Goal: Task Accomplishment & Management: Manage account settings

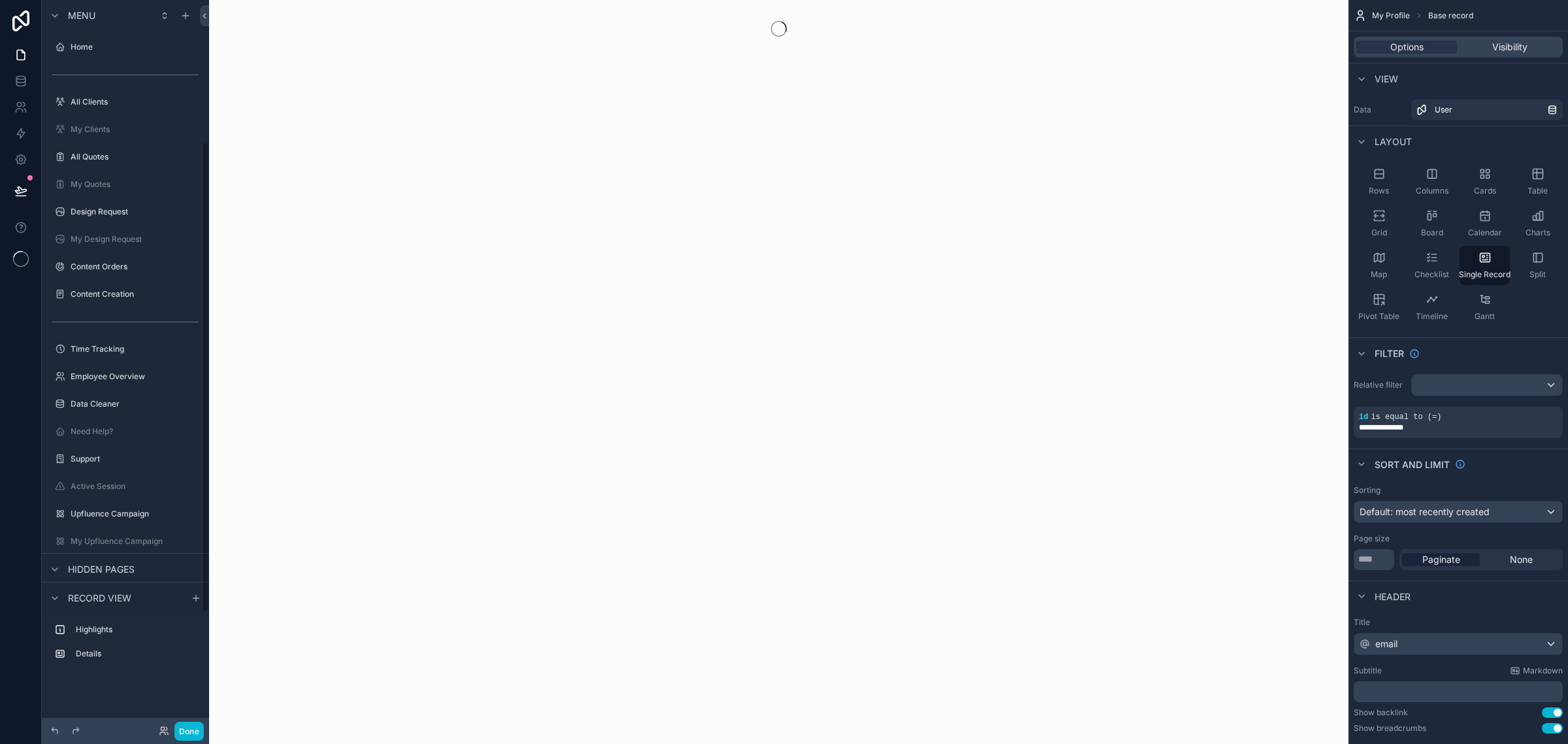
scroll to position [220, 0]
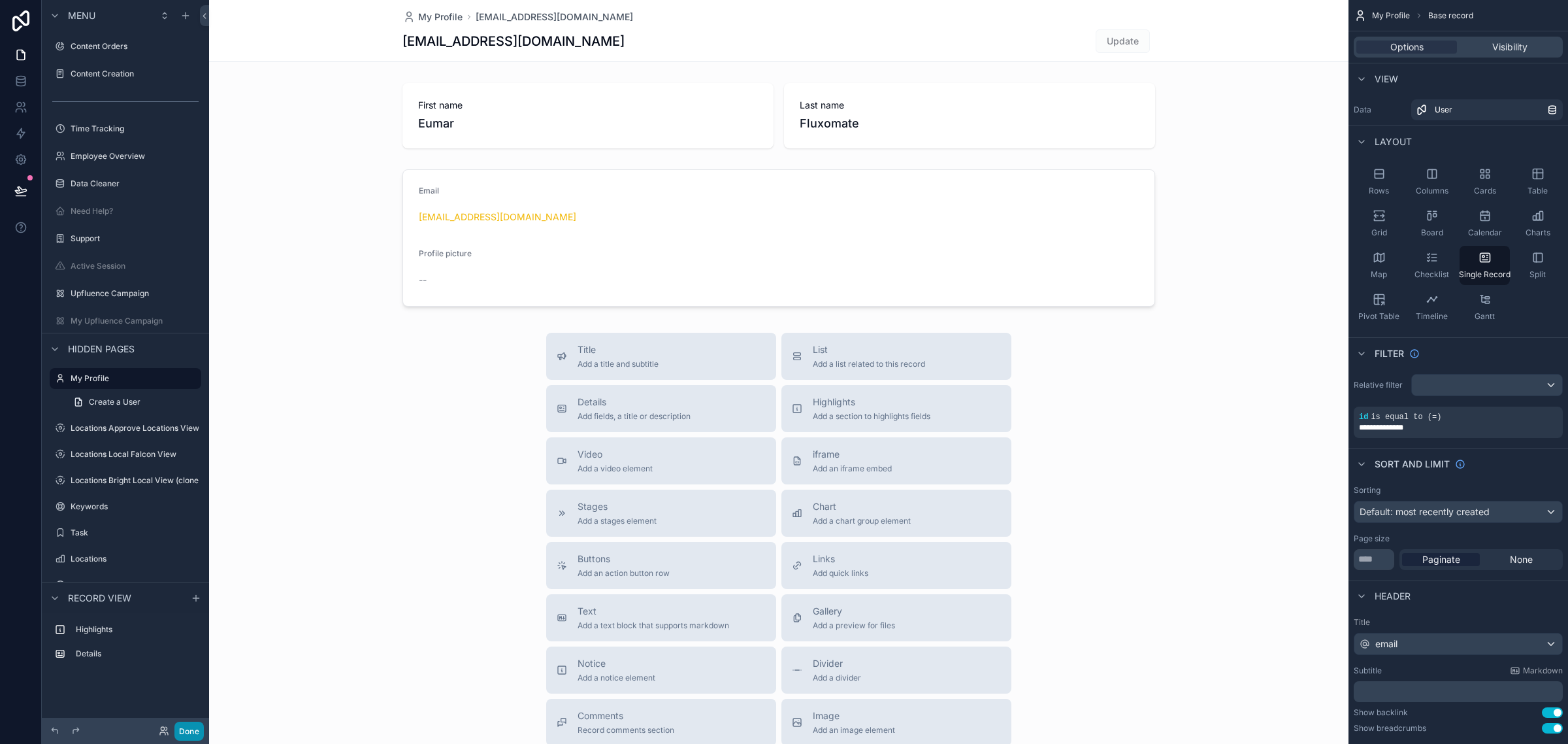
click at [190, 732] on button "Done" at bounding box center [189, 731] width 29 height 19
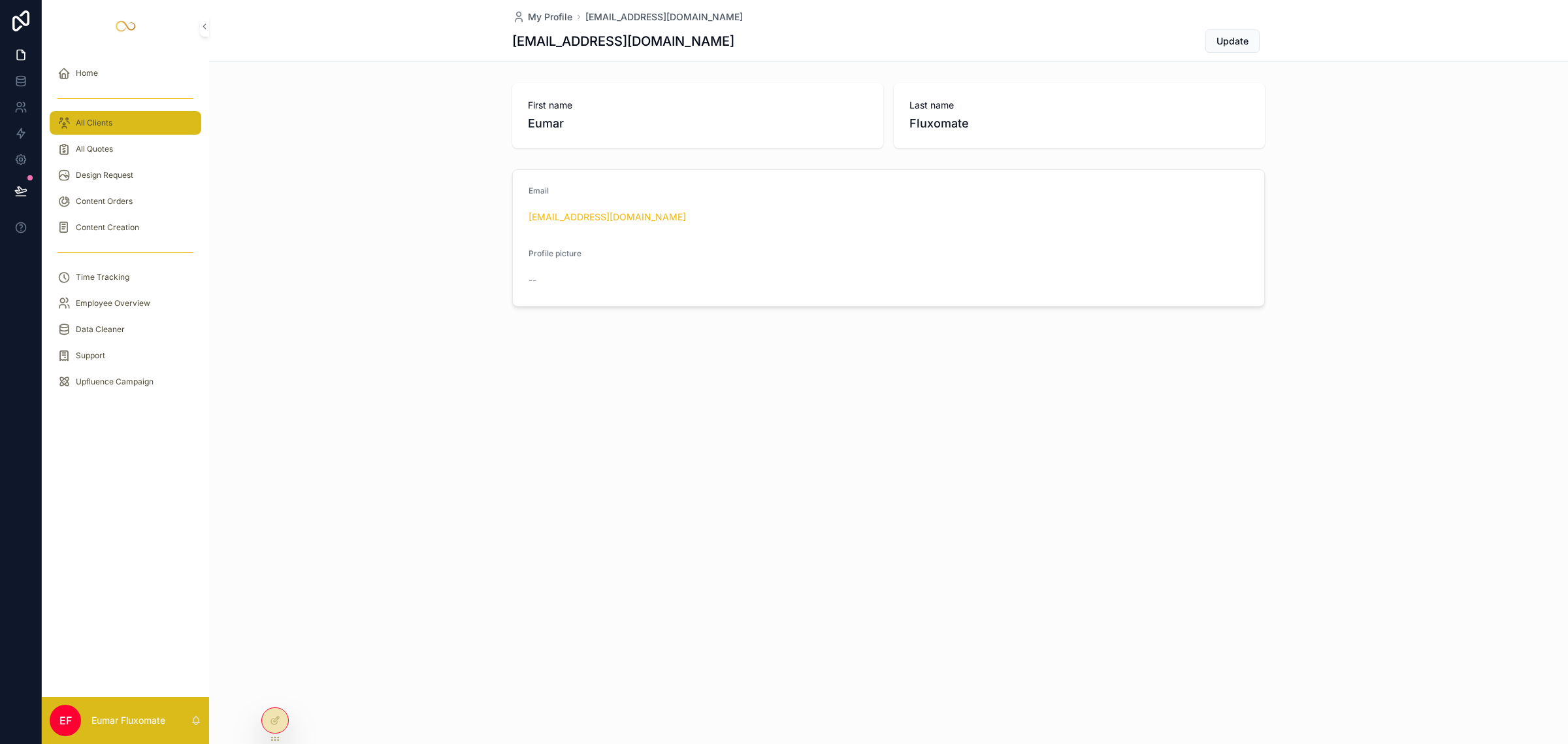
click at [158, 116] on div "All Clients" at bounding box center [125, 122] width 136 height 21
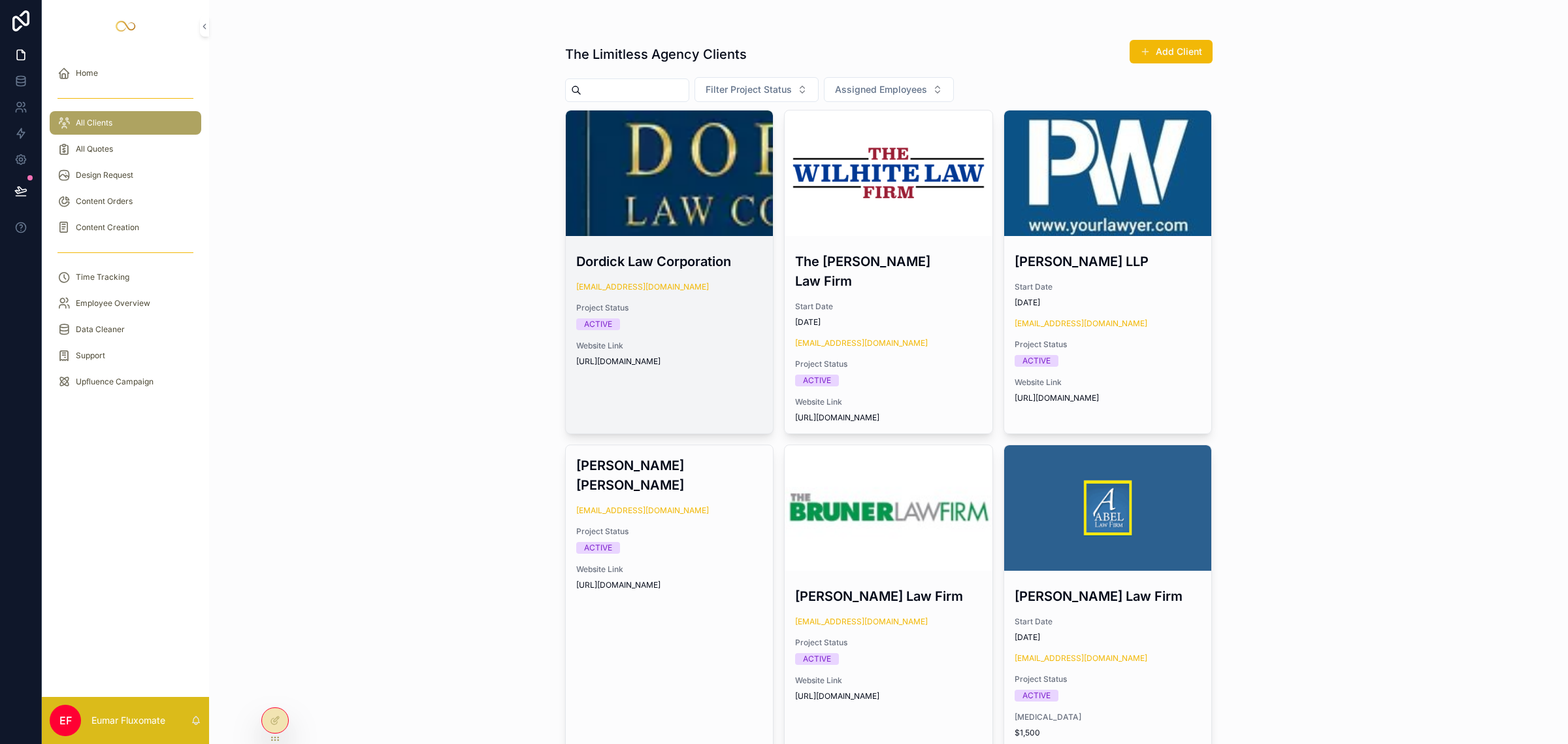
click at [671, 191] on div "scrollable content" at bounding box center [670, 173] width 208 height 125
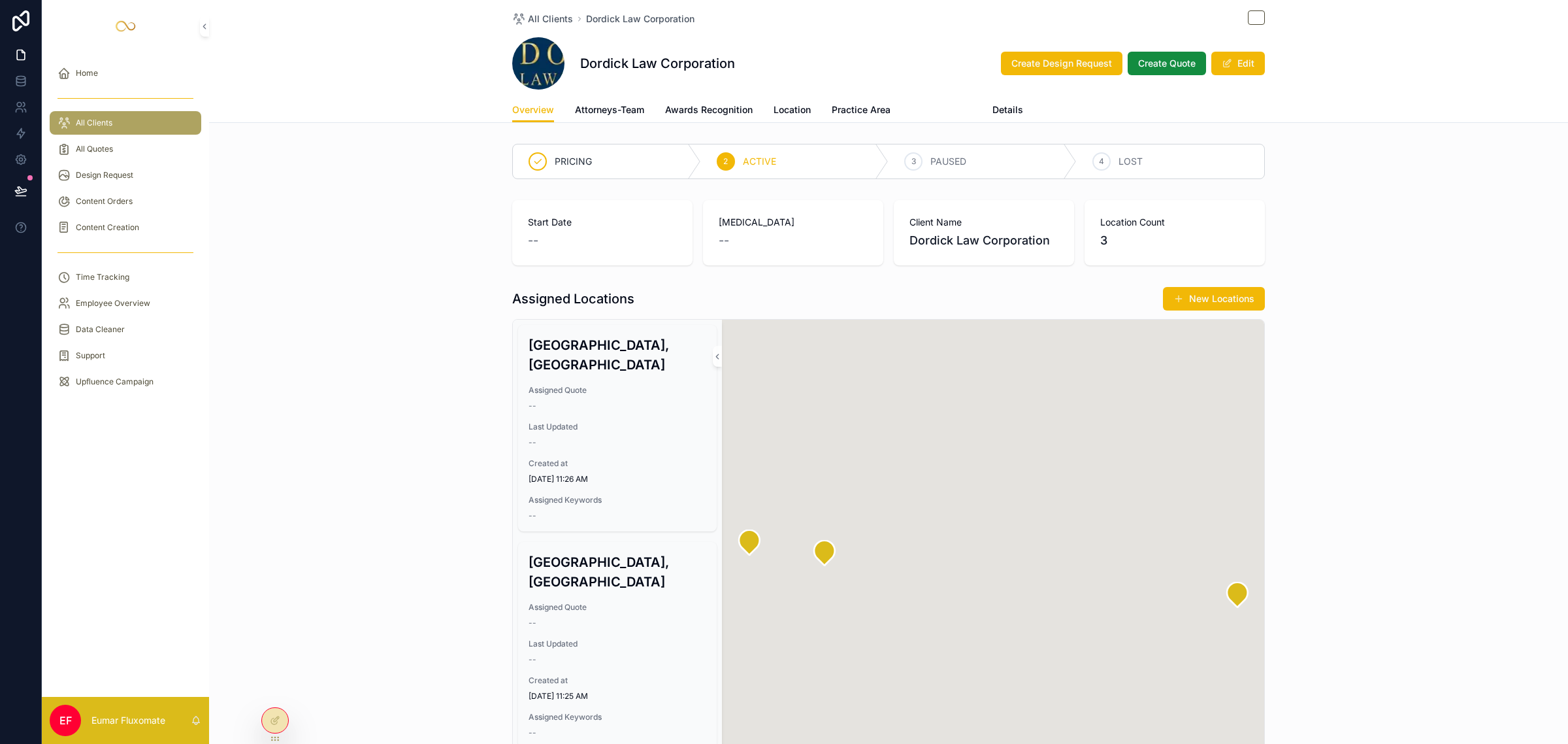
click at [928, 109] on span "Update Client" at bounding box center [941, 110] width 60 height 13
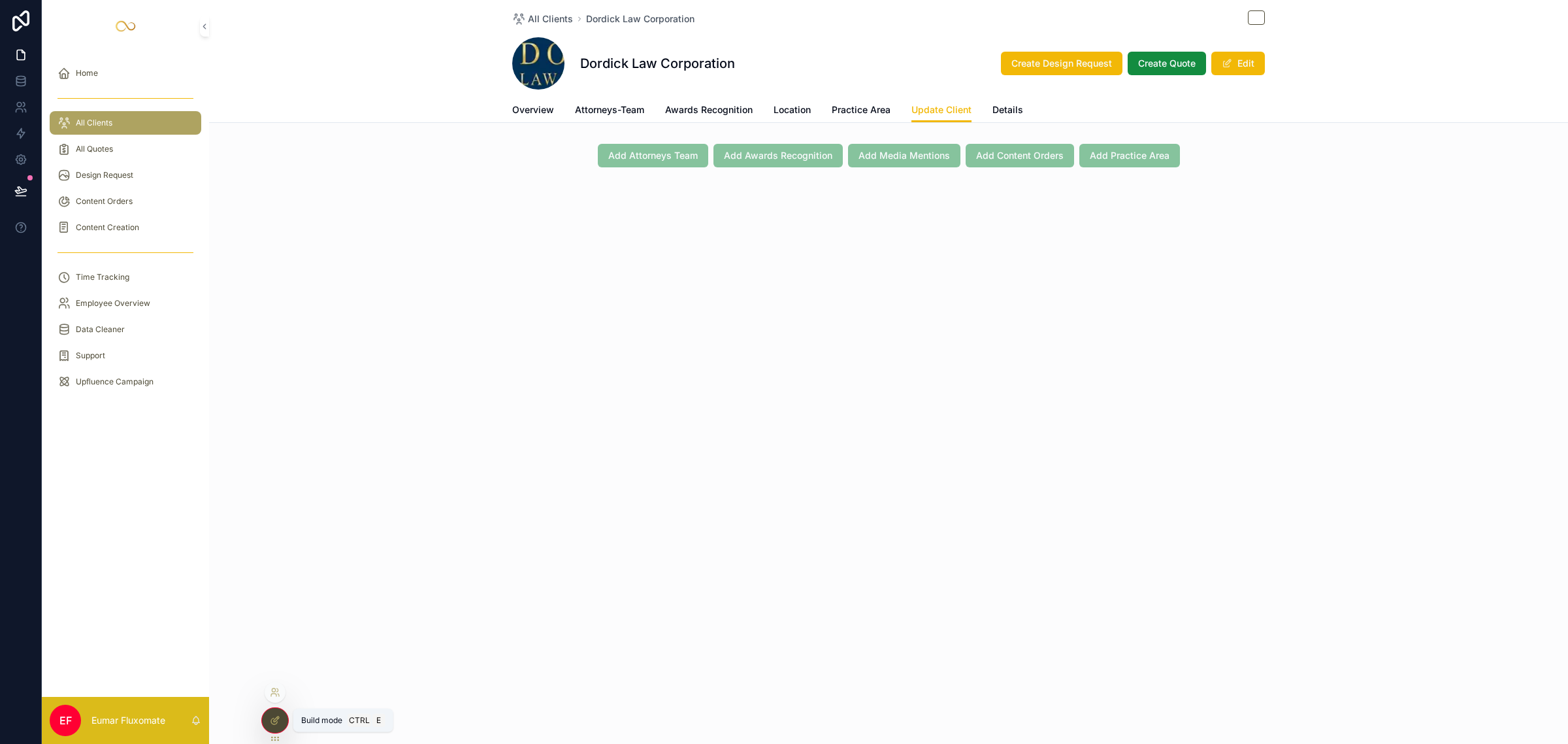
click at [276, 722] on icon at bounding box center [274, 721] width 6 height 6
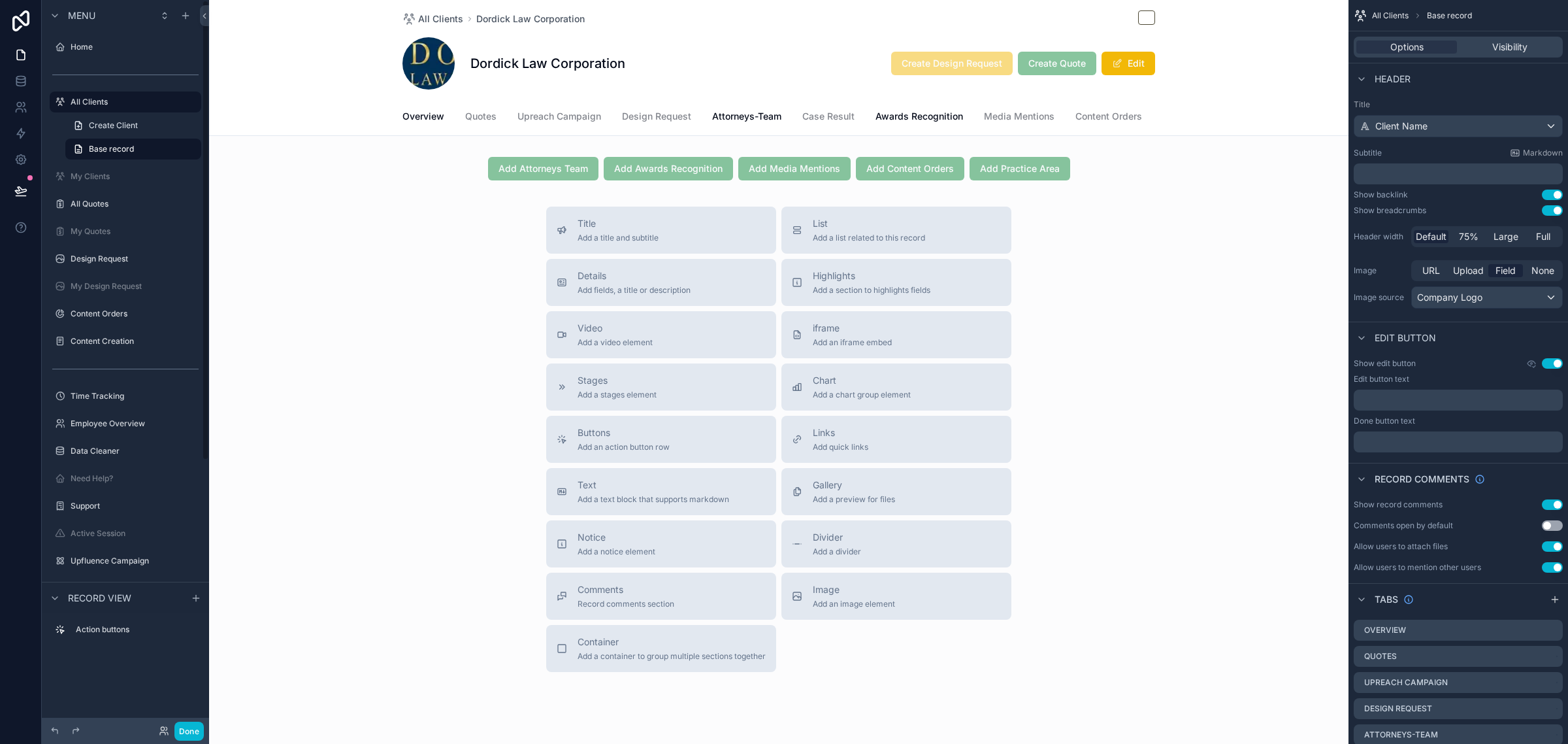
click at [468, 230] on div "Title Add a title and subtitle List Add a list related to this record Details A…" at bounding box center [779, 439] width 1140 height 465
click at [461, 173] on div "scrollable content" at bounding box center [779, 169] width 1140 height 34
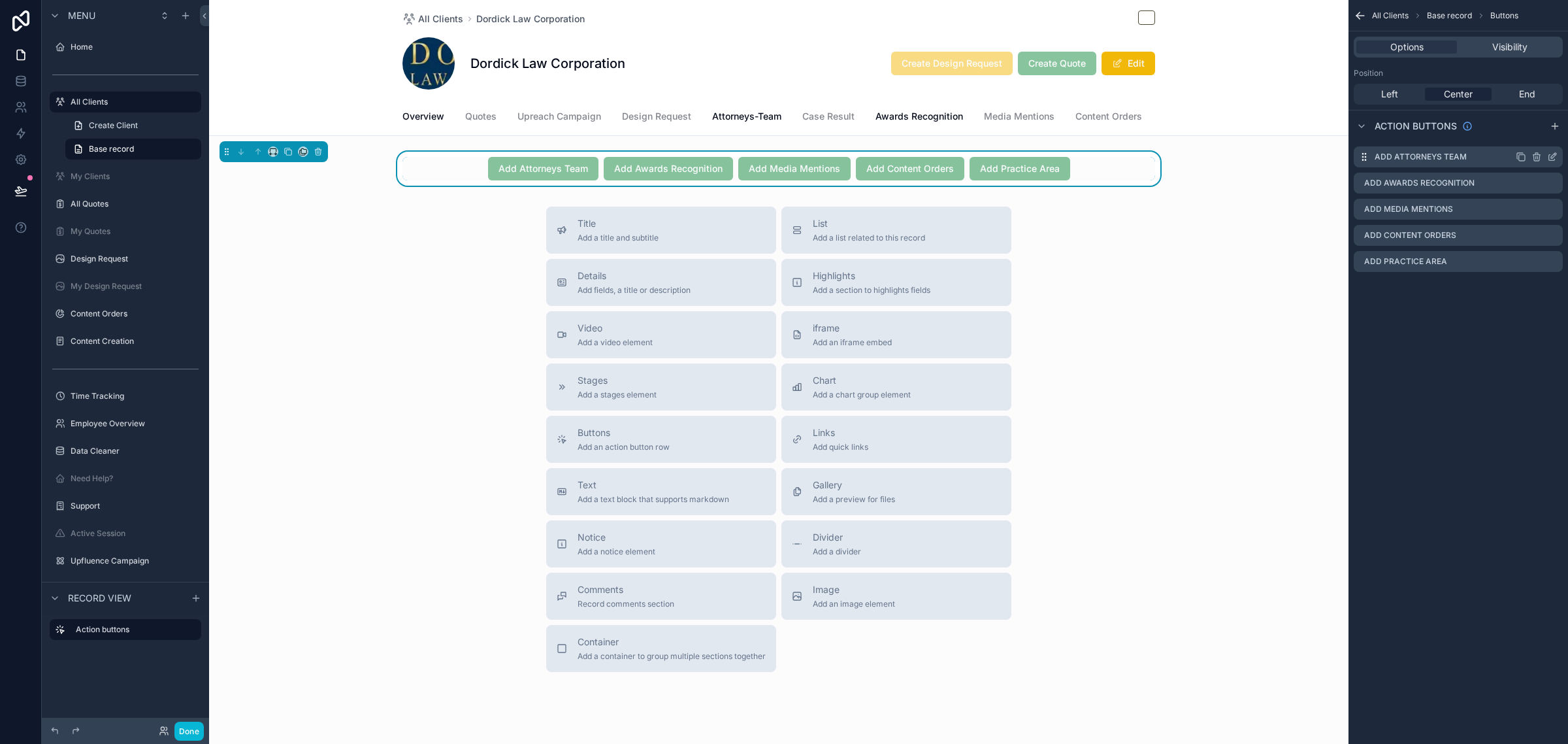
click at [1549, 153] on icon "scrollable content" at bounding box center [1553, 157] width 10 height 10
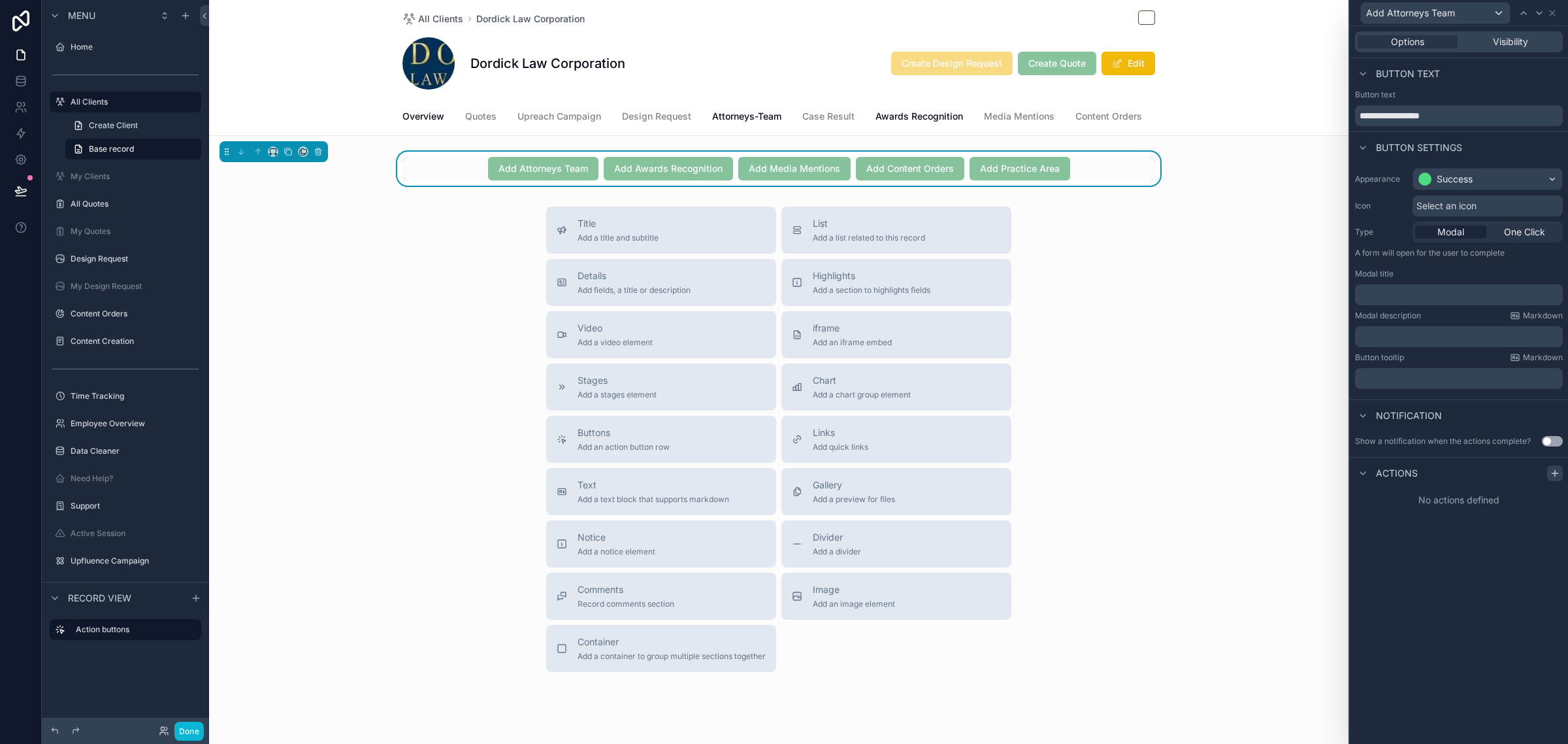
click at [1550, 474] on icon at bounding box center [1555, 473] width 10 height 10
click at [1527, 233] on span "One Click" at bounding box center [1525, 232] width 41 height 13
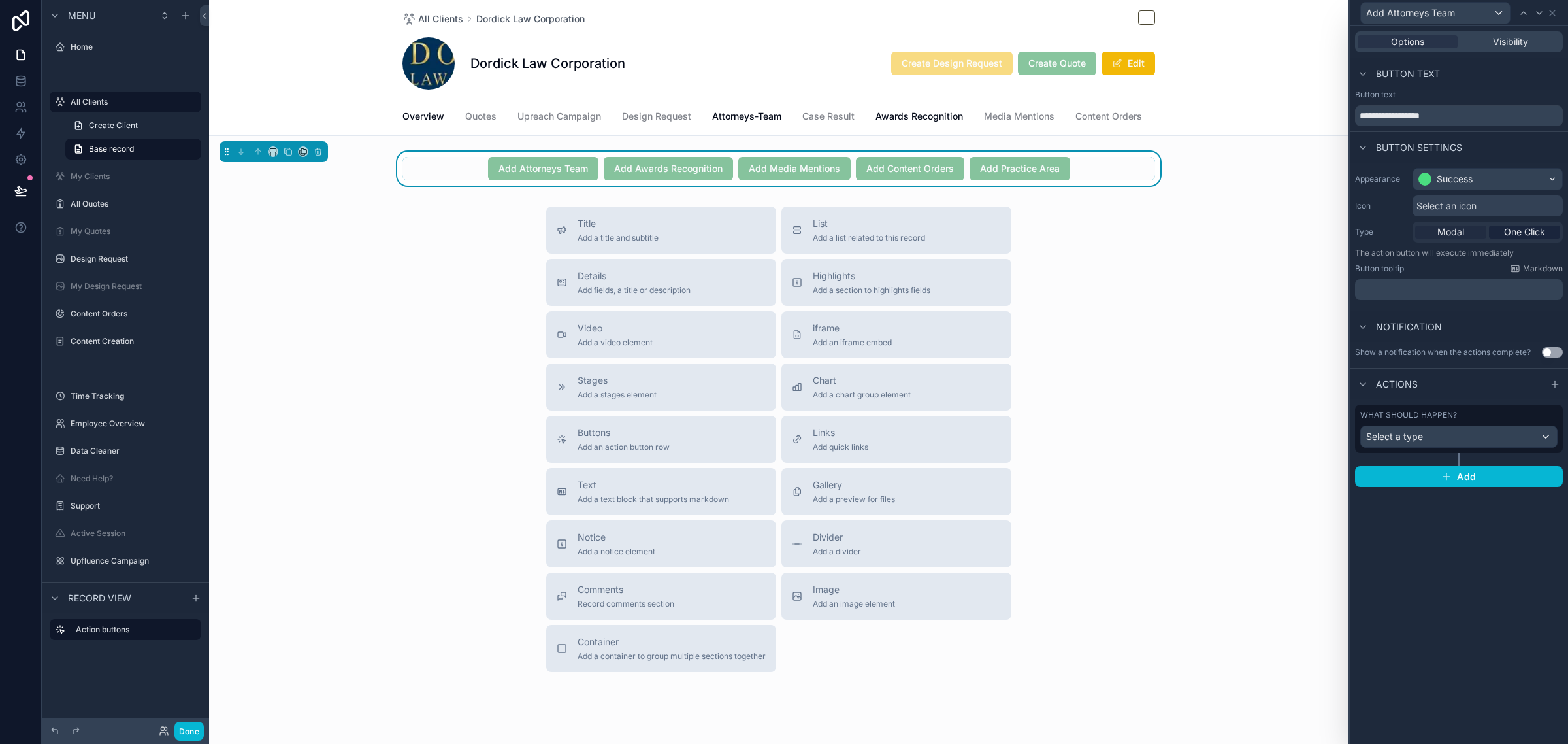
click at [1449, 234] on span "Modal" at bounding box center [1451, 232] width 27 height 13
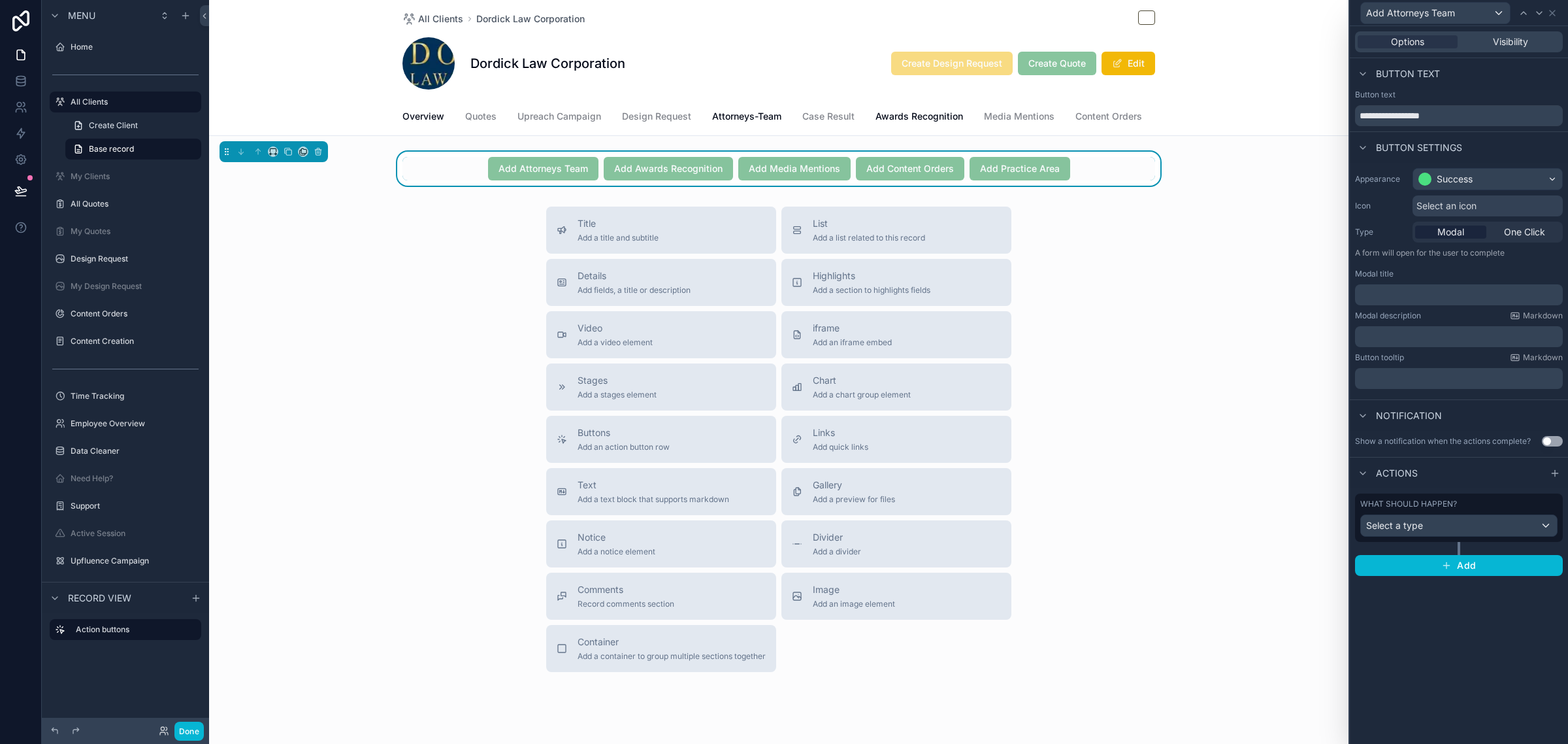
click at [1440, 301] on p "﻿" at bounding box center [1460, 295] width 200 height 13
click at [1486, 298] on p "**********" at bounding box center [1460, 295] width 200 height 13
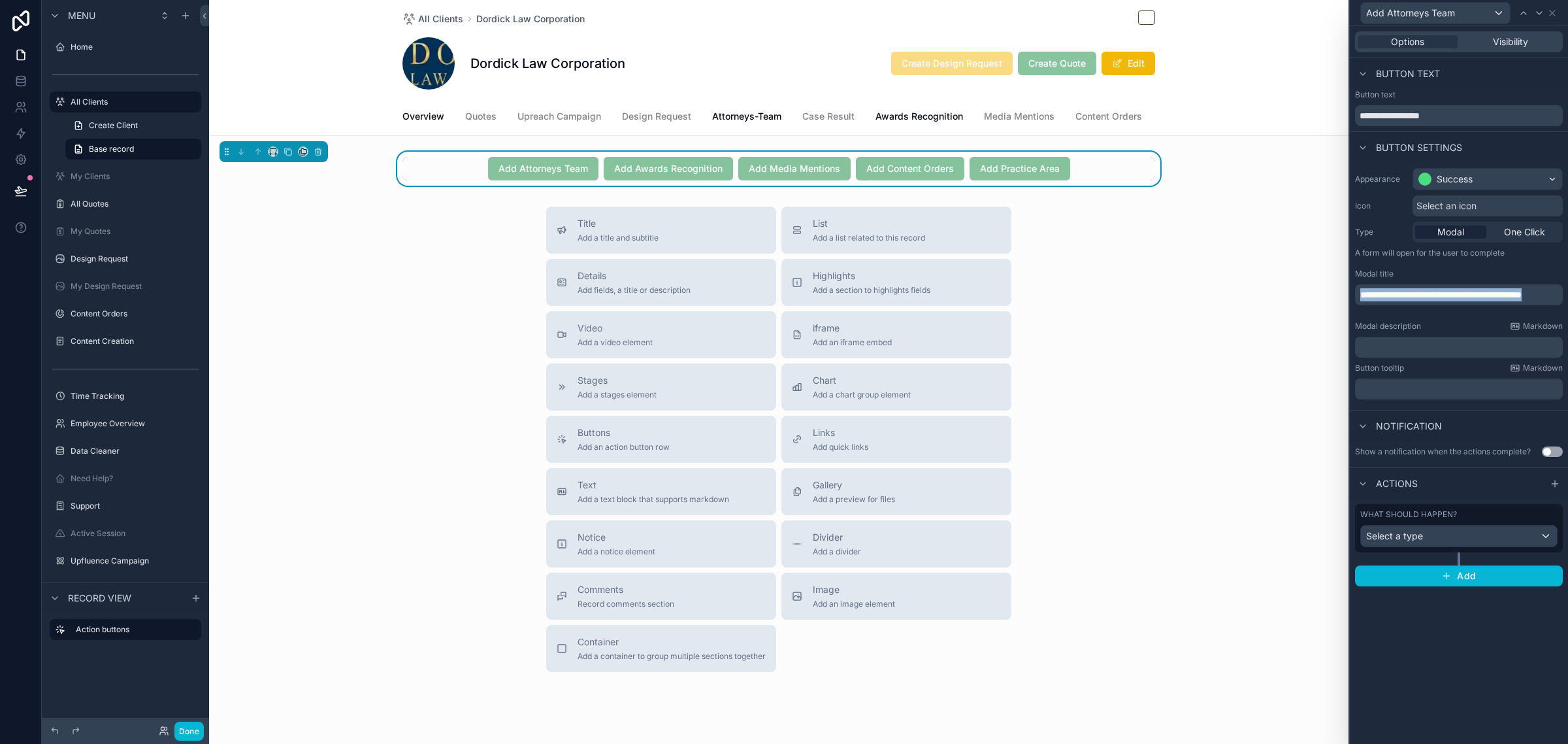
drag, startPoint x: 1454, startPoint y: 312, endPoint x: 1322, endPoint y: 291, distance: 133.7
click at [1339, 293] on div "**********" at bounding box center [784, 372] width 1568 height 744
copy span "**********"
click at [1435, 302] on p "**********" at bounding box center [1460, 295] width 200 height 13
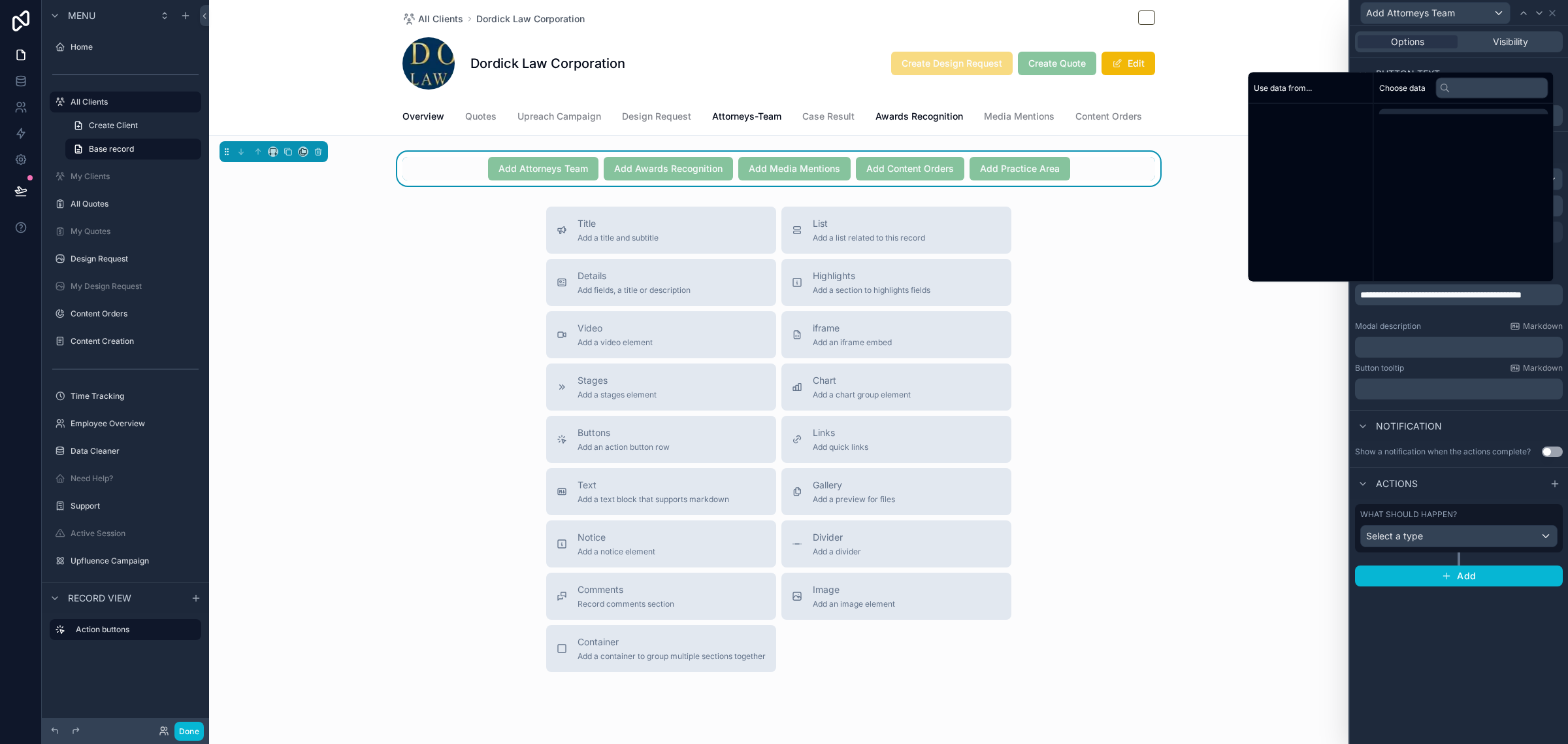
click at [1435, 302] on p "**********" at bounding box center [1460, 295] width 200 height 13
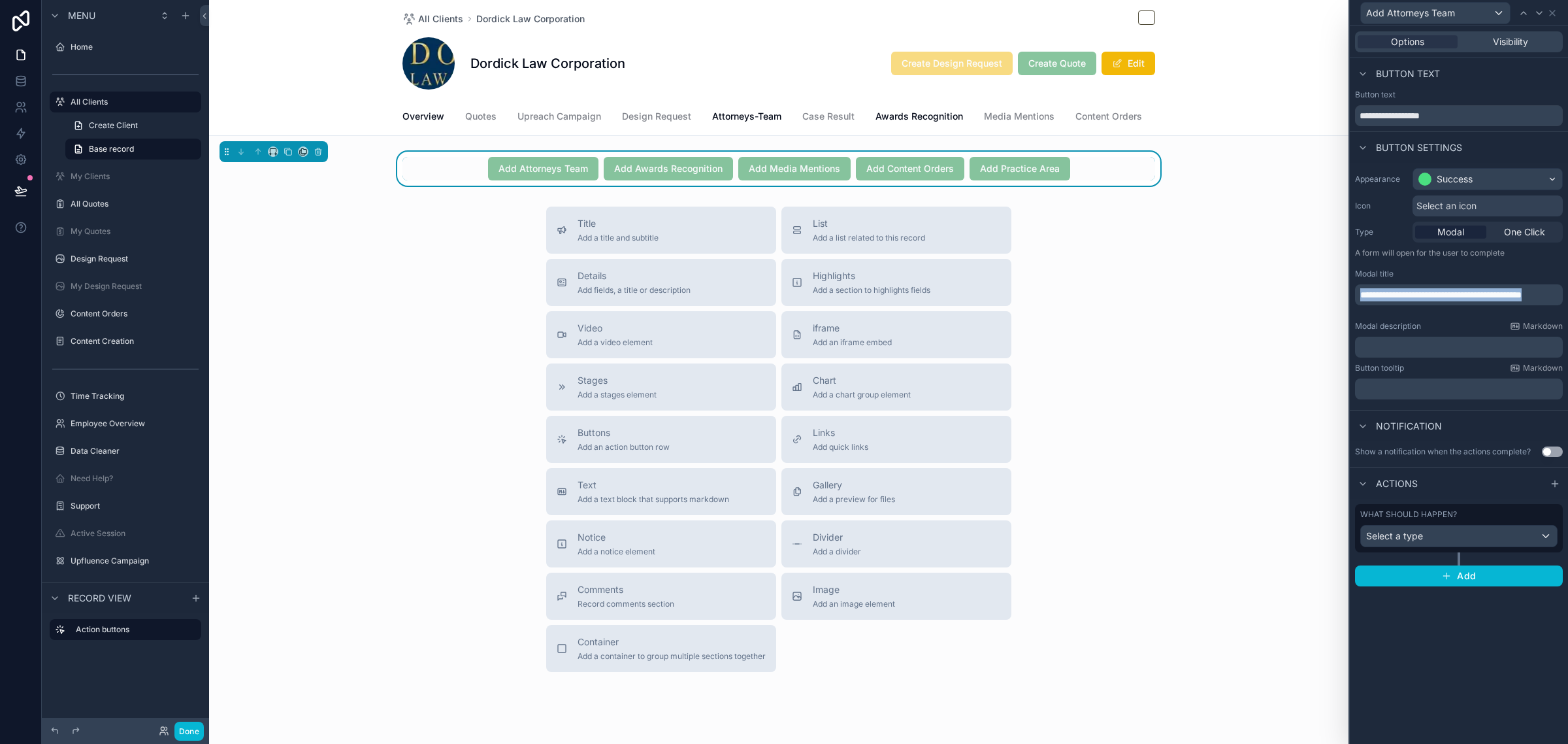
click at [1435, 302] on p "**********" at bounding box center [1460, 295] width 200 height 13
click at [1448, 324] on div "Modal description Markdown" at bounding box center [1459, 326] width 208 height 10
click at [1449, 530] on div "Select a type" at bounding box center [1459, 536] width 196 height 21
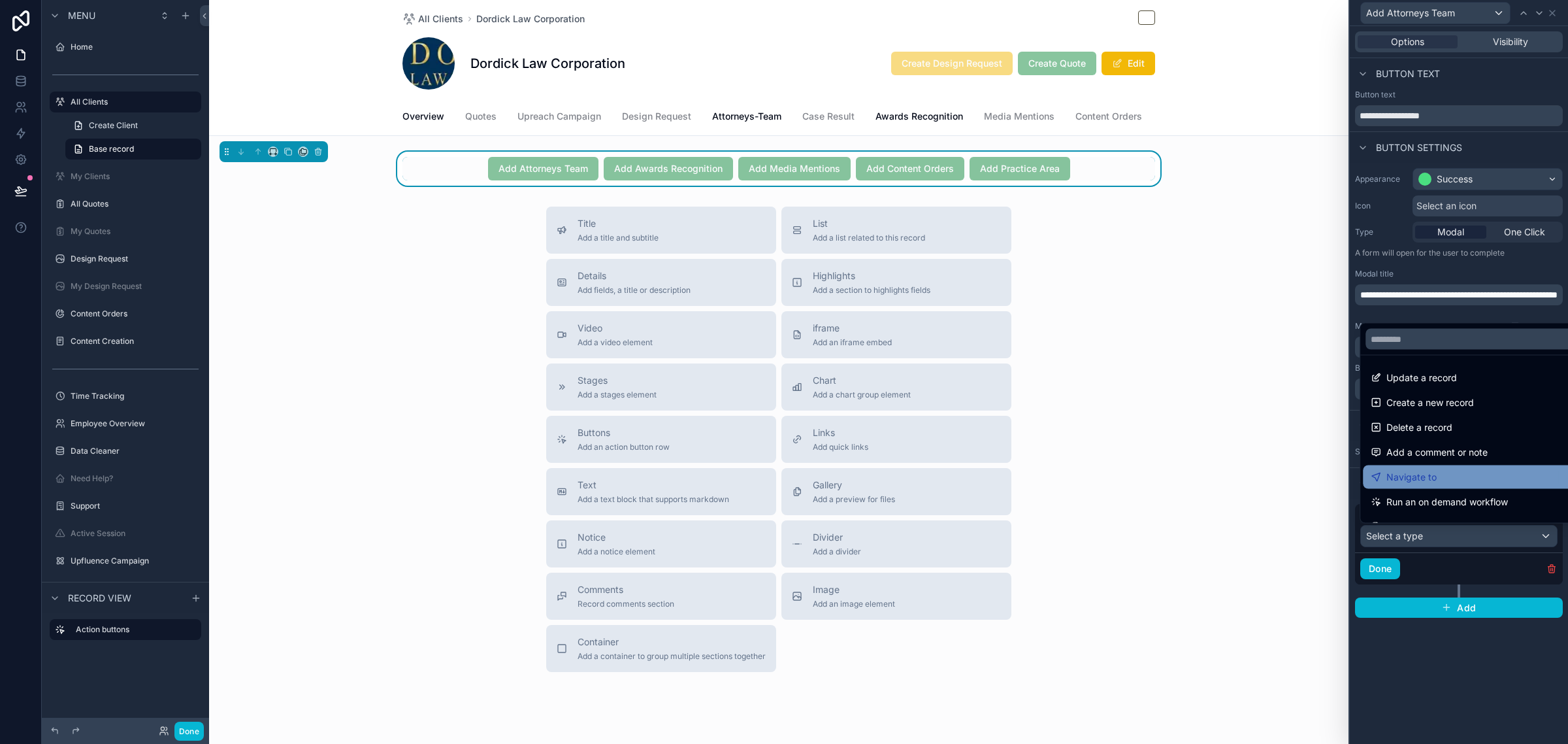
click at [1435, 472] on span "Navigate to" at bounding box center [1412, 476] width 50 height 15
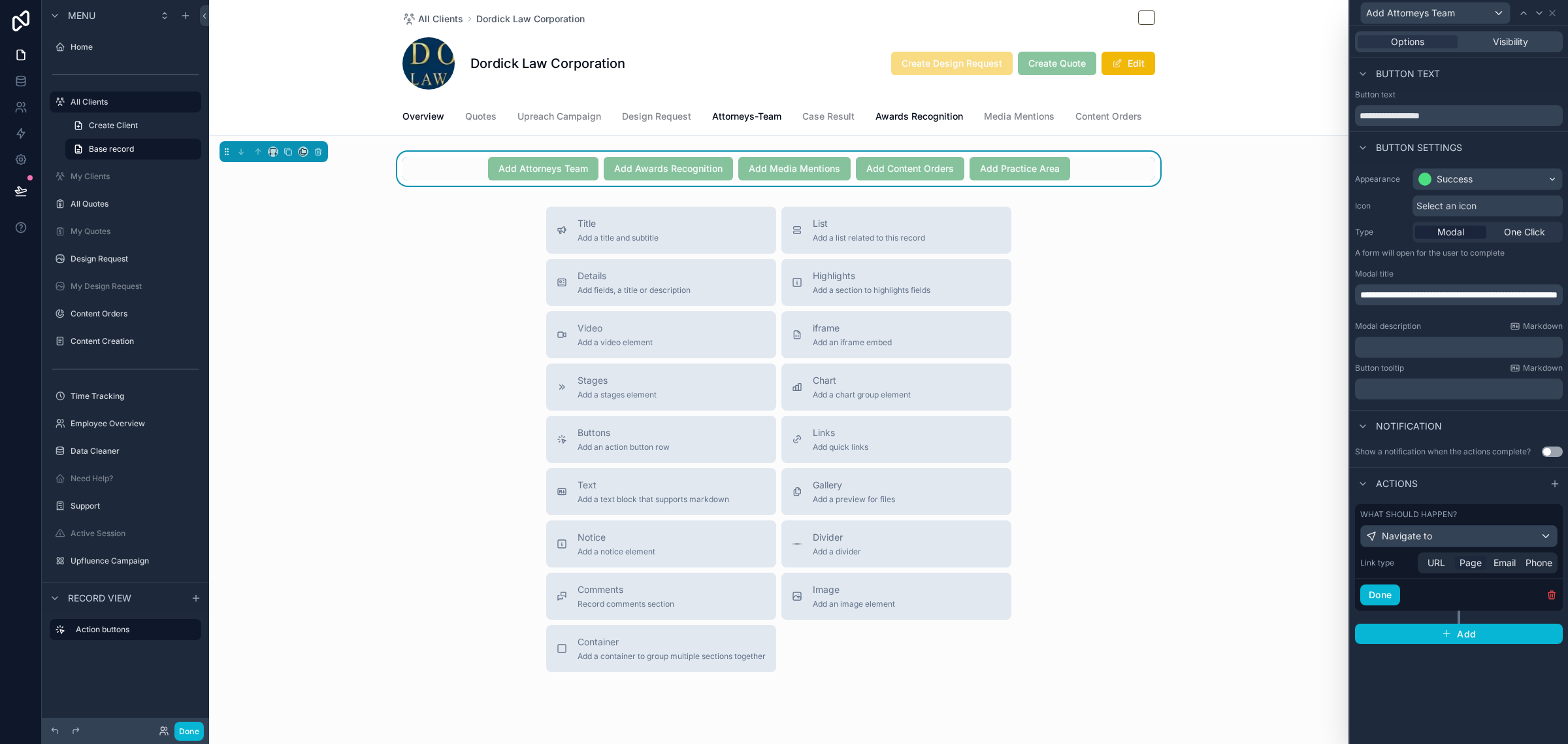
click at [1465, 560] on span "Page" at bounding box center [1471, 563] width 22 height 13
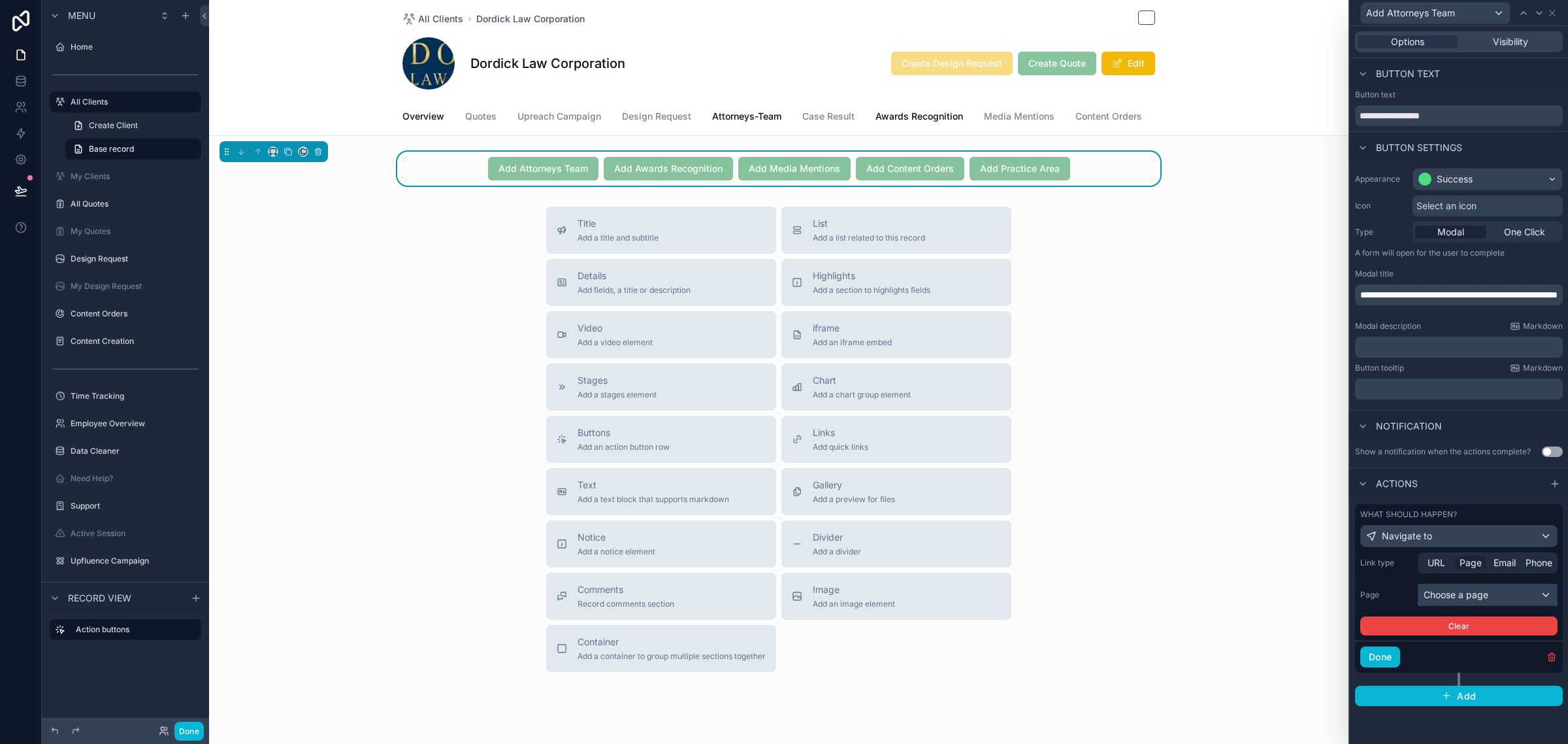
click at [1466, 596] on div "Choose a page" at bounding box center [1488, 594] width 139 height 21
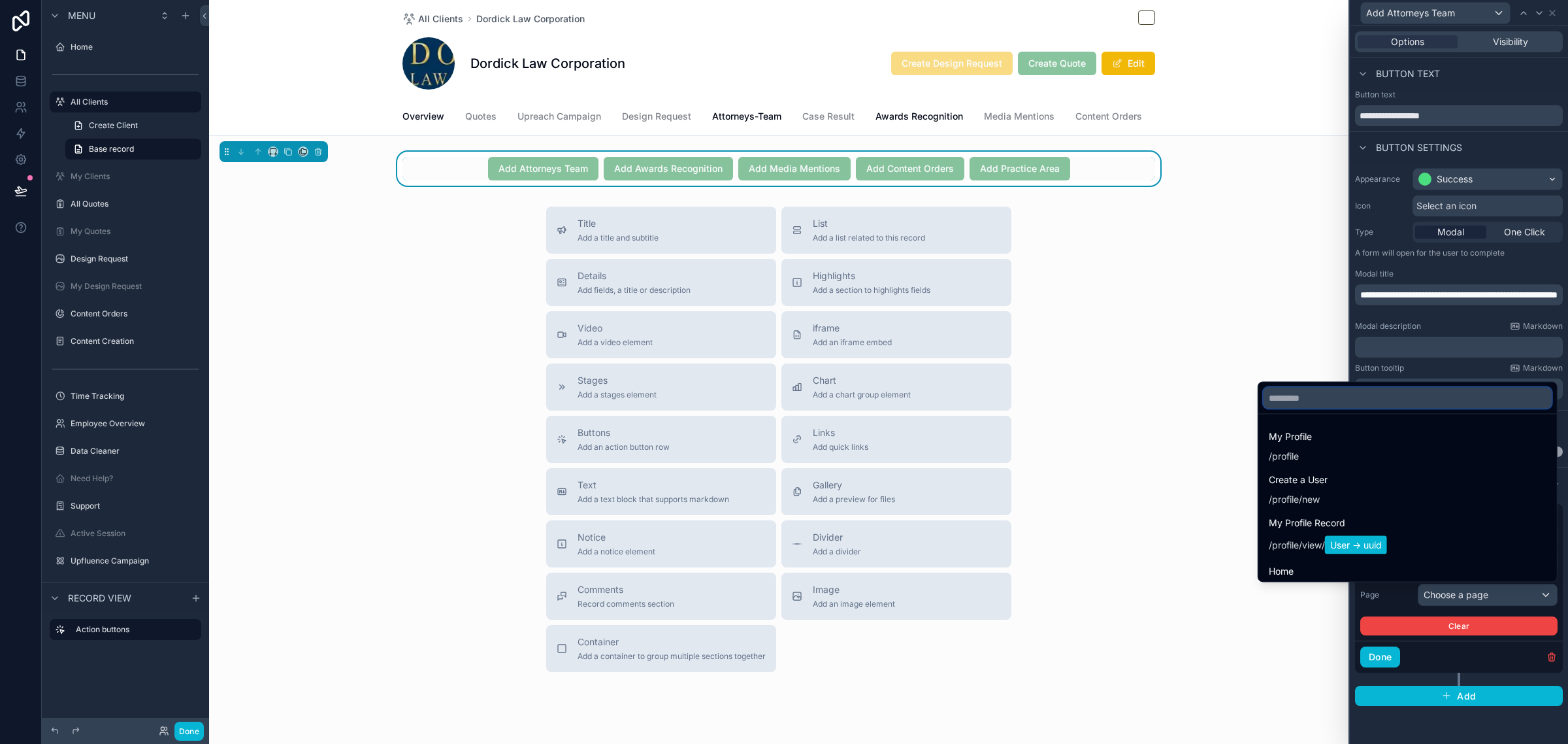
click at [1370, 404] on input "text" at bounding box center [1407, 398] width 288 height 21
click at [1367, 400] on input "text" at bounding box center [1407, 398] width 288 height 21
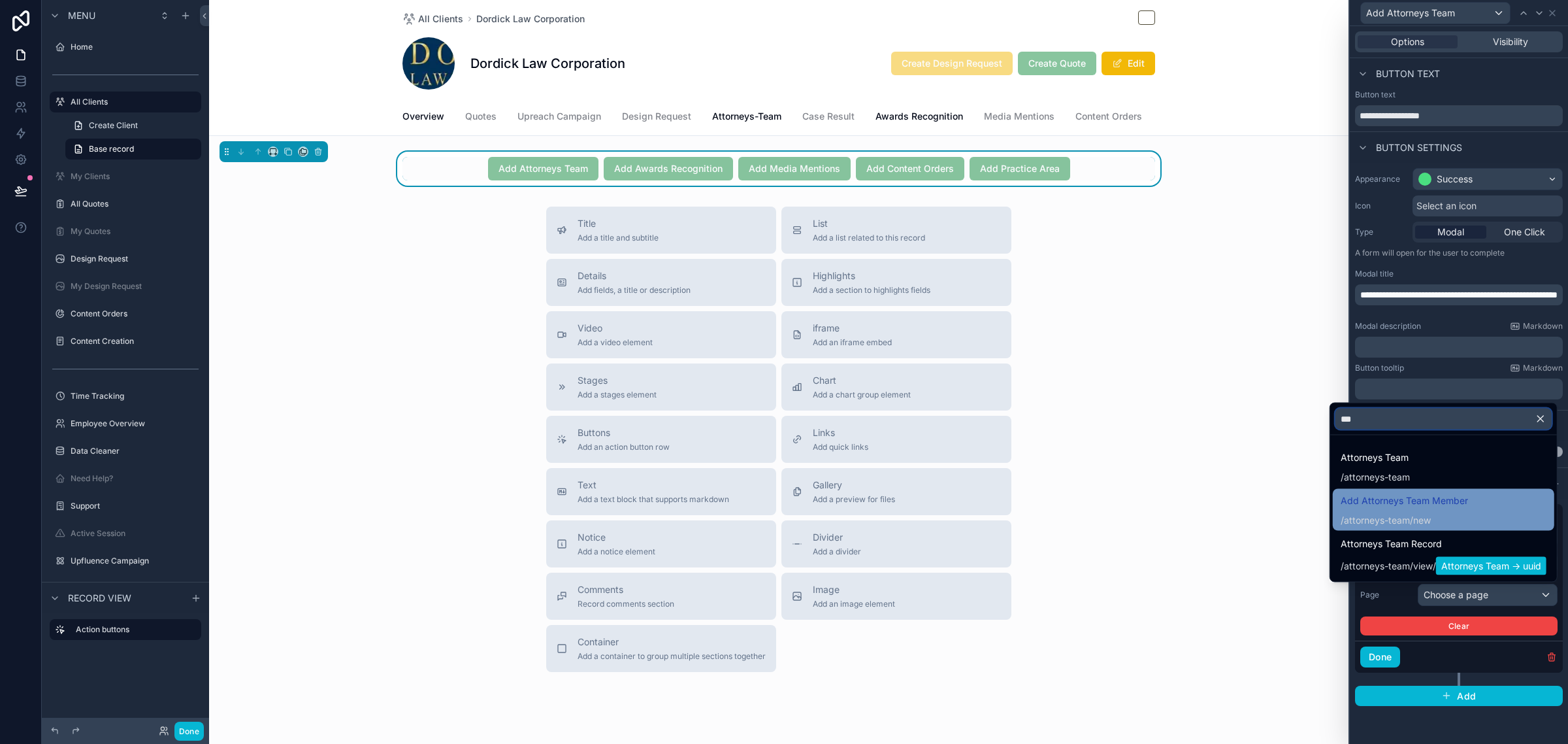
type input "***"
click at [1461, 507] on span "Add Attorneys Team Member" at bounding box center [1404, 500] width 128 height 15
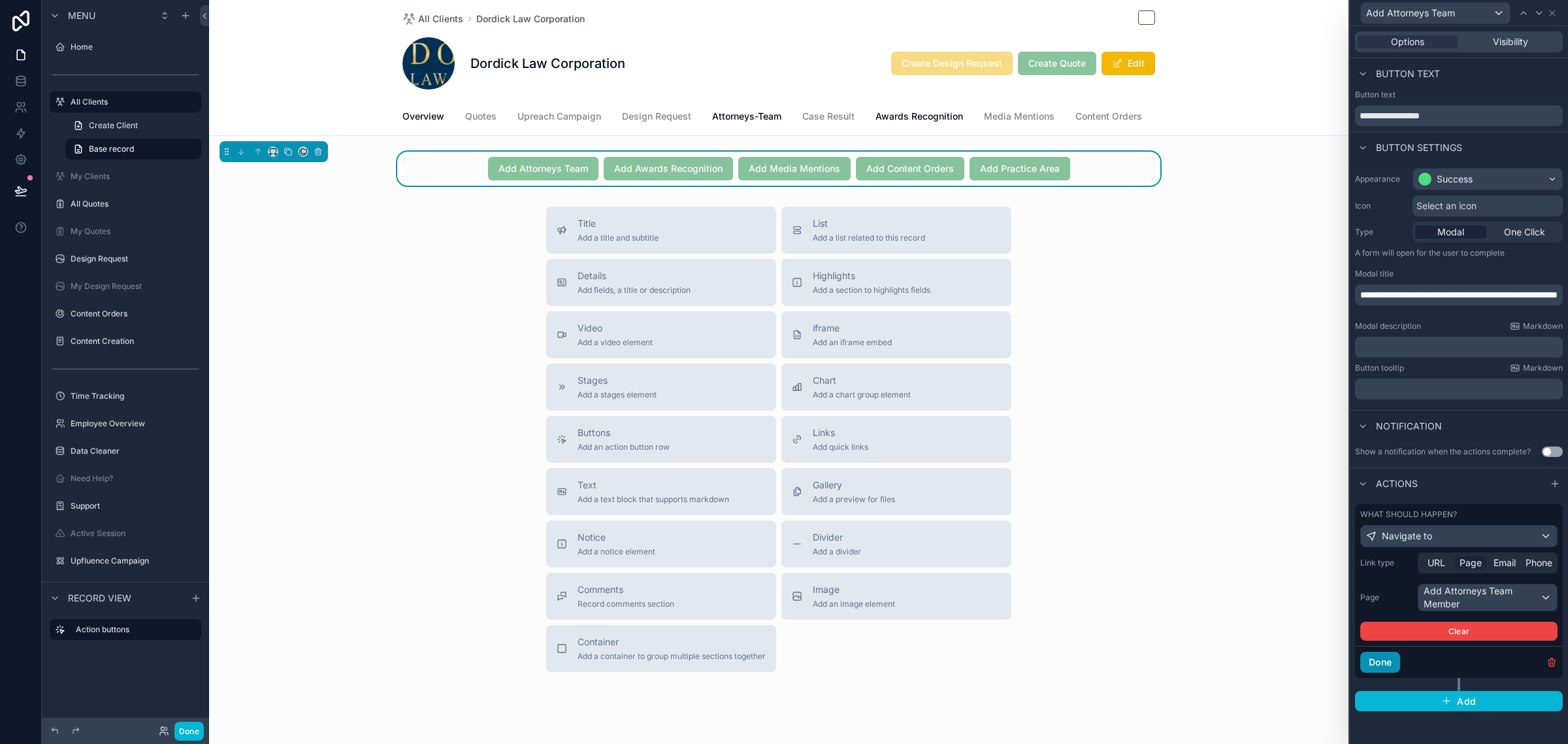
click at [1381, 668] on button "Done" at bounding box center [1380, 662] width 40 height 21
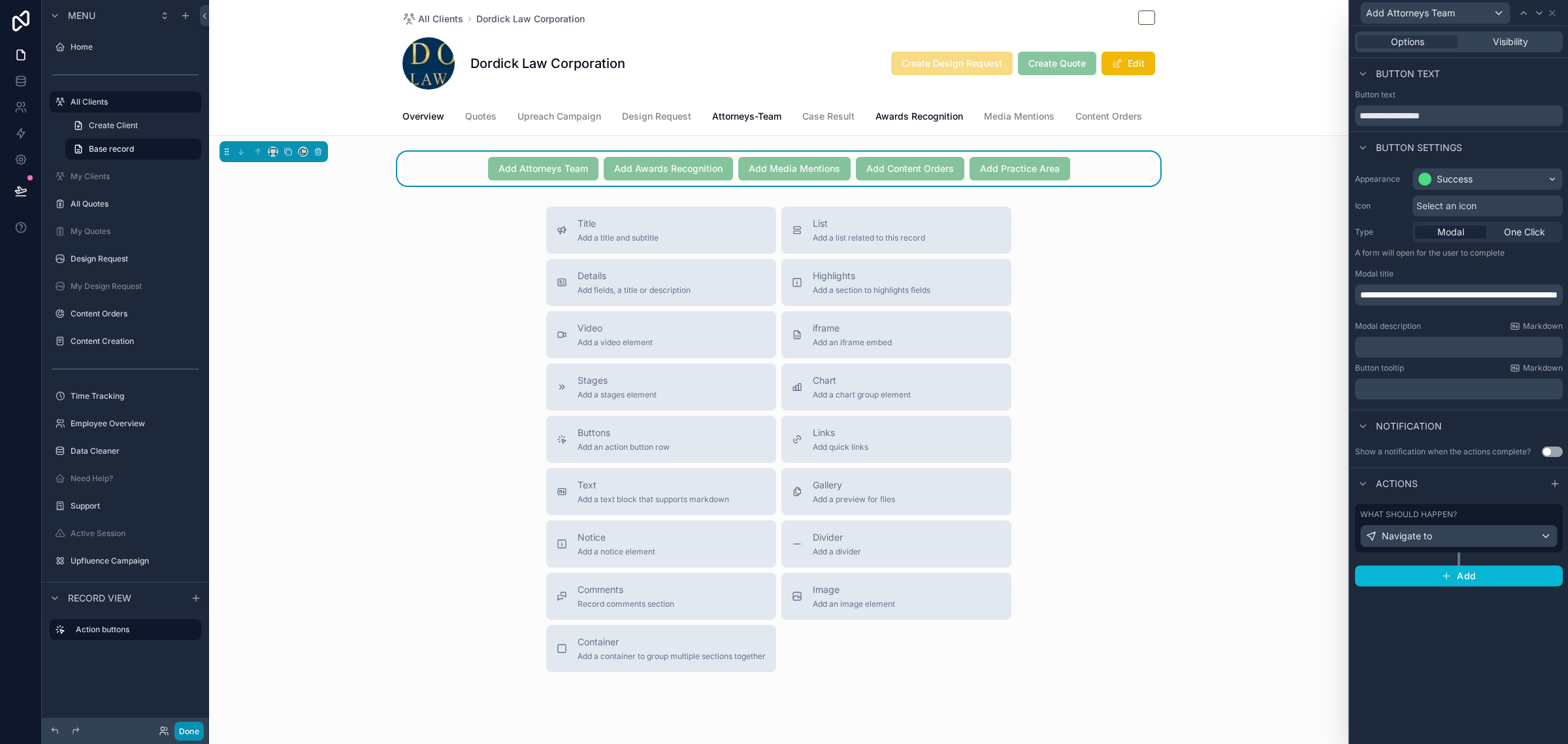
click at [187, 729] on button "Done" at bounding box center [189, 731] width 29 height 19
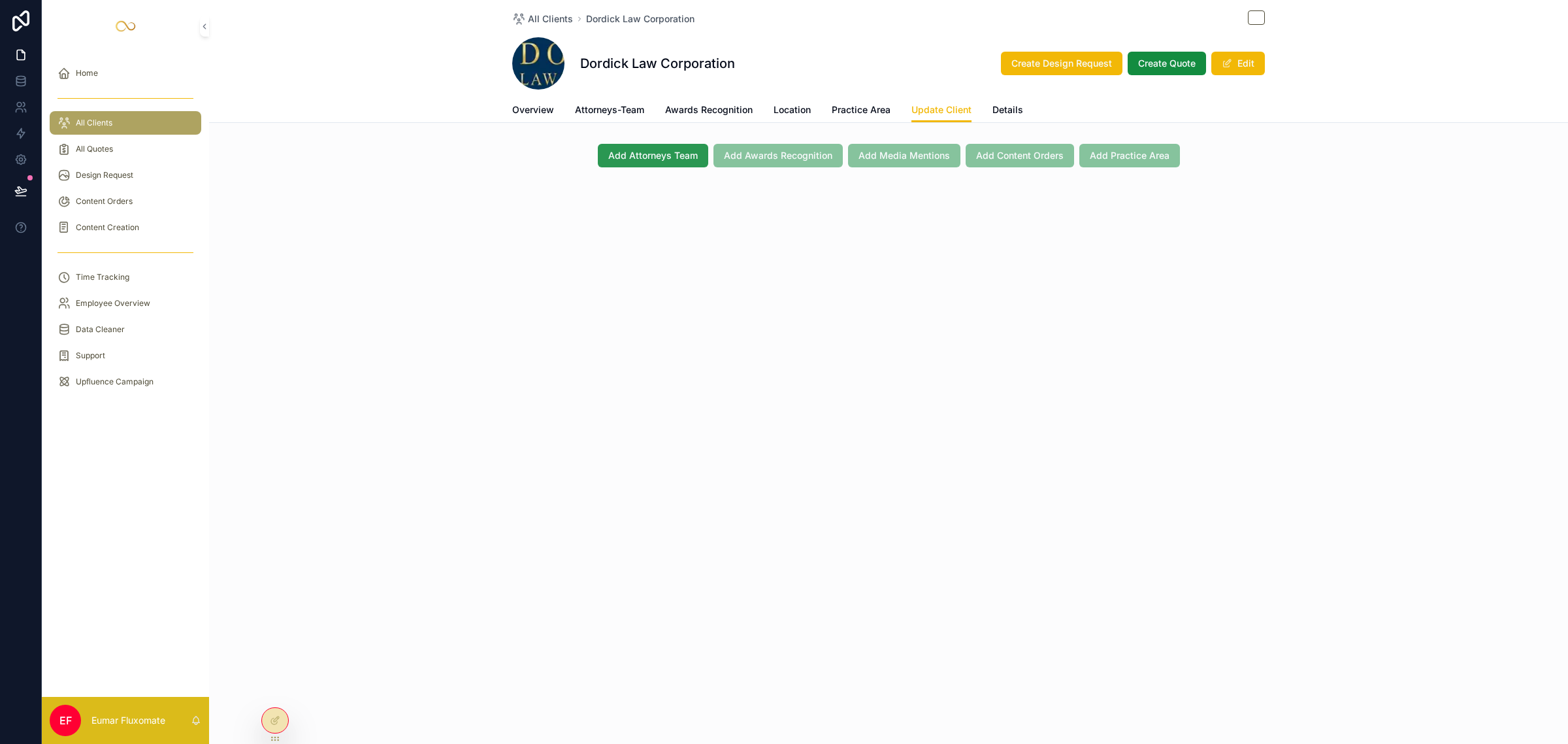
click at [645, 161] on span "Add Attorneys Team" at bounding box center [652, 156] width 89 height 13
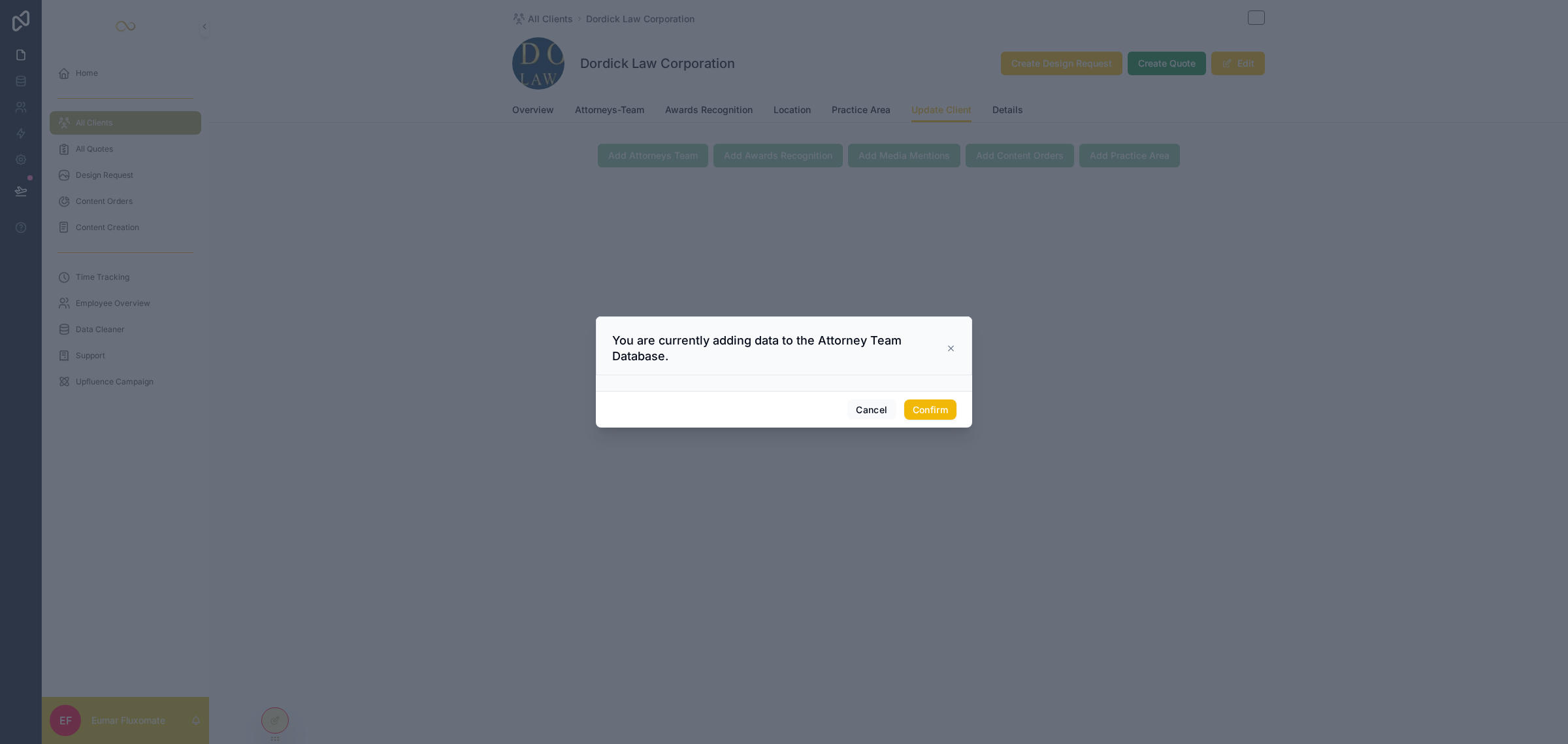
click at [949, 348] on icon at bounding box center [950, 348] width 10 height 10
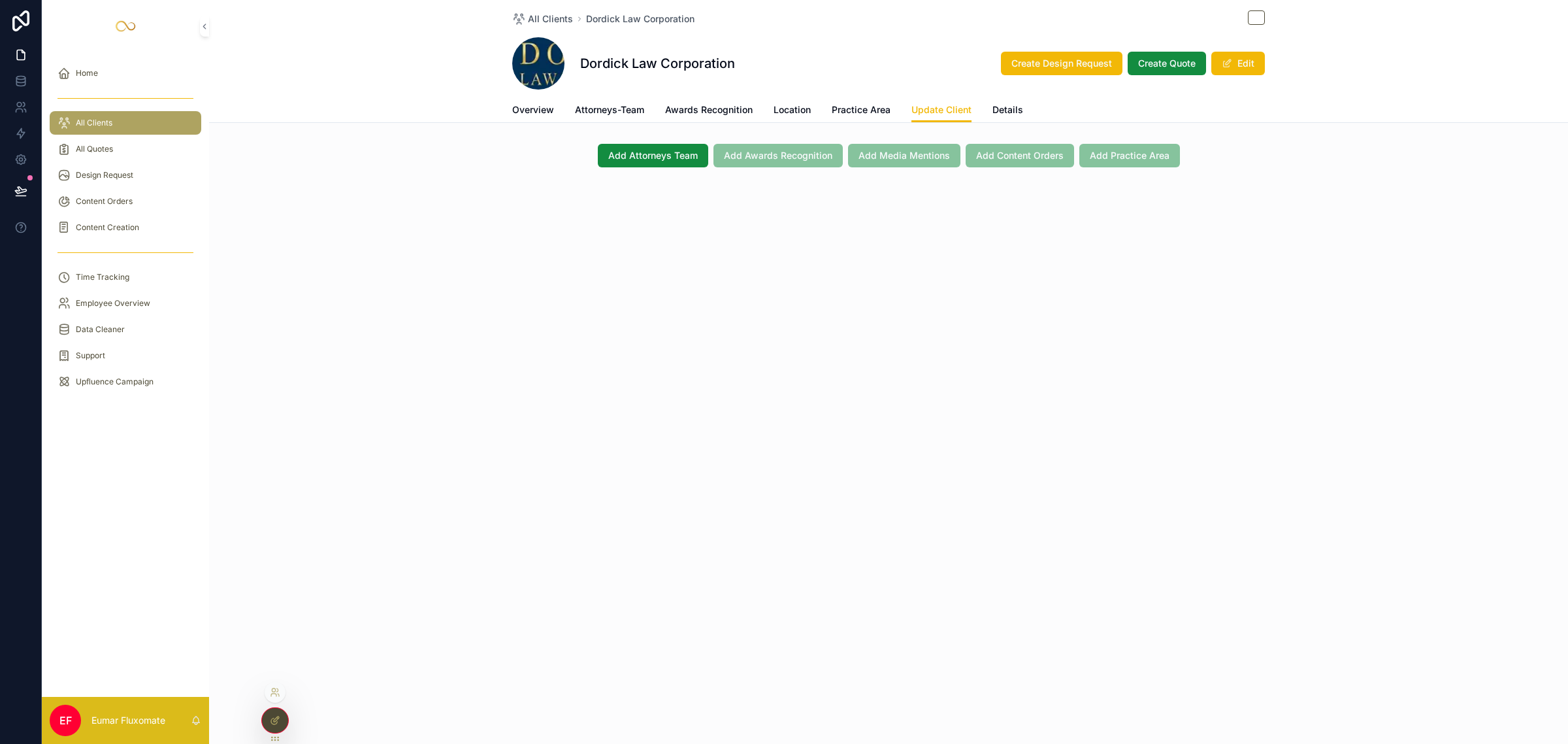
drag, startPoint x: 272, startPoint y: 722, endPoint x: 302, endPoint y: 706, distance: 34.0
click at [273, 722] on icon at bounding box center [275, 720] width 10 height 10
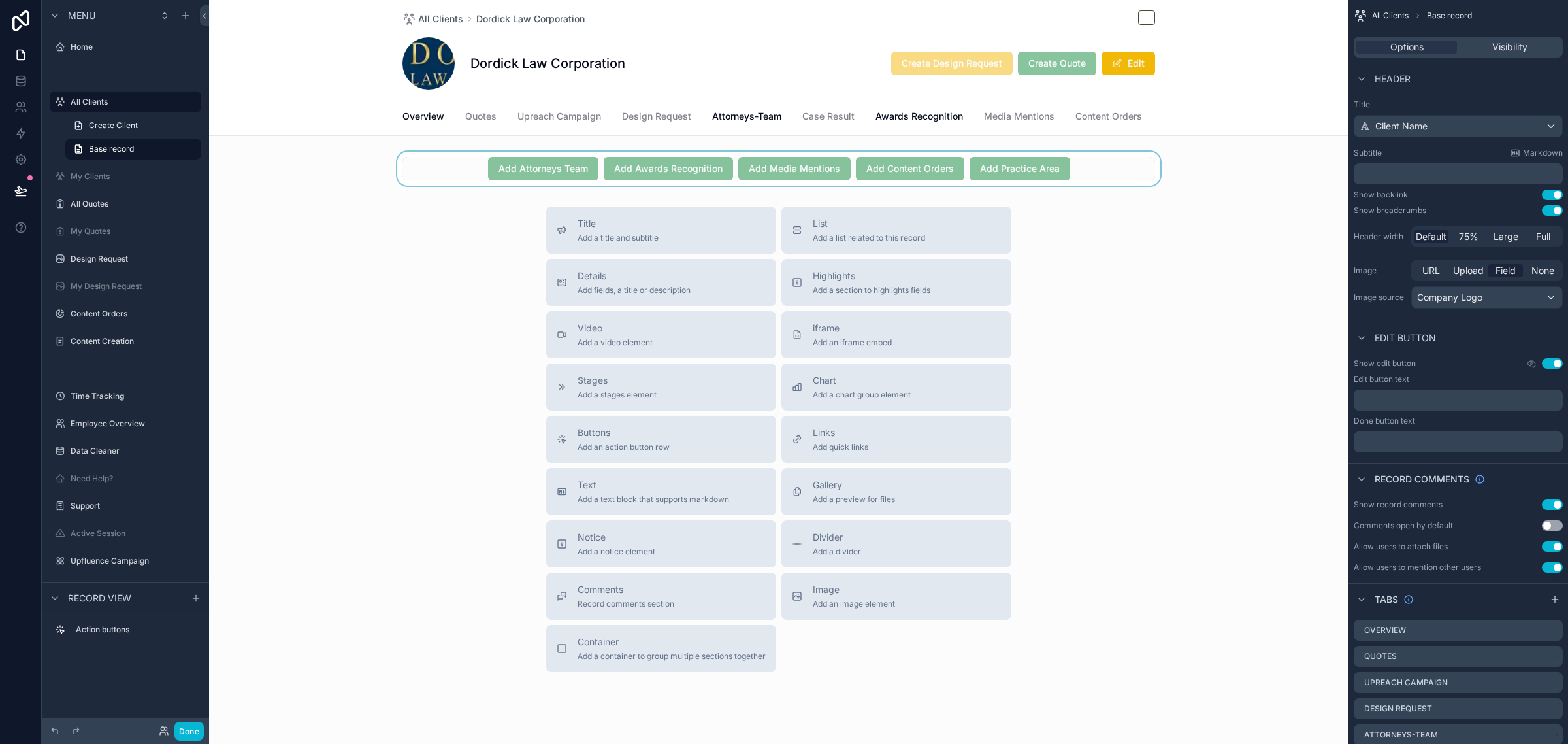
click at [456, 174] on div "scrollable content" at bounding box center [779, 169] width 1140 height 34
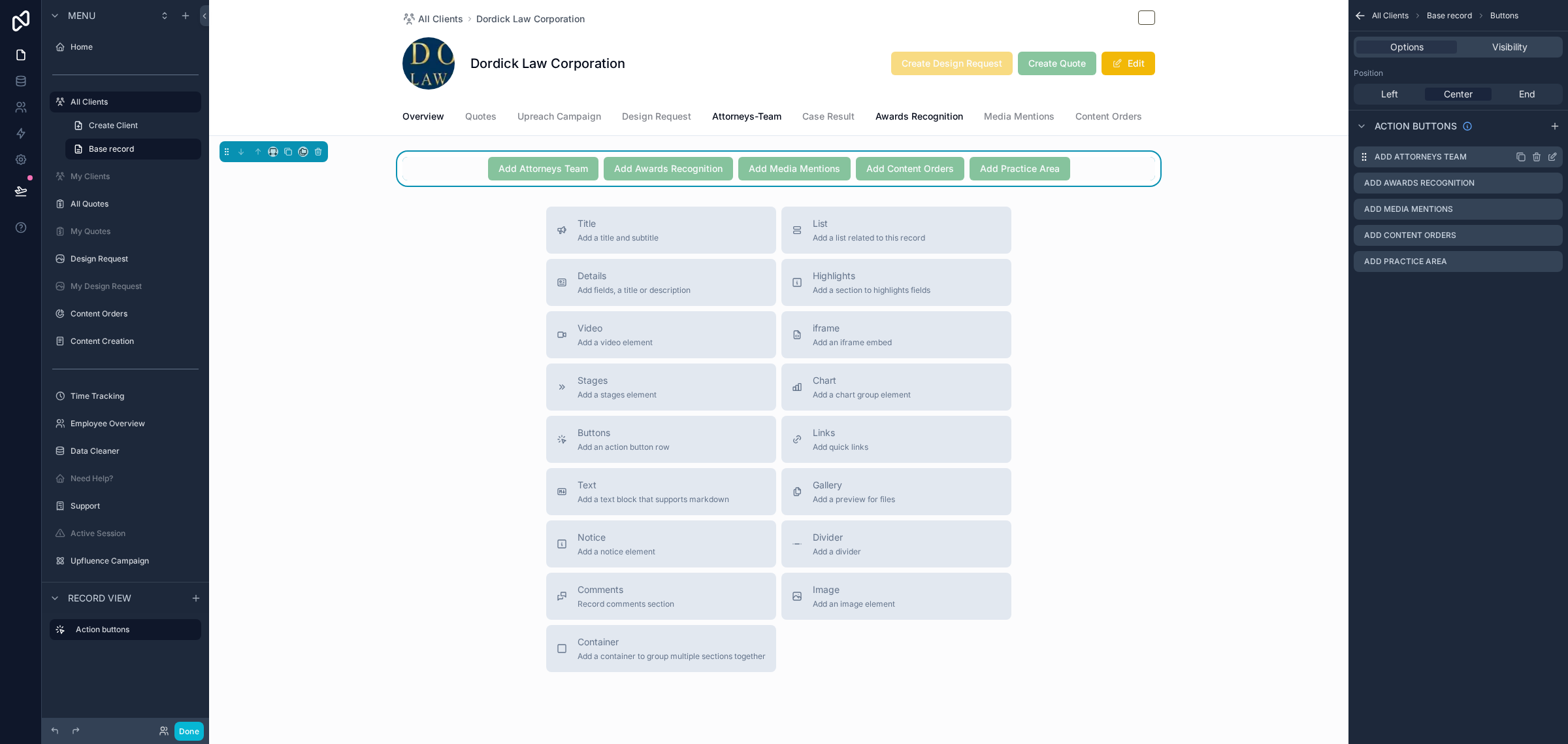
click at [1553, 155] on icon "scrollable content" at bounding box center [1553, 157] width 10 height 10
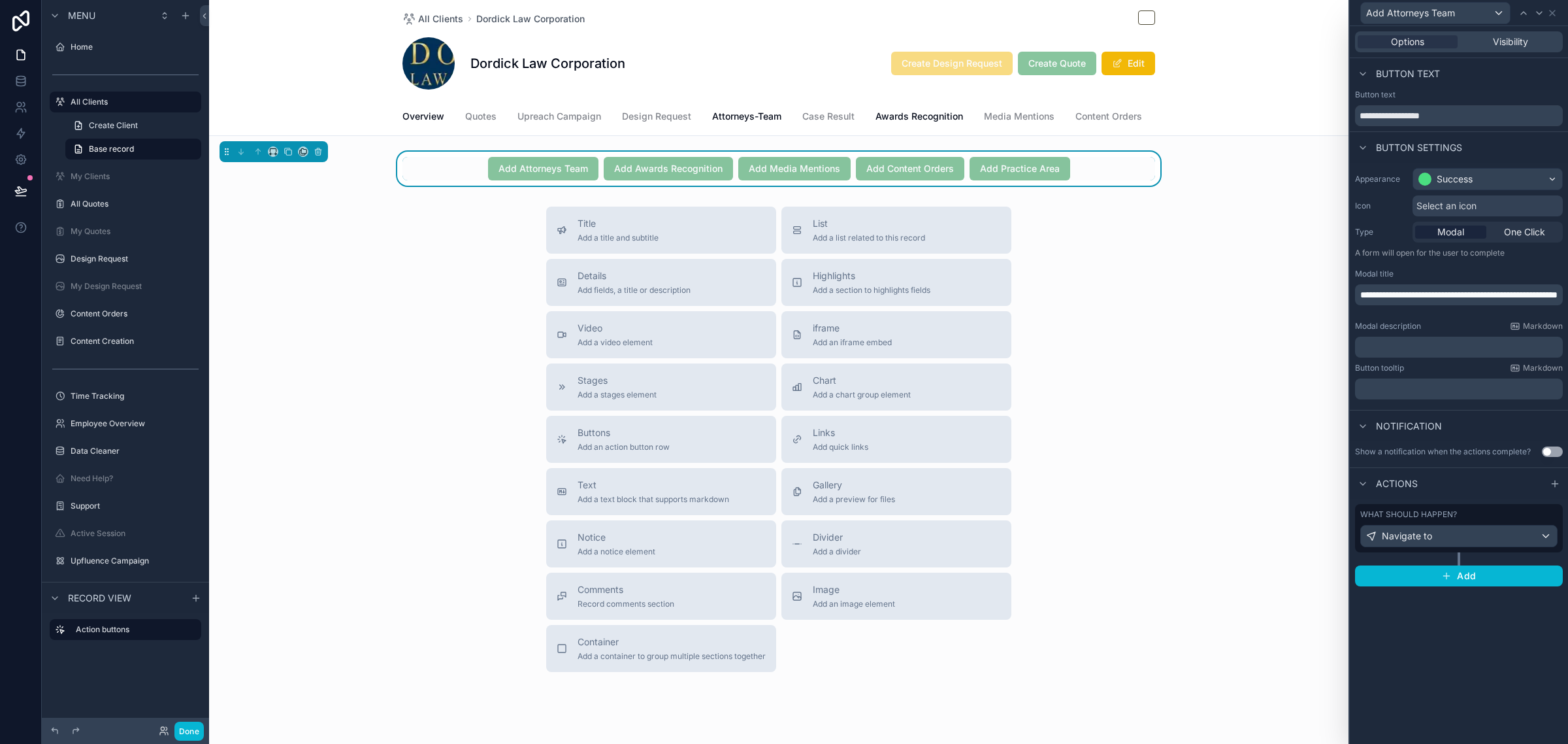
click at [1537, 512] on div "What should happen?" at bounding box center [1459, 514] width 198 height 10
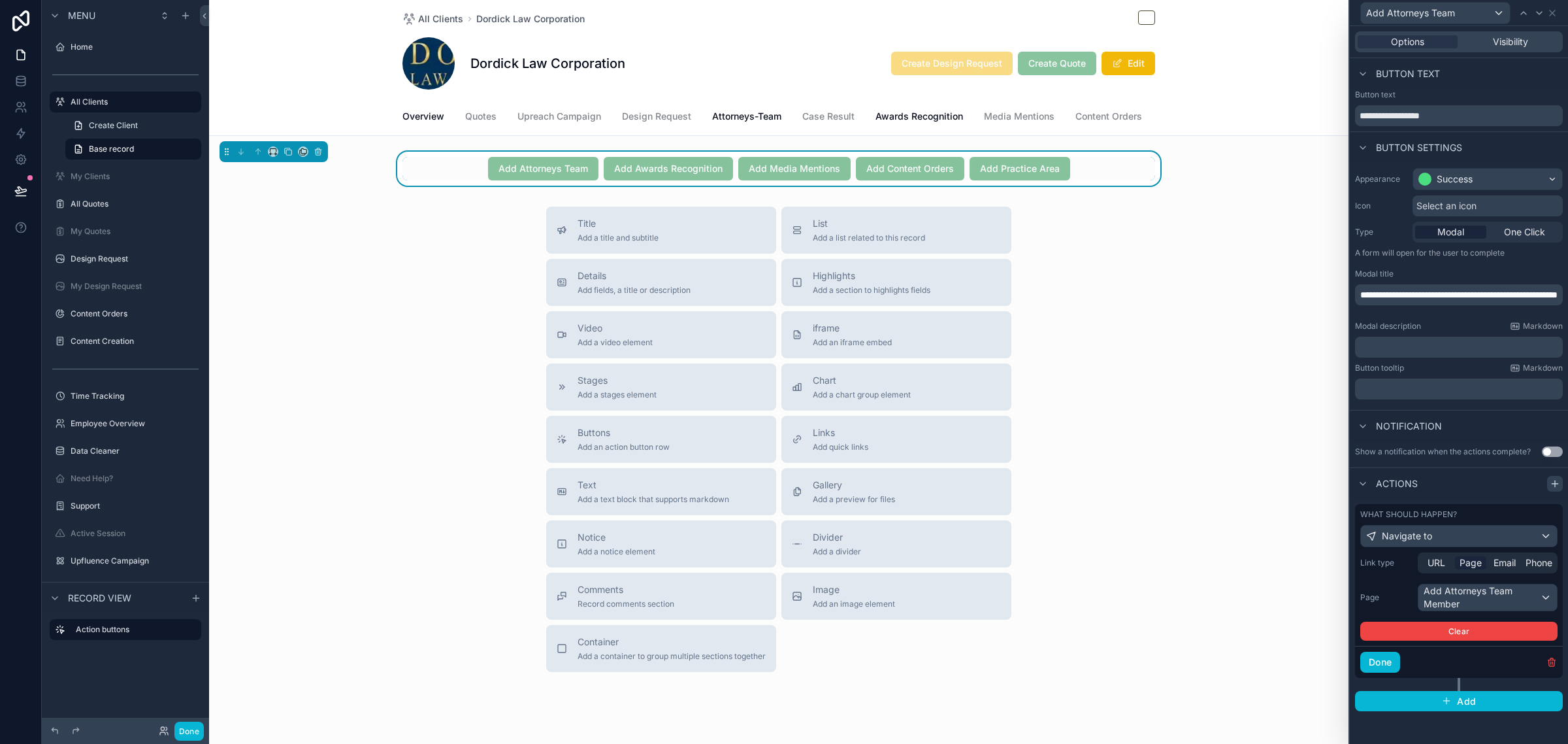
click at [1556, 485] on icon at bounding box center [1555, 484] width 10 height 10
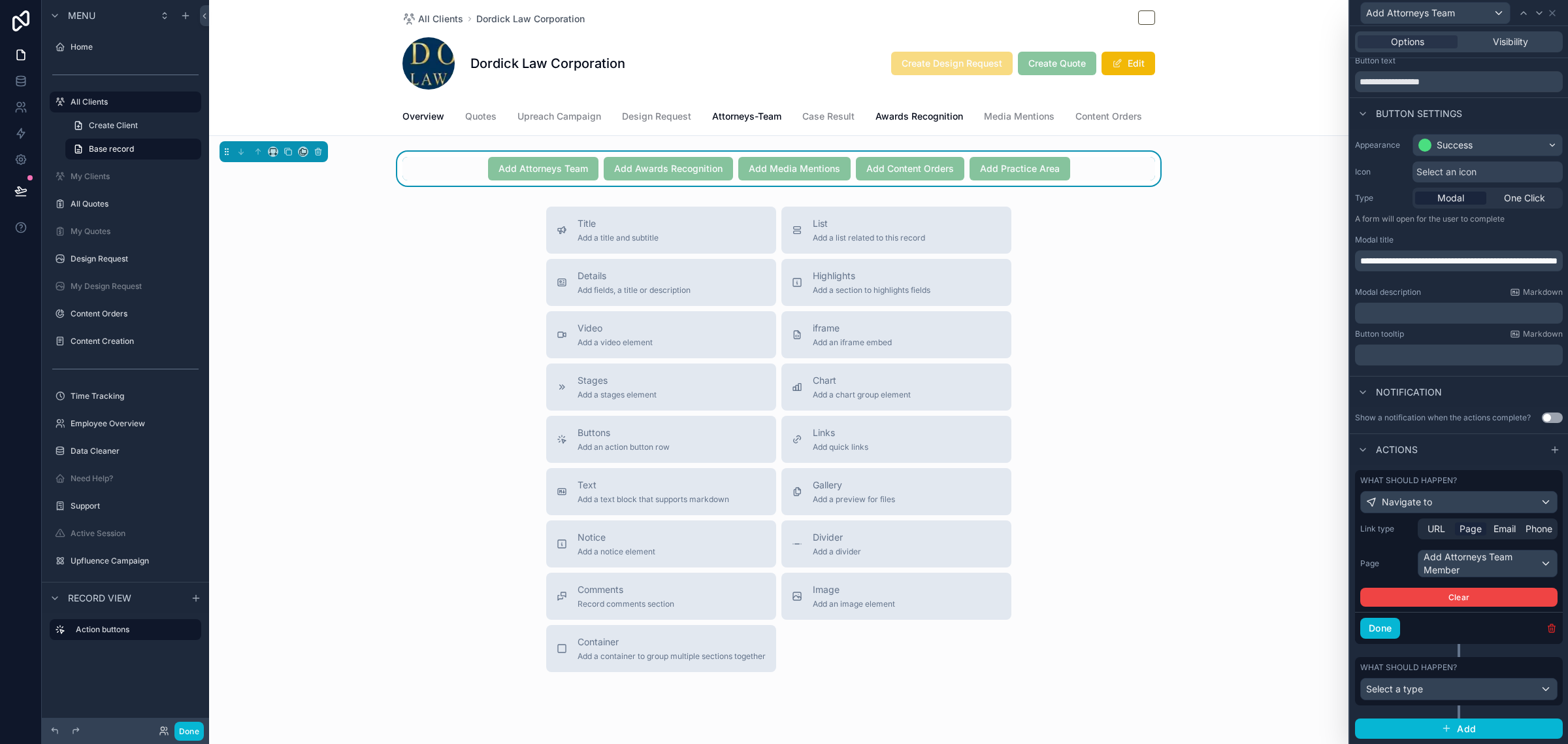
click at [1549, 629] on icon "button" at bounding box center [1552, 628] width 6 height 6
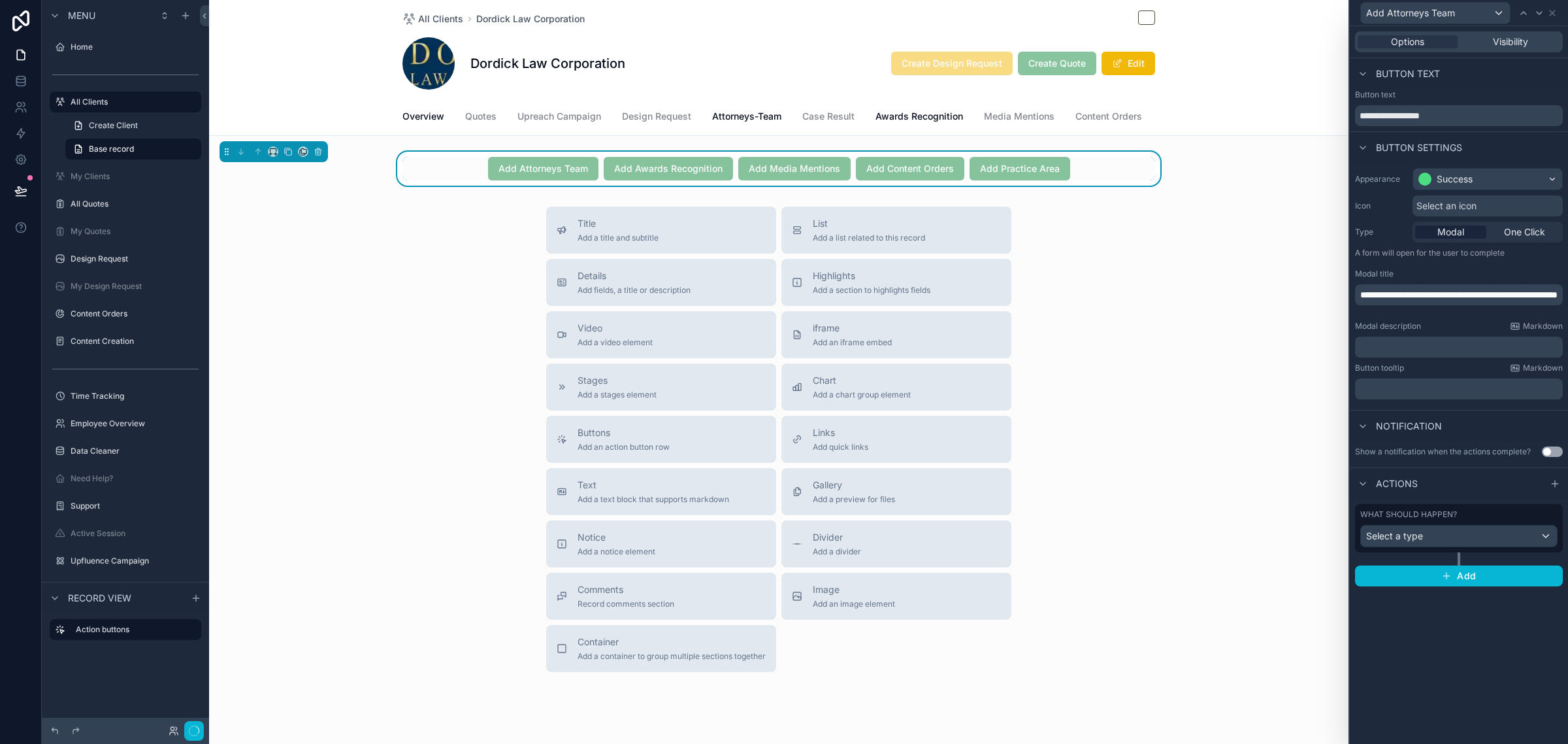
scroll to position [0, 0]
click at [1470, 535] on div "Select a type" at bounding box center [1459, 536] width 196 height 21
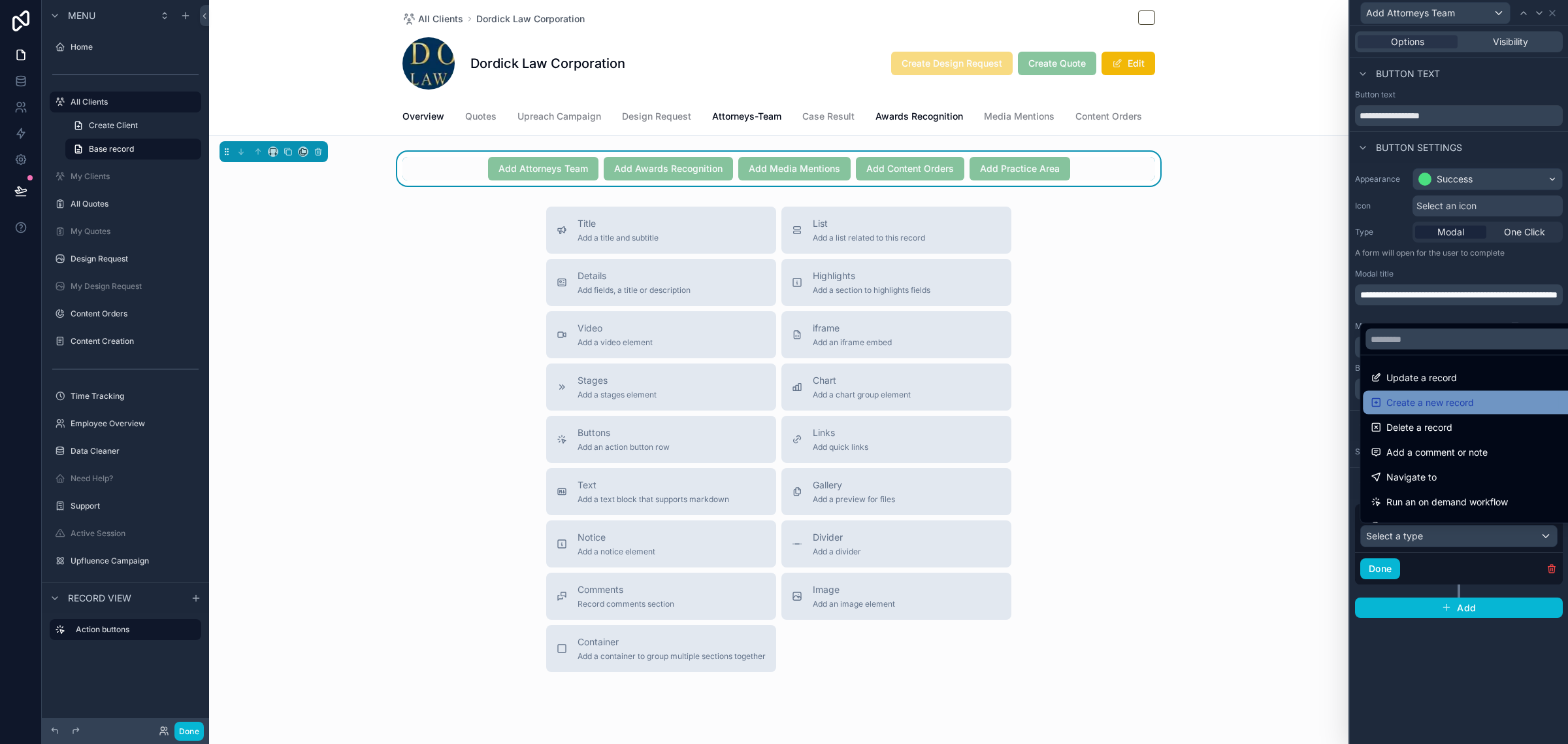
click at [1454, 396] on span "Create a new record" at bounding box center [1430, 402] width 88 height 15
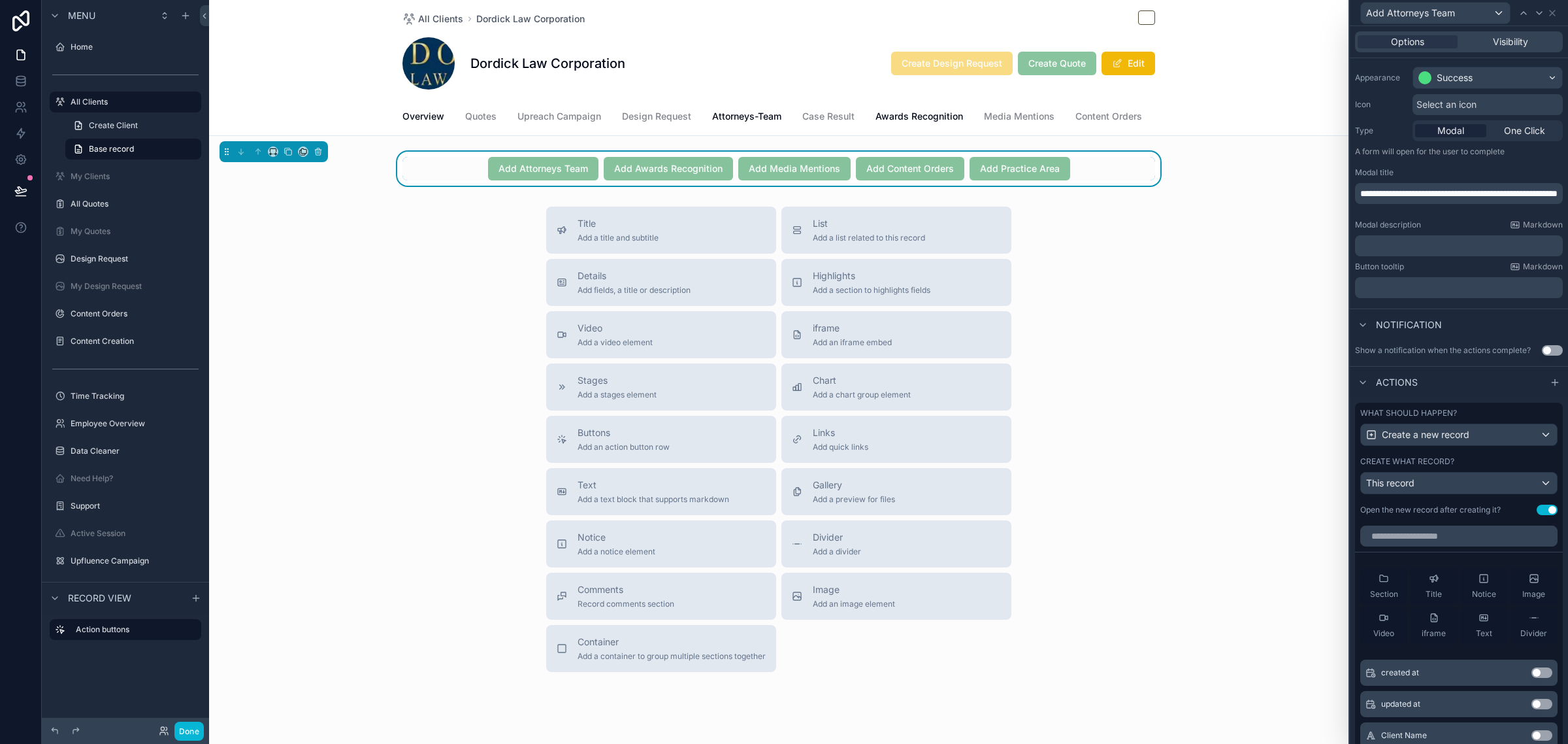
scroll to position [245, 0]
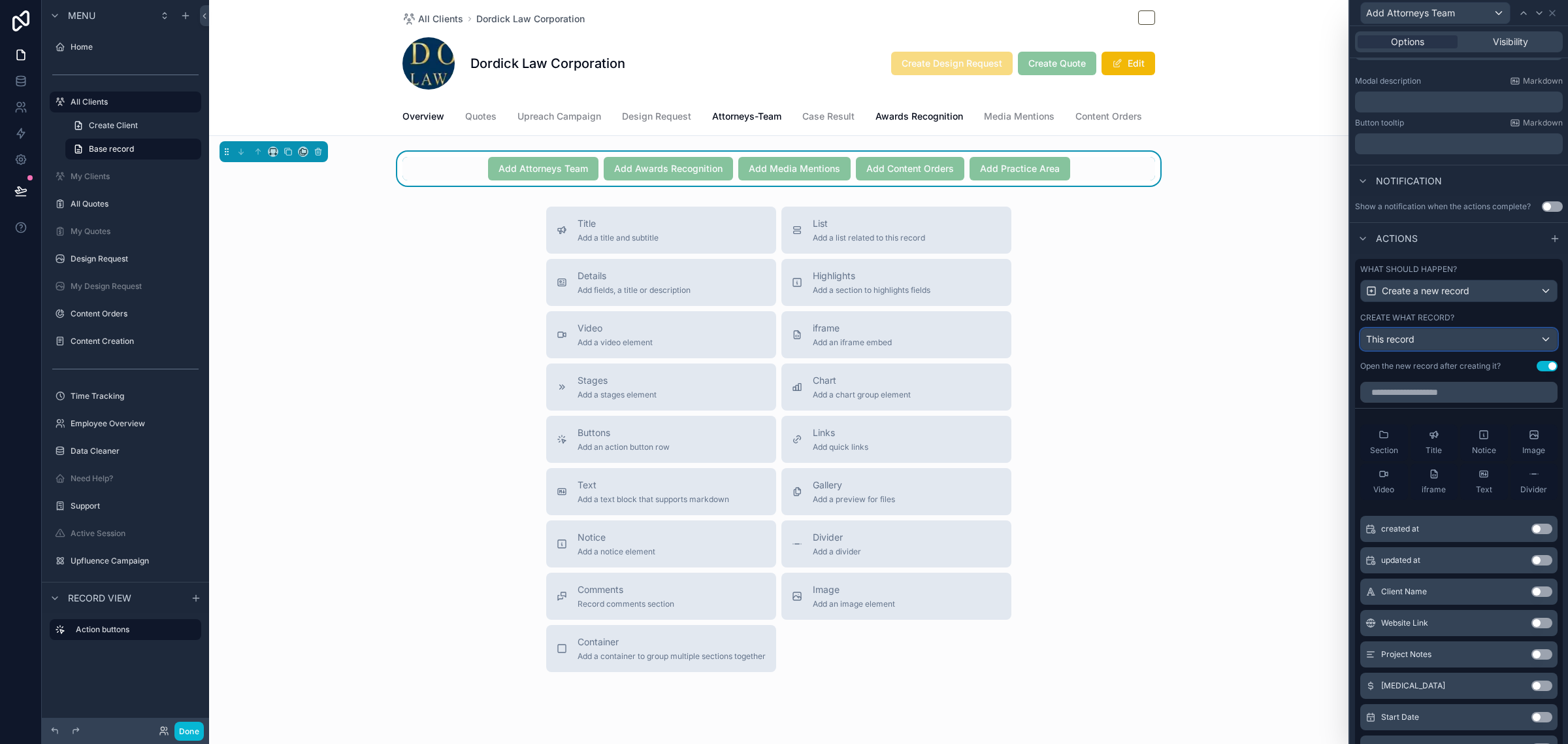
click at [1478, 350] on div "This record" at bounding box center [1459, 339] width 196 height 21
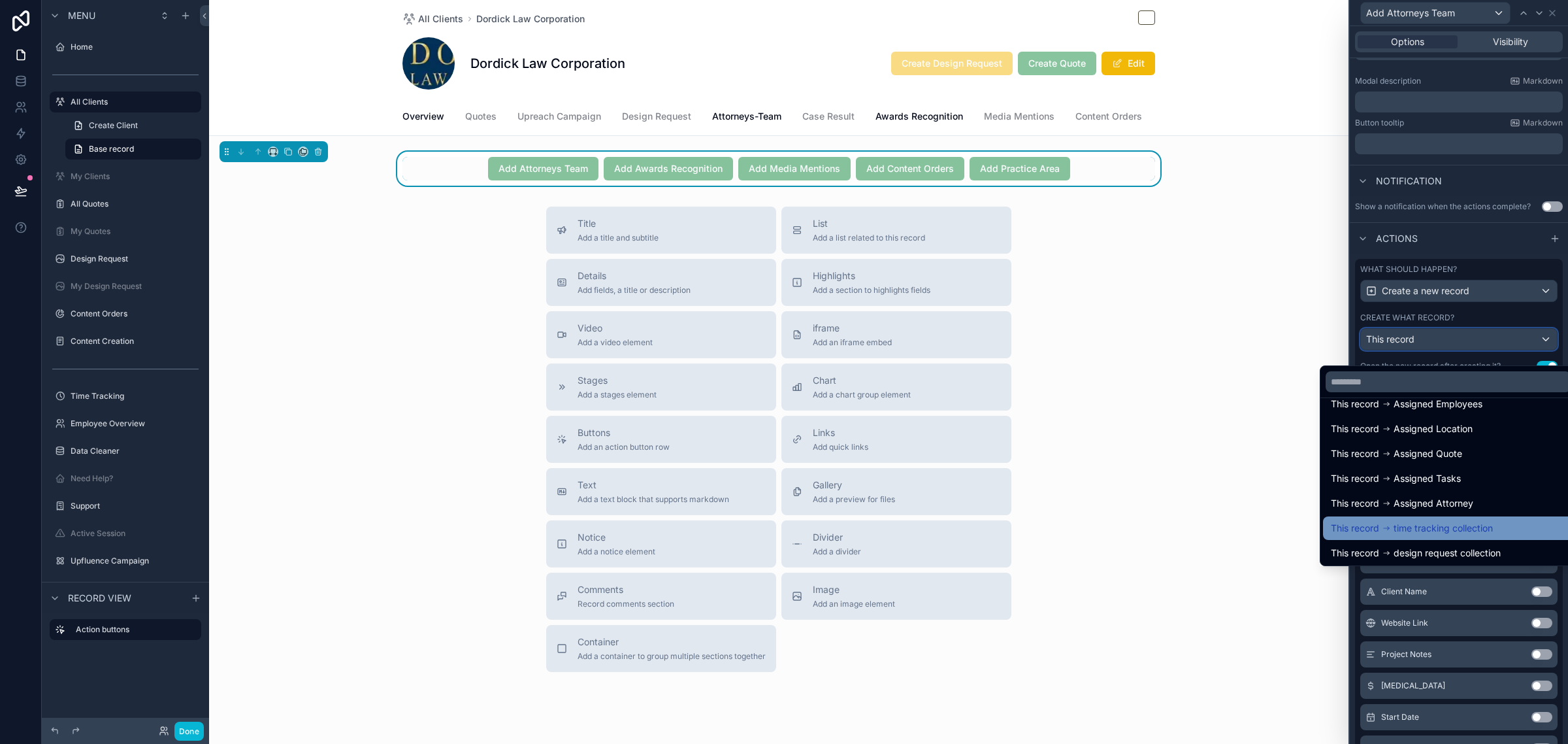
scroll to position [82, 0]
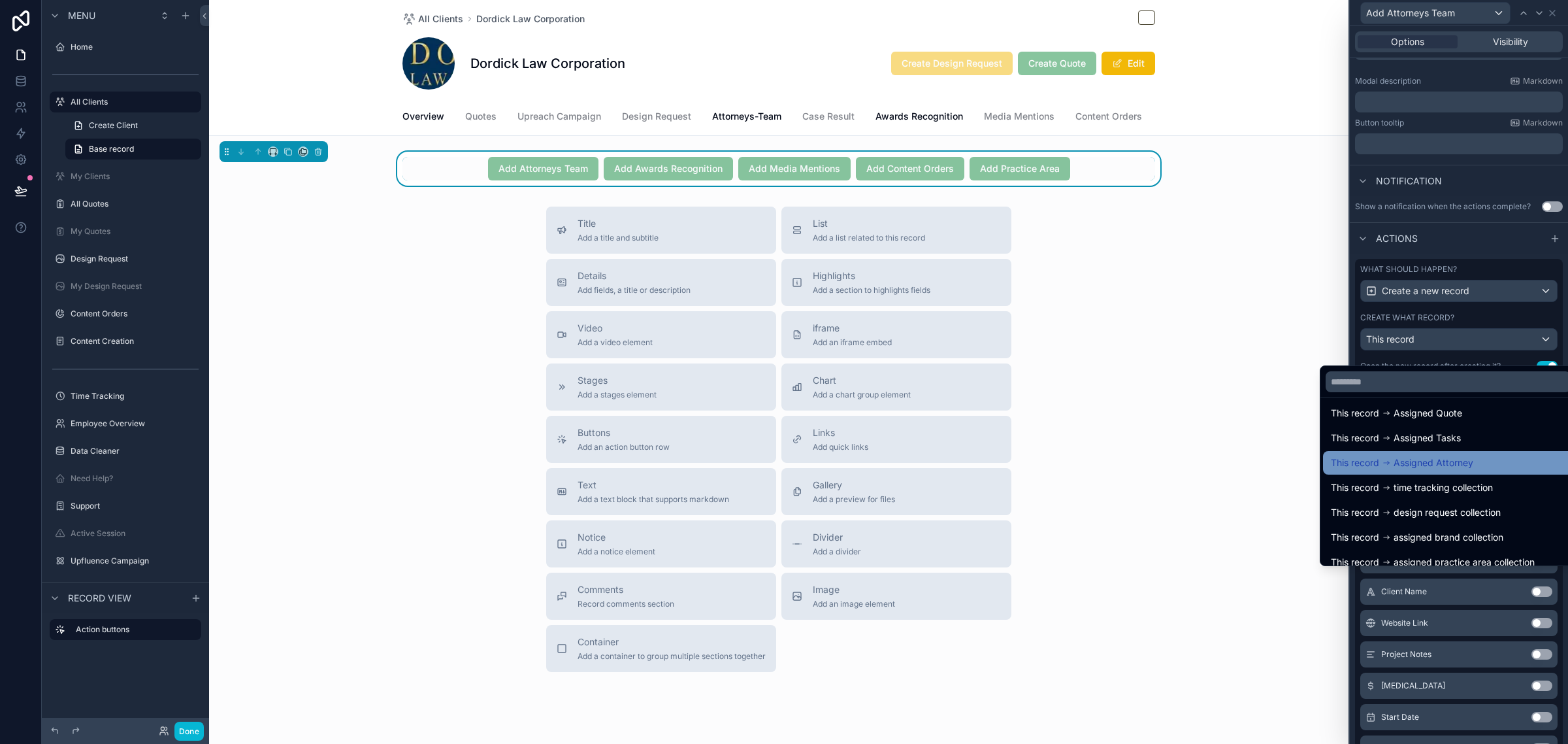
click at [1451, 459] on span "Assigned Attorney" at bounding box center [1433, 462] width 80 height 15
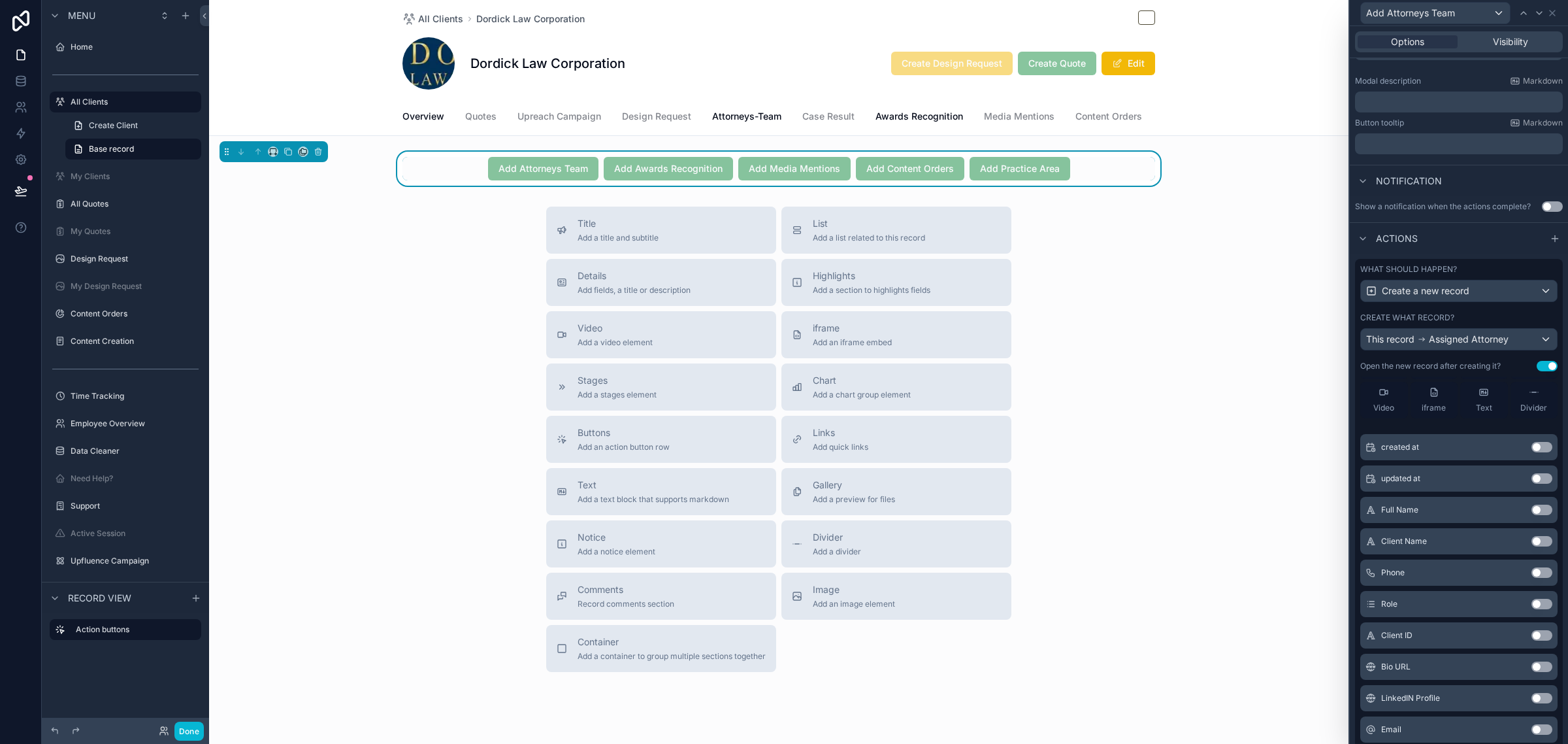
click at [1531, 515] on button "Use setting" at bounding box center [1541, 510] width 21 height 10
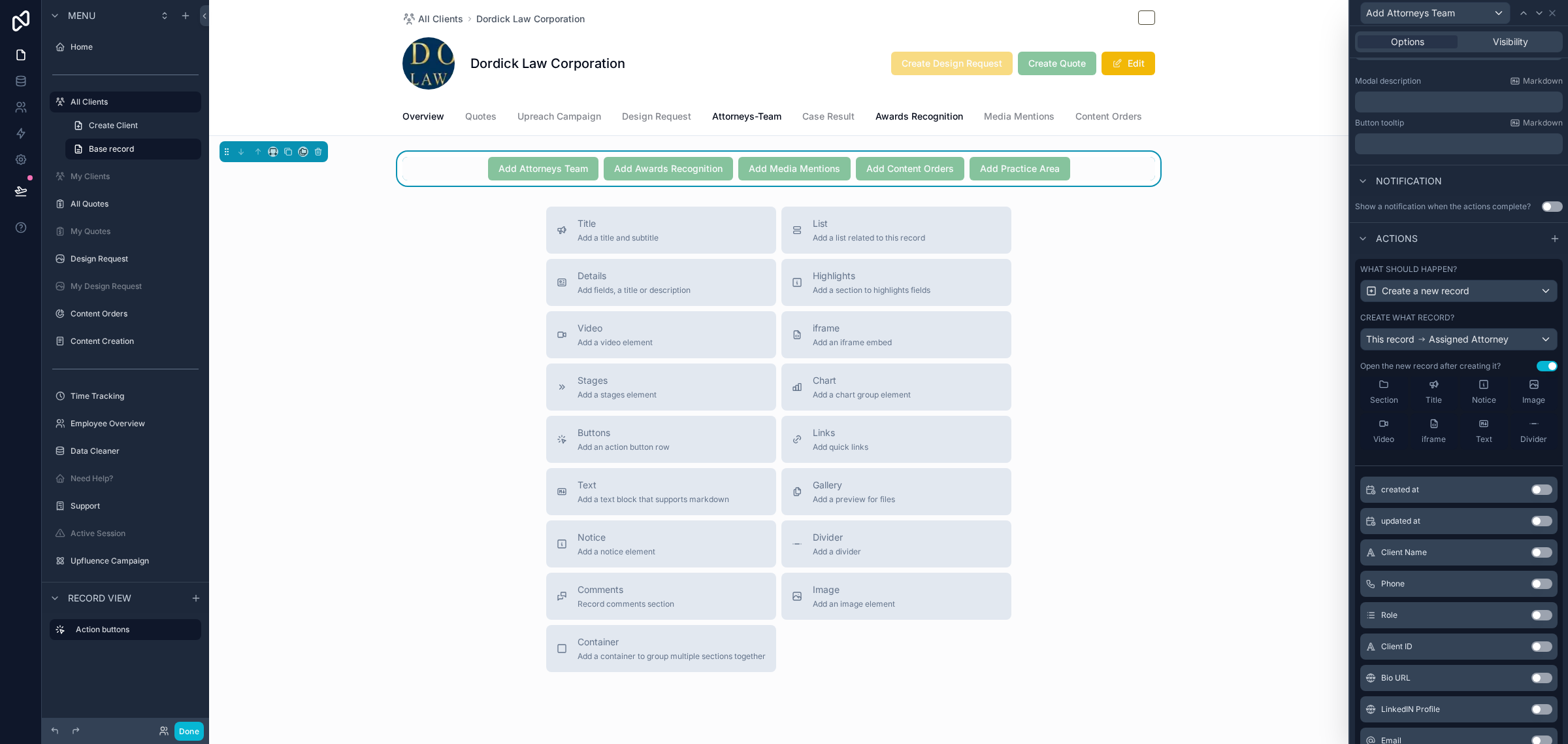
click at [1531, 557] on button "Use setting" at bounding box center [1541, 552] width 21 height 10
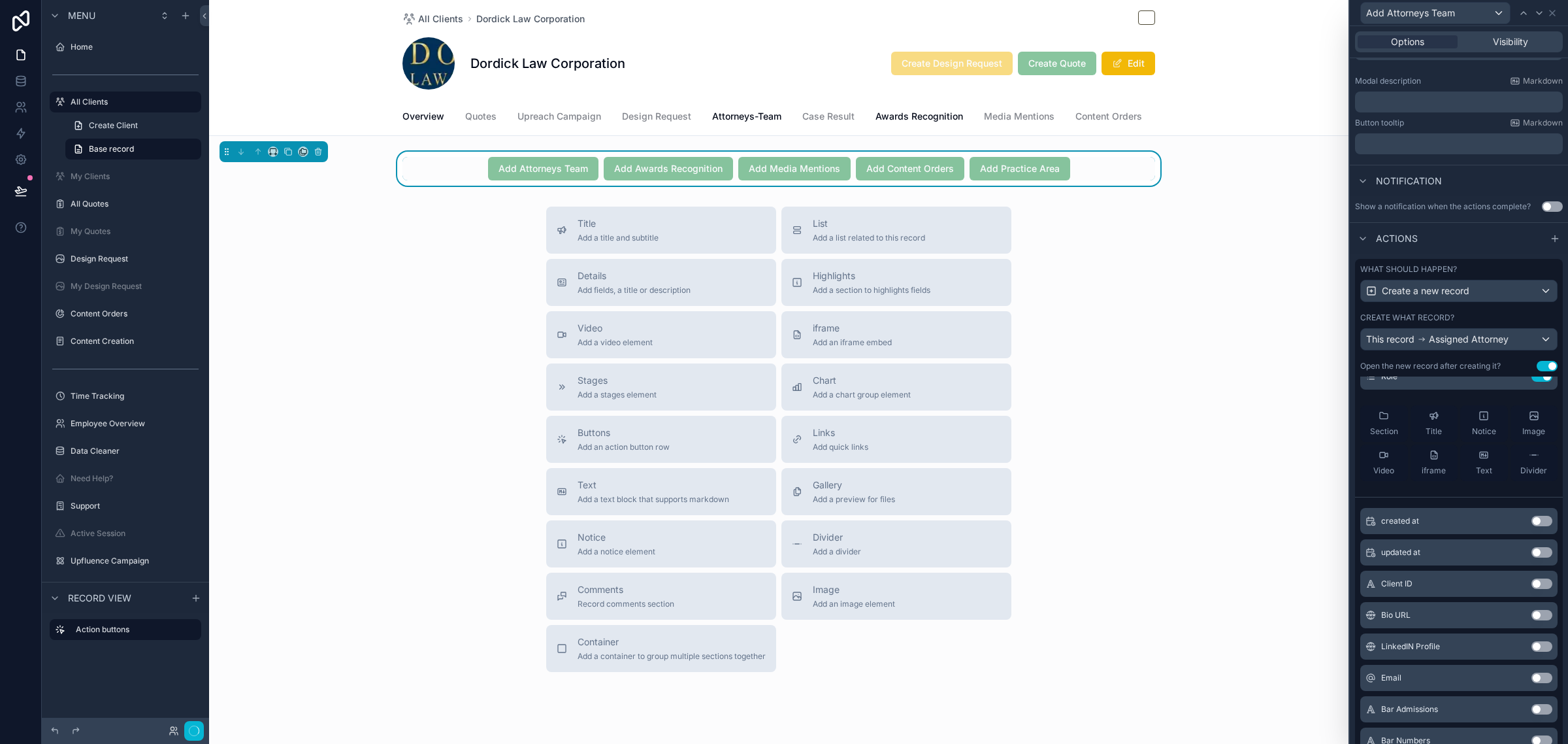
scroll to position [175, 0]
click at [1531, 558] on button "Use setting" at bounding box center [1541, 553] width 21 height 10
click at [1531, 557] on button "Use setting" at bounding box center [1541, 552] width 21 height 10
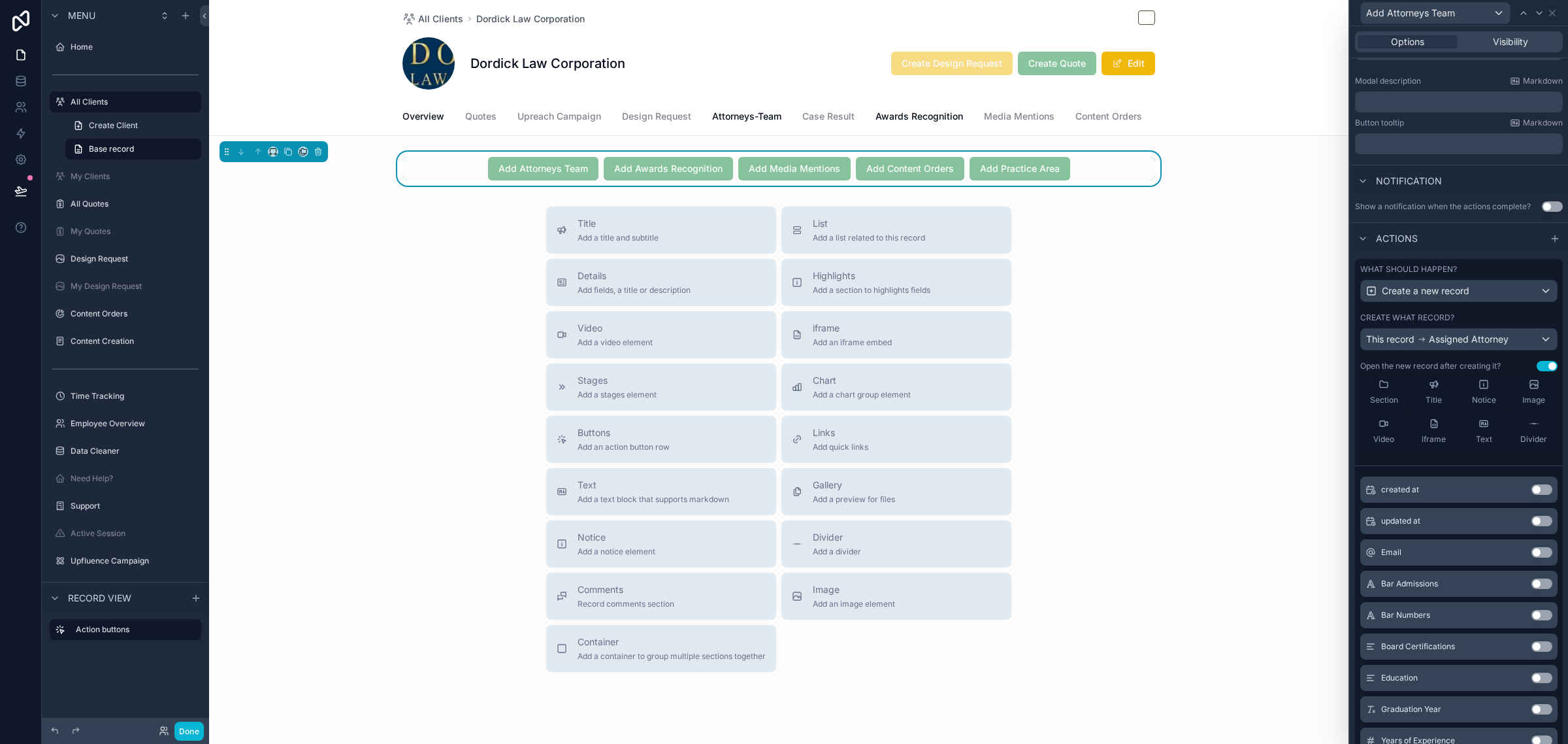
click at [1531, 557] on button "Use setting" at bounding box center [1541, 552] width 21 height 10
click at [1531, 558] on button "Use setting" at bounding box center [1541, 553] width 21 height 10
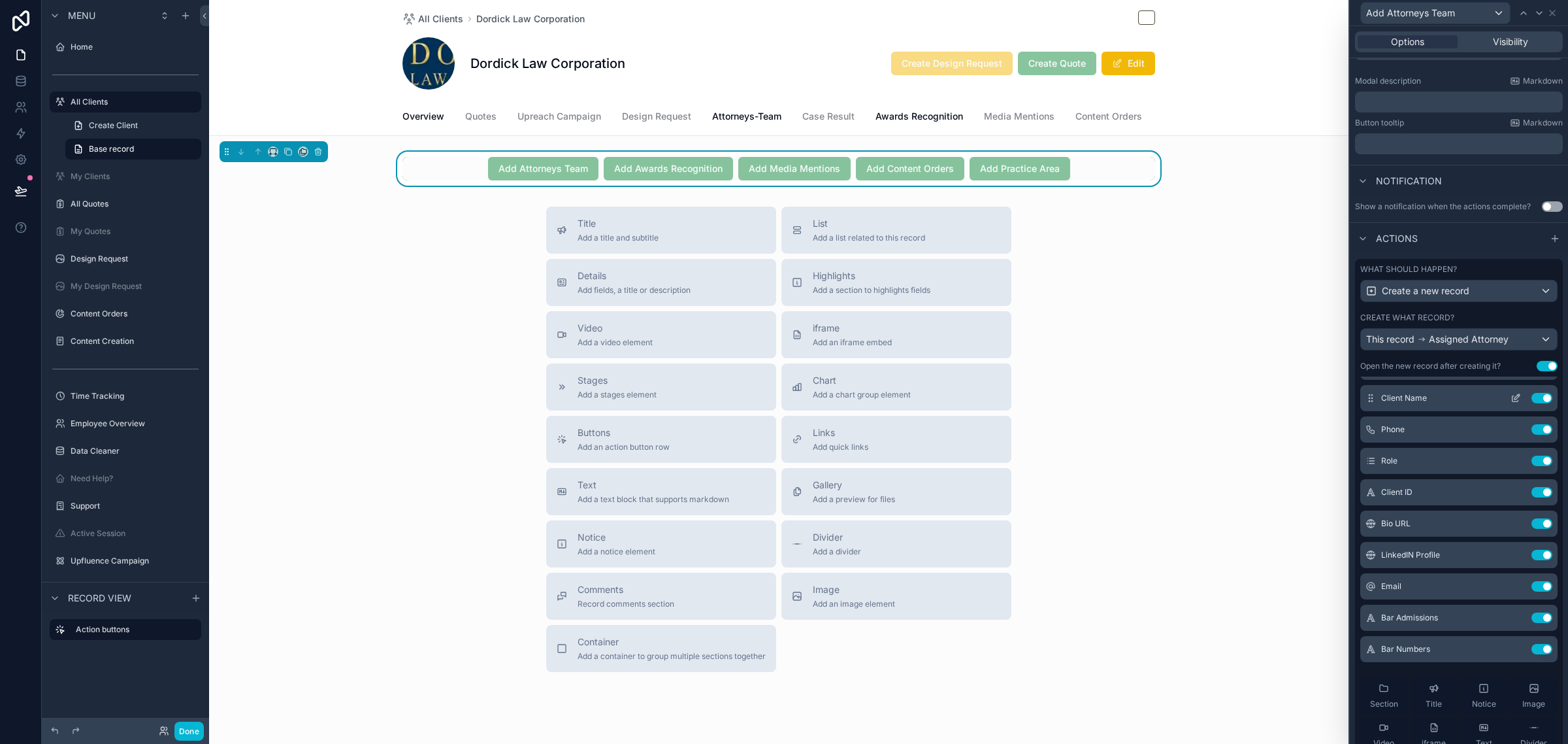
scroll to position [0, 0]
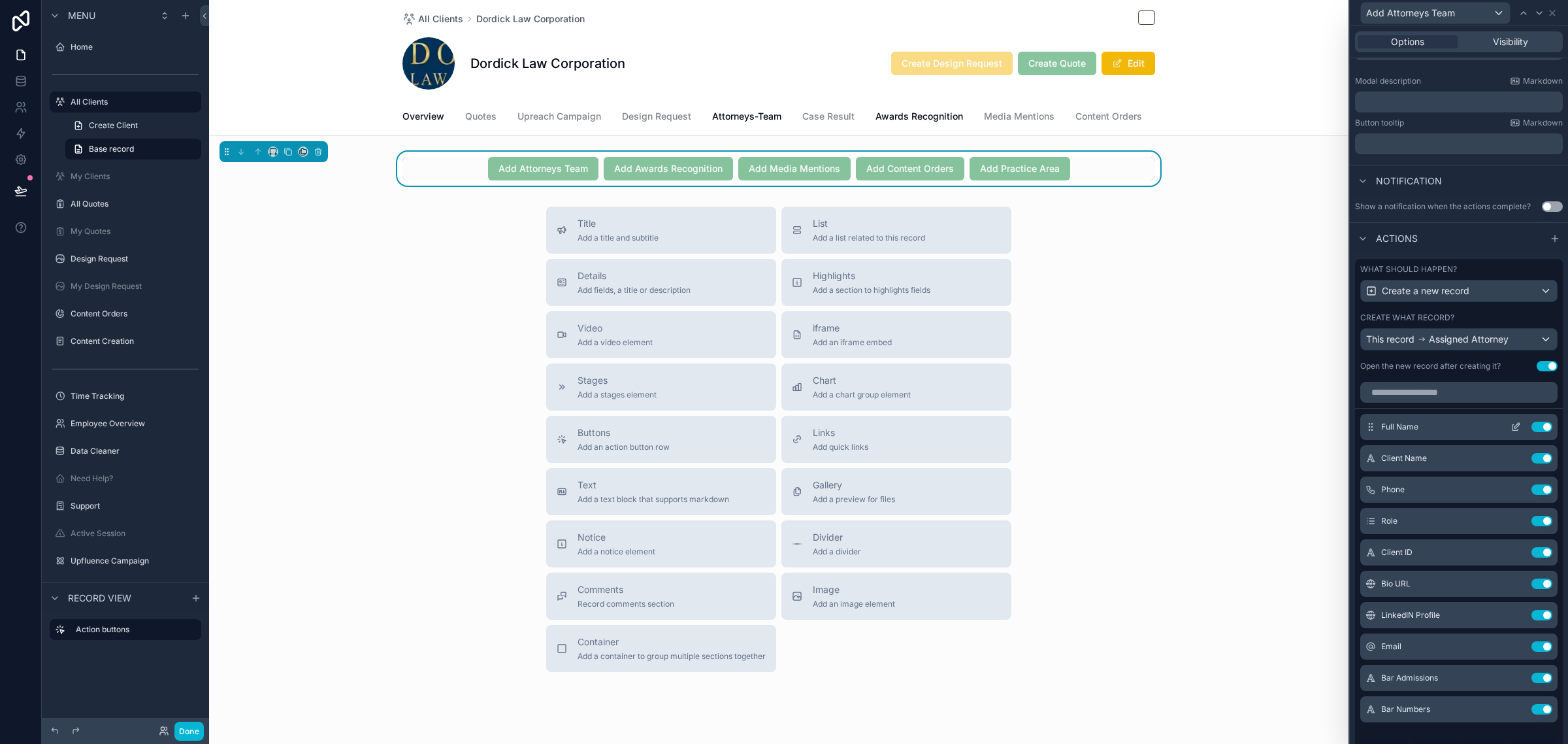
click at [1510, 432] on icon at bounding box center [1516, 427] width 10 height 10
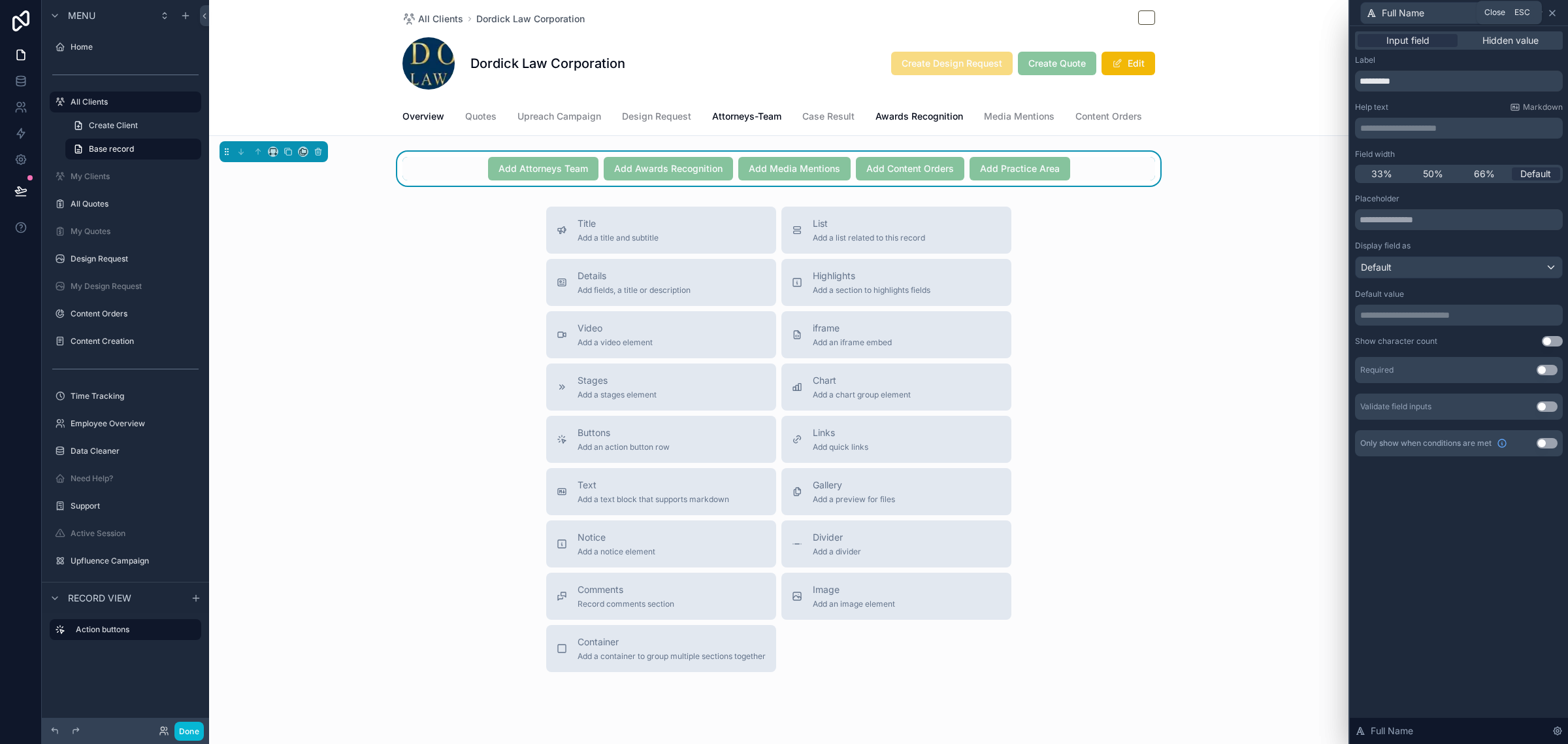
click at [1555, 10] on icon at bounding box center [1553, 13] width 10 height 10
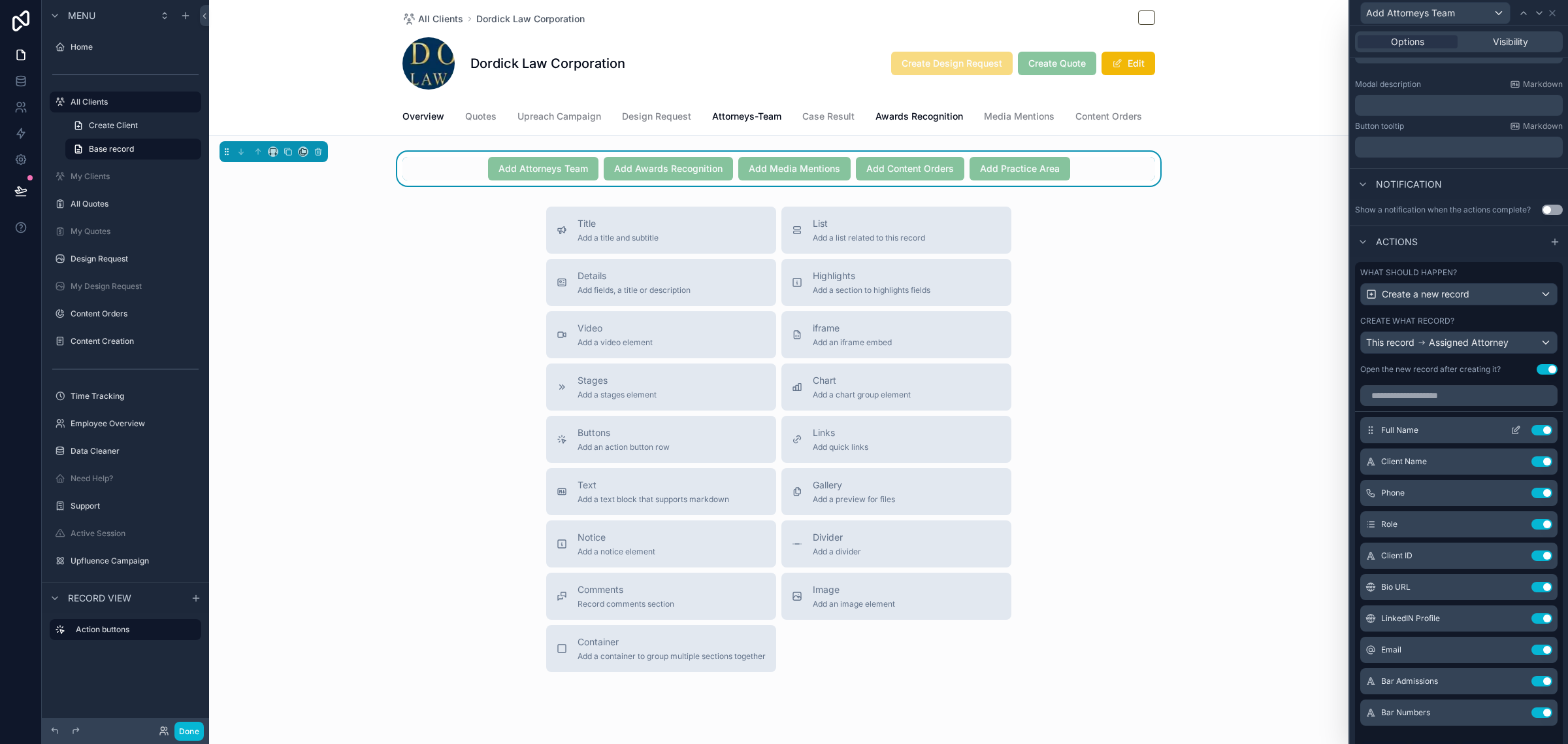
scroll to position [245, 0]
click at [1510, 432] on icon at bounding box center [1516, 427] width 10 height 10
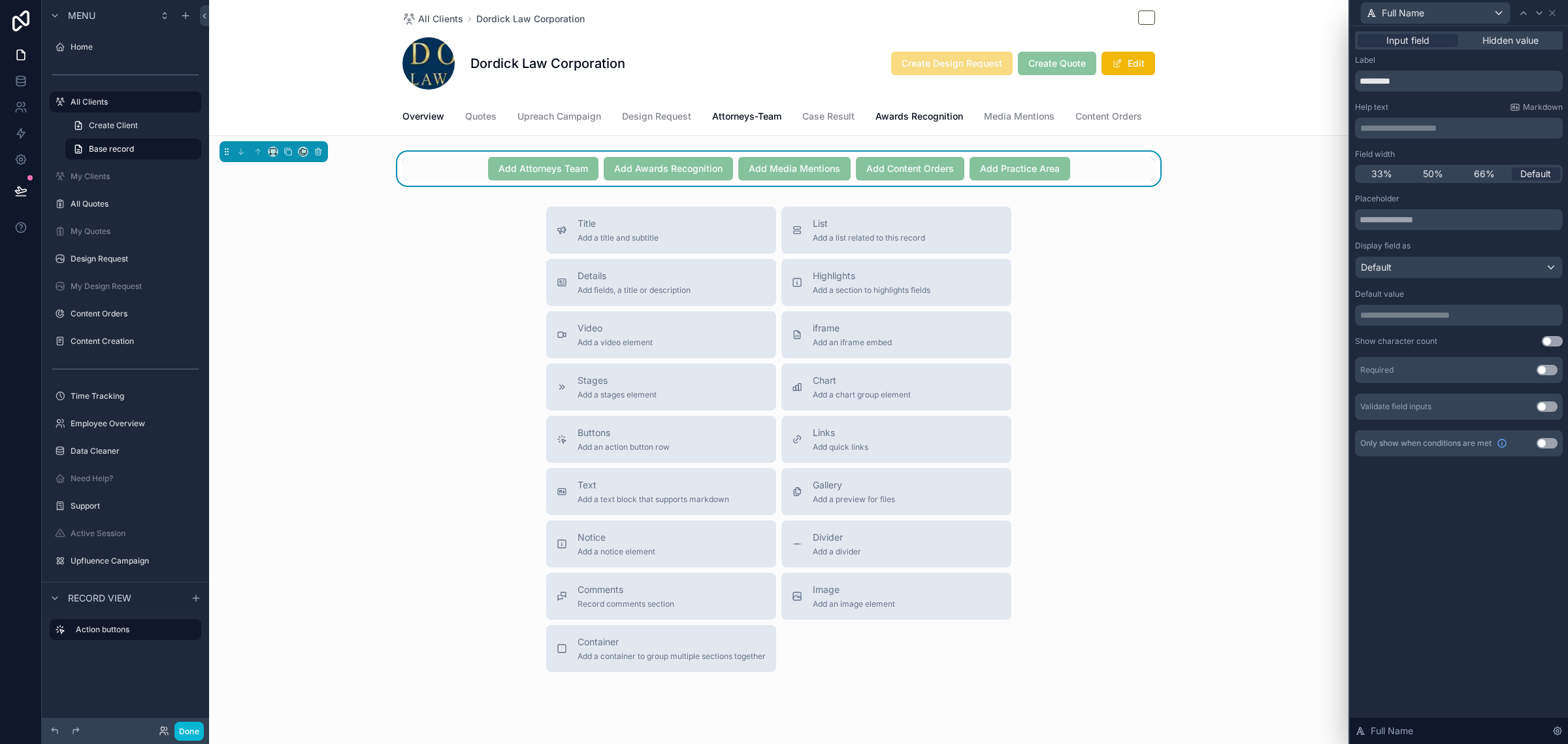
click at [1546, 367] on button "Use setting" at bounding box center [1547, 370] width 21 height 10
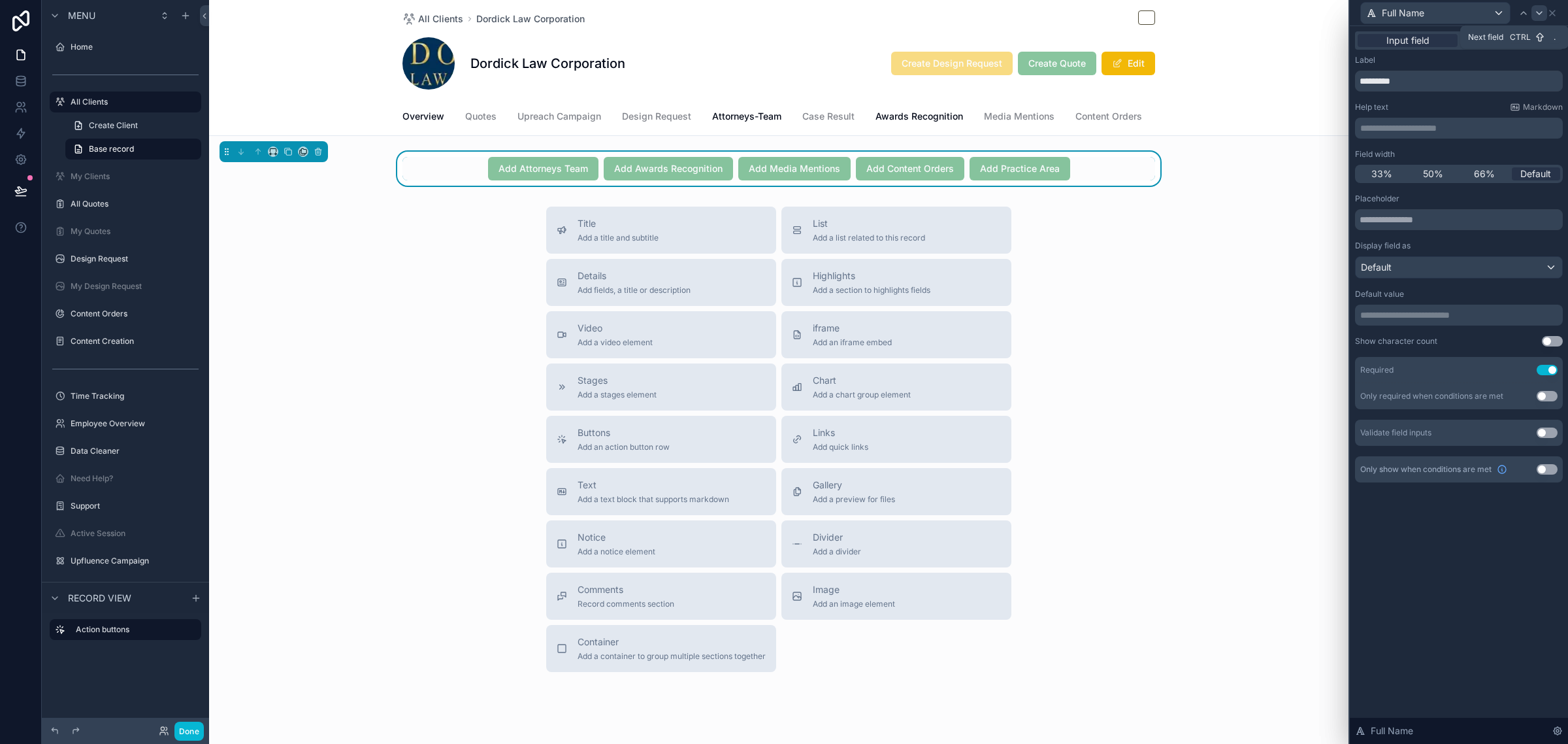
click at [1534, 14] on icon at bounding box center [1539, 13] width 10 height 10
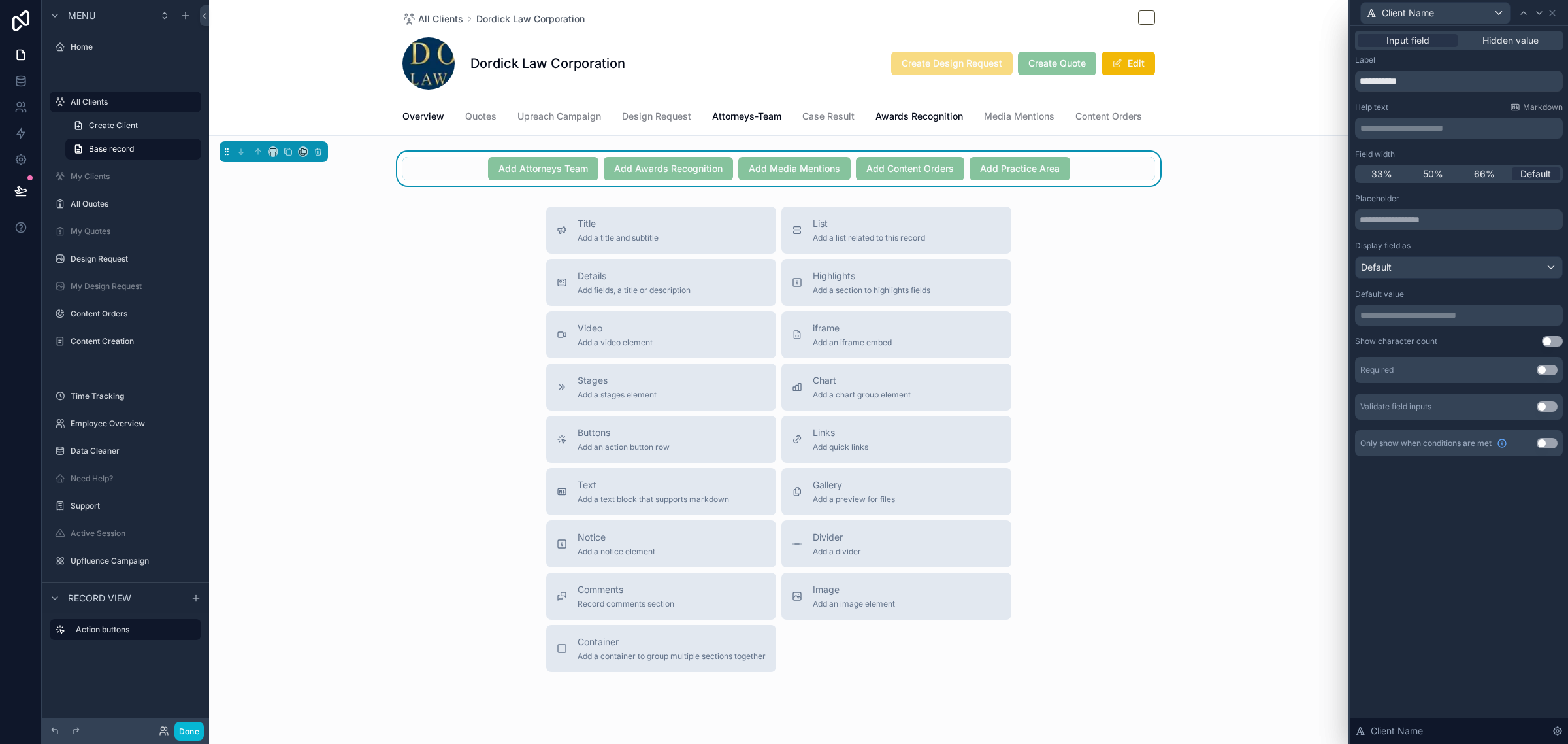
click at [1546, 371] on button "Use setting" at bounding box center [1547, 370] width 21 height 10
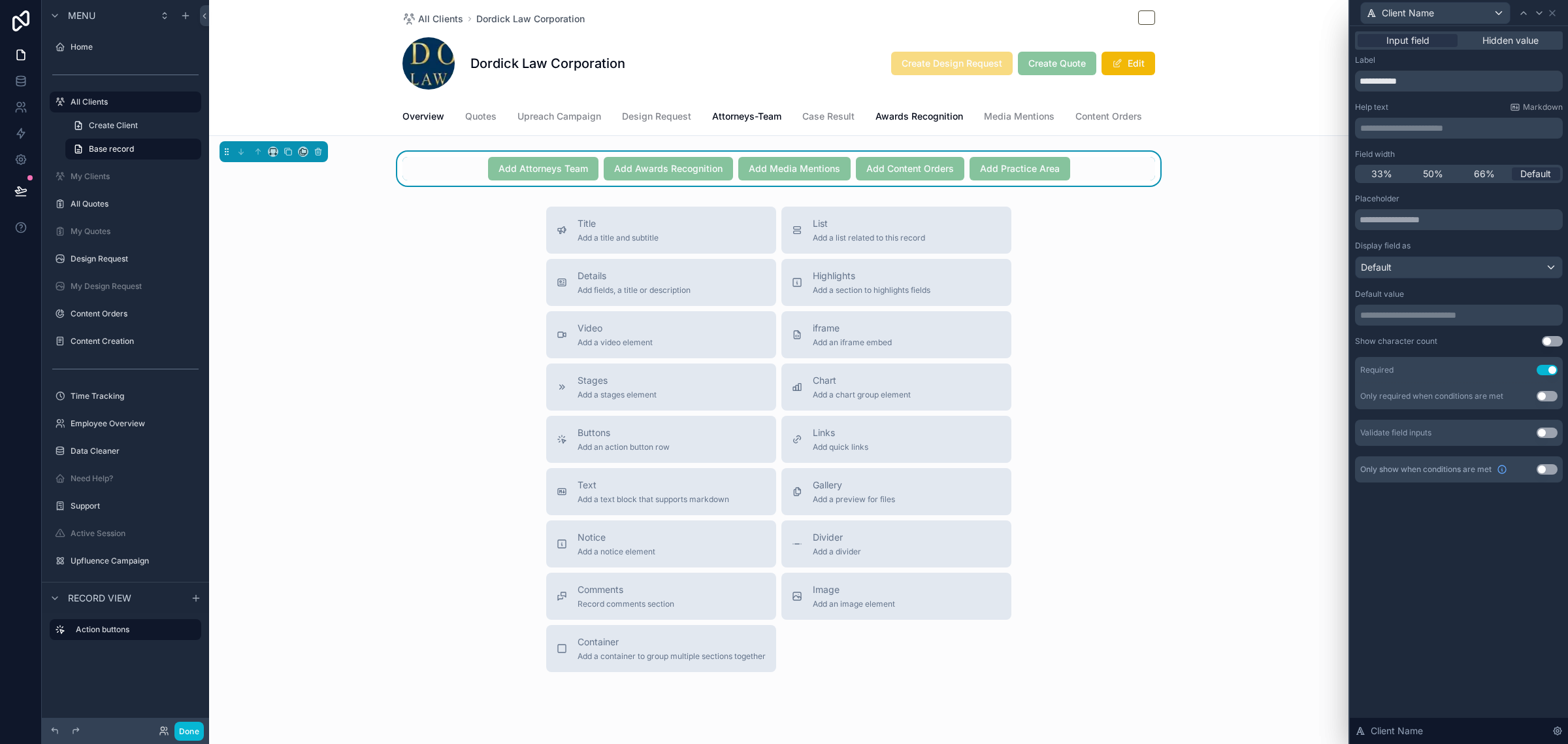
click at [1543, 369] on button "Use setting" at bounding box center [1547, 370] width 21 height 10
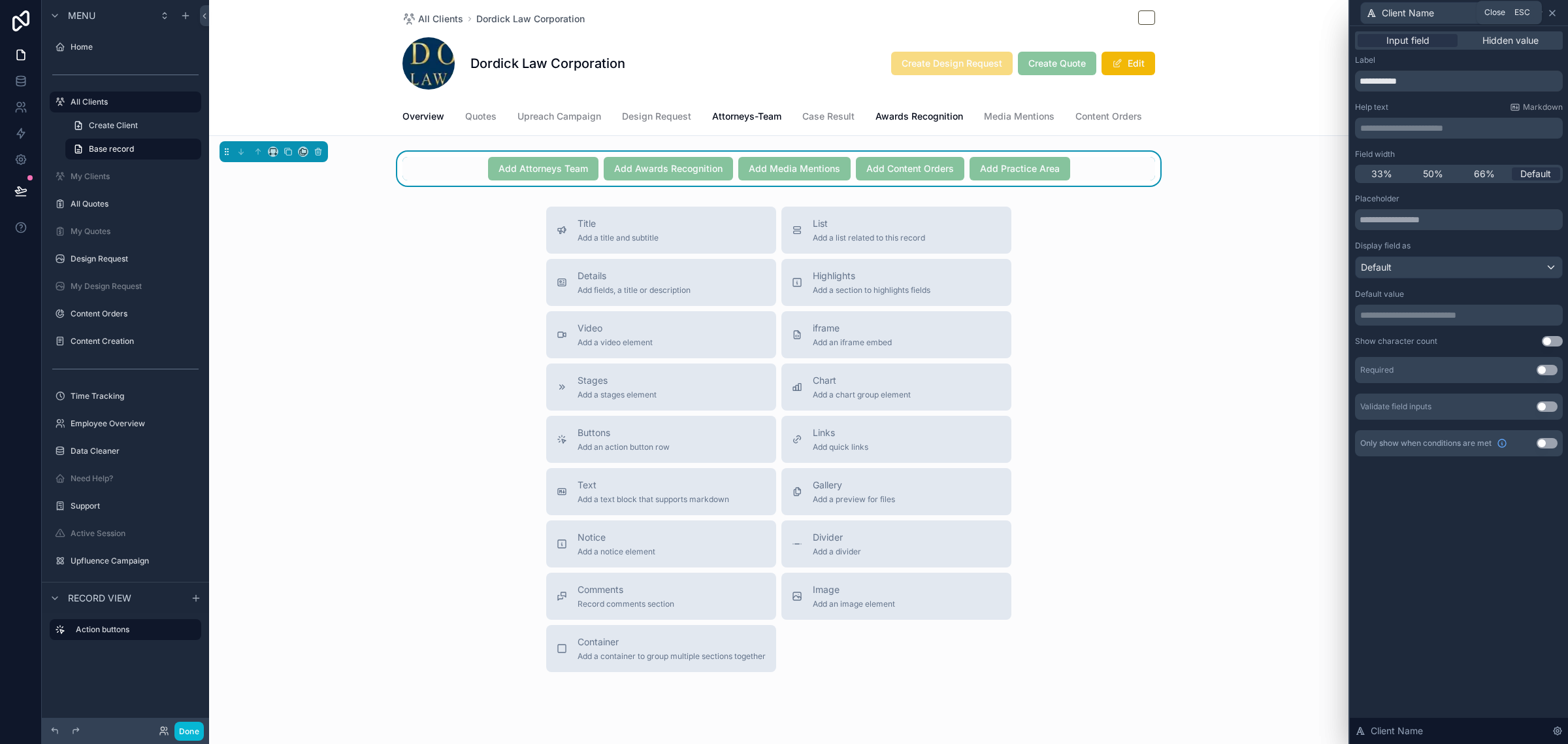
click at [1550, 10] on icon at bounding box center [1552, 13] width 5 height 5
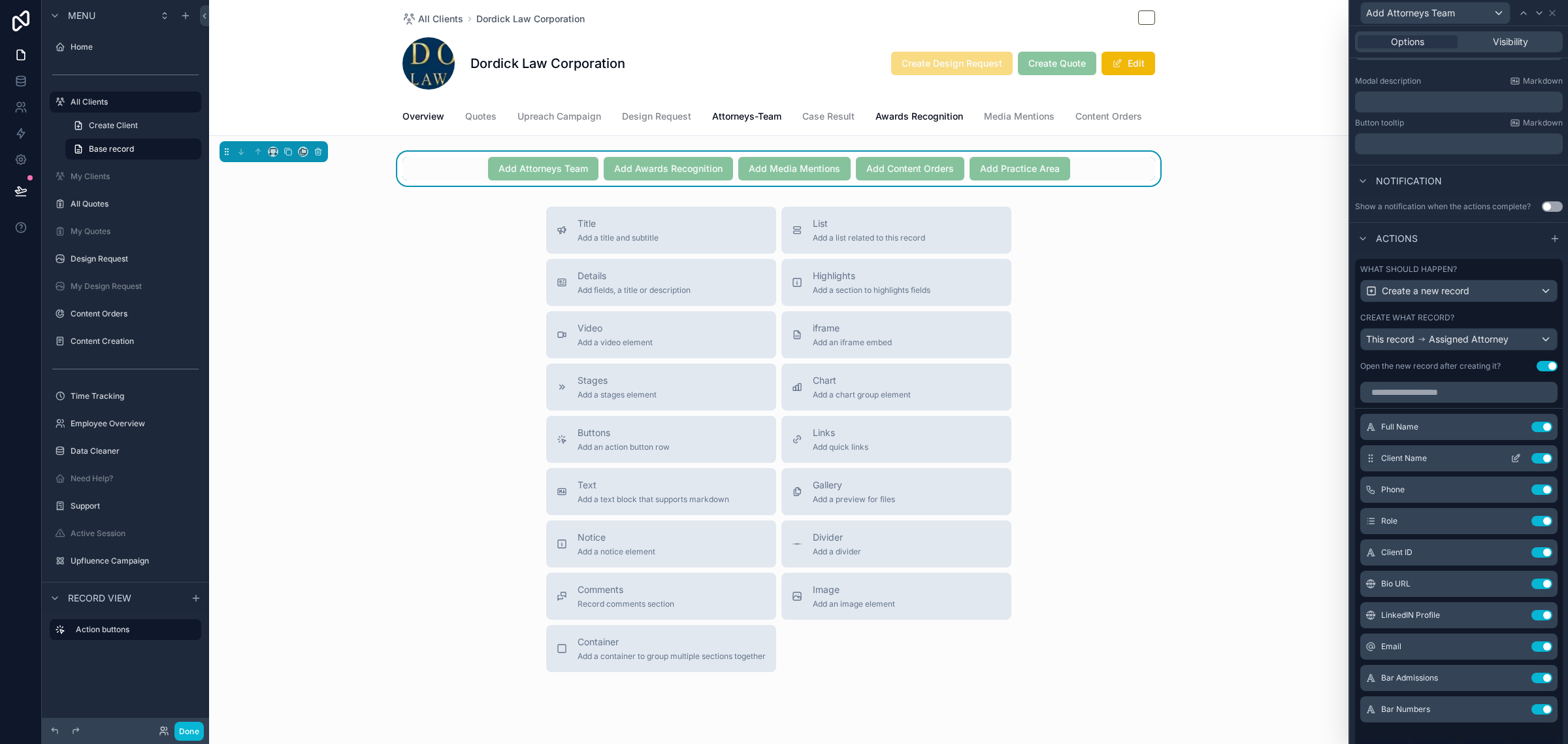
click at [1531, 463] on button "Use setting" at bounding box center [1541, 458] width 21 height 10
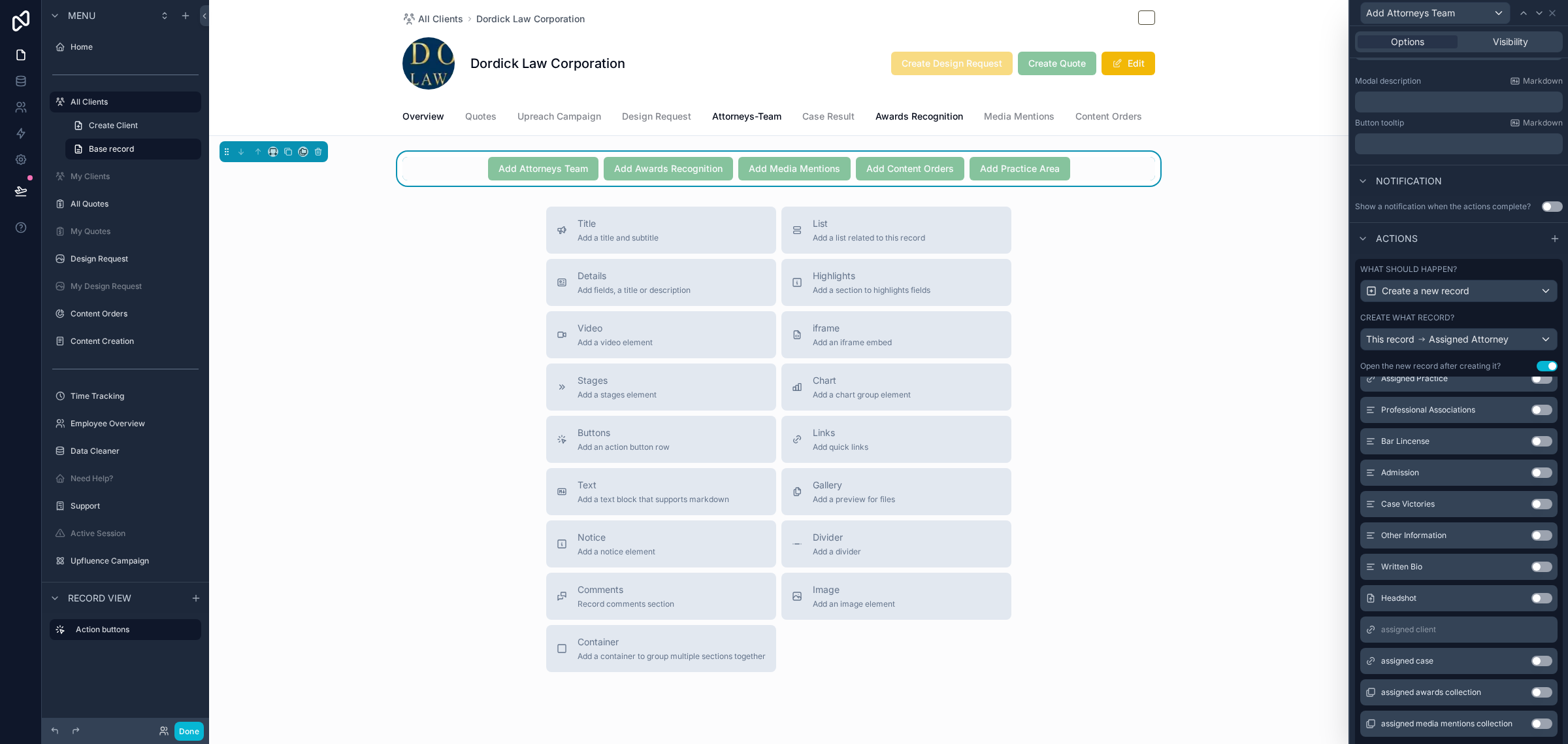
scroll to position [979, 0]
click at [1457, 638] on div "assigned client" at bounding box center [1459, 627] width 198 height 26
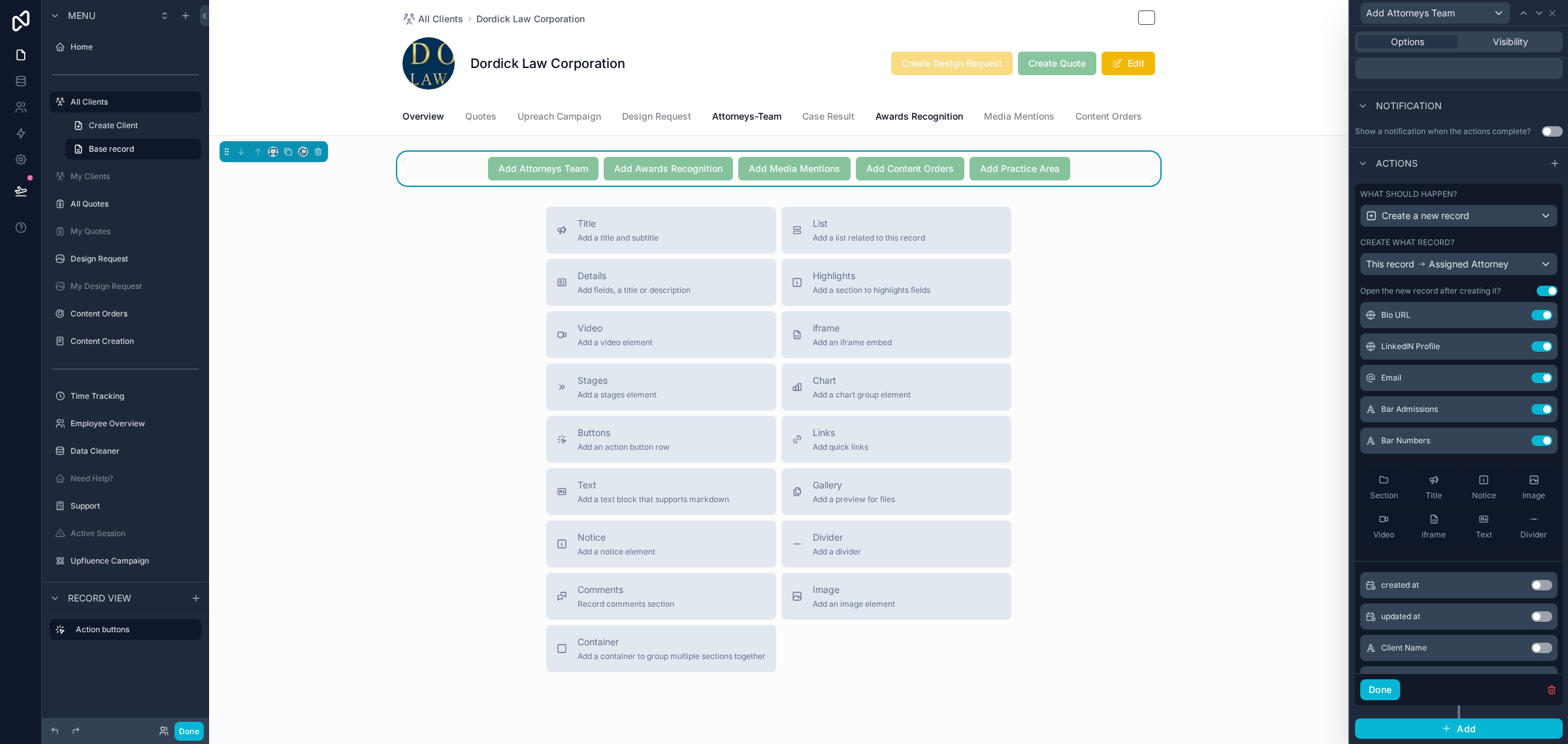
scroll to position [0, 0]
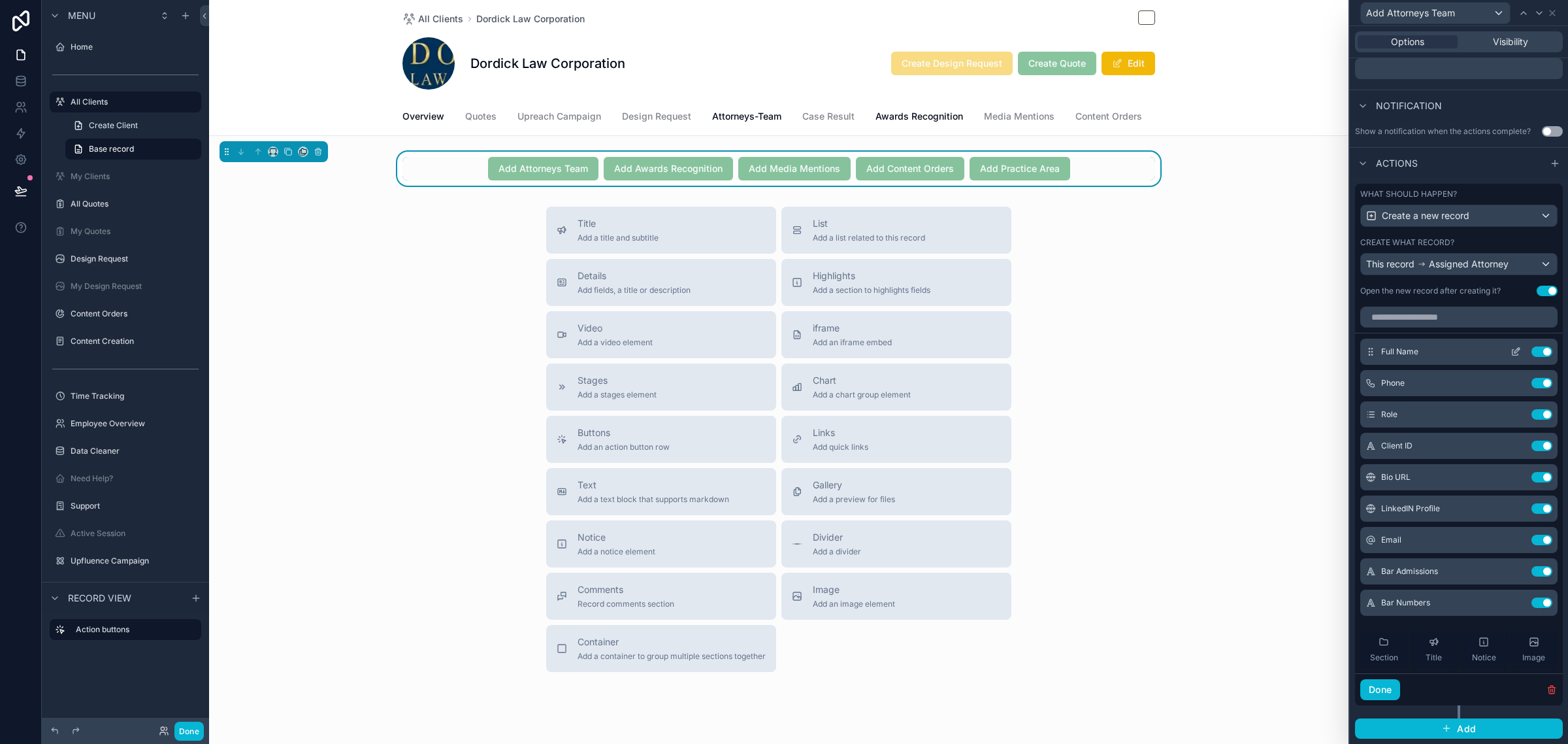
click at [1510, 348] on icon at bounding box center [1516, 352] width 10 height 10
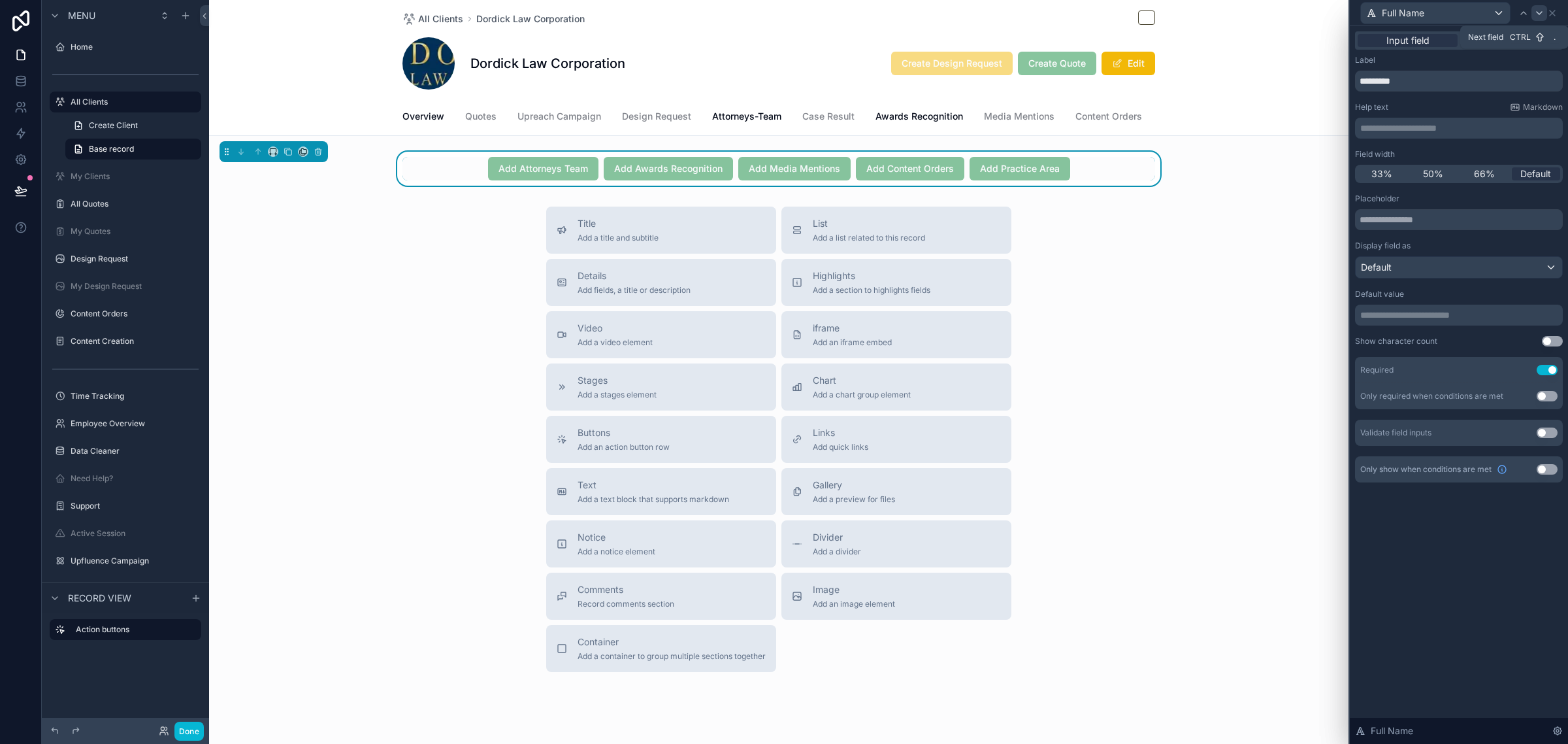
click at [1536, 8] on icon at bounding box center [1539, 13] width 10 height 10
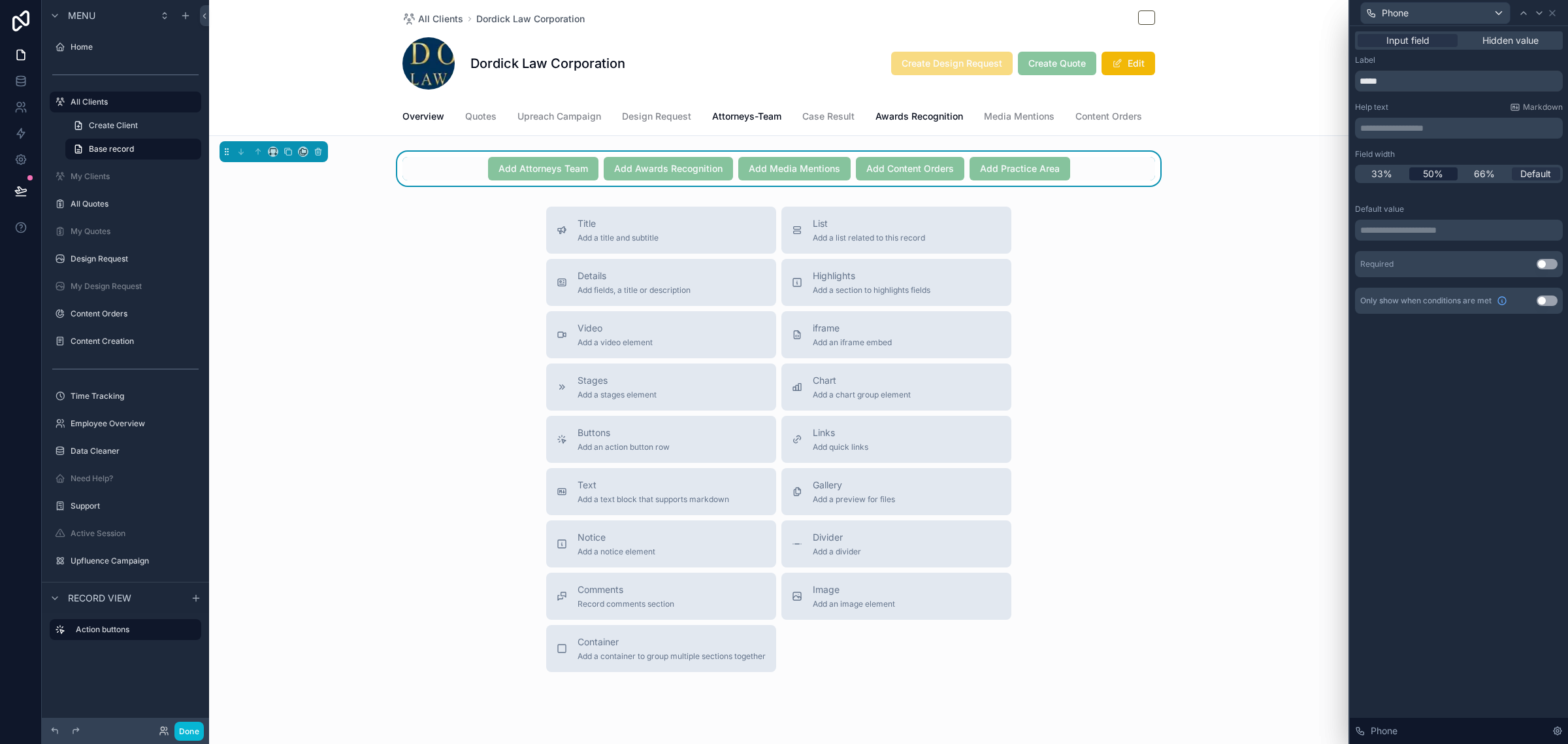
click at [1438, 174] on span "50%" at bounding box center [1432, 174] width 20 height 13
click at [1542, 9] on icon at bounding box center [1539, 13] width 10 height 10
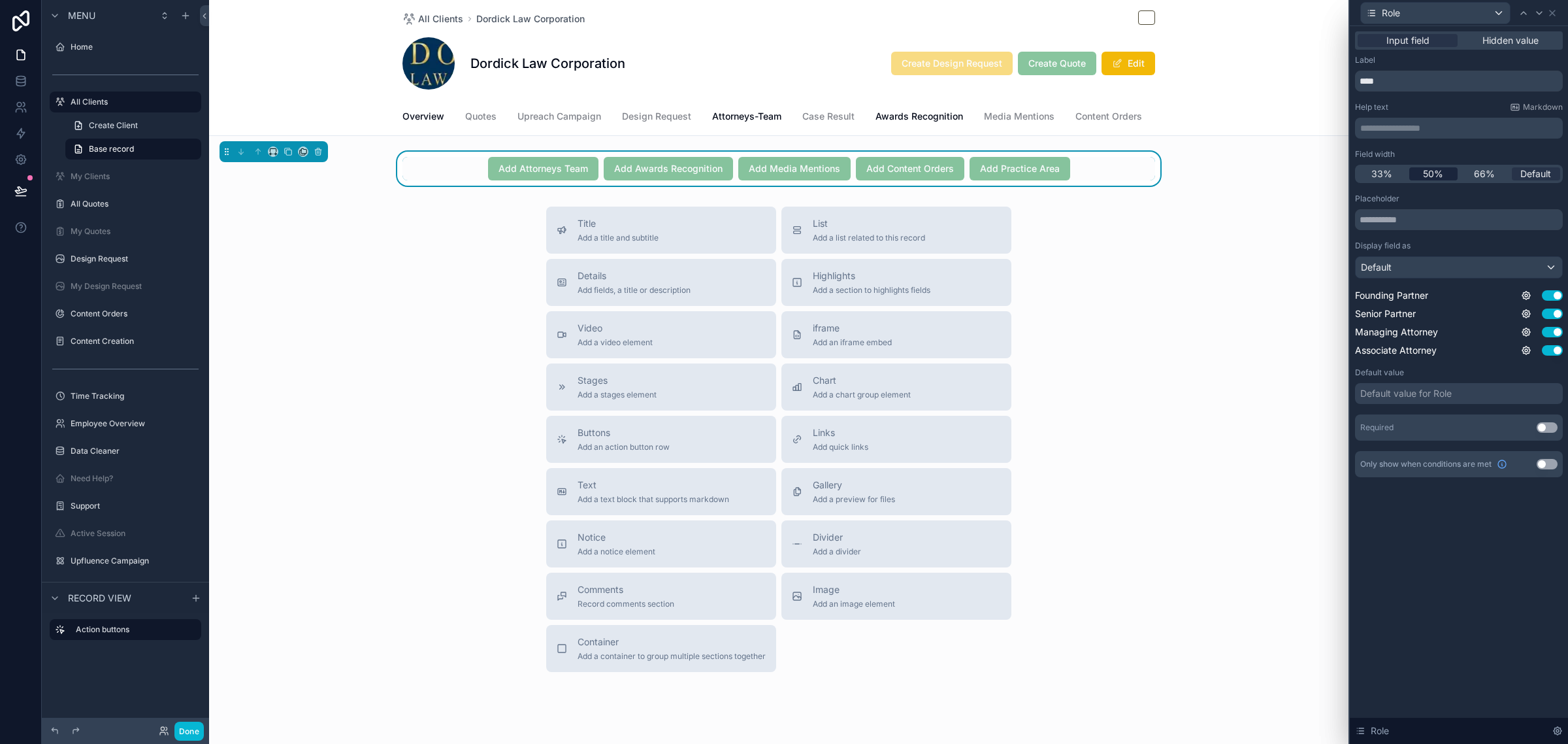
click at [1438, 177] on span "50%" at bounding box center [1432, 174] width 20 height 13
click at [1435, 273] on div "Default" at bounding box center [1459, 267] width 206 height 21
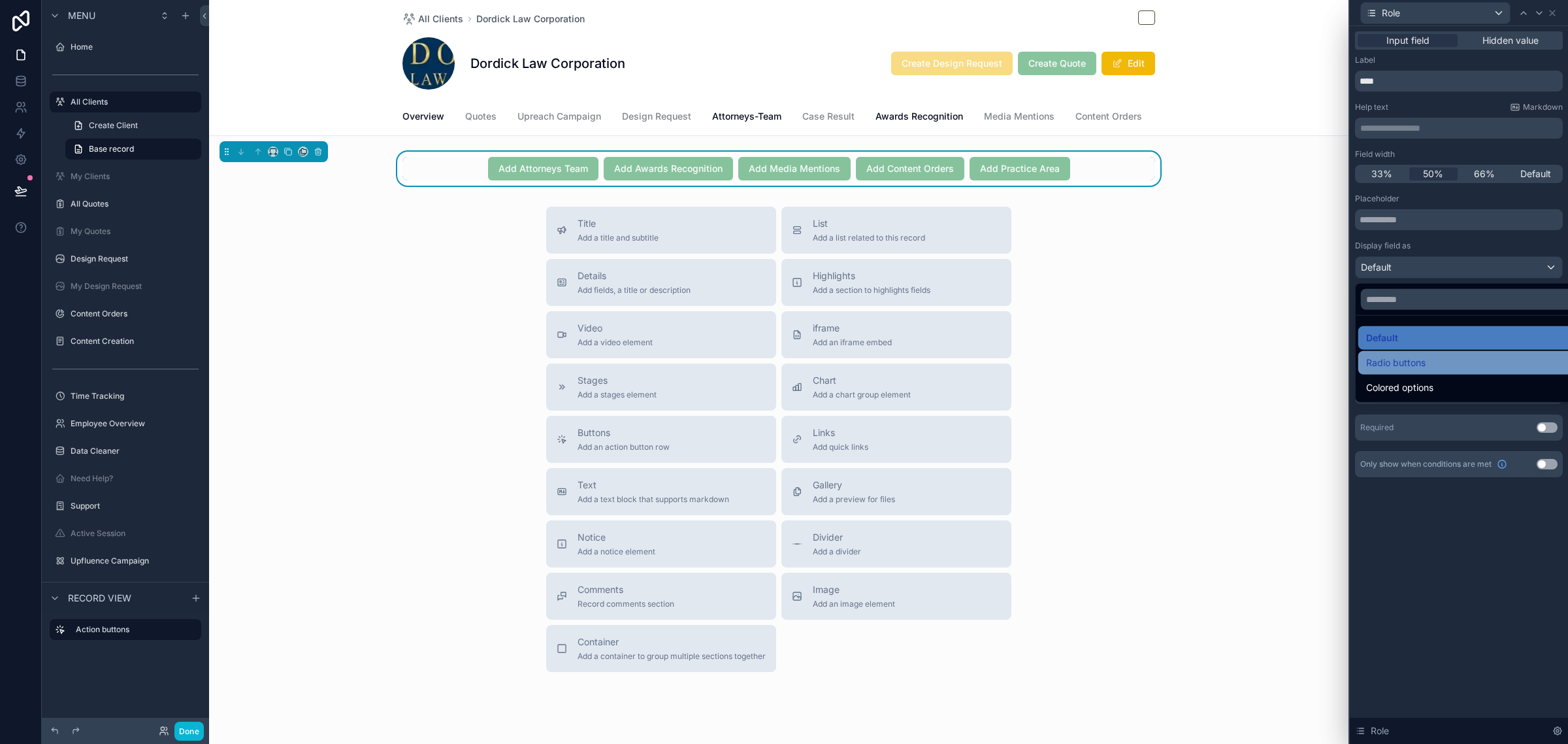
click at [1415, 366] on span "Radio buttons" at bounding box center [1395, 362] width 60 height 15
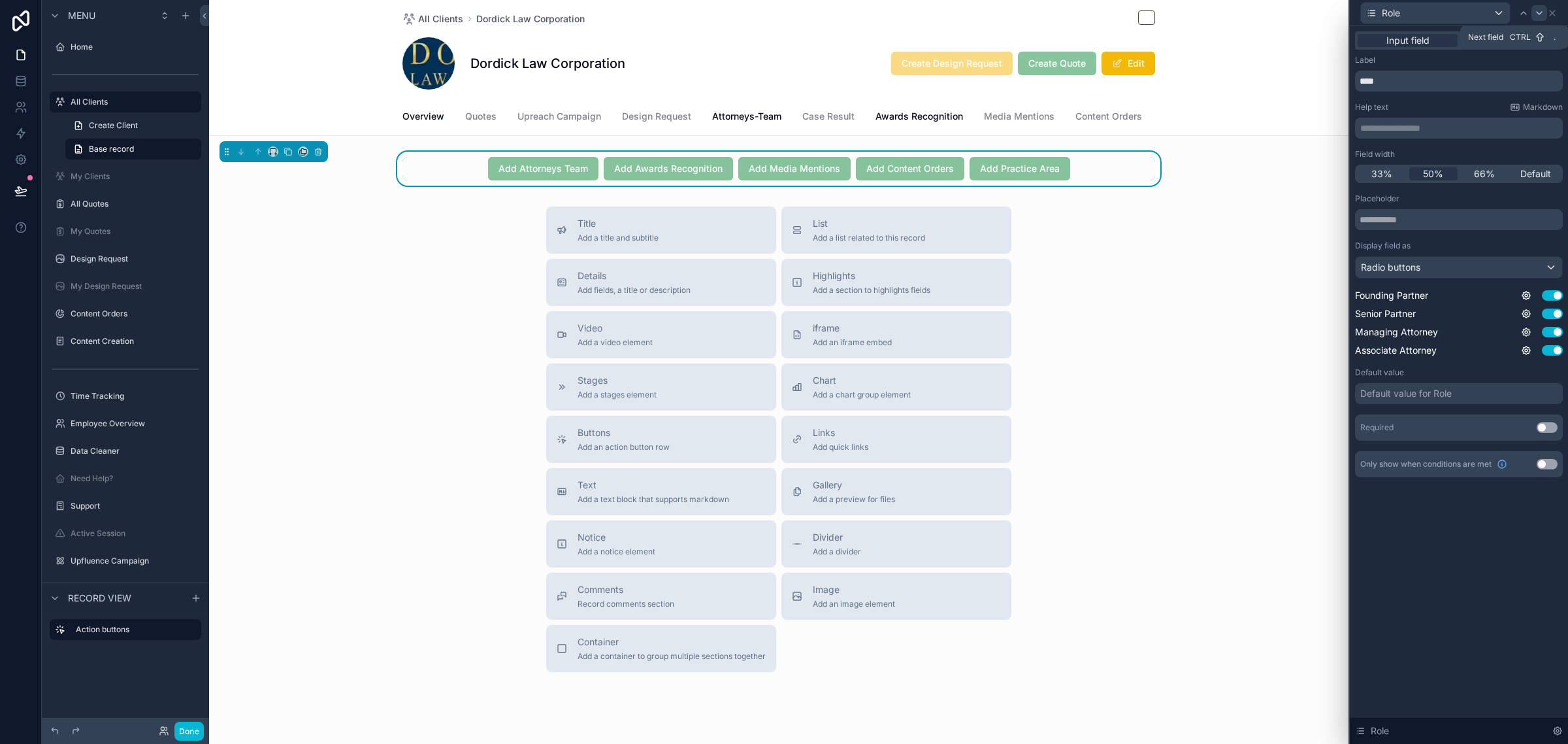
click at [1537, 9] on icon at bounding box center [1539, 13] width 10 height 10
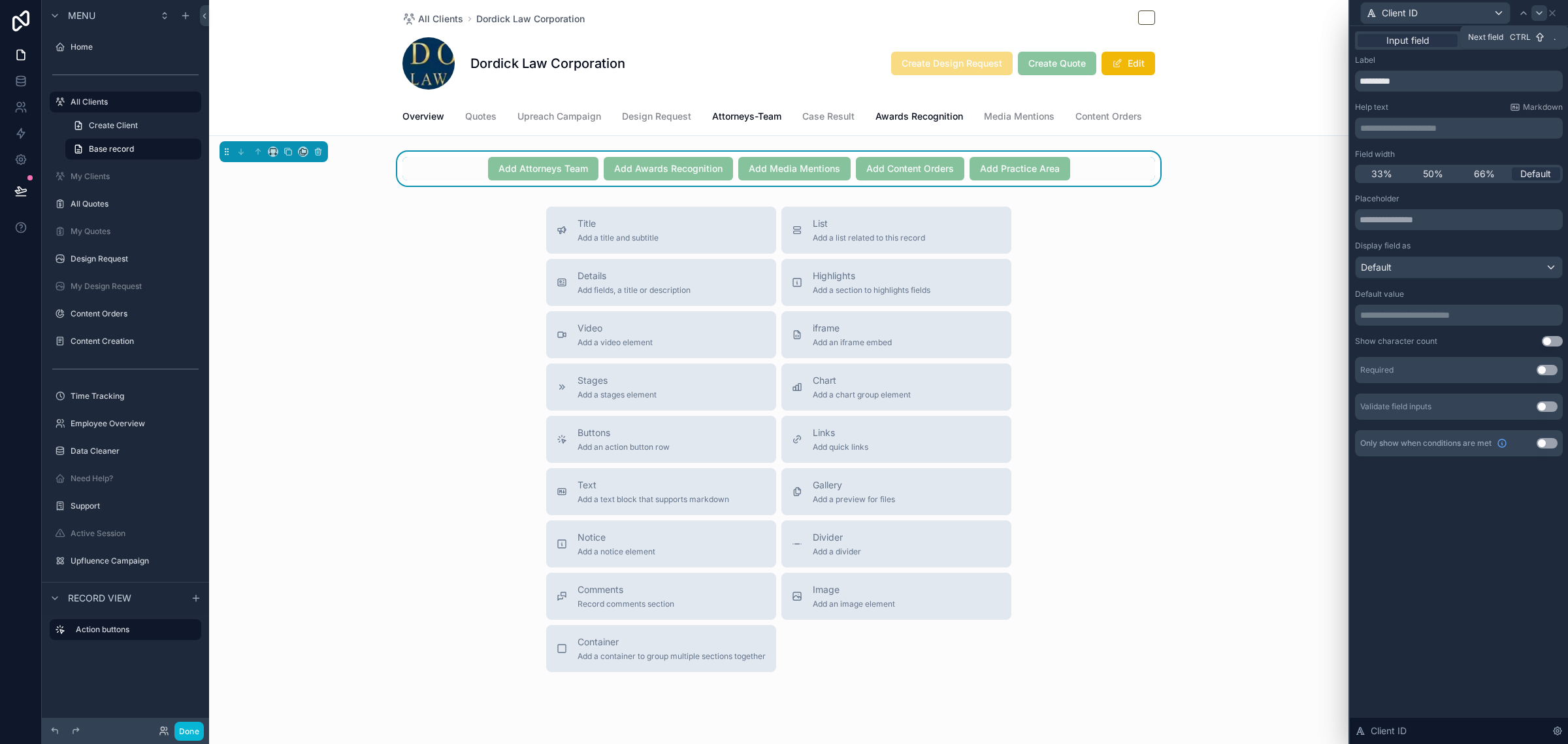
click at [1540, 14] on icon at bounding box center [1539, 13] width 10 height 10
click at [1443, 176] on div "50%" at bounding box center [1434, 174] width 49 height 13
click at [1534, 13] on icon at bounding box center [1539, 13] width 10 height 10
click at [1423, 167] on span "50%" at bounding box center [1432, 174] width 20 height 13
click at [1537, 8] on icon at bounding box center [1539, 13] width 10 height 10
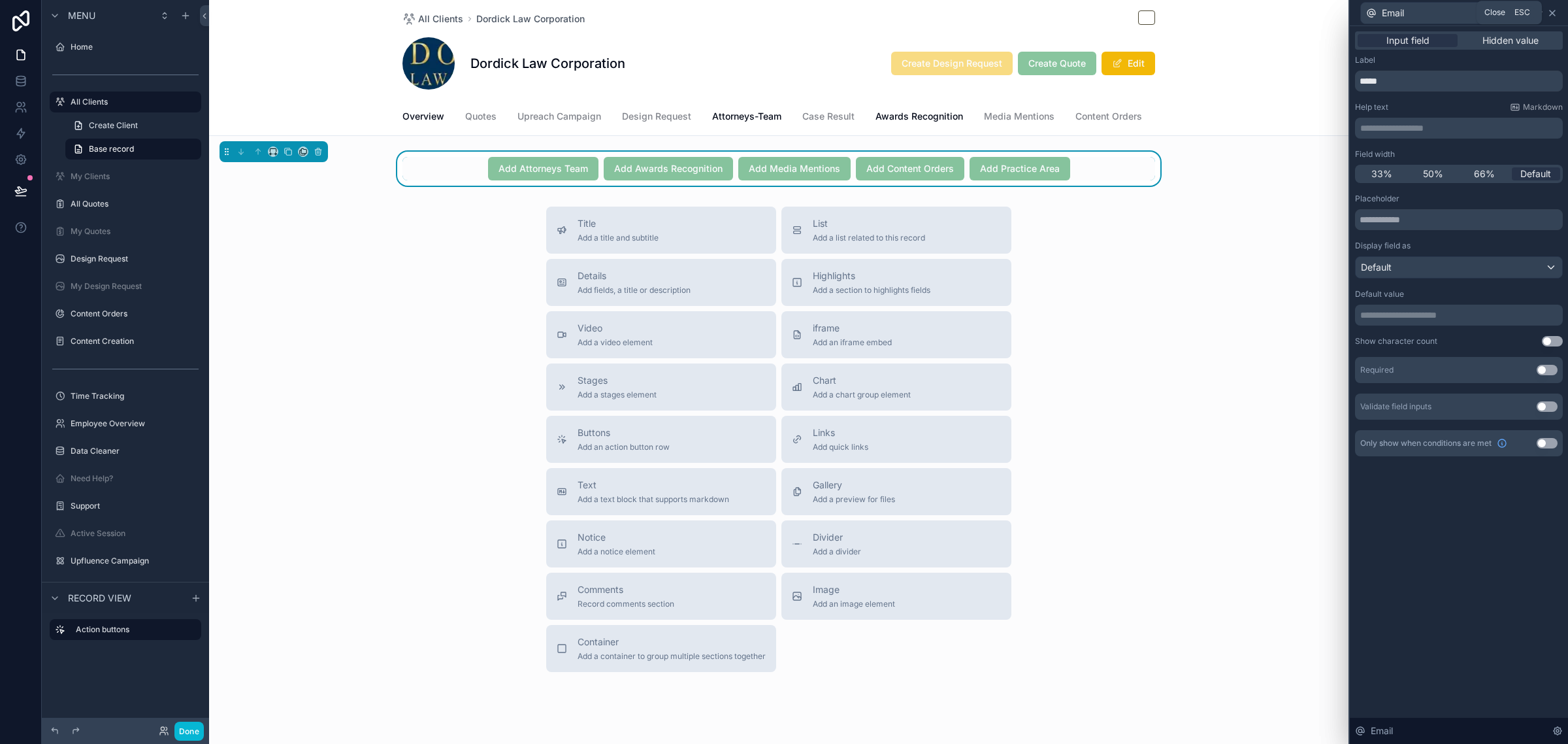
click at [1552, 12] on icon at bounding box center [1552, 13] width 5 height 5
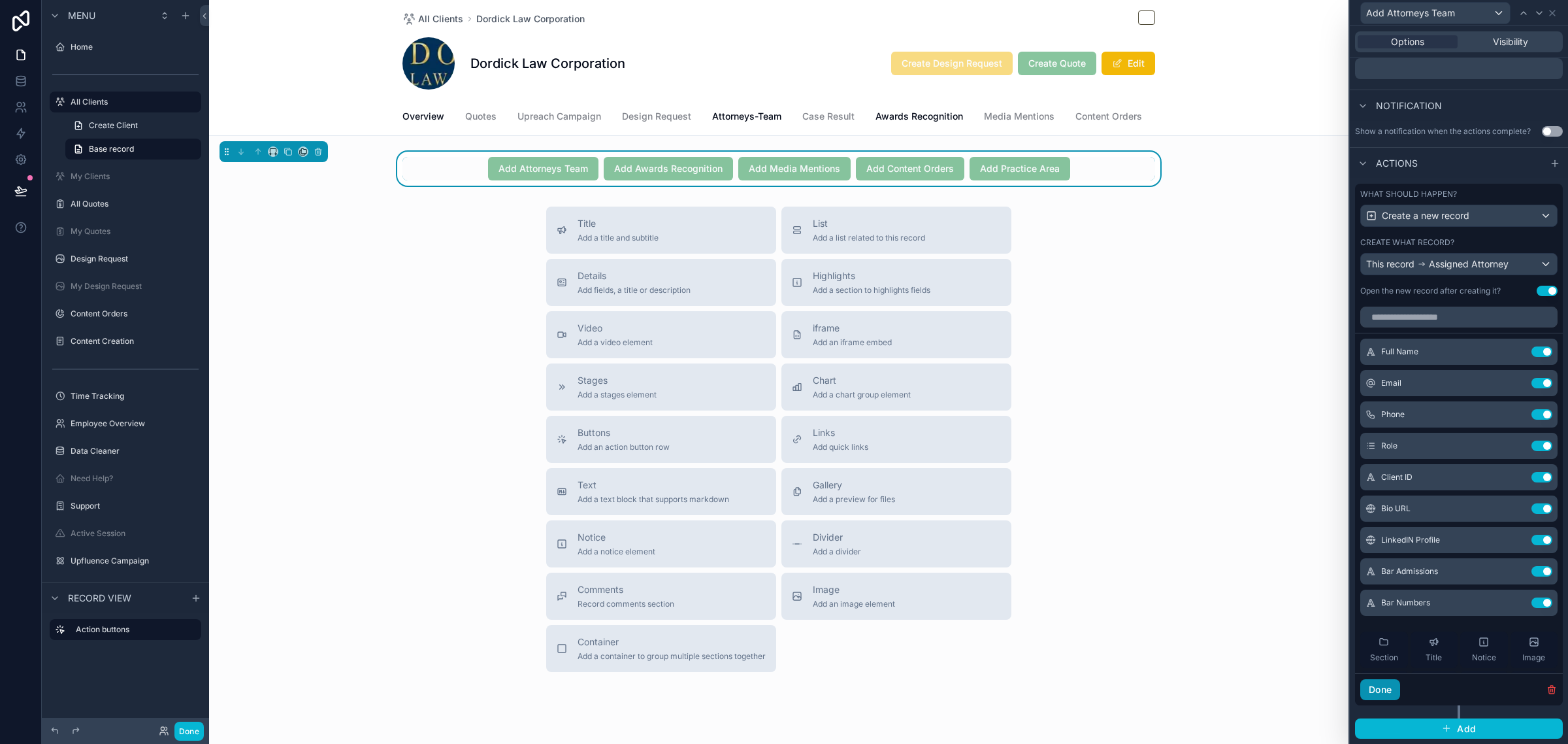
click at [1393, 692] on button "Done" at bounding box center [1380, 689] width 40 height 21
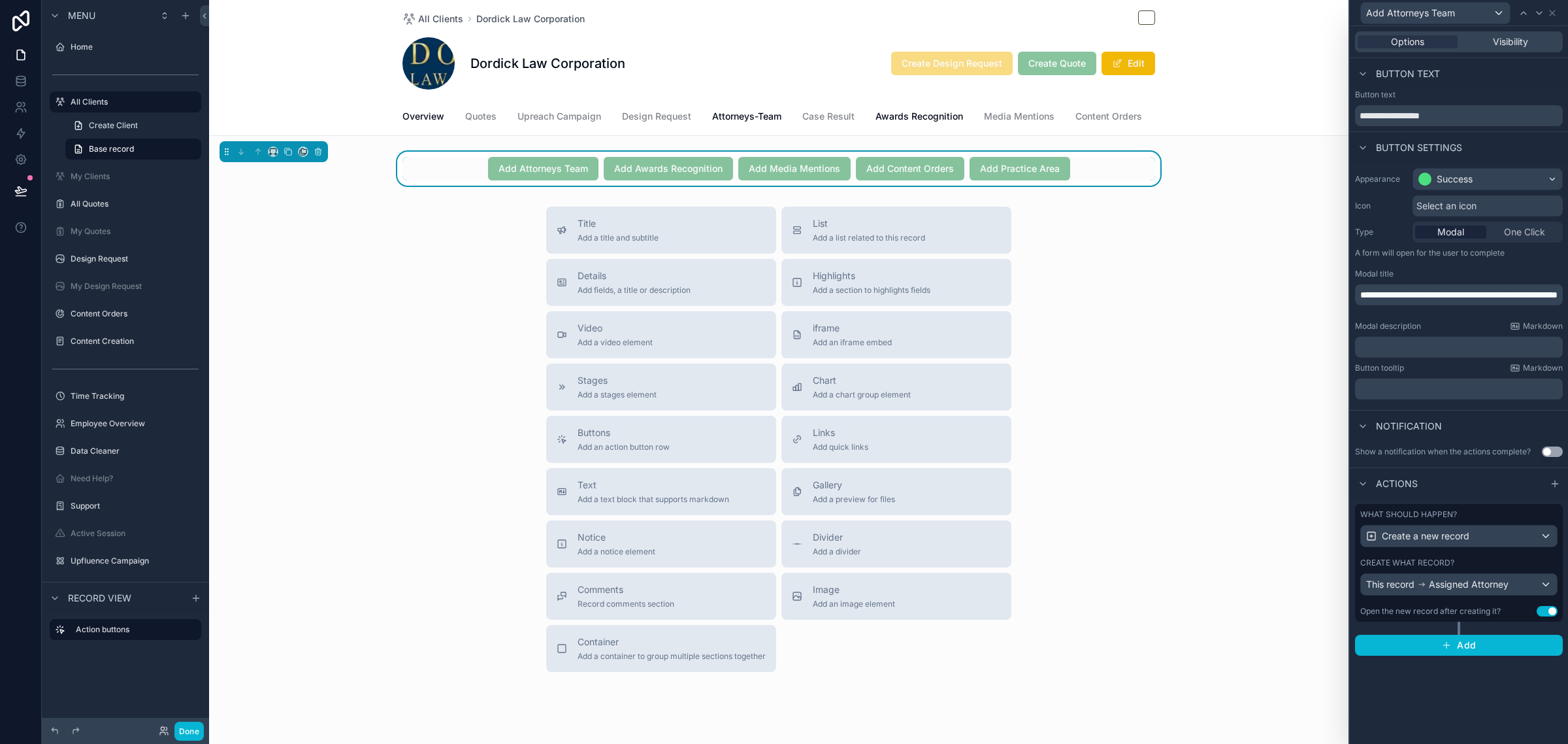
click at [1445, 693] on div "**********" at bounding box center [1459, 384] width 218 height 717
click at [187, 726] on button "Done" at bounding box center [189, 731] width 29 height 19
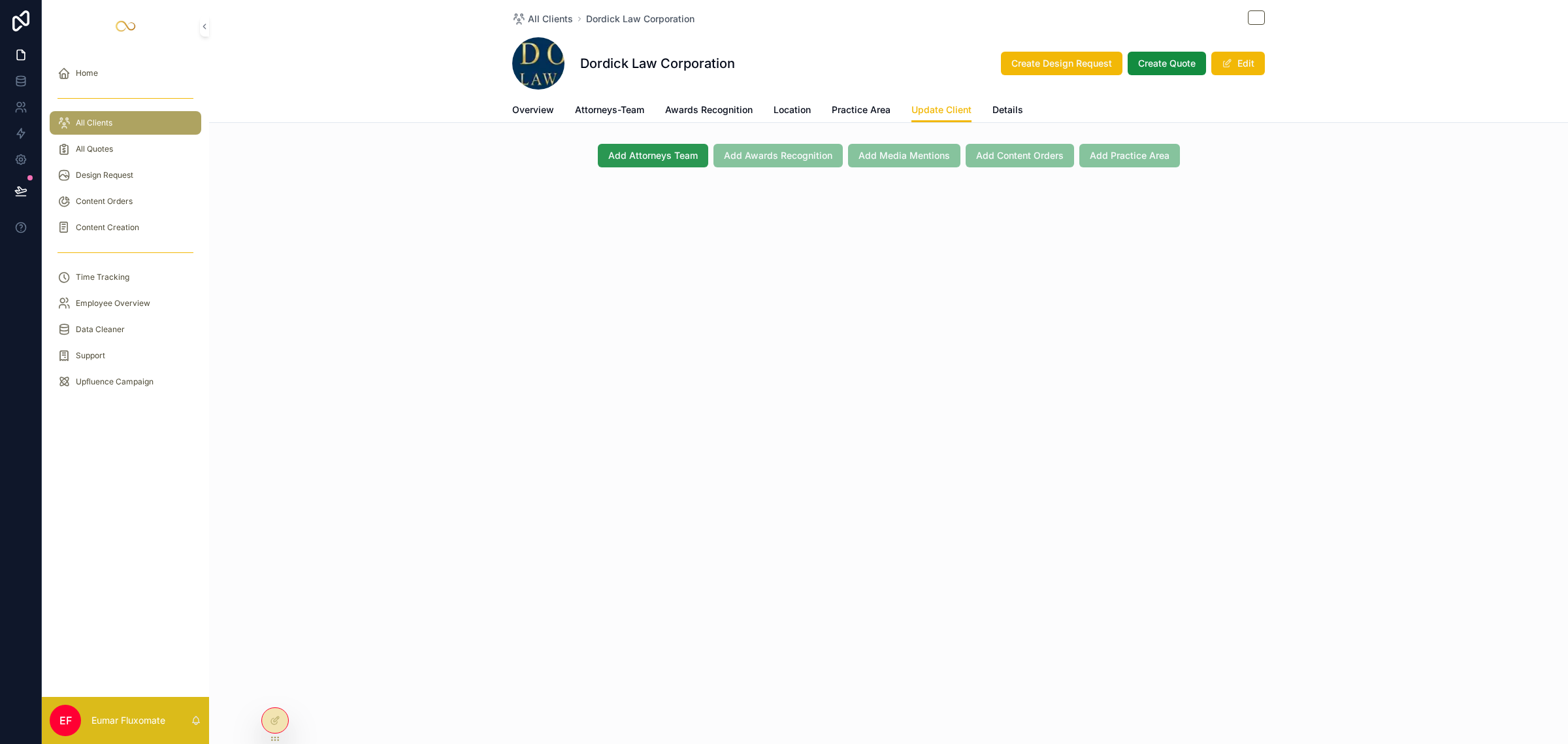
click at [621, 149] on span "Add Attorneys Team" at bounding box center [652, 156] width 89 height 13
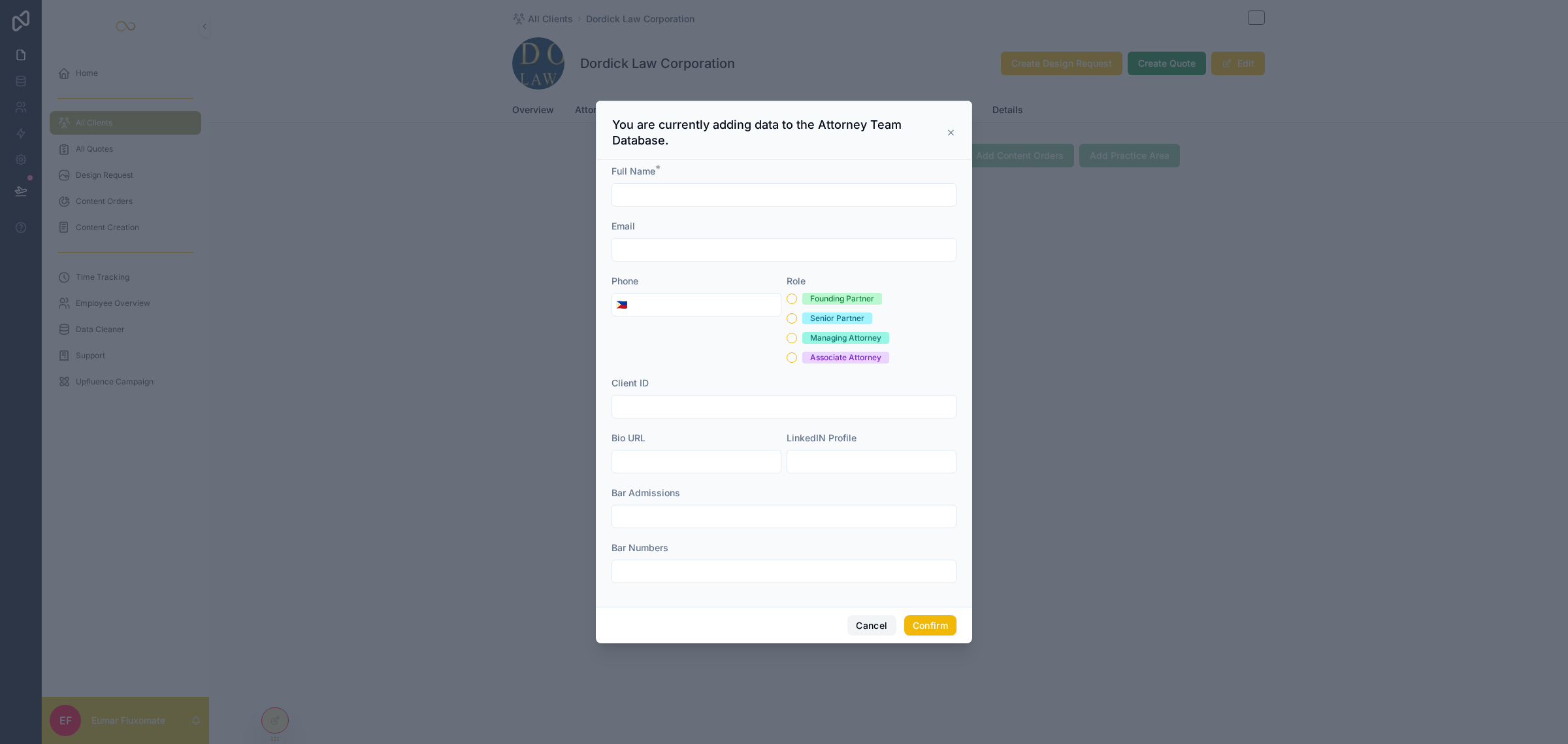
click at [872, 623] on button "Cancel" at bounding box center [872, 625] width 49 height 21
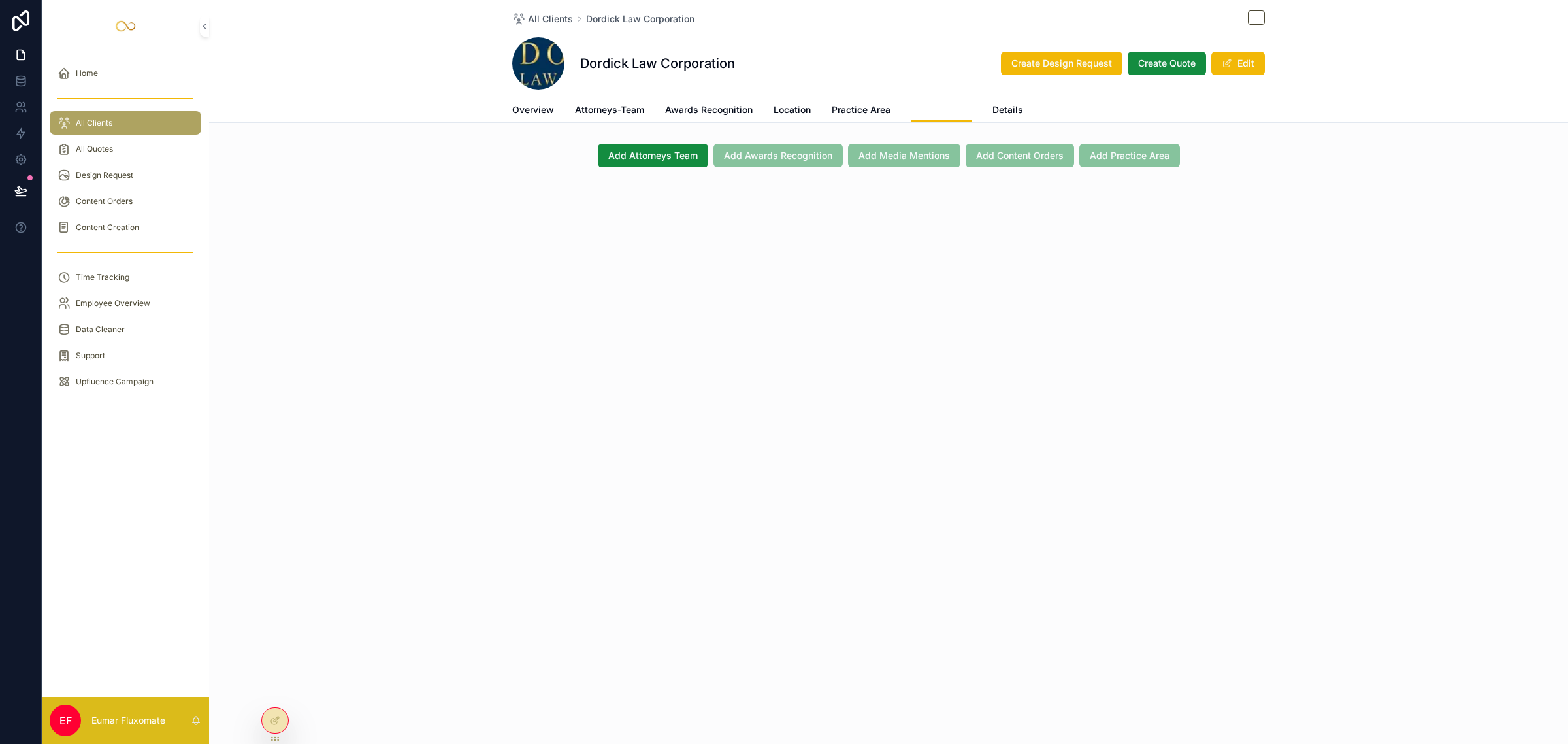
click at [933, 112] on span "Update Client" at bounding box center [941, 110] width 60 height 13
click at [279, 710] on div at bounding box center [274, 720] width 26 height 25
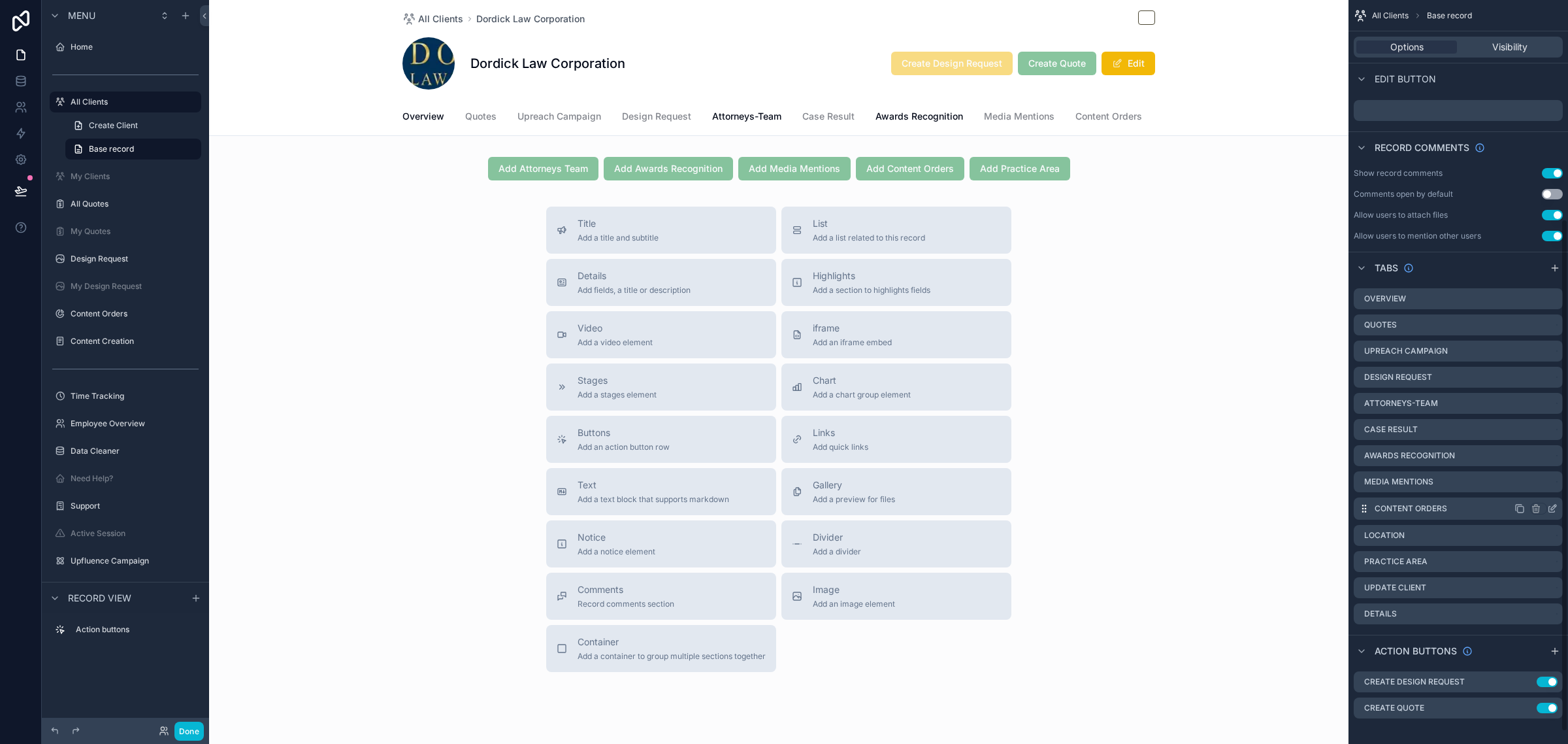
scroll to position [336, 0]
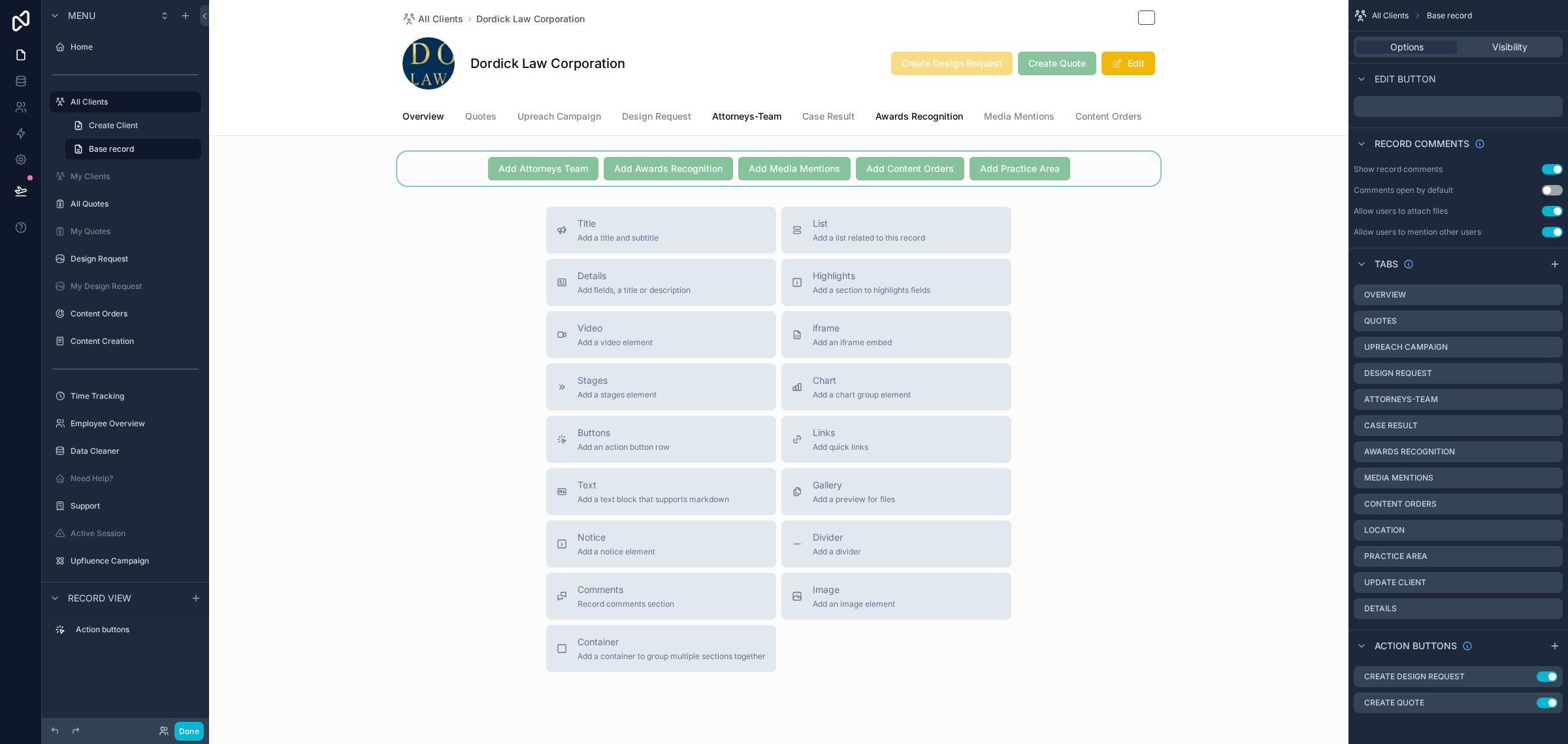
click at [1096, 184] on div "scrollable content" at bounding box center [779, 169] width 1140 height 34
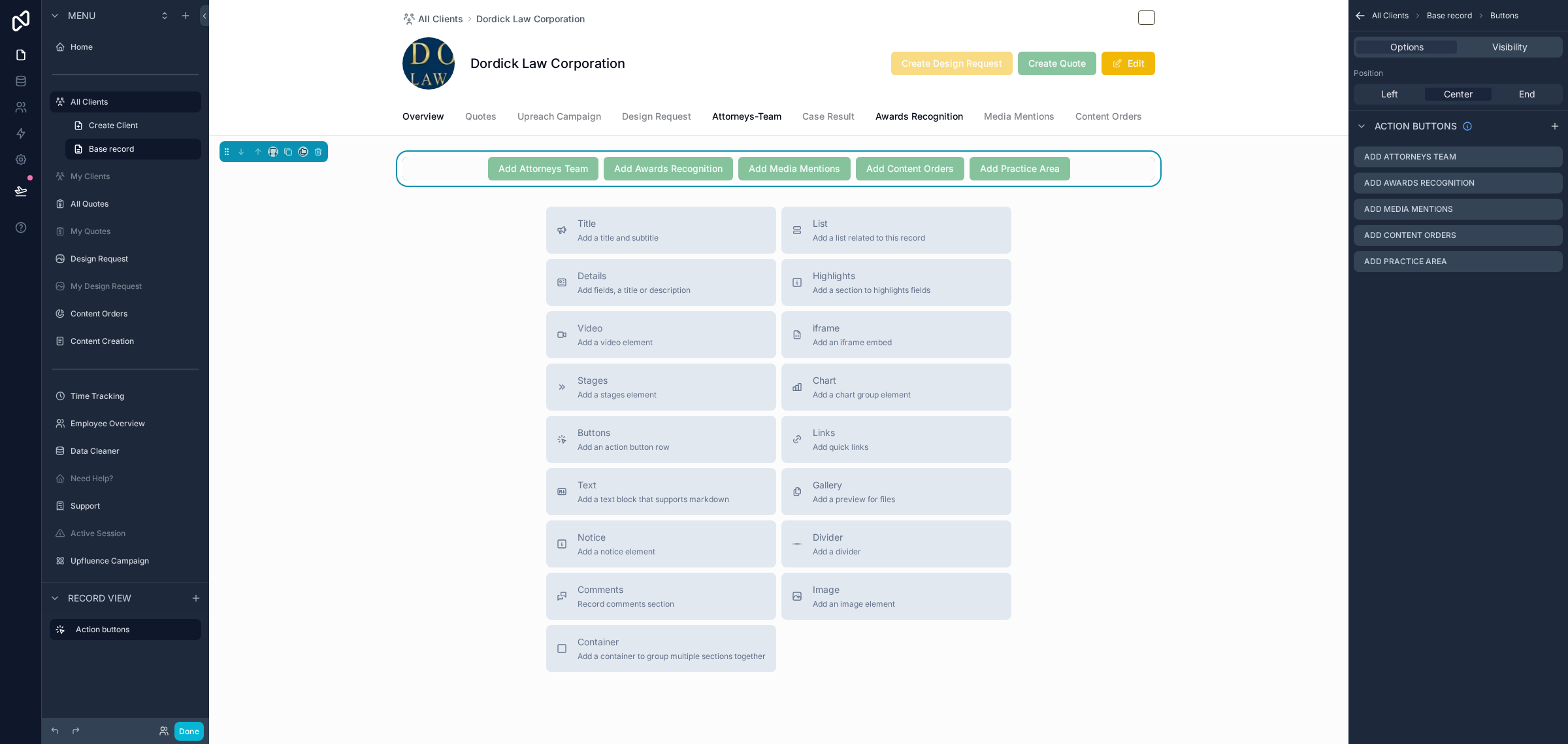
scroll to position [0, 0]
click at [1522, 260] on icon "scrollable content" at bounding box center [1522, 263] width 6 height 6
click at [1552, 290] on icon "scrollable content" at bounding box center [1553, 288] width 10 height 10
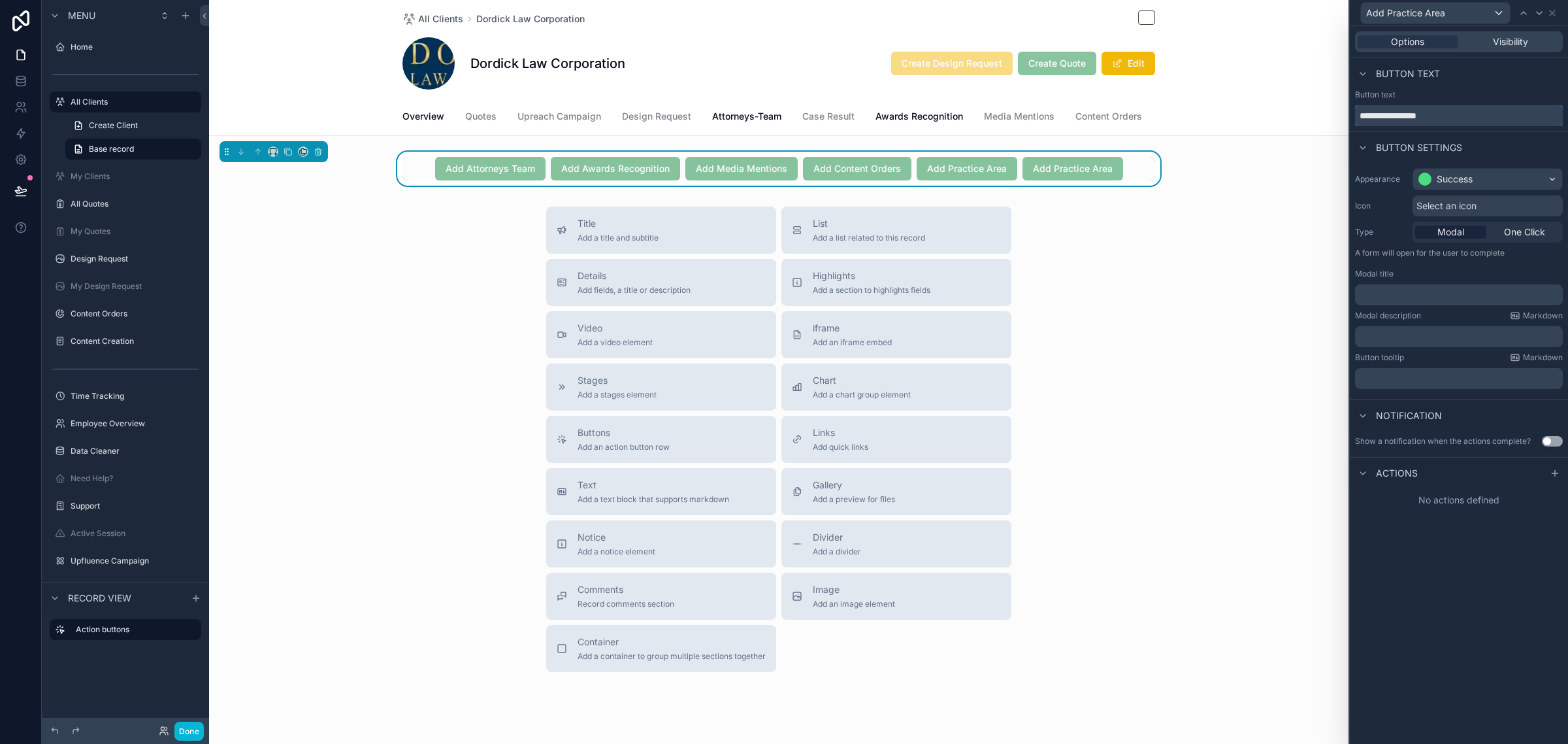
drag, startPoint x: 1443, startPoint y: 119, endPoint x: 1376, endPoint y: 122, distance: 67.1
click at [1376, 122] on input "**********" at bounding box center [1459, 116] width 208 height 21
click at [1381, 118] on input "**********" at bounding box center [1459, 116] width 208 height 21
drag, startPoint x: 1381, startPoint y: 115, endPoint x: 1464, endPoint y: 117, distance: 83.0
click at [1462, 116] on input "**********" at bounding box center [1459, 116] width 208 height 21
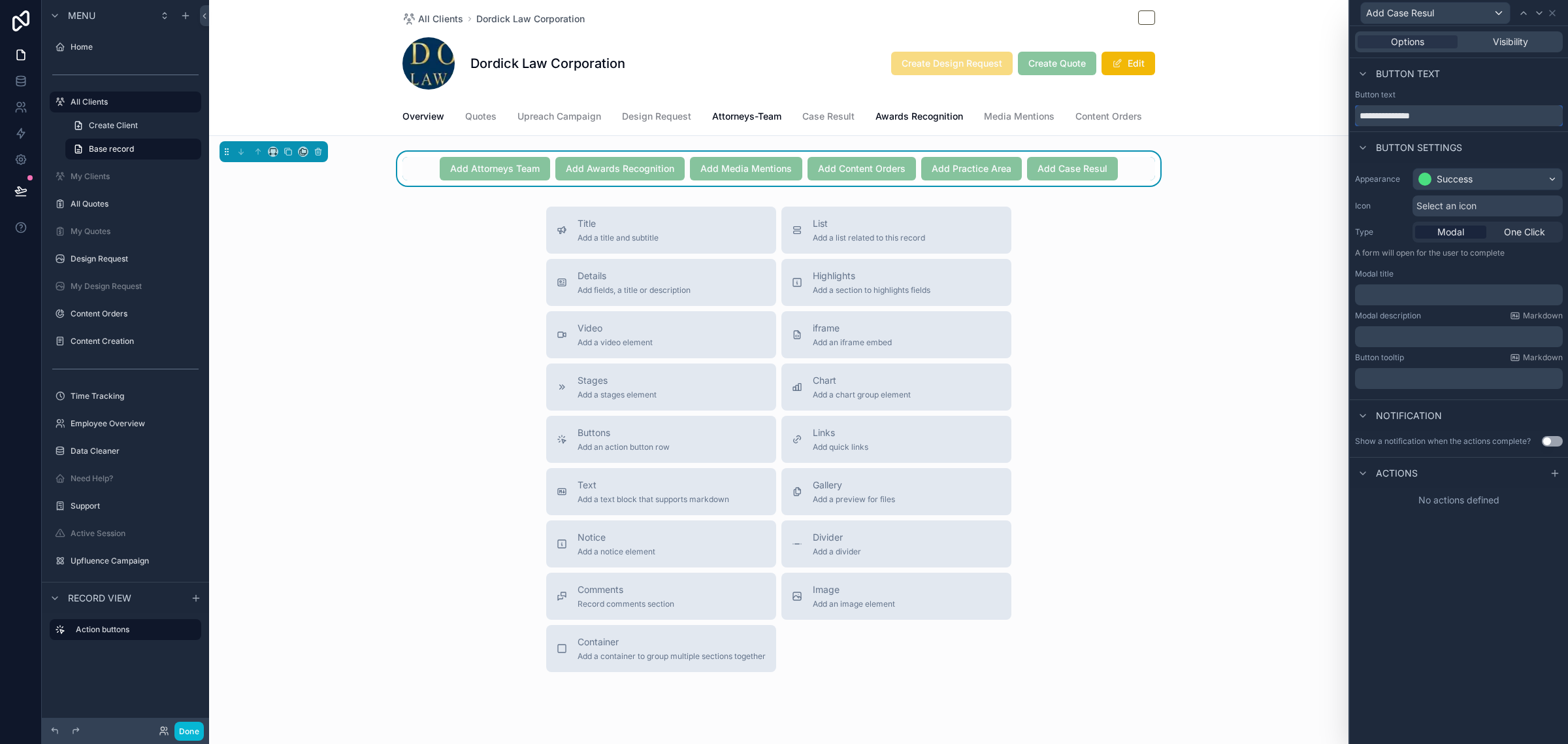
type input "**********"
click at [1494, 142] on div "Button settings" at bounding box center [1459, 147] width 218 height 32
click at [1555, 14] on icon at bounding box center [1552, 13] width 5 height 5
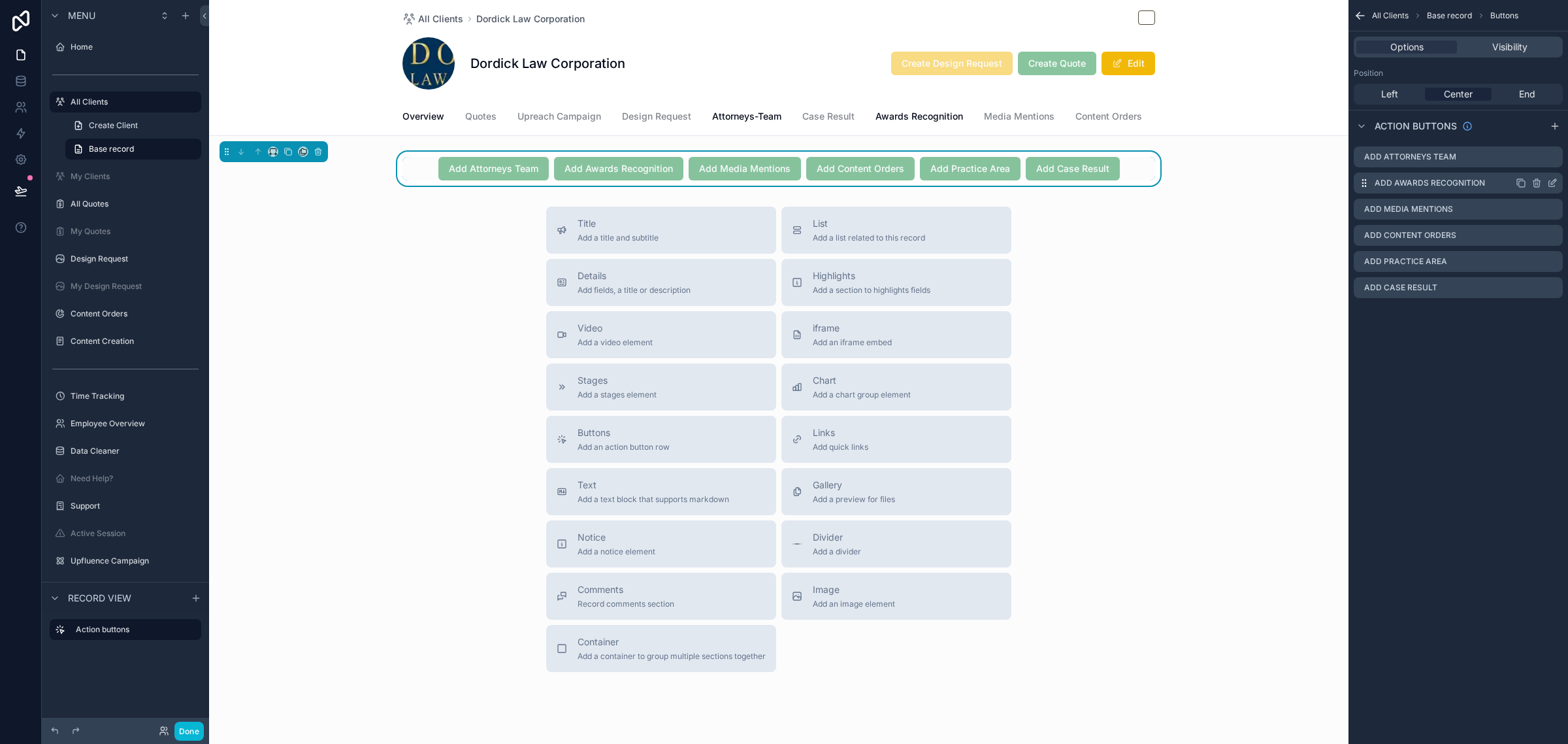
click at [1552, 181] on icon "scrollable content" at bounding box center [1553, 183] width 10 height 10
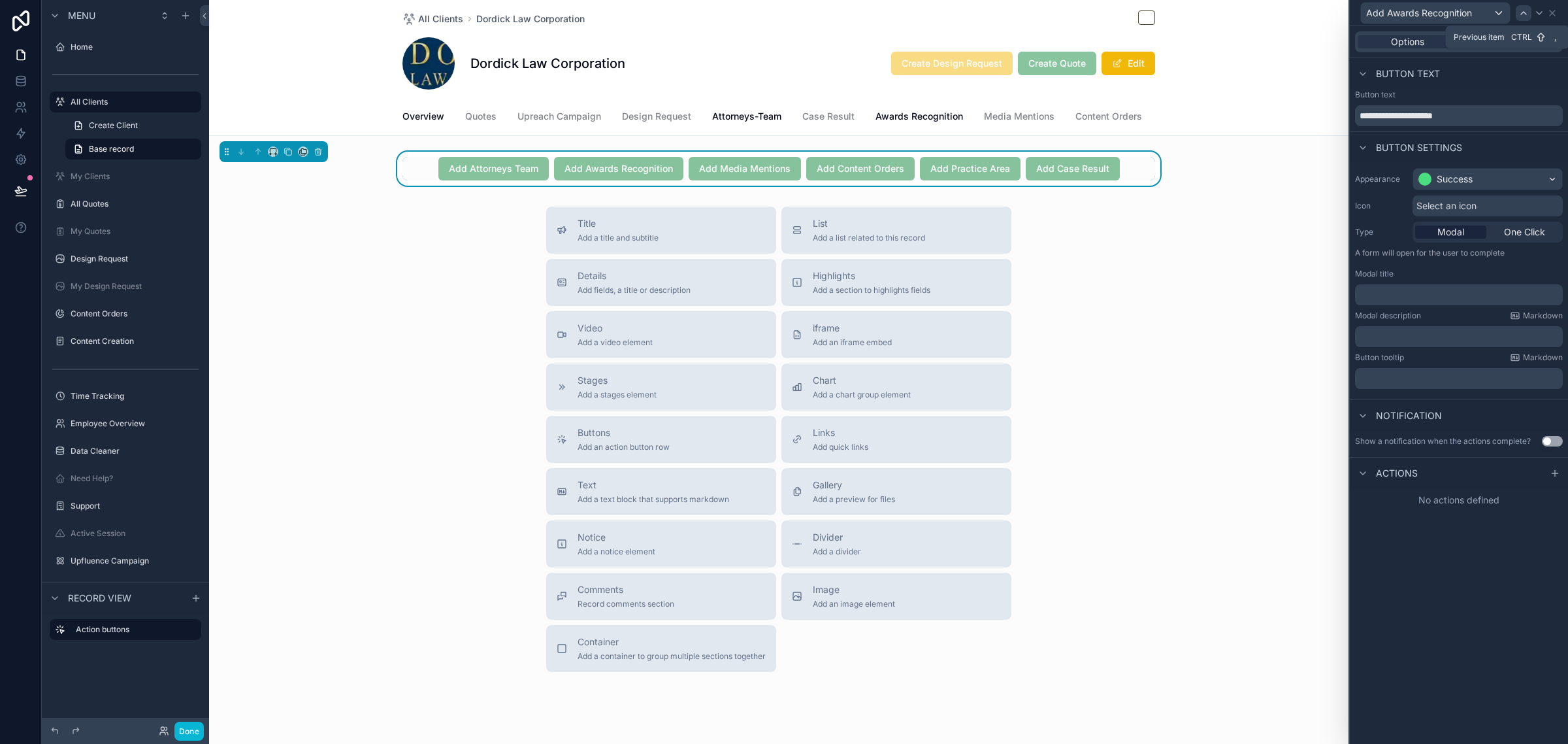
click at [1526, 15] on icon at bounding box center [1524, 13] width 10 height 10
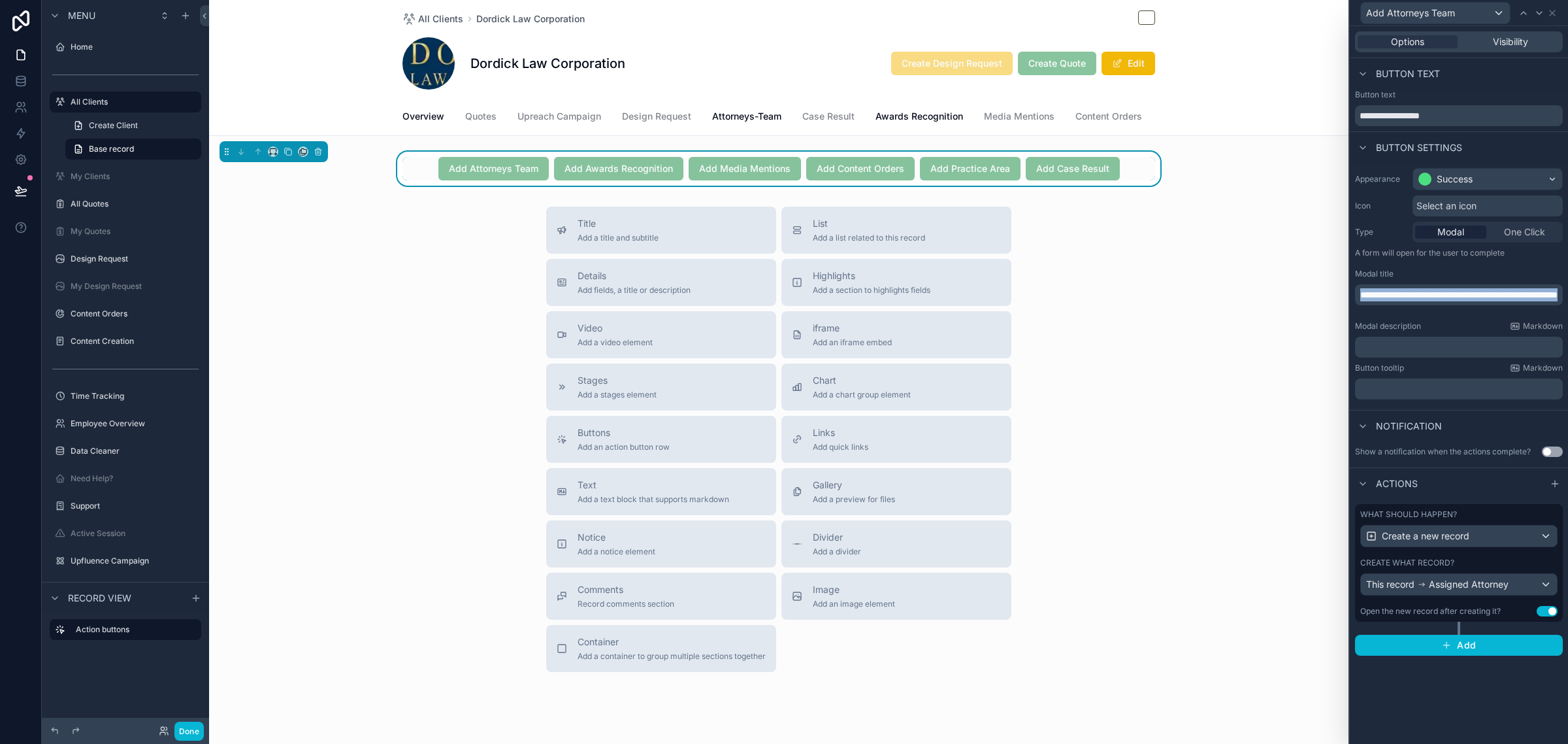
drag, startPoint x: 1467, startPoint y: 307, endPoint x: 1323, endPoint y: 291, distance: 144.9
click at [1323, 291] on div "**********" at bounding box center [784, 372] width 1568 height 744
copy span "**********"
click at [1541, 13] on icon at bounding box center [1539, 13] width 10 height 10
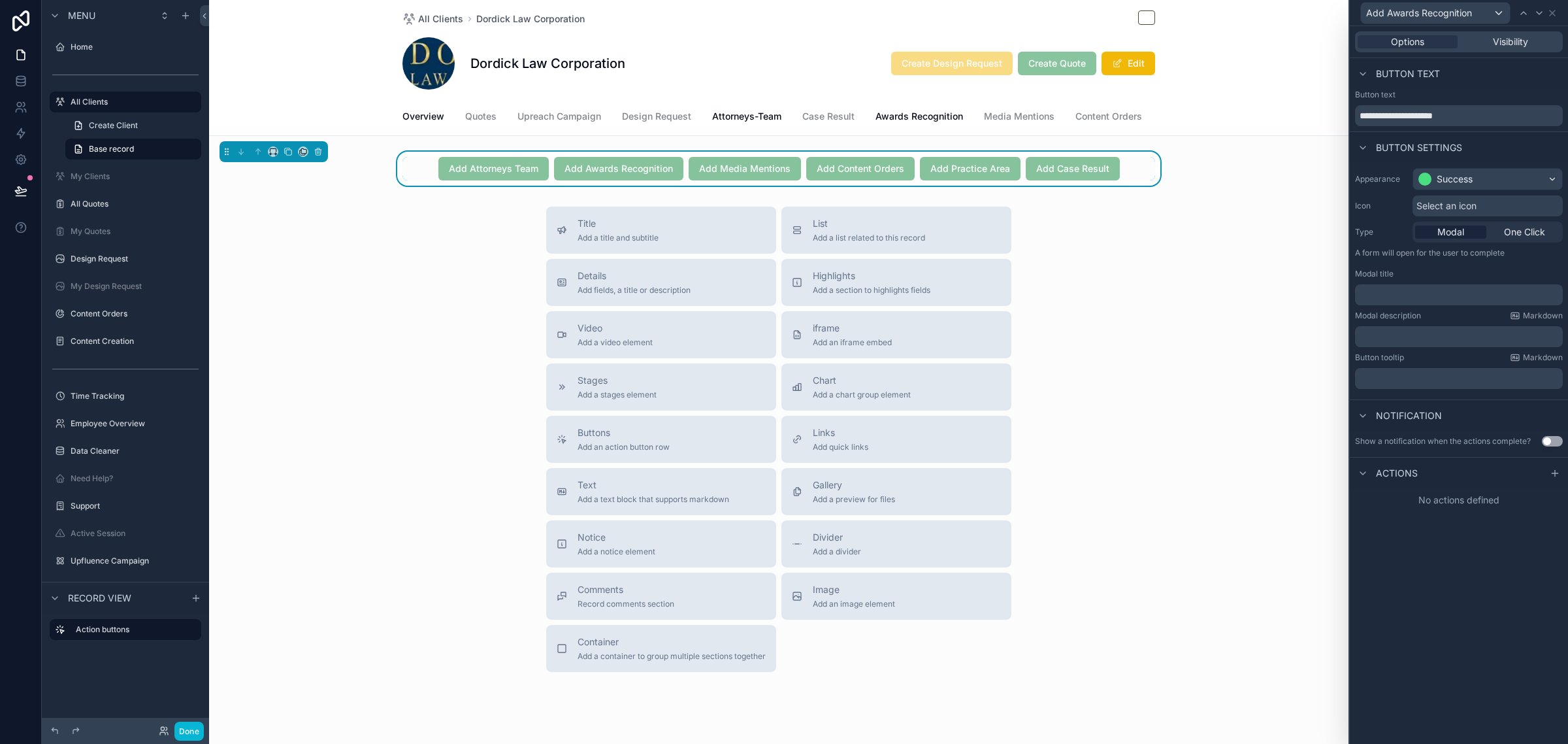
click at [1415, 297] on p "﻿" at bounding box center [1460, 295] width 200 height 13
drag, startPoint x: 1383, startPoint y: 307, endPoint x: 1519, endPoint y: 294, distance: 136.6
click at [1519, 294] on span "**********" at bounding box center [1459, 295] width 198 height 9
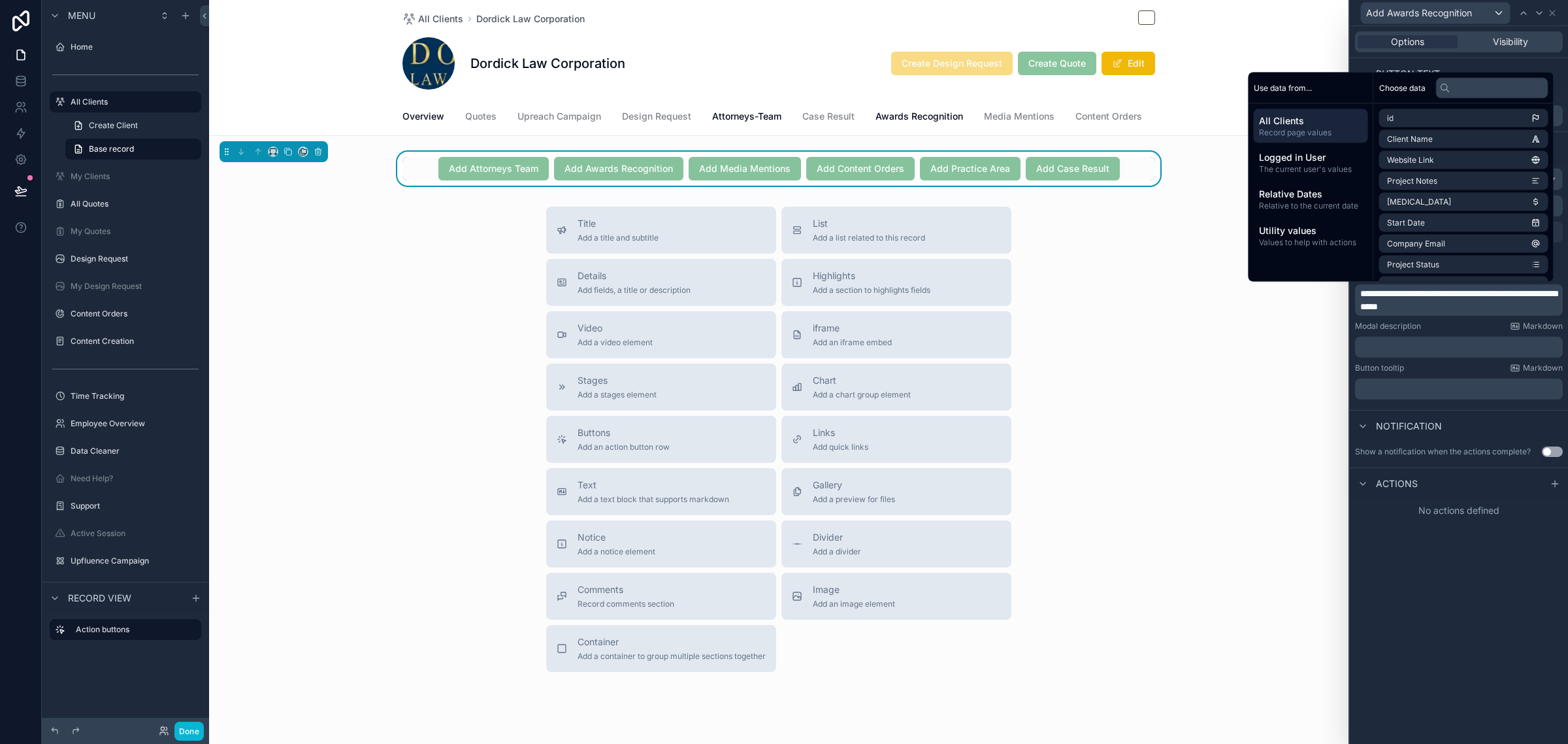
click at [1474, 313] on p "**********" at bounding box center [1460, 299] width 200 height 26
click at [1432, 141] on li "Client Name" at bounding box center [1464, 139] width 170 height 18
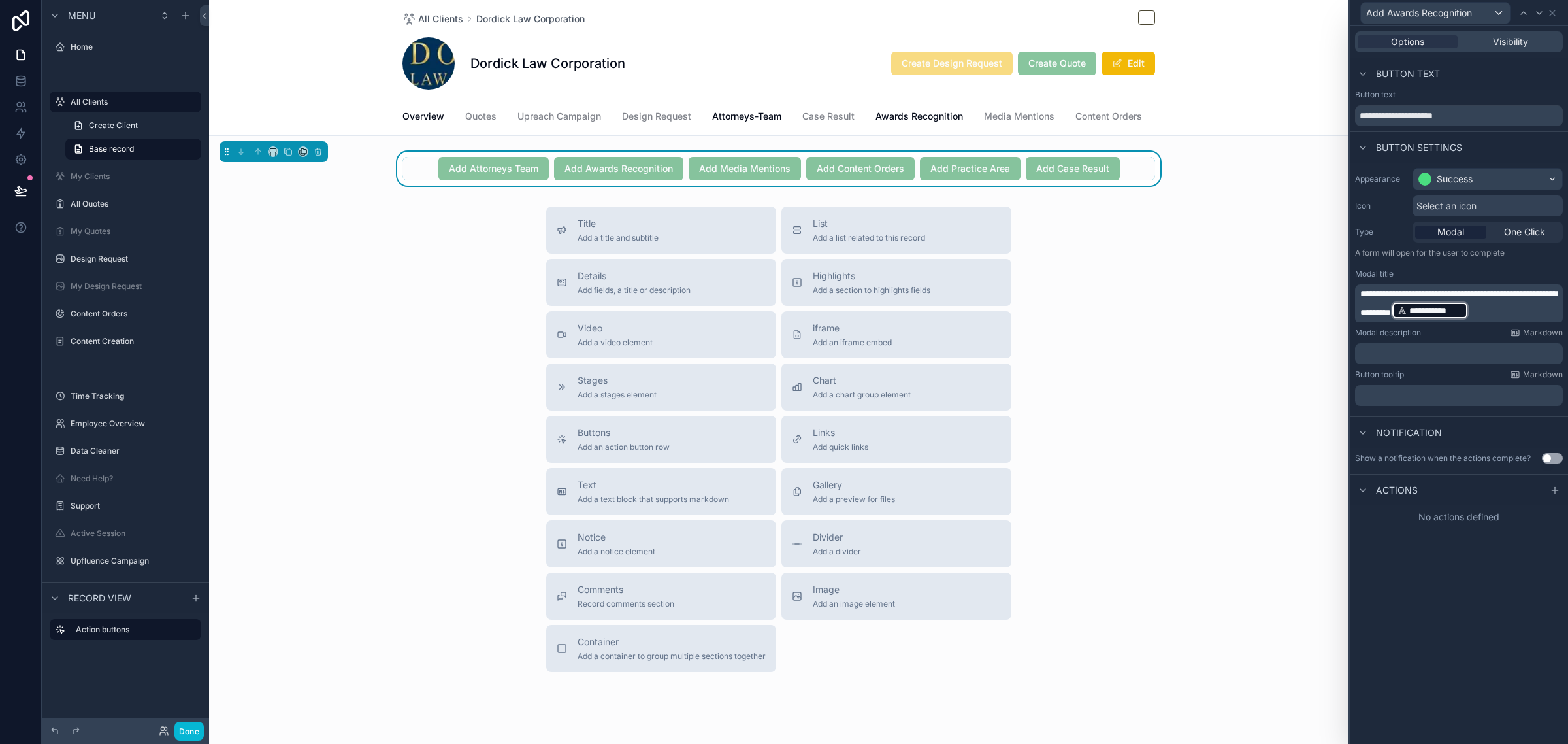
drag, startPoint x: 1553, startPoint y: 313, endPoint x: 1342, endPoint y: 288, distance: 212.5
click at [1342, 288] on div "**********" at bounding box center [784, 372] width 1568 height 744
click at [1395, 296] on span "**********" at bounding box center [1458, 303] width 197 height 28
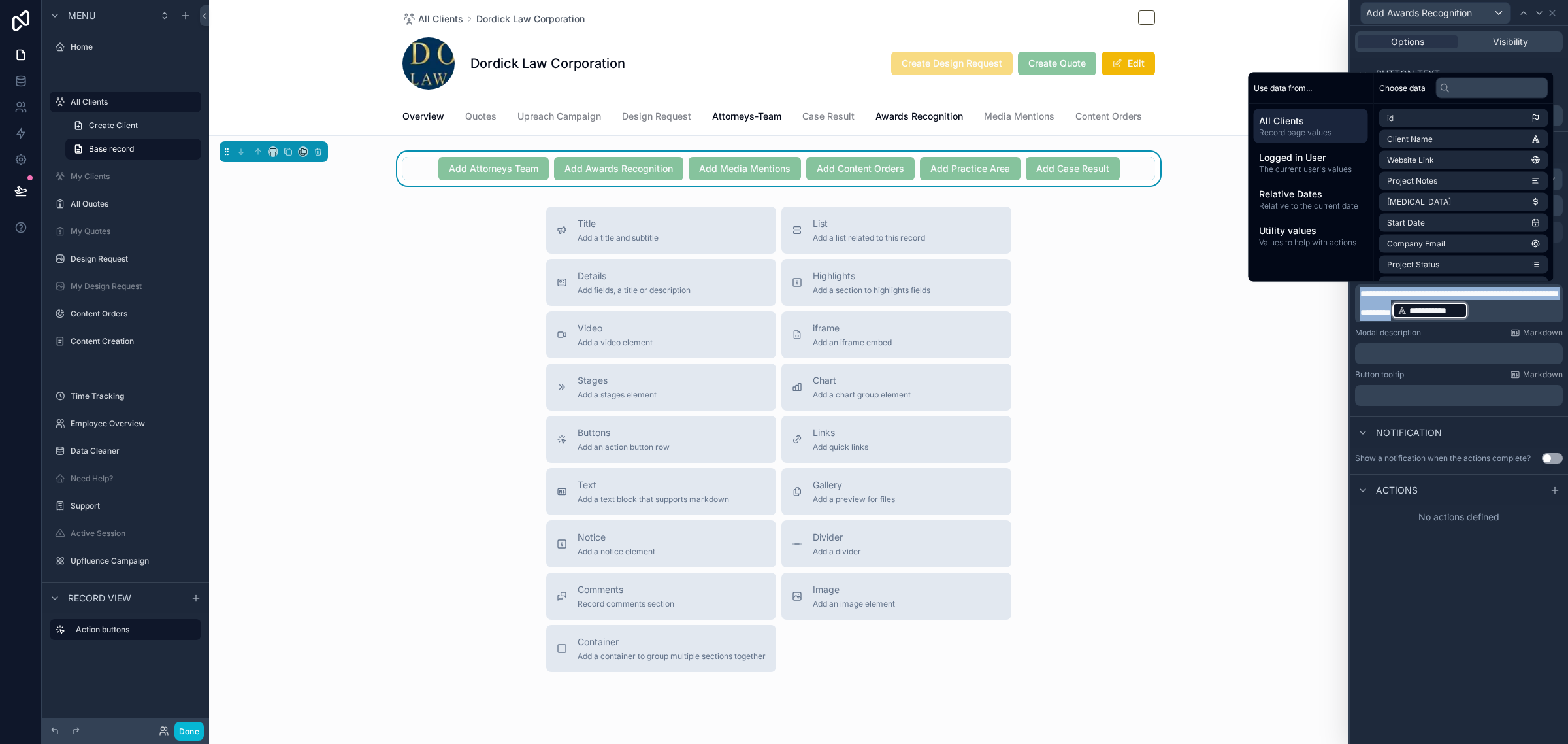
copy p "**********"
click at [1525, 10] on icon at bounding box center [1524, 13] width 10 height 10
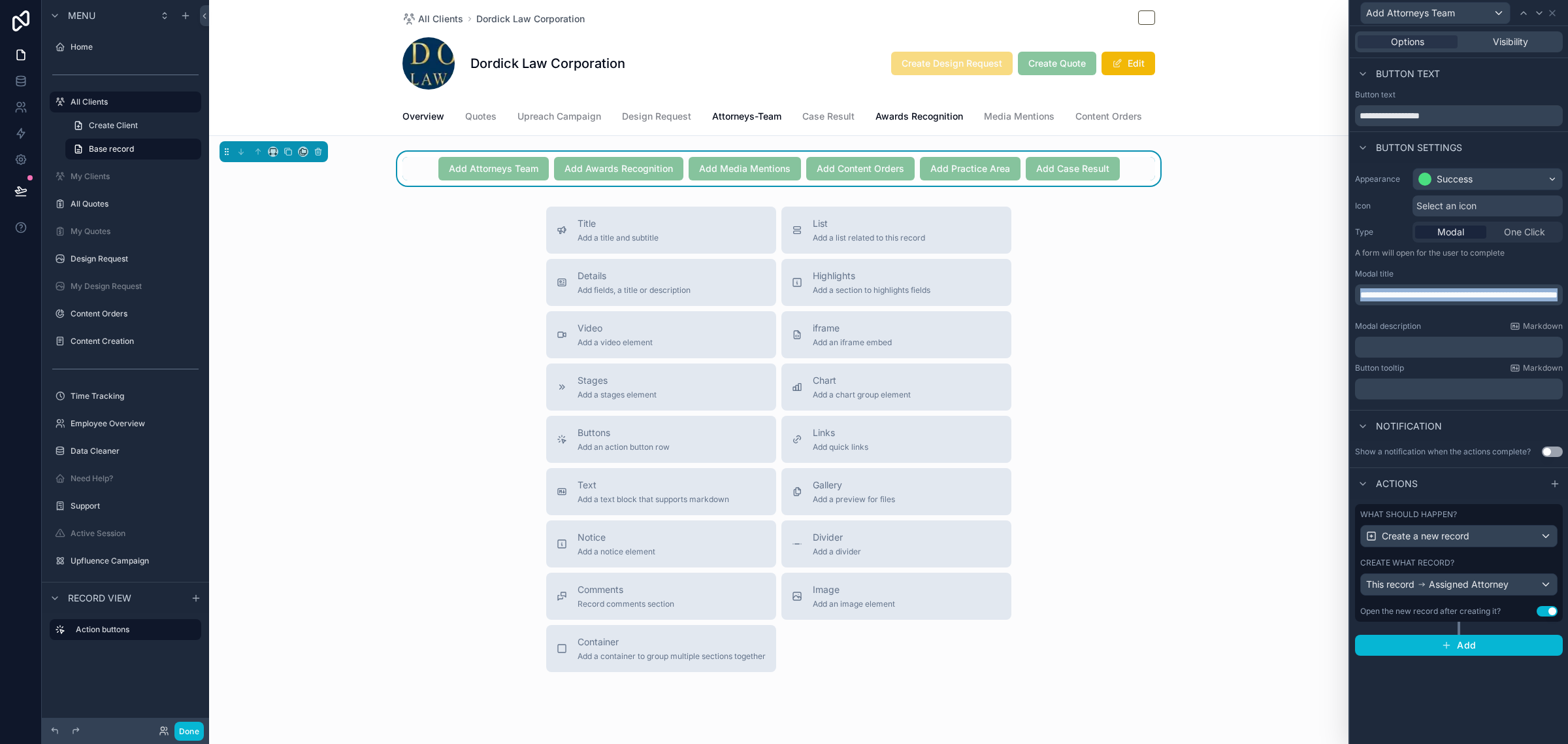
drag, startPoint x: 1446, startPoint y: 305, endPoint x: 1331, endPoint y: 277, distance: 118.4
click at [1331, 277] on div "**********" at bounding box center [784, 372] width 1568 height 744
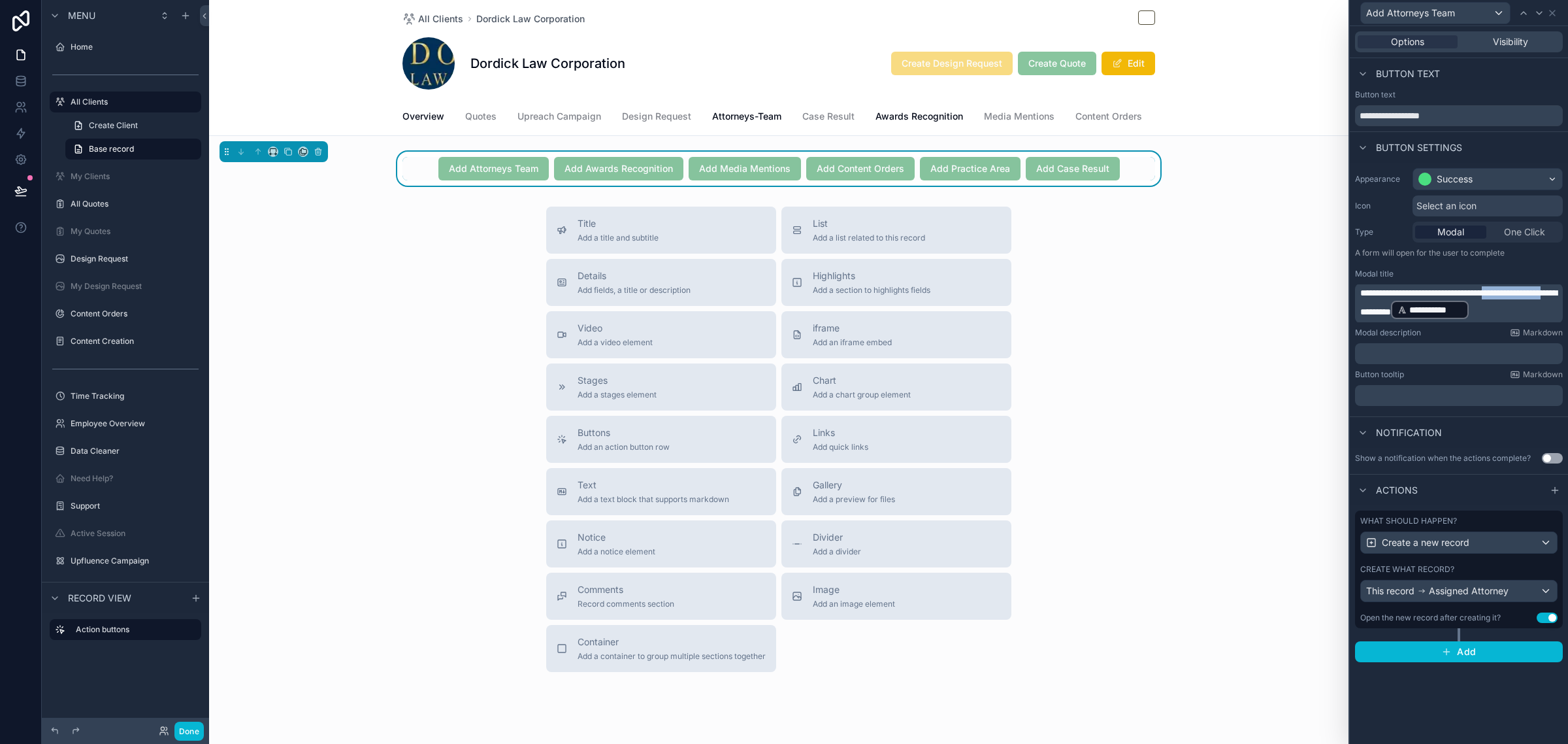
drag, startPoint x: 1410, startPoint y: 311, endPoint x: 1519, endPoint y: 289, distance: 111.2
click at [1519, 289] on span "**********" at bounding box center [1458, 302] width 197 height 28
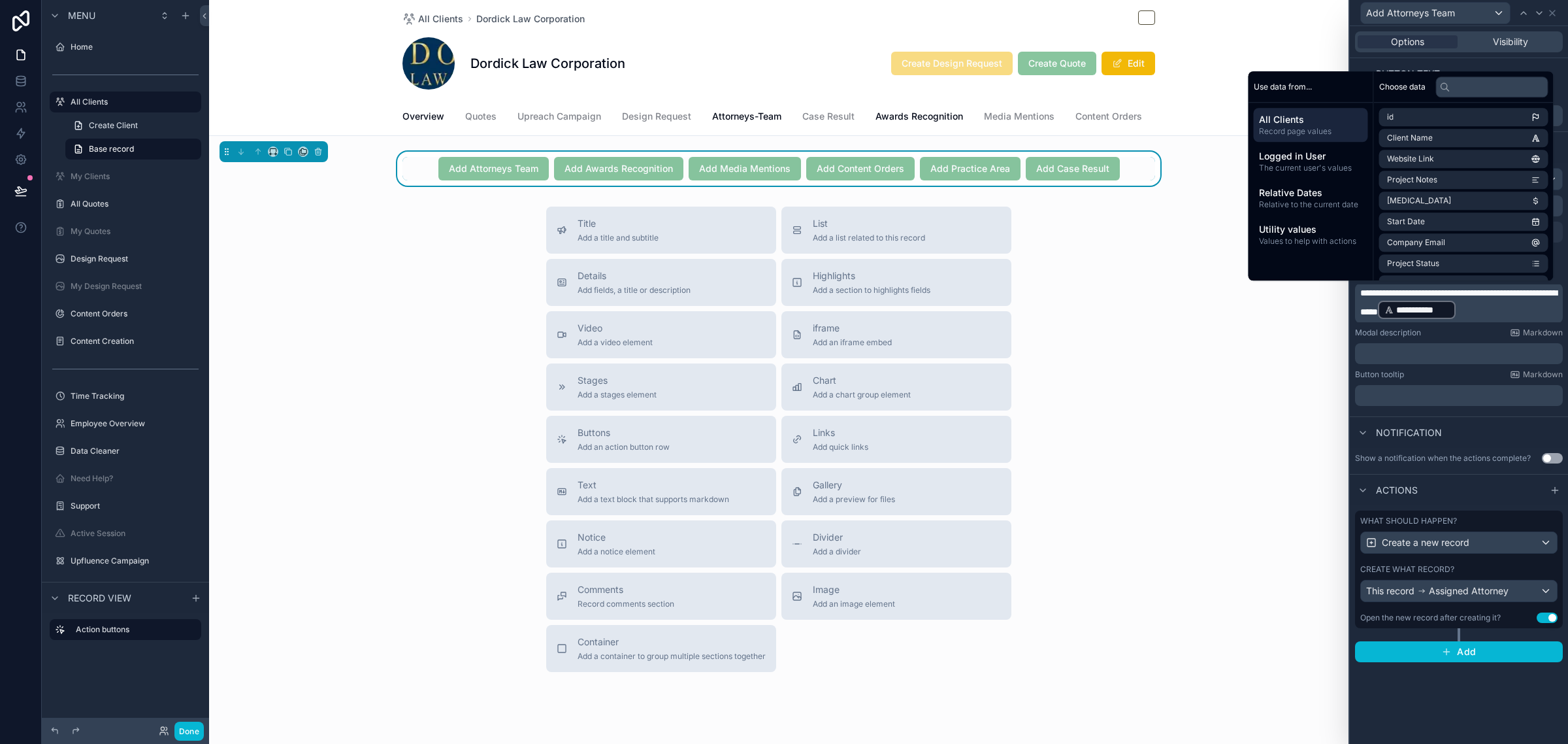
click at [1475, 336] on div "Modal description Markdown" at bounding box center [1459, 333] width 208 height 10
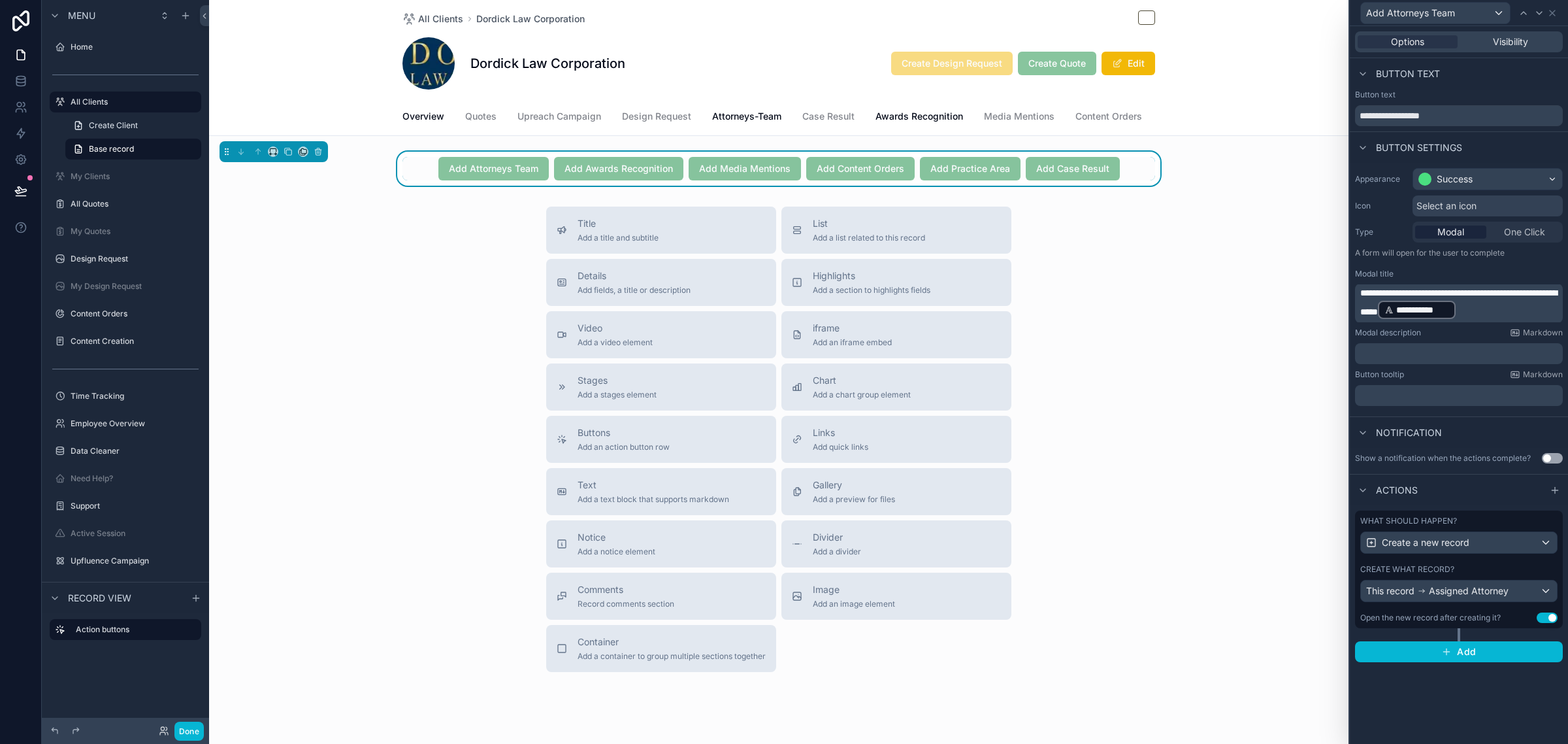
click at [1465, 260] on p "A form will open for the user to complete" at bounding box center [1459, 255] width 208 height 15
click at [1537, 17] on icon at bounding box center [1539, 13] width 10 height 10
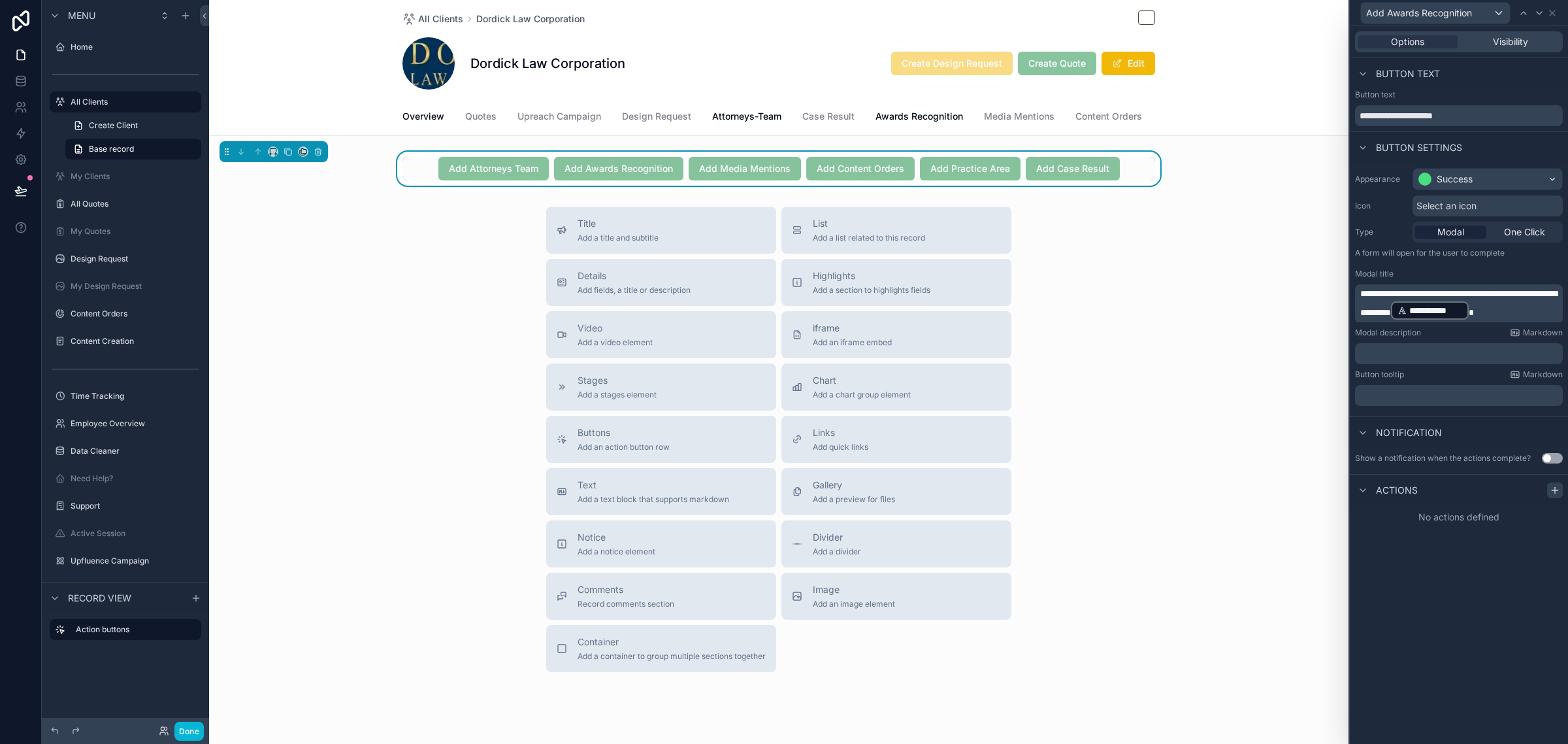
click at [1558, 490] on icon at bounding box center [1555, 490] width 6 height 0
click at [1432, 546] on div "Select a type" at bounding box center [1459, 542] width 196 height 21
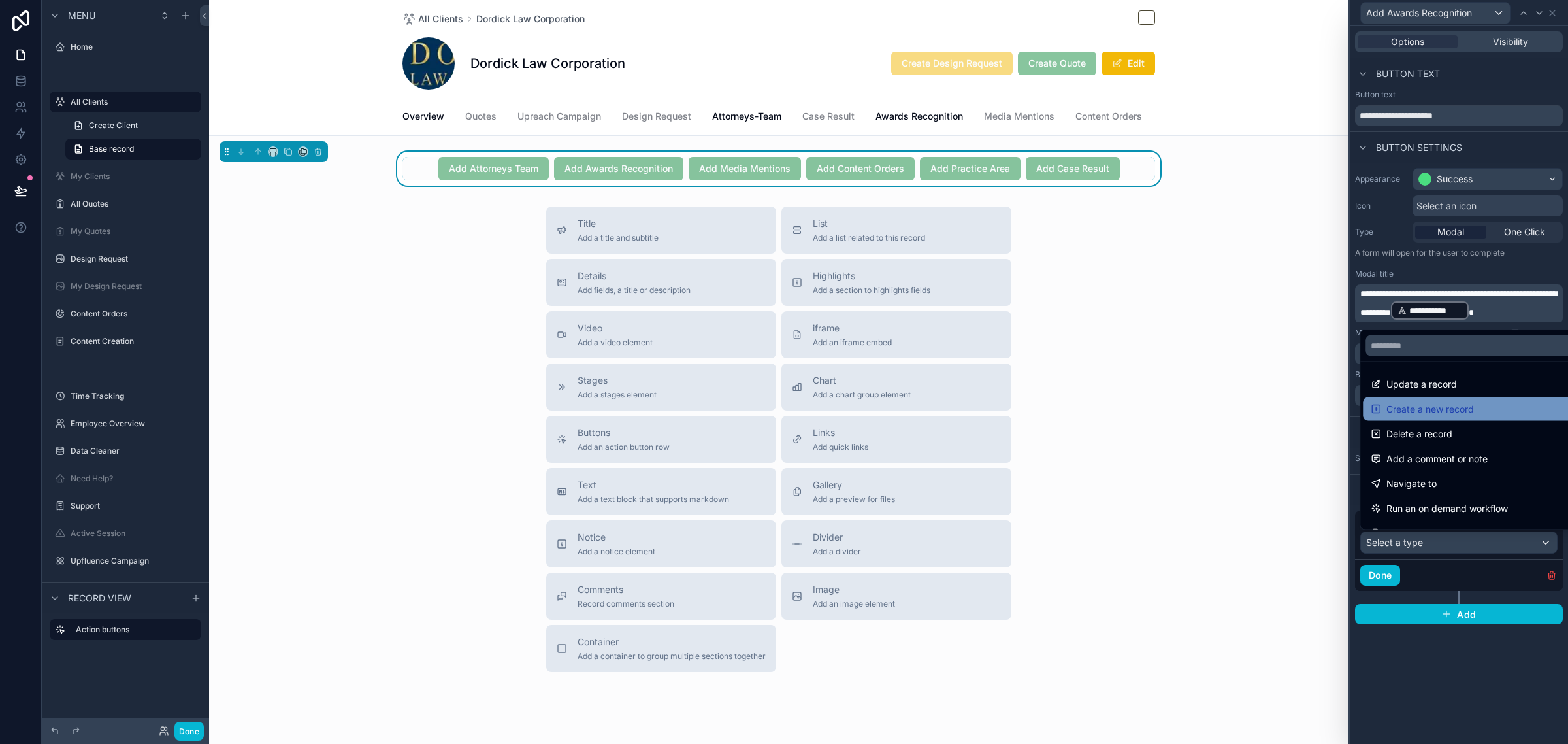
click at [1471, 413] on span "Create a new record" at bounding box center [1430, 408] width 88 height 15
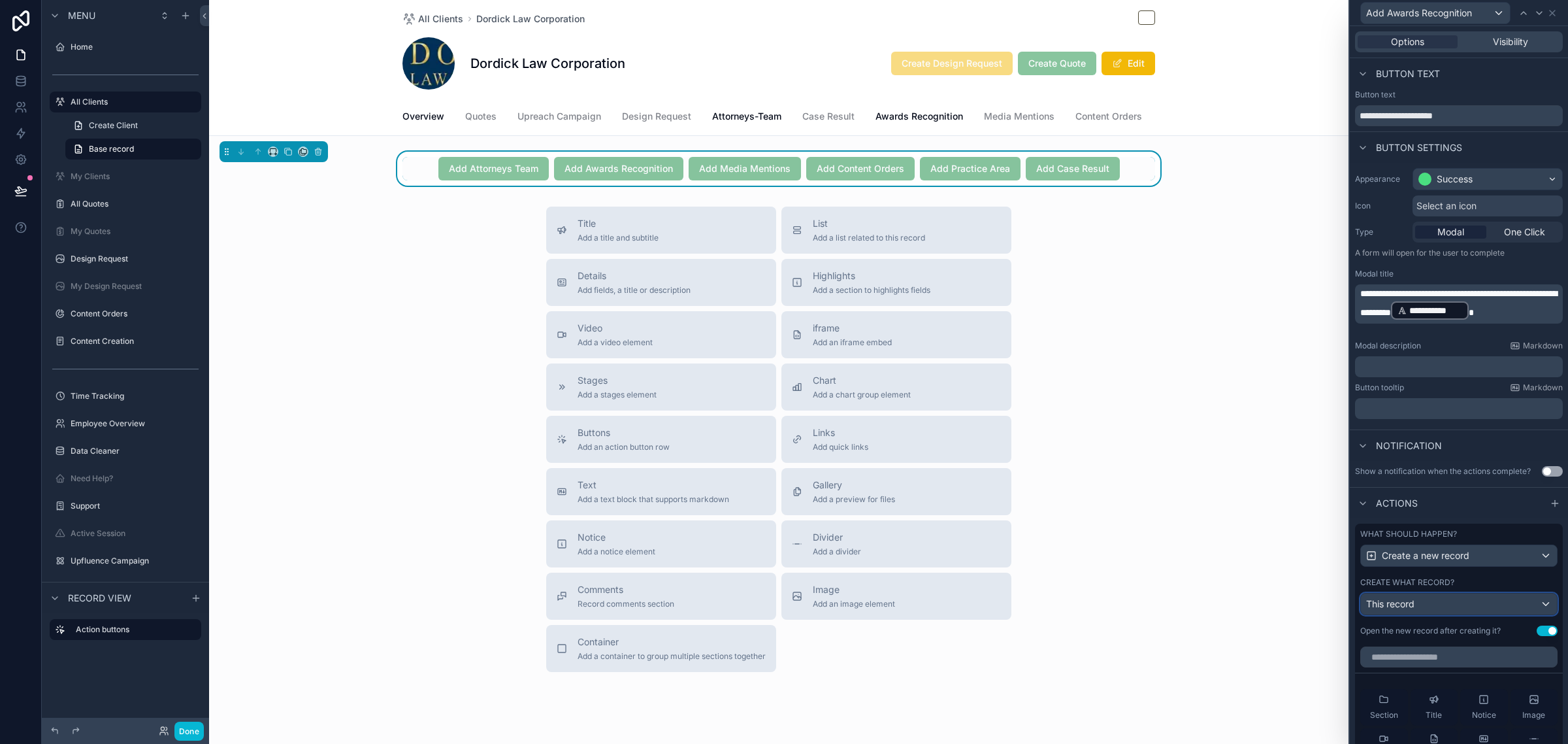
click at [1429, 614] on div "This record" at bounding box center [1459, 604] width 196 height 21
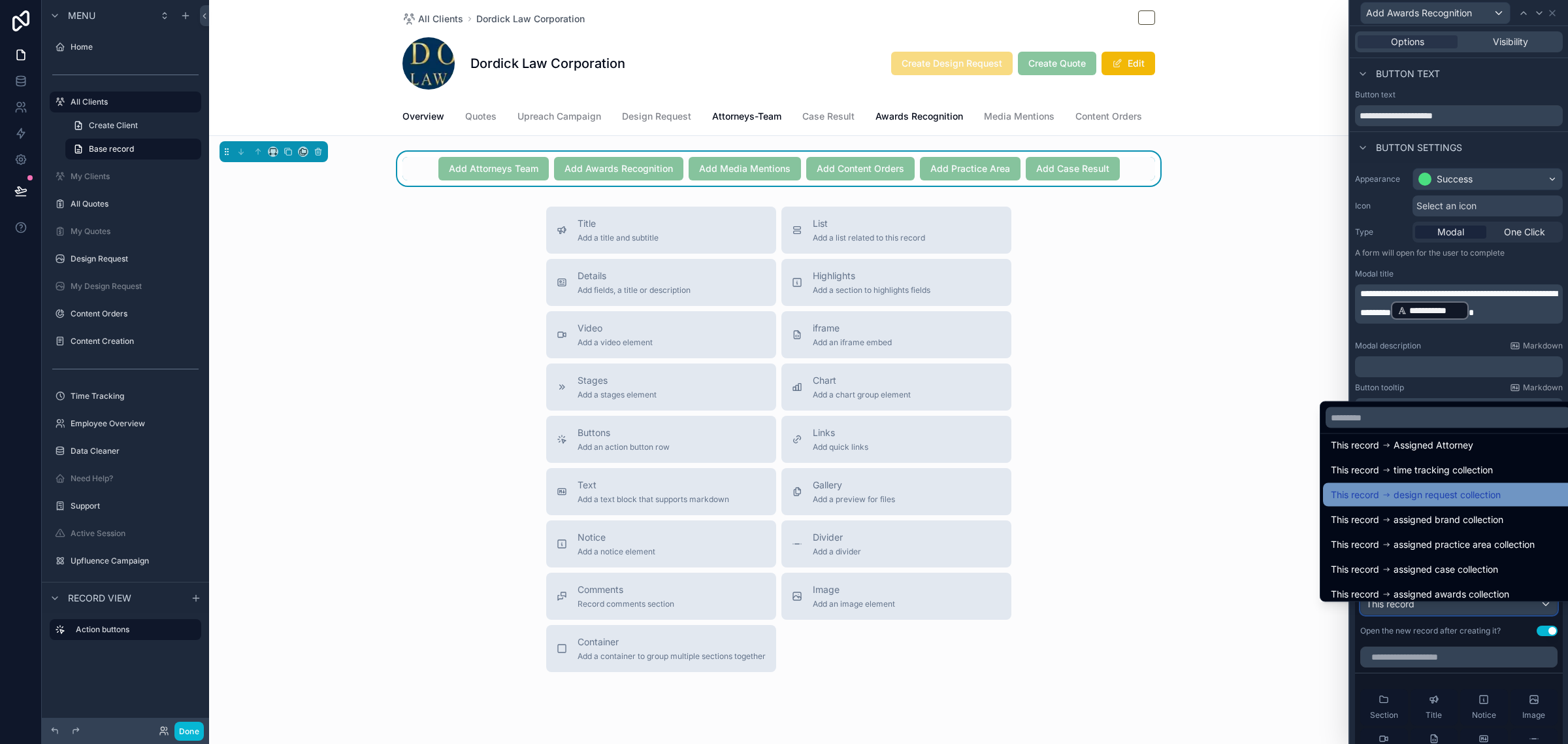
scroll to position [164, 0]
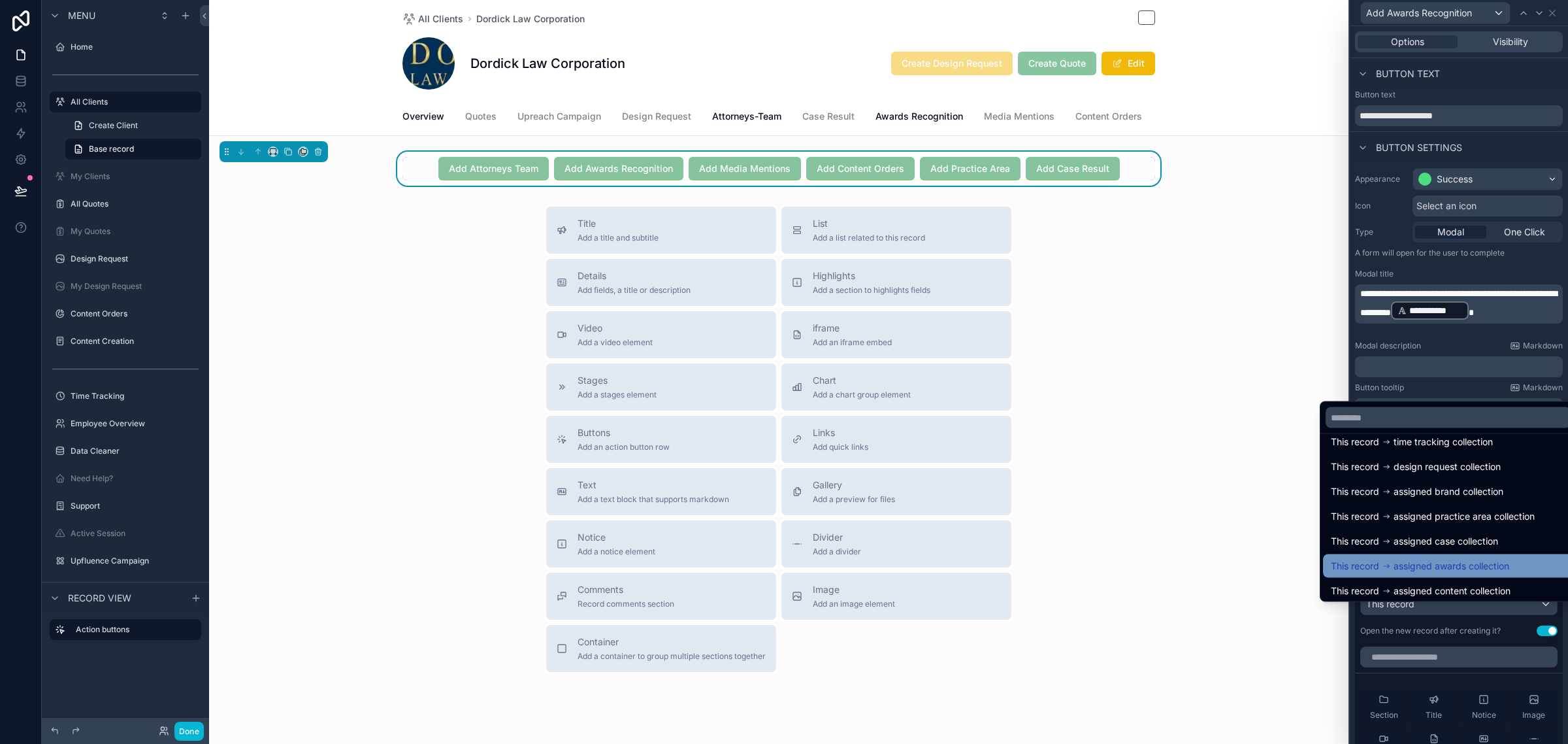
click at [1480, 560] on span "assigned awards collection" at bounding box center [1451, 566] width 116 height 15
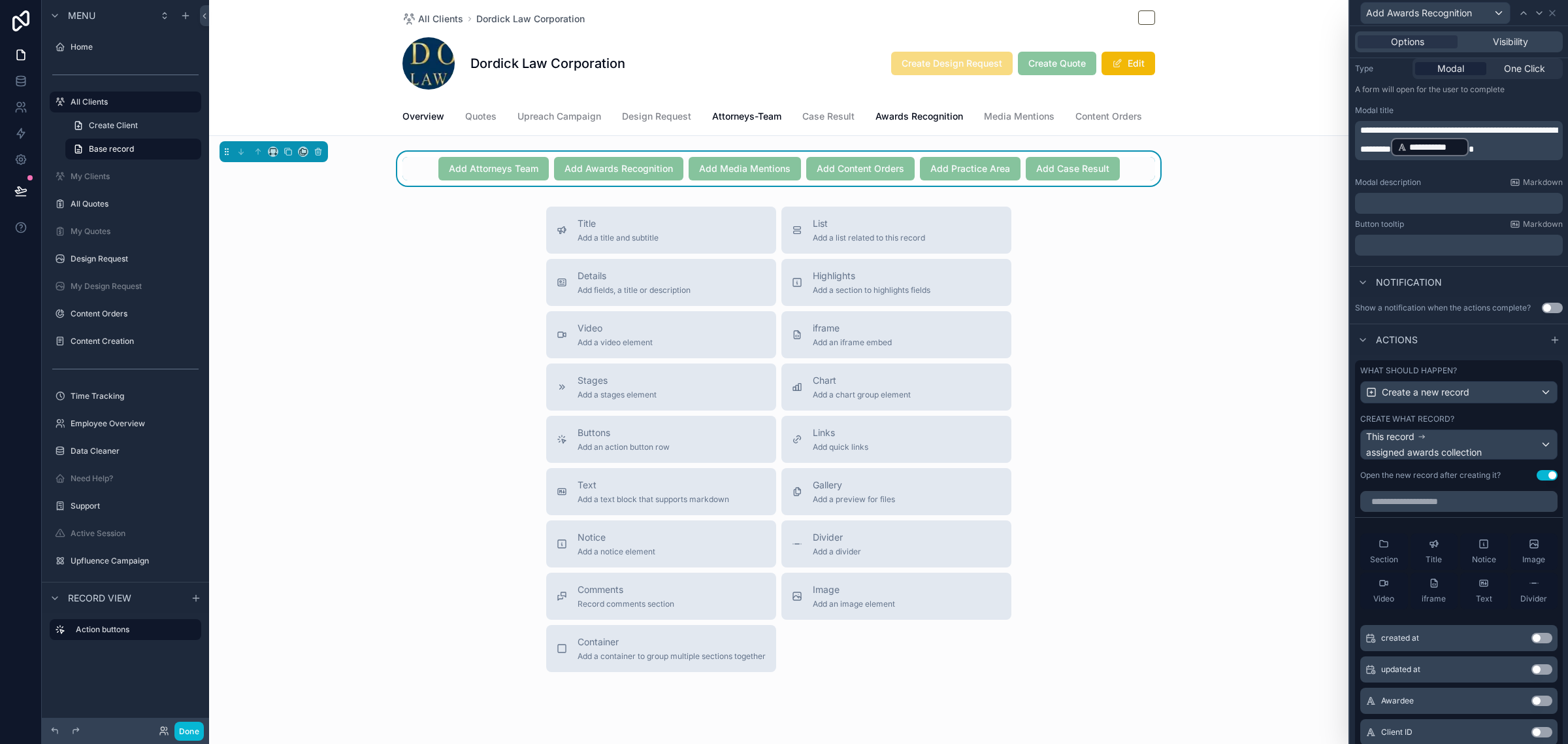
scroll to position [82, 0]
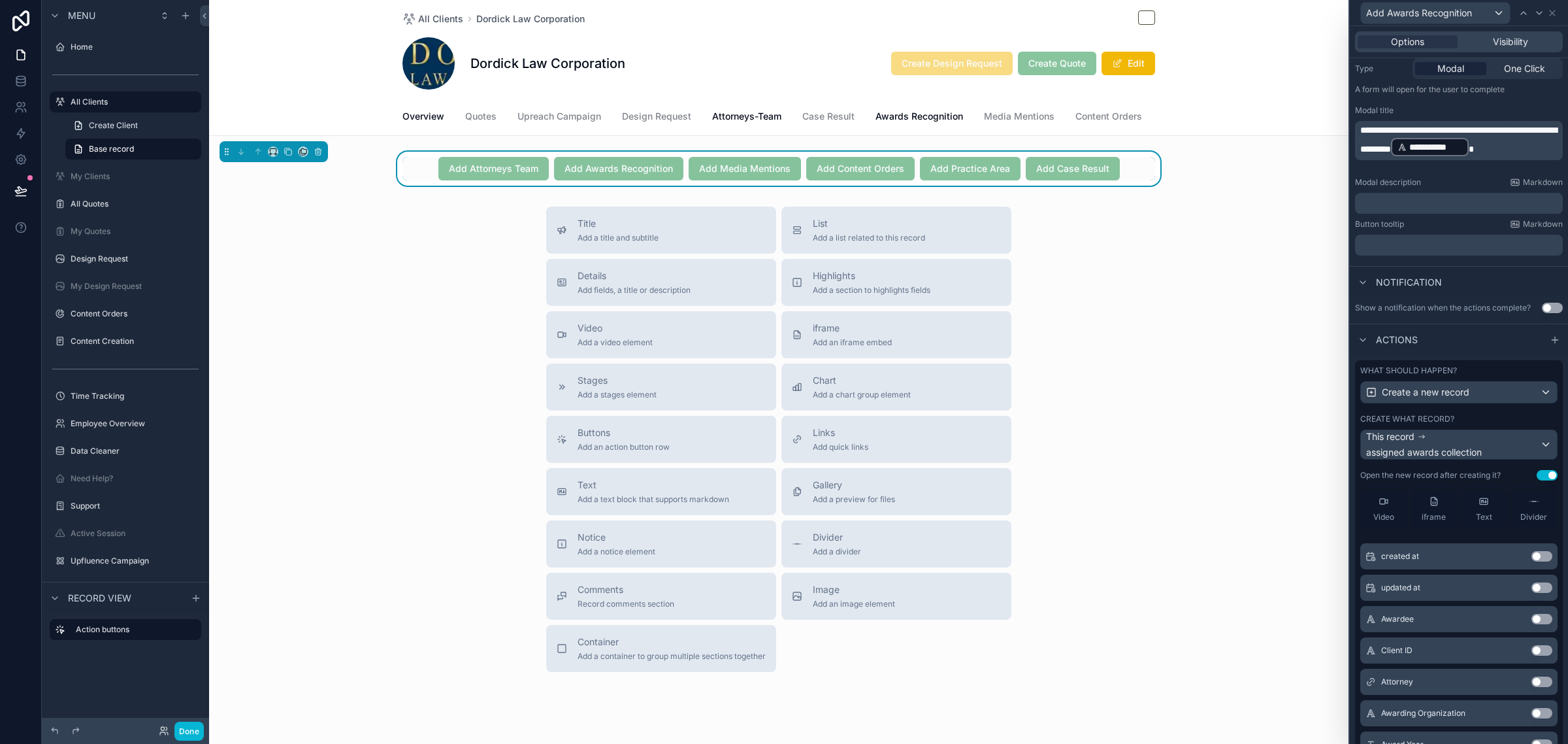
click at [1531, 624] on button "Use setting" at bounding box center [1541, 619] width 21 height 10
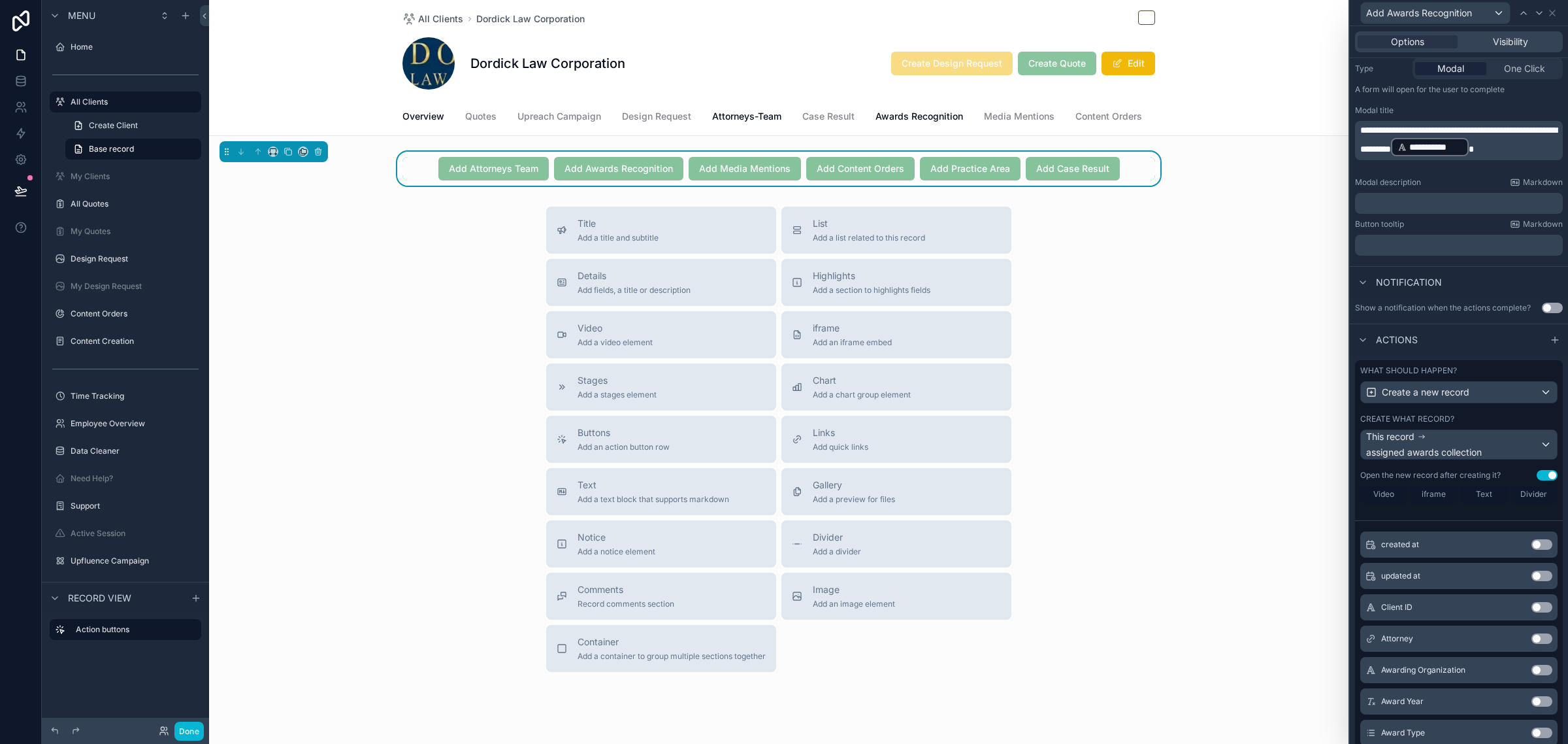
scroll to position [164, 0]
click at [1531, 616] on button "Use setting" at bounding box center [1541, 611] width 21 height 10
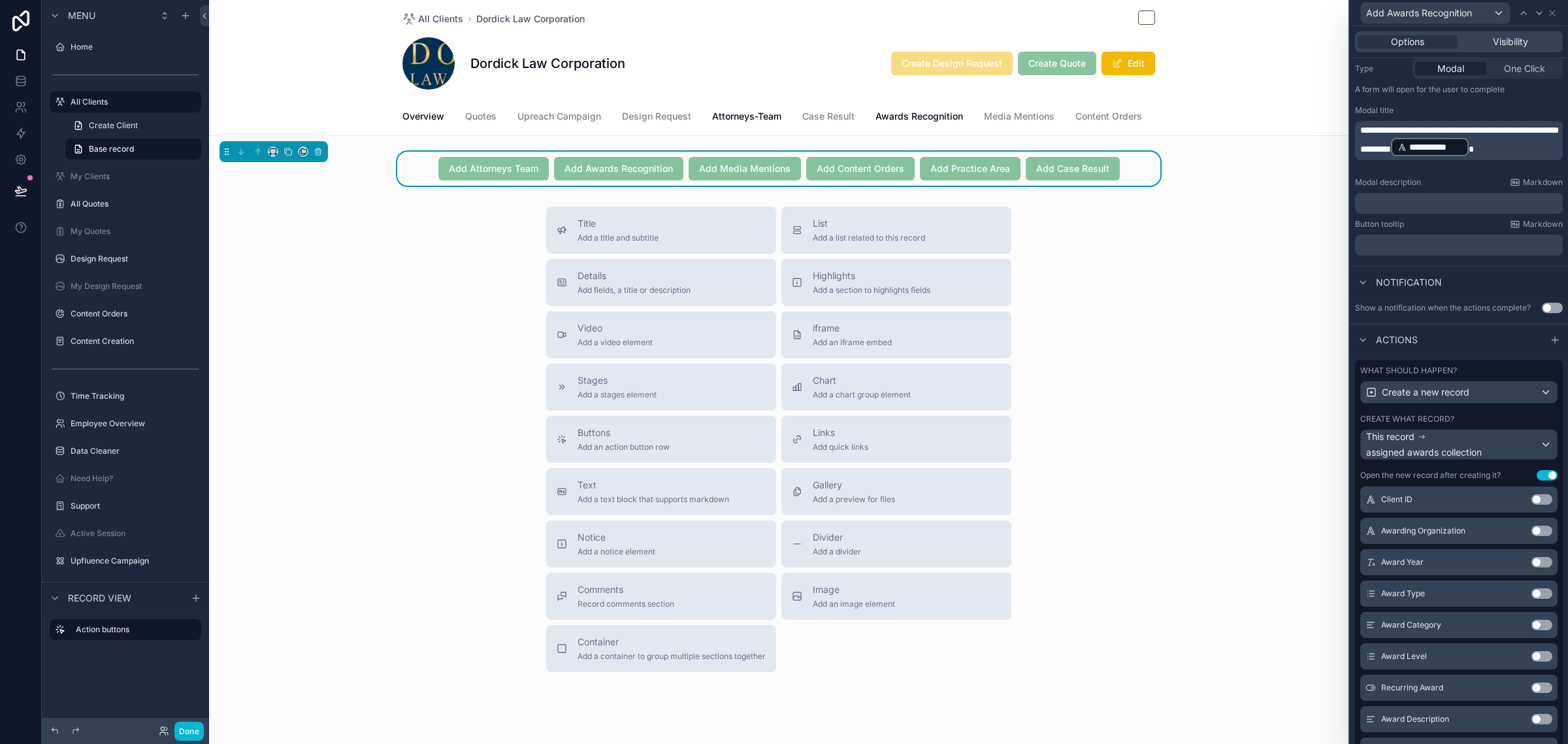
scroll to position [277, 0]
click at [1531, 535] on button "Use setting" at bounding box center [1541, 529] width 21 height 10
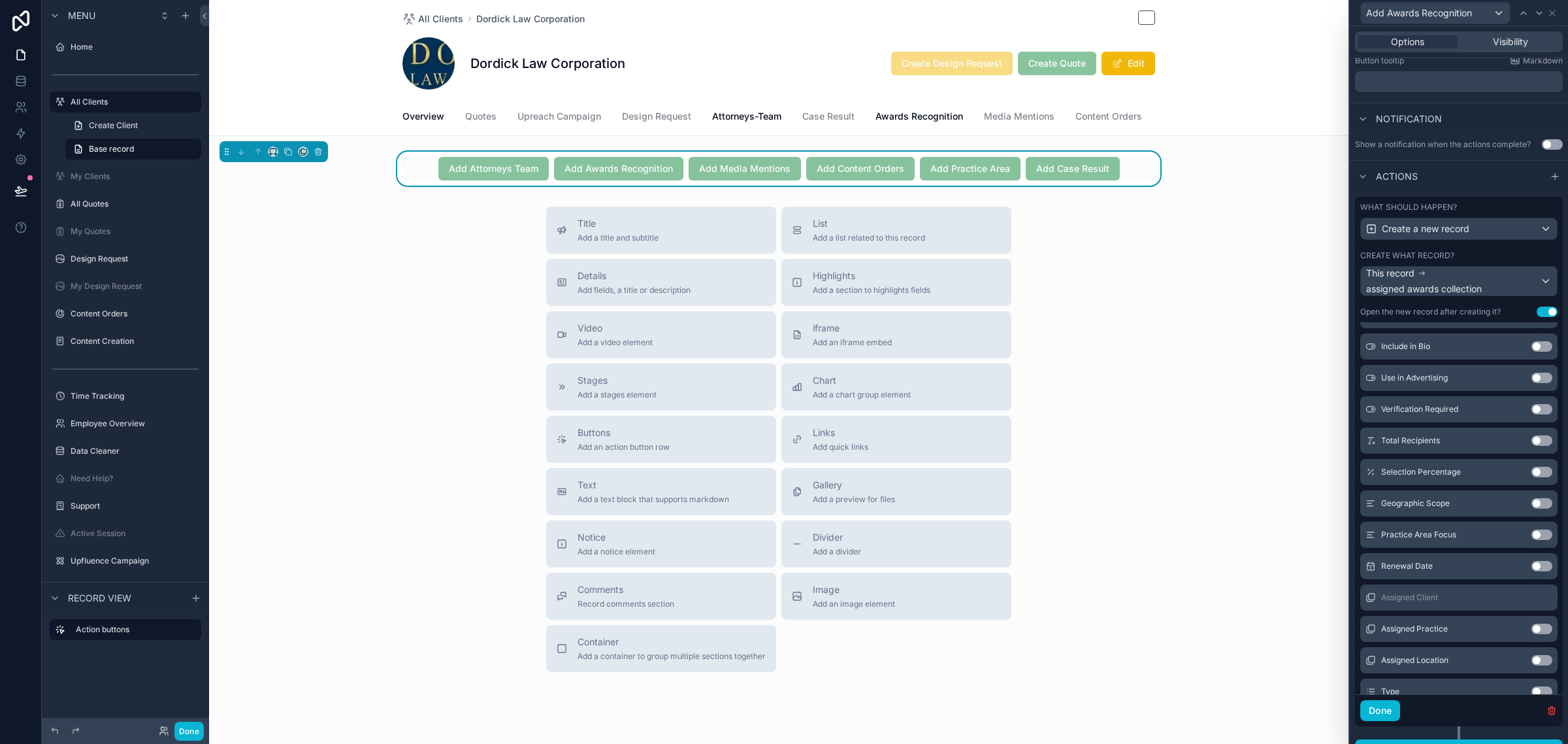
scroll to position [733, 0]
click at [1531, 636] on button "Use setting" at bounding box center [1541, 631] width 21 height 10
click at [1531, 606] on button "Use setting" at bounding box center [1541, 600] width 21 height 10
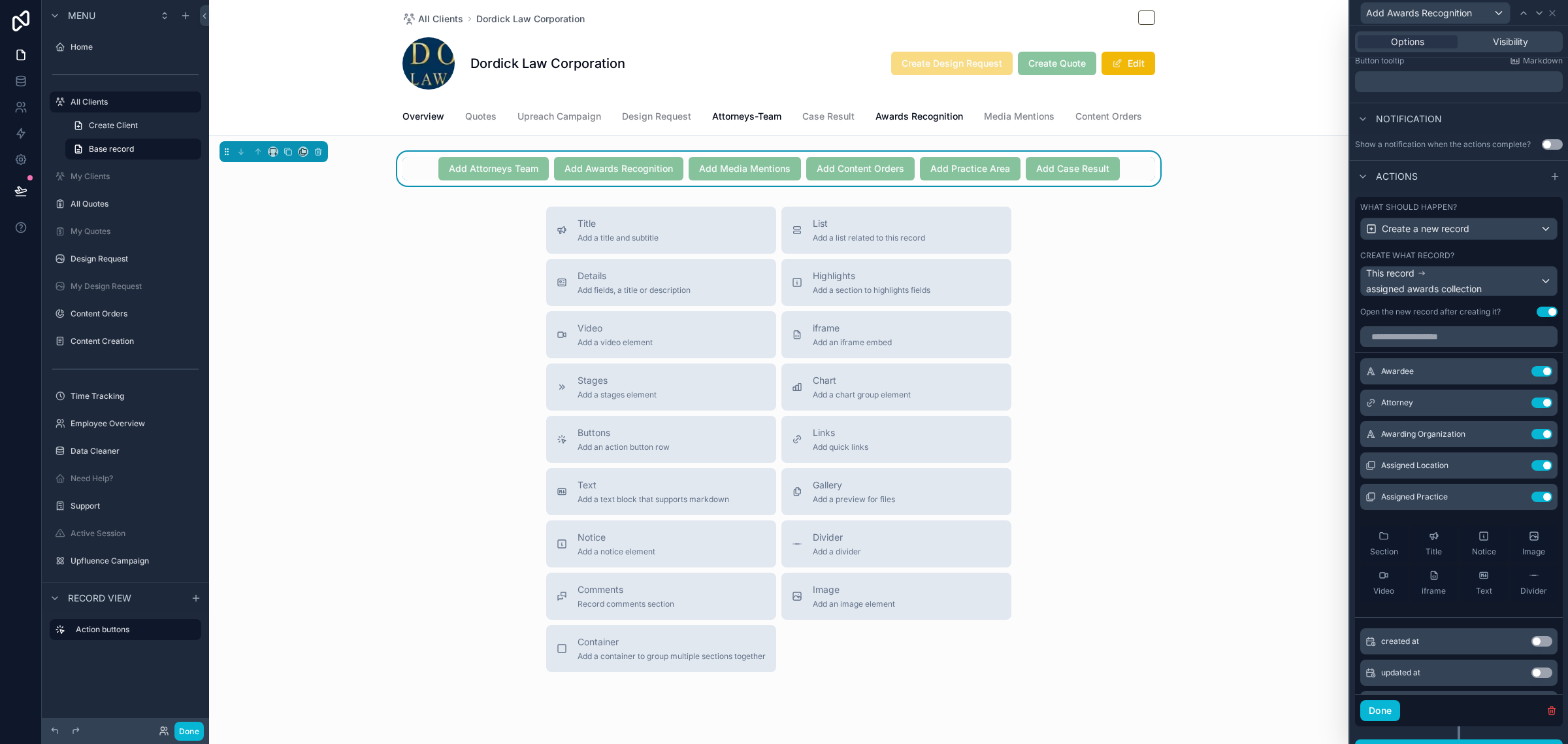
scroll to position [0, 0]
click at [1521, 10] on icon at bounding box center [1524, 13] width 10 height 10
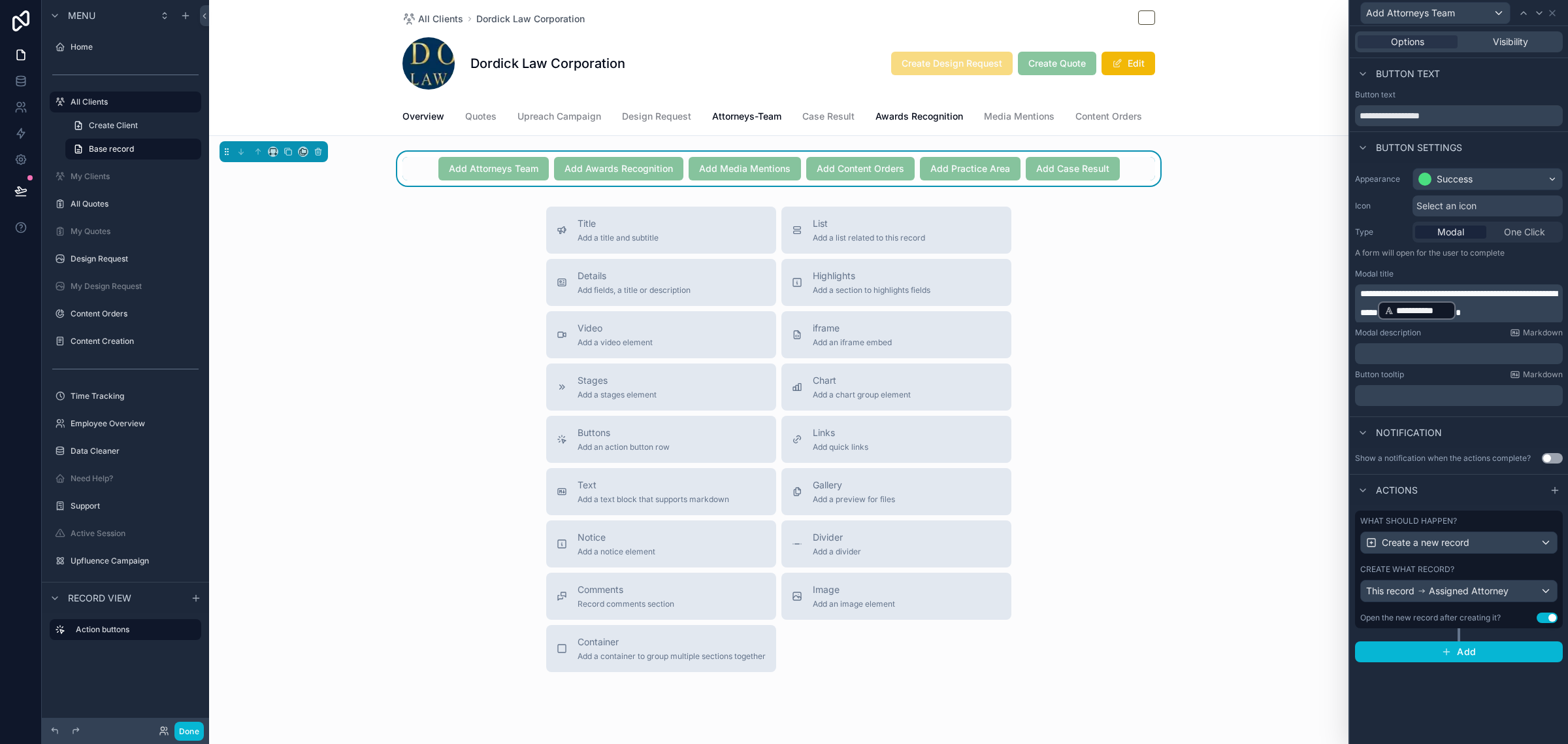
click at [1510, 567] on div "Create what record?" at bounding box center [1459, 569] width 198 height 10
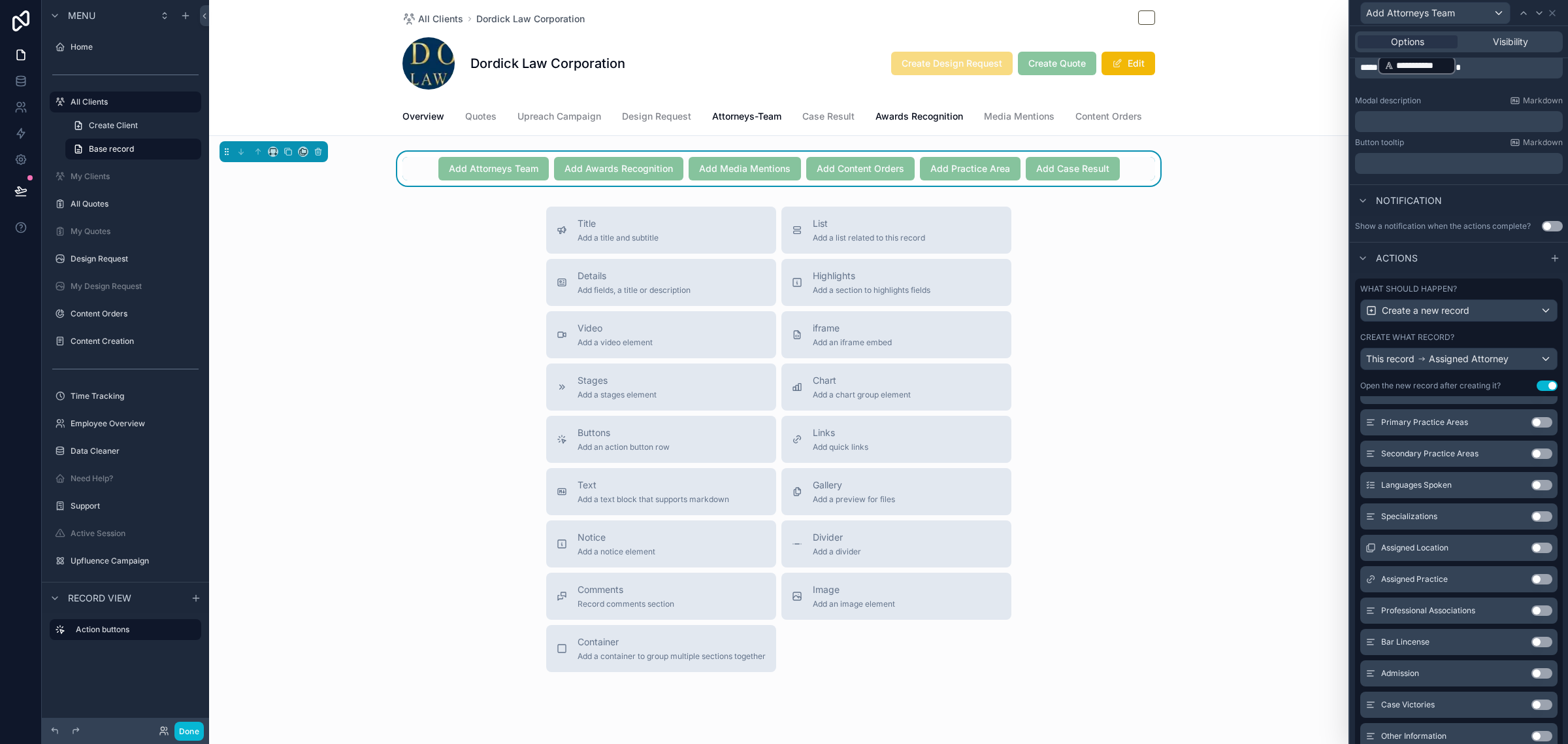
scroll to position [817, 0]
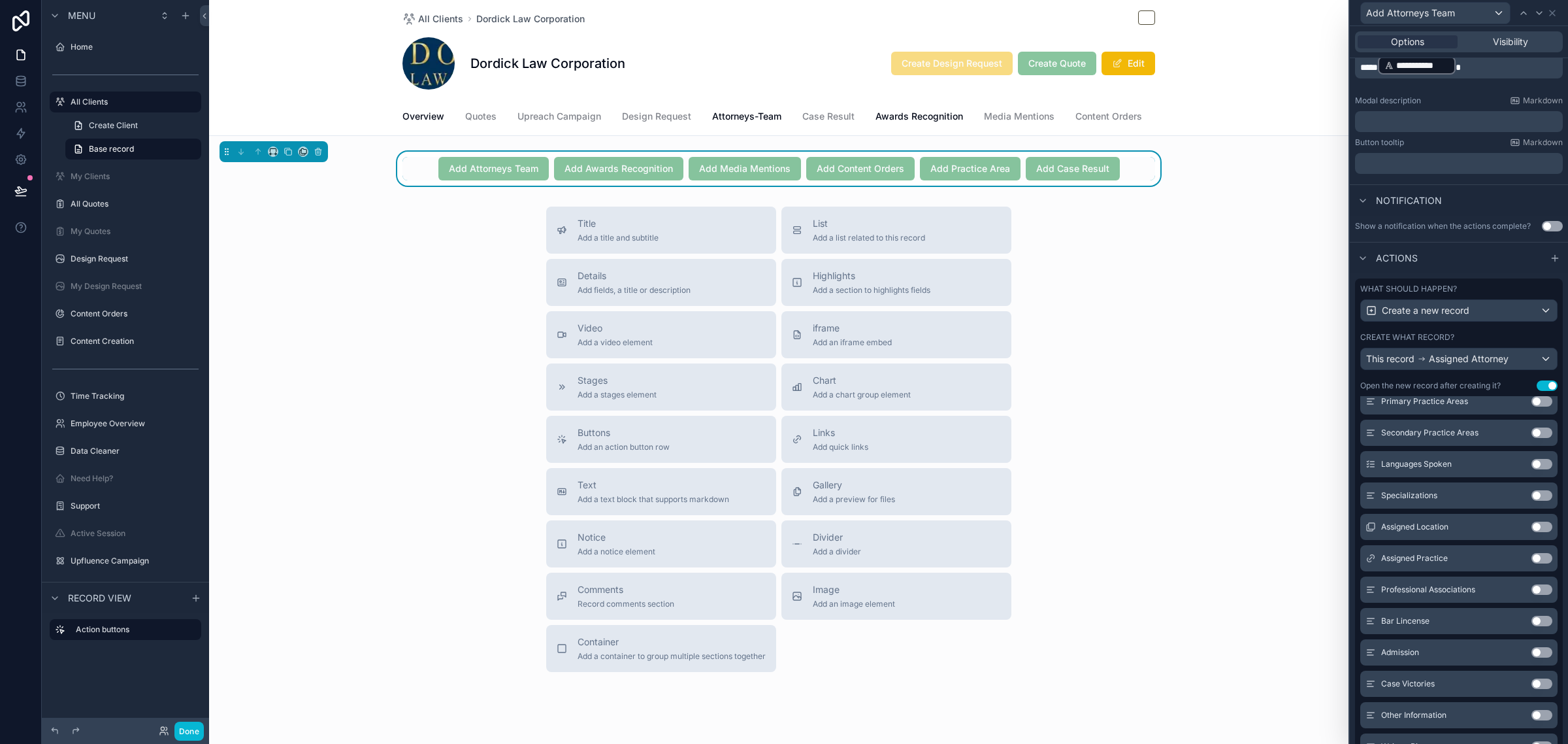
click at [1531, 532] on button "Use setting" at bounding box center [1541, 526] width 21 height 10
click at [1531, 532] on button "Use setting" at bounding box center [1541, 527] width 21 height 10
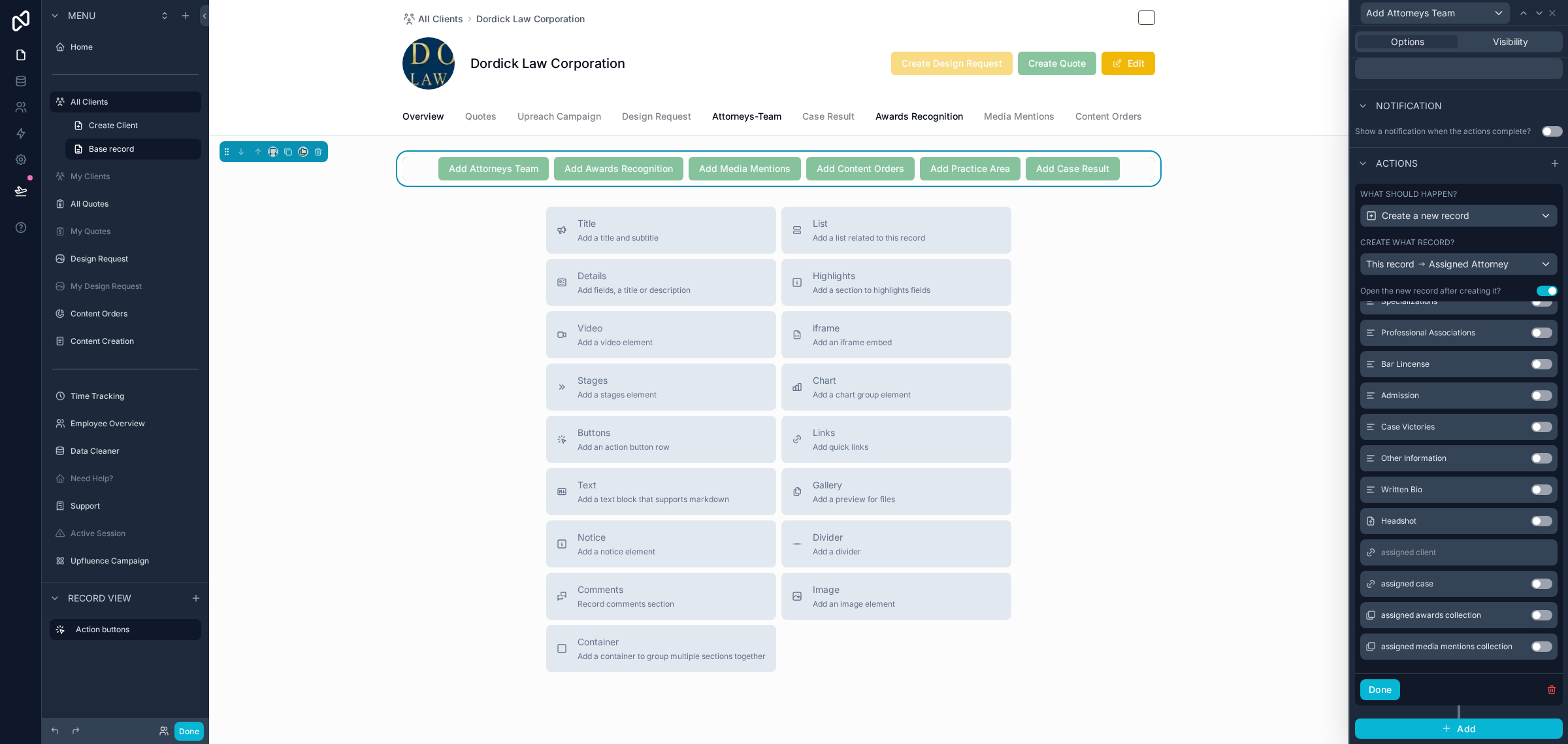
scroll to position [351, 0]
click at [1531, 580] on button "Use setting" at bounding box center [1541, 583] width 21 height 10
click at [1531, 610] on button "Use setting" at bounding box center [1541, 615] width 21 height 10
click at [1531, 647] on button "Use setting" at bounding box center [1541, 646] width 21 height 10
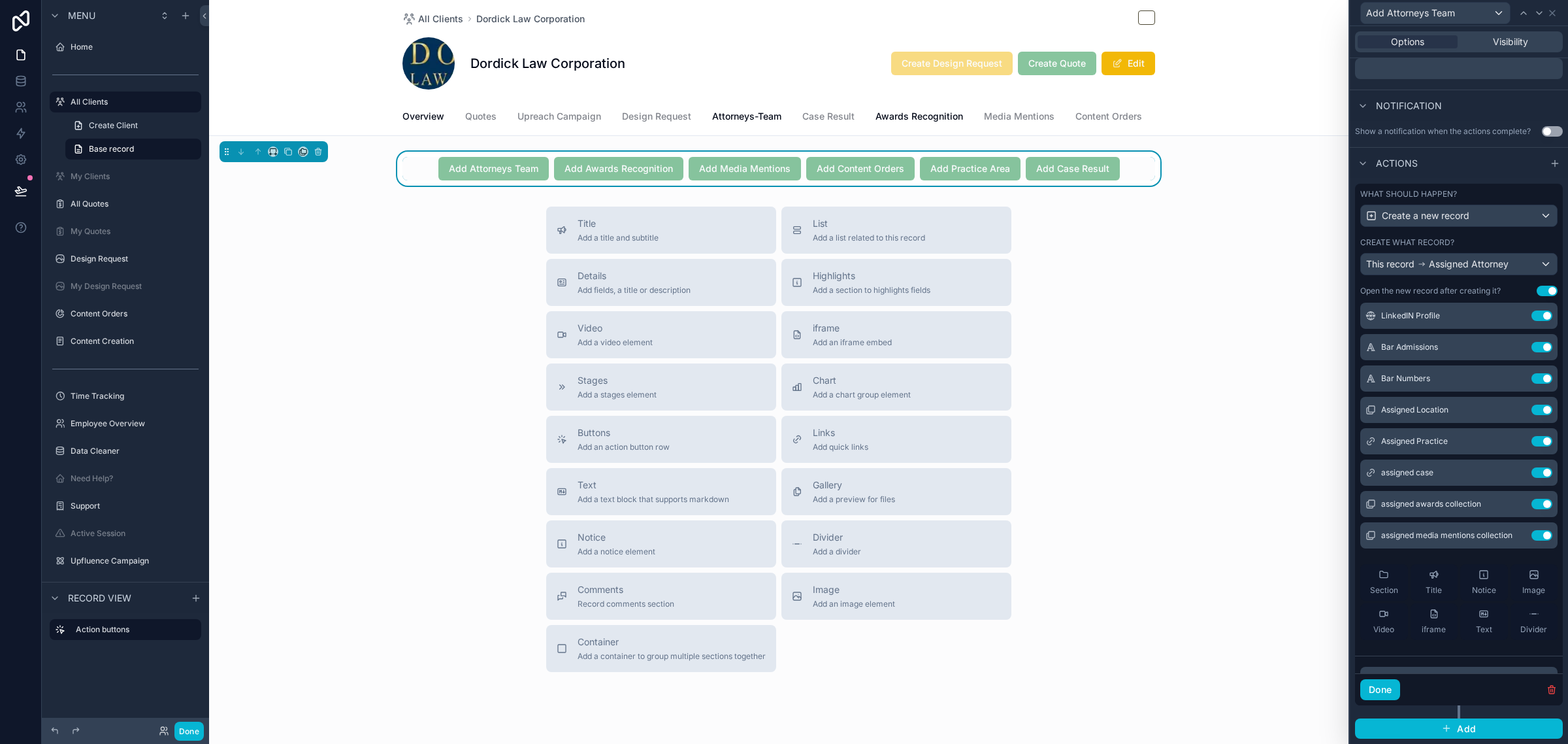
scroll to position [162, 0]
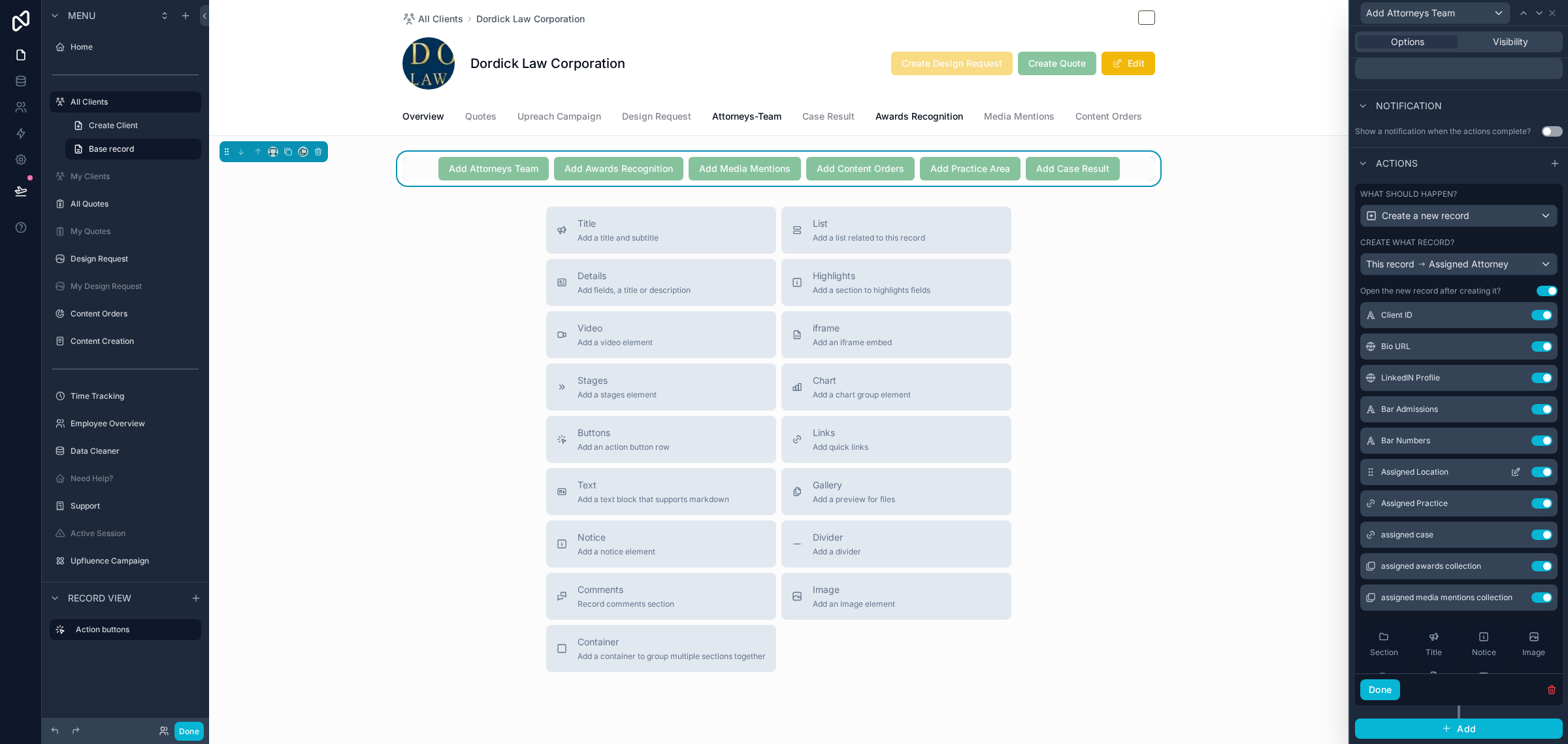
click at [1514, 471] on icon at bounding box center [1516, 470] width 5 height 5
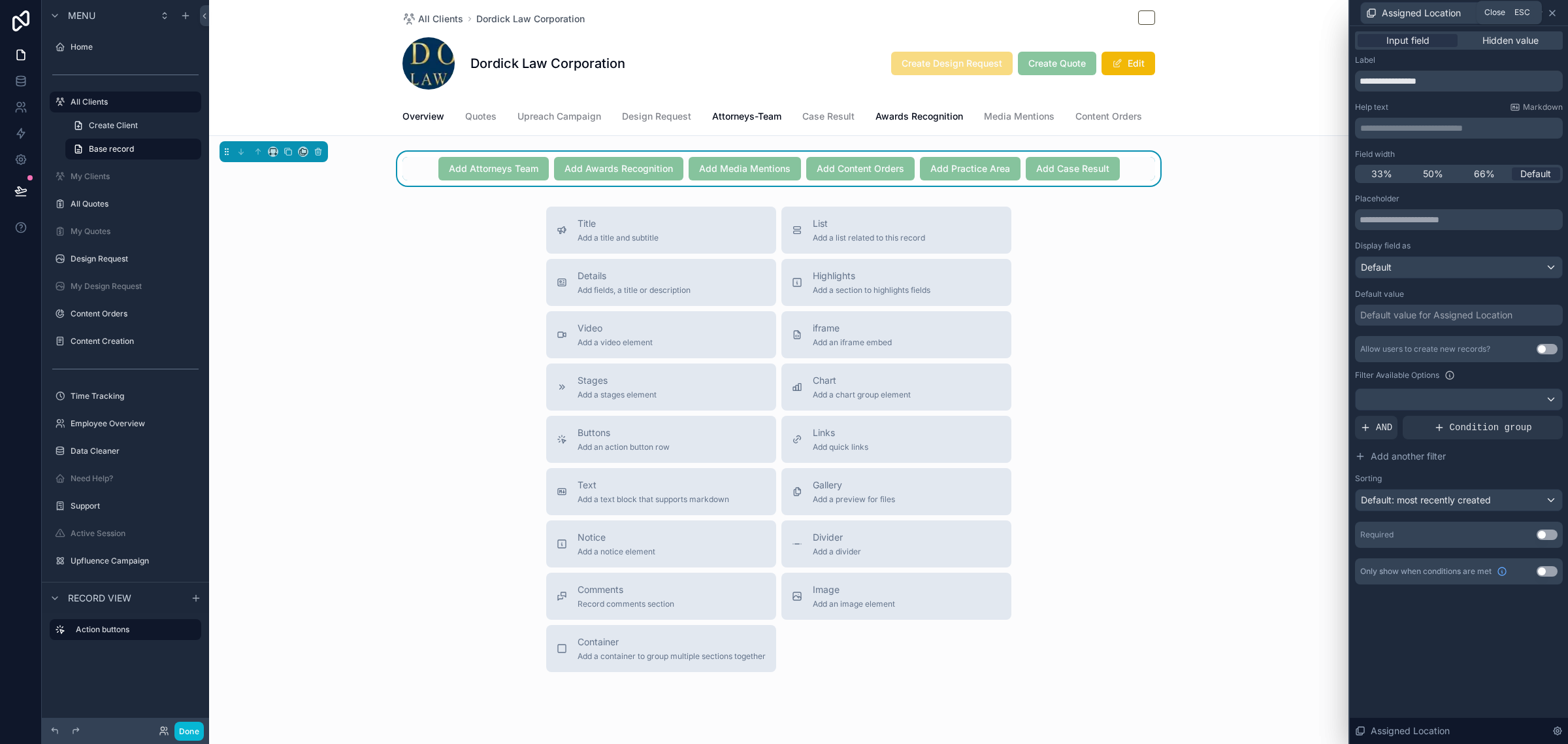
click at [1550, 10] on icon at bounding box center [1552, 13] width 5 height 5
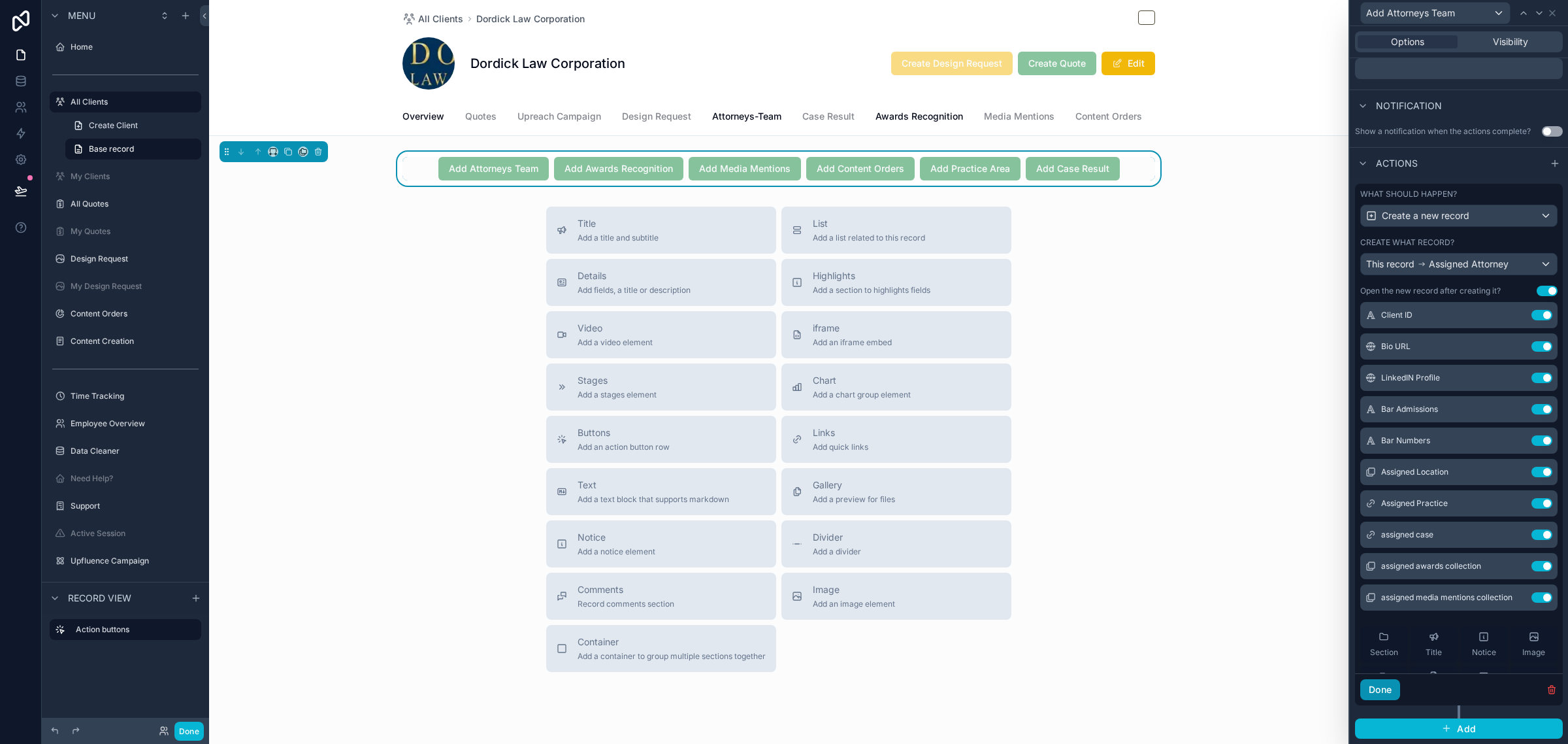
click at [1385, 688] on button "Done" at bounding box center [1380, 689] width 40 height 21
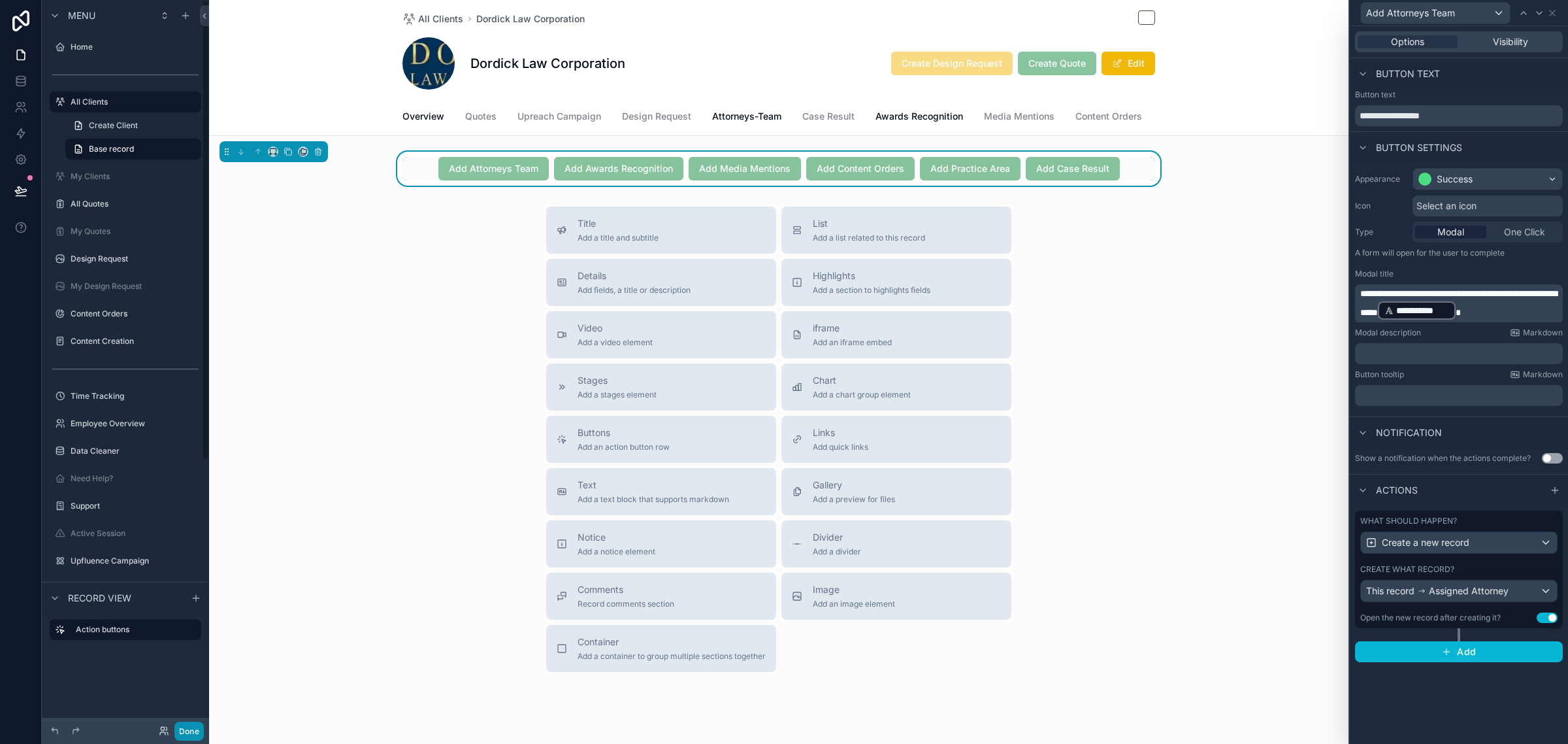
drag, startPoint x: 184, startPoint y: 732, endPoint x: 217, endPoint y: 710, distance: 39.7
click at [189, 732] on button "Done" at bounding box center [189, 731] width 29 height 19
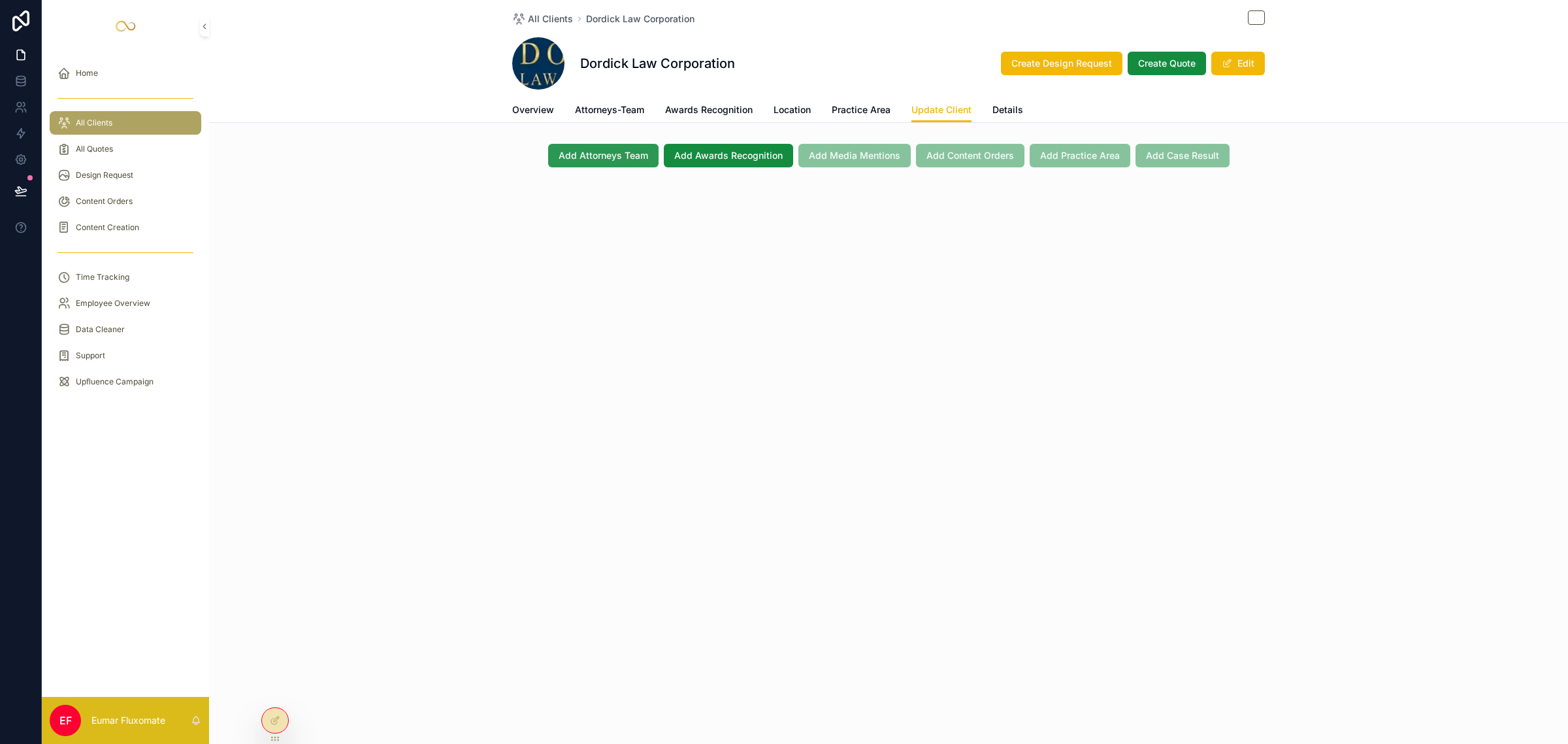
click at [604, 155] on span "Add Attorneys Team" at bounding box center [603, 156] width 89 height 13
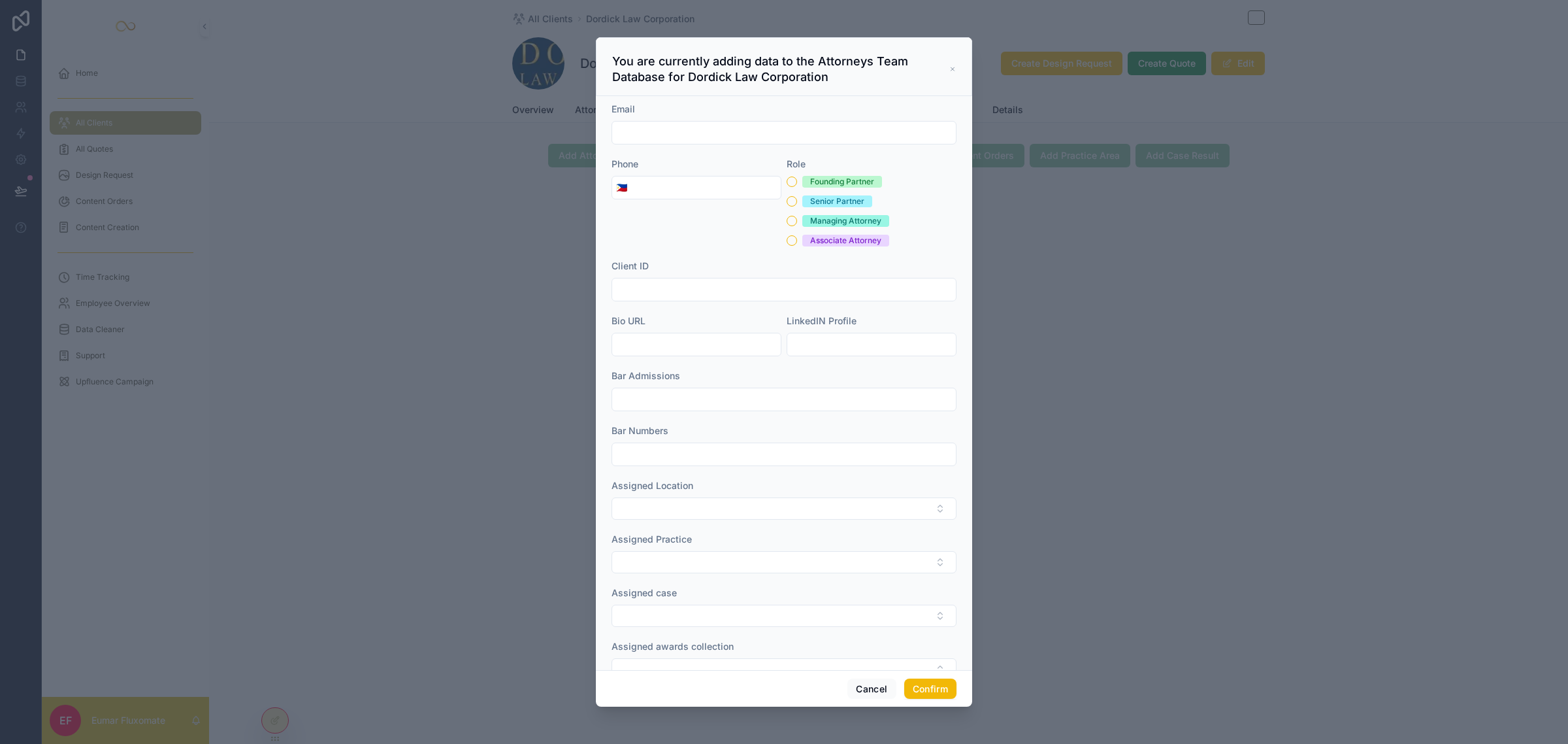
scroll to position [142, 0]
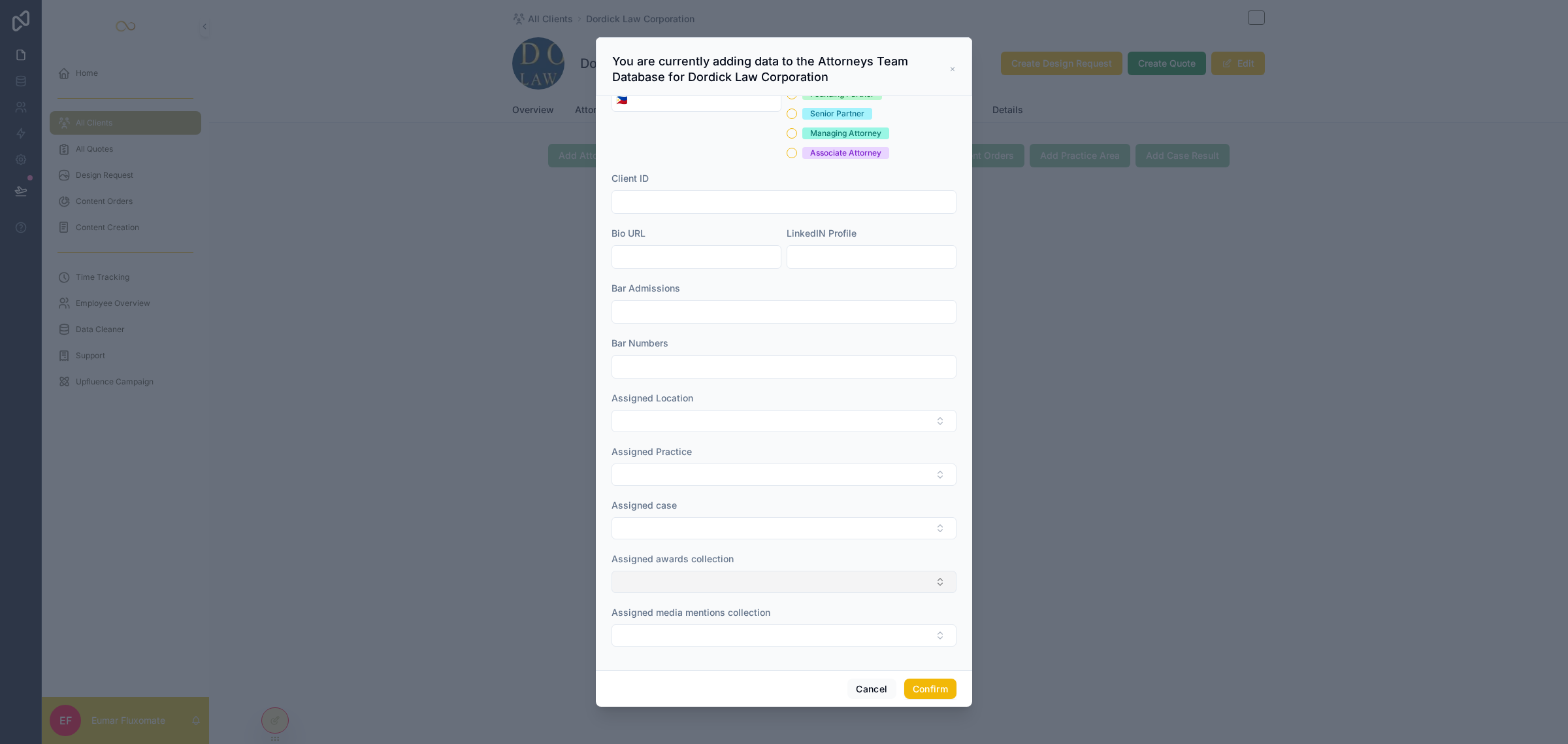
click at [748, 586] on button "Select Button" at bounding box center [784, 582] width 345 height 22
click at [776, 553] on div "Assigned awards collection" at bounding box center [784, 559] width 345 height 13
click at [784, 520] on button "Select Button" at bounding box center [784, 528] width 345 height 22
click at [798, 498] on div "Assigned case" at bounding box center [784, 505] width 345 height 13
click at [809, 474] on button "Select Button" at bounding box center [784, 474] width 345 height 22
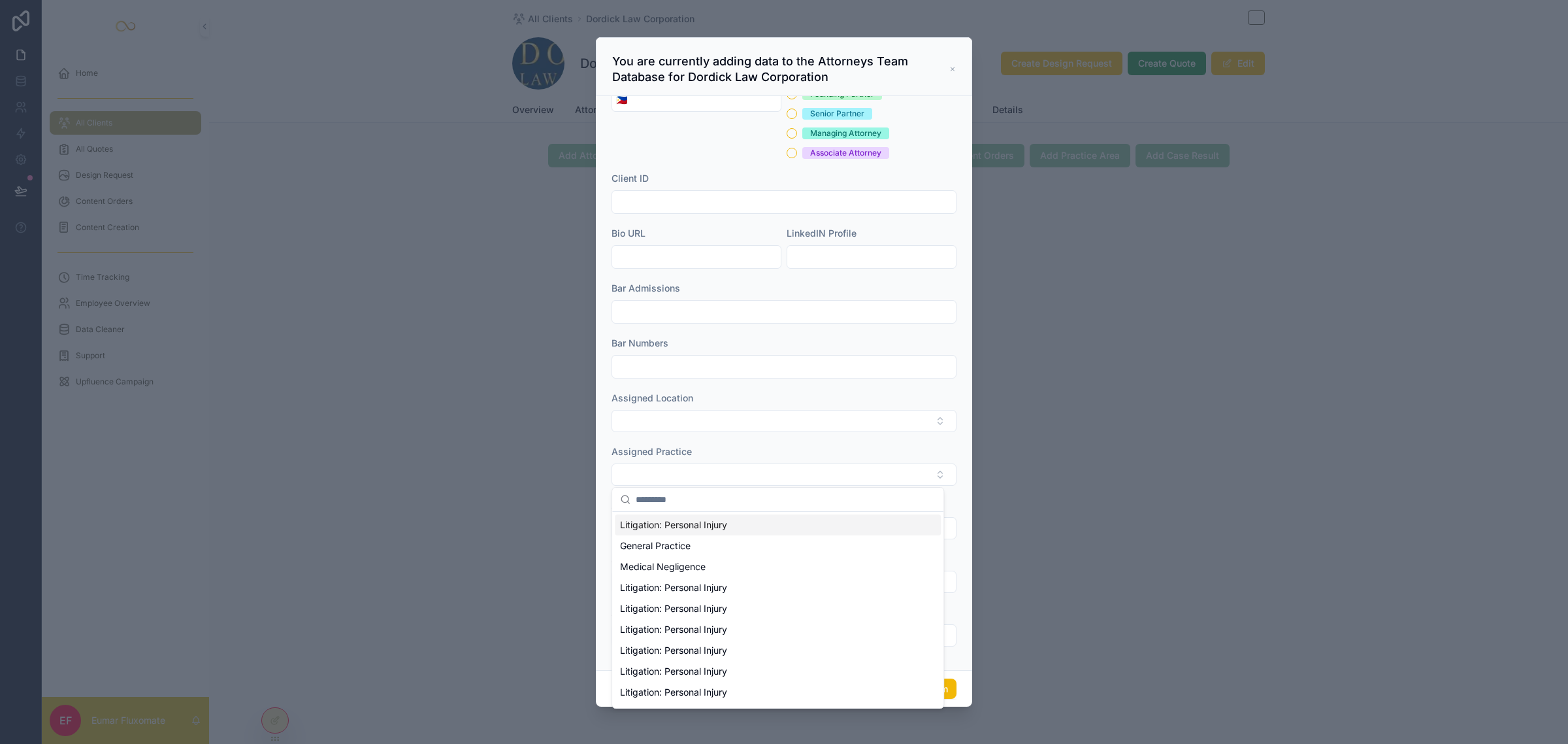
click at [821, 446] on div "Assigned Practice" at bounding box center [784, 452] width 345 height 13
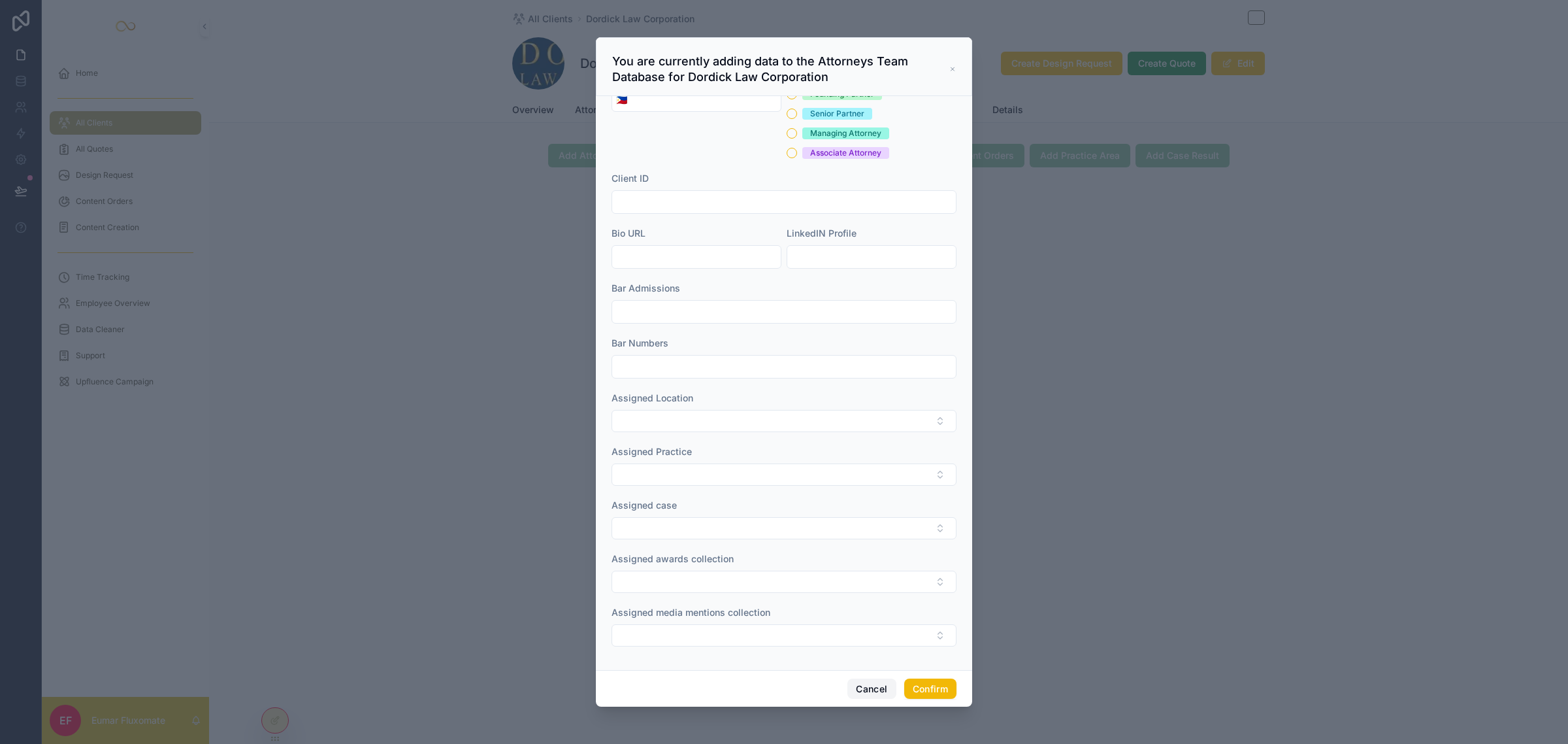
click at [877, 684] on button "Cancel" at bounding box center [872, 689] width 49 height 21
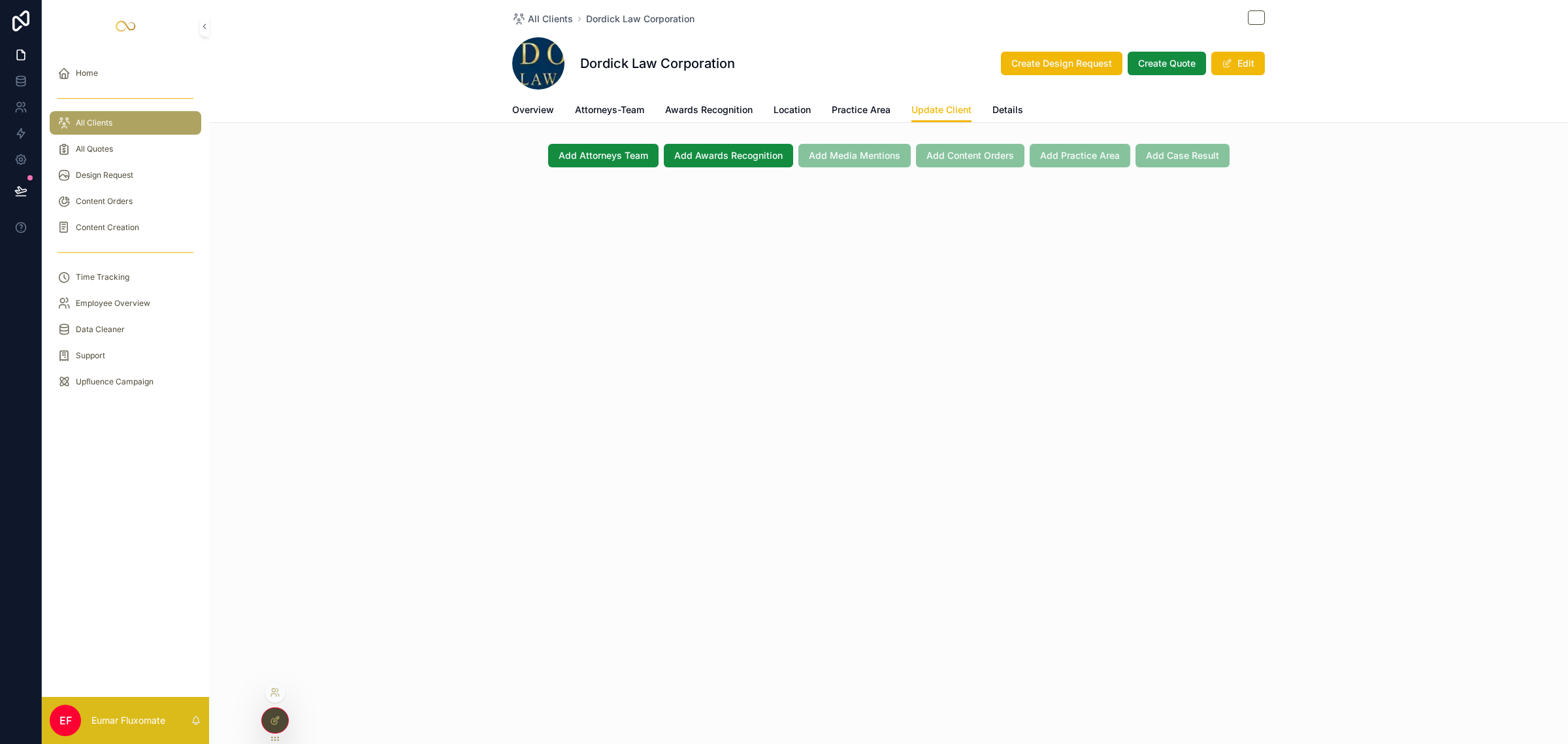
click at [285, 719] on div at bounding box center [274, 720] width 26 height 25
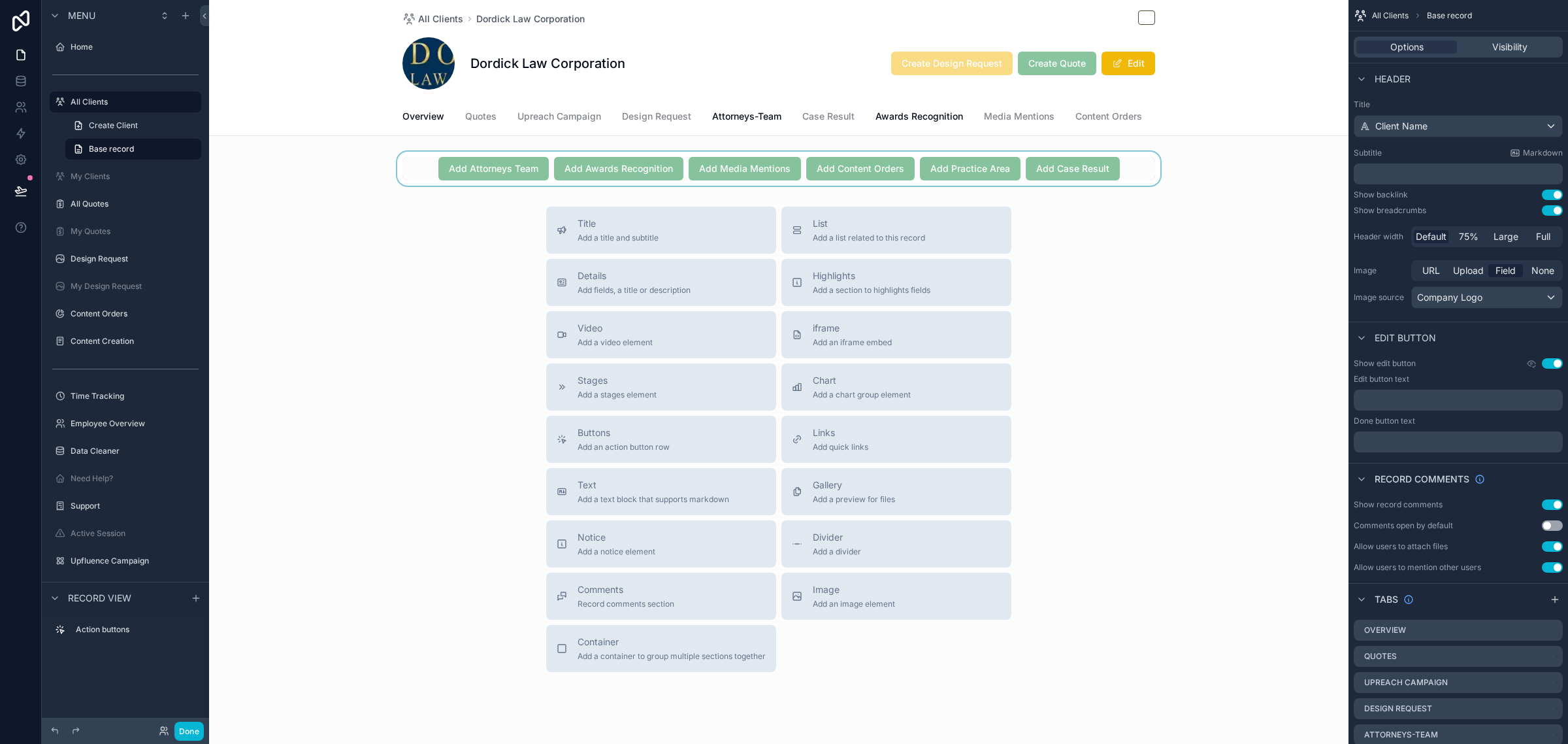
click at [1144, 186] on div "scrollable content" at bounding box center [779, 169] width 1140 height 34
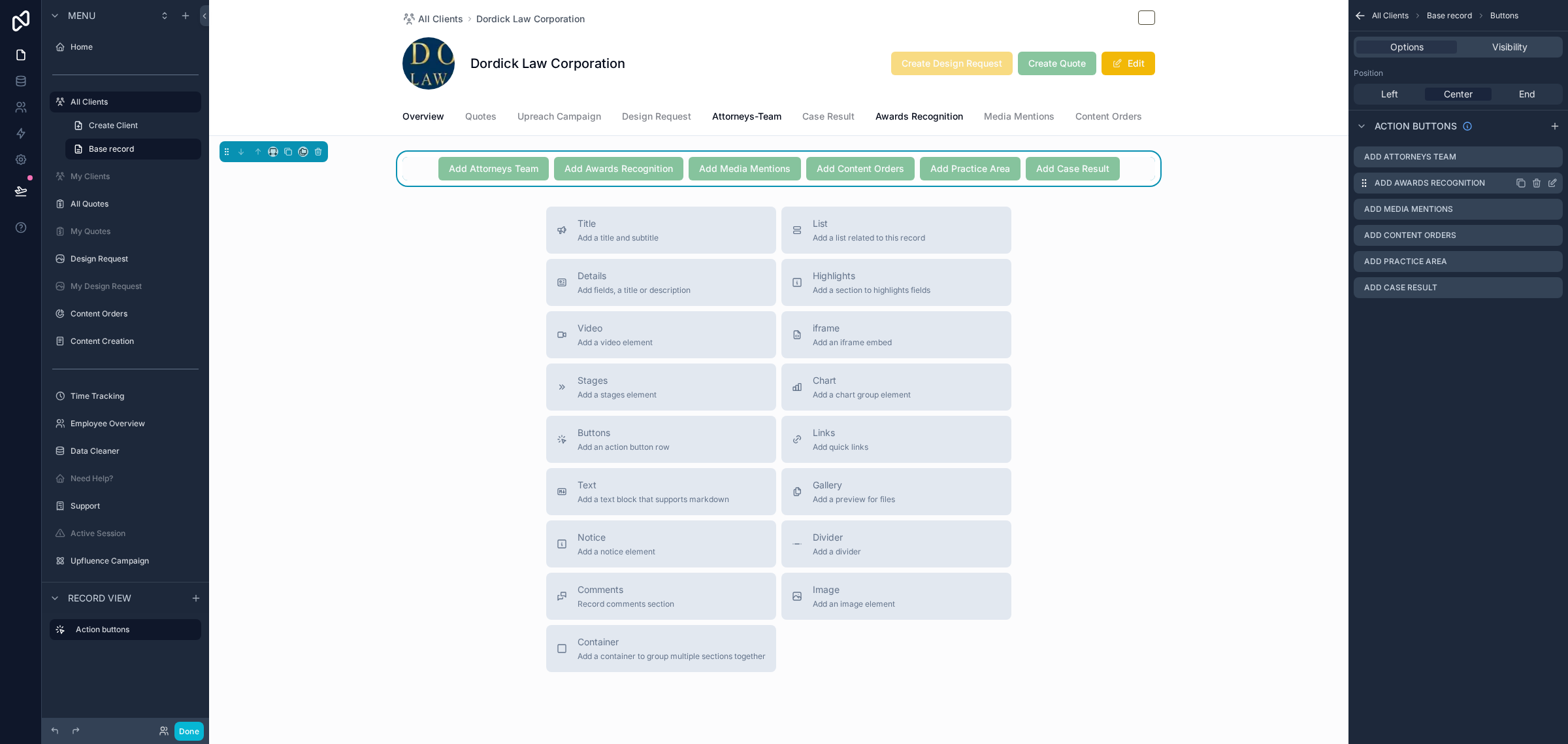
click at [1555, 181] on icon "scrollable content" at bounding box center [1553, 181] width 5 height 5
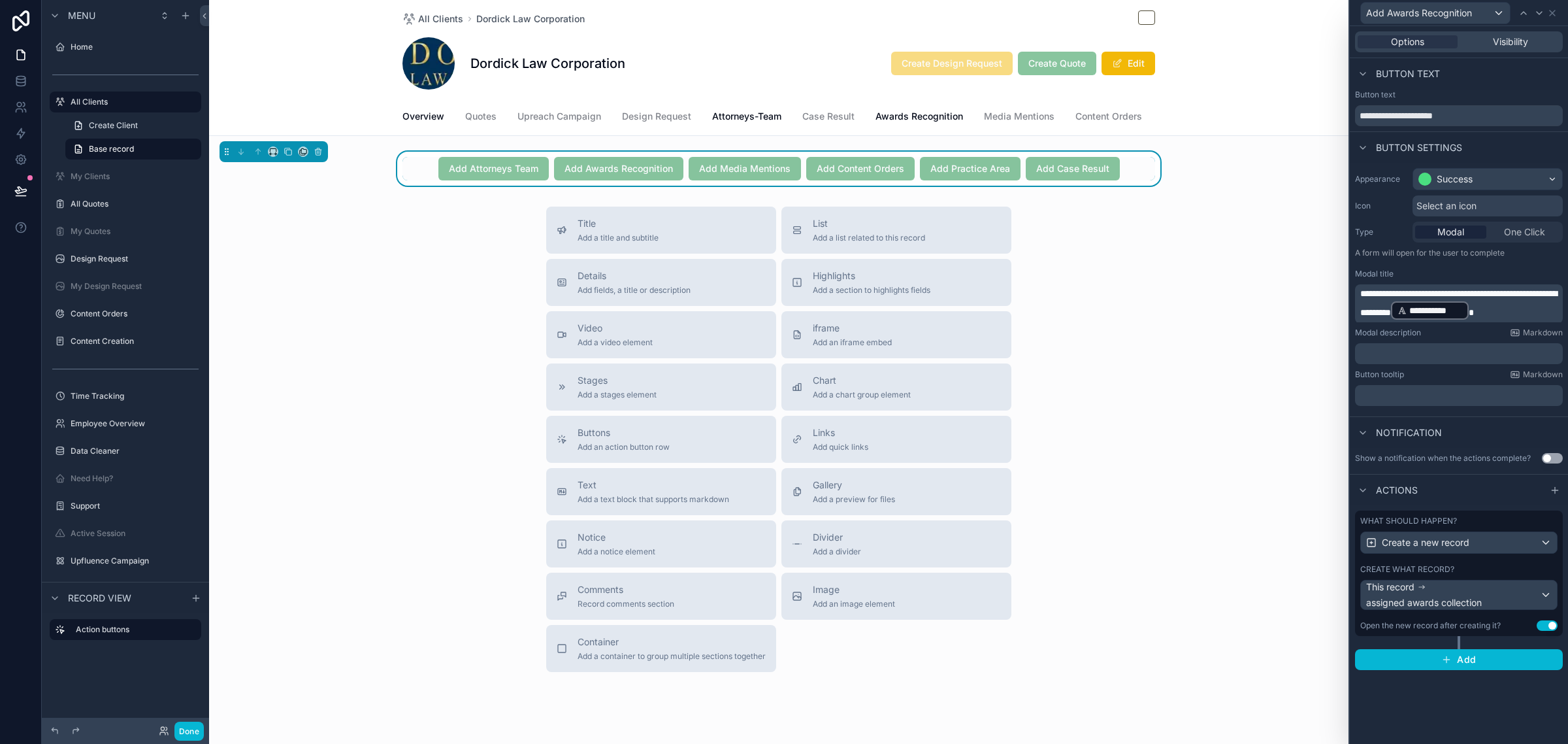
click at [1456, 570] on div "Create what record?" at bounding box center [1459, 569] width 198 height 10
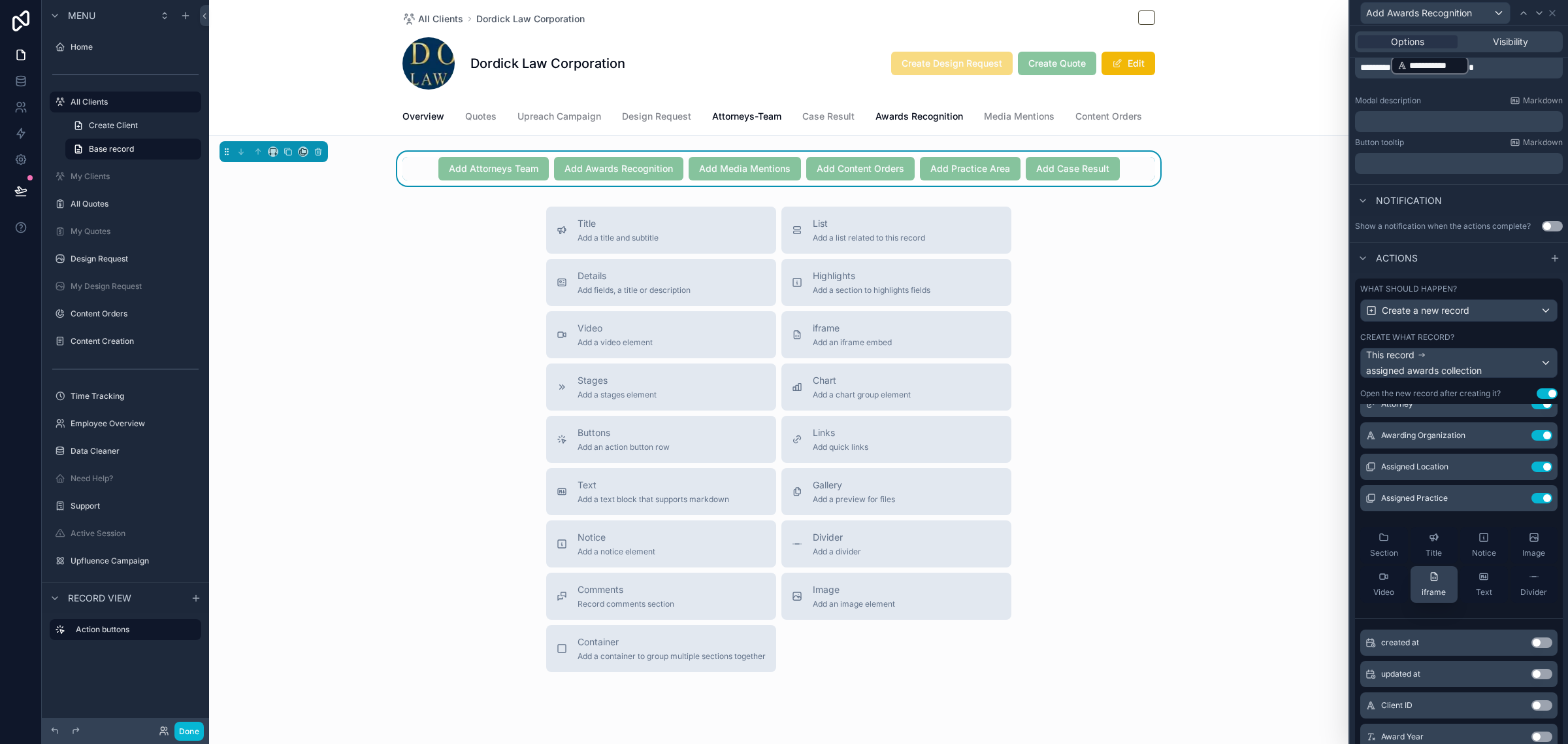
scroll to position [0, 0]
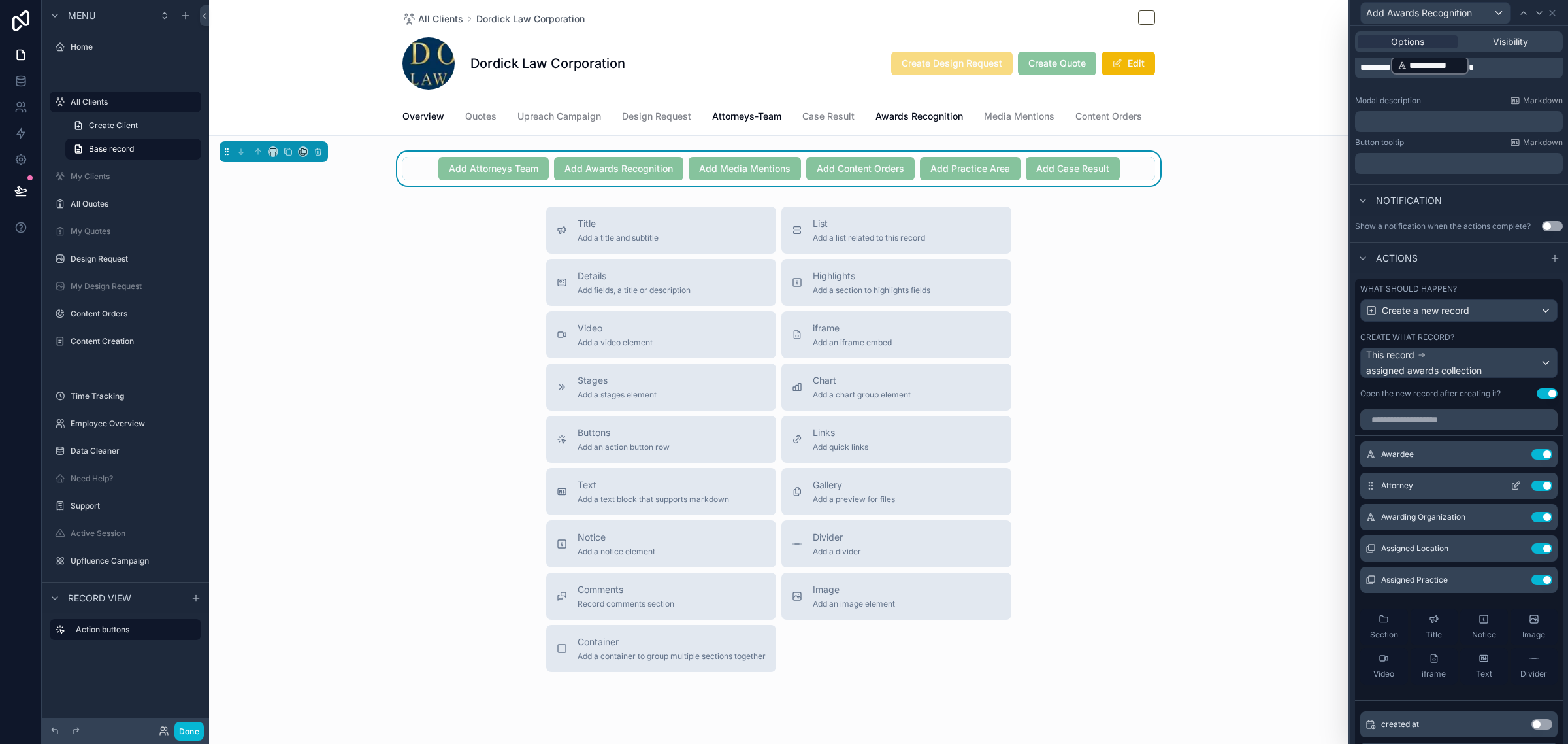
click at [1531, 491] on button "Use setting" at bounding box center [1541, 485] width 21 height 10
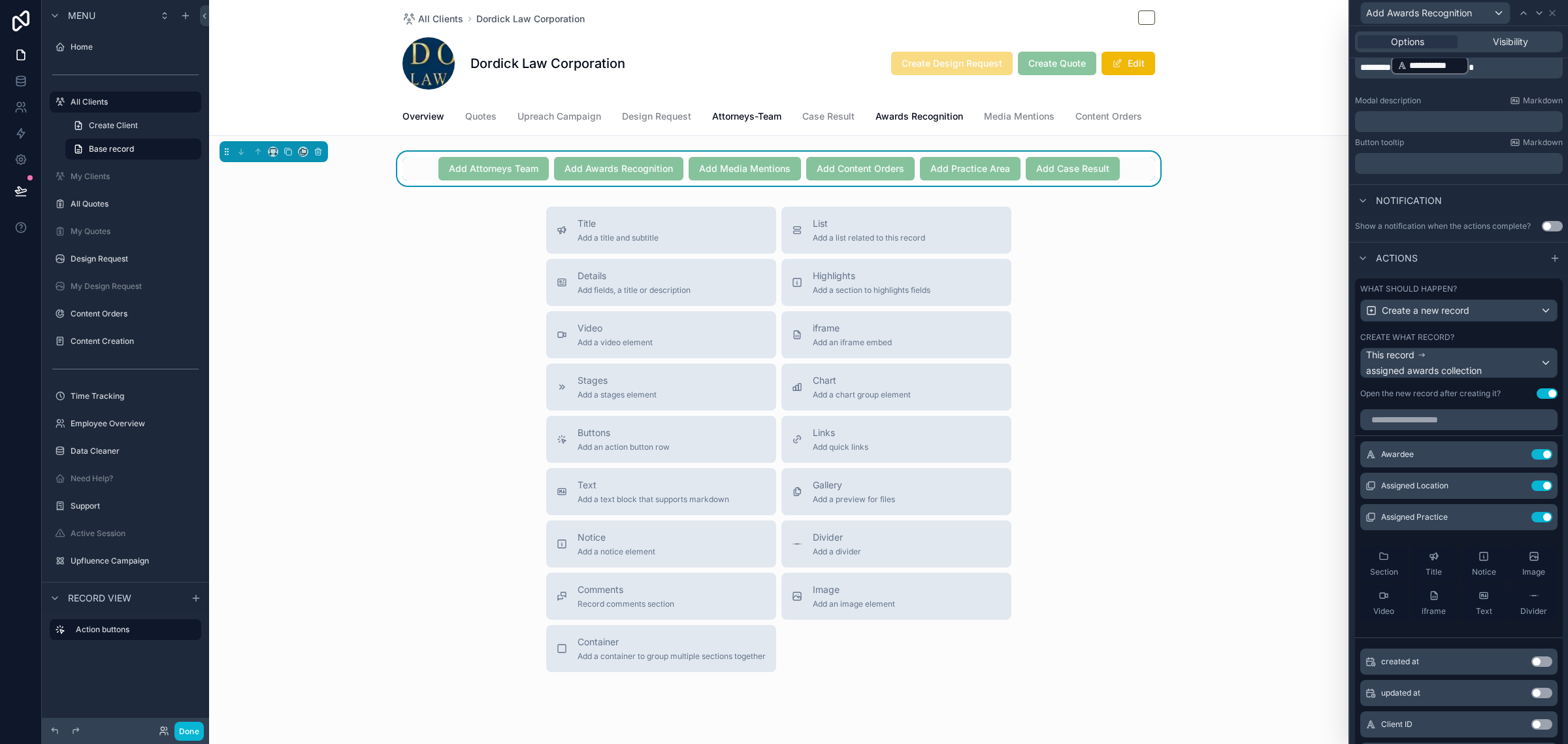
click at [1531, 491] on button "Use setting" at bounding box center [1541, 485] width 21 height 10
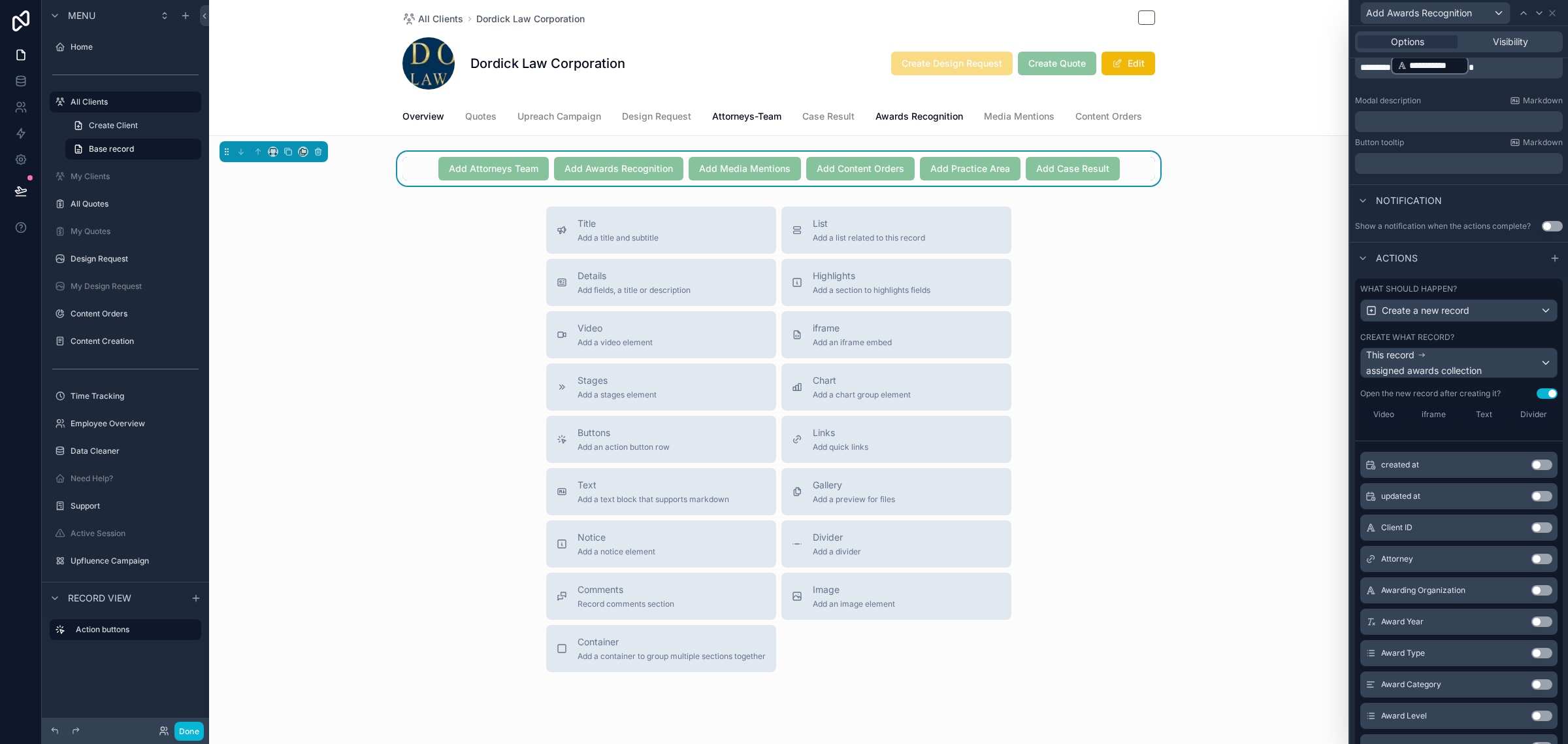
scroll to position [164, 0]
click at [1531, 535] on button "Use setting" at bounding box center [1541, 529] width 21 height 10
click at [1531, 566] on button "Use setting" at bounding box center [1541, 560] width 21 height 10
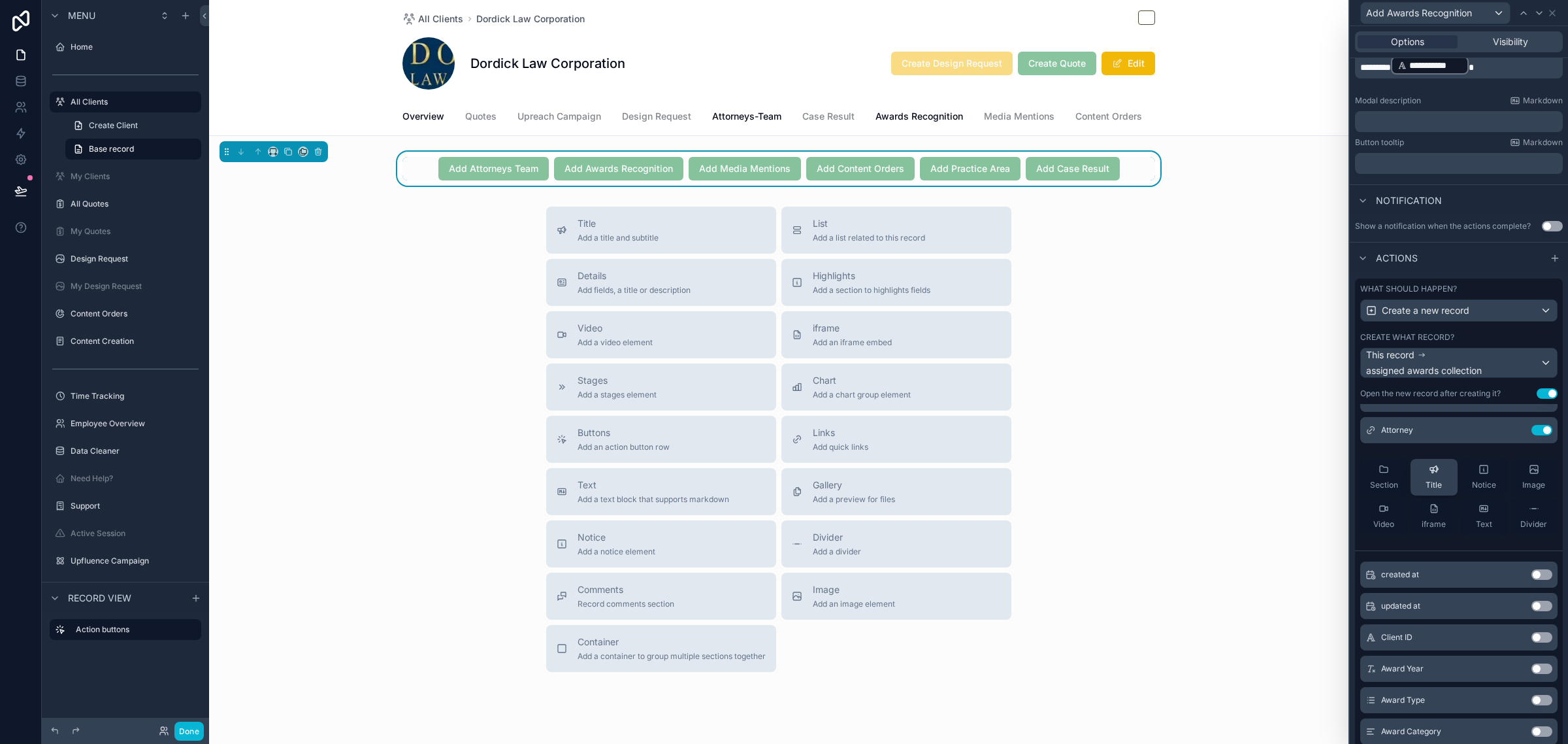
scroll to position [245, 0]
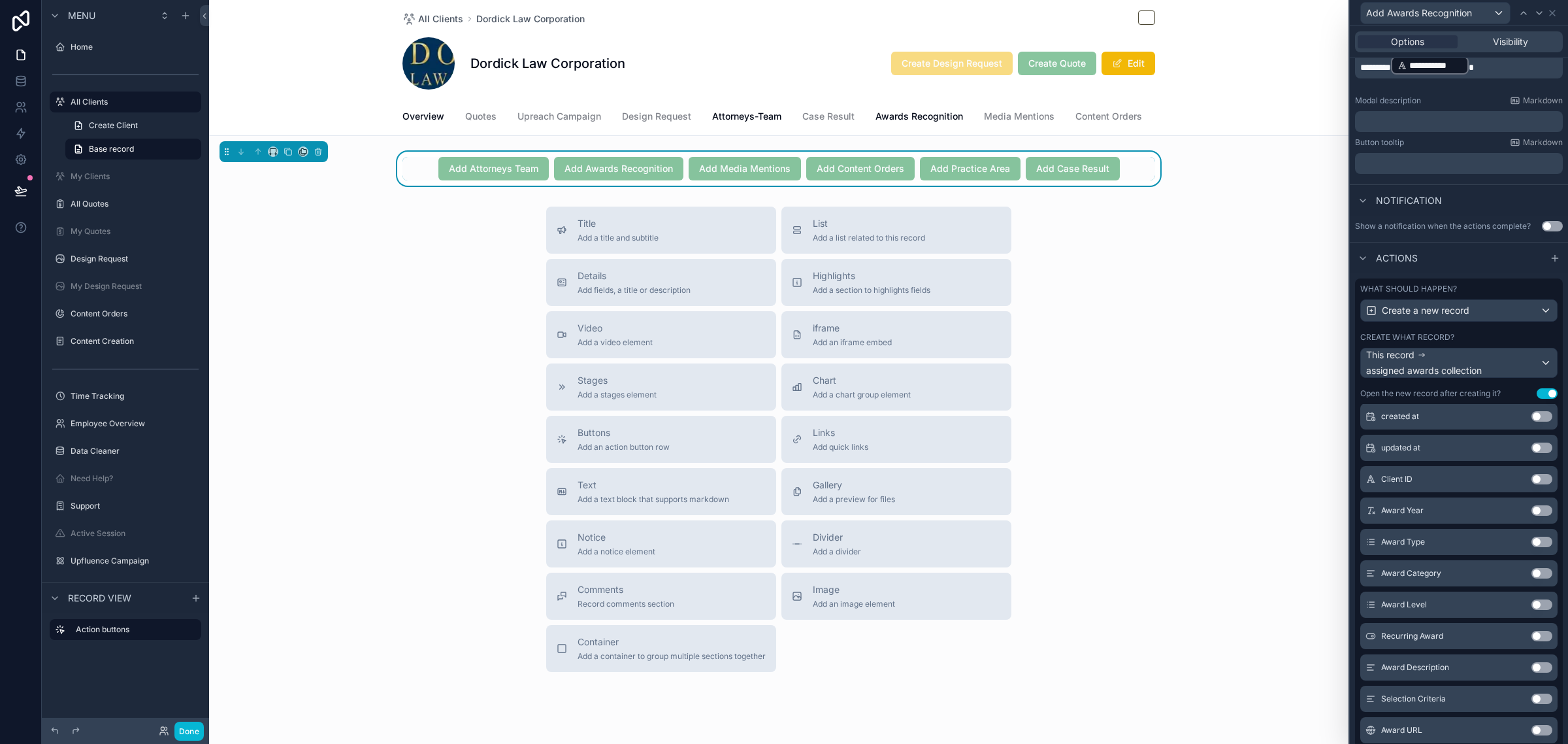
click at [1531, 515] on button "Use setting" at bounding box center [1541, 510] width 21 height 10
click at [1531, 516] on button "Use setting" at bounding box center [1541, 511] width 21 height 10
click at [1531, 515] on button "Use setting" at bounding box center [1541, 510] width 21 height 10
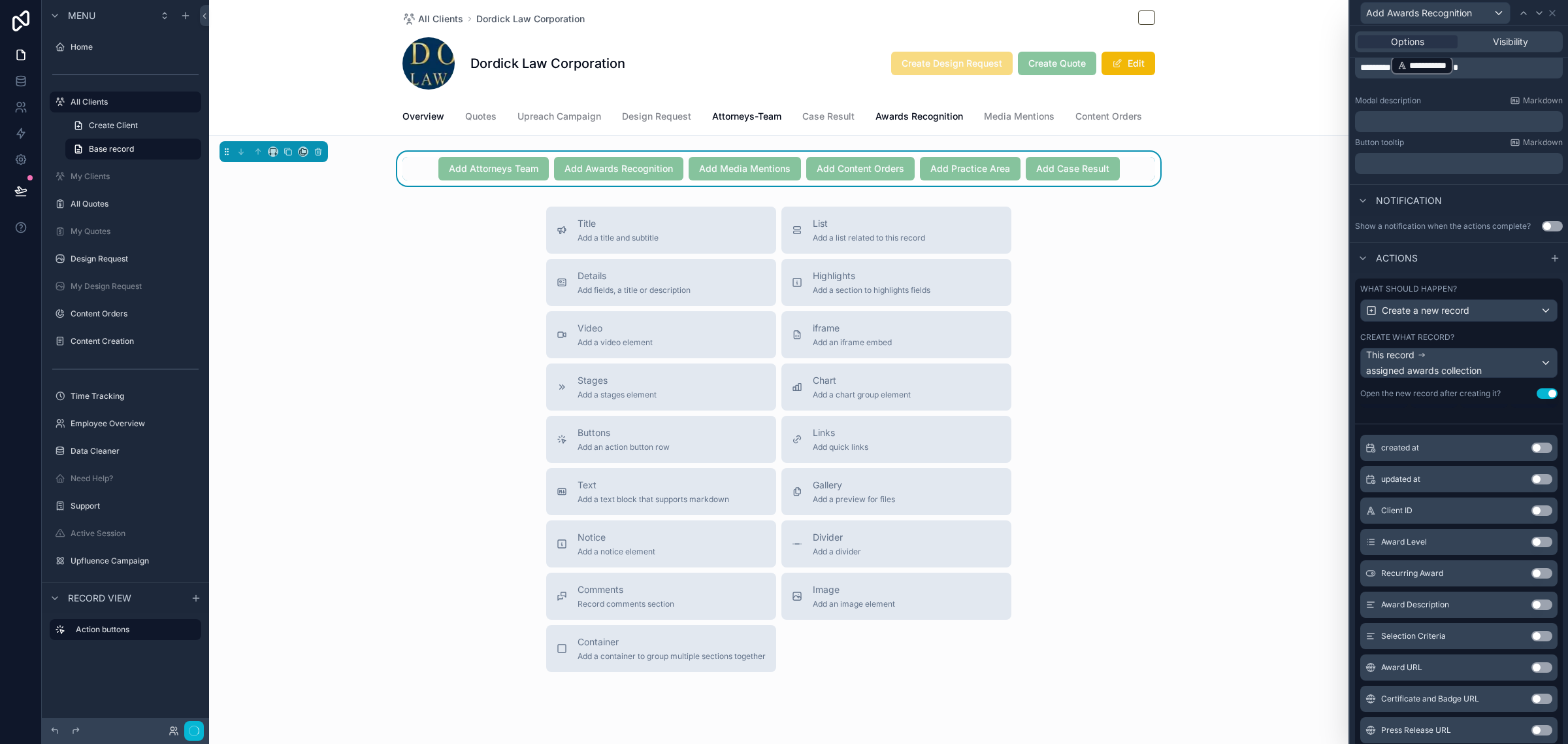
scroll to position [338, 0]
click at [1531, 516] on button "Use setting" at bounding box center [1541, 511] width 21 height 10
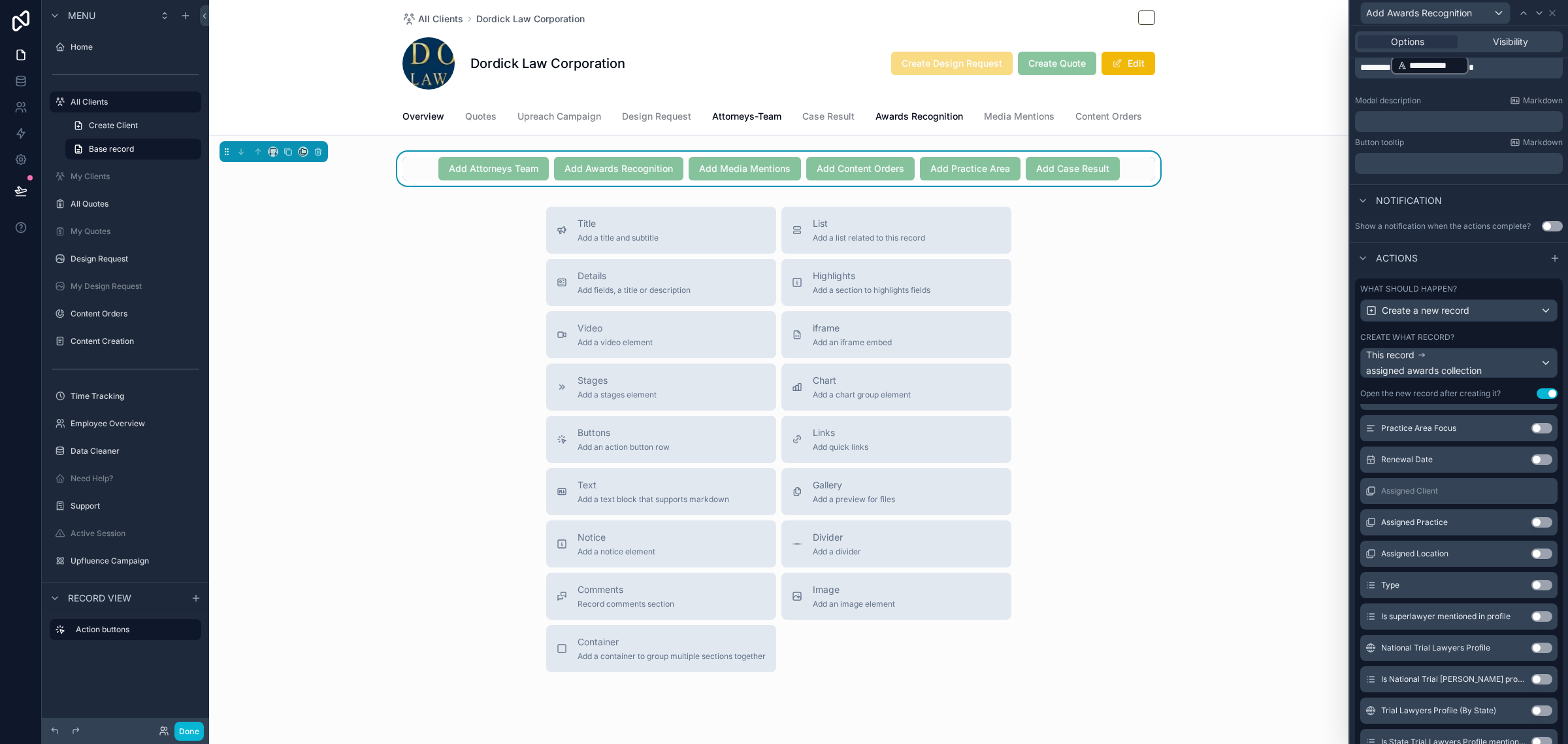
click at [1531, 527] on button "Use setting" at bounding box center [1541, 522] width 21 height 10
click at [1531, 528] on button "Use setting" at bounding box center [1541, 523] width 21 height 10
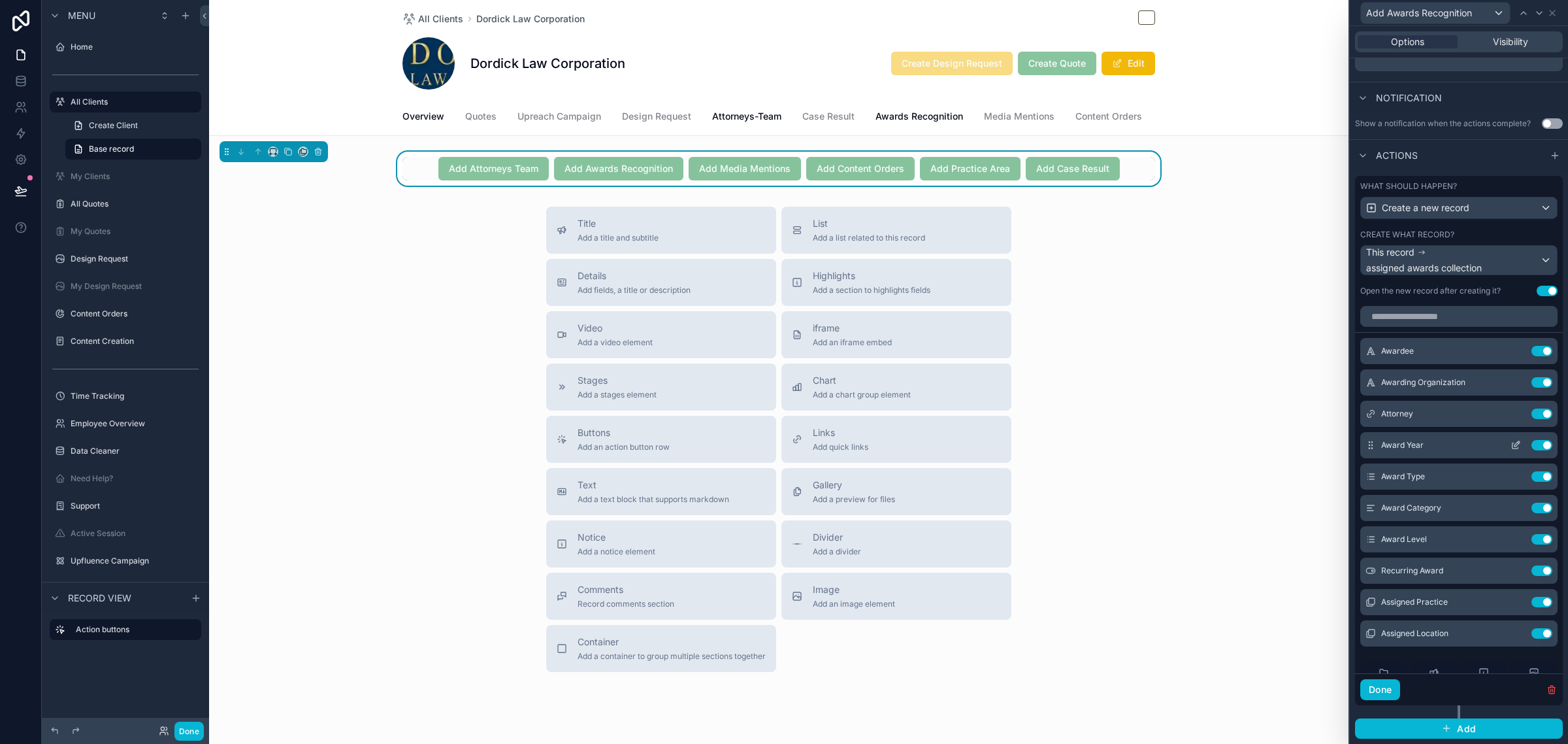
scroll to position [0, 0]
click at [1514, 353] on icon at bounding box center [1516, 350] width 5 height 5
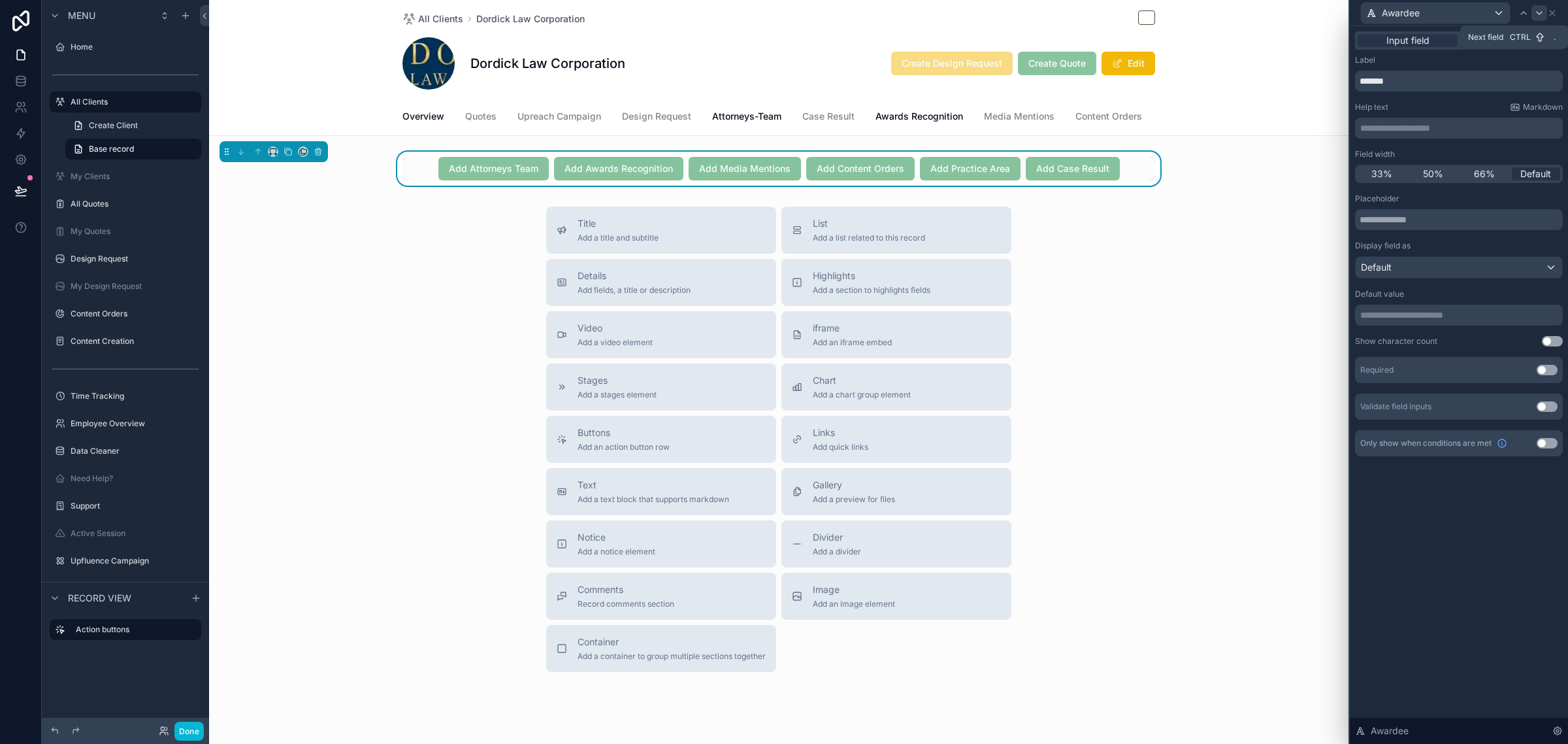
click at [1537, 15] on icon at bounding box center [1539, 13] width 10 height 10
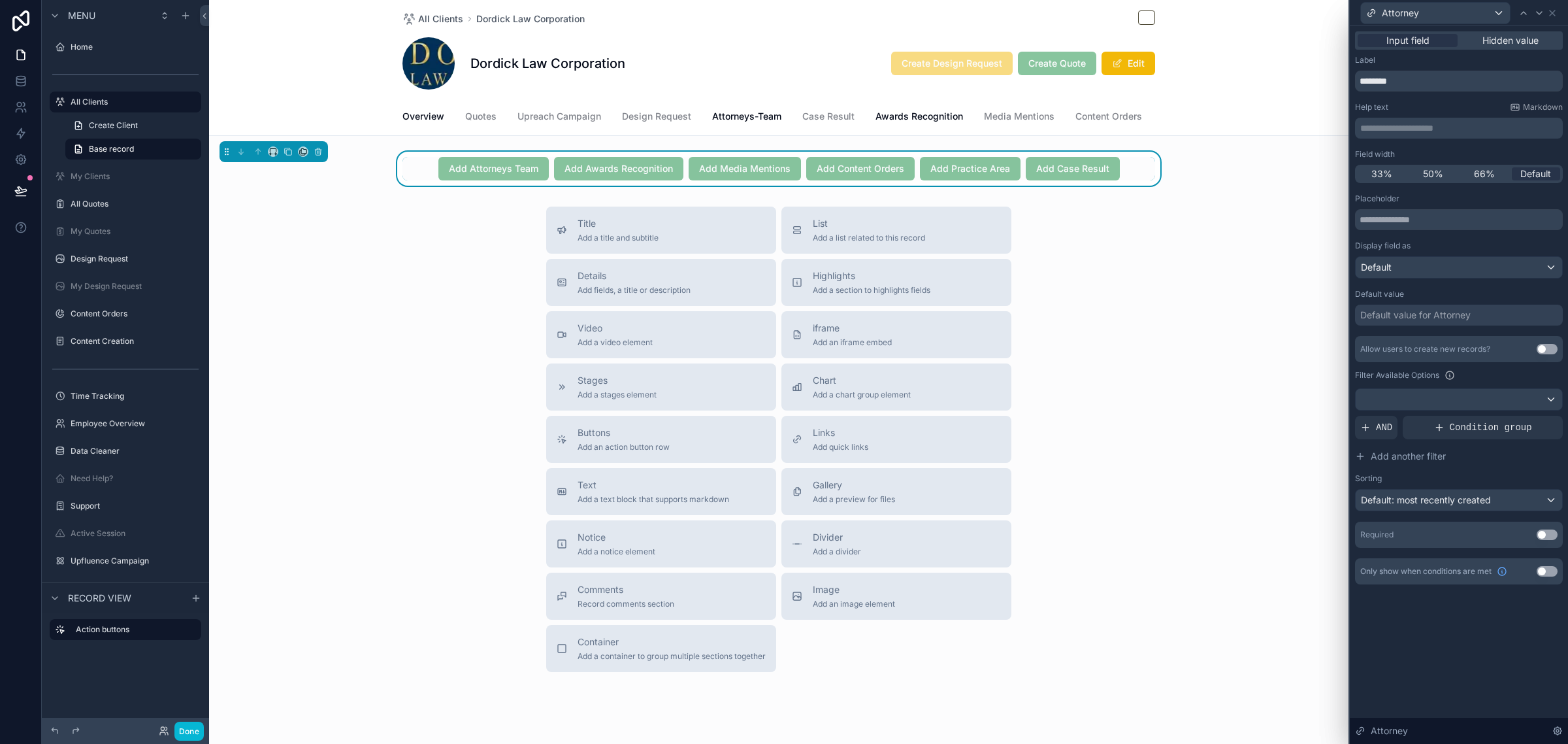
drag, startPoint x: 1537, startPoint y: 15, endPoint x: 1445, endPoint y: 207, distance: 212.9
click at [1449, 207] on div "**********" at bounding box center [1458, 372] width 220 height 744
click at [1441, 178] on span "50%" at bounding box center [1432, 174] width 20 height 13
click at [1533, 12] on div at bounding box center [1539, 13] width 15 height 15
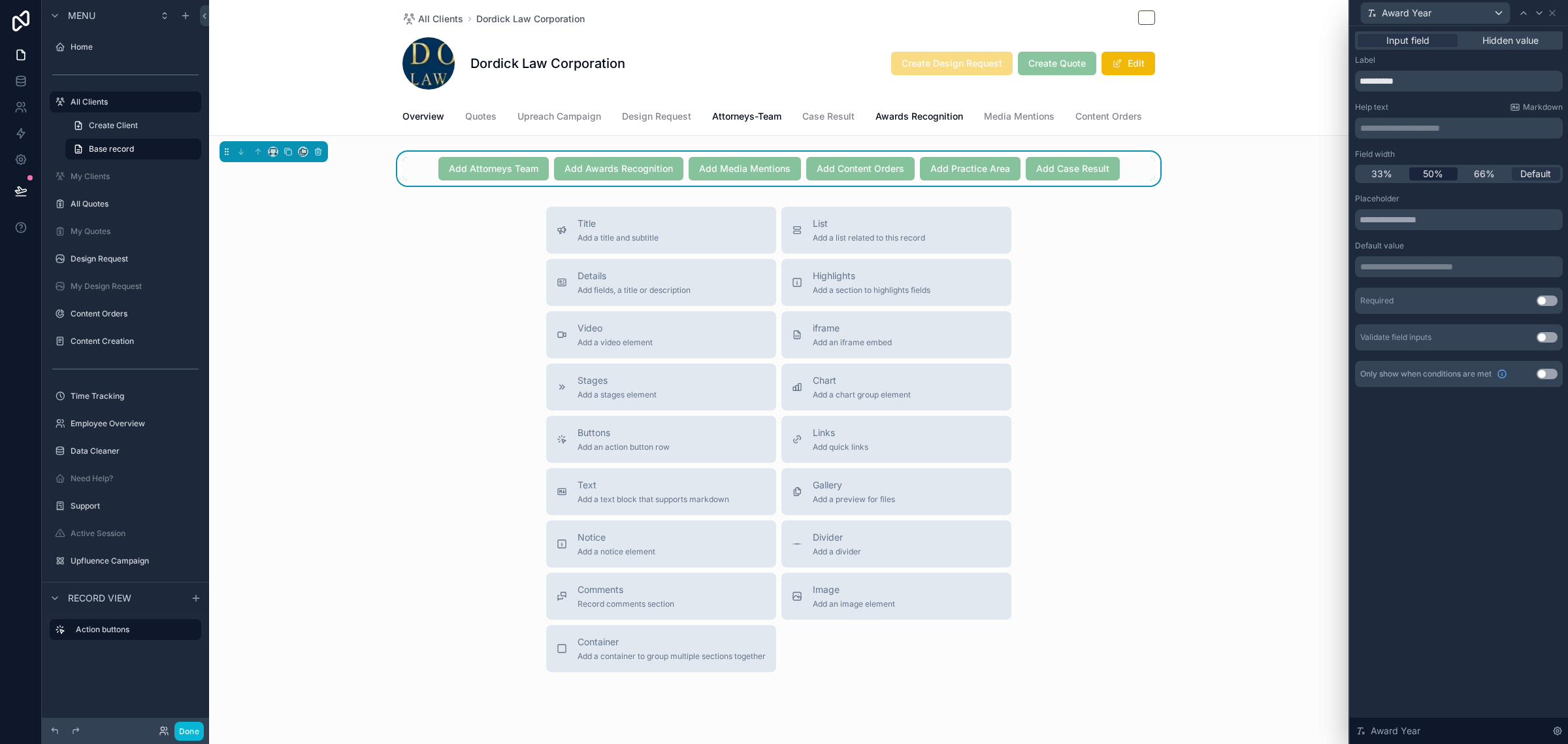
click at [1438, 175] on span "50%" at bounding box center [1432, 174] width 20 height 13
click at [1533, 14] on div at bounding box center [1539, 13] width 15 height 15
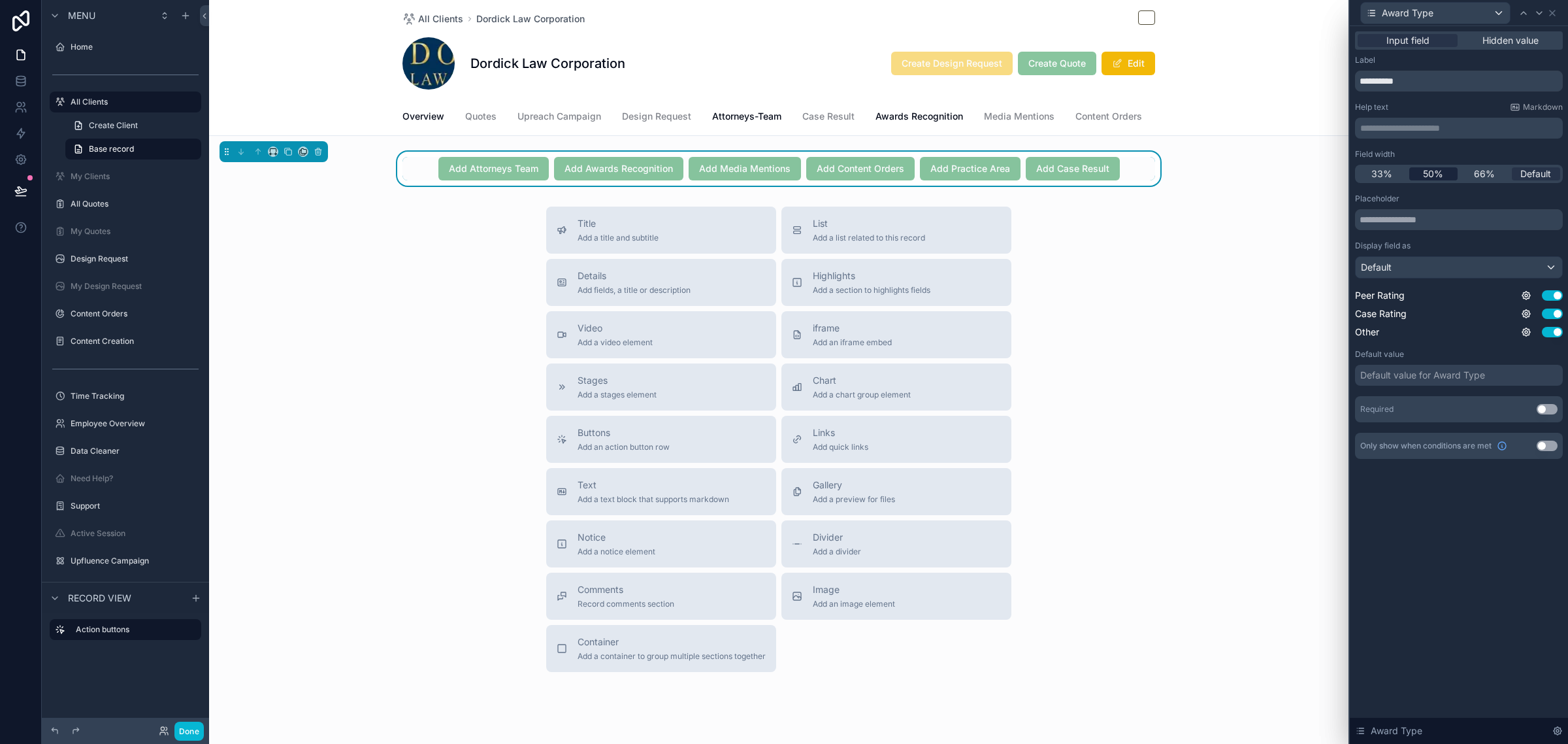
click at [1445, 178] on div "50%" at bounding box center [1434, 174] width 49 height 13
click at [1401, 266] on div "Default" at bounding box center [1459, 267] width 206 height 21
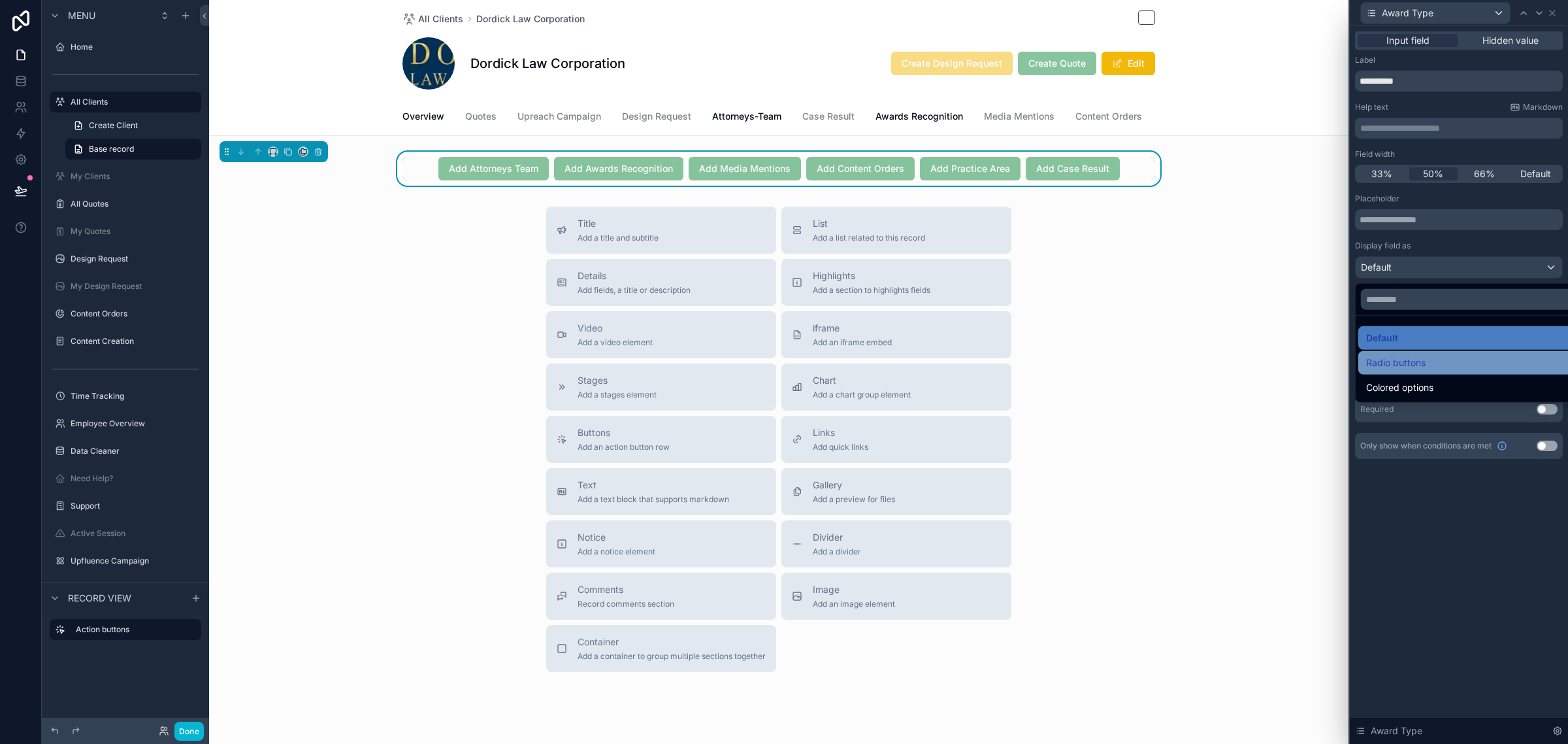
click at [1388, 364] on span "Radio buttons" at bounding box center [1395, 362] width 60 height 15
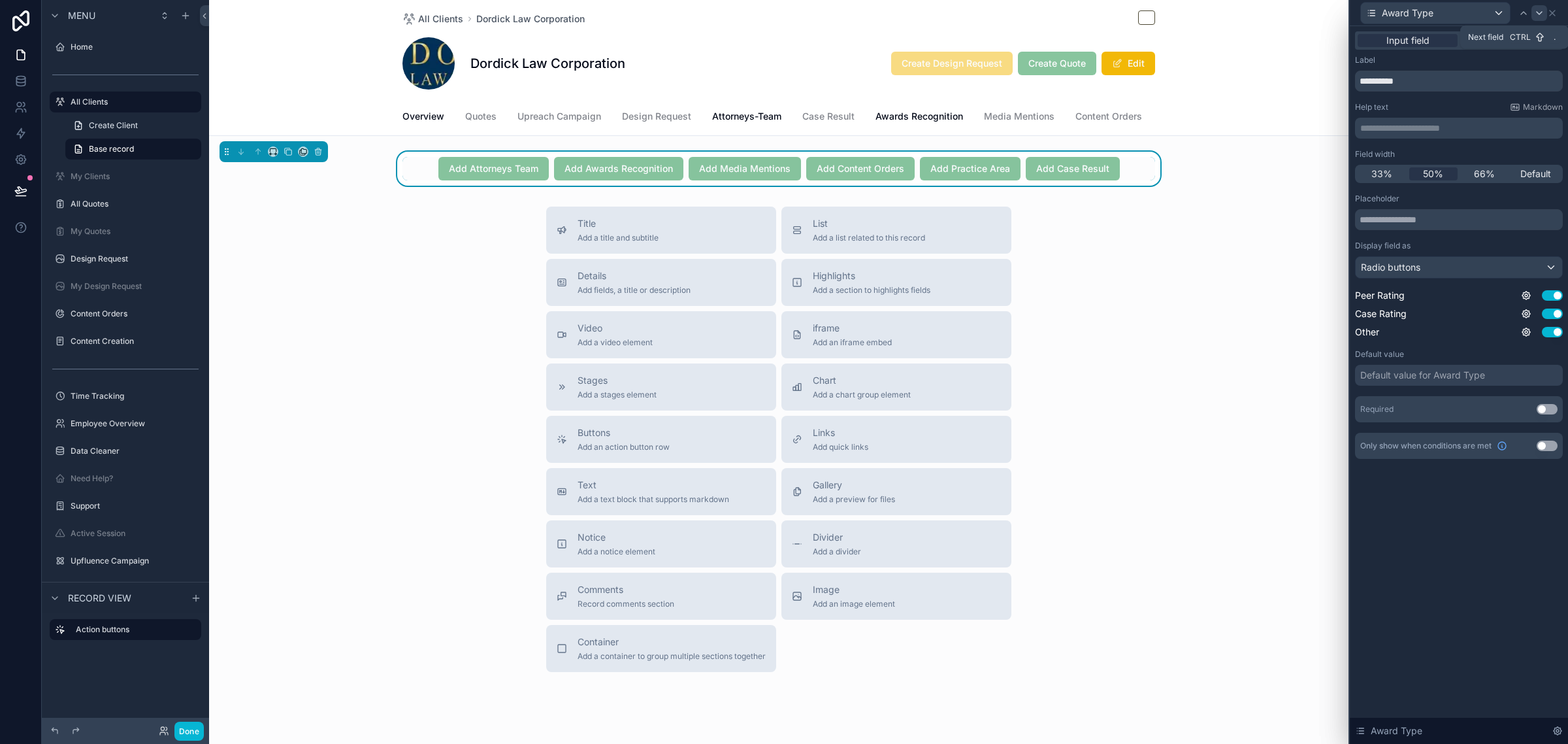
click at [1540, 13] on icon at bounding box center [1539, 13] width 5 height 3
click at [1536, 11] on icon at bounding box center [1539, 13] width 10 height 10
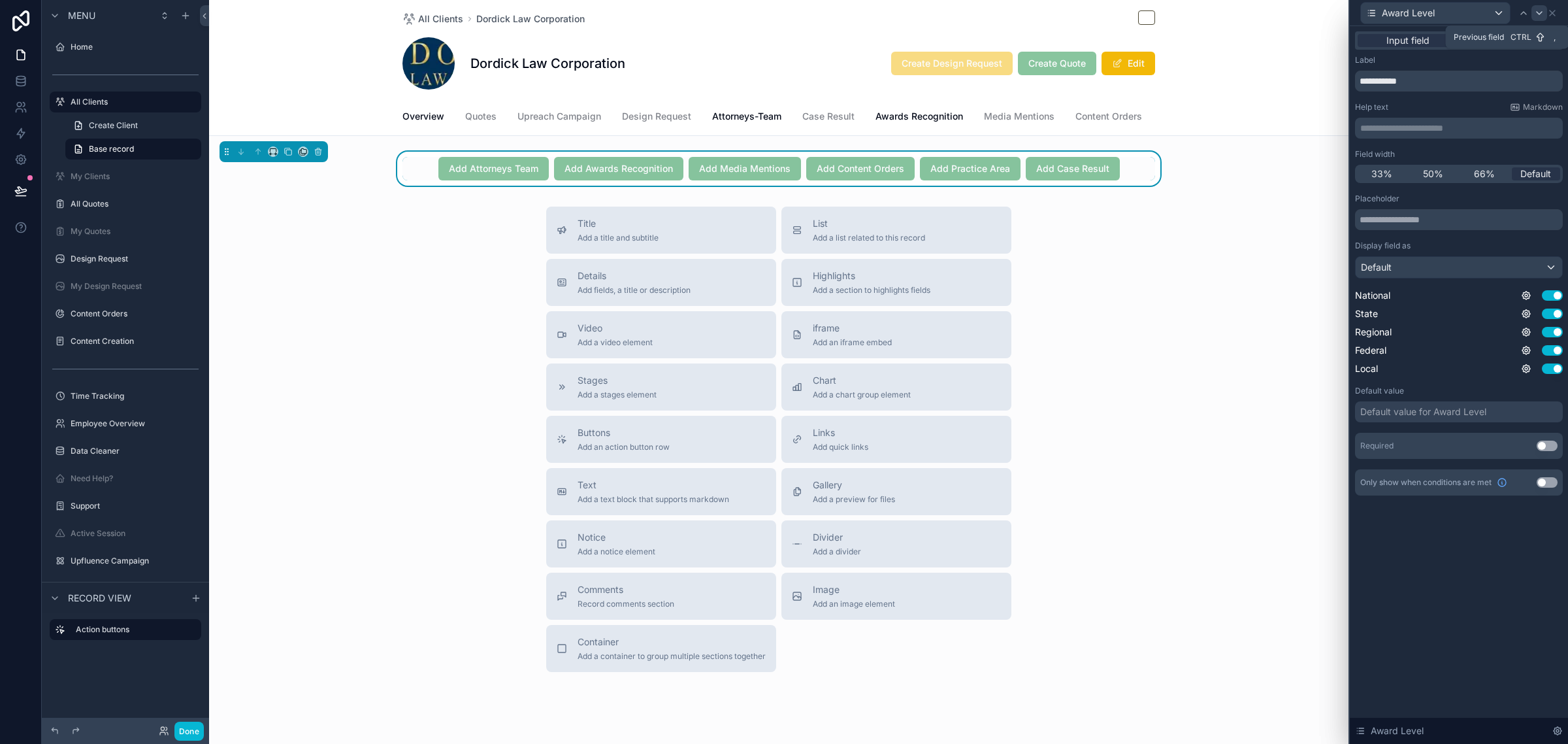
click at [1531, 14] on div at bounding box center [1523, 13] width 15 height 15
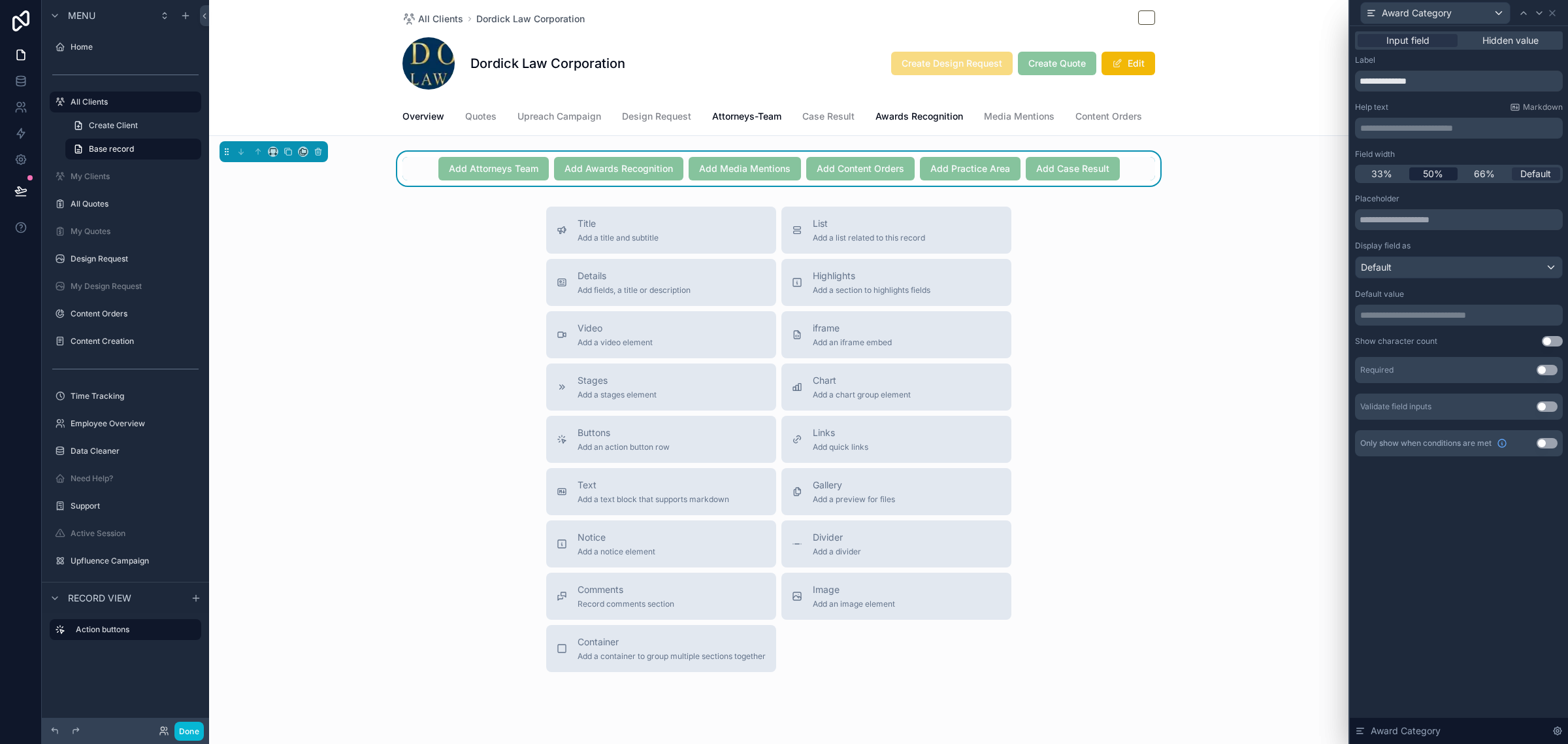
click at [1443, 175] on div "50%" at bounding box center [1434, 174] width 49 height 13
click at [1537, 16] on icon at bounding box center [1539, 13] width 10 height 10
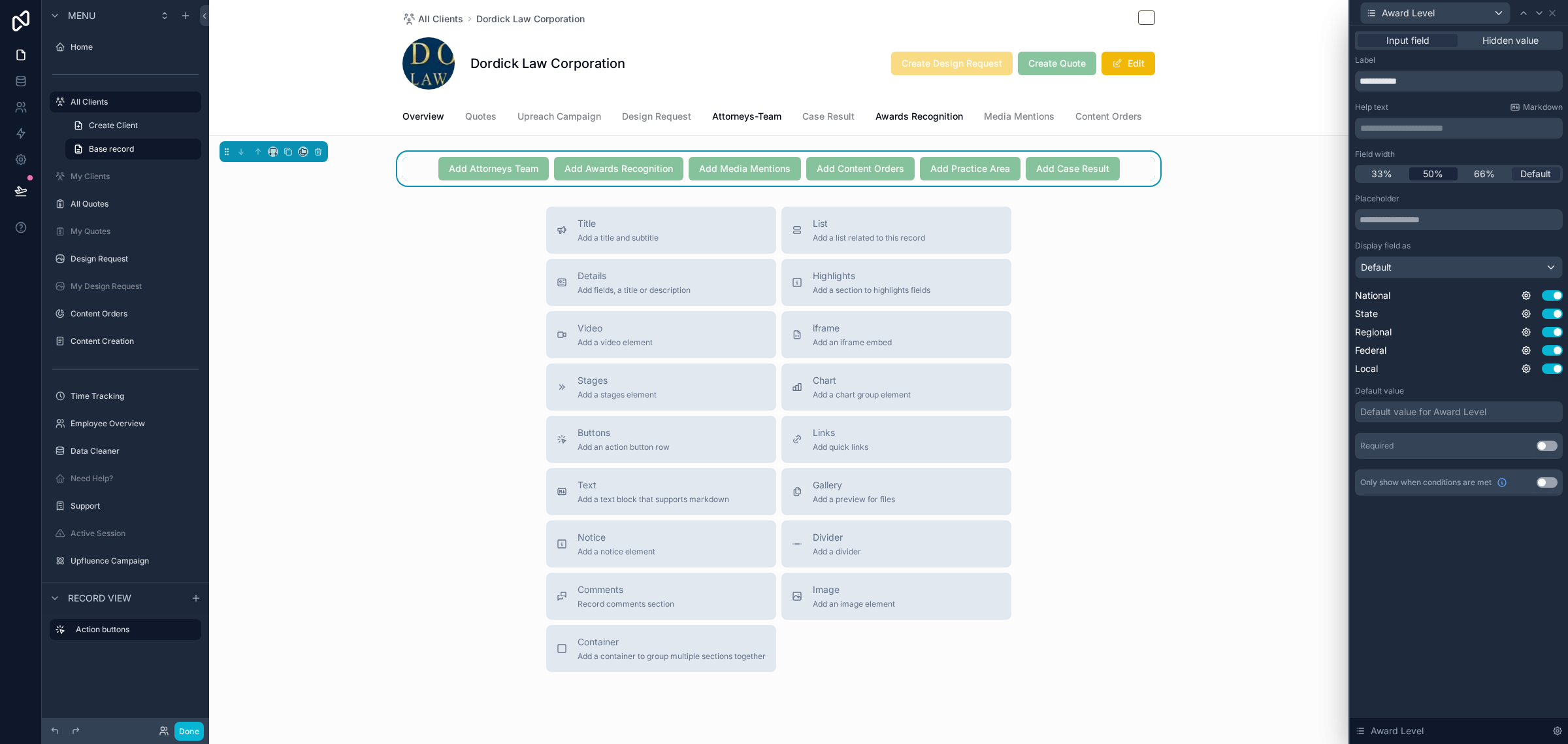
click at [1435, 173] on span "50%" at bounding box center [1432, 174] width 20 height 13
click at [1422, 270] on div "Default" at bounding box center [1459, 267] width 206 height 21
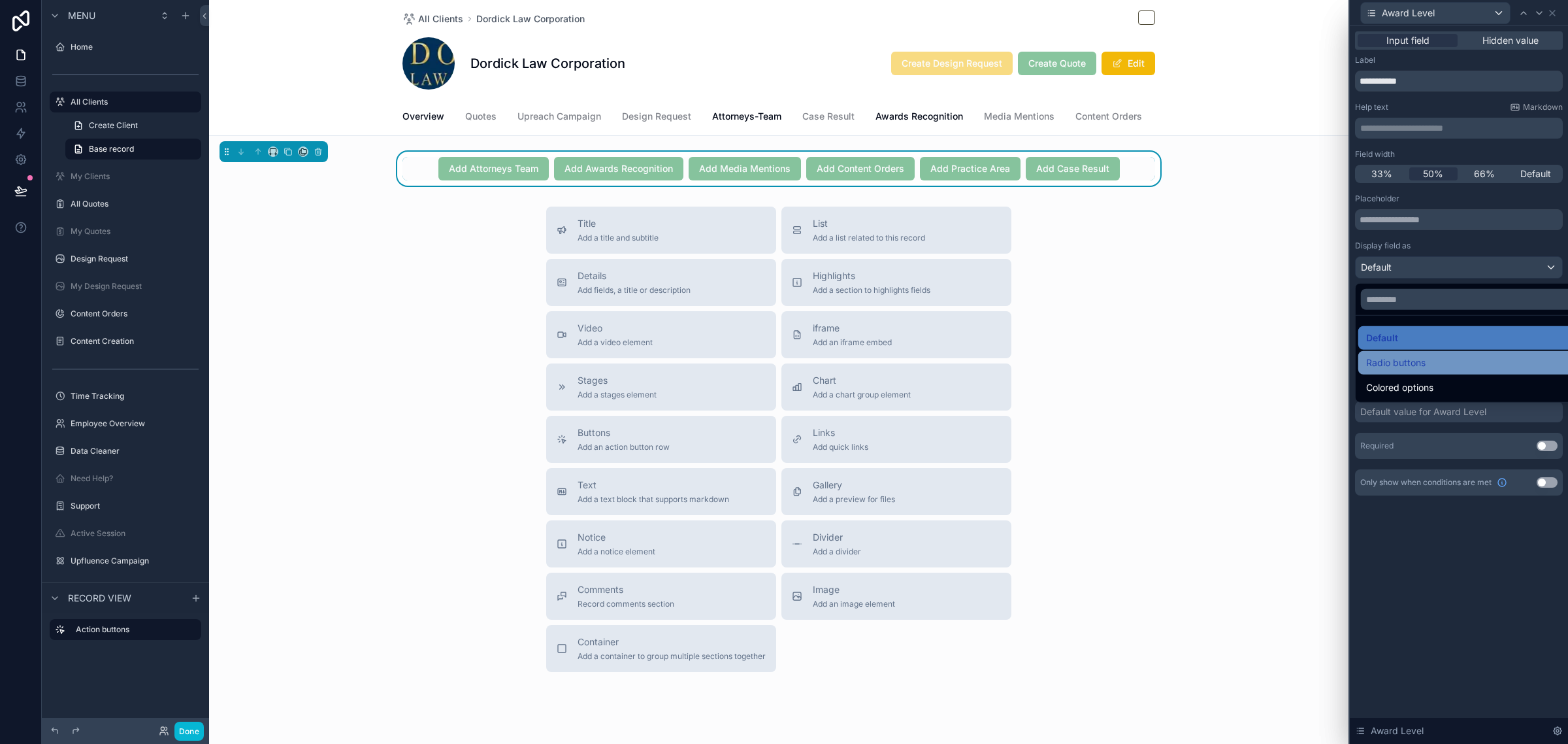
click at [1403, 365] on span "Radio buttons" at bounding box center [1395, 362] width 60 height 15
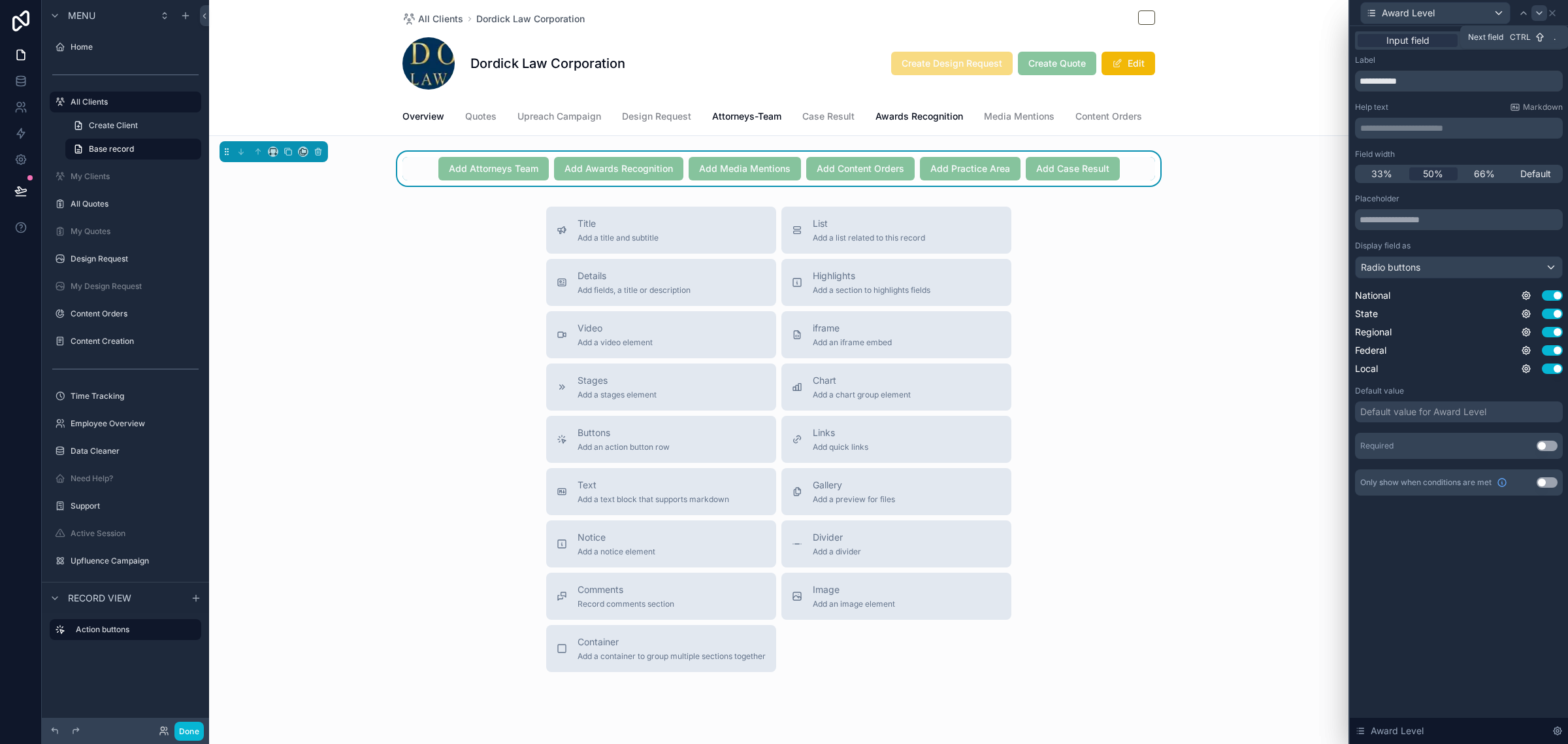
click at [1541, 10] on icon at bounding box center [1539, 13] width 10 height 10
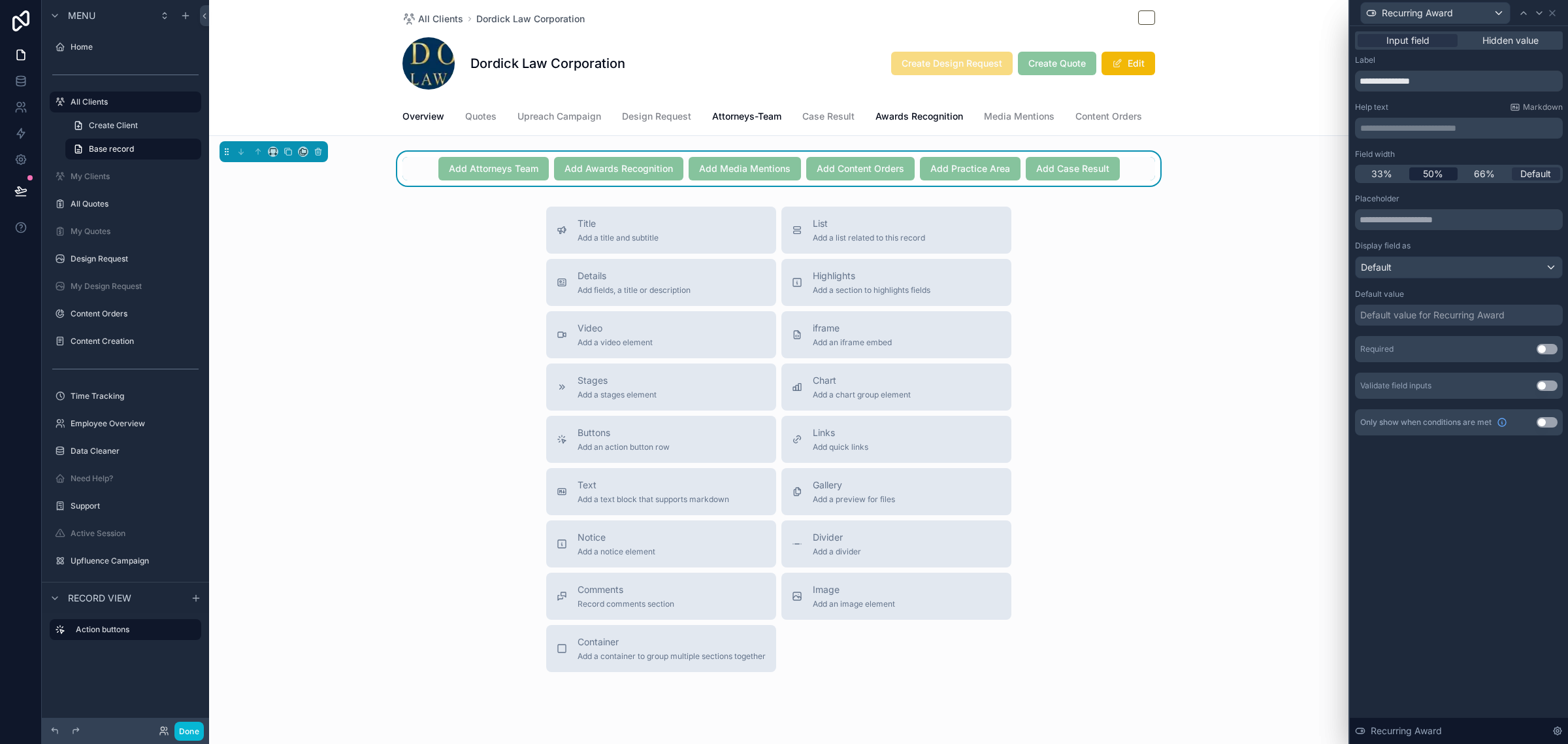
click at [1439, 178] on span "50%" at bounding box center [1432, 174] width 20 height 13
click at [1426, 265] on div "Default" at bounding box center [1459, 267] width 206 height 21
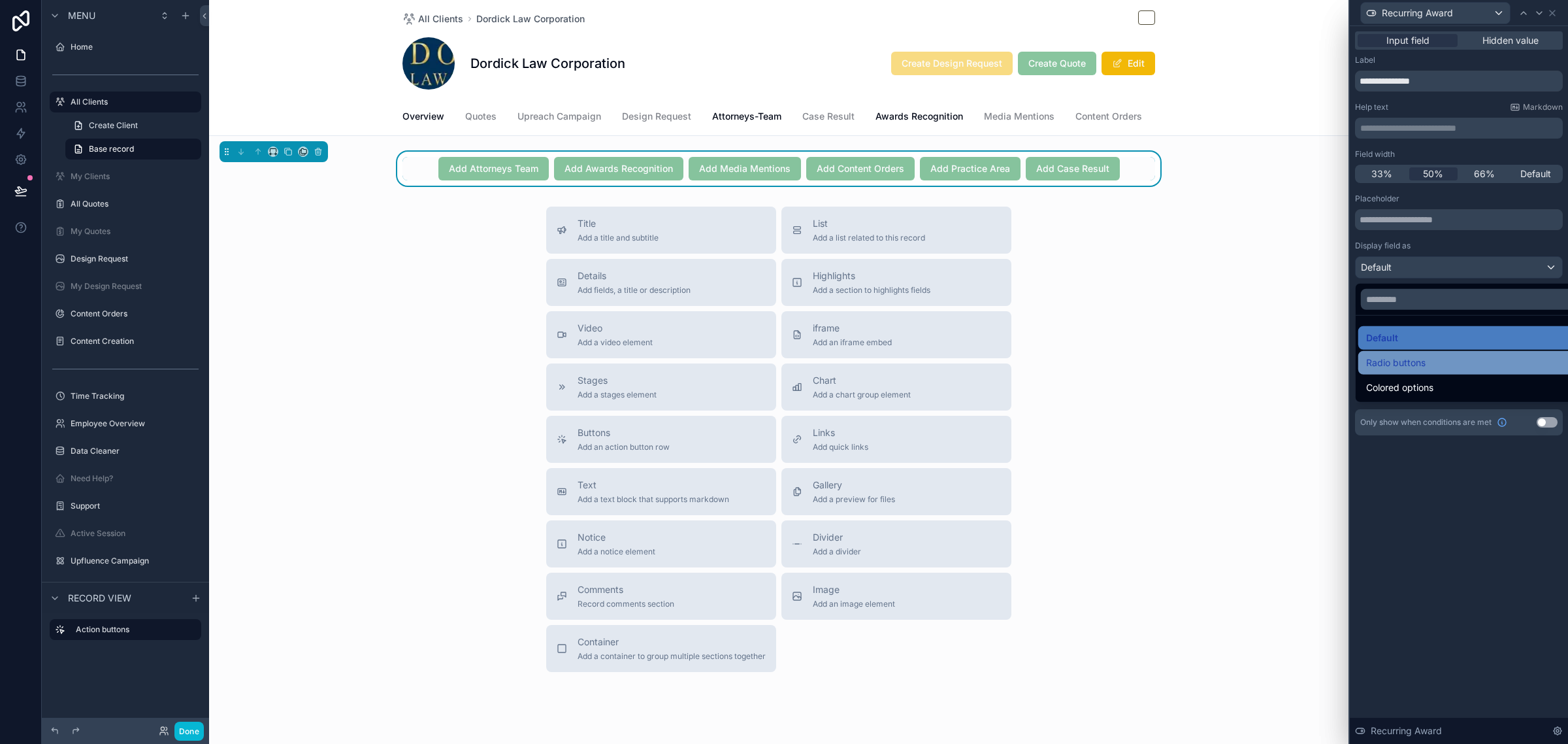
click at [1408, 368] on span "Radio buttons" at bounding box center [1395, 362] width 60 height 15
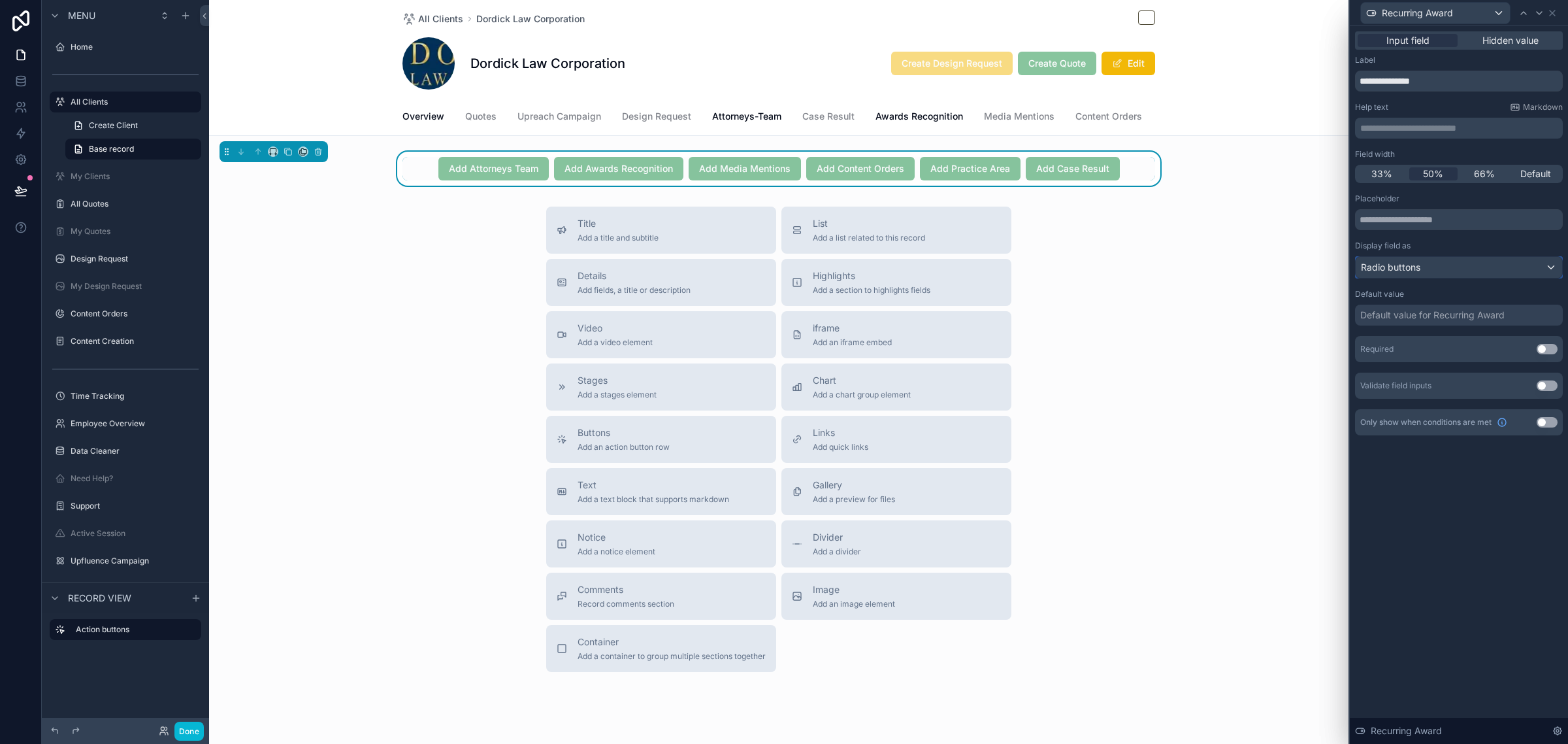
click at [1429, 276] on div "Radio buttons" at bounding box center [1459, 267] width 206 height 21
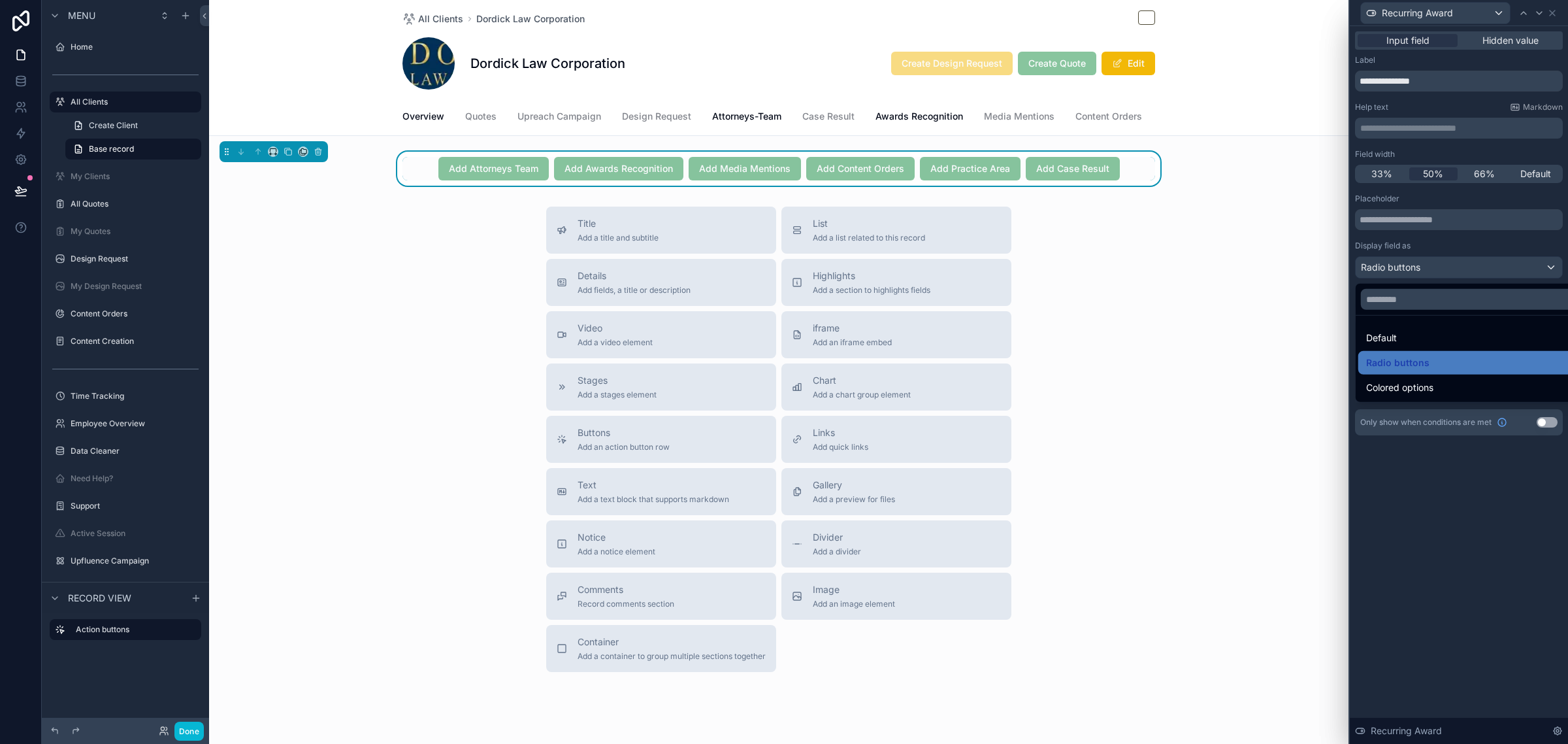
click at [1488, 233] on div at bounding box center [1459, 372] width 218 height 744
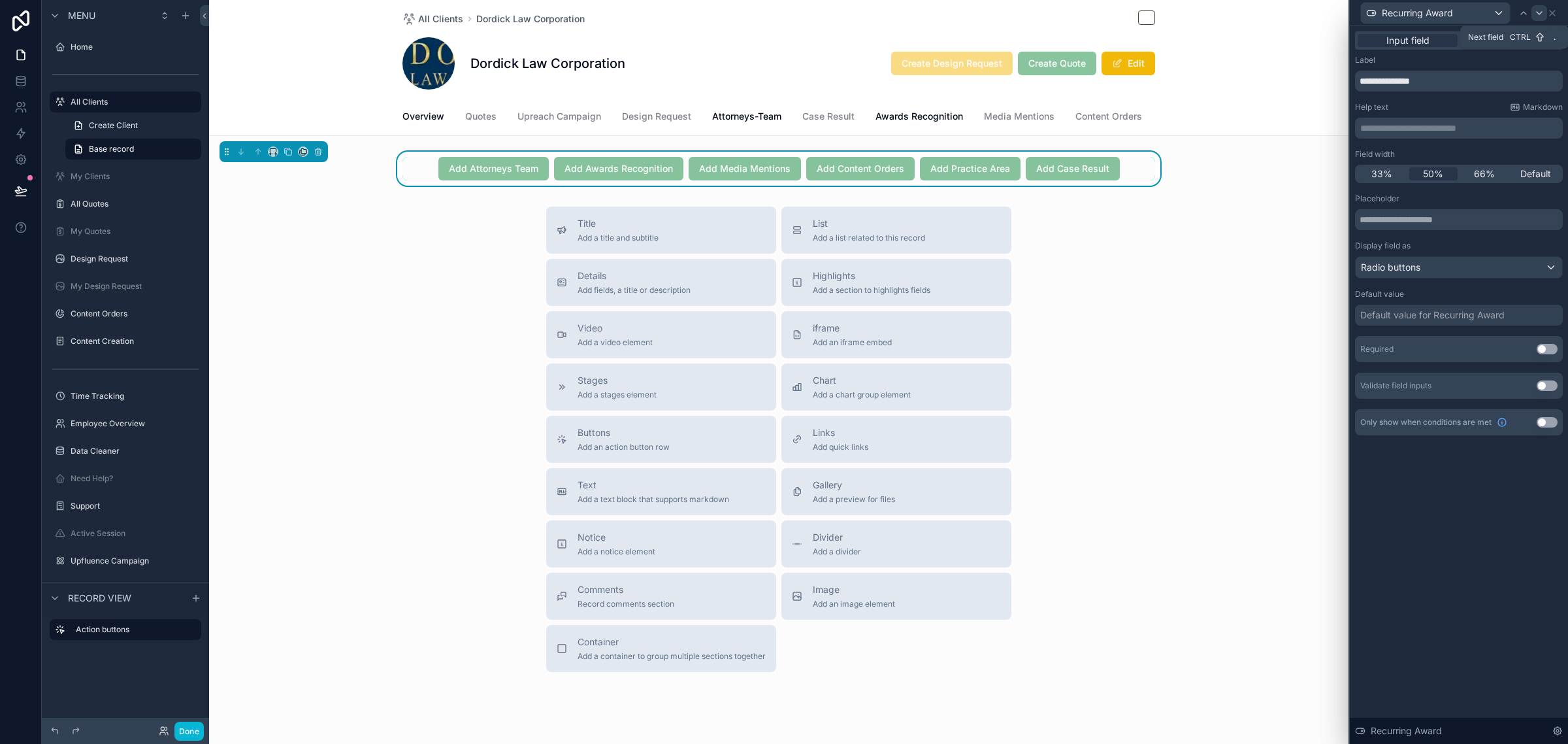
click at [1539, 13] on icon at bounding box center [1539, 13] width 10 height 10
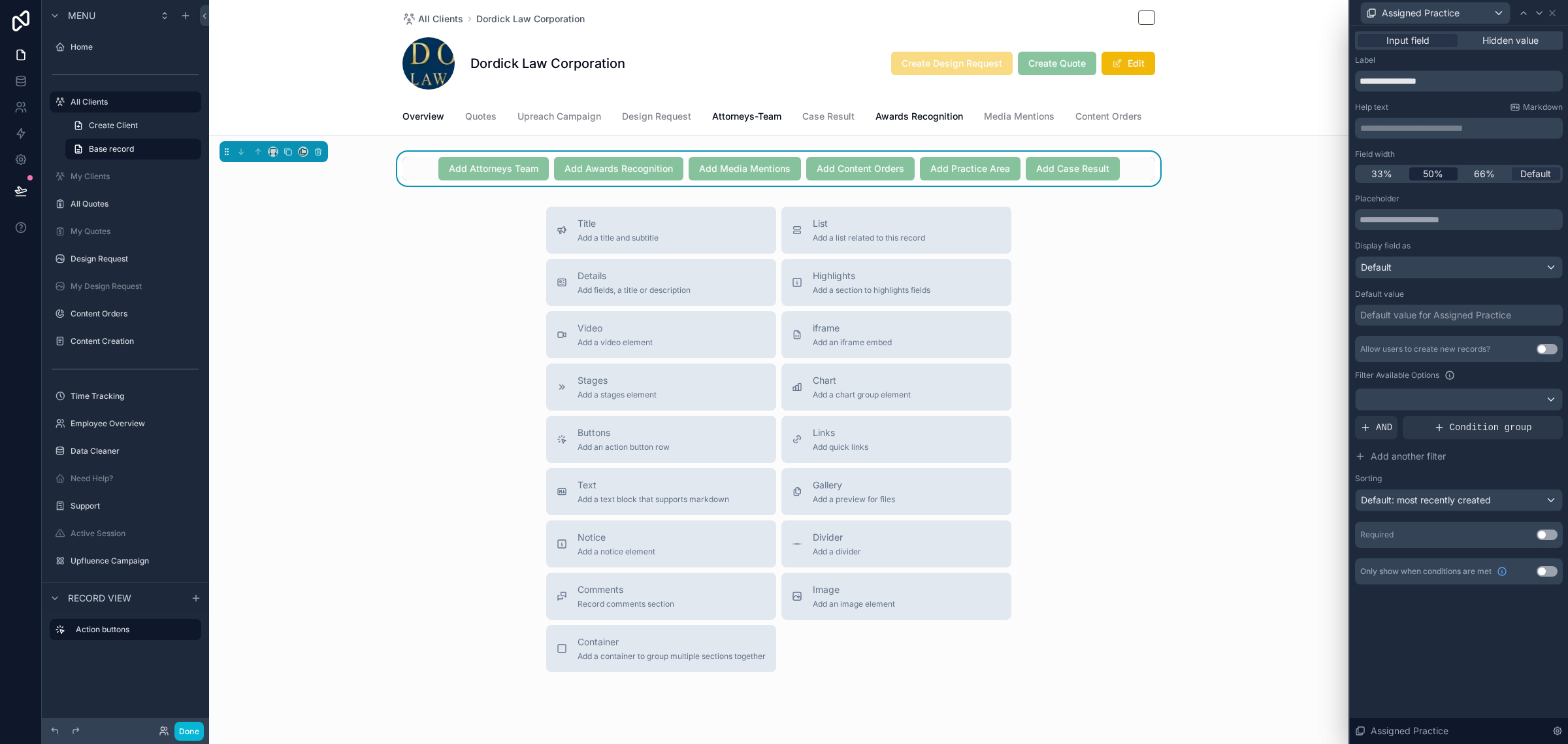
click at [1440, 172] on span "50%" at bounding box center [1432, 174] width 20 height 13
click at [1539, 12] on icon at bounding box center [1539, 13] width 10 height 10
click at [1441, 172] on span "50%" at bounding box center [1432, 174] width 20 height 13
click at [1539, 13] on icon at bounding box center [1539, 13] width 5 height 3
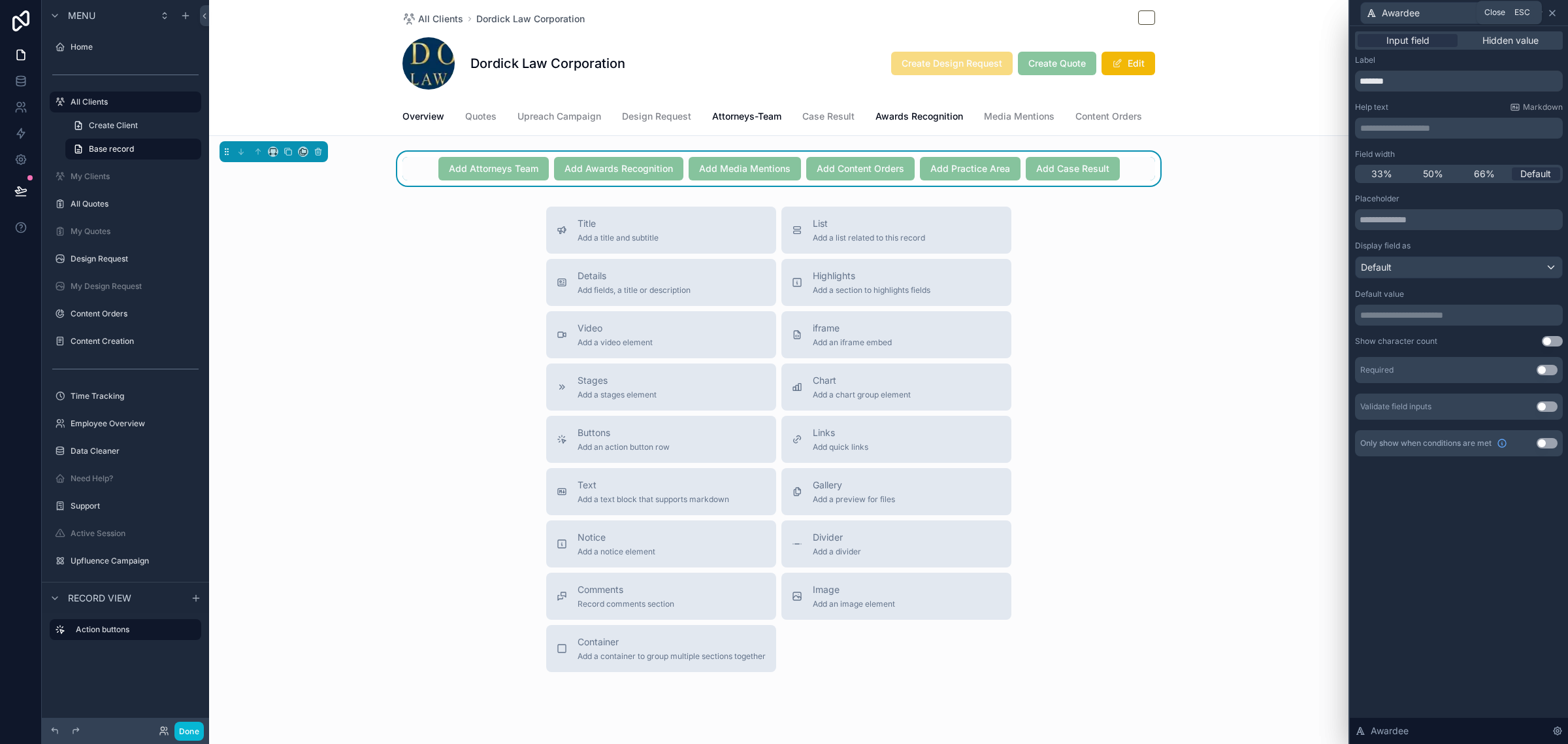
click at [1553, 10] on icon at bounding box center [1553, 13] width 10 height 10
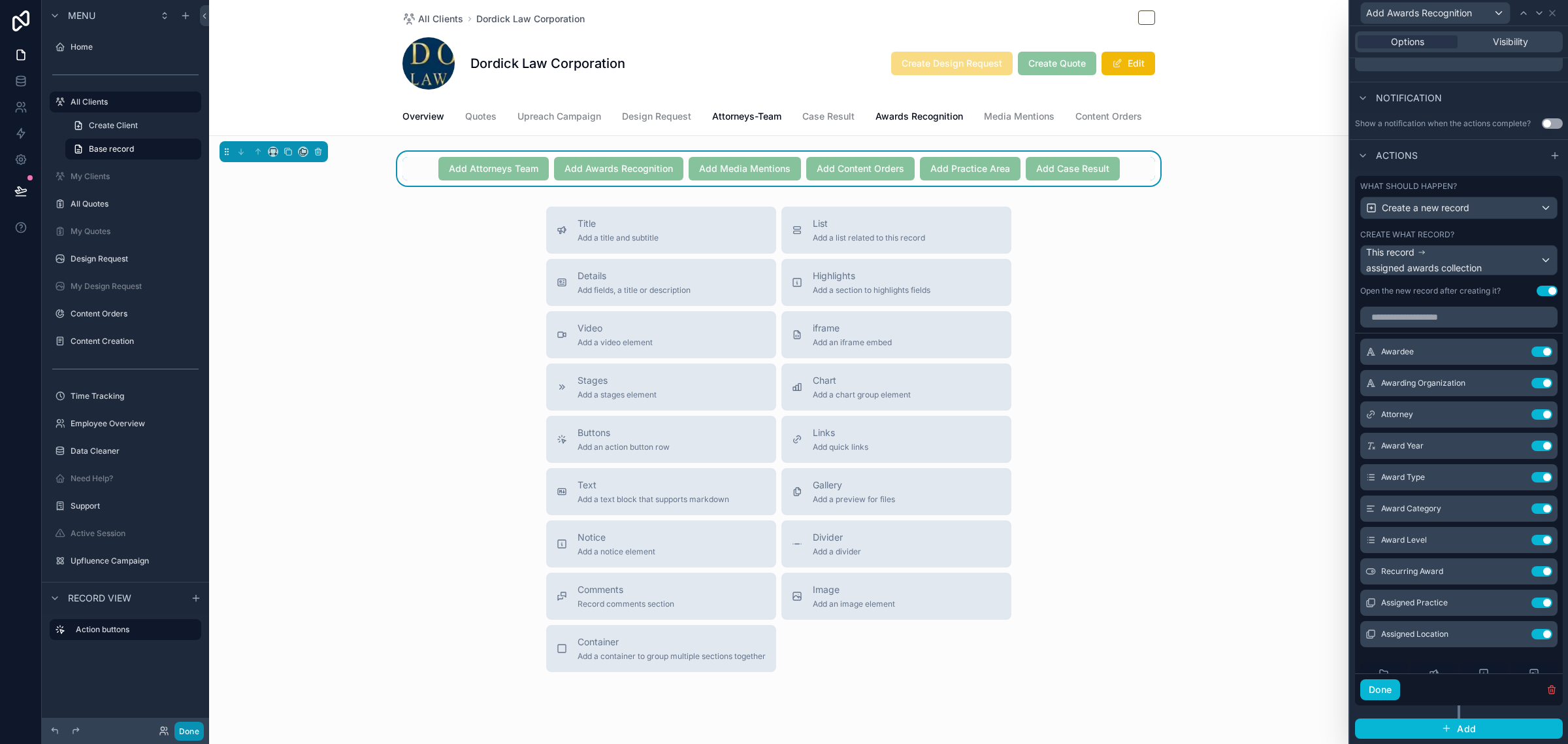
click at [196, 729] on button "Done" at bounding box center [189, 731] width 29 height 19
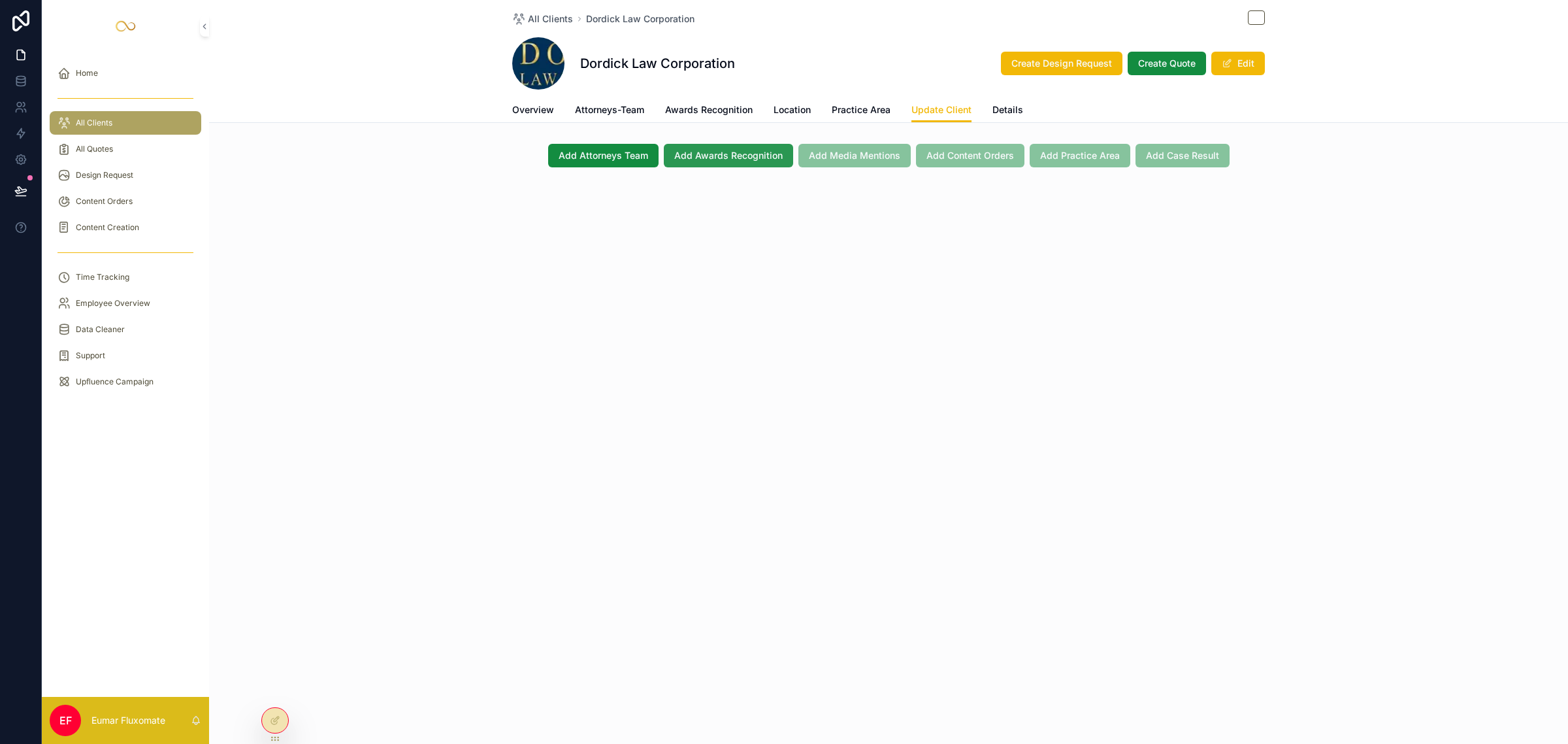
click at [693, 149] on span "Add Awards Recognition" at bounding box center [728, 156] width 108 height 13
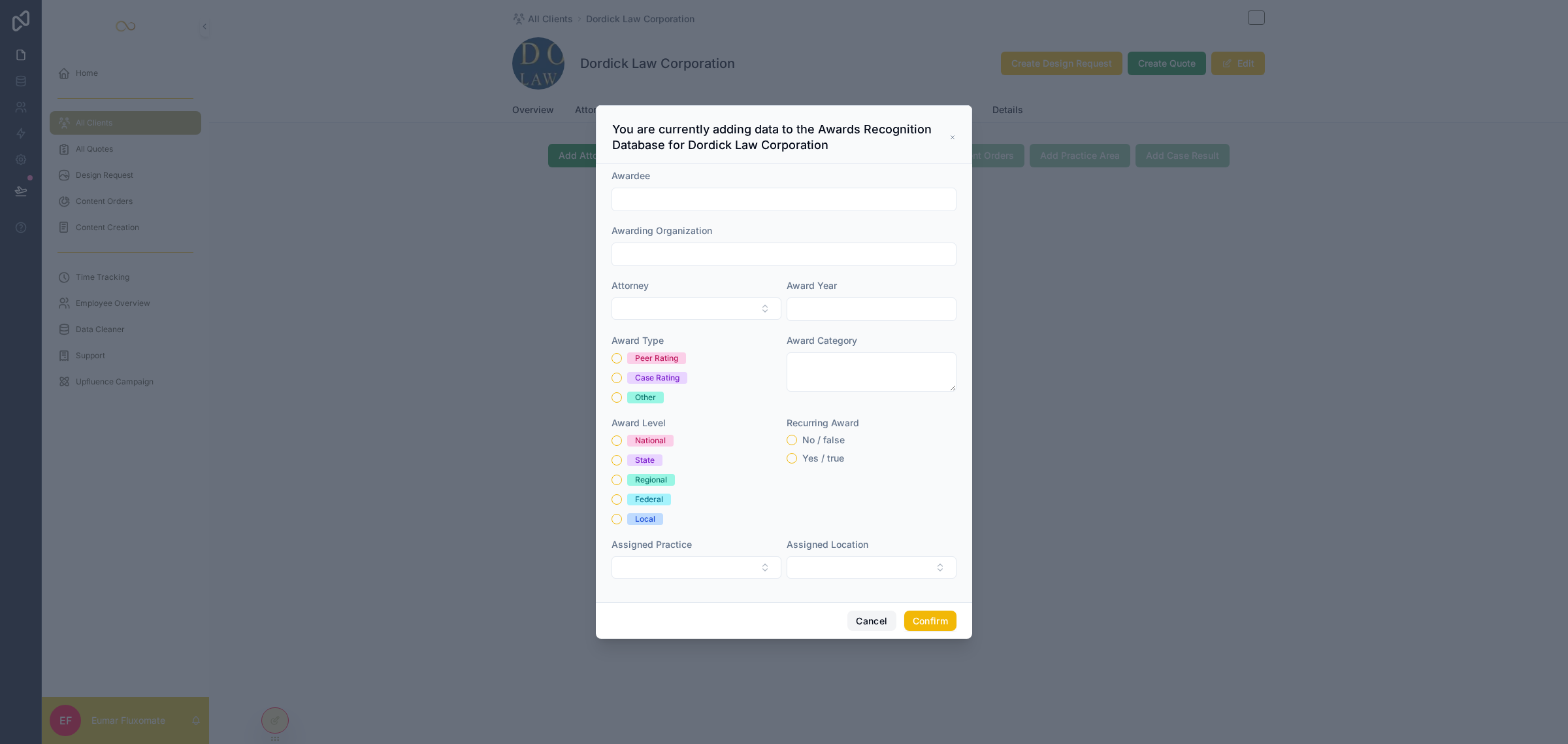
click at [858, 626] on button "Cancel" at bounding box center [872, 621] width 49 height 21
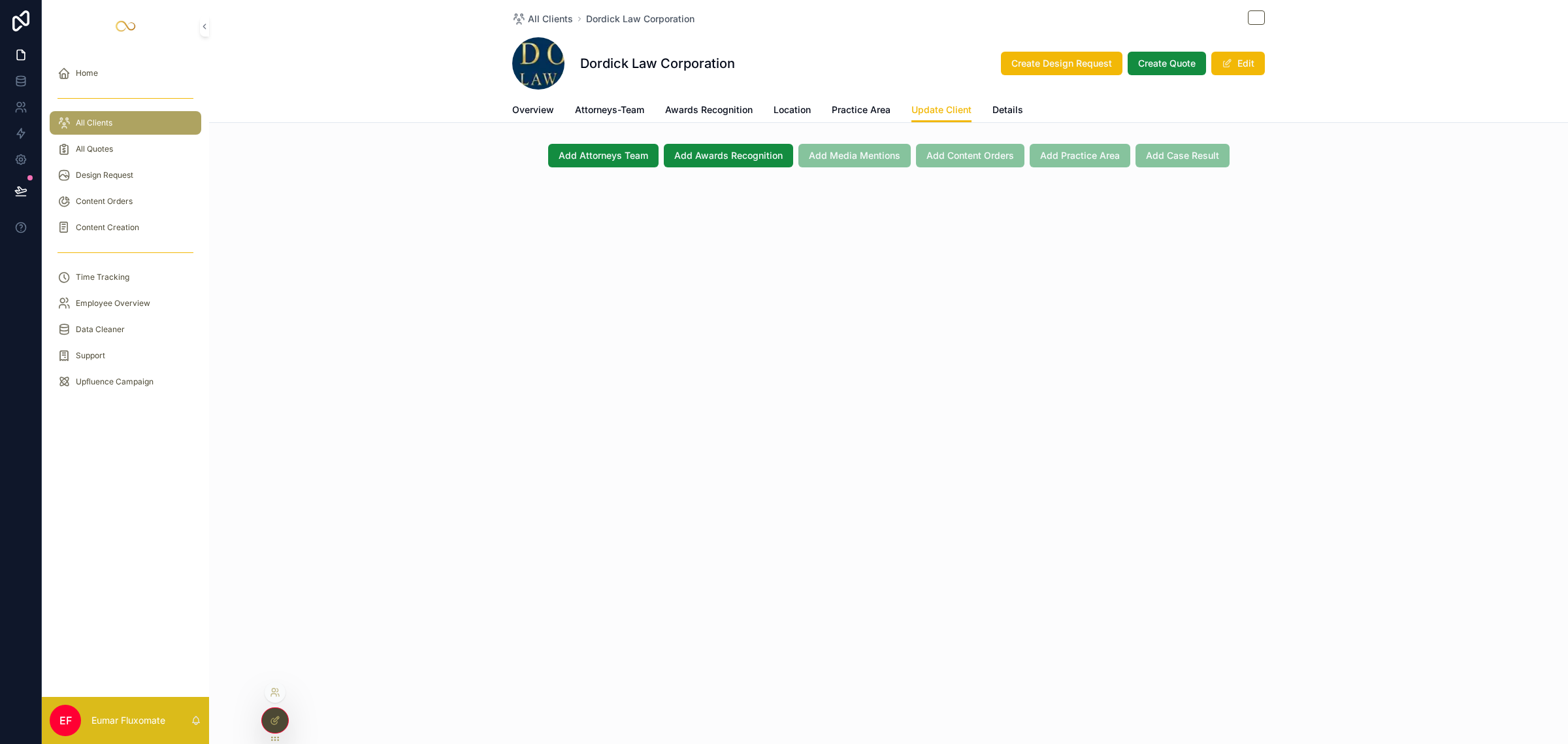
click at [279, 719] on icon at bounding box center [275, 720] width 10 height 10
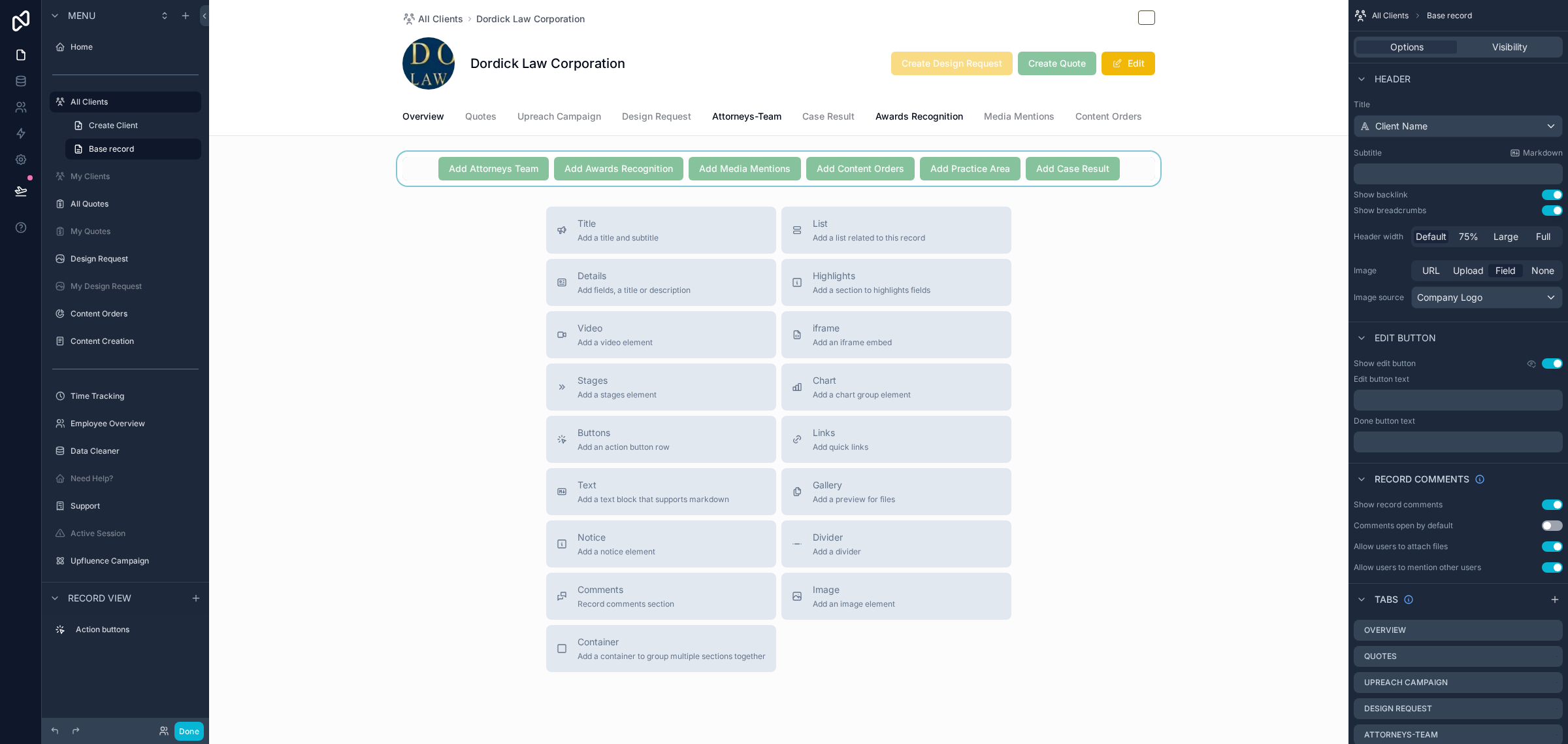
click at [795, 168] on div "scrollable content" at bounding box center [779, 169] width 1140 height 34
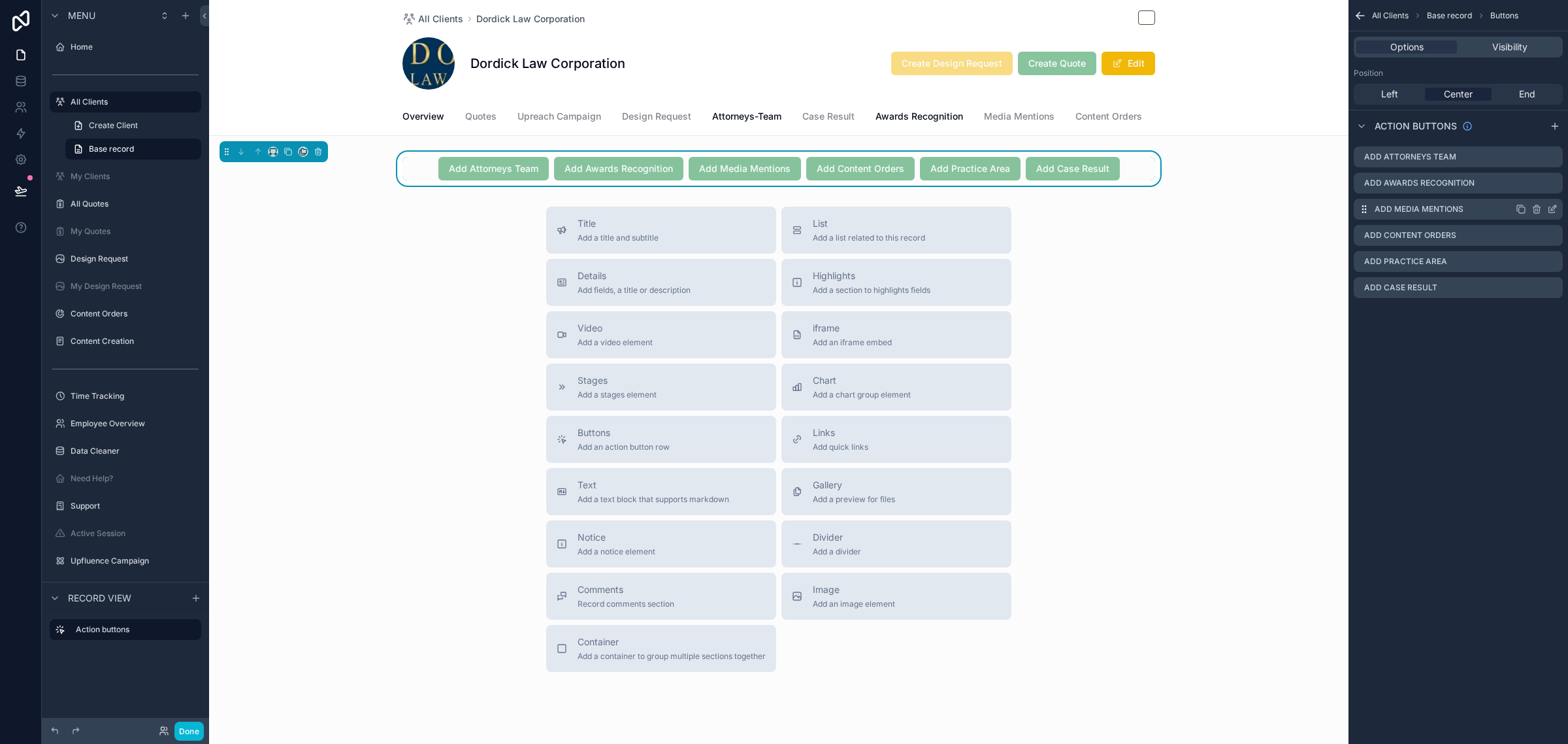
click at [1553, 206] on icon "scrollable content" at bounding box center [1553, 209] width 10 height 10
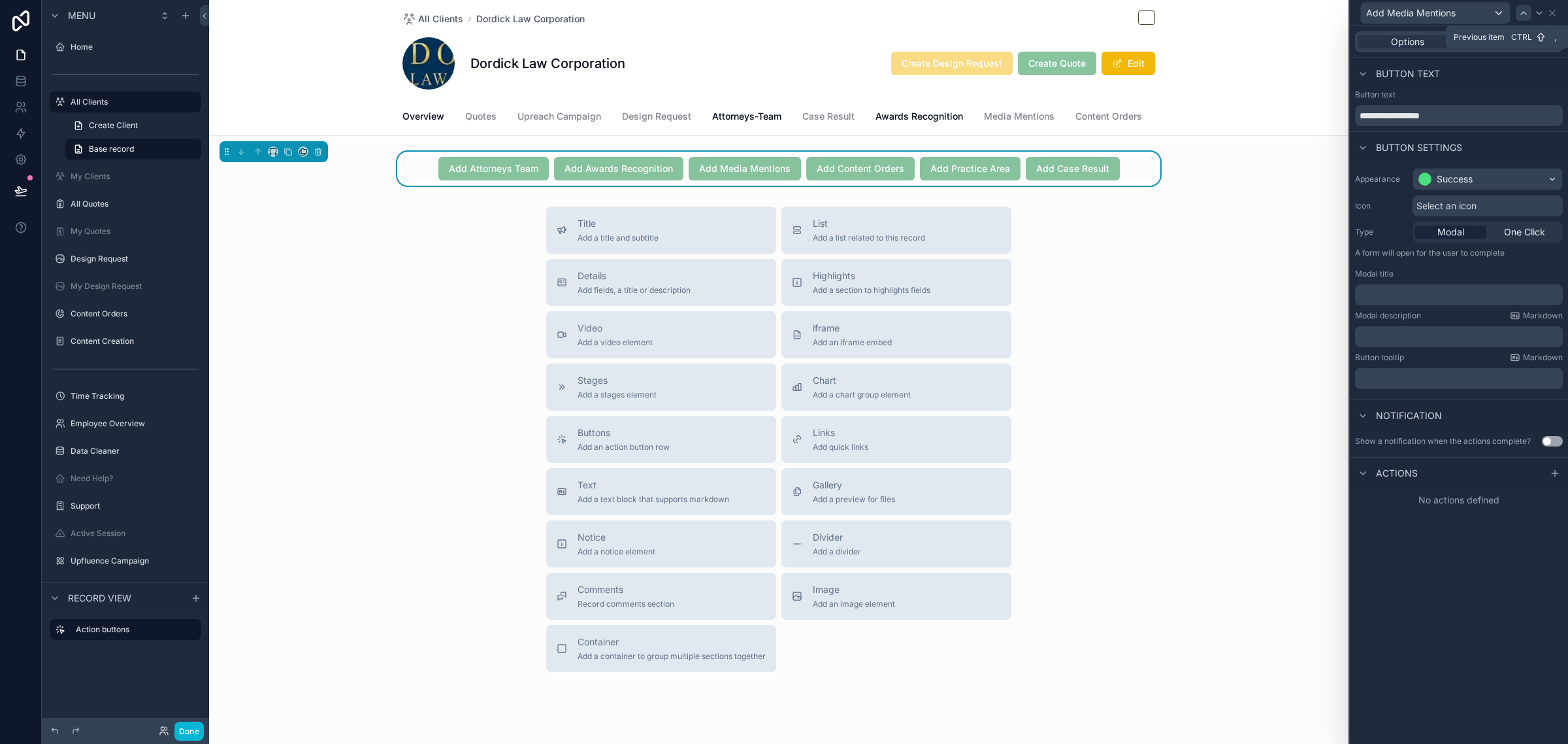
click at [1525, 18] on div at bounding box center [1523, 13] width 15 height 15
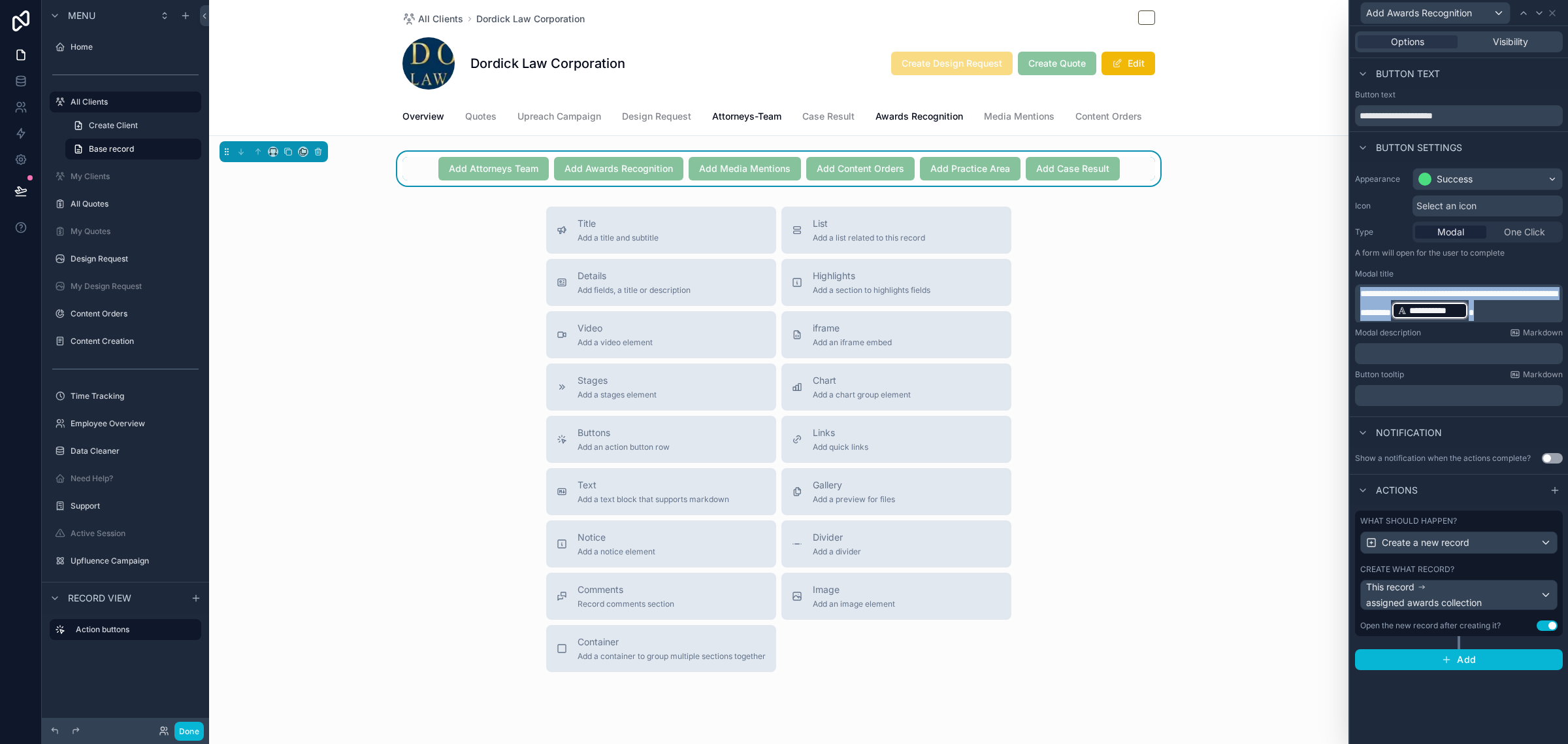
drag, startPoint x: 1555, startPoint y: 313, endPoint x: 1351, endPoint y: 279, distance: 206.8
click at [1351, 279] on div "**********" at bounding box center [1459, 287] width 218 height 248
copy p "**********"
click at [1534, 16] on icon at bounding box center [1539, 13] width 10 height 10
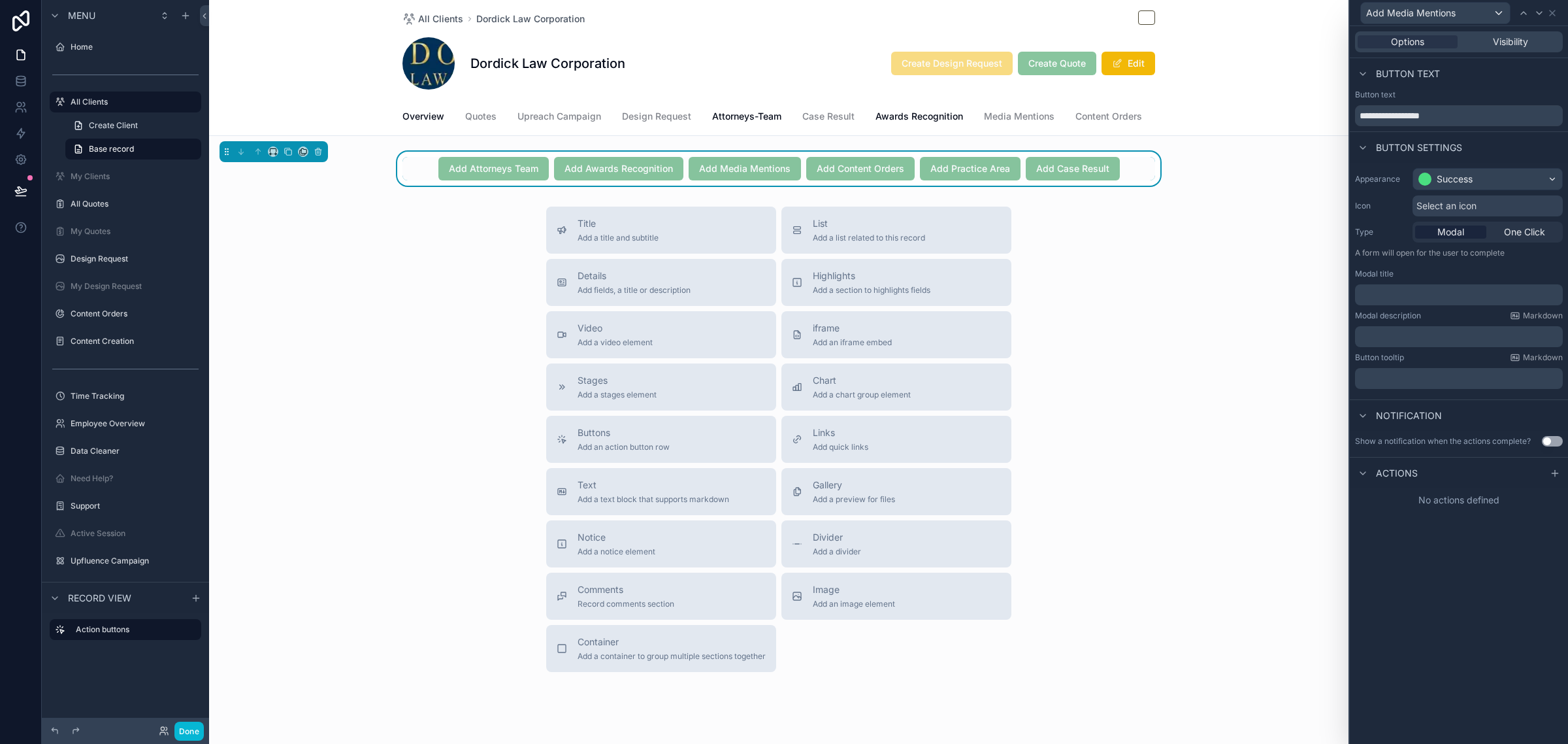
click at [1428, 286] on div "﻿" at bounding box center [1459, 295] width 208 height 21
click at [1432, 295] on p "﻿" at bounding box center [1460, 295] width 200 height 13
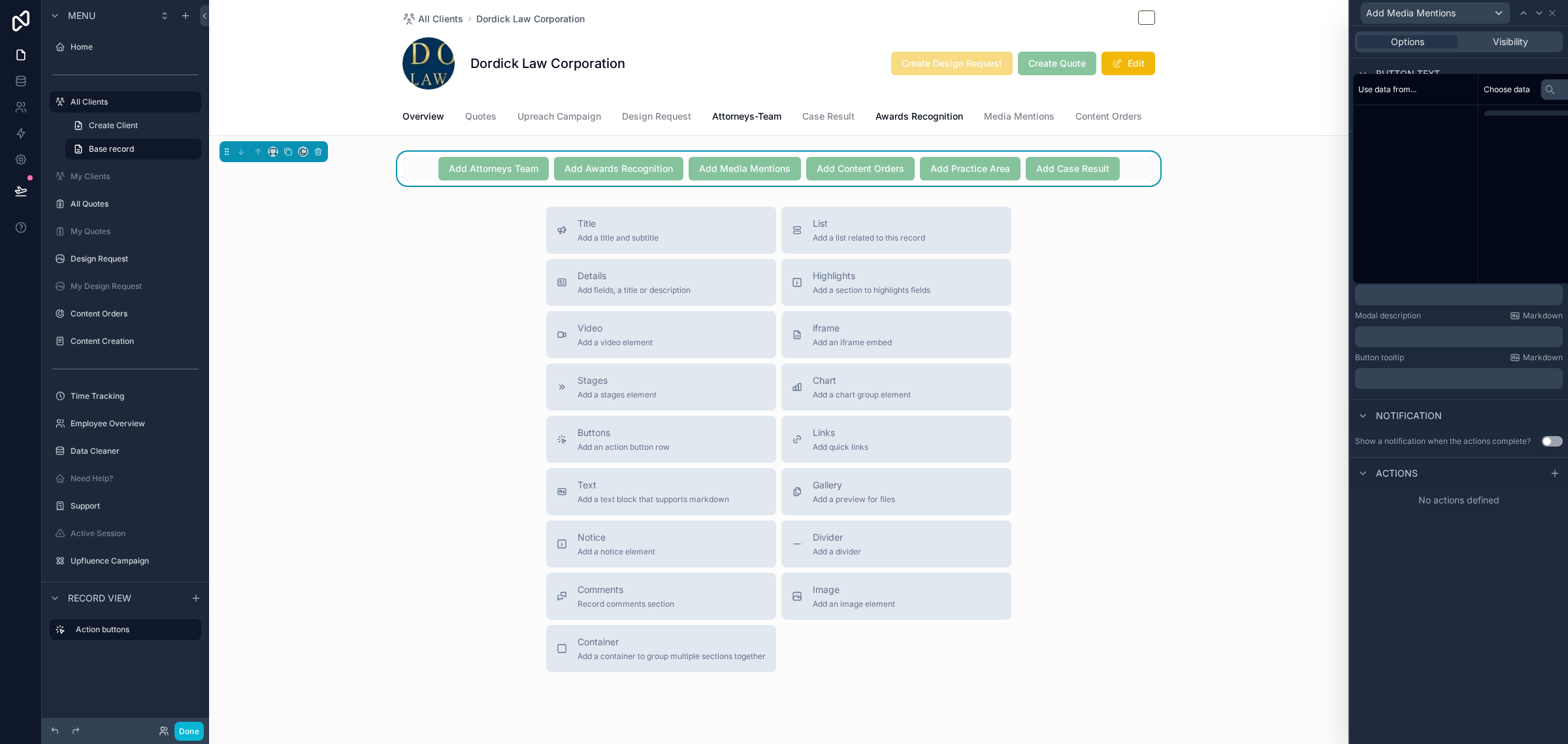
scroll to position [1, 0]
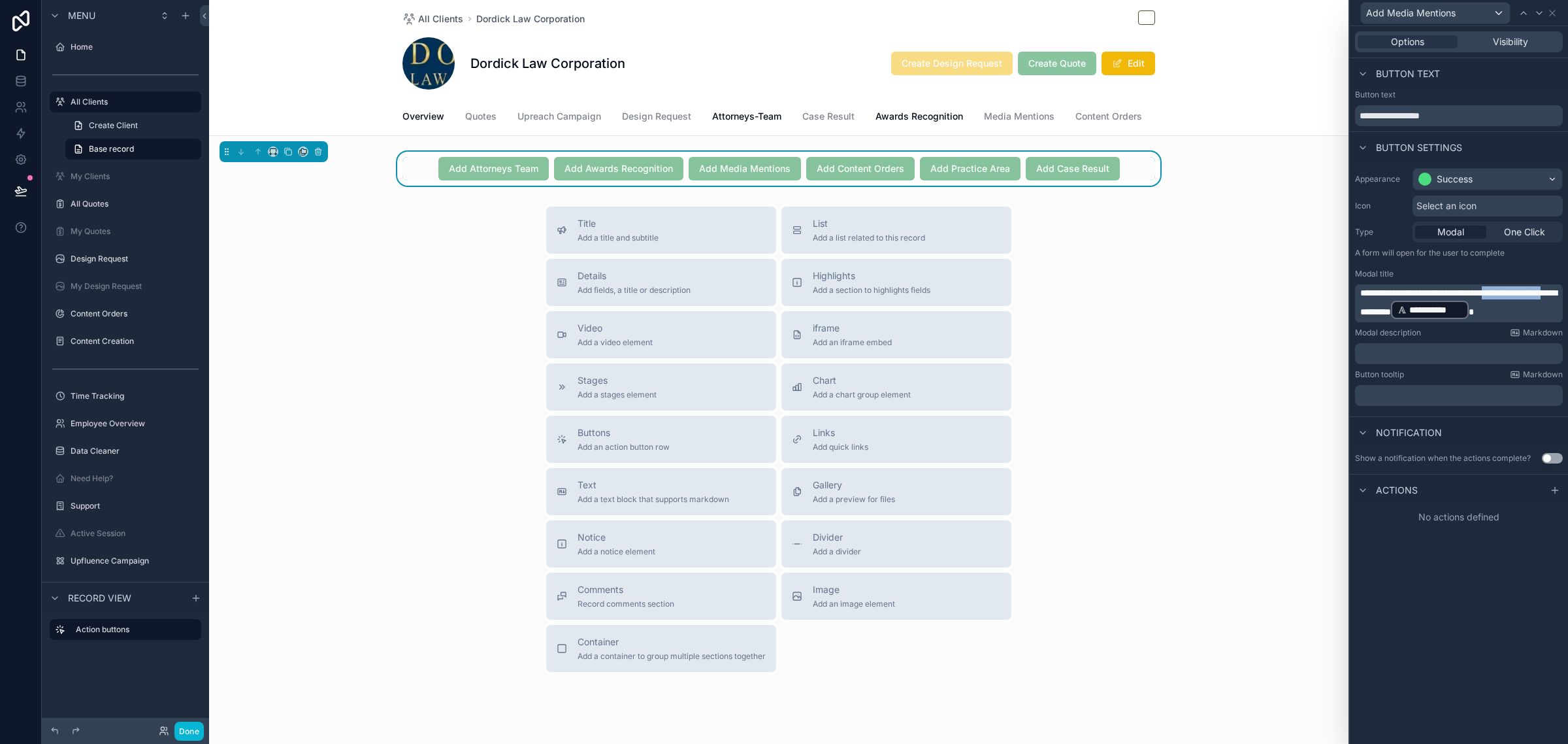
drag, startPoint x: 1410, startPoint y: 312, endPoint x: 1516, endPoint y: 291, distance: 108.1
click at [1516, 291] on span "**********" at bounding box center [1458, 302] width 197 height 28
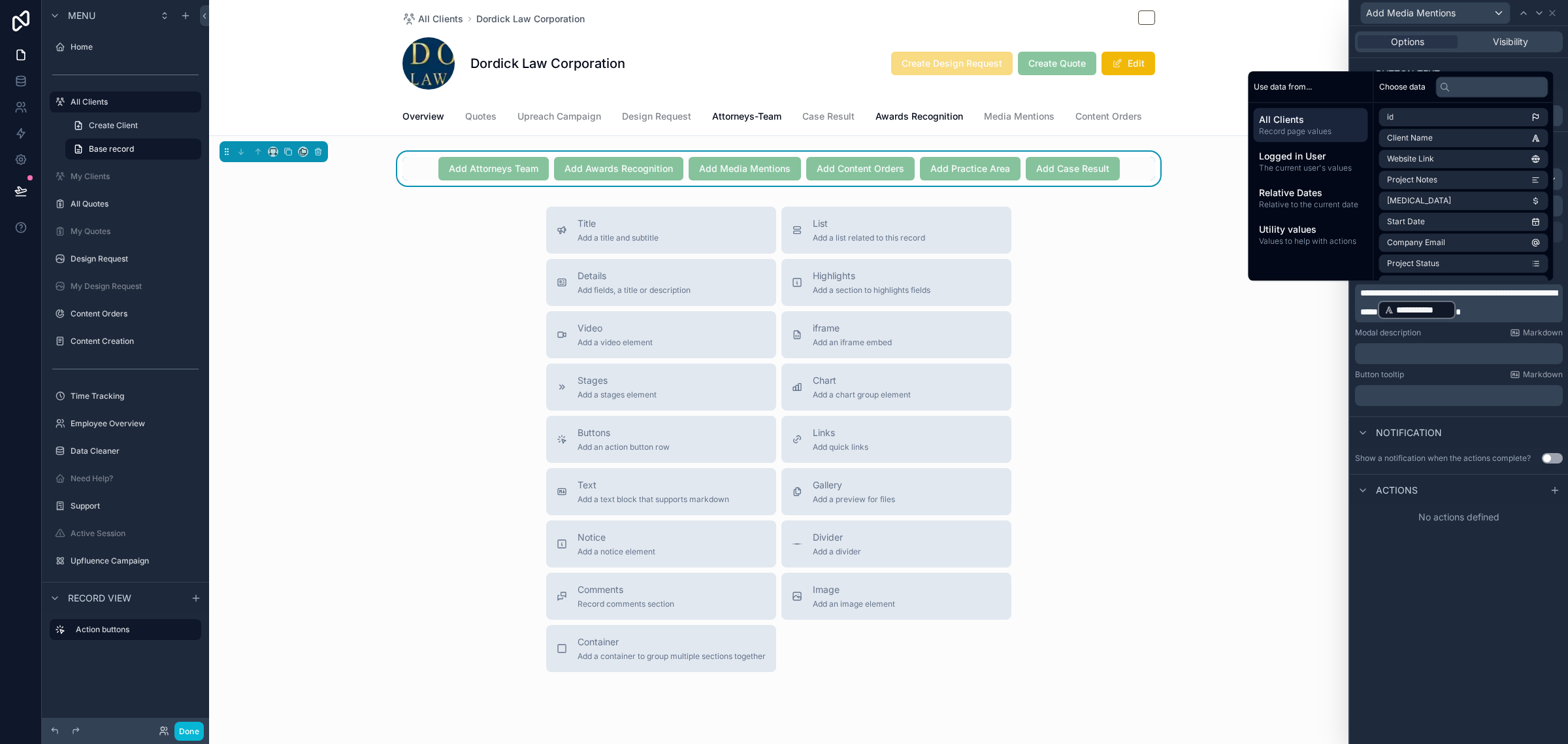
click at [1452, 415] on div "**********" at bounding box center [1459, 290] width 218 height 254
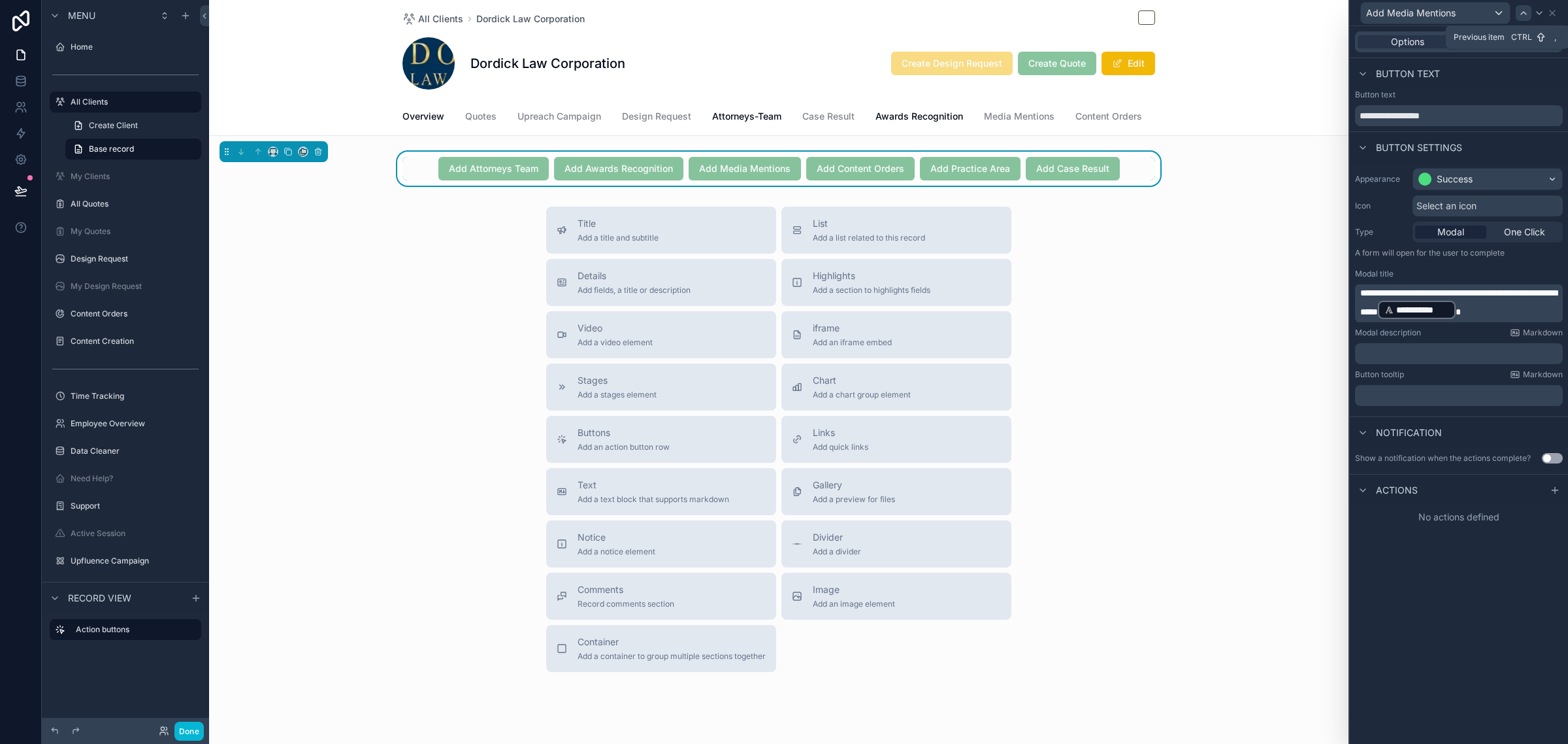
click at [1525, 18] on div at bounding box center [1523, 13] width 15 height 15
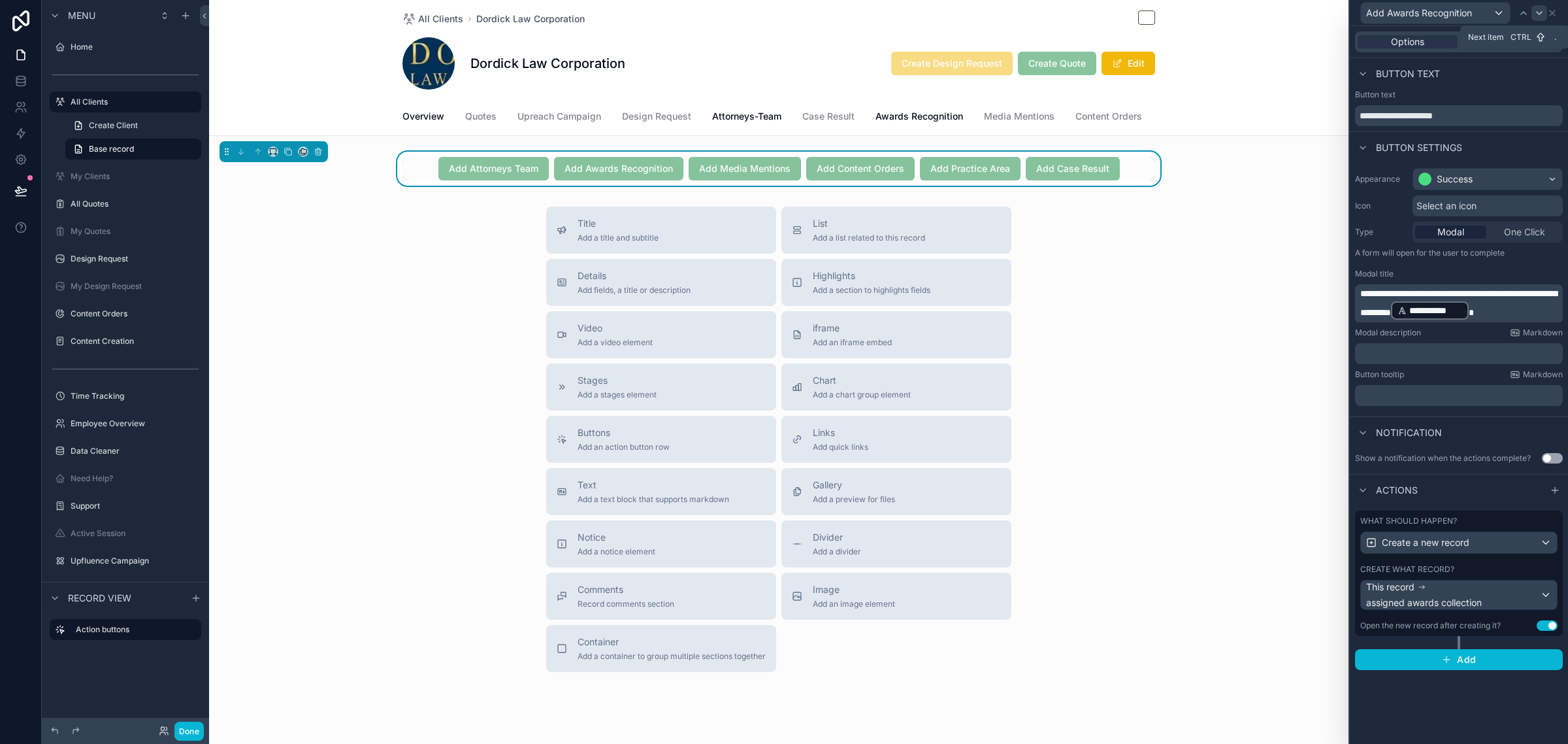
click at [1539, 10] on icon at bounding box center [1539, 13] width 10 height 10
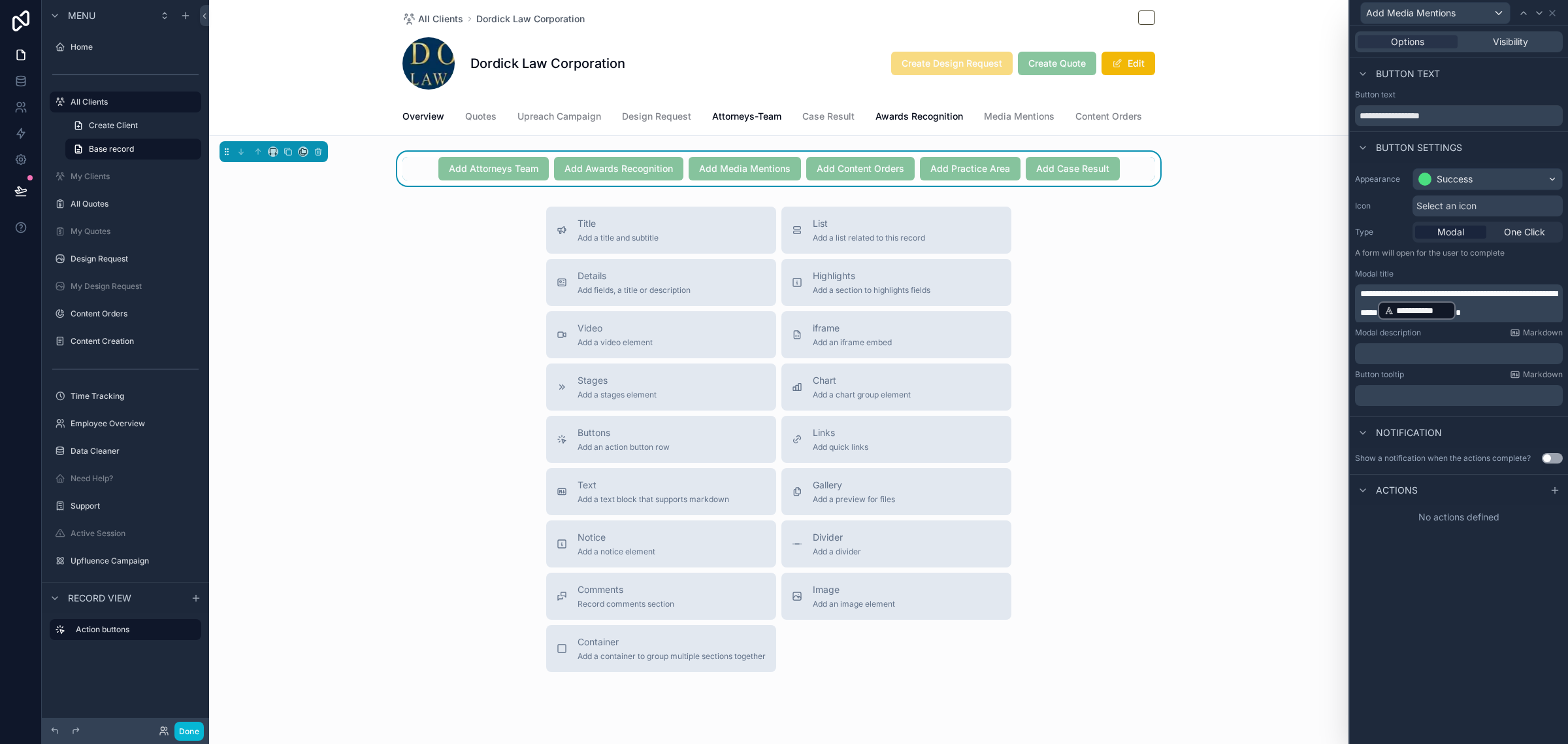
drag, startPoint x: 1554, startPoint y: 496, endPoint x: 1537, endPoint y: 507, distance: 20.2
click at [1554, 496] on div at bounding box center [1555, 490] width 15 height 15
click at [1467, 653] on div "**********" at bounding box center [1459, 384] width 218 height 717
click at [1075, 310] on div "Title Add a title and subtitle List Add a list related to this record Details A…" at bounding box center [779, 439] width 1140 height 465
click at [1461, 540] on div "Select a type" at bounding box center [1459, 542] width 196 height 21
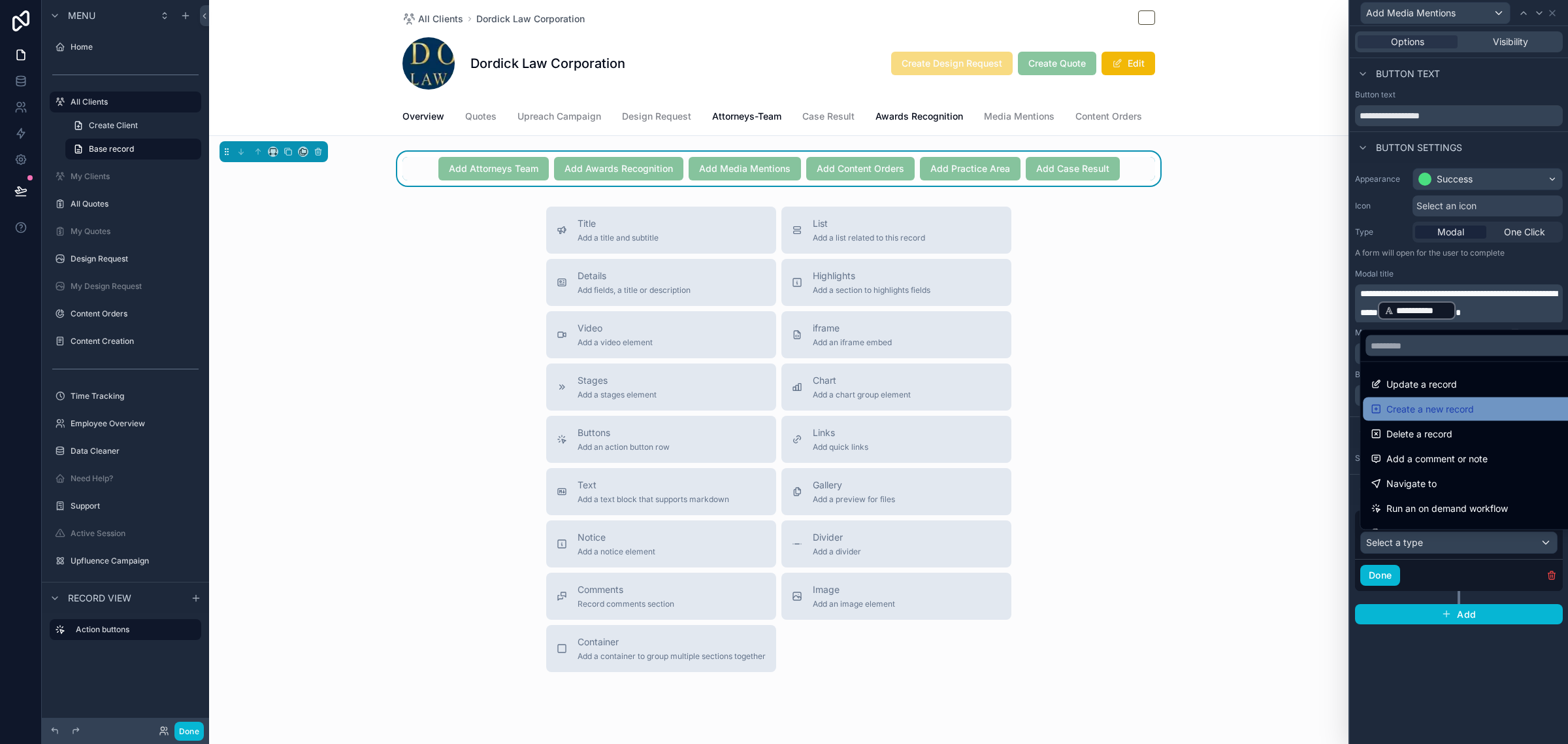
click at [1467, 417] on span "Create a new record" at bounding box center [1430, 408] width 88 height 15
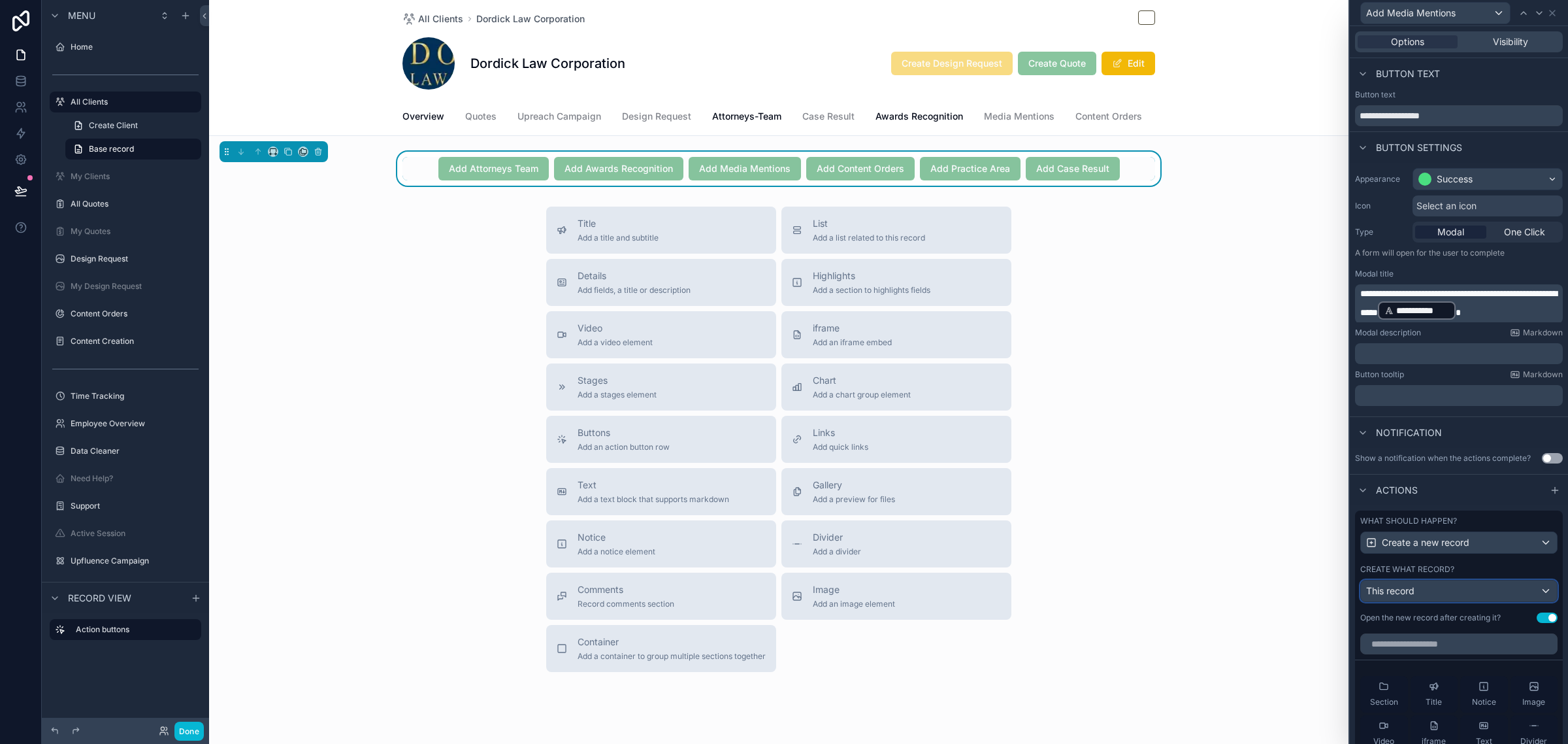
click at [1445, 602] on button "This record" at bounding box center [1459, 591] width 198 height 22
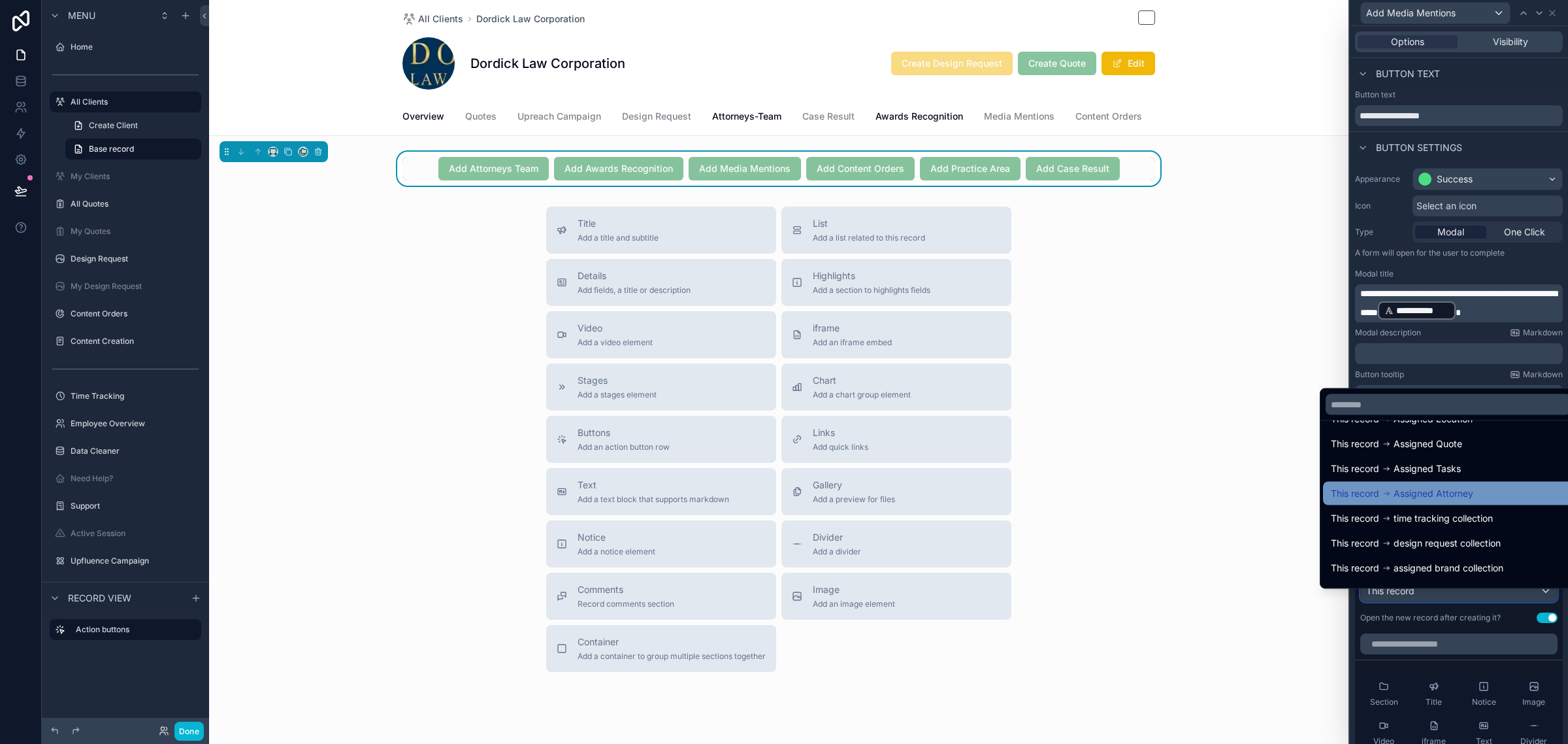
scroll to position [216, 0]
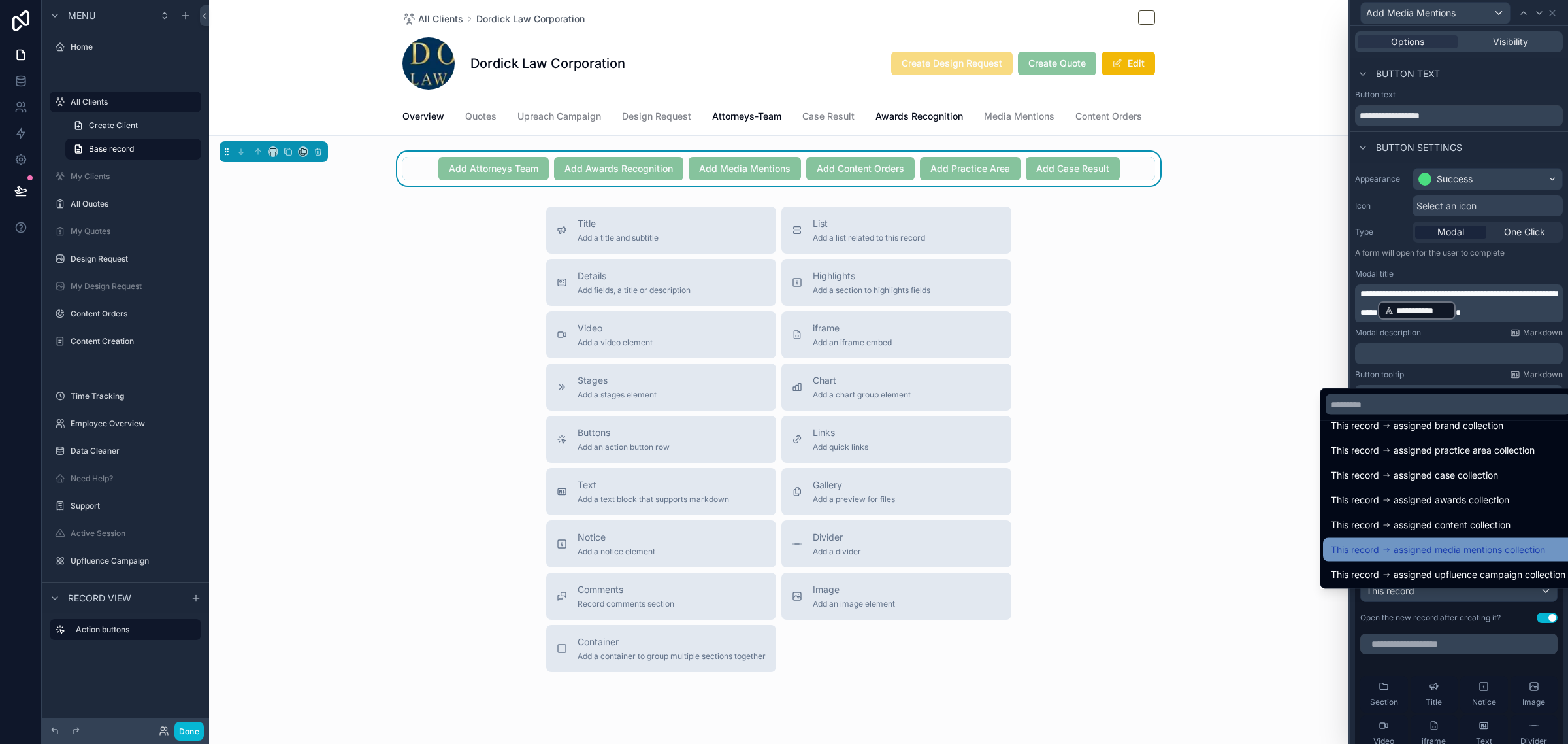
click at [1471, 547] on span "assigned media mentions collection" at bounding box center [1469, 549] width 152 height 15
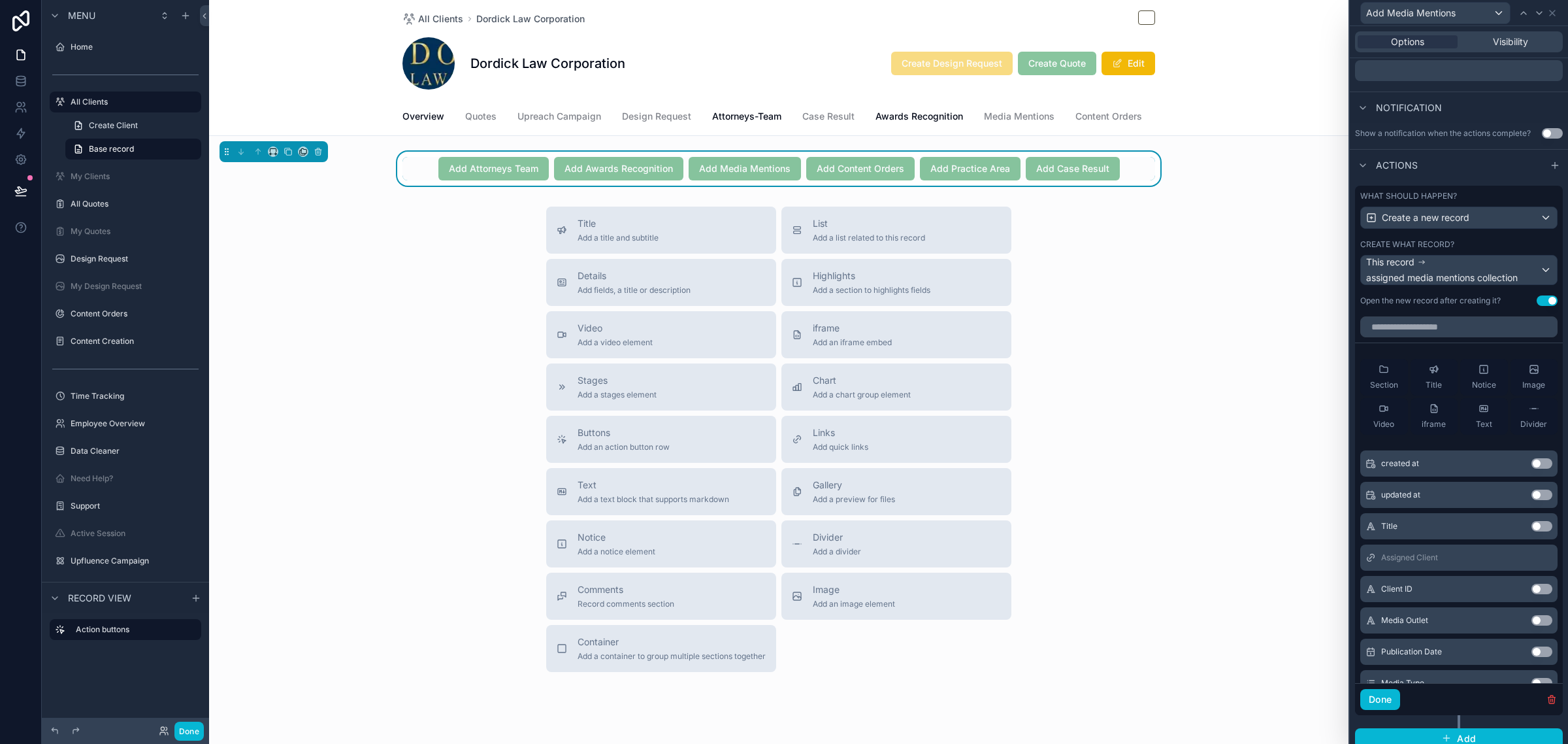
scroll to position [327, 0]
click at [1531, 529] on button "Use setting" at bounding box center [1541, 524] width 21 height 10
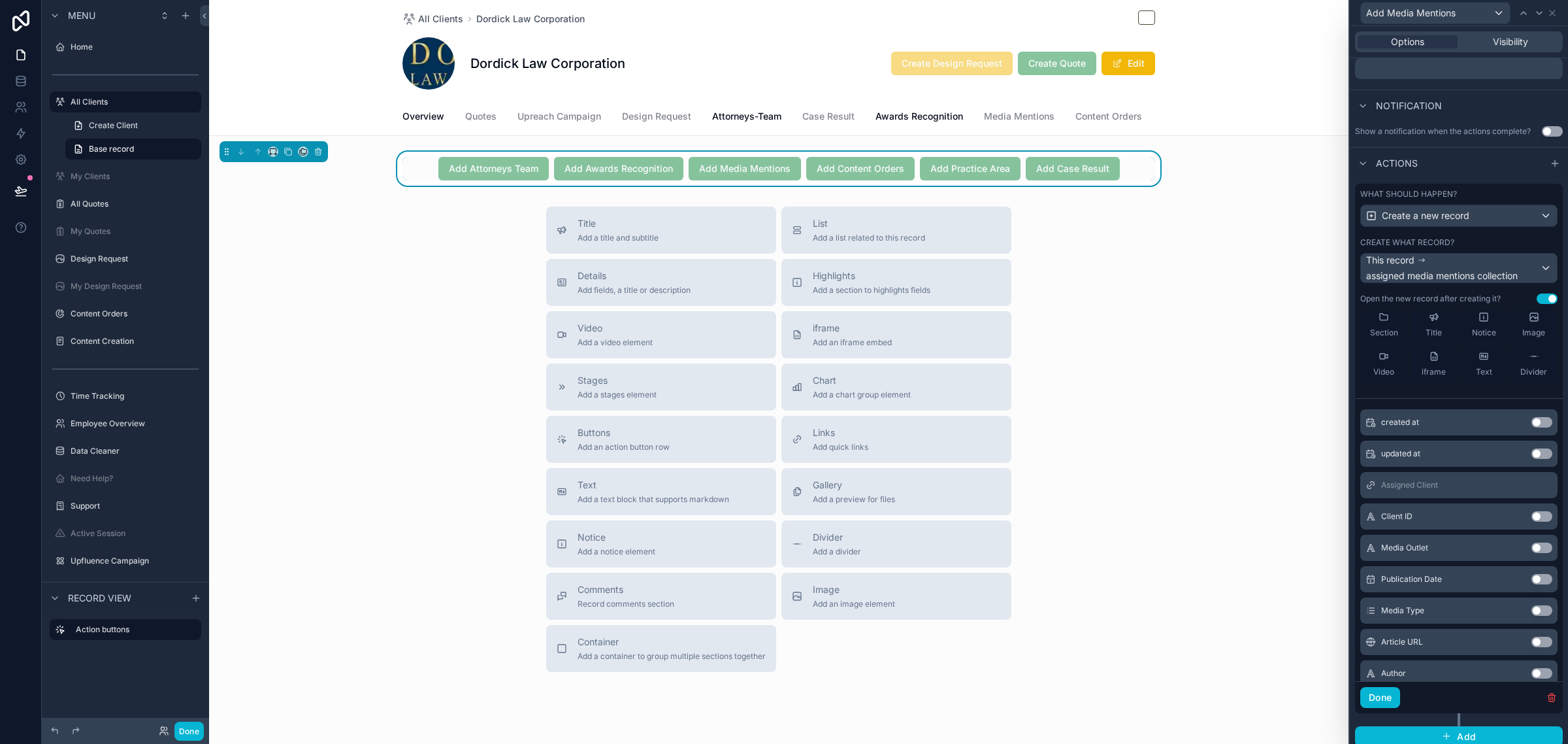
click at [1531, 553] on button "Use setting" at bounding box center [1541, 548] width 21 height 10
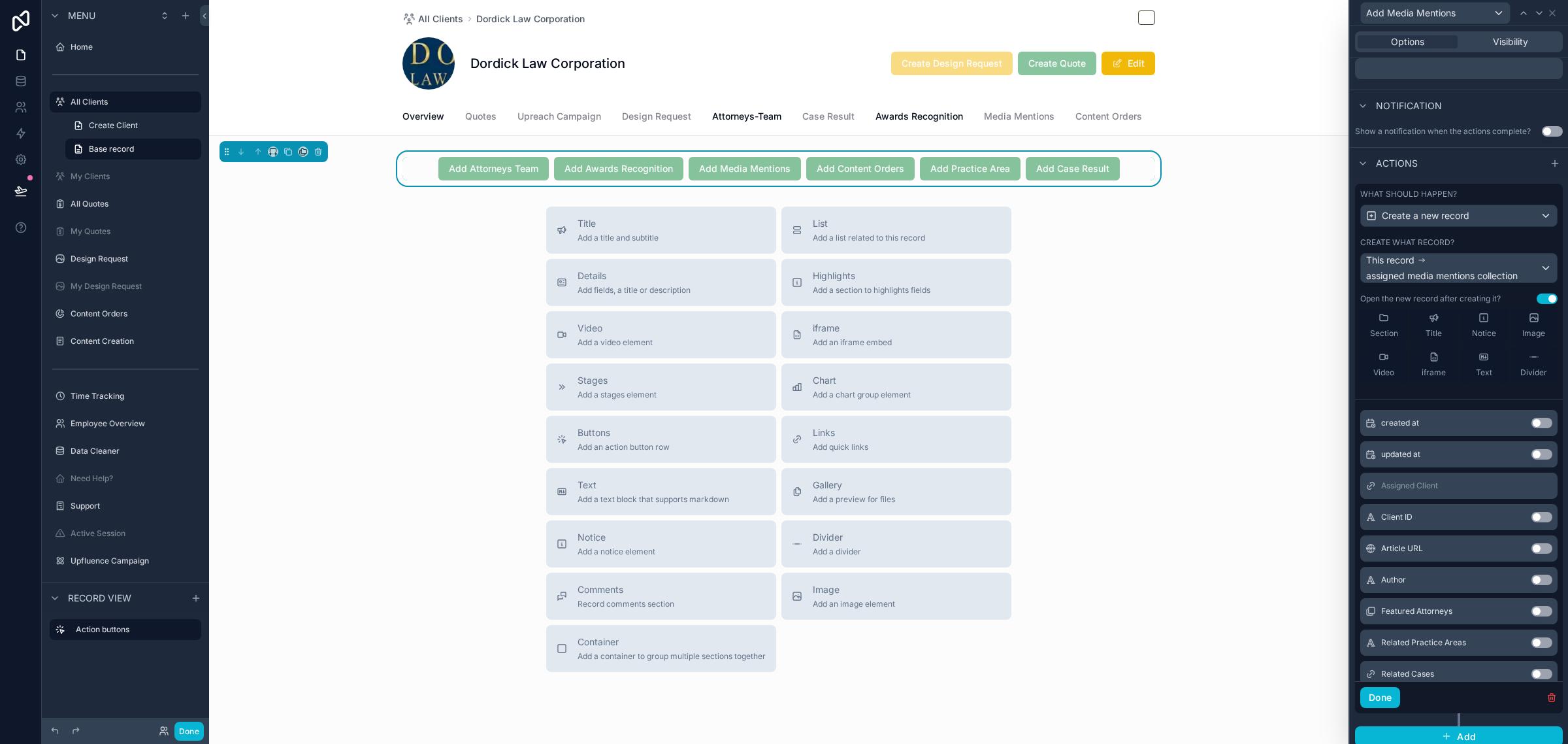
click at [1531, 554] on button "Use setting" at bounding box center [1541, 549] width 21 height 10
click at [1531, 553] on button "Use setting" at bounding box center [1541, 548] width 21 height 10
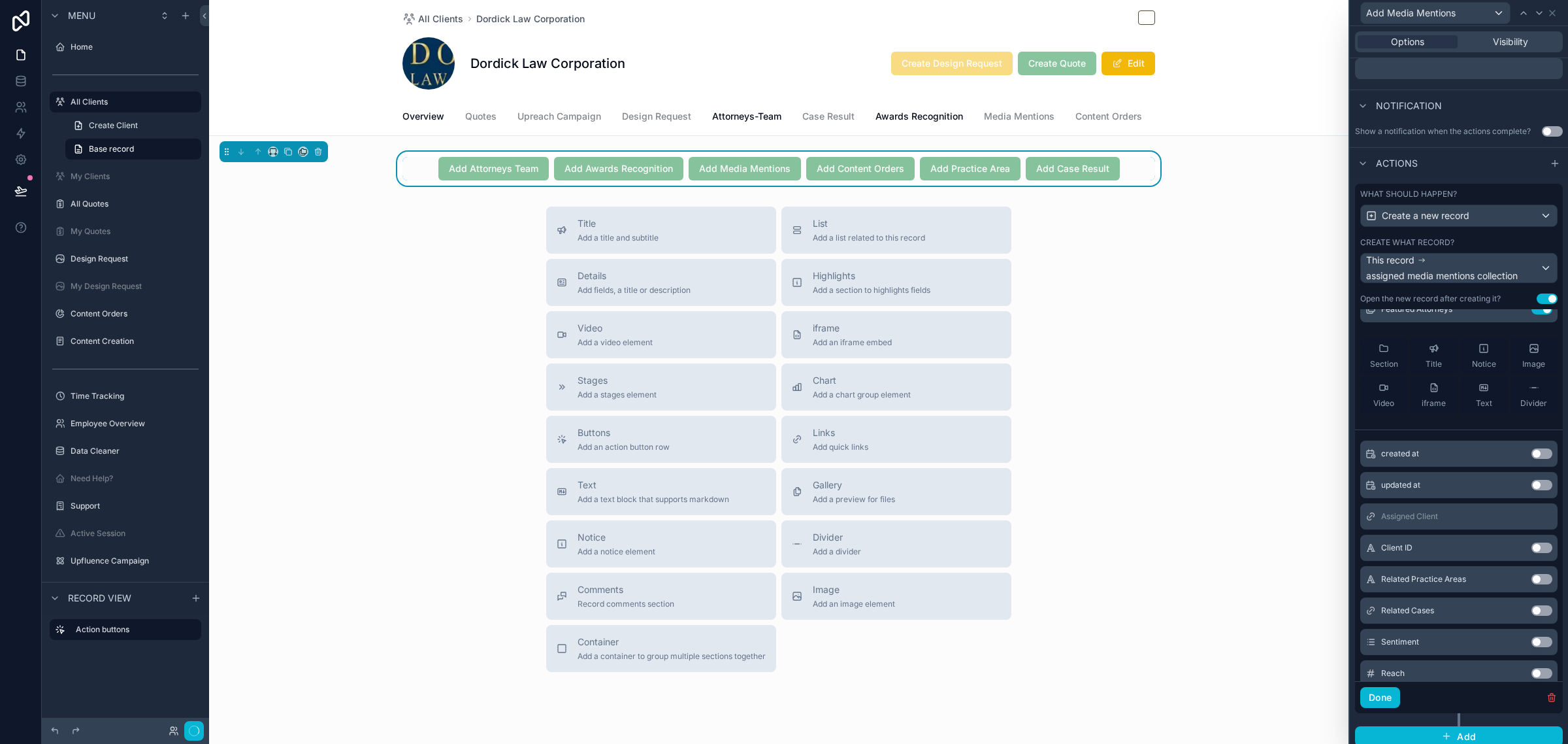
scroll to position [270, 0]
click at [1531, 584] on button "Use setting" at bounding box center [1541, 579] width 21 height 10
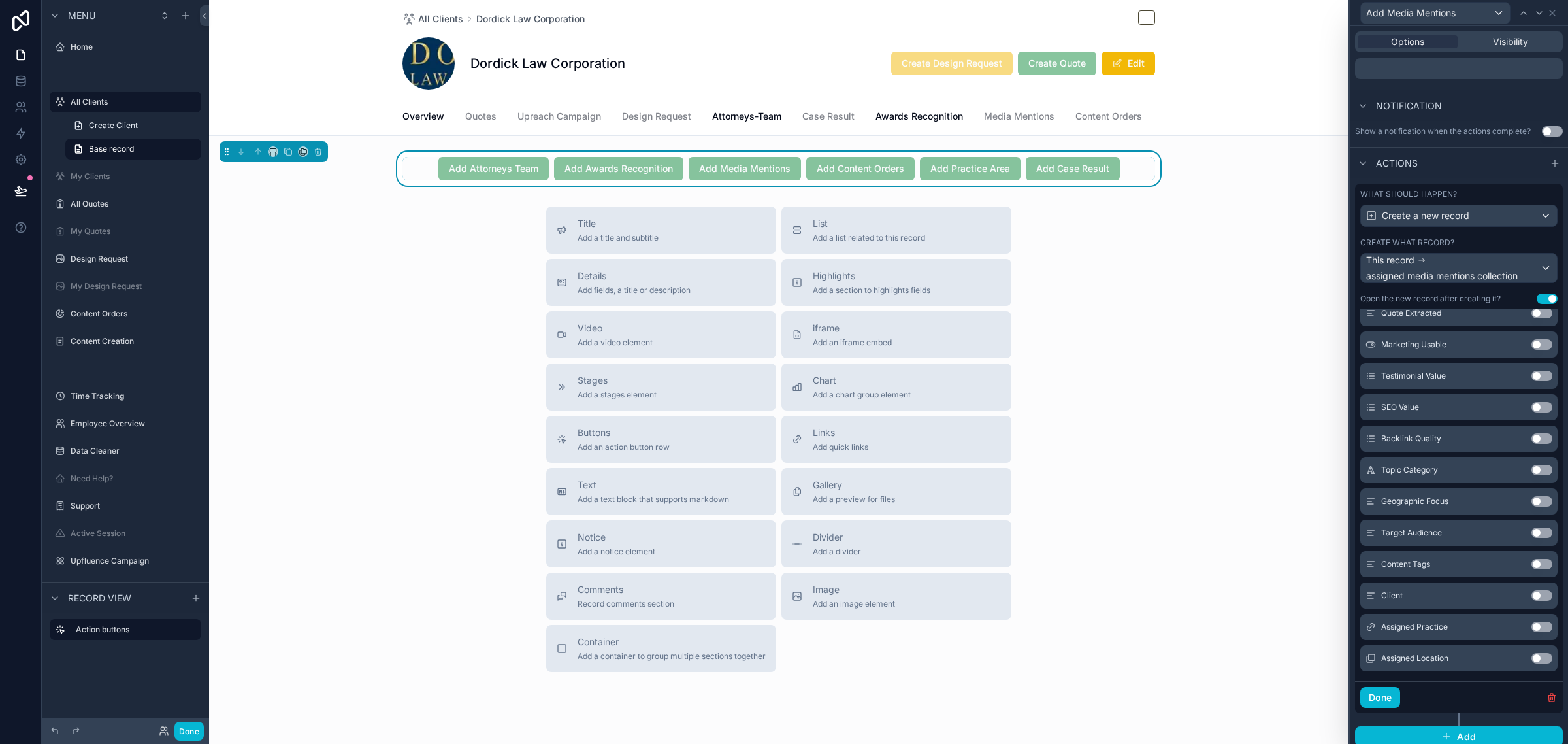
scroll to position [729, 0]
click at [1531, 627] on button "Use setting" at bounding box center [1541, 622] width 21 height 10
click at [1531, 658] on button "Use setting" at bounding box center [1541, 653] width 21 height 10
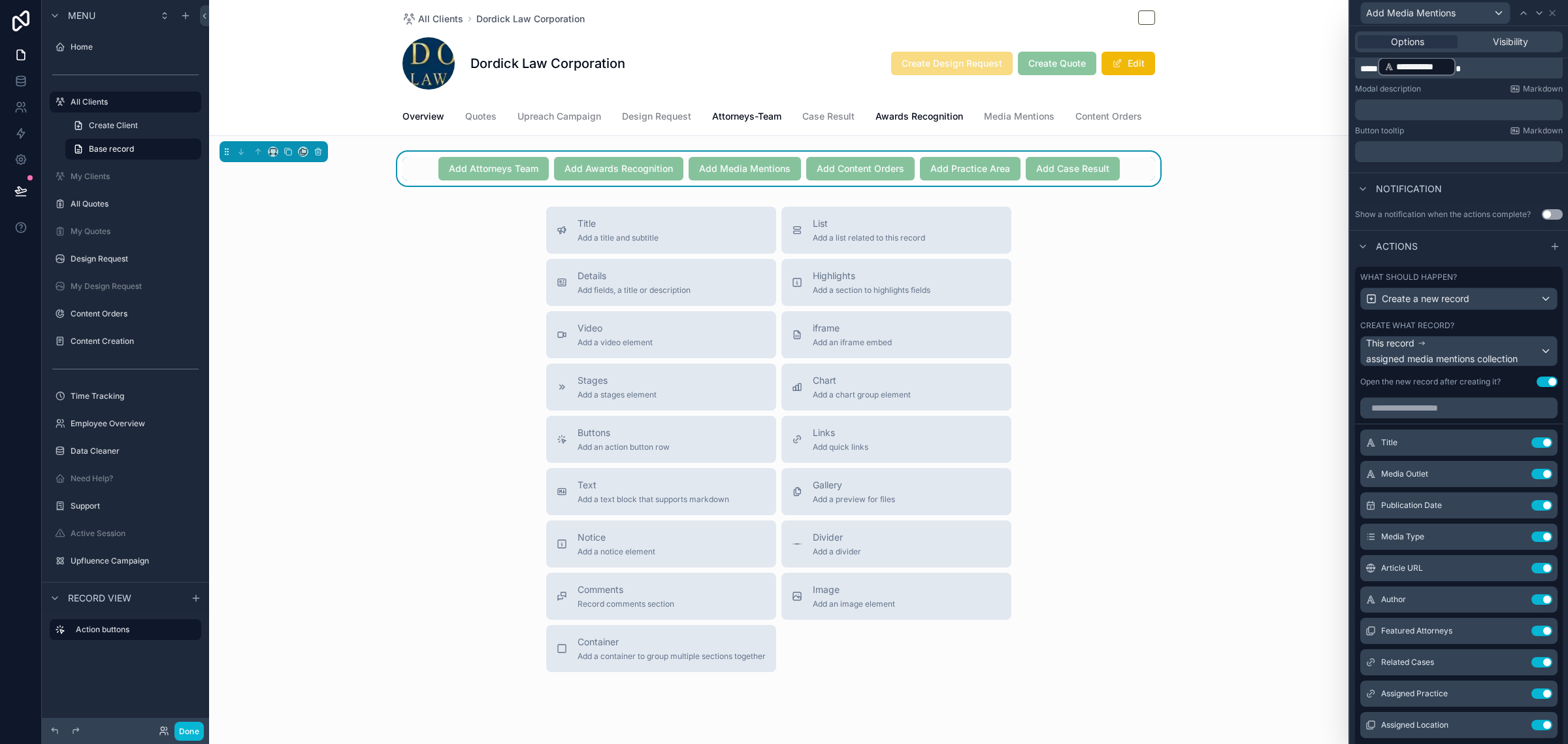
scroll to position [245, 0]
click at [1513, 445] on icon at bounding box center [1516, 442] width 6 height 6
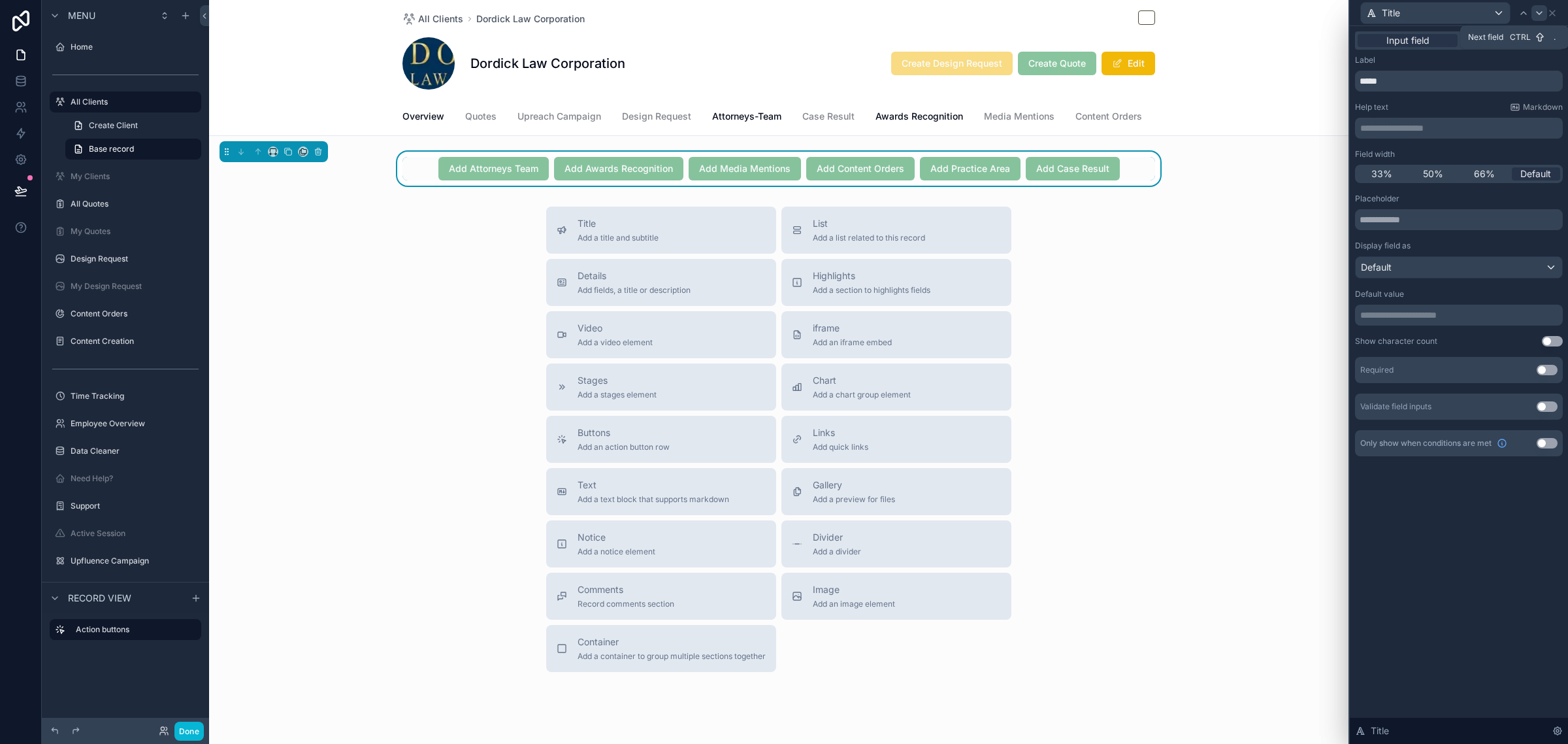
click at [1537, 17] on icon at bounding box center [1539, 13] width 10 height 10
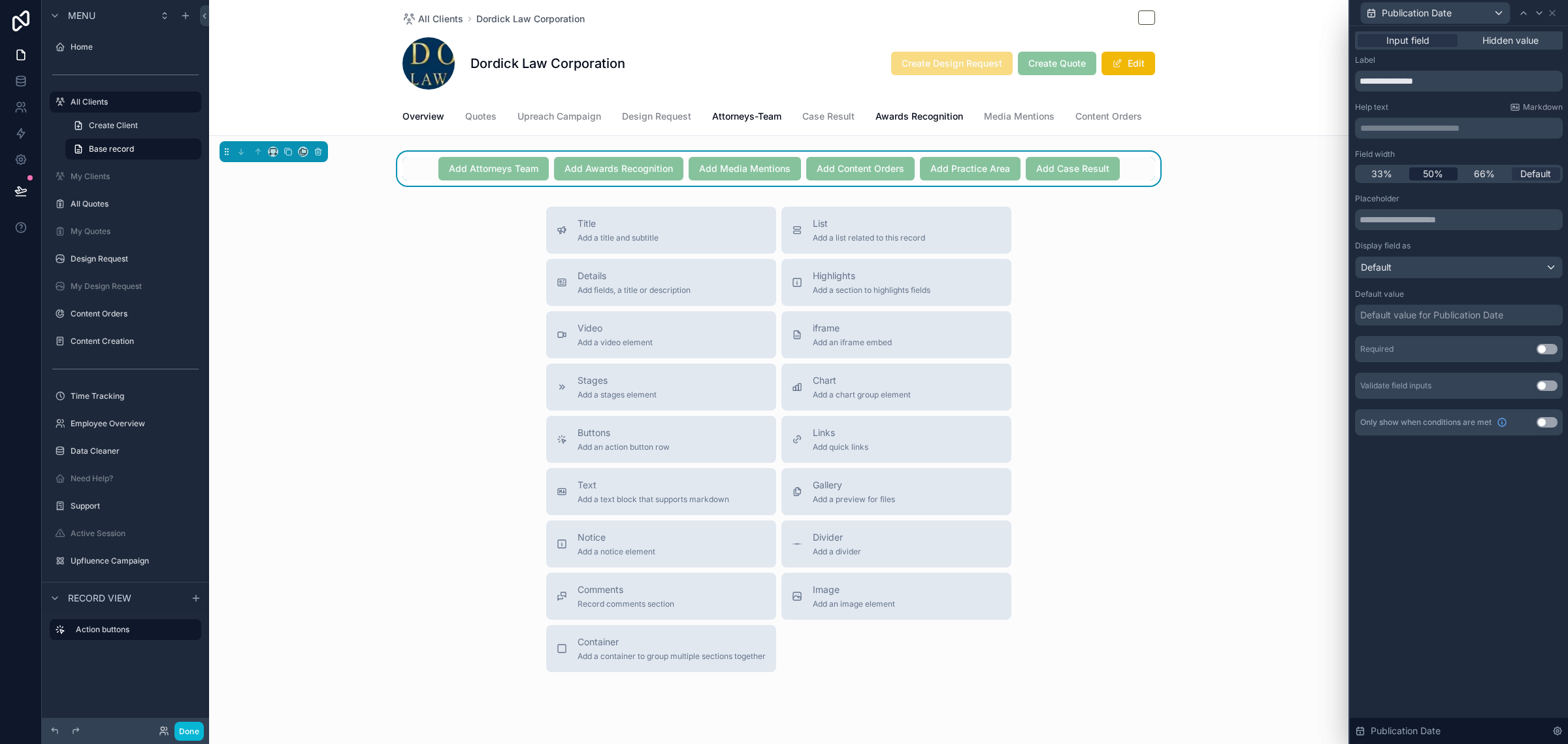
click at [1438, 173] on span "50%" at bounding box center [1432, 174] width 20 height 13
click at [1536, 10] on icon at bounding box center [1539, 13] width 10 height 10
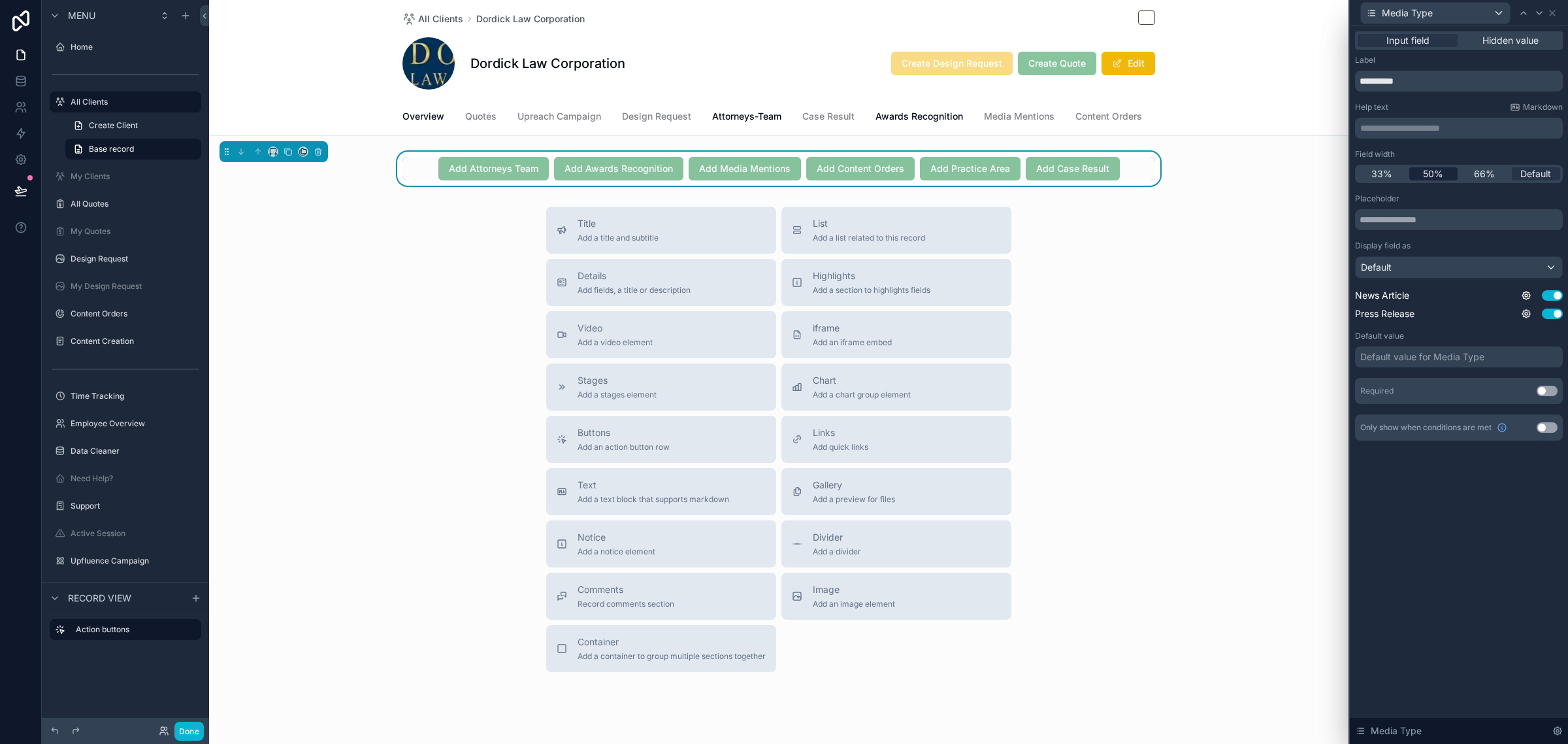
click at [1438, 175] on span "50%" at bounding box center [1432, 174] width 20 height 13
click at [1431, 272] on div "Default" at bounding box center [1459, 267] width 206 height 21
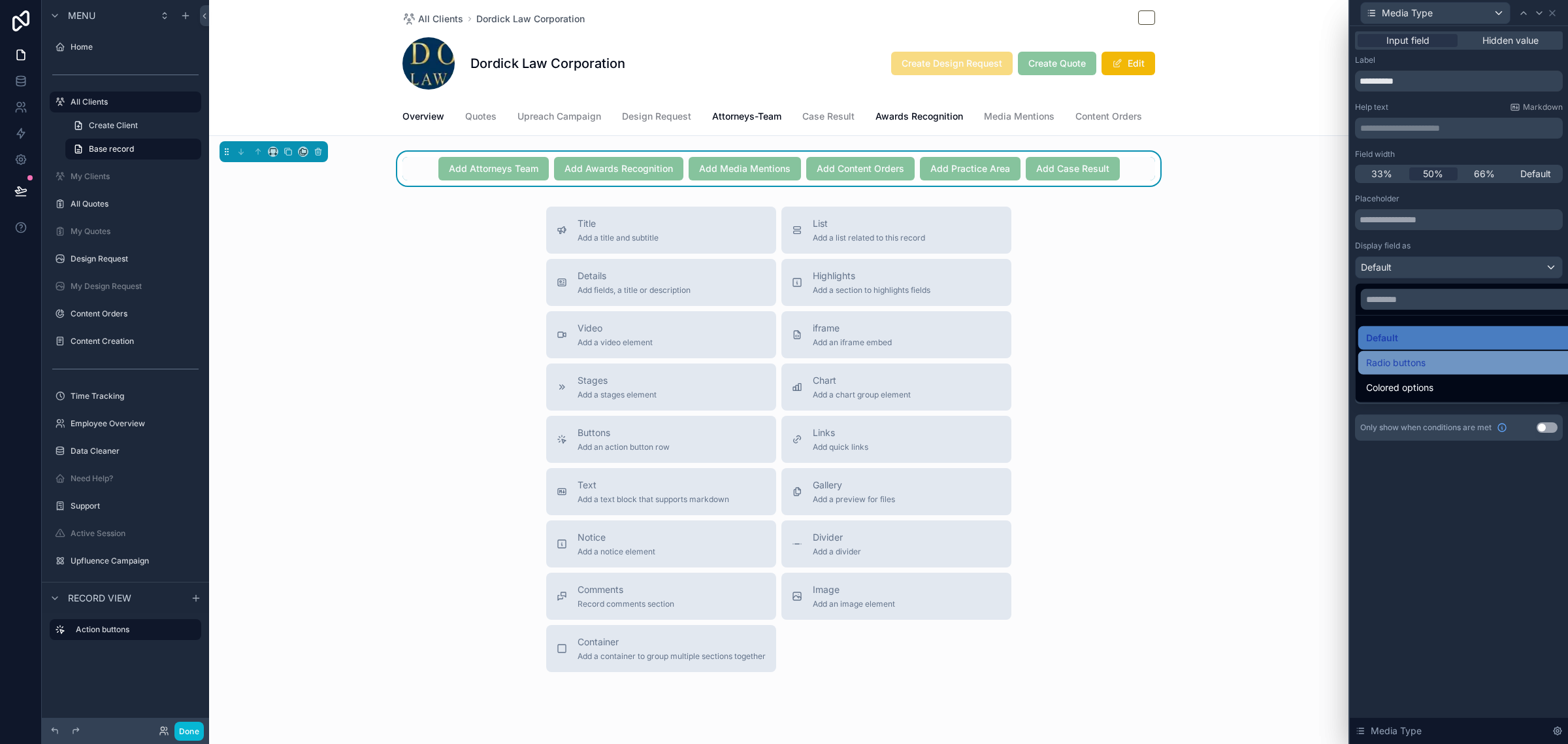
click at [1403, 360] on span "Radio buttons" at bounding box center [1395, 362] width 60 height 15
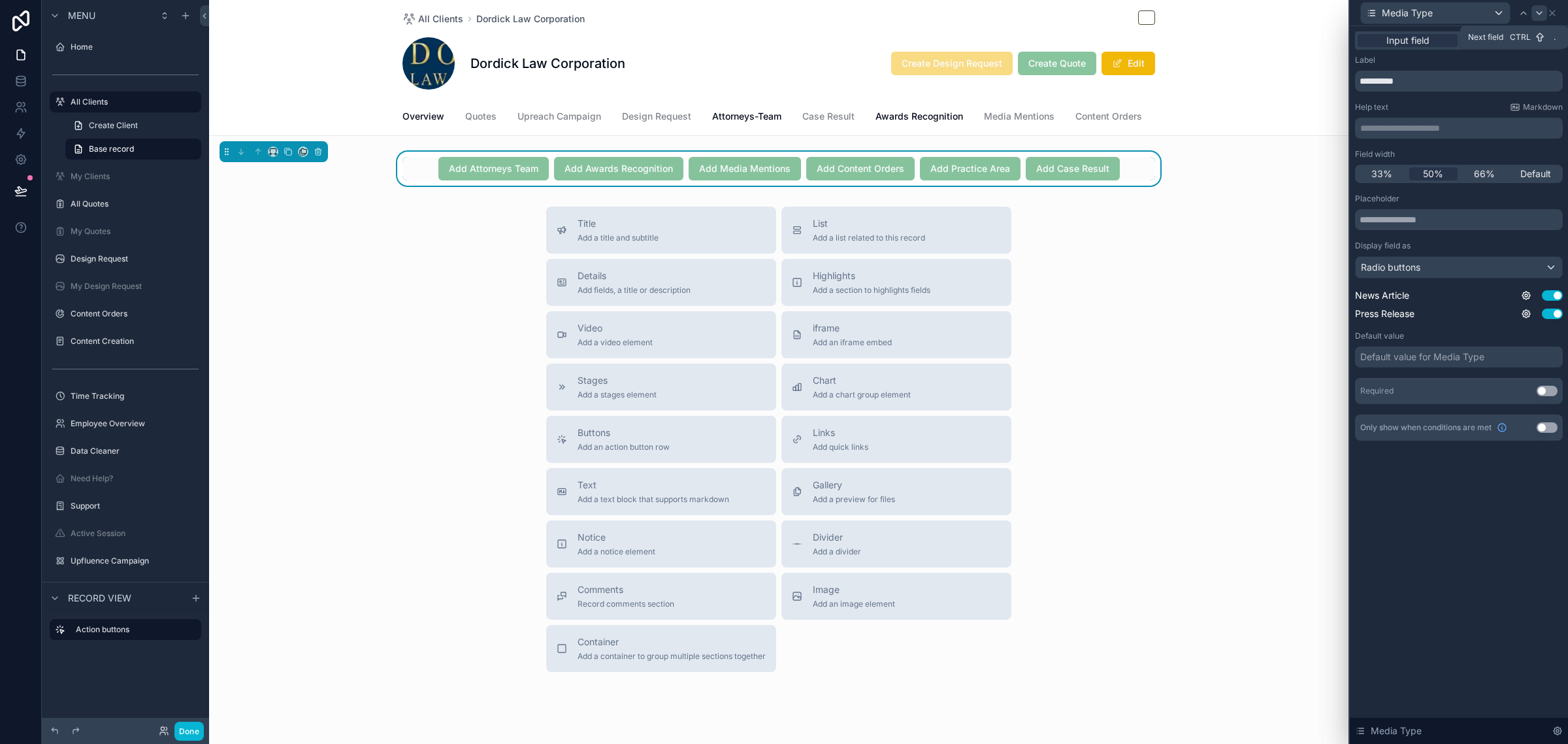
click at [1536, 13] on icon at bounding box center [1539, 13] width 10 height 10
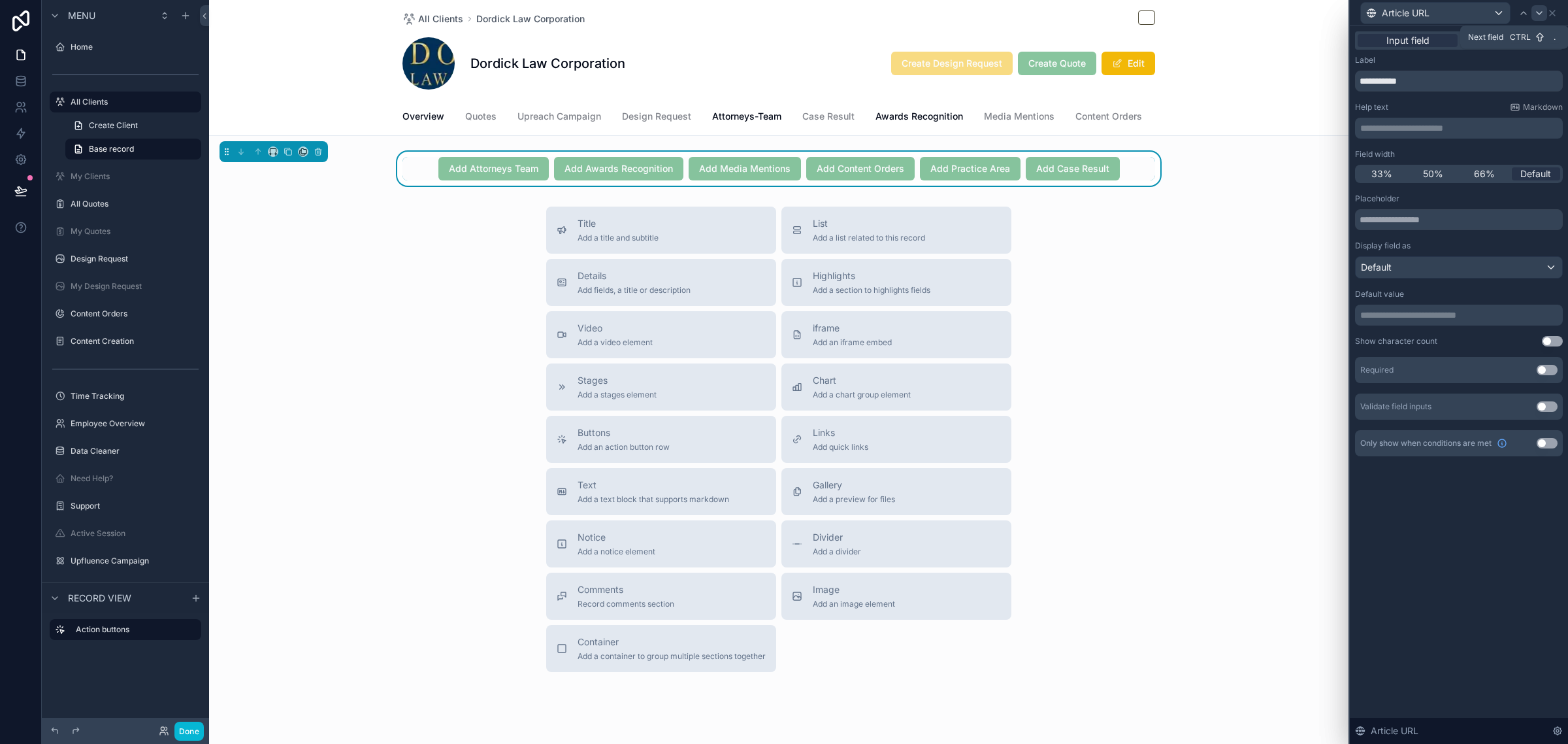
click at [1537, 15] on icon at bounding box center [1539, 13] width 10 height 10
click at [1440, 173] on span "50%" at bounding box center [1432, 174] width 20 height 13
click at [1542, 15] on icon at bounding box center [1539, 13] width 10 height 10
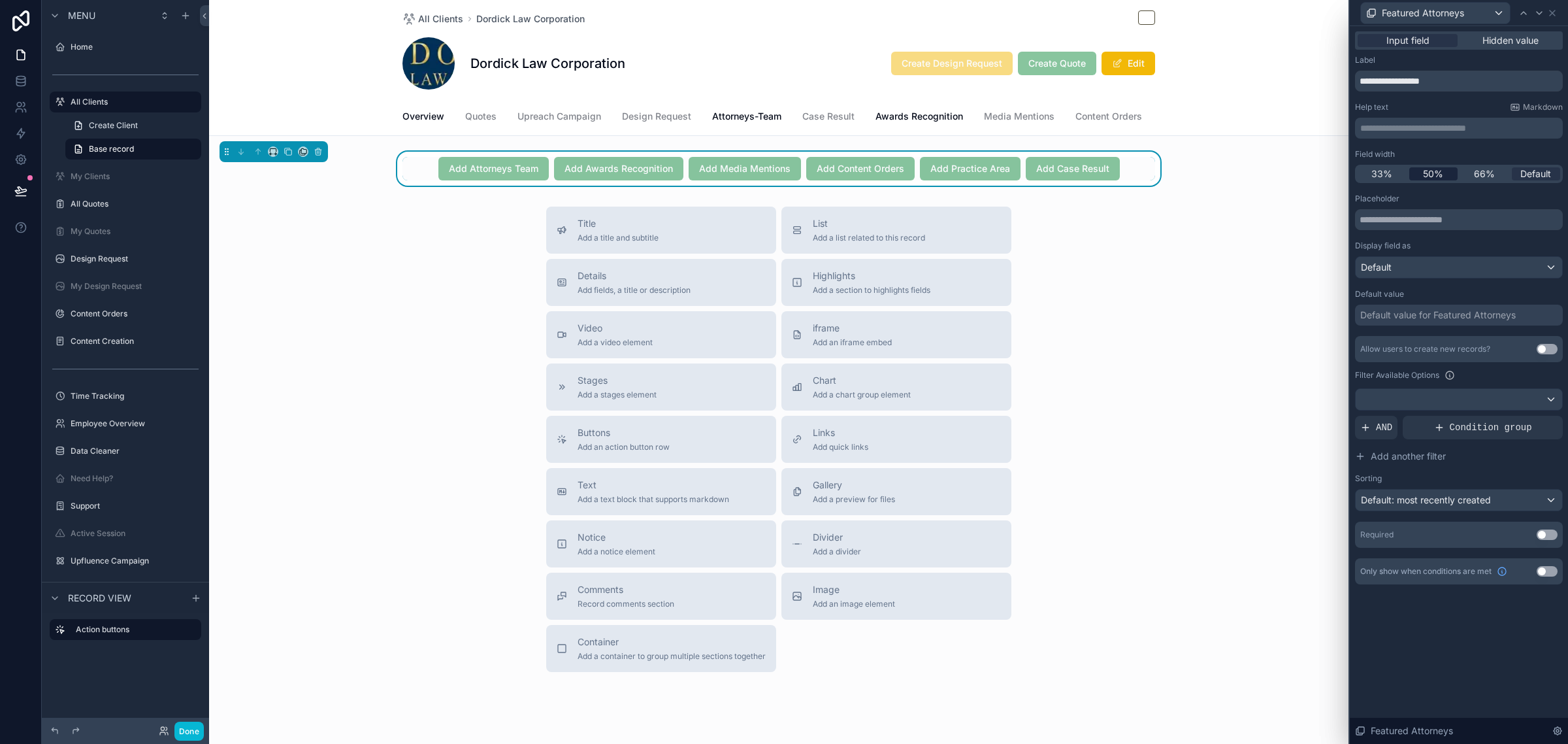
click at [1442, 170] on span "50%" at bounding box center [1432, 174] width 20 height 13
click at [1537, 10] on icon at bounding box center [1539, 13] width 10 height 10
click at [1433, 169] on span "50%" at bounding box center [1432, 174] width 20 height 13
click at [1540, 14] on icon at bounding box center [1539, 13] width 10 height 10
click at [1439, 171] on span "50%" at bounding box center [1432, 174] width 20 height 13
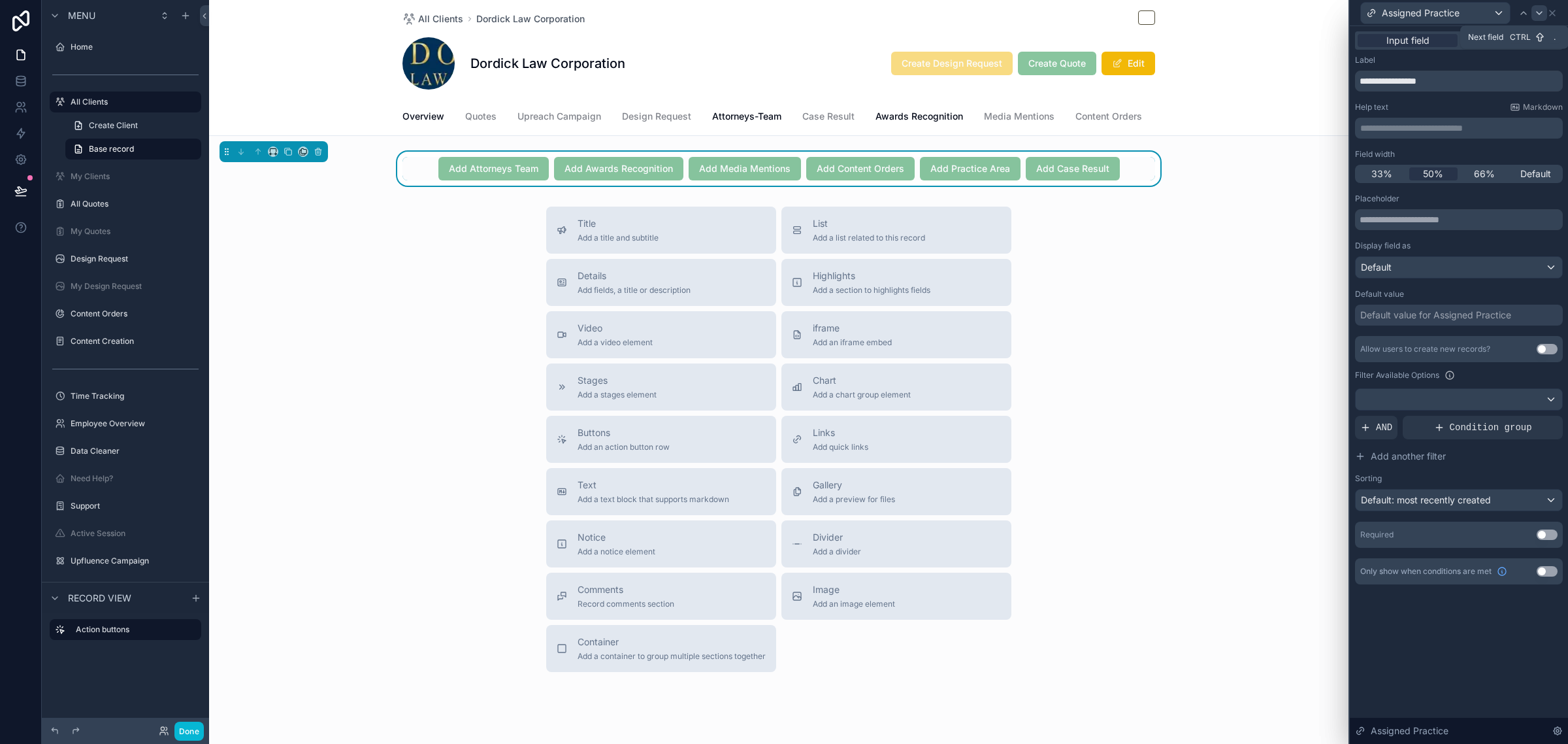
click at [1539, 13] on icon at bounding box center [1539, 13] width 5 height 3
click at [1434, 171] on span "50%" at bounding box center [1432, 174] width 20 height 13
click at [1539, 20] on div at bounding box center [1539, 13] width 15 height 15
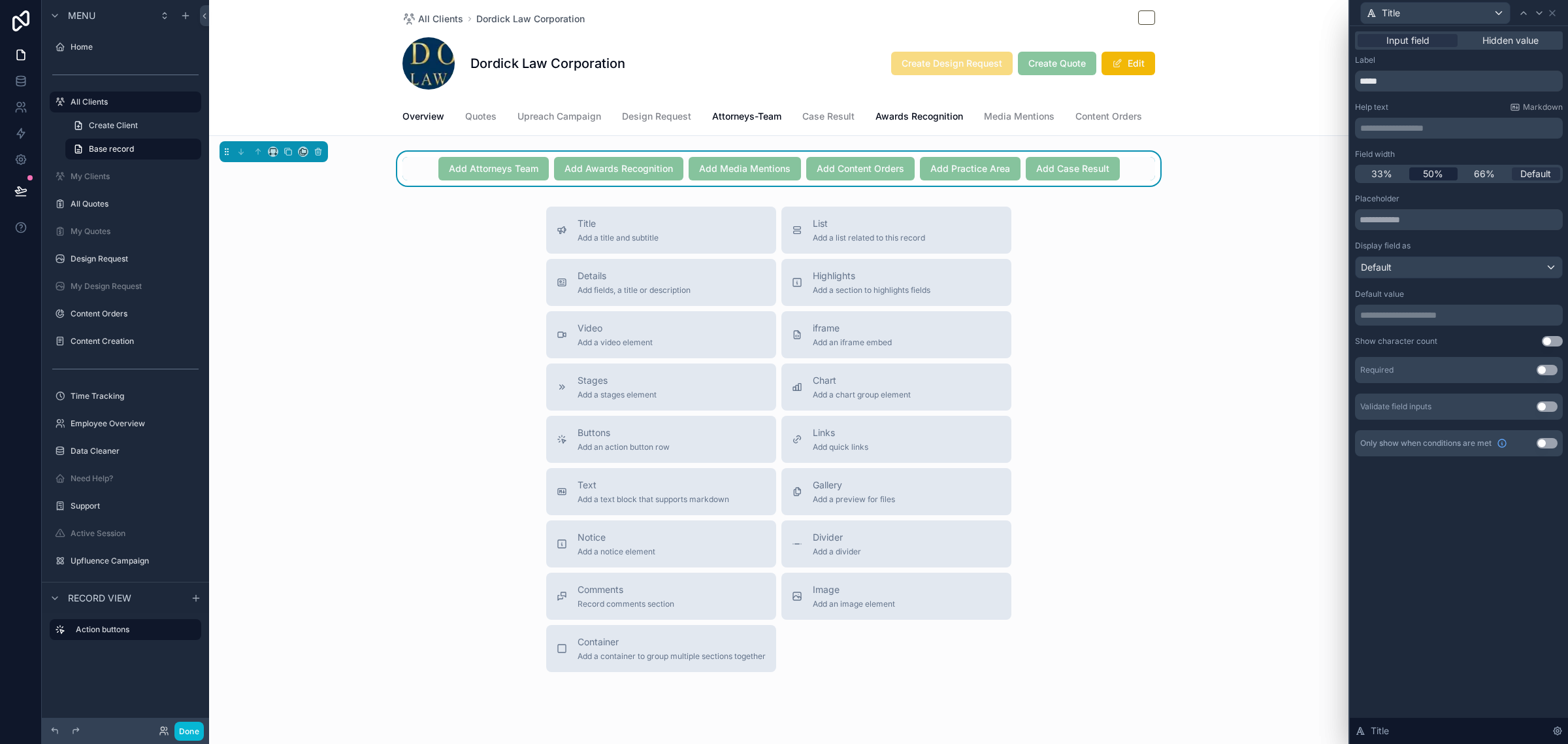
click at [1447, 173] on div "50%" at bounding box center [1434, 174] width 49 height 13
click at [1529, 174] on span "Default" at bounding box center [1536, 174] width 31 height 13
click at [1553, 15] on icon at bounding box center [1553, 13] width 10 height 10
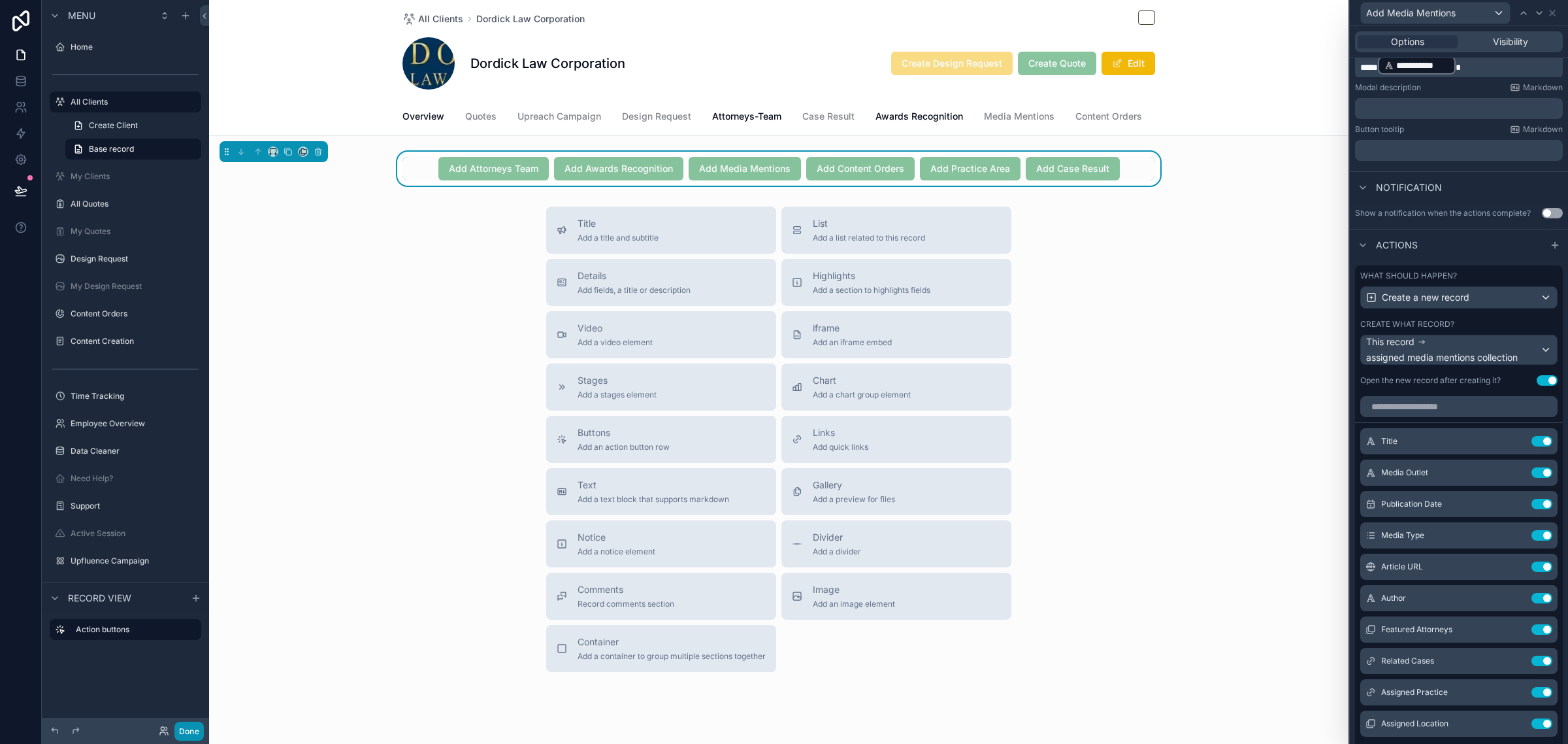
click at [188, 729] on button "Done" at bounding box center [189, 731] width 29 height 19
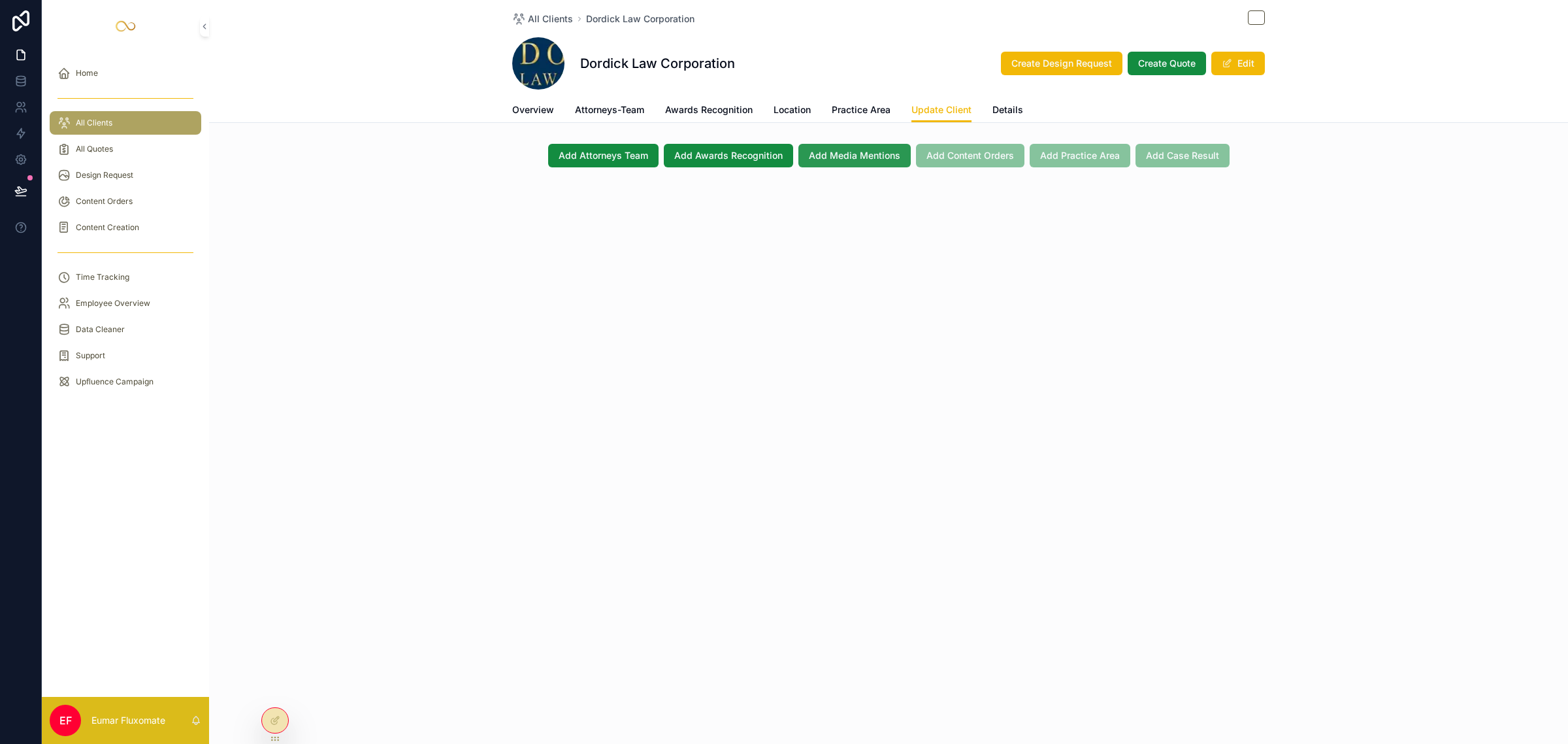
click at [854, 153] on span "Add Media Mentions" at bounding box center [854, 156] width 91 height 13
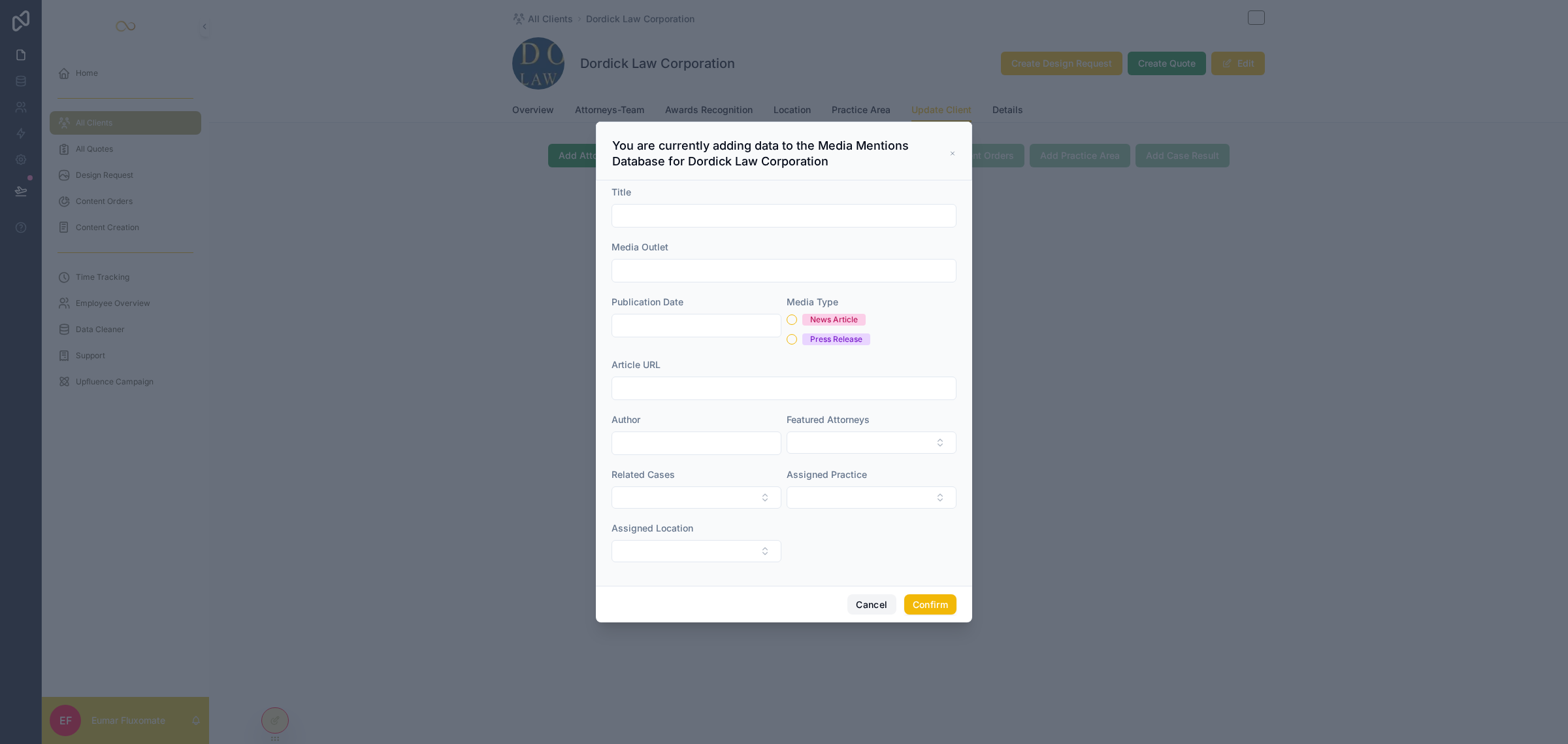
click at [858, 608] on button "Cancel" at bounding box center [872, 605] width 49 height 21
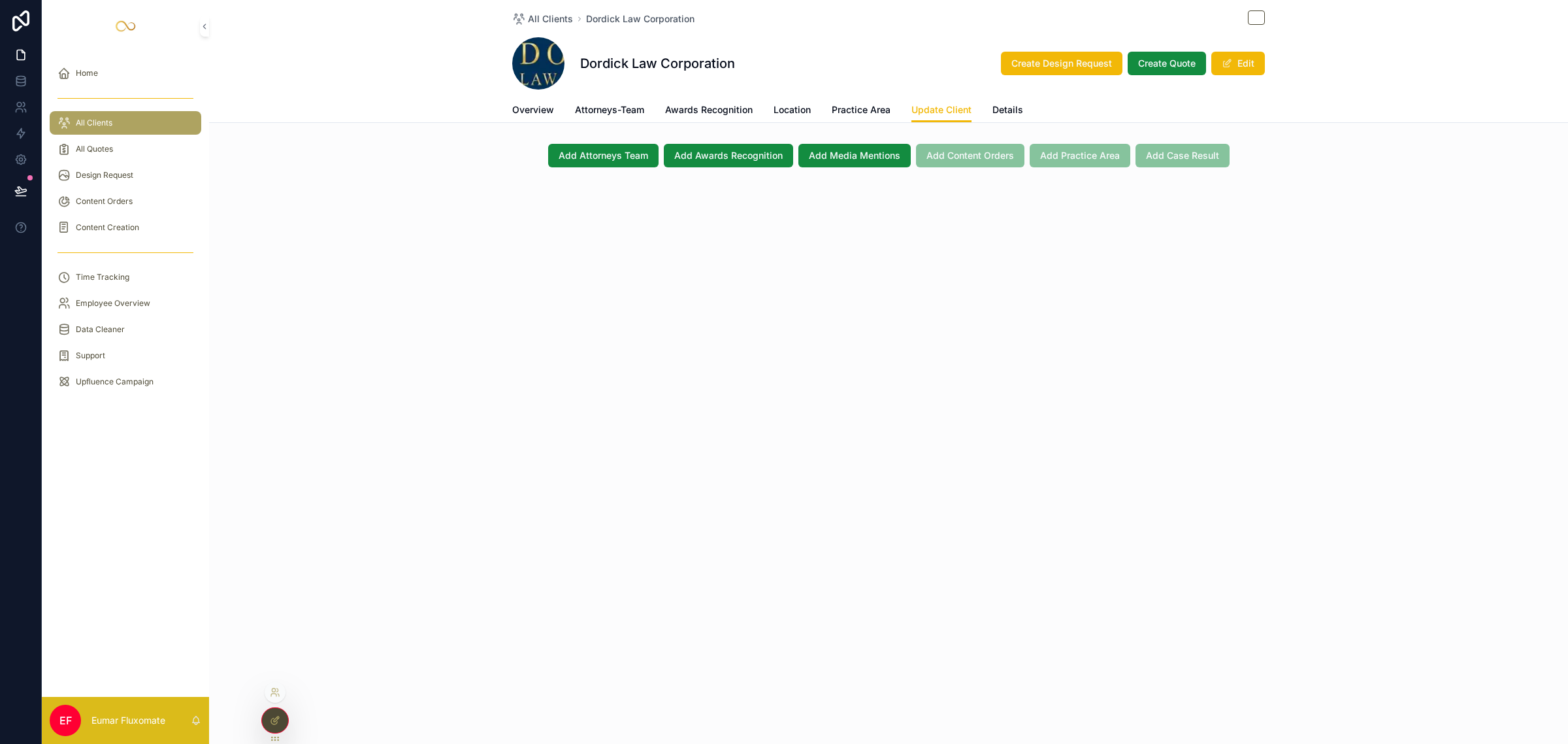
click at [268, 726] on div at bounding box center [274, 720] width 26 height 25
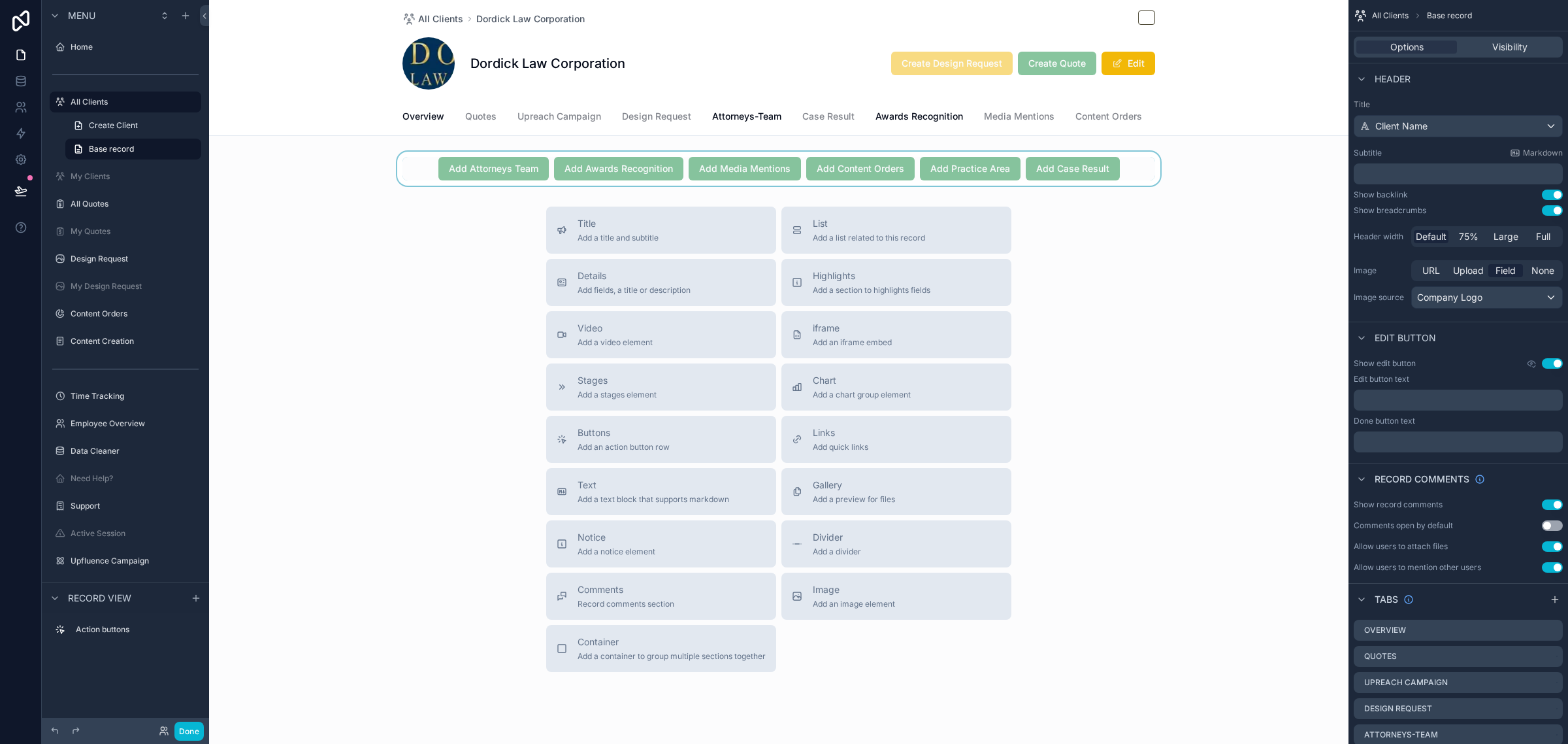
click at [1158, 176] on div "scrollable content" at bounding box center [779, 169] width 1140 height 34
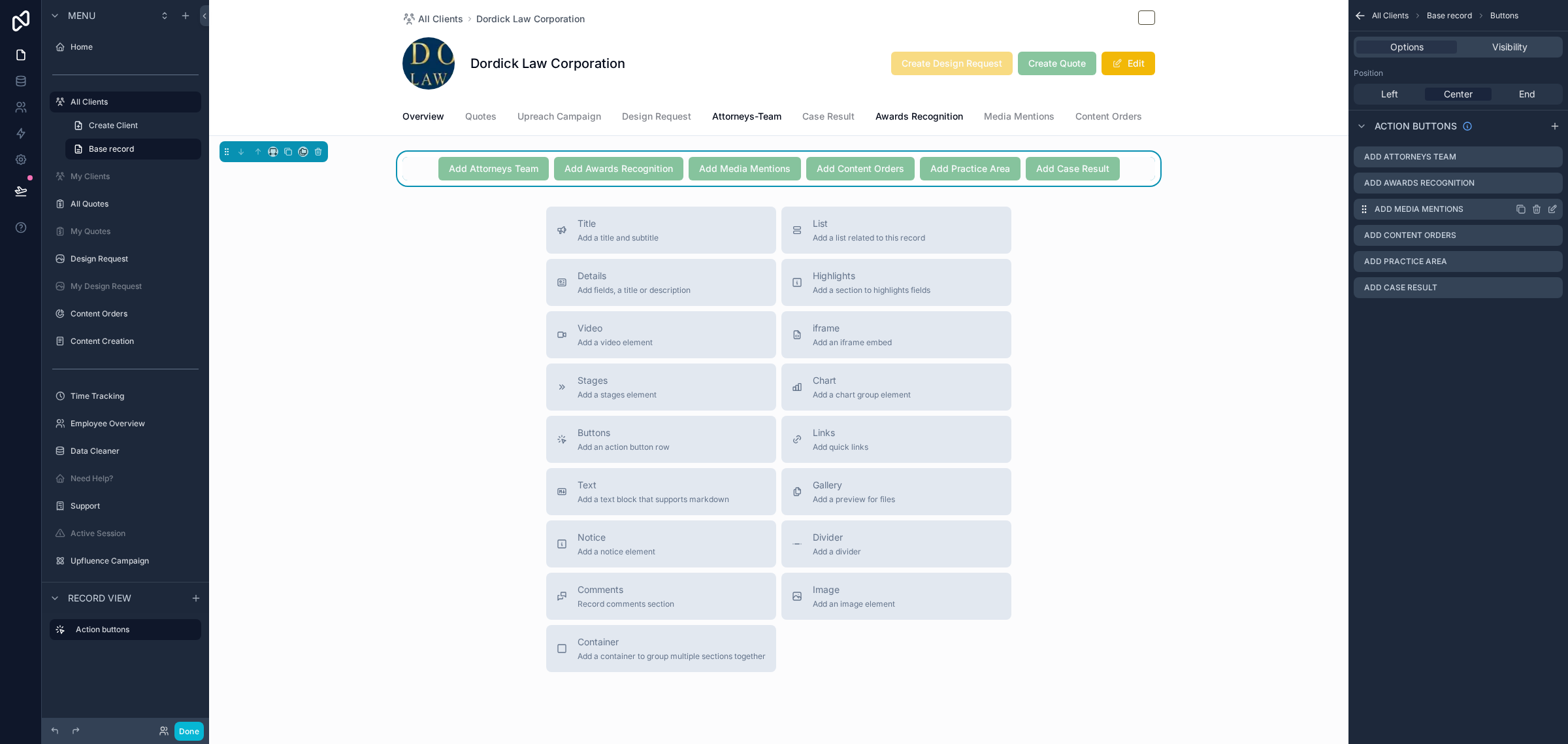
click at [1550, 207] on icon "scrollable content" at bounding box center [1553, 209] width 10 height 10
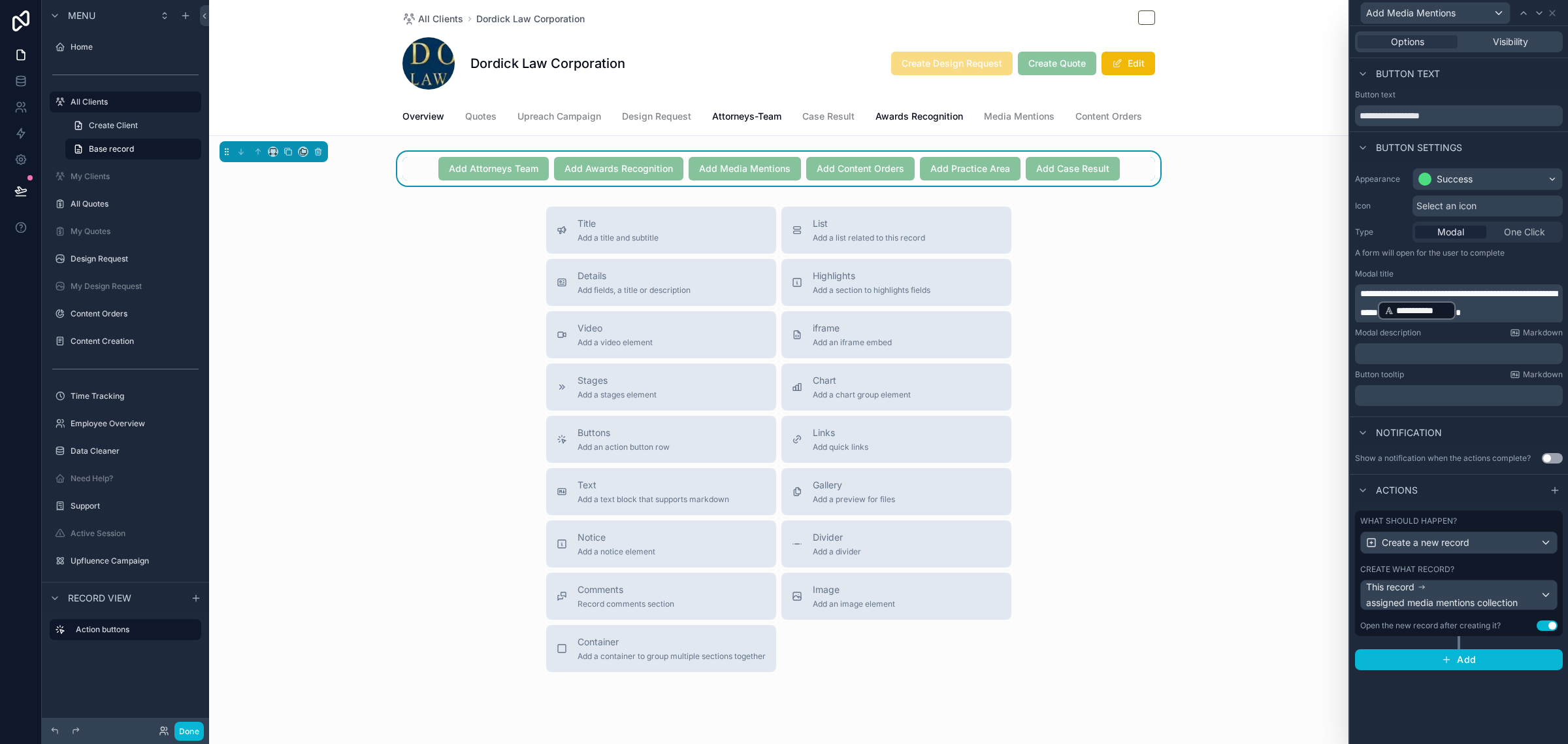
click at [1491, 564] on div "Create what record?" at bounding box center [1459, 569] width 198 height 10
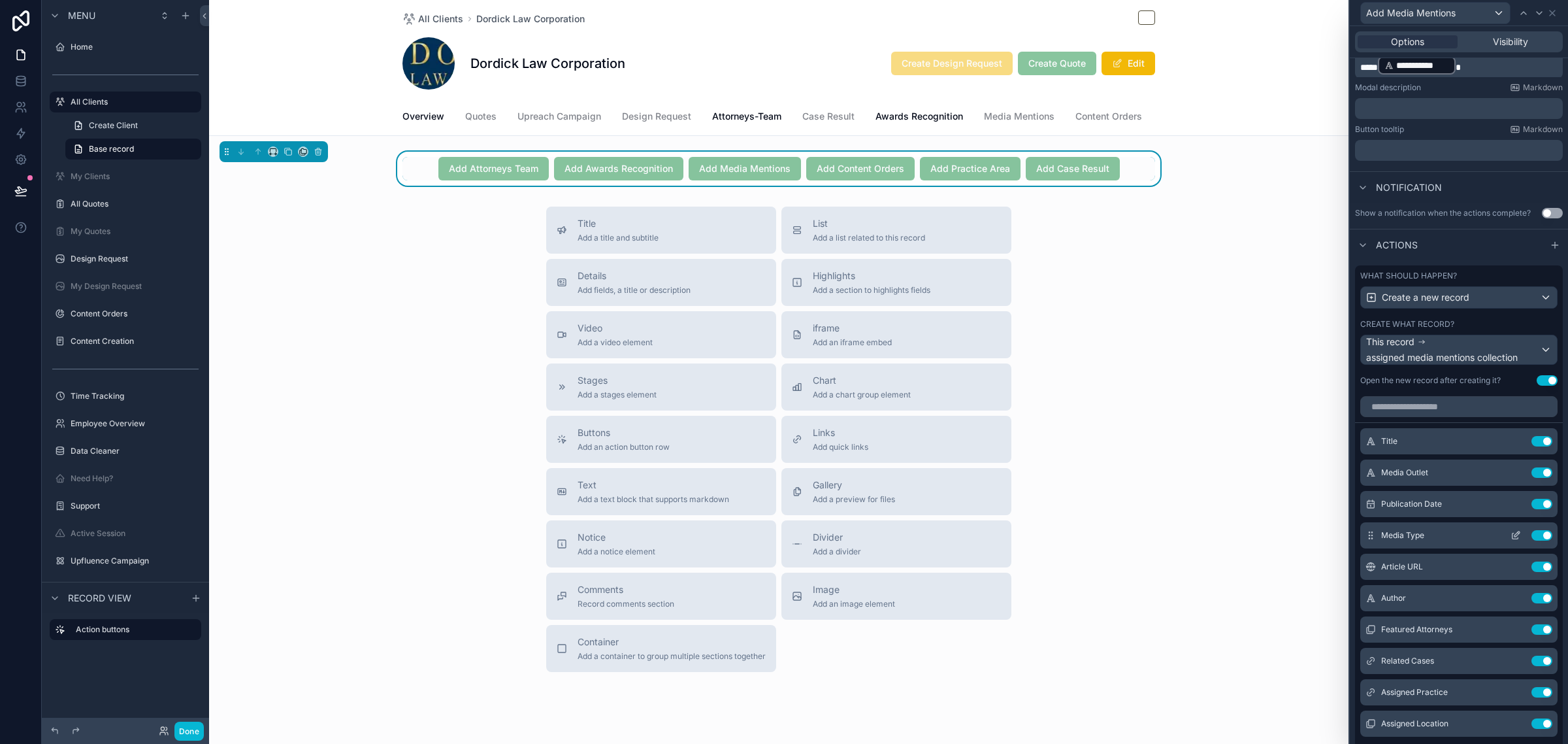
scroll to position [82, 0]
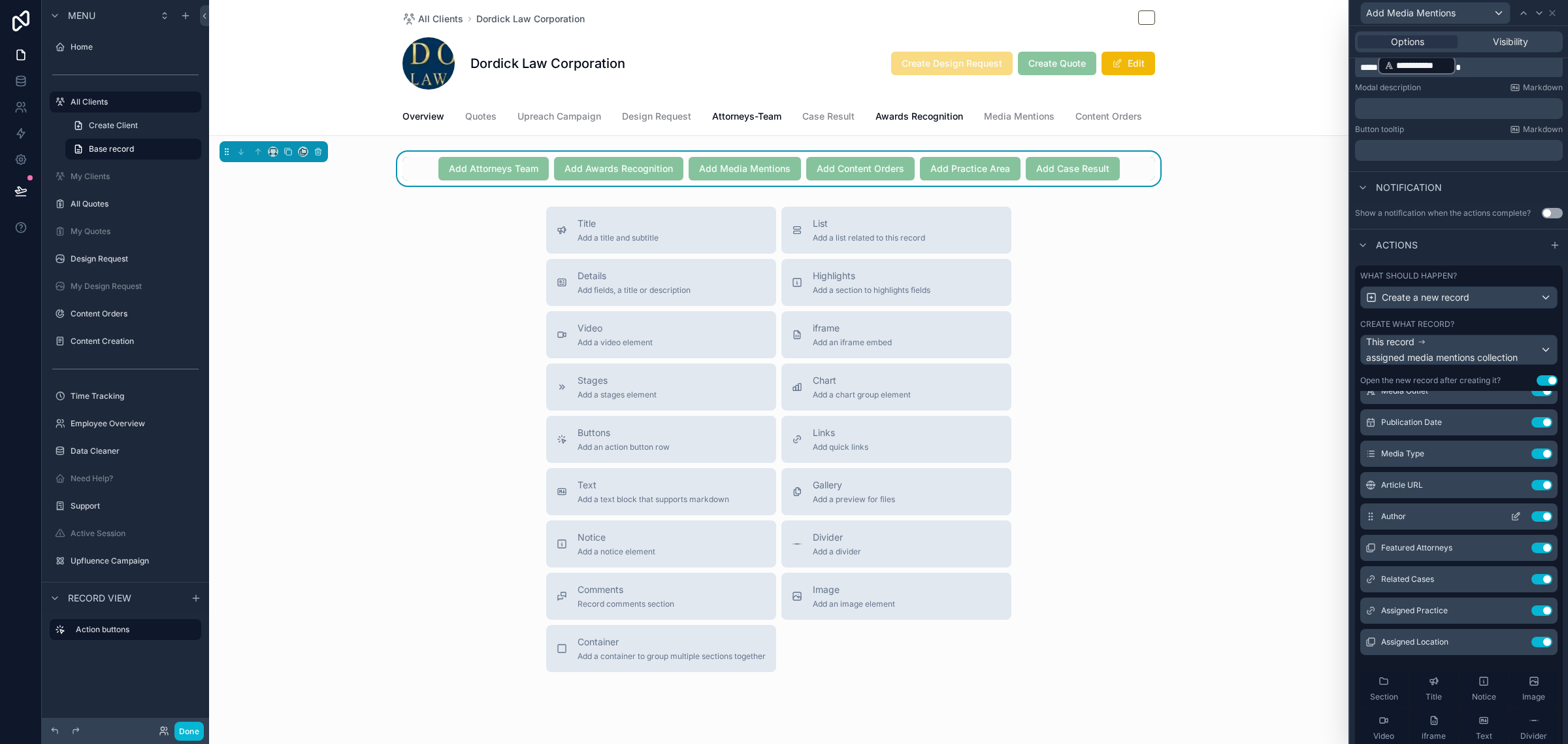
click at [1510, 521] on icon at bounding box center [1516, 516] width 10 height 10
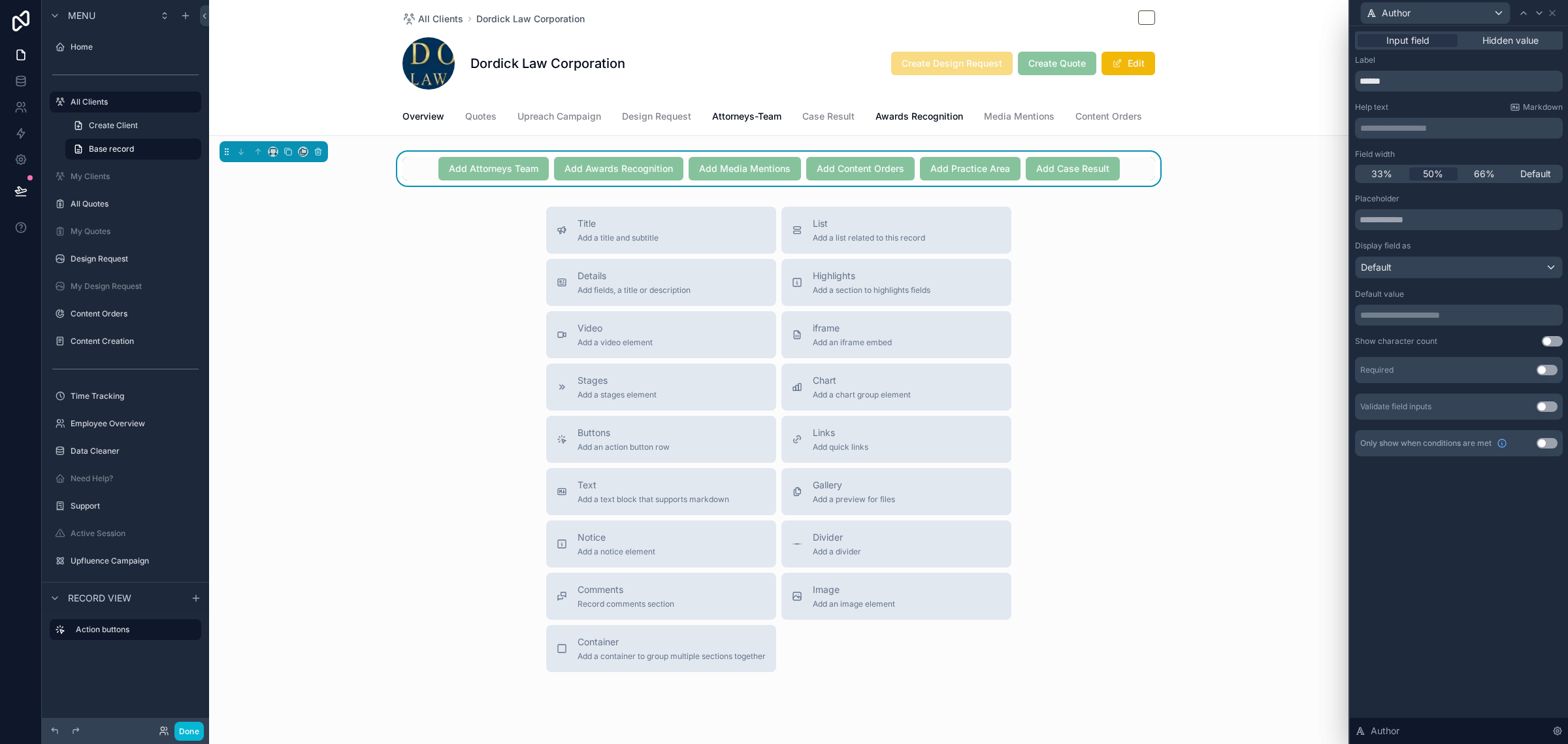
click at [1543, 170] on span "Default" at bounding box center [1536, 174] width 31 height 13
click at [1553, 10] on icon at bounding box center [1553, 13] width 10 height 10
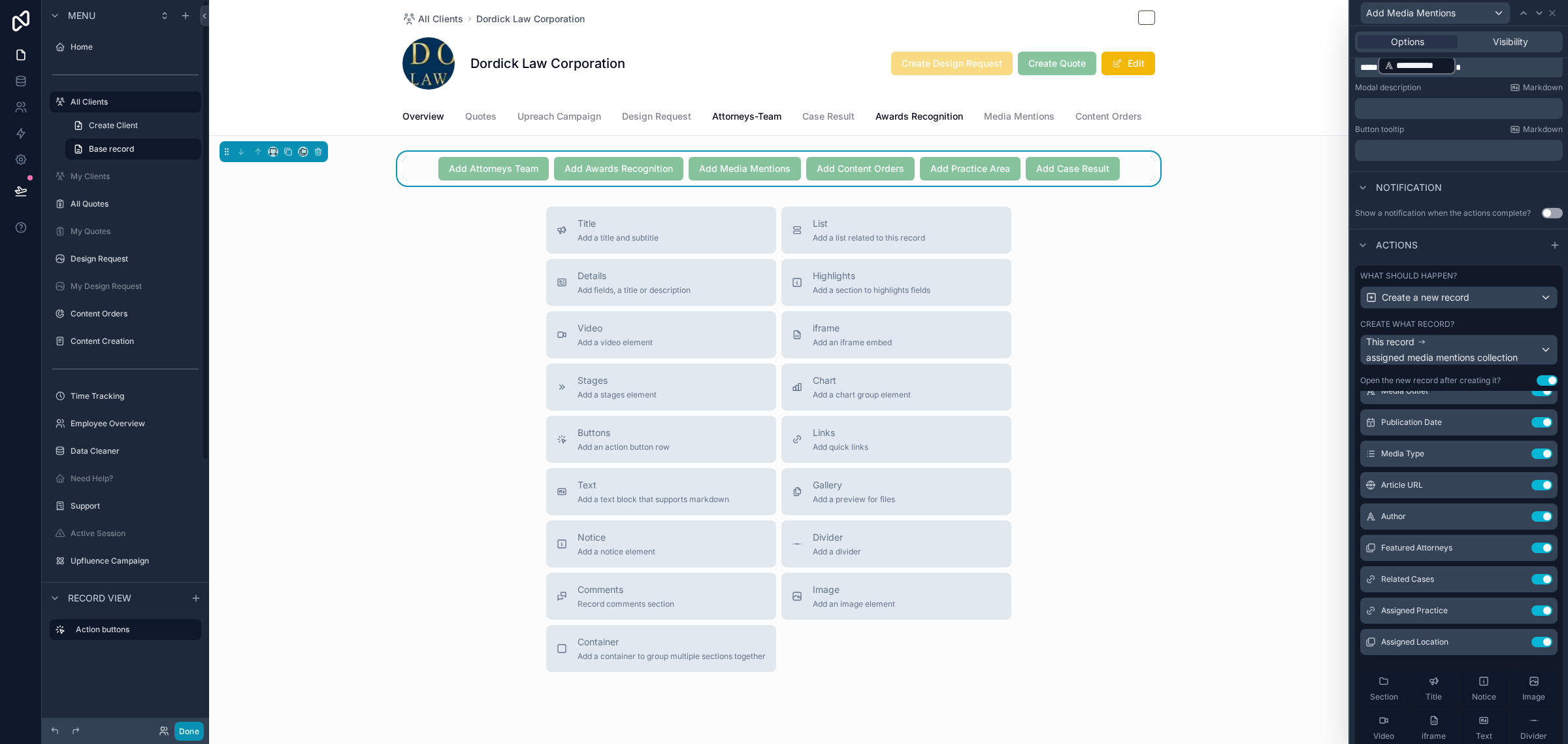
click at [190, 723] on button "Done" at bounding box center [189, 731] width 29 height 19
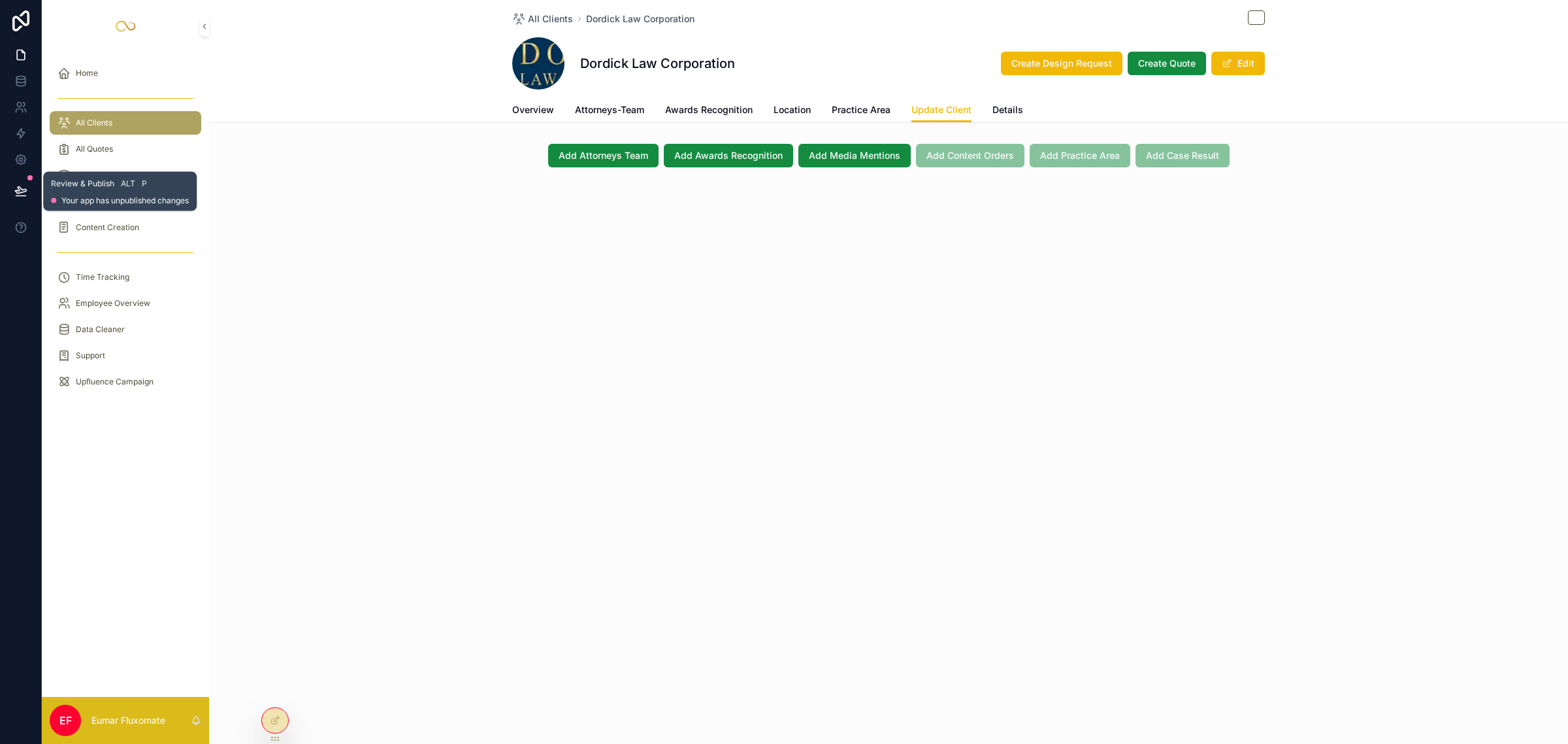
click at [14, 191] on icon at bounding box center [21, 191] width 13 height 13
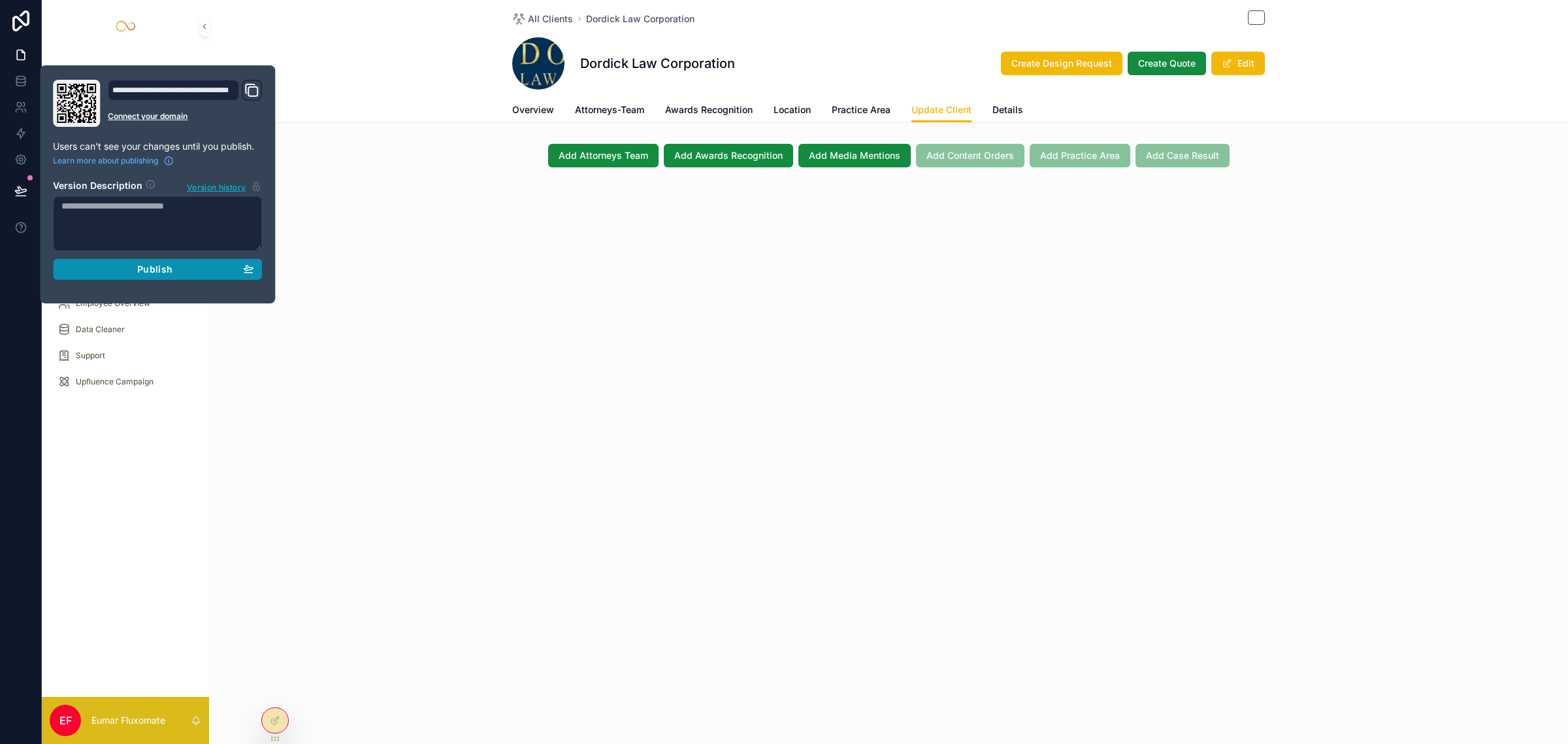
click at [181, 260] on button "Publish" at bounding box center [158, 269] width 209 height 21
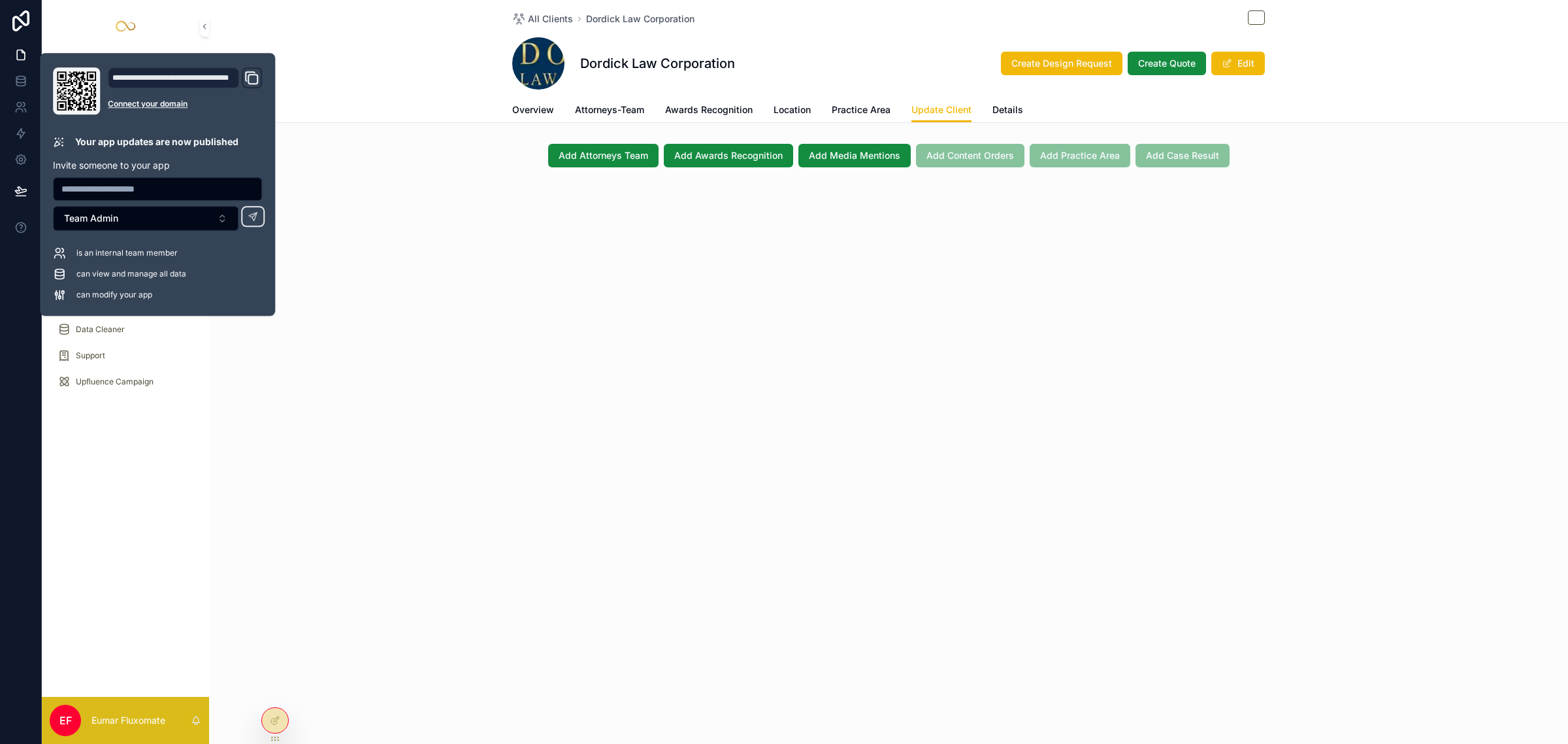
click at [787, 352] on div "All Clients Dordick Law Corporation Dordick Law Corporation Create Design Reque…" at bounding box center [888, 372] width 1359 height 744
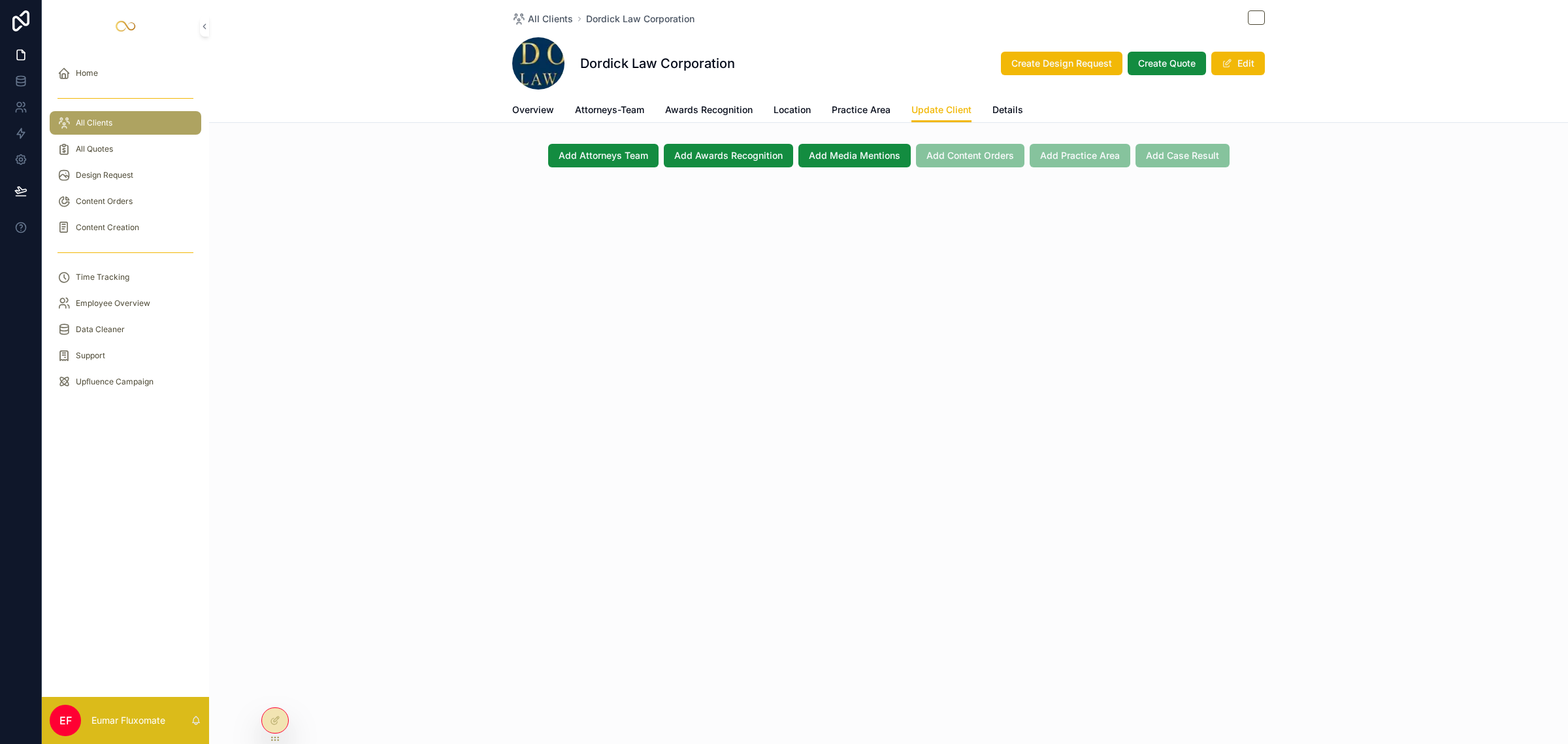
click at [805, 367] on div "All Clients Dordick Law Corporation Dordick Law Corporation Create Design Reque…" at bounding box center [888, 372] width 1359 height 744
click at [629, 306] on div "All Clients Dordick Law Corporation Dordick Law Corporation Create Design Reque…" at bounding box center [888, 372] width 1359 height 744
click at [279, 720] on icon at bounding box center [275, 720] width 10 height 10
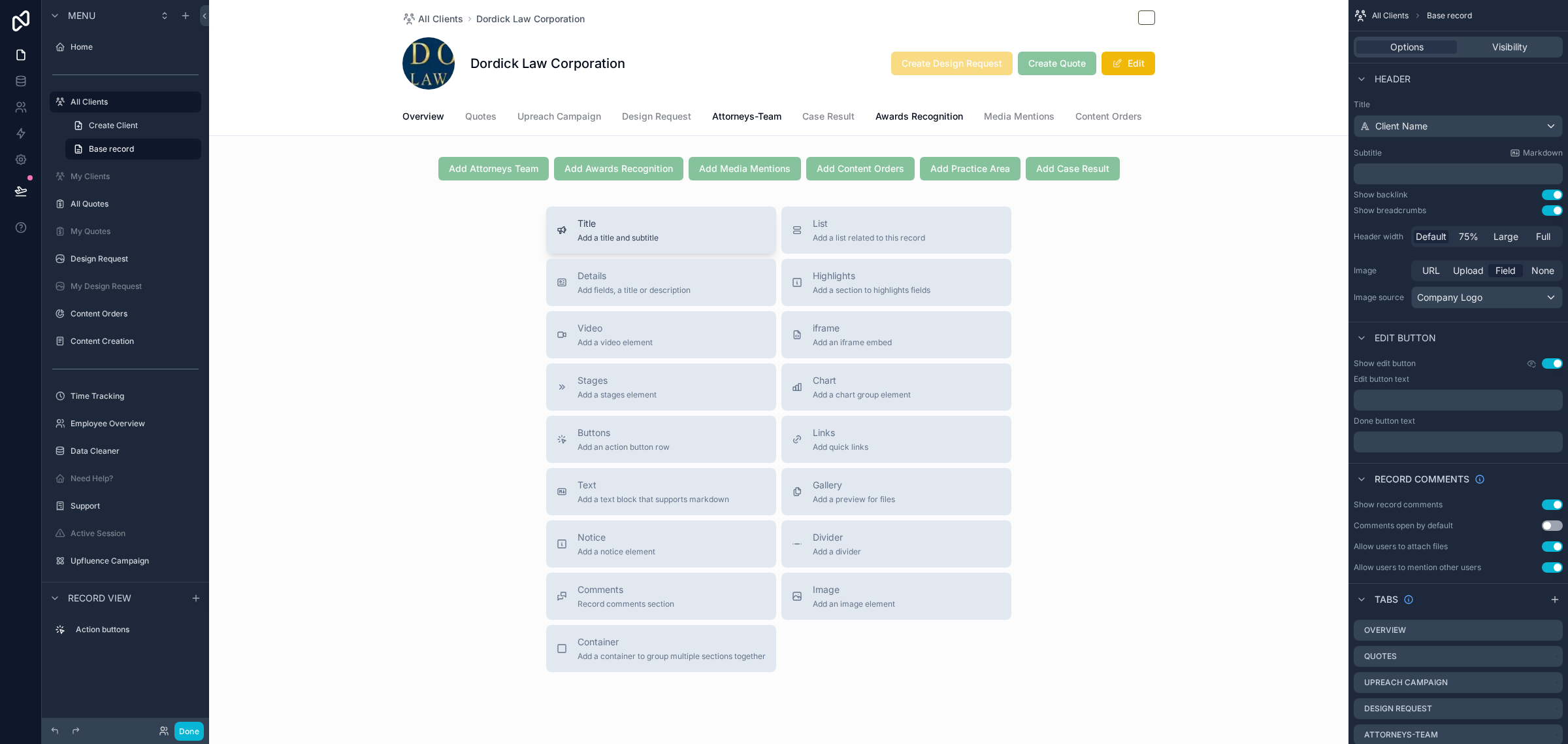
click at [645, 230] on span "Title" at bounding box center [618, 223] width 81 height 13
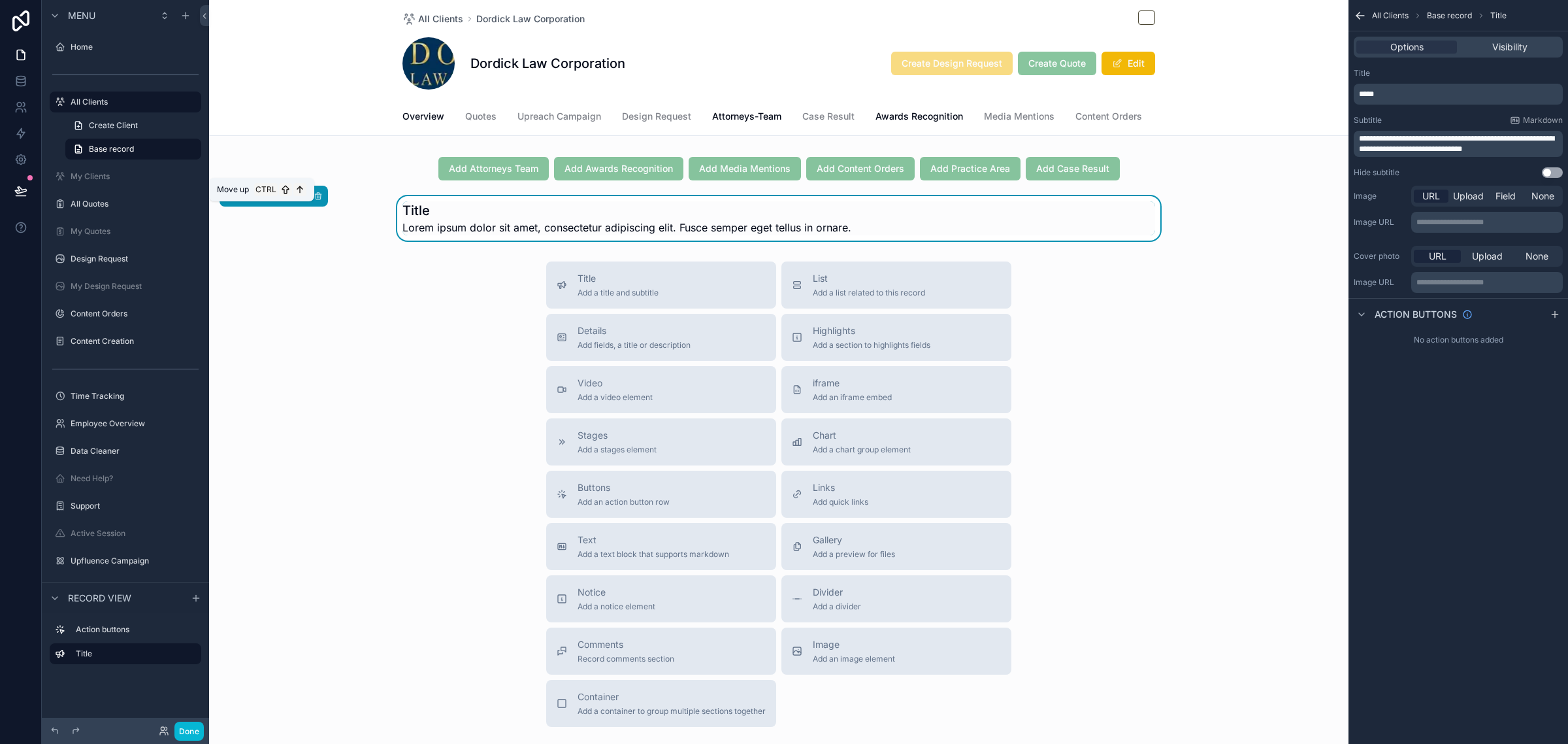
click at [260, 201] on icon "scrollable content" at bounding box center [258, 196] width 9 height 9
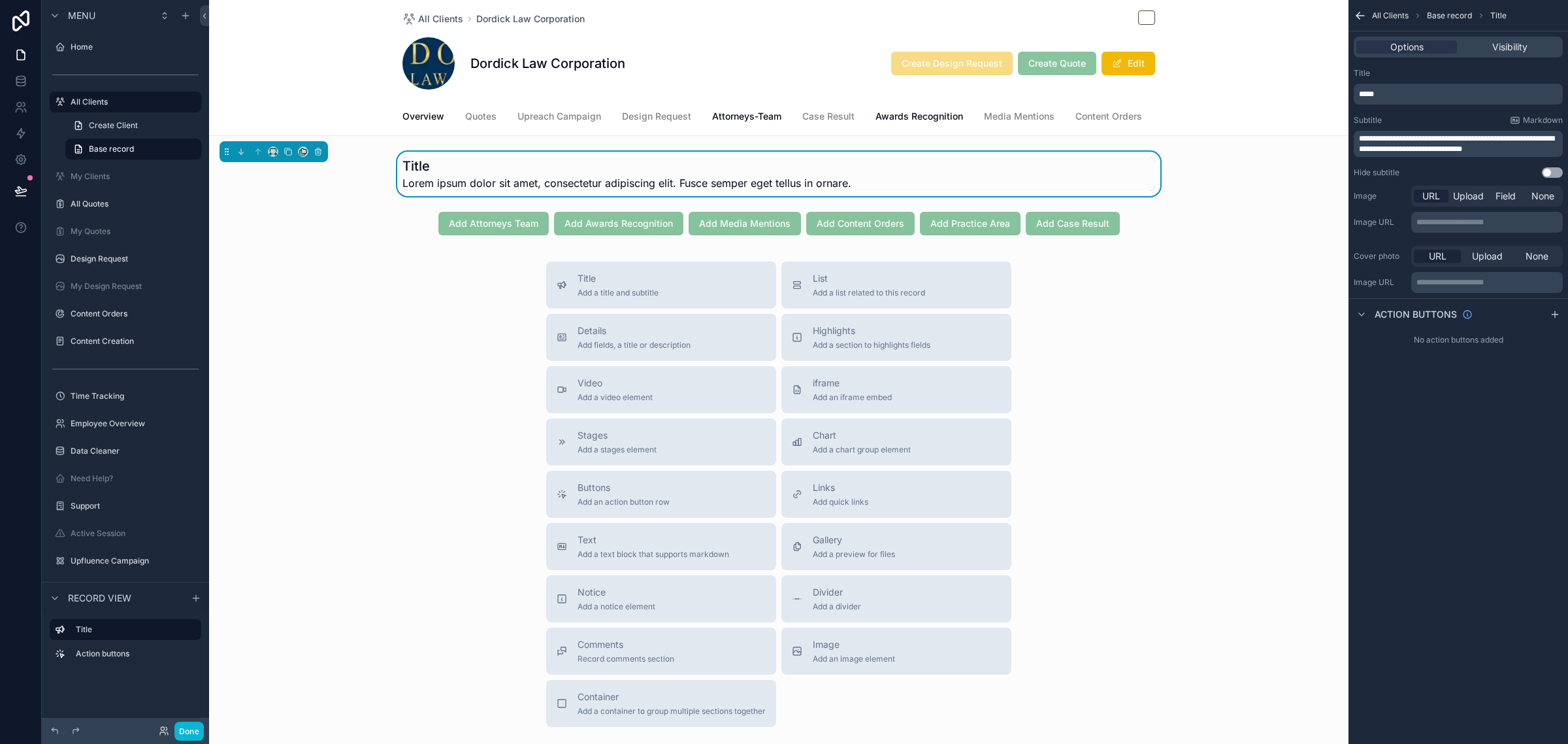
click at [1423, 86] on div "*****" at bounding box center [1458, 94] width 209 height 21
click at [1410, 94] on p "*****" at bounding box center [1459, 94] width 201 height 10
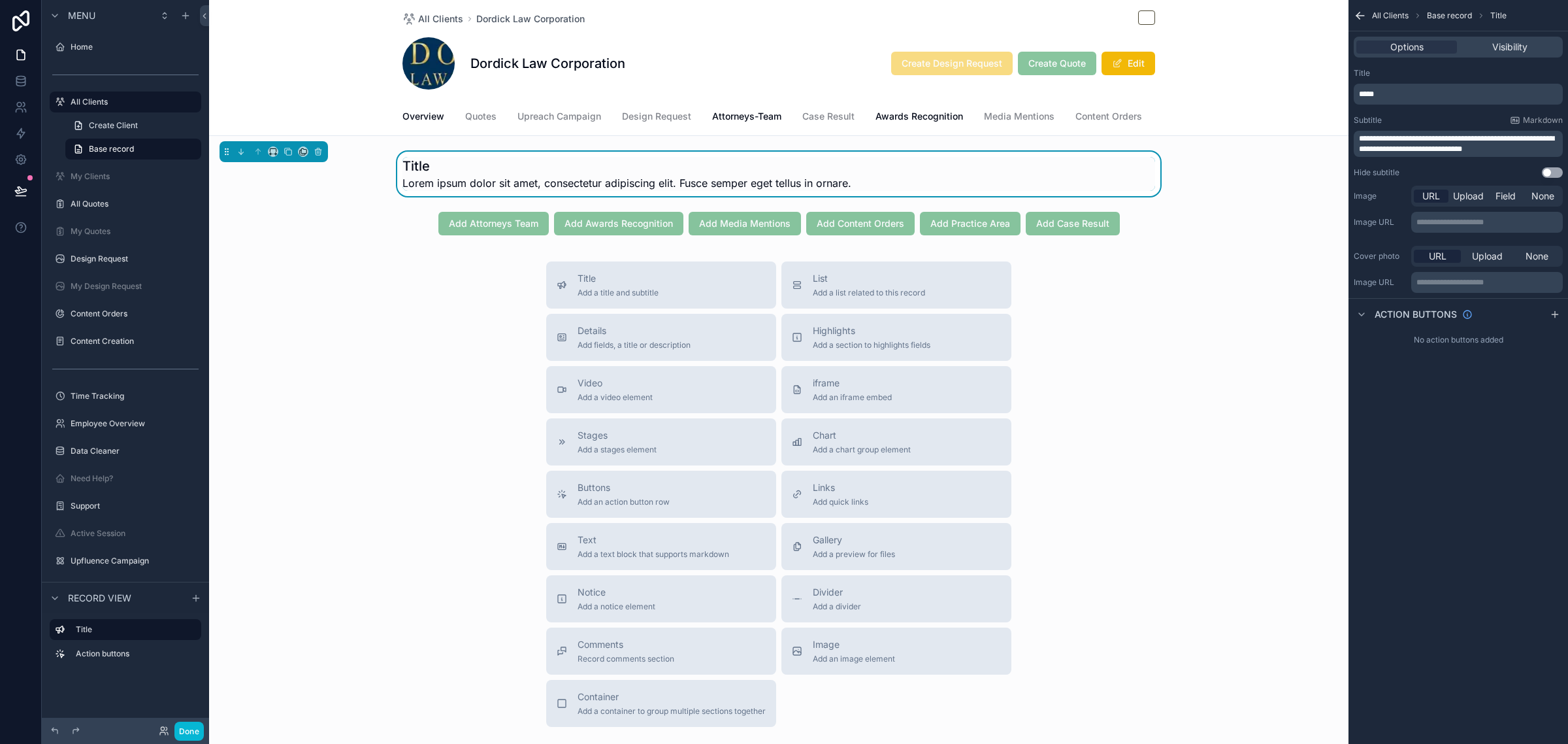
click at [1410, 94] on p "*****" at bounding box center [1459, 94] width 201 height 10
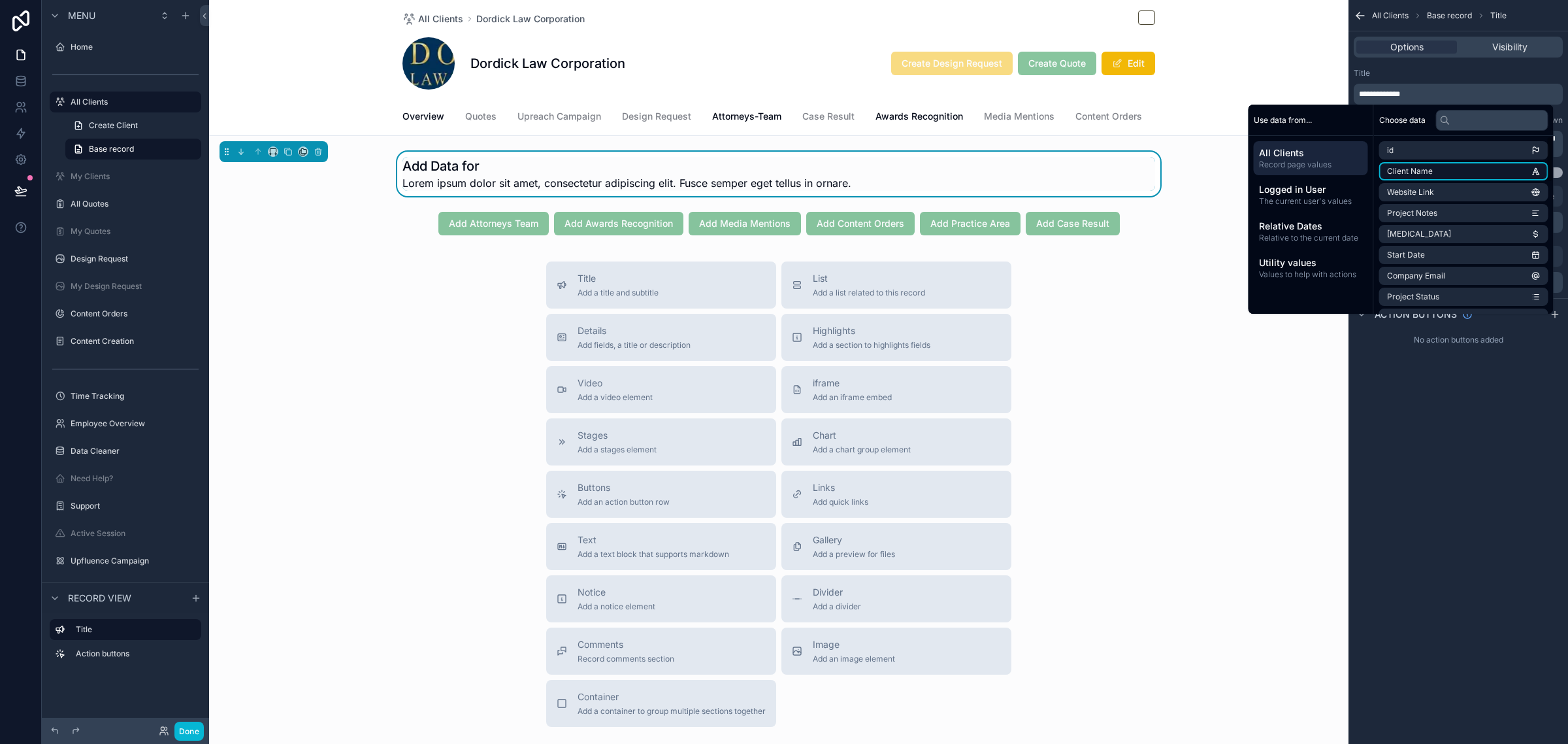
click at [1445, 174] on li "Client Name" at bounding box center [1464, 171] width 170 height 18
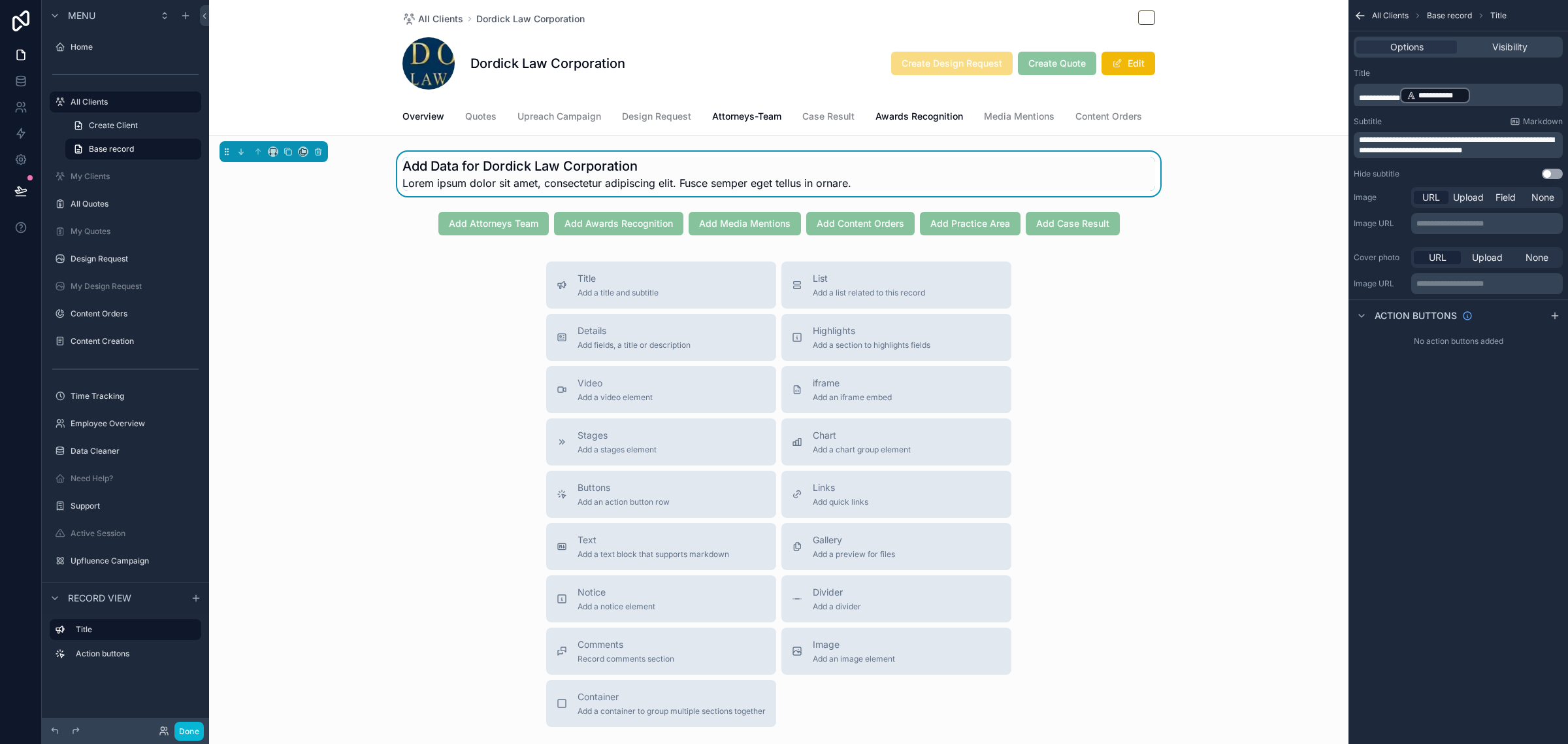
click at [1405, 466] on div "**********" at bounding box center [1458, 372] width 220 height 744
drag, startPoint x: 1525, startPoint y: 149, endPoint x: 1290, endPoint y: 129, distance: 235.8
click at [1290, 129] on div "Home All Clients My Clients All Quotes My Quotes Design Request My Design Reque…" at bounding box center [888, 372] width 1359 height 744
click at [1539, 139] on p "**********" at bounding box center [1459, 142] width 201 height 10
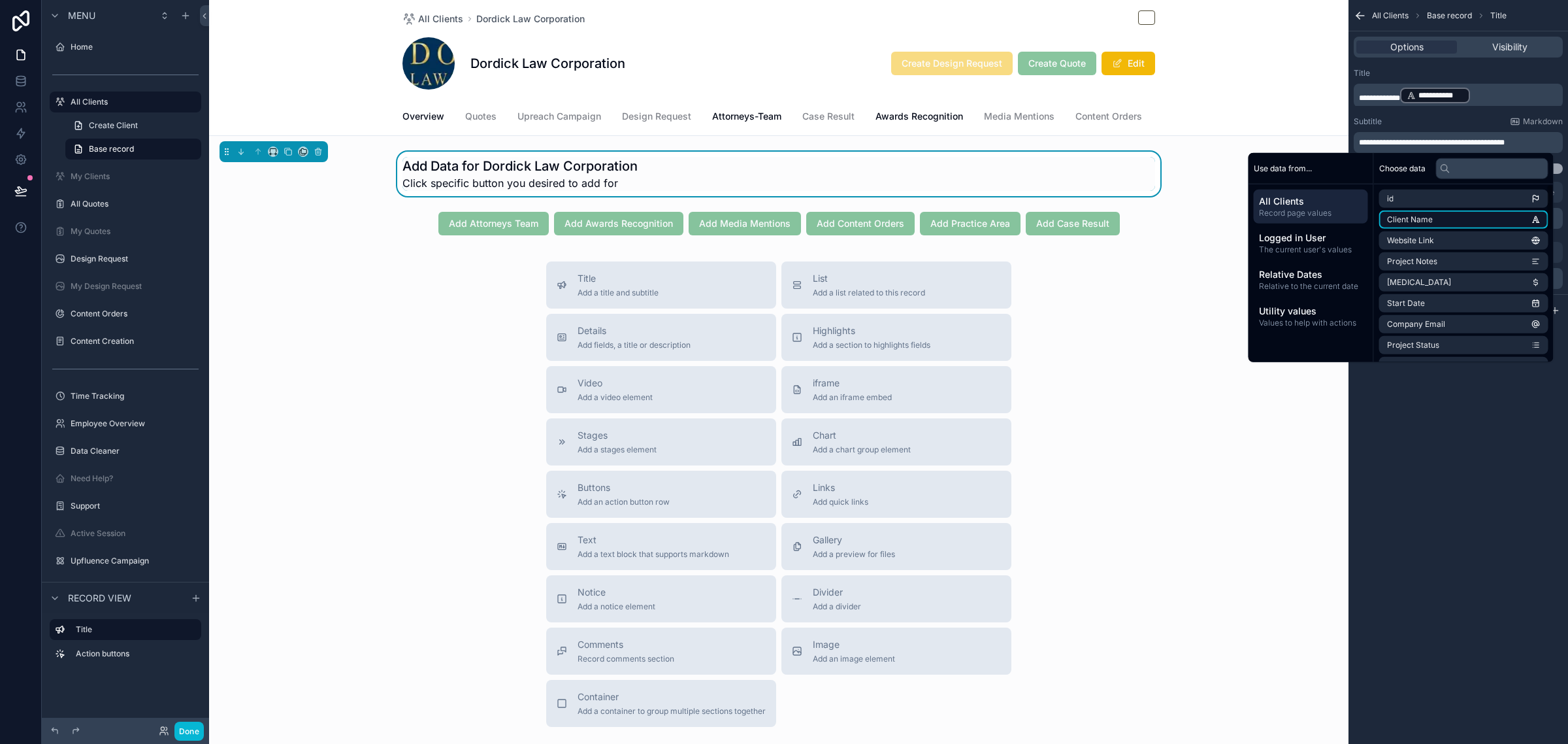
click at [1429, 218] on li "Client Name" at bounding box center [1464, 219] width 170 height 18
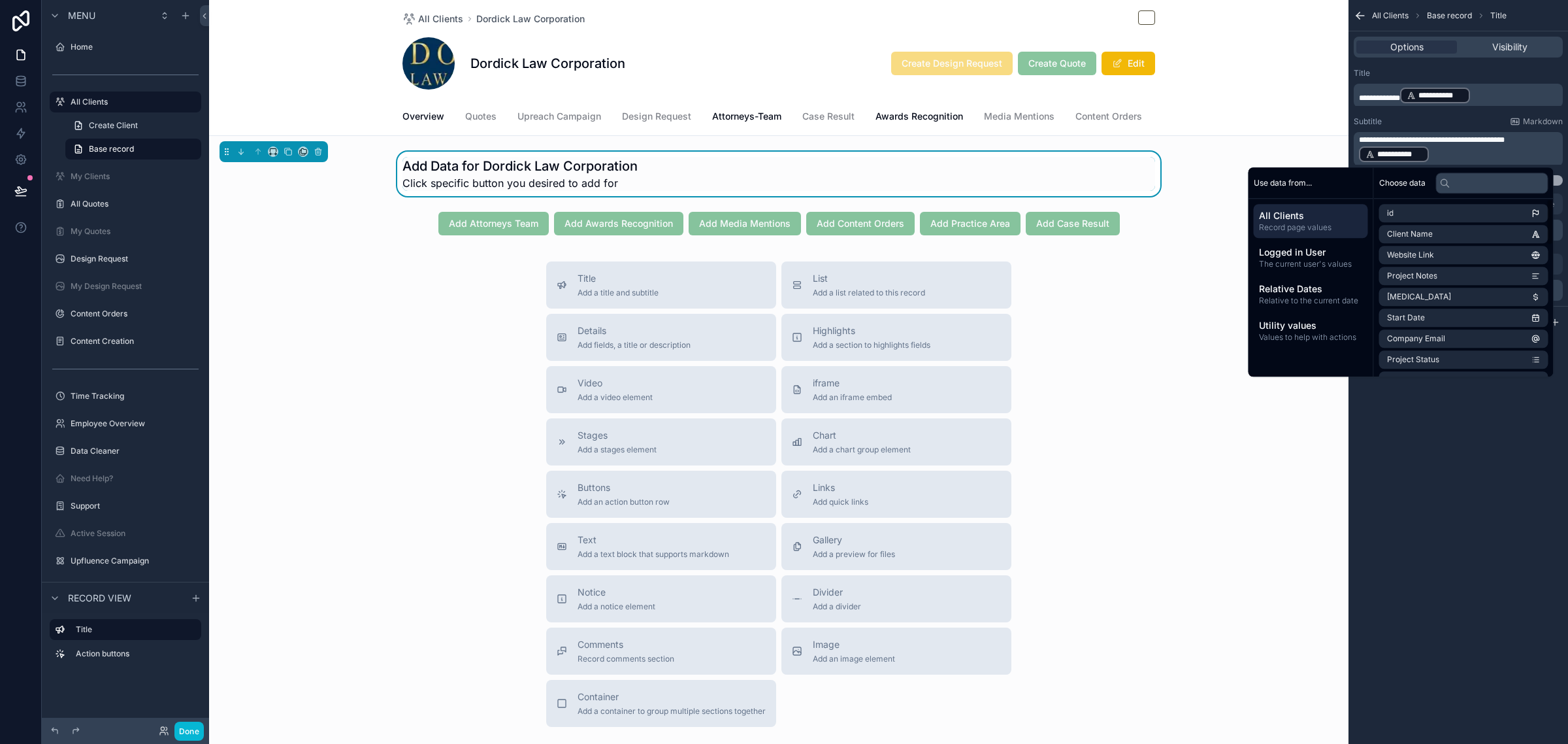
click at [1454, 524] on div "**********" at bounding box center [1458, 372] width 220 height 744
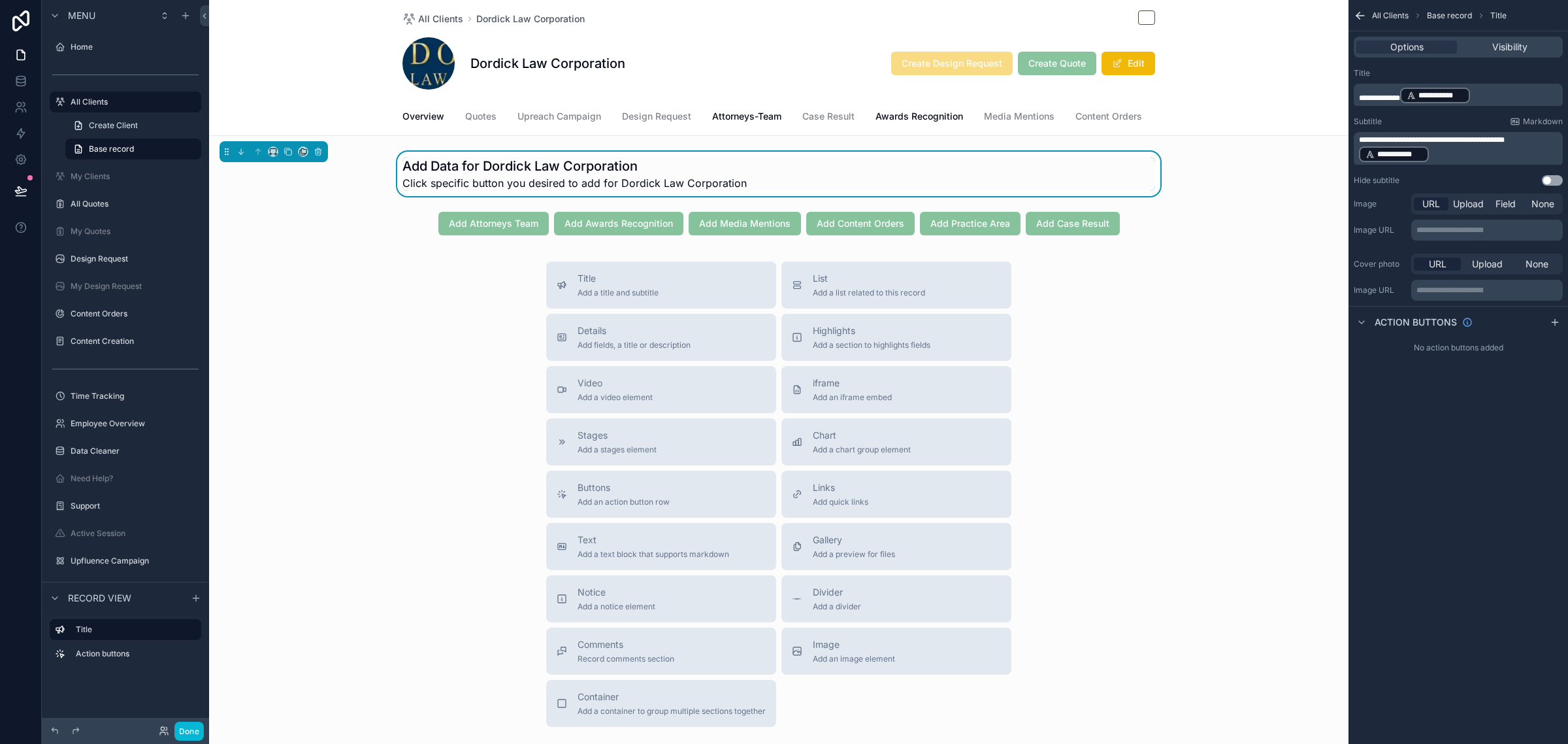
click at [1461, 154] on p "**********" at bounding box center [1459, 149] width 201 height 29
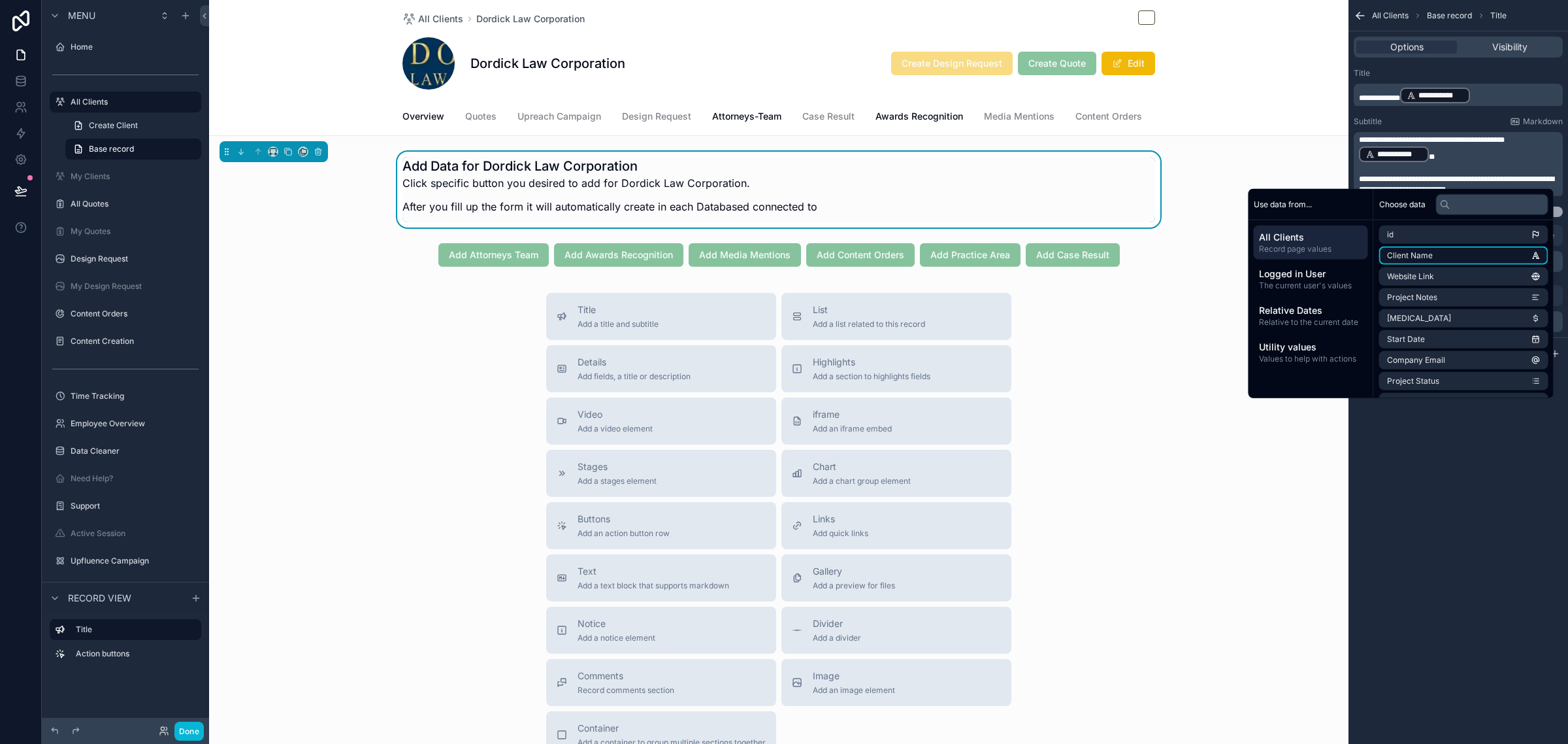
click at [1454, 259] on li "Client Name" at bounding box center [1464, 255] width 170 height 18
click at [1485, 562] on div "**********" at bounding box center [1458, 372] width 220 height 744
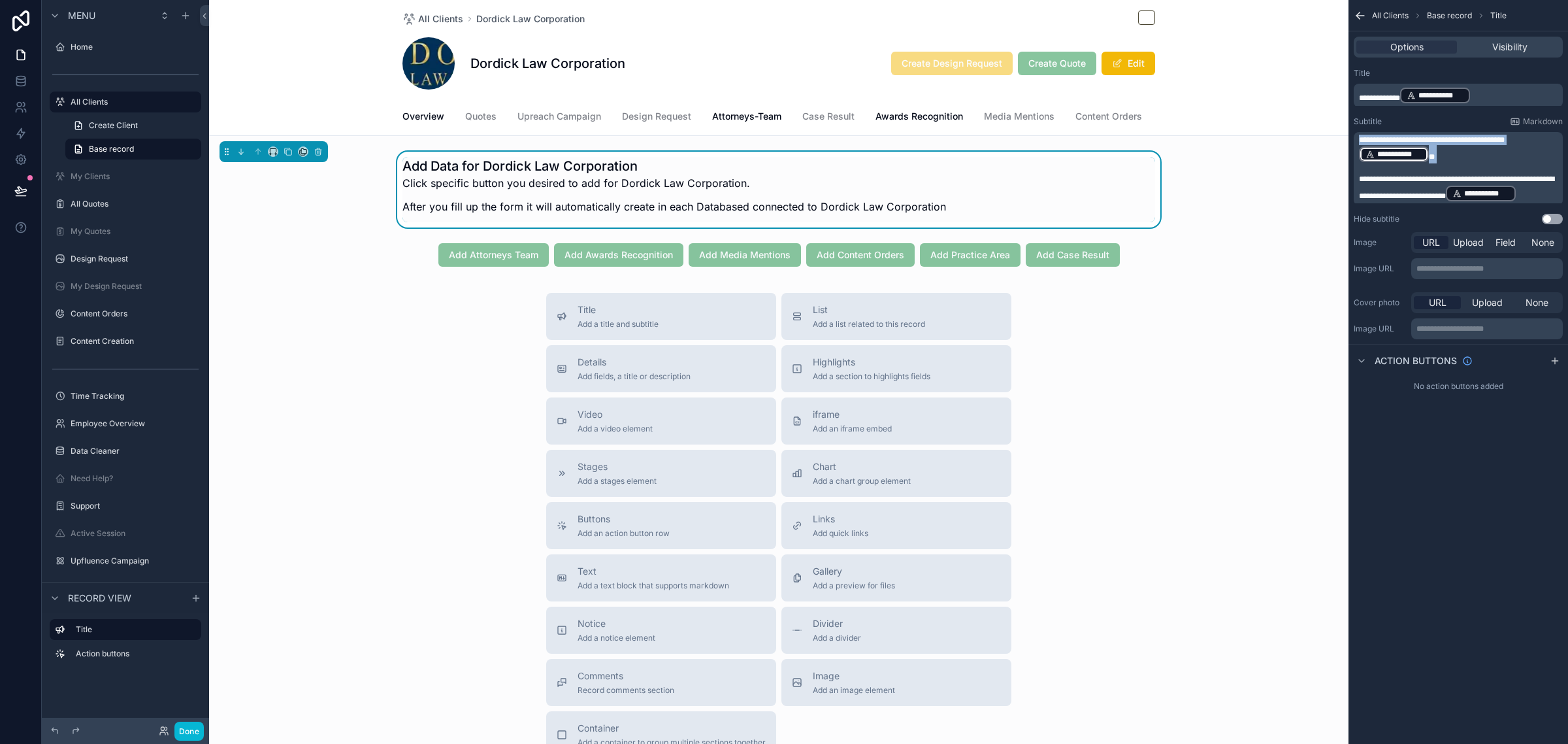
drag, startPoint x: 1556, startPoint y: 192, endPoint x: 1349, endPoint y: 145, distance: 212.3
click at [1349, 145] on div "**********" at bounding box center [1458, 146] width 220 height 167
click at [1444, 171] on p "﻿" at bounding box center [1459, 169] width 201 height 10
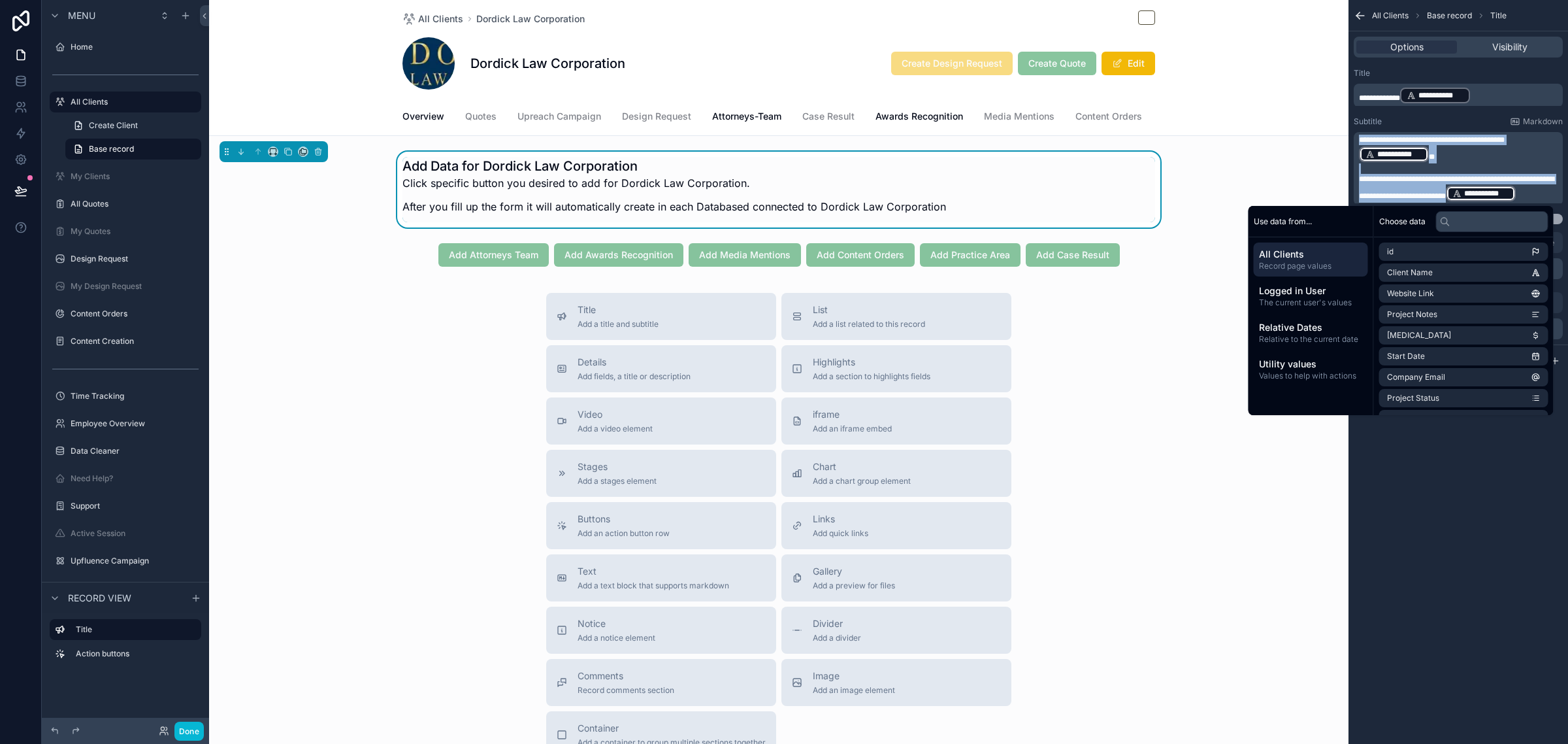
copy div "**********"
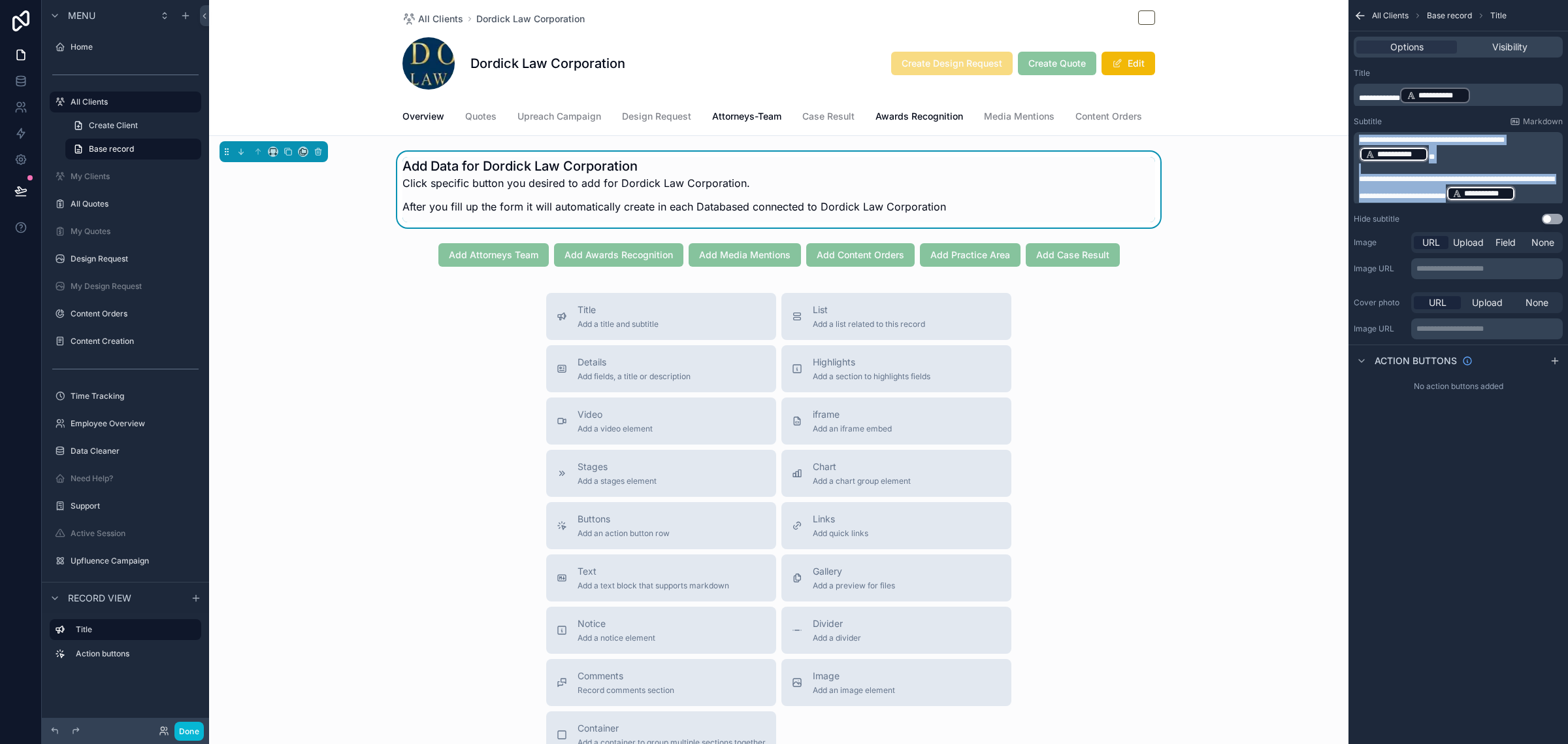
click at [1438, 184] on p "**********" at bounding box center [1459, 188] width 201 height 29
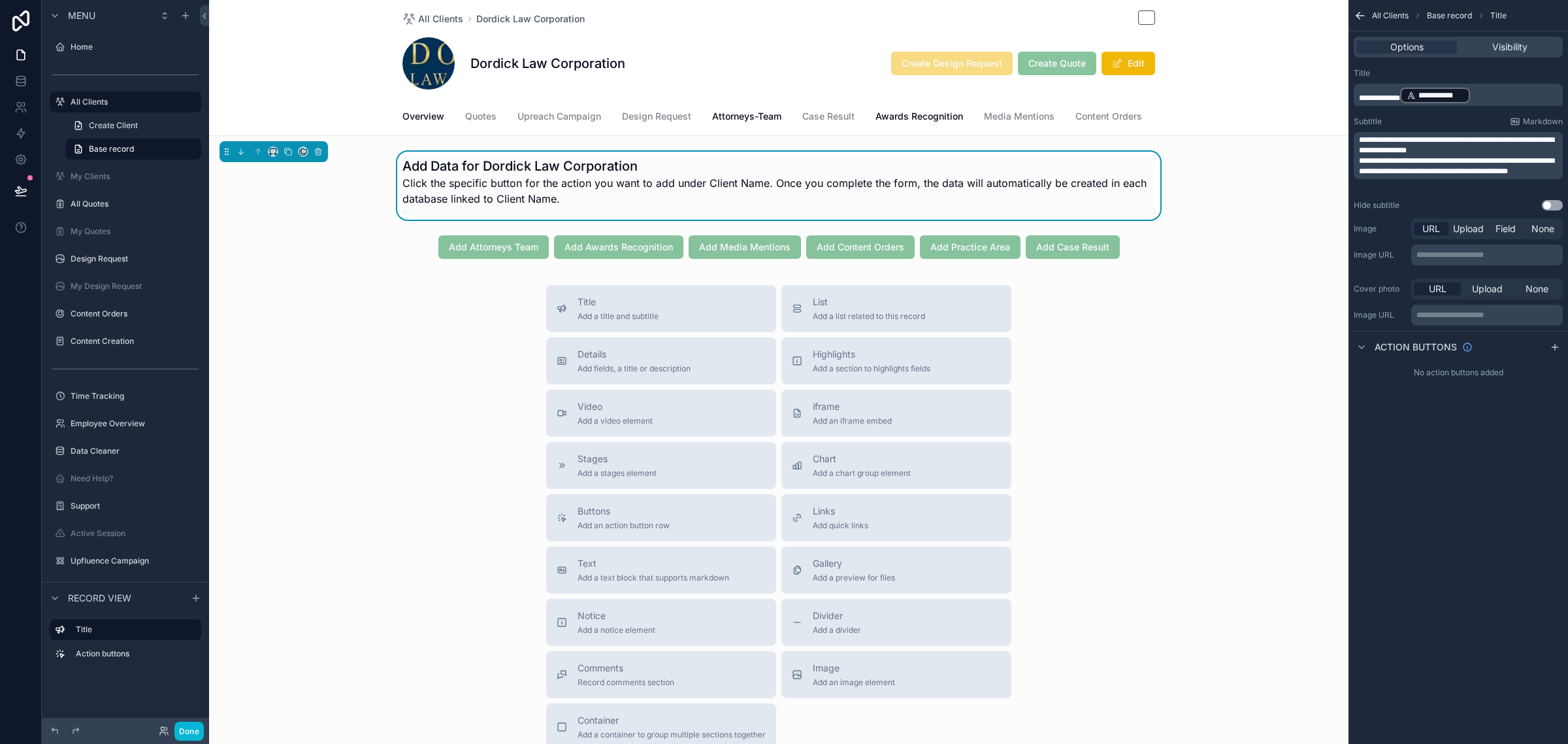
click at [1478, 147] on p "**********" at bounding box center [1459, 145] width 201 height 21
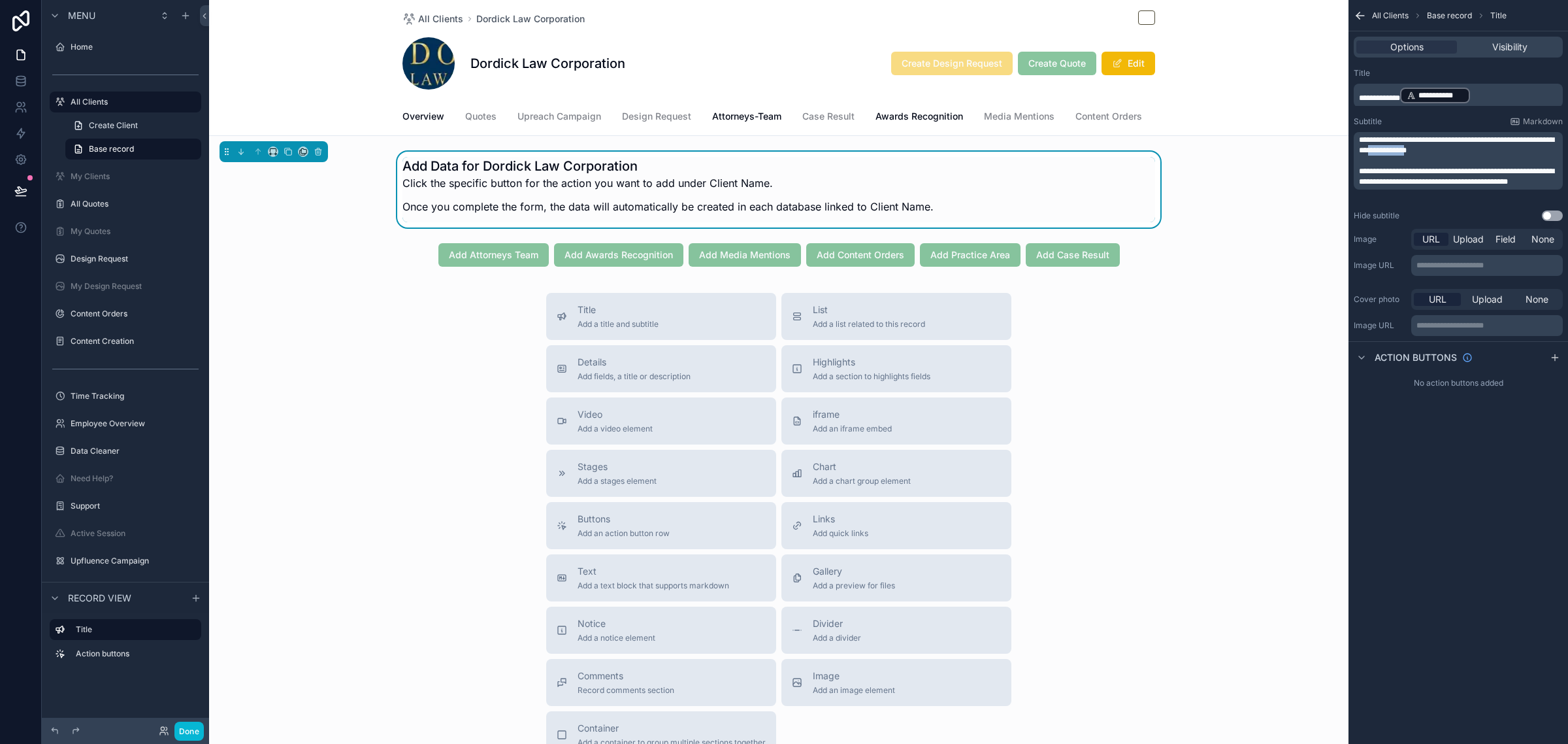
drag, startPoint x: 1445, startPoint y: 149, endPoint x: 1399, endPoint y: 152, distance: 46.1
click at [1399, 152] on span "**********" at bounding box center [1456, 145] width 195 height 18
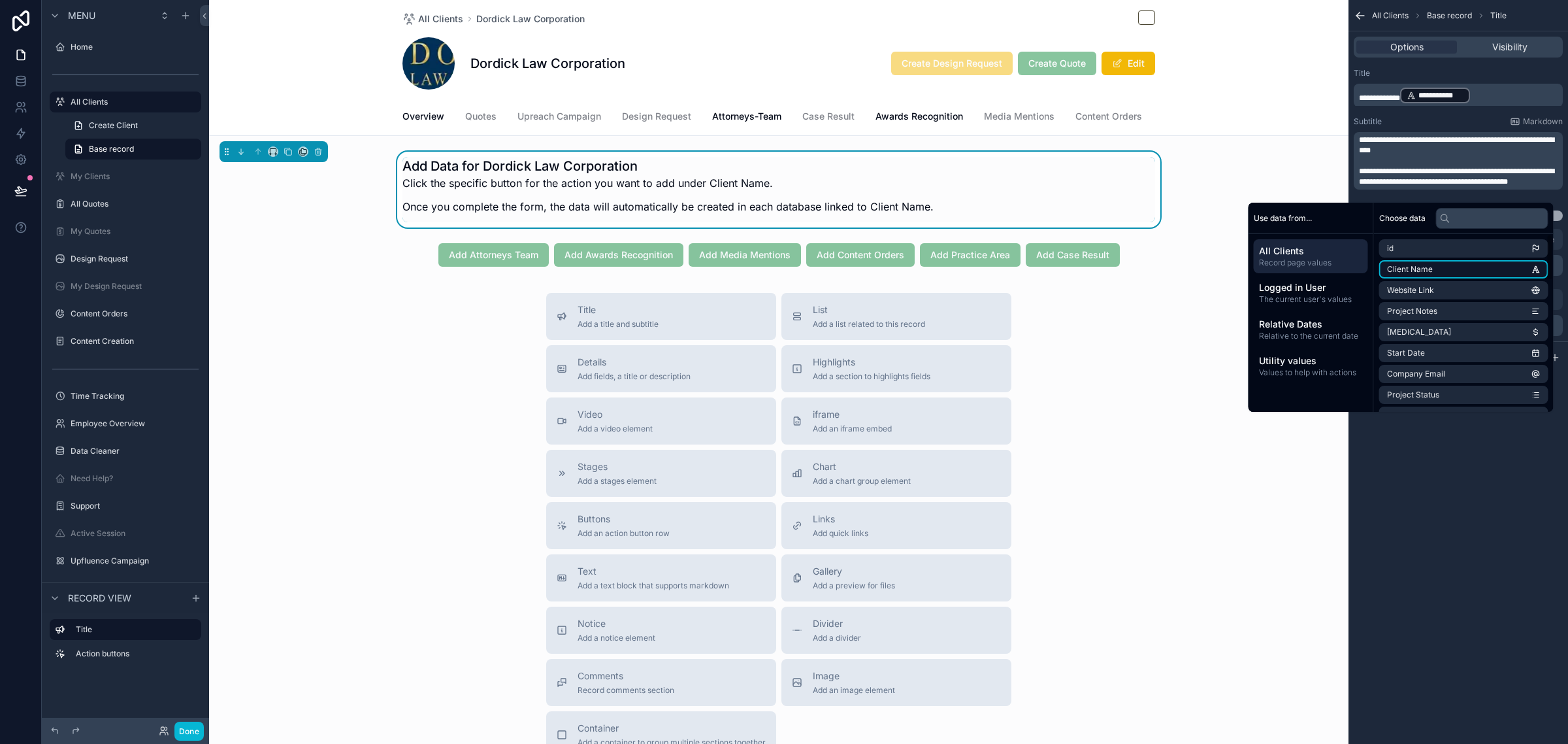
click at [1429, 270] on li "Client Name" at bounding box center [1464, 269] width 170 height 18
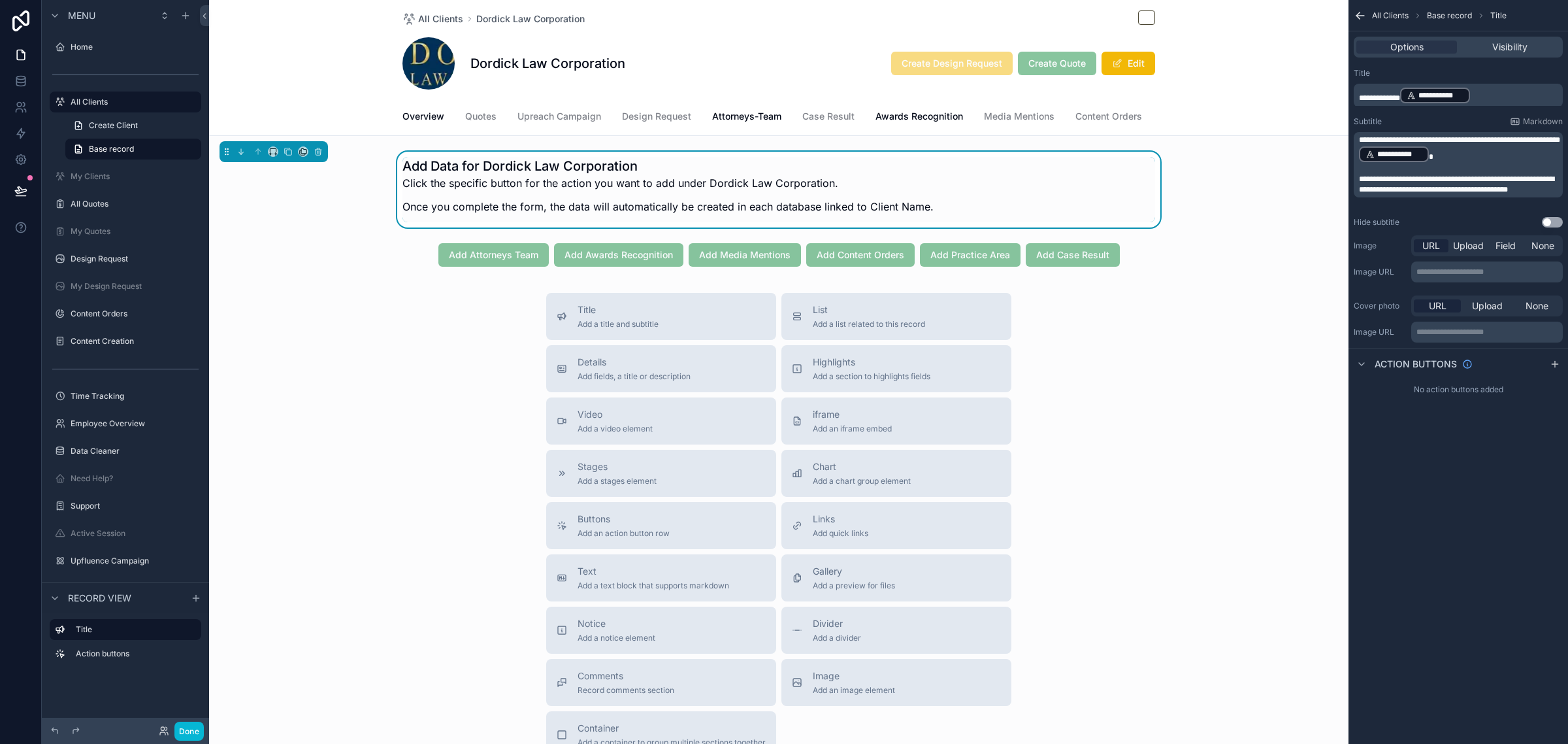
click at [1510, 167] on p "﻿" at bounding box center [1459, 169] width 201 height 10
drag, startPoint x: 1494, startPoint y: 98, endPoint x: 1480, endPoint y: 98, distance: 14.0
click at [1480, 98] on p "**********" at bounding box center [1459, 95] width 201 height 18
click at [1483, 95] on p "**********" at bounding box center [1459, 95] width 201 height 18
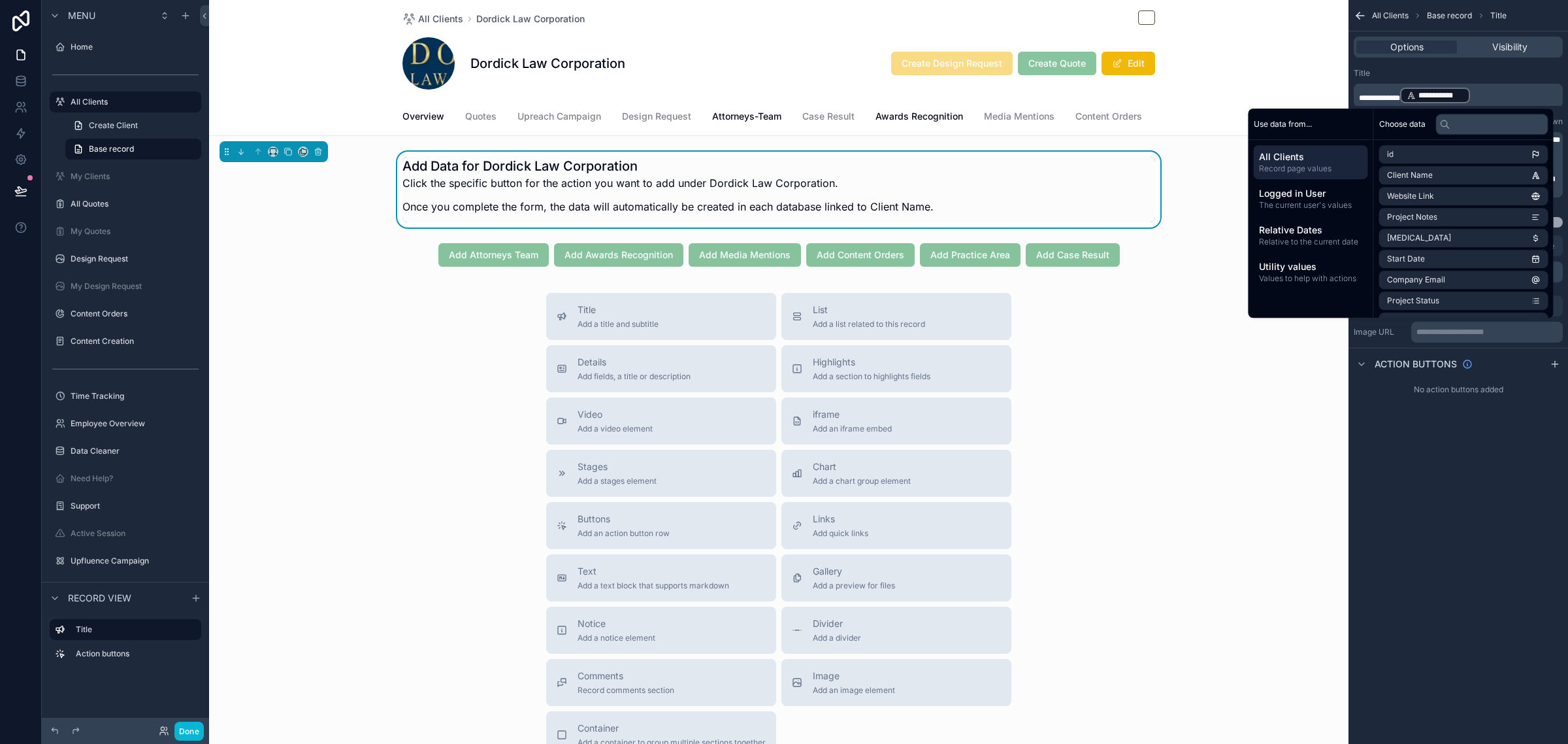
click at [1480, 510] on div "**********" at bounding box center [1458, 372] width 220 height 744
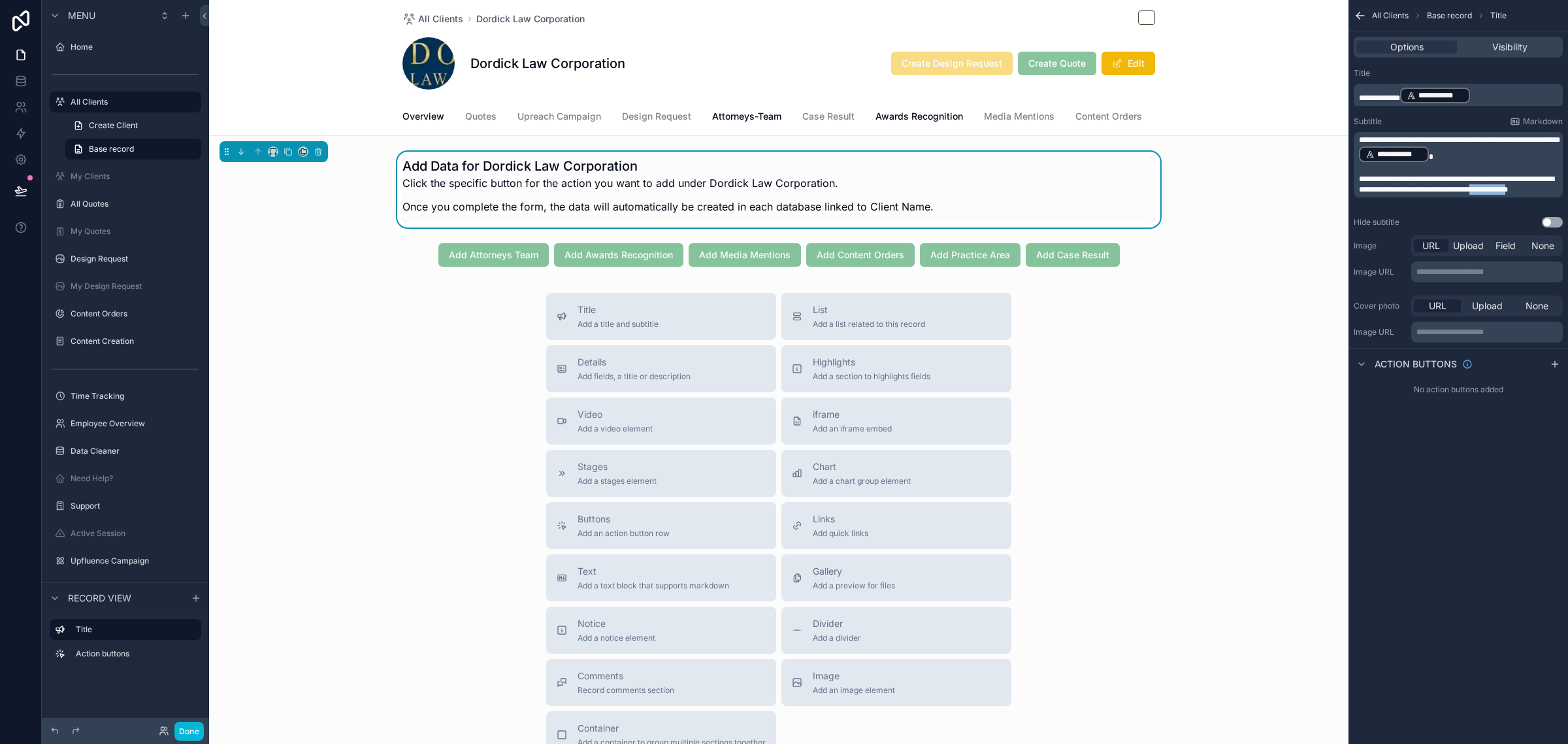
drag, startPoint x: 1404, startPoint y: 199, endPoint x: 1359, endPoint y: 199, distance: 45.0
click at [1359, 193] on span "**********" at bounding box center [1456, 184] width 195 height 18
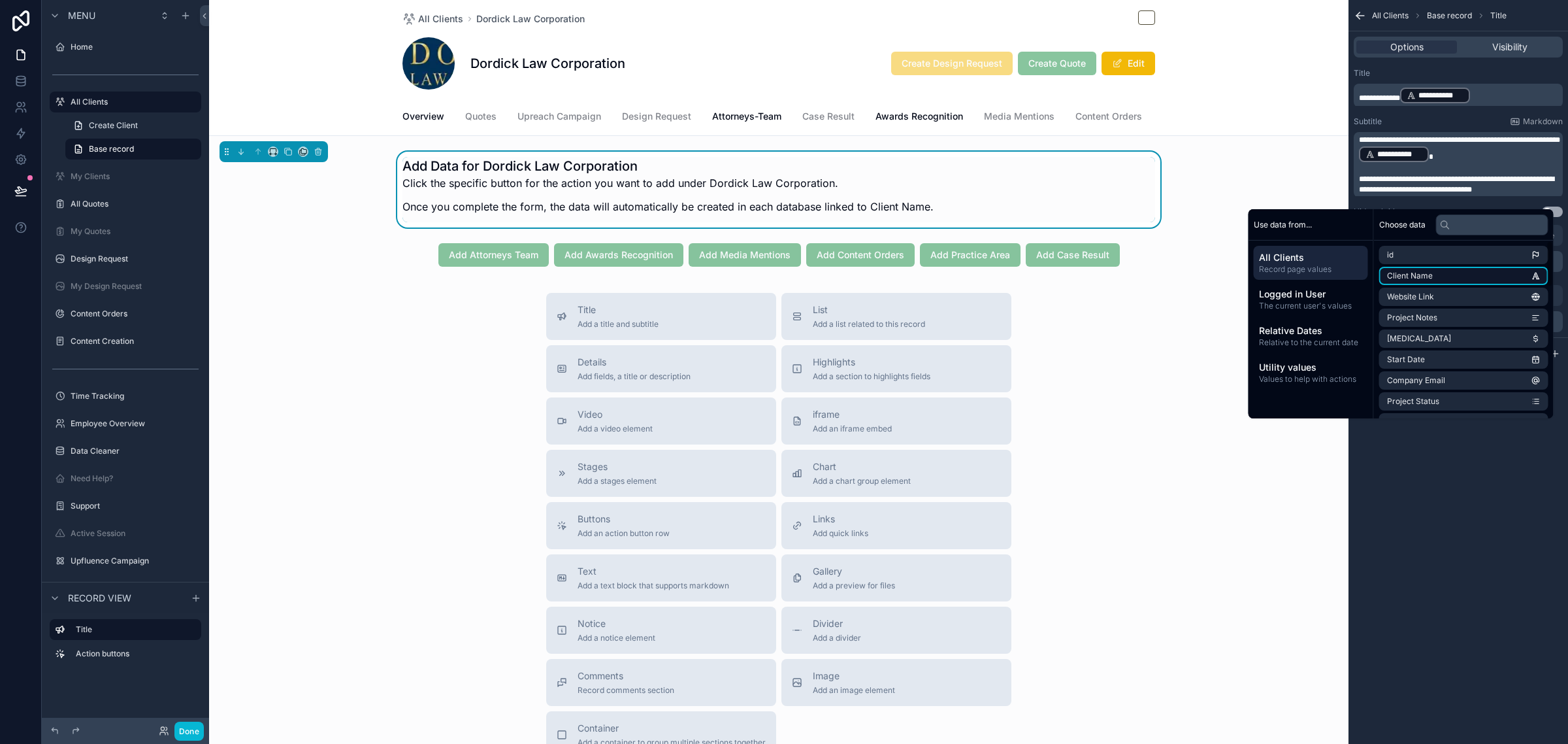
click at [1416, 273] on span "Client Name" at bounding box center [1410, 276] width 46 height 10
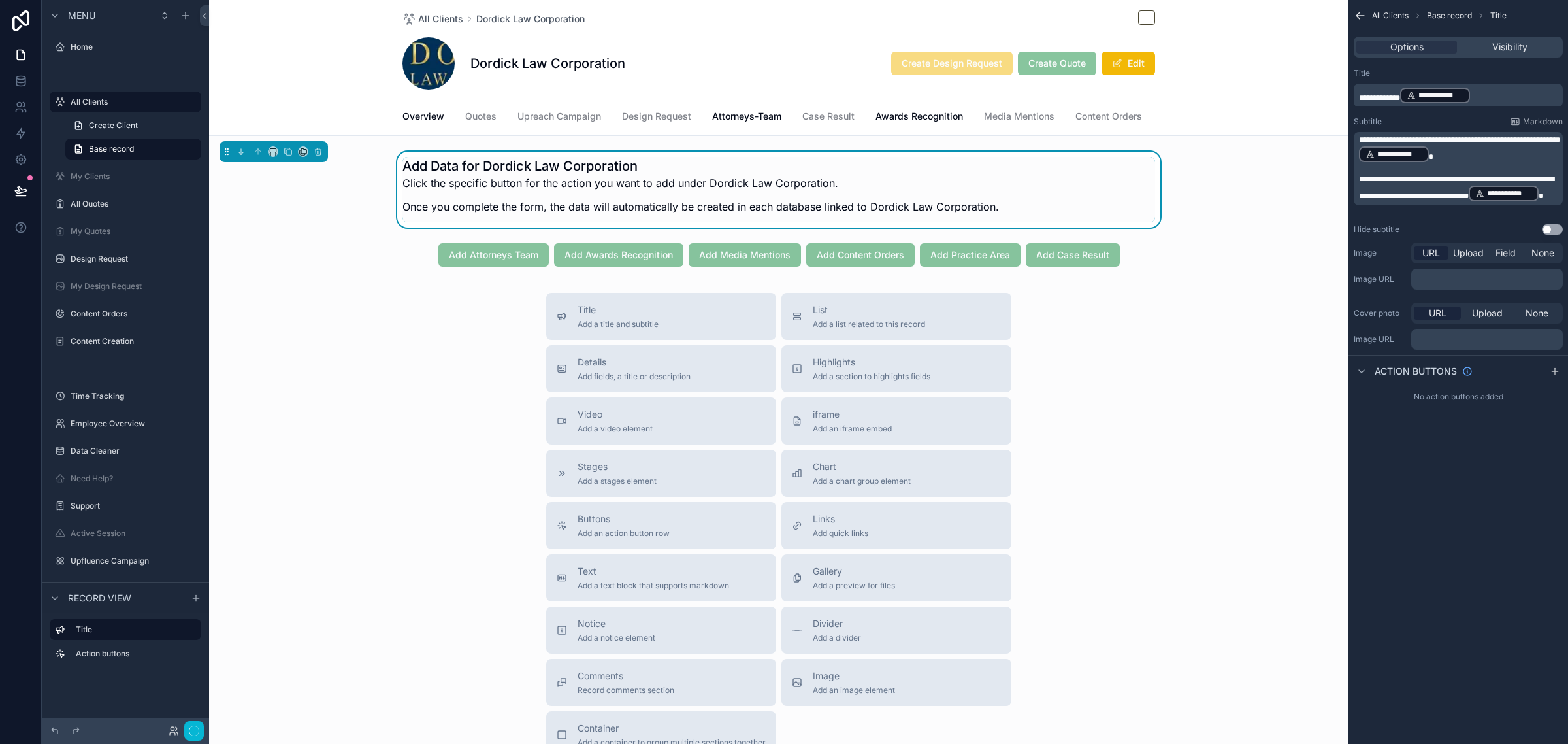
click at [1468, 529] on div "**********" at bounding box center [1458, 372] width 220 height 744
click at [1485, 97] on p "**********" at bounding box center [1459, 95] width 201 height 18
drag, startPoint x: 1359, startPoint y: 98, endPoint x: 1462, endPoint y: 96, distance: 103.0
click at [1462, 96] on p "**********" at bounding box center [1459, 95] width 201 height 18
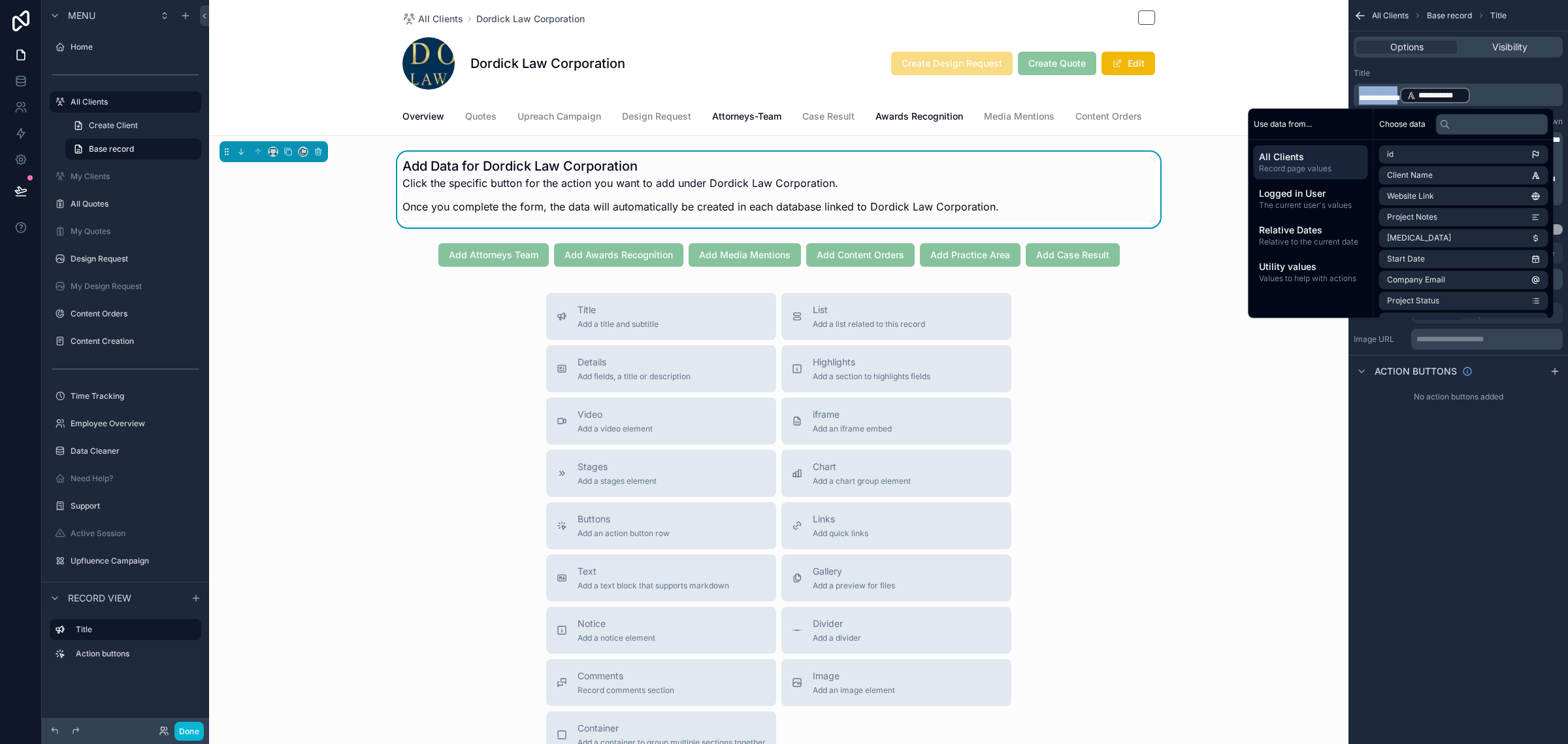
copy span "**********"
click at [1490, 94] on p "**********" at bounding box center [1459, 95] width 201 height 18
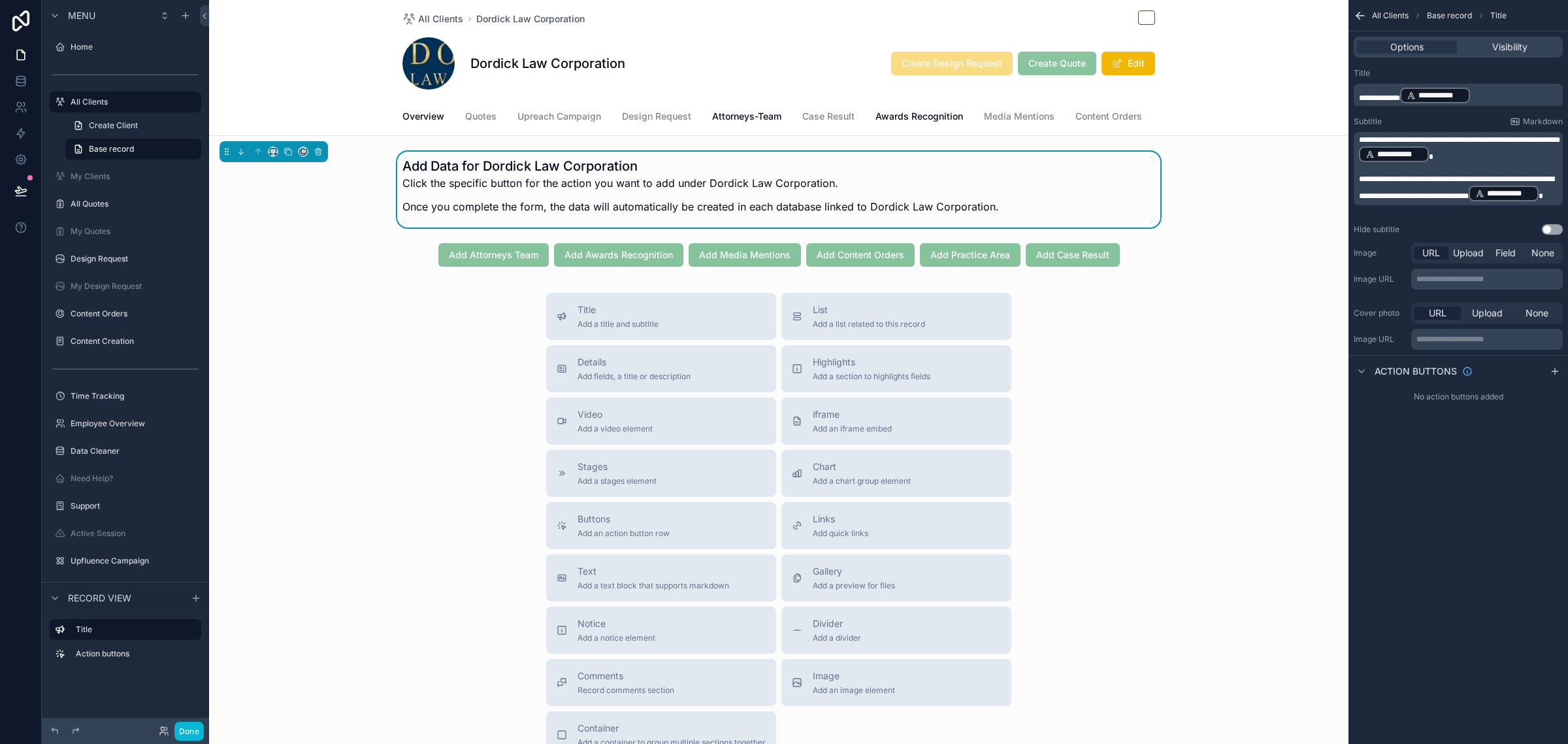
click at [1393, 94] on span "**********" at bounding box center [1379, 98] width 41 height 8
drag, startPoint x: 1485, startPoint y: 97, endPoint x: 1426, endPoint y: 92, distance: 59.2
click at [1426, 92] on p "**********" at bounding box center [1459, 94] width 201 height 10
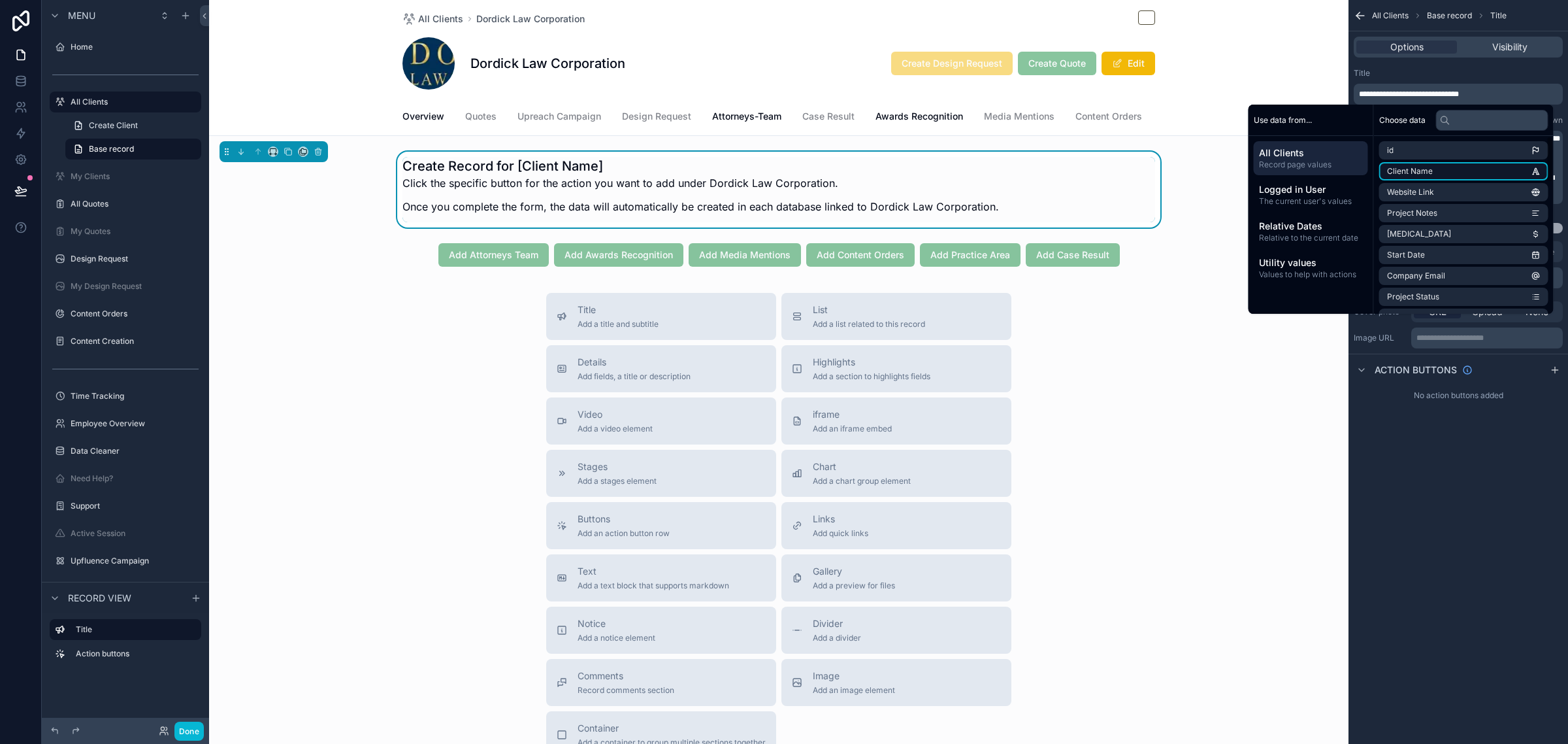
click at [1418, 173] on span "Client Name" at bounding box center [1410, 171] width 46 height 10
click at [1399, 515] on div "**********" at bounding box center [1458, 372] width 220 height 744
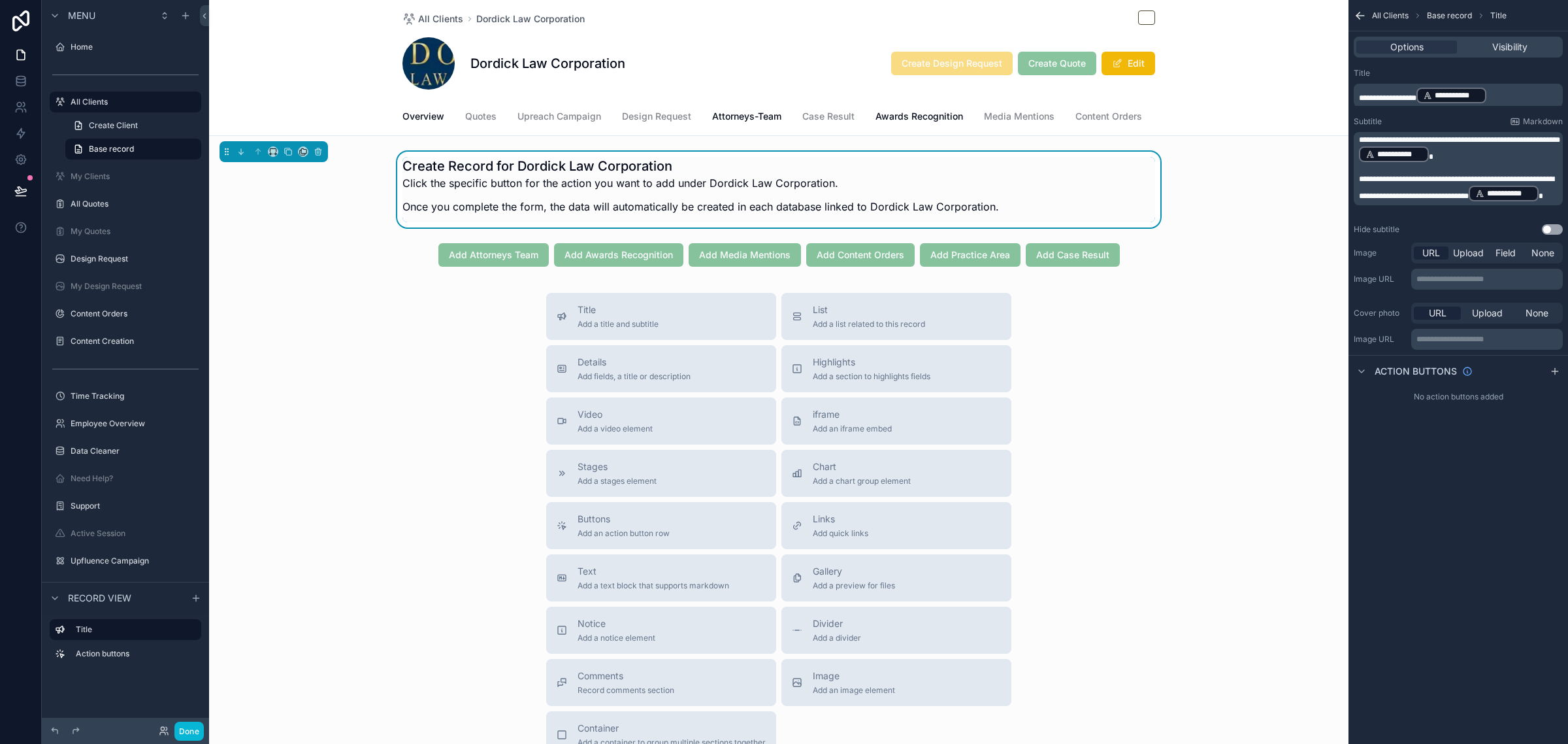
click at [1208, 453] on div "Title Add a title and subtitle List Add a list related to this record Details A…" at bounding box center [779, 525] width 1140 height 465
click at [198, 733] on button "Done" at bounding box center [189, 731] width 29 height 19
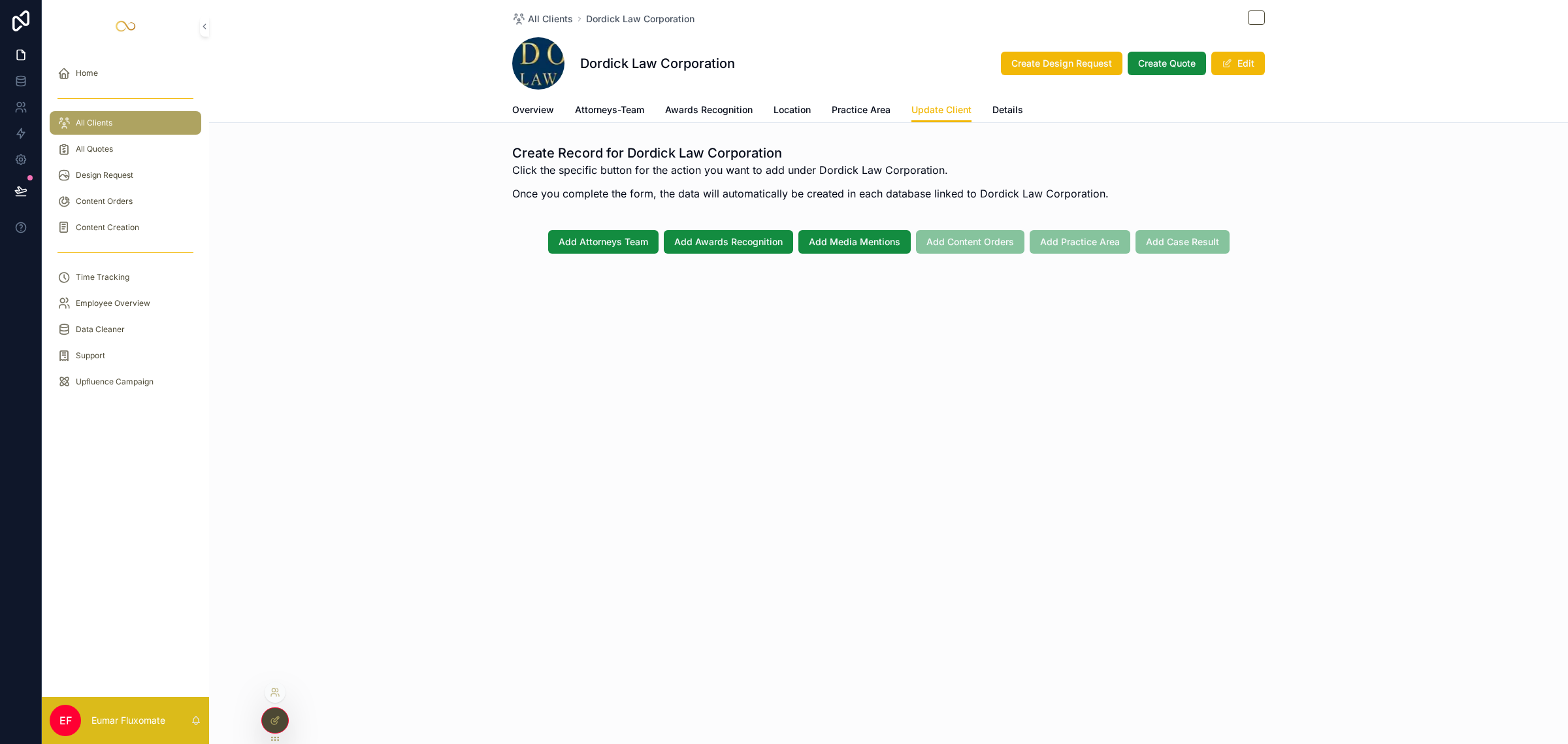
click at [276, 712] on div at bounding box center [274, 720] width 26 height 25
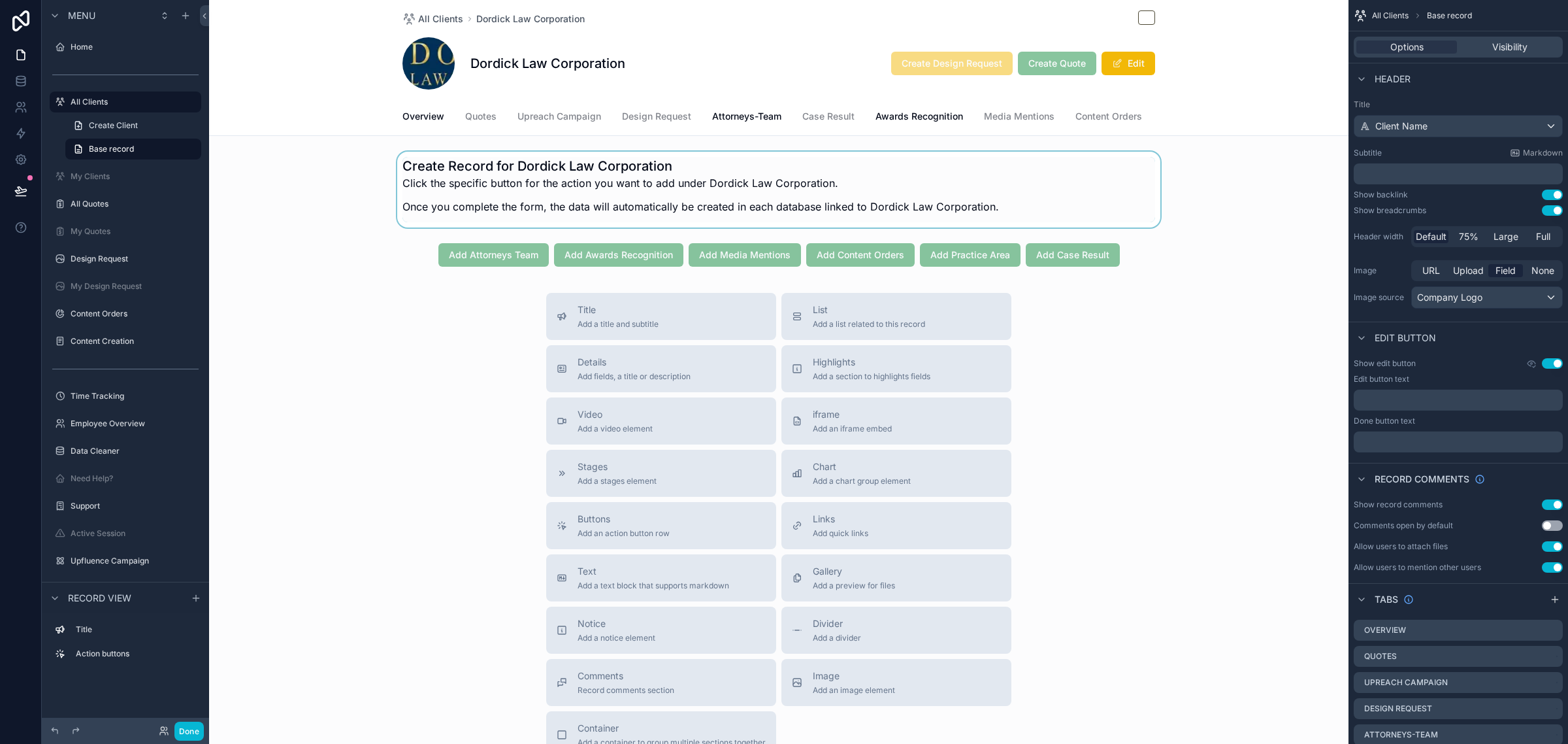
click at [1001, 195] on div "scrollable content" at bounding box center [779, 190] width 1140 height 76
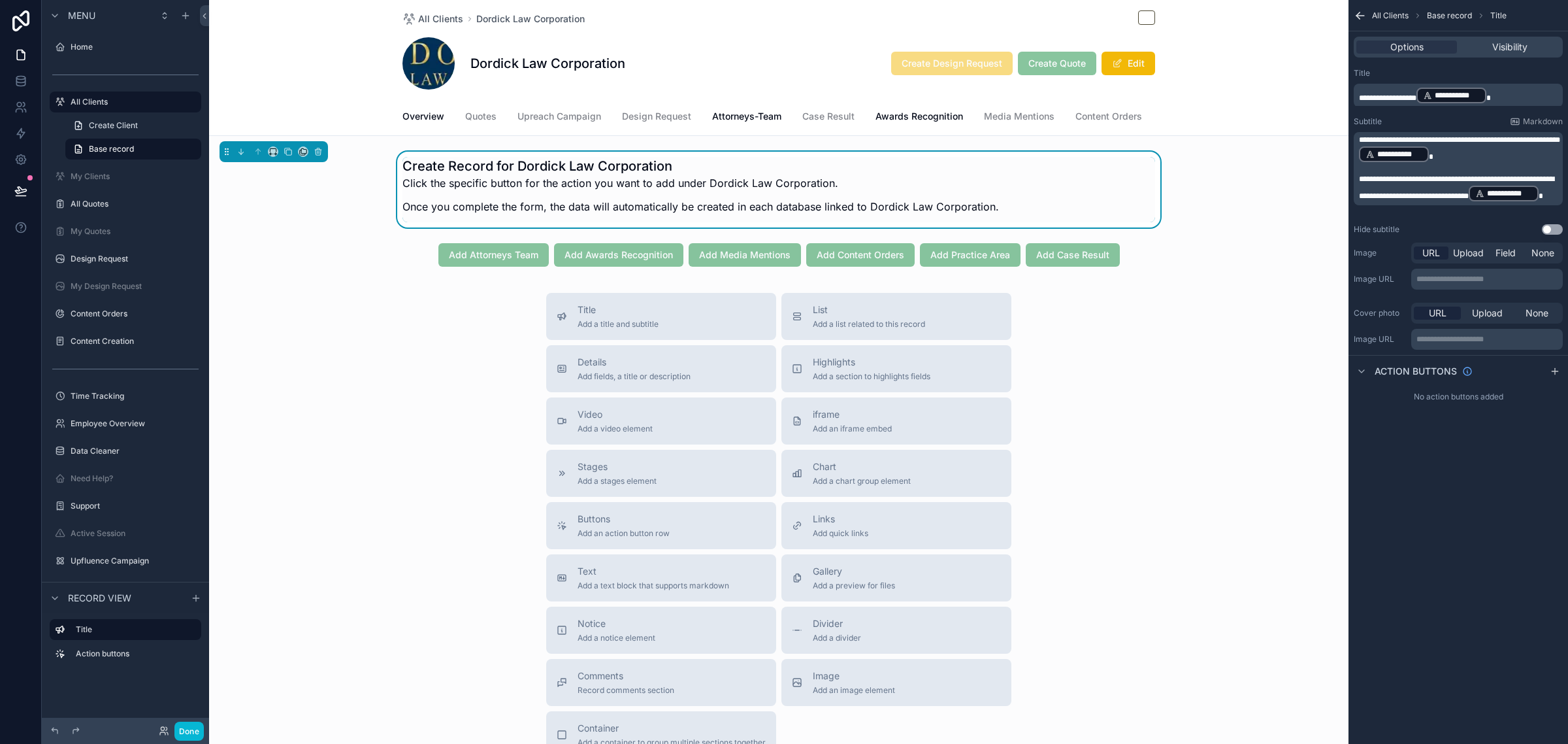
click at [1359, 176] on span "**********" at bounding box center [1456, 188] width 195 height 25
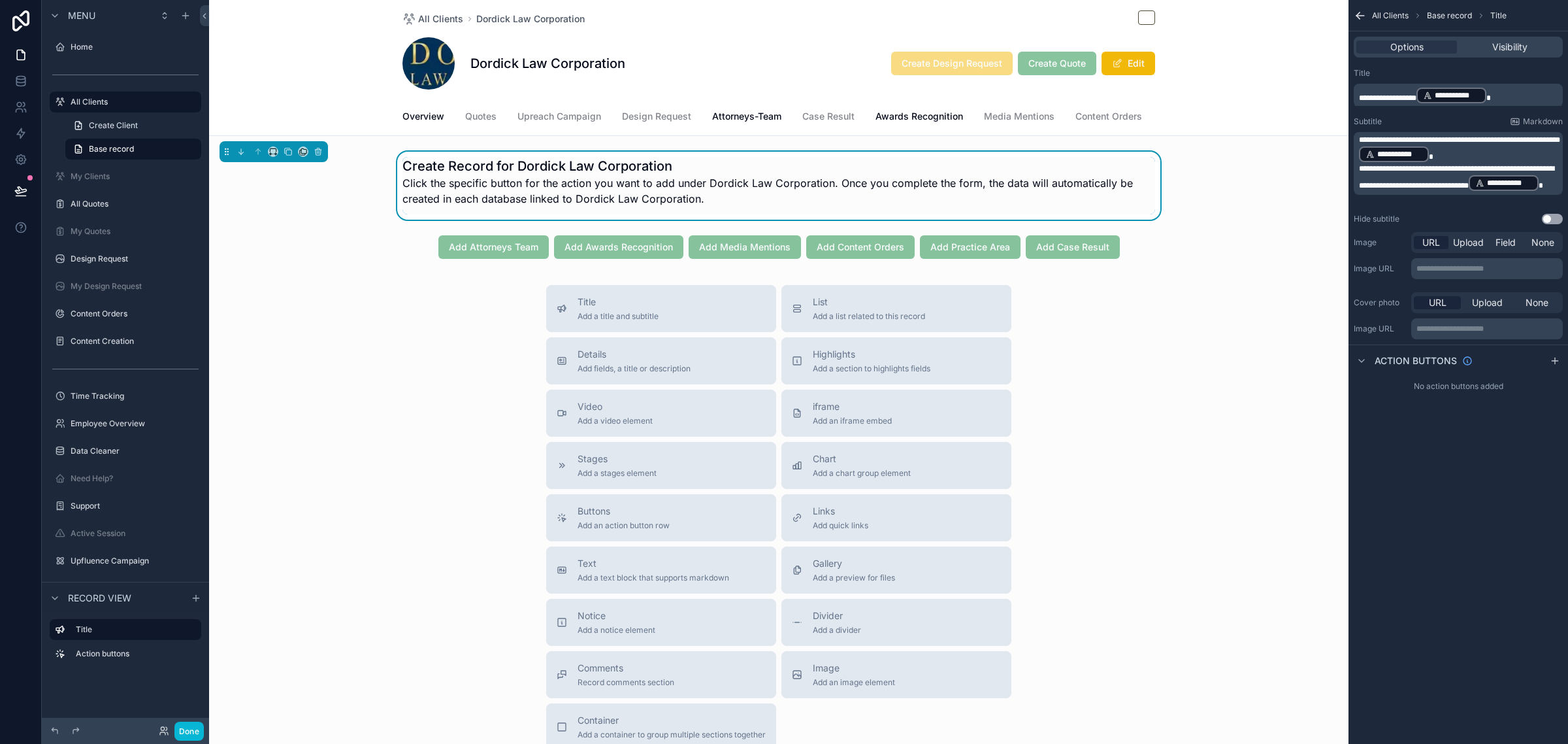
click at [1496, 152] on p "**********" at bounding box center [1459, 149] width 201 height 29
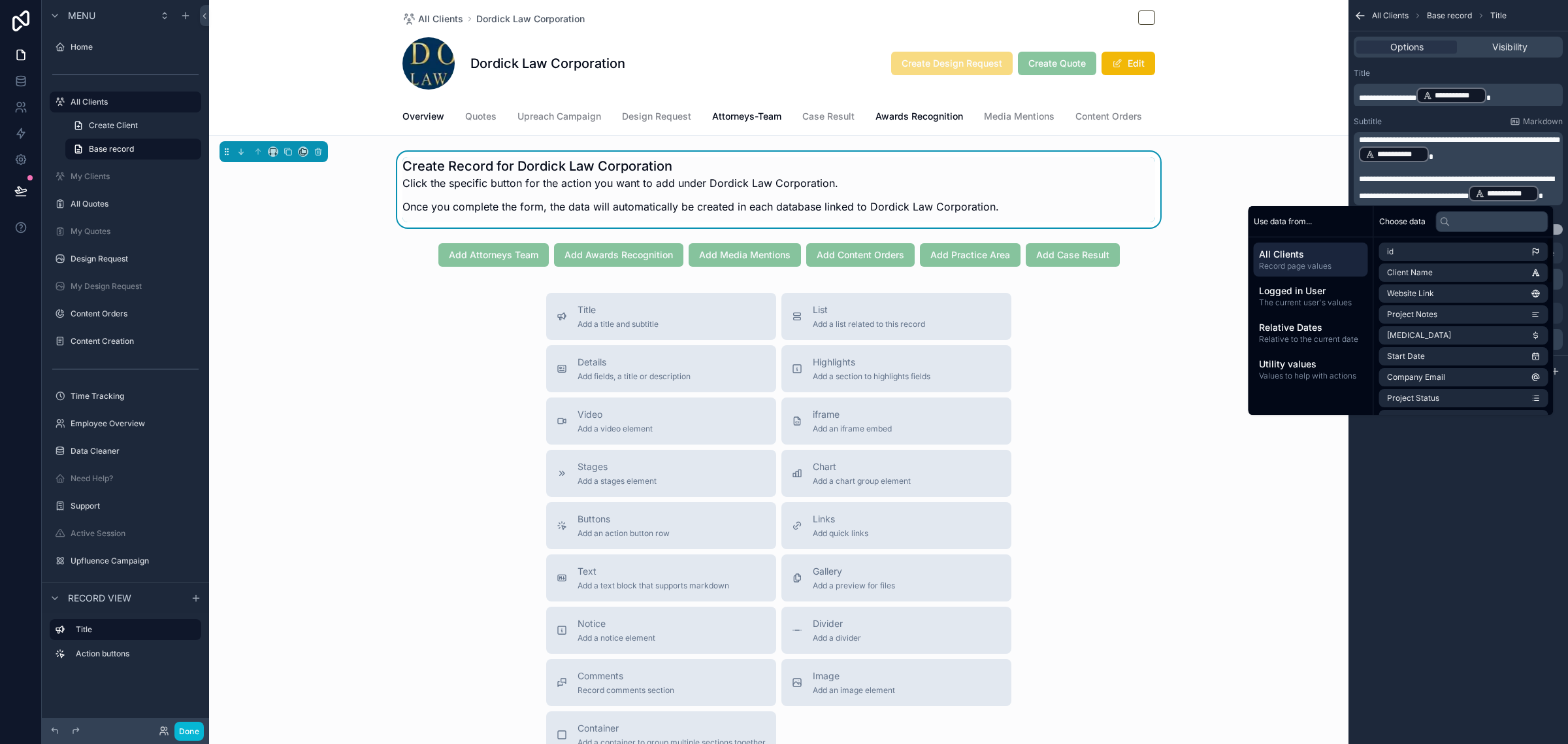
click at [1429, 493] on div "**********" at bounding box center [1458, 372] width 220 height 744
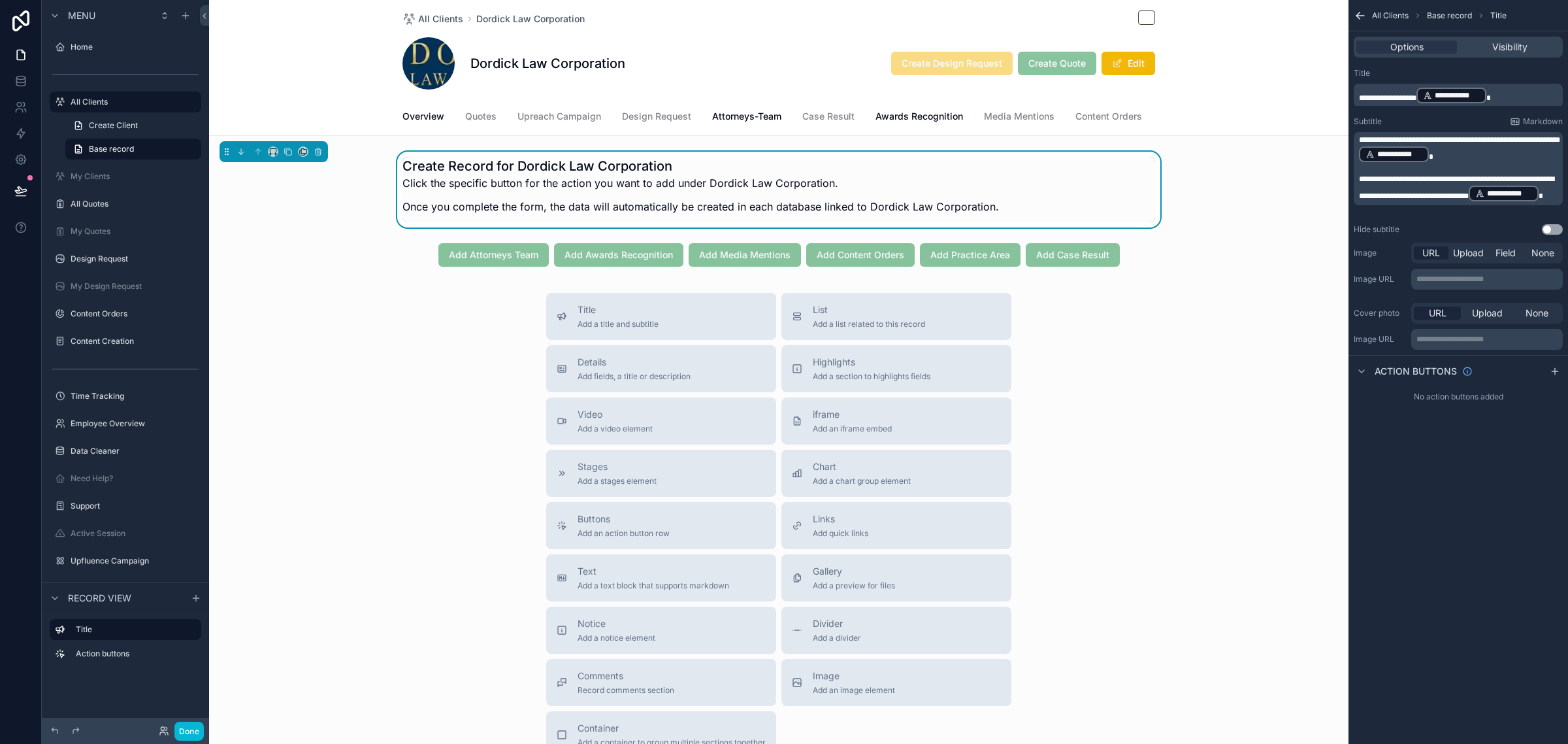
click at [1359, 137] on span "**********" at bounding box center [1459, 139] width 201 height 8
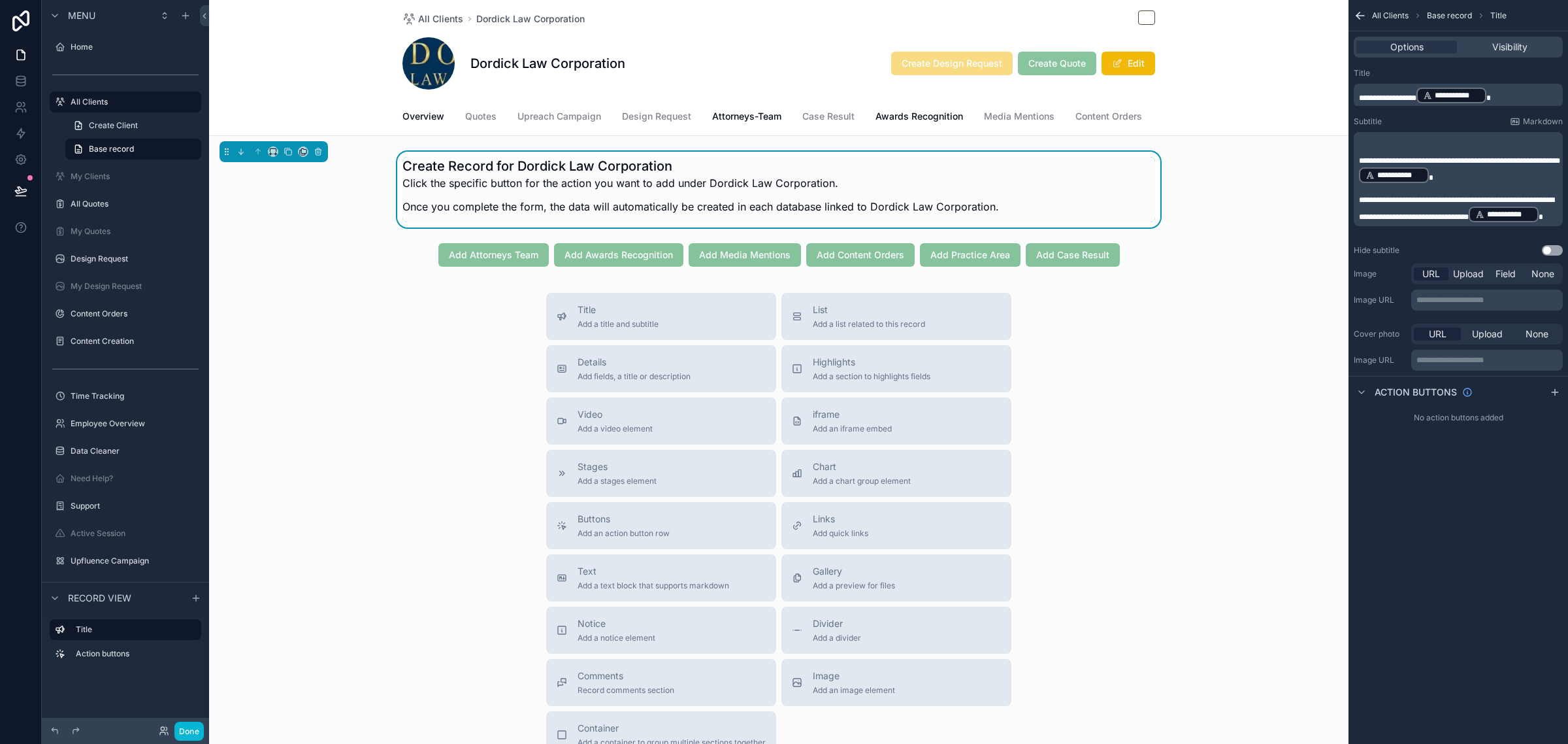
click at [1439, 502] on div "**********" at bounding box center [1458, 372] width 220 height 744
click at [1429, 142] on p "﻿" at bounding box center [1459, 140] width 201 height 10
drag, startPoint x: 1514, startPoint y: 95, endPoint x: 1357, endPoint y: 102, distance: 157.2
click at [1357, 102] on div "**********" at bounding box center [1458, 95] width 209 height 24
copy p "**********"
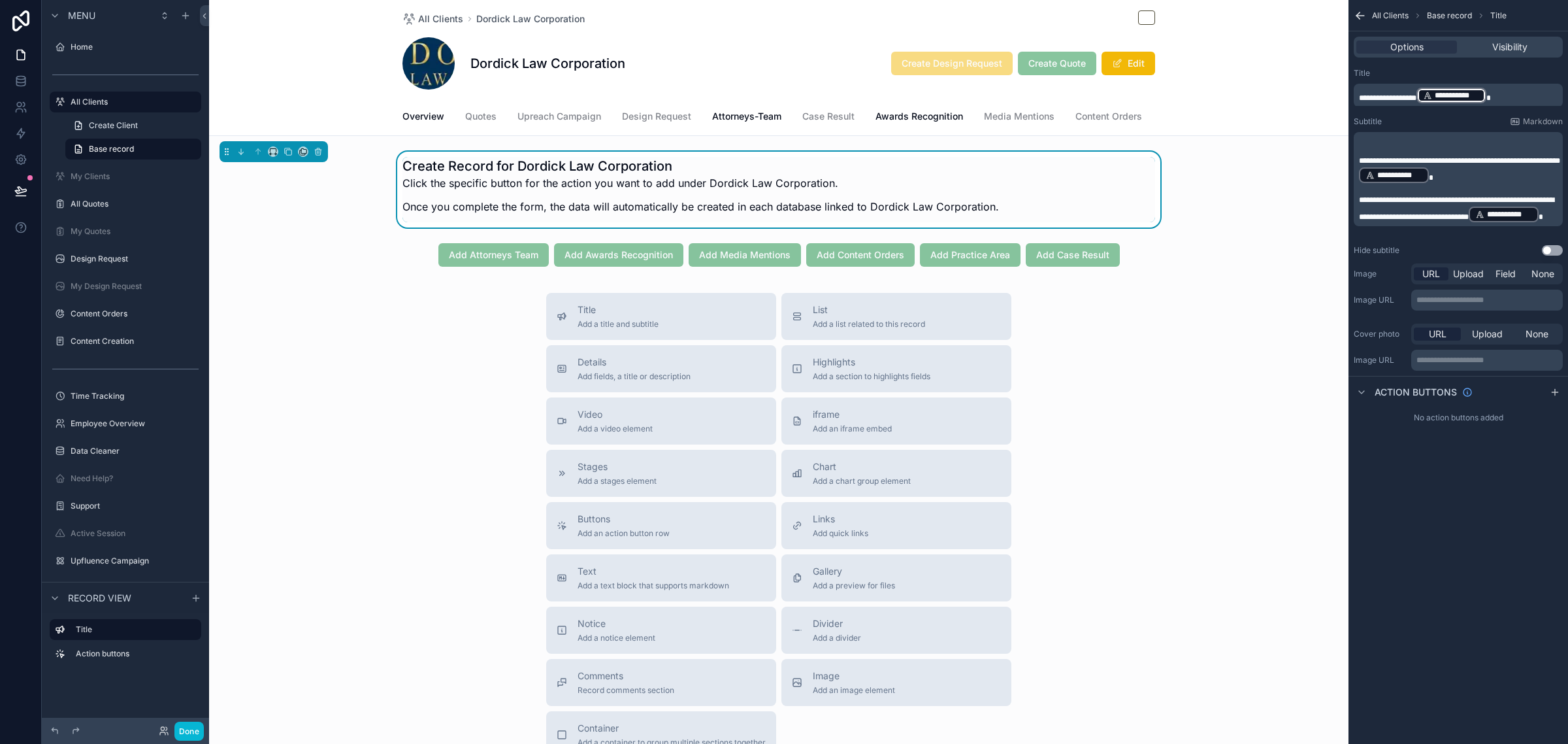
click at [1380, 137] on p "﻿" at bounding box center [1459, 140] width 201 height 10
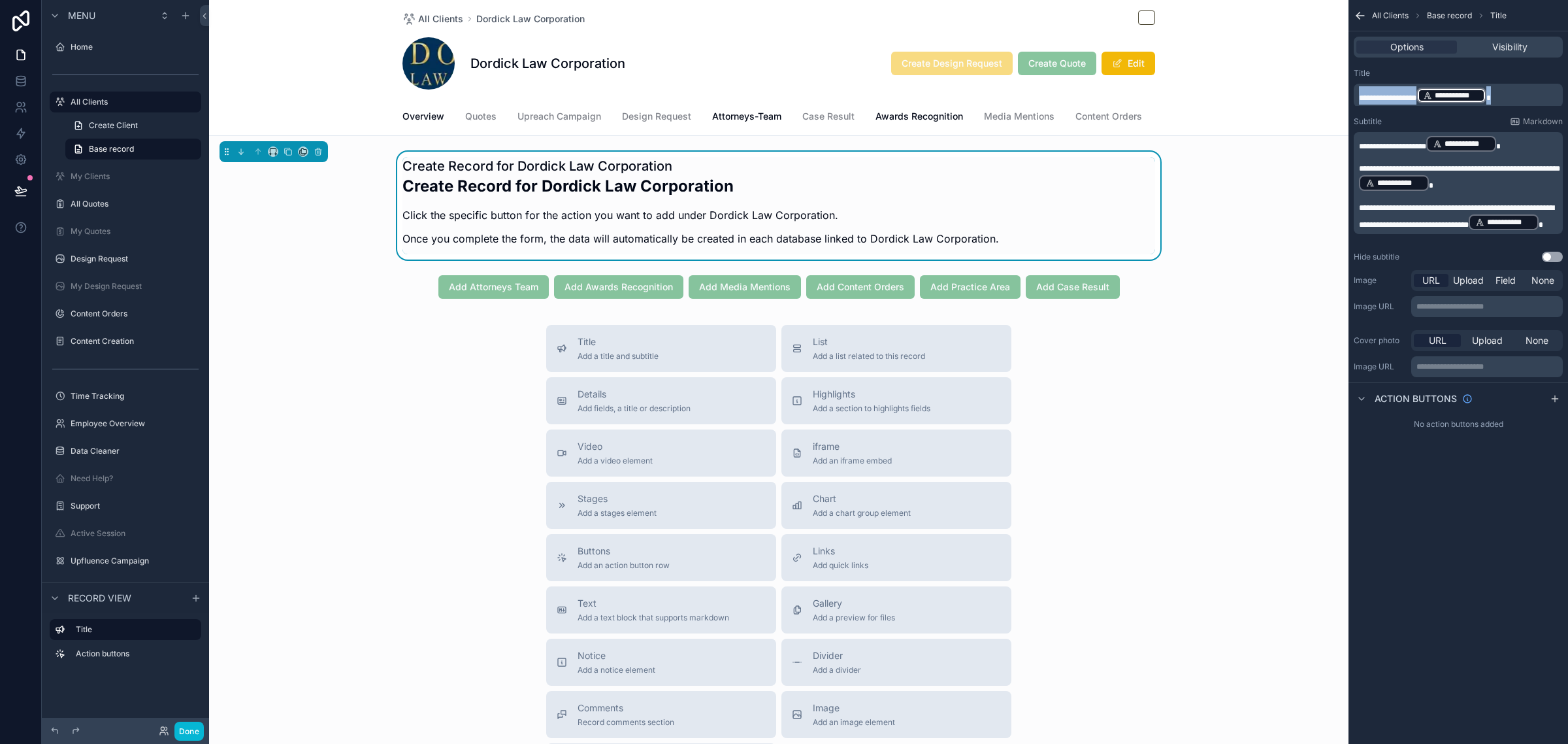
drag, startPoint x: 1510, startPoint y: 93, endPoint x: 1334, endPoint y: 80, distance: 176.5
click at [1334, 80] on div "Home All Clients My Clients All Quotes My Quotes Design Request My Design Reque…" at bounding box center [888, 372] width 1359 height 744
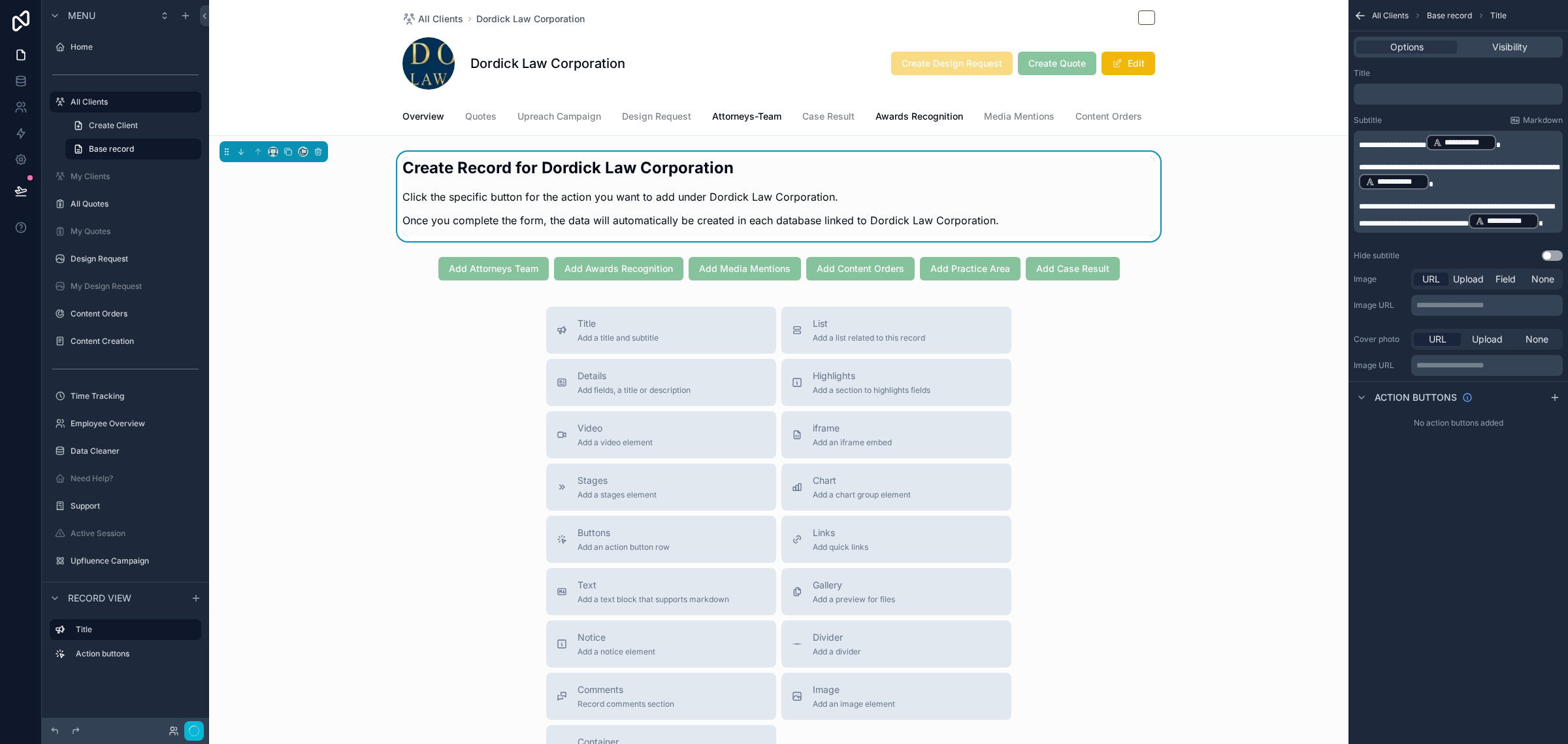
click at [1461, 515] on div "**********" at bounding box center [1458, 372] width 220 height 744
click at [1360, 164] on span "**********" at bounding box center [1459, 167] width 201 height 8
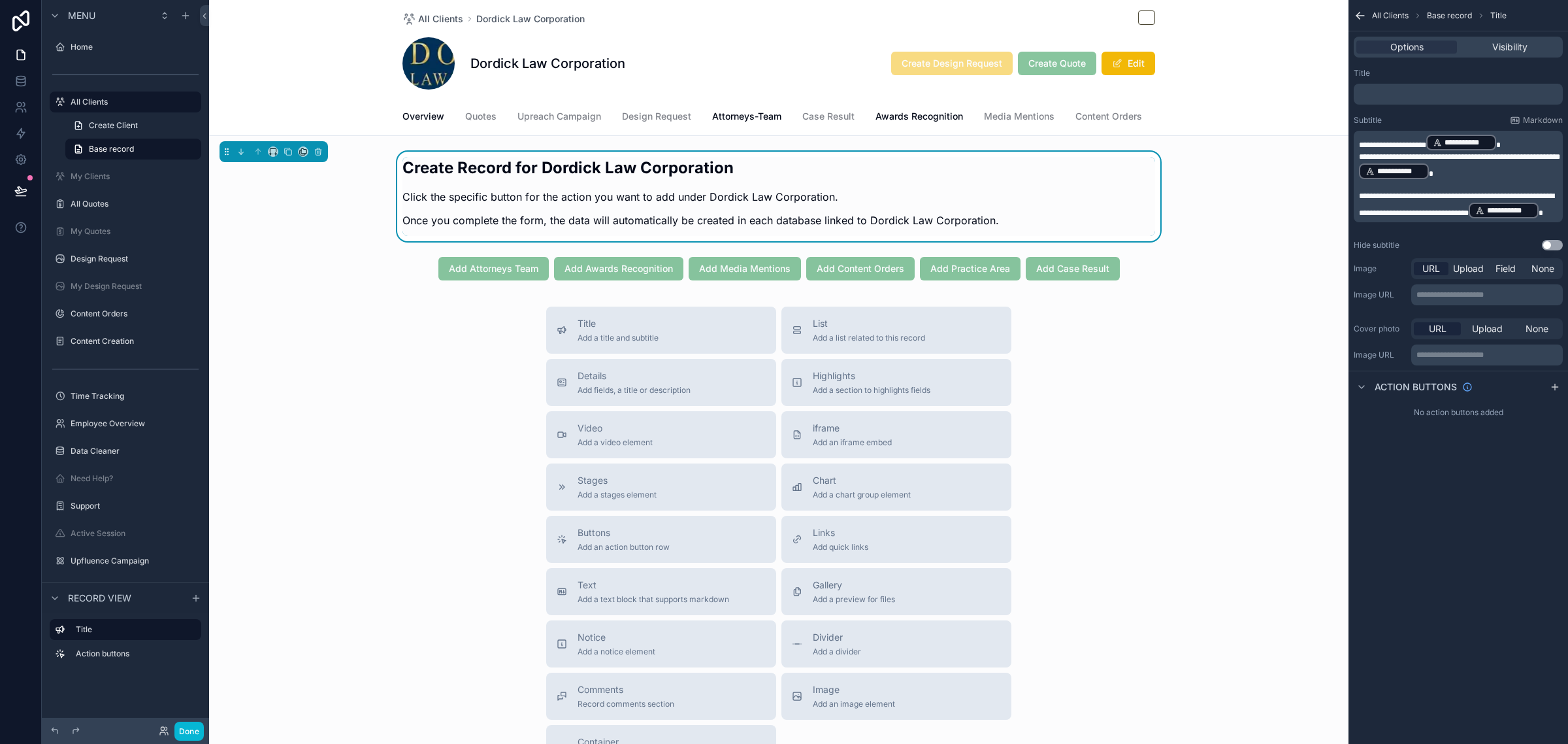
click at [1359, 187] on p "﻿" at bounding box center [1459, 186] width 201 height 10
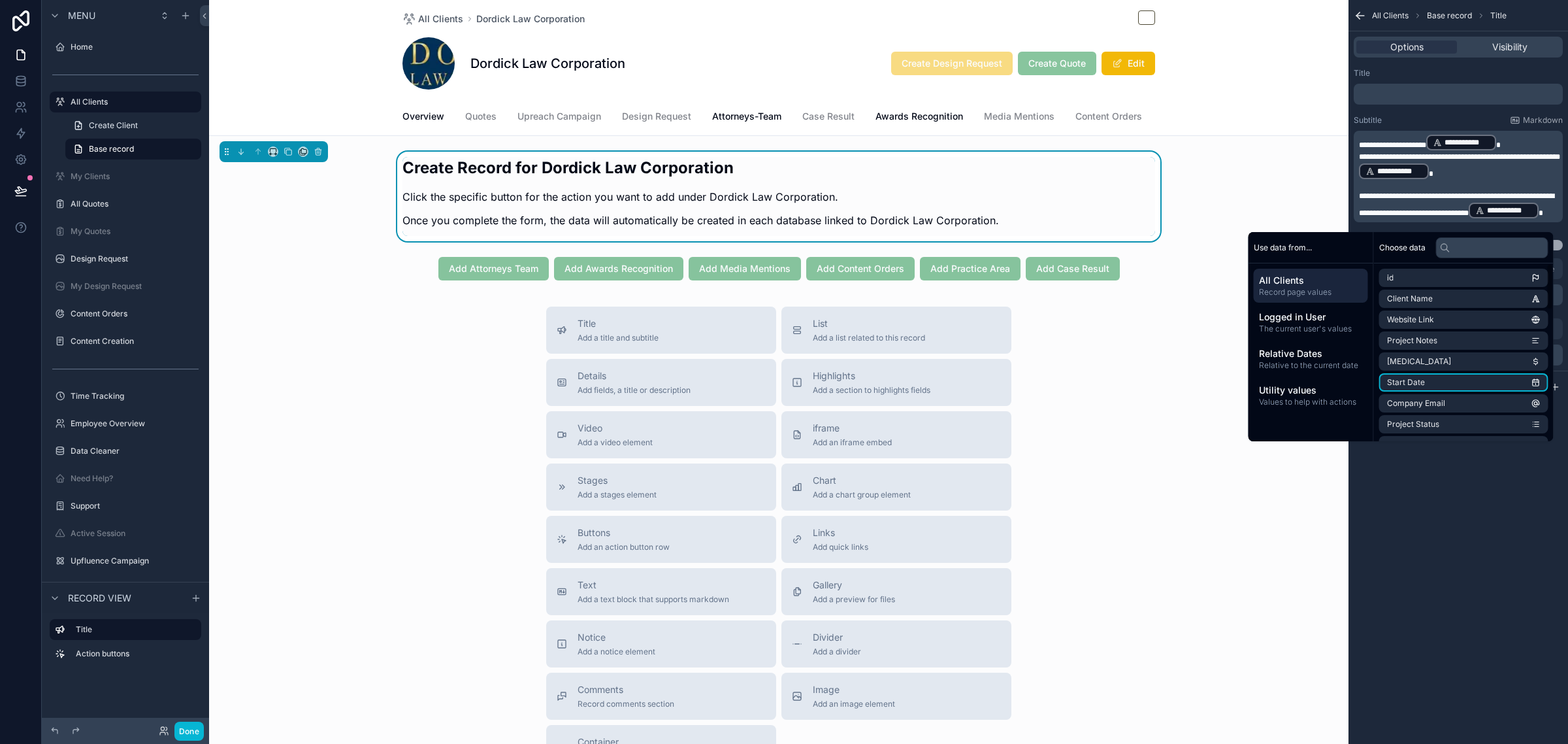
click at [1436, 534] on div "**********" at bounding box center [1458, 372] width 220 height 744
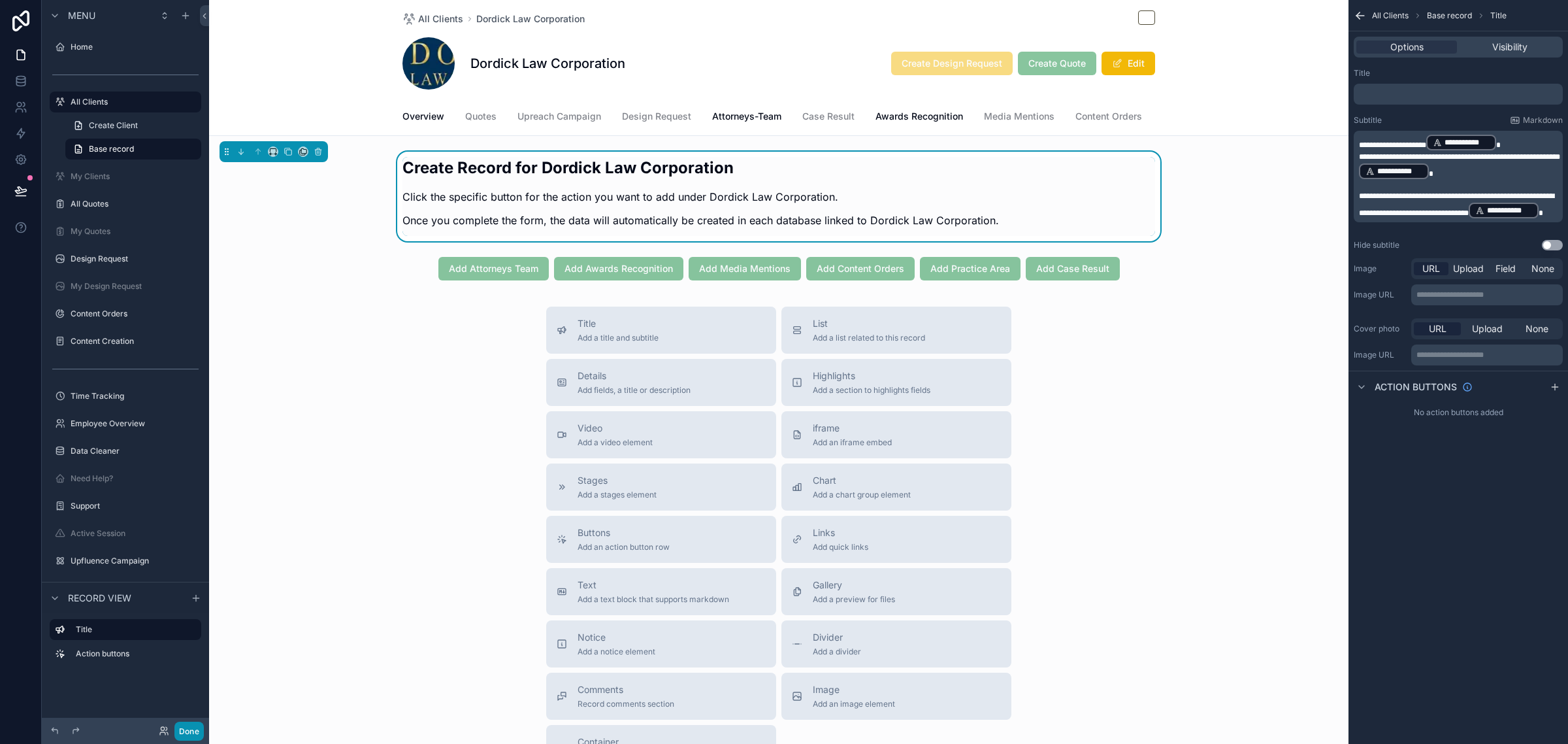
click at [188, 729] on button "Done" at bounding box center [189, 731] width 29 height 19
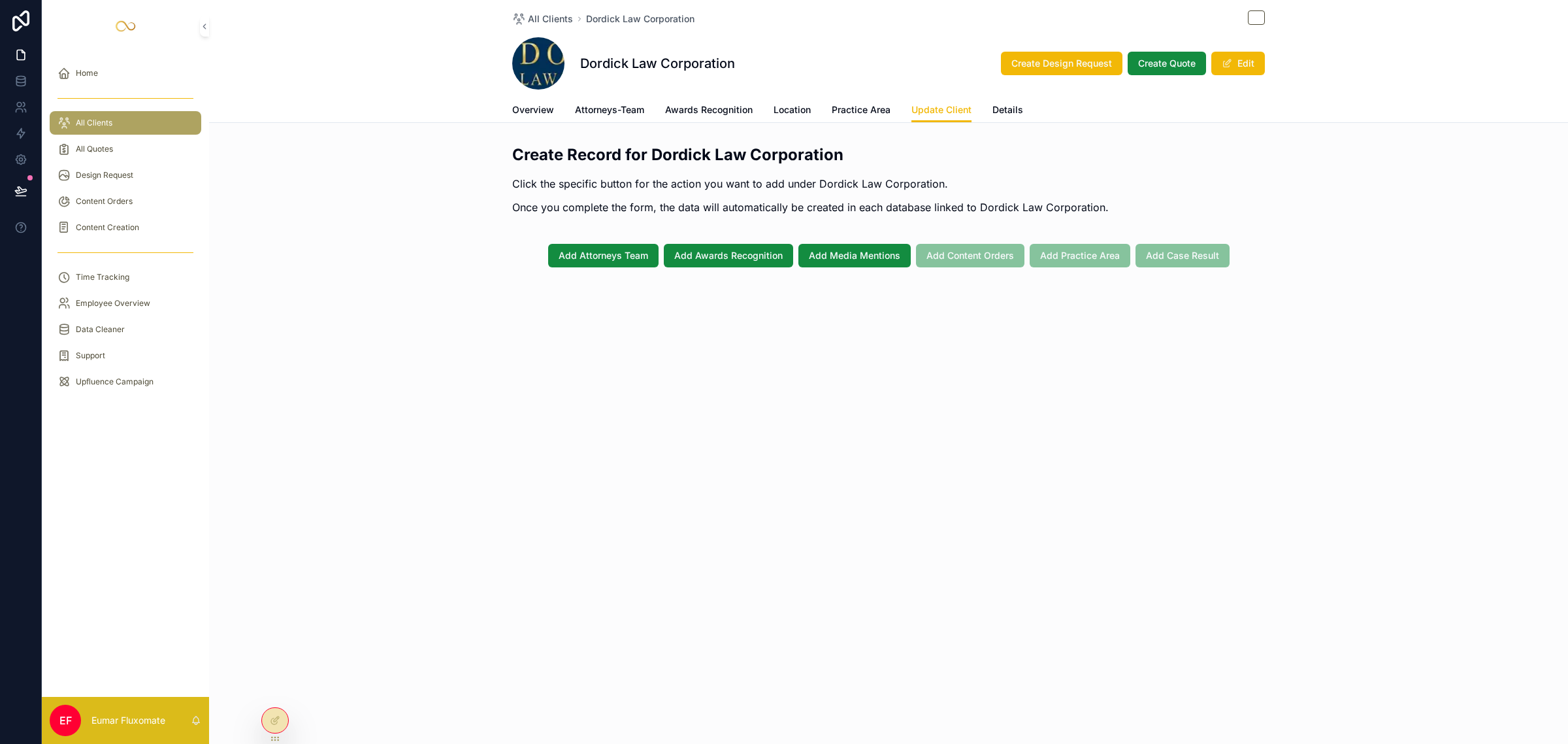
click at [102, 511] on div "Home All Clients All Quotes Design Request Content Orders Content Creation Time…" at bounding box center [125, 375] width 167 height 644
click at [565, 479] on div "All Clients Dordick Law Corporation Dordick Law Corporation Create Design Reque…" at bounding box center [888, 372] width 1359 height 744
click at [273, 724] on icon at bounding box center [275, 720] width 10 height 10
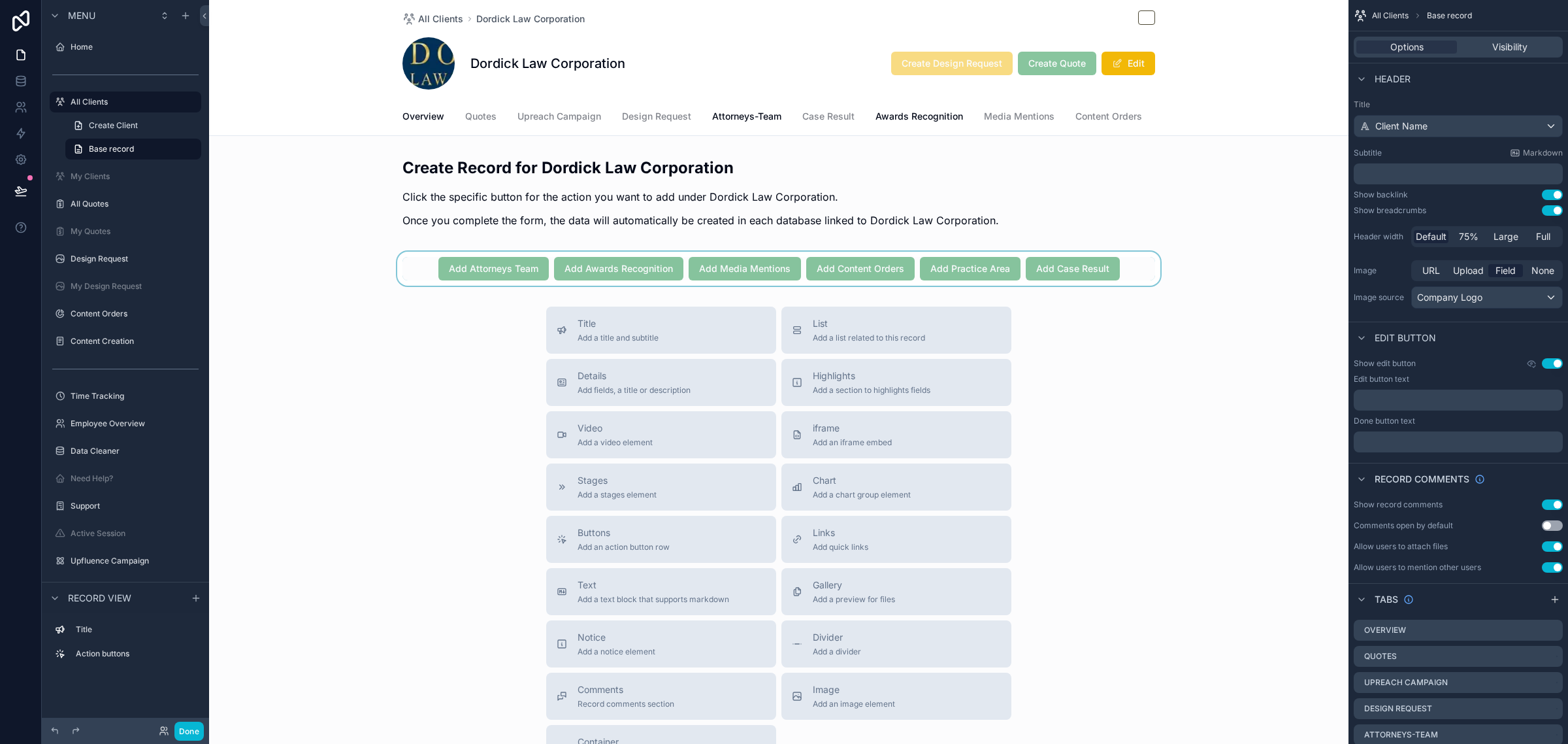
click at [414, 276] on div "scrollable content" at bounding box center [779, 268] width 1140 height 34
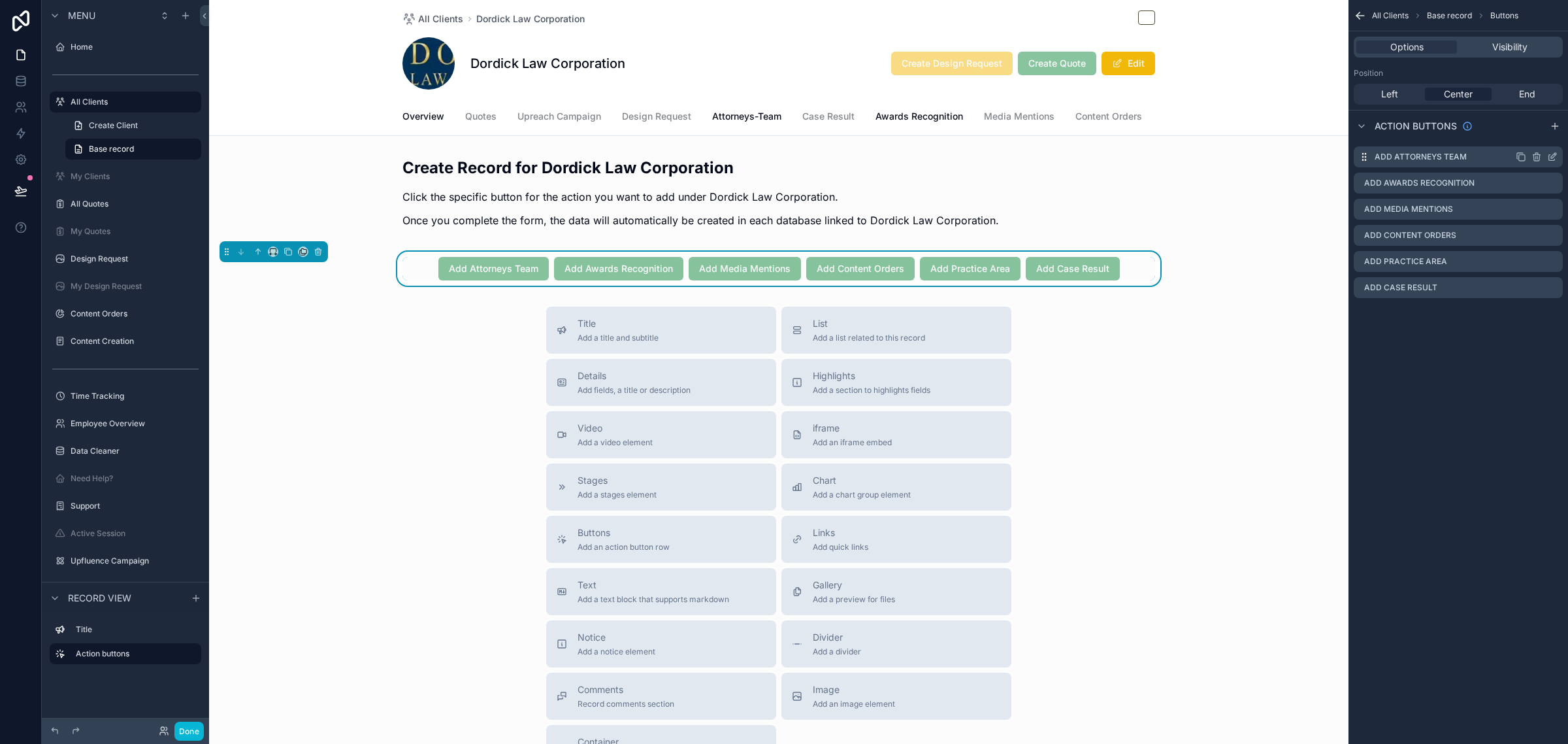
click at [1557, 156] on icon "scrollable content" at bounding box center [1553, 157] width 10 height 10
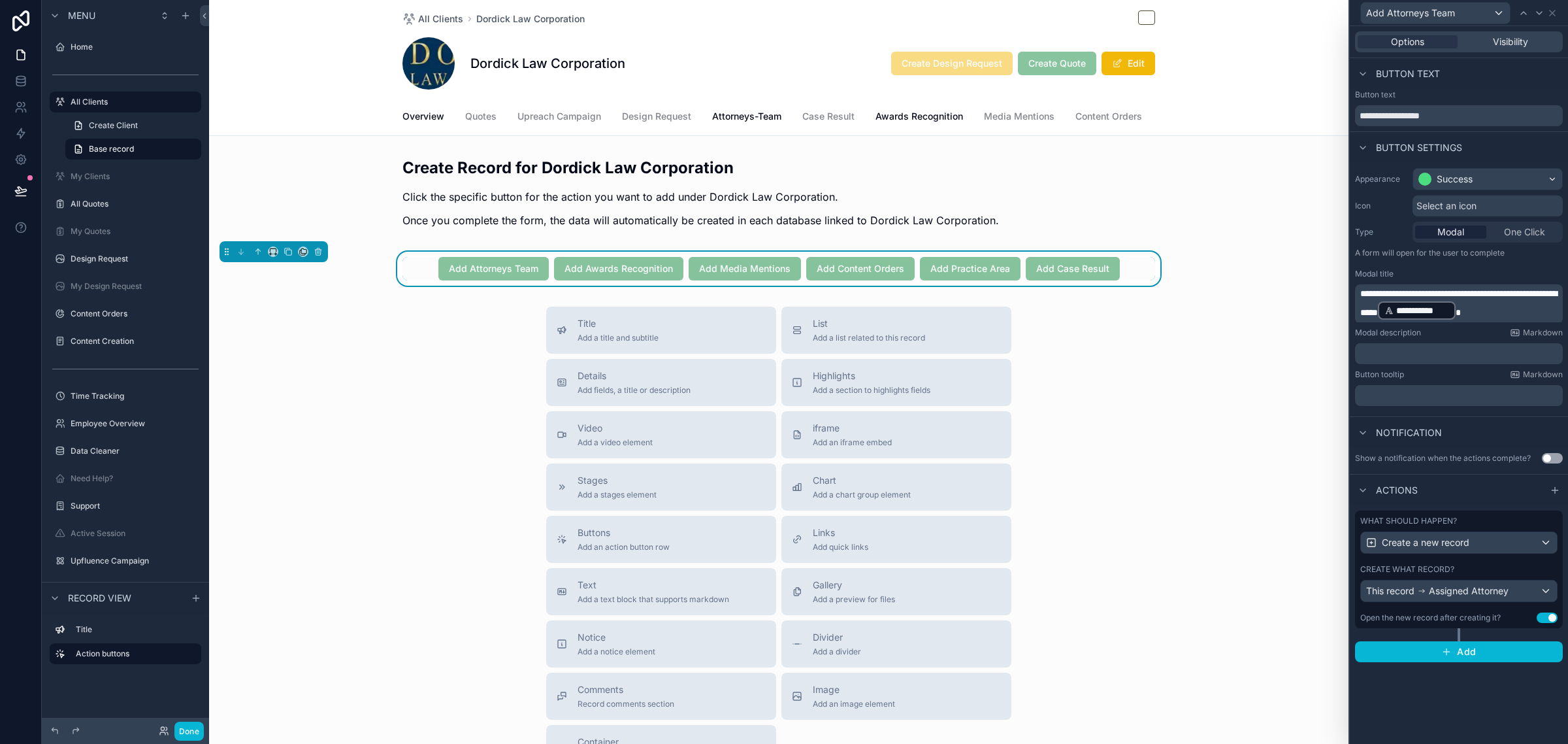
click at [1501, 569] on div "Create what record?" at bounding box center [1459, 569] width 198 height 10
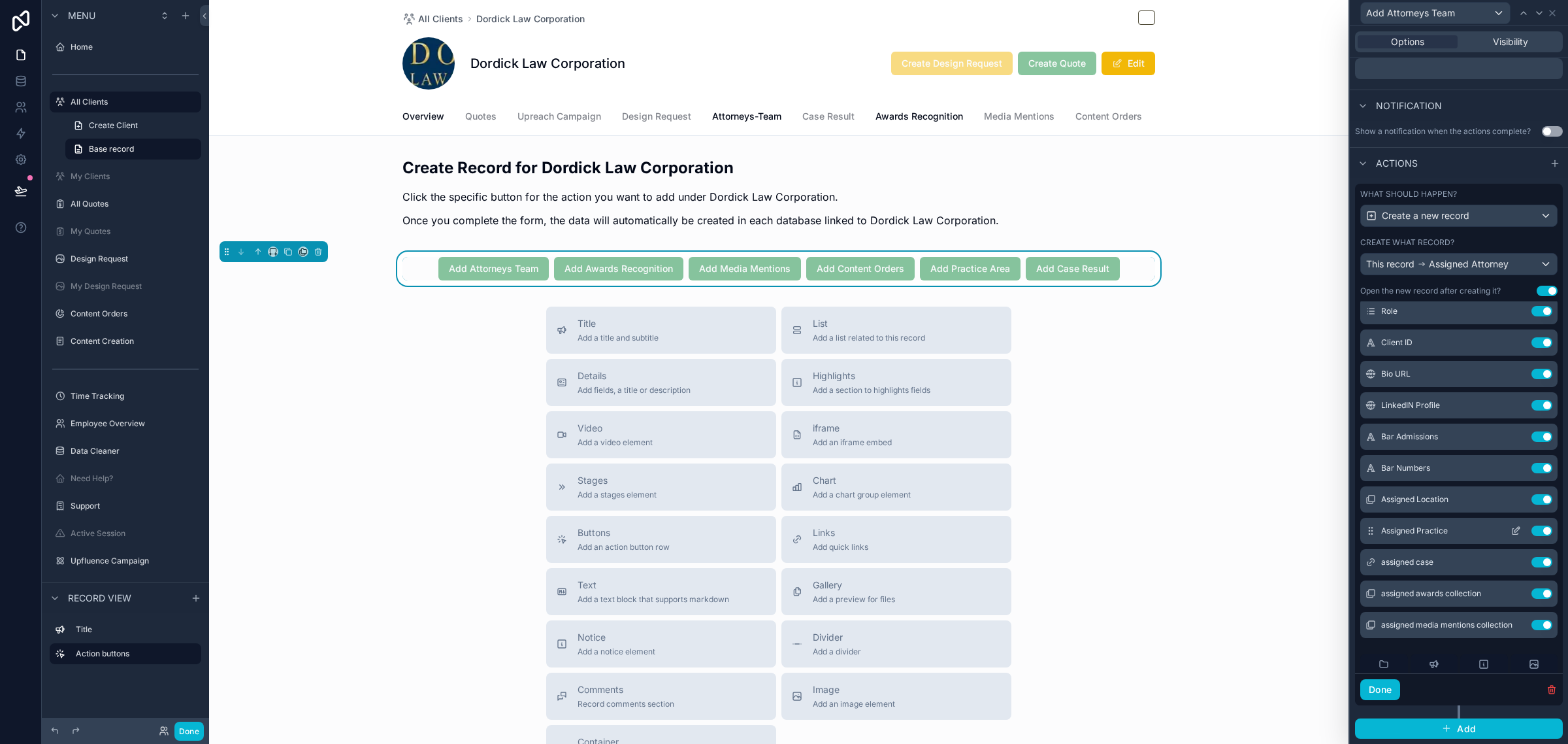
scroll to position [164, 0]
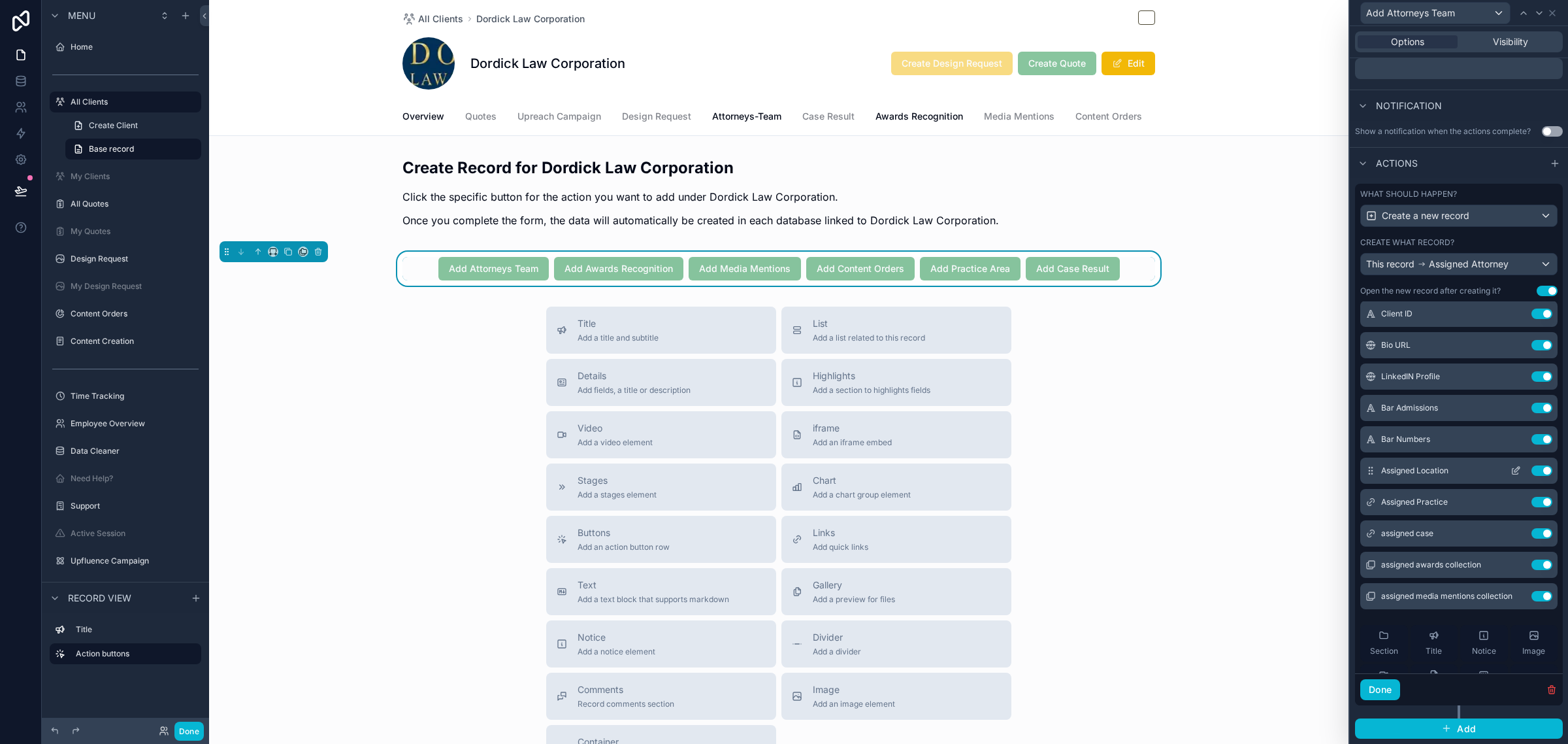
click at [1494, 476] on div "Assigned Location Use setting" at bounding box center [1459, 470] width 198 height 26
click at [1510, 473] on icon at bounding box center [1516, 470] width 10 height 10
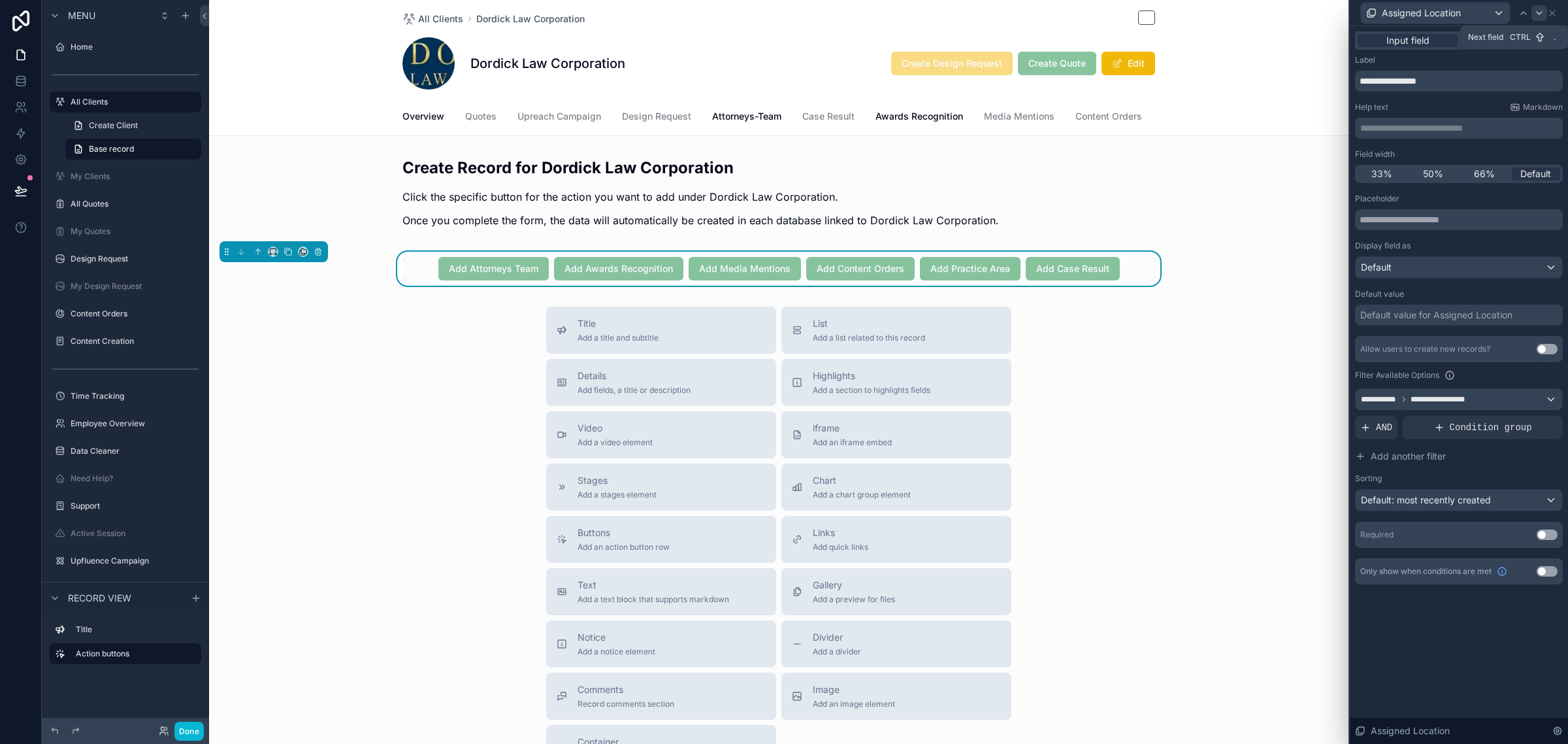
click at [1543, 14] on icon at bounding box center [1539, 13] width 10 height 10
click at [1459, 396] on div at bounding box center [1459, 399] width 206 height 21
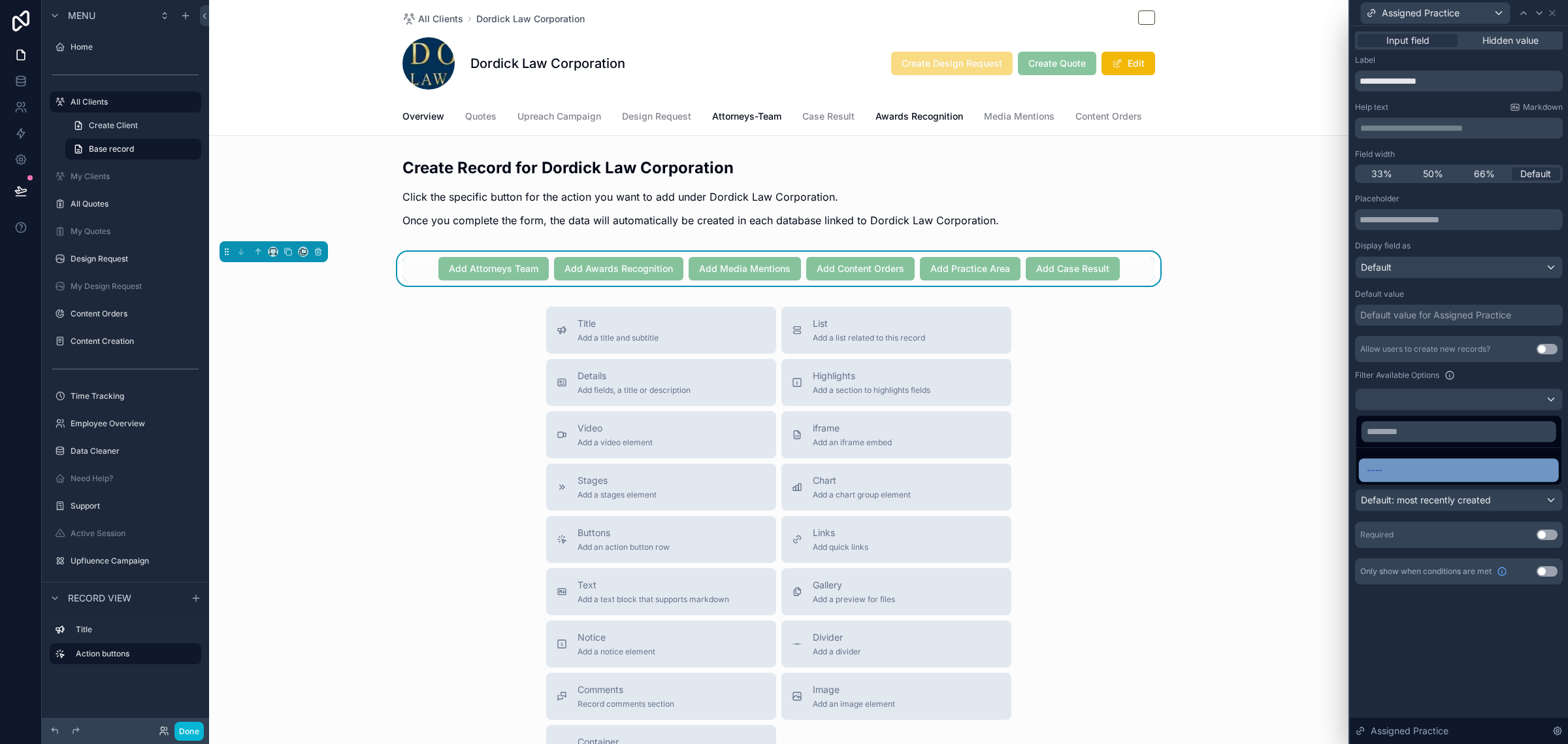
click at [1399, 462] on div "----" at bounding box center [1459, 470] width 184 height 15
click at [1441, 403] on div at bounding box center [1459, 399] width 206 height 21
click at [1441, 403] on div at bounding box center [1459, 372] width 218 height 744
click at [1550, 14] on icon at bounding box center [1552, 13] width 5 height 5
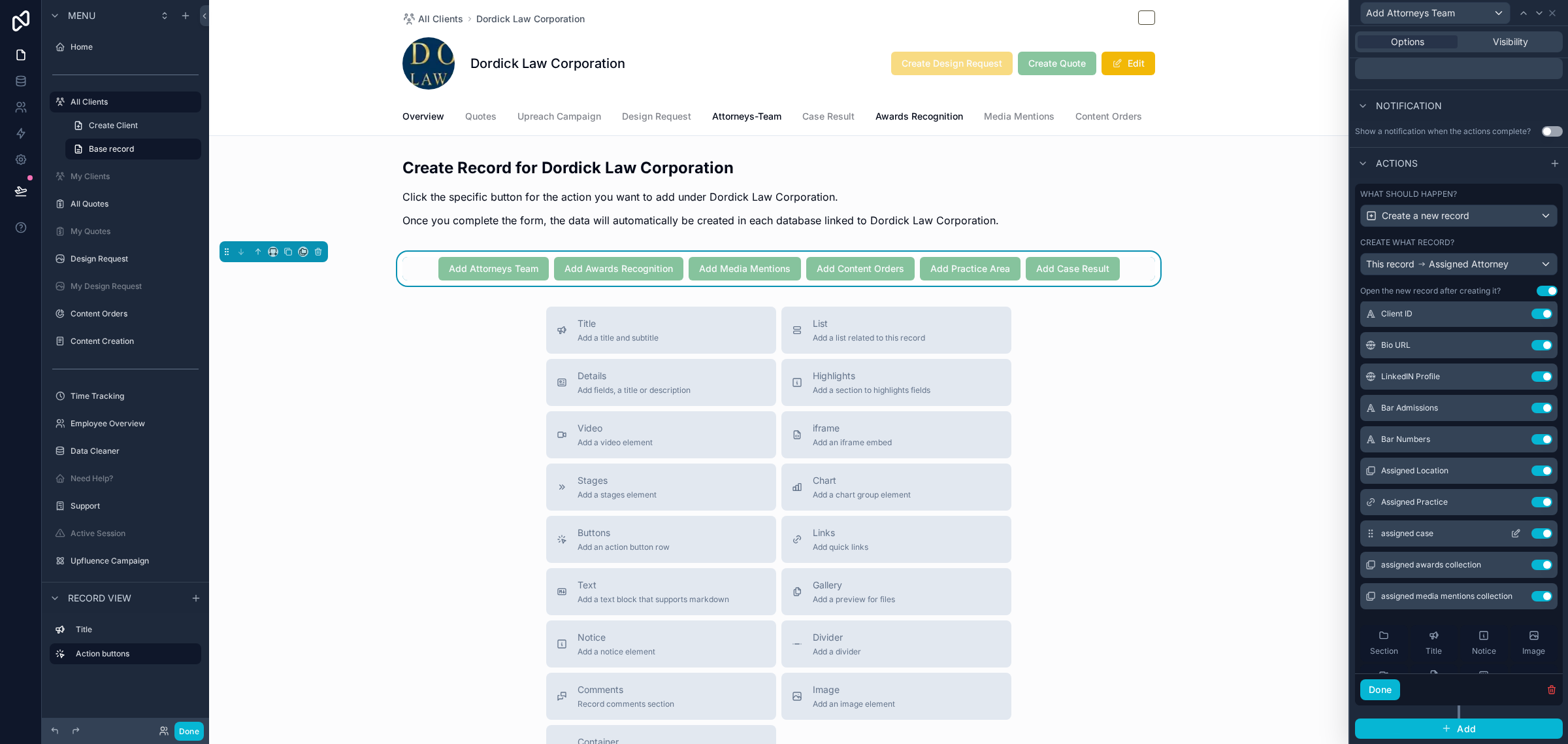
click at [1513, 532] on icon at bounding box center [1516, 535] width 6 height 6
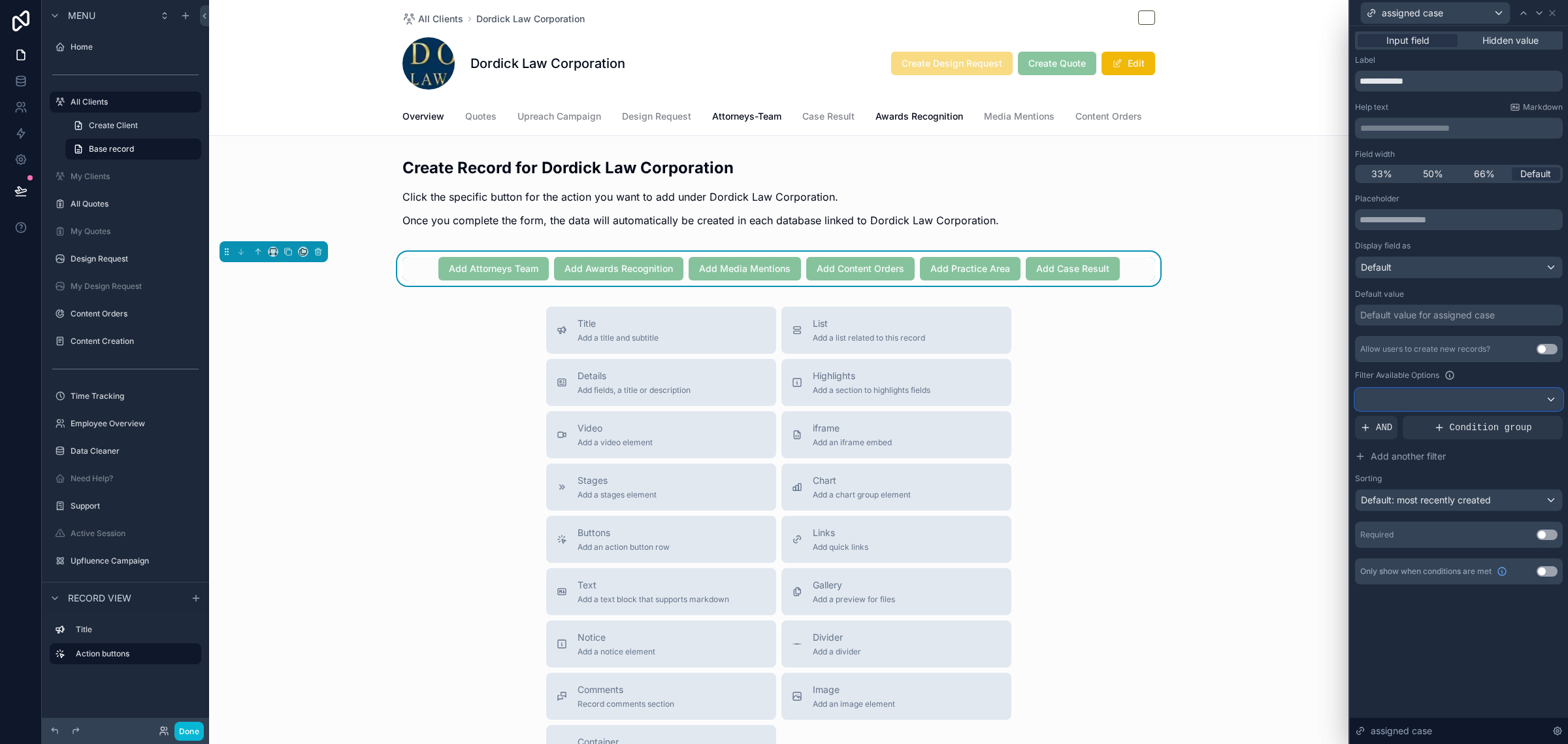
click at [1508, 394] on div at bounding box center [1459, 399] width 206 height 21
click at [1439, 462] on div "----" at bounding box center [1459, 470] width 184 height 15
click at [1491, 373] on div "Filter Available Options" at bounding box center [1459, 375] width 208 height 15
click at [1550, 11] on icon at bounding box center [1553, 13] width 10 height 10
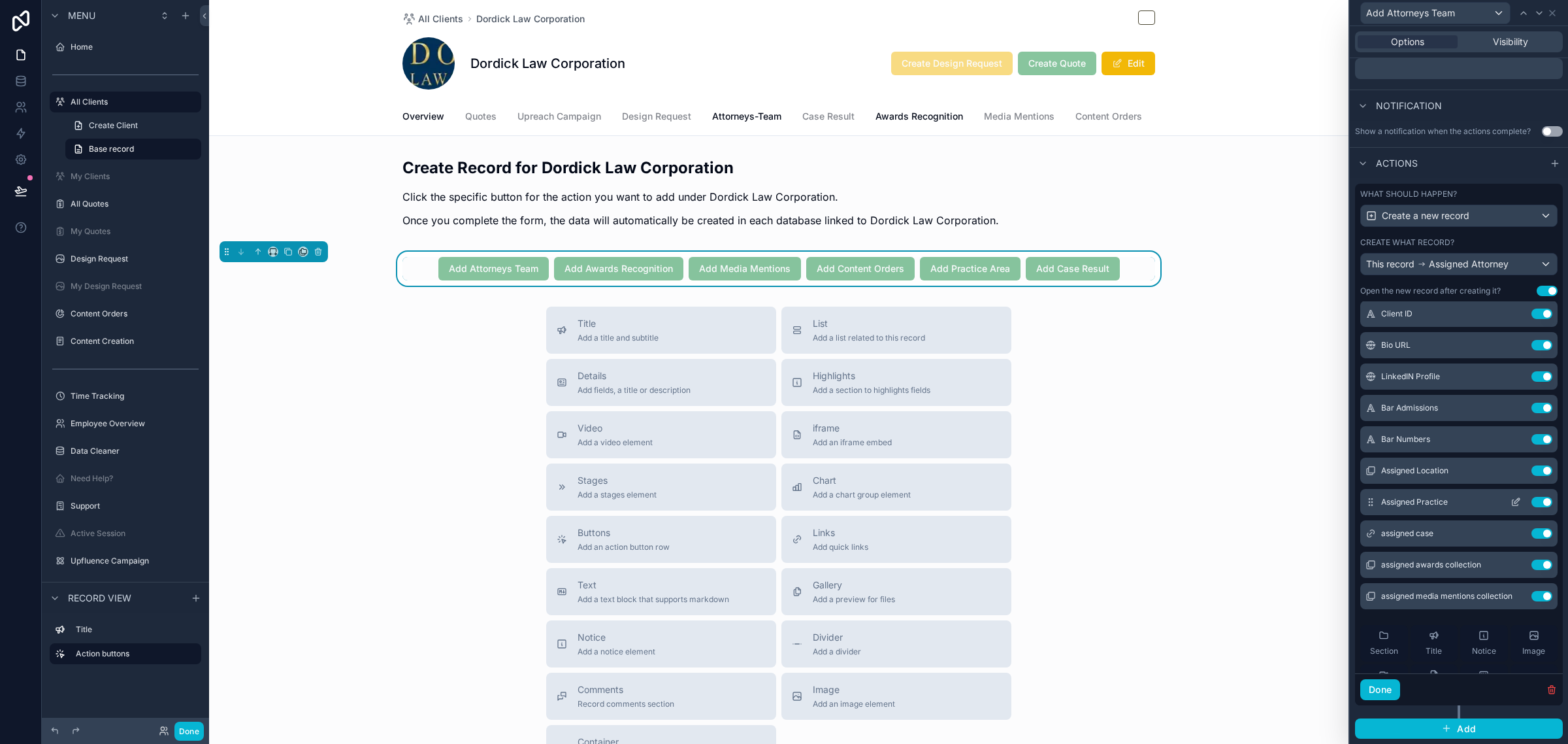
click at [1510, 501] on icon at bounding box center [1516, 502] width 10 height 10
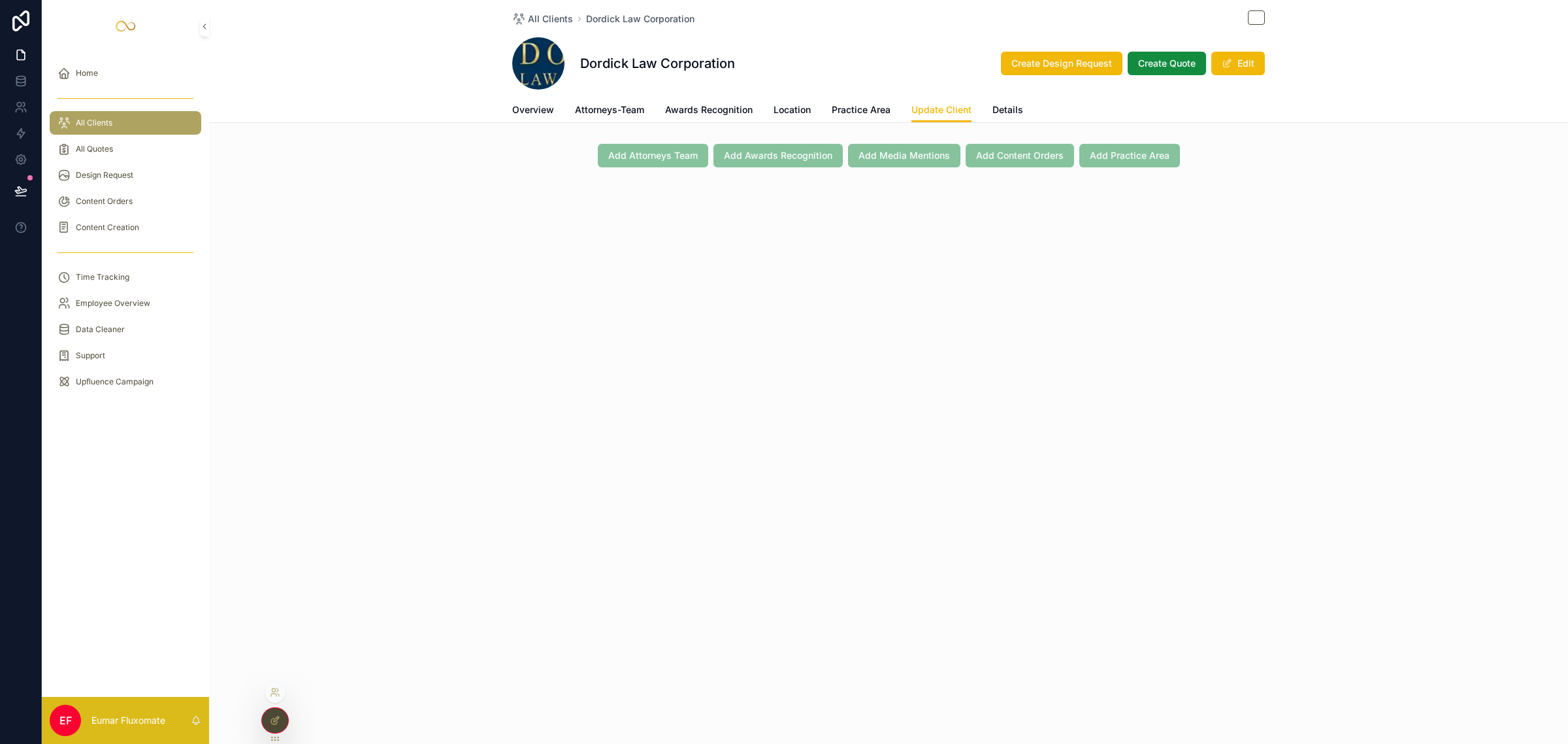
click at [273, 719] on icon at bounding box center [275, 720] width 10 height 10
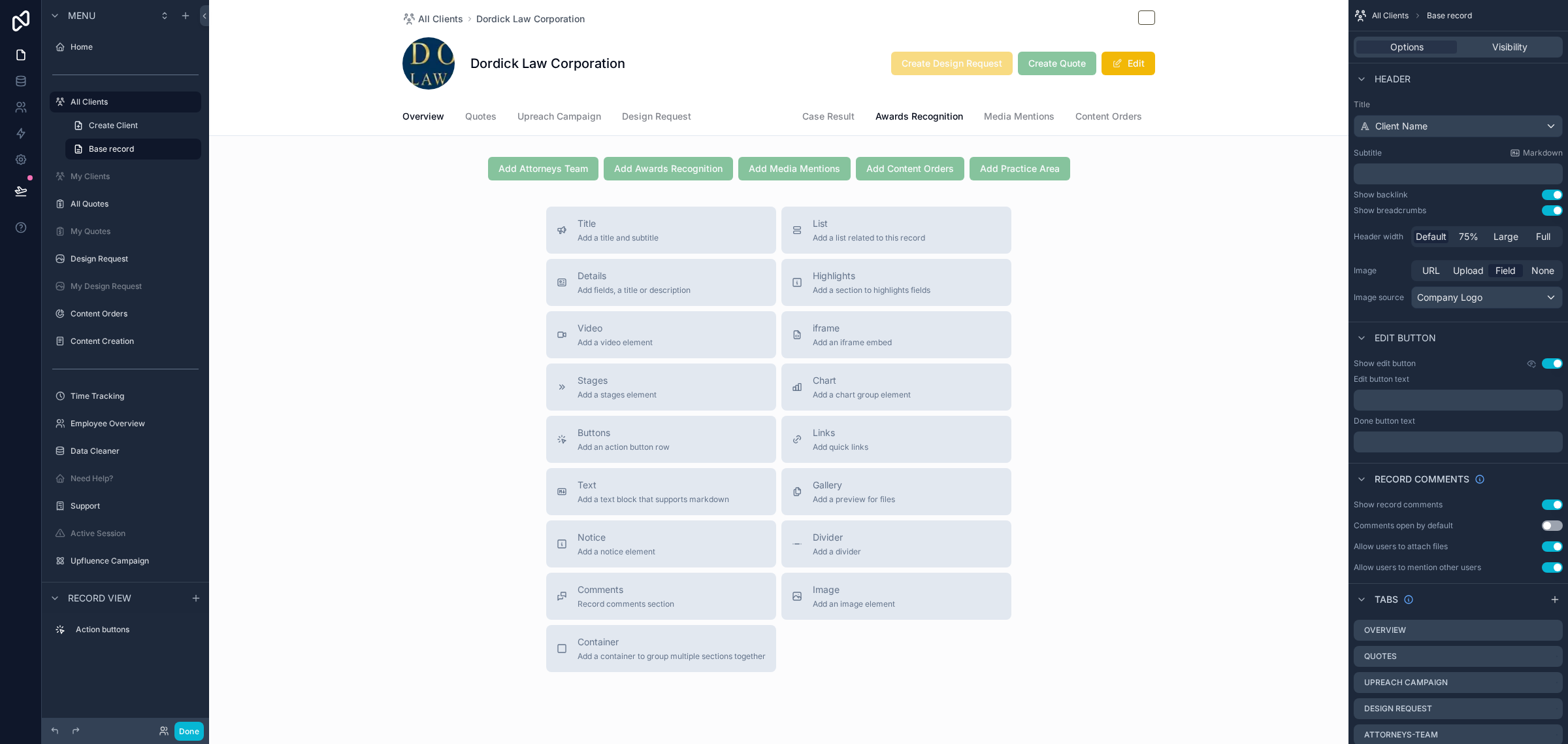
click at [740, 119] on span "Attorneys-Team" at bounding box center [747, 117] width 69 height 13
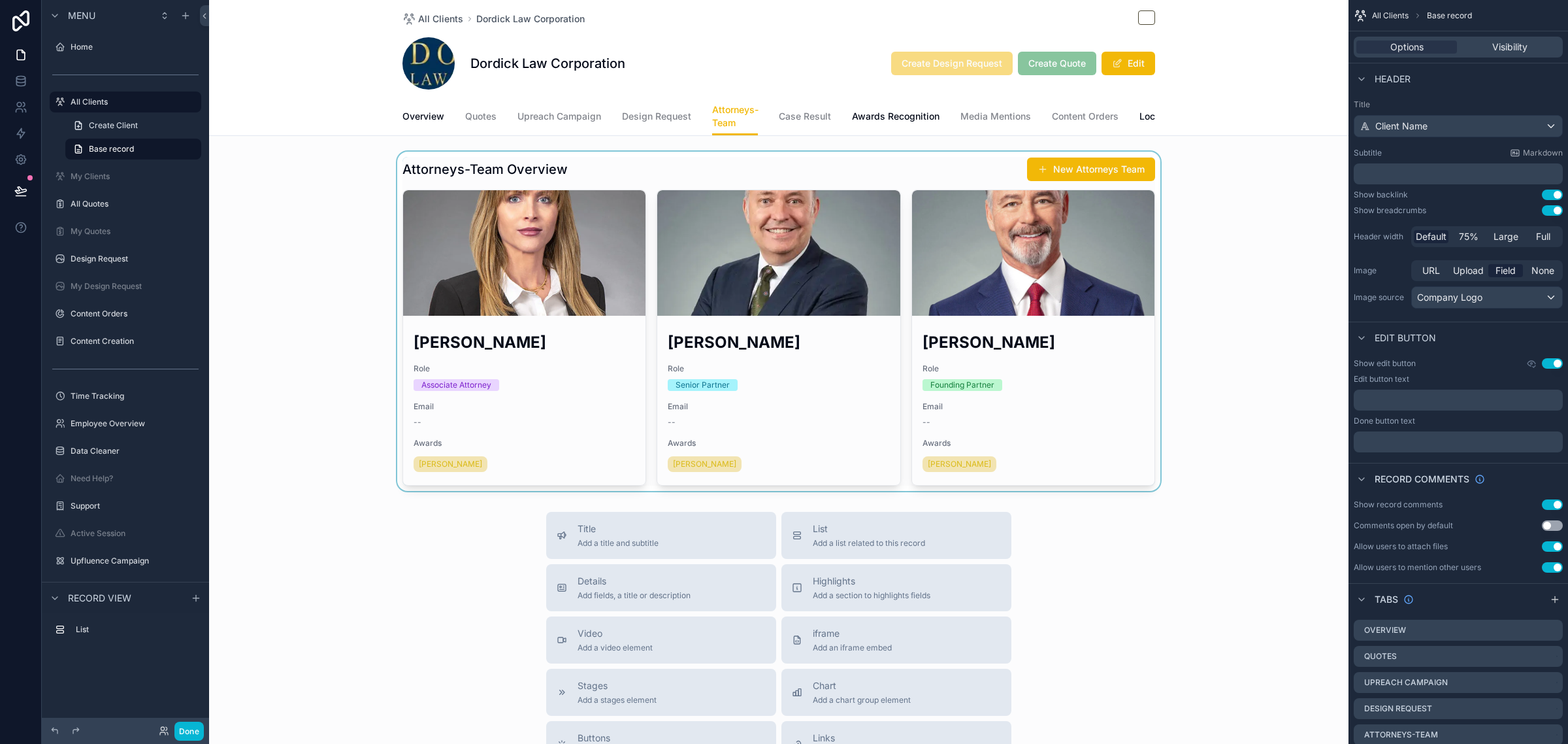
click at [1101, 181] on div "scrollable content" at bounding box center [779, 321] width 1140 height 339
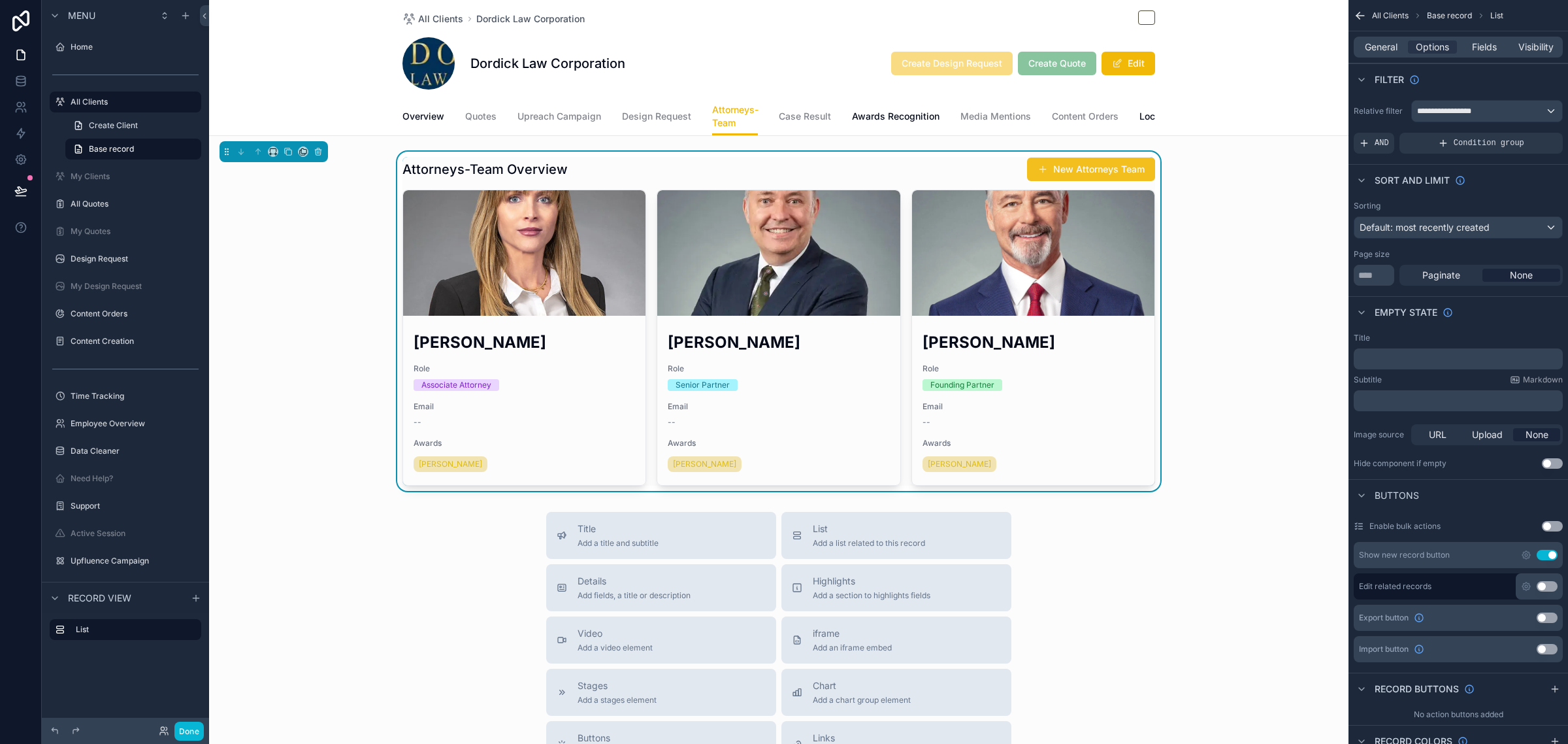
click at [1078, 181] on button "New Attorneys Team" at bounding box center [1091, 170] width 128 height 24
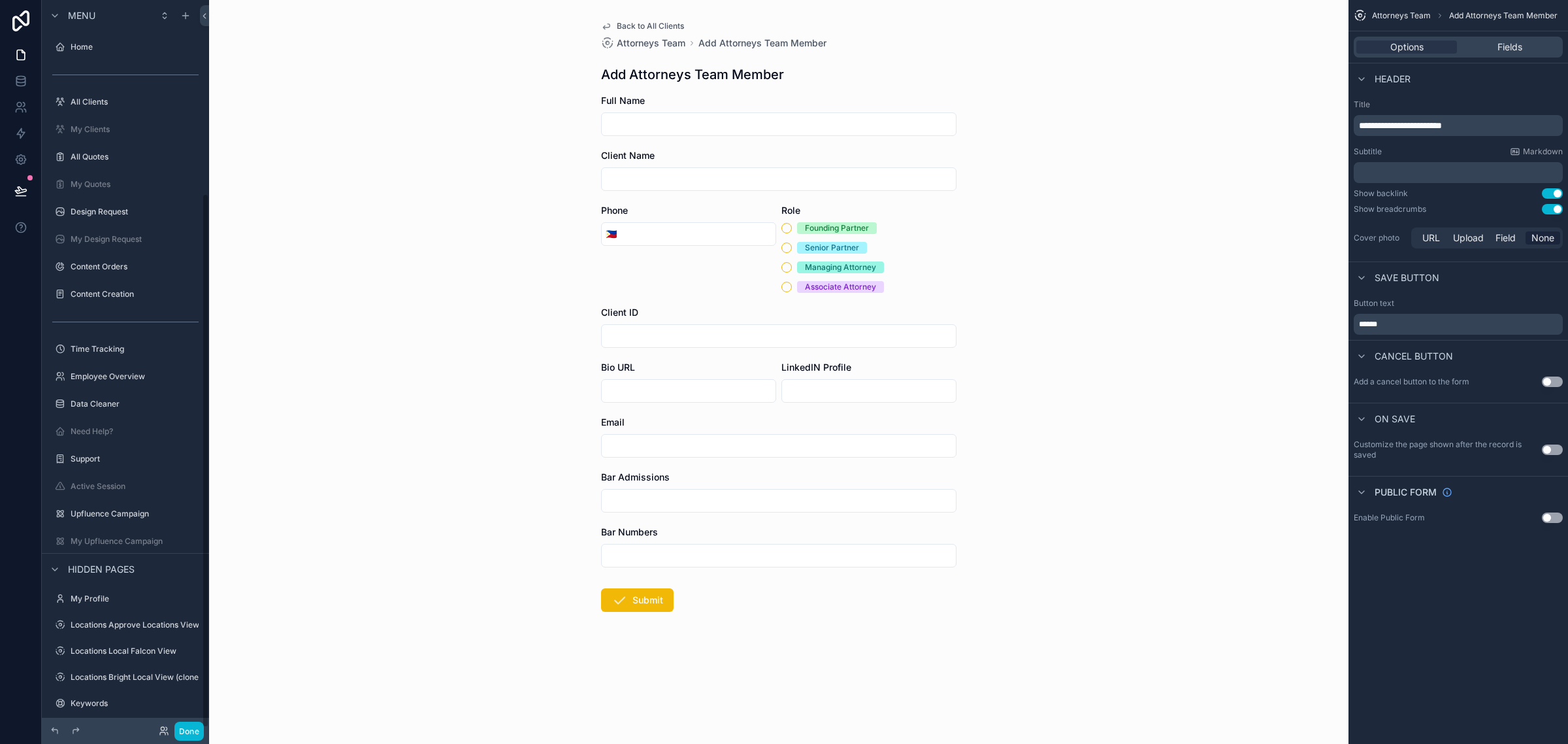
scroll to position [265, 0]
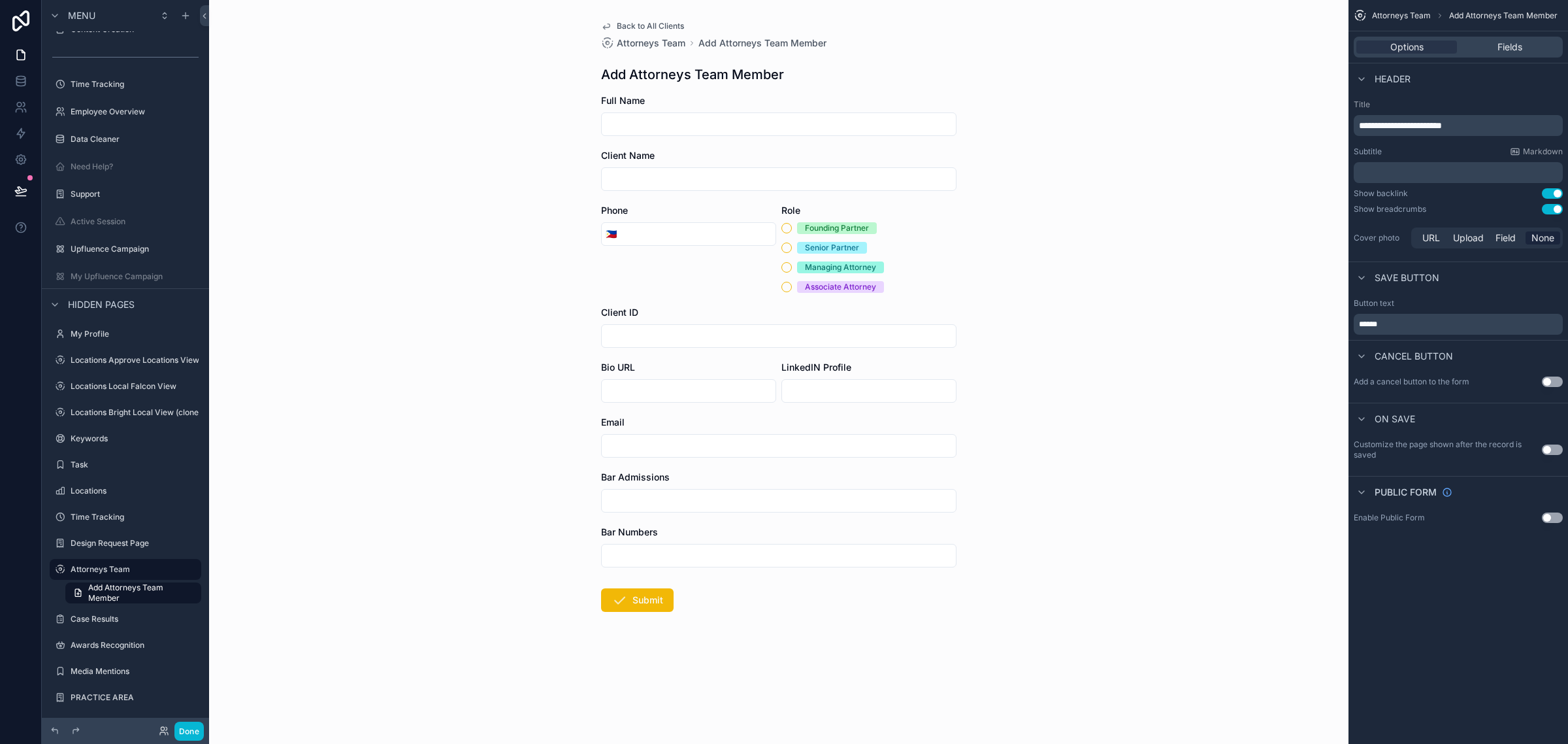
click at [646, 21] on span "Back to All Clients" at bounding box center [650, 26] width 67 height 10
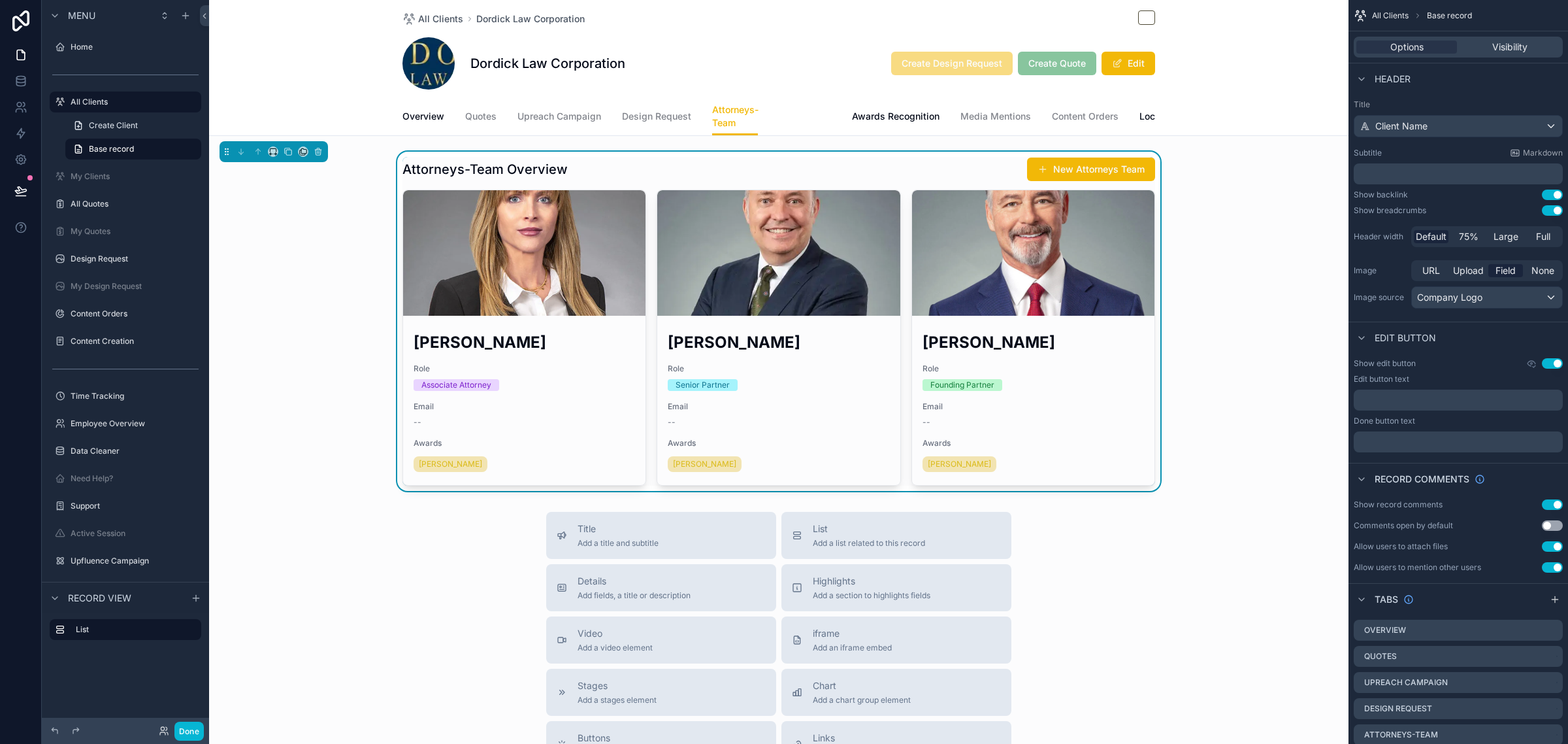
click at [788, 116] on span "Case Result" at bounding box center [804, 117] width 52 height 13
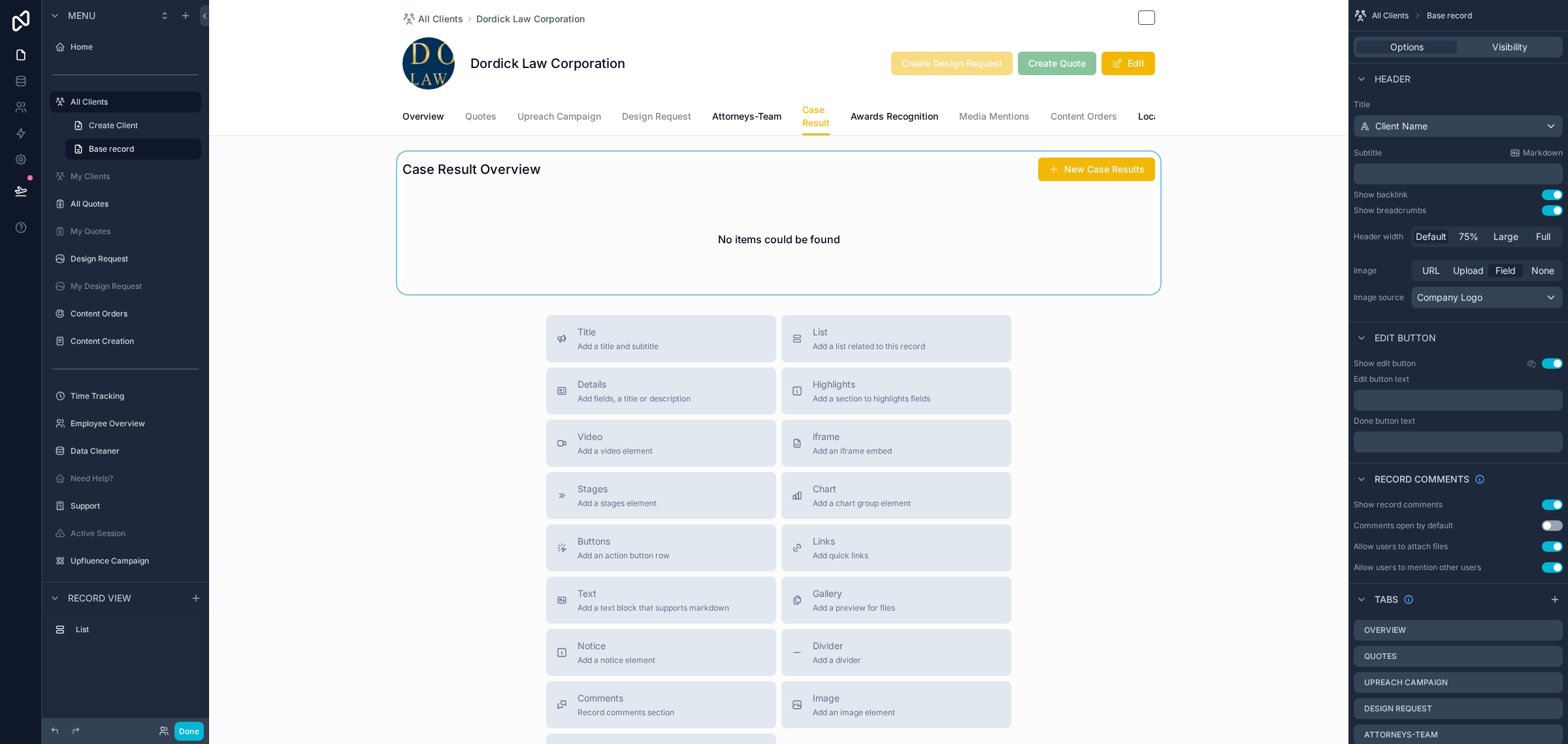
click at [1088, 181] on div "scrollable content" at bounding box center [779, 223] width 1140 height 142
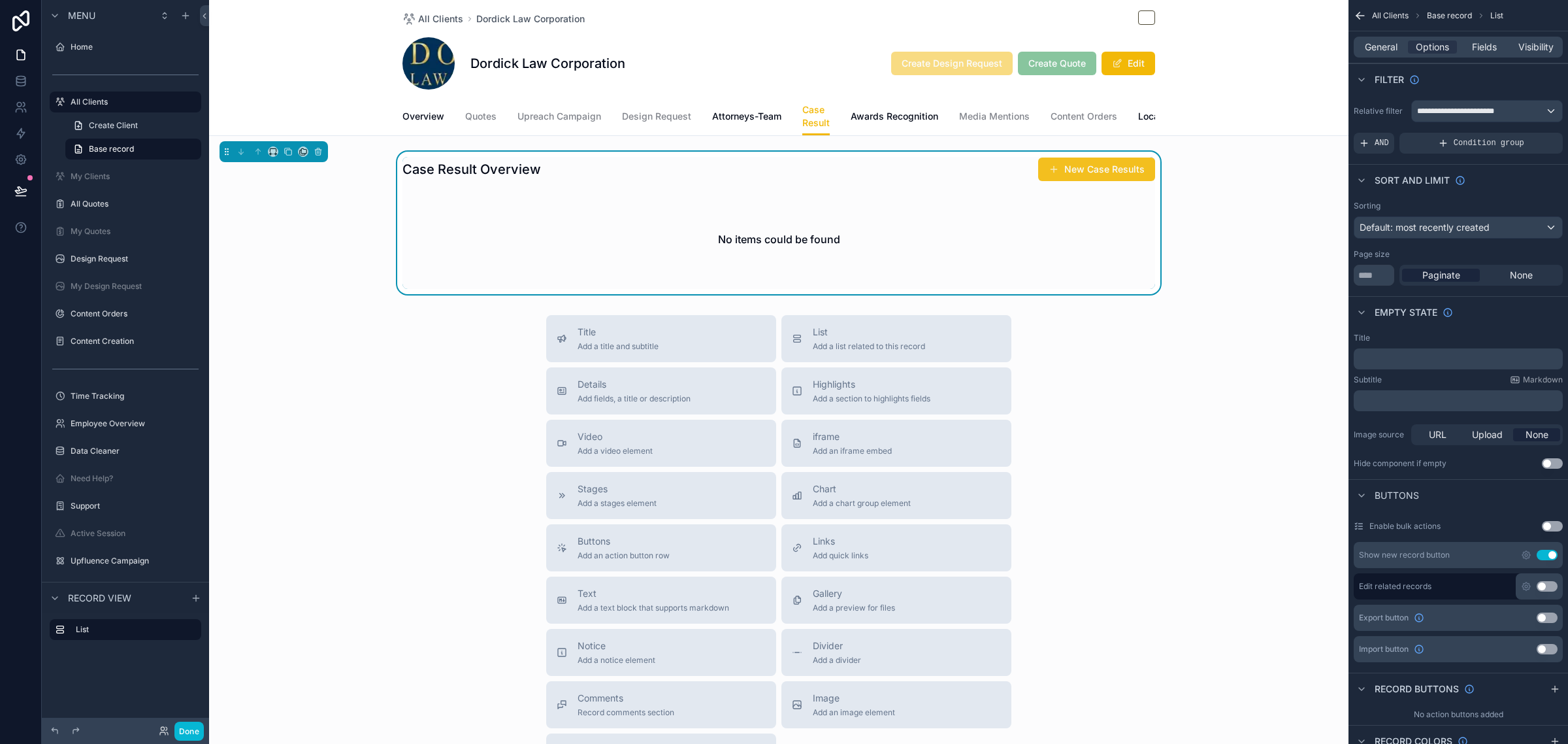
click at [1077, 181] on button "New Case Results" at bounding box center [1096, 170] width 117 height 24
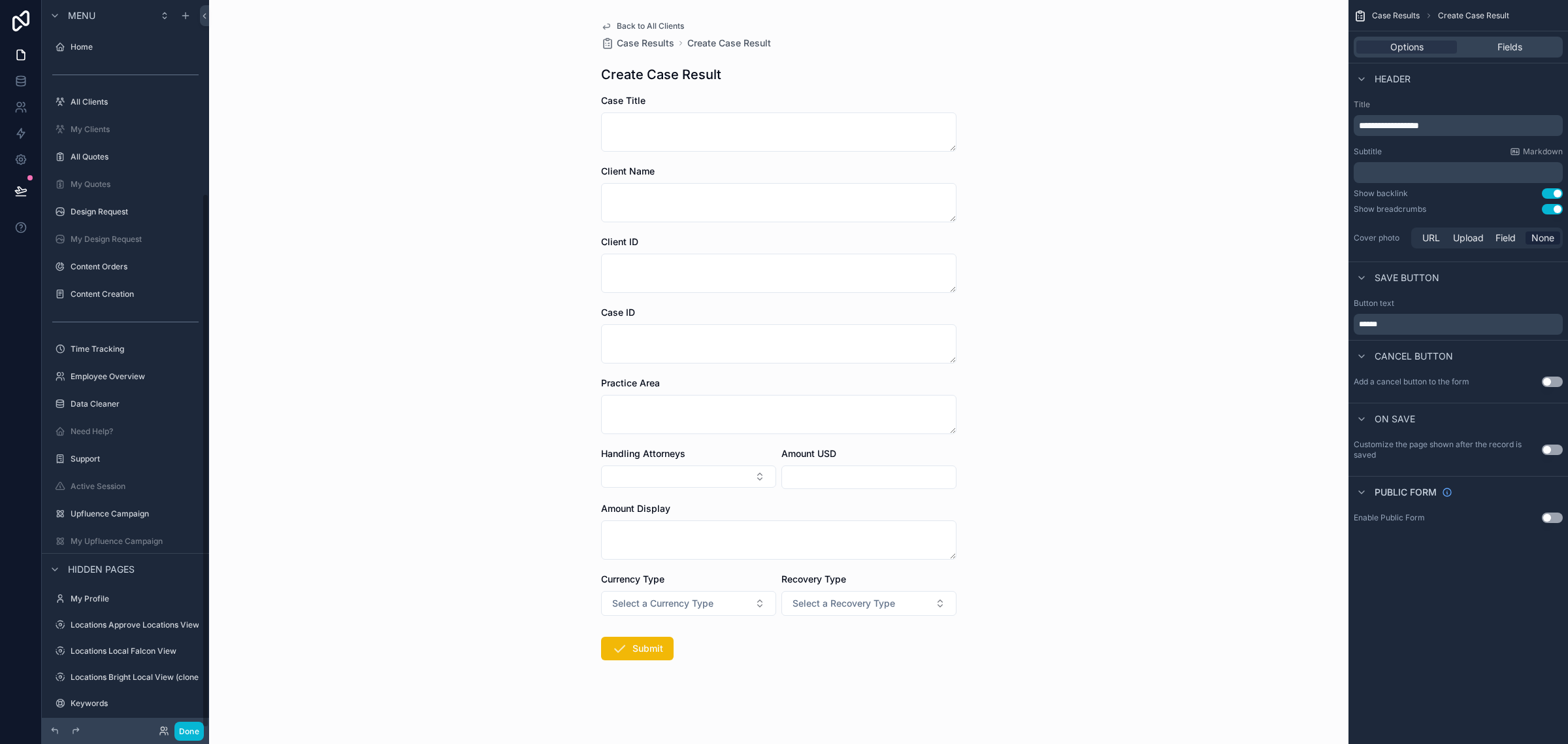
scroll to position [265, 0]
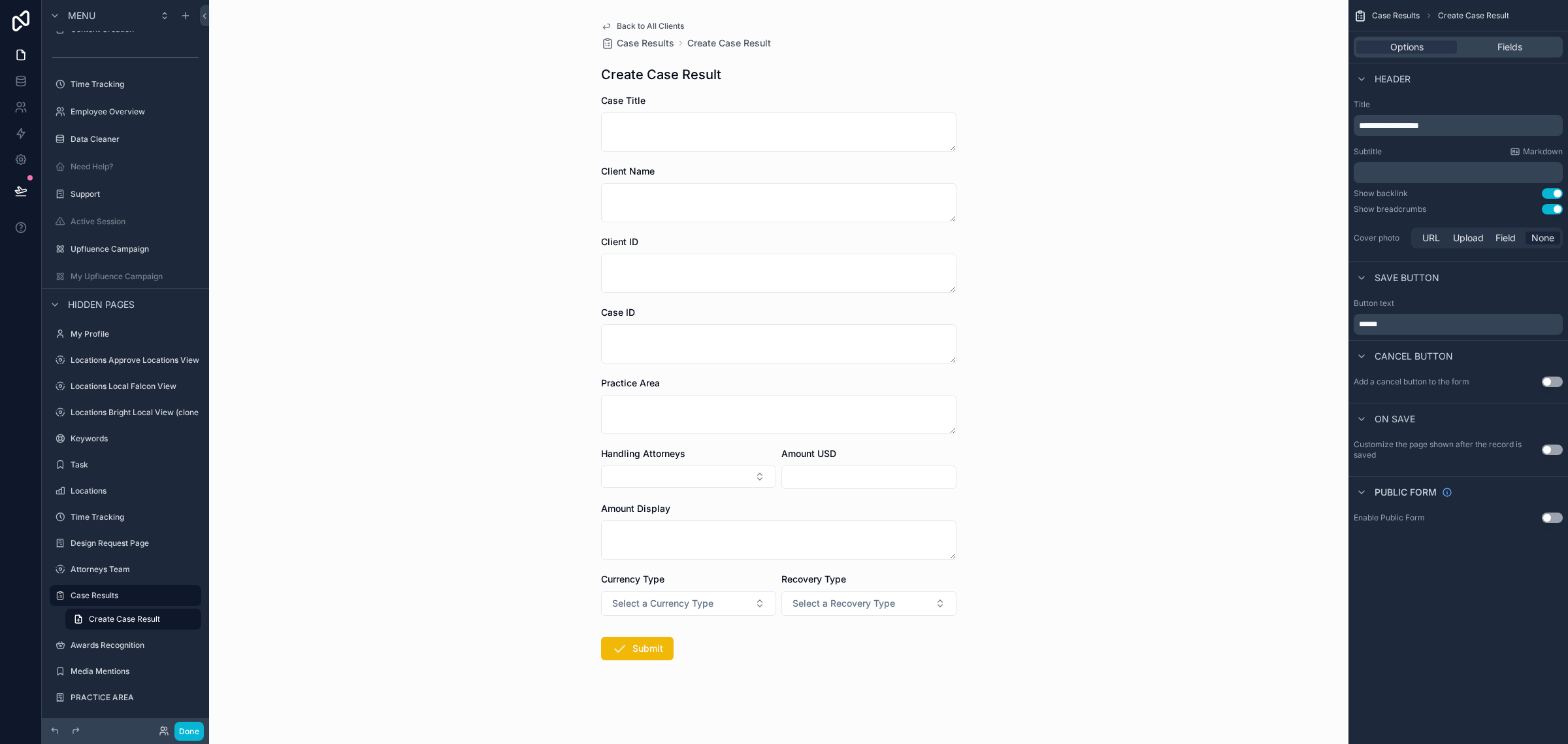
click at [638, 27] on span "Back to All Clients" at bounding box center [650, 26] width 67 height 10
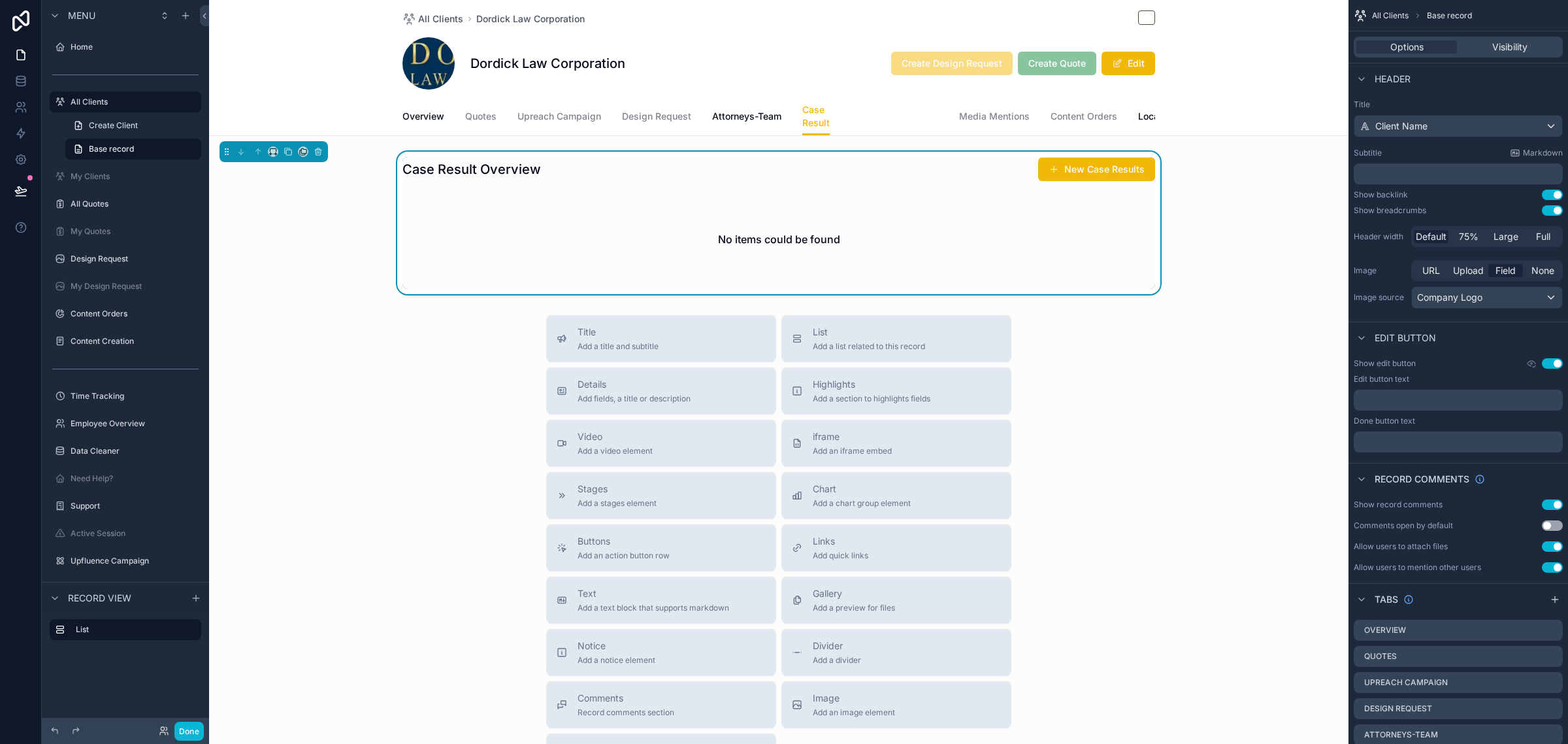
click at [900, 121] on span "Awards Recognition" at bounding box center [894, 117] width 88 height 13
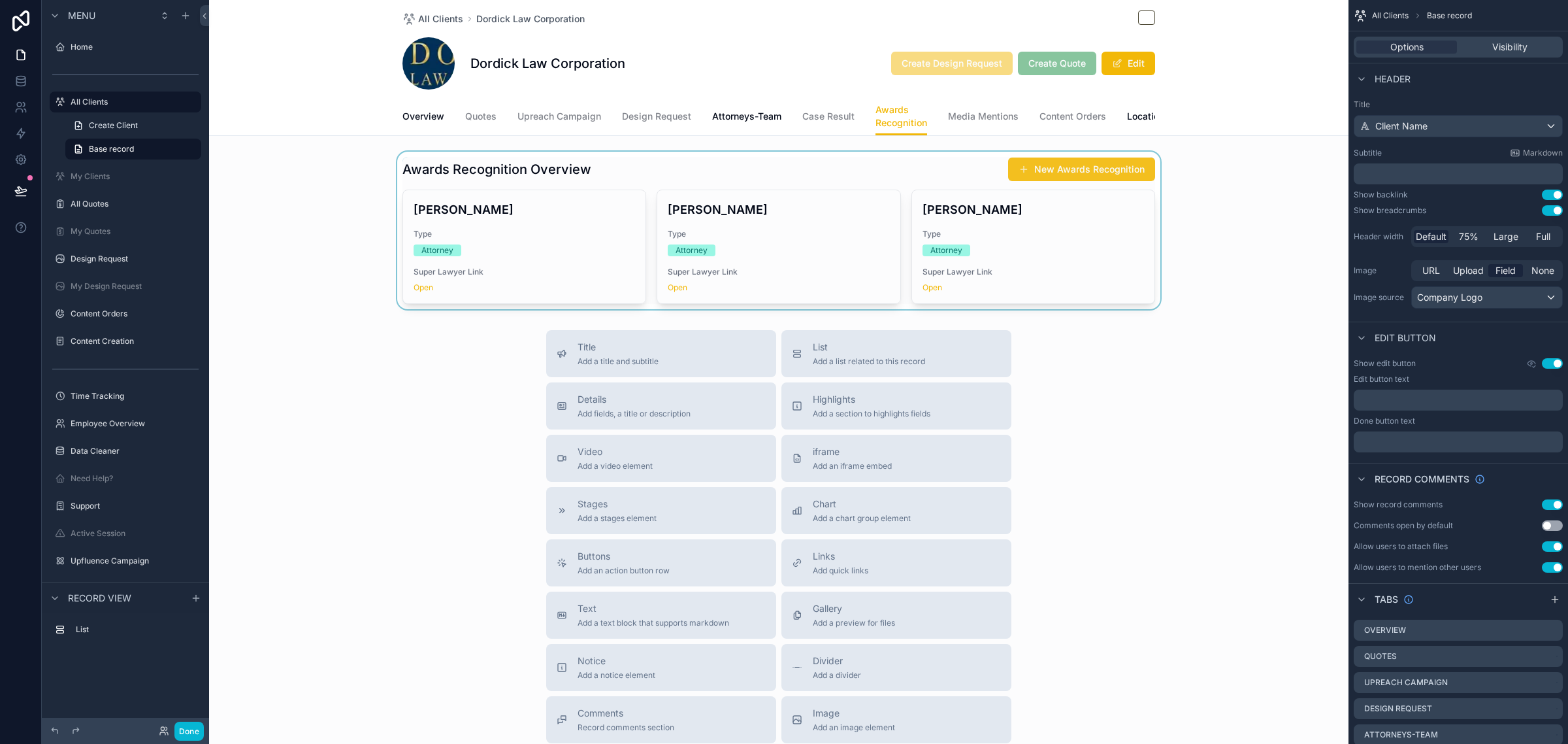
click at [1100, 181] on div "scrollable content" at bounding box center [779, 231] width 1140 height 158
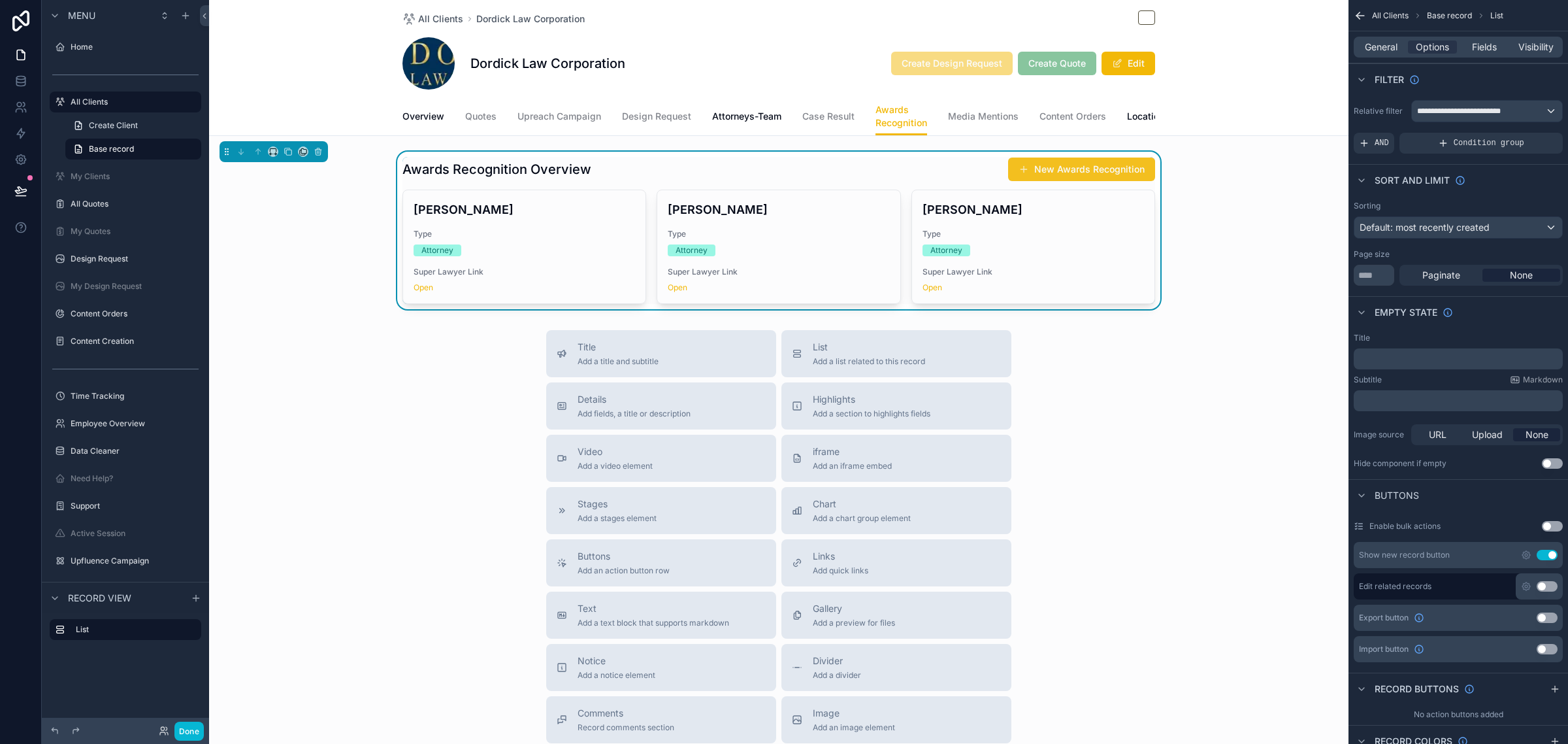
click at [1077, 181] on button "New Awards Recognition" at bounding box center [1081, 170] width 147 height 24
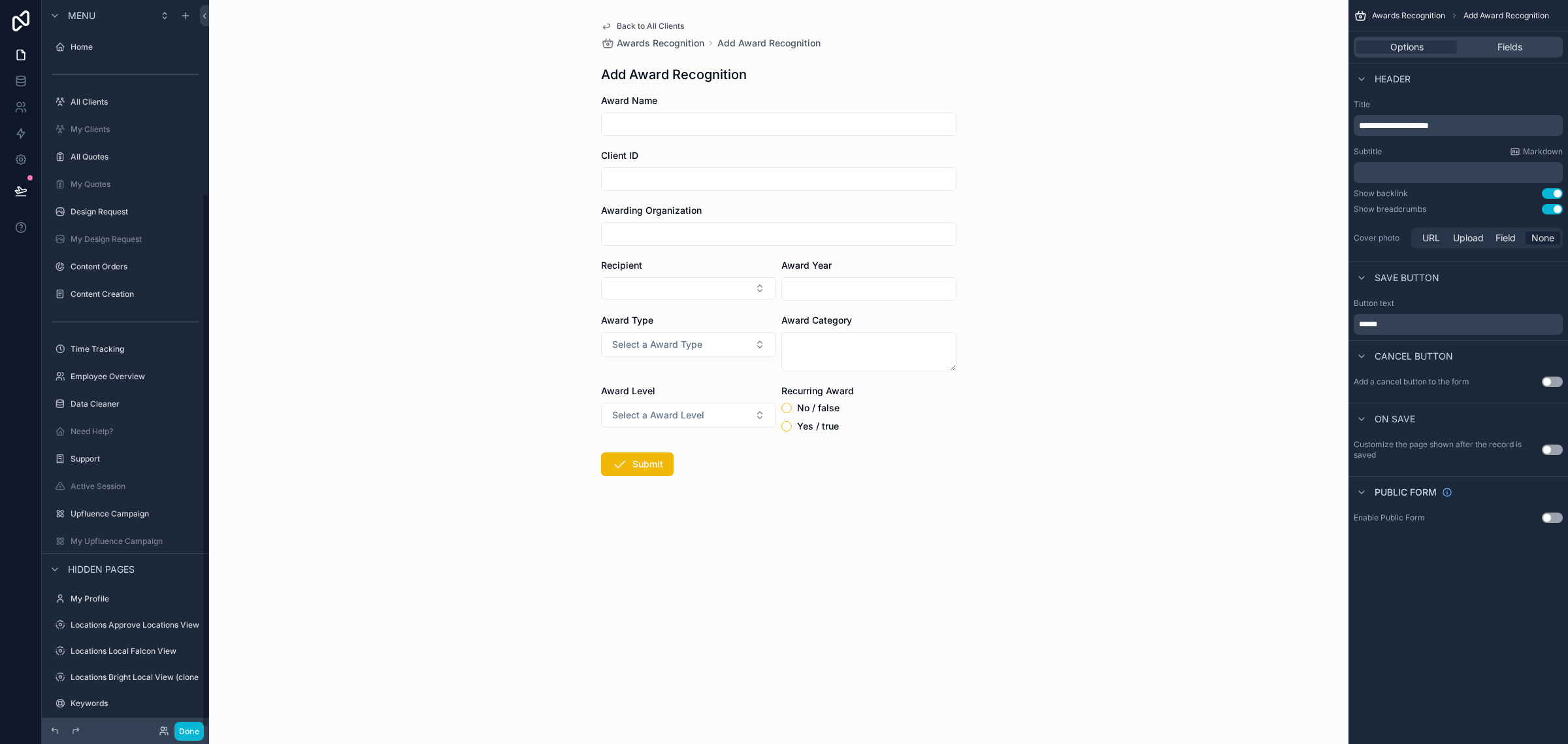
scroll to position [265, 0]
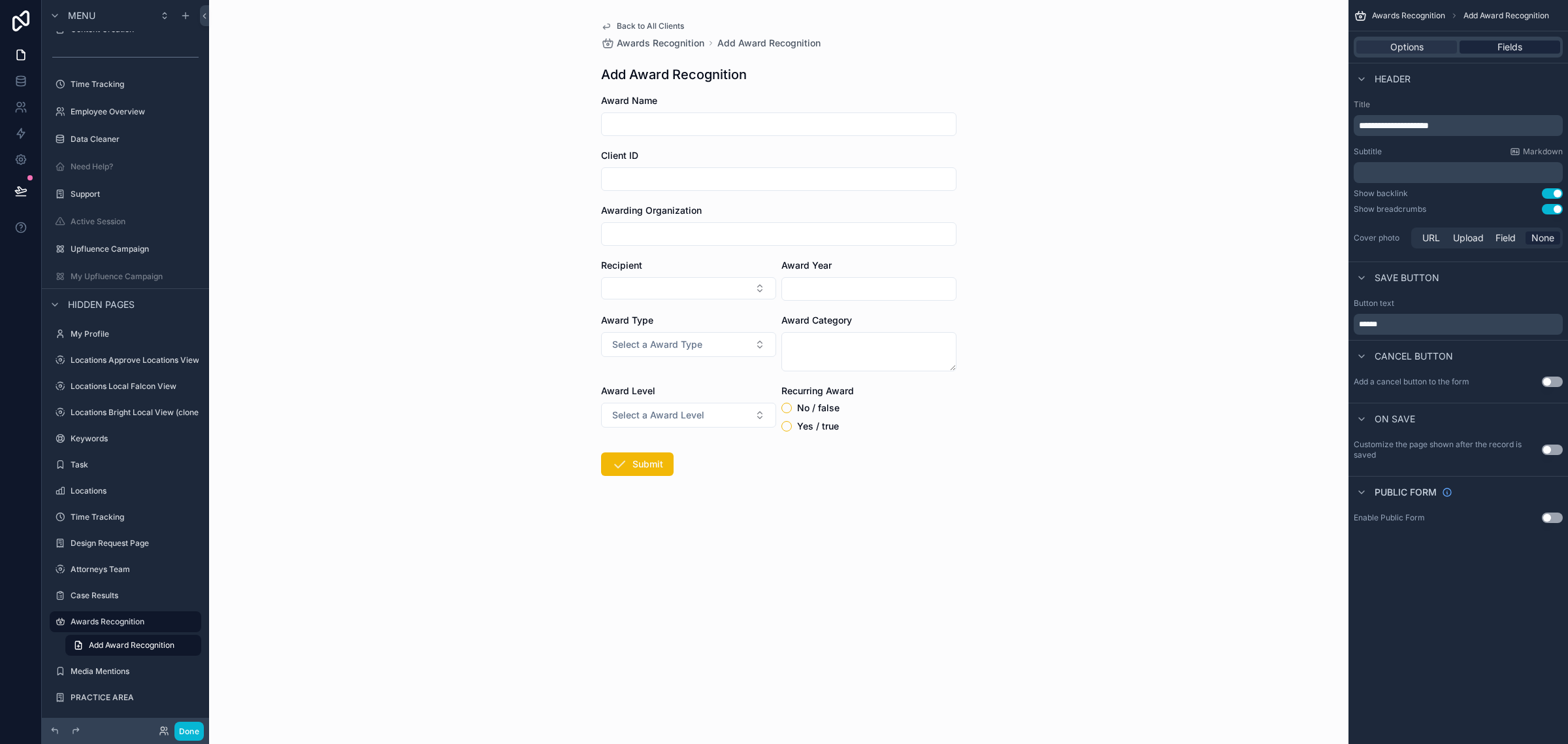
click at [1480, 44] on div "Fields" at bounding box center [1510, 47] width 100 height 13
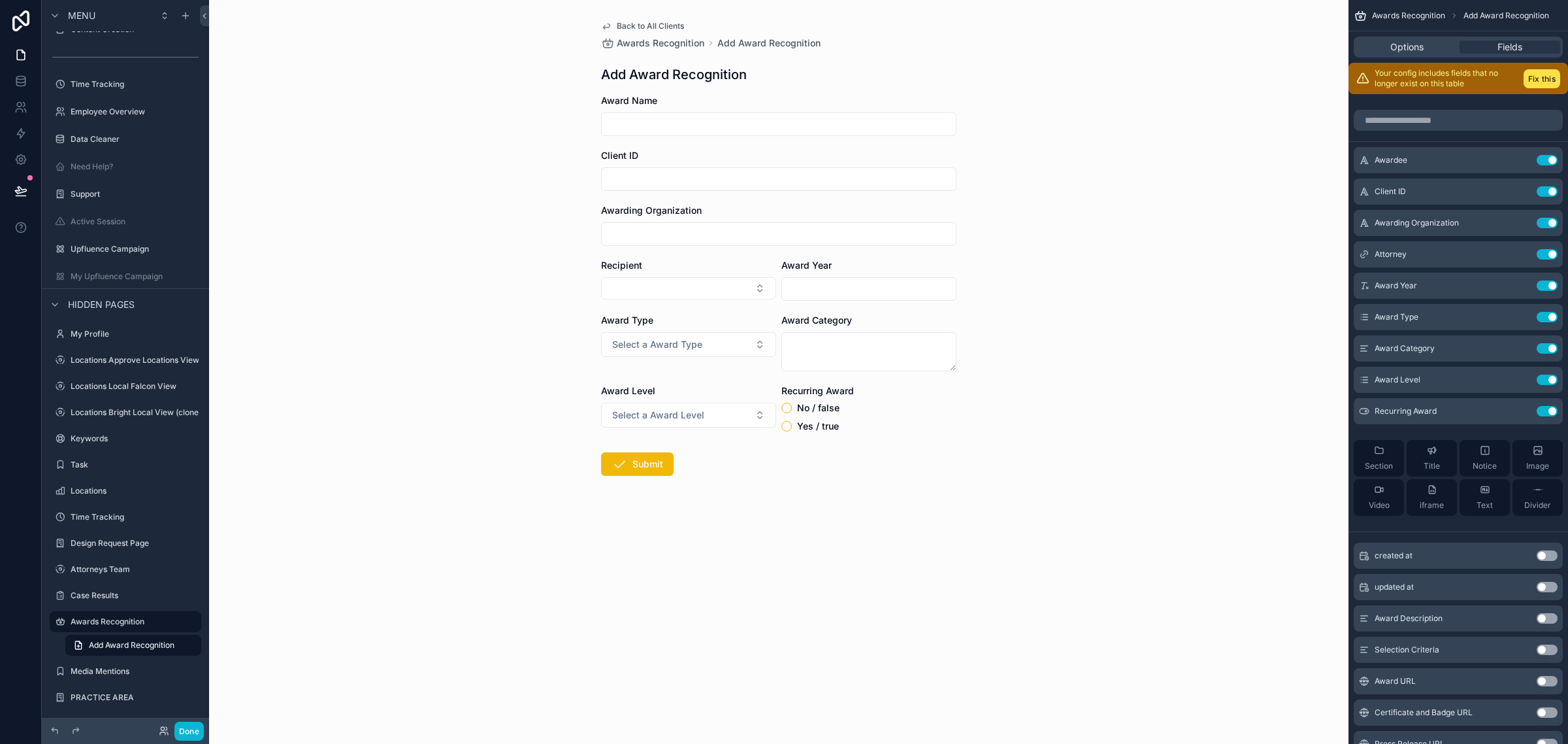
click at [670, 260] on div "Recipient" at bounding box center [689, 265] width 175 height 13
click at [1523, 255] on icon "scrollable content" at bounding box center [1521, 254] width 10 height 10
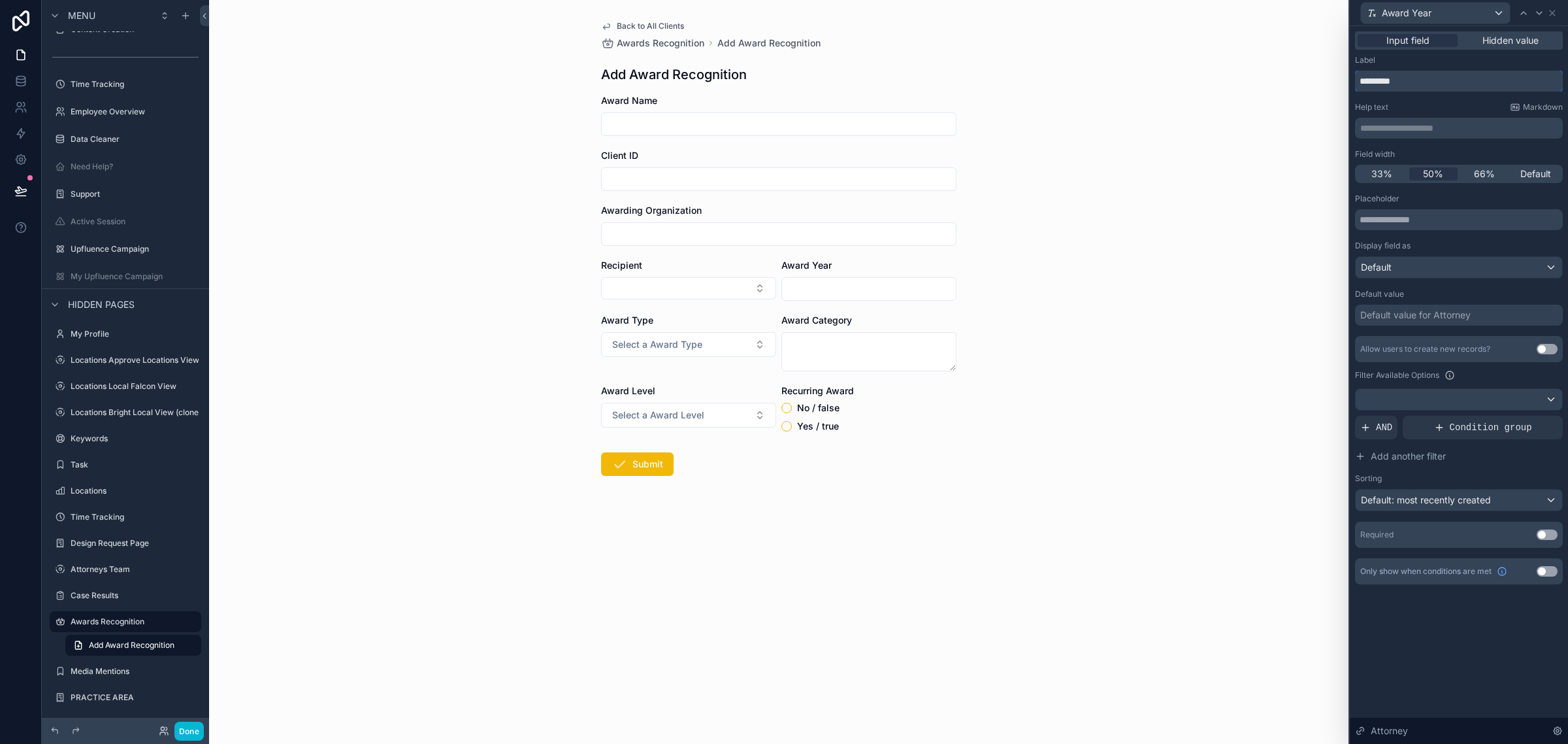
click at [1451, 86] on input "*********" at bounding box center [1459, 81] width 208 height 21
click at [1482, 62] on div "Label" at bounding box center [1459, 60] width 208 height 10
click at [1429, 83] on input "*********" at bounding box center [1459, 81] width 208 height 21
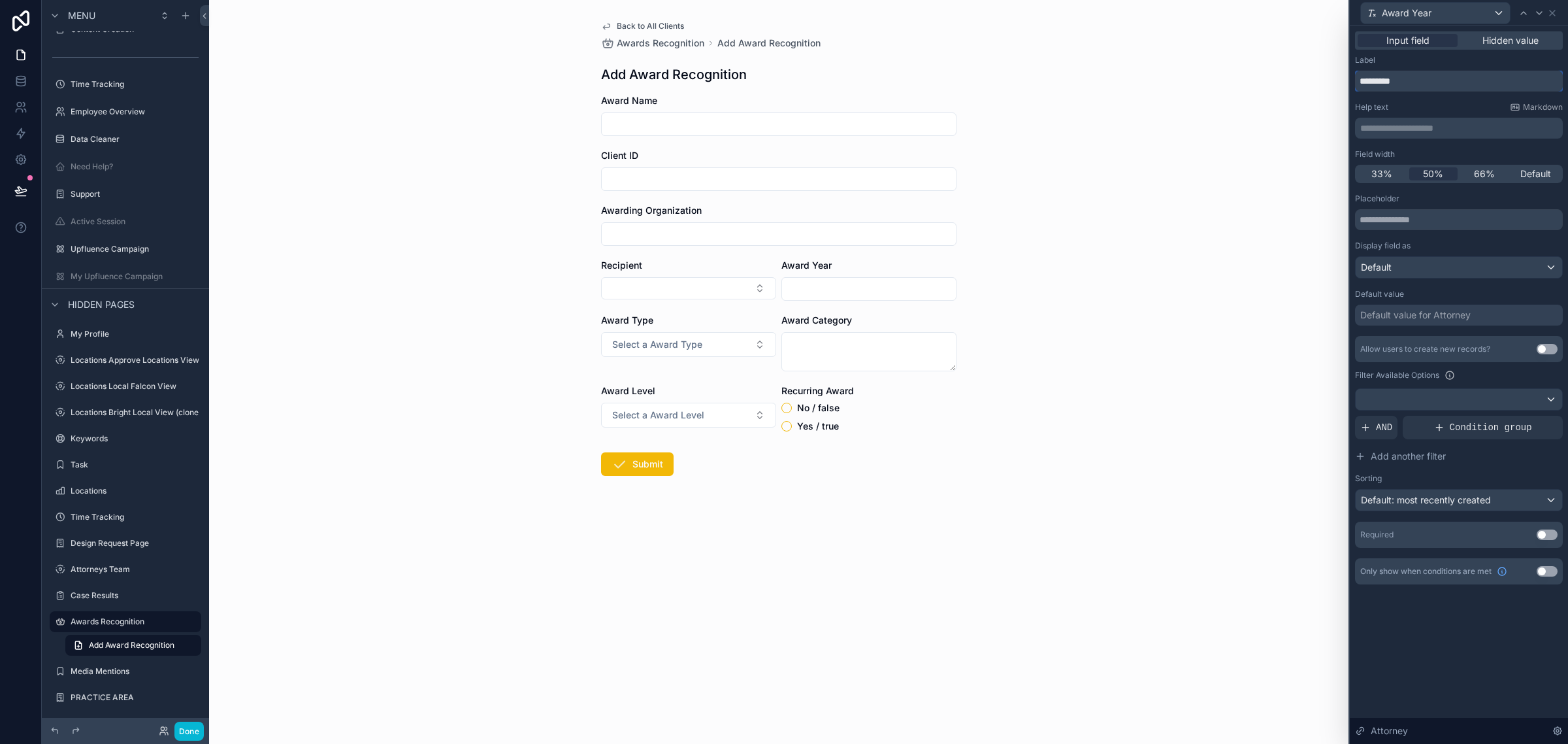
click at [1429, 83] on input "*********" at bounding box center [1459, 81] width 208 height 21
type input "***"
click at [1553, 14] on icon at bounding box center [1553, 13] width 10 height 10
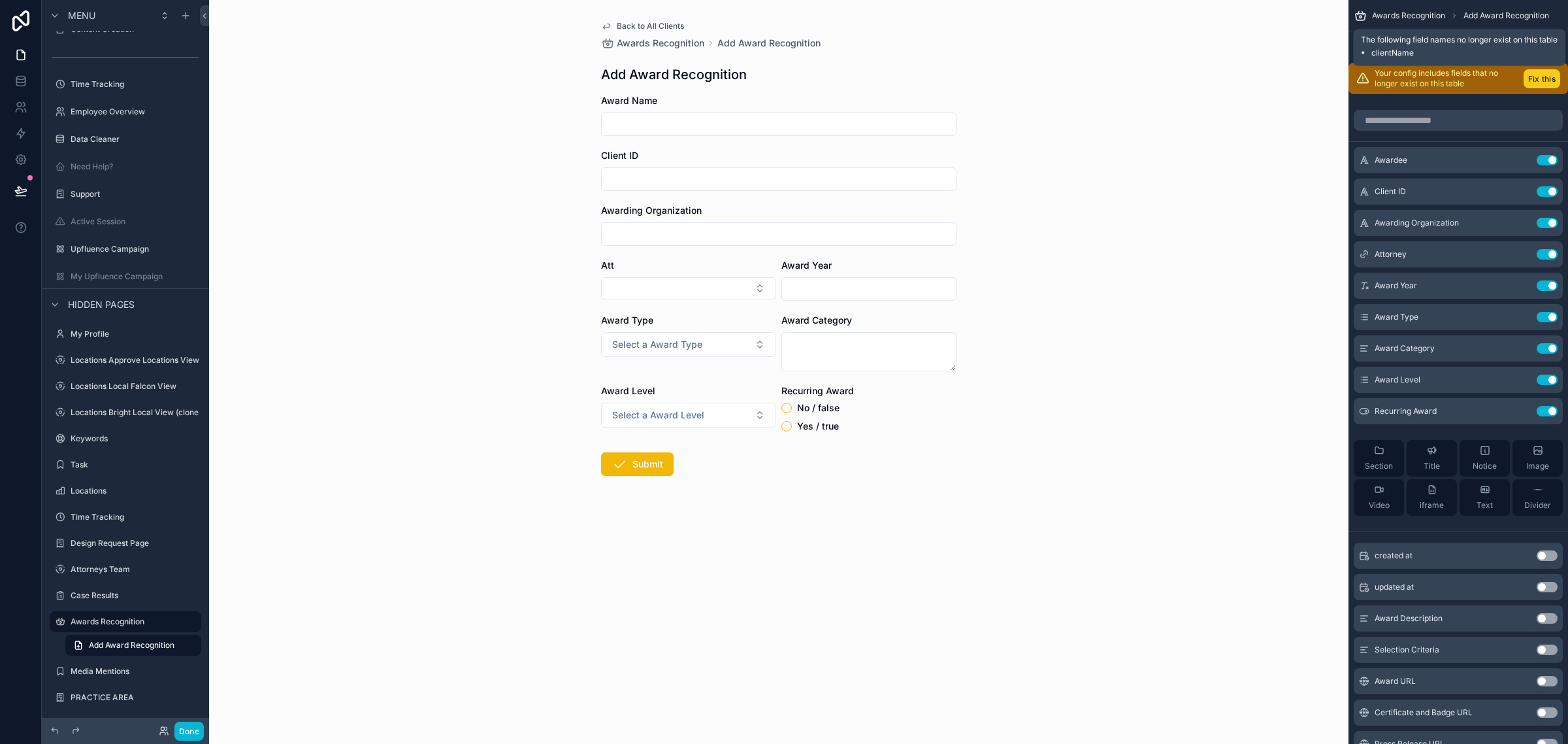
click at [1544, 74] on button "Fix this" at bounding box center [1542, 79] width 37 height 19
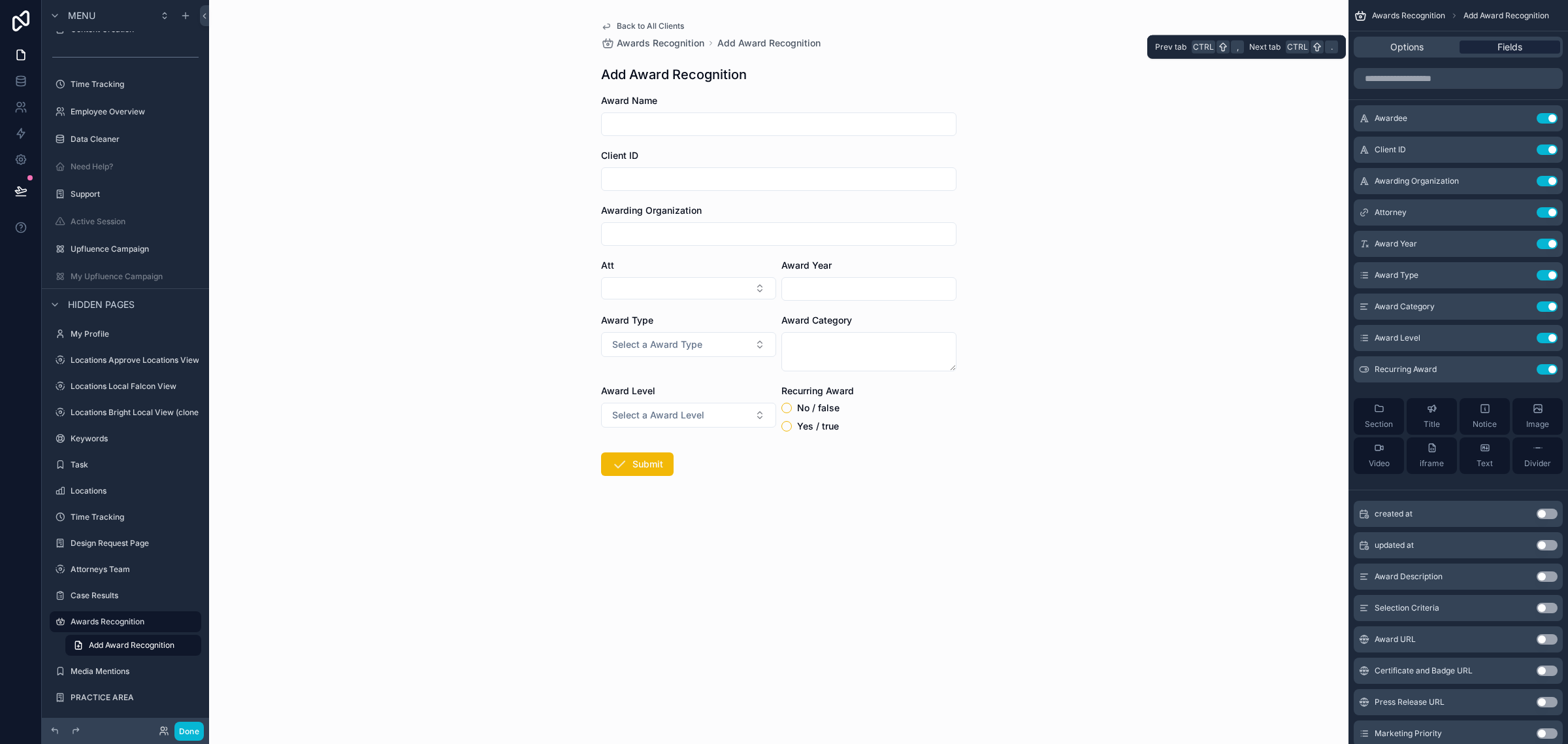
click at [1513, 44] on span "Fields" at bounding box center [1510, 47] width 25 height 13
click at [1520, 215] on icon "scrollable content" at bounding box center [1521, 212] width 10 height 10
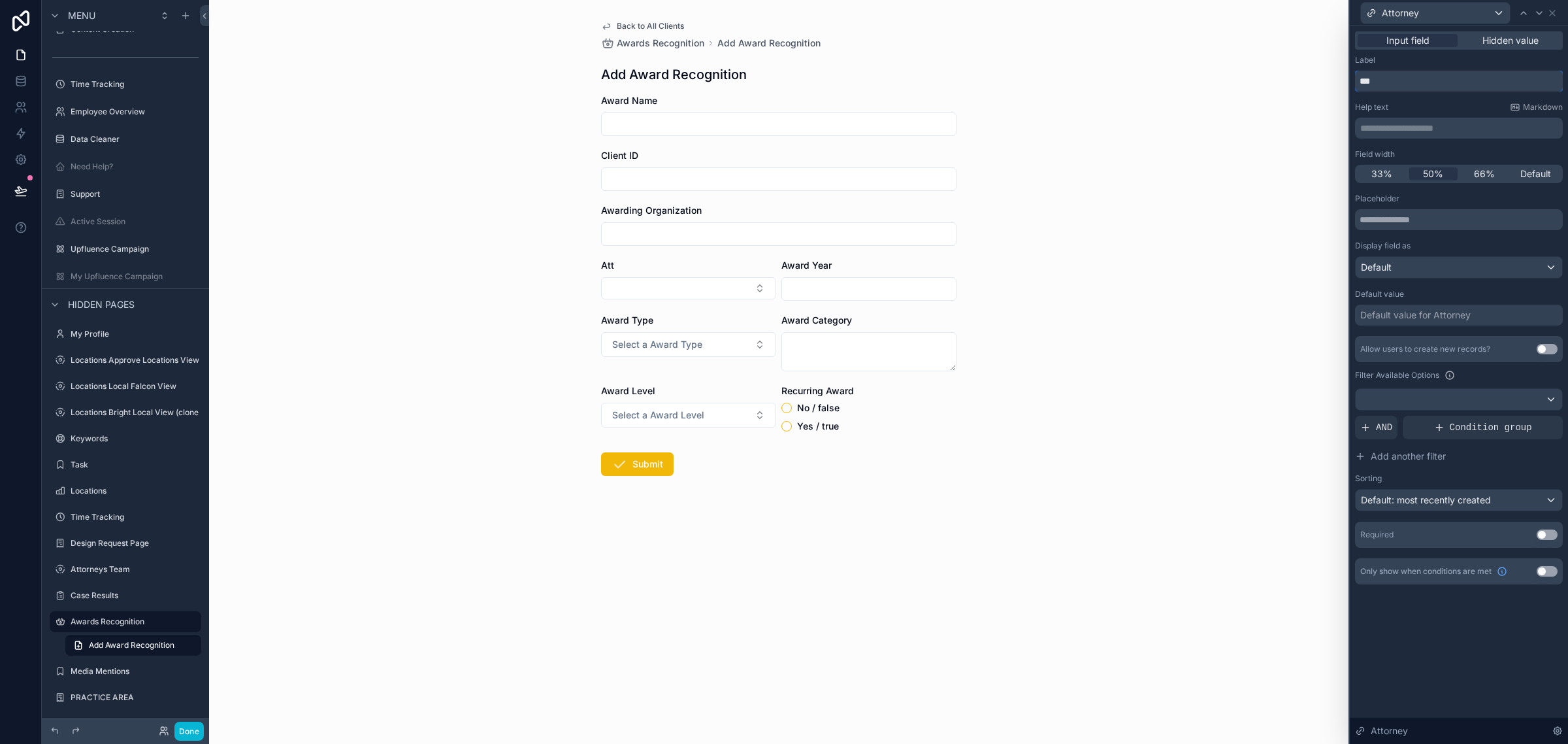
click at [1428, 89] on input "***" at bounding box center [1459, 81] width 208 height 21
type input "********"
click at [1474, 111] on div "Help text Markdown" at bounding box center [1459, 107] width 208 height 10
click at [1553, 10] on icon at bounding box center [1553, 13] width 10 height 10
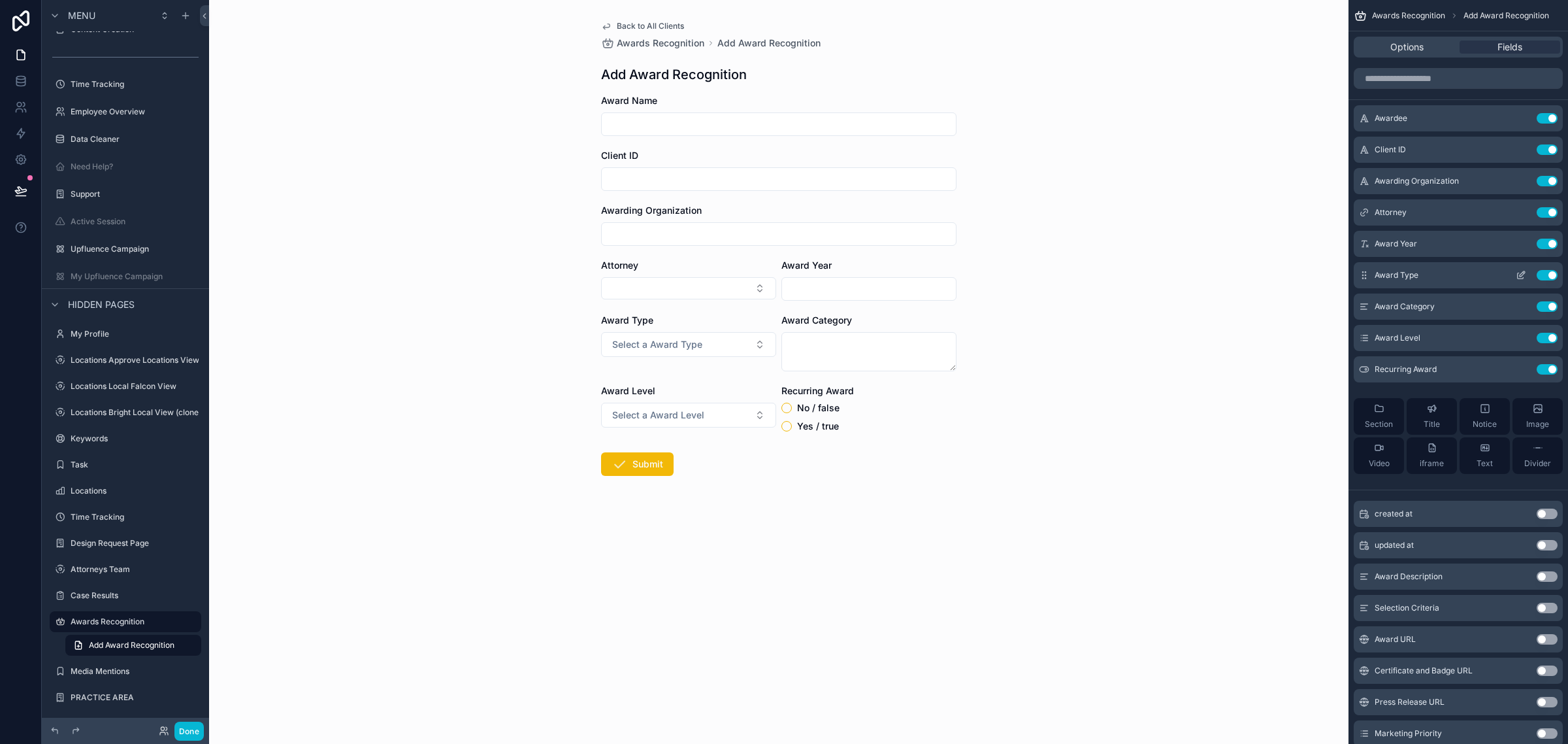
click at [1519, 277] on icon "scrollable content" at bounding box center [1521, 275] width 10 height 10
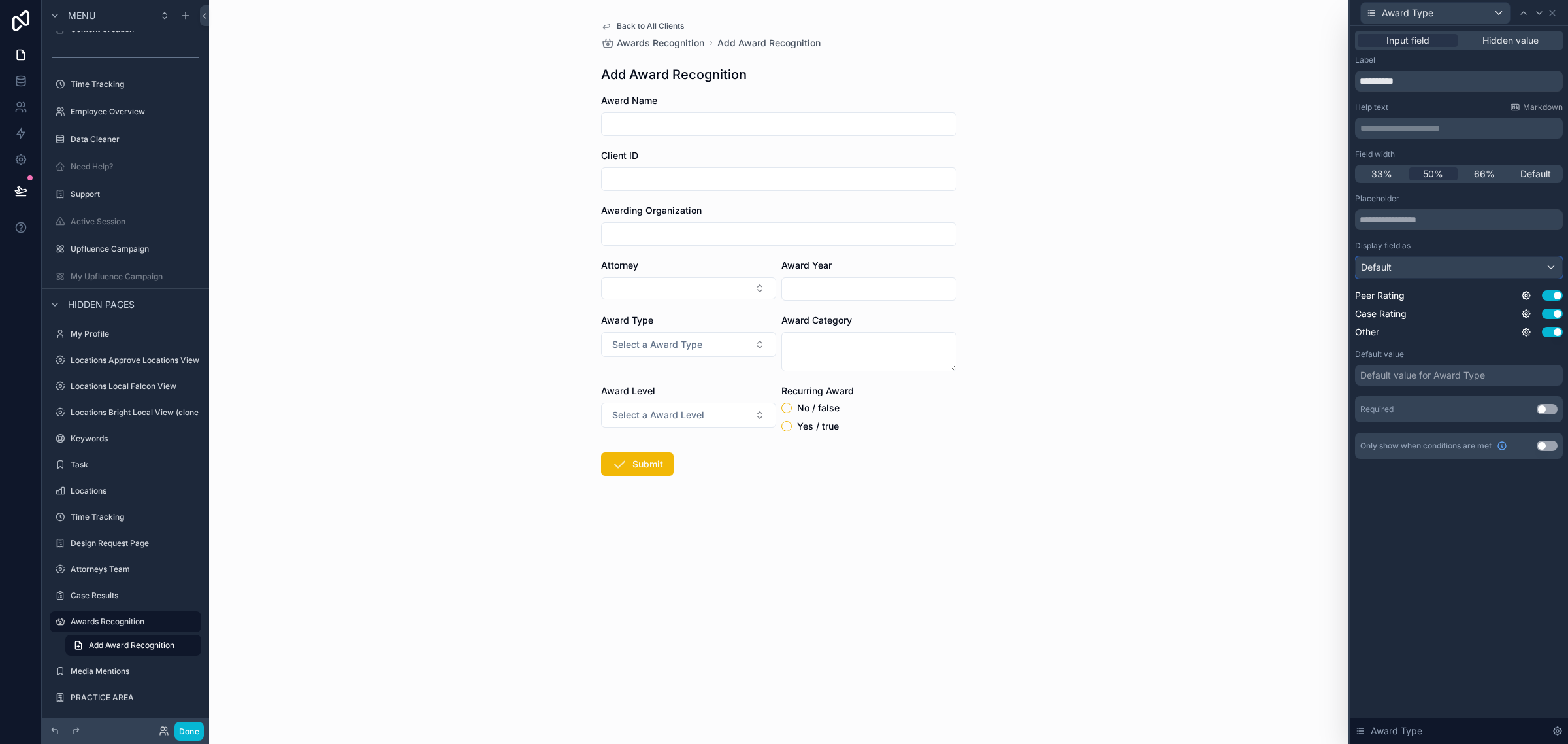
click at [1426, 262] on div "Default" at bounding box center [1459, 267] width 206 height 21
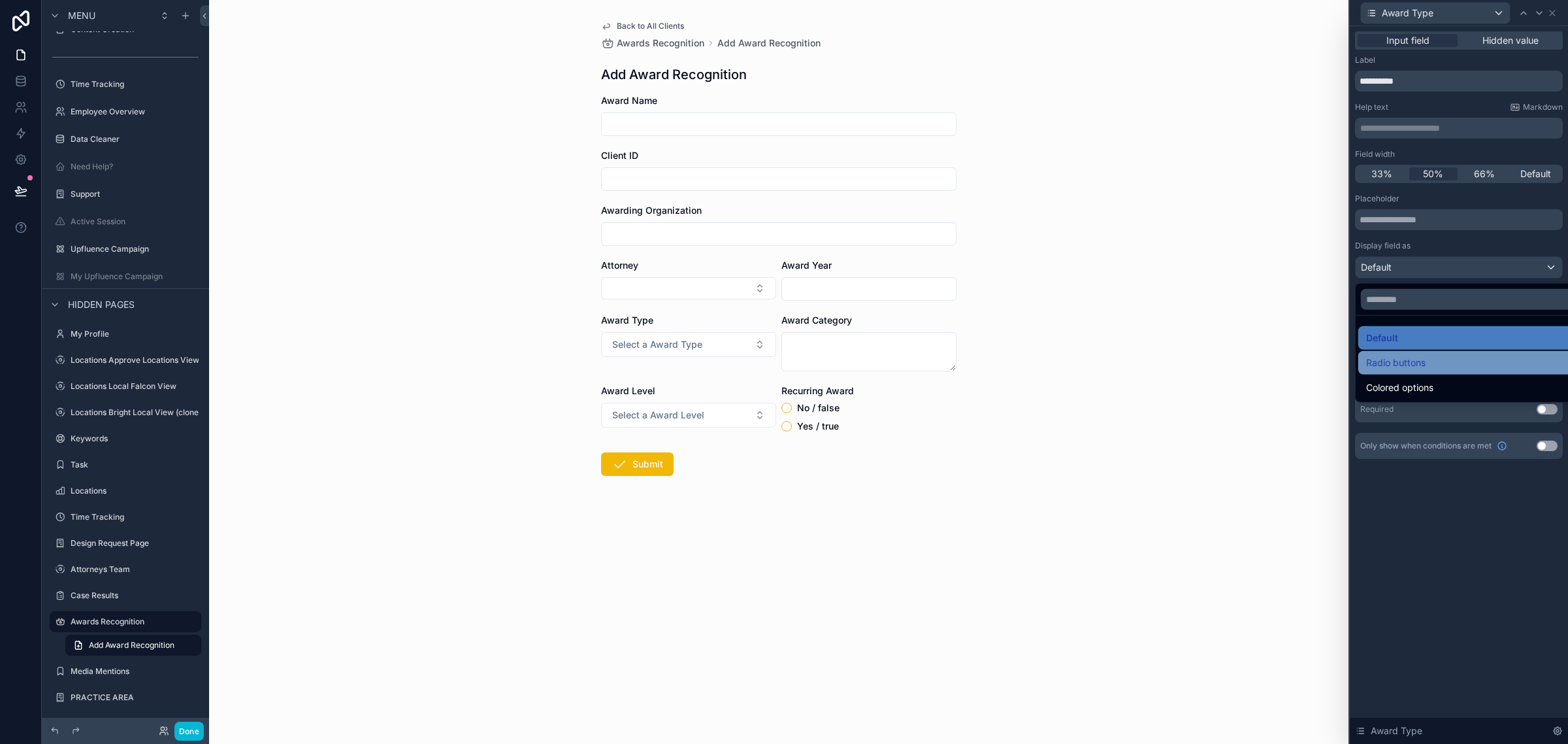
click at [1387, 364] on span "Radio buttons" at bounding box center [1395, 362] width 60 height 15
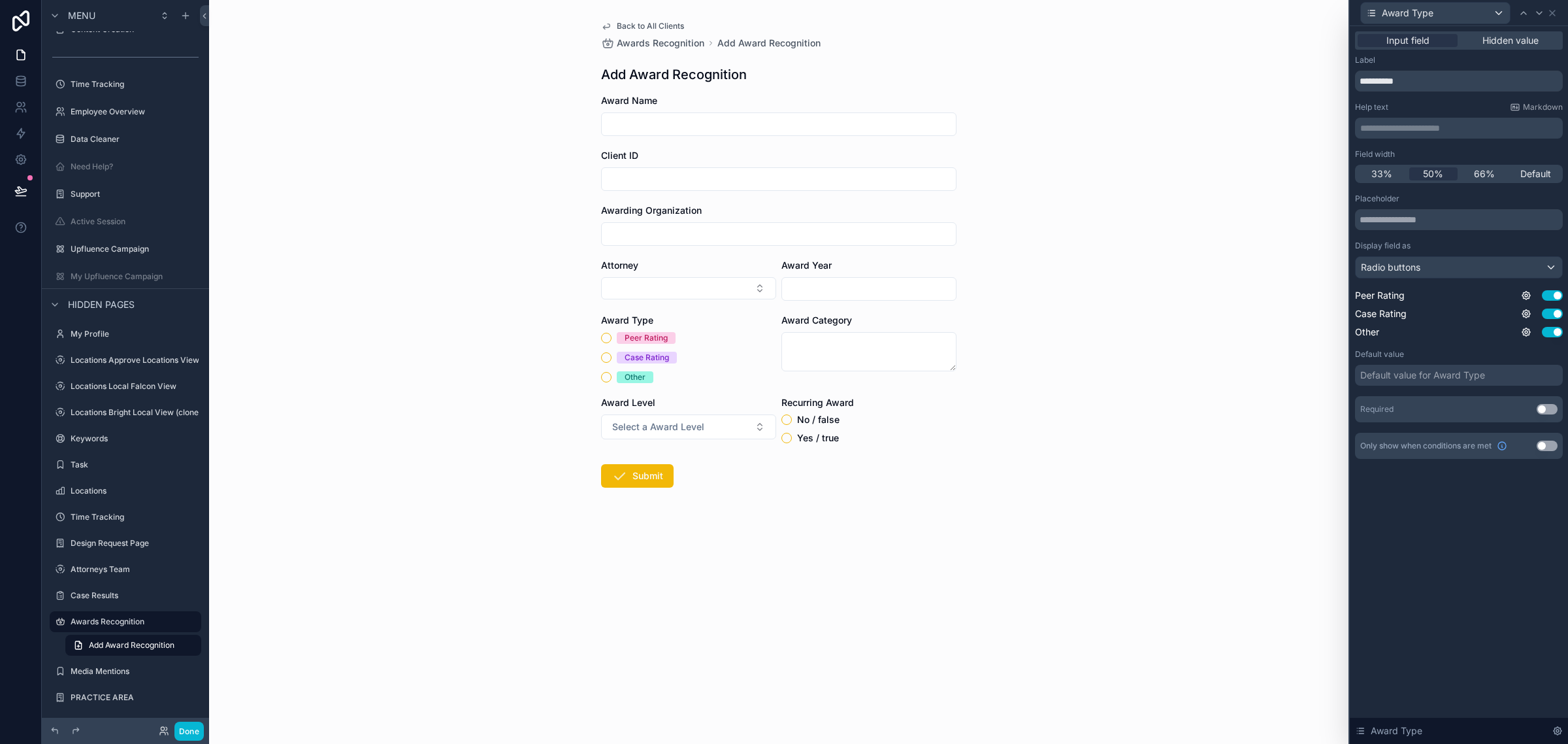
click at [1419, 583] on div "**********" at bounding box center [1459, 384] width 218 height 717
click at [193, 733] on button "Done" at bounding box center [189, 731] width 29 height 19
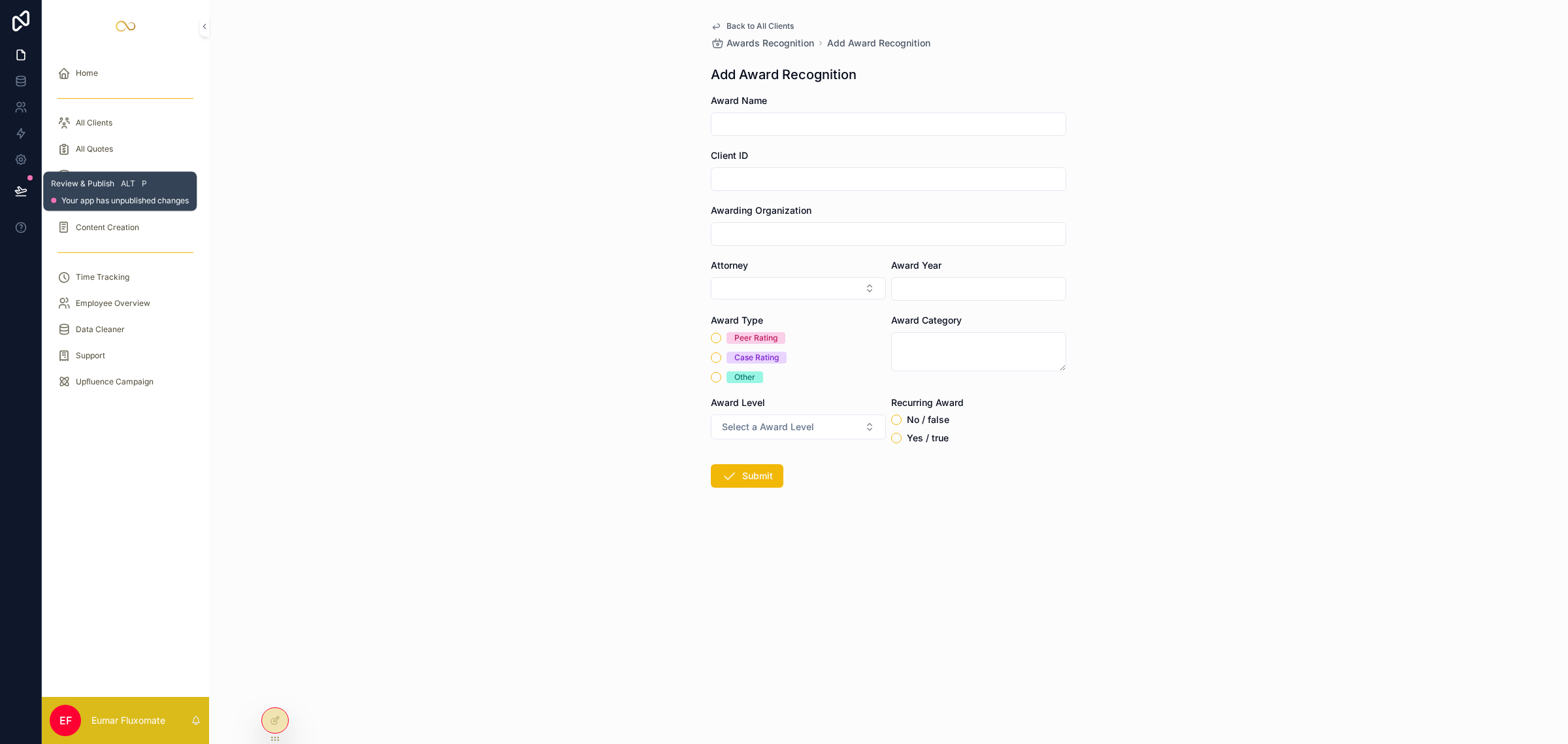
click at [9, 187] on button at bounding box center [21, 191] width 29 height 37
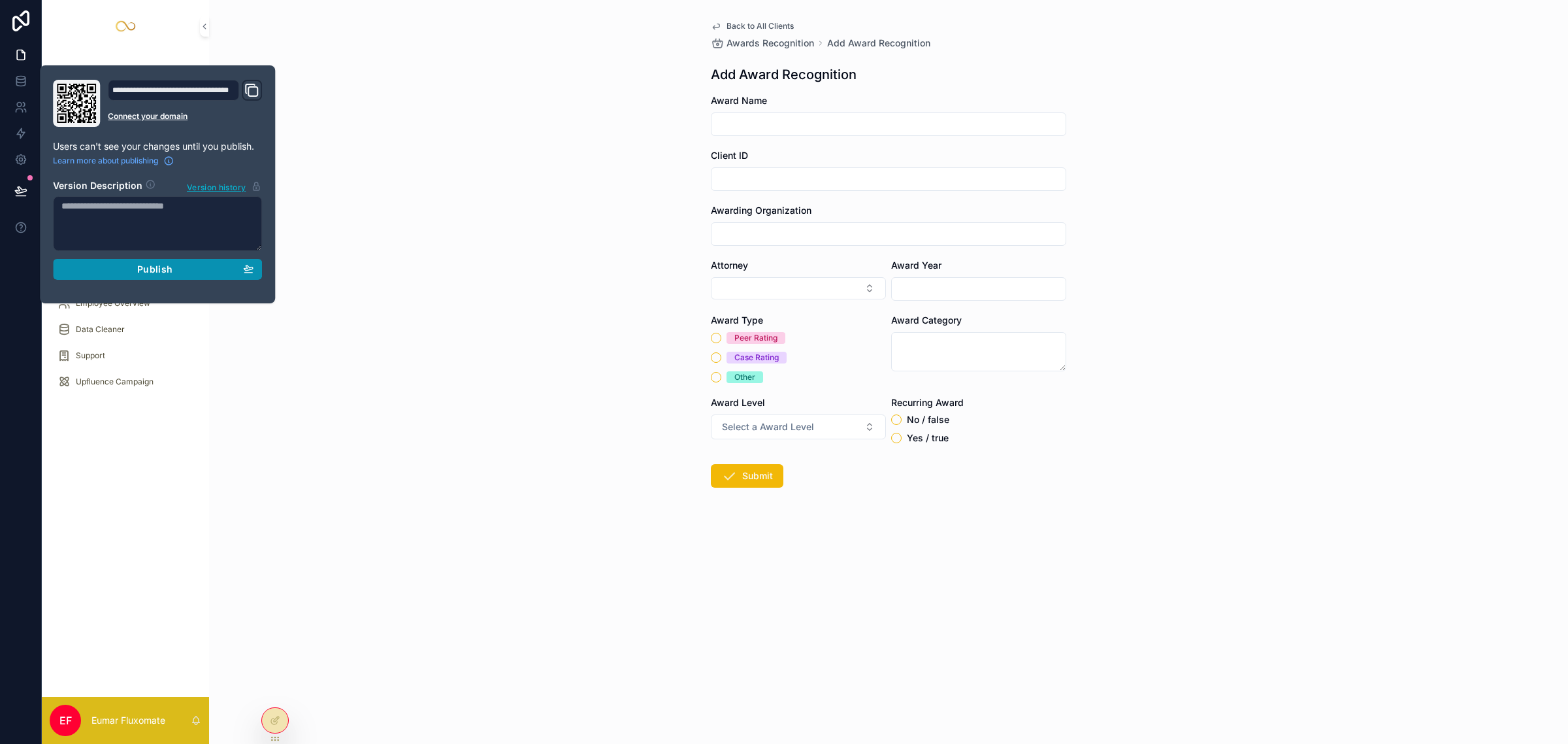
click at [124, 265] on div "Publish" at bounding box center [157, 269] width 192 height 12
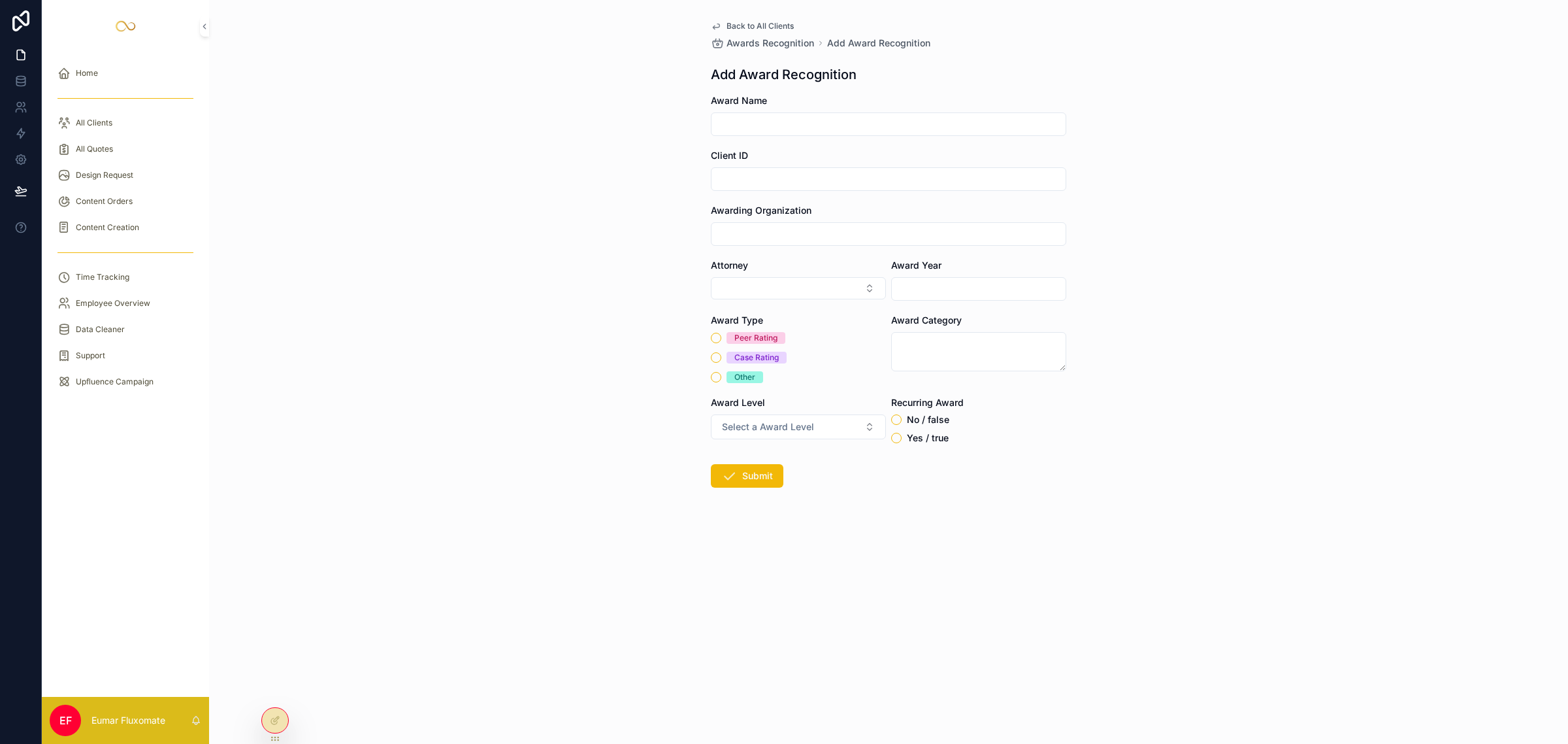
click at [776, 21] on span "Back to All Clients" at bounding box center [760, 26] width 67 height 10
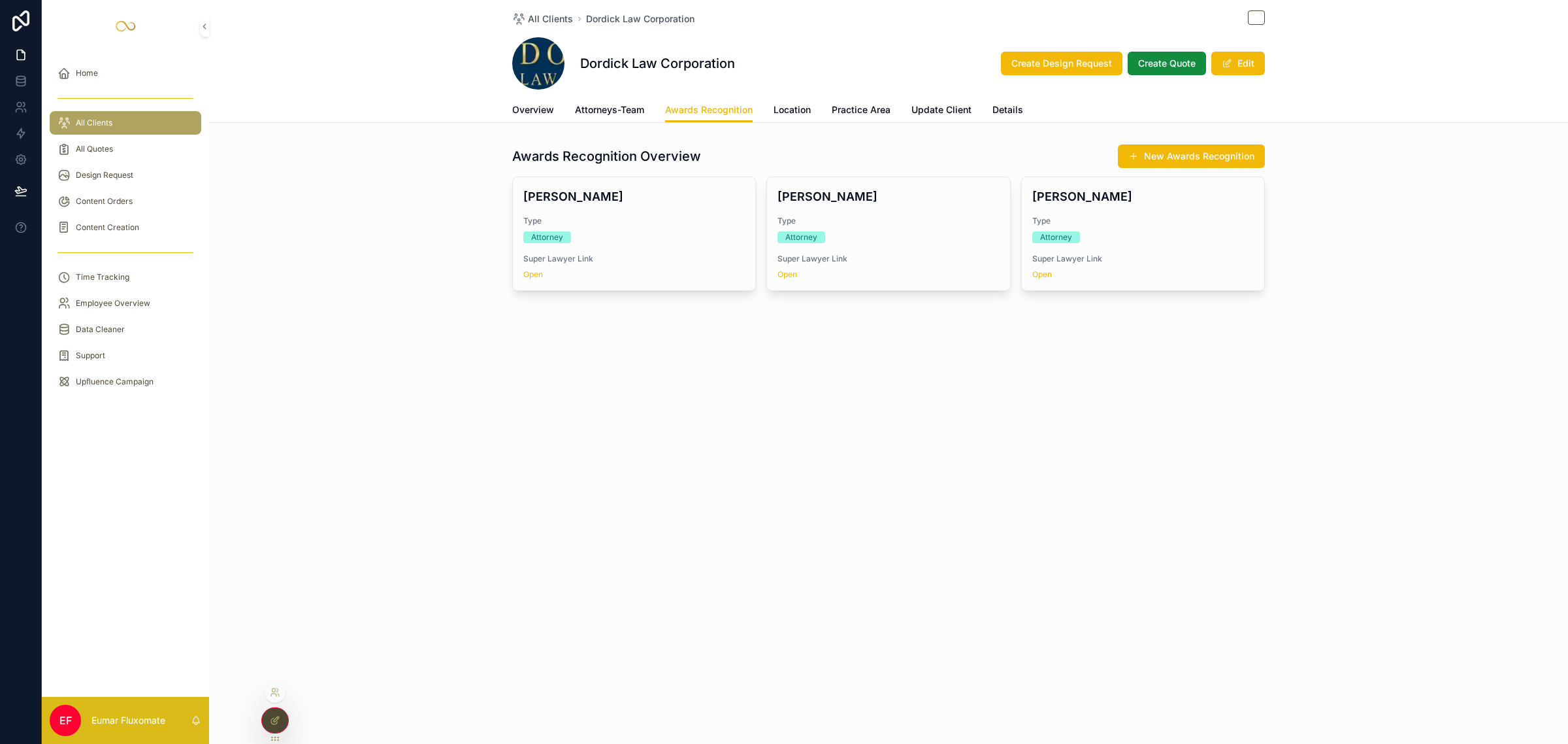
click at [276, 723] on div at bounding box center [274, 720] width 26 height 25
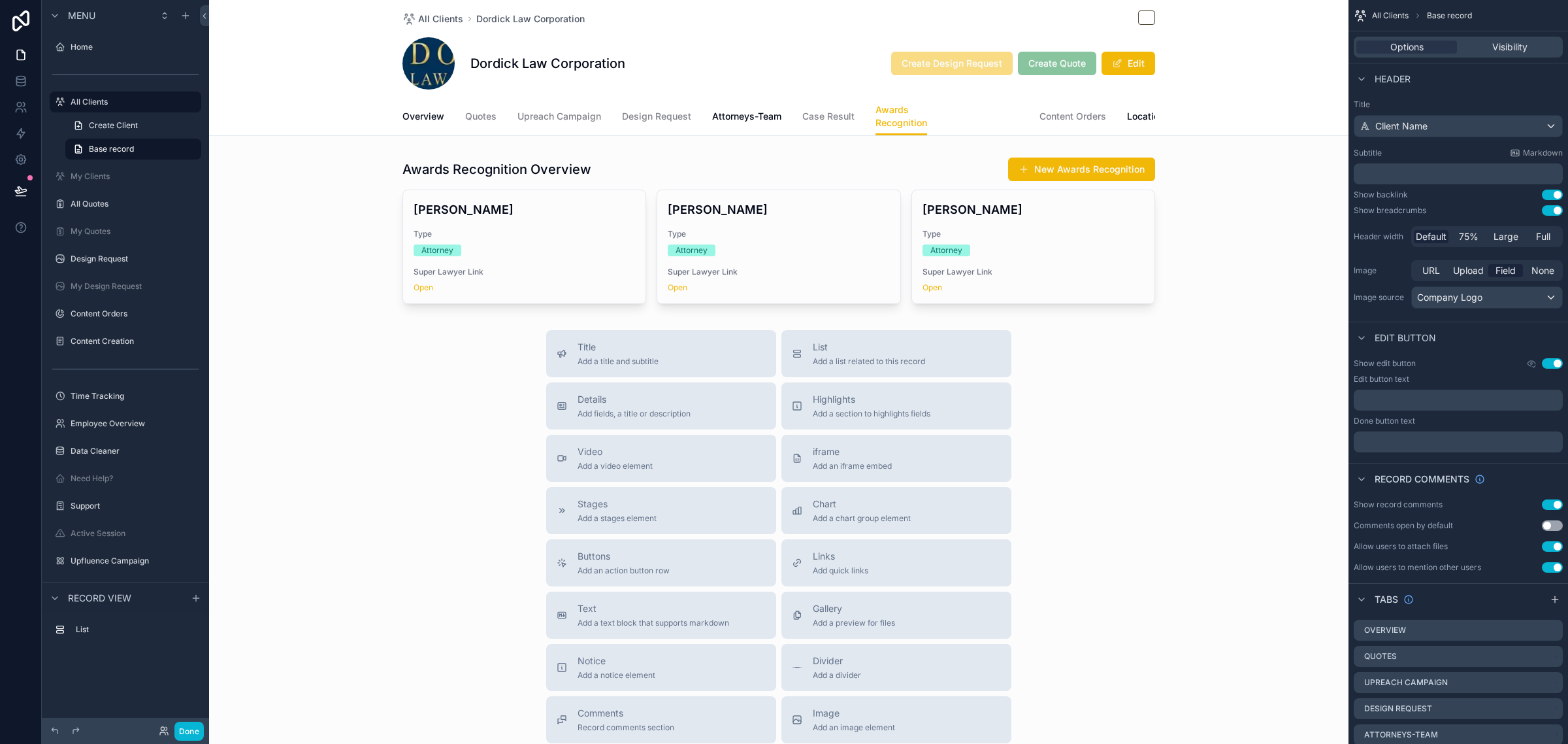
click at [990, 111] on span "Media Mentions" at bounding box center [983, 117] width 71 height 13
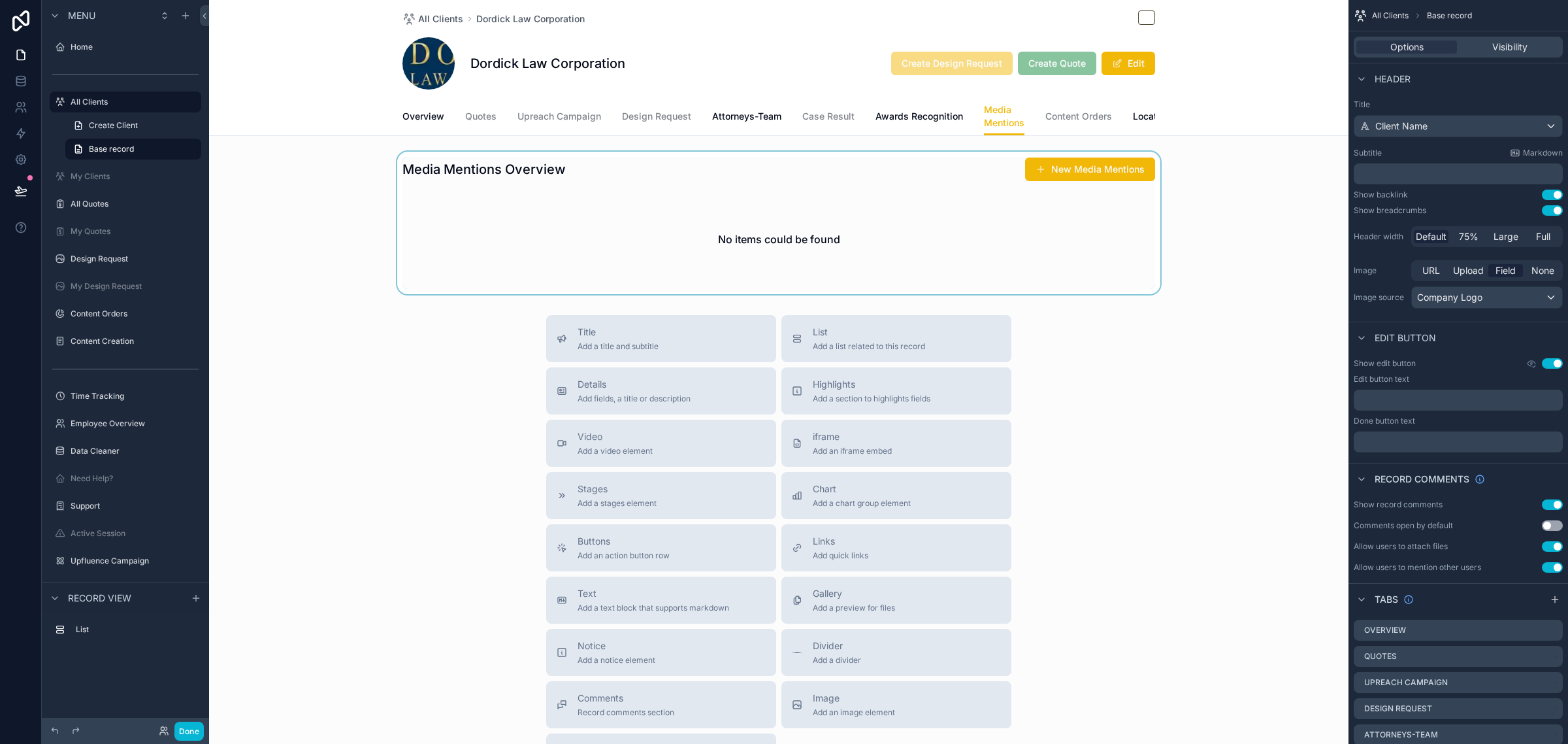
click at [1068, 180] on div "scrollable content" at bounding box center [779, 223] width 1140 height 142
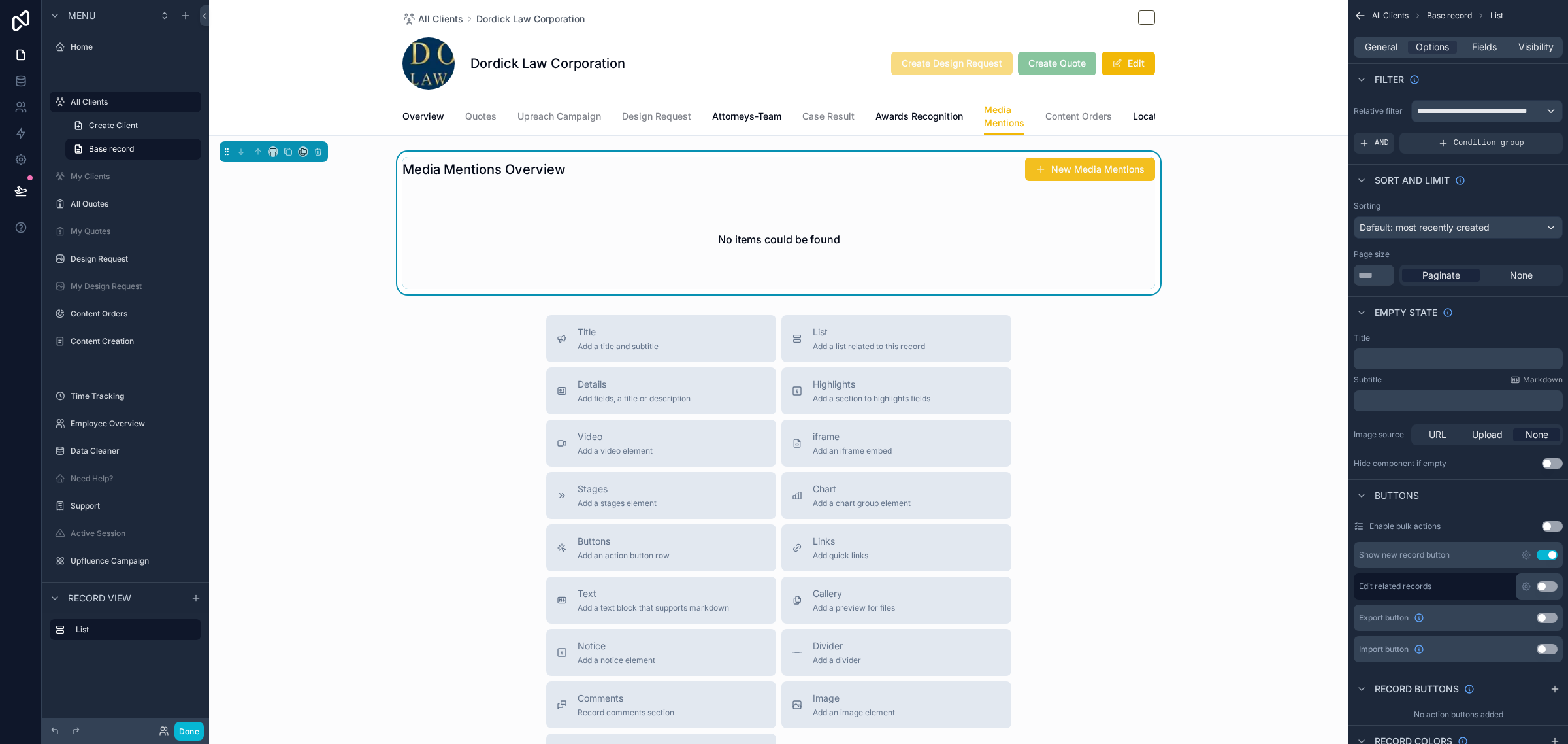
click at [1060, 181] on button "New Media Mentions" at bounding box center [1090, 170] width 130 height 24
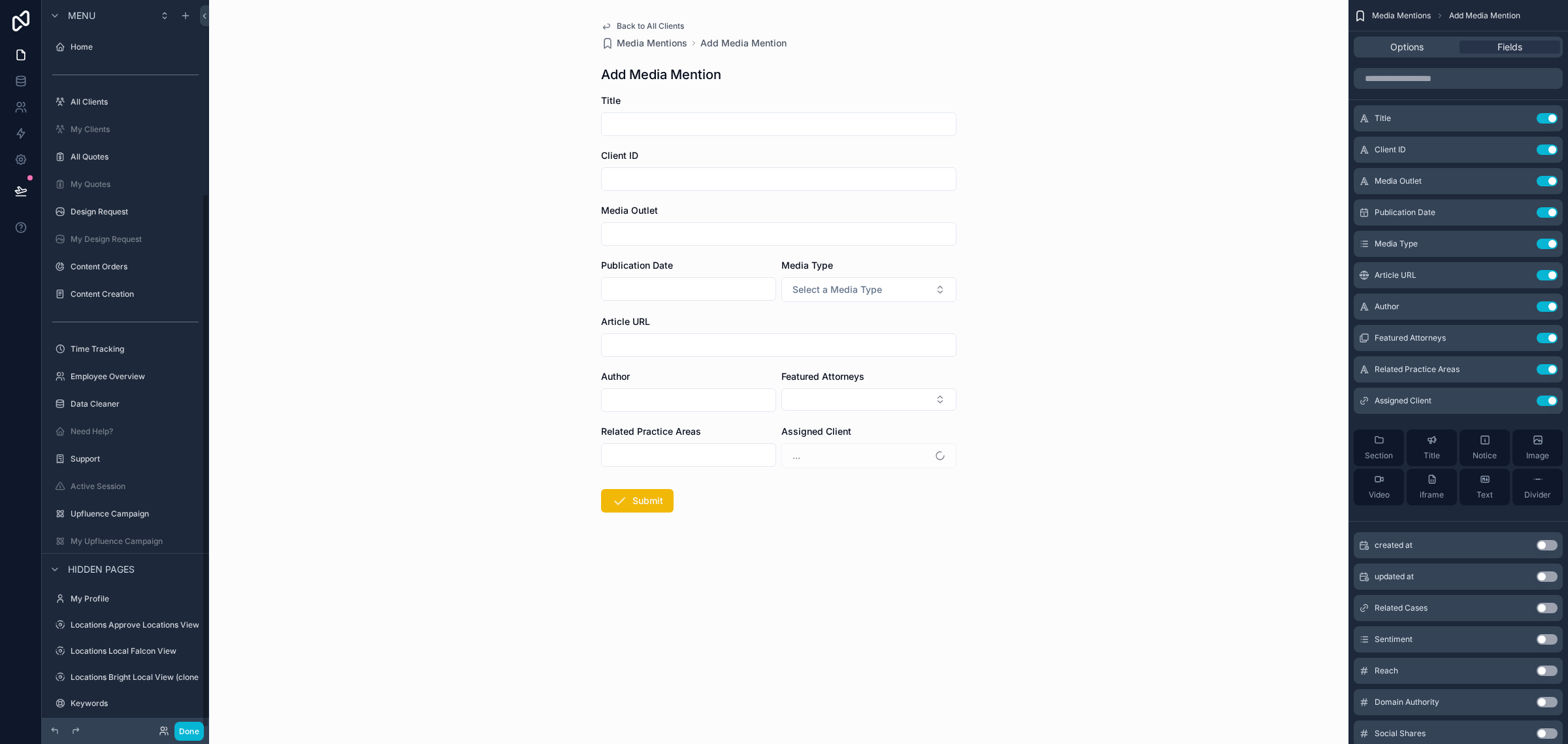
scroll to position [265, 0]
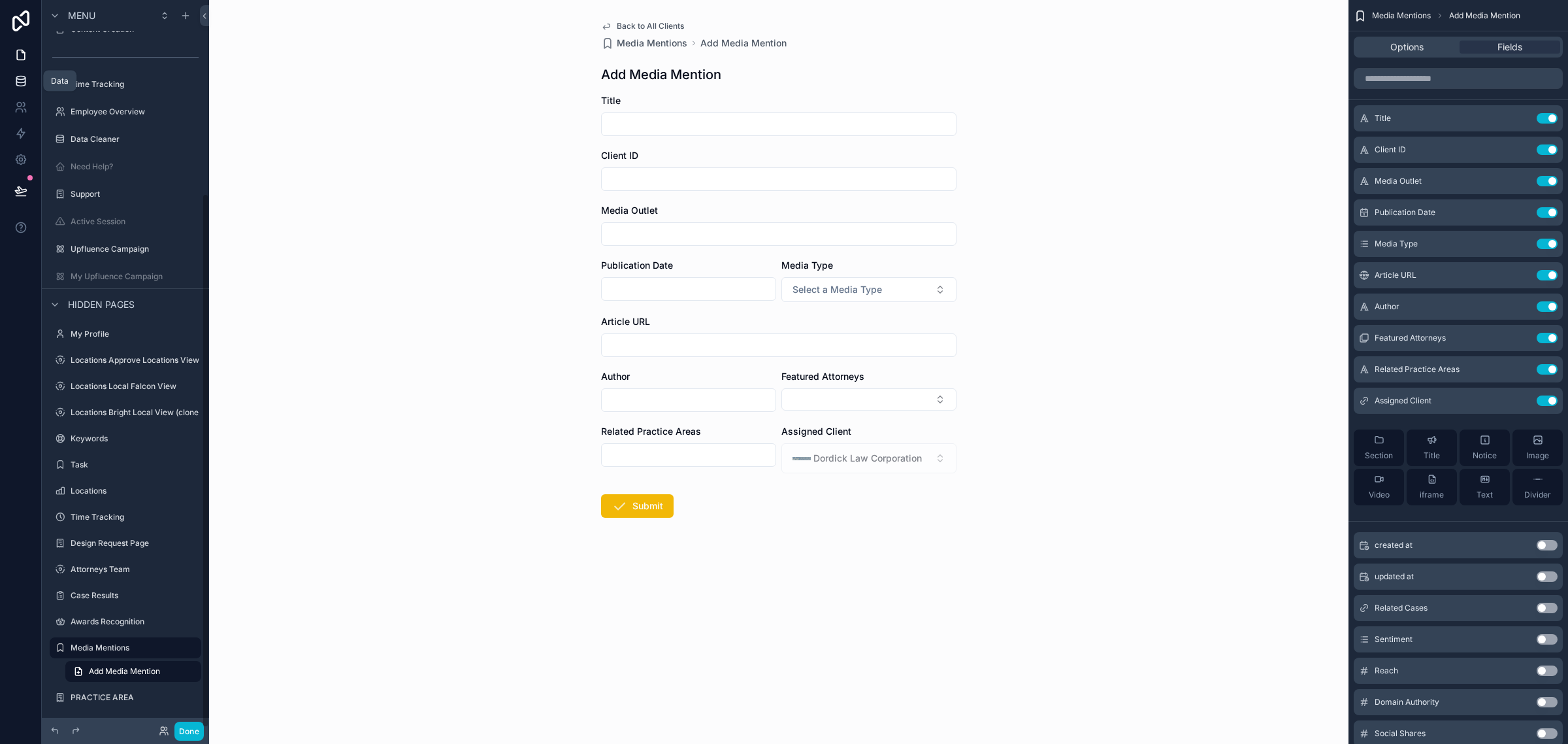
click at [23, 92] on link at bounding box center [21, 80] width 41 height 26
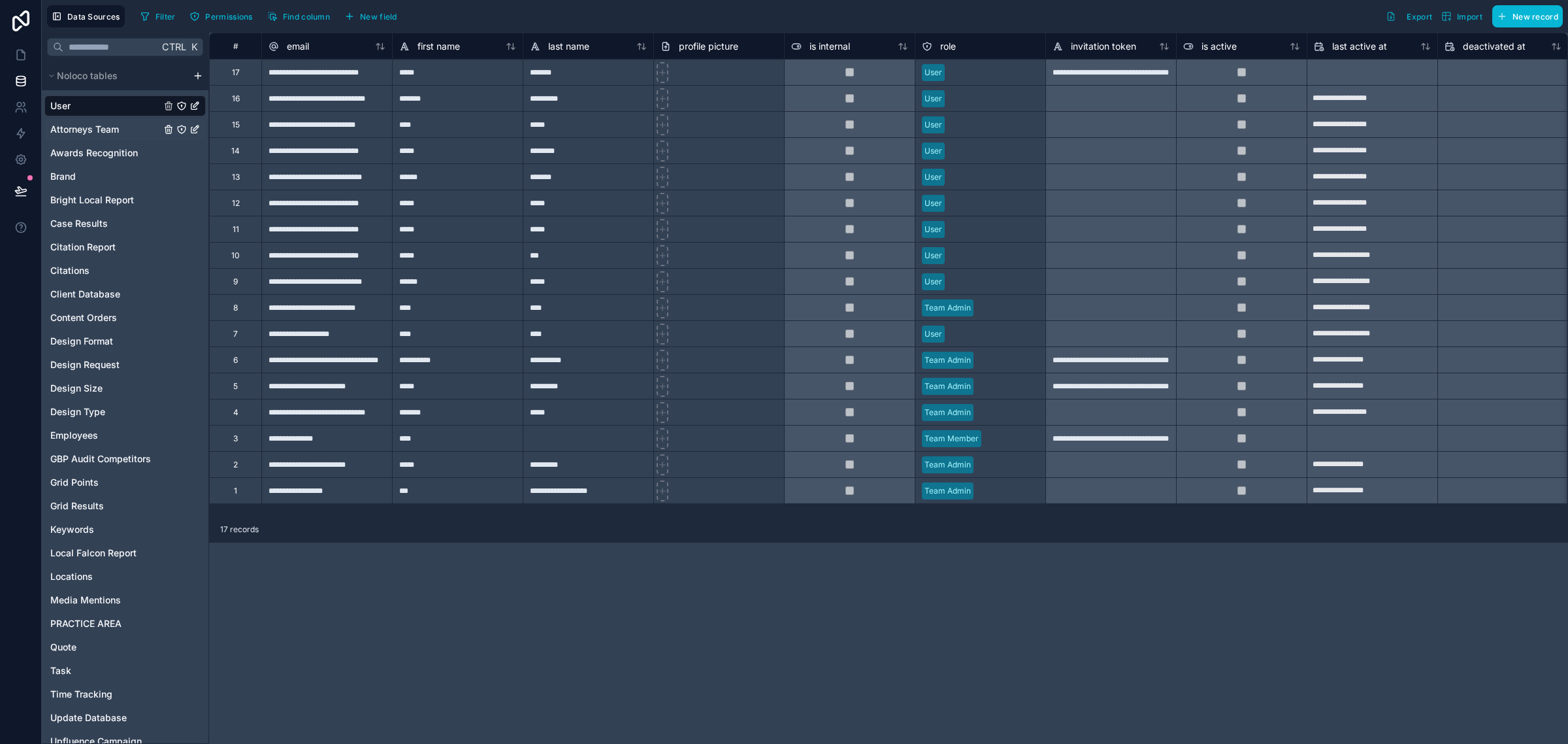
click at [118, 131] on span "Attorneys Team" at bounding box center [84, 130] width 69 height 13
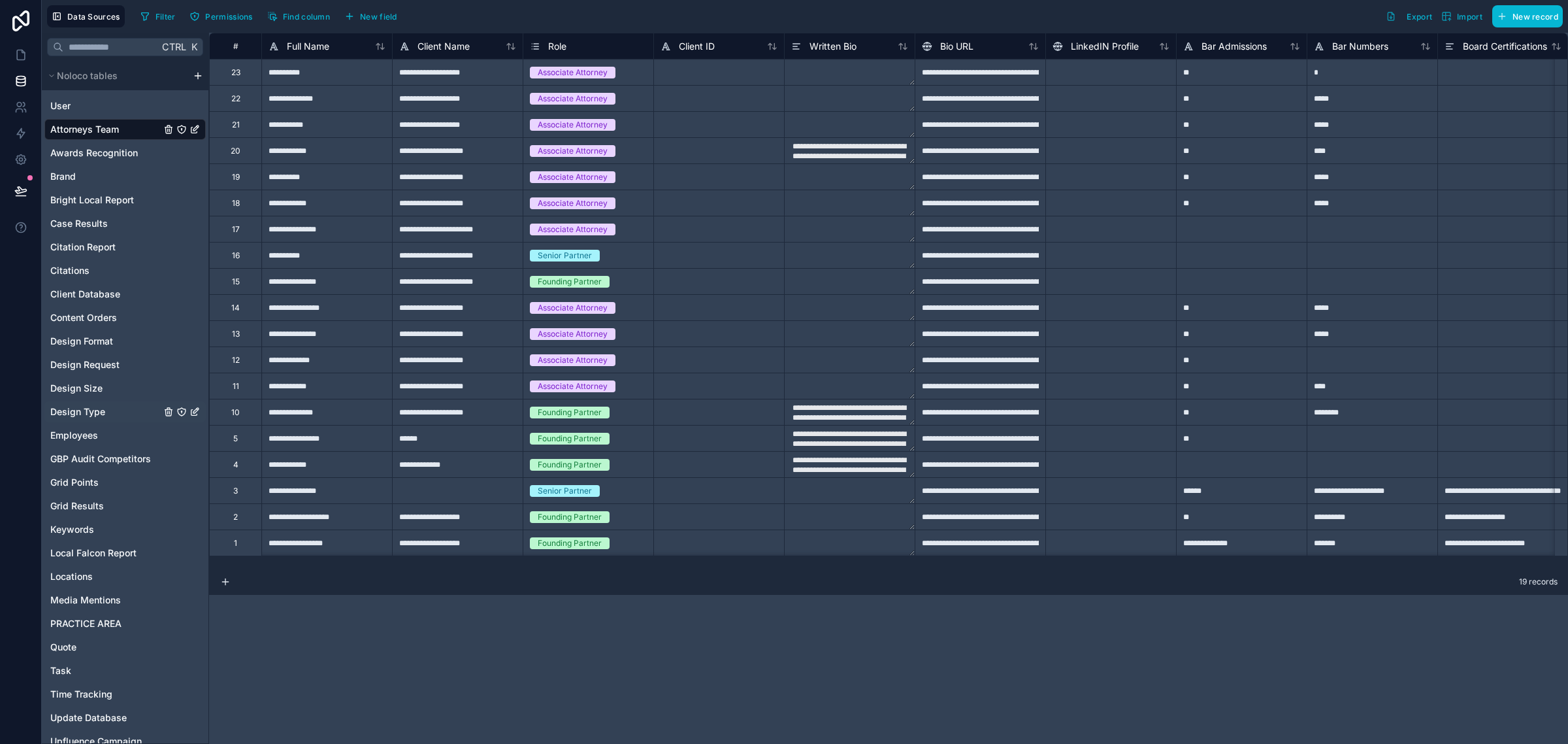
click at [105, 408] on div "Design Type" at bounding box center [125, 411] width 161 height 21
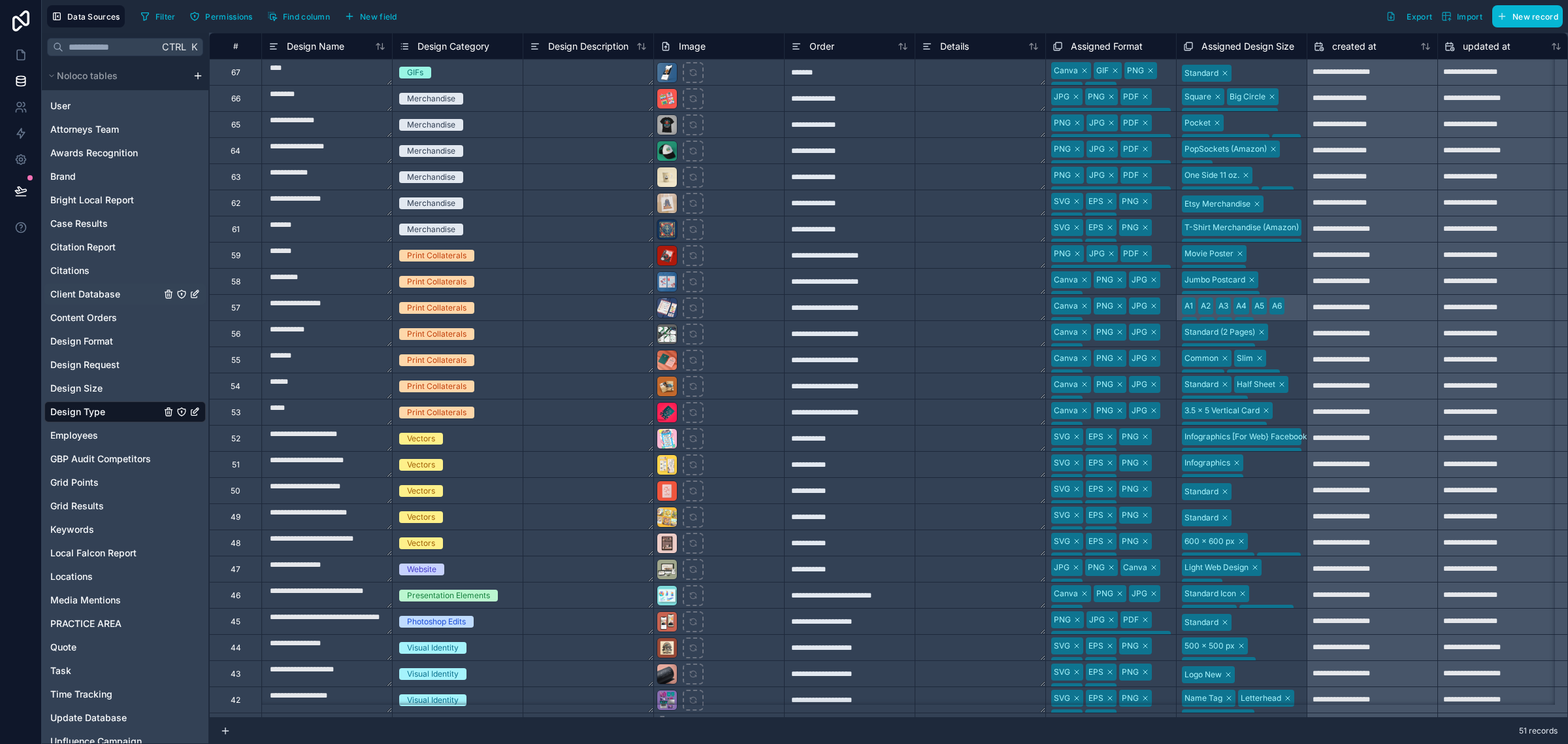
click at [105, 298] on span "Client Database" at bounding box center [85, 294] width 70 height 13
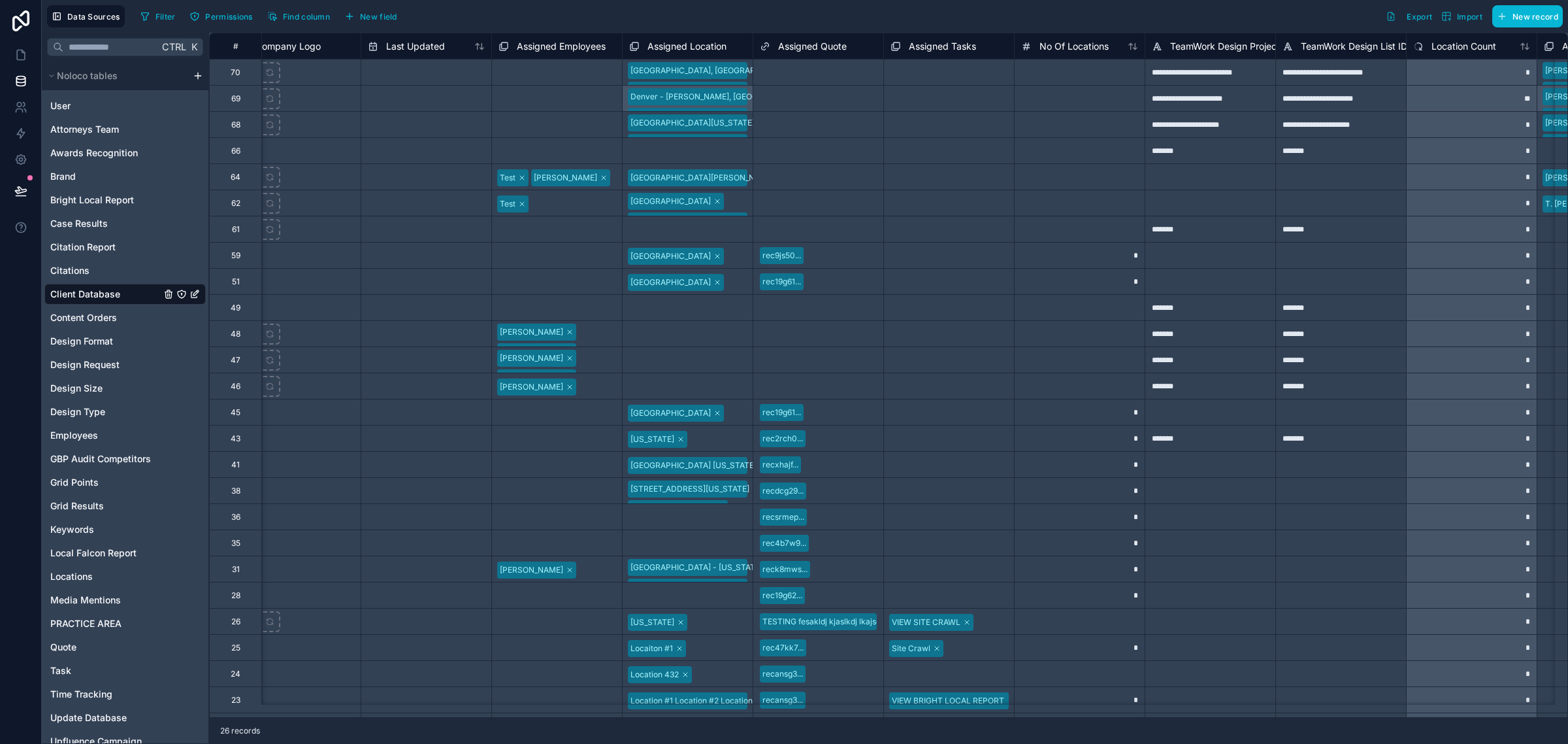
scroll to position [0, 1069]
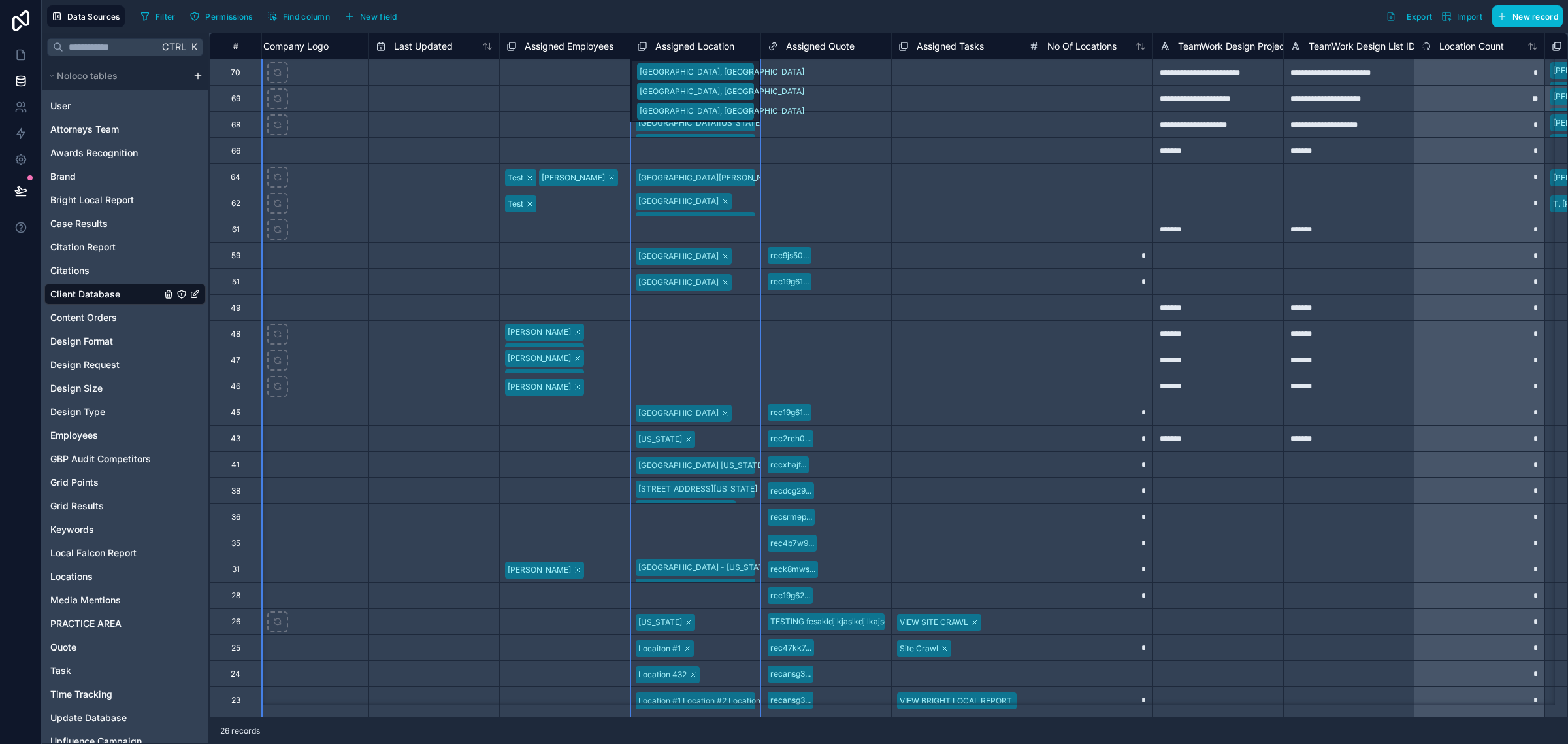
click at [675, 46] on span "Assigned Location" at bounding box center [694, 46] width 79 height 13
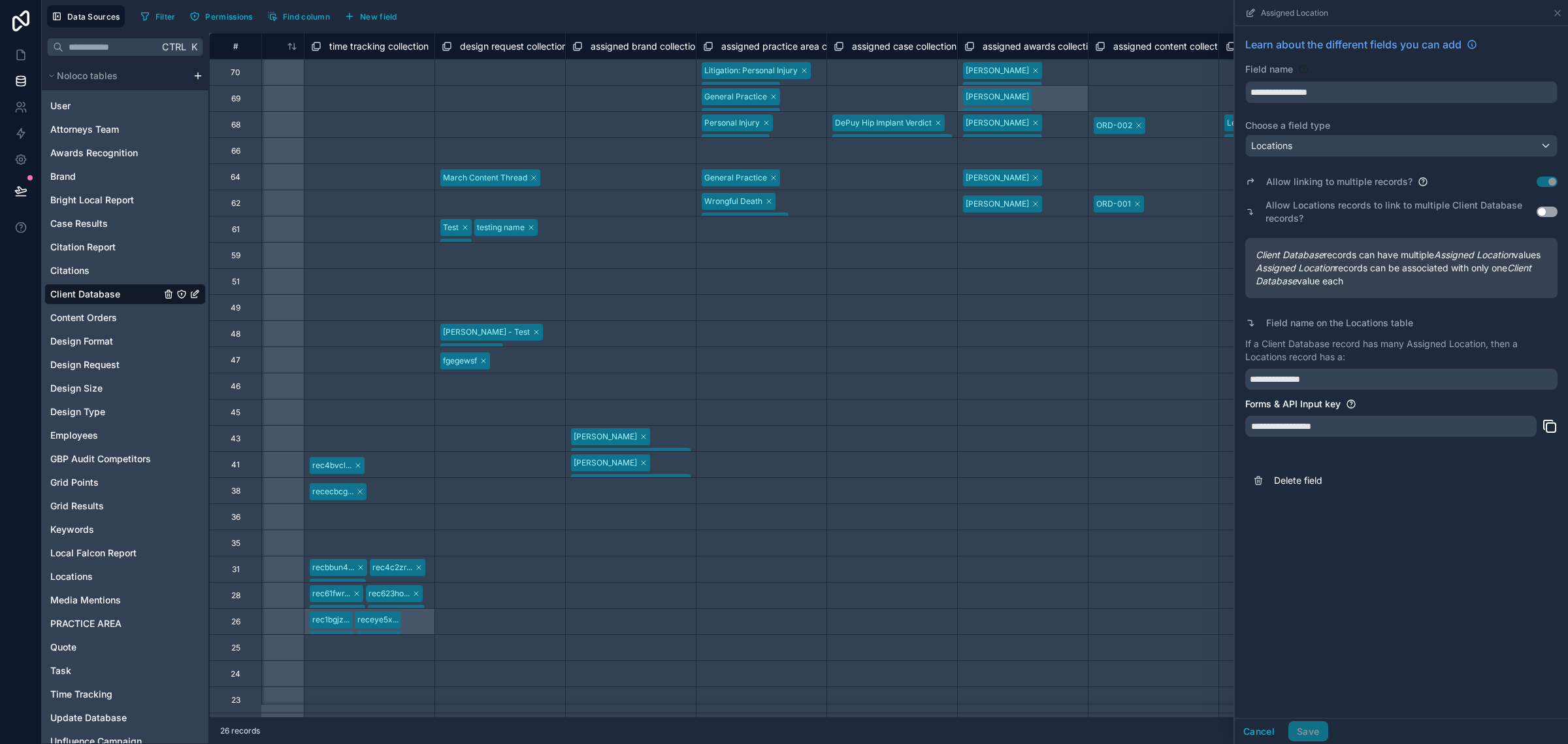
scroll to position [0, 2757]
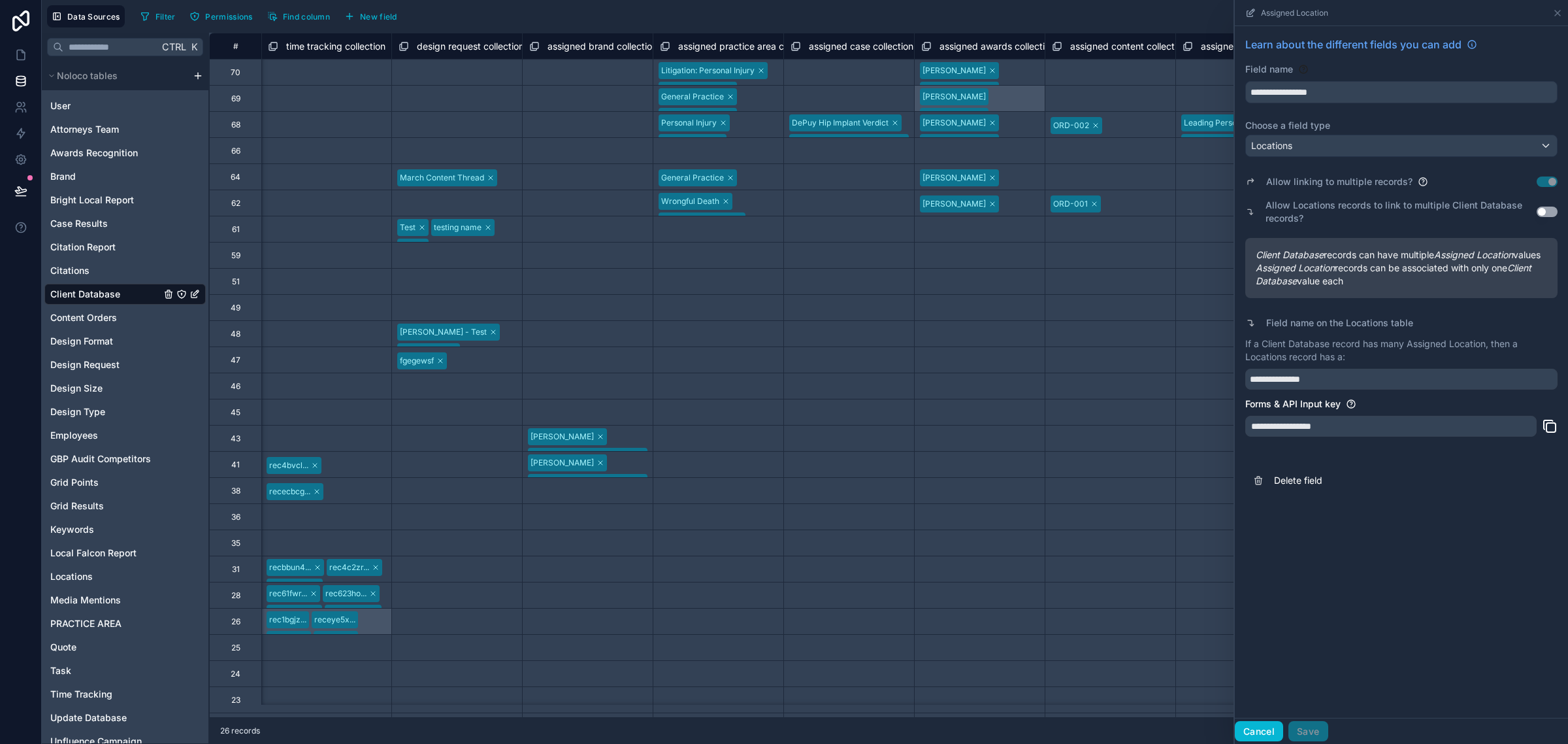
click at [1251, 739] on button "Cancel" at bounding box center [1259, 731] width 49 height 21
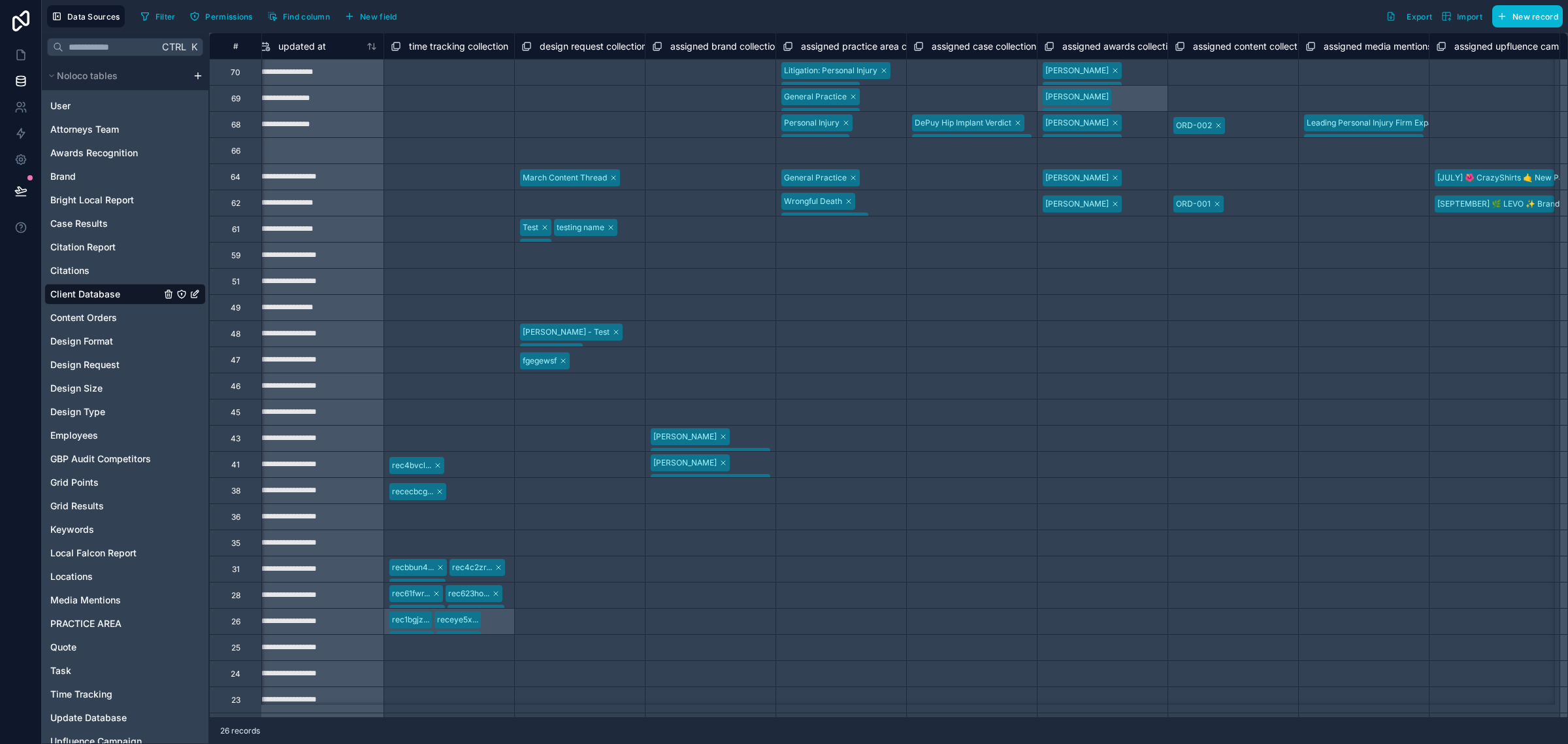
scroll to position [0, 2618]
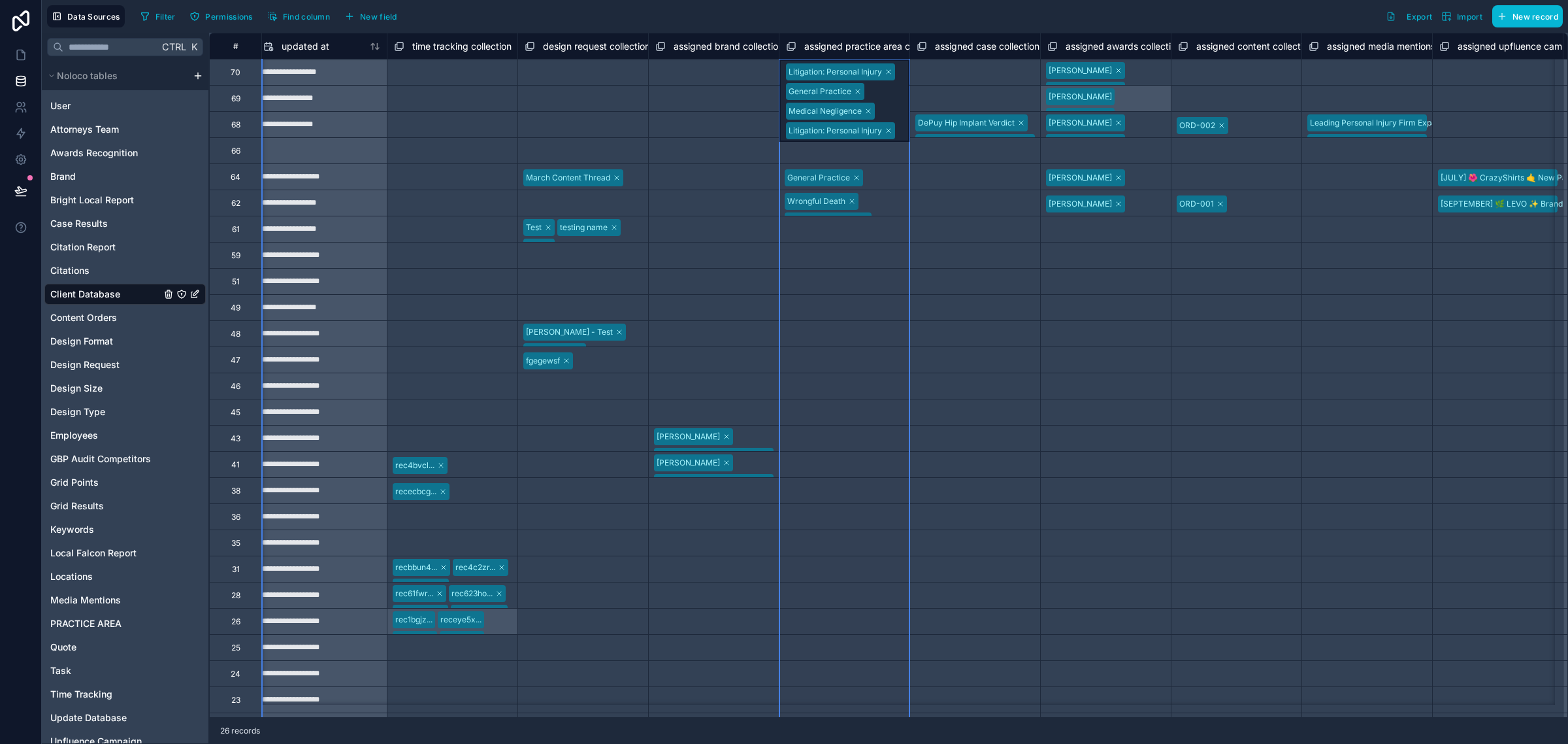
click at [854, 43] on span "assigned practice area collection" at bounding box center [874, 46] width 141 height 13
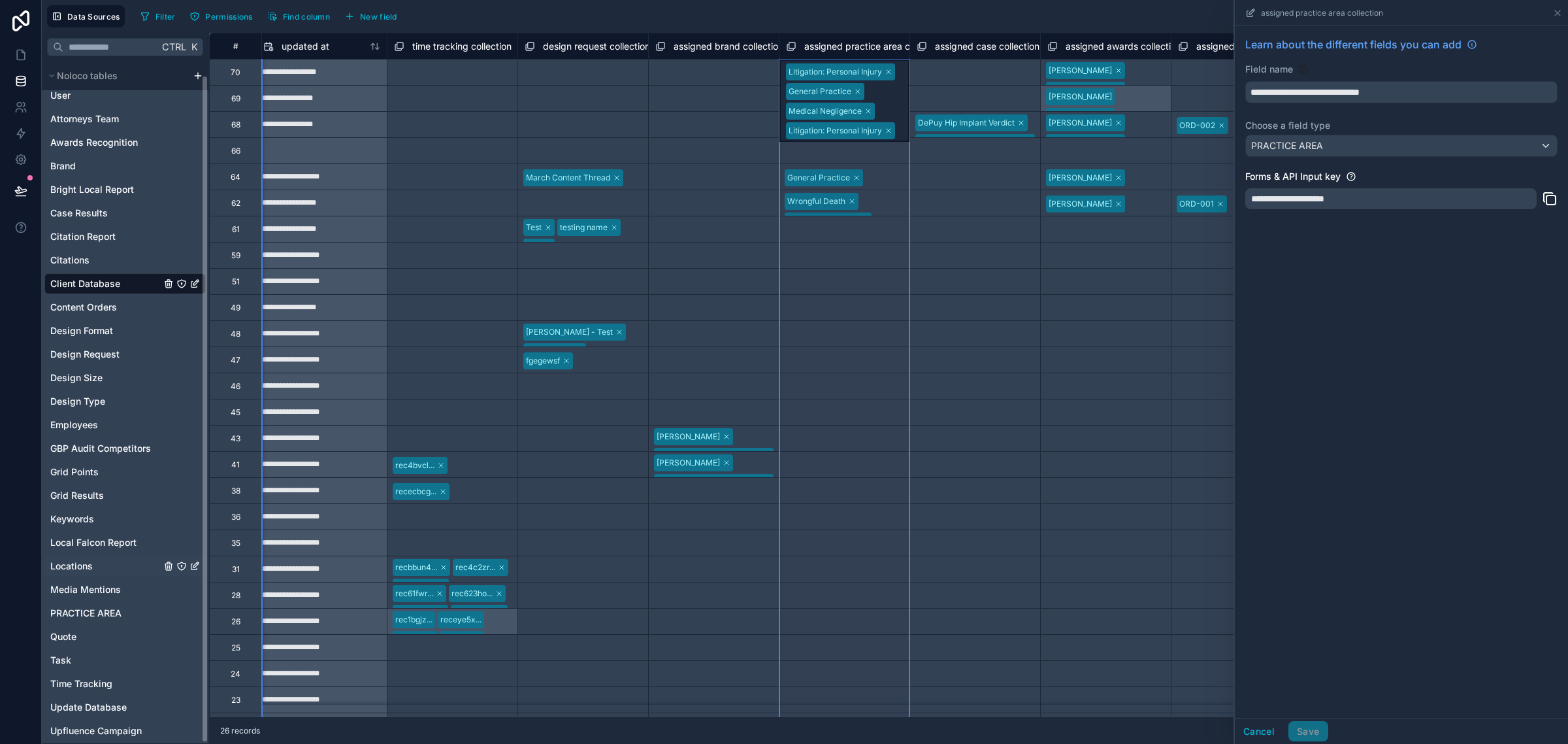
scroll to position [14, 0]
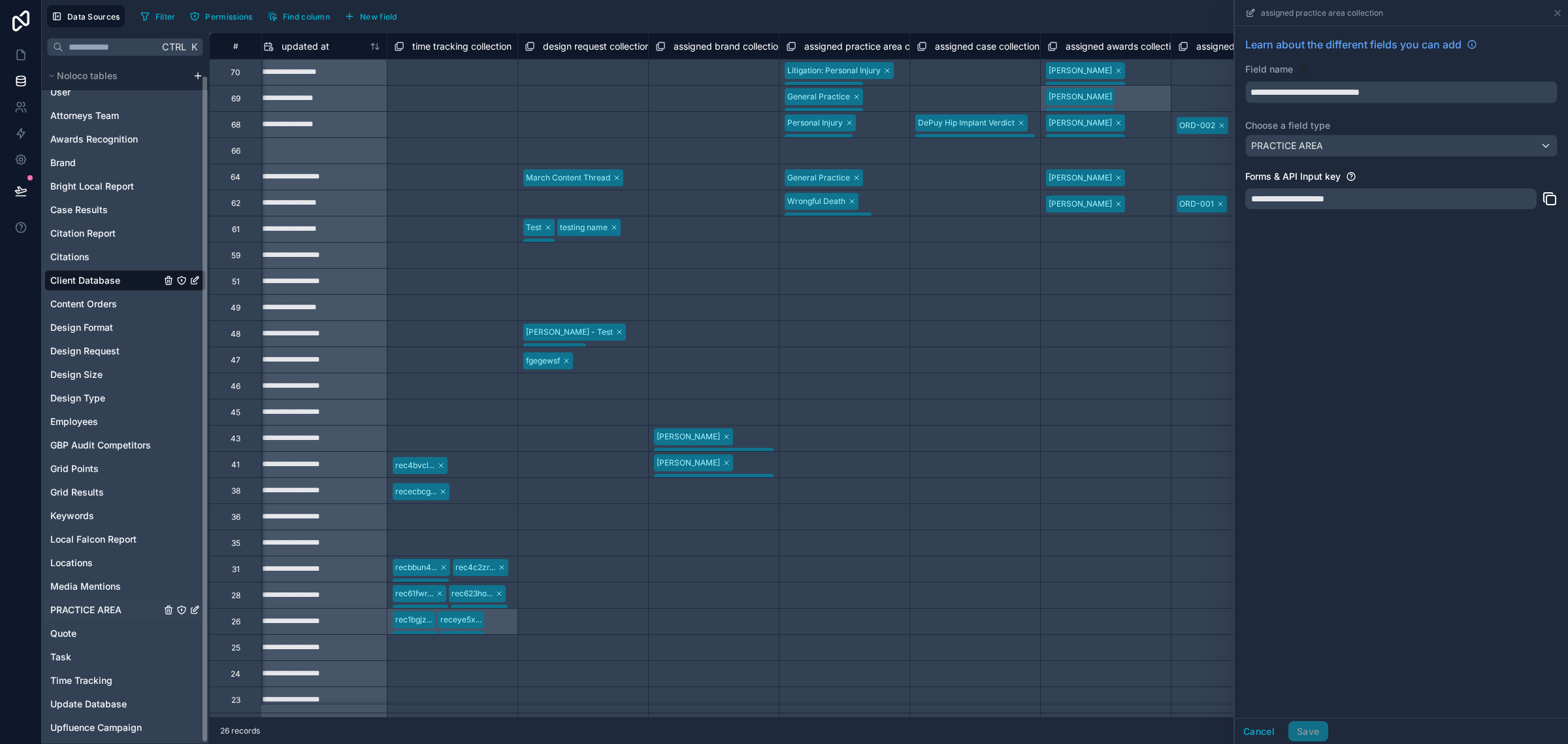
click at [116, 611] on span "PRACTICE AREA" at bounding box center [86, 610] width 72 height 13
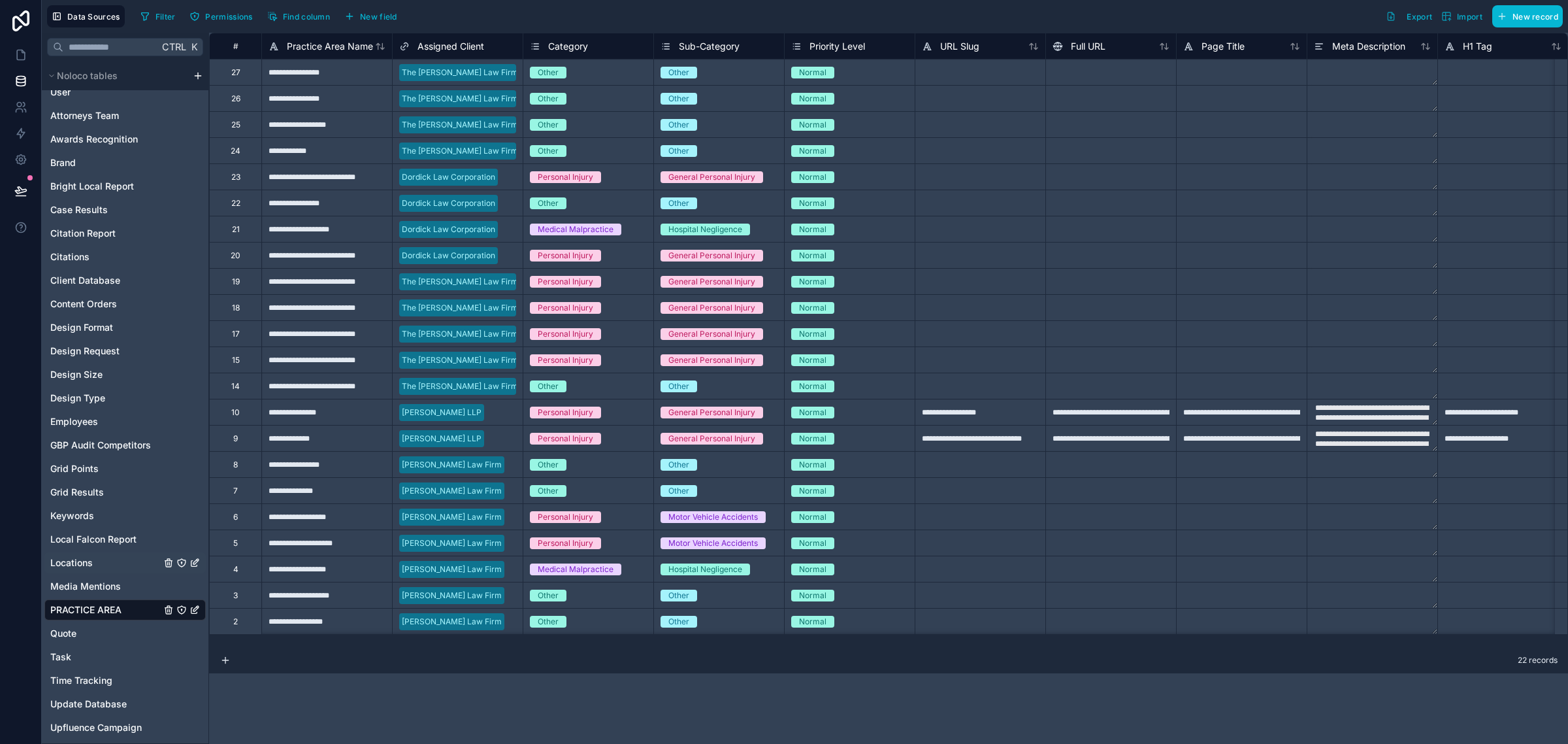
click at [92, 562] on span "Locations" at bounding box center [72, 563] width 43 height 13
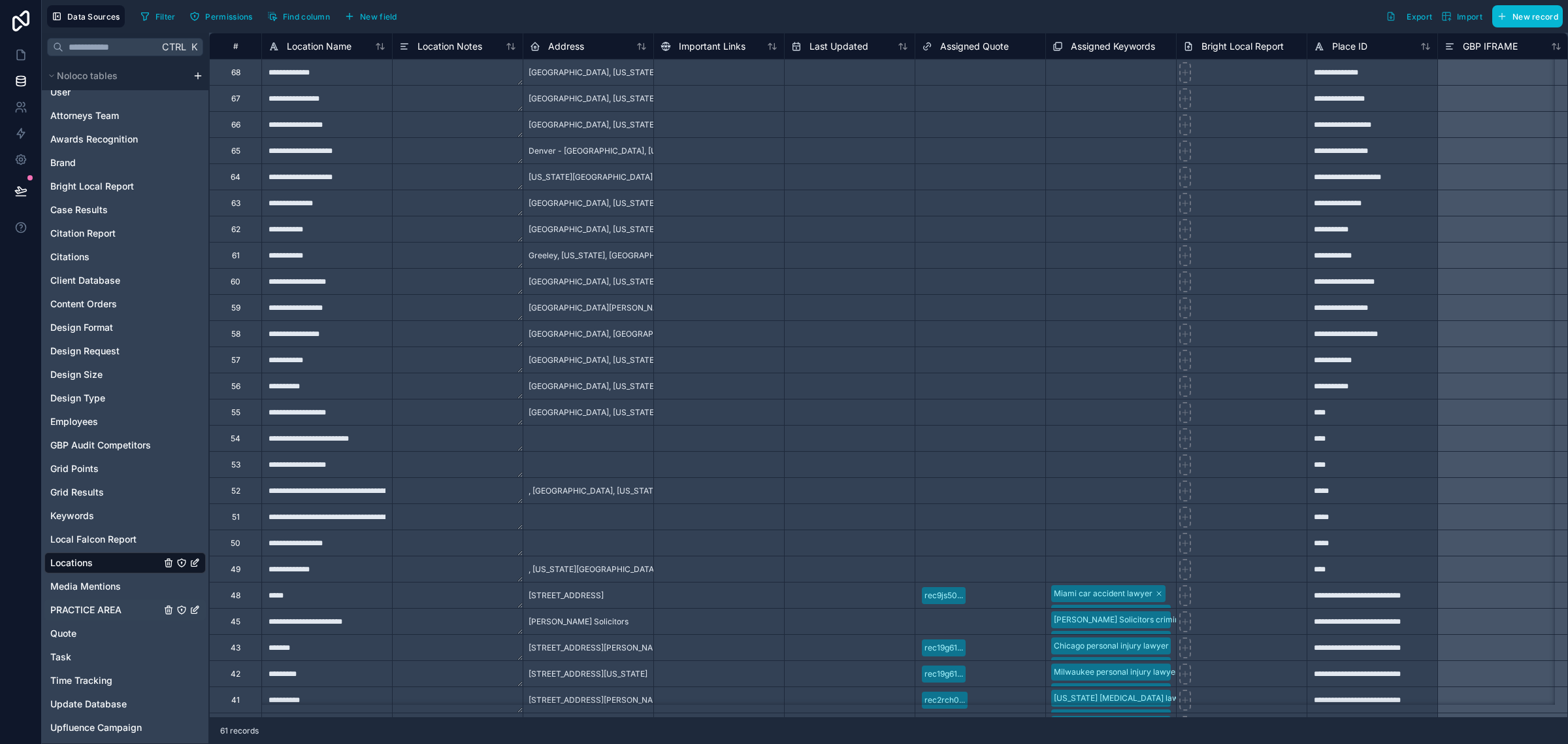
click at [86, 609] on span "PRACTICE AREA" at bounding box center [86, 610] width 72 height 13
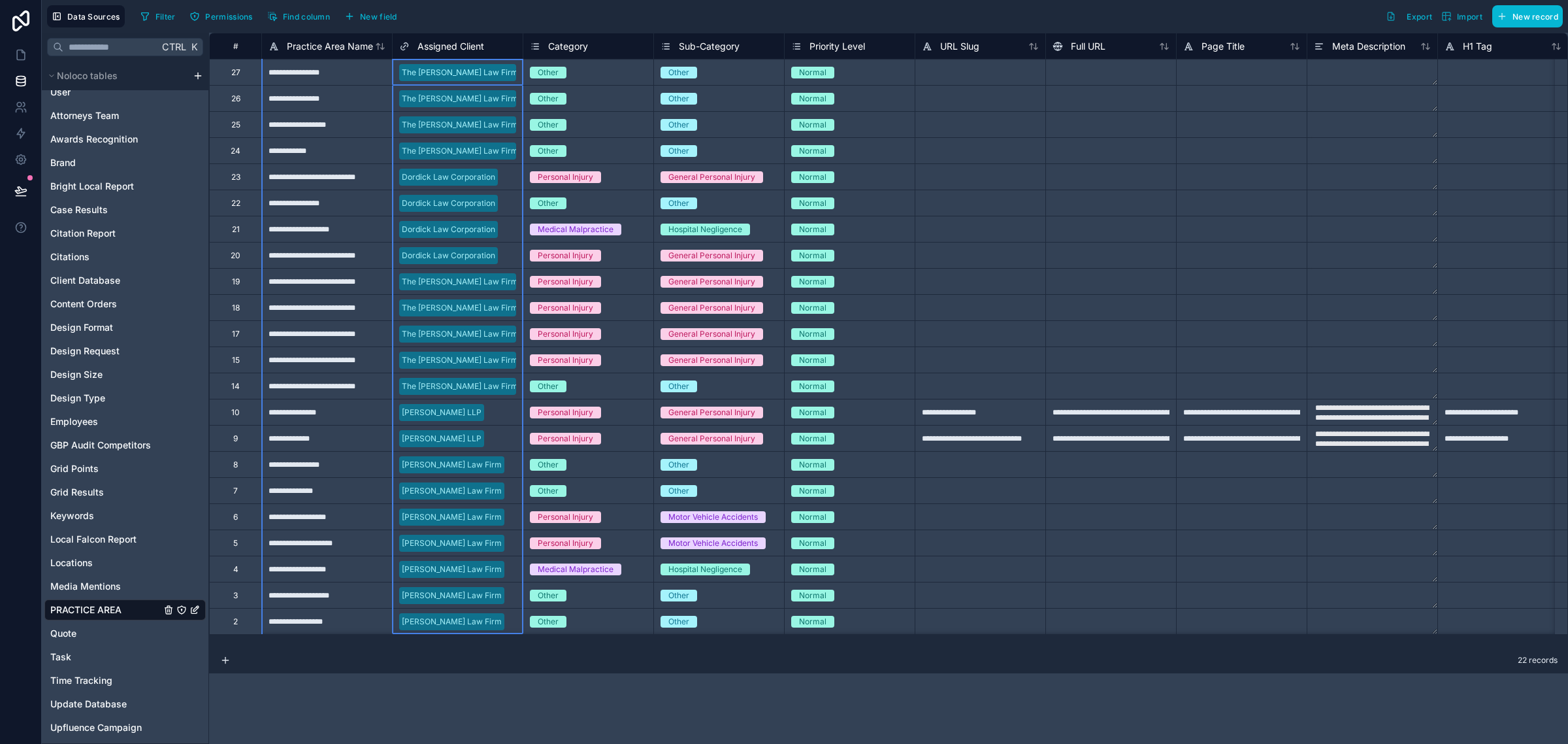
click at [442, 43] on span "Assigned Client" at bounding box center [450, 46] width 66 height 13
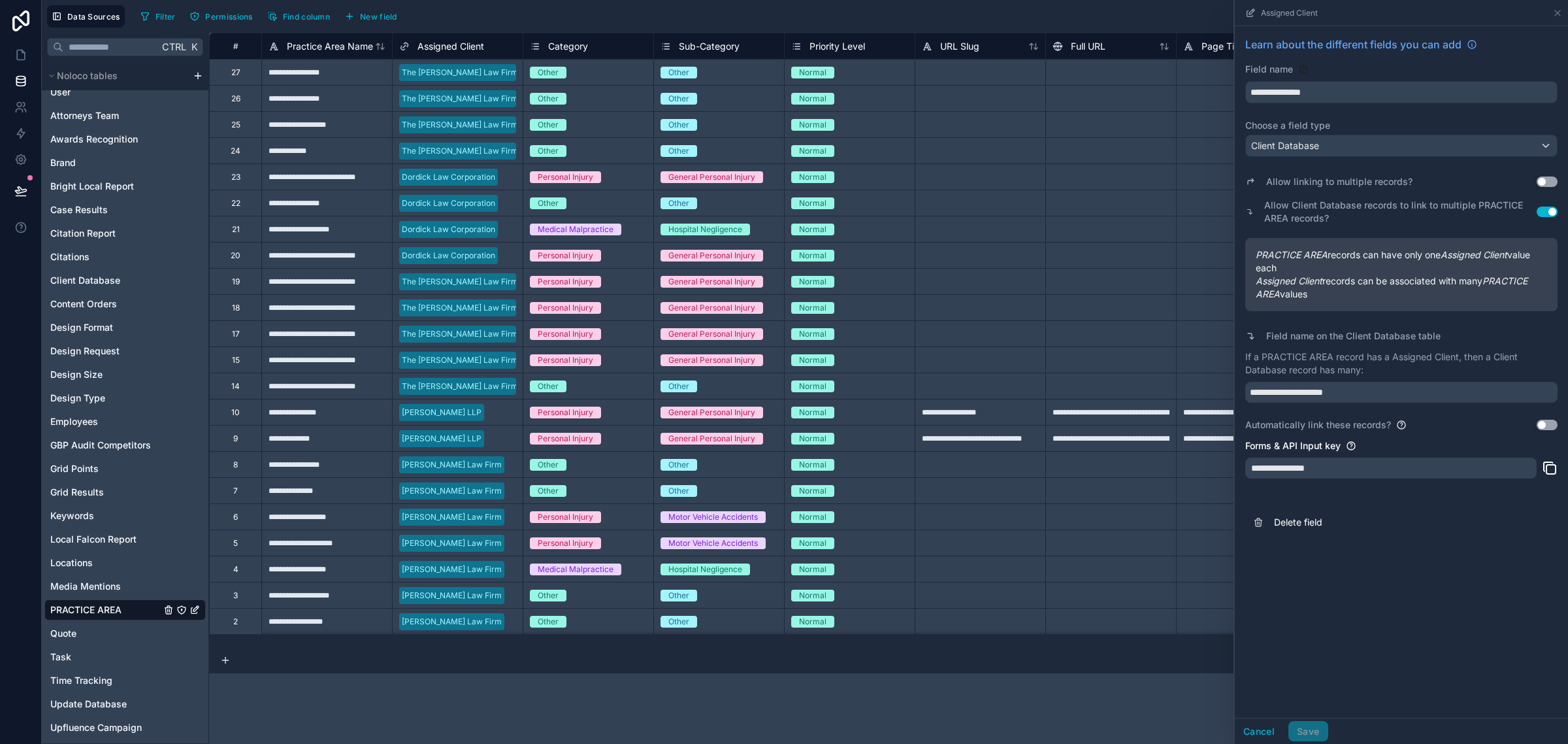
click at [1543, 181] on button "Use setting" at bounding box center [1547, 181] width 21 height 10
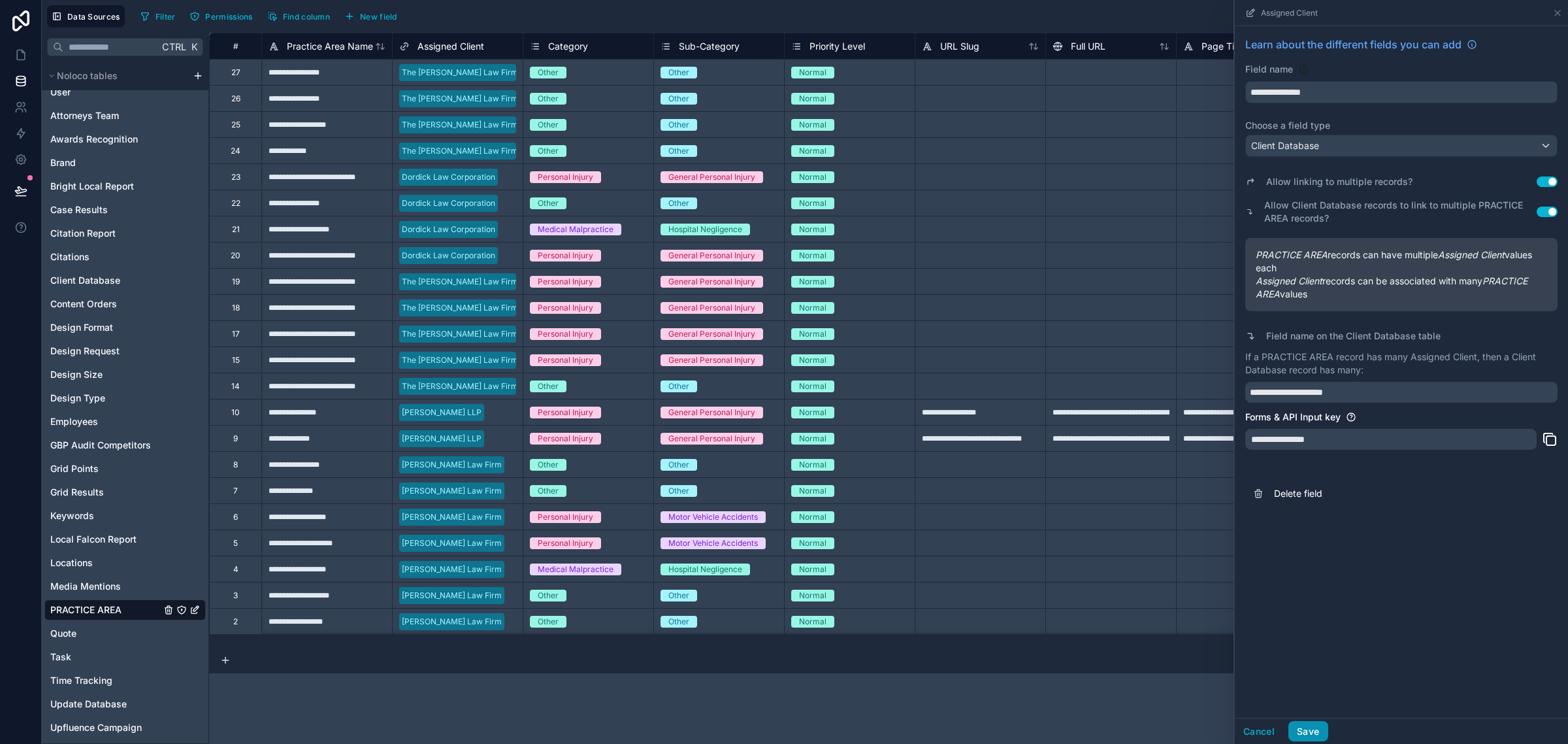
click at [1298, 729] on button "Save" at bounding box center [1308, 731] width 39 height 21
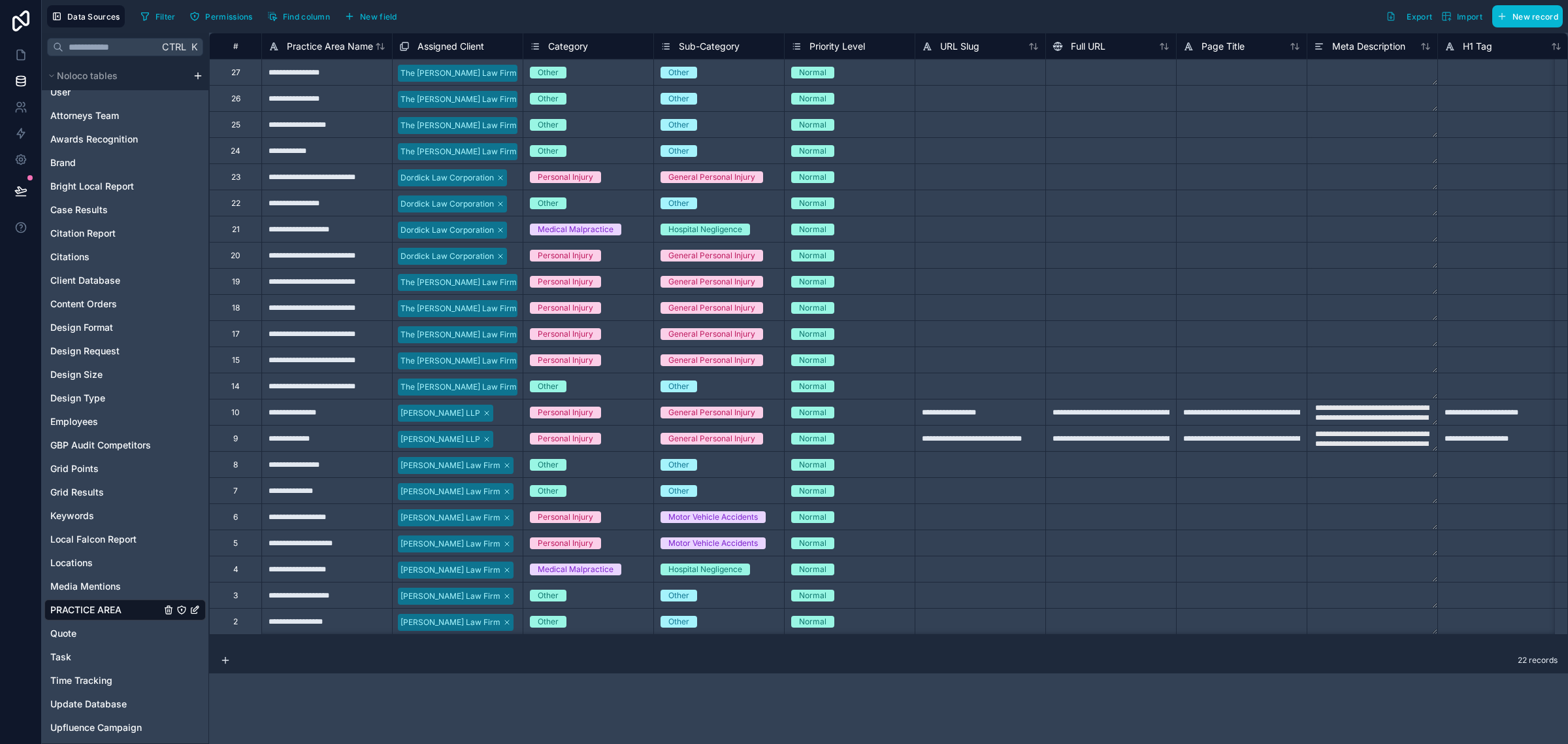
click at [468, 29] on div "Data Sources Filter Permissions Find column New field Export Import New record" at bounding box center [805, 16] width 1526 height 32
click at [461, 38] on div "Assigned Client" at bounding box center [442, 46] width 85 height 15
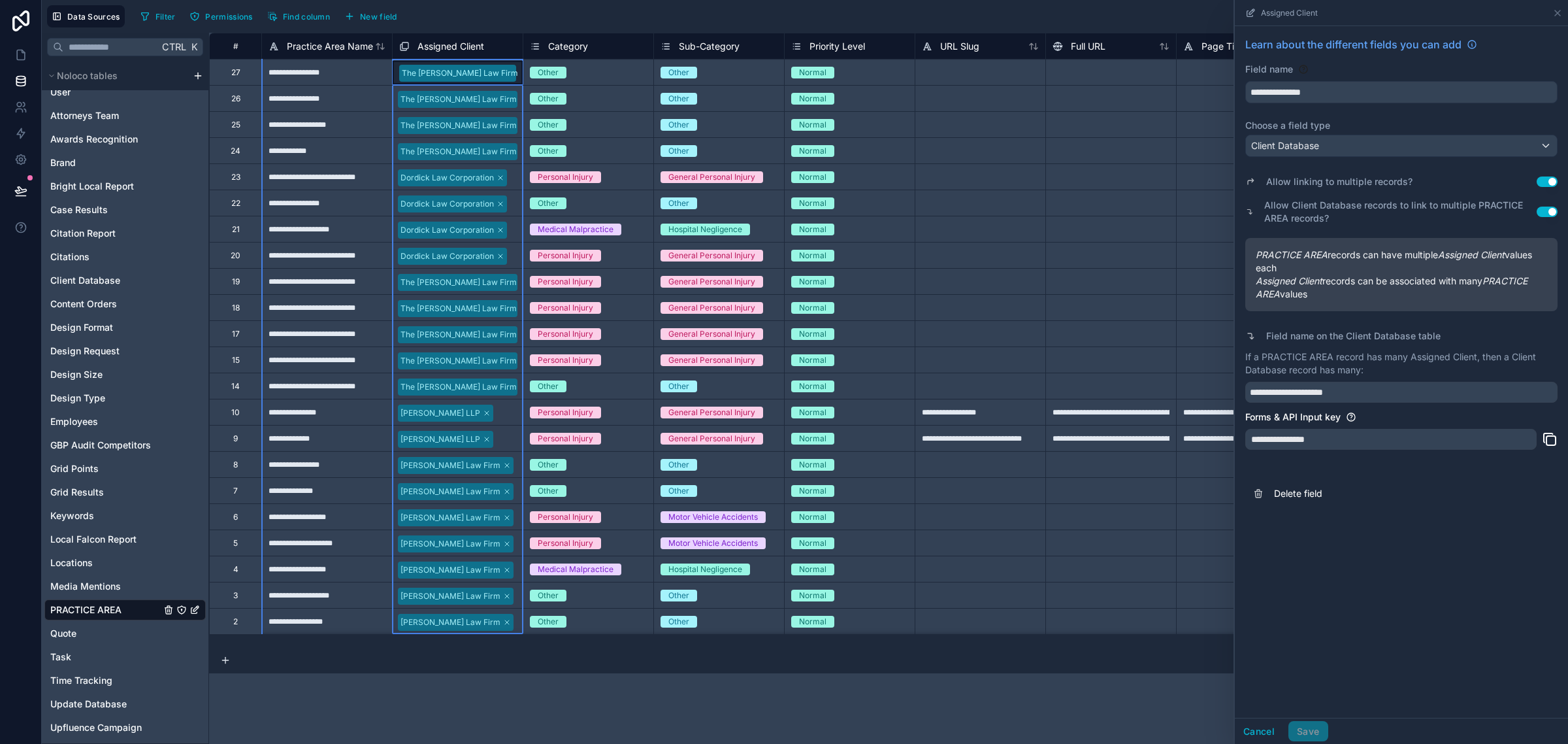
click at [1552, 181] on button "Use setting" at bounding box center [1547, 181] width 21 height 10
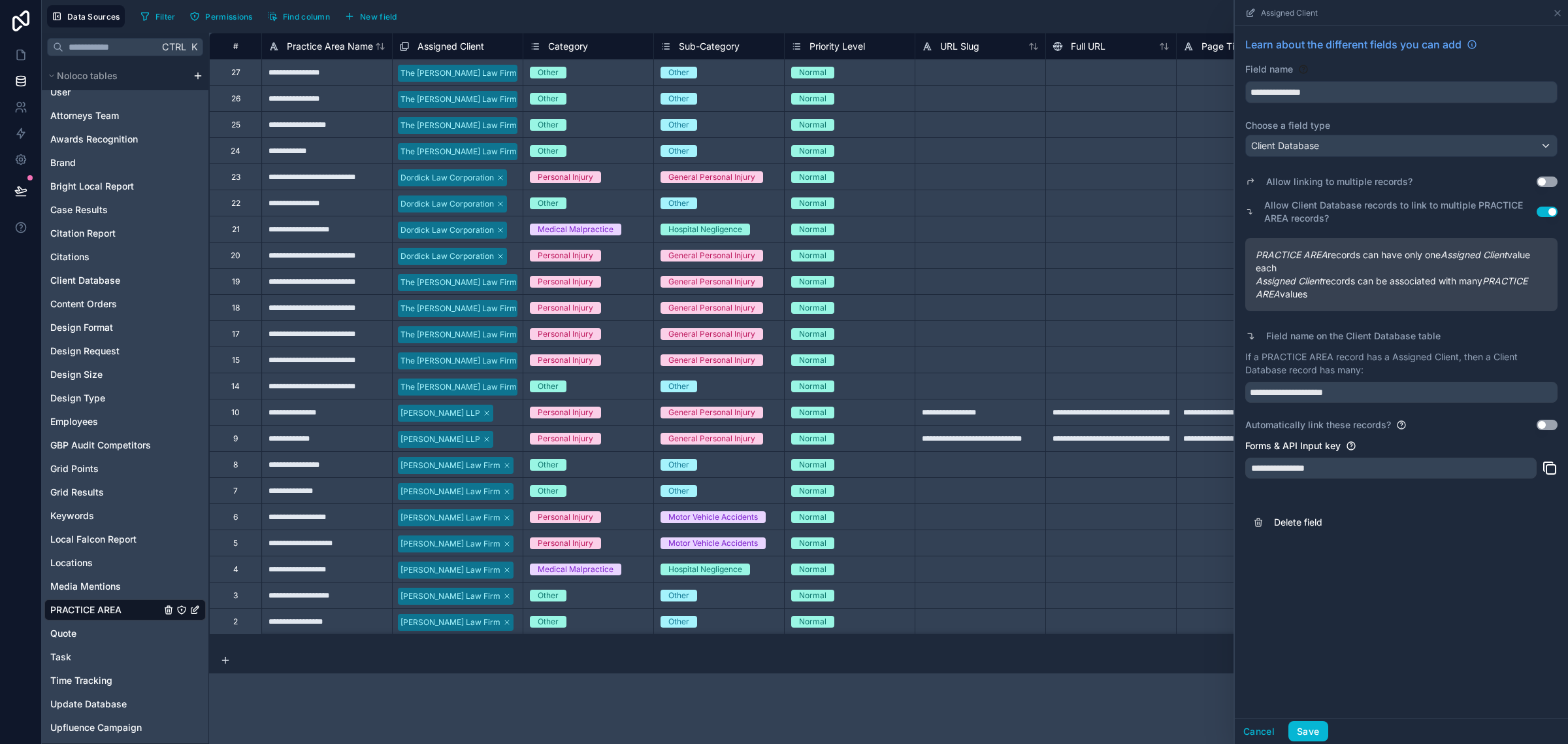
click at [1304, 743] on div "Cancel Save" at bounding box center [1401, 730] width 333 height 26
click at [1304, 733] on button "Save" at bounding box center [1308, 731] width 39 height 21
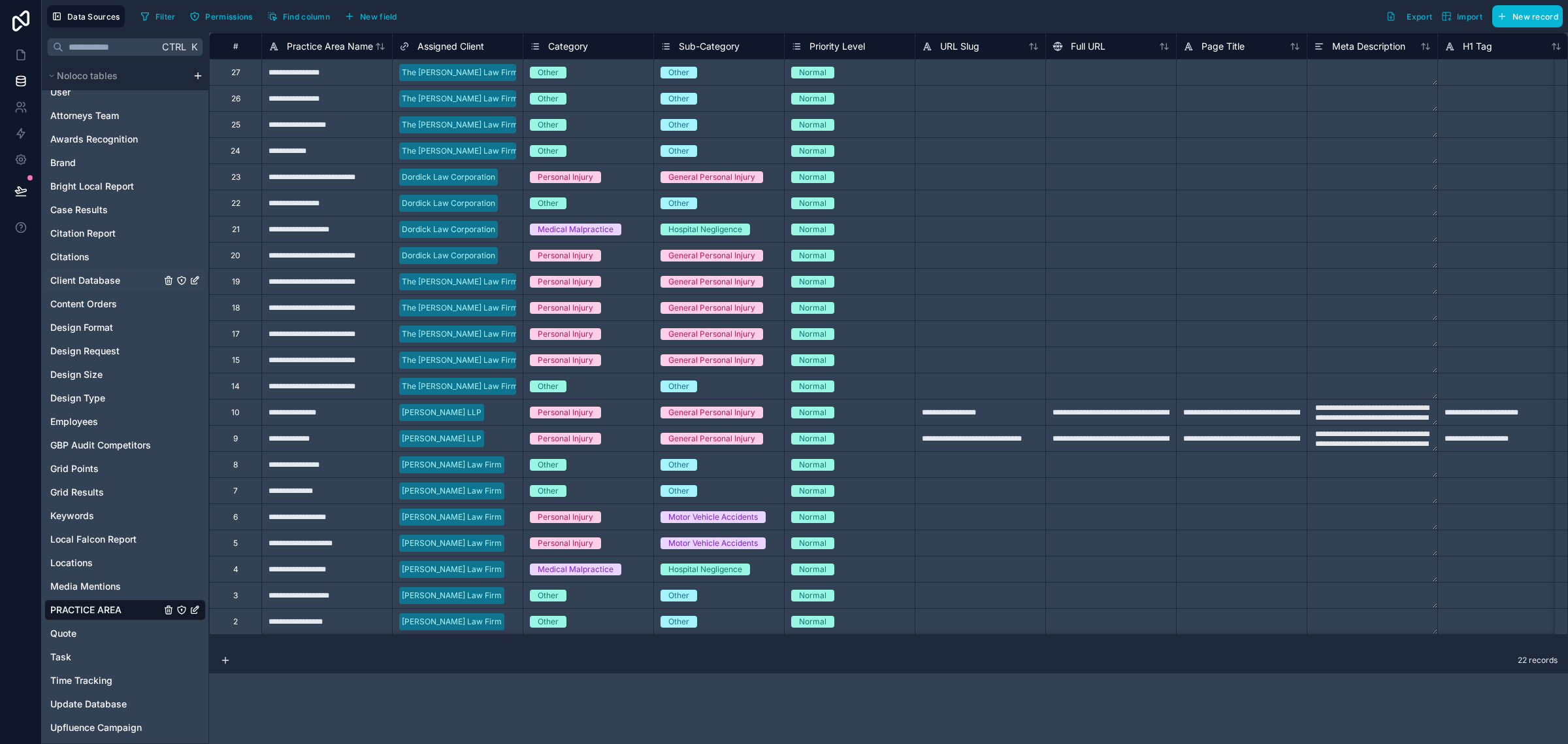
click at [98, 279] on span "Client Database" at bounding box center [85, 280] width 70 height 13
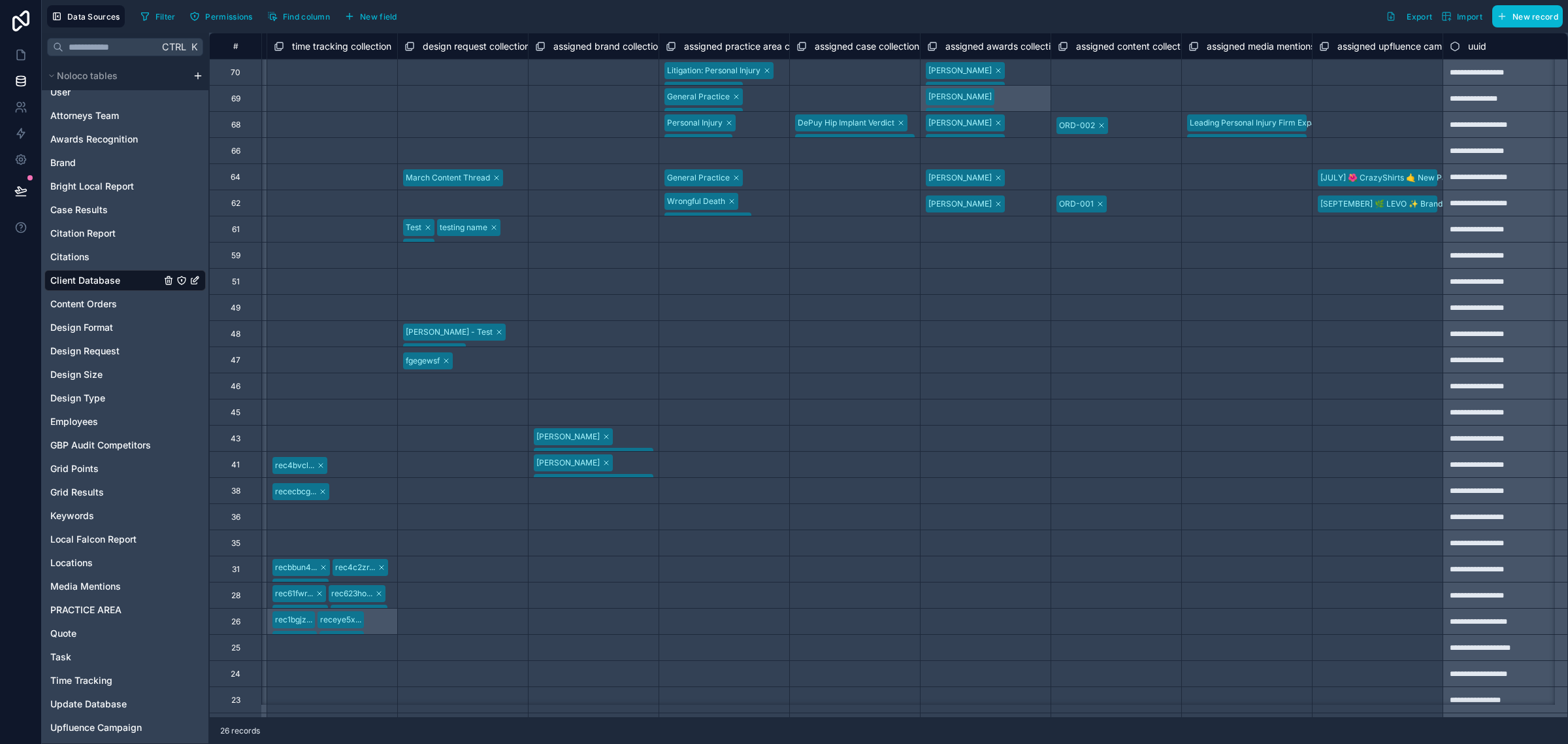
scroll to position [0, 2732]
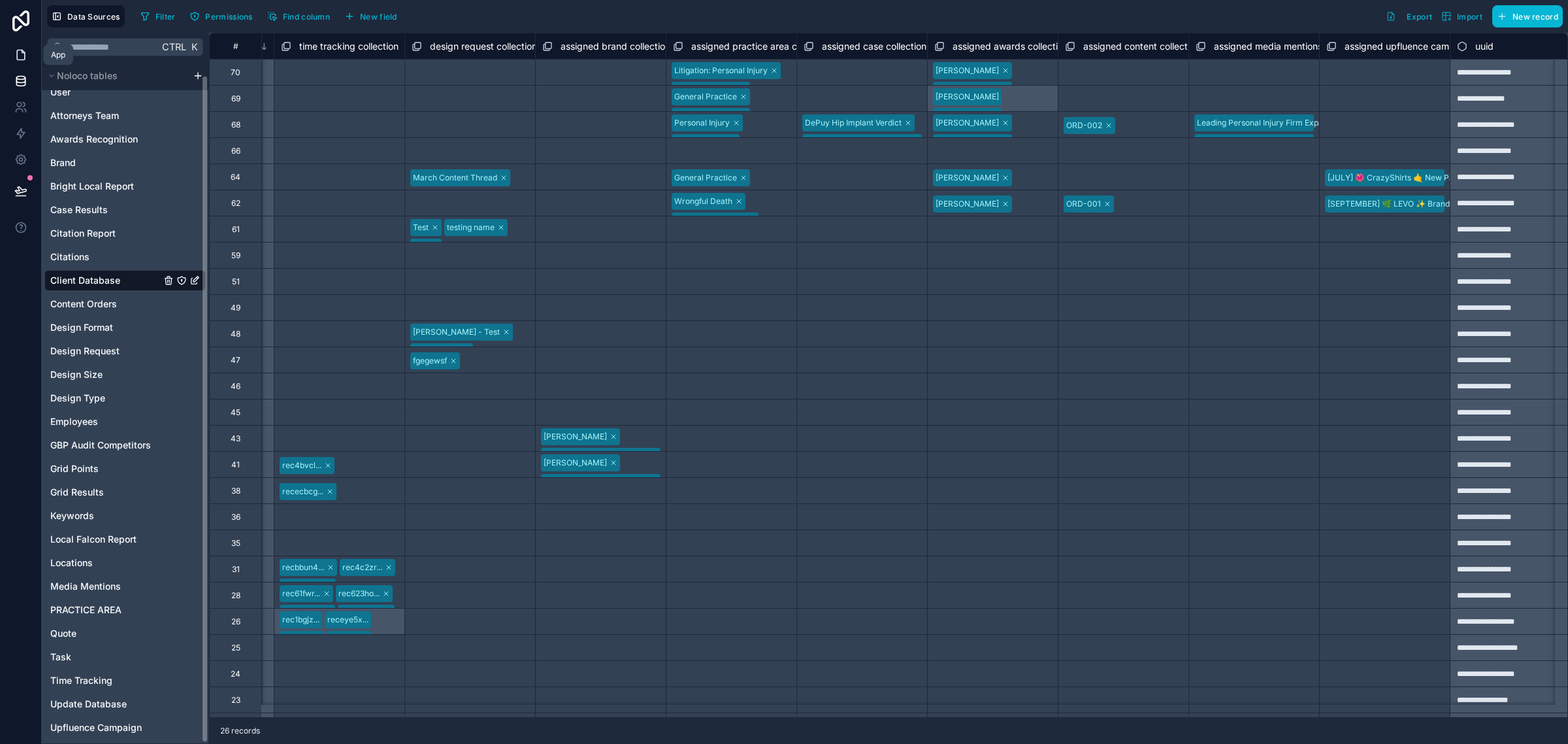
click at [12, 54] on link at bounding box center [21, 55] width 41 height 26
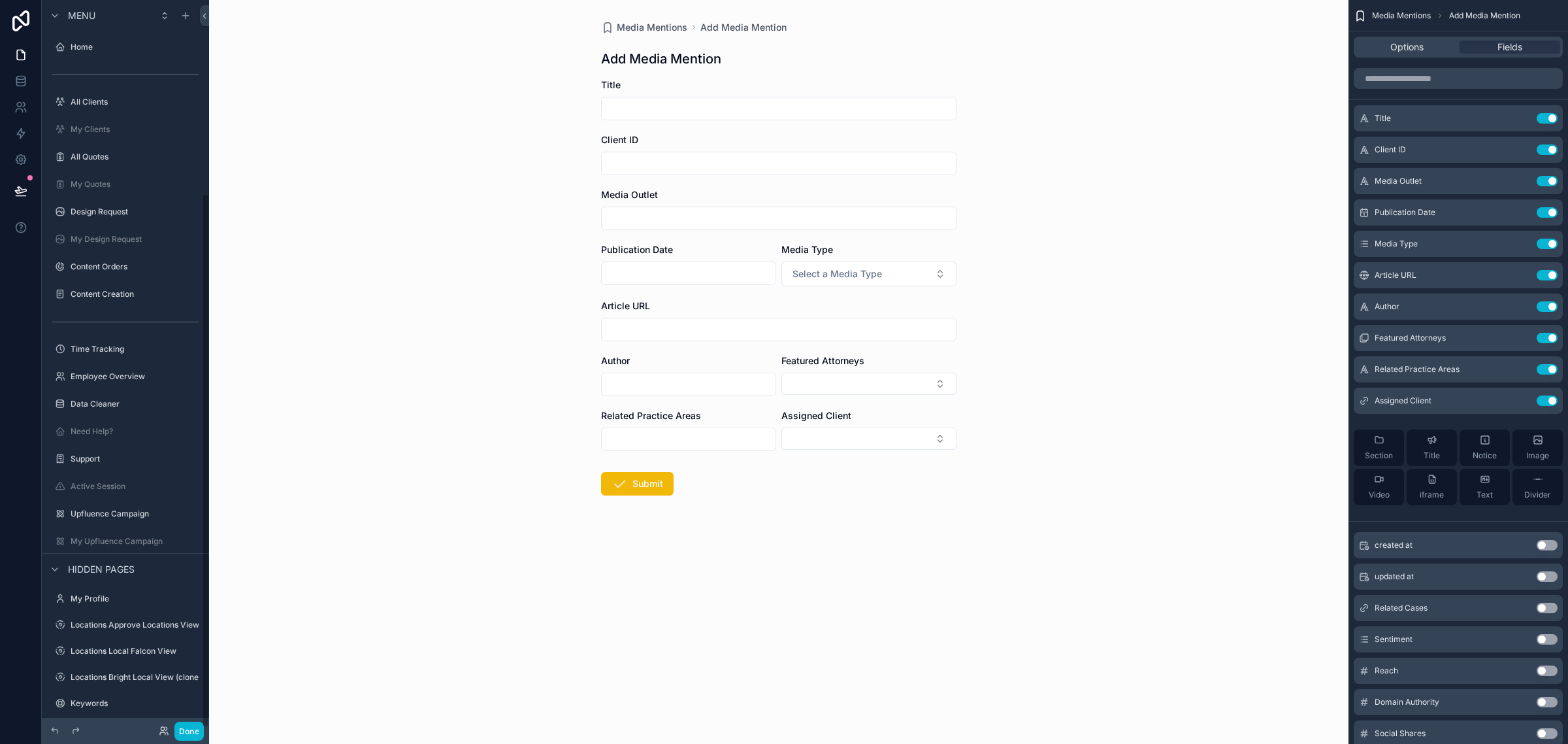
scroll to position [265, 0]
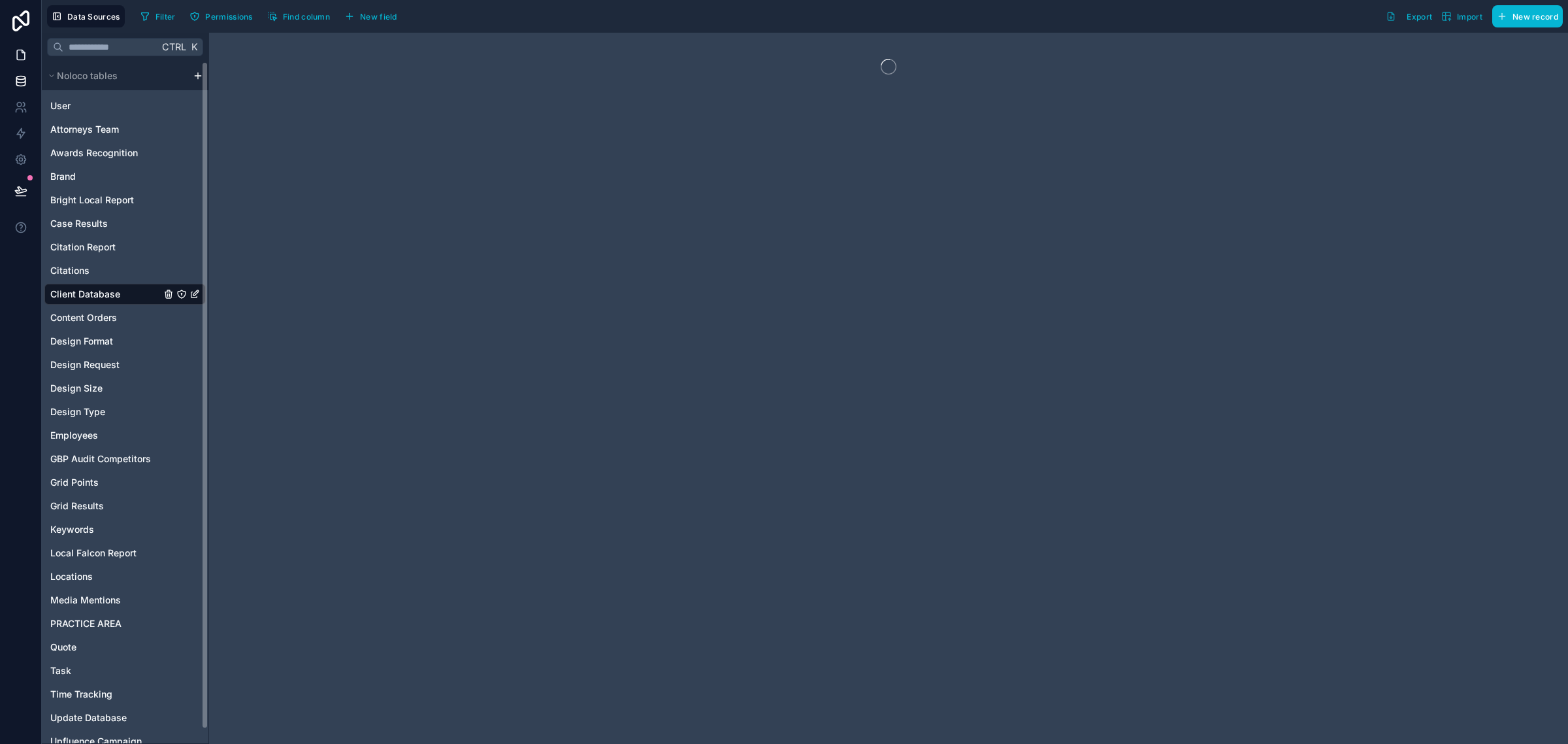
click at [28, 52] on link at bounding box center [21, 55] width 41 height 26
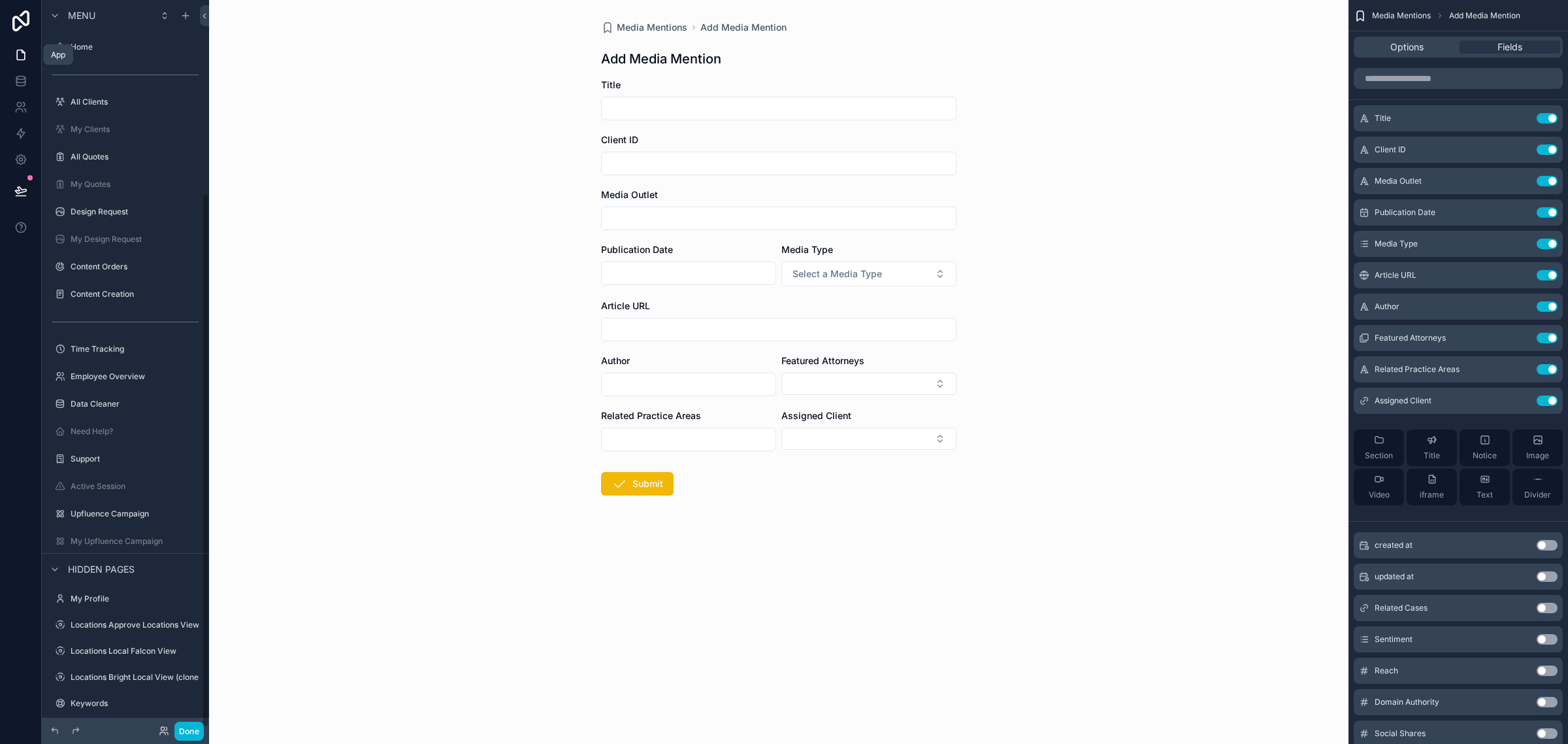
scroll to position [265, 0]
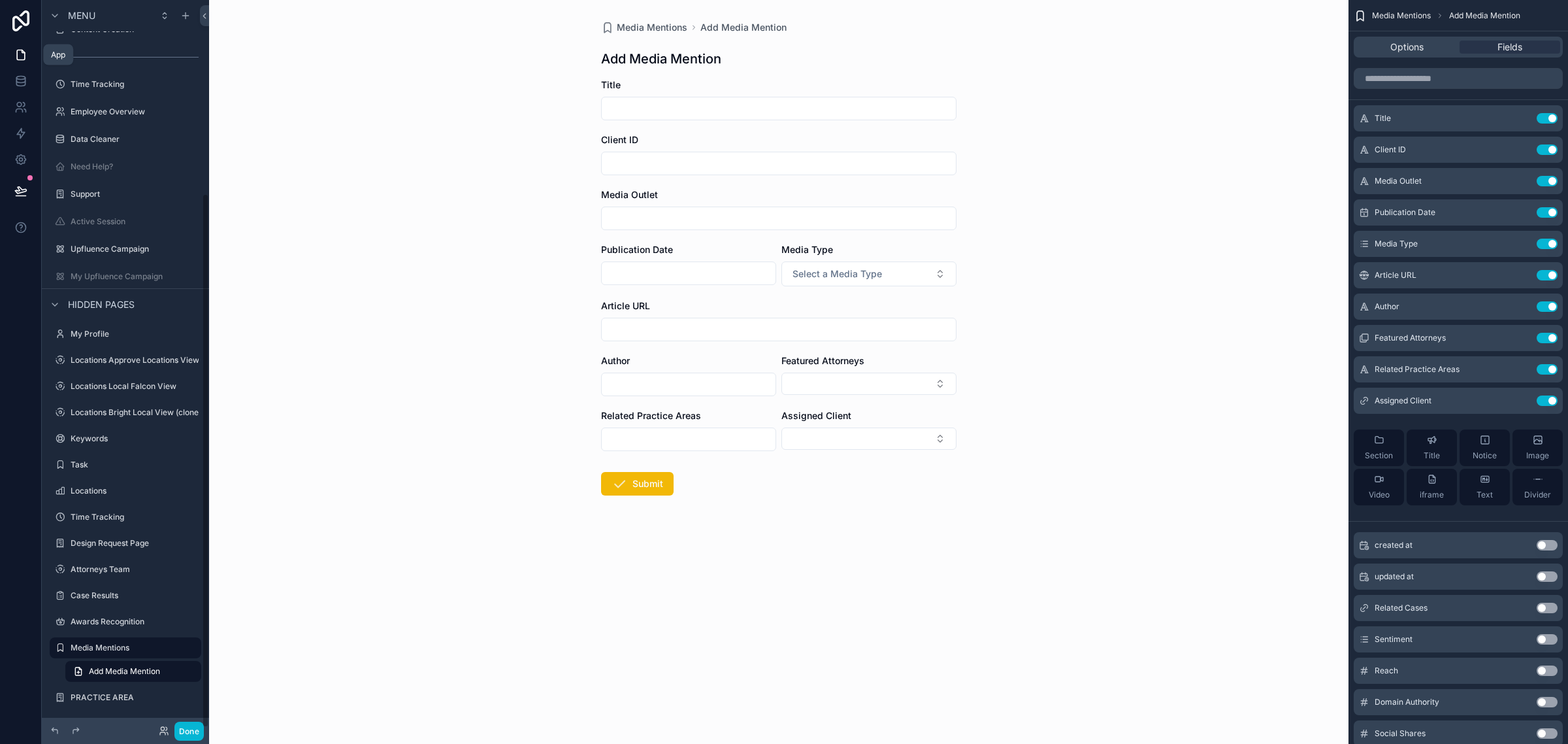
click at [21, 54] on icon at bounding box center [21, 55] width 13 height 13
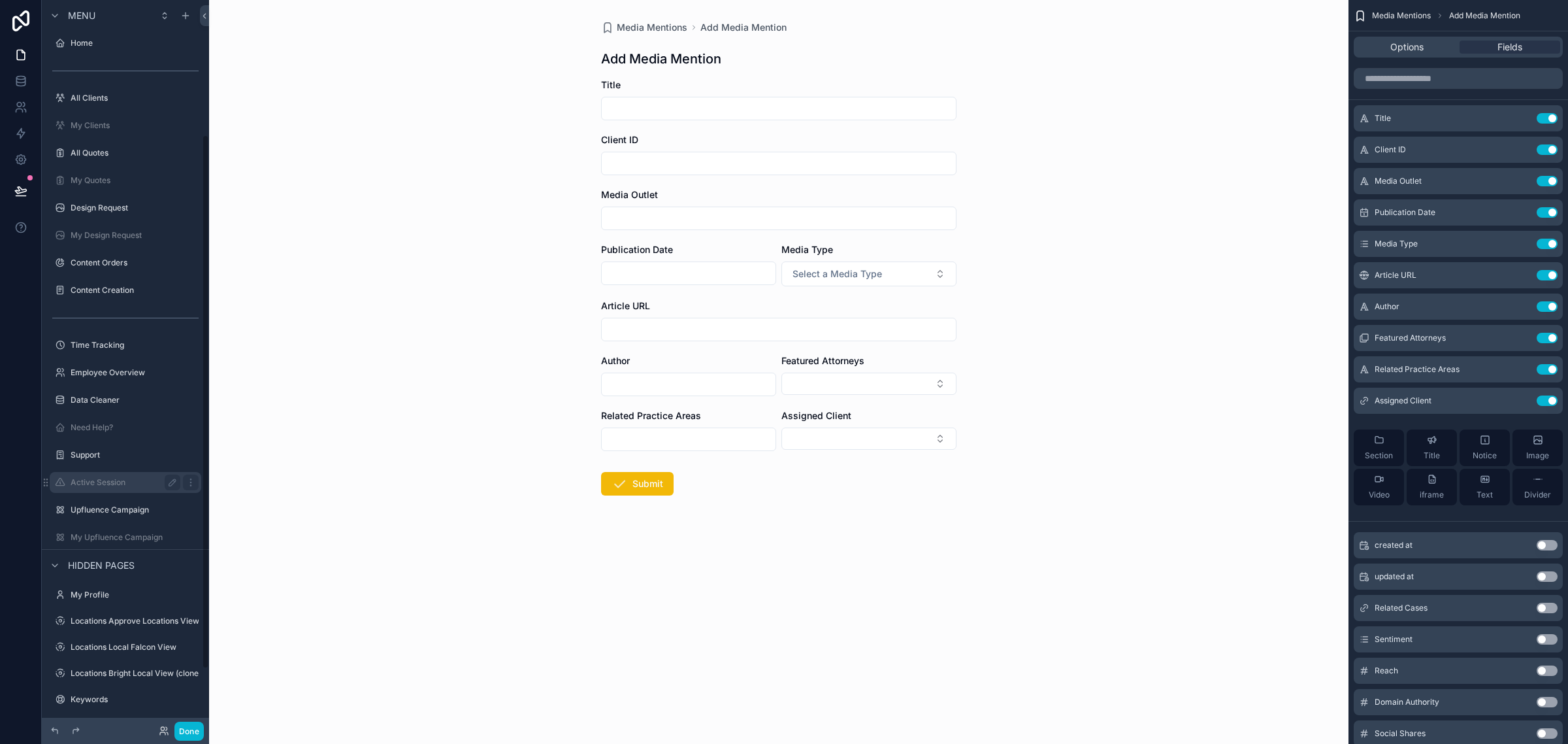
scroll to position [0, 0]
click at [93, 97] on label "All Clients" at bounding box center [123, 102] width 105 height 10
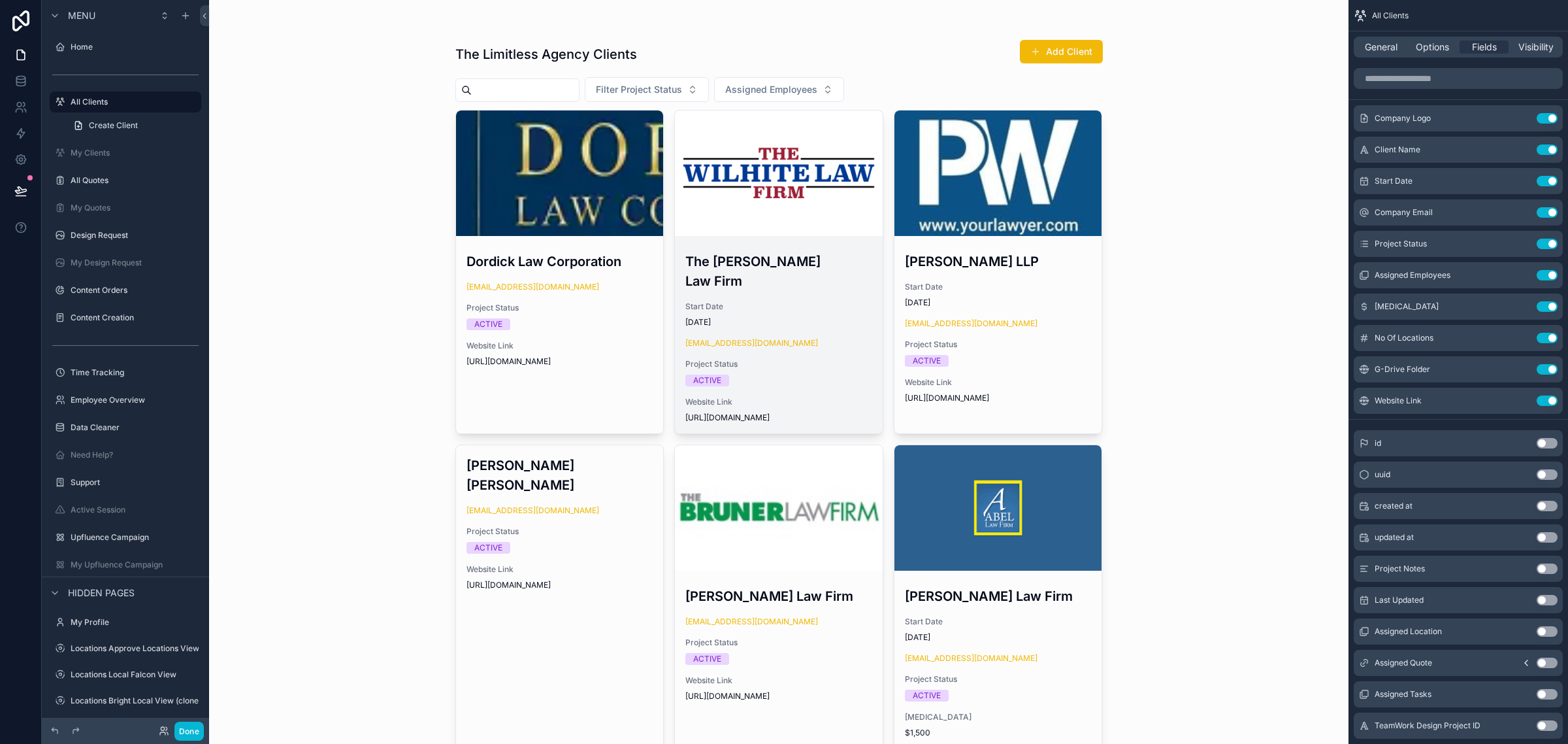
click at [830, 338] on div "null1@gmail.com" at bounding box center [778, 343] width 187 height 10
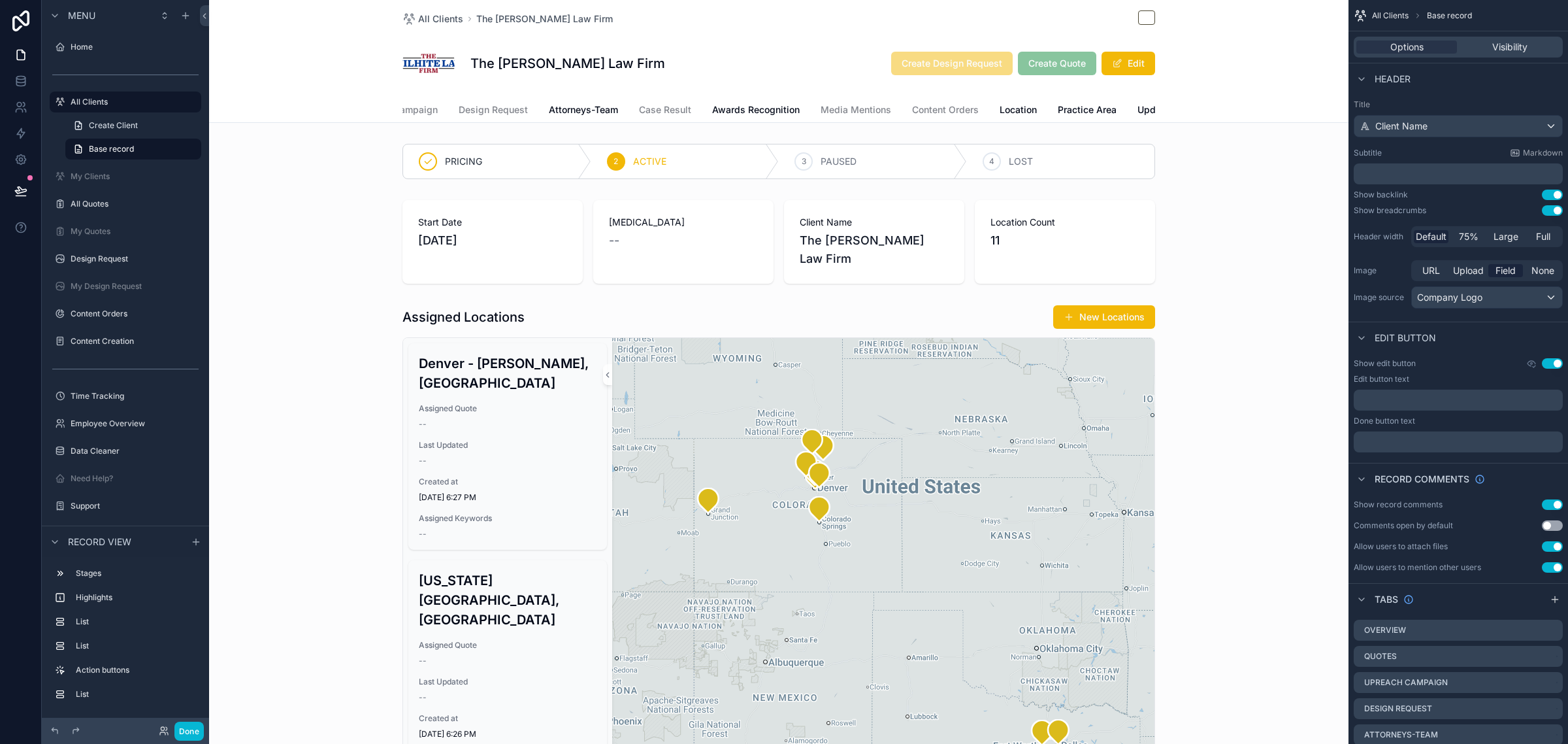
scroll to position [0, 187]
click at [915, 111] on span "Content Orders" at bounding box center [922, 110] width 66 height 13
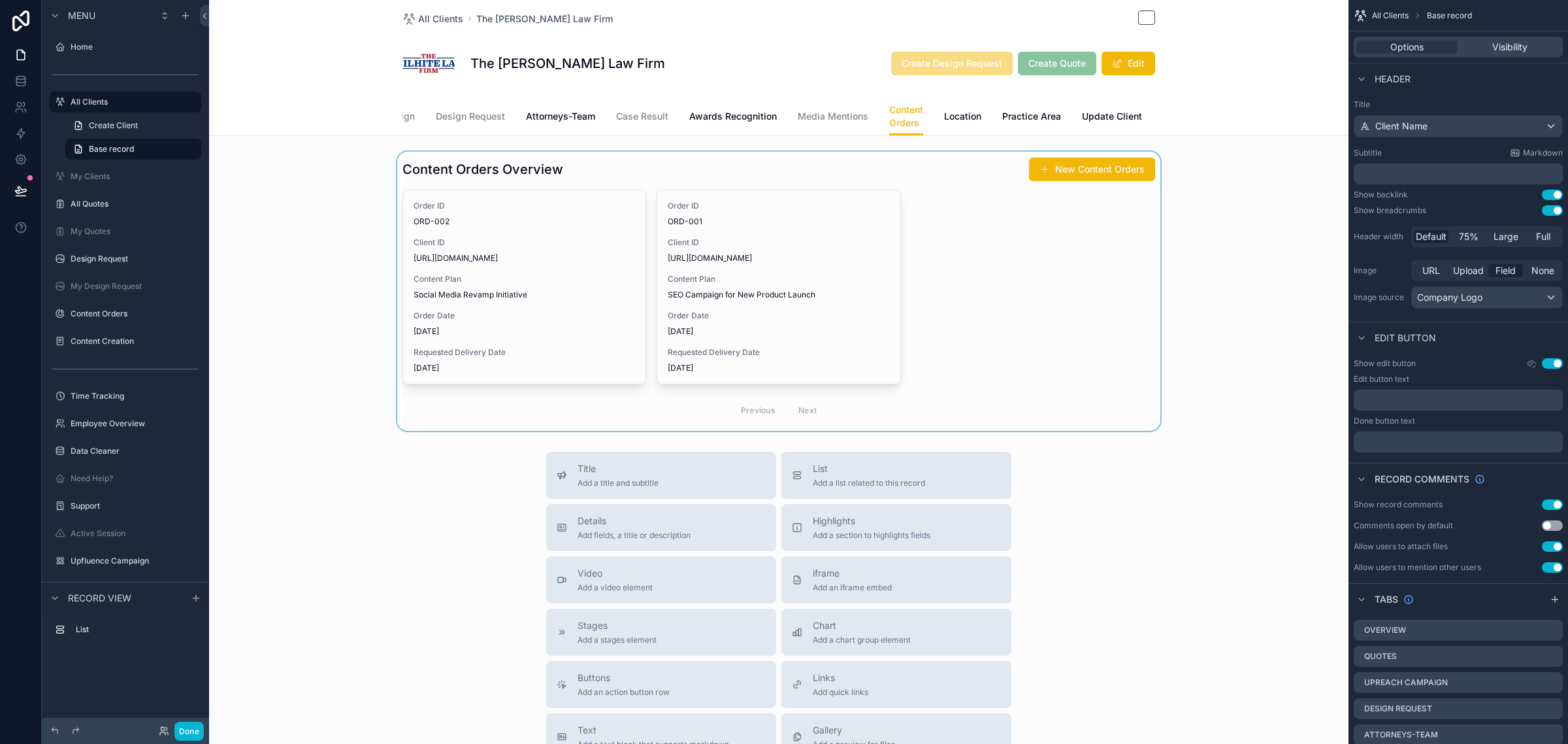
click at [1070, 184] on div "scrollable content" at bounding box center [779, 291] width 1140 height 279
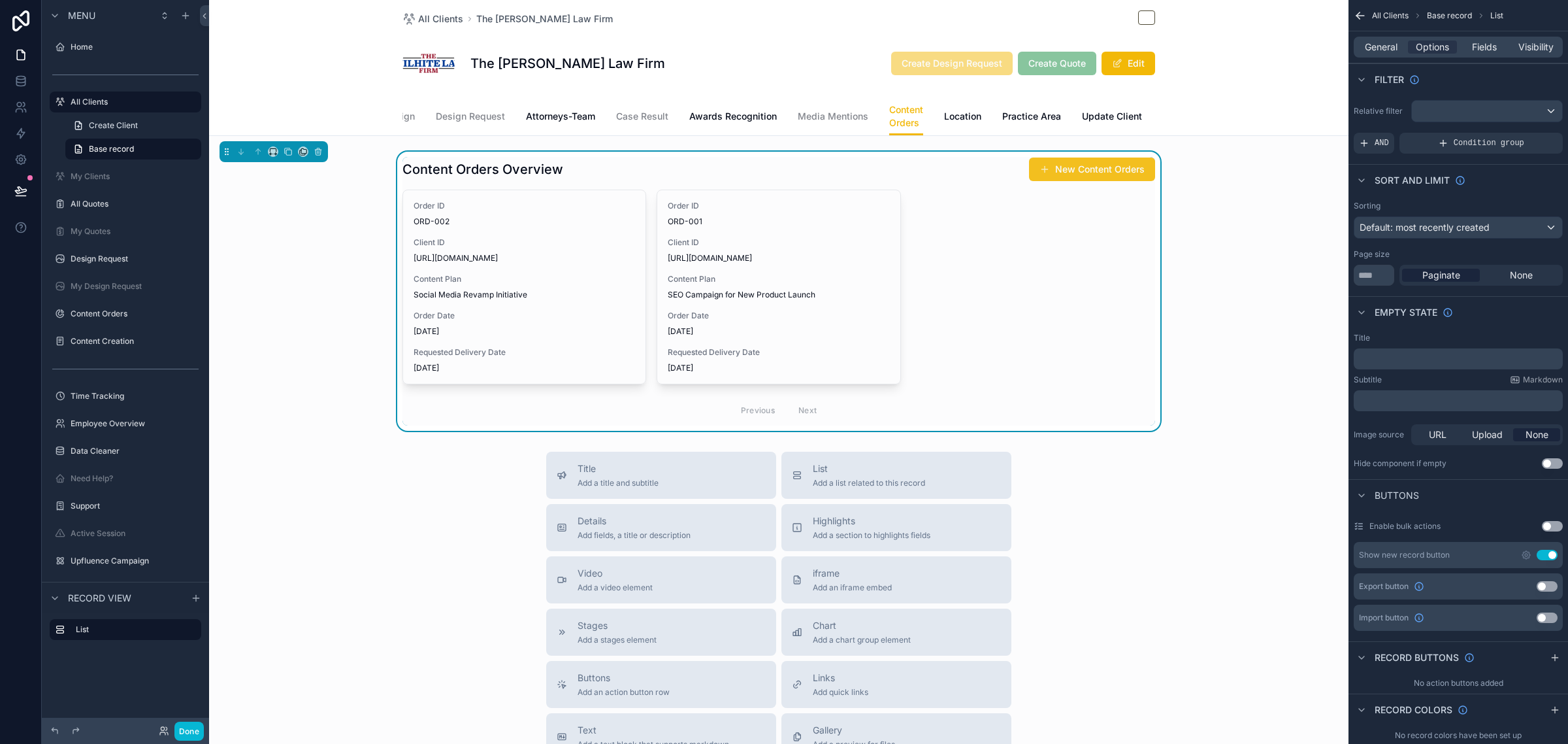
click at [1090, 181] on button "New Content Orders" at bounding box center [1092, 170] width 126 height 24
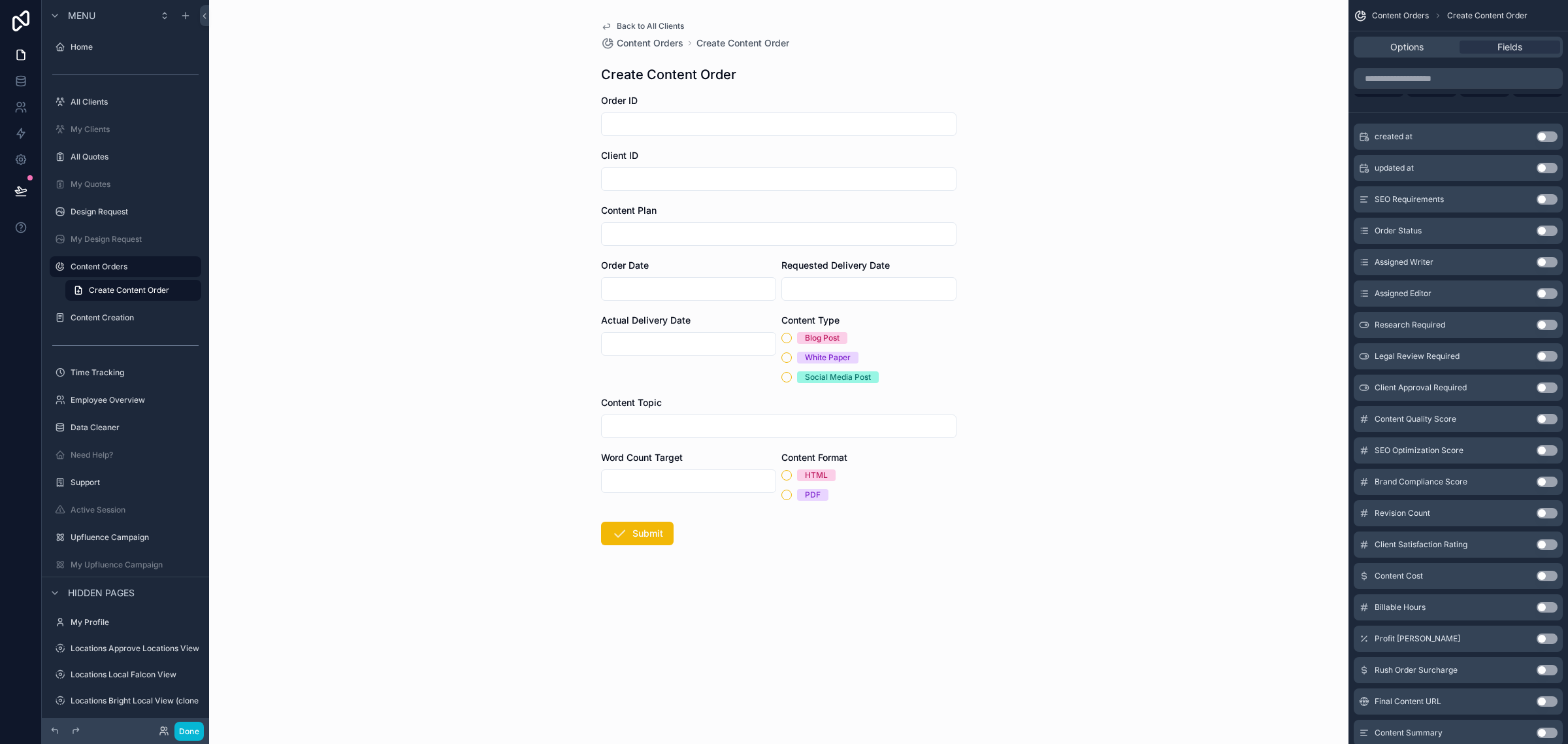
scroll to position [490, 0]
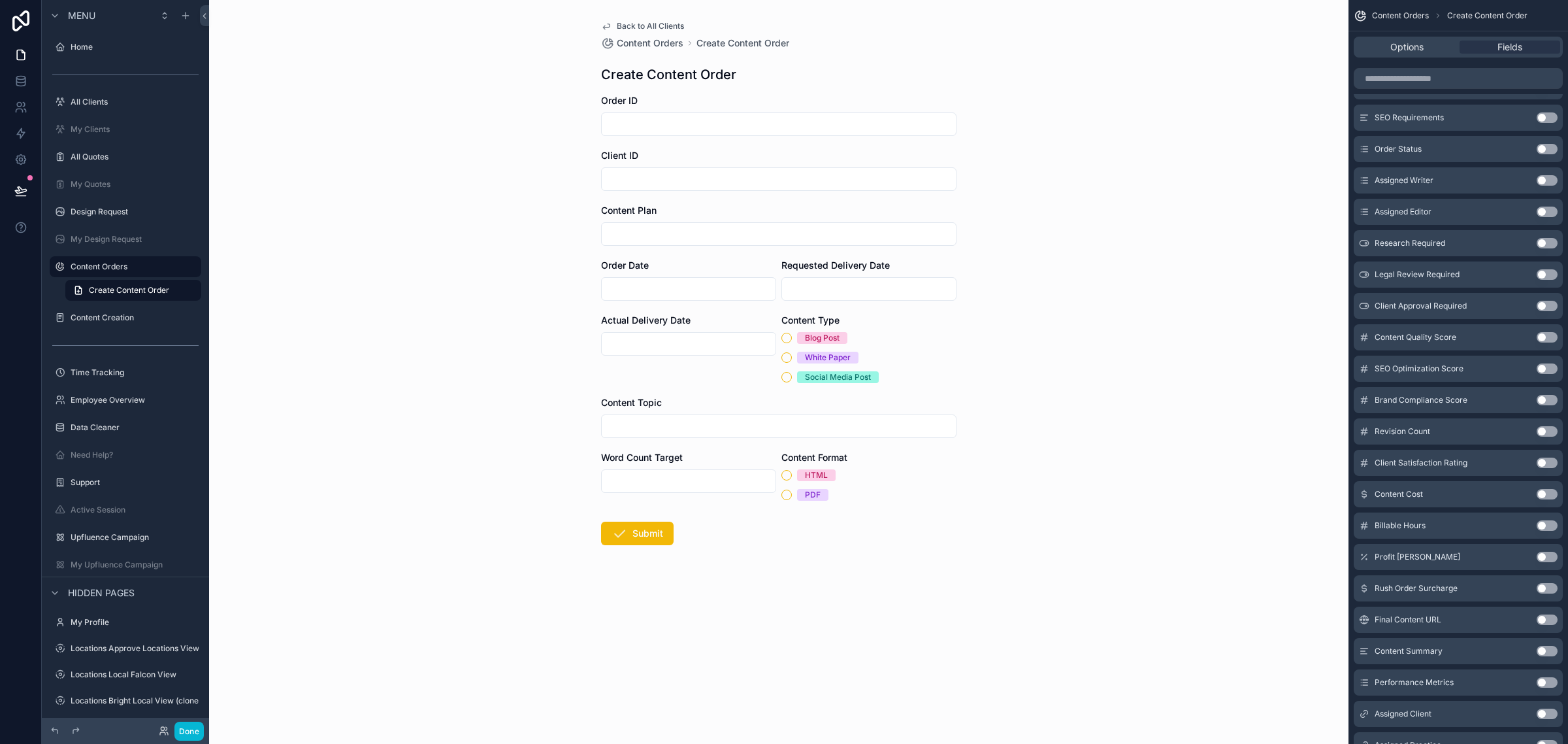
click at [615, 21] on link "Back to All Clients" at bounding box center [642, 26] width 83 height 10
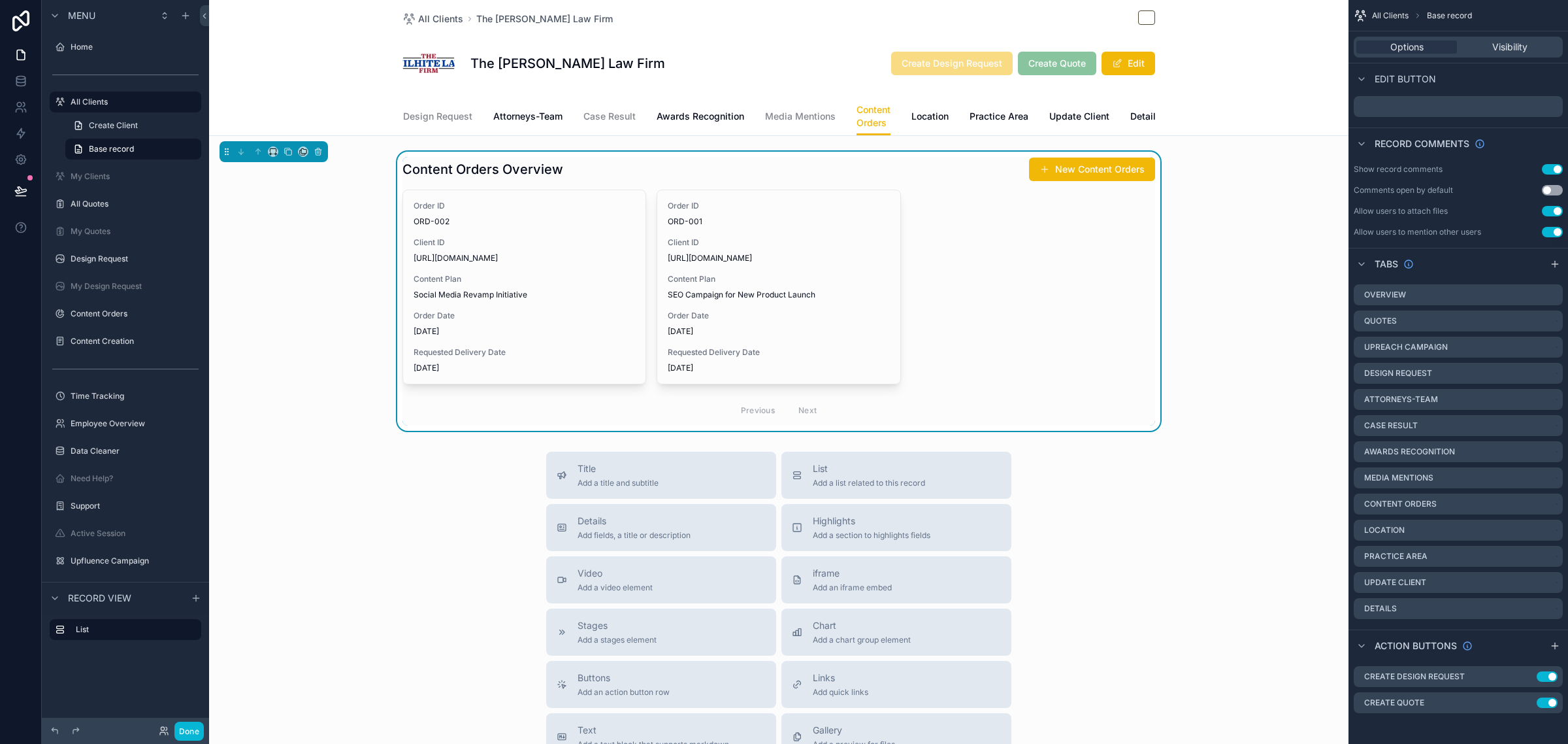
scroll to position [0, 223]
click at [984, 115] on span "Practice Area" at bounding box center [995, 117] width 59 height 13
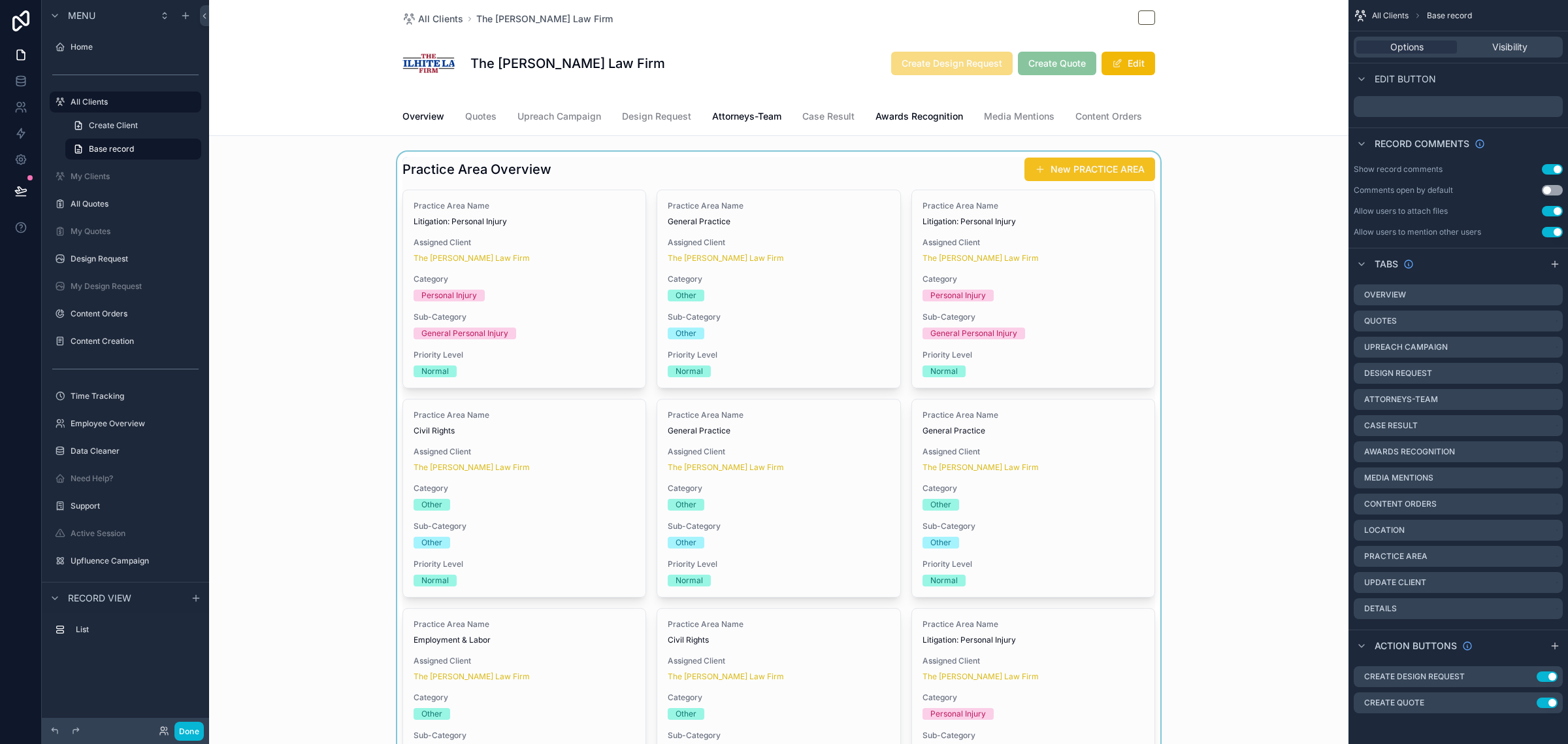
drag, startPoint x: 1063, startPoint y: 187, endPoint x: 1067, endPoint y: 181, distance: 7.2
click at [1063, 187] on div "scrollable content" at bounding box center [779, 607] width 1140 height 911
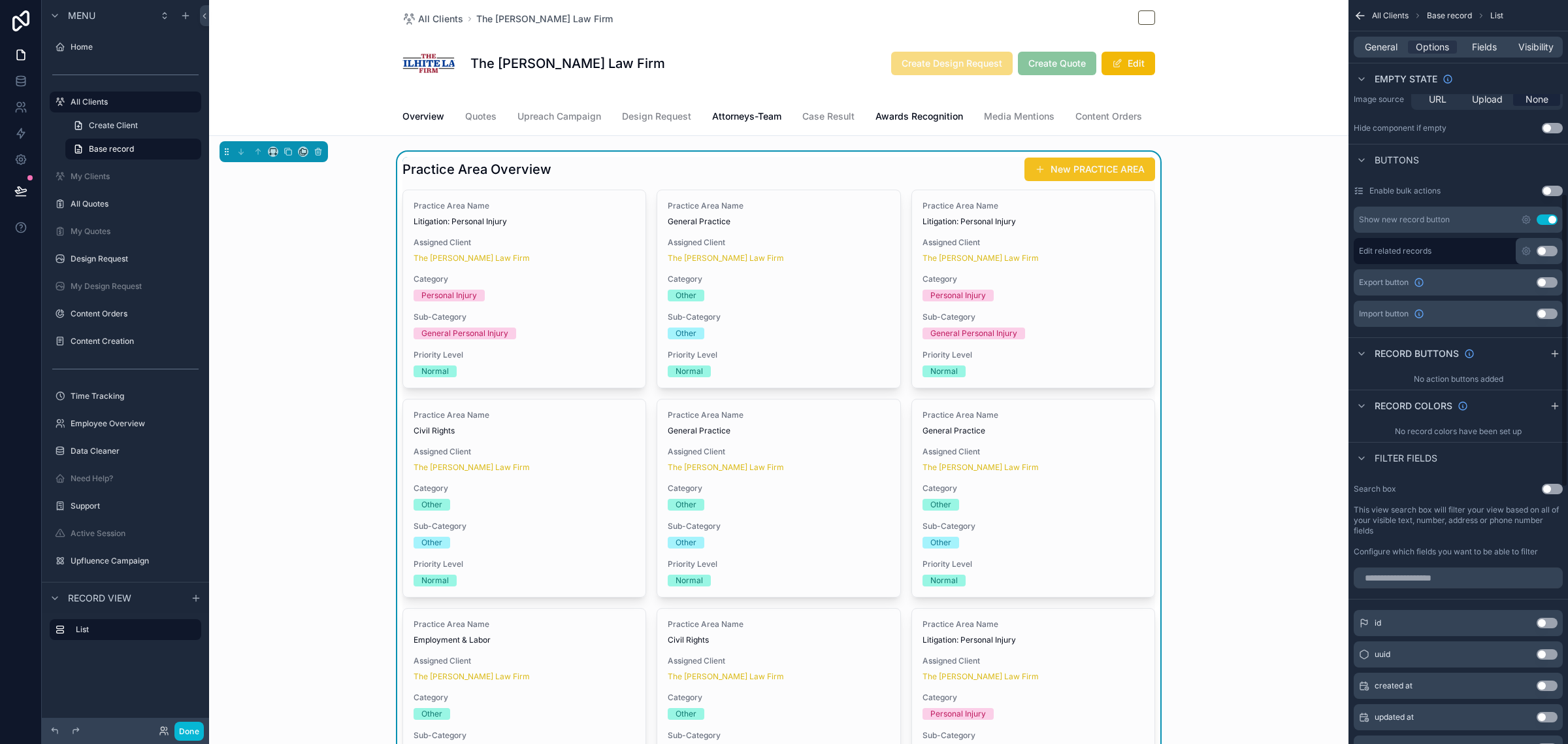
scroll to position [490, 0]
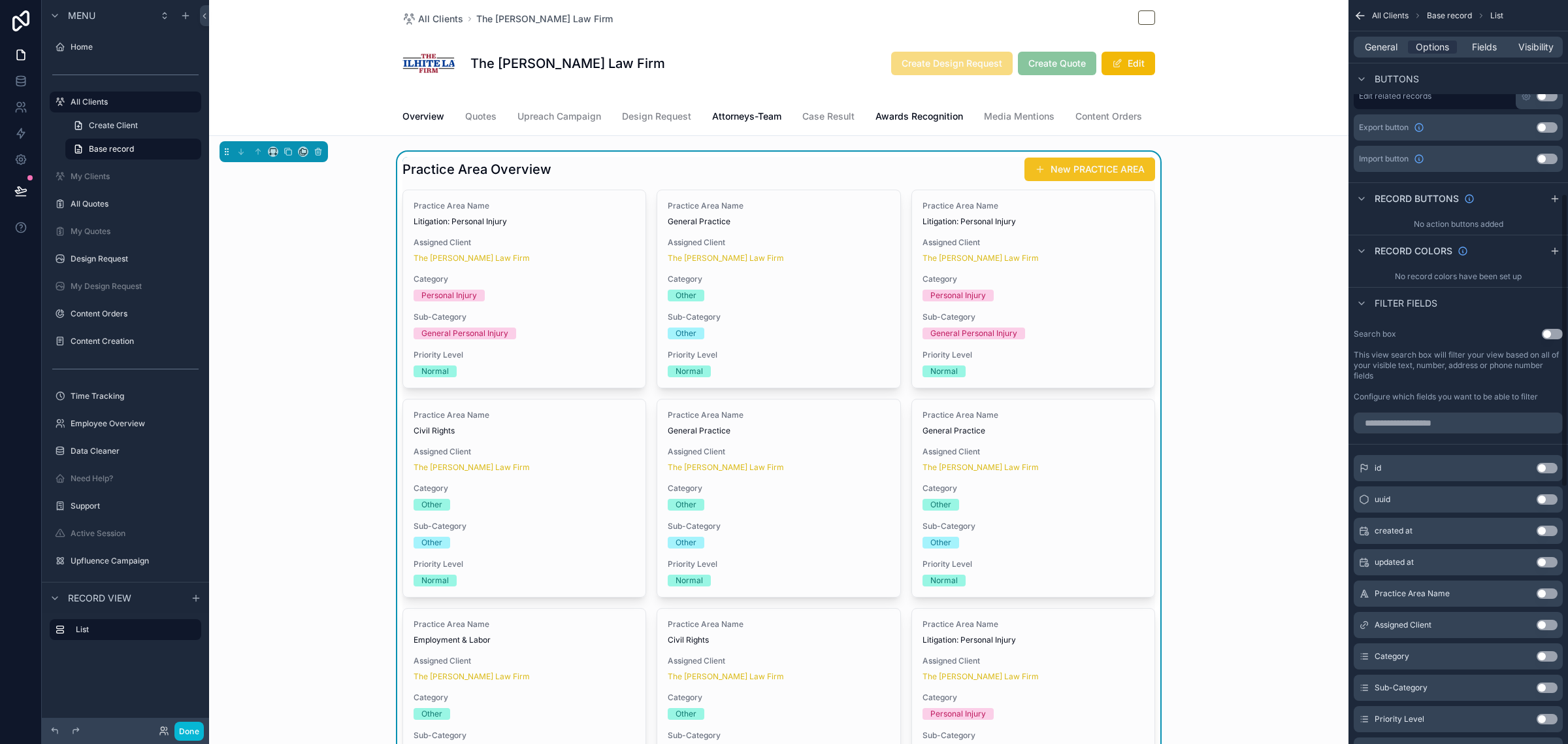
click at [1070, 180] on button "New PRACTICE AREA" at bounding box center [1090, 170] width 130 height 24
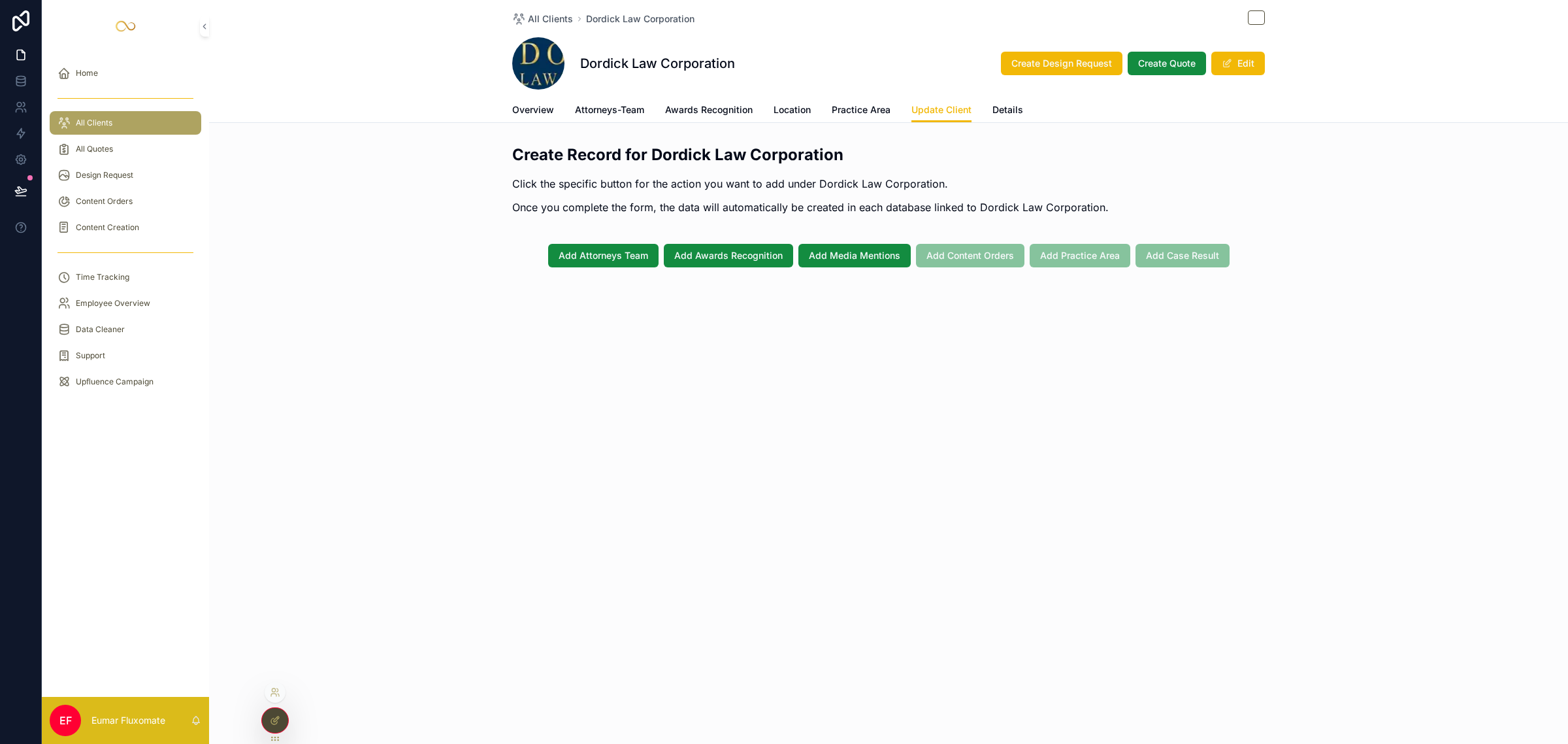
click at [276, 719] on icon at bounding box center [275, 720] width 10 height 10
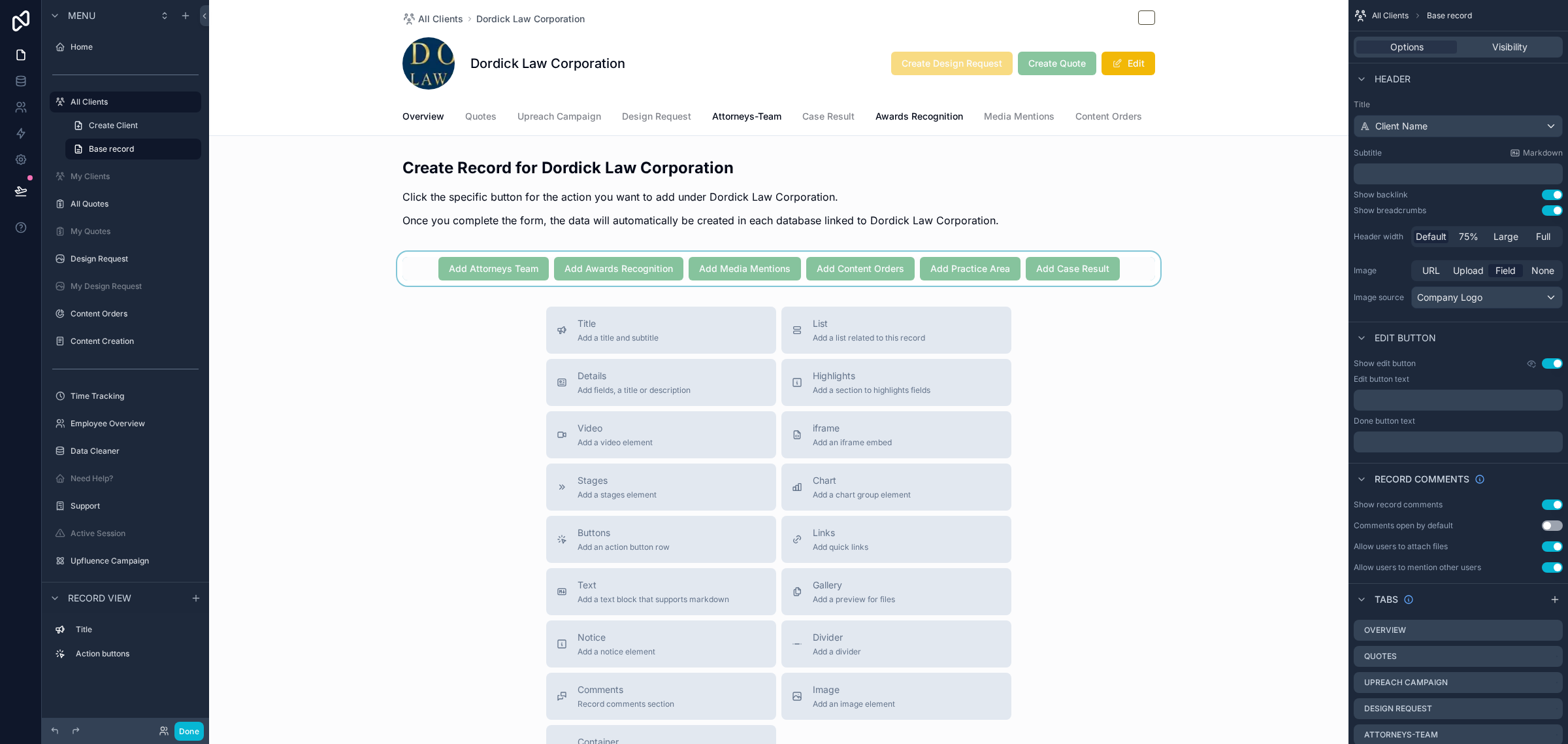
click at [1125, 274] on div "scrollable content" at bounding box center [779, 268] width 1140 height 34
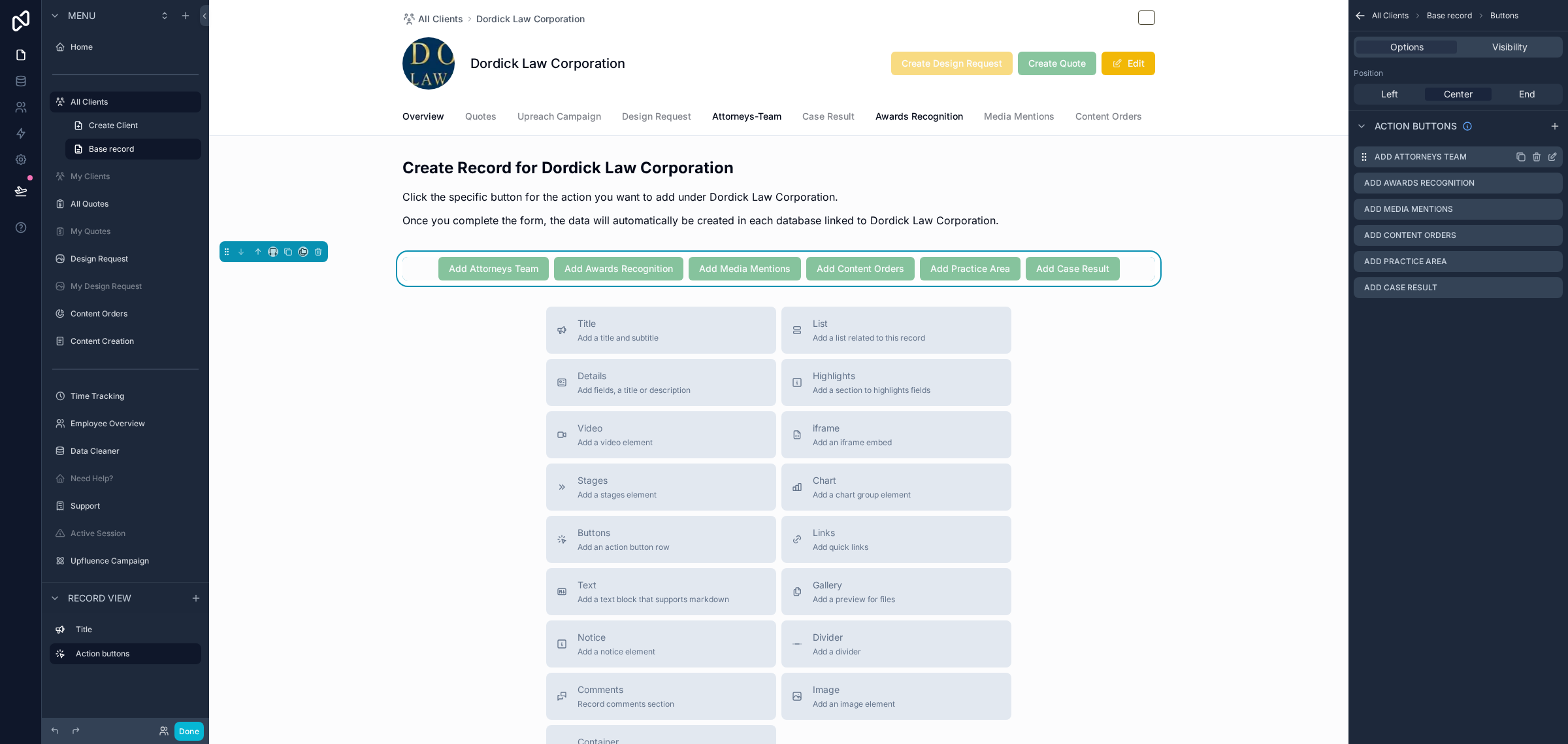
click at [1552, 154] on icon "scrollable content" at bounding box center [1553, 157] width 10 height 10
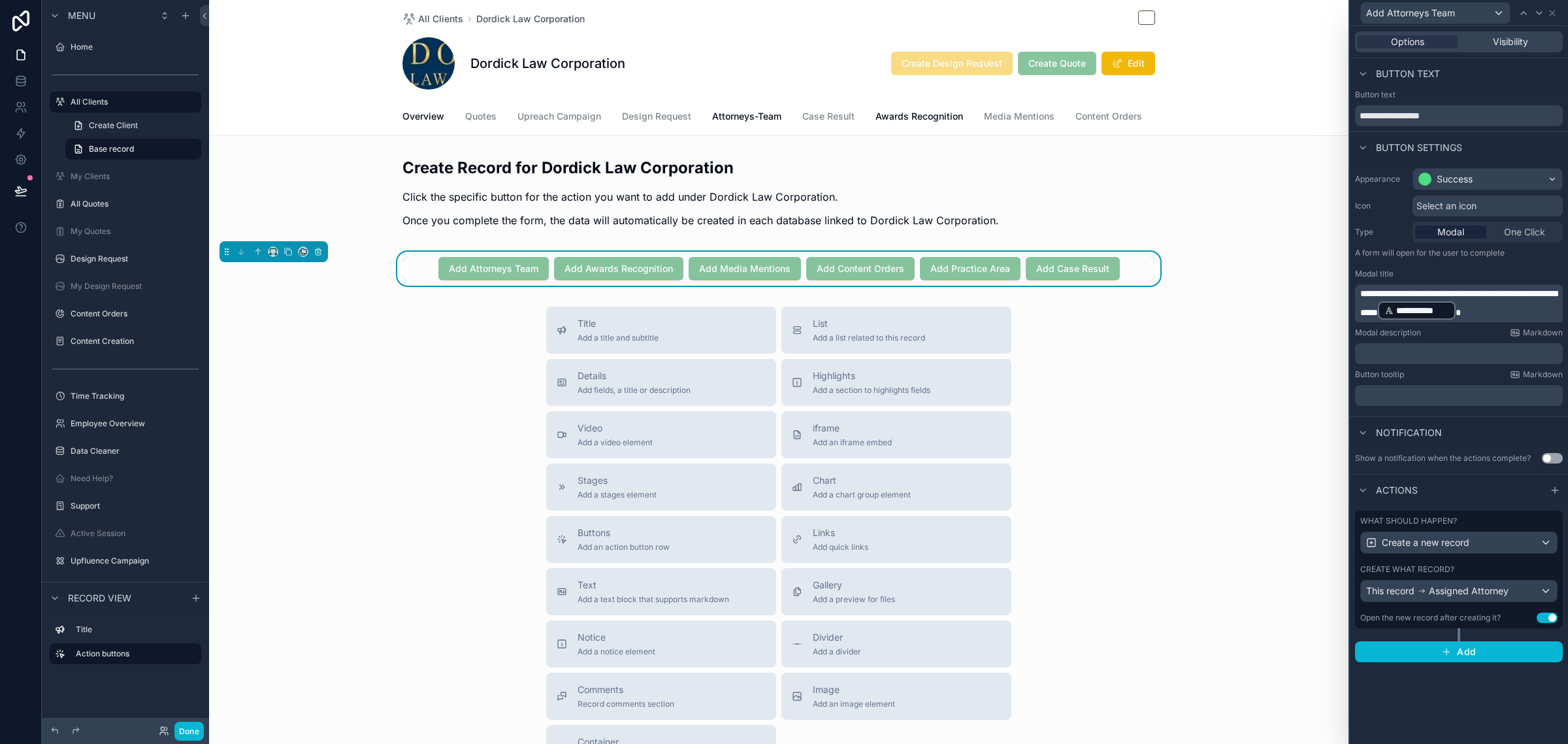
click at [1488, 566] on div "Create what record?" at bounding box center [1459, 569] width 198 height 10
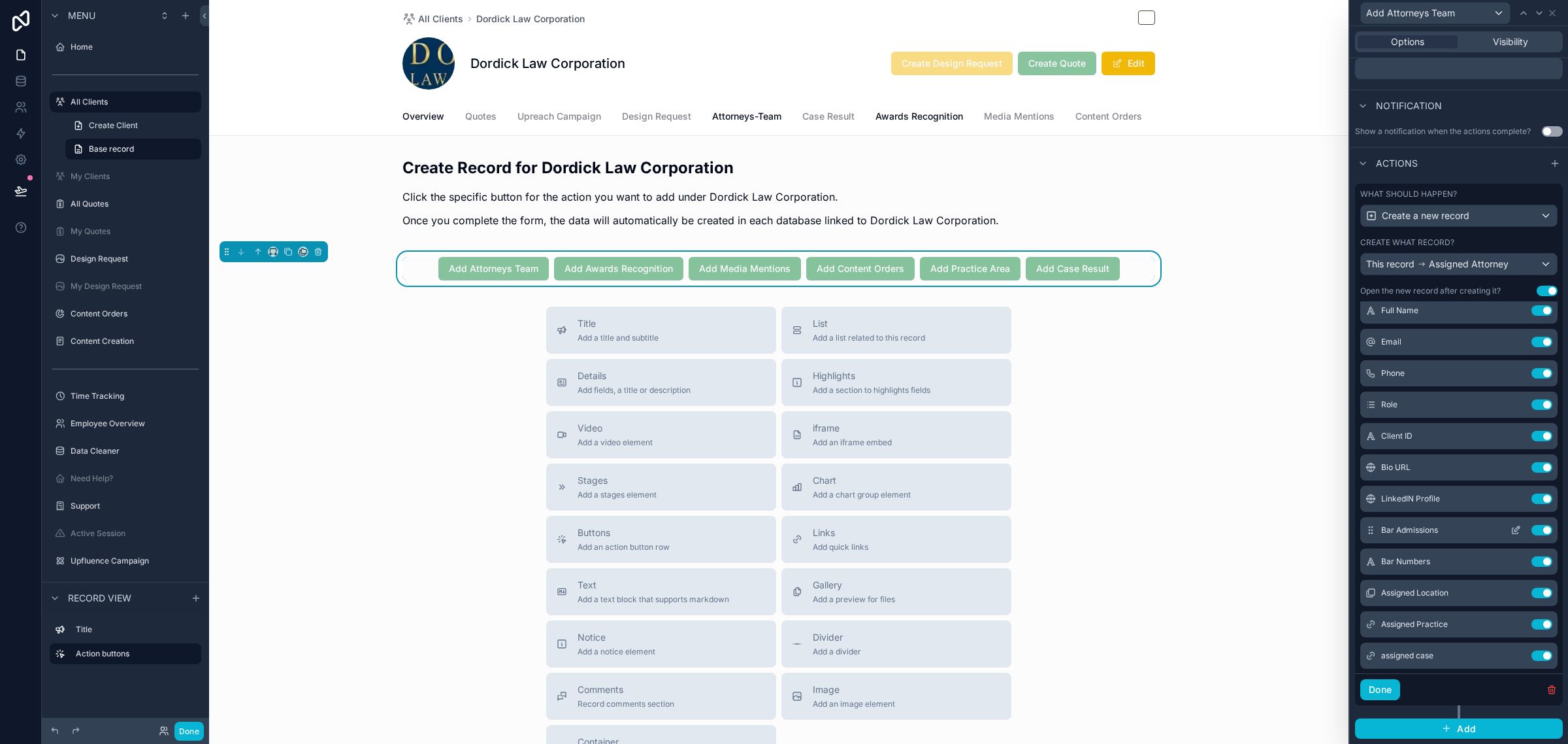
scroll to position [164, 0]
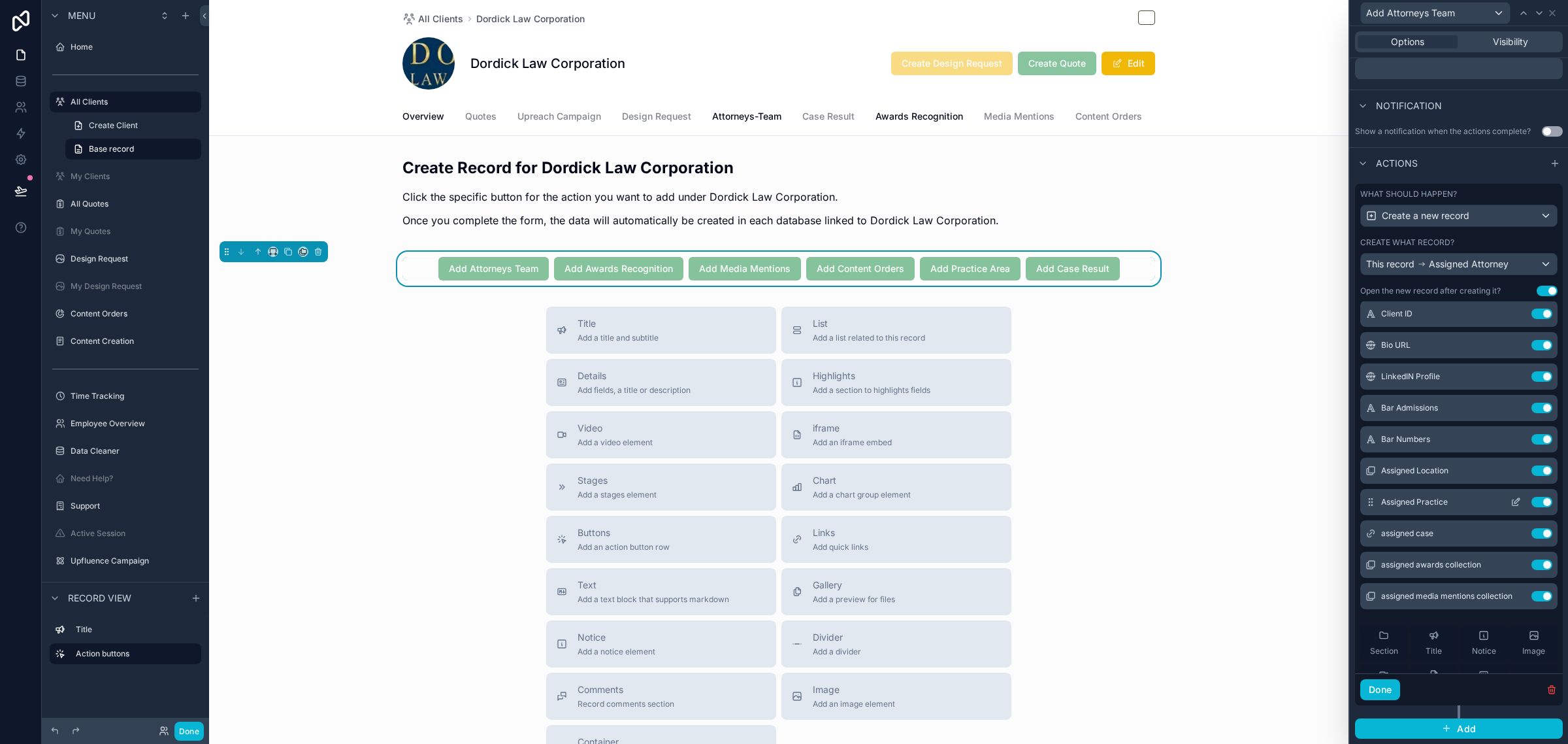
click at [1510, 500] on icon at bounding box center [1516, 502] width 10 height 10
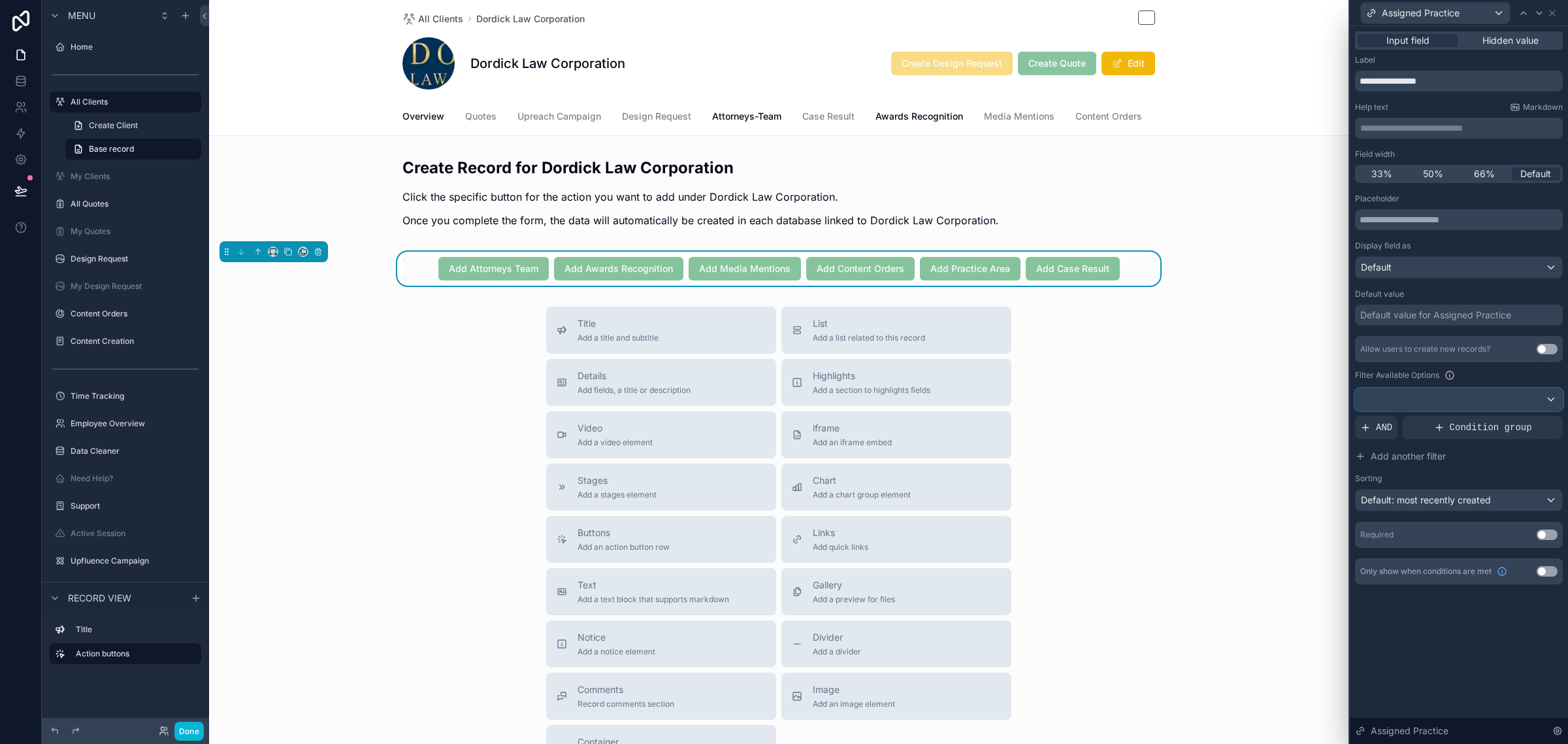
click at [1443, 397] on div at bounding box center [1459, 399] width 206 height 21
click at [1421, 507] on div at bounding box center [1459, 372] width 218 height 744
click at [1429, 400] on div at bounding box center [1459, 399] width 206 height 21
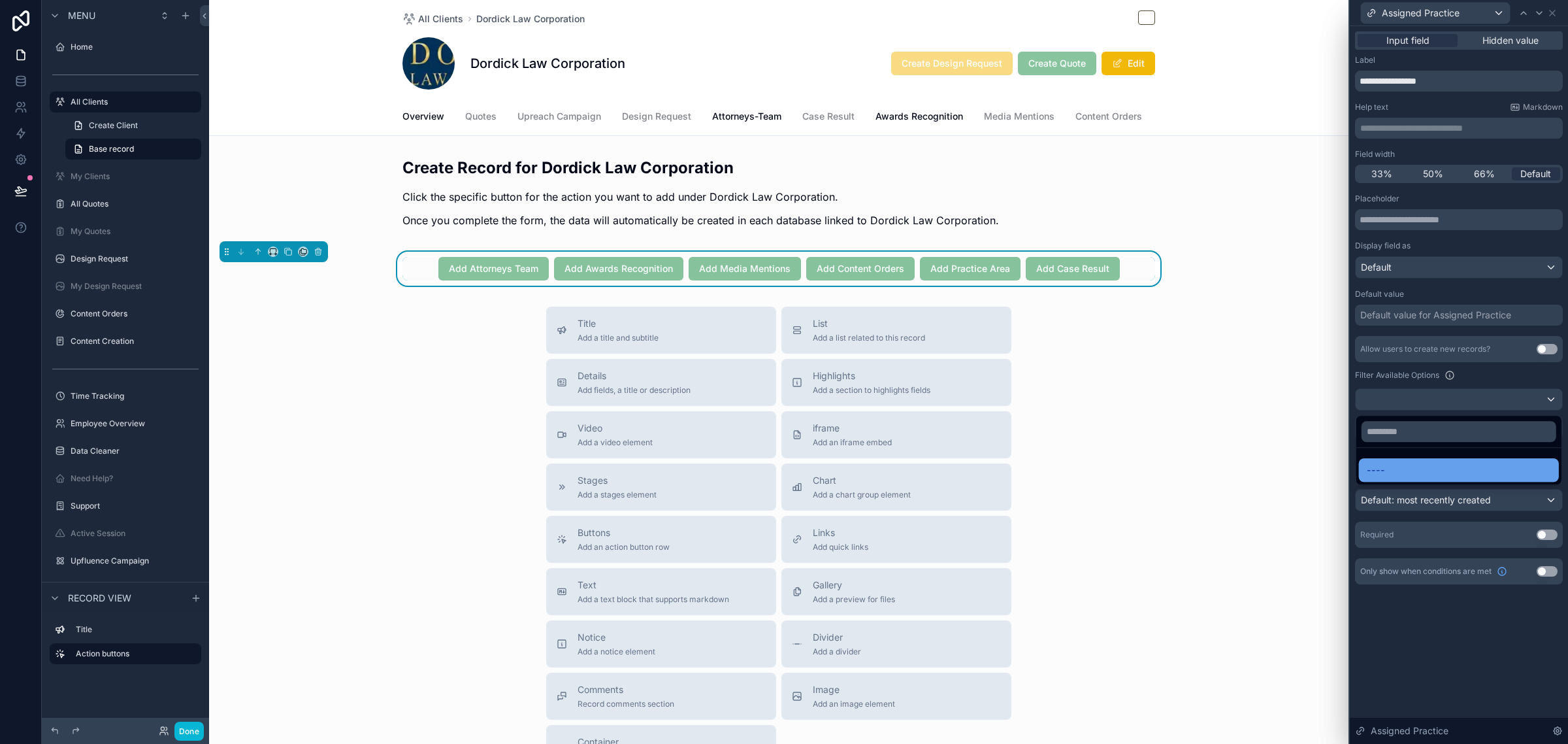
click at [1376, 476] on span "----" at bounding box center [1376, 470] width 18 height 15
click at [1381, 435] on div "AND" at bounding box center [1376, 428] width 43 height 24
click at [1529, 419] on icon at bounding box center [1530, 417] width 8 height 8
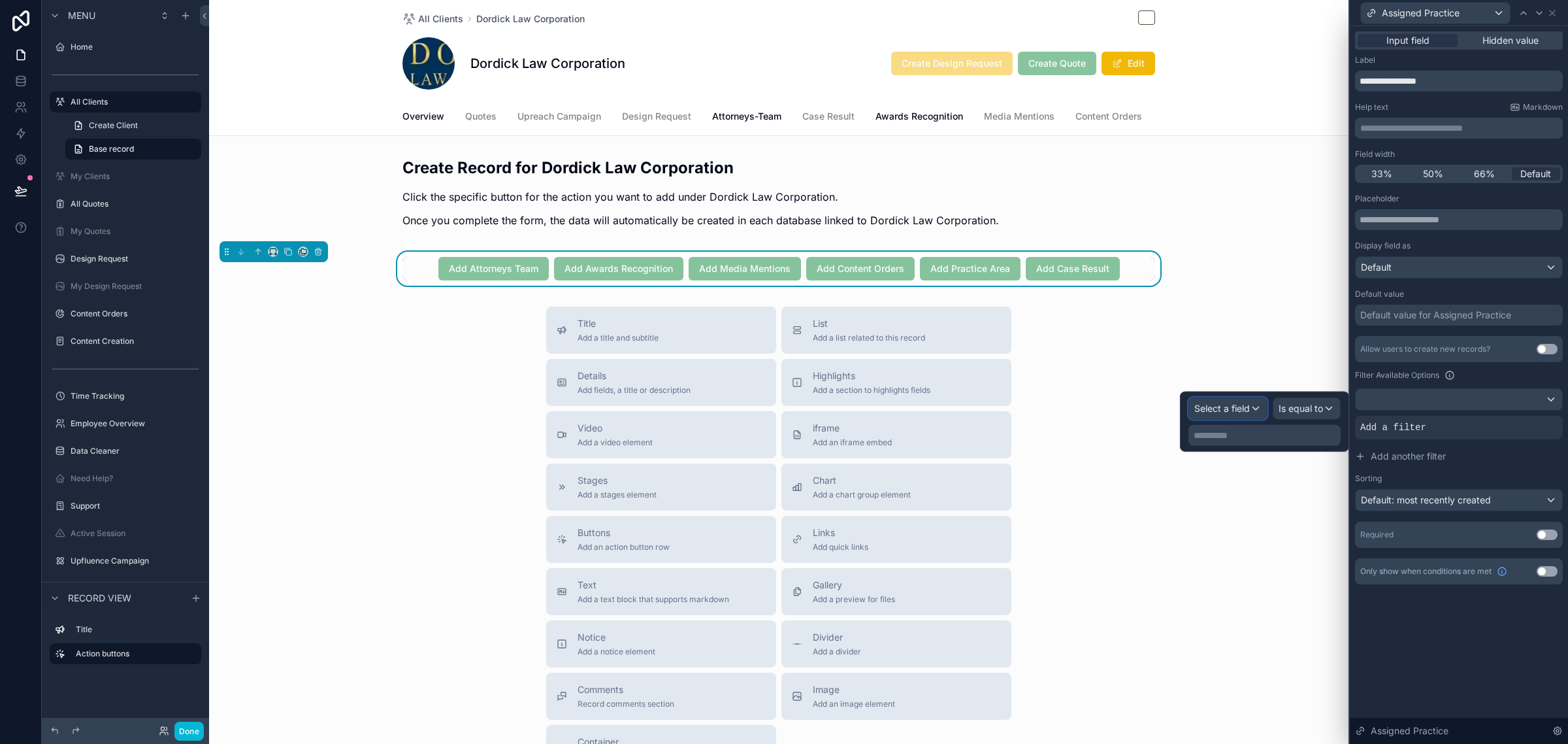
click at [1248, 411] on span "Select a field" at bounding box center [1222, 408] width 55 height 11
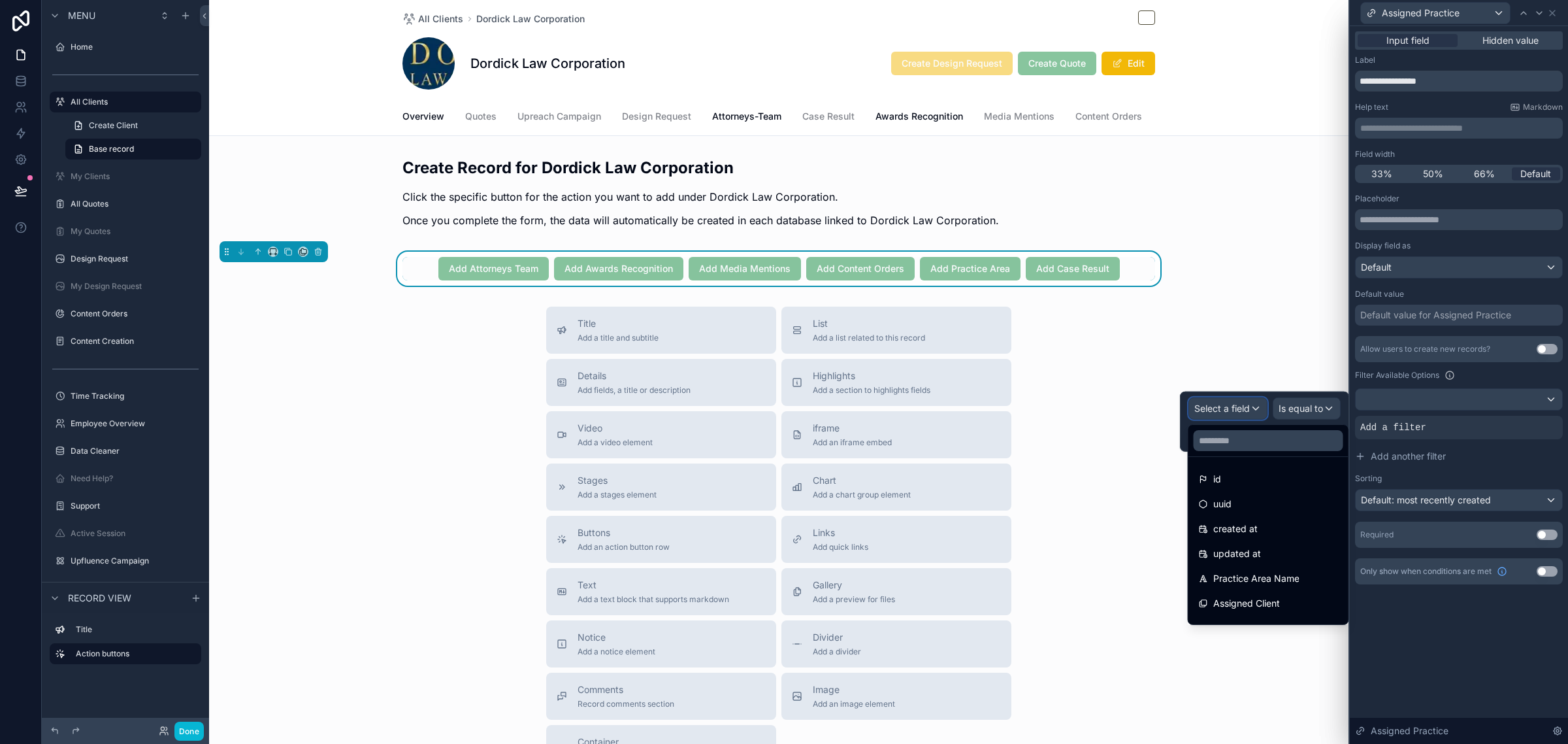
scroll to position [82, 0]
click at [1284, 520] on div "Assigned Client" at bounding box center [1268, 521] width 139 height 15
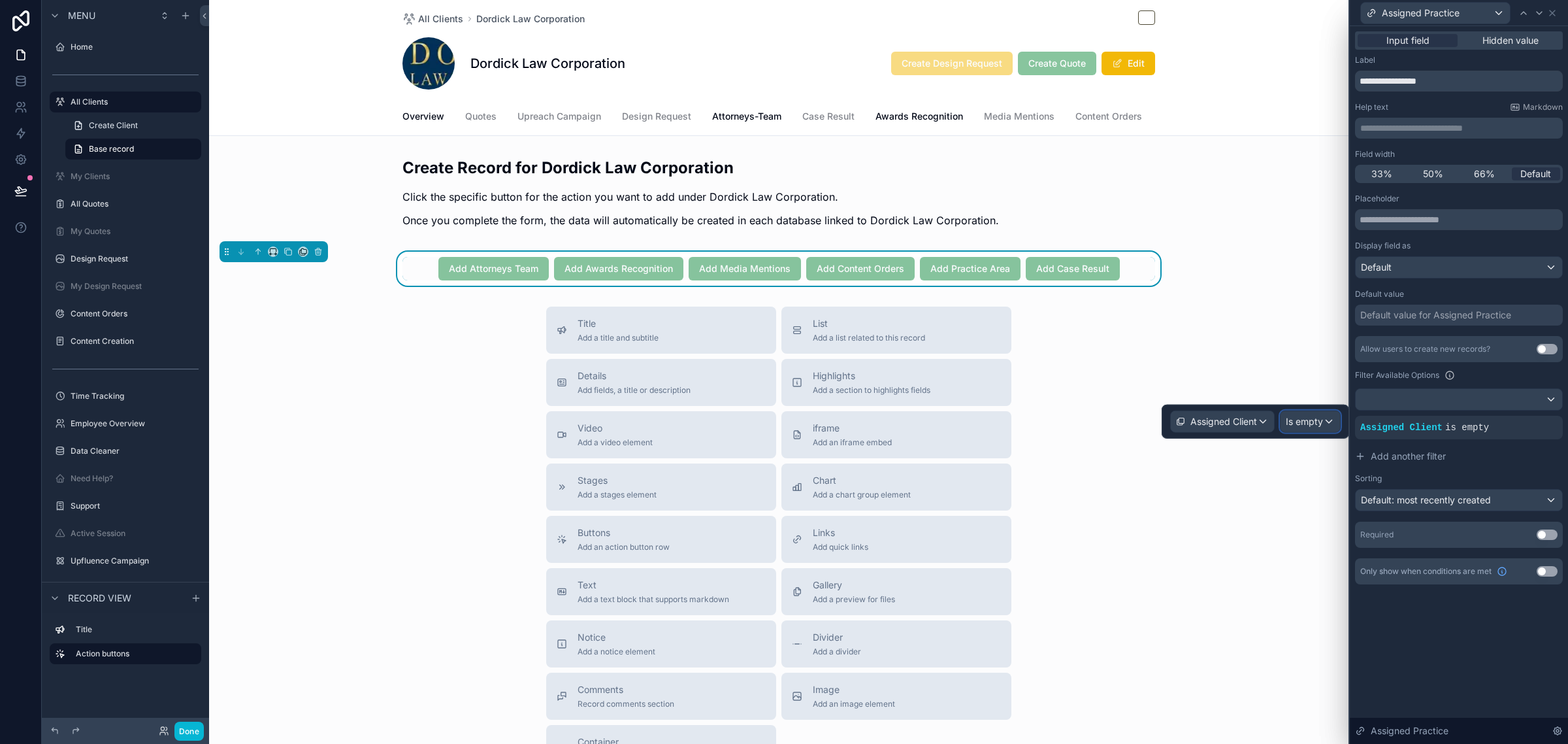
click at [1337, 430] on div "Is empty" at bounding box center [1310, 421] width 60 height 21
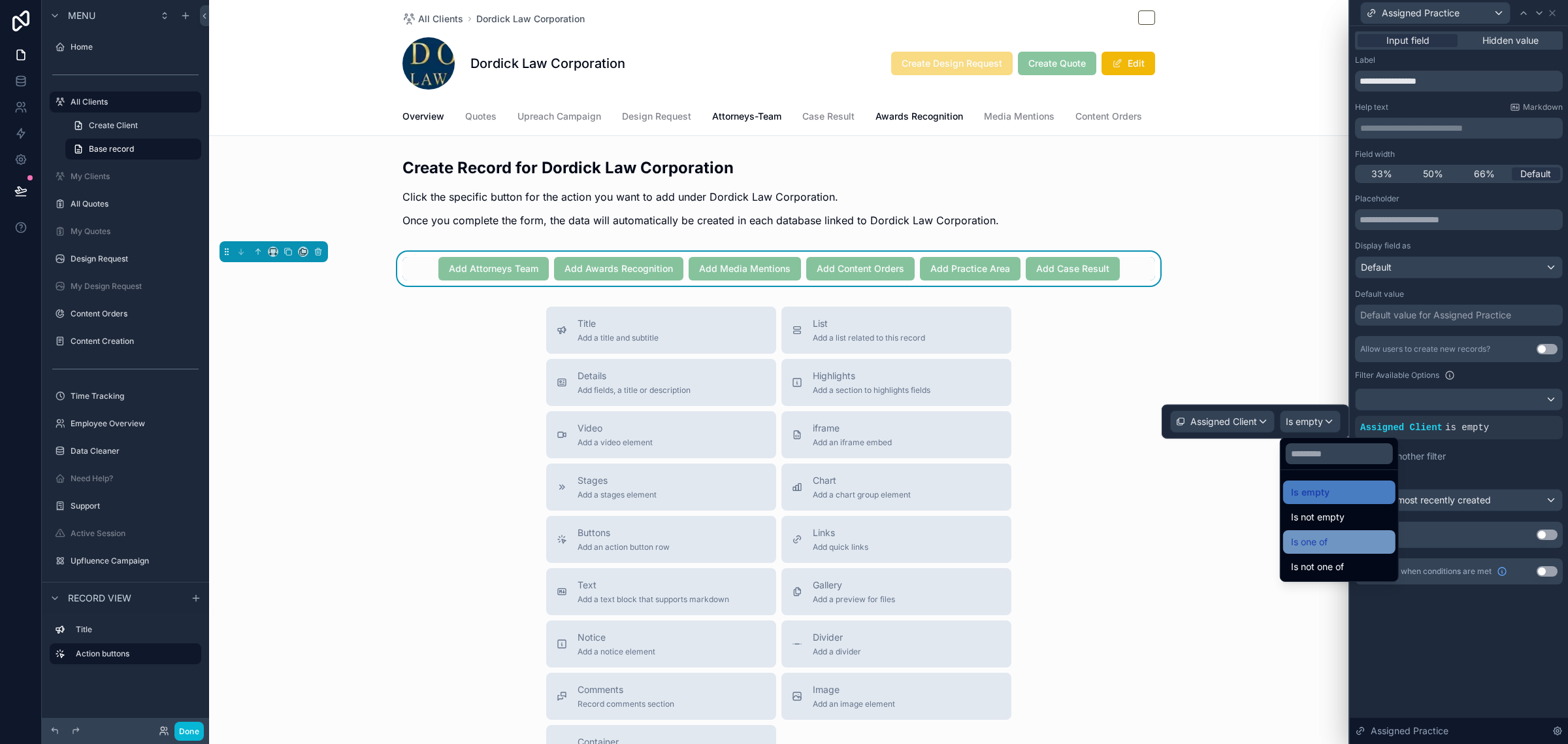
click at [1324, 541] on span "Is one of" at bounding box center [1309, 541] width 37 height 15
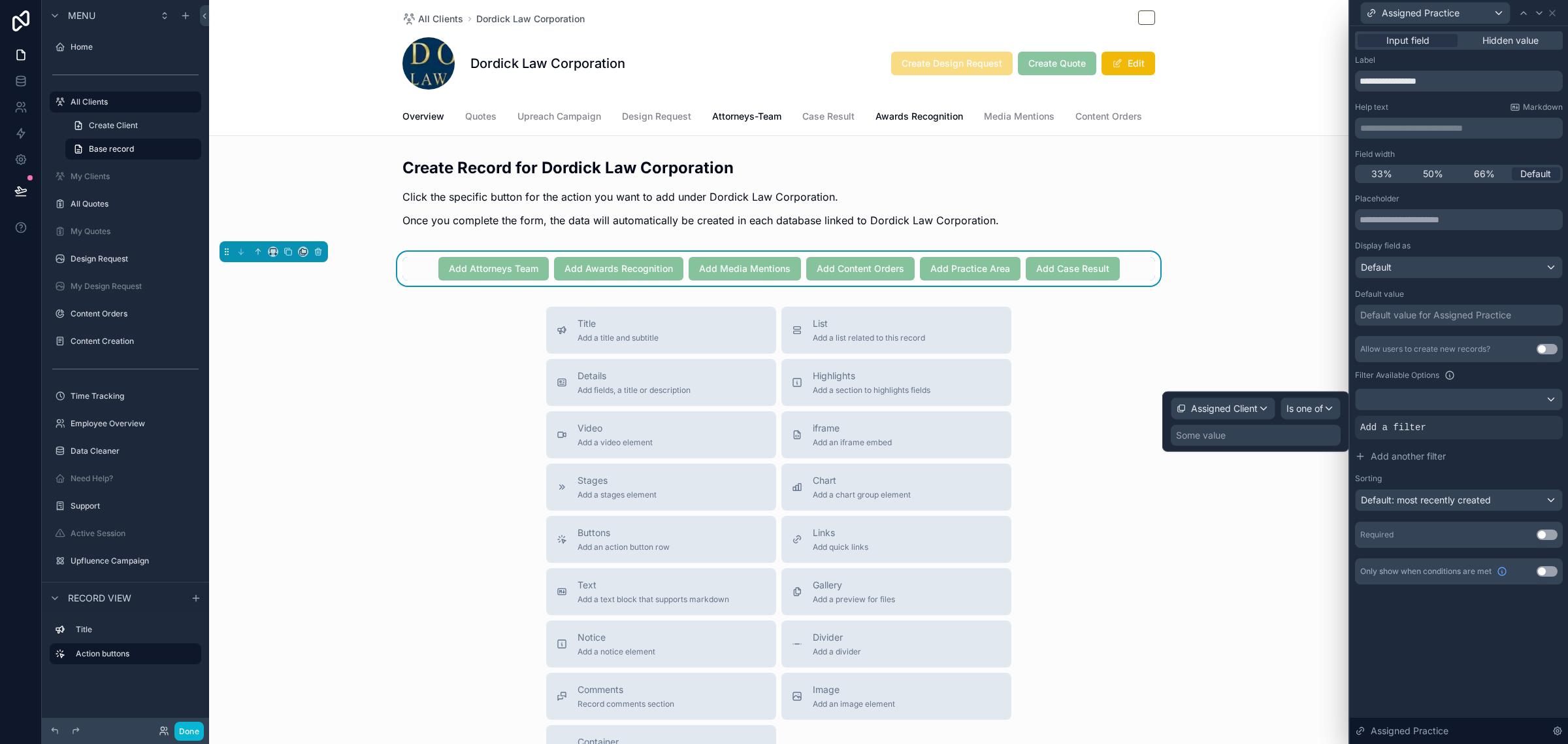
click at [1308, 434] on div "Some value" at bounding box center [1255, 435] width 170 height 21
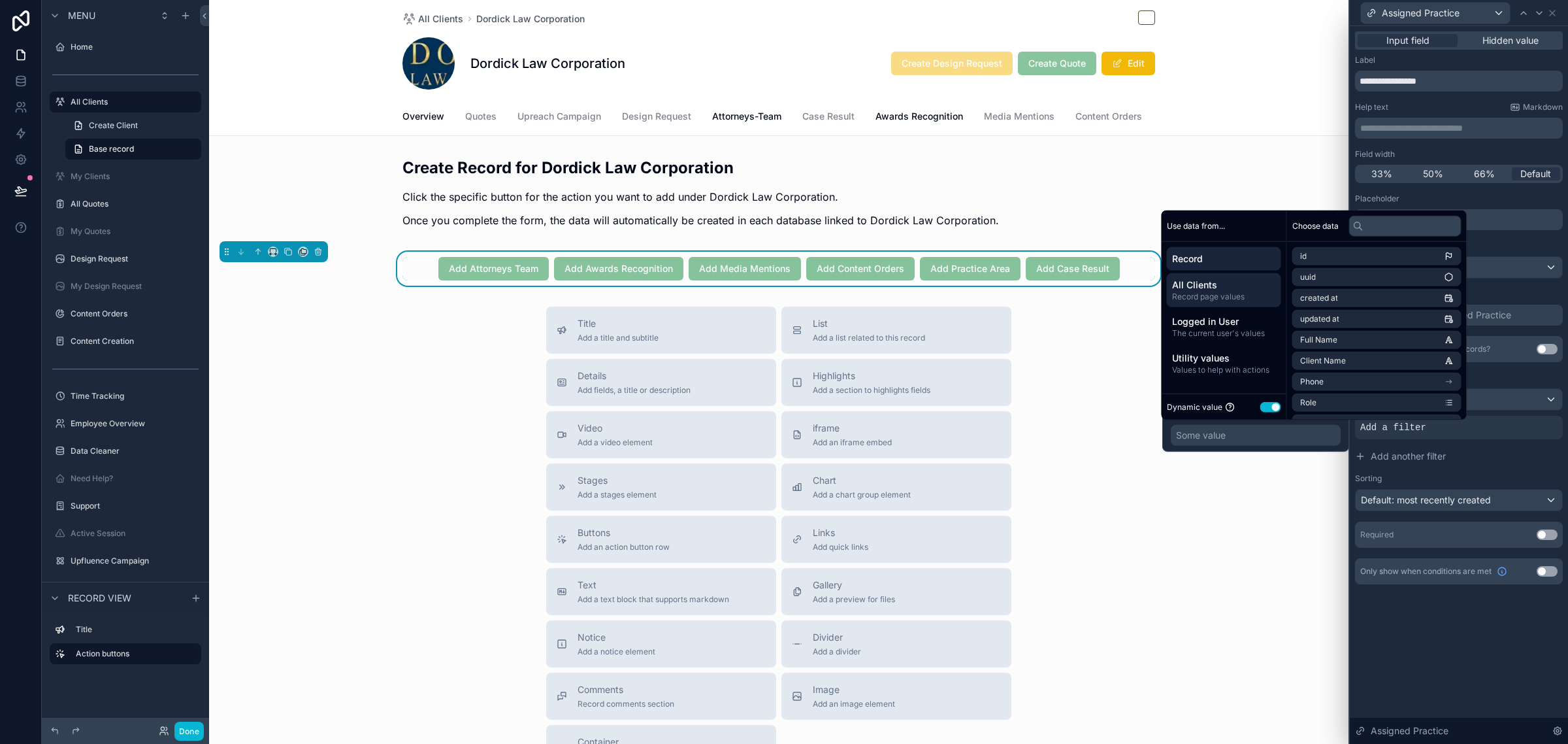
click at [1216, 288] on span "All Clients" at bounding box center [1224, 285] width 104 height 13
click at [1385, 260] on li "Client Database item" at bounding box center [1377, 256] width 170 height 18
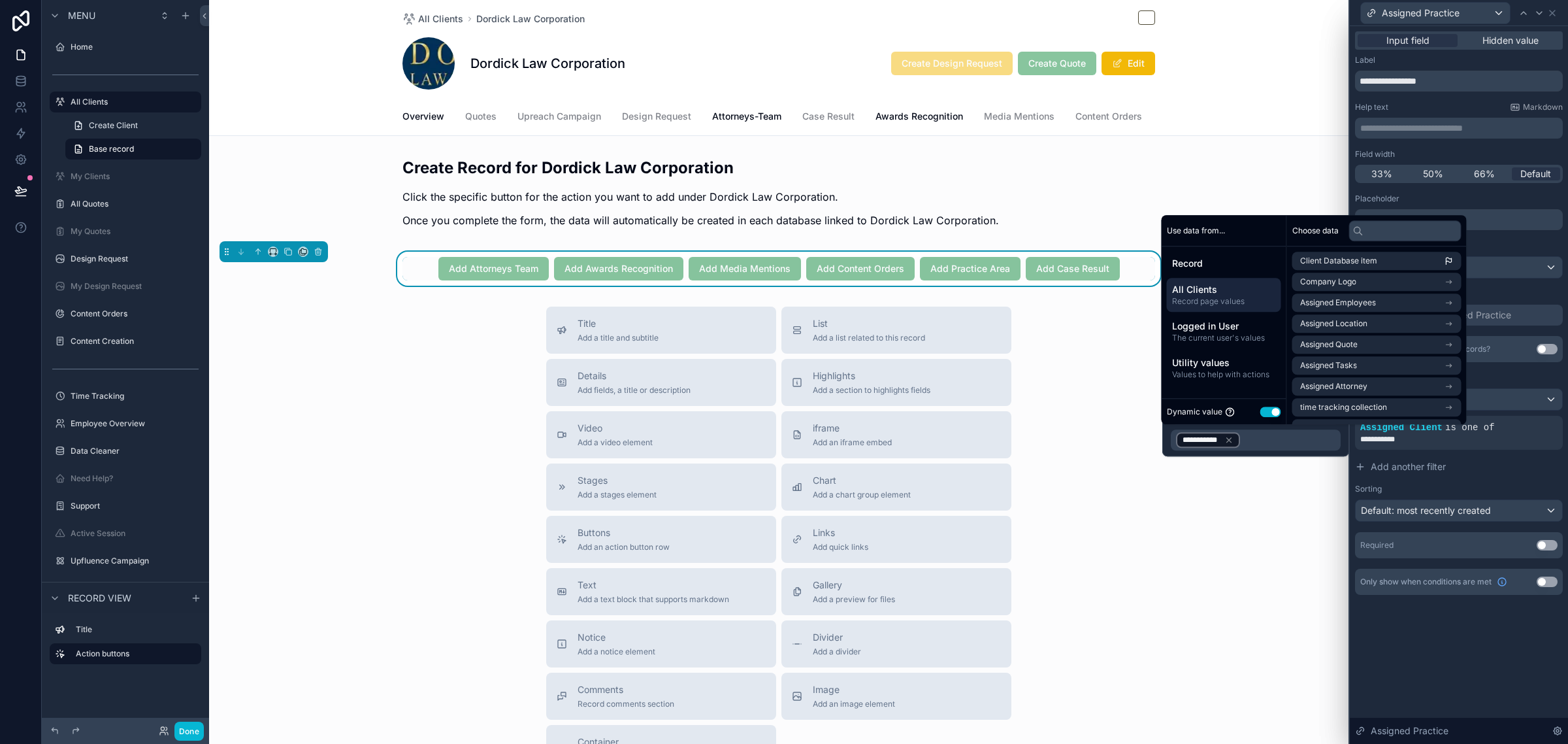
click at [1461, 661] on div "**********" at bounding box center [1459, 384] width 218 height 717
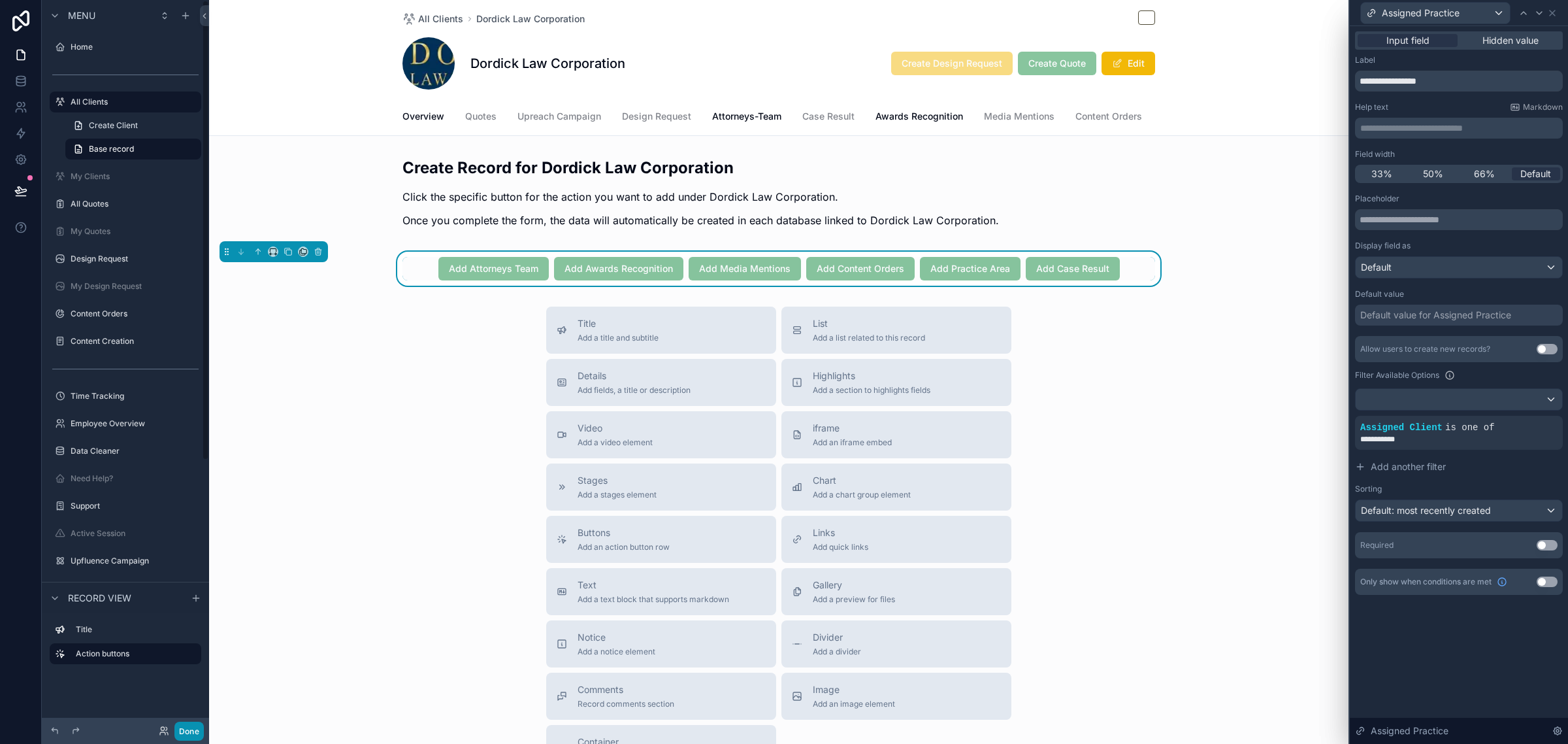
click at [192, 729] on button "Done" at bounding box center [189, 731] width 29 height 19
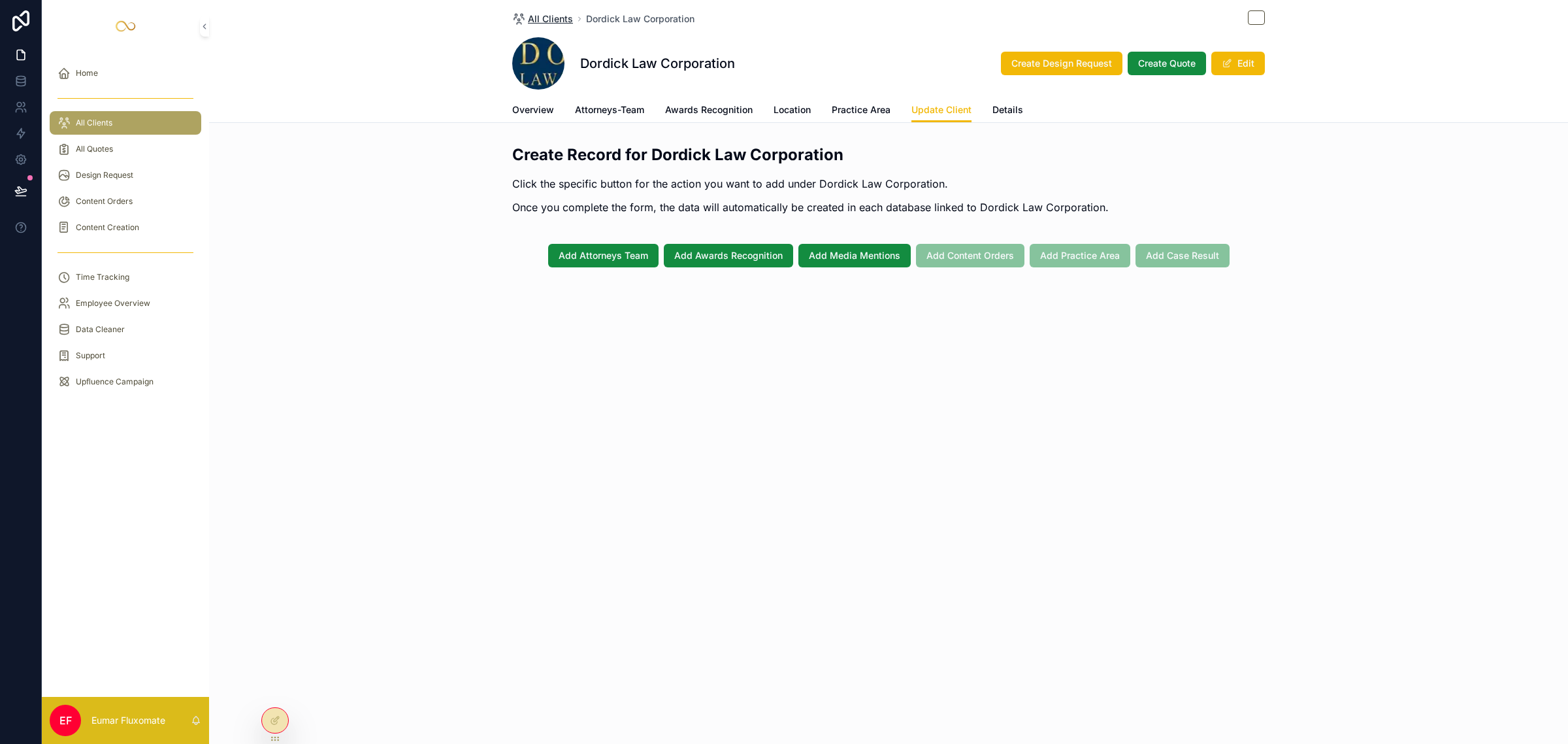
click at [537, 14] on span "All Clients" at bounding box center [550, 19] width 45 height 13
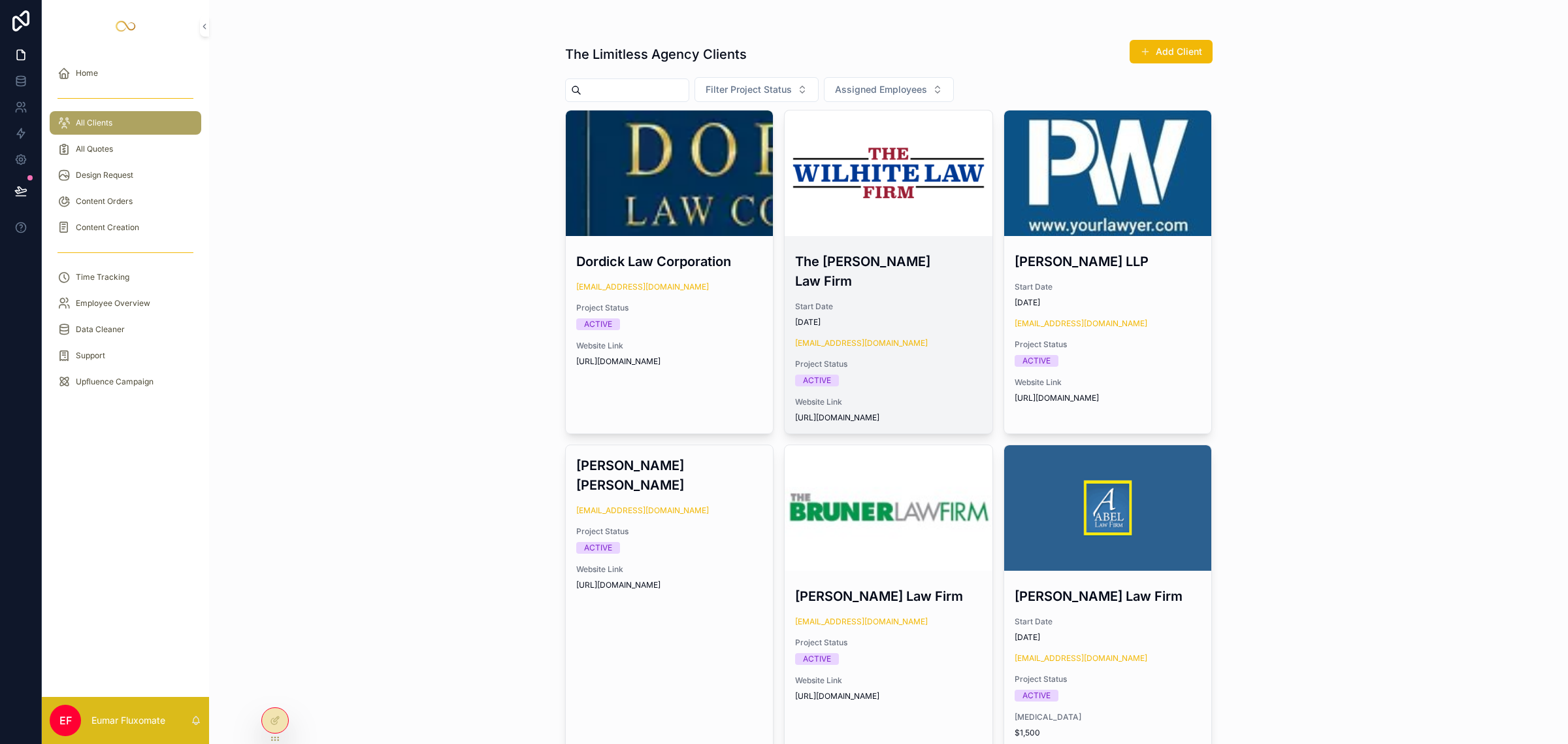
click at [902, 269] on h3 "The [PERSON_NAME] Law Firm" at bounding box center [888, 271] width 187 height 39
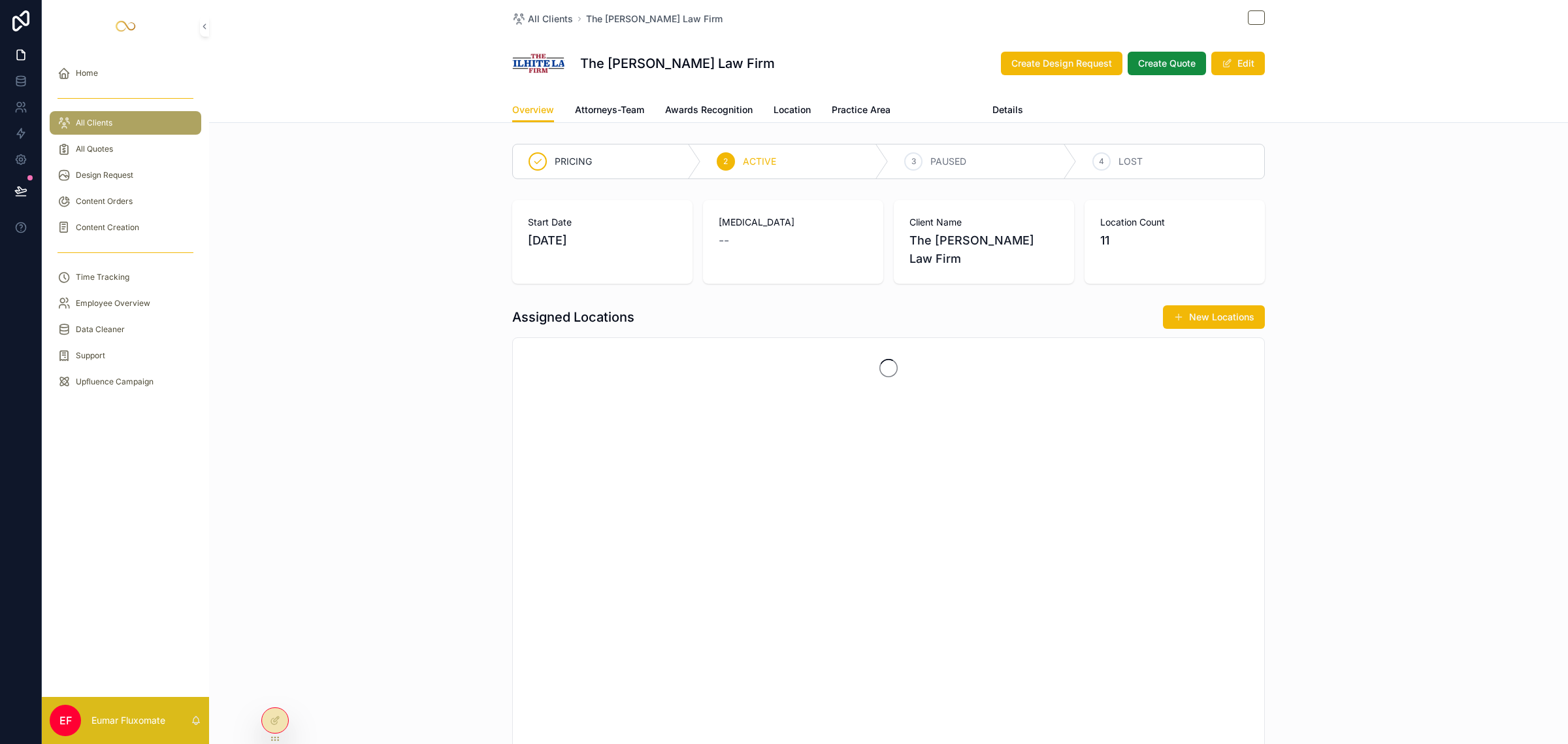
click at [929, 108] on span "Update Client" at bounding box center [941, 110] width 60 height 13
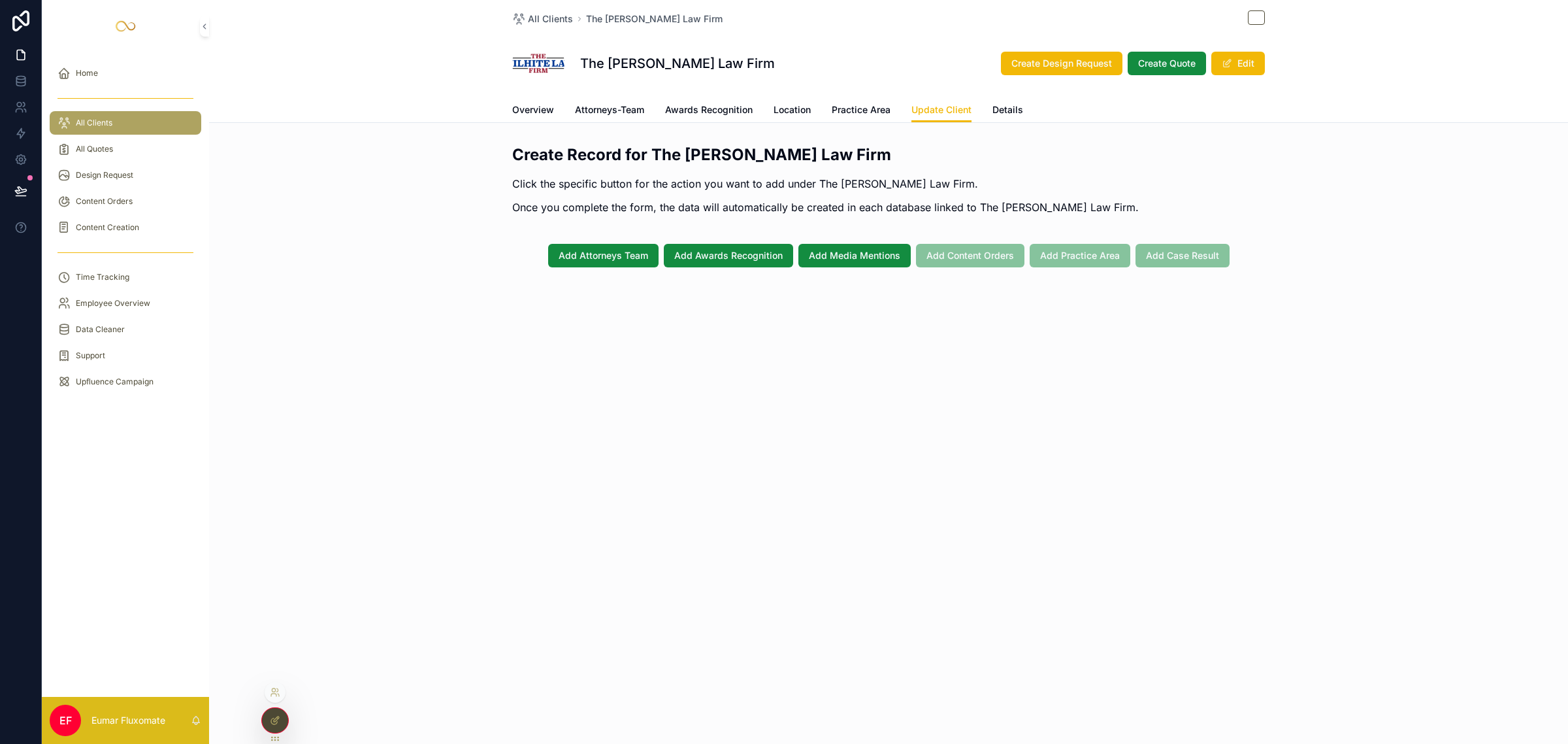
click at [265, 723] on div at bounding box center [274, 720] width 26 height 25
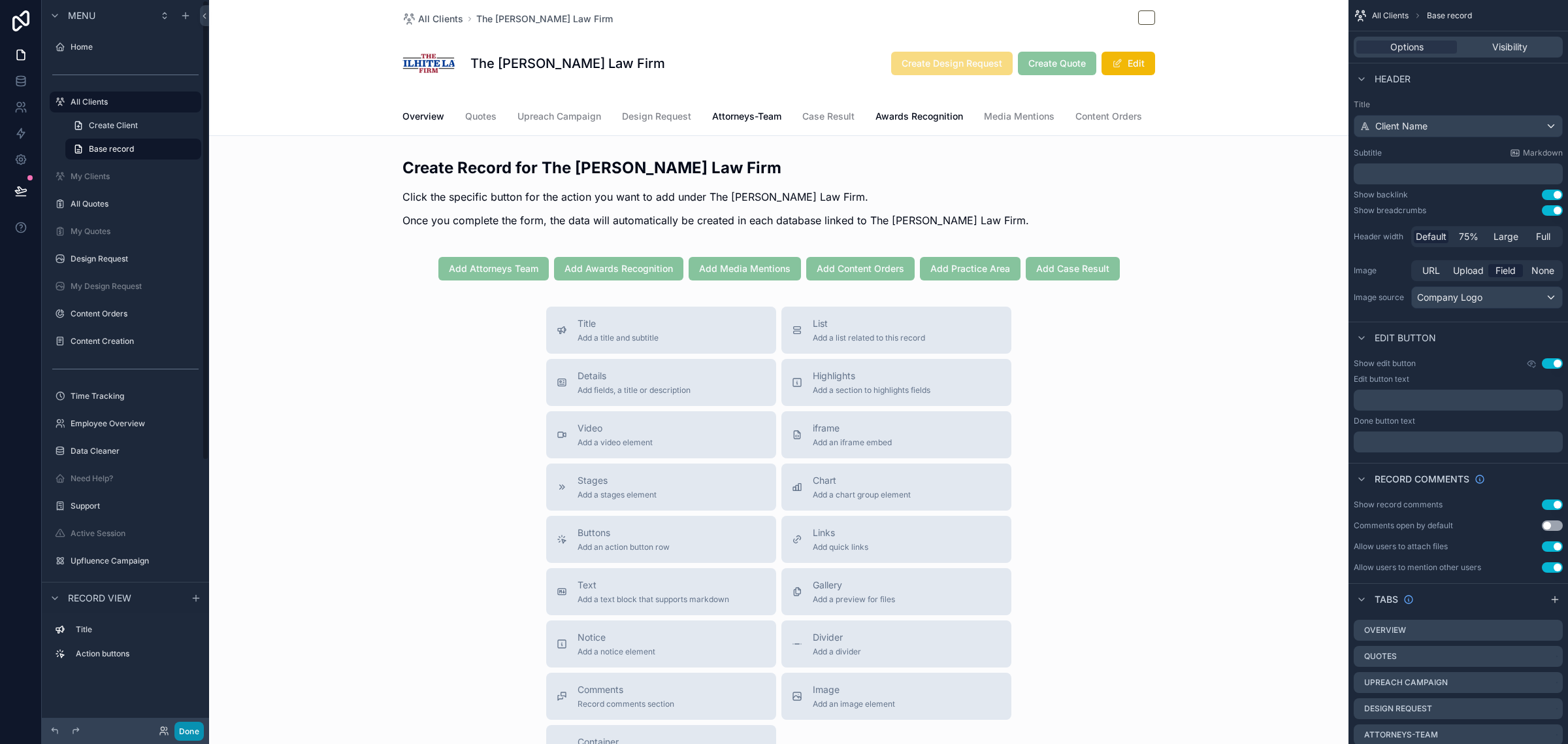
click at [185, 733] on button "Done" at bounding box center [189, 731] width 29 height 19
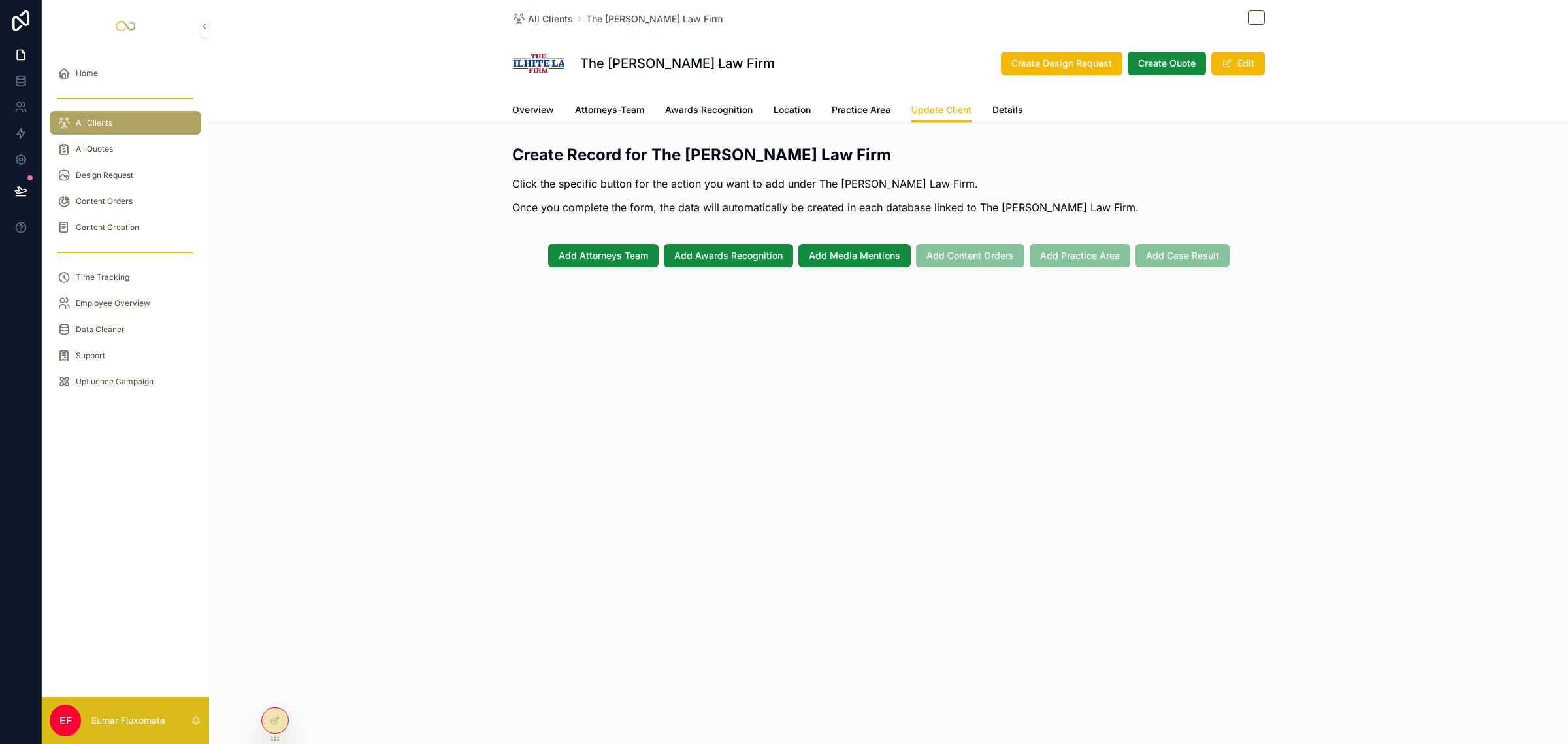
click at [596, 238] on div "Add Attorneys Team Add Awards Recognition Add Media Mentions Add Content Orders…" at bounding box center [888, 255] width 1359 height 34
click at [595, 248] on button "Add Attorneys Team" at bounding box center [604, 256] width 111 height 24
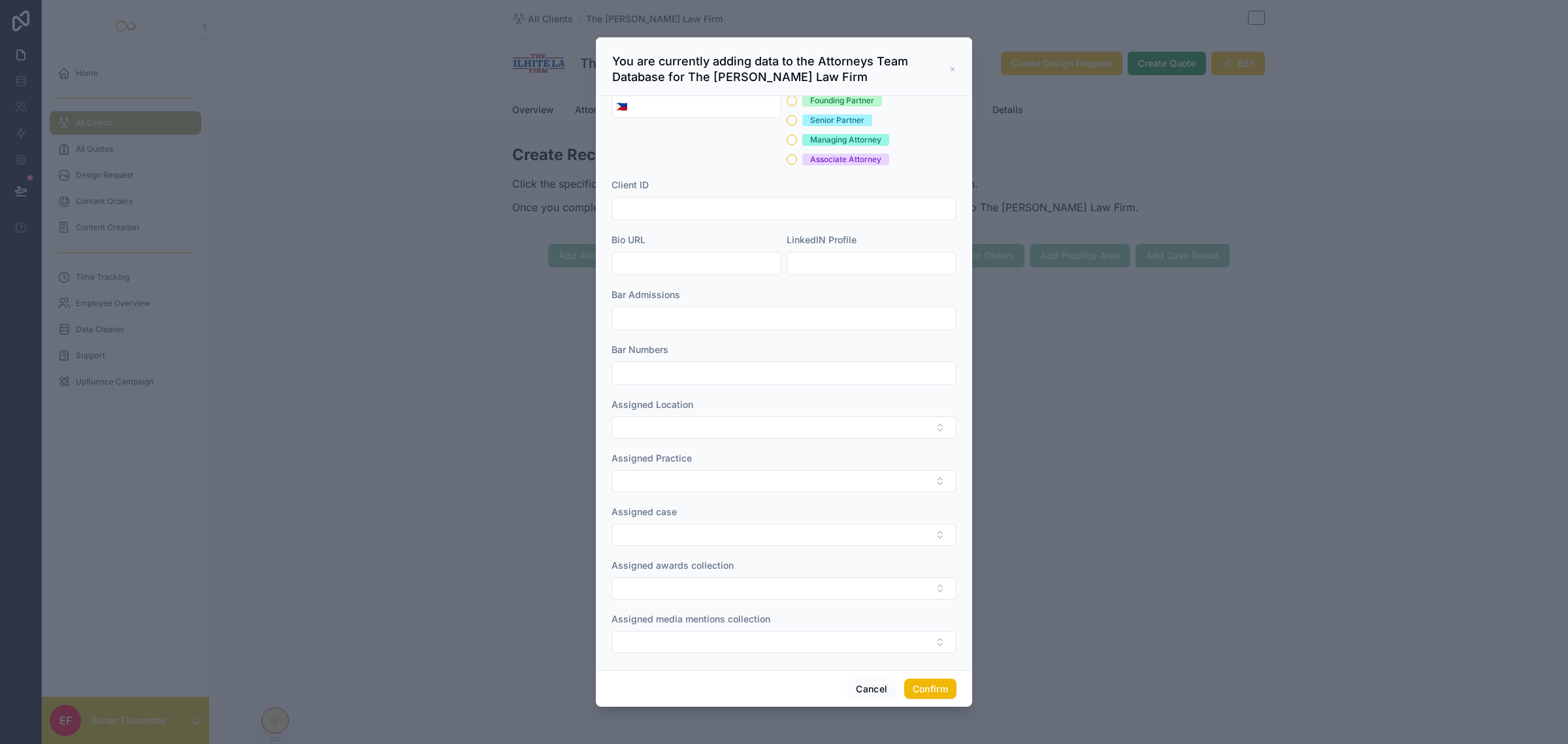
scroll to position [142, 0]
click at [710, 463] on button "Select Button" at bounding box center [784, 474] width 345 height 22
click at [1146, 363] on div at bounding box center [784, 372] width 1568 height 744
click at [952, 69] on icon at bounding box center [952, 69] width 7 height 10
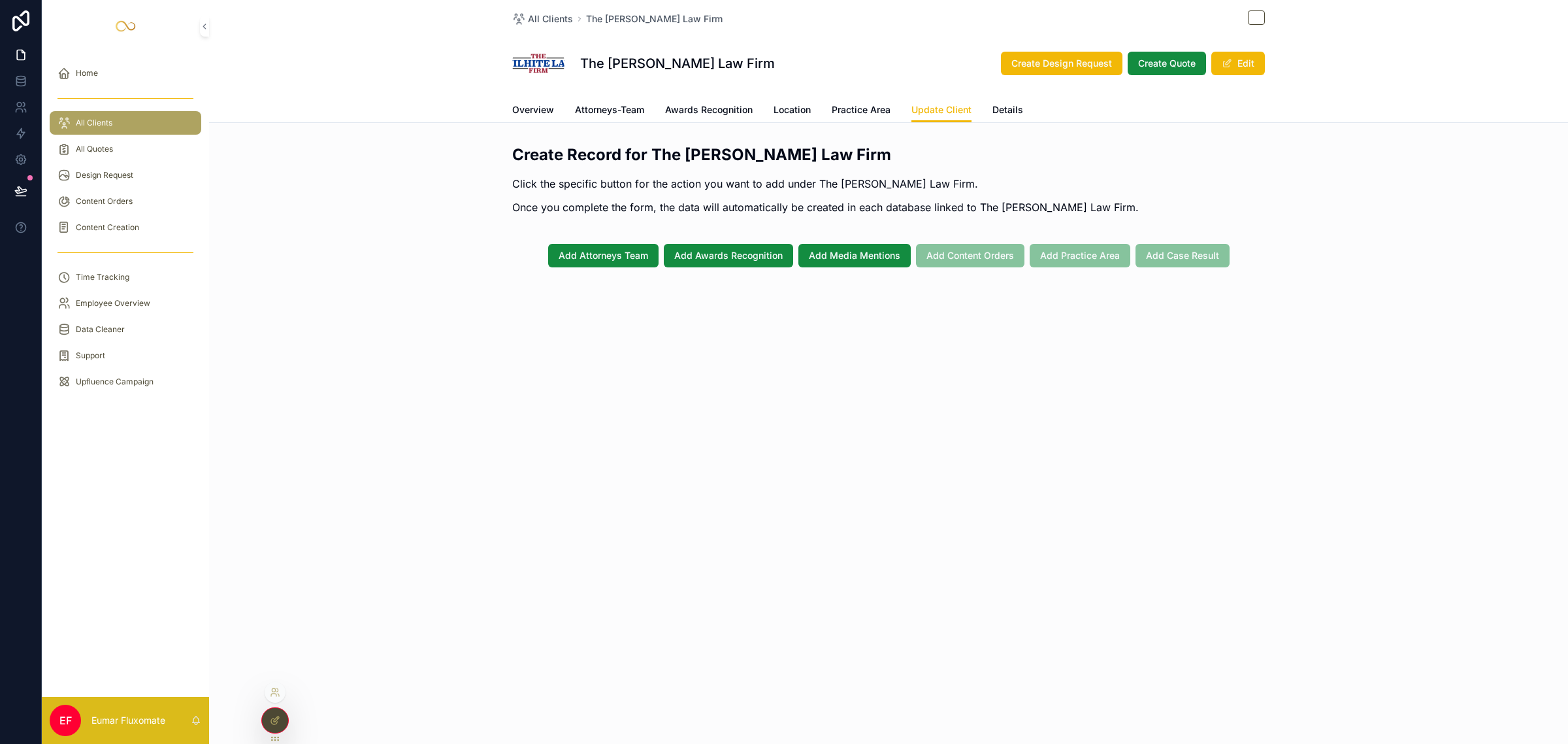
click at [279, 719] on icon at bounding box center [275, 720] width 10 height 10
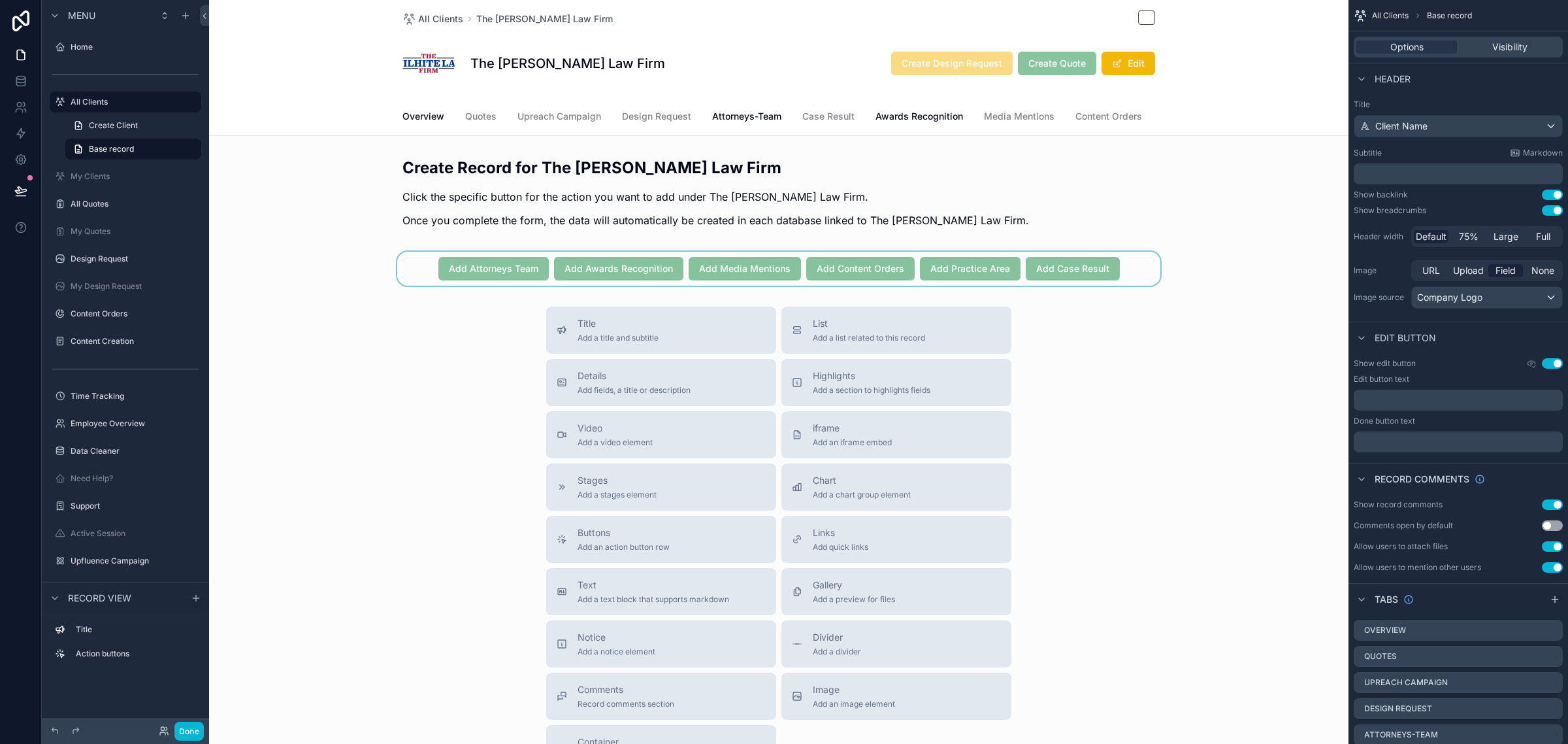
click at [1131, 283] on div "scrollable content" at bounding box center [779, 268] width 1140 height 34
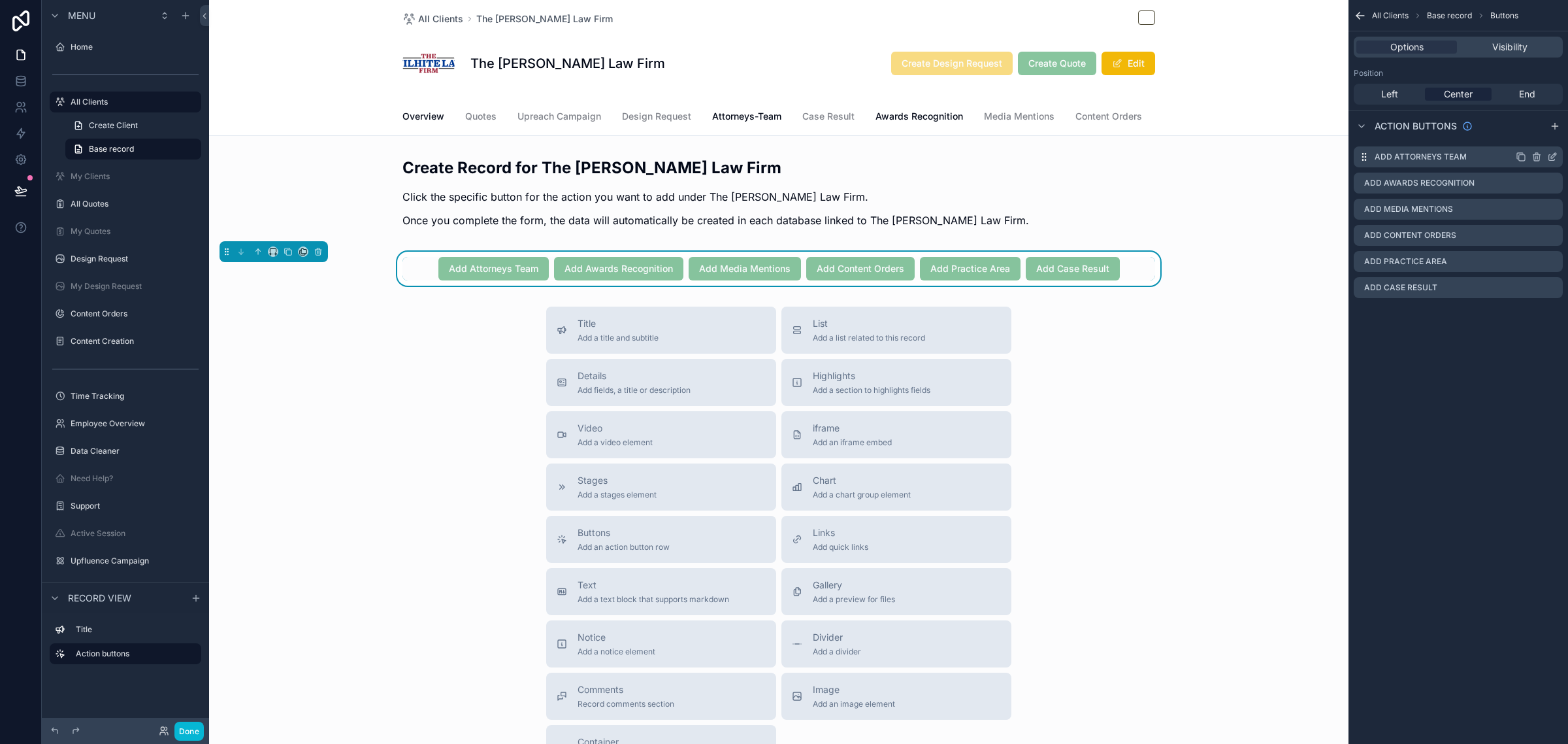
click at [1550, 155] on icon "scrollable content" at bounding box center [1553, 157] width 10 height 10
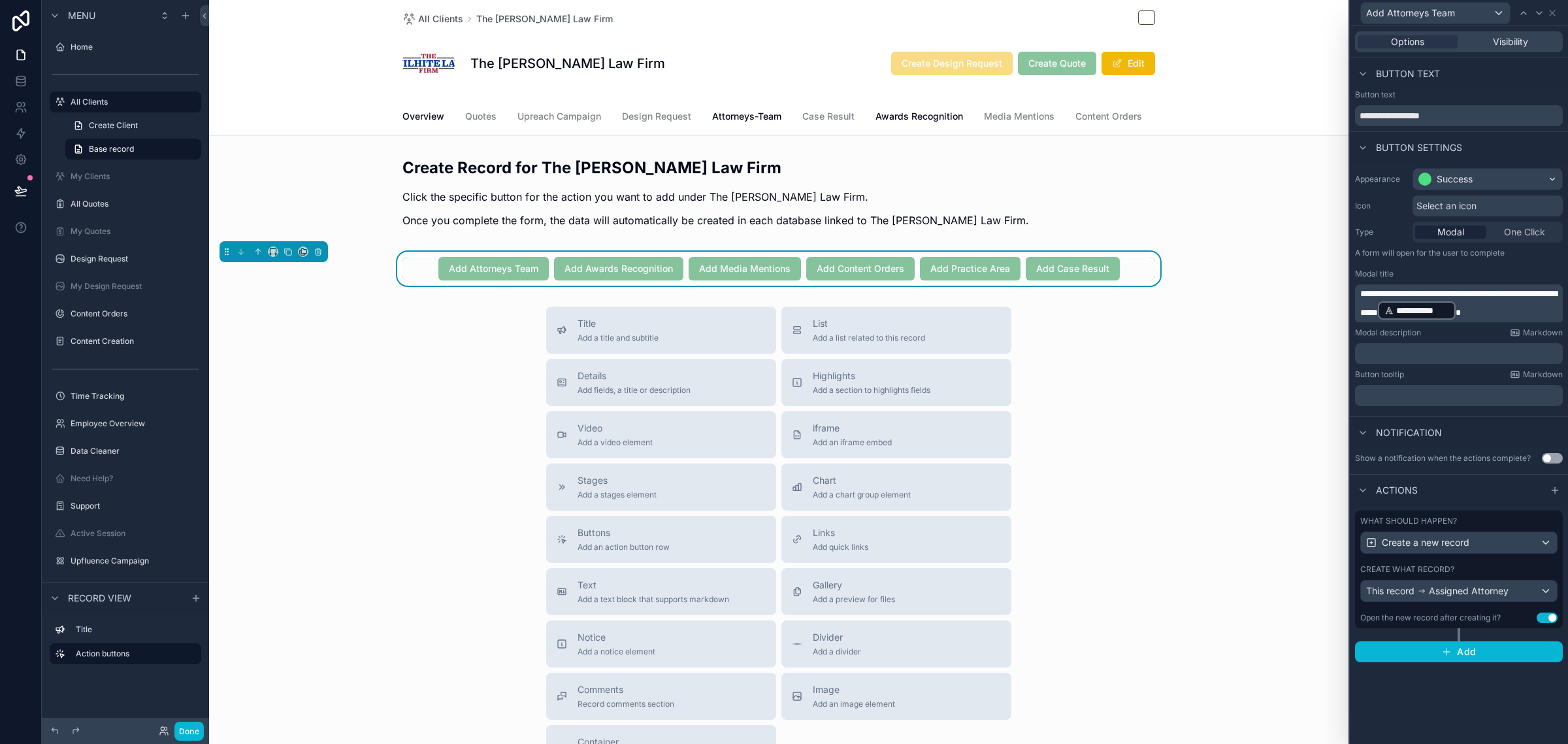
click at [1487, 566] on div "Create what record?" at bounding box center [1459, 569] width 198 height 10
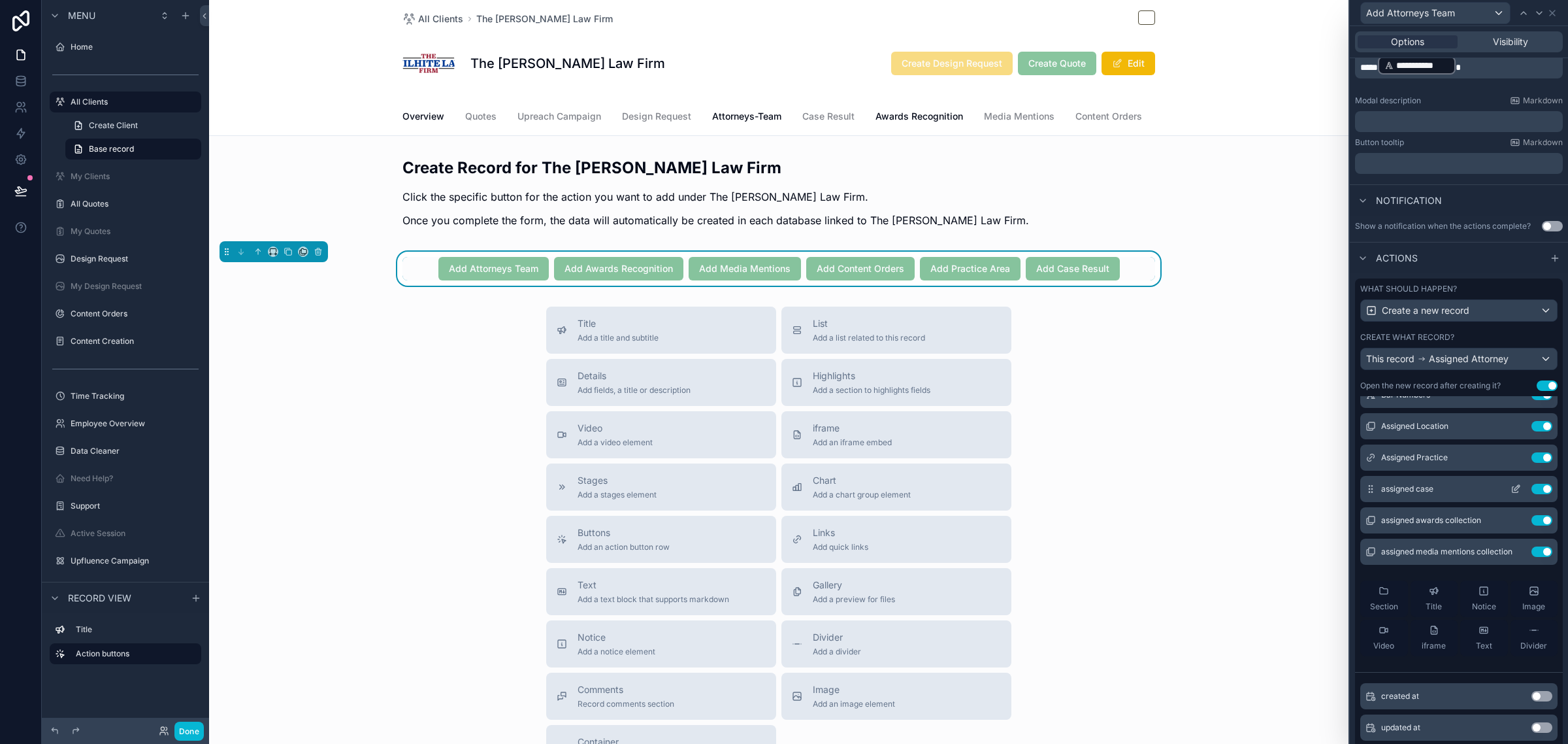
scroll to position [245, 0]
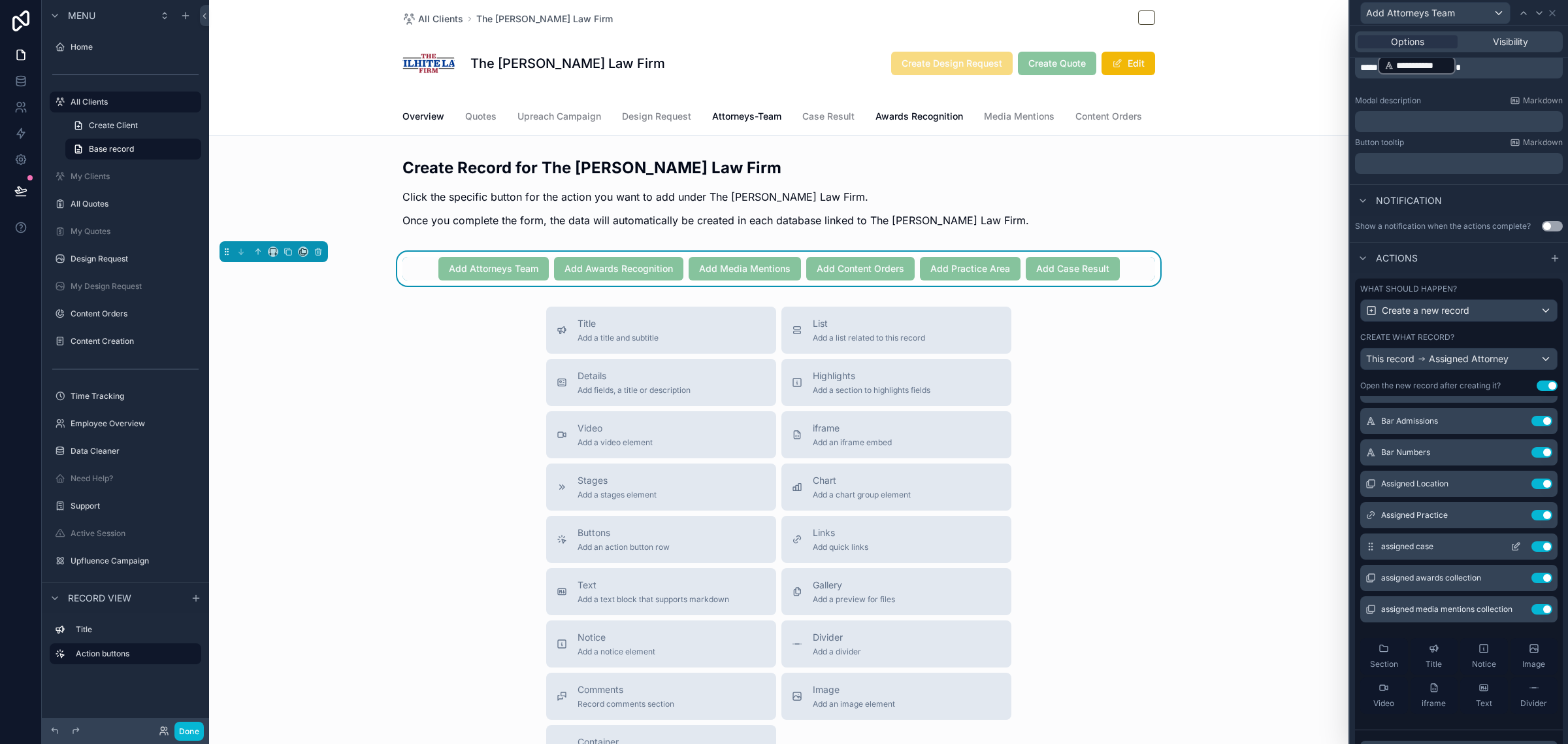
click at [1510, 552] on icon at bounding box center [1516, 546] width 10 height 10
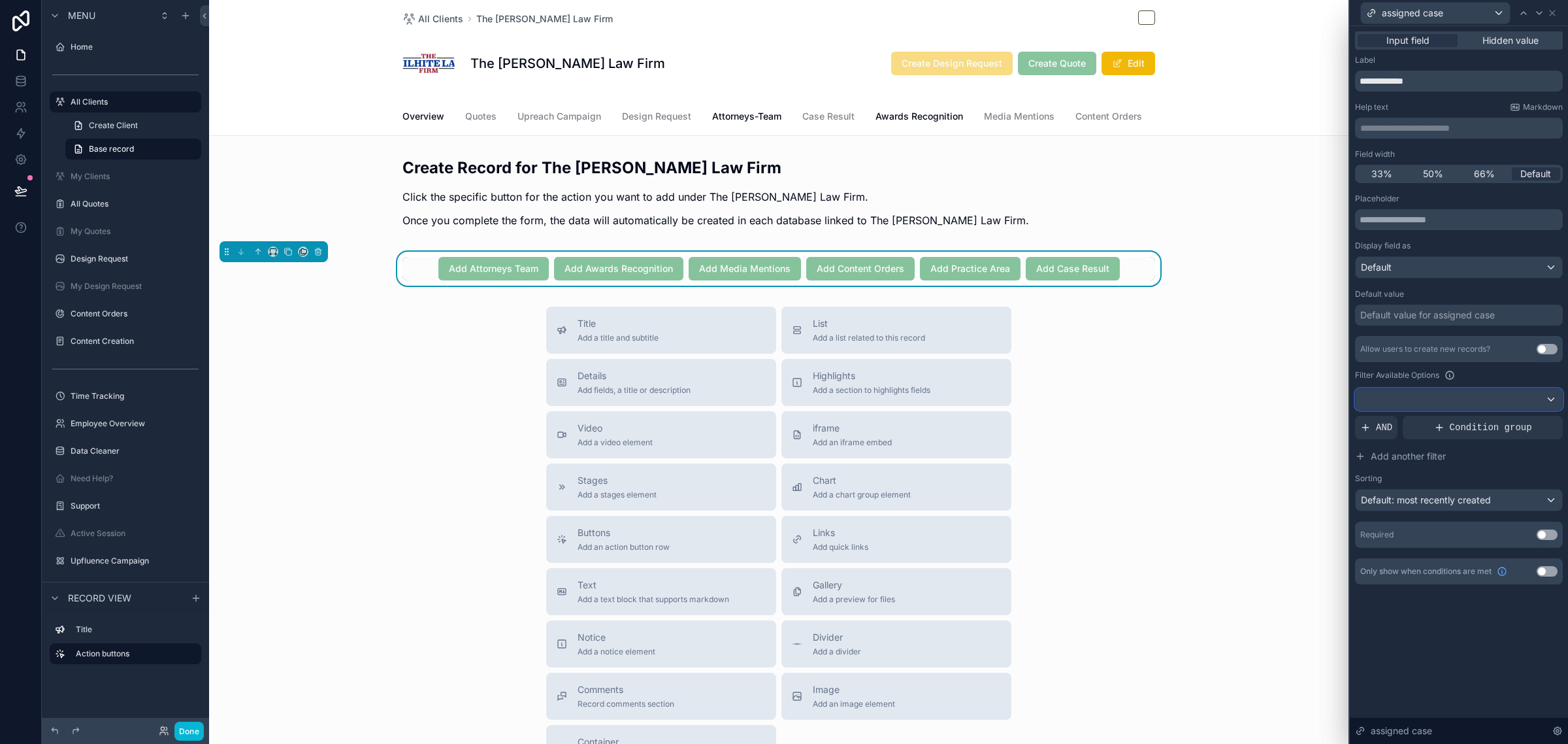
click at [1432, 394] on div at bounding box center [1459, 399] width 206 height 21
click at [1432, 394] on div at bounding box center [1459, 372] width 218 height 744
click at [1377, 428] on span "AND" at bounding box center [1384, 428] width 16 height 13
click at [1527, 416] on icon at bounding box center [1530, 417] width 8 height 8
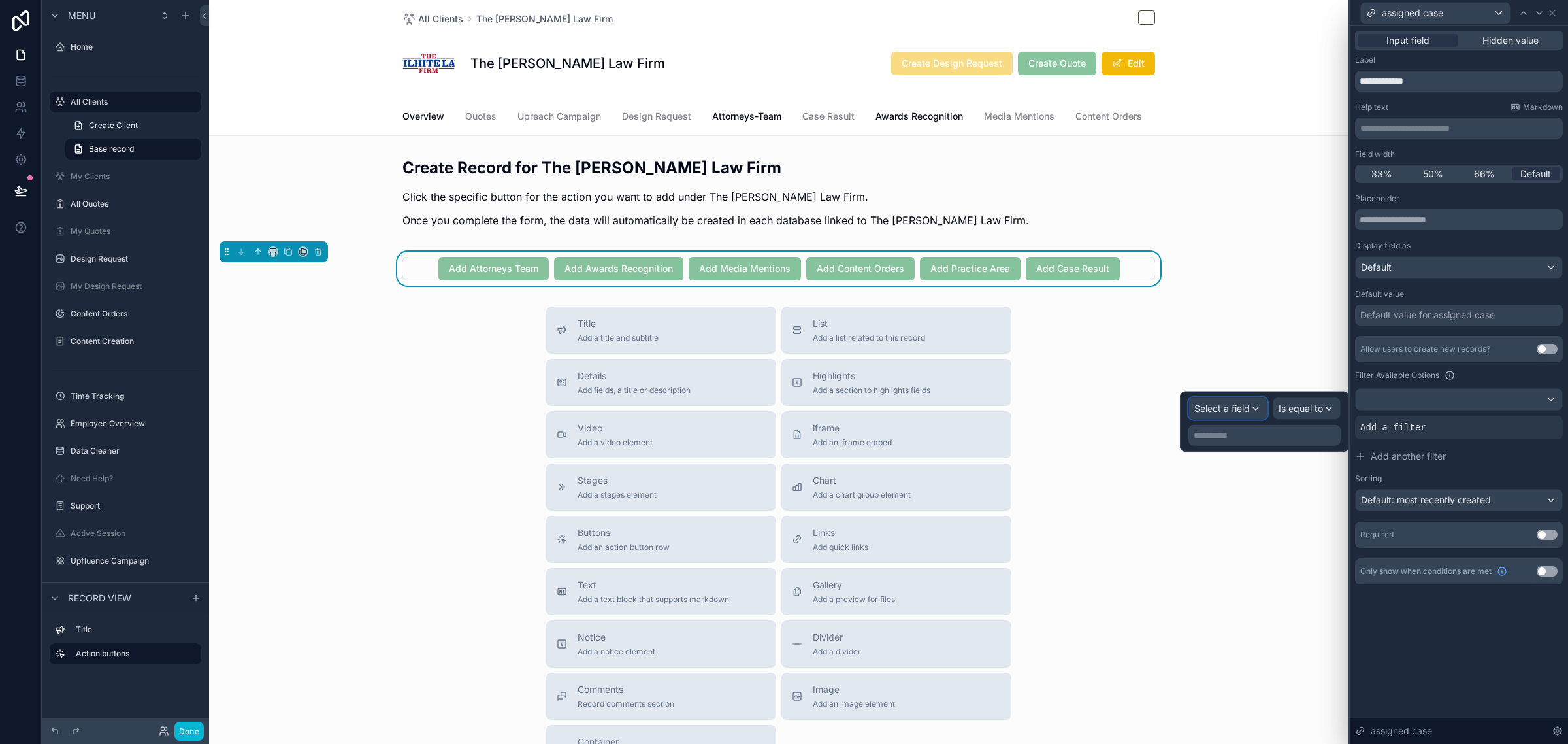
click at [1233, 406] on span "Select a field" at bounding box center [1222, 408] width 55 height 11
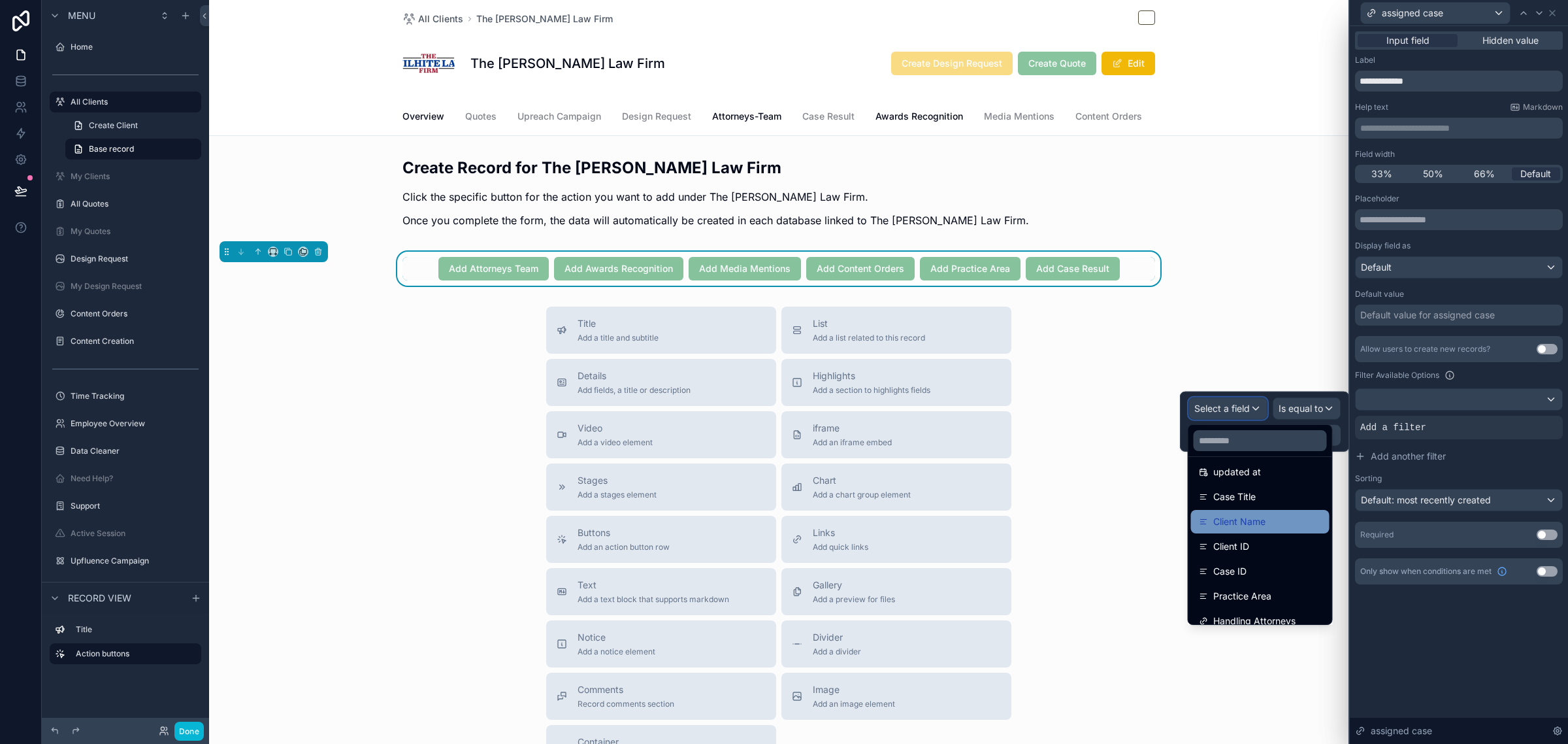
scroll to position [0, 0]
click at [1523, 16] on icon at bounding box center [1524, 13] width 10 height 10
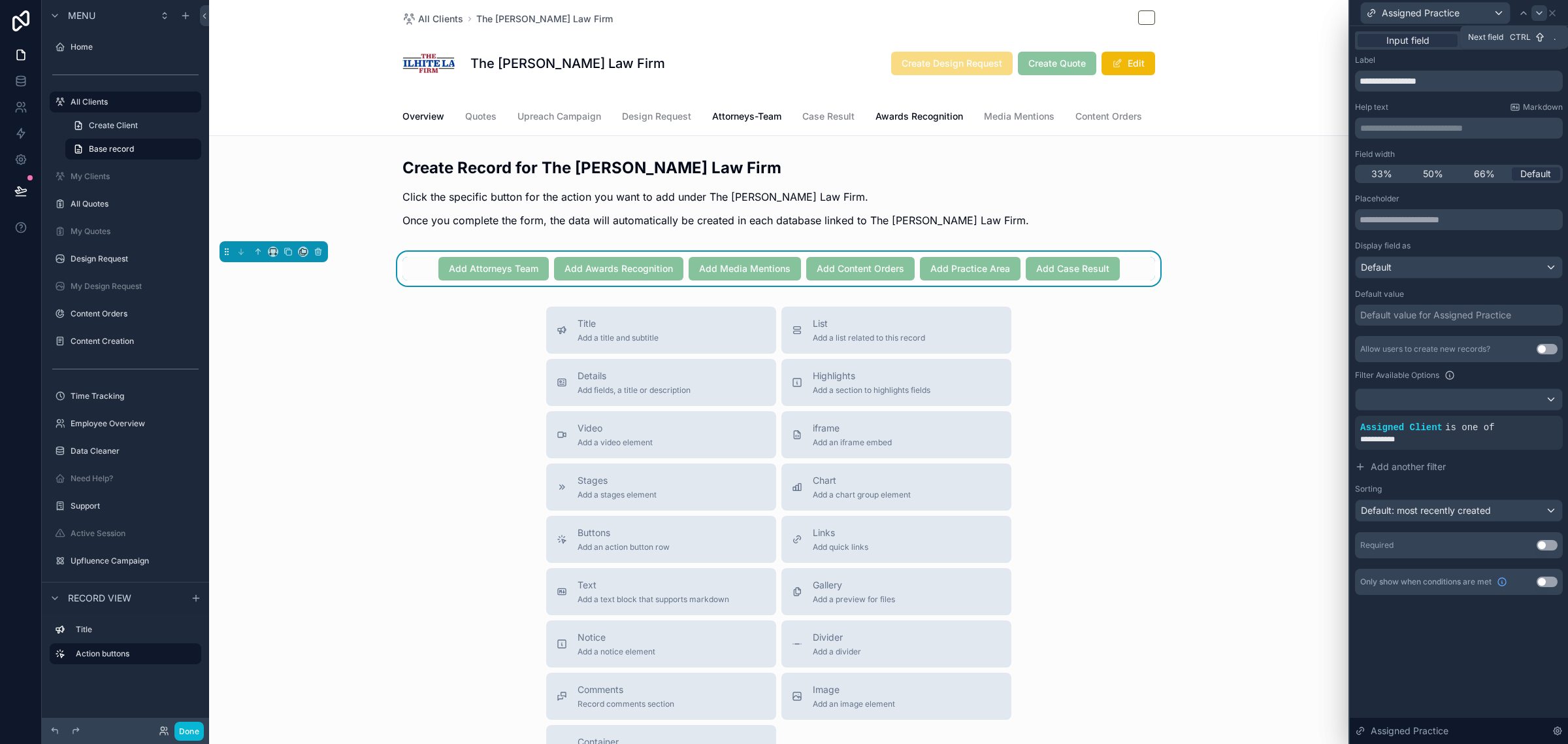
click at [1539, 16] on icon at bounding box center [1539, 13] width 10 height 10
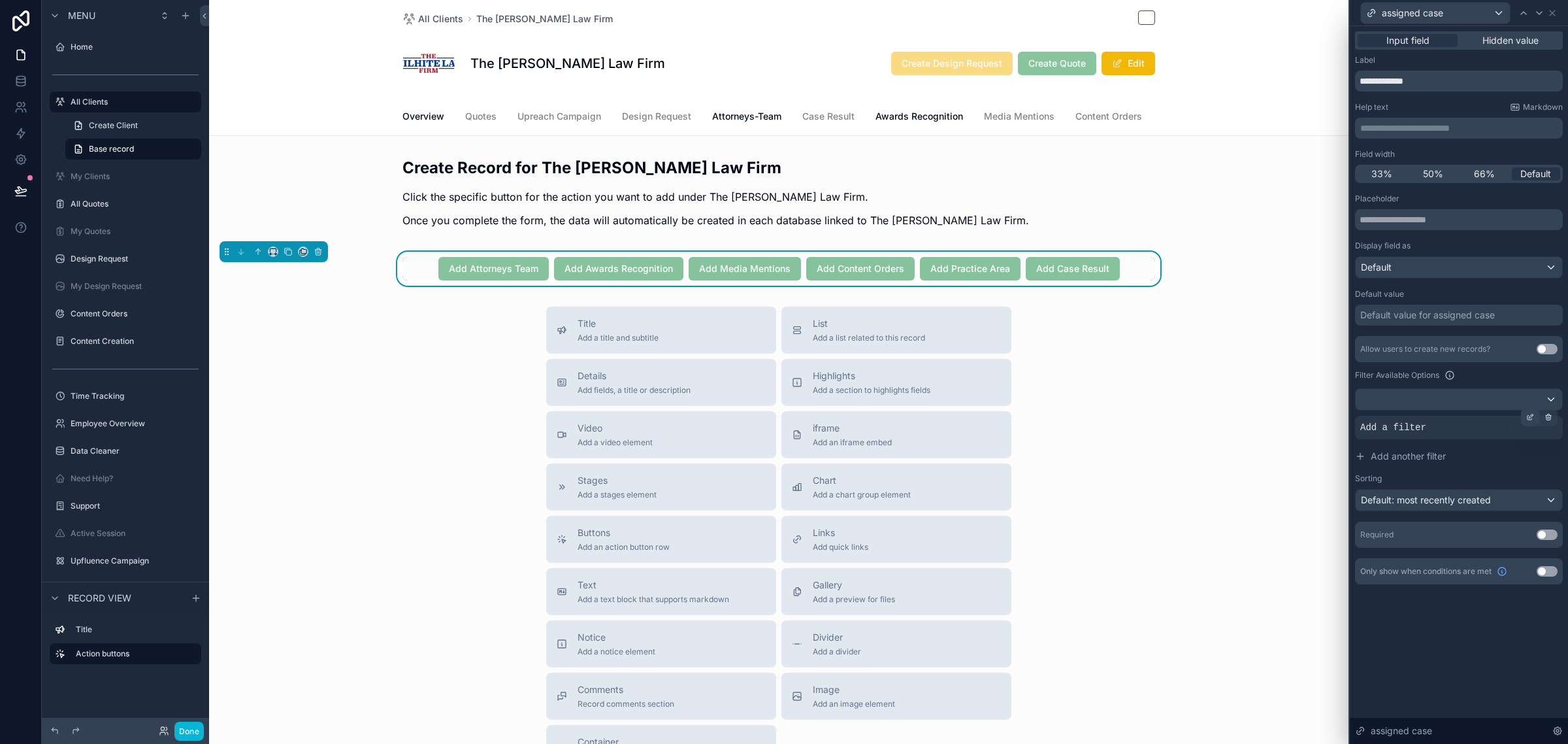
click at [1532, 420] on icon at bounding box center [1530, 417] width 8 height 8
click at [1238, 413] on span "Select a field" at bounding box center [1222, 408] width 55 height 11
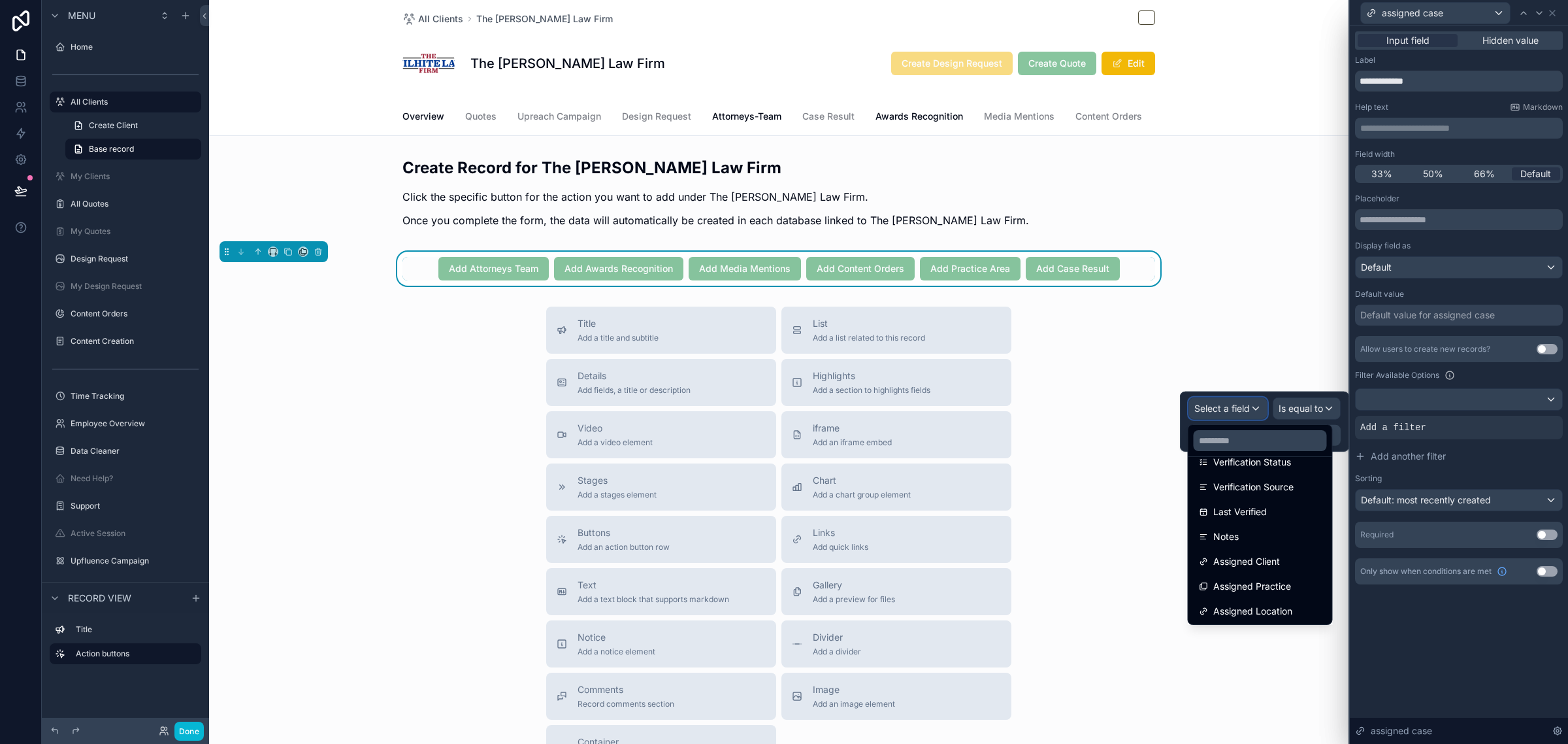
scroll to position [861, 0]
click at [1275, 538] on span "Assigned Client" at bounding box center [1247, 536] width 66 height 15
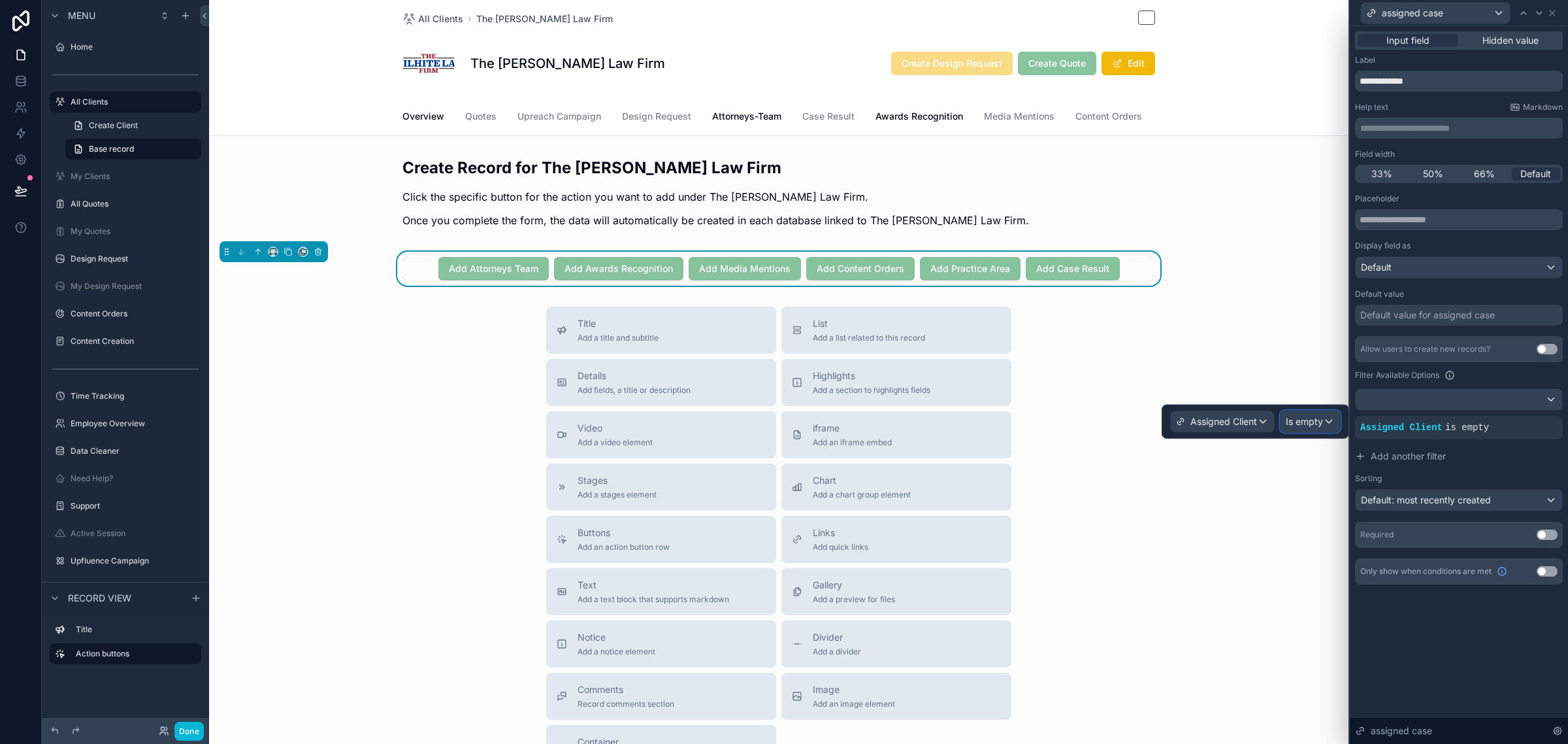
click at [1320, 426] on span "Is empty" at bounding box center [1304, 422] width 38 height 13
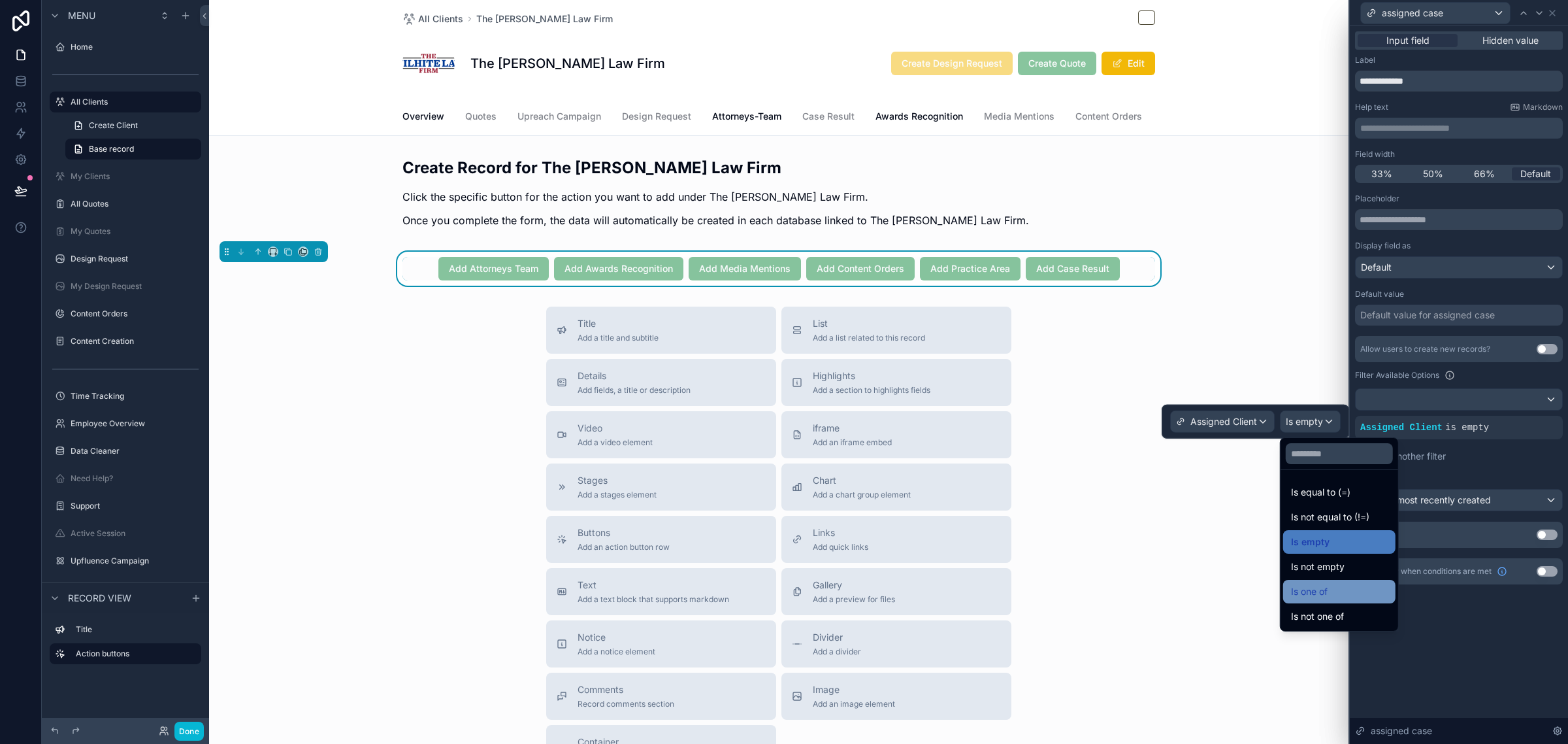
click at [1315, 596] on span "Is one of" at bounding box center [1309, 591] width 37 height 15
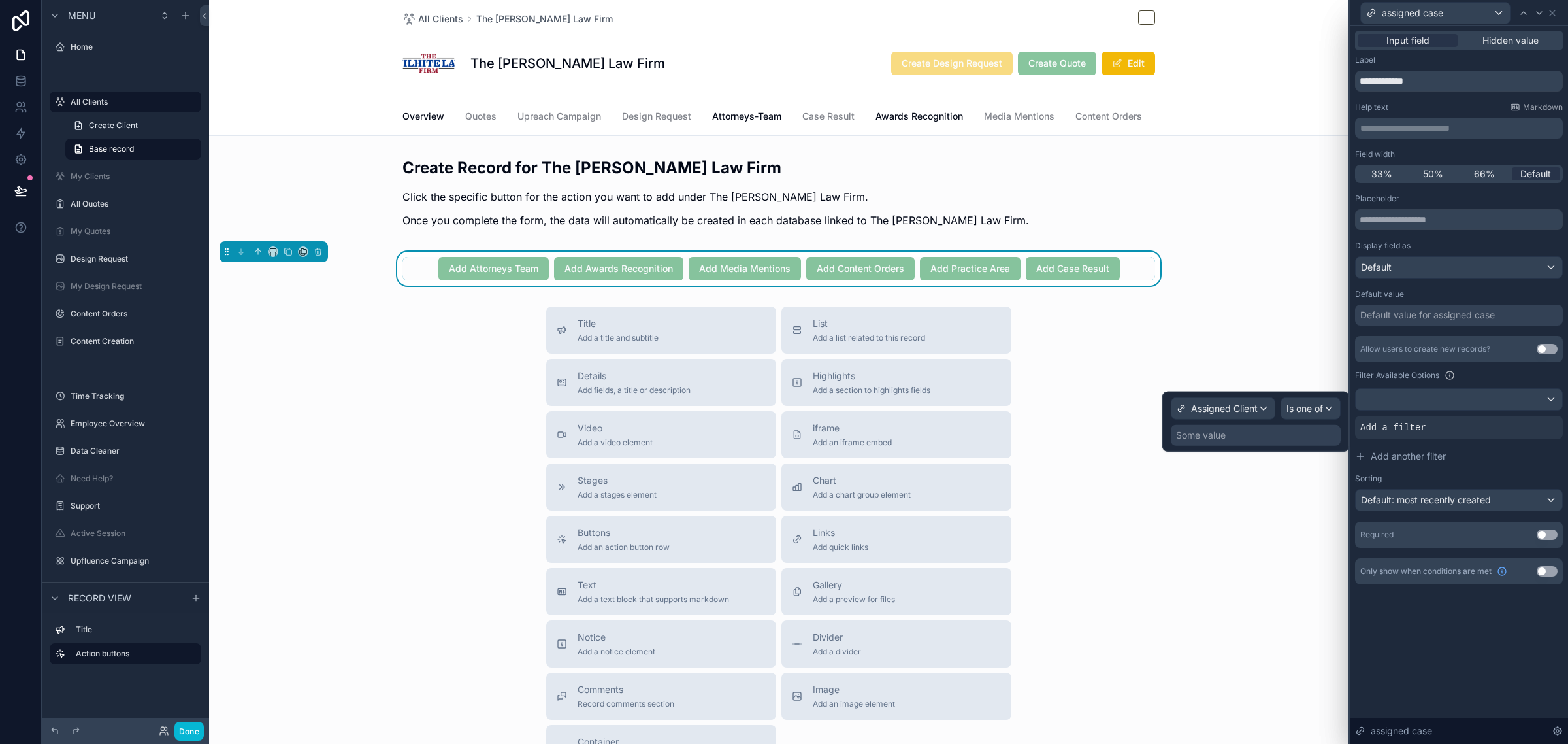
click at [1276, 431] on div "Some value" at bounding box center [1255, 435] width 170 height 21
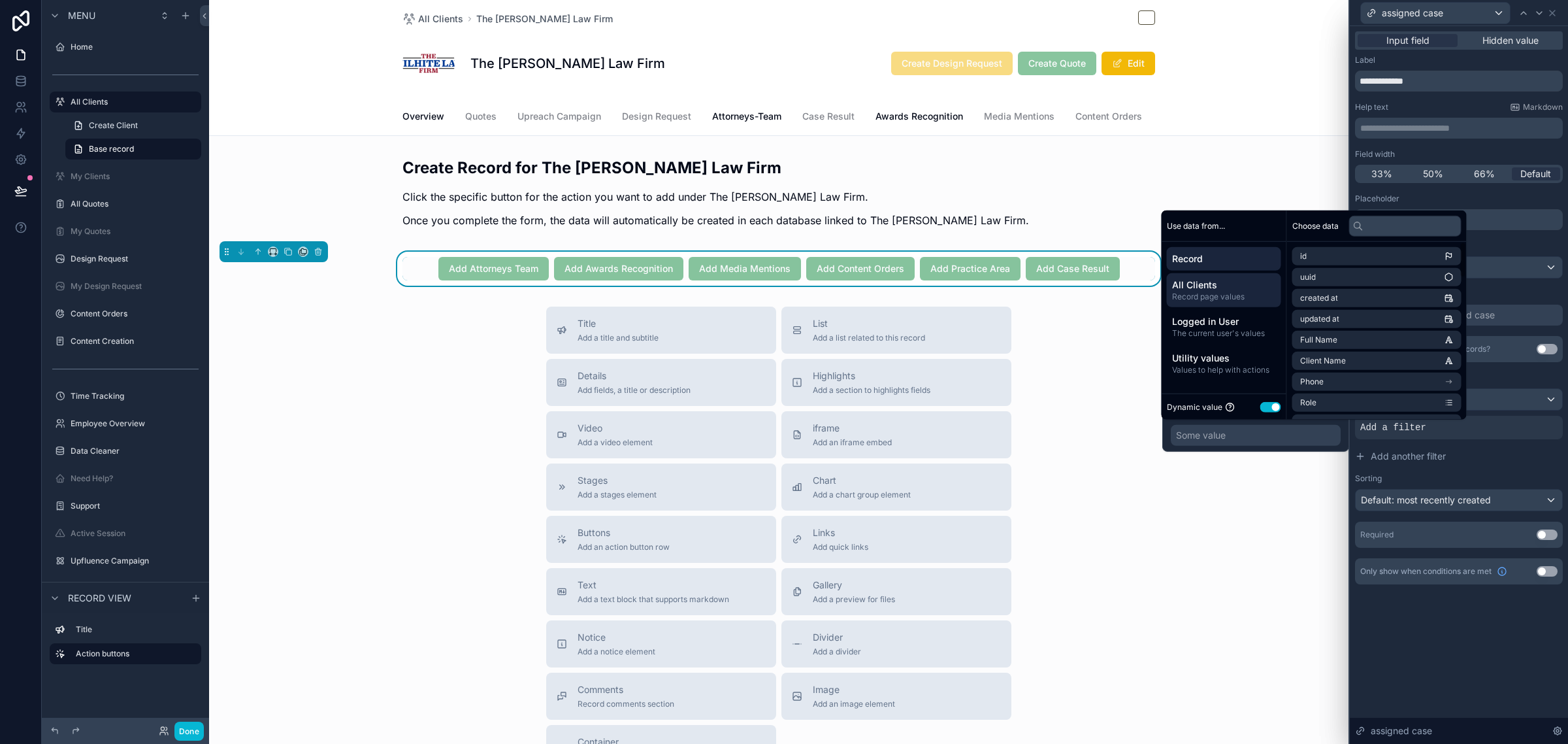
click at [1250, 283] on span "All Clients" at bounding box center [1224, 285] width 104 height 13
click at [1369, 262] on span "Client Database item" at bounding box center [1339, 256] width 77 height 10
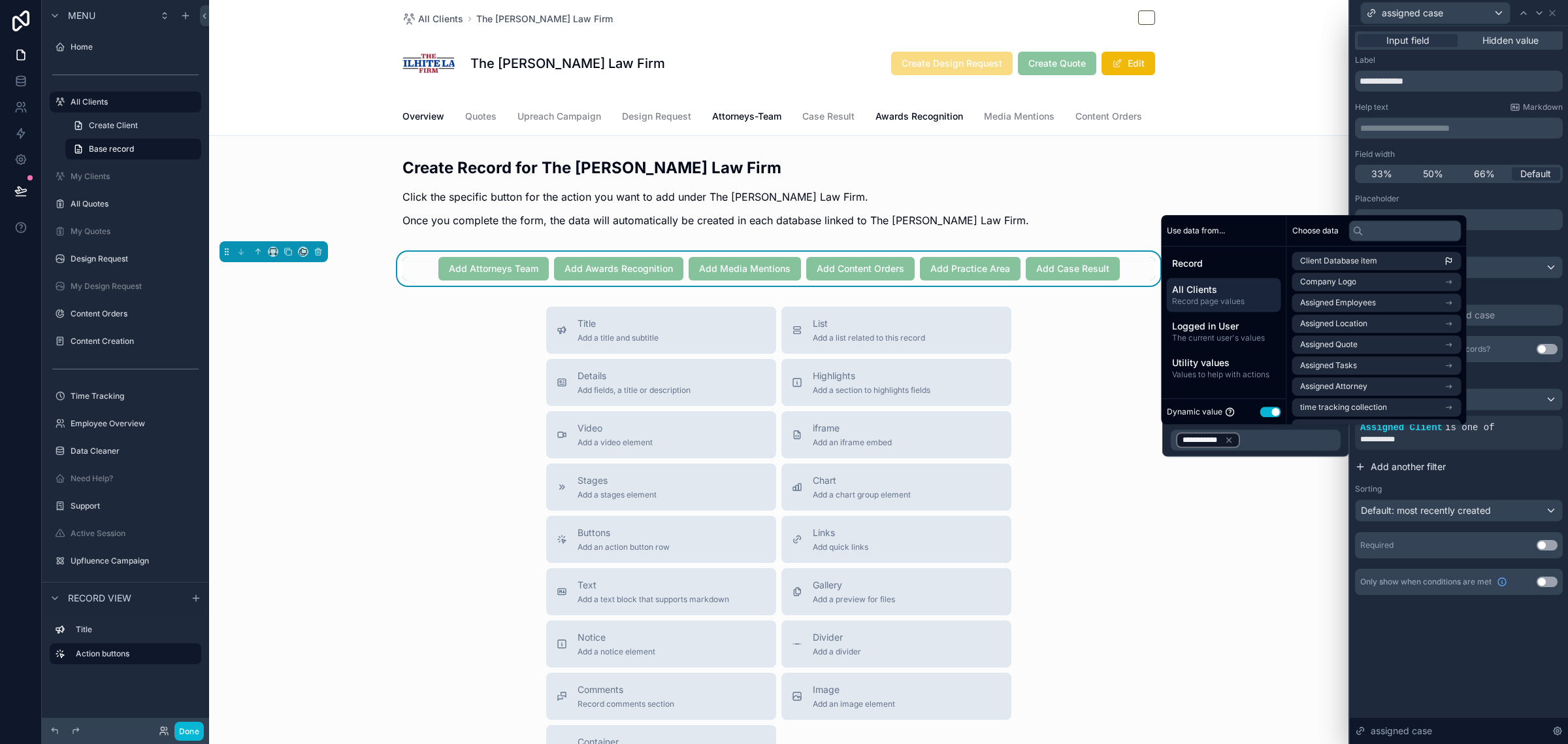
click at [1496, 470] on button "Add another filter" at bounding box center [1459, 467] width 208 height 24
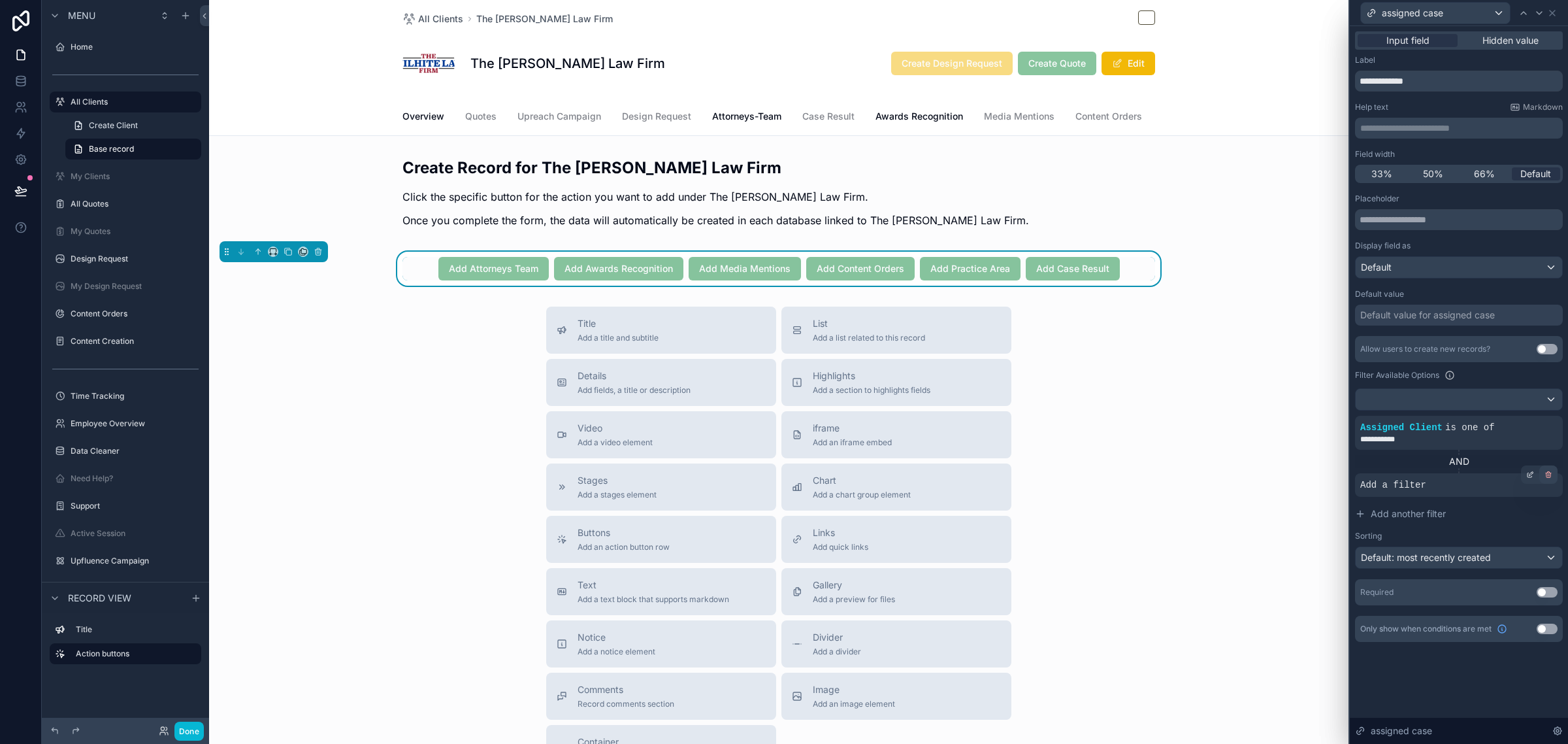
click at [1545, 474] on icon at bounding box center [1548, 474] width 8 height 8
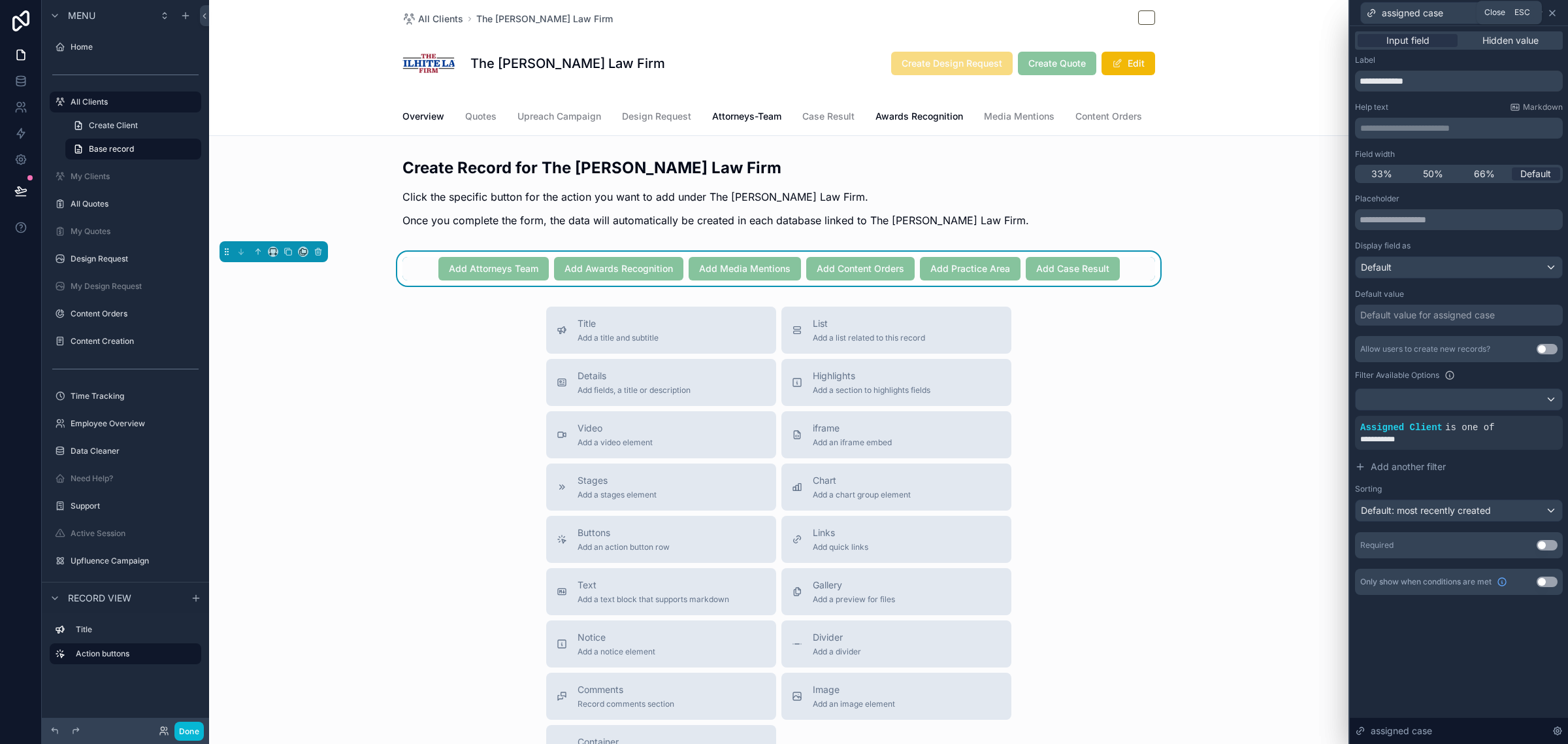
click at [1555, 16] on icon at bounding box center [1553, 13] width 10 height 10
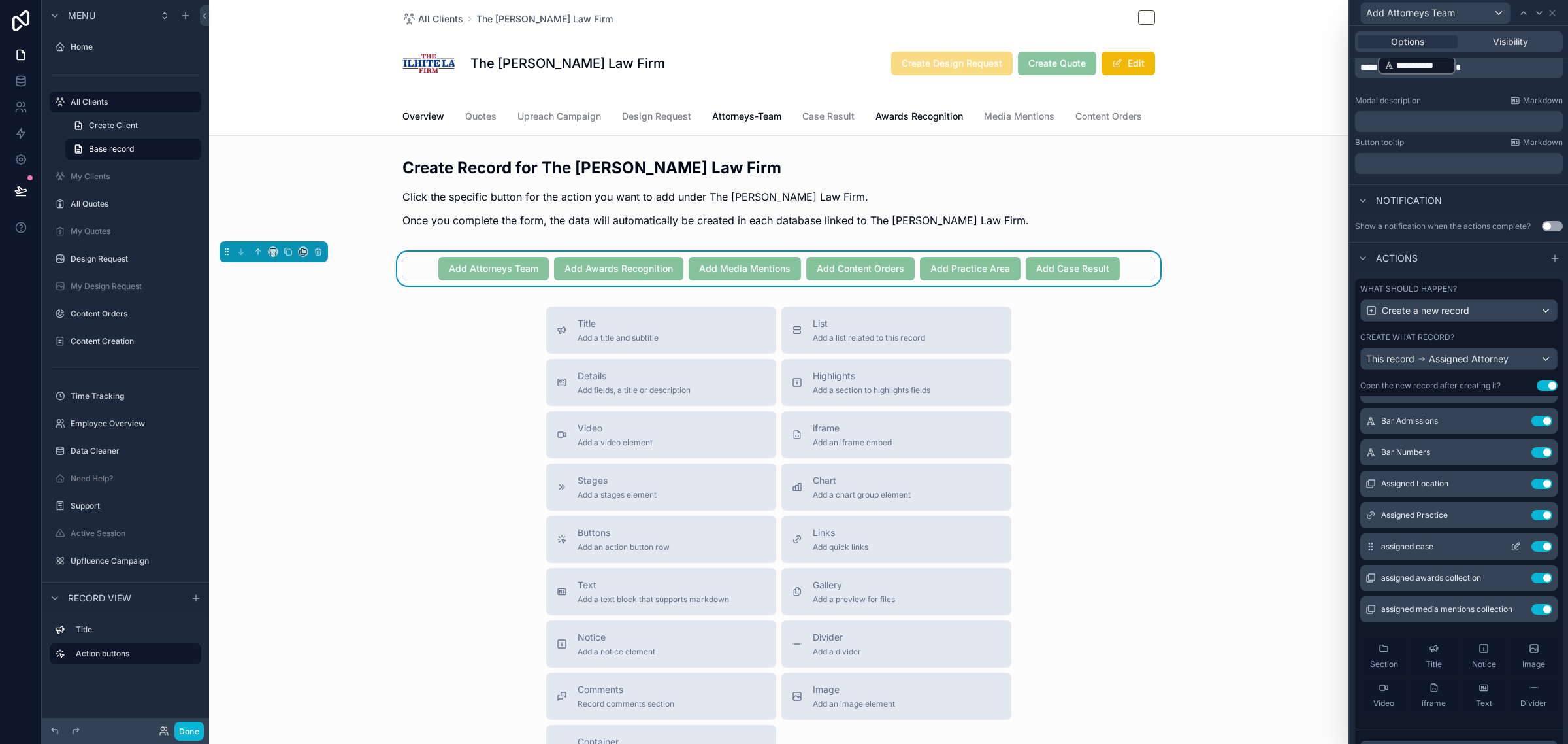
click at [1510, 552] on icon at bounding box center [1516, 546] width 10 height 10
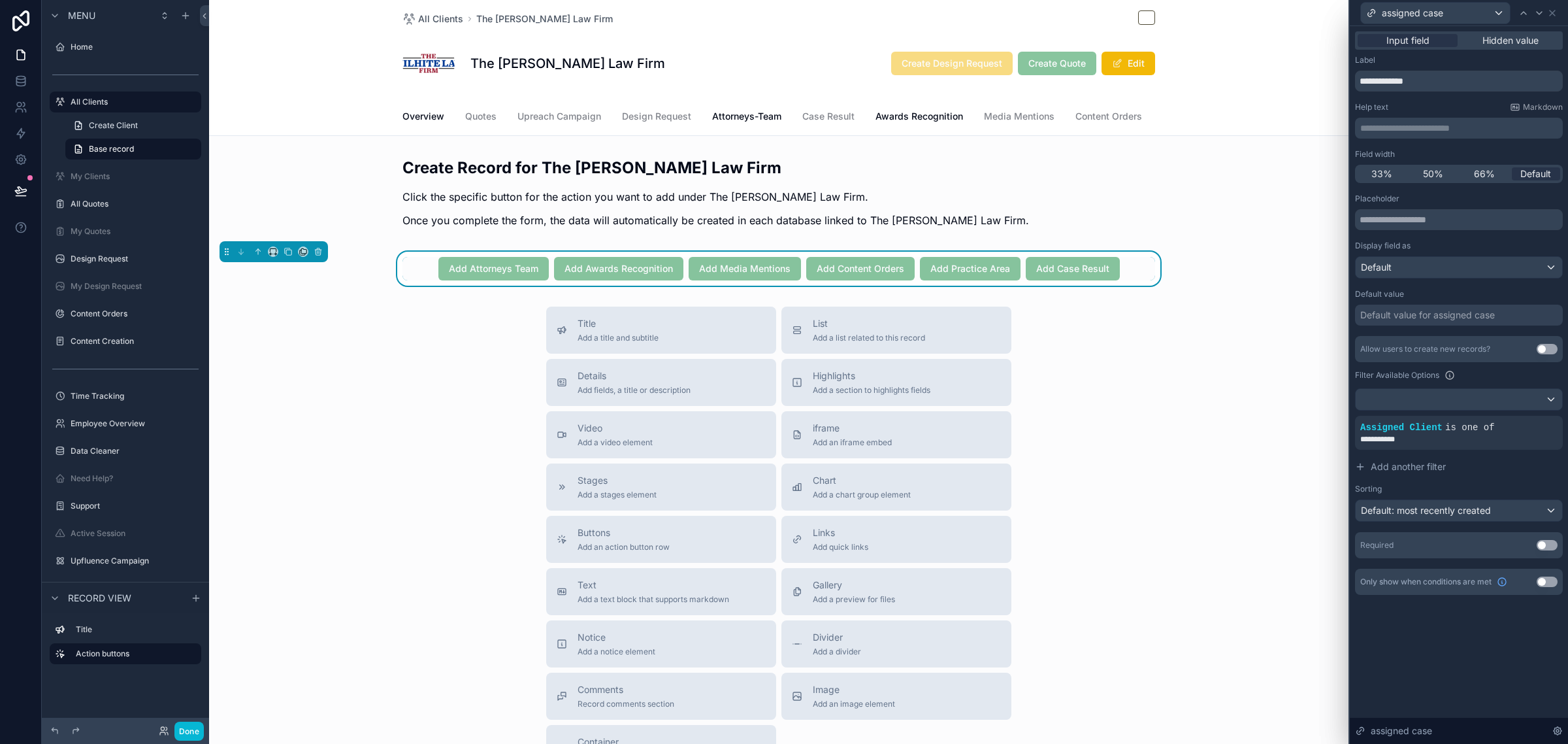
click at [1558, 13] on div "assigned case" at bounding box center [1459, 13] width 208 height 26
click at [1557, 13] on div "assigned case" at bounding box center [1459, 13] width 208 height 26
click at [1553, 14] on icon at bounding box center [1552, 13] width 5 height 5
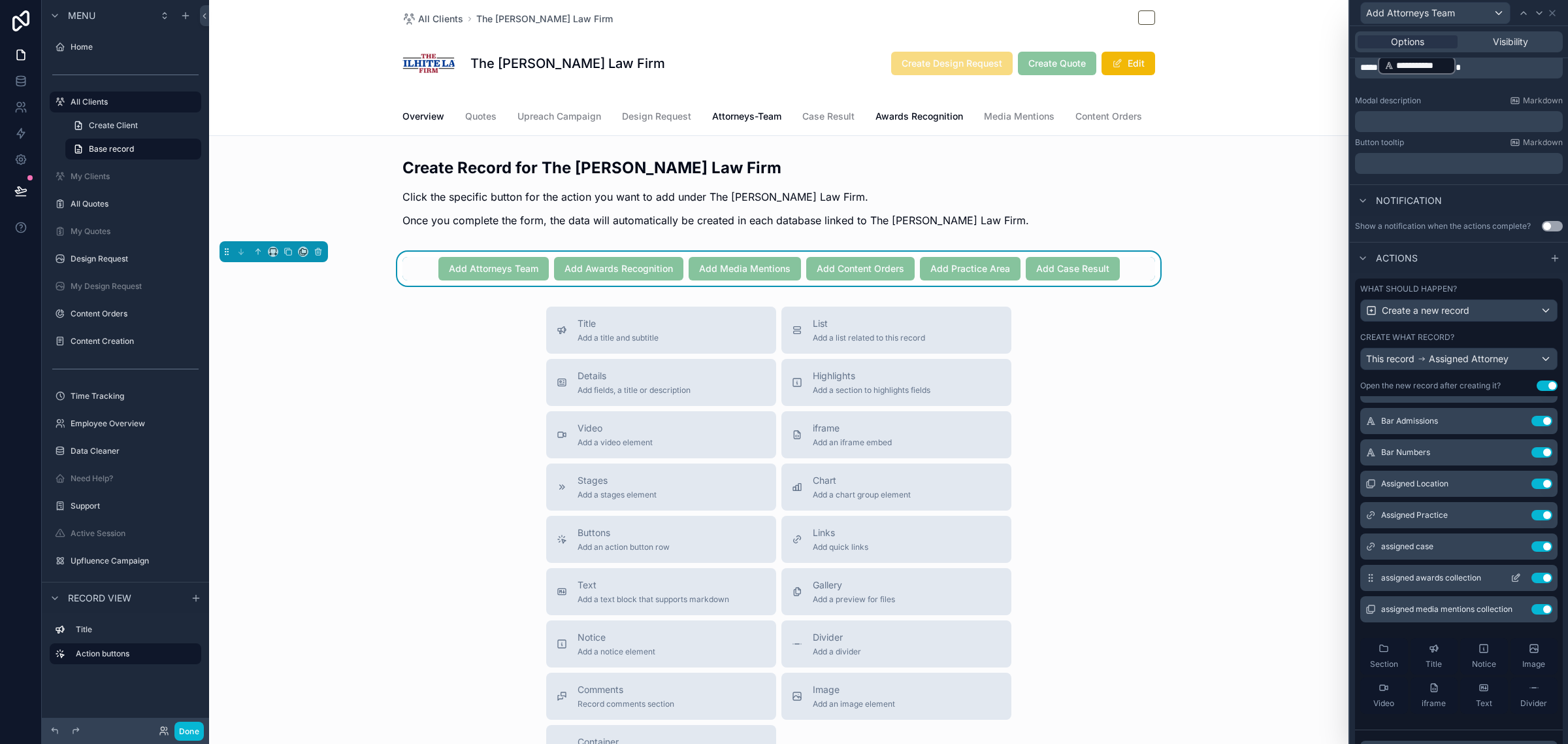
click at [1514, 579] on icon at bounding box center [1516, 576] width 5 height 5
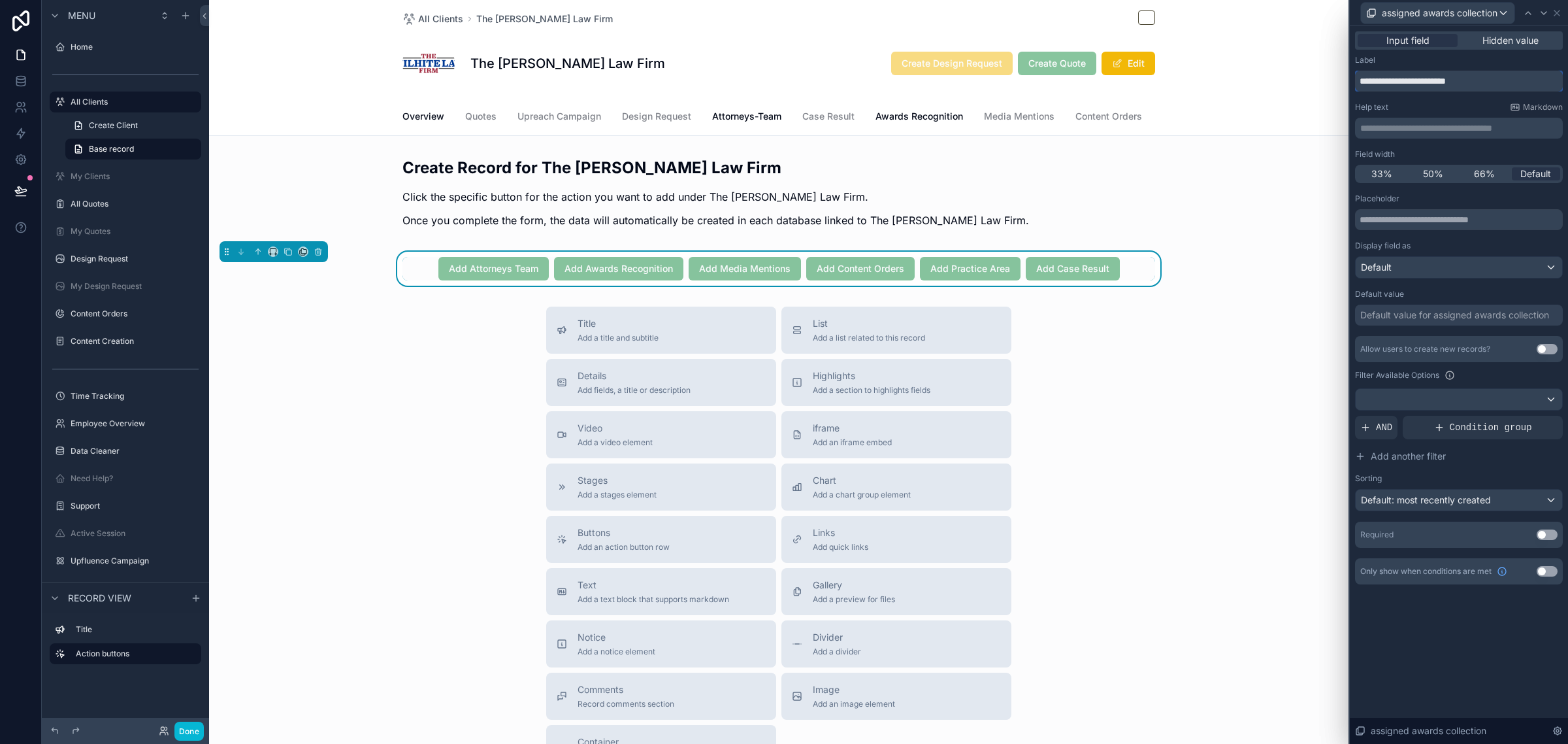
drag, startPoint x: 1431, startPoint y: 78, endPoint x: 1511, endPoint y: 82, distance: 80.1
click at [1511, 82] on input "**********" at bounding box center [1459, 81] width 208 height 21
click at [1497, 76] on input "**********" at bounding box center [1459, 81] width 208 height 21
drag, startPoint x: 1501, startPoint y: 80, endPoint x: 1433, endPoint y: 95, distance: 69.6
click at [1433, 95] on div "**********" at bounding box center [1459, 319] width 208 height 529
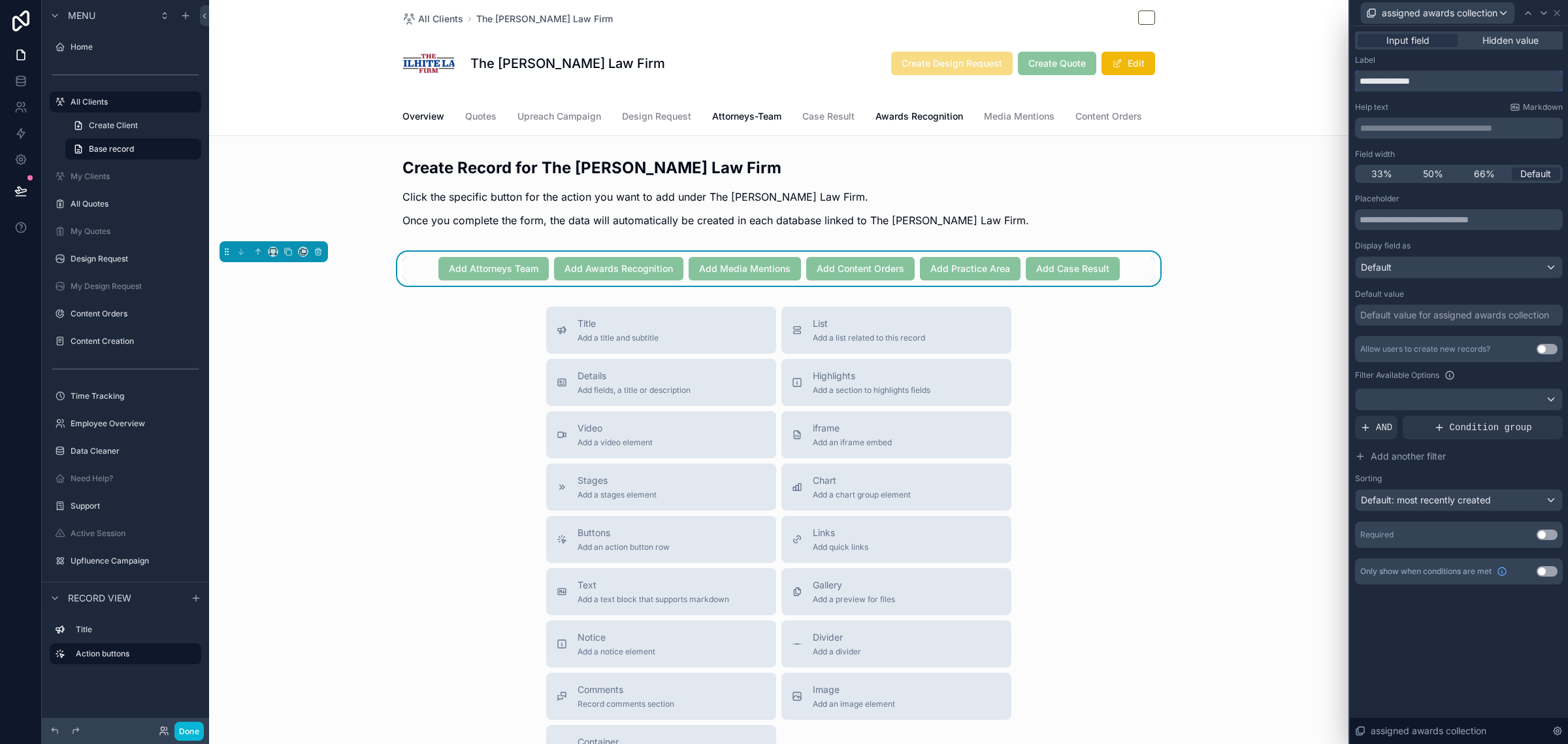
type input "**********"
click at [1406, 403] on div at bounding box center [1459, 399] width 206 height 21
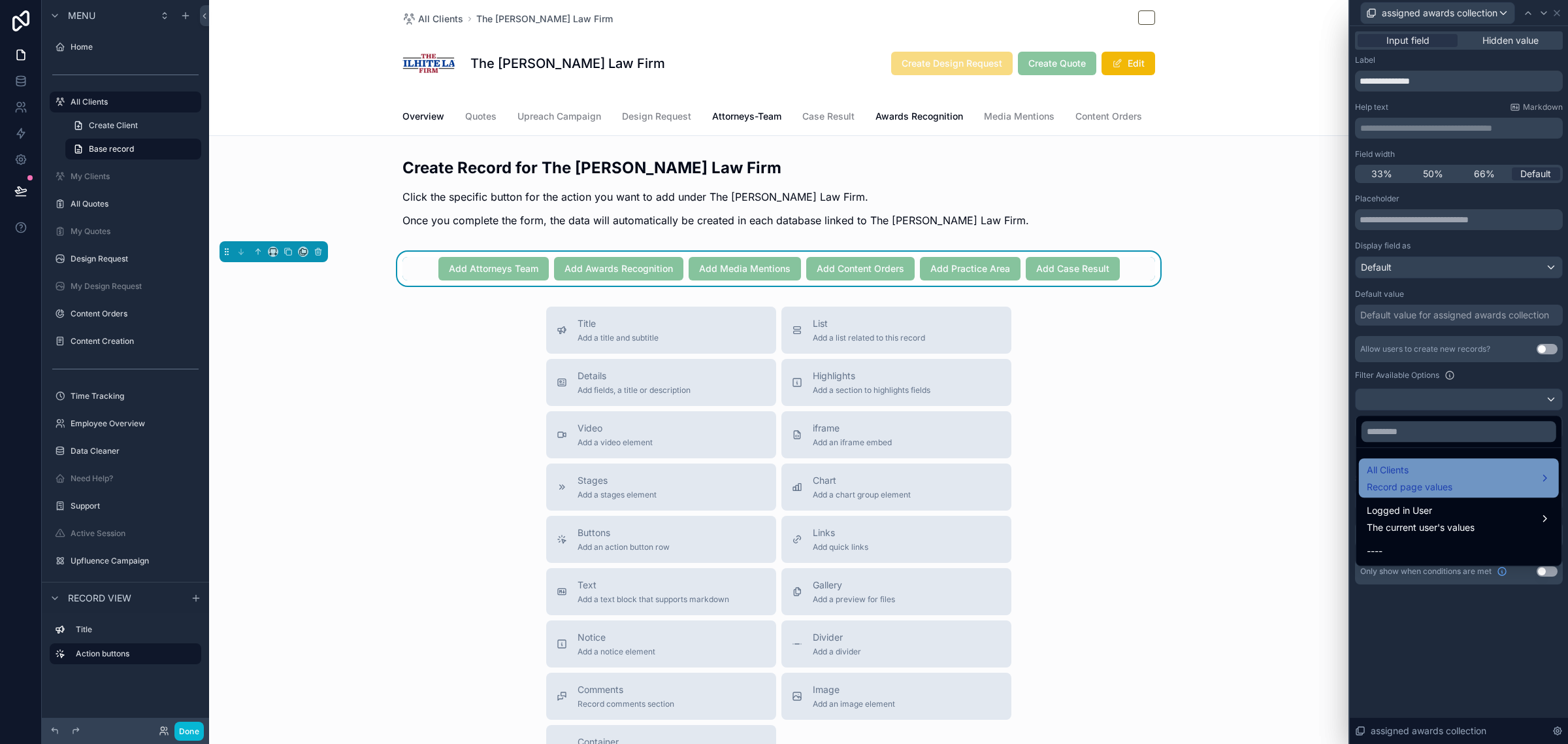
click at [1405, 479] on div "All Clients Record page values" at bounding box center [1410, 478] width 86 height 32
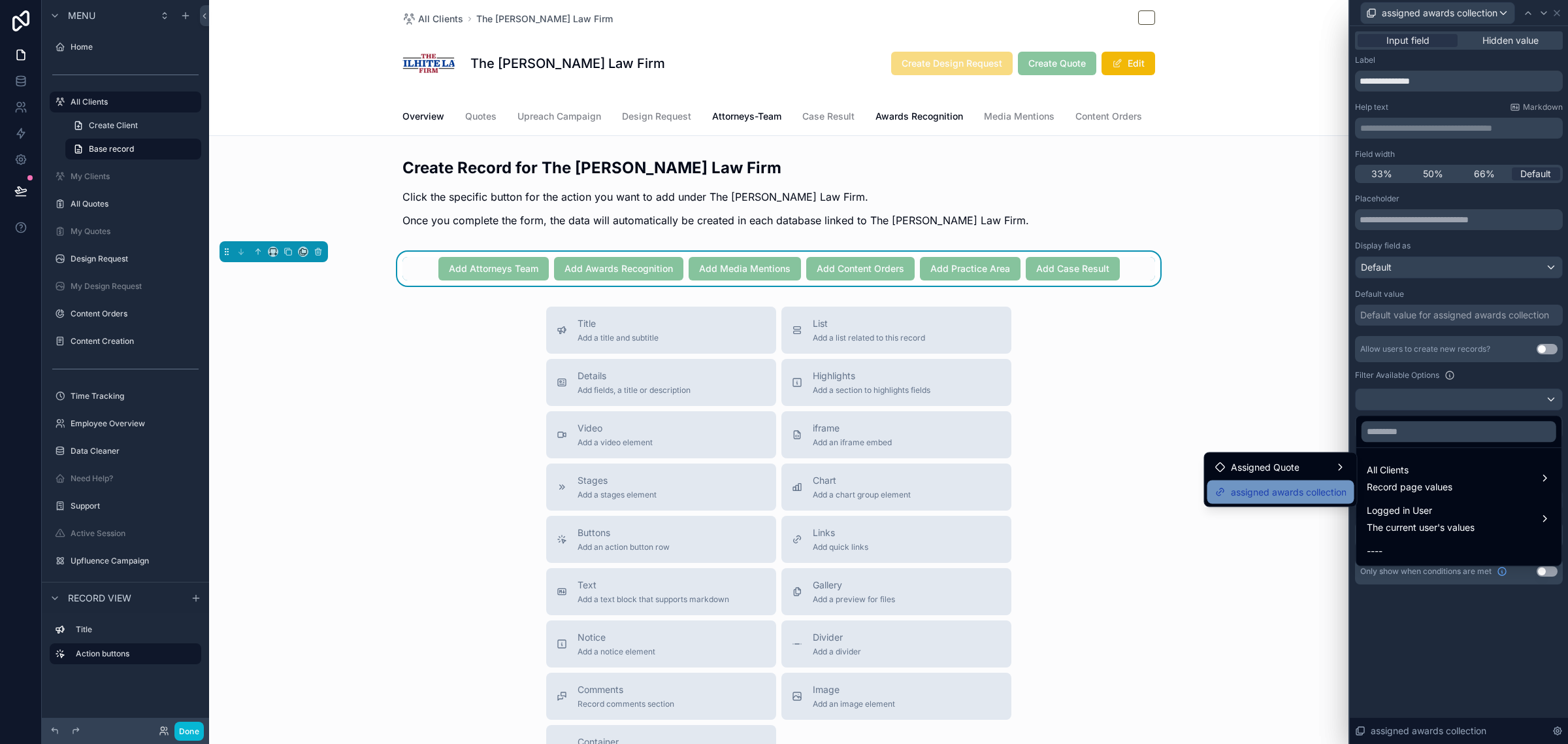
click at [1296, 498] on span "assigned awards collection" at bounding box center [1289, 492] width 116 height 15
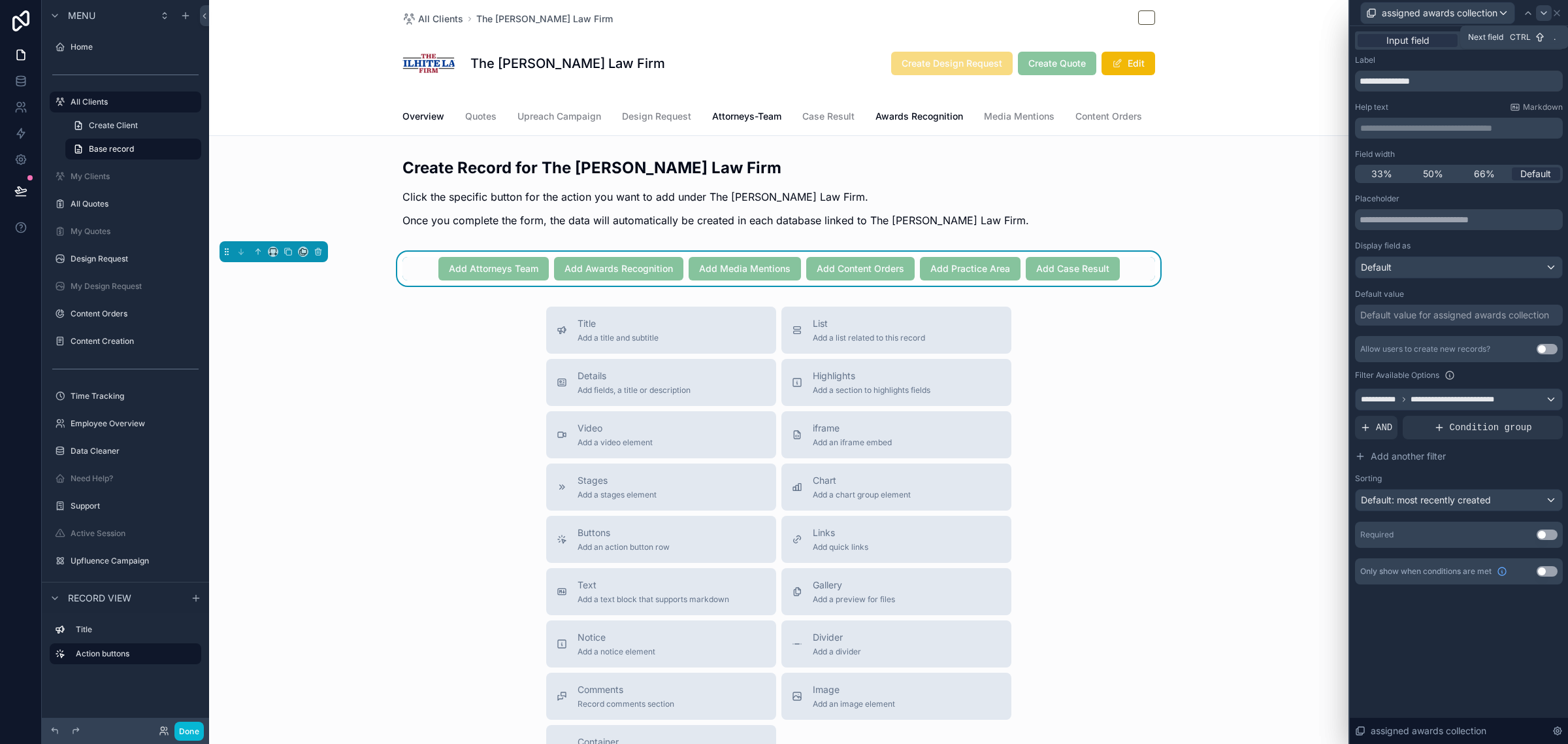
click at [1537, 17] on div at bounding box center [1544, 13] width 15 height 15
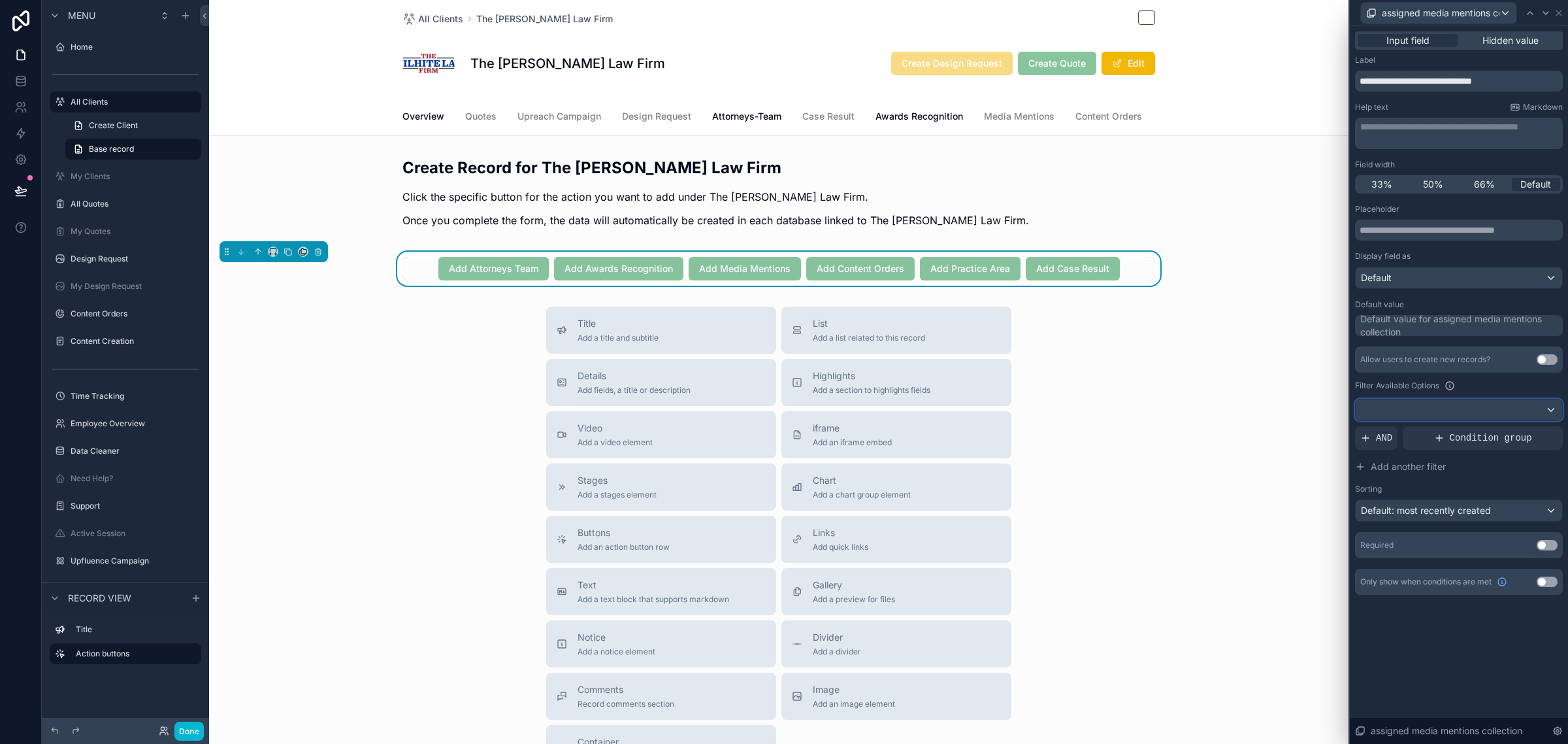
click at [1435, 410] on div at bounding box center [1459, 410] width 206 height 21
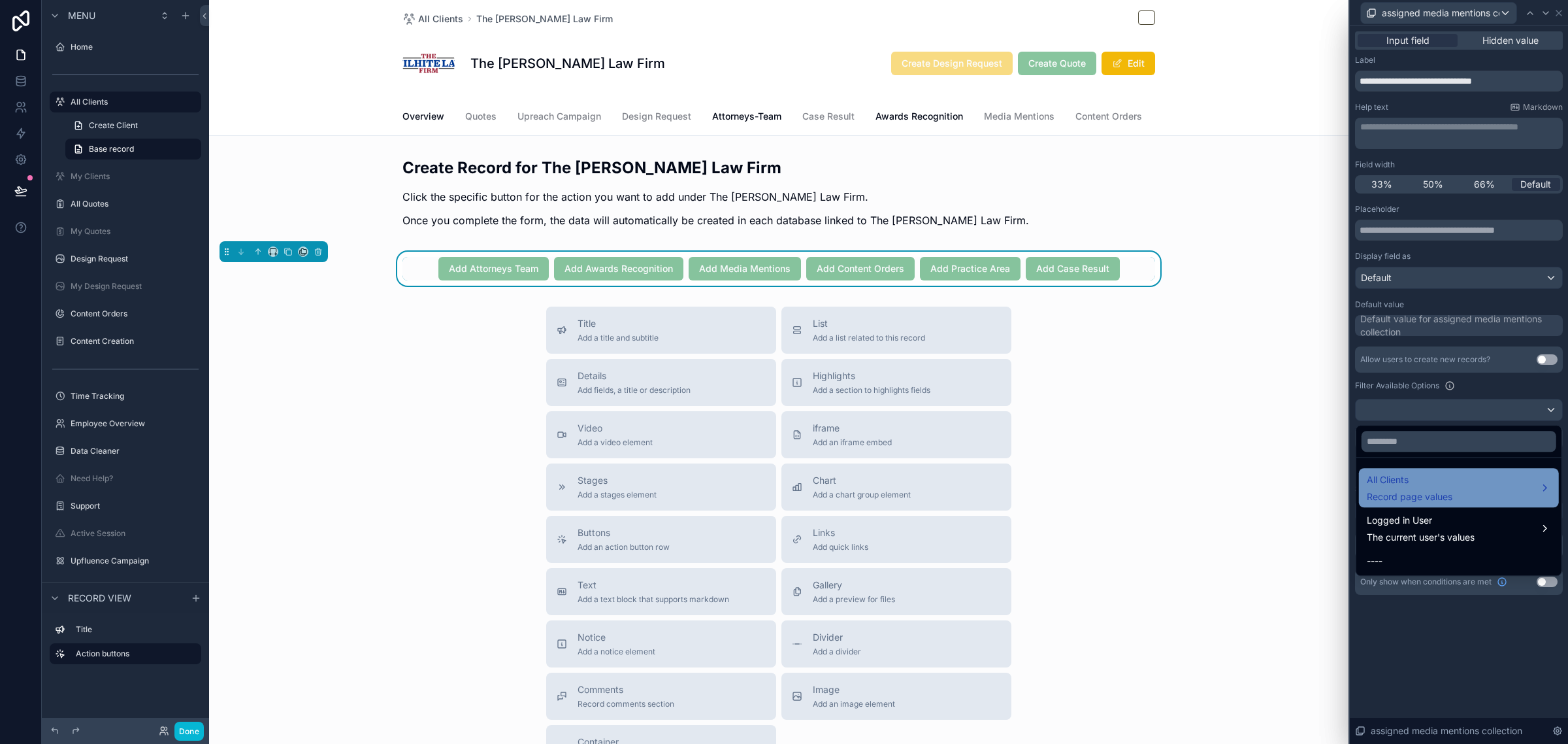
click at [1412, 496] on span "Record page values" at bounding box center [1410, 497] width 86 height 13
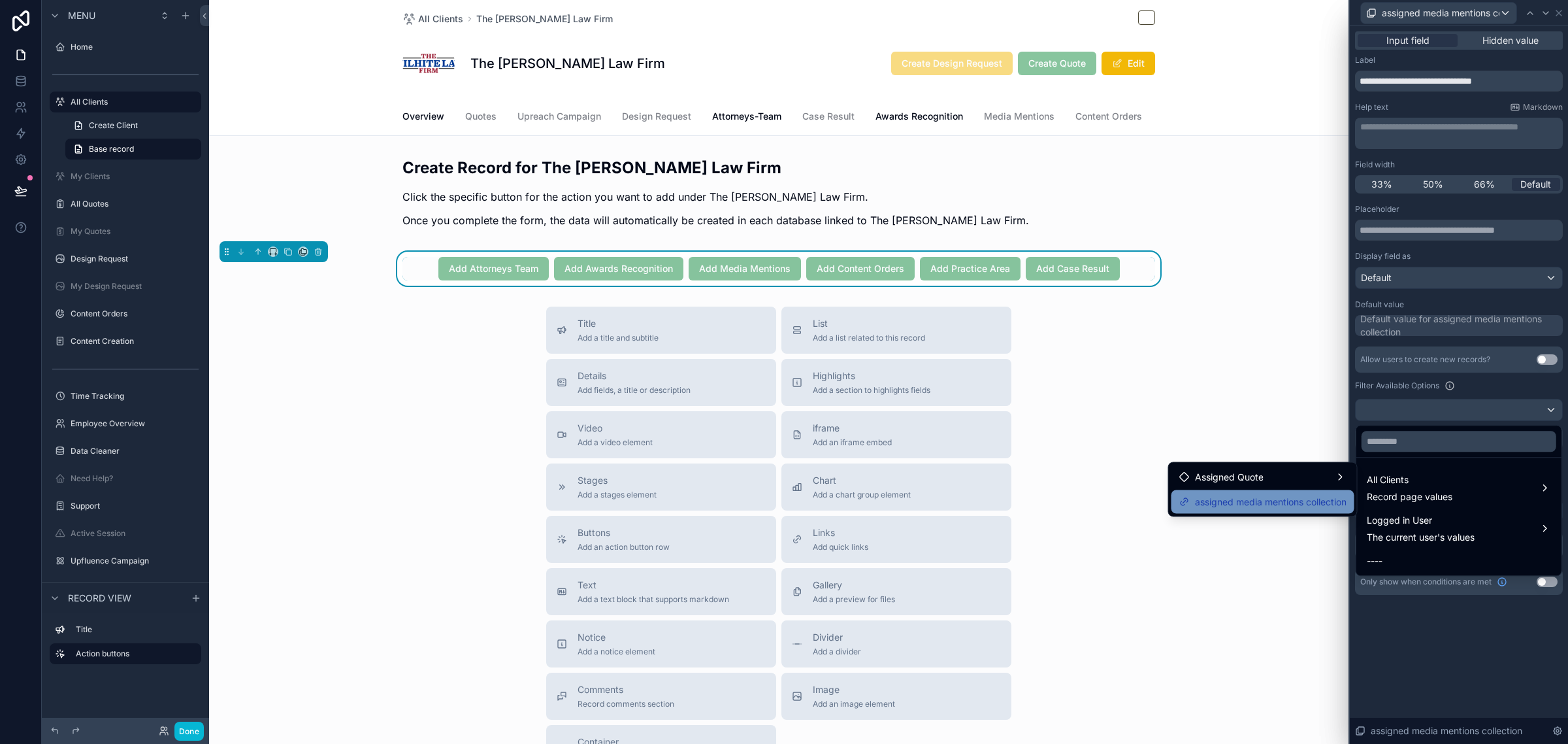
click at [1262, 507] on span "assigned media mentions collection" at bounding box center [1271, 501] width 152 height 15
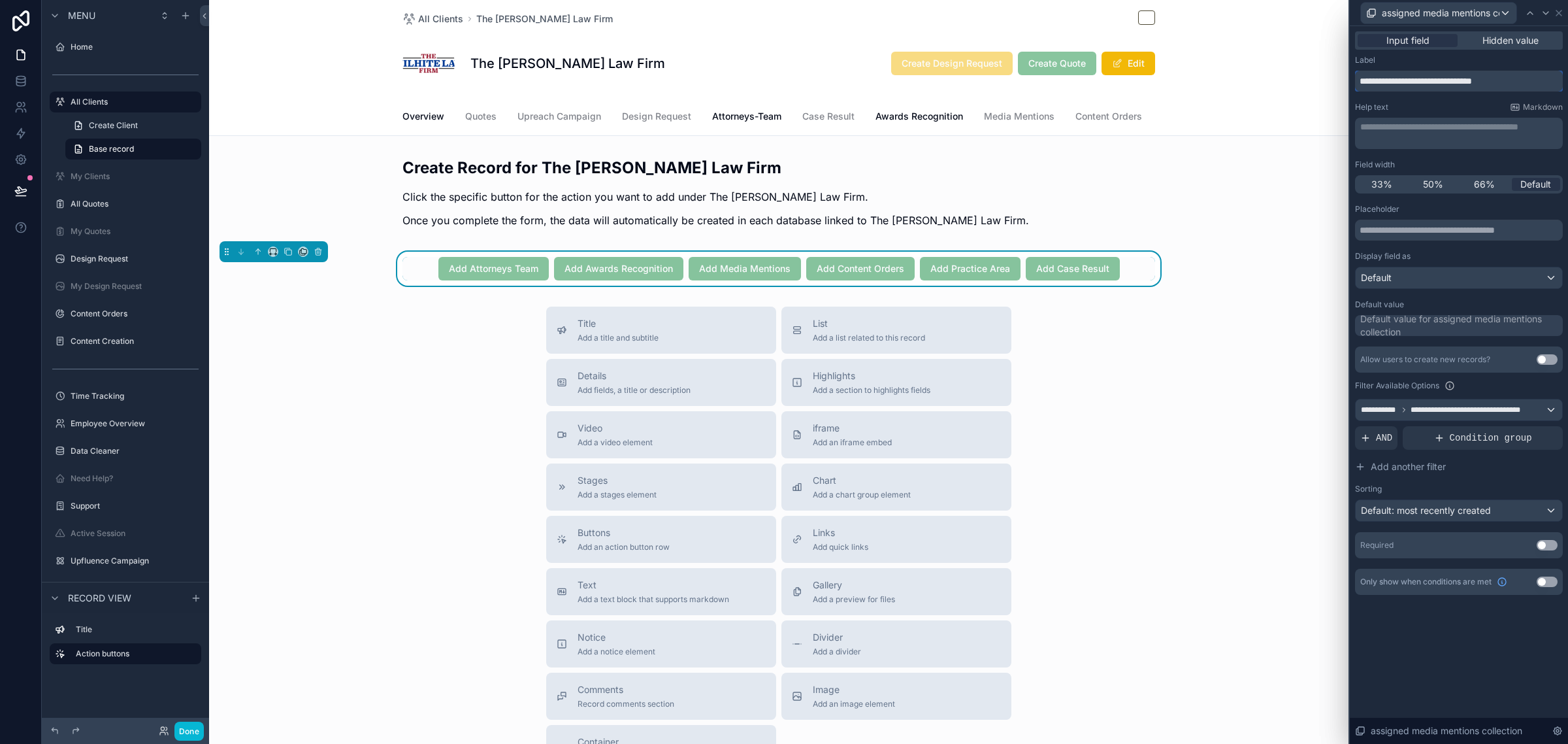
drag, startPoint x: 1527, startPoint y: 83, endPoint x: 1467, endPoint y: 99, distance: 62.1
click at [1467, 99] on div "**********" at bounding box center [1459, 324] width 208 height 540
click at [1468, 83] on input "**********" at bounding box center [1459, 81] width 208 height 21
drag, startPoint x: 1471, startPoint y: 80, endPoint x: 1524, endPoint y: 86, distance: 53.3
click at [1524, 86] on input "**********" at bounding box center [1459, 81] width 208 height 21
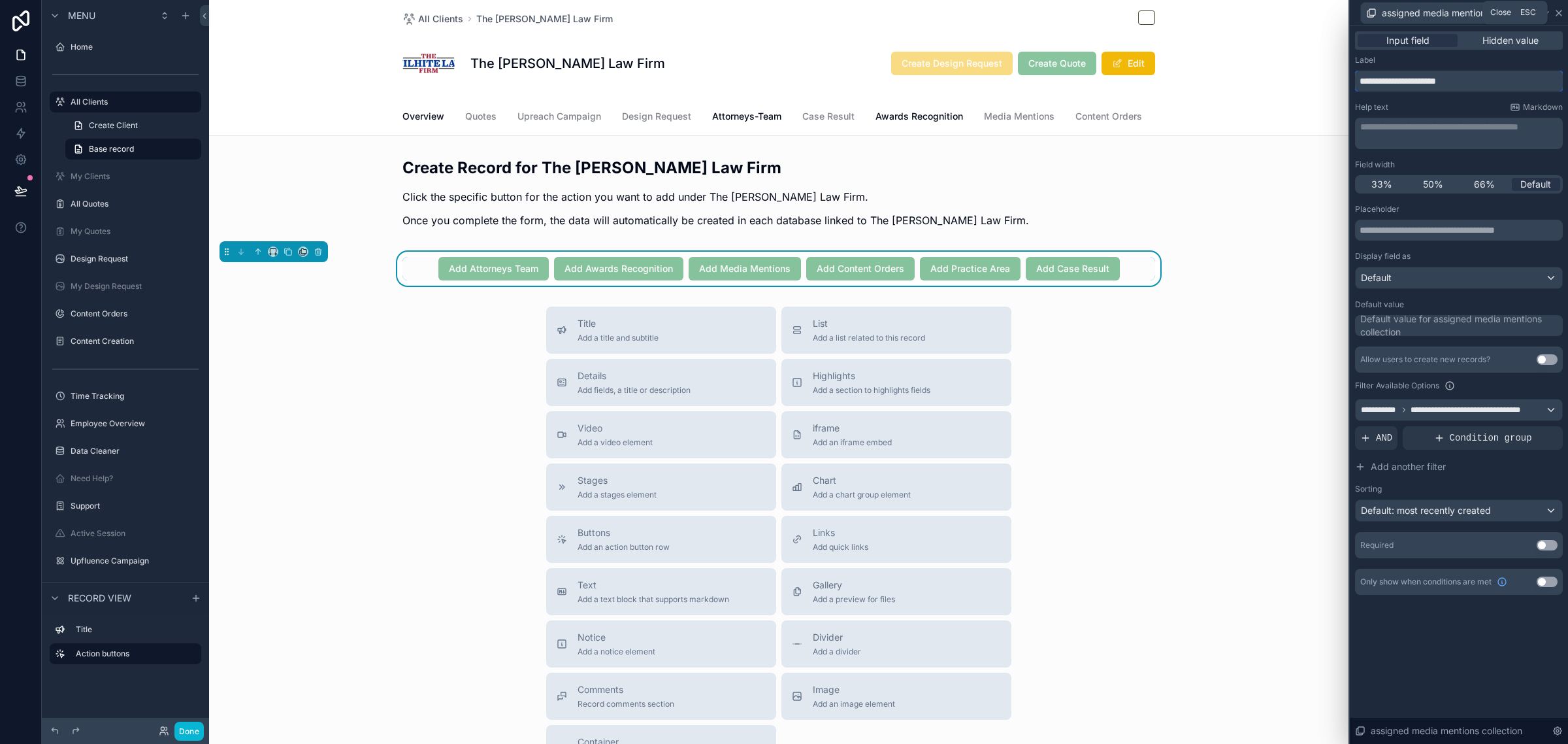
type input "**********"
click at [1555, 8] on icon at bounding box center [1559, 13] width 10 height 10
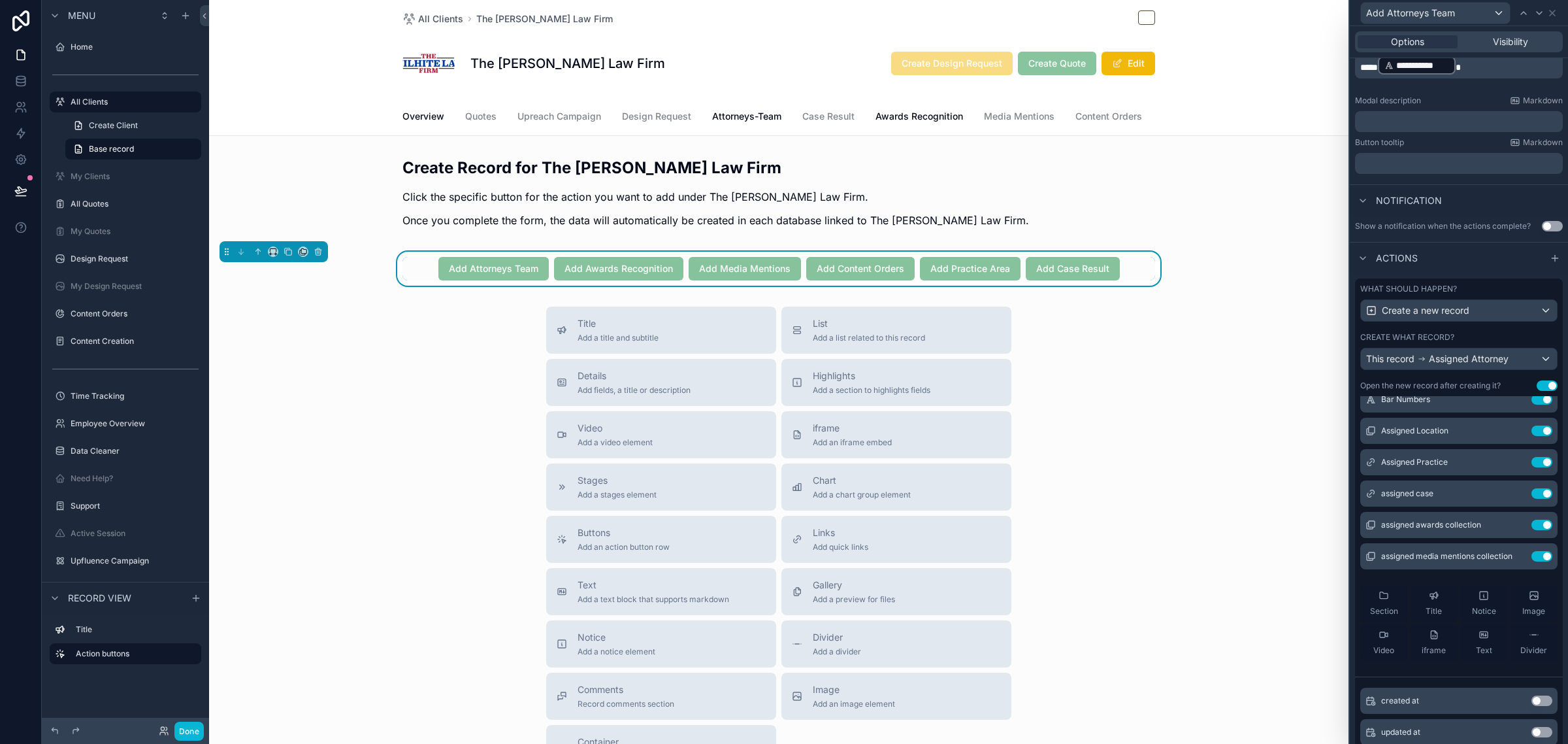
scroll to position [327, 0]
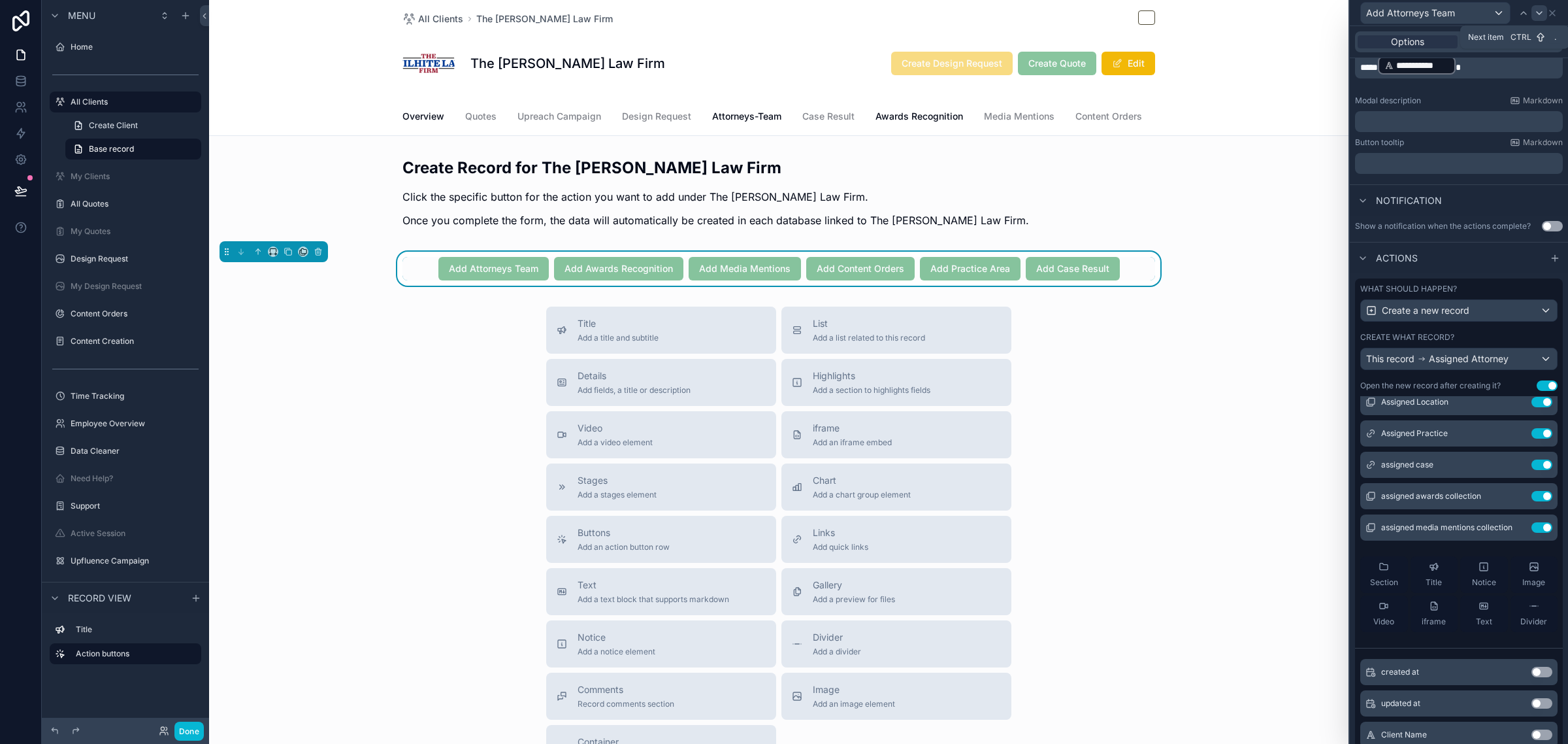
click at [1539, 10] on icon at bounding box center [1539, 13] width 10 height 10
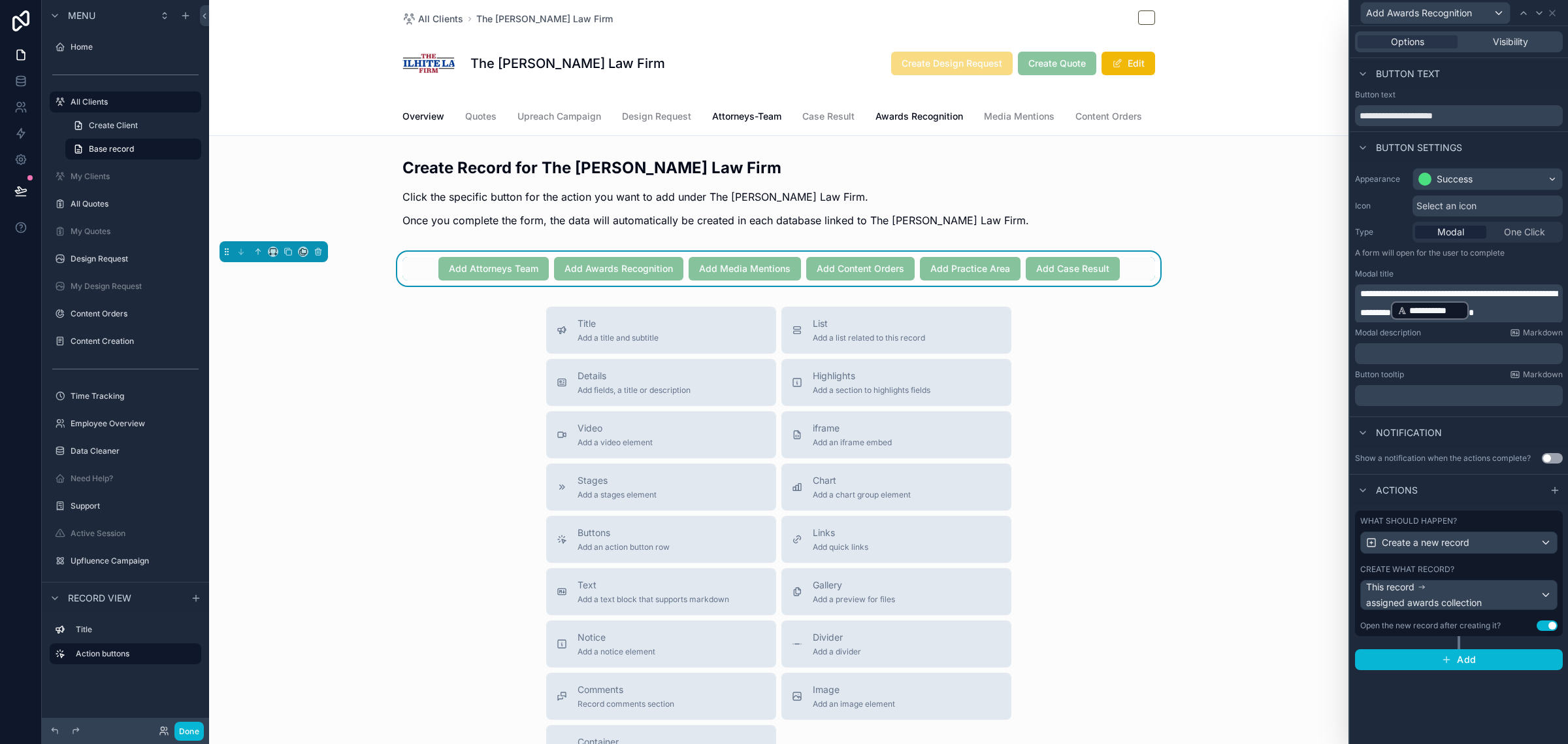
click at [1505, 570] on div "Create what record?" at bounding box center [1459, 569] width 198 height 10
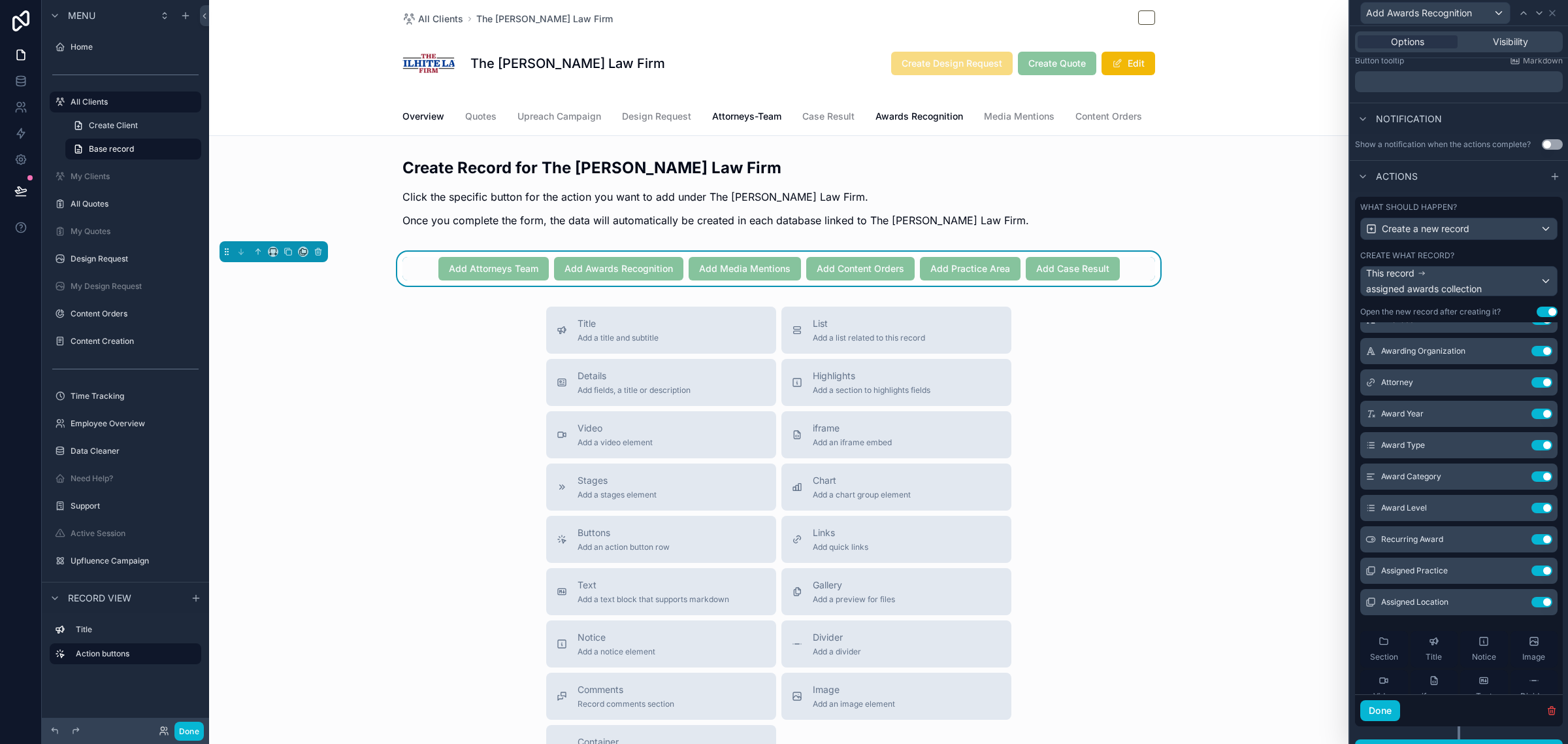
scroll to position [82, 0]
click at [1513, 546] on icon at bounding box center [1516, 543] width 6 height 6
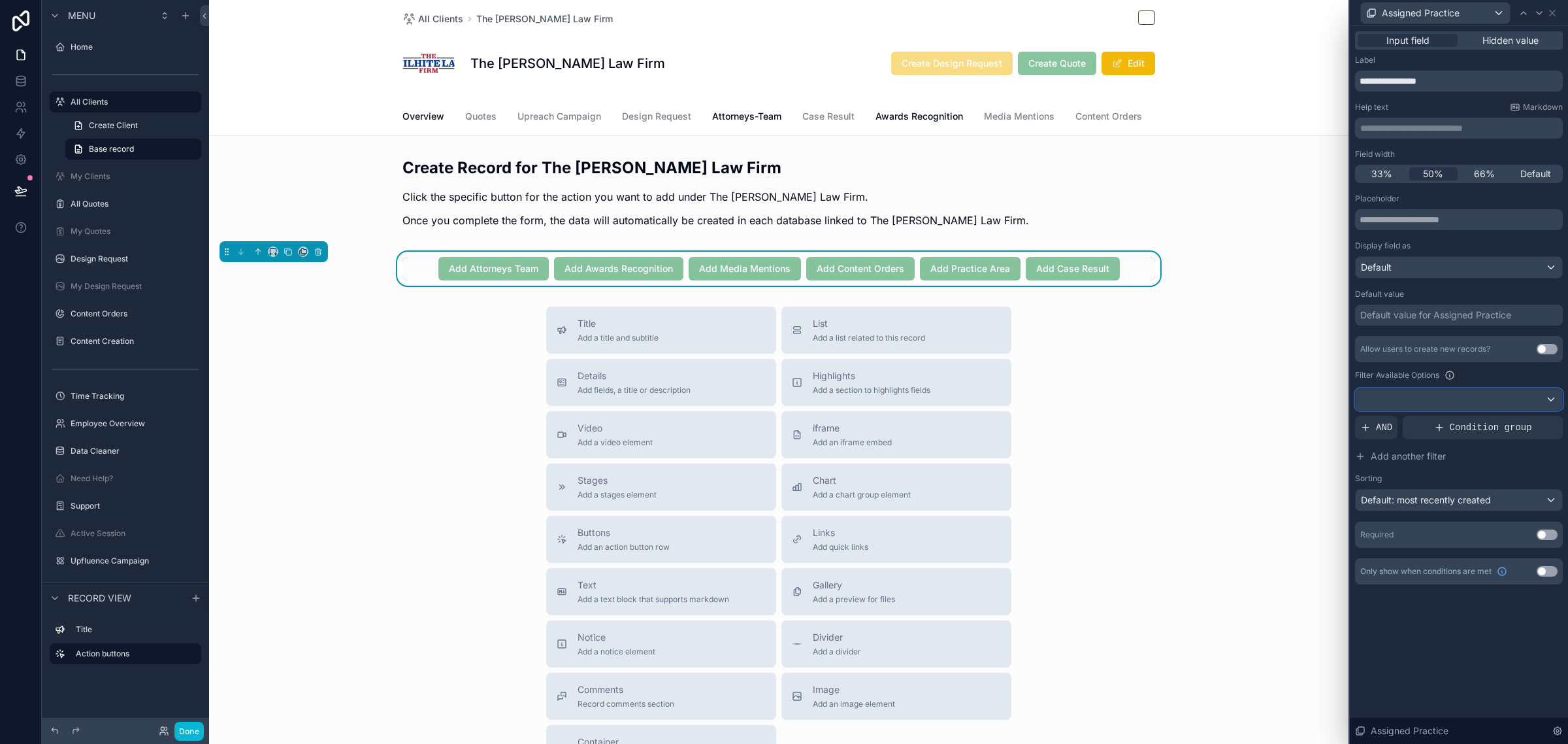
click at [1468, 394] on div at bounding box center [1459, 399] width 206 height 21
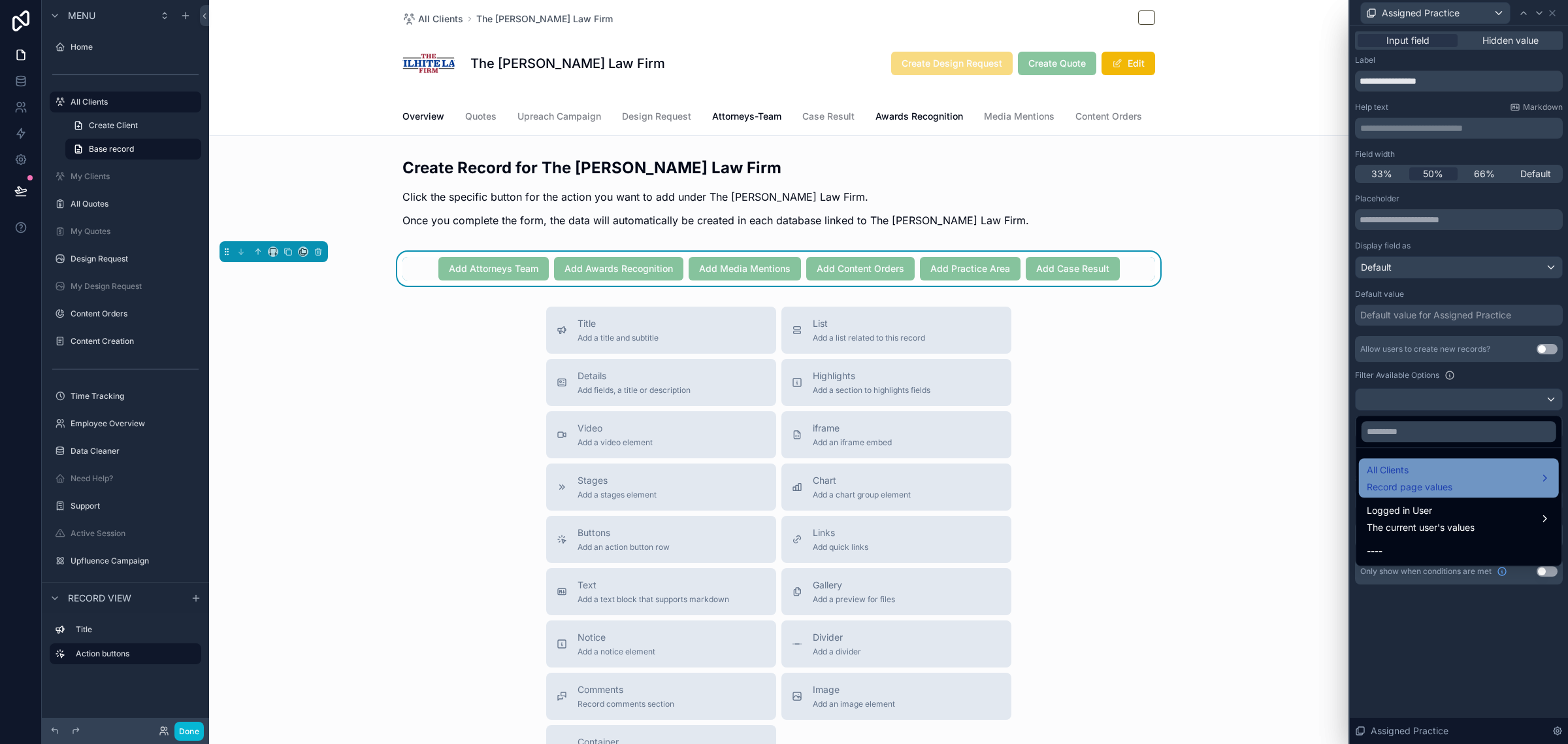
click at [1418, 486] on span "Record page values" at bounding box center [1410, 487] width 86 height 13
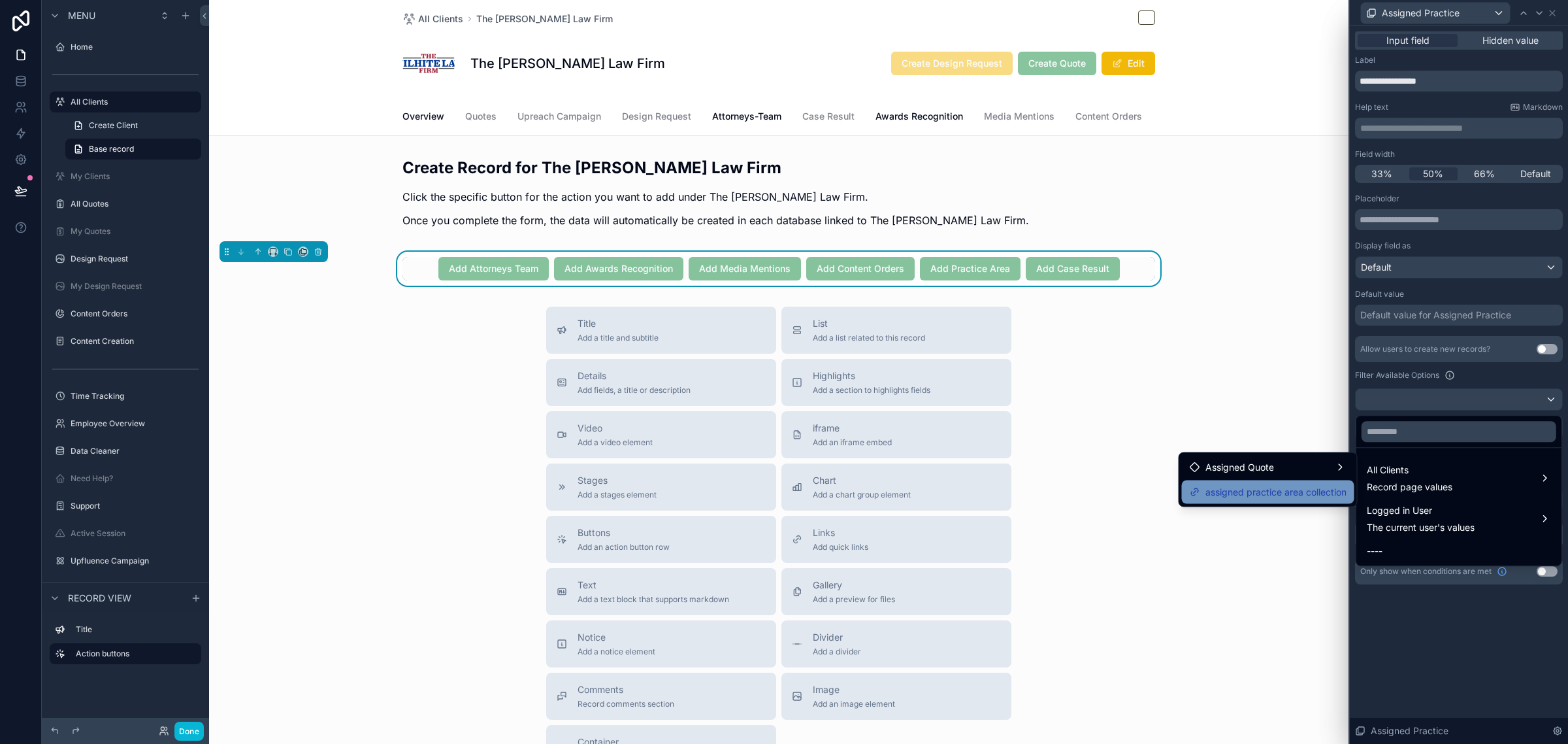
click at [1326, 492] on span "assigned practice area collection" at bounding box center [1275, 492] width 141 height 15
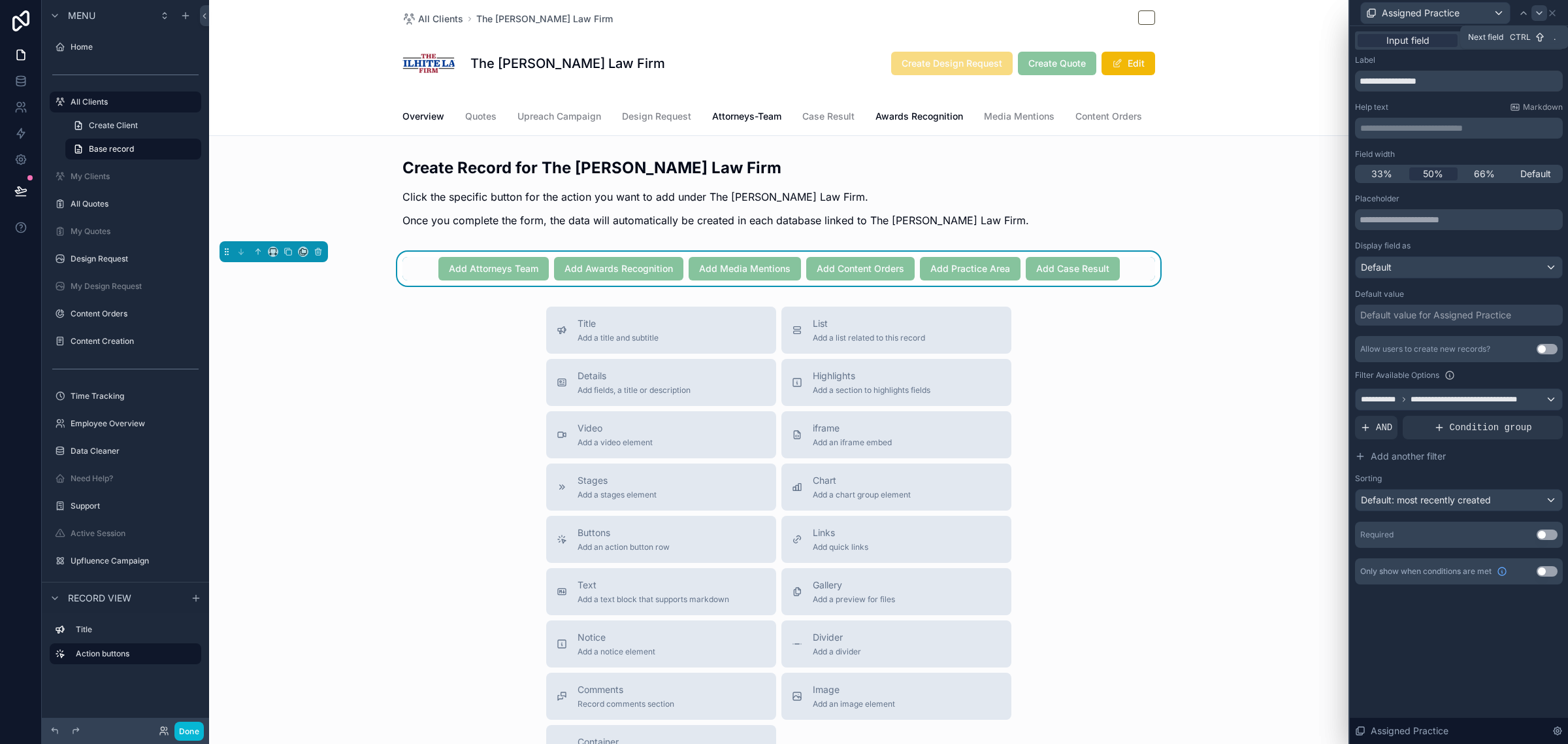
click at [1536, 12] on icon at bounding box center [1539, 13] width 10 height 10
click at [1463, 402] on div at bounding box center [1459, 399] width 206 height 21
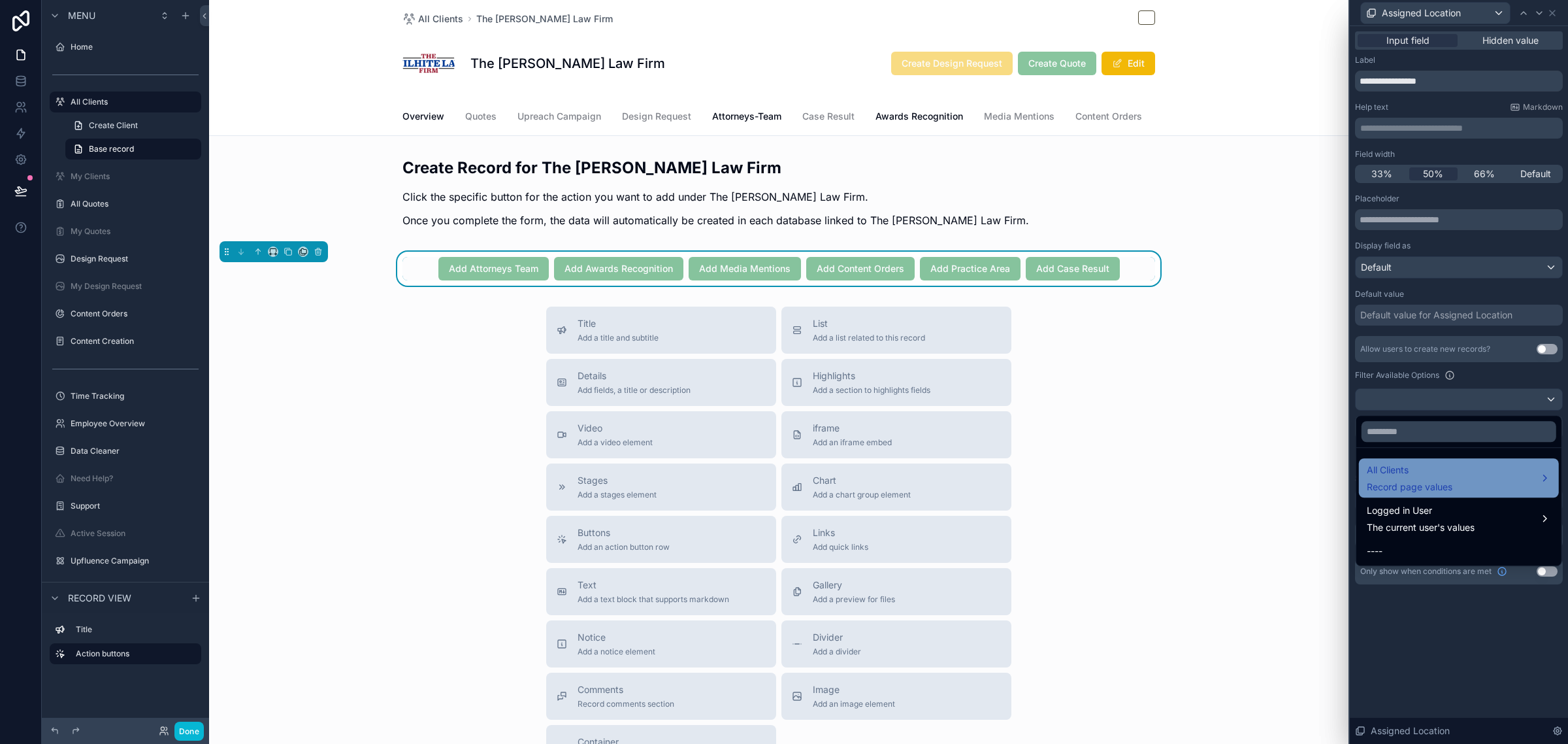
click at [1428, 476] on span "All Clients" at bounding box center [1410, 470] width 86 height 15
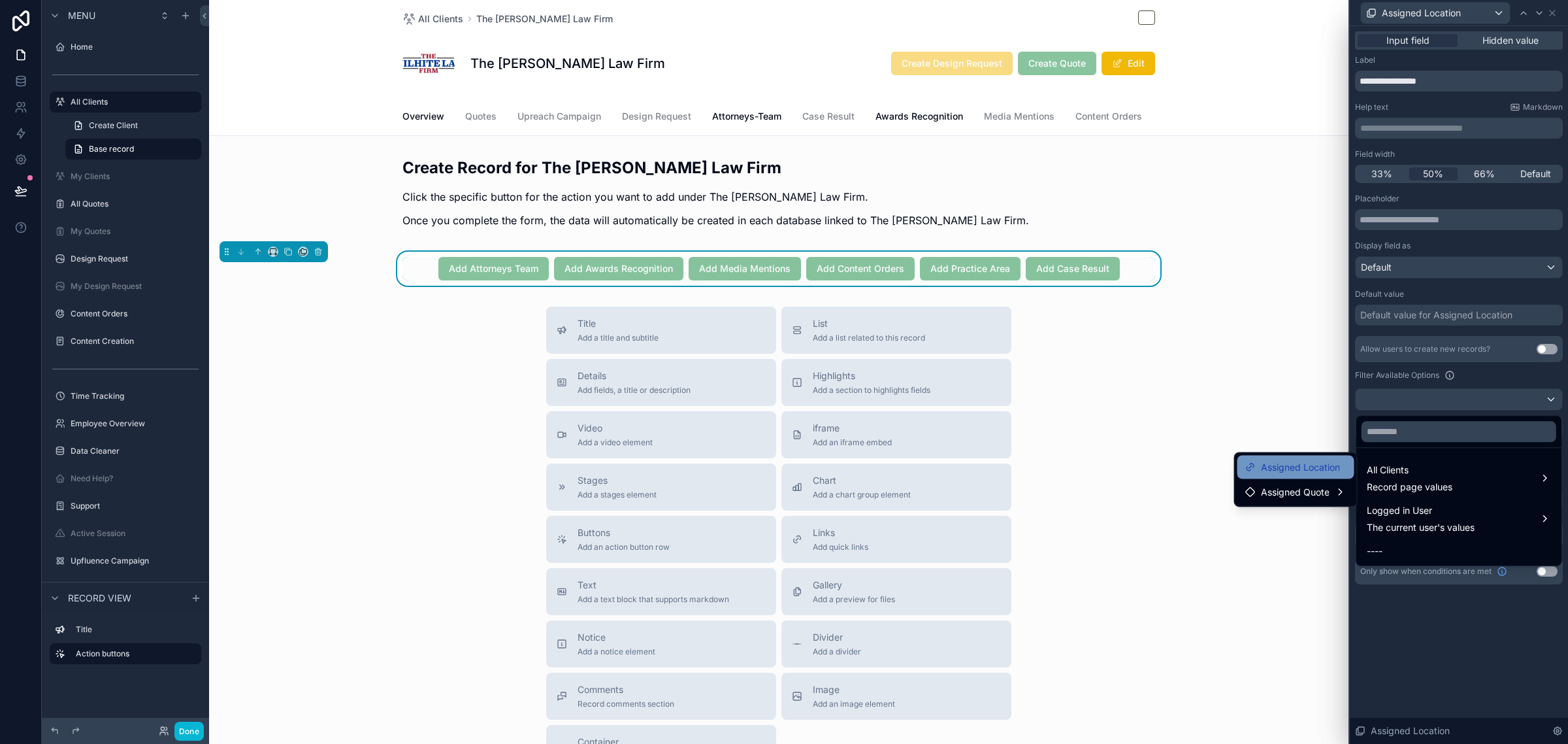
click at [1315, 470] on span "Assigned Location" at bounding box center [1300, 467] width 79 height 15
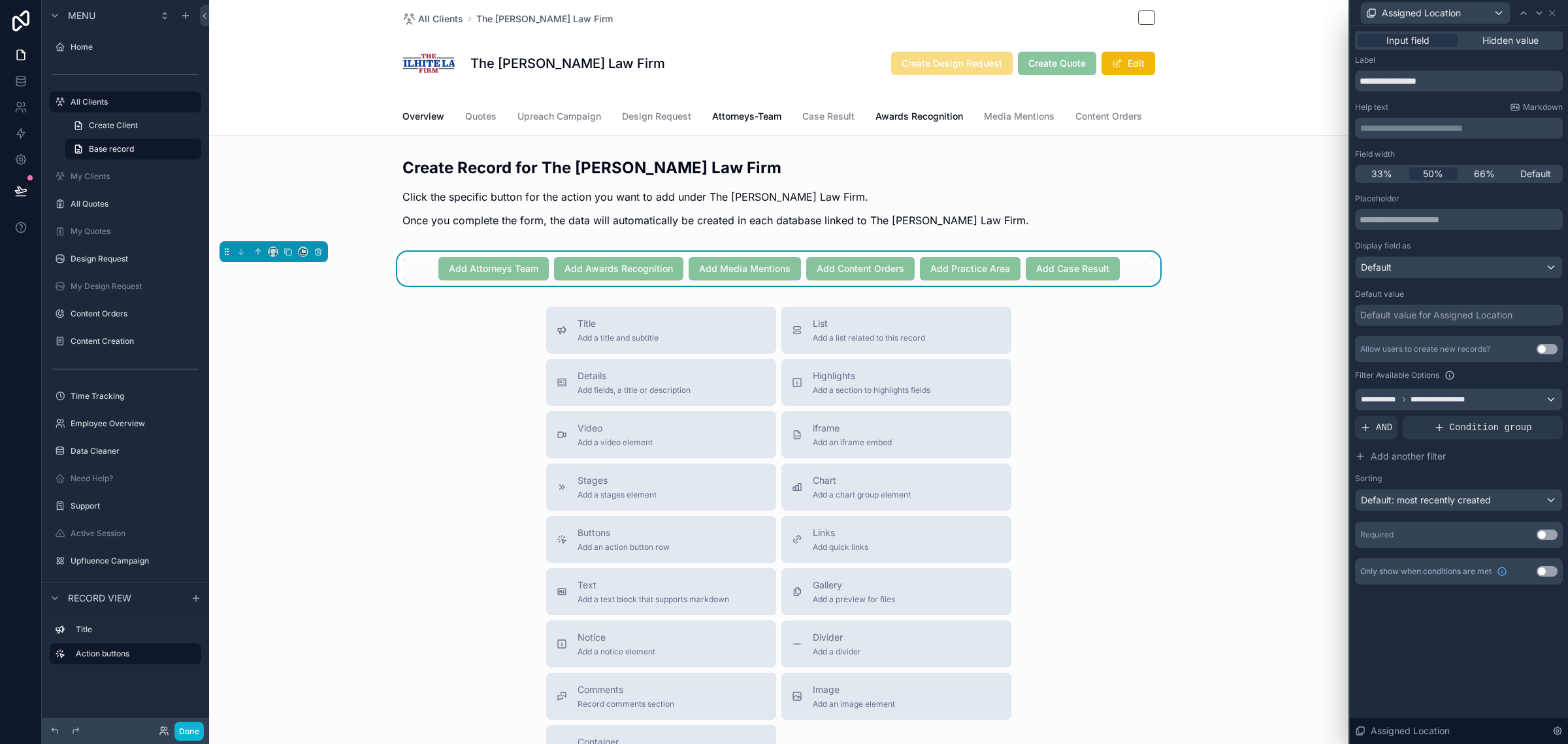
click at [1438, 645] on div "**********" at bounding box center [1459, 384] width 218 height 717
click at [1555, 8] on icon at bounding box center [1553, 13] width 10 height 10
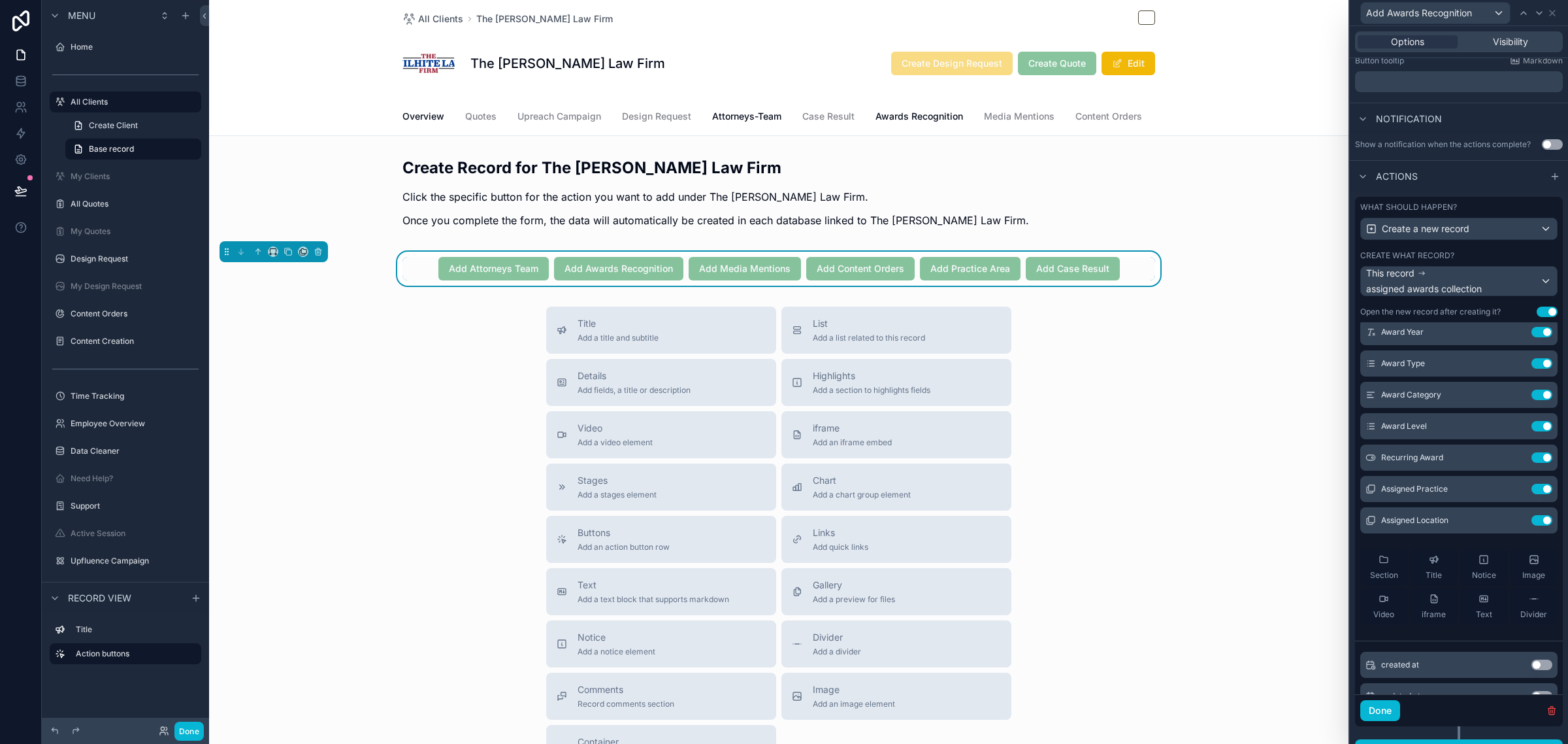
scroll to position [164, 0]
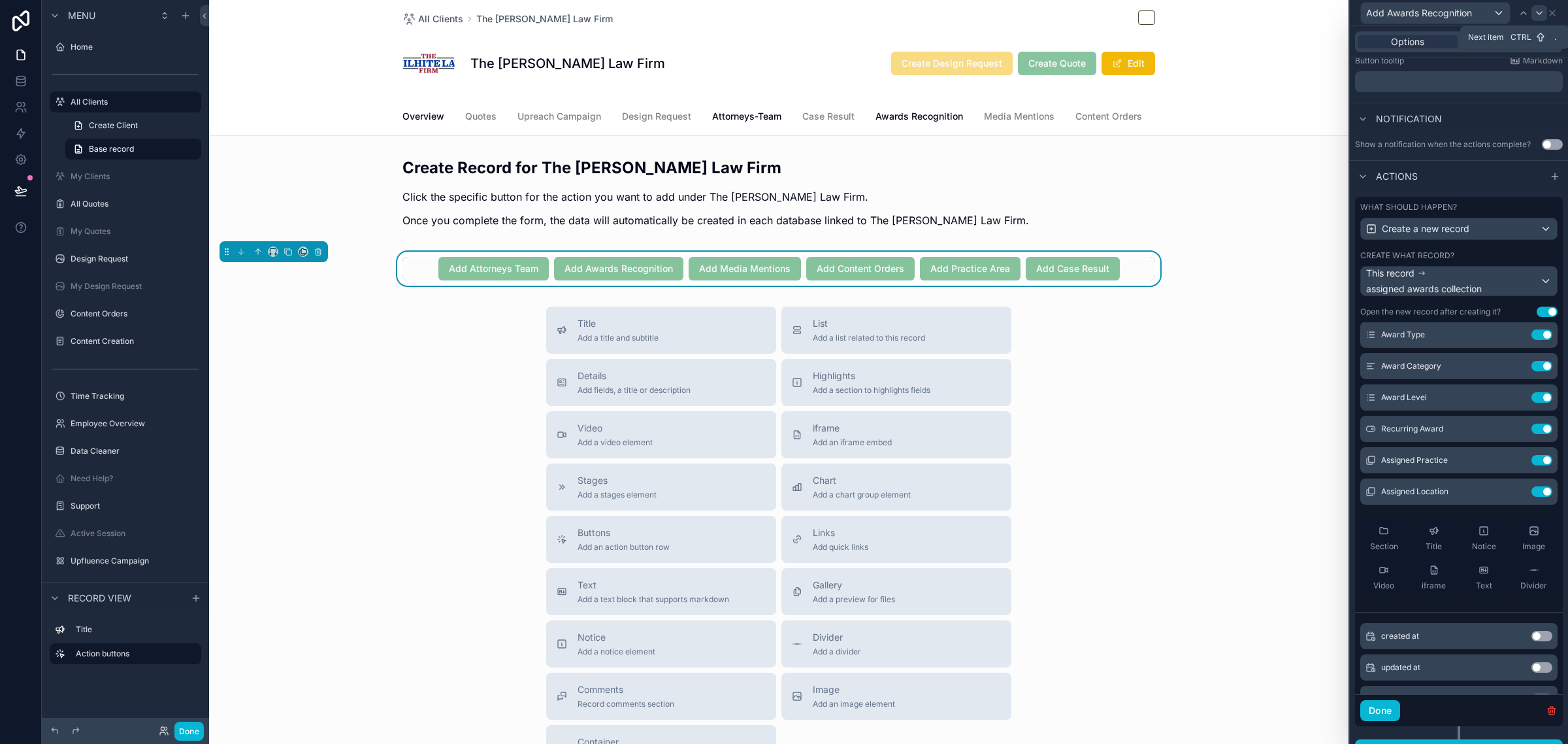
click at [1539, 8] on icon at bounding box center [1539, 13] width 10 height 10
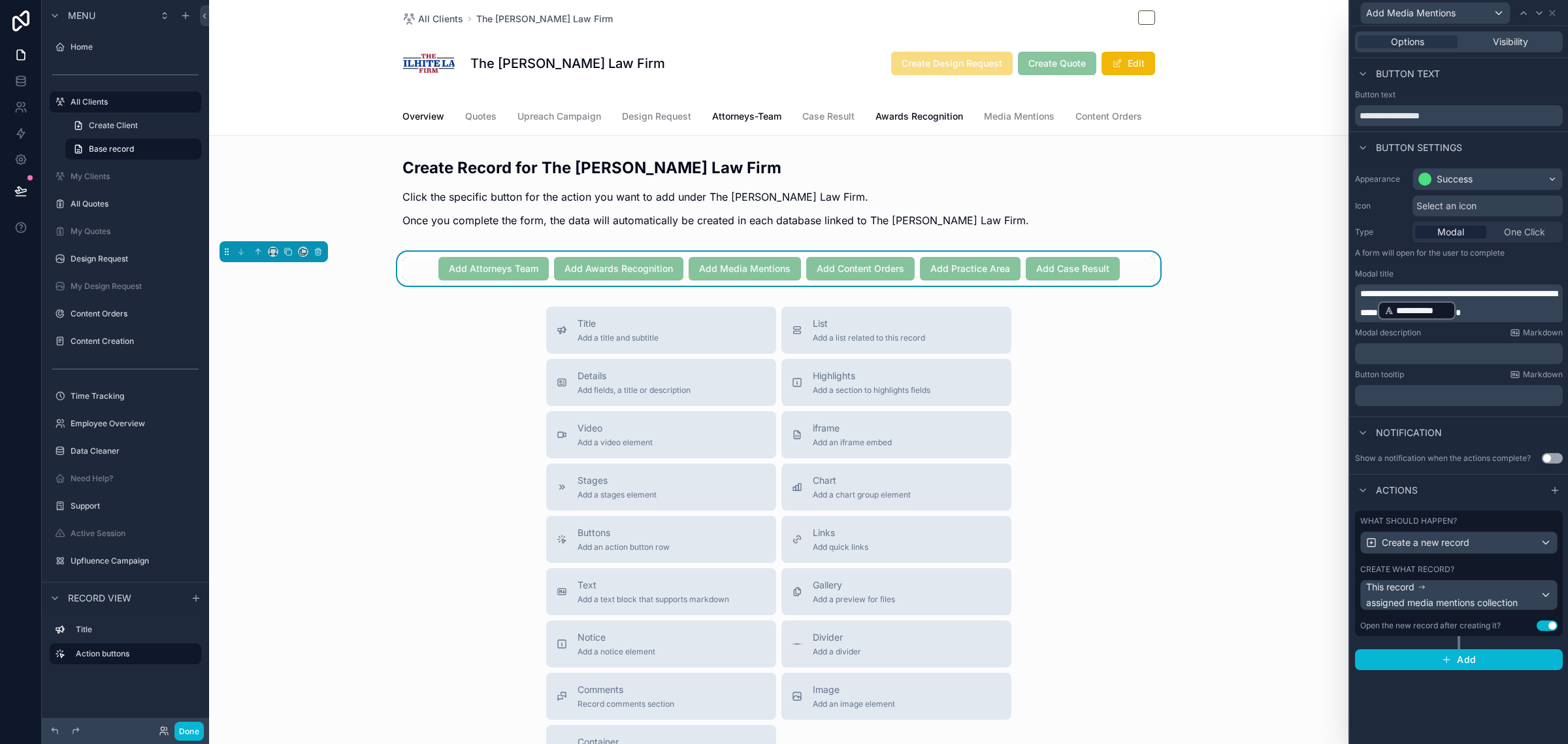
click at [1495, 572] on div "Create what record?" at bounding box center [1459, 569] width 198 height 10
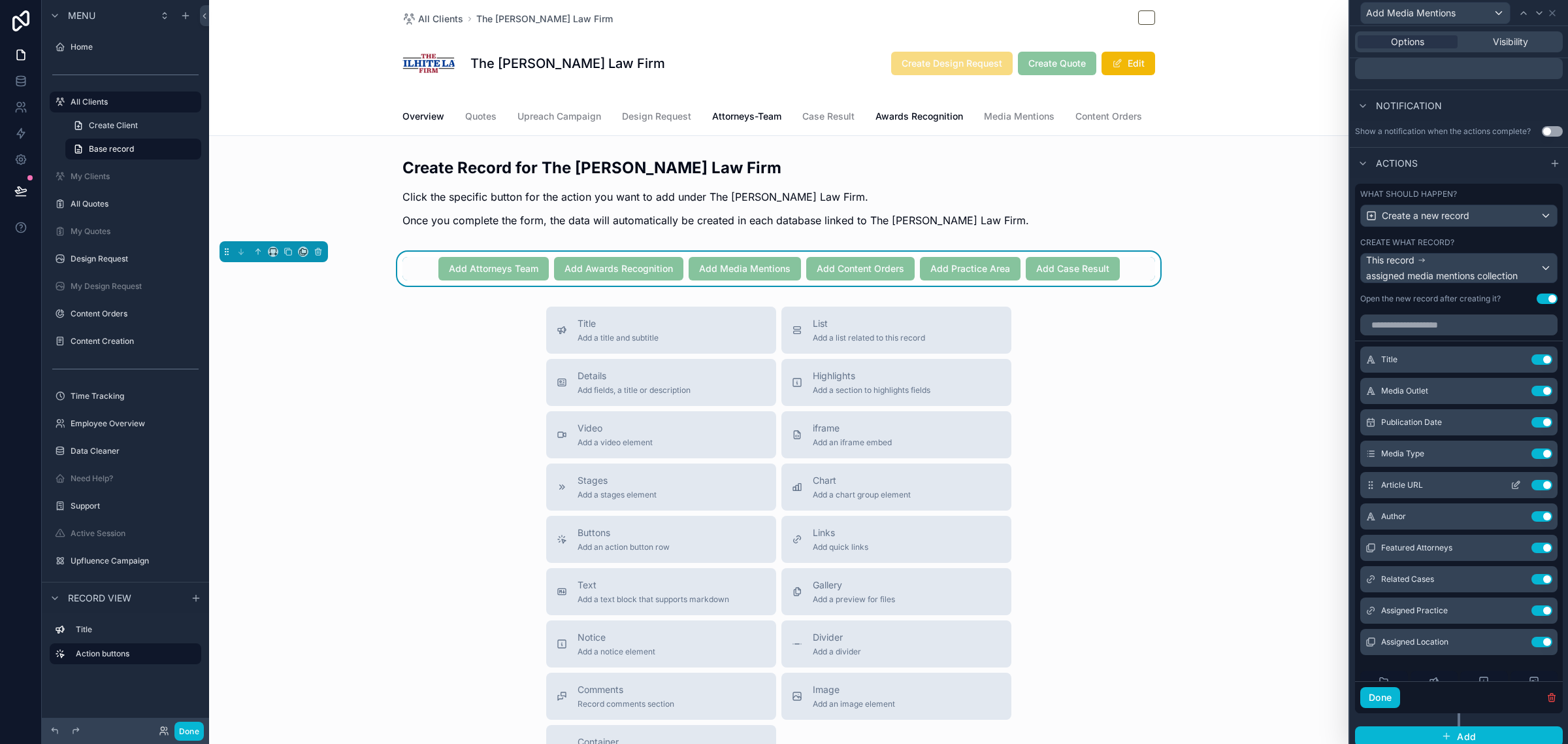
scroll to position [82, 0]
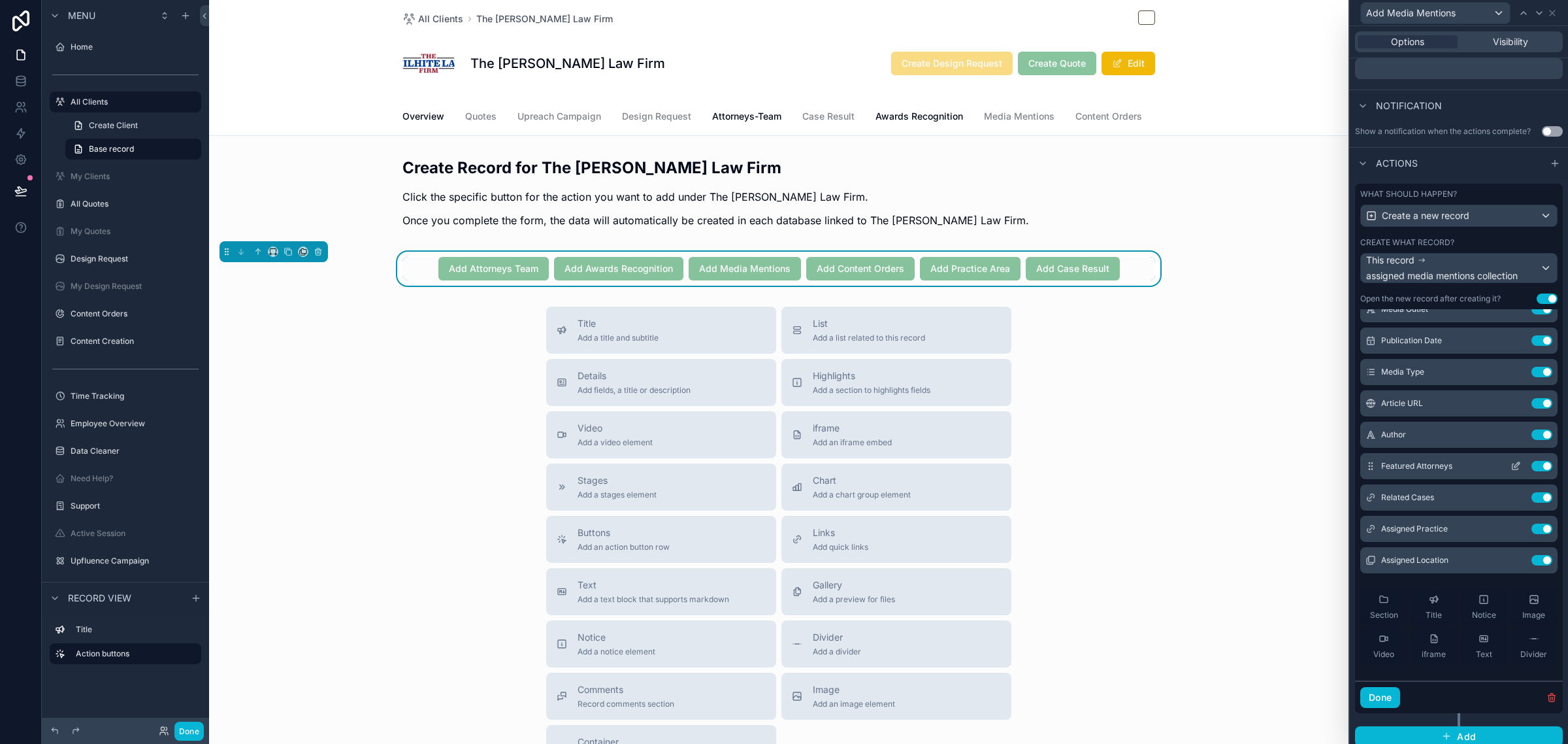
click at [1513, 470] on icon at bounding box center [1516, 467] width 6 height 6
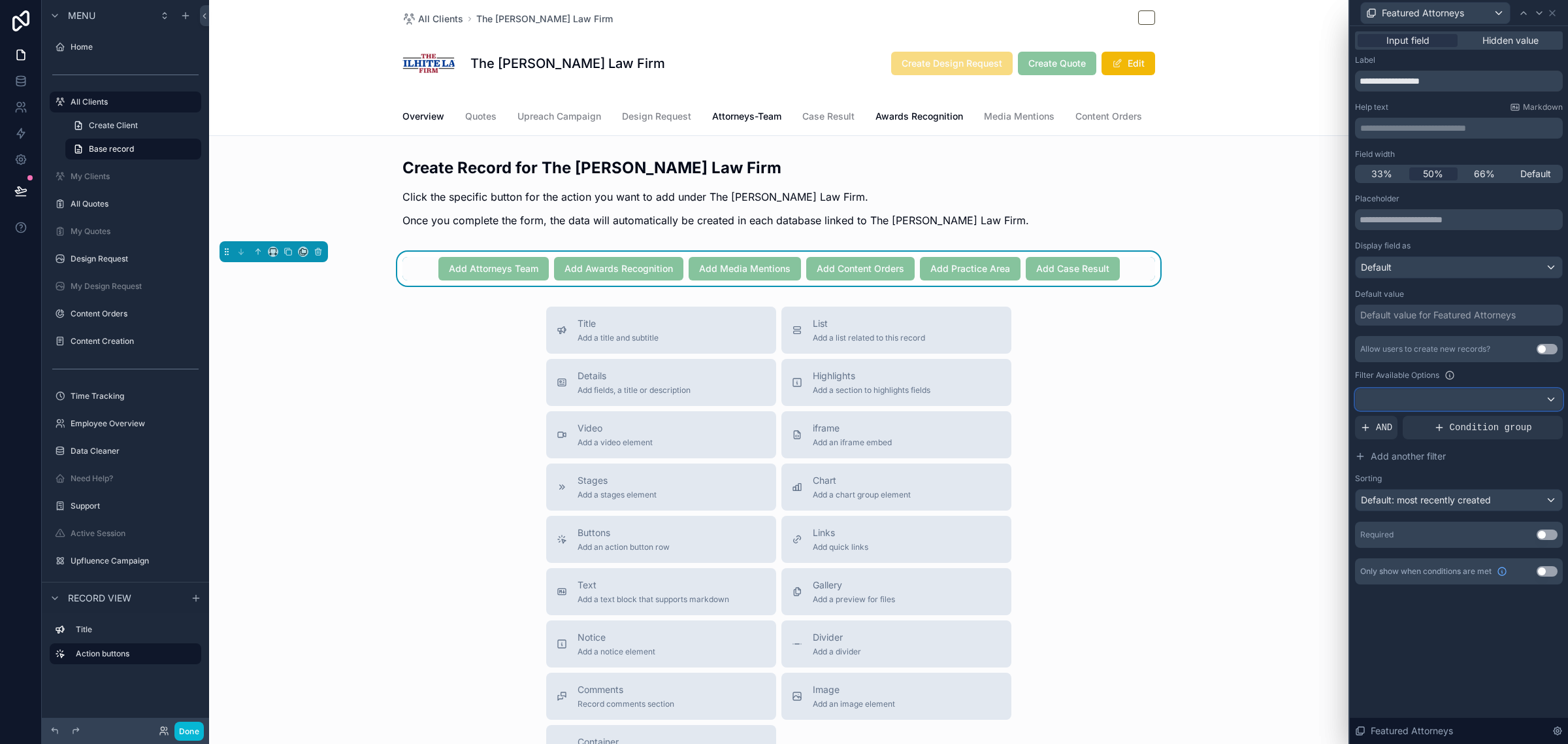
click at [1435, 404] on div at bounding box center [1459, 399] width 206 height 21
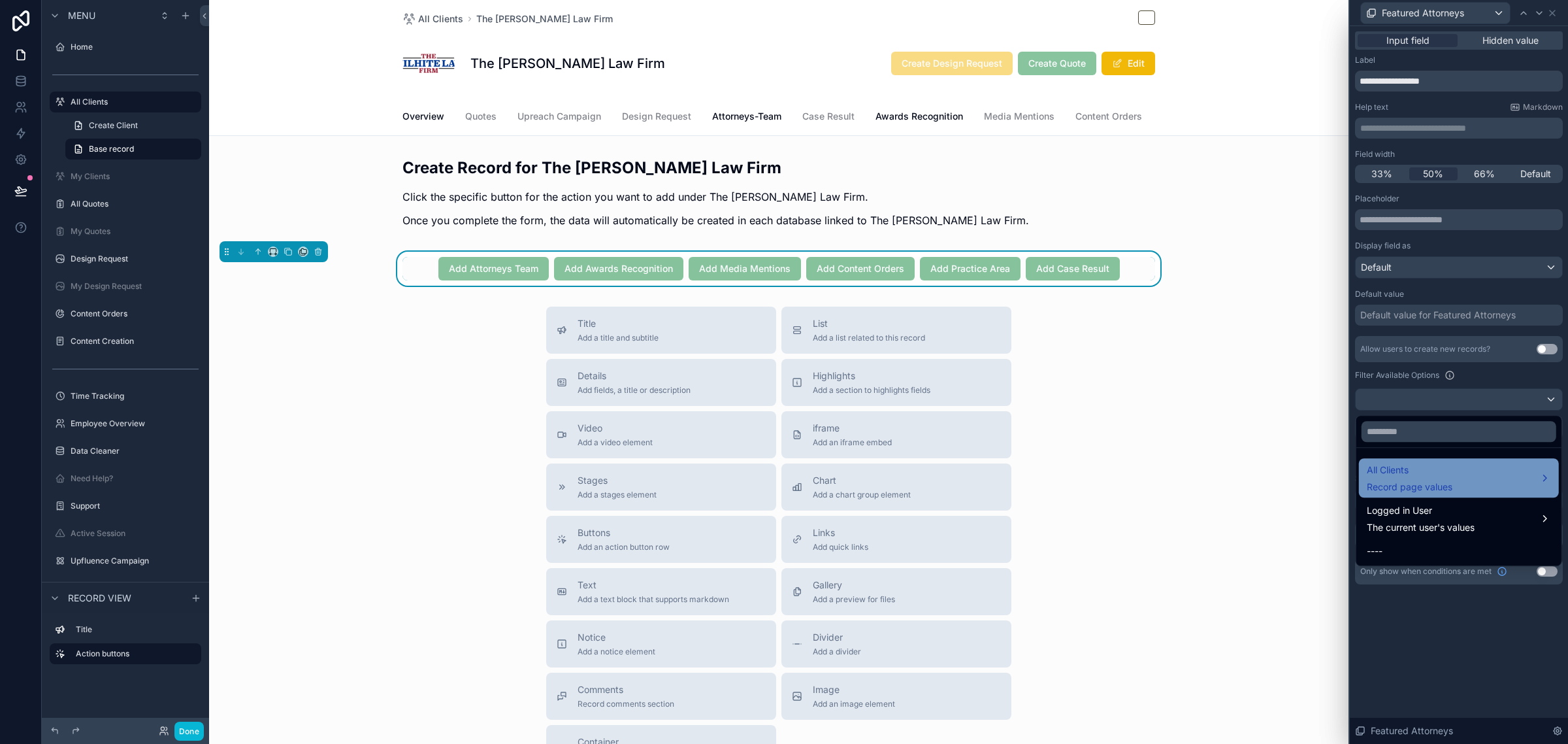
click at [1416, 481] on span "Record page values" at bounding box center [1410, 487] width 86 height 13
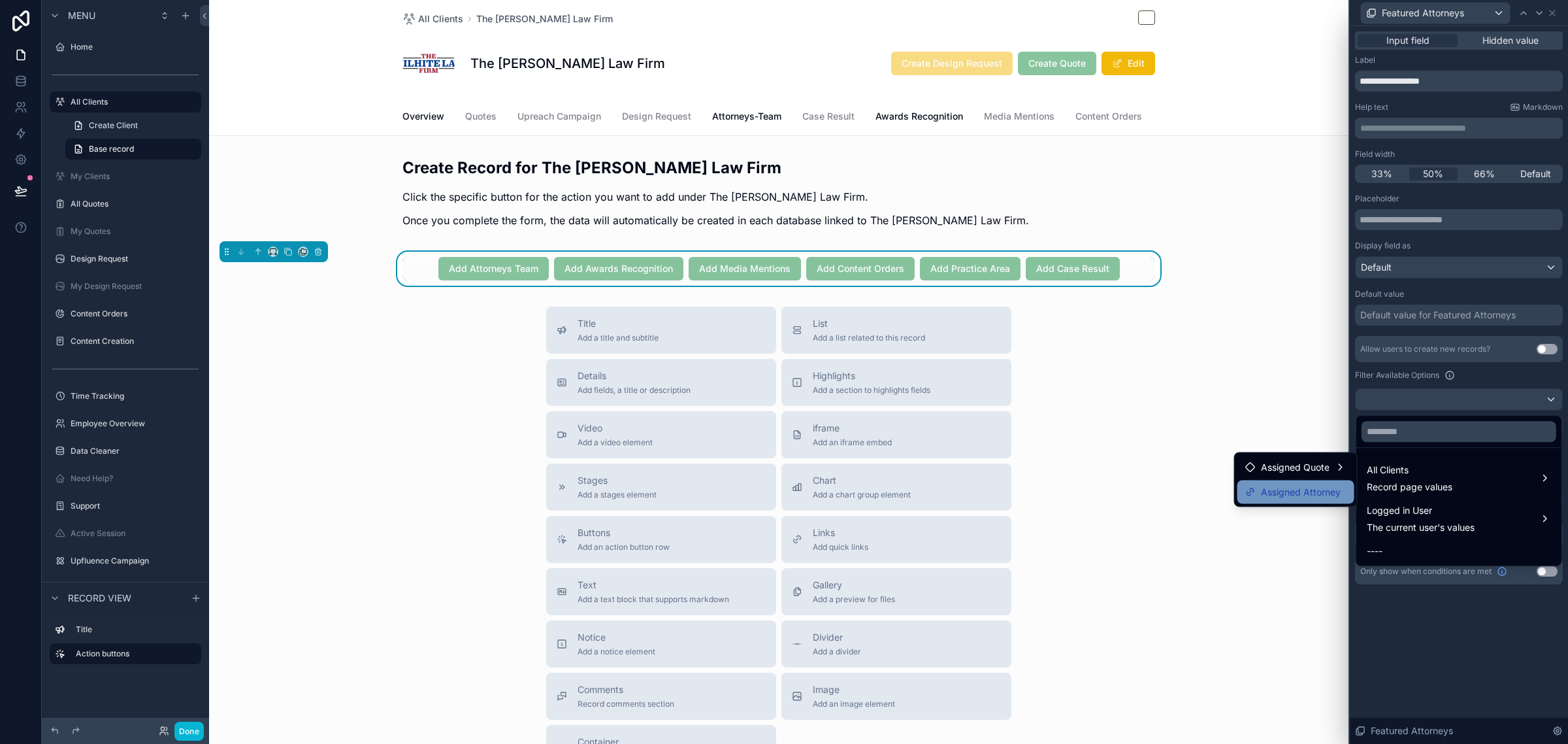
click at [1304, 491] on span "Assigned Attorney" at bounding box center [1301, 492] width 80 height 15
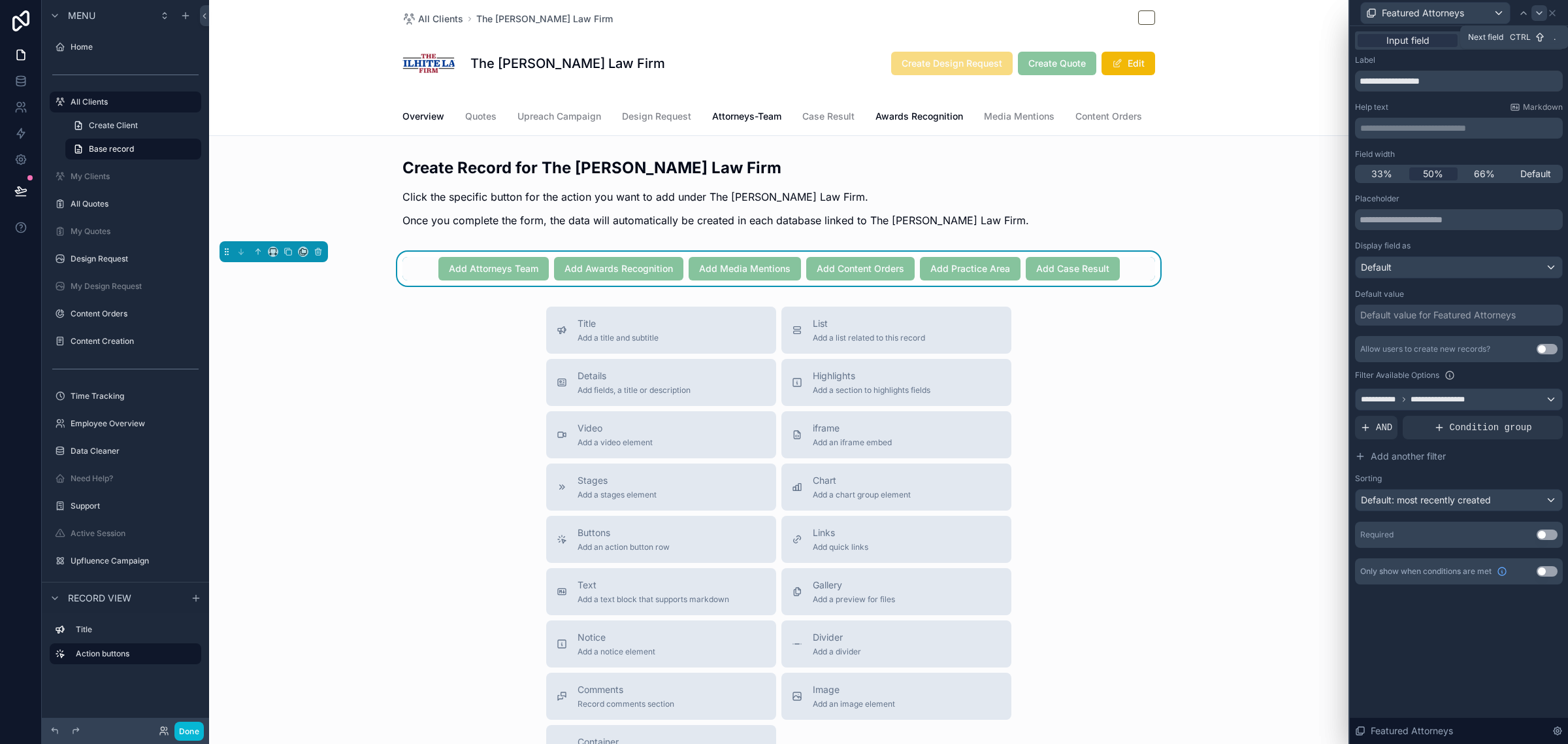
click at [1539, 7] on div at bounding box center [1539, 13] width 15 height 15
click at [1555, 10] on icon at bounding box center [1552, 13] width 5 height 5
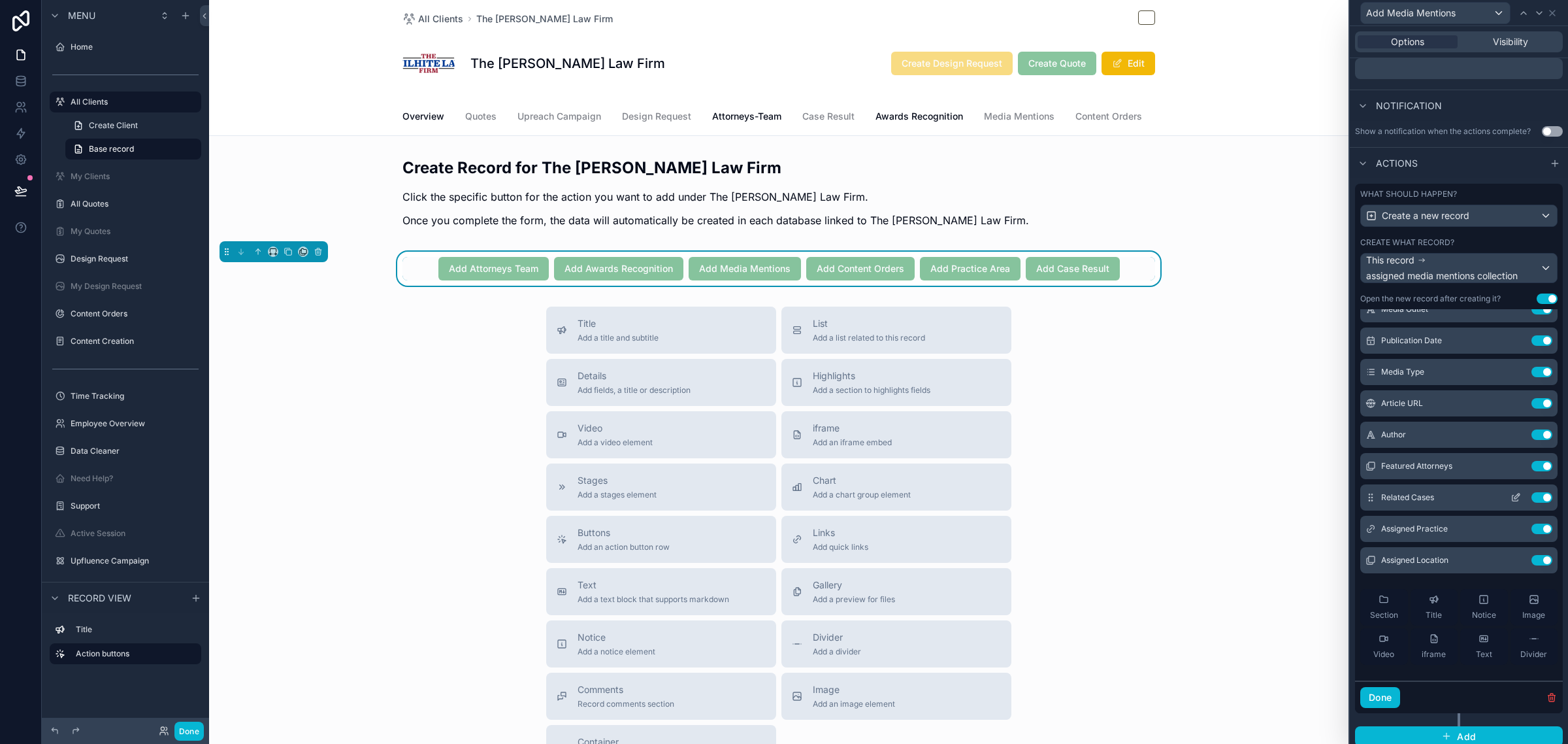
click at [1510, 503] on icon at bounding box center [1516, 497] width 10 height 10
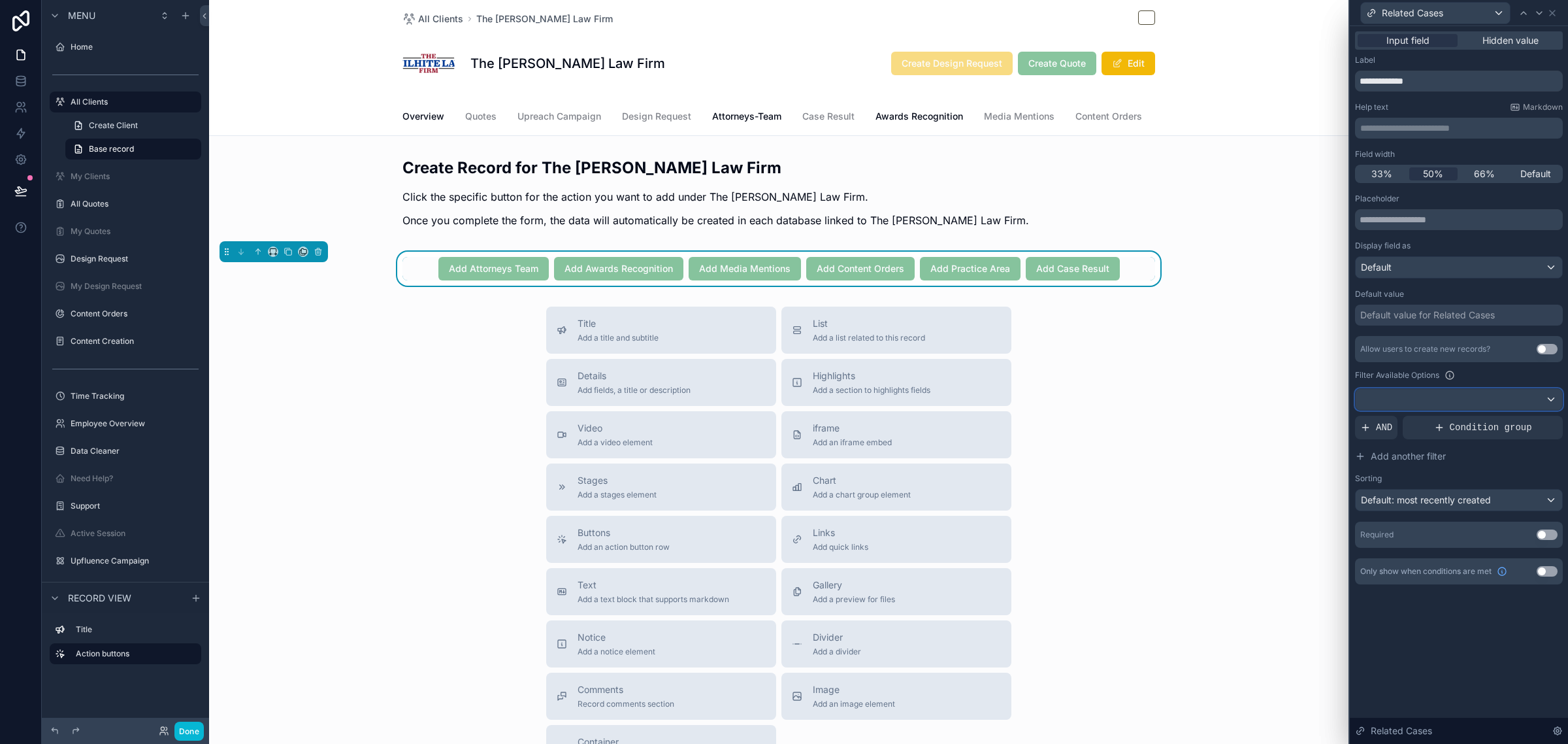
click at [1436, 397] on div at bounding box center [1459, 399] width 206 height 21
click at [1516, 366] on div at bounding box center [1459, 372] width 218 height 744
click at [1382, 430] on span "AND" at bounding box center [1384, 428] width 16 height 13
click at [1525, 412] on div "Allow users to create new records? Use setting Filter Available Options Add a f…" at bounding box center [1459, 424] width 208 height 175
click at [1529, 415] on icon at bounding box center [1530, 417] width 8 height 8
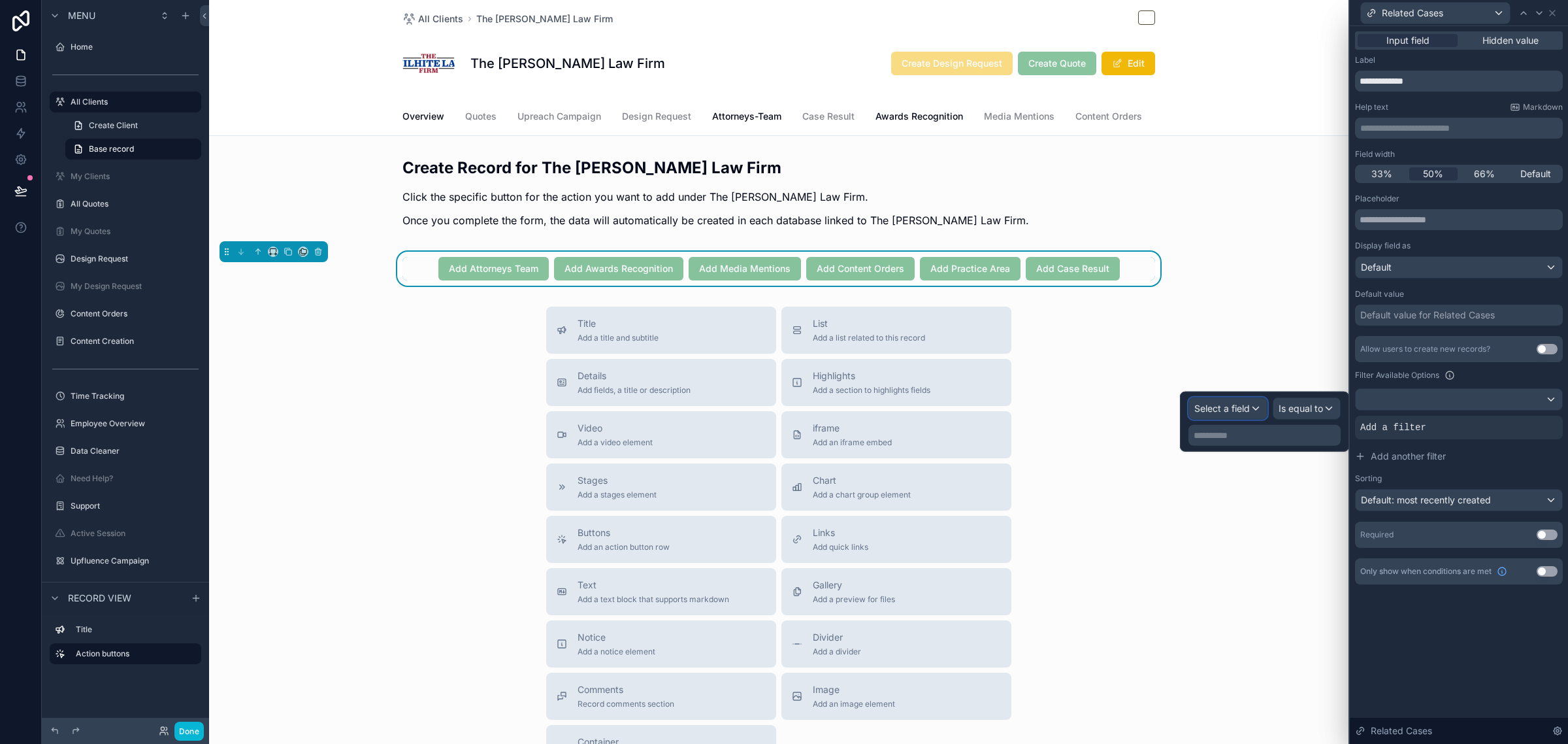
click at [1250, 406] on div "Select a field" at bounding box center [1227, 408] width 77 height 21
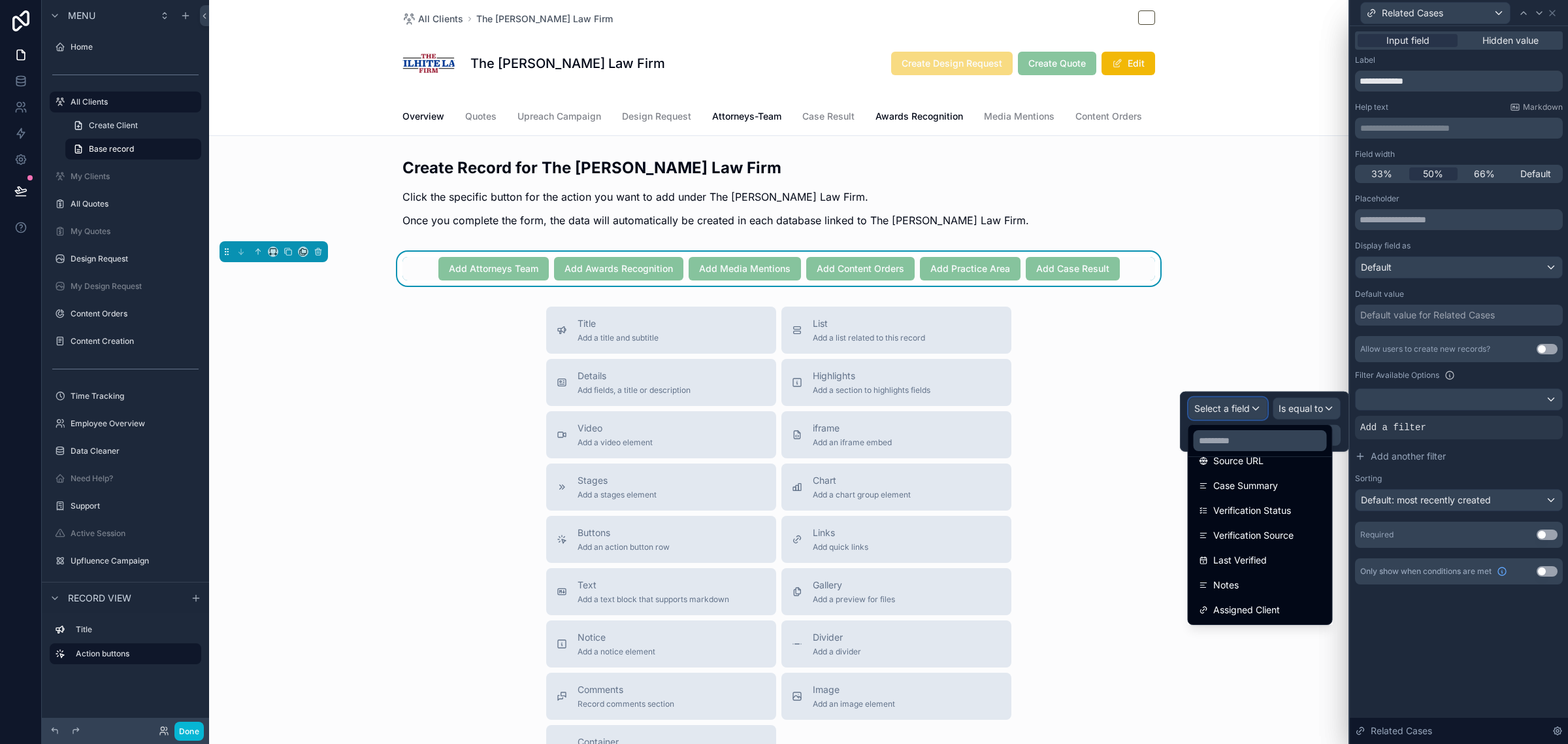
scroll to position [861, 0]
click at [1267, 541] on span "Assigned Client" at bounding box center [1247, 536] width 66 height 15
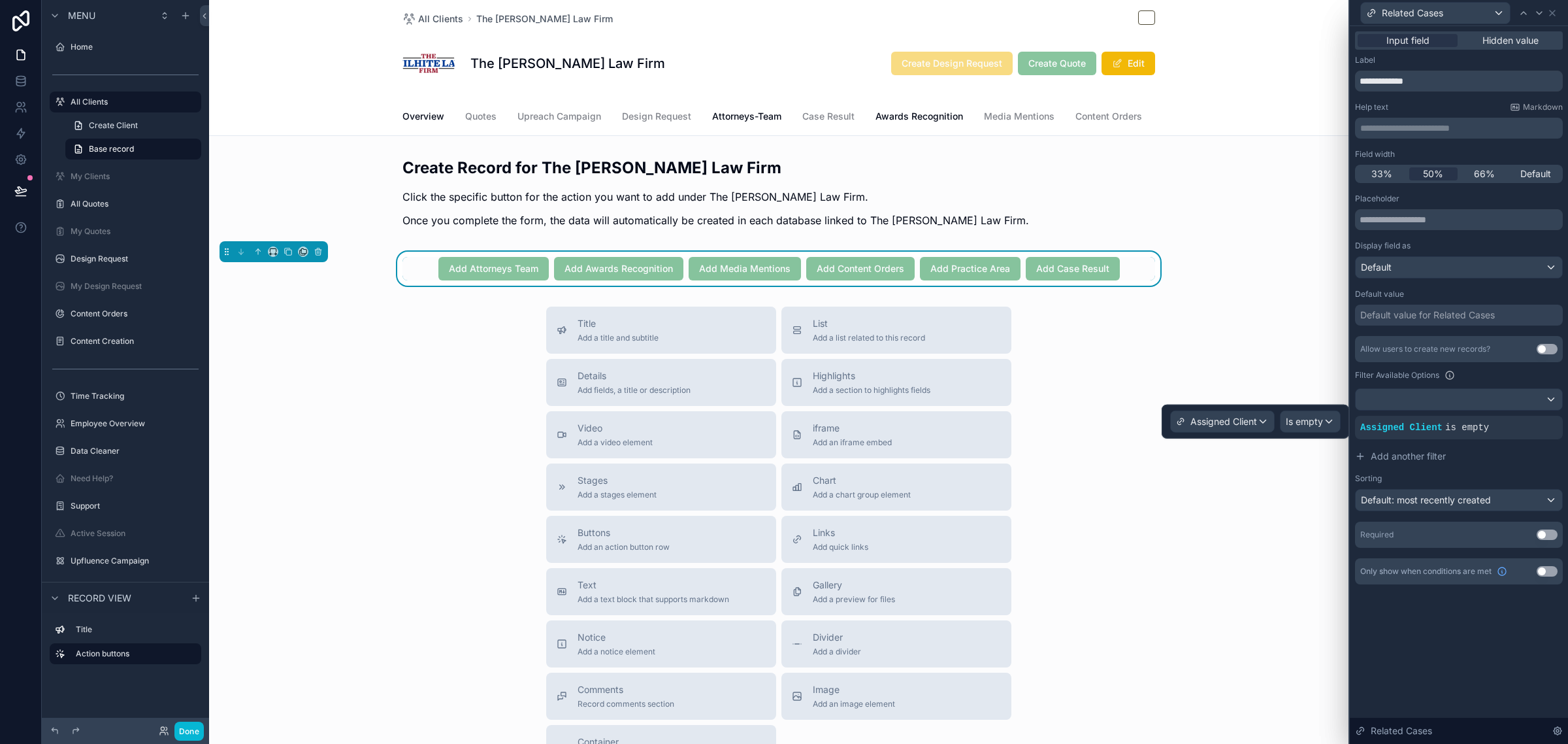
click at [1321, 409] on div "Assigned Client Is empty" at bounding box center [1255, 422] width 187 height 34
click at [1321, 420] on span "Is empty" at bounding box center [1304, 422] width 38 height 13
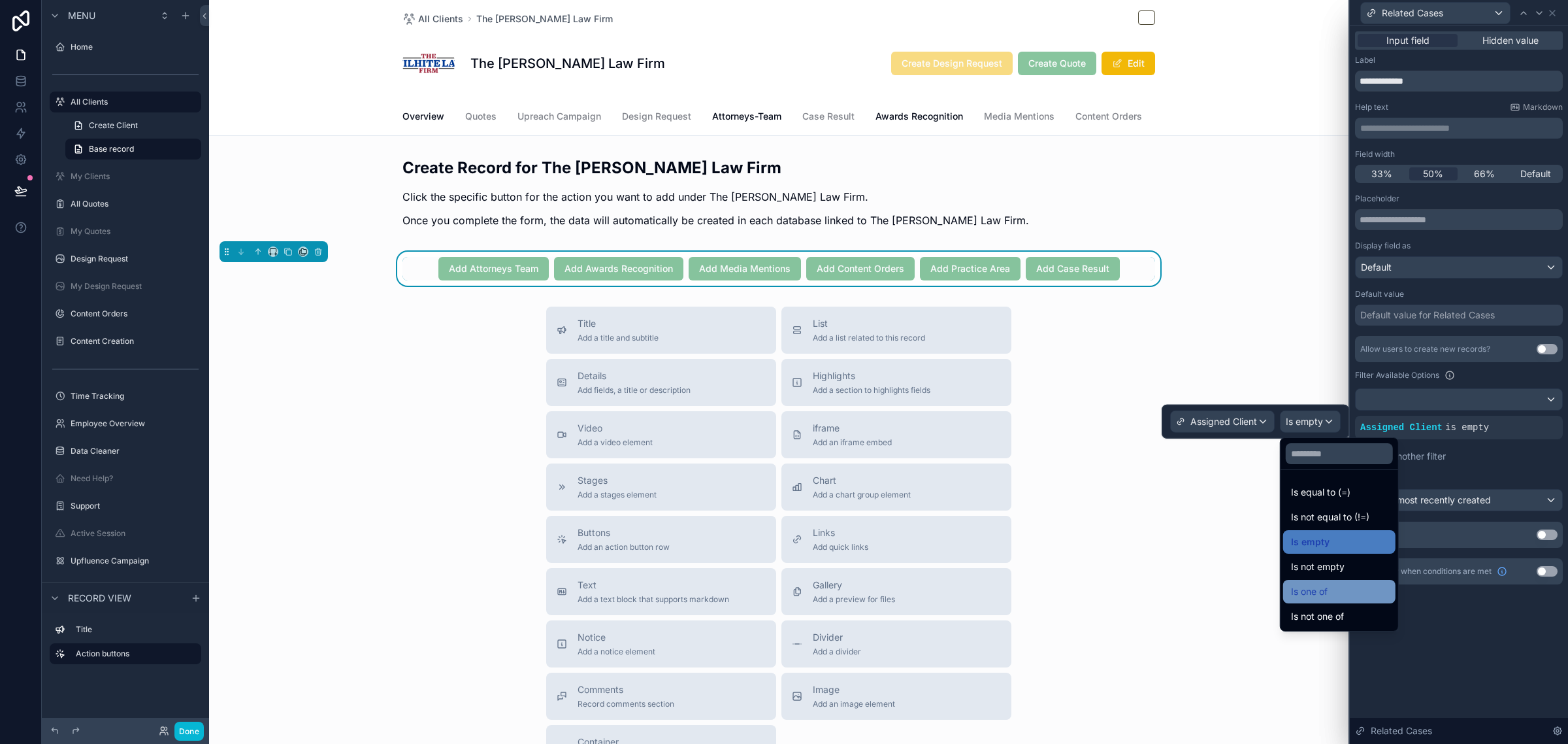
click at [1320, 590] on span "Is one of" at bounding box center [1309, 591] width 37 height 15
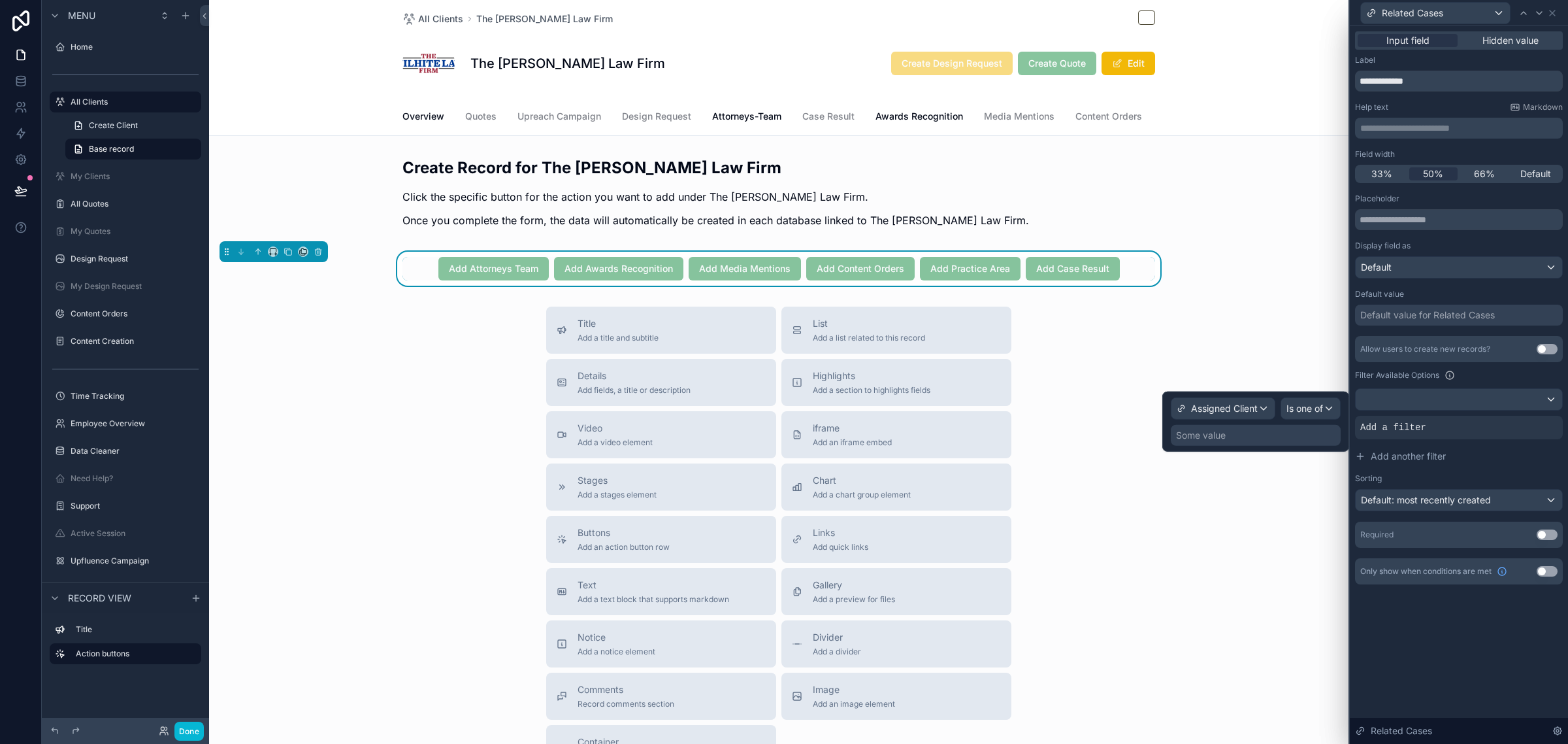
click at [1313, 439] on div "Some value" at bounding box center [1255, 435] width 170 height 21
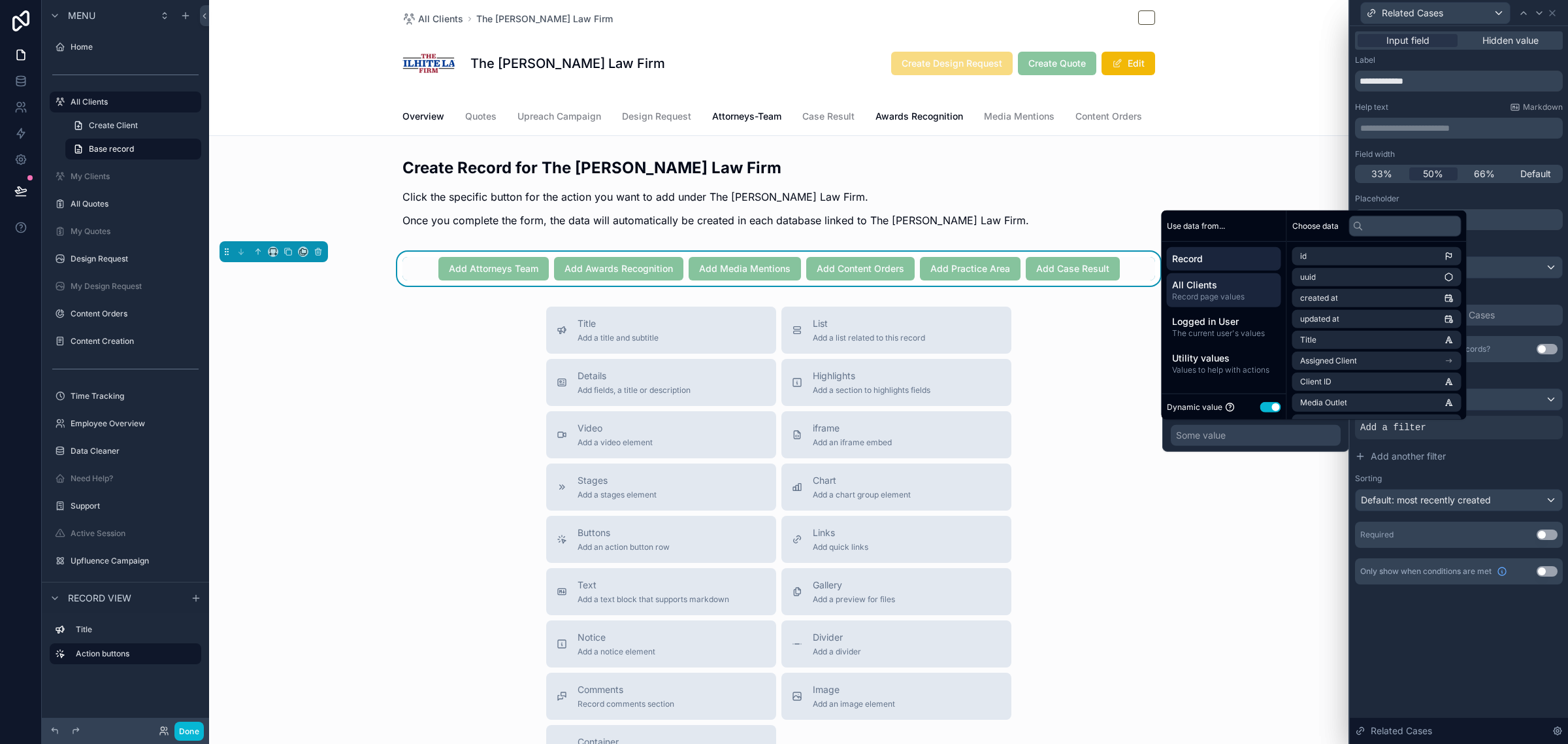
click at [1233, 291] on span "All Clients" at bounding box center [1224, 285] width 104 height 13
click at [1353, 260] on span "Client Database item" at bounding box center [1339, 256] width 77 height 10
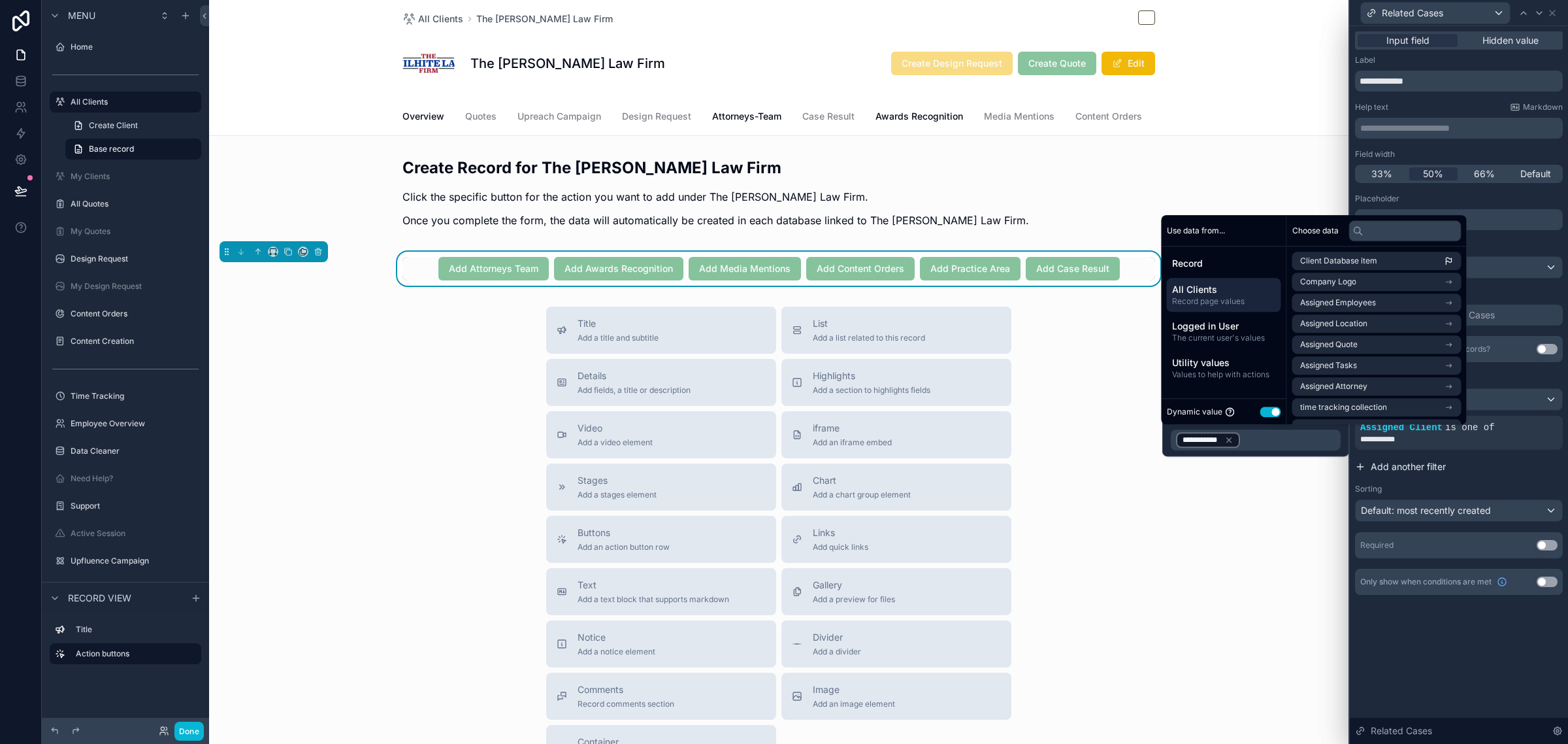
click at [1491, 468] on button "Add another filter" at bounding box center [1459, 467] width 208 height 24
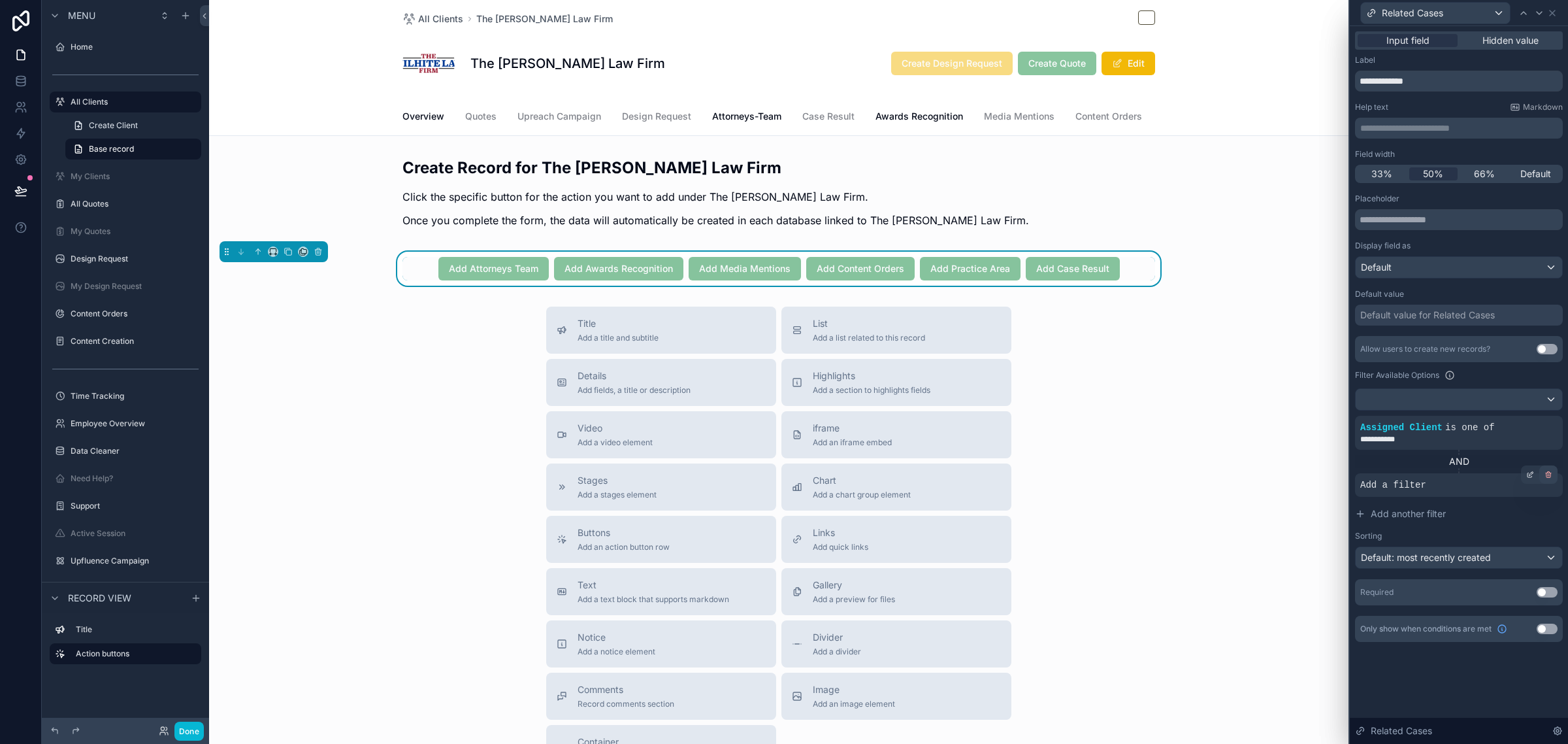
click at [1550, 476] on icon at bounding box center [1548, 474] width 8 height 8
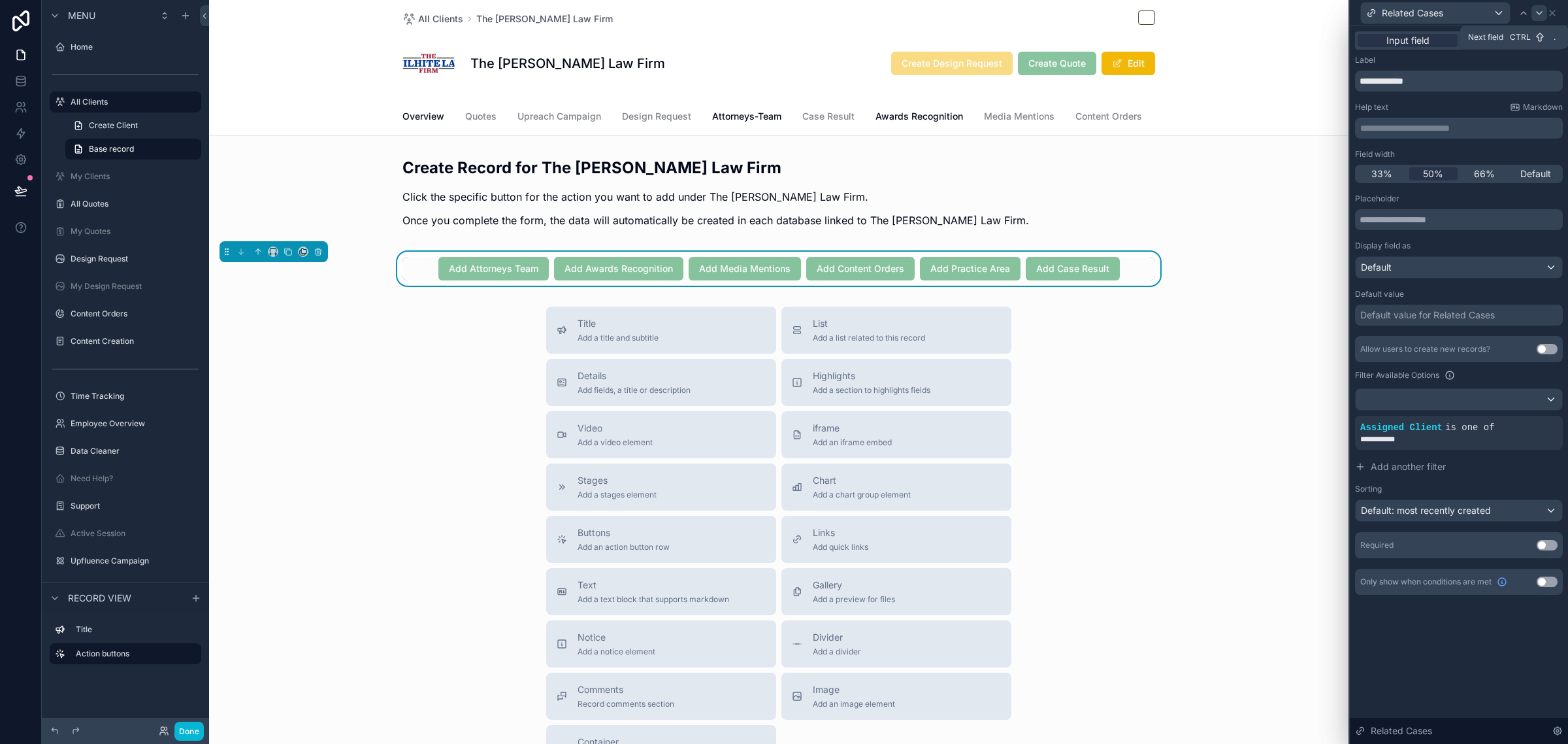
click at [1539, 9] on icon at bounding box center [1539, 13] width 10 height 10
click at [1458, 403] on div at bounding box center [1459, 399] width 206 height 21
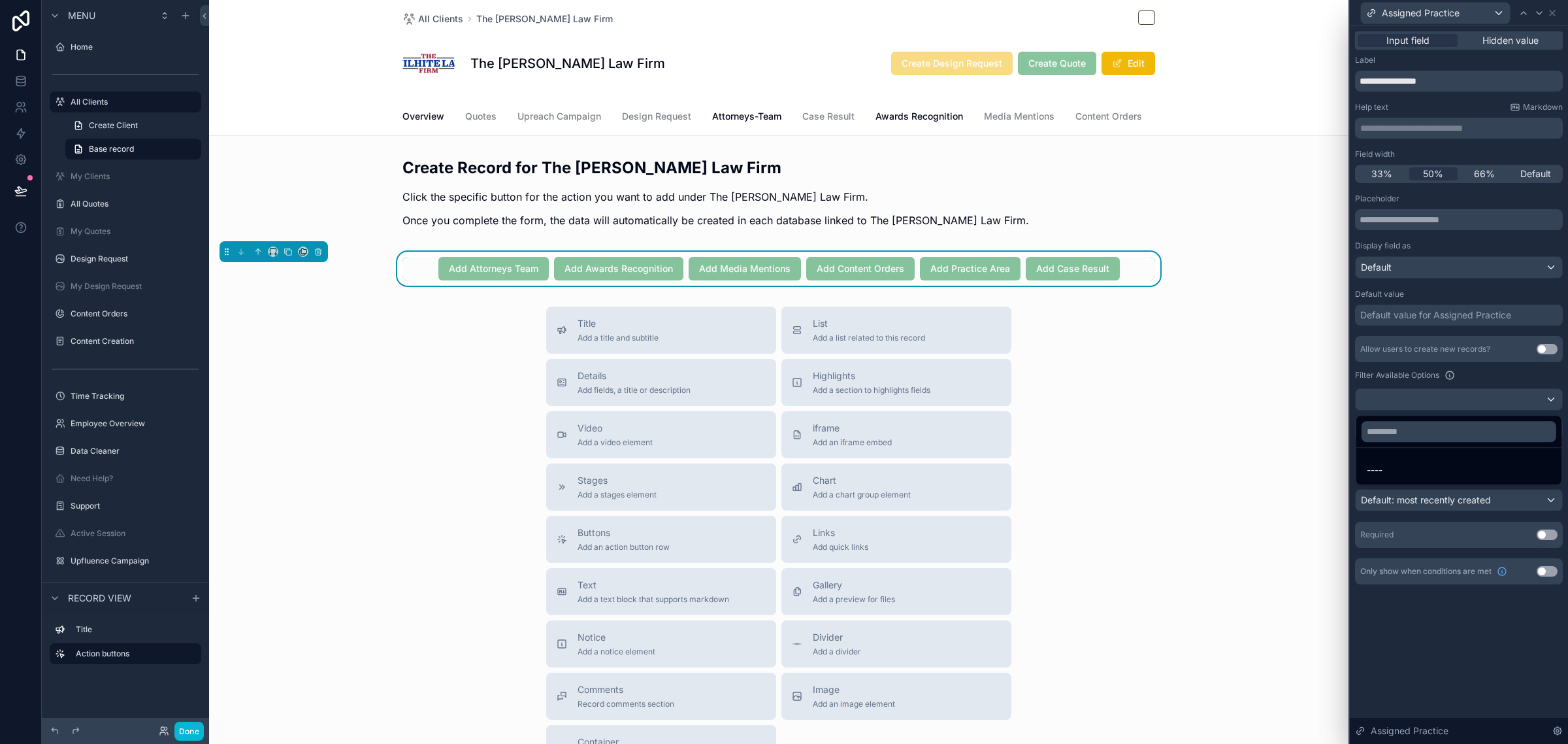
click at [1503, 372] on div at bounding box center [1459, 372] width 218 height 744
click at [1387, 428] on span "AND" at bounding box center [1384, 428] width 16 height 13
click at [1525, 417] on div at bounding box center [1530, 417] width 18 height 18
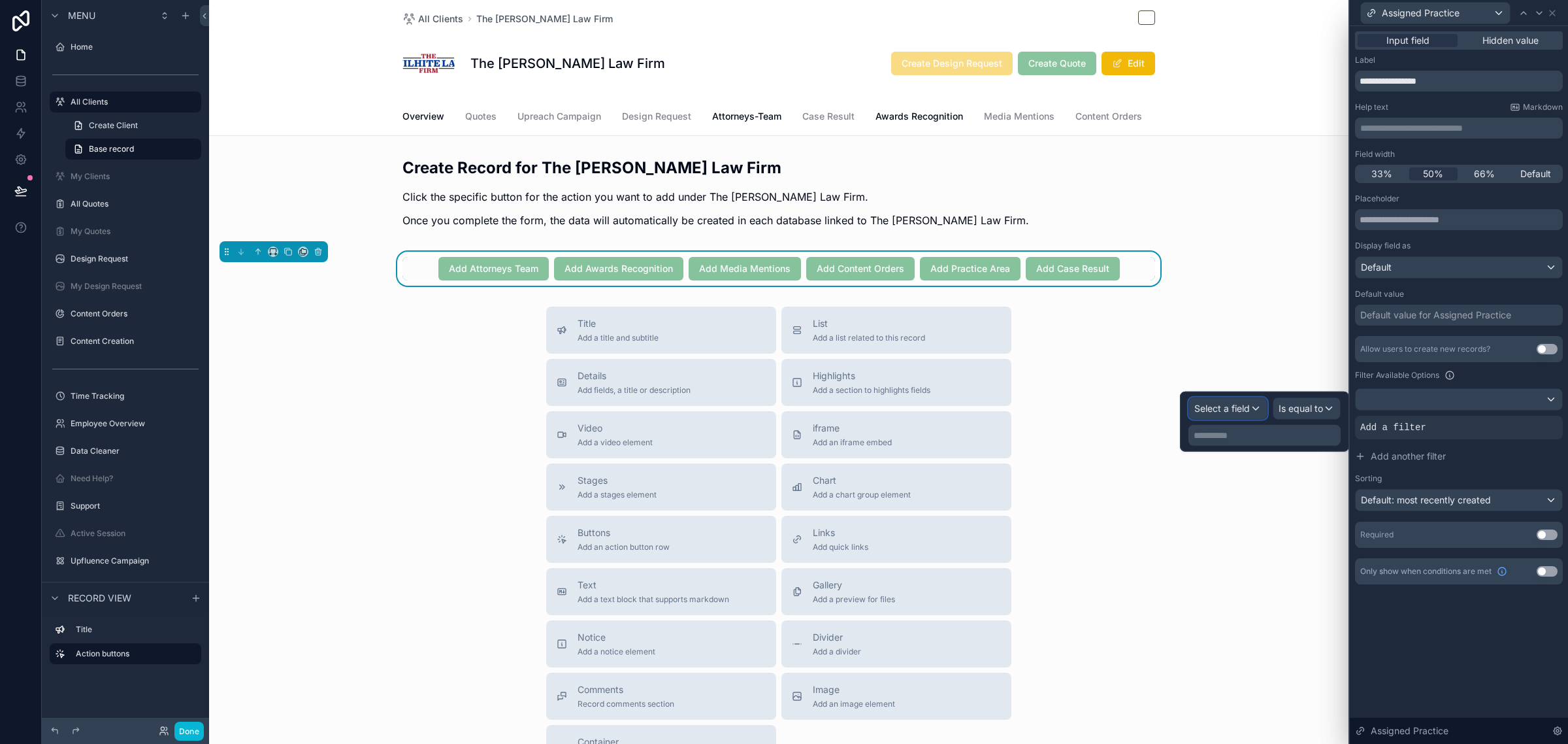
click at [1246, 410] on span "Select a field" at bounding box center [1222, 408] width 55 height 11
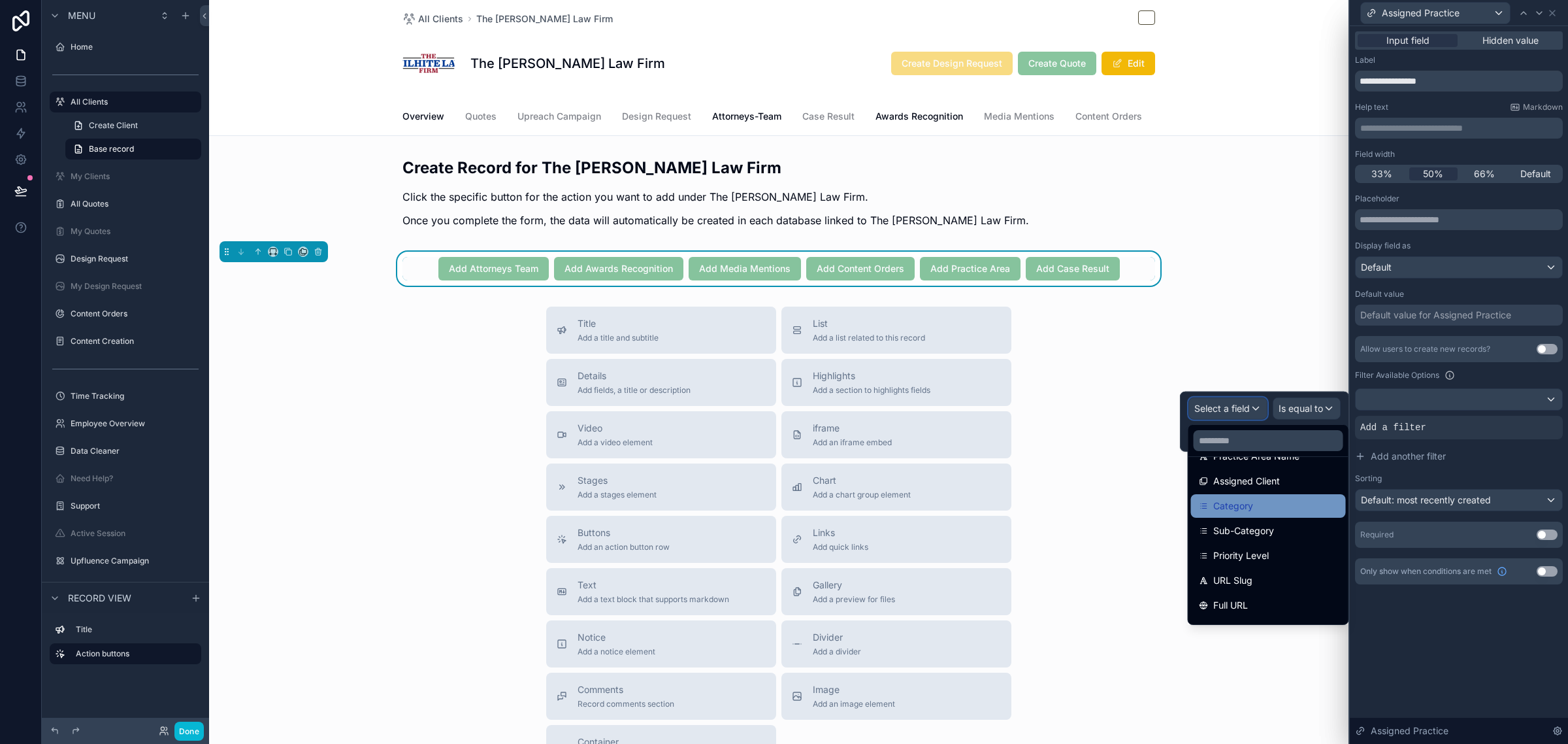
scroll to position [82, 0]
click at [1272, 523] on span "Assigned Client" at bounding box center [1247, 521] width 66 height 15
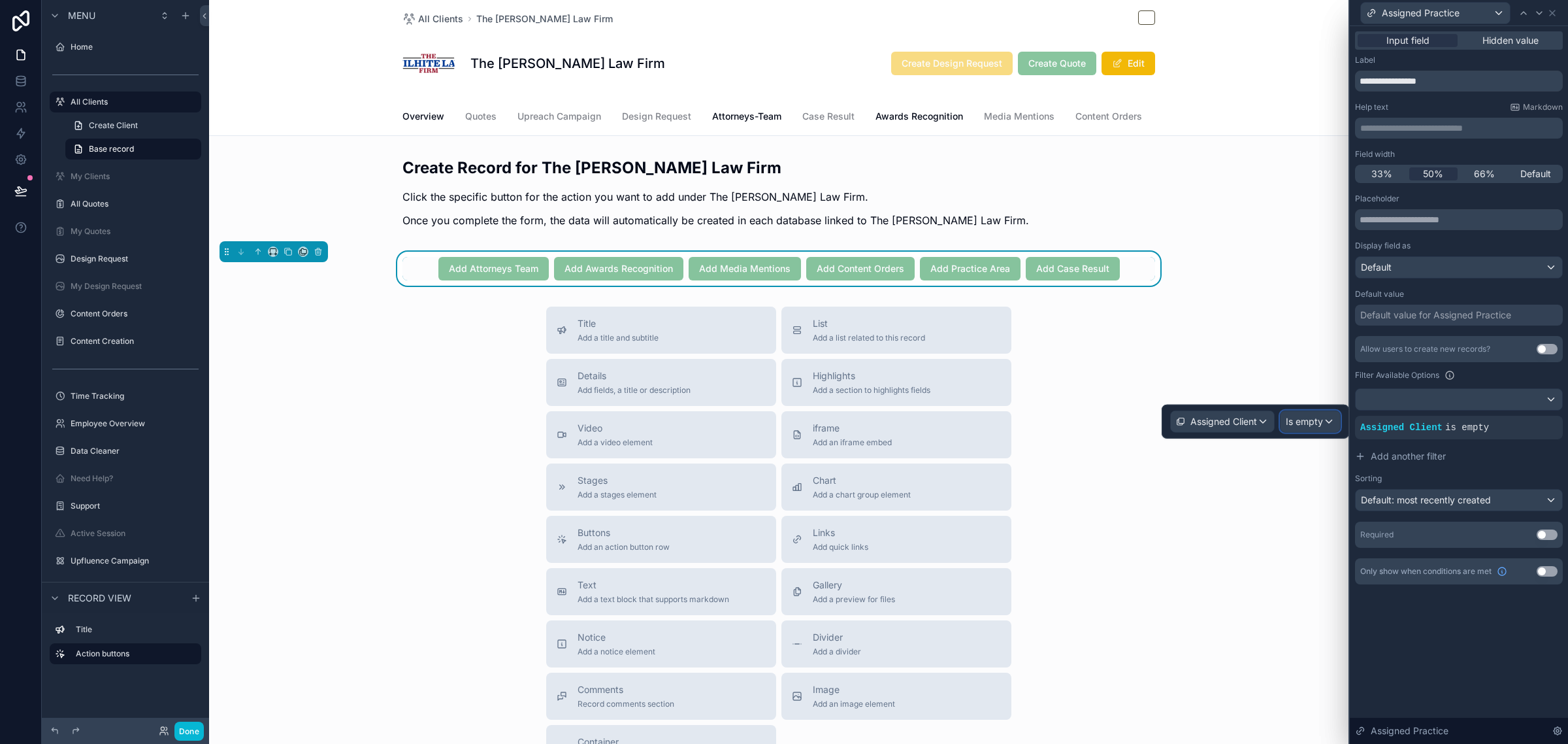
click at [1330, 423] on div "Is empty" at bounding box center [1310, 421] width 60 height 21
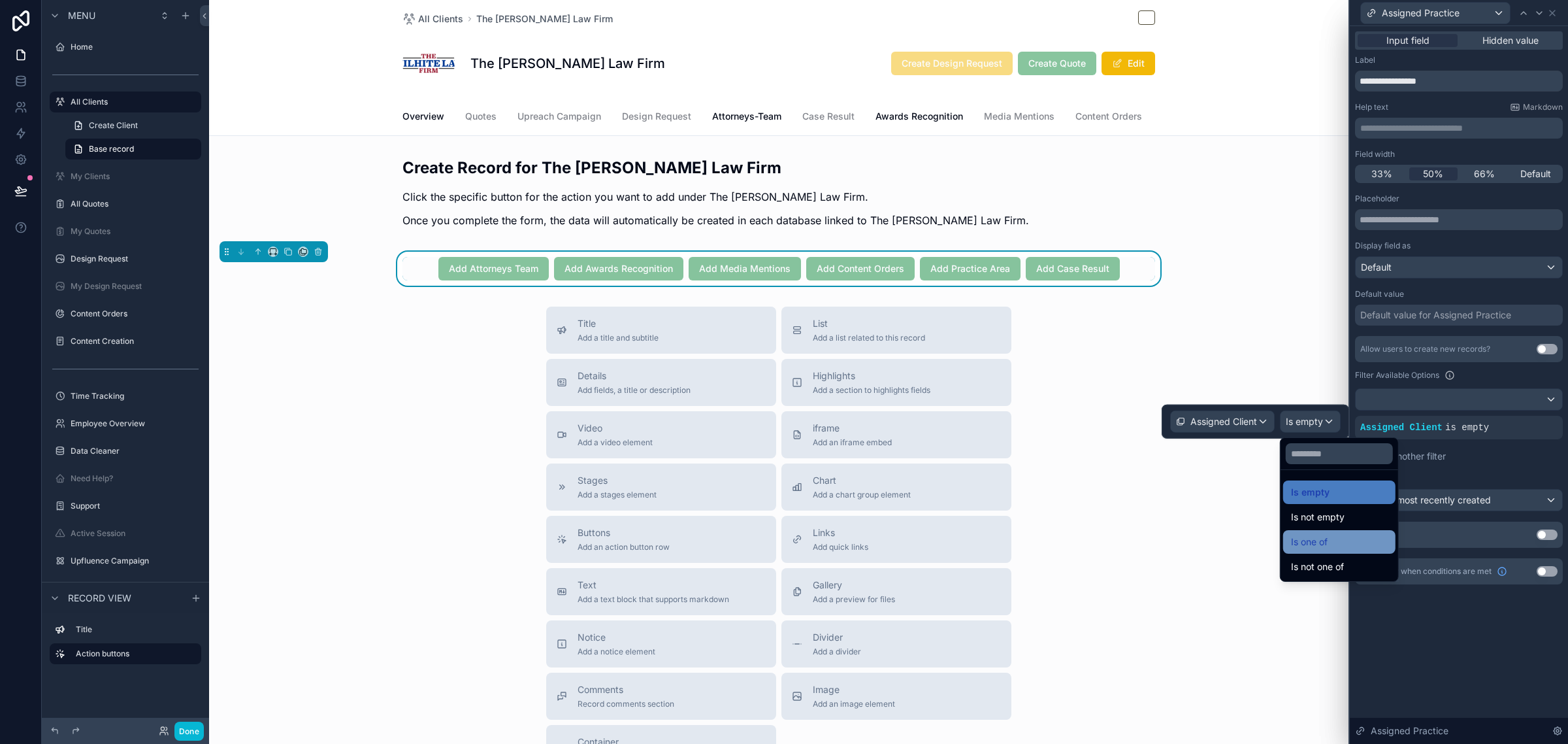
click at [1310, 534] on span "Is one of" at bounding box center [1309, 541] width 37 height 15
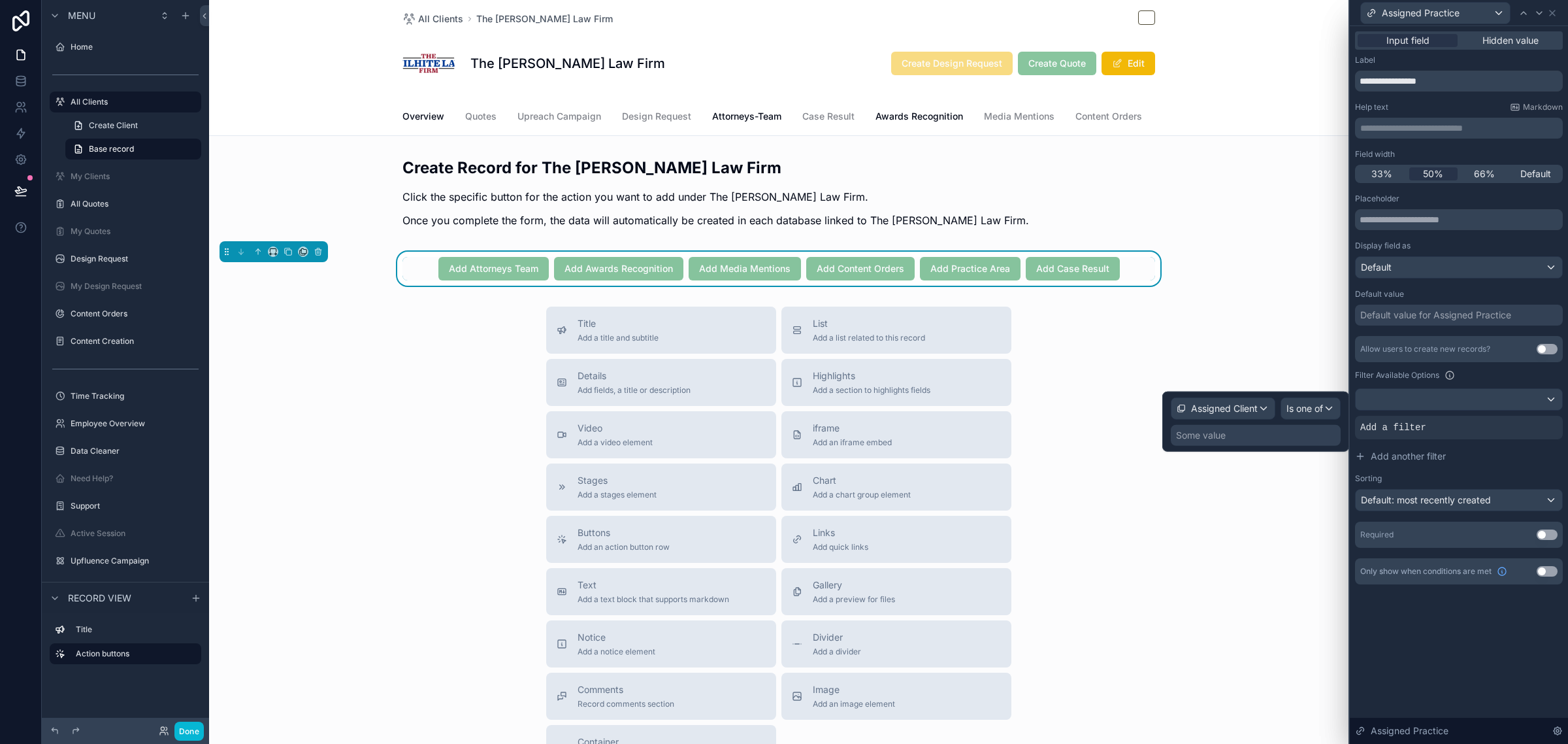
click at [1318, 438] on div "Some value" at bounding box center [1255, 435] width 170 height 21
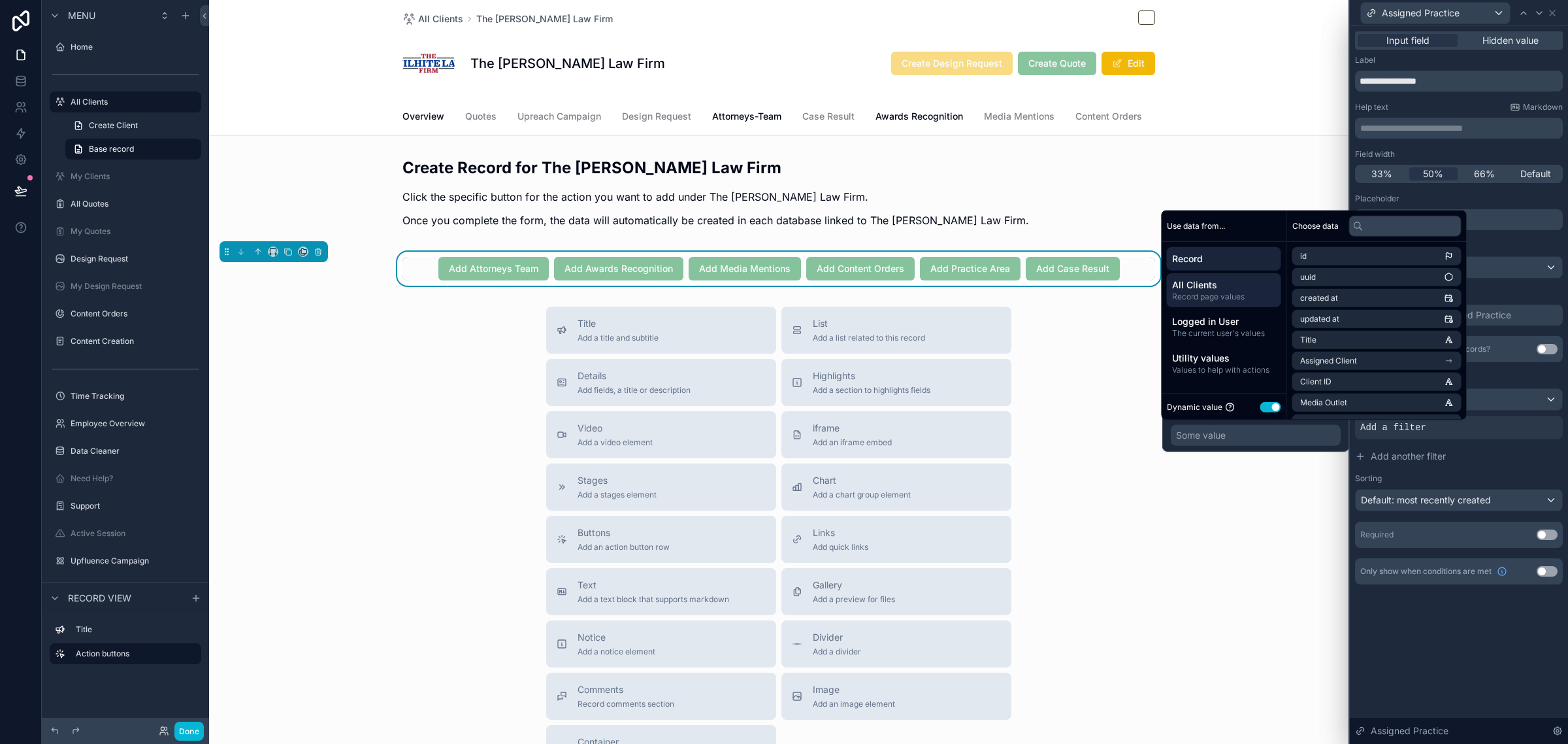
click at [1249, 282] on span "All Clients" at bounding box center [1224, 285] width 104 height 13
click at [1373, 260] on span "Client Database item" at bounding box center [1339, 256] width 77 height 10
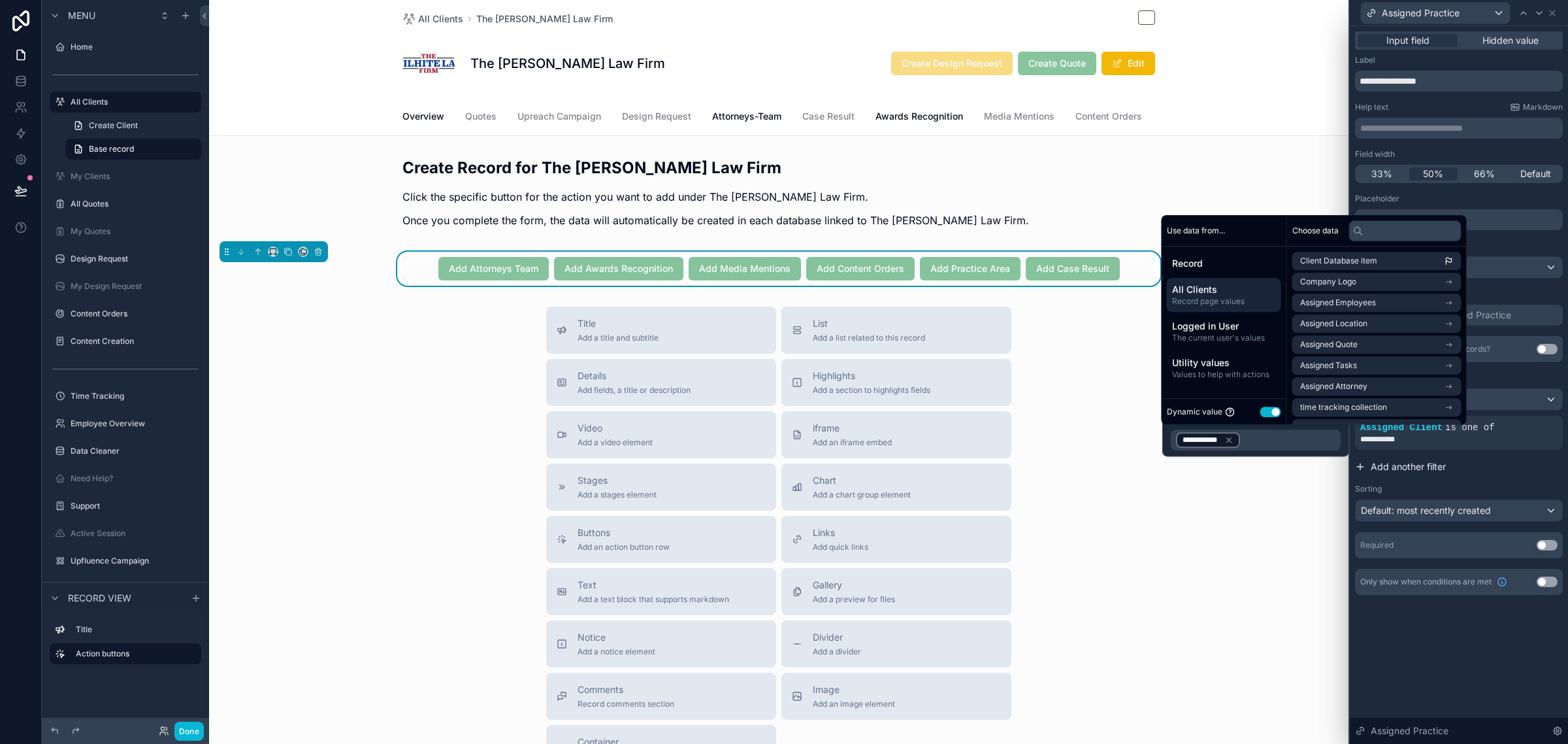
click at [1509, 467] on button "Add another filter" at bounding box center [1459, 467] width 208 height 24
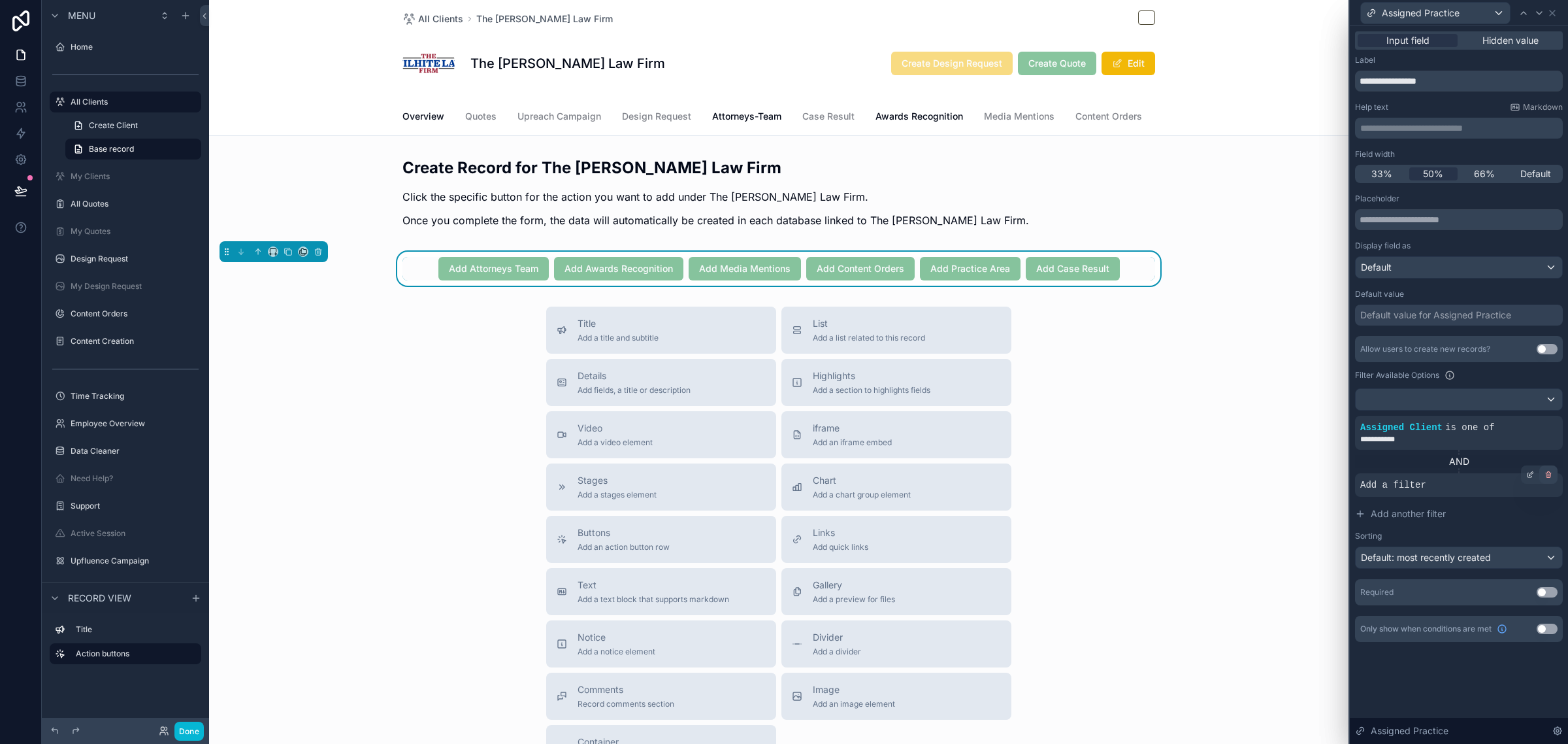
click at [1549, 475] on icon at bounding box center [1548, 474] width 8 height 8
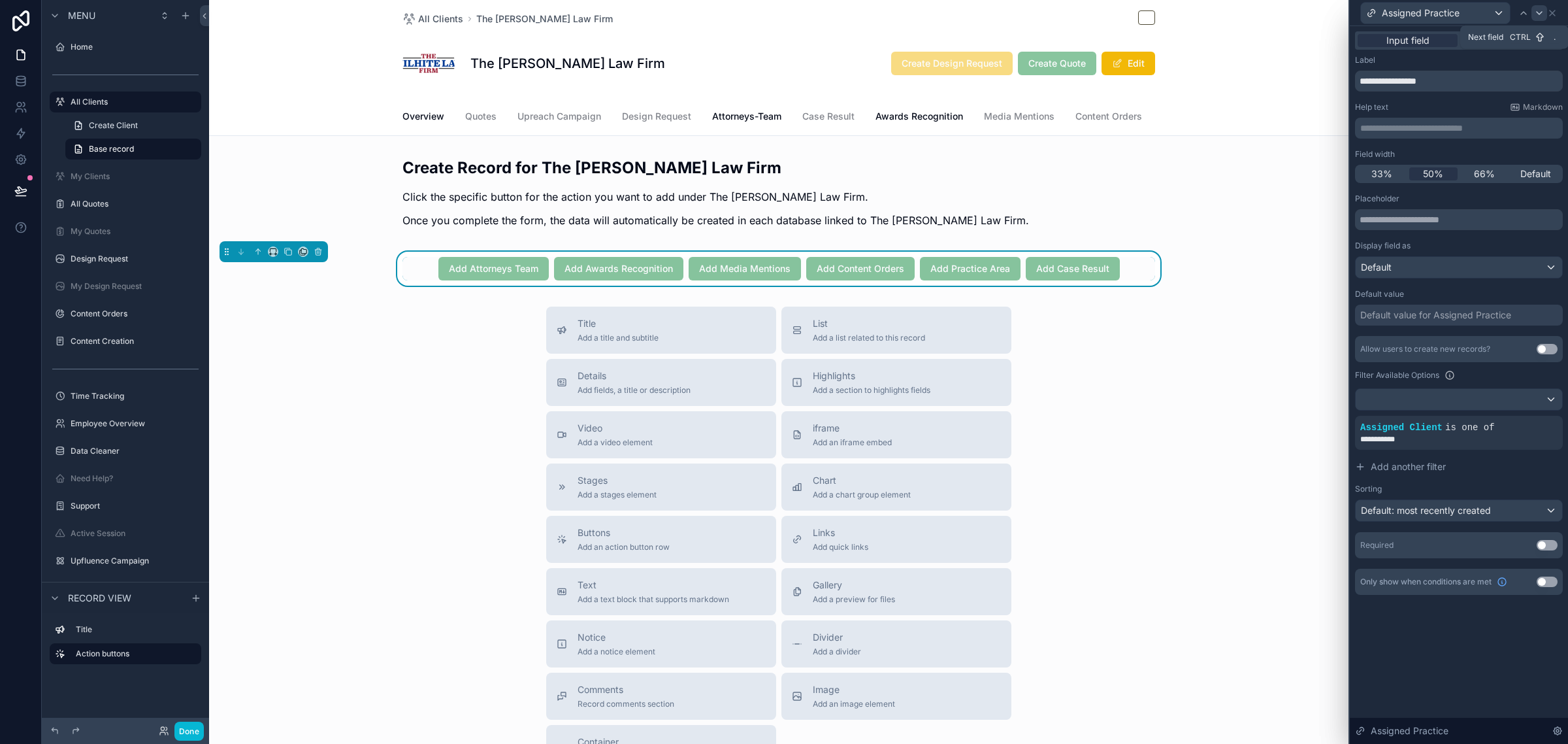
click at [1536, 10] on icon at bounding box center [1539, 13] width 10 height 10
click at [1431, 394] on div at bounding box center [1459, 399] width 206 height 21
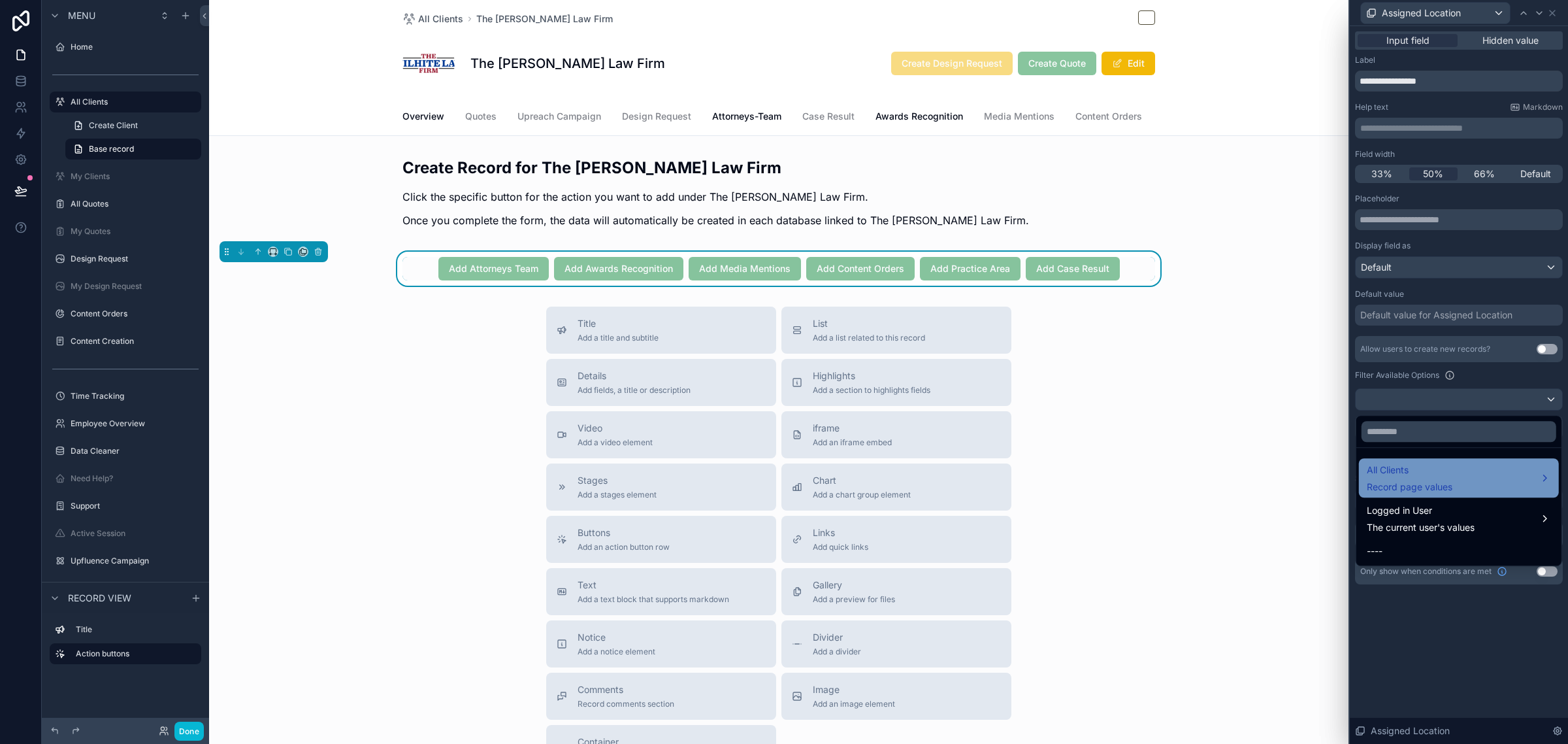
click at [1409, 468] on span "All Clients" at bounding box center [1410, 470] width 86 height 15
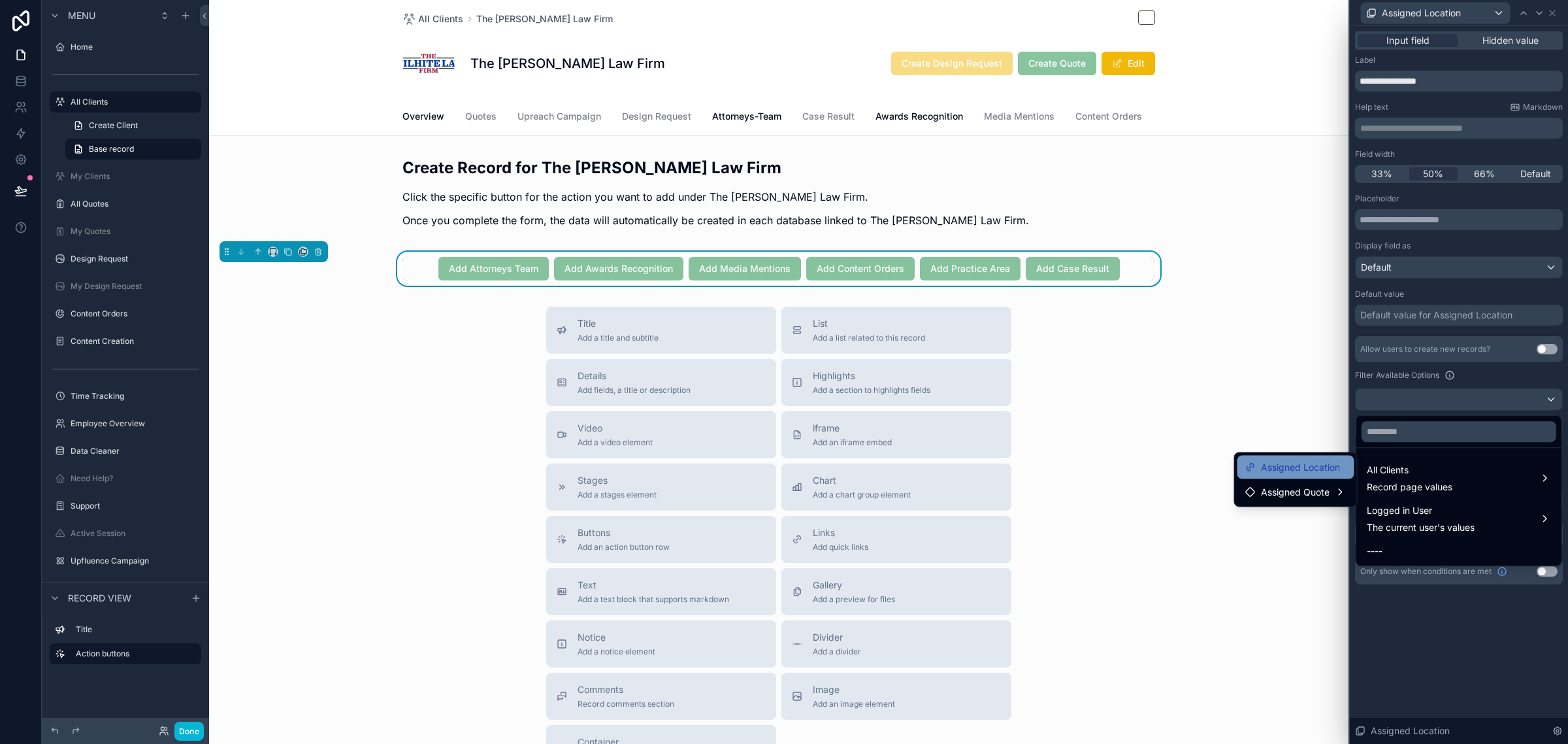
click at [1311, 475] on div "Assigned Location" at bounding box center [1296, 467] width 117 height 24
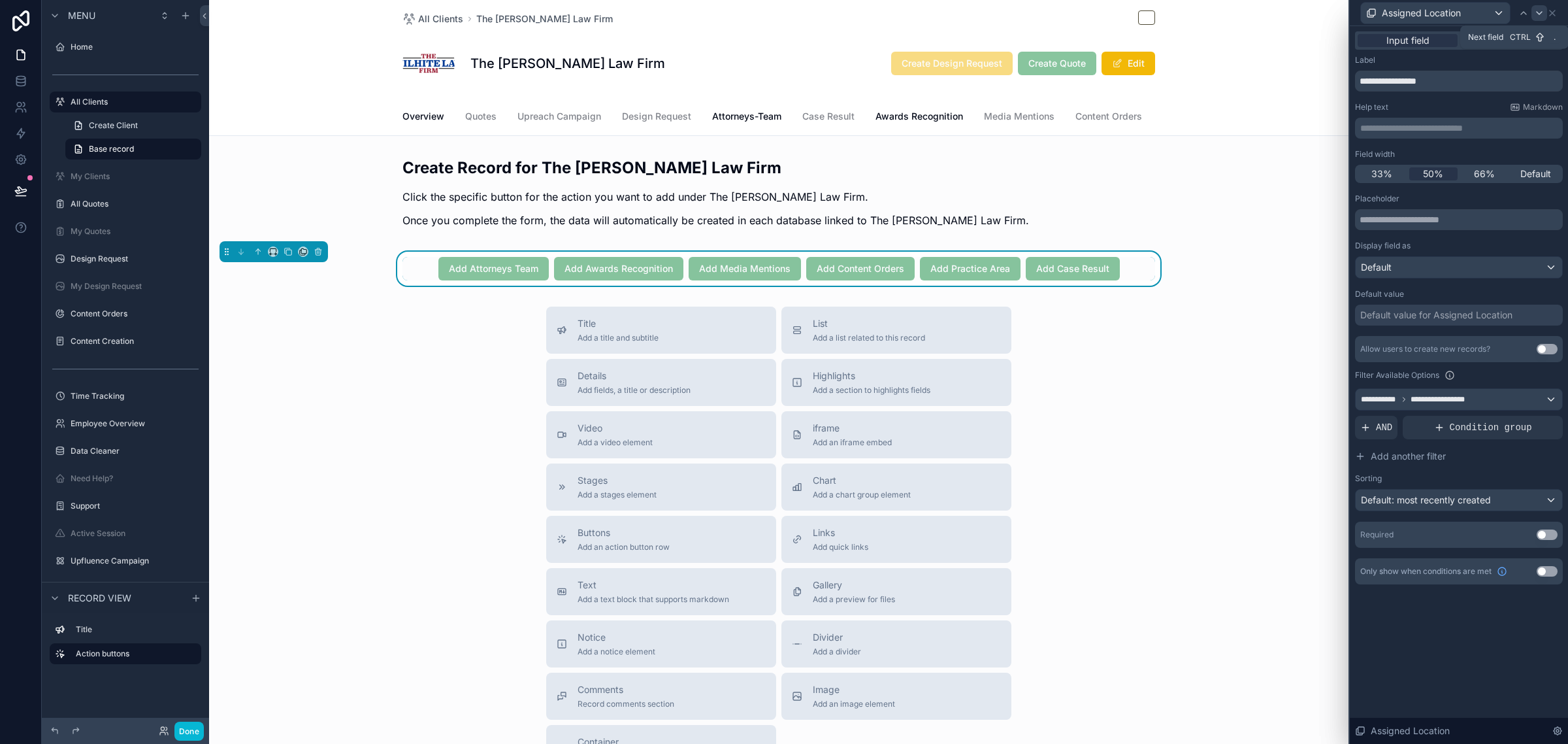
click at [1536, 11] on icon at bounding box center [1539, 13] width 10 height 10
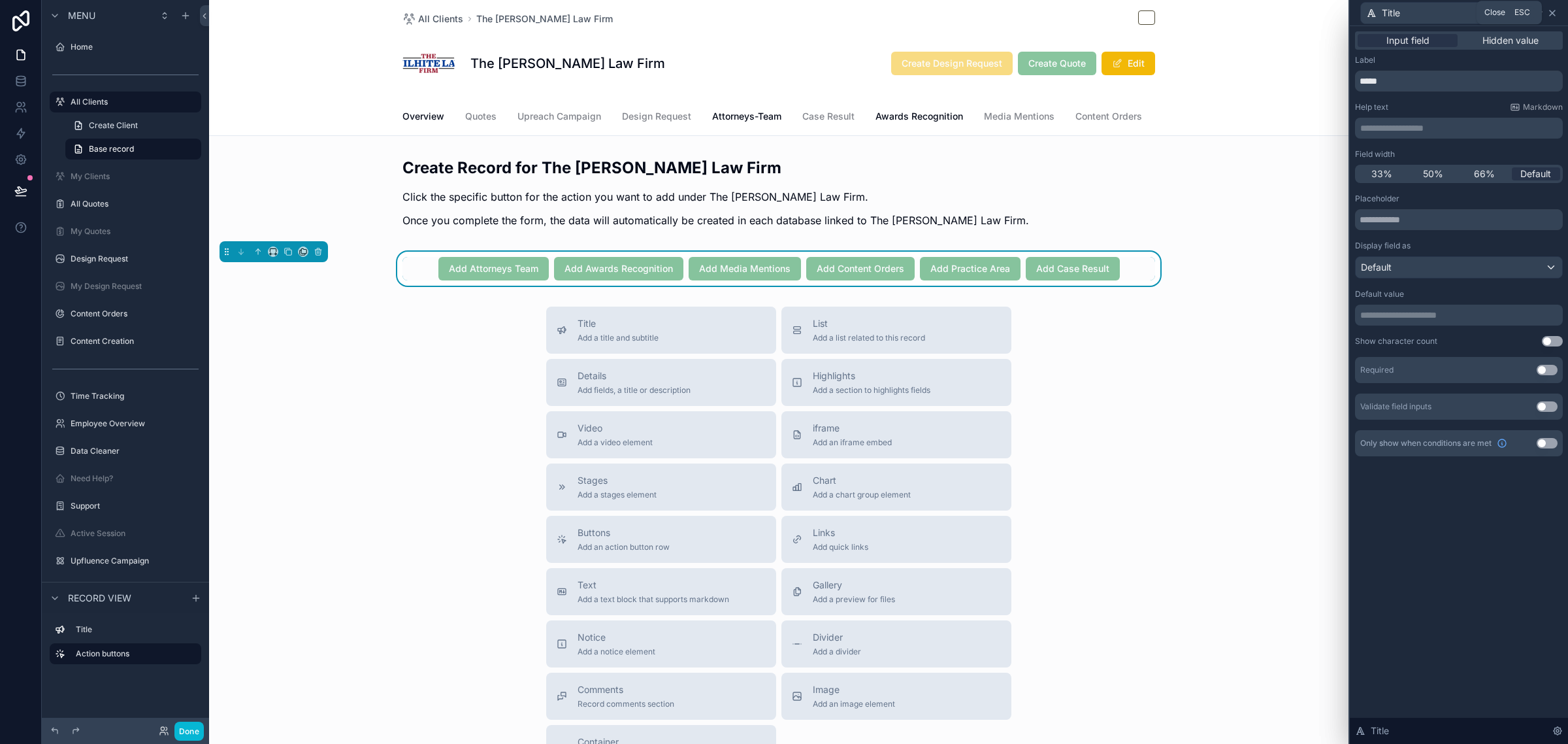
click at [1553, 8] on icon at bounding box center [1553, 13] width 10 height 10
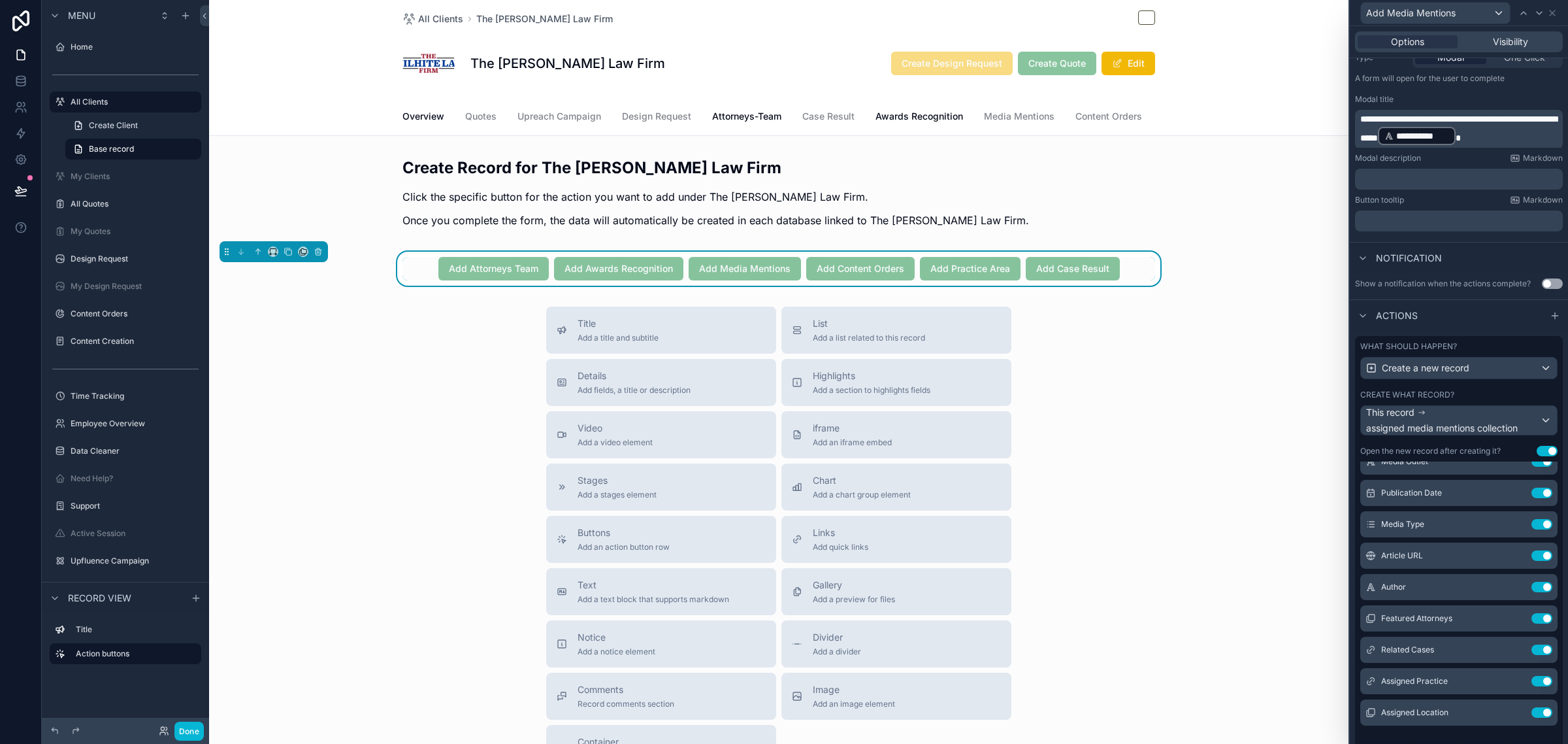
scroll to position [0, 0]
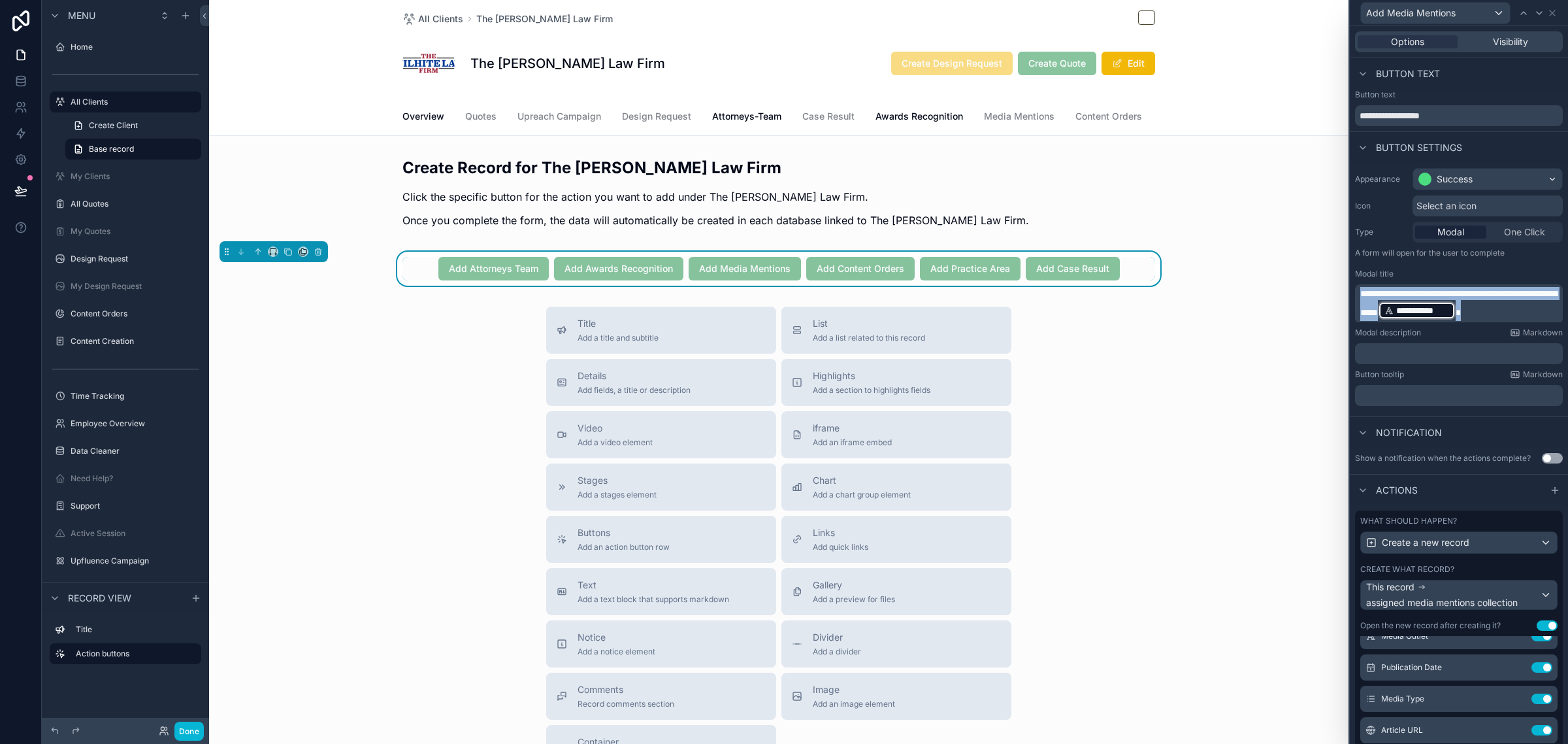
drag, startPoint x: 1543, startPoint y: 307, endPoint x: 1315, endPoint y: 282, distance: 229.4
click at [1315, 282] on div "**********" at bounding box center [784, 372] width 1568 height 744
copy p "**********"
click at [1534, 10] on icon at bounding box center [1539, 13] width 10 height 10
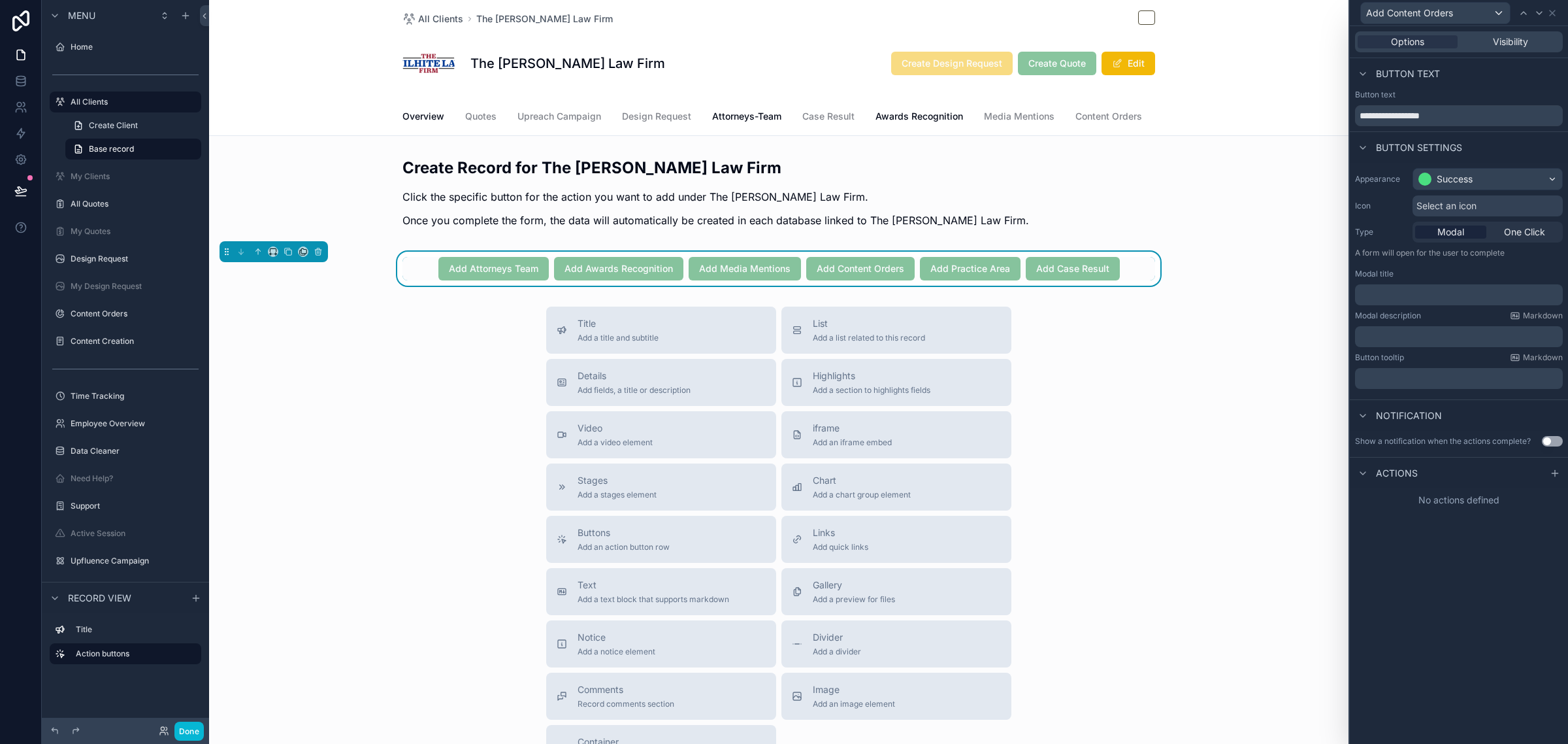
click at [1434, 296] on p "﻿" at bounding box center [1460, 295] width 200 height 13
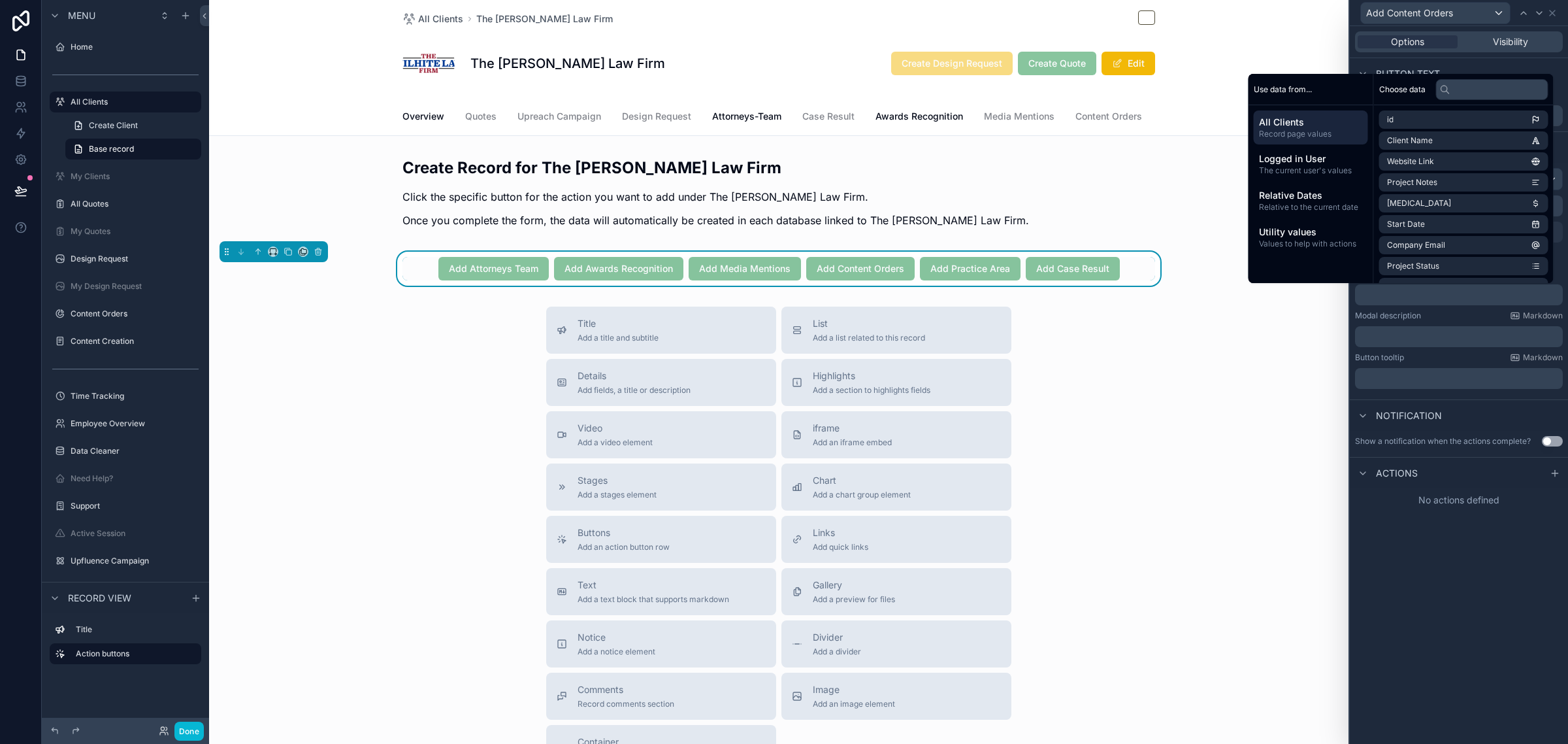
scroll to position [1, 0]
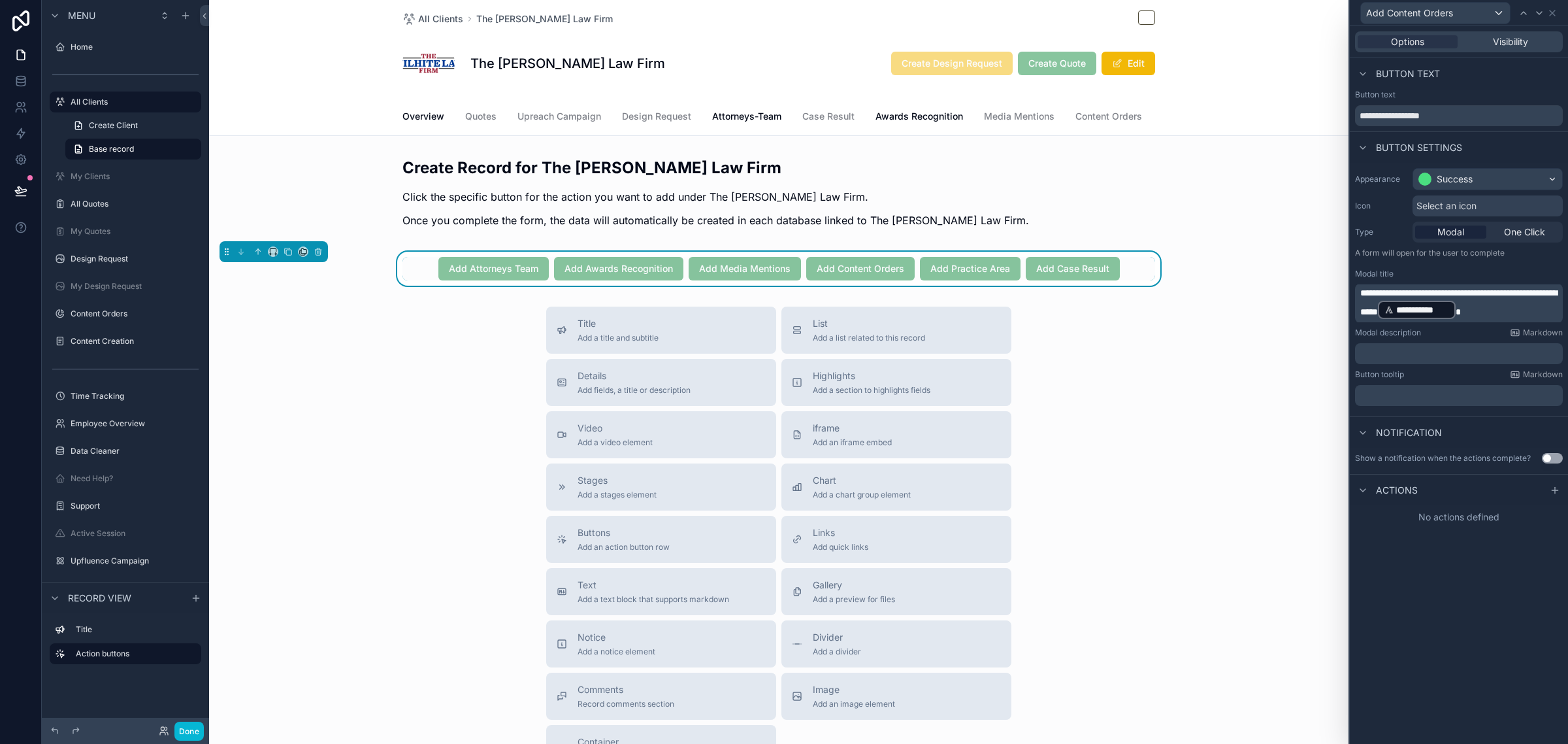
click at [1457, 656] on div "**********" at bounding box center [1459, 384] width 218 height 717
click at [1553, 487] on icon at bounding box center [1555, 490] width 10 height 10
click at [1426, 540] on div "Select a type" at bounding box center [1459, 542] width 196 height 21
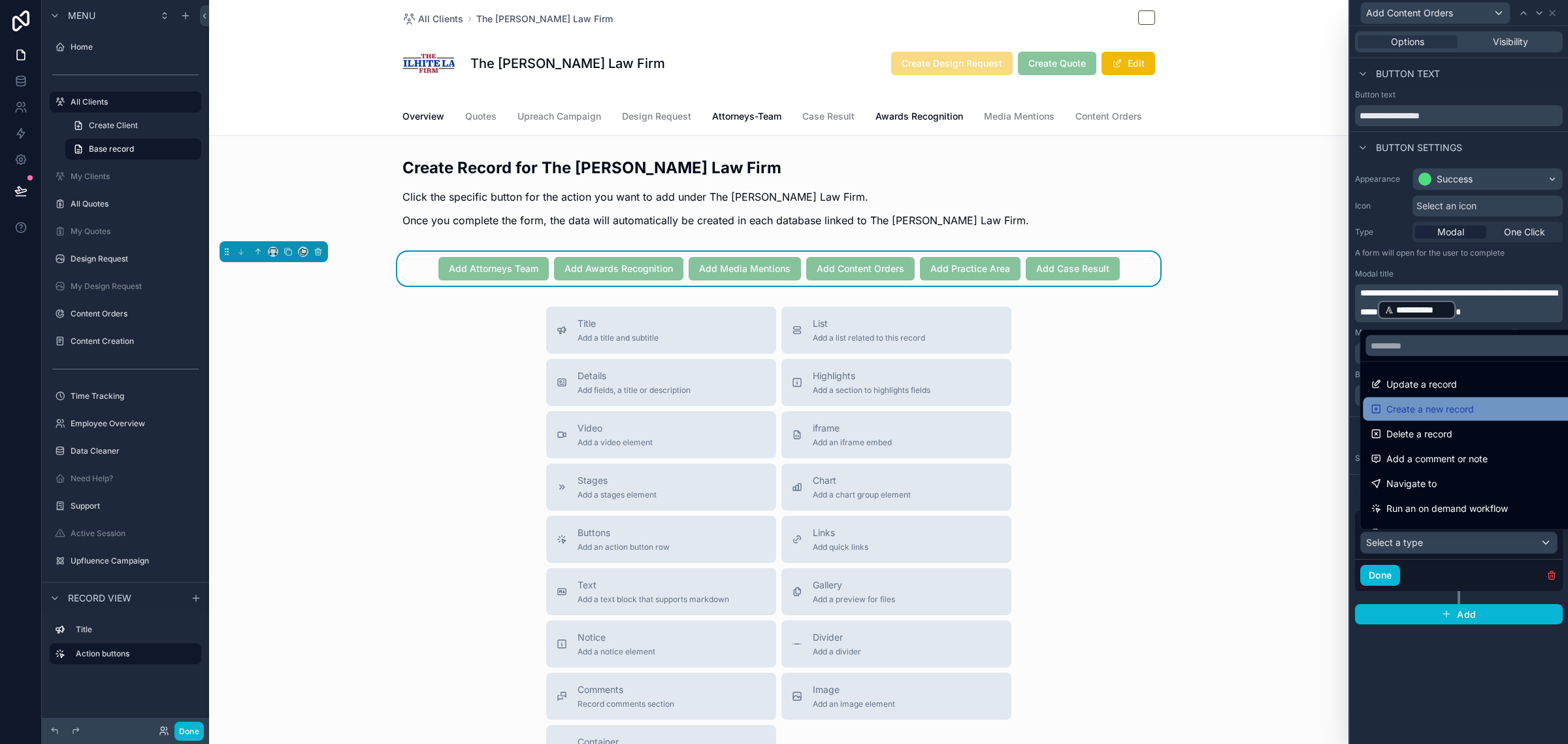
click at [1435, 412] on span "Create a new record" at bounding box center [1430, 408] width 88 height 15
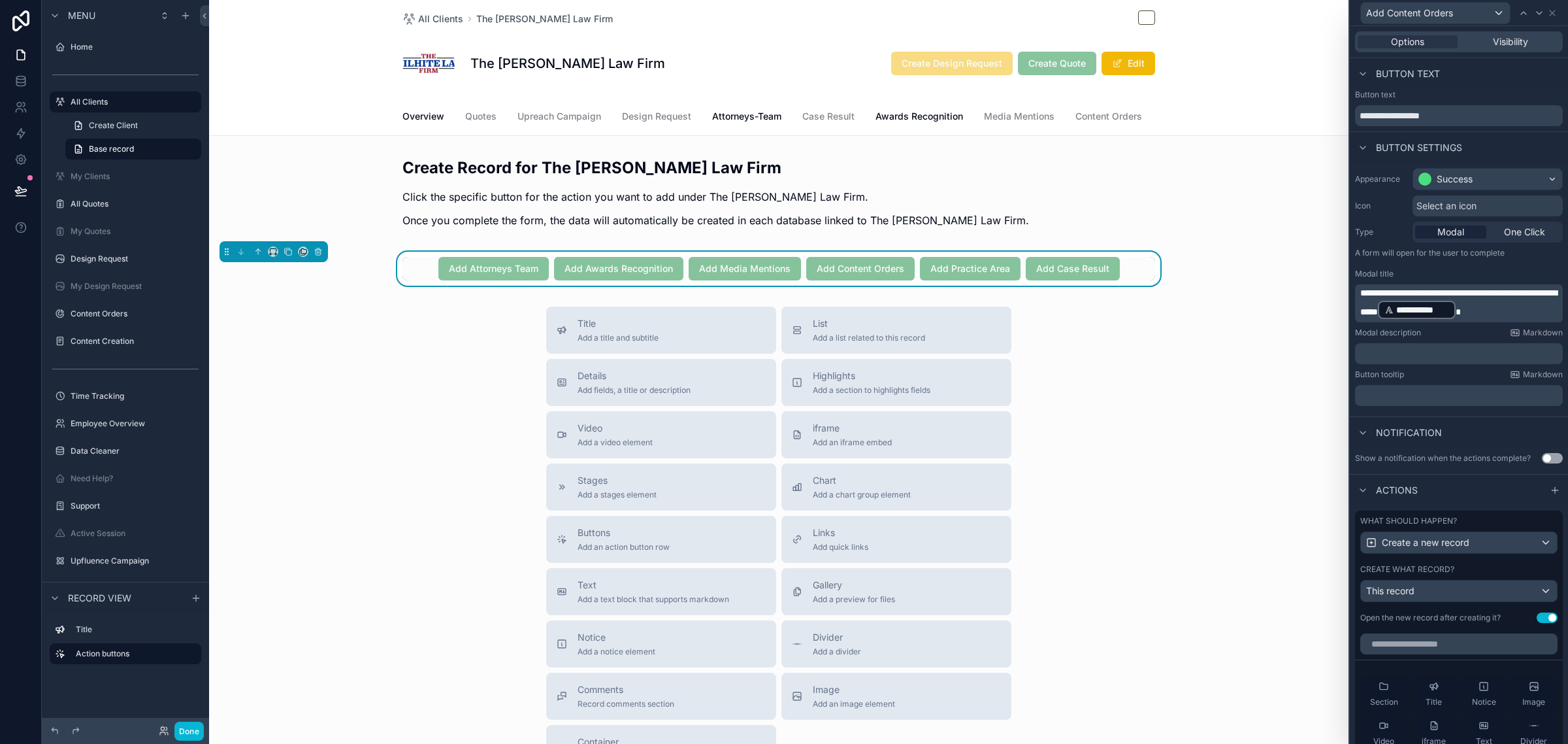
scroll to position [164, 0]
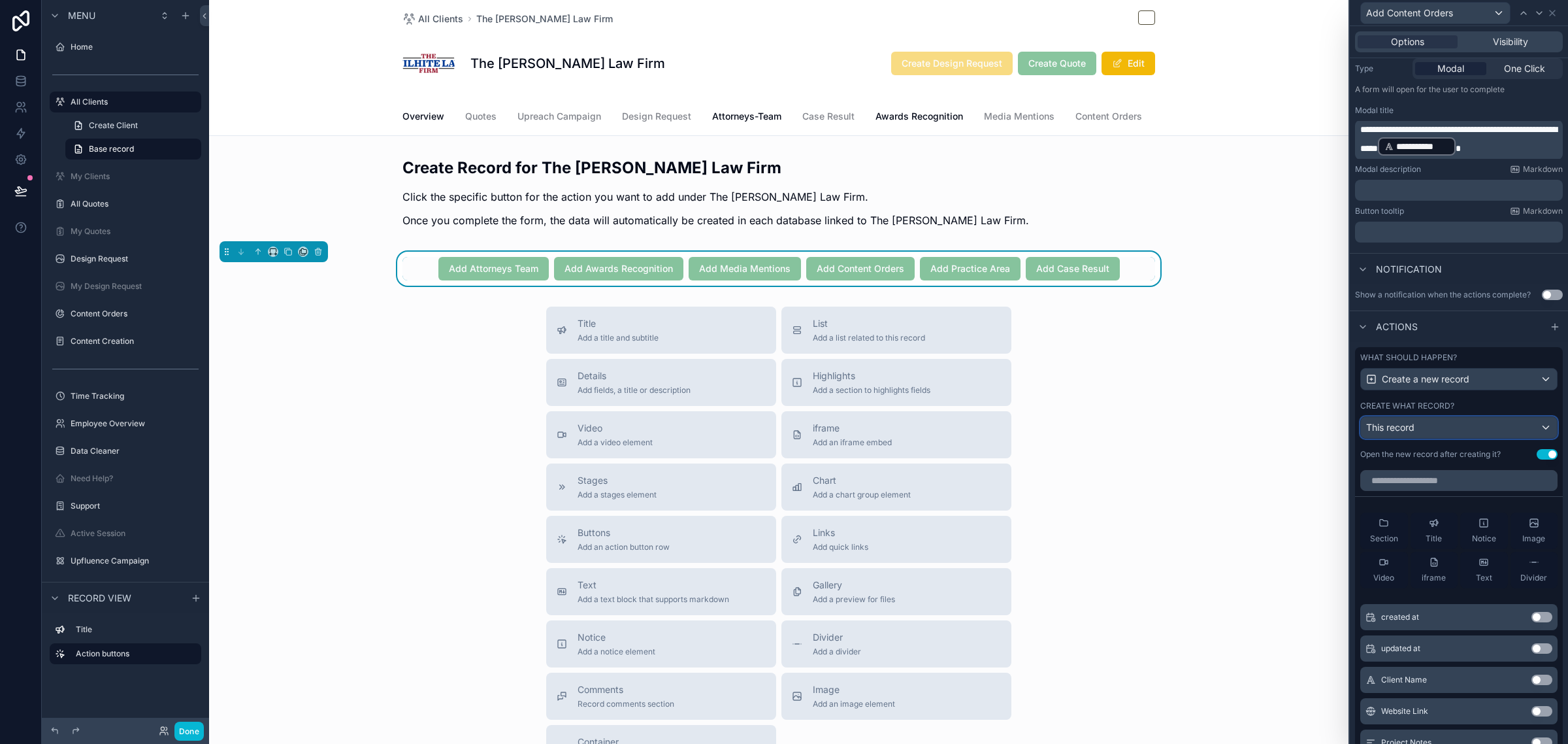
click at [1447, 437] on div "This record" at bounding box center [1459, 427] width 196 height 21
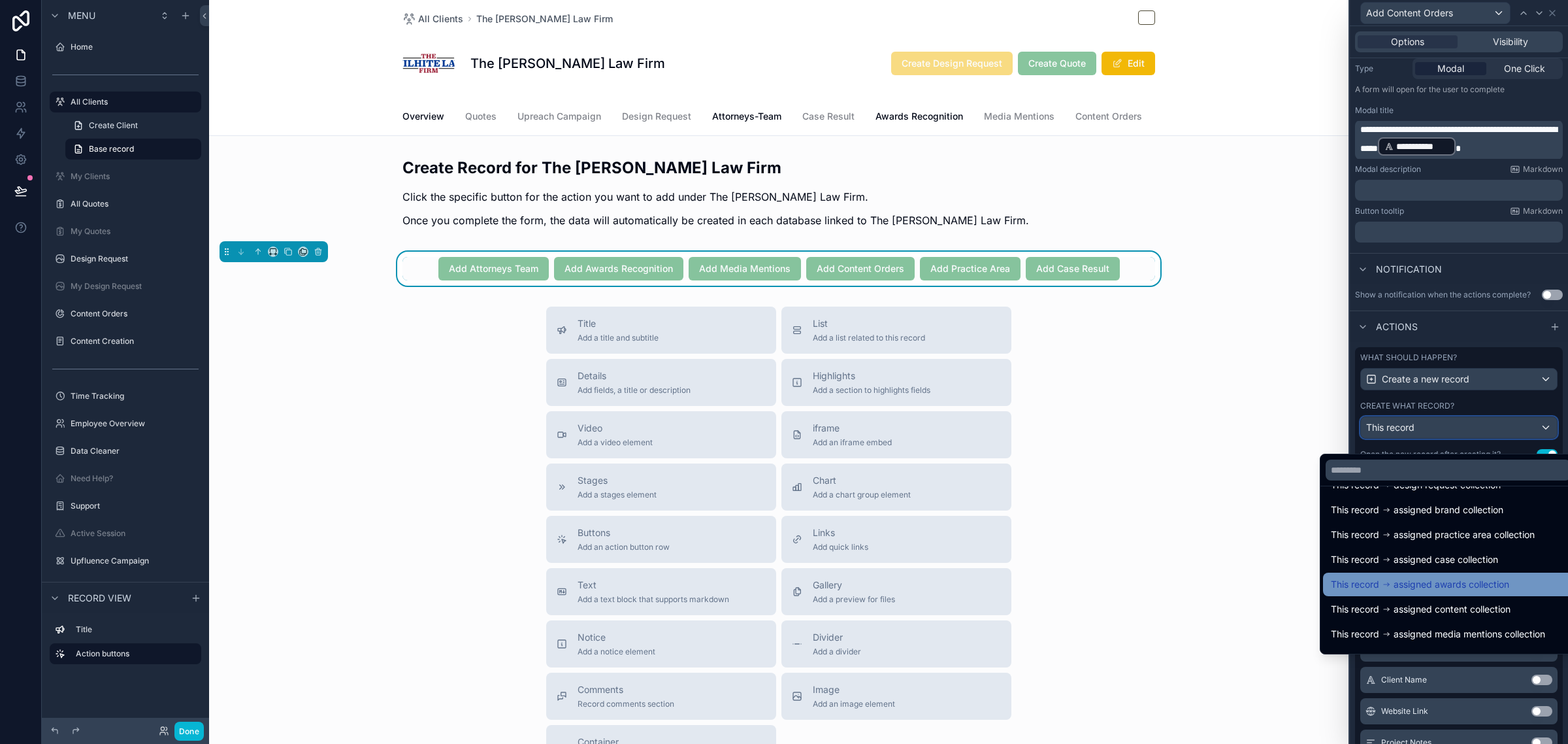
scroll to position [216, 0]
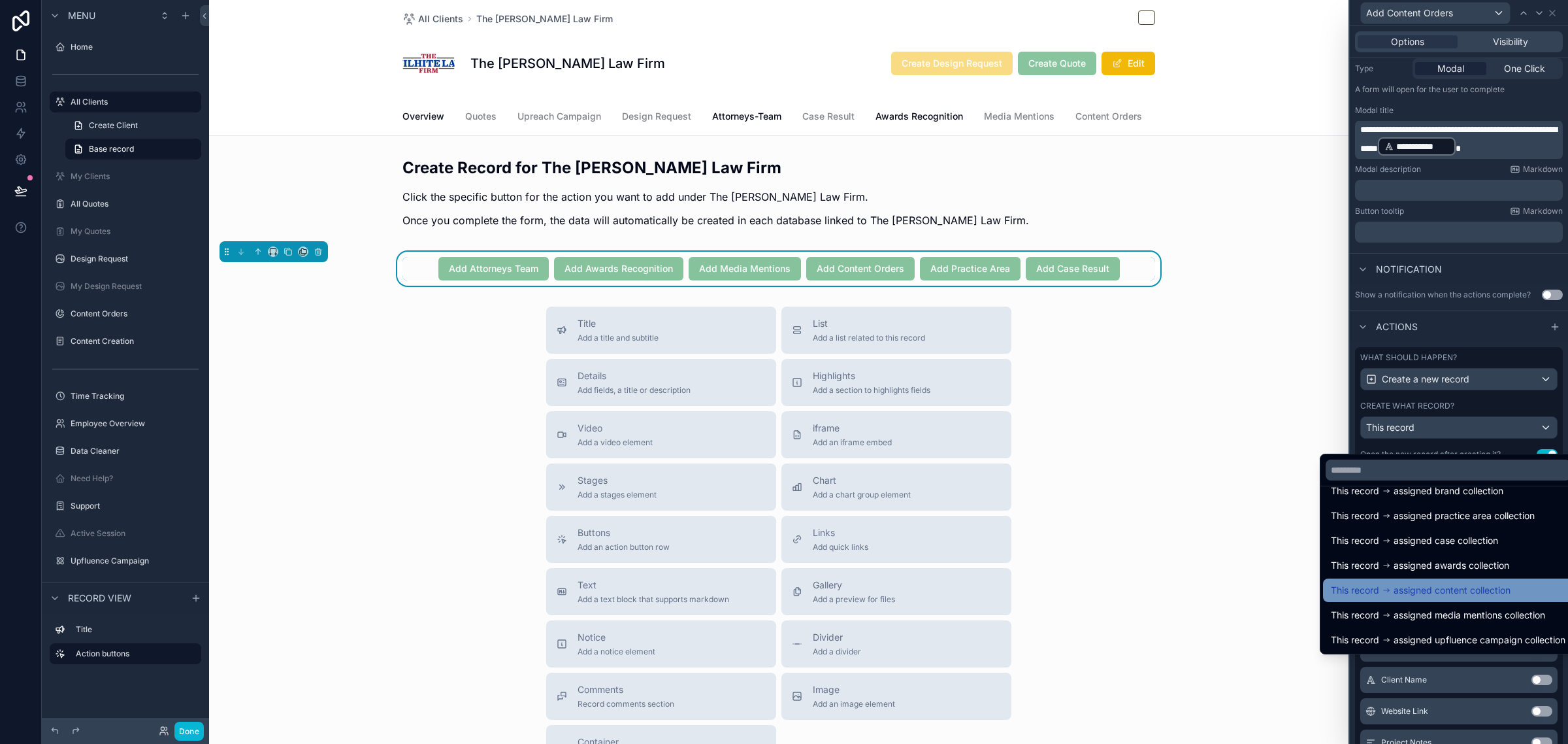
click at [1484, 591] on span "assigned content collection" at bounding box center [1452, 590] width 117 height 15
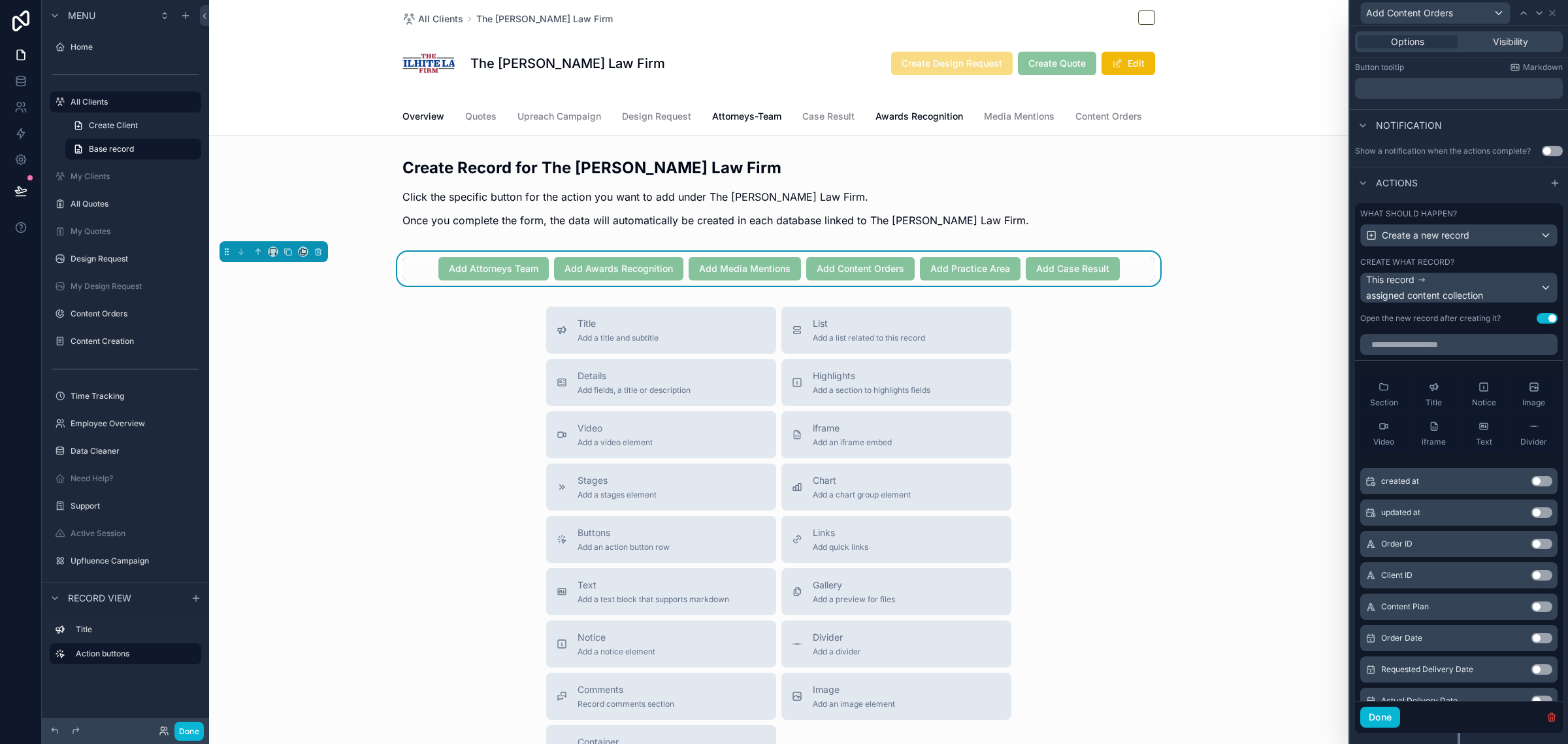
scroll to position [327, 0]
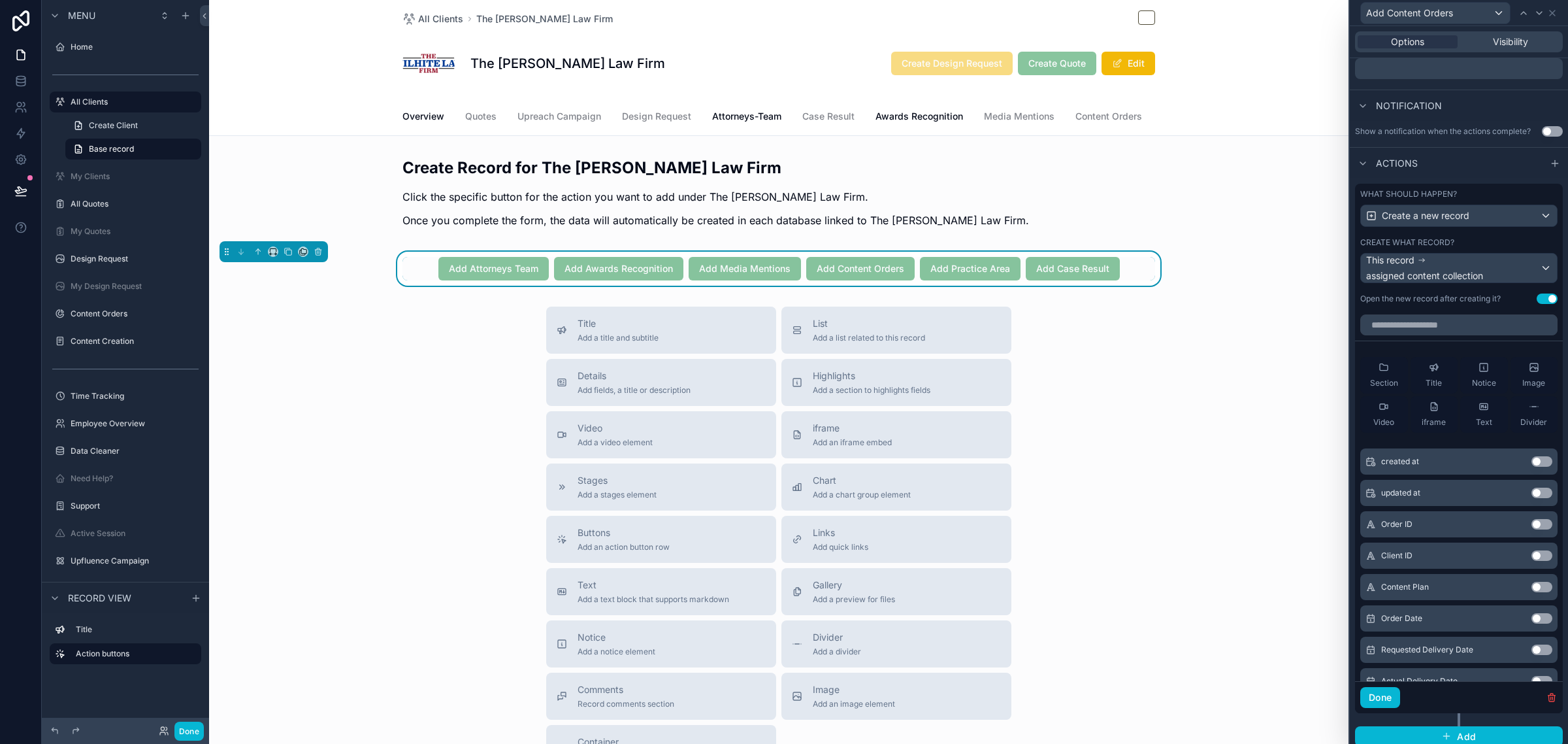
click at [1531, 529] on button "Use setting" at bounding box center [1541, 524] width 21 height 10
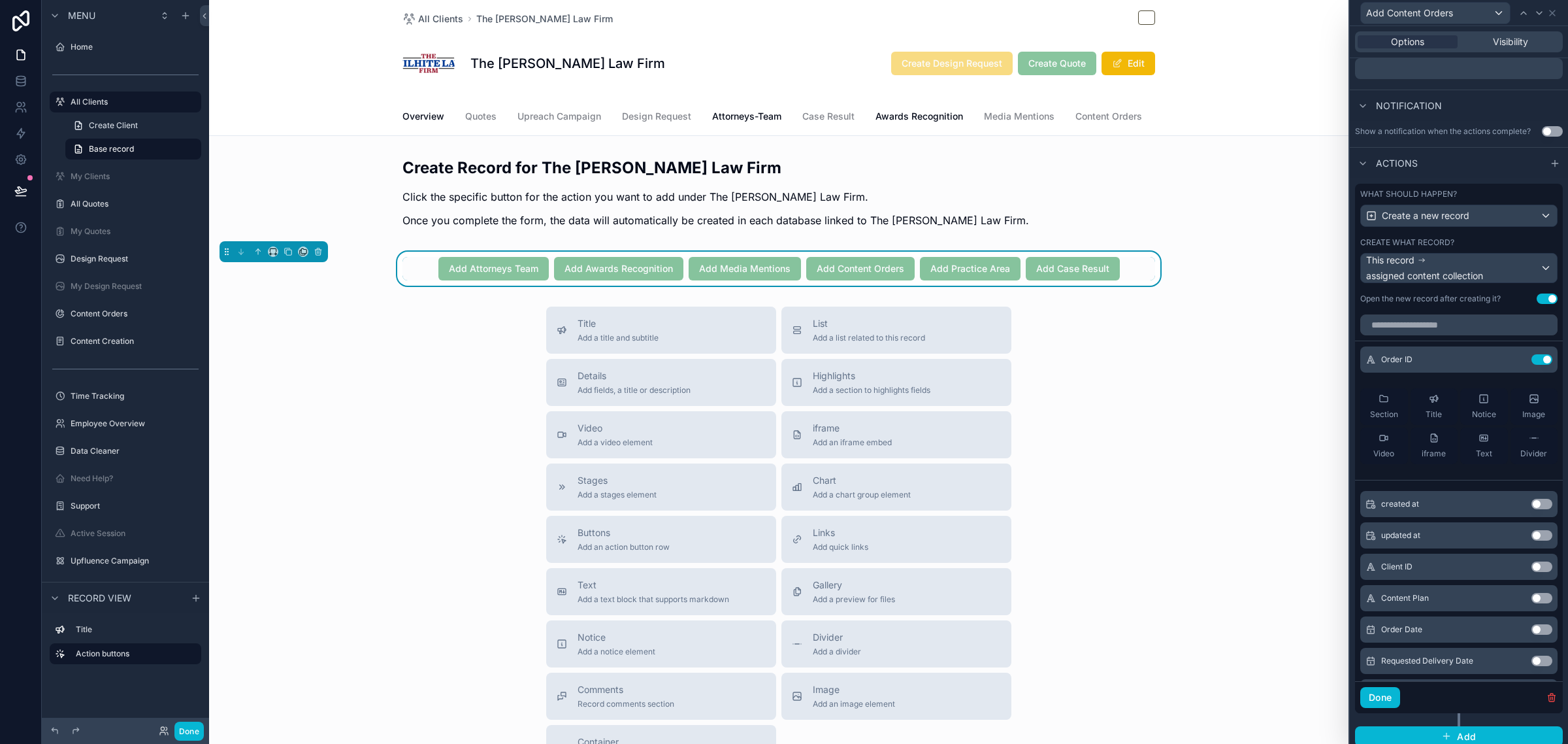
click at [1531, 603] on button "Use setting" at bounding box center [1541, 598] width 21 height 10
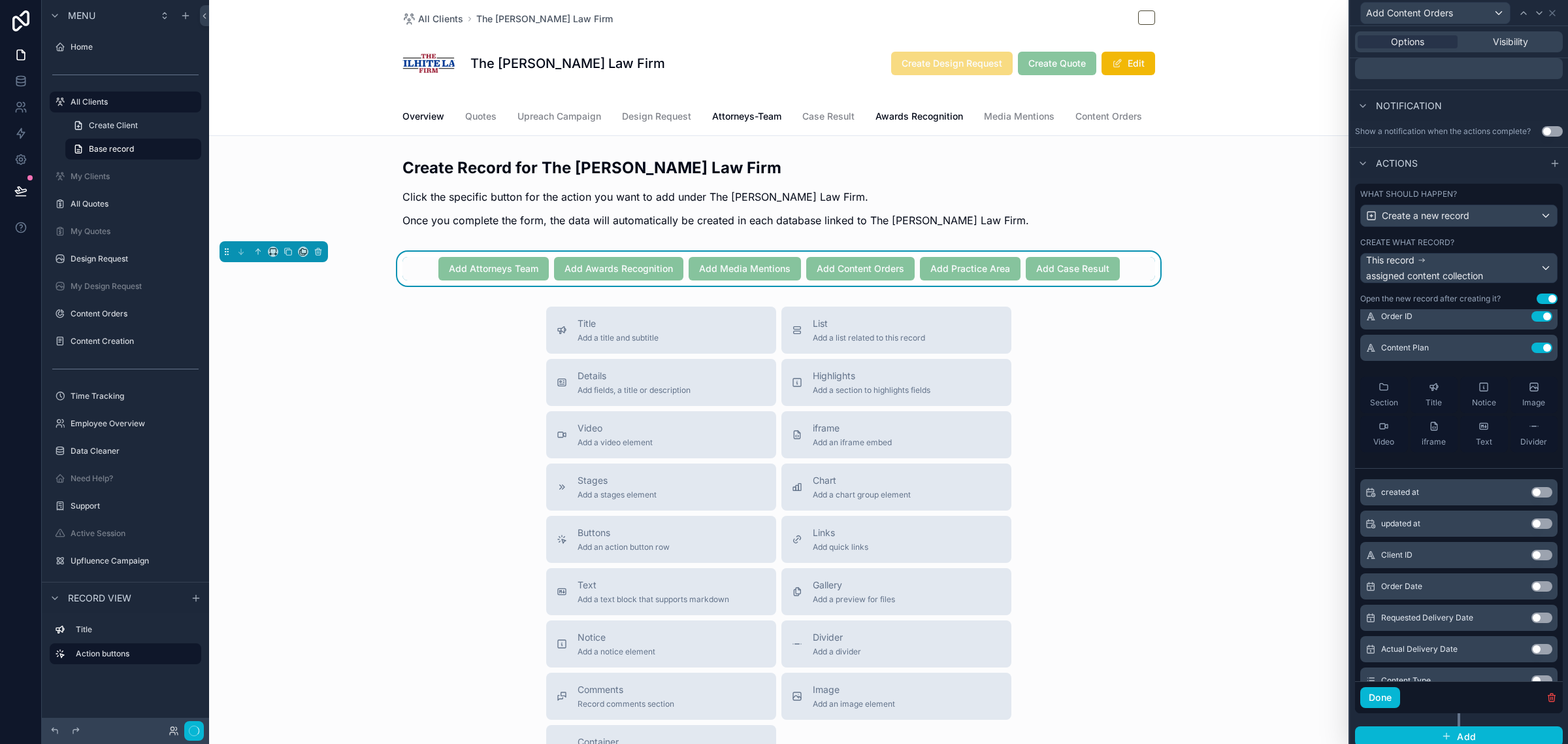
scroll to position [82, 0]
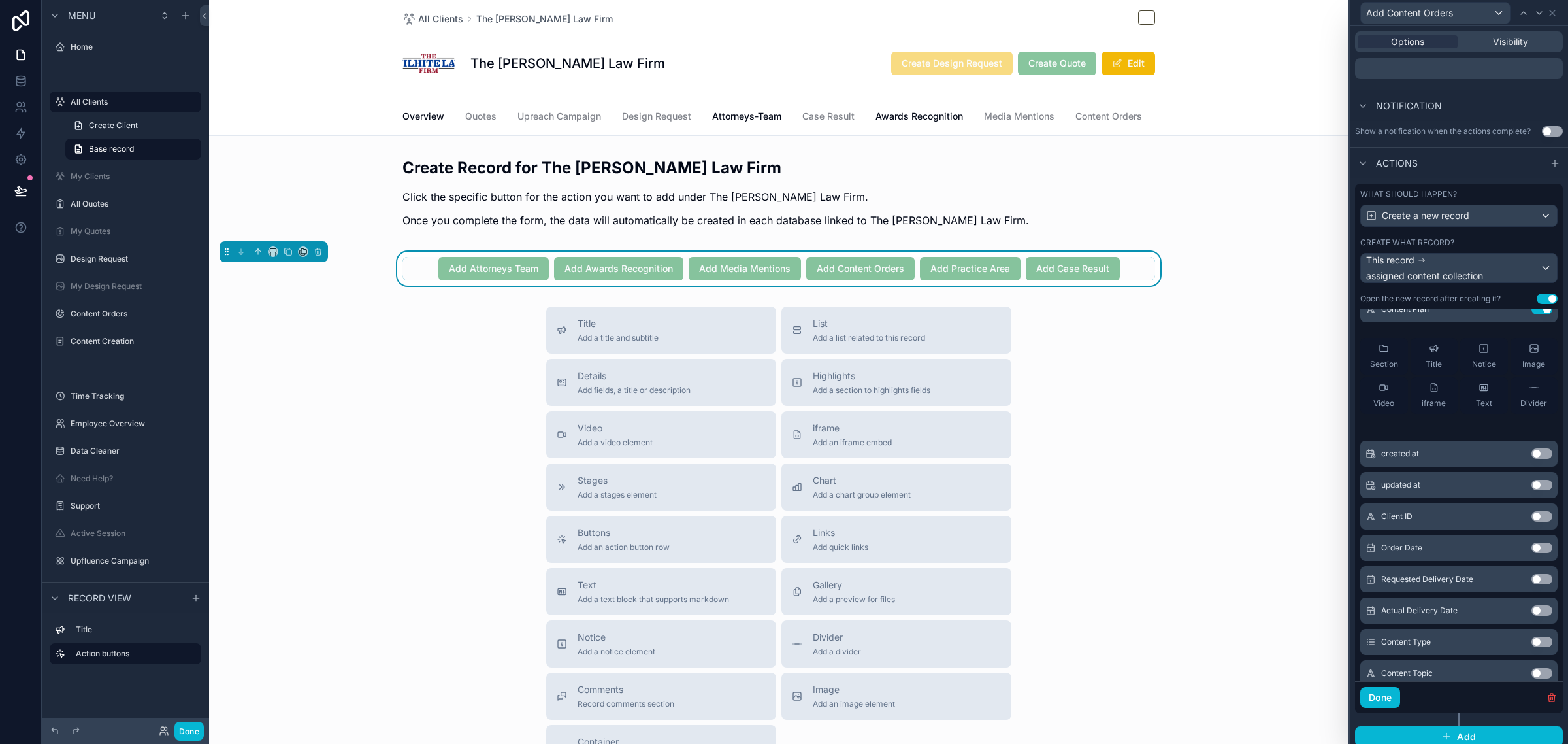
click at [1531, 553] on button "Use setting" at bounding box center [1541, 548] width 21 height 10
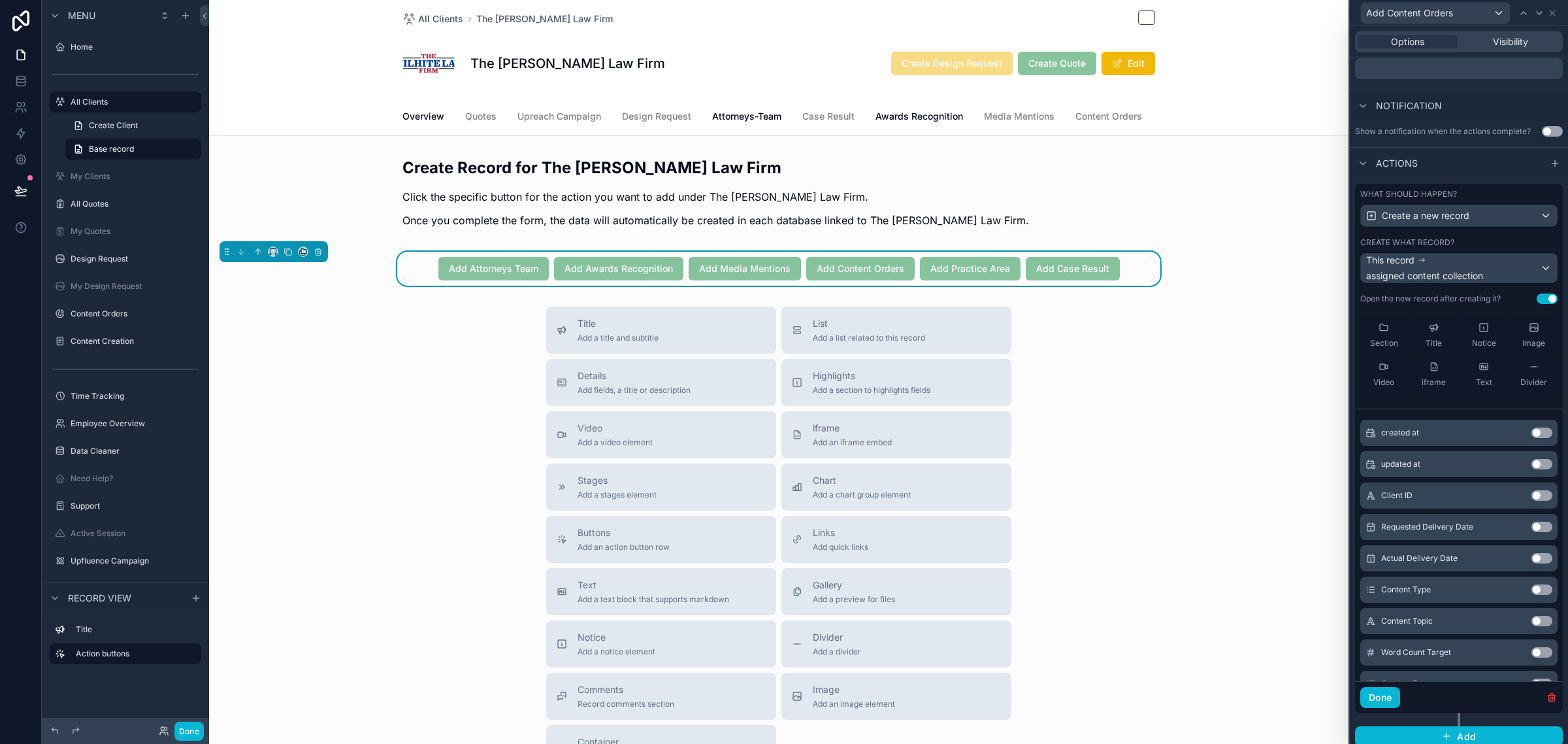
scroll to position [164, 0]
click at [1531, 503] on button "Use setting" at bounding box center [1541, 497] width 21 height 10
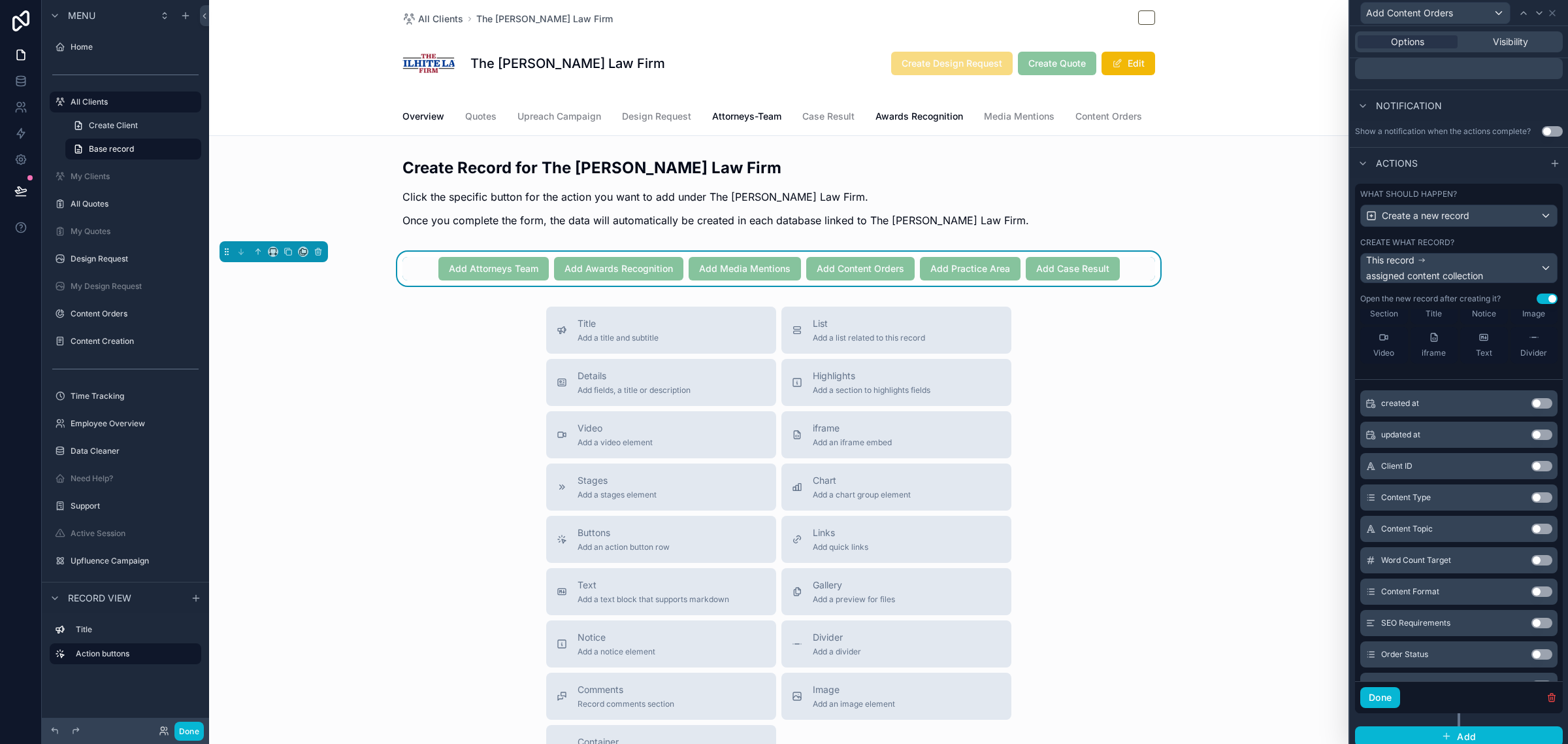
click at [1531, 503] on button "Use setting" at bounding box center [1541, 497] width 21 height 10
click at [1531, 503] on button "Use setting" at bounding box center [1541, 498] width 21 height 10
click at [1531, 503] on button "Use setting" at bounding box center [1541, 497] width 21 height 10
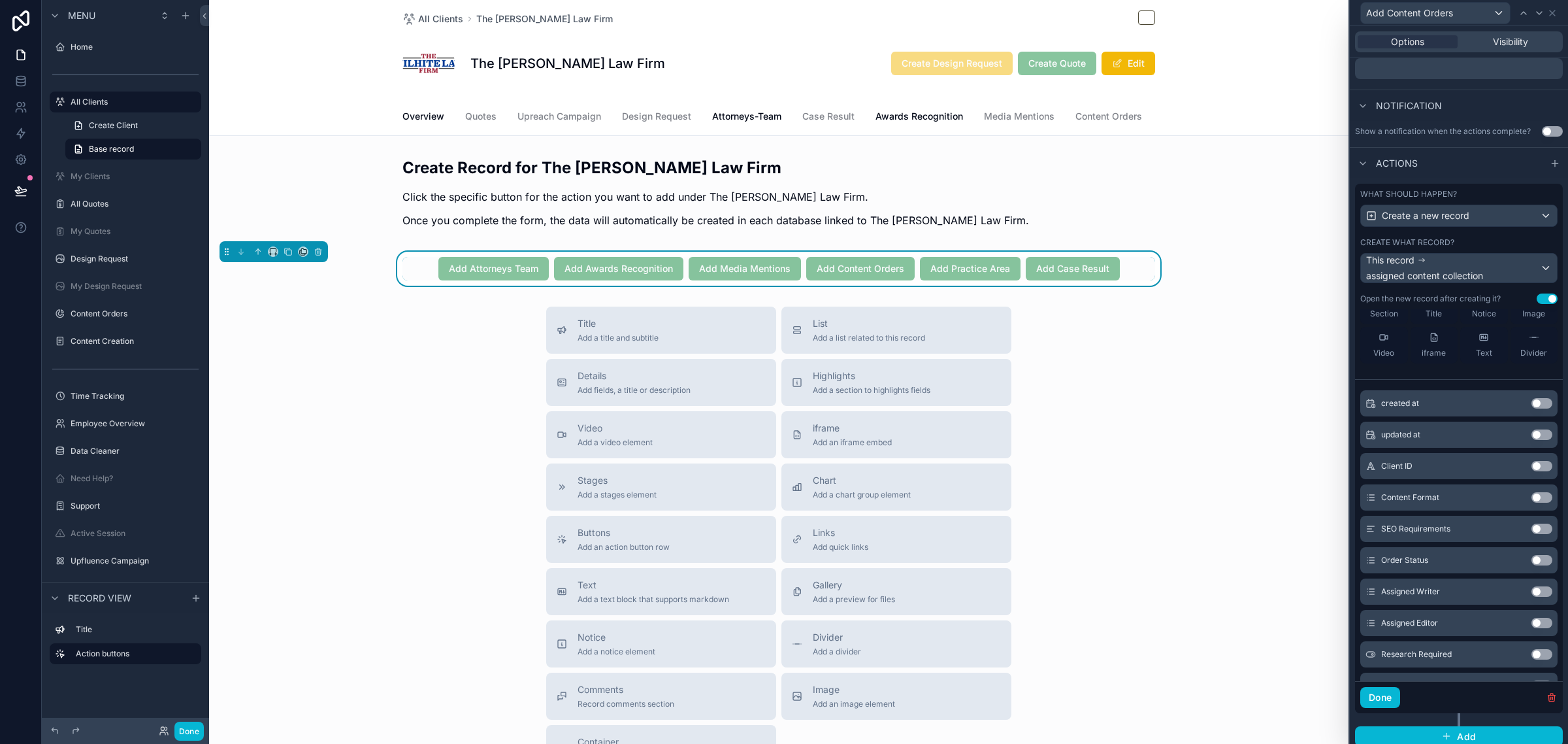
click at [1531, 503] on button "Use setting" at bounding box center [1541, 497] width 21 height 10
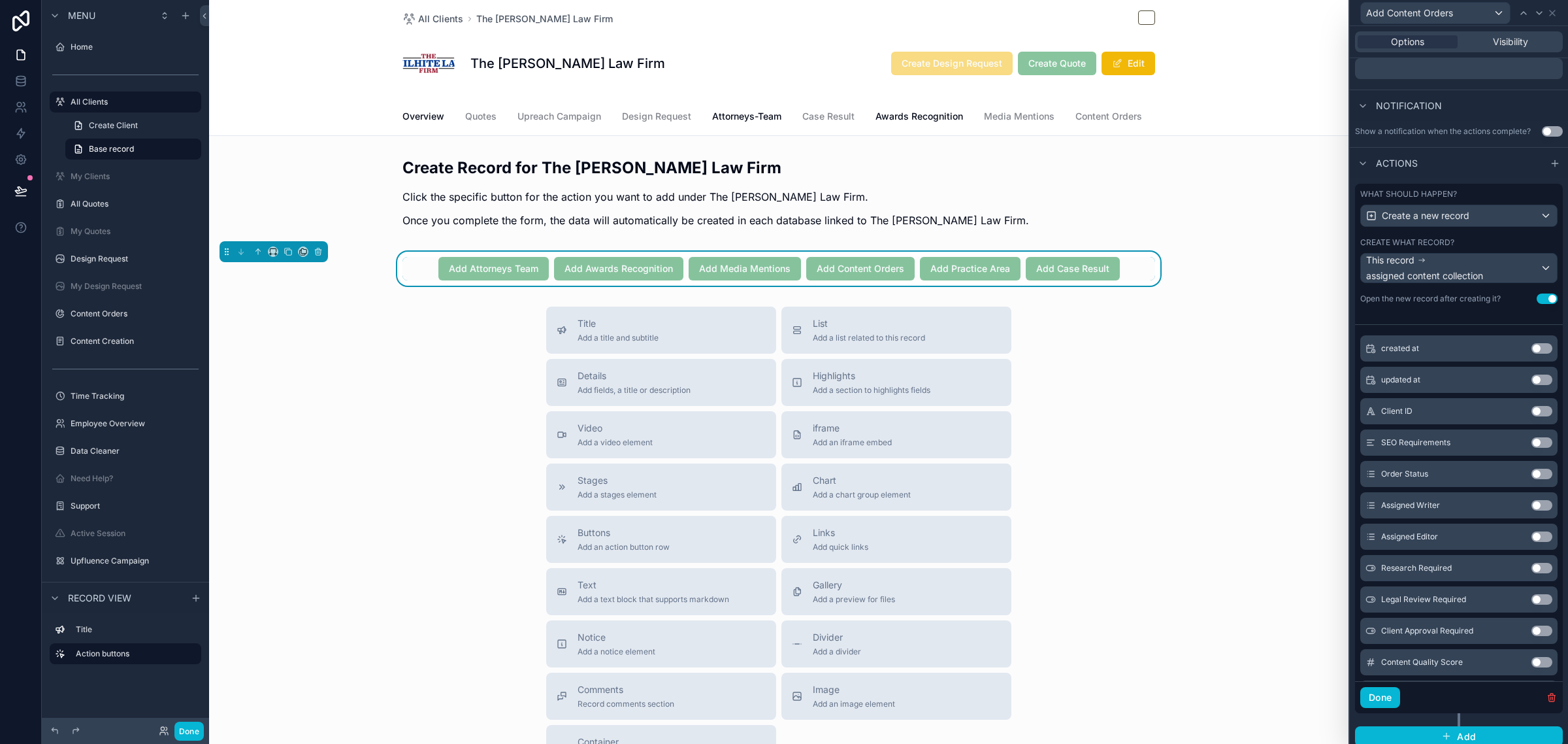
scroll to position [515, 0]
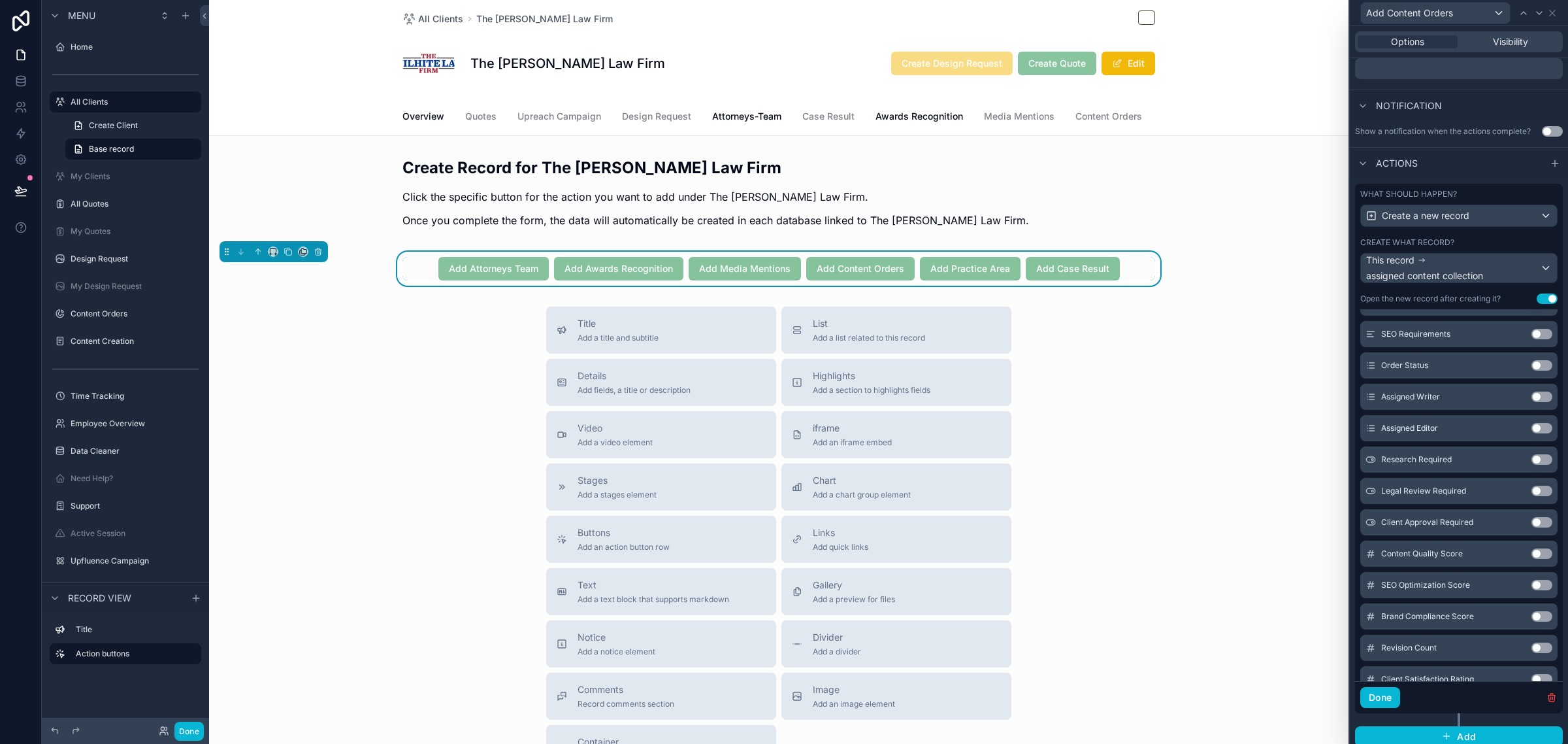
click at [1531, 402] on button "Use setting" at bounding box center [1541, 397] width 21 height 10
click at [1531, 401] on button "Use setting" at bounding box center [1541, 396] width 21 height 10
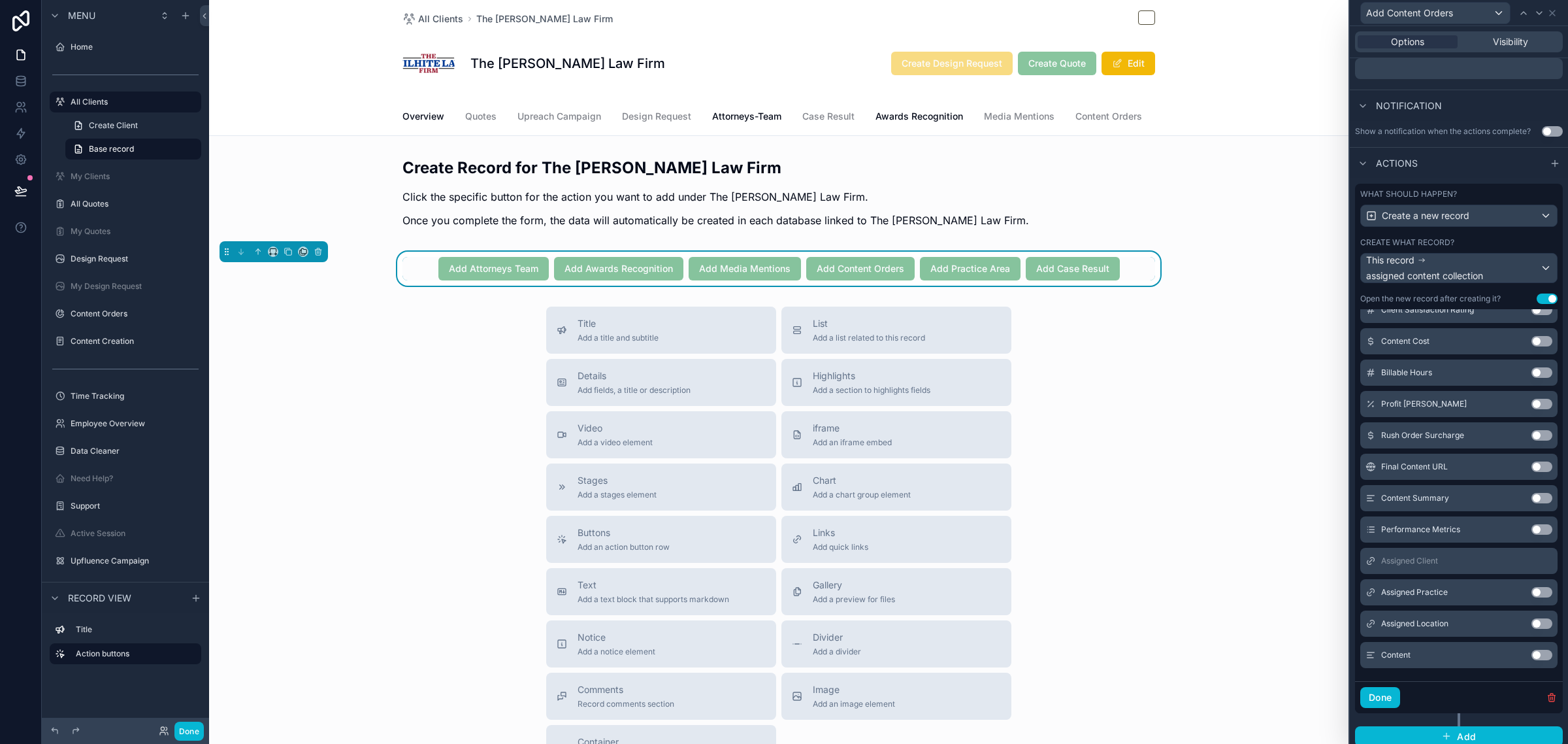
scroll to position [886, 0]
click at [1531, 596] on button "Use setting" at bounding box center [1541, 591] width 21 height 10
click at [1531, 627] on button "Use setting" at bounding box center [1541, 622] width 21 height 10
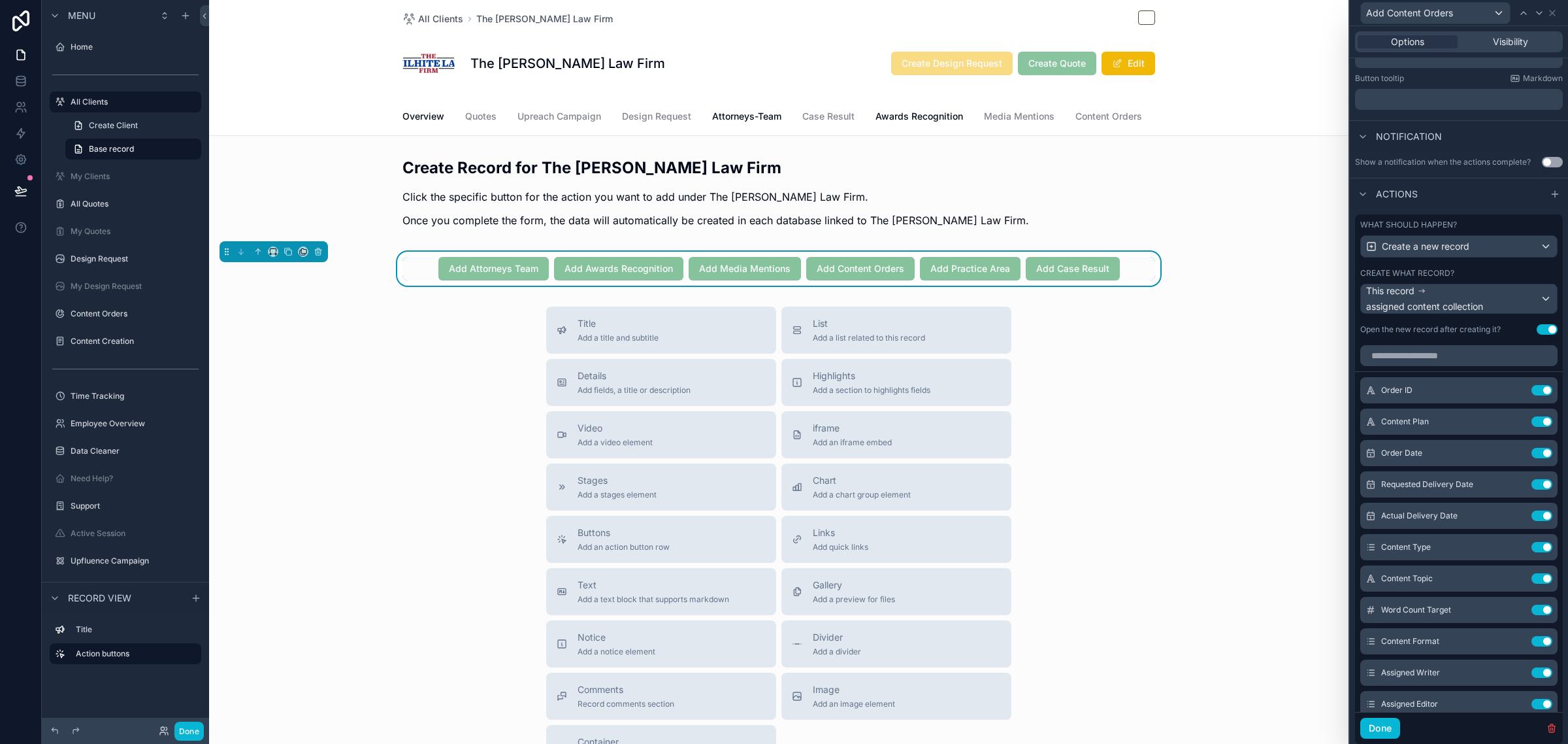
scroll to position [245, 0]
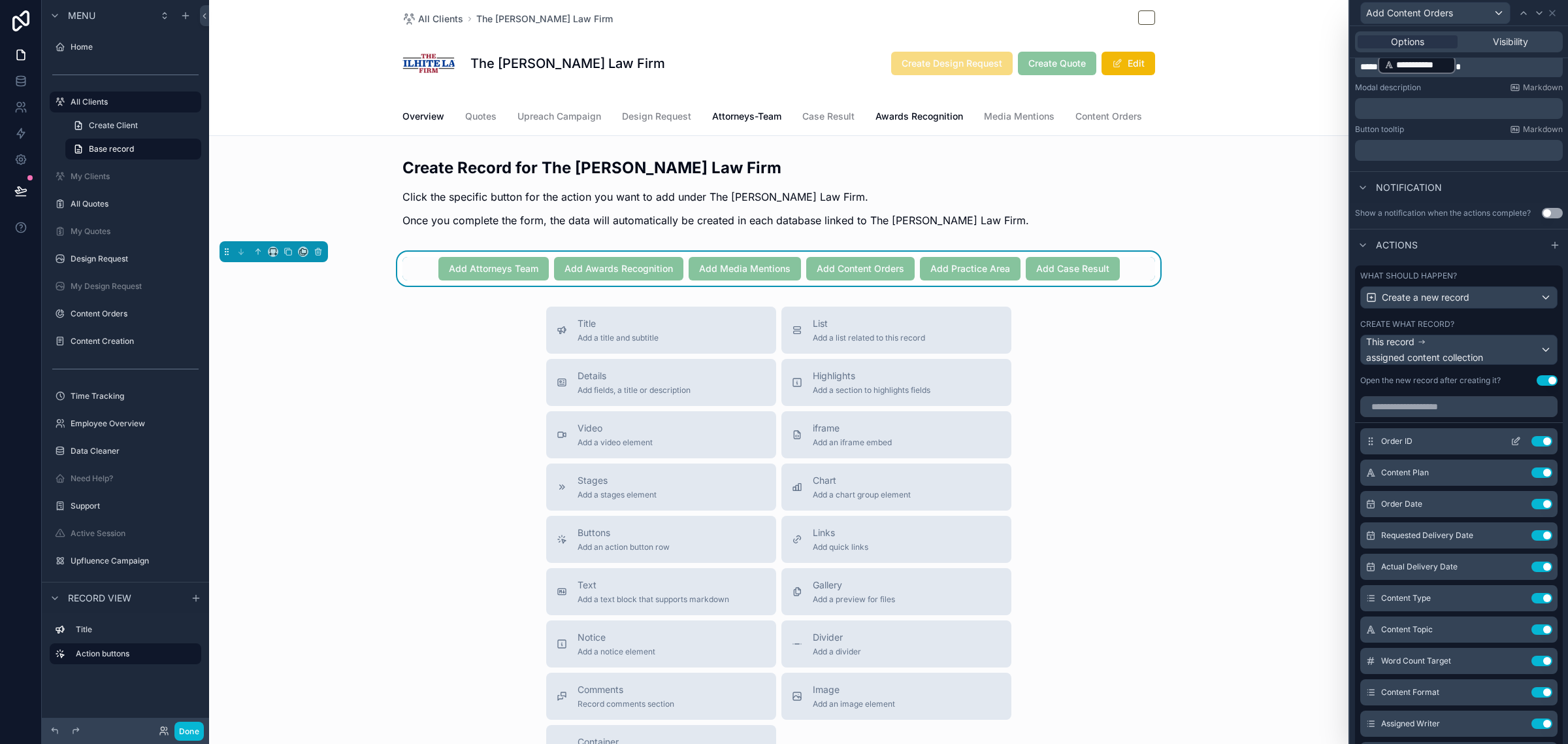
click at [1514, 442] on icon at bounding box center [1516, 439] width 5 height 5
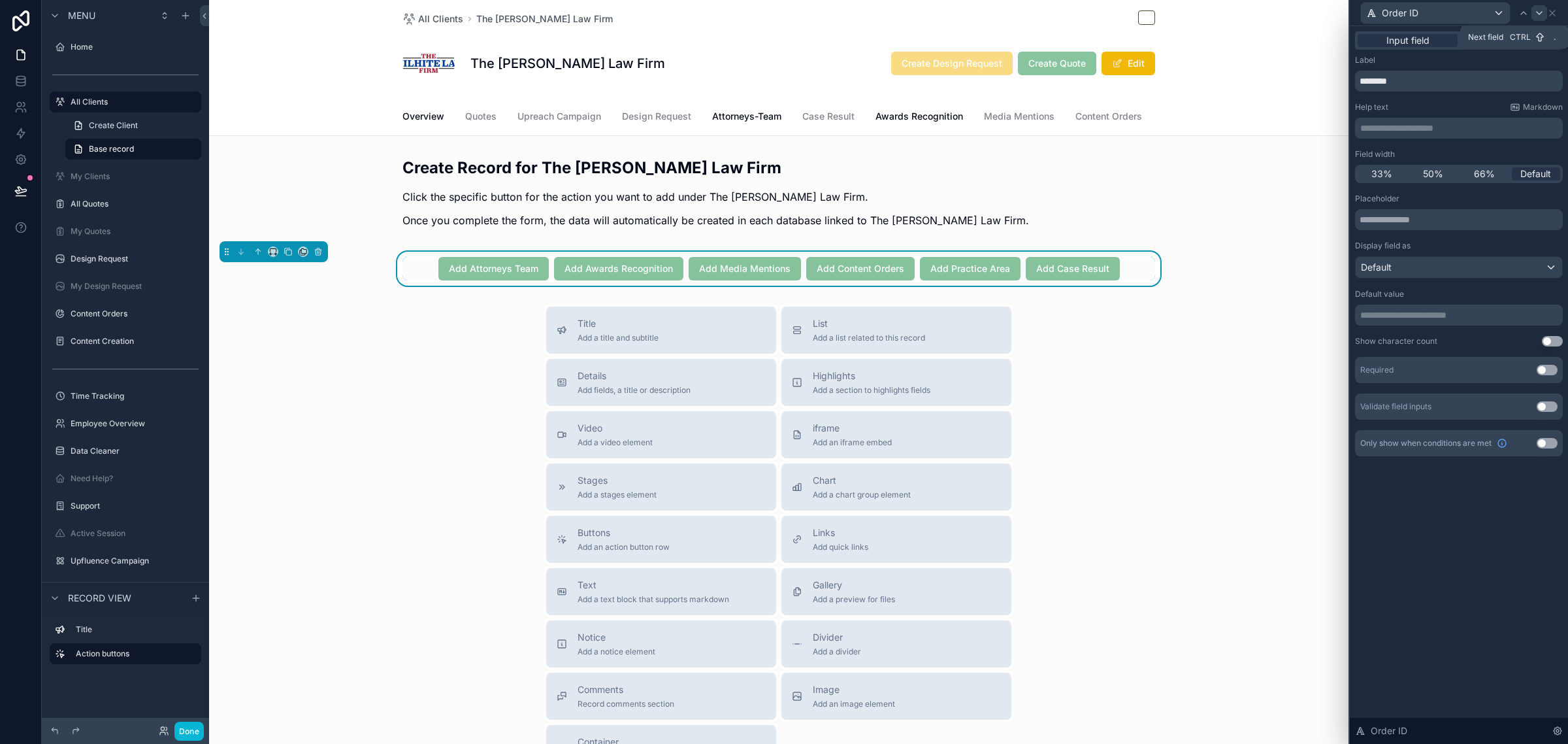
click at [1536, 18] on div at bounding box center [1539, 13] width 15 height 15
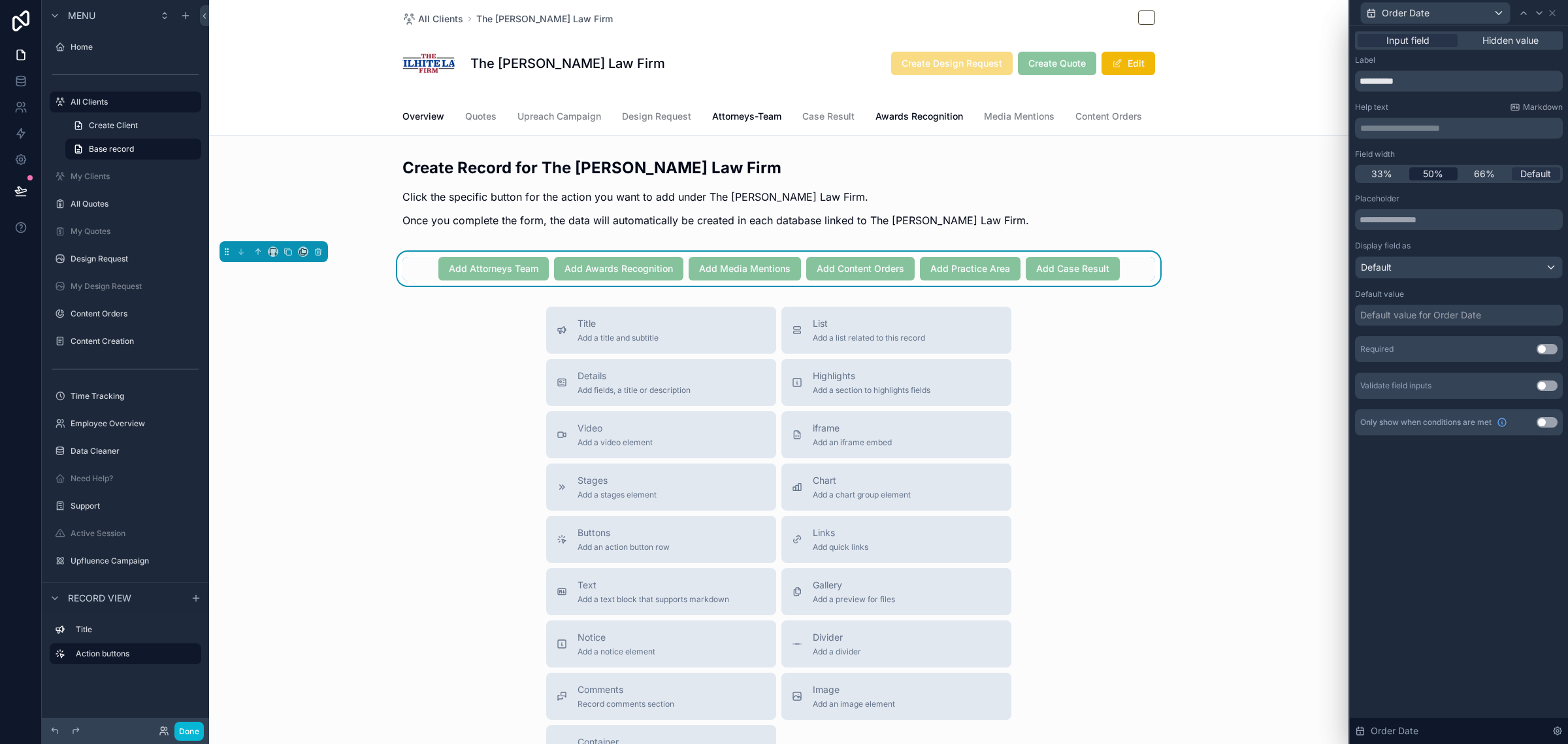
click at [1439, 169] on span "50%" at bounding box center [1432, 174] width 20 height 13
click at [1536, 11] on icon at bounding box center [1539, 13] width 10 height 10
click at [1438, 173] on span "50%" at bounding box center [1432, 174] width 20 height 13
click at [1416, 260] on div "Default" at bounding box center [1459, 267] width 206 height 21
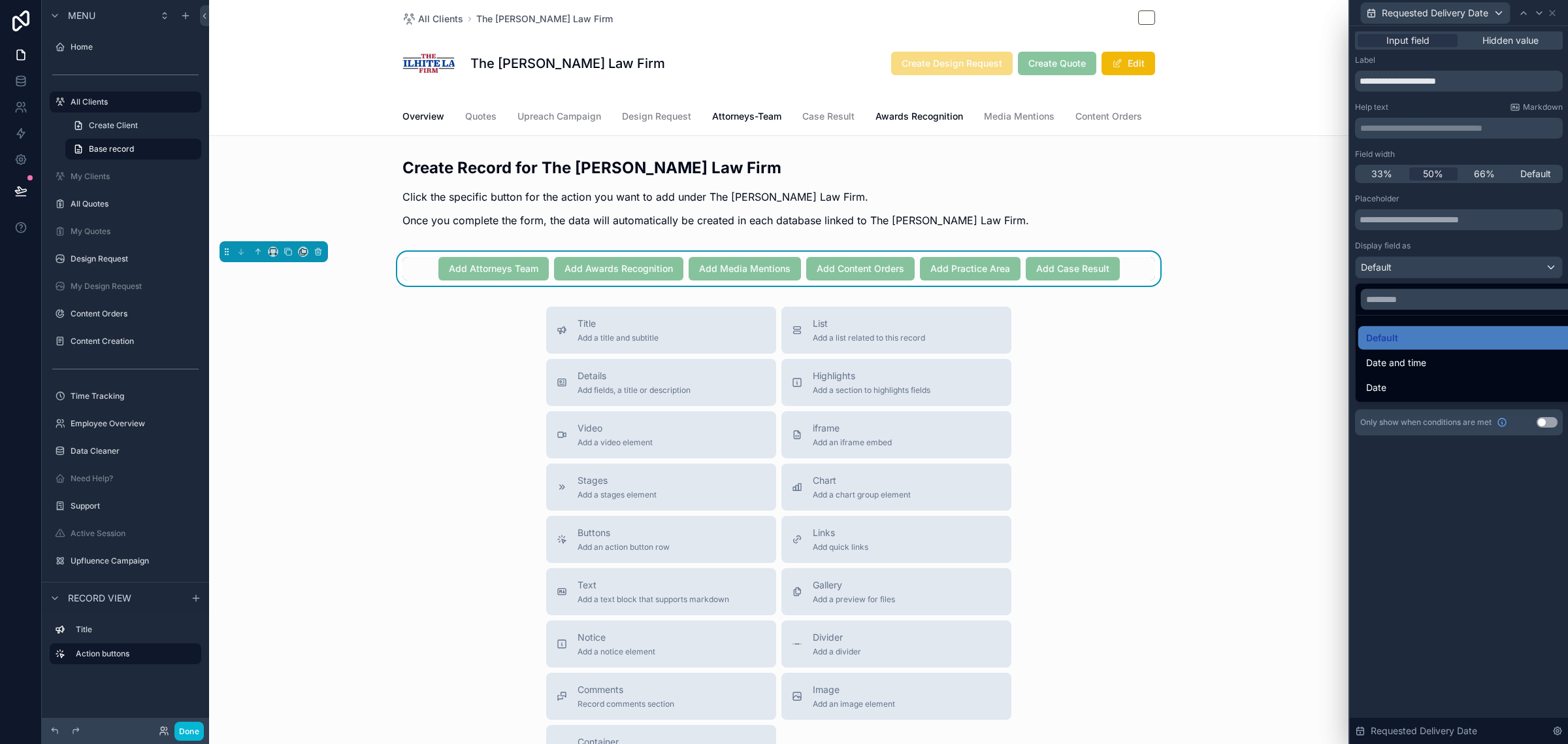
click at [1468, 238] on div at bounding box center [1459, 372] width 218 height 744
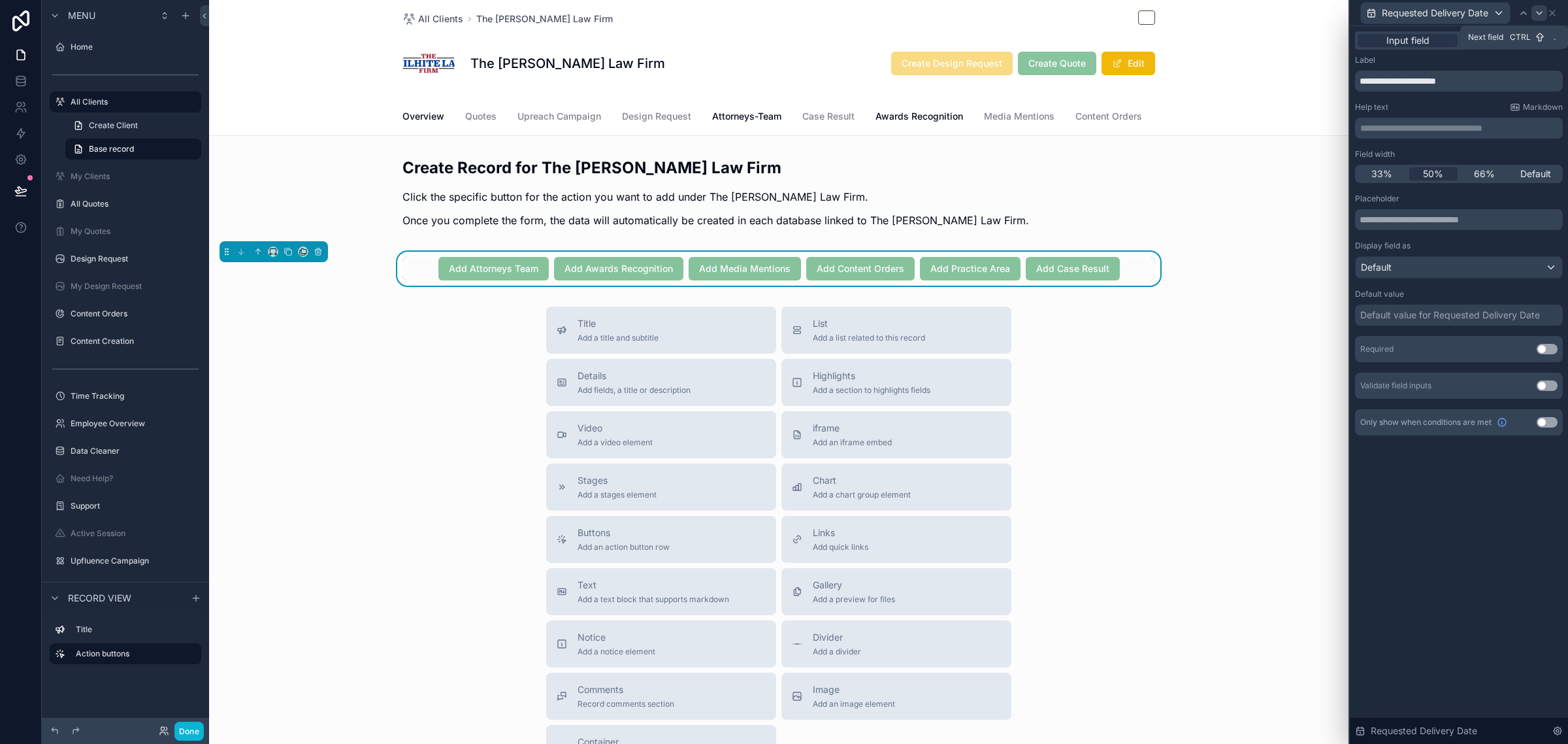
click at [1534, 10] on icon at bounding box center [1539, 13] width 10 height 10
click at [1435, 175] on span "50%" at bounding box center [1432, 174] width 20 height 13
click at [1541, 16] on icon at bounding box center [1539, 13] width 10 height 10
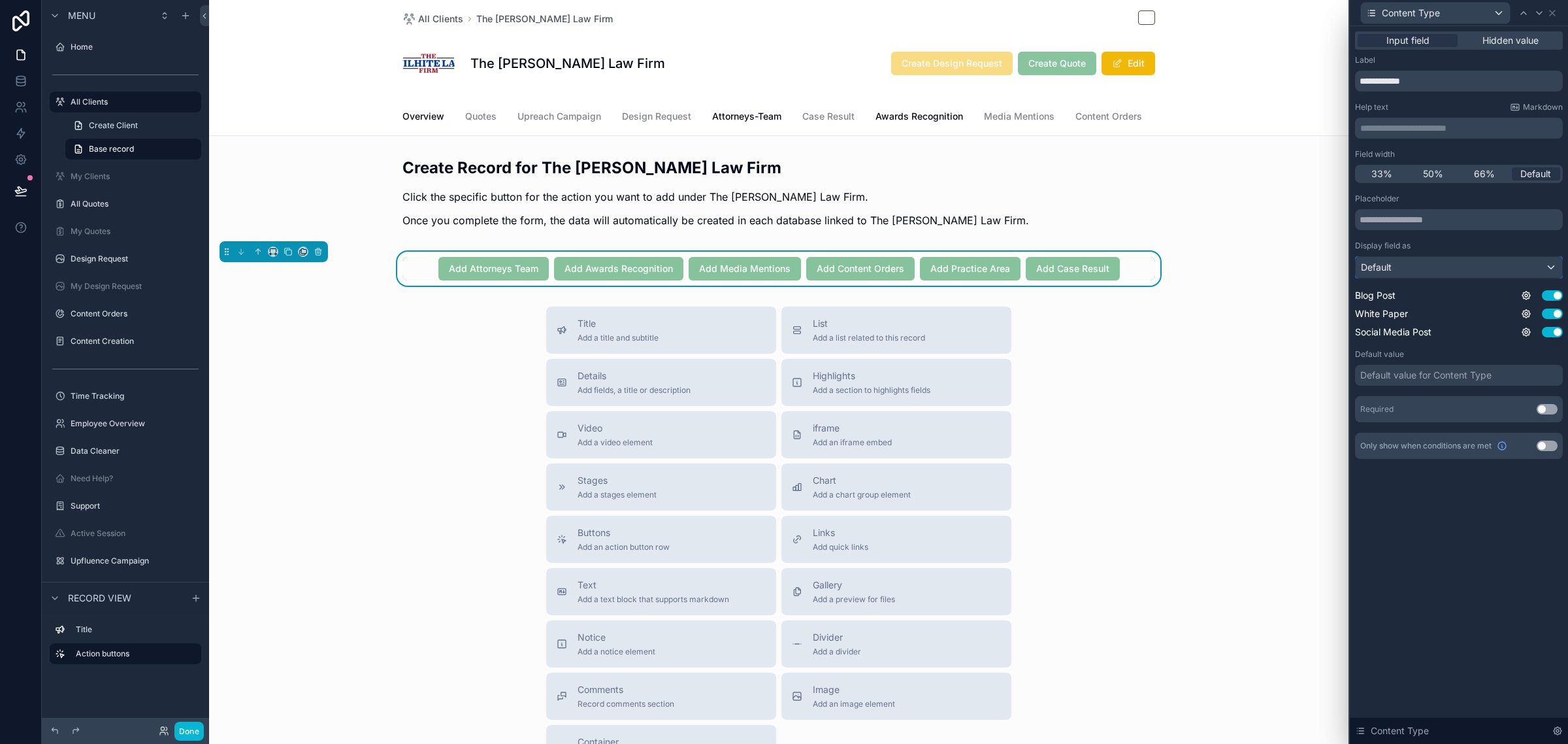
click at [1423, 262] on div "Default" at bounding box center [1459, 267] width 206 height 21
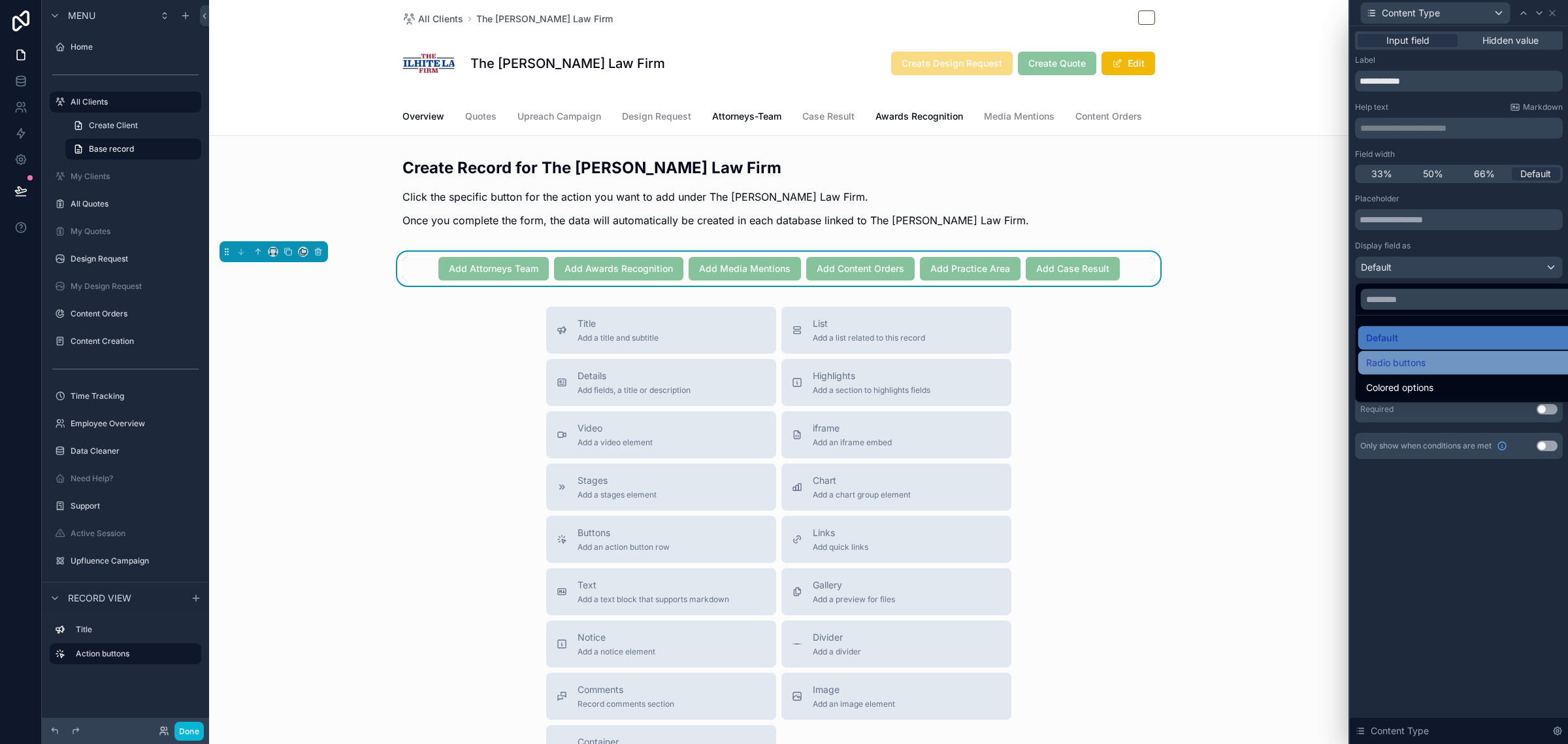
click at [1393, 357] on span "Radio buttons" at bounding box center [1395, 362] width 60 height 15
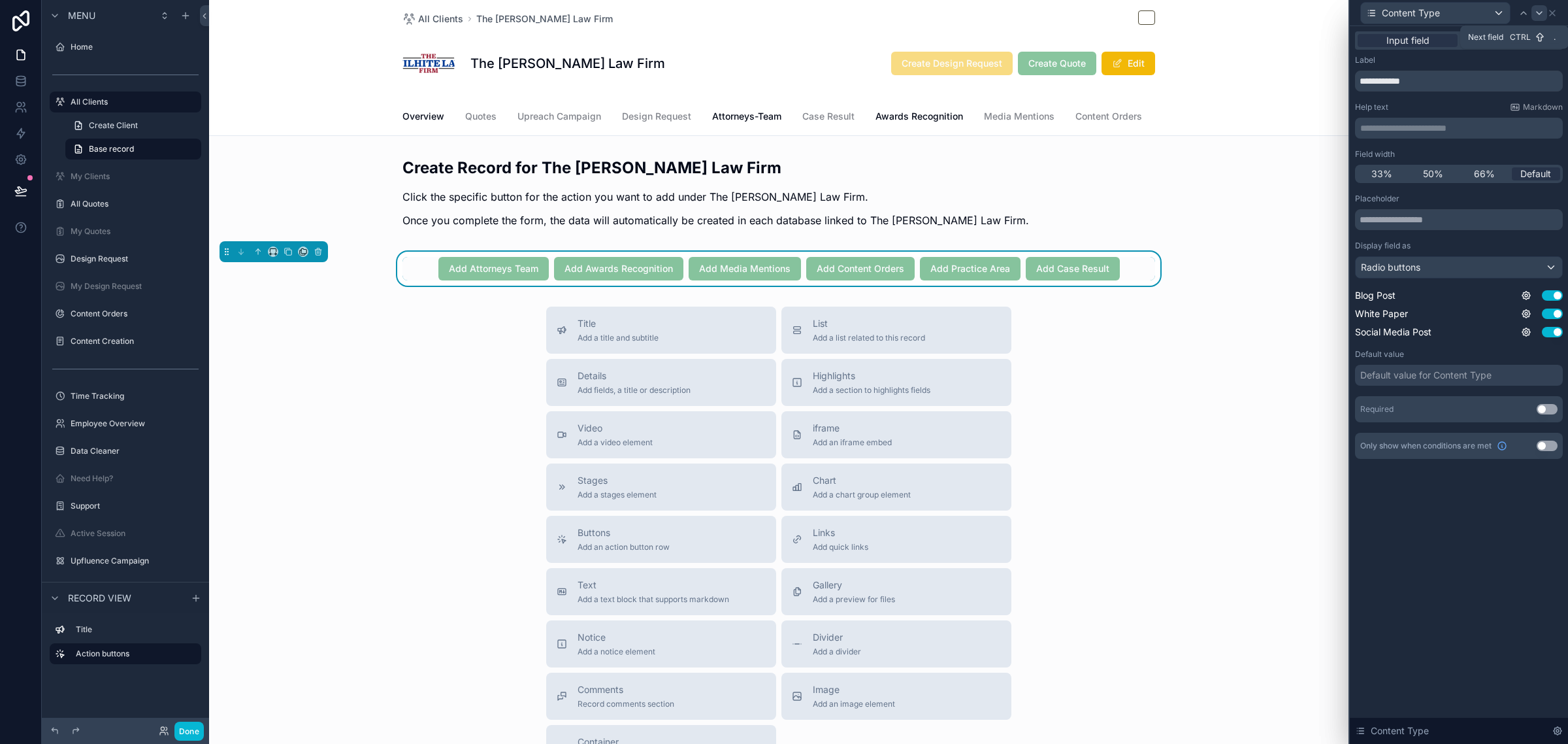
click at [1536, 15] on icon at bounding box center [1539, 13] width 10 height 10
click at [1409, 266] on div "Default" at bounding box center [1459, 267] width 206 height 21
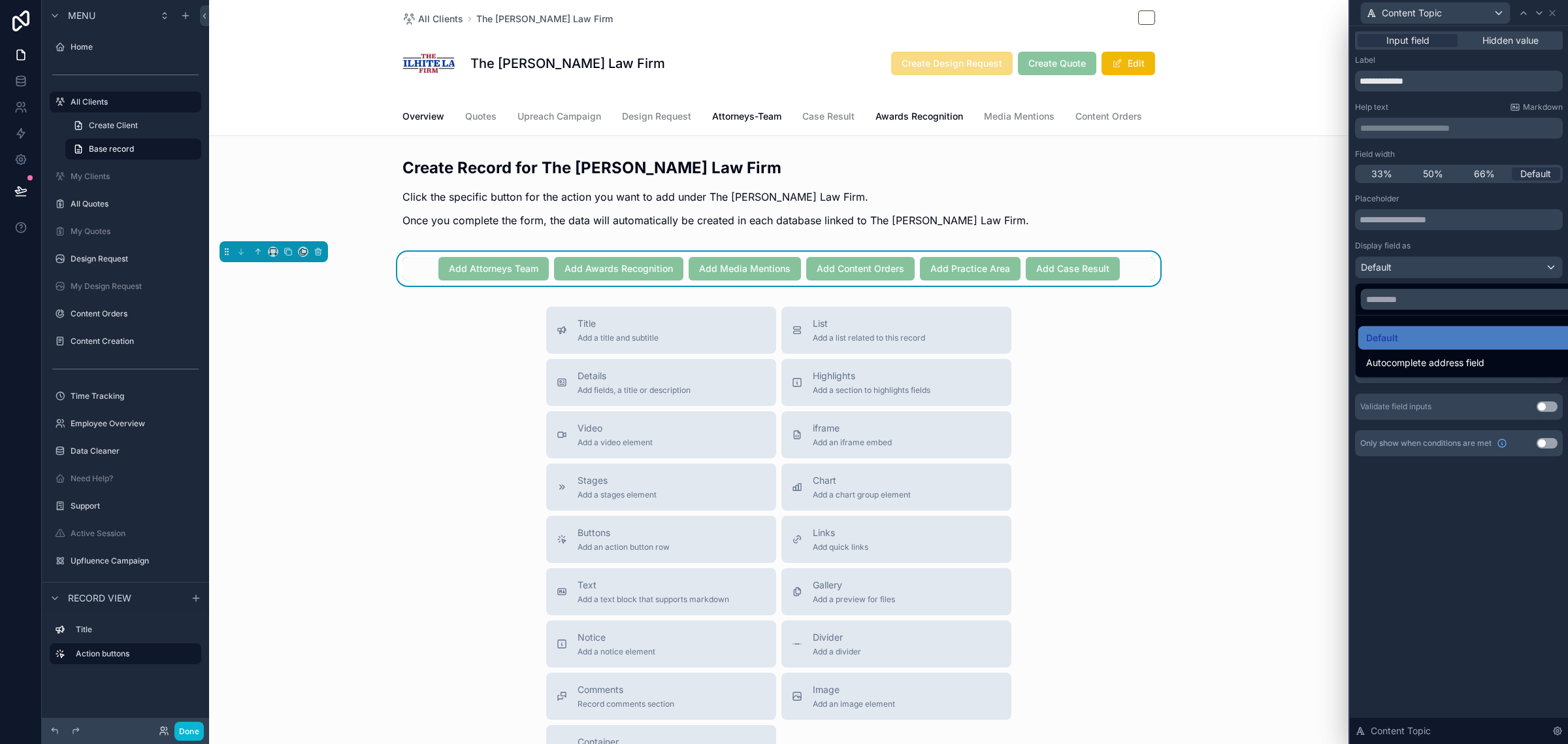
click at [1486, 233] on div at bounding box center [1459, 372] width 218 height 744
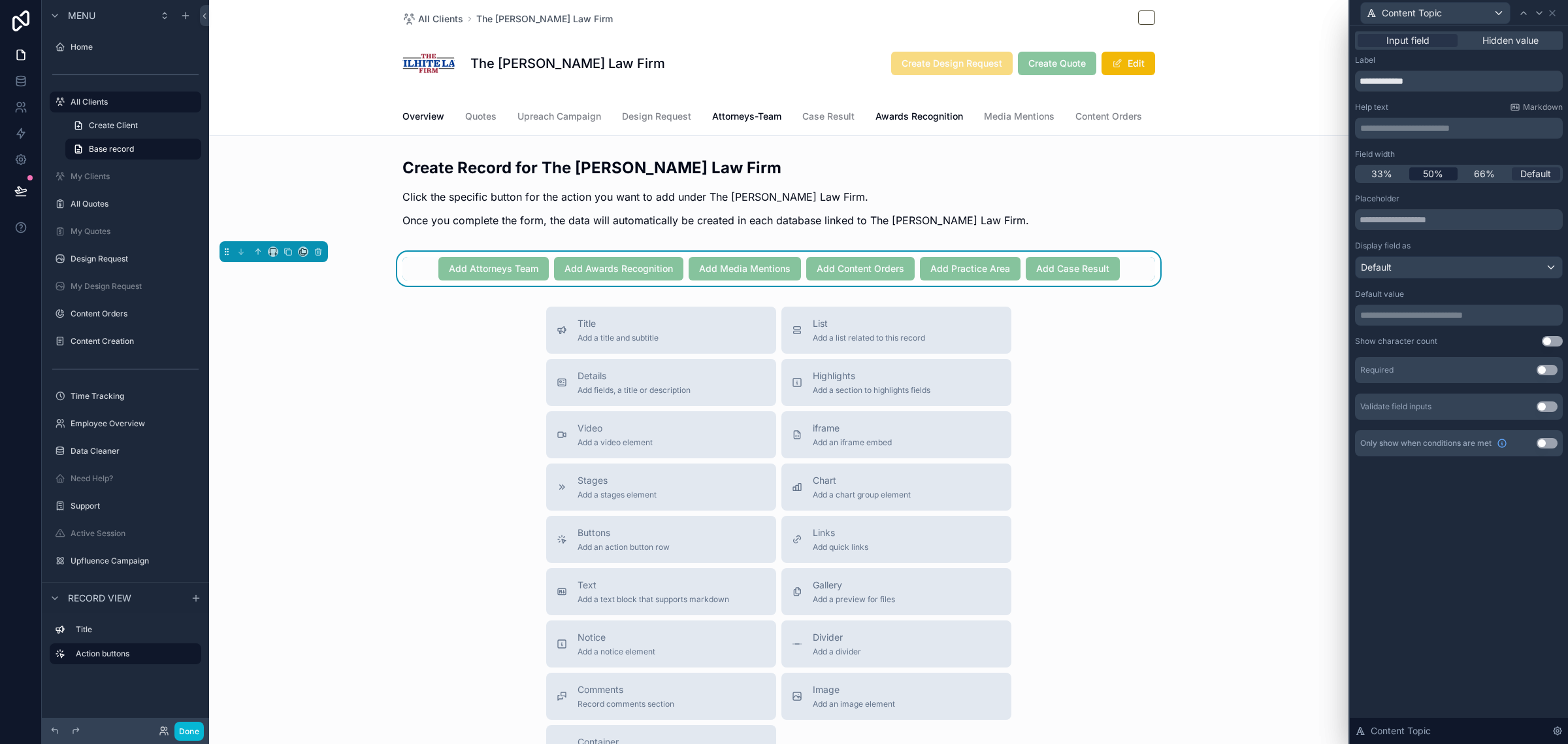
click at [1433, 167] on span "50%" at bounding box center [1432, 174] width 20 height 13
click at [1520, 8] on icon at bounding box center [1524, 13] width 10 height 10
click at [1440, 174] on span "50%" at bounding box center [1432, 174] width 20 height 13
click at [1525, 16] on icon at bounding box center [1524, 13] width 10 height 10
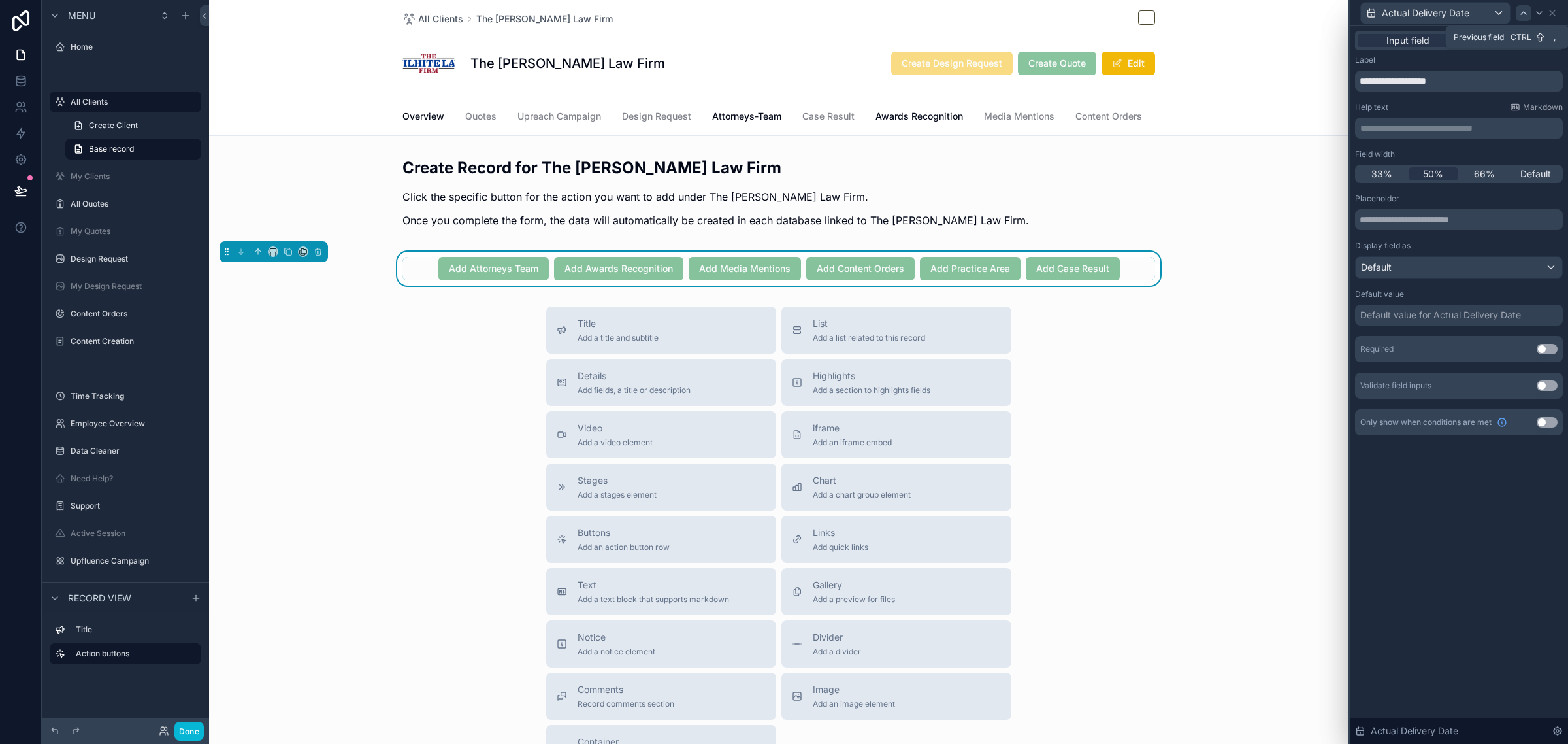
click at [1520, 15] on icon at bounding box center [1524, 13] width 10 height 10
click at [1537, 13] on icon at bounding box center [1539, 13] width 10 height 10
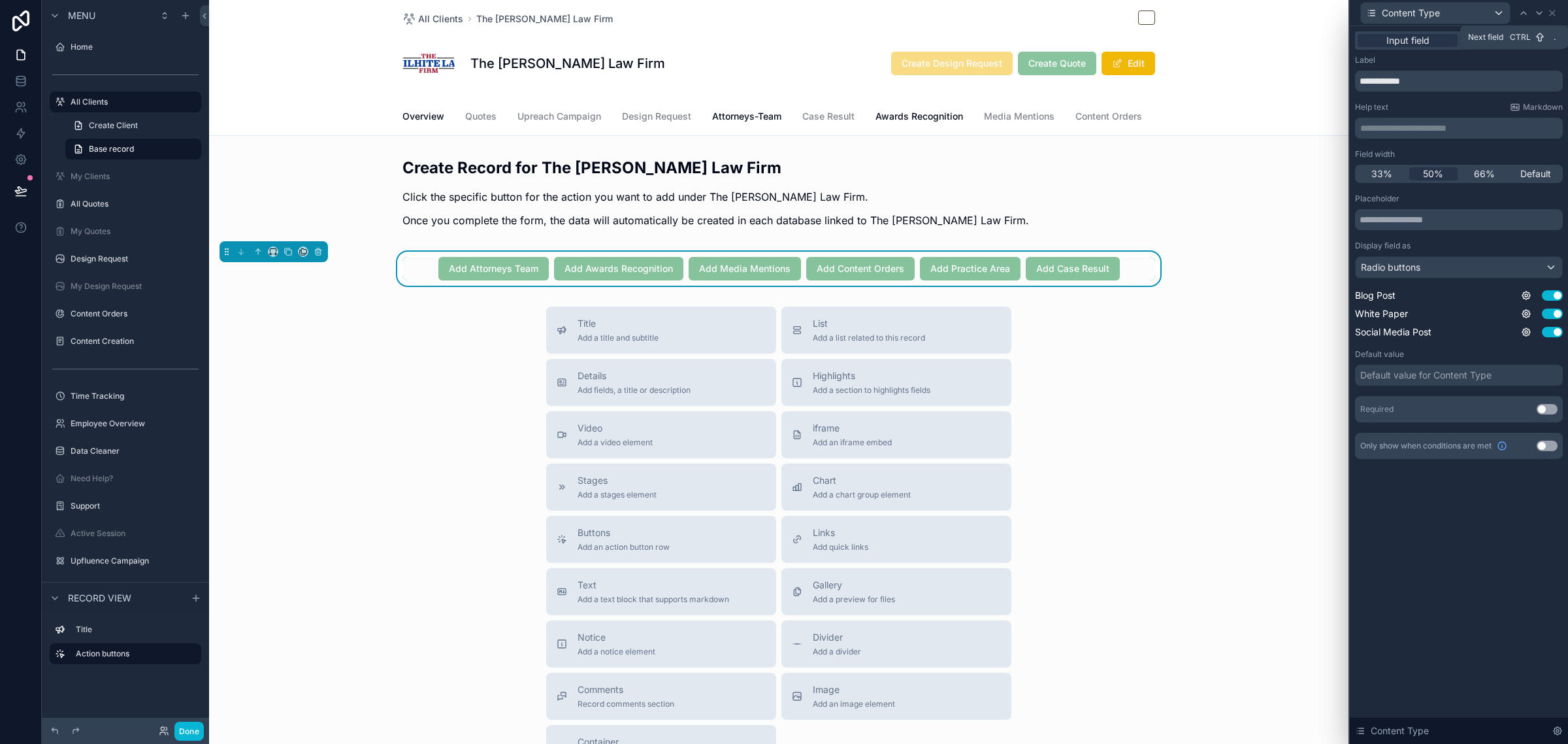
click at [1537, 13] on icon at bounding box center [1539, 13] width 10 height 10
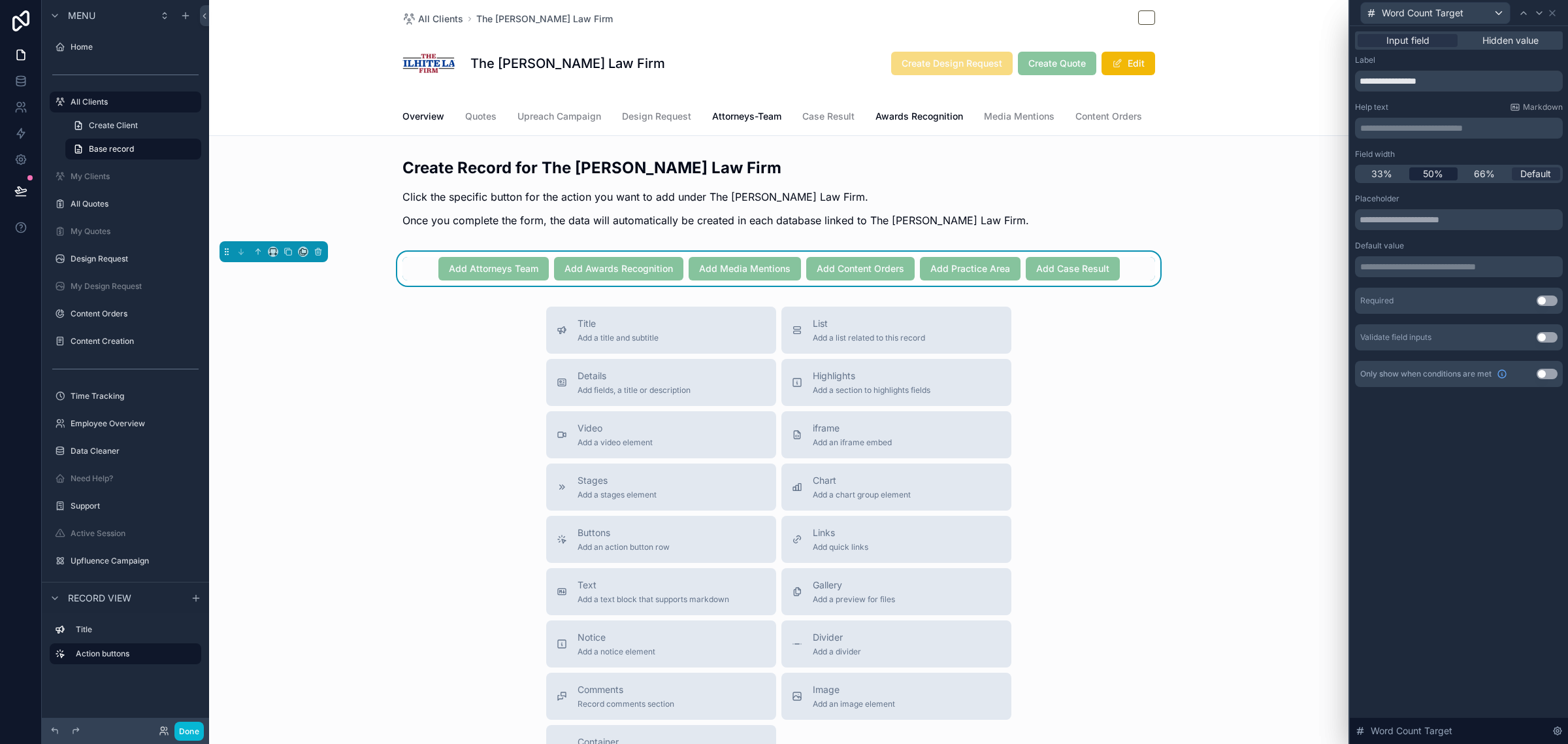
click at [1444, 175] on div "50%" at bounding box center [1434, 174] width 49 height 13
click at [1536, 8] on icon at bounding box center [1539, 13] width 10 height 10
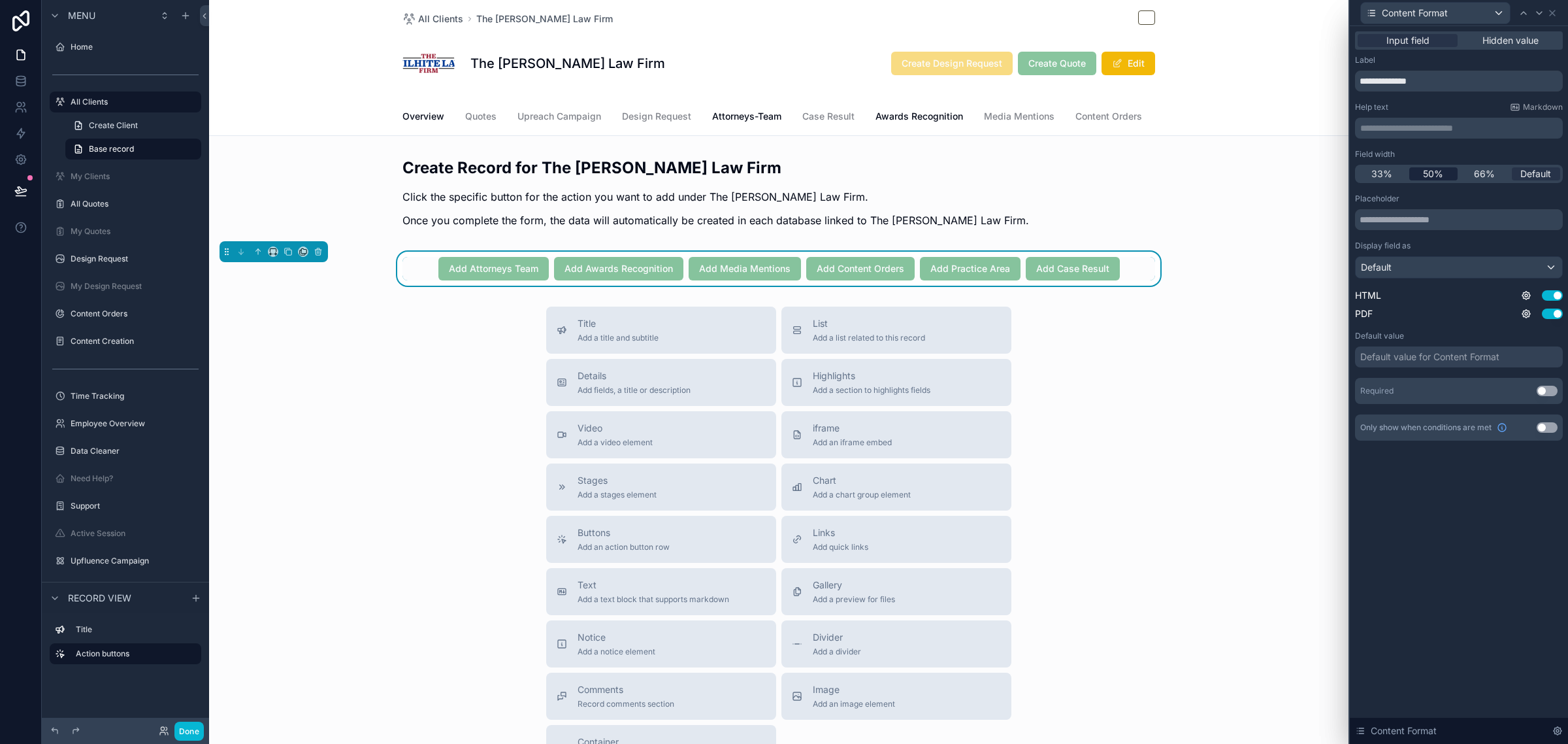
click at [1432, 168] on span "50%" at bounding box center [1432, 174] width 20 height 13
click at [1432, 269] on div "Default" at bounding box center [1459, 267] width 206 height 21
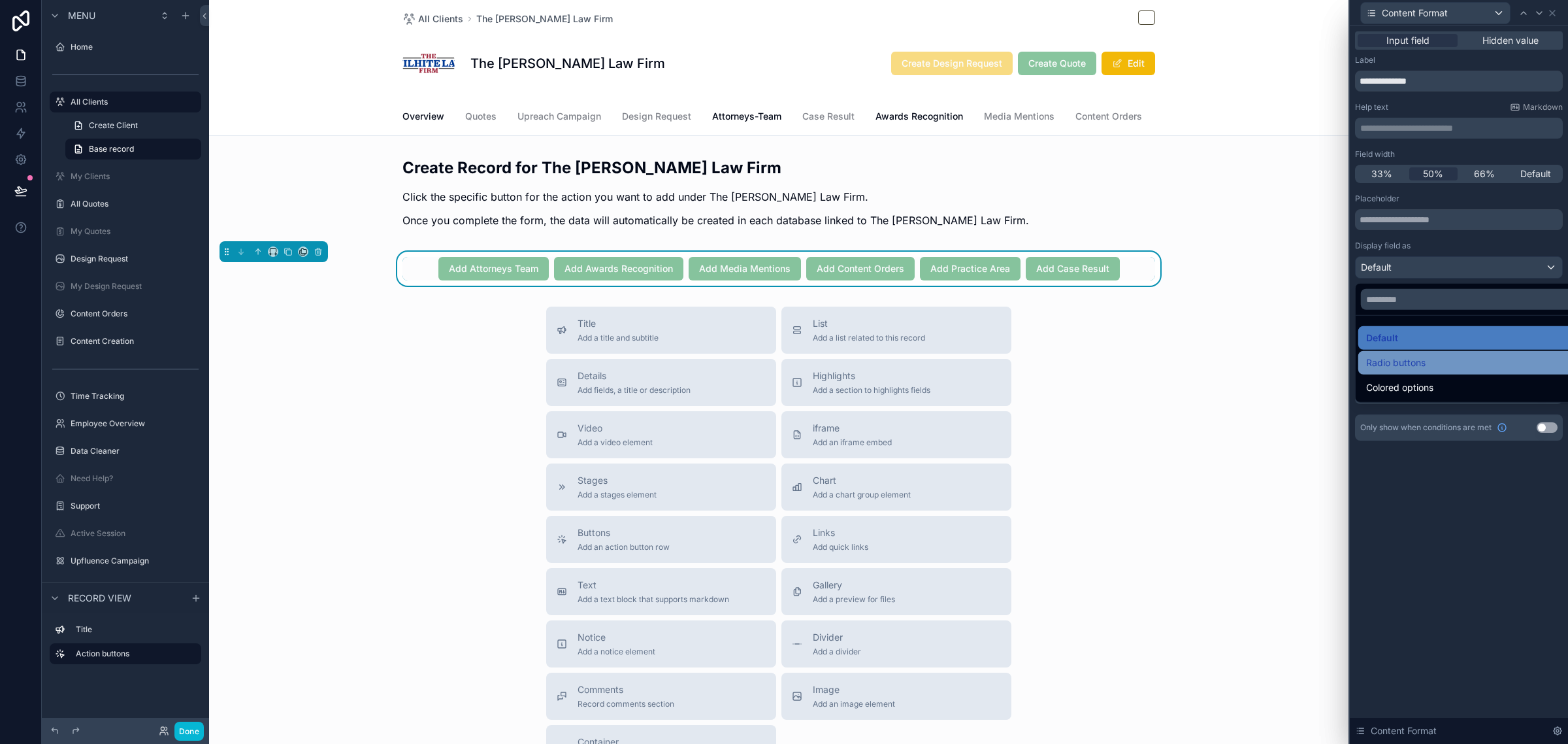
click at [1412, 367] on span "Radio buttons" at bounding box center [1395, 362] width 60 height 15
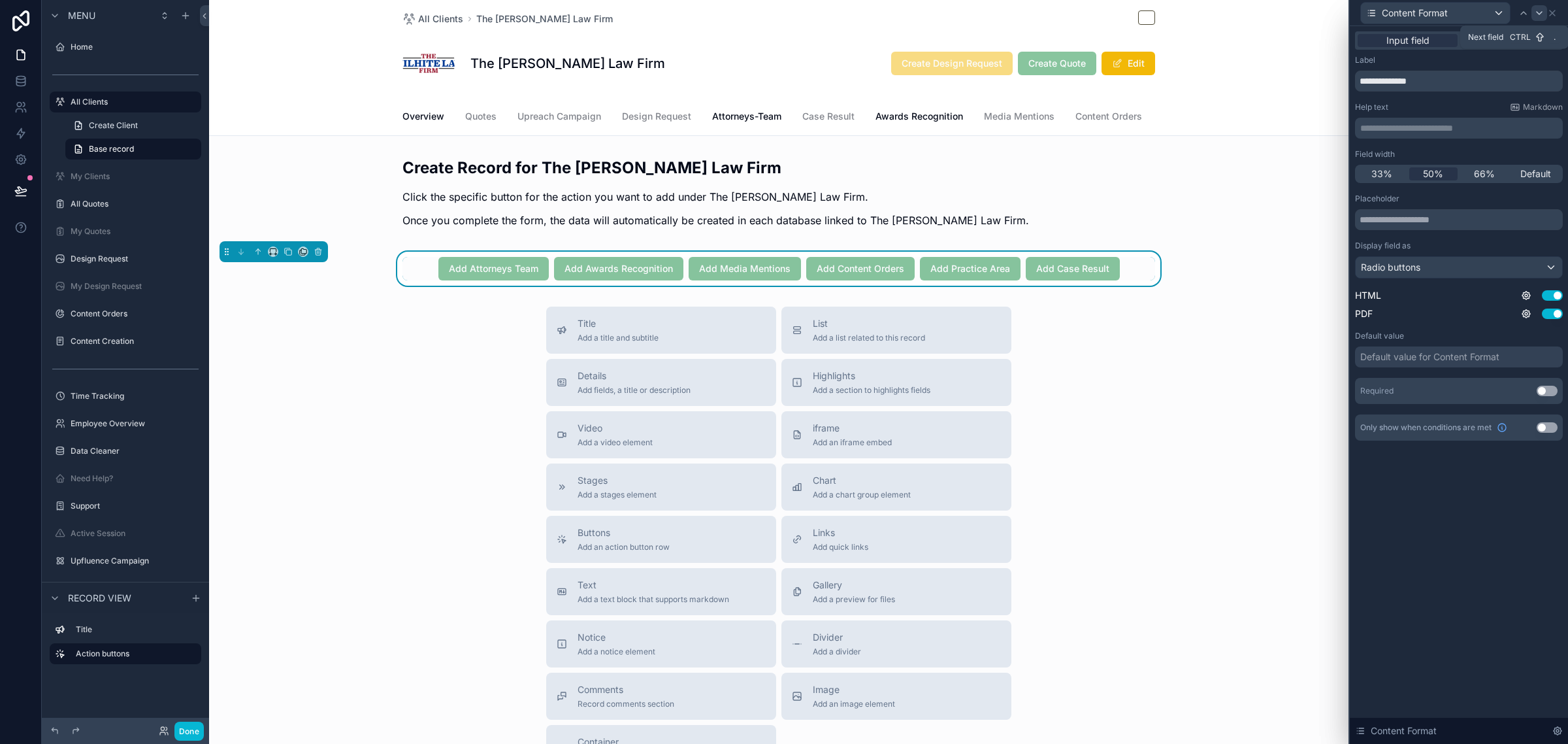
click at [1541, 13] on icon at bounding box center [1539, 13] width 10 height 10
click at [1440, 170] on span "50%" at bounding box center [1432, 174] width 20 height 13
click at [1432, 278] on div "Default" at bounding box center [1459, 267] width 206 height 21
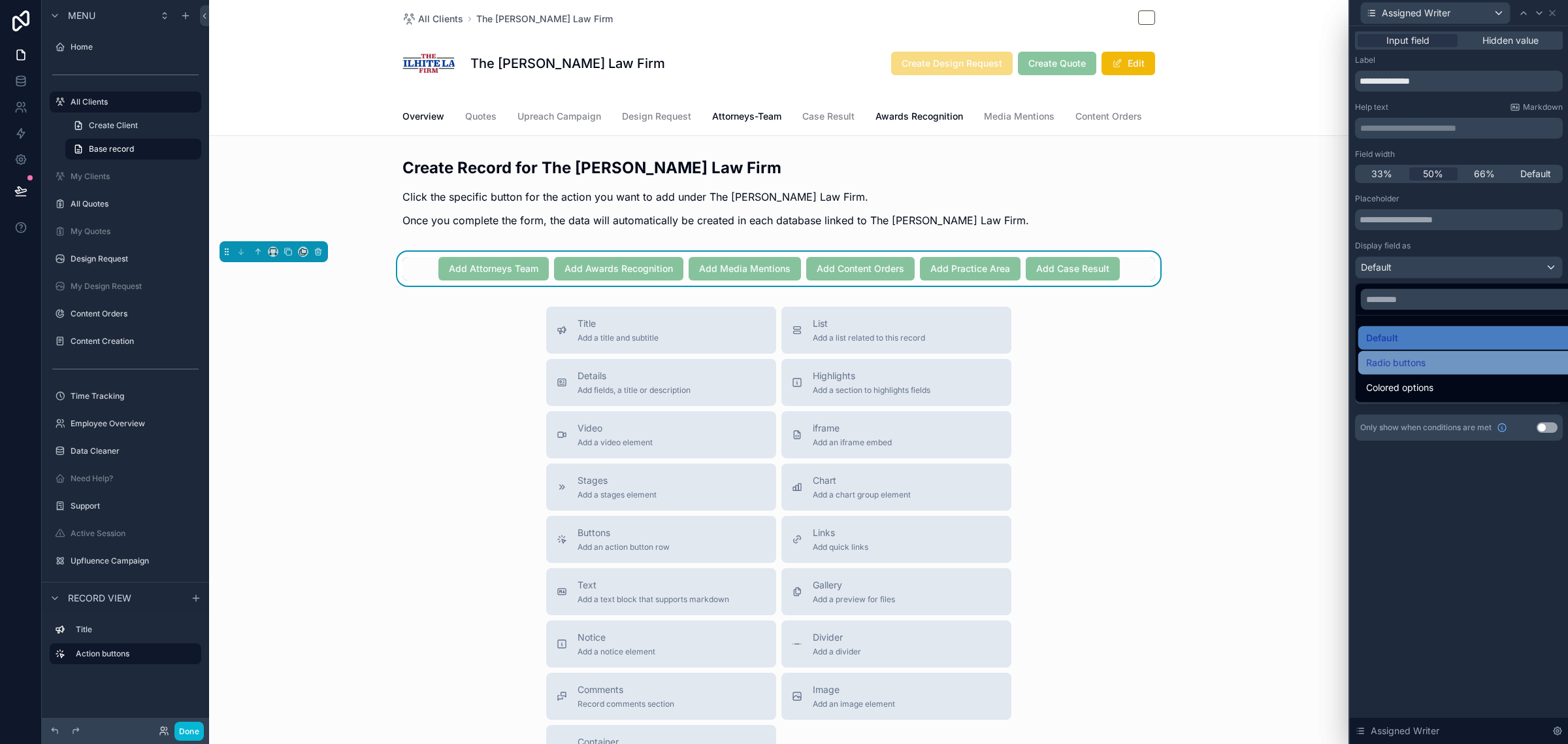
click at [1398, 357] on span "Radio buttons" at bounding box center [1395, 362] width 60 height 15
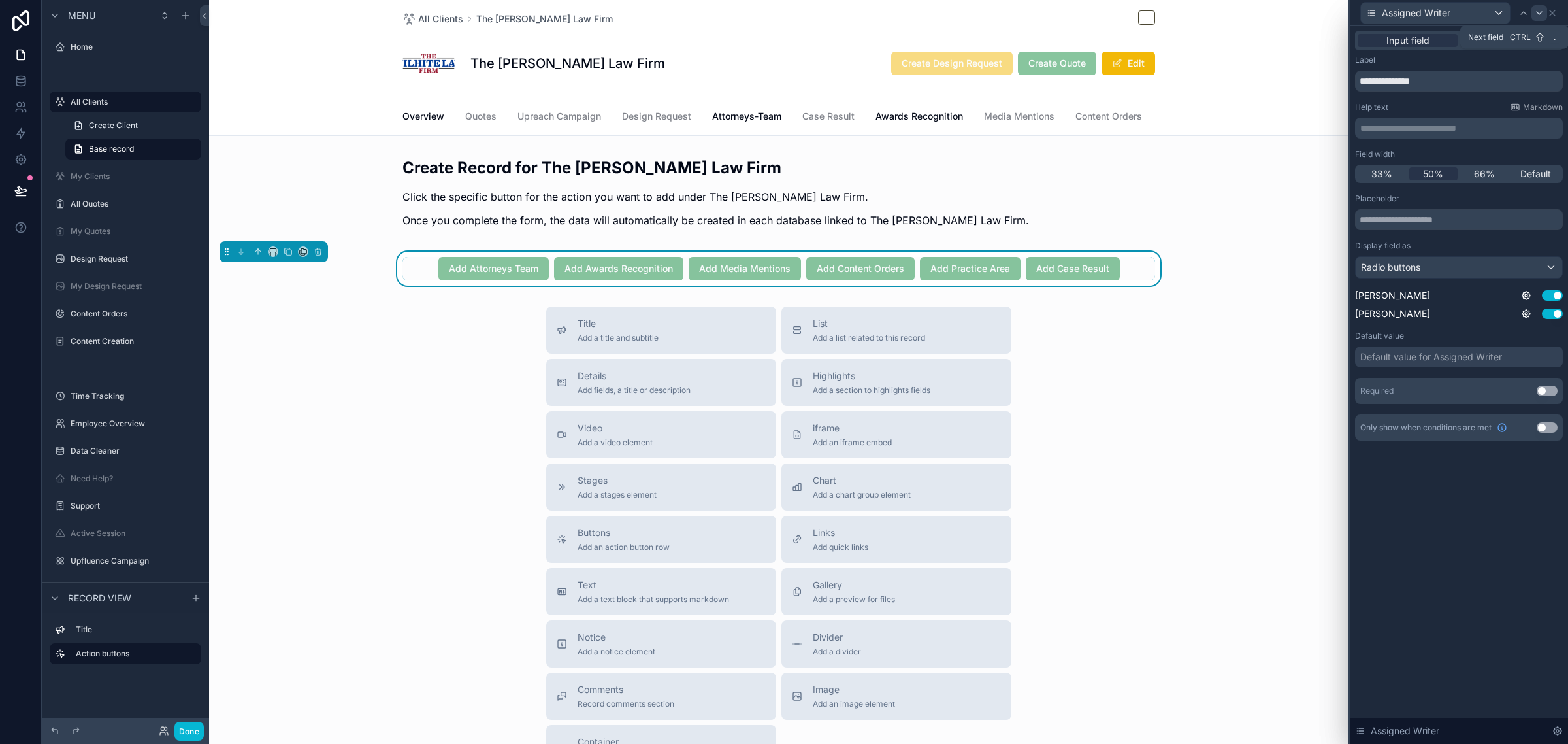
click at [1540, 10] on icon at bounding box center [1539, 13] width 10 height 10
click at [1408, 273] on div "Default" at bounding box center [1459, 267] width 206 height 21
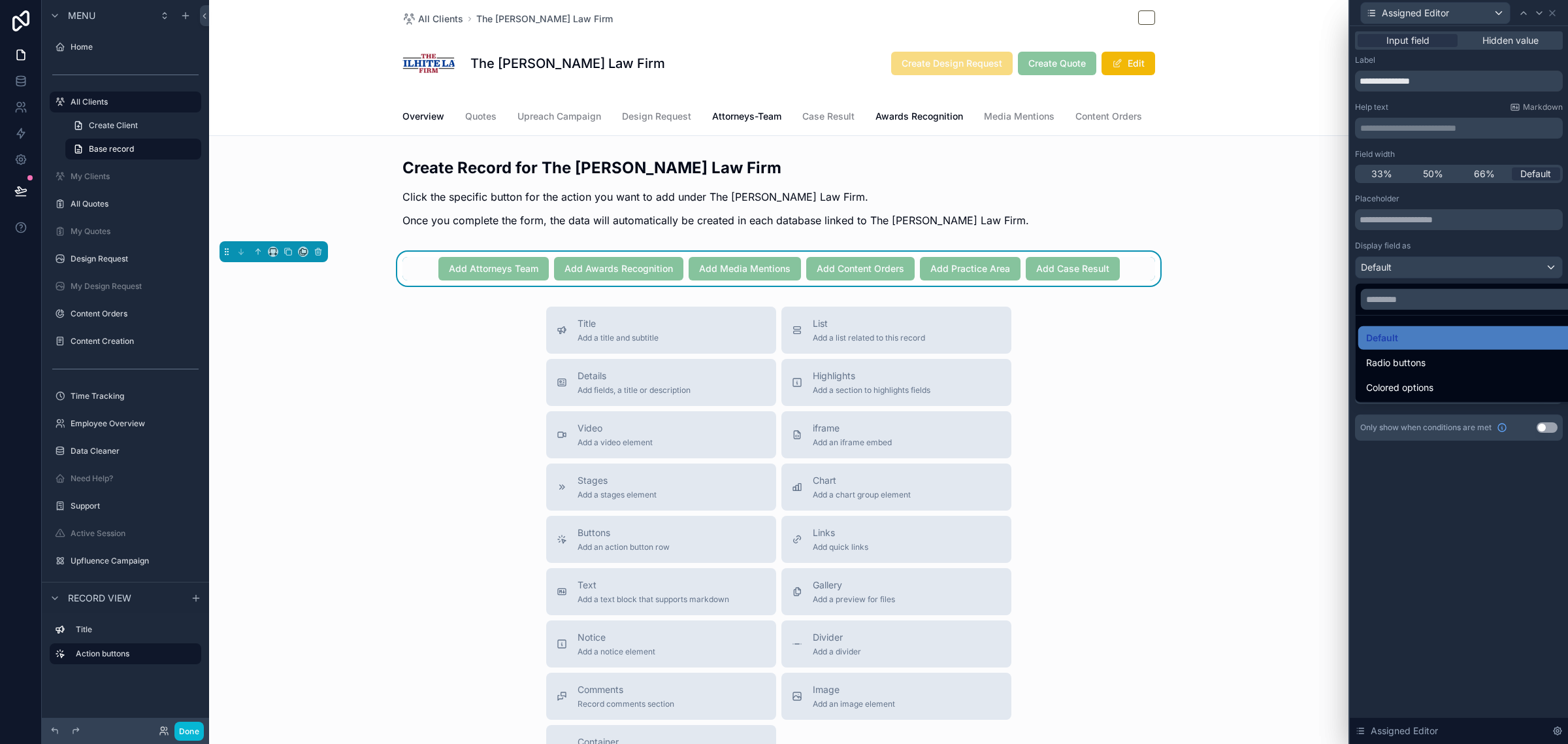
click at [1403, 361] on div "Radio buttons" at bounding box center [1474, 363] width 231 height 24
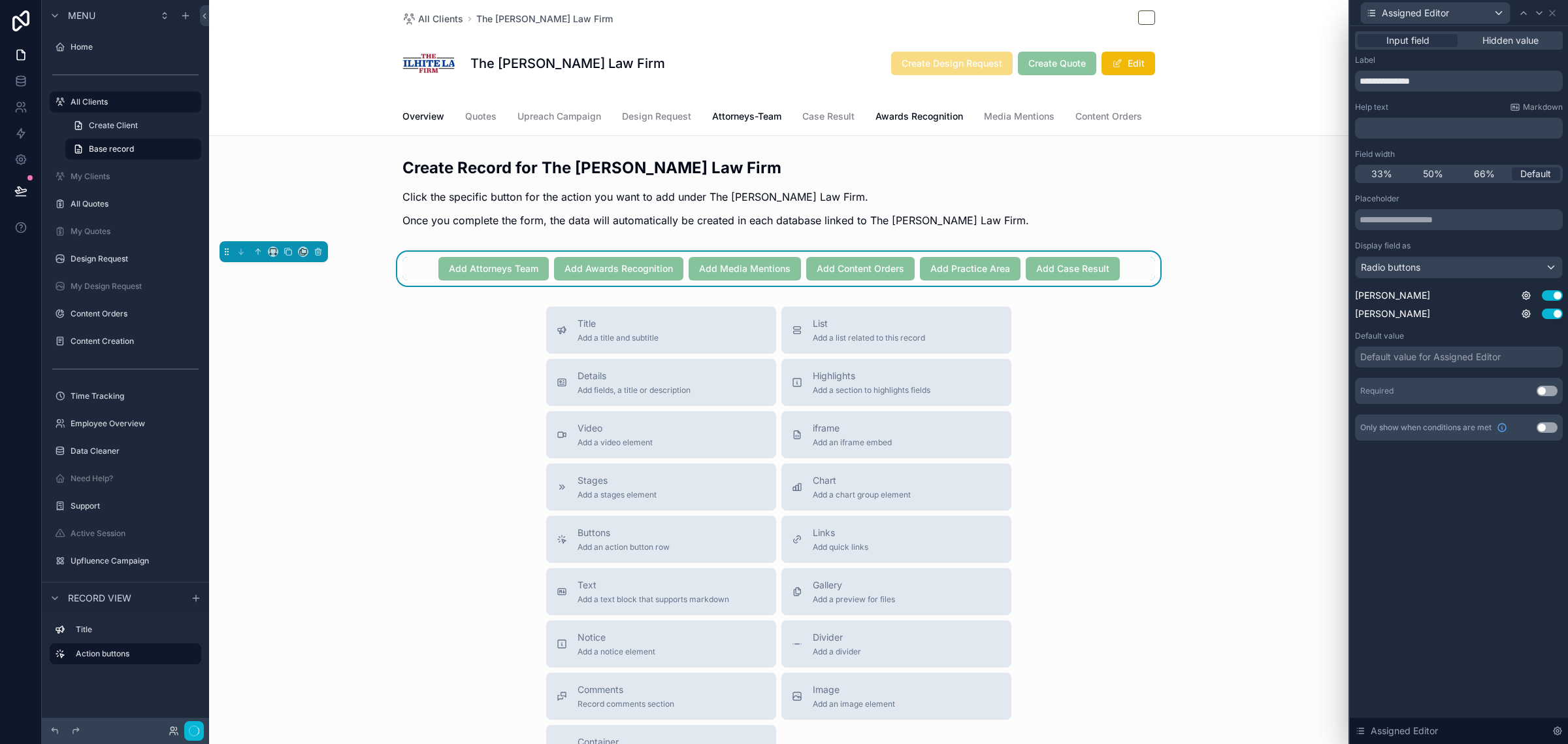
click at [1403, 361] on div "Default value for Assigned Editor" at bounding box center [1430, 357] width 141 height 13
click at [1455, 549] on div "**********" at bounding box center [1459, 384] width 218 height 717
click at [1438, 175] on span "50%" at bounding box center [1432, 174] width 20 height 13
click at [1526, 11] on icon at bounding box center [1524, 13] width 10 height 10
click at [1536, 12] on icon at bounding box center [1539, 13] width 10 height 10
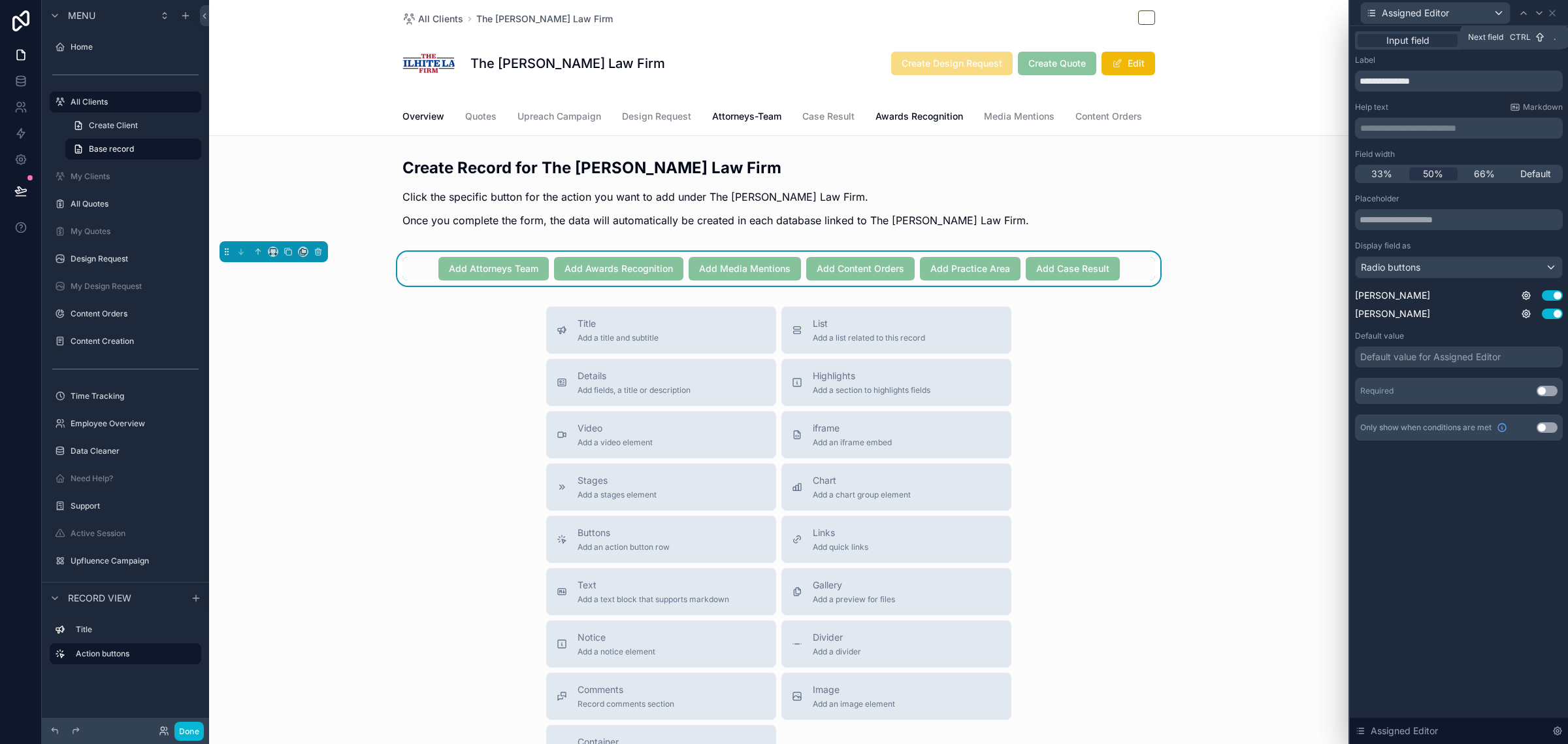
click at [1536, 12] on icon at bounding box center [1539, 13] width 10 height 10
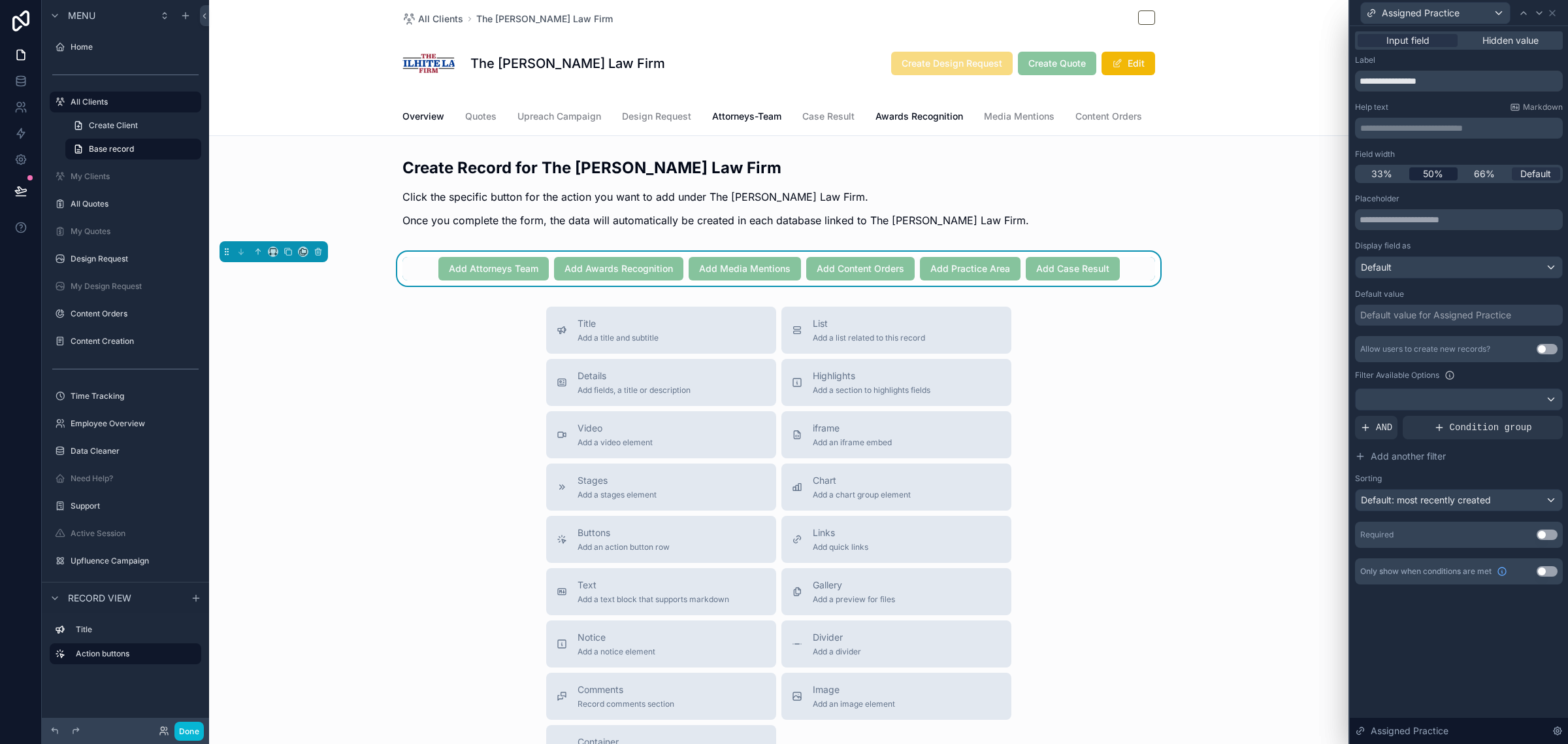
click at [1441, 177] on span "50%" at bounding box center [1432, 174] width 20 height 13
click at [1426, 397] on div at bounding box center [1459, 399] width 206 height 21
click at [1431, 403] on div at bounding box center [1459, 372] width 218 height 744
click at [1380, 423] on span "AND" at bounding box center [1384, 428] width 16 height 13
click at [1526, 420] on icon at bounding box center [1530, 417] width 8 height 8
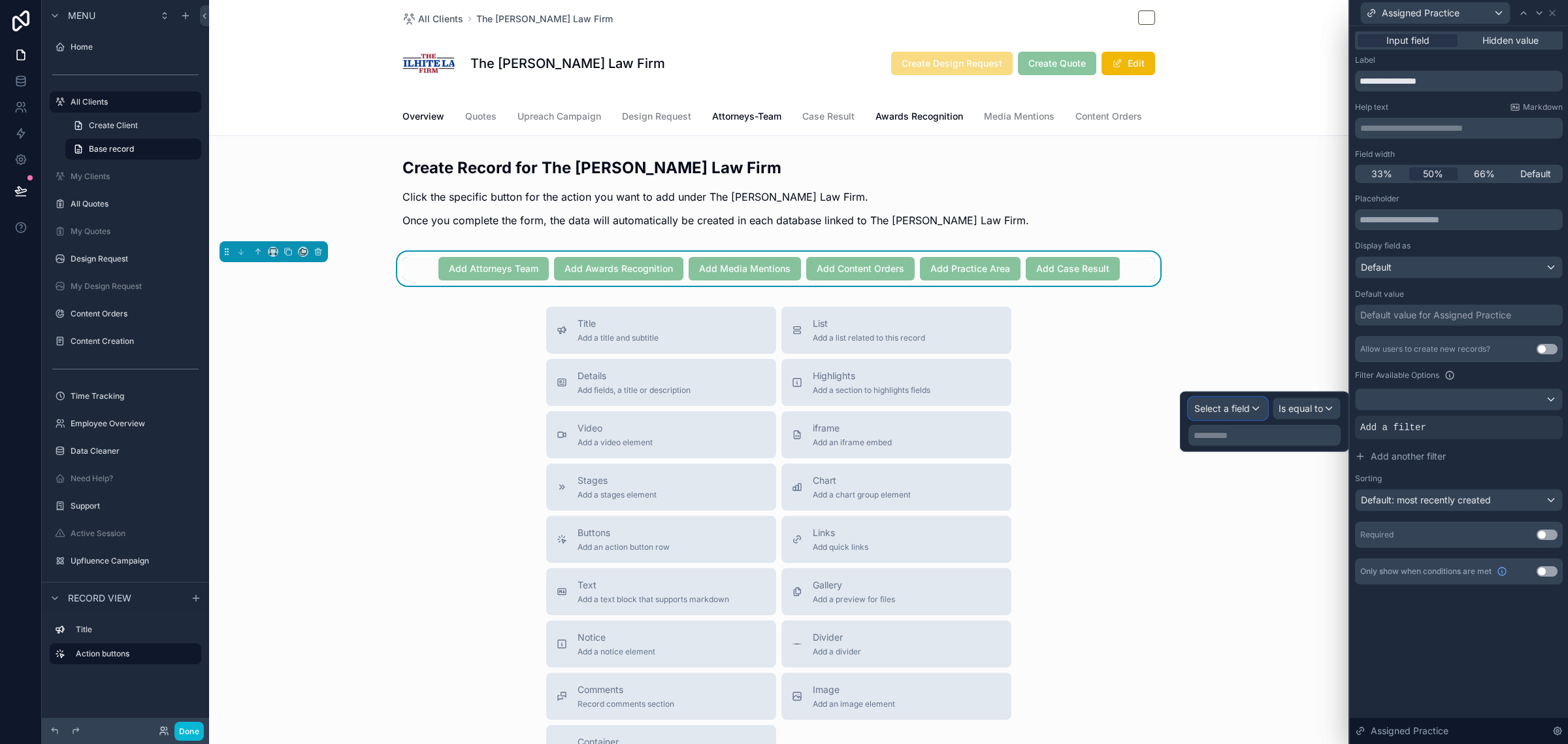
click at [1242, 404] on span "Select a field" at bounding box center [1222, 408] width 55 height 11
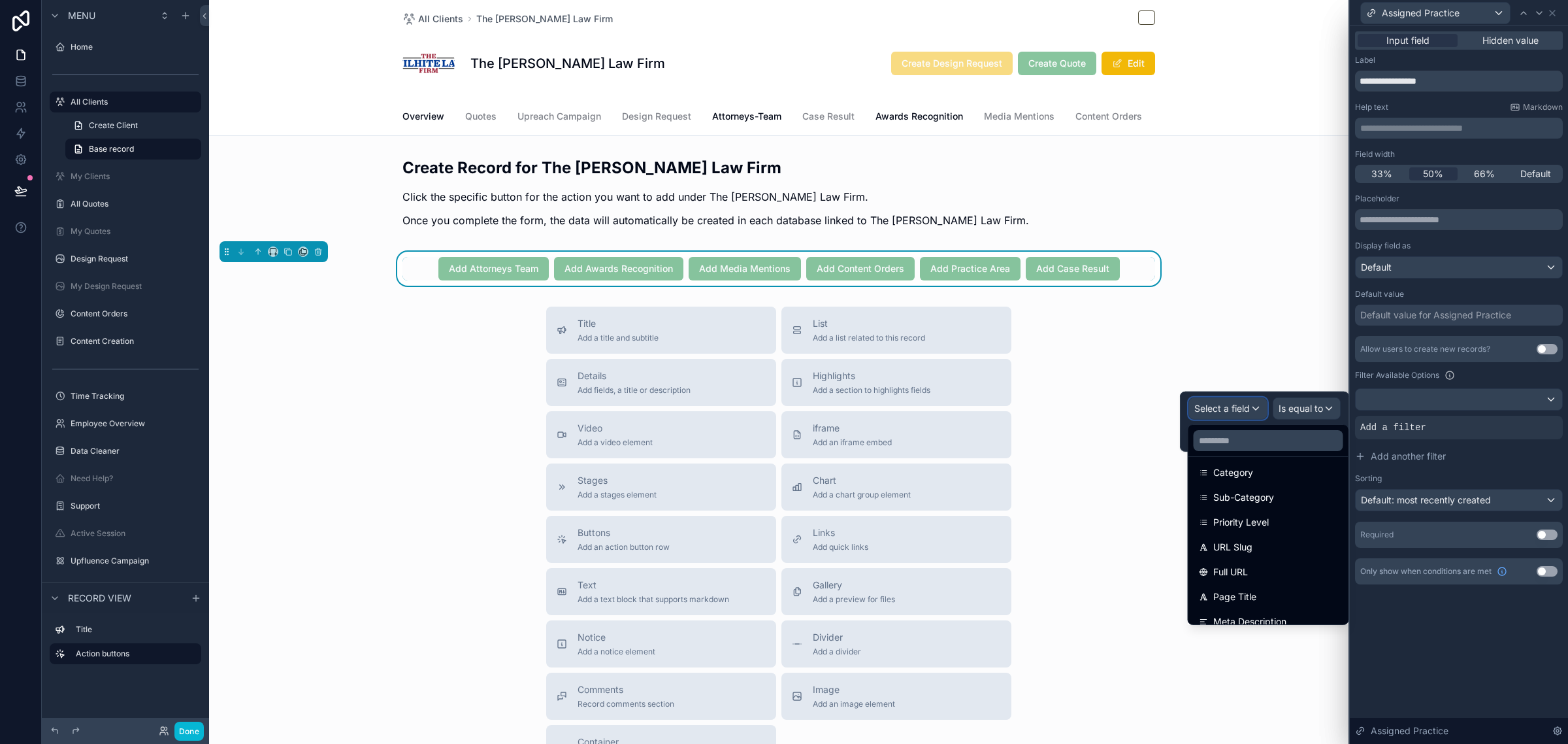
scroll to position [74, 0]
click at [1281, 532] on div "Assigned Client" at bounding box center [1268, 529] width 139 height 15
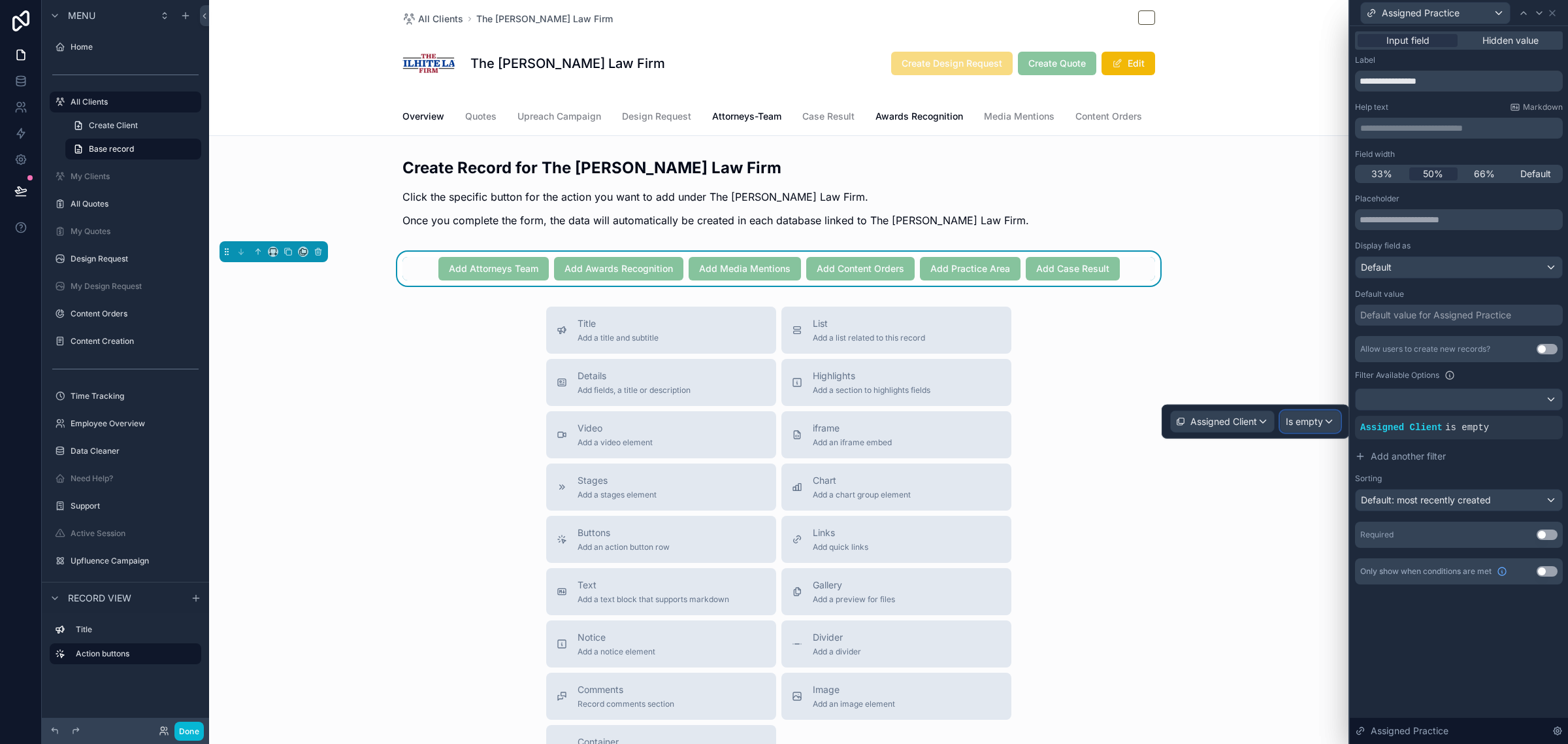
click at [1307, 420] on span "Is empty" at bounding box center [1304, 422] width 38 height 13
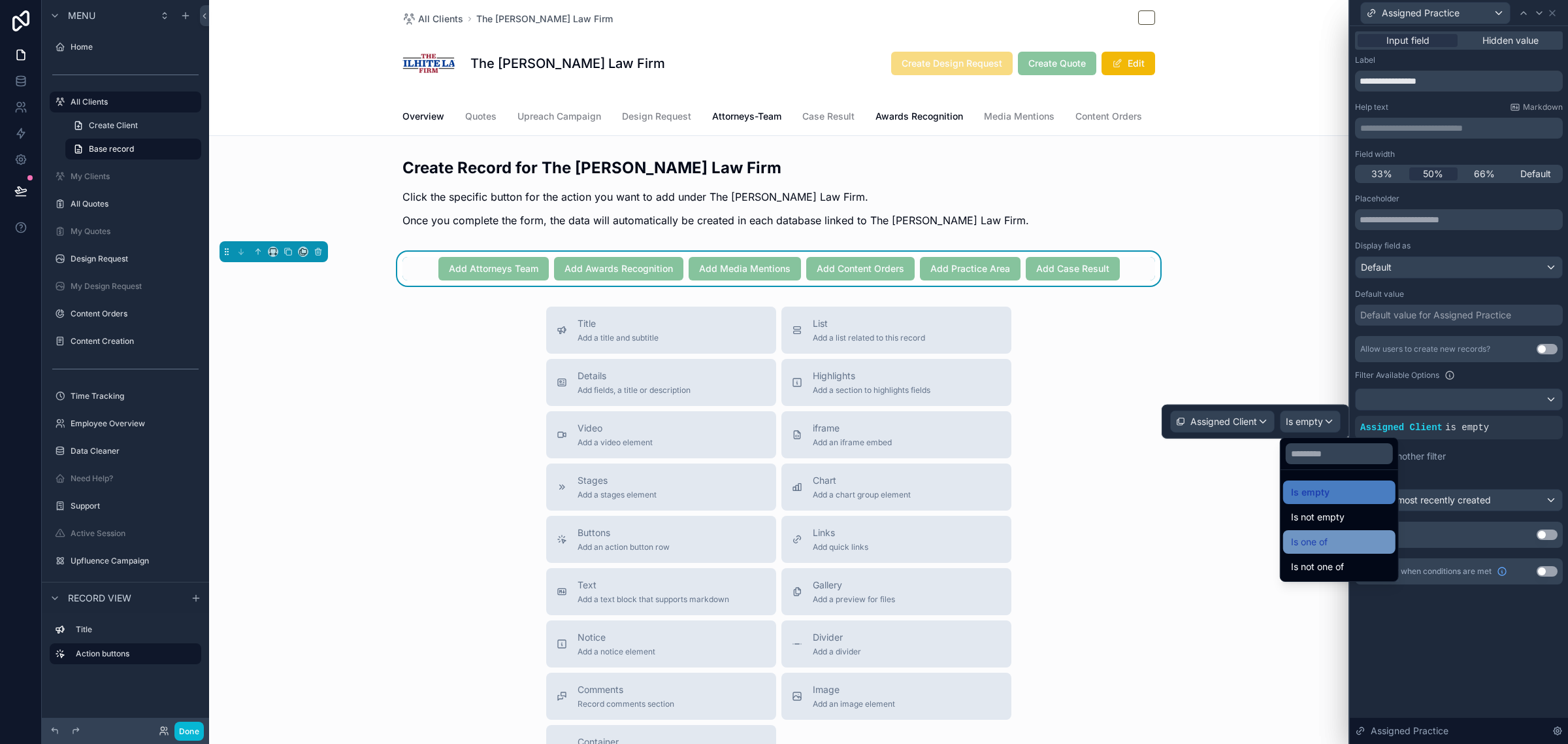
click at [1314, 543] on span "Is one of" at bounding box center [1309, 541] width 37 height 15
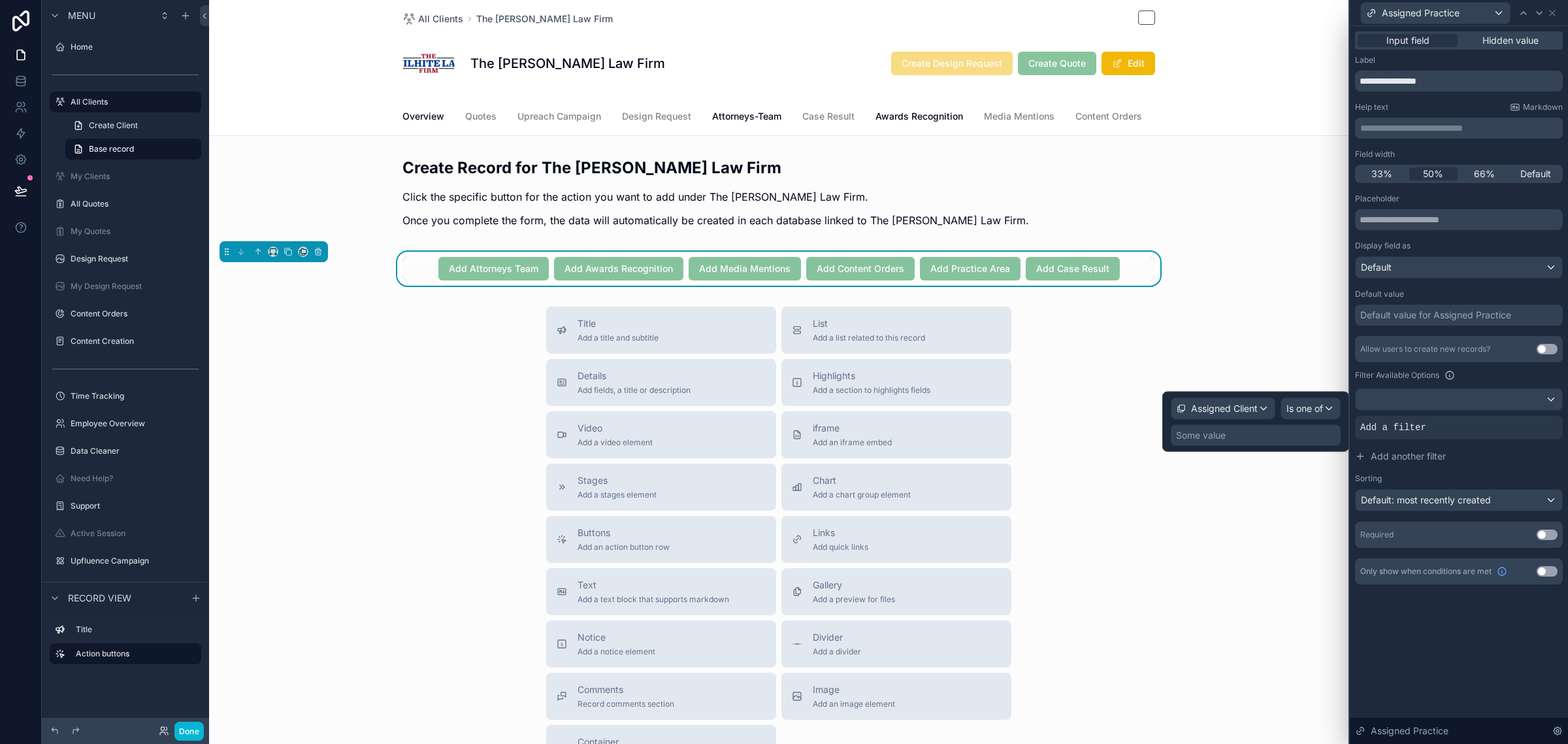
click at [1269, 431] on div "Some value" at bounding box center [1255, 435] width 170 height 21
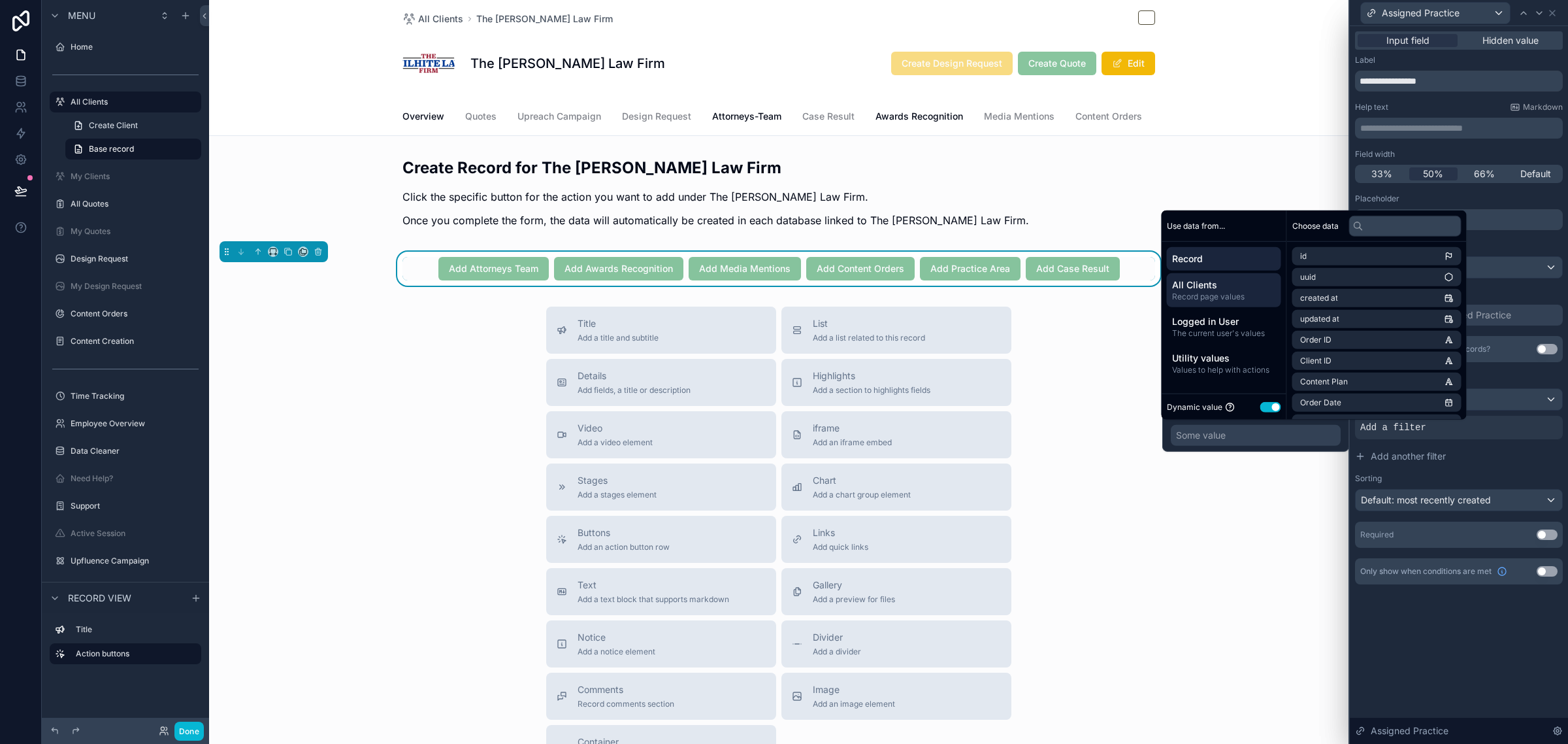
click at [1230, 295] on span "Record page values" at bounding box center [1224, 296] width 104 height 10
click at [1334, 250] on li "Client Database item" at bounding box center [1377, 256] width 170 height 18
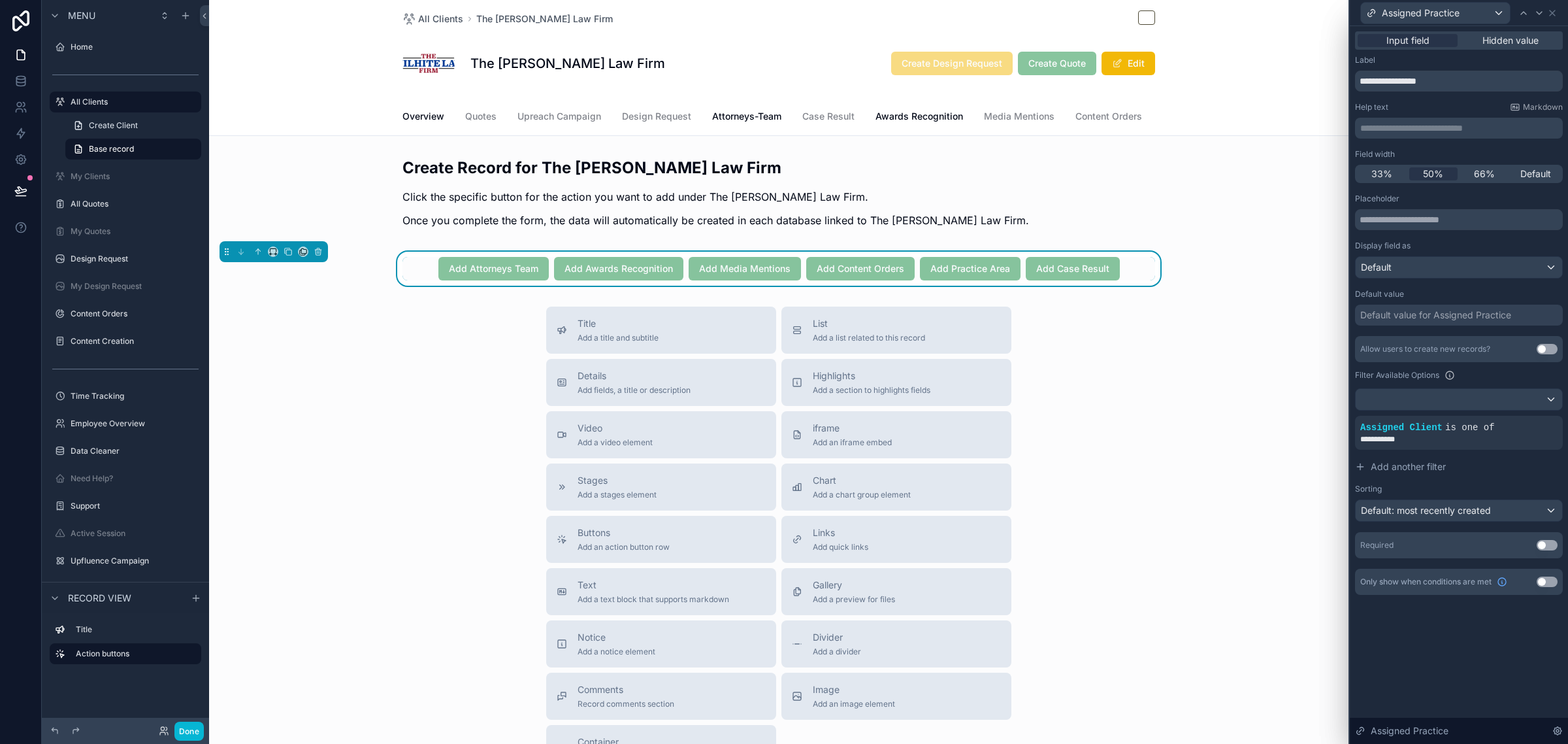
click at [1530, 66] on div "**********" at bounding box center [1459, 73] width 208 height 37
click at [1542, 15] on icon at bounding box center [1539, 13] width 10 height 10
click at [1440, 172] on span "50%" at bounding box center [1432, 174] width 20 height 13
click at [1445, 397] on div at bounding box center [1459, 399] width 206 height 21
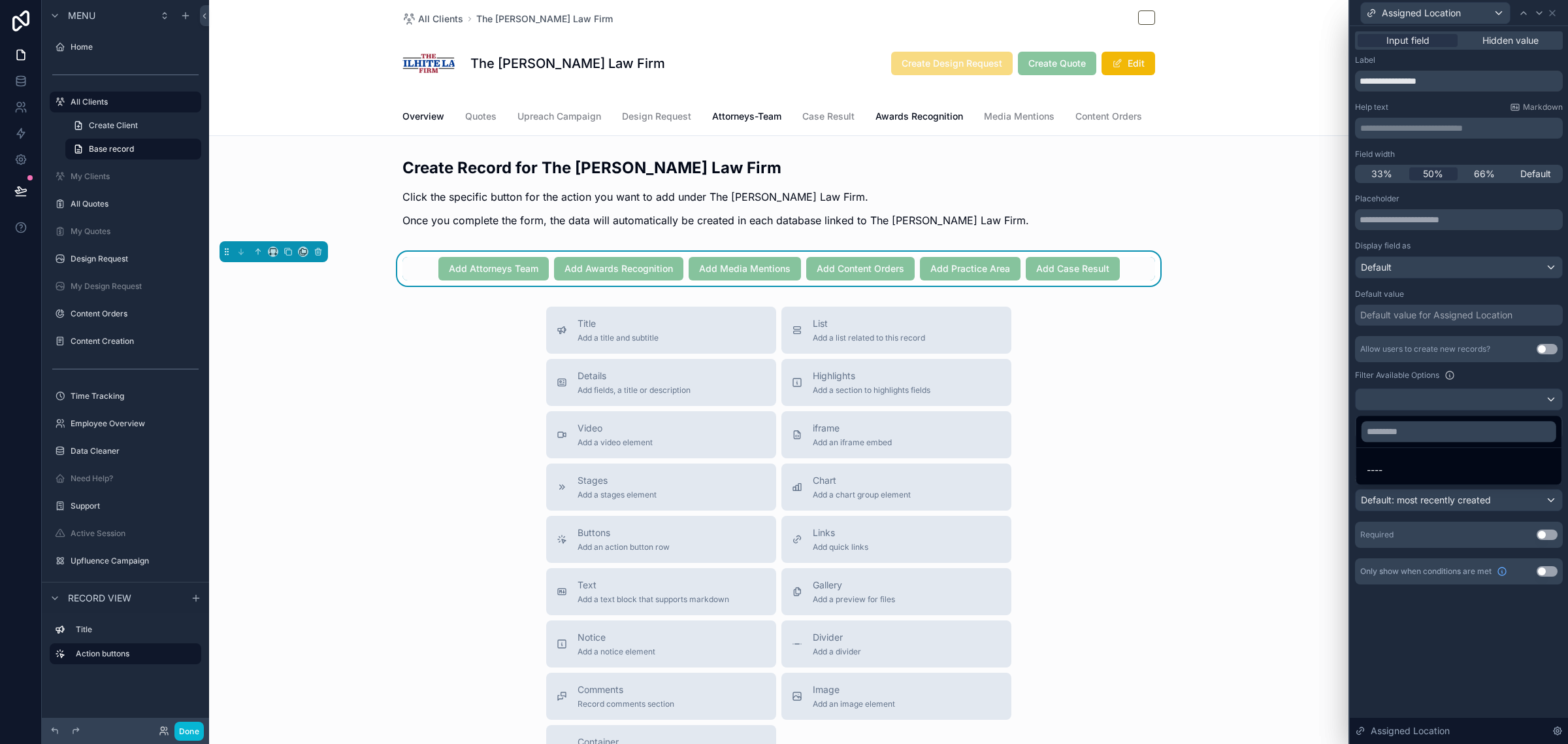
click at [1508, 371] on div at bounding box center [1459, 372] width 218 height 744
click at [1379, 427] on span "AND" at bounding box center [1384, 428] width 16 height 13
click at [1526, 418] on icon at bounding box center [1530, 417] width 8 height 8
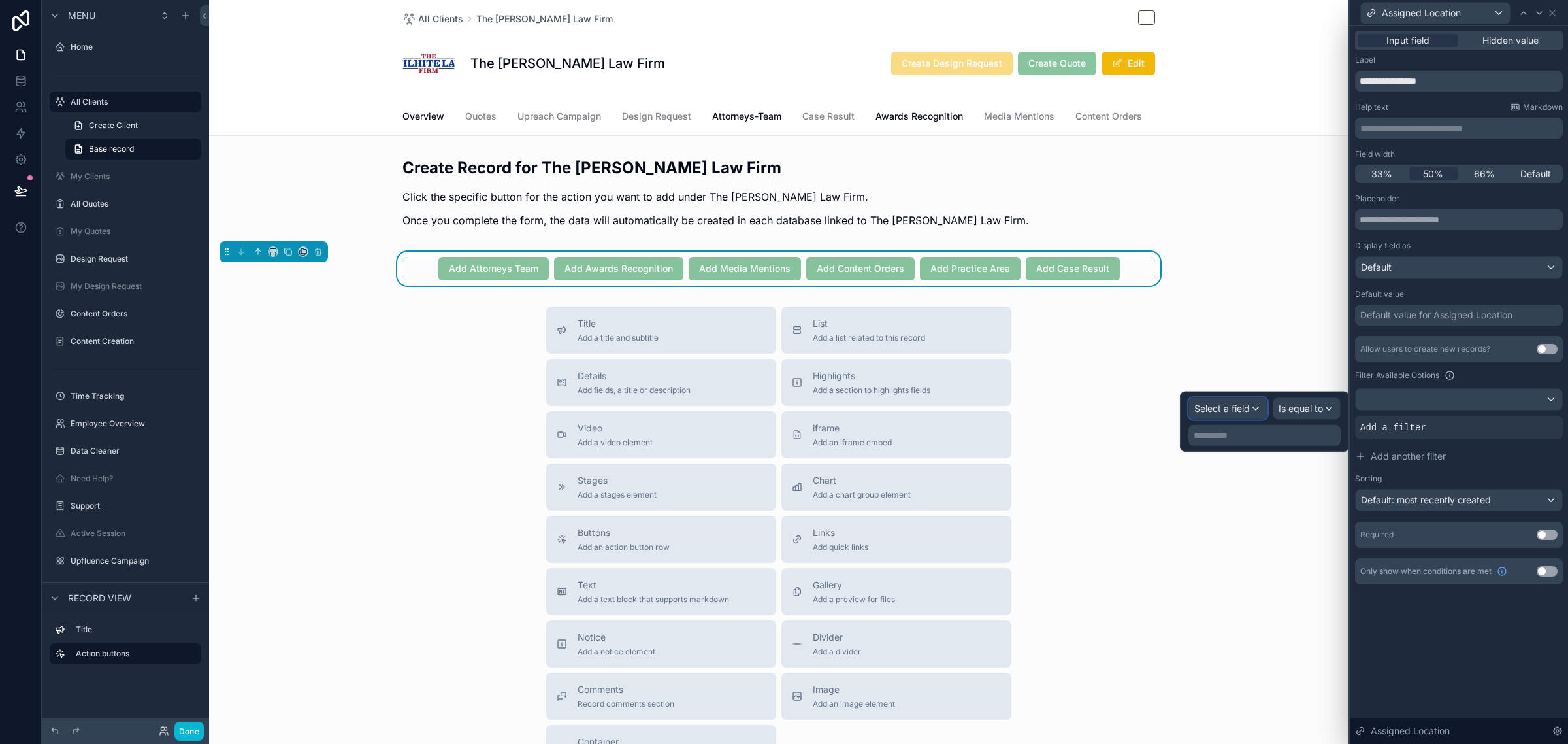
click at [1237, 409] on span "Select a field" at bounding box center [1222, 408] width 55 height 11
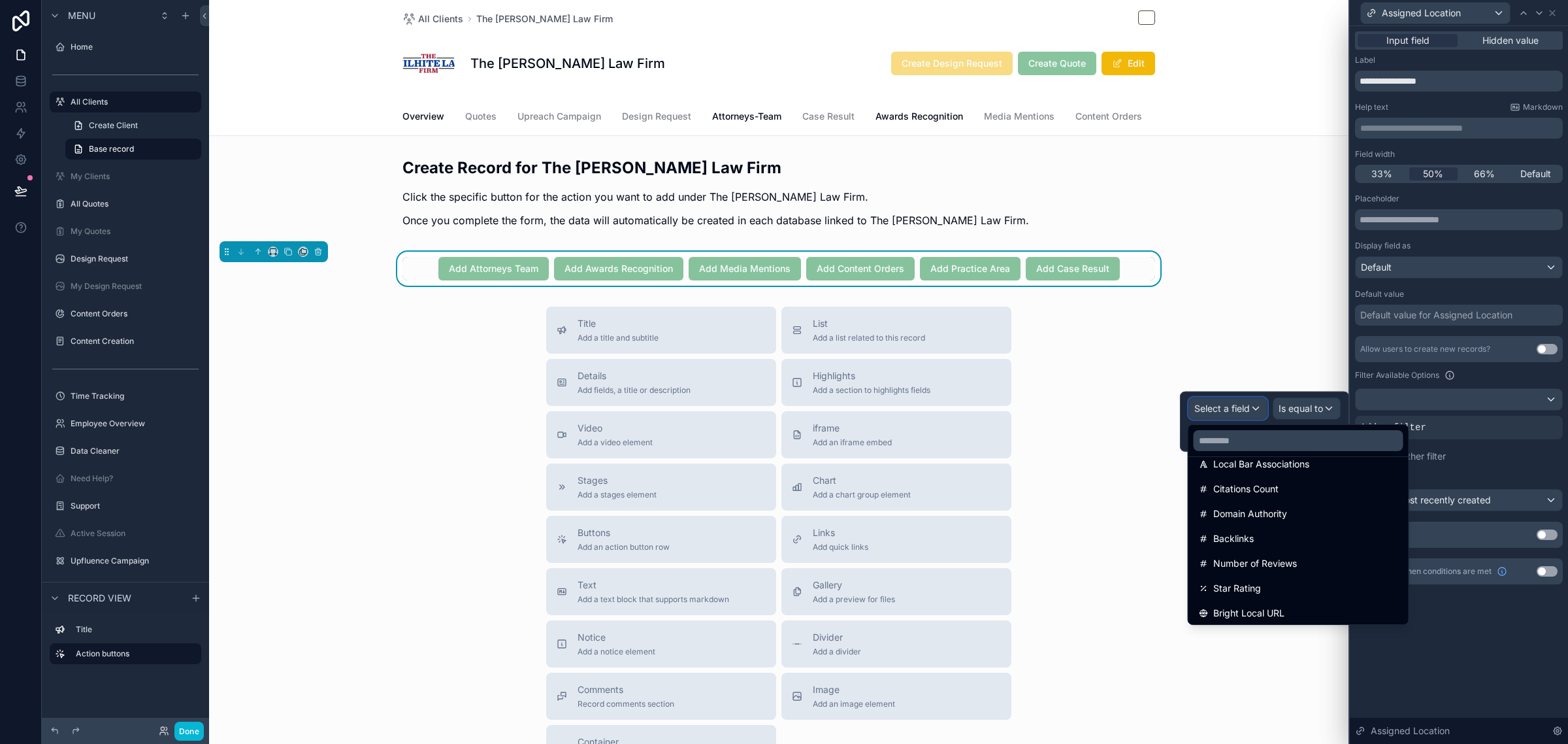
scroll to position [817, 0]
click at [1313, 557] on div "assigned client" at bounding box center [1298, 556] width 199 height 15
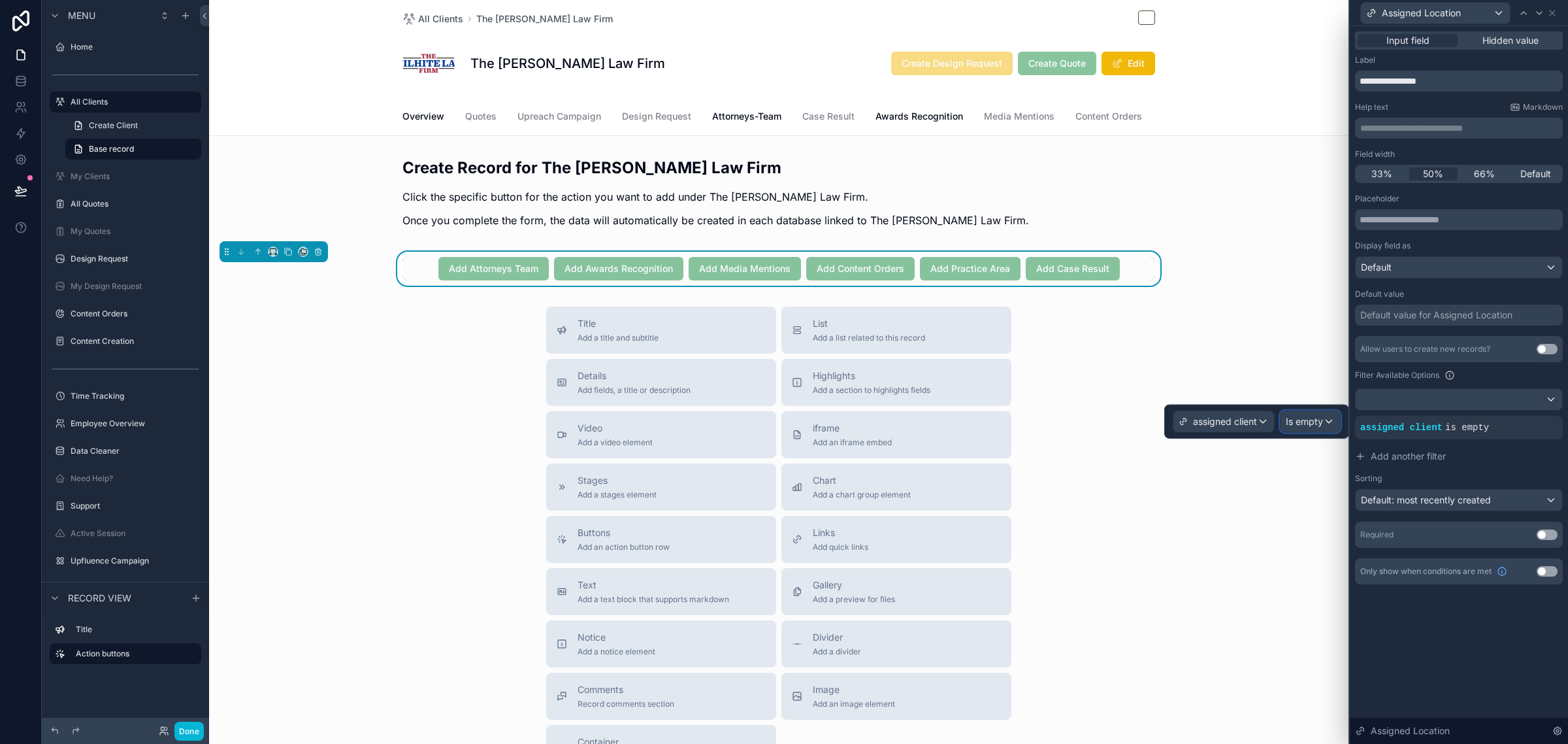
click at [1323, 418] on div "Is empty" at bounding box center [1310, 421] width 60 height 21
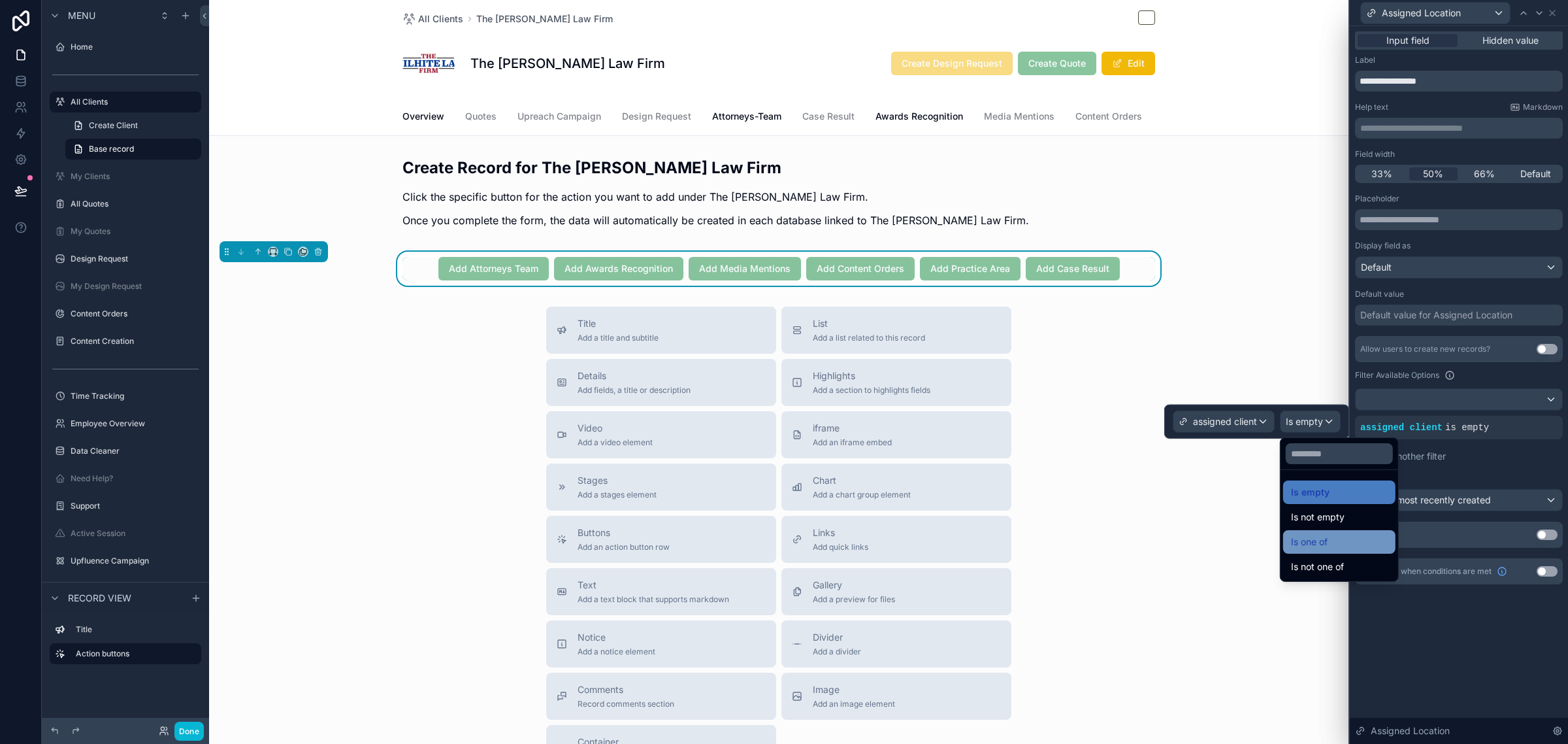
click at [1318, 538] on span "Is one of" at bounding box center [1309, 541] width 37 height 15
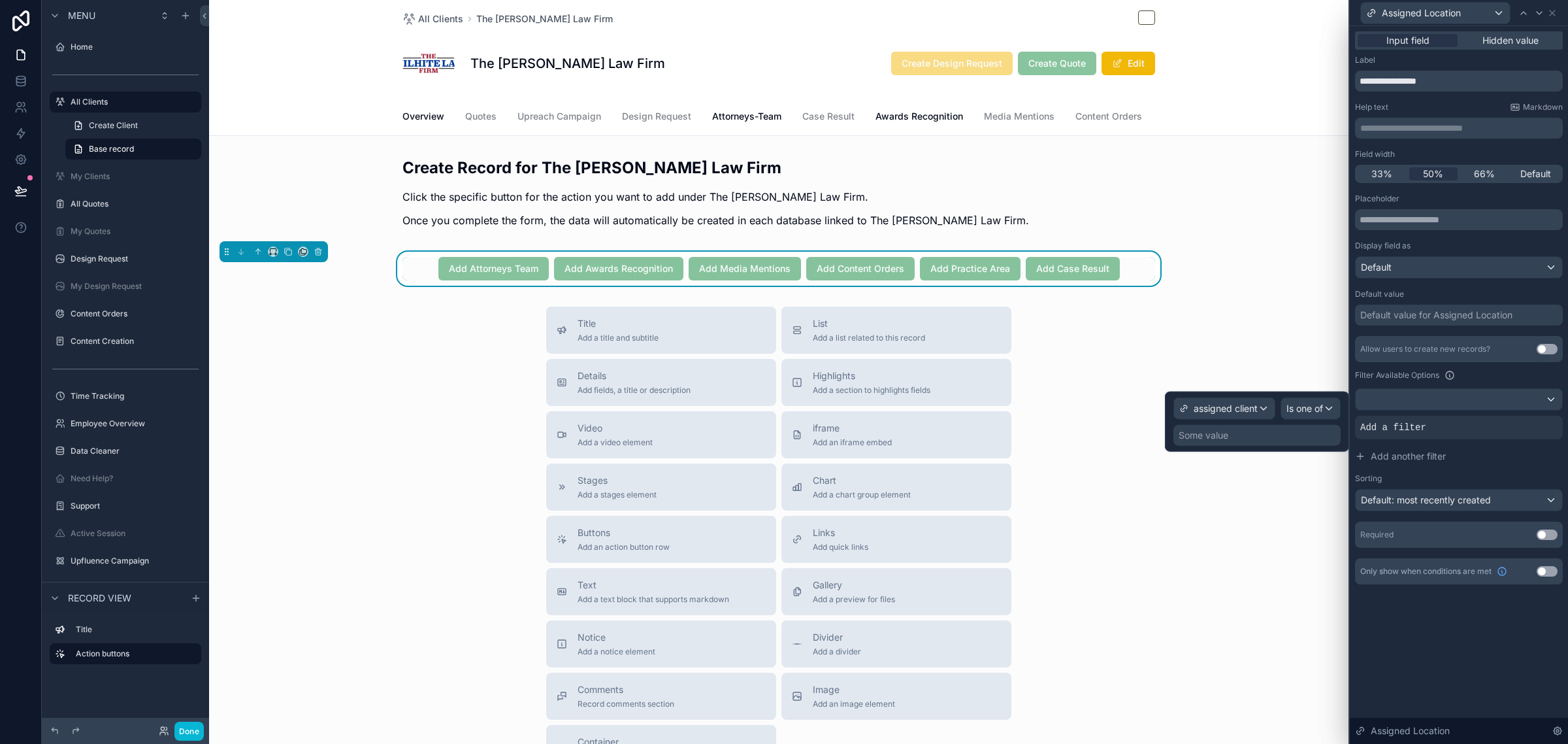
click at [1284, 435] on div "Some value" at bounding box center [1257, 435] width 167 height 21
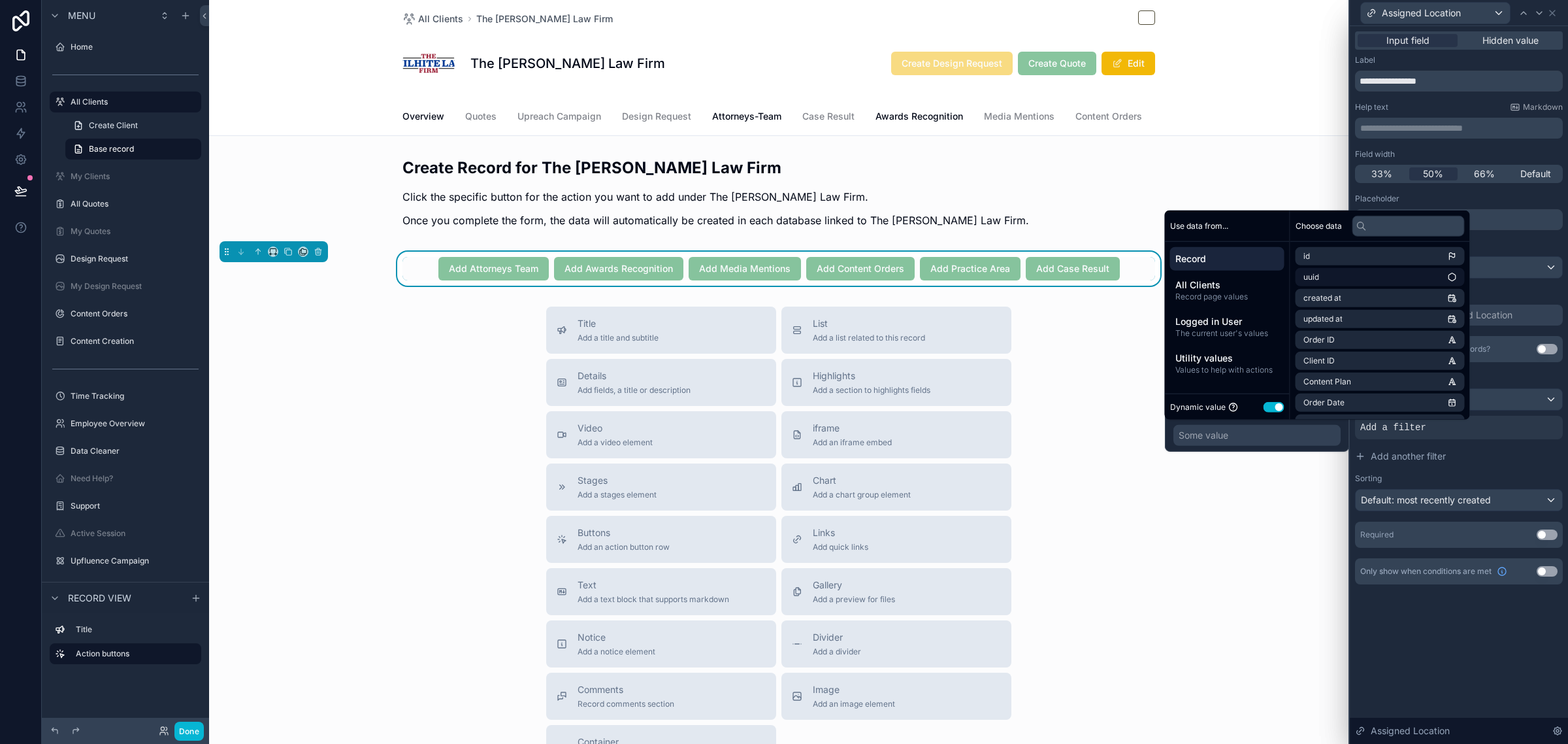
drag, startPoint x: 1222, startPoint y: 294, endPoint x: 1312, endPoint y: 271, distance: 92.9
click at [1222, 294] on span "Record page values" at bounding box center [1227, 296] width 104 height 10
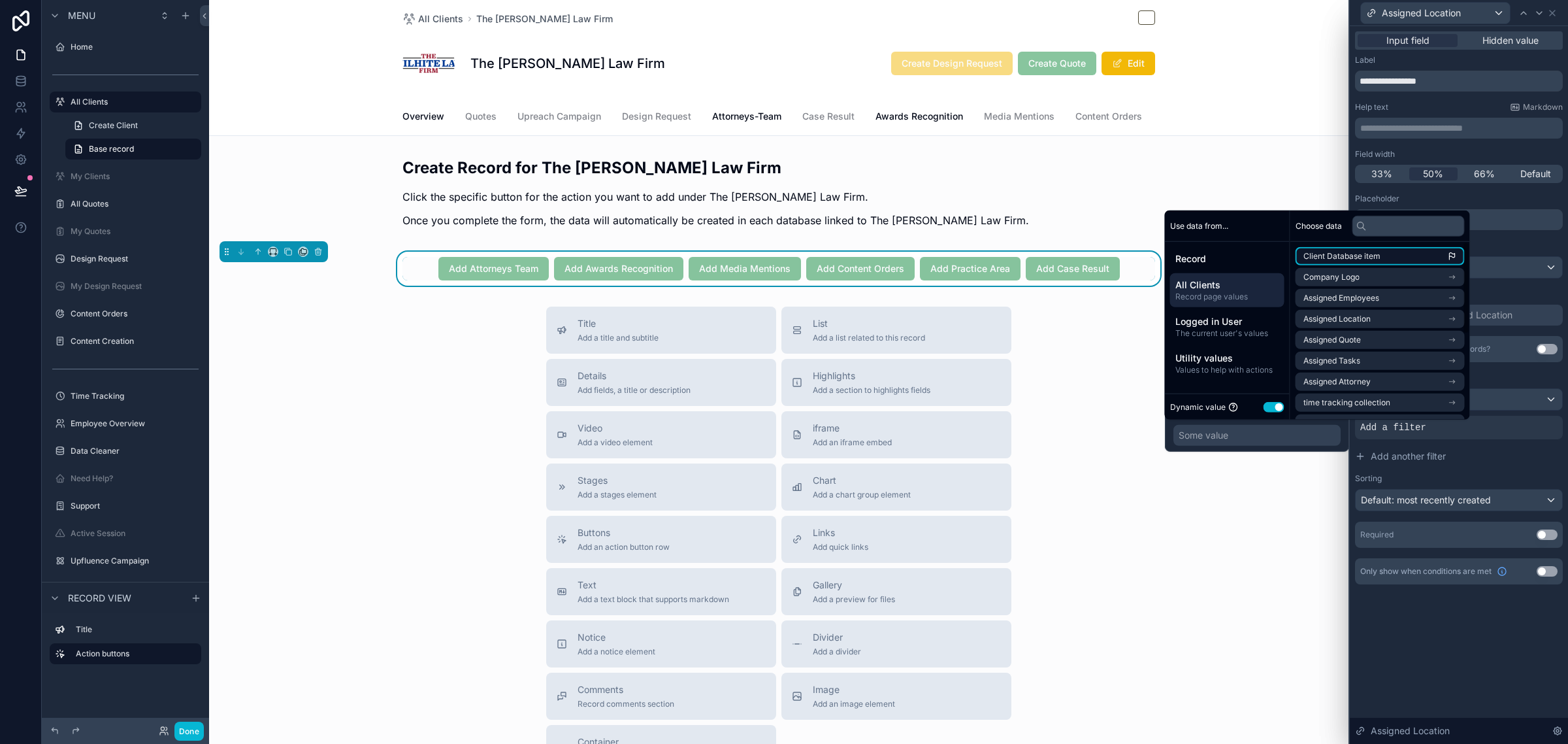
click at [1356, 247] on li "Client Database item" at bounding box center [1381, 256] width 170 height 18
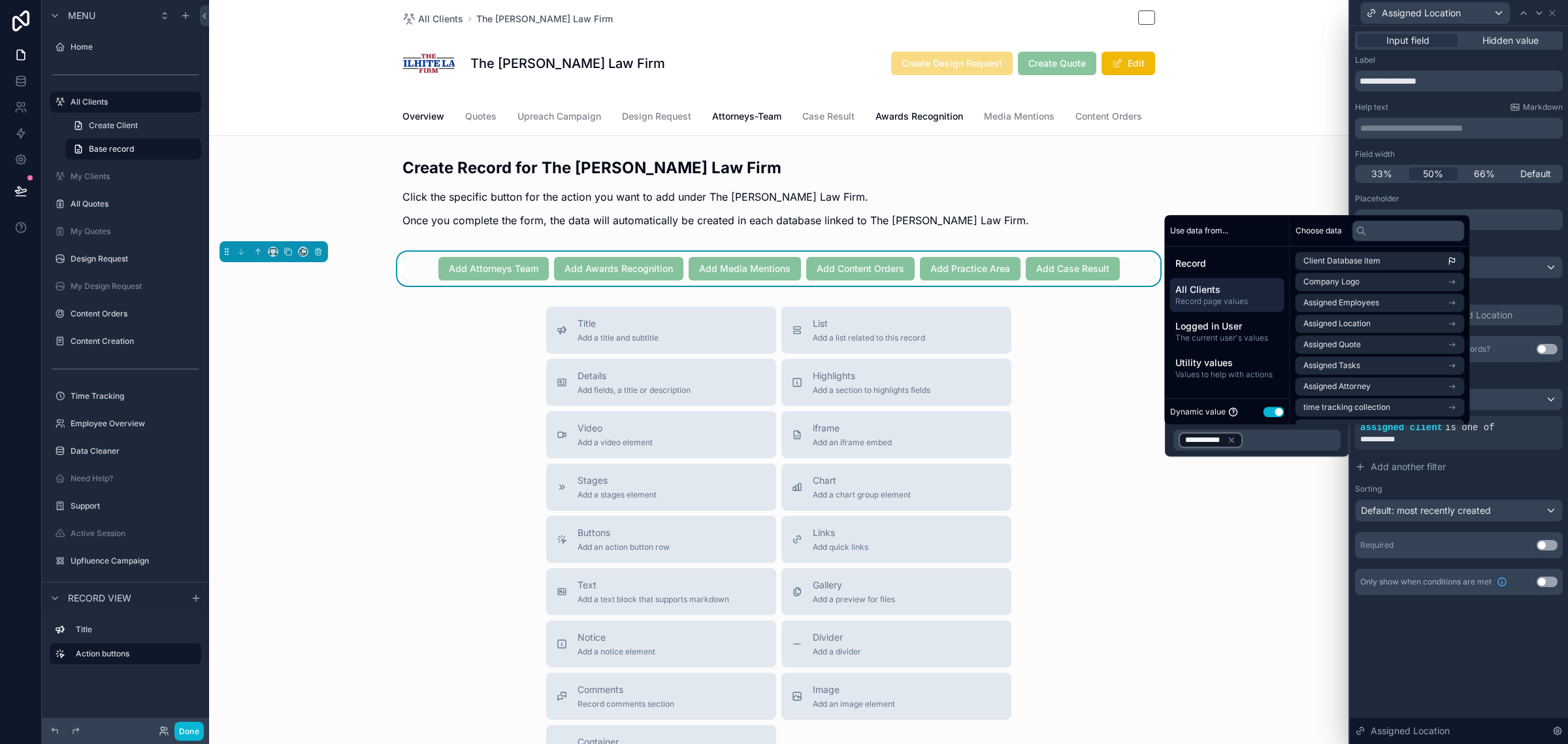
click at [1543, 367] on div "Filter Available Options" at bounding box center [1459, 375] width 208 height 15
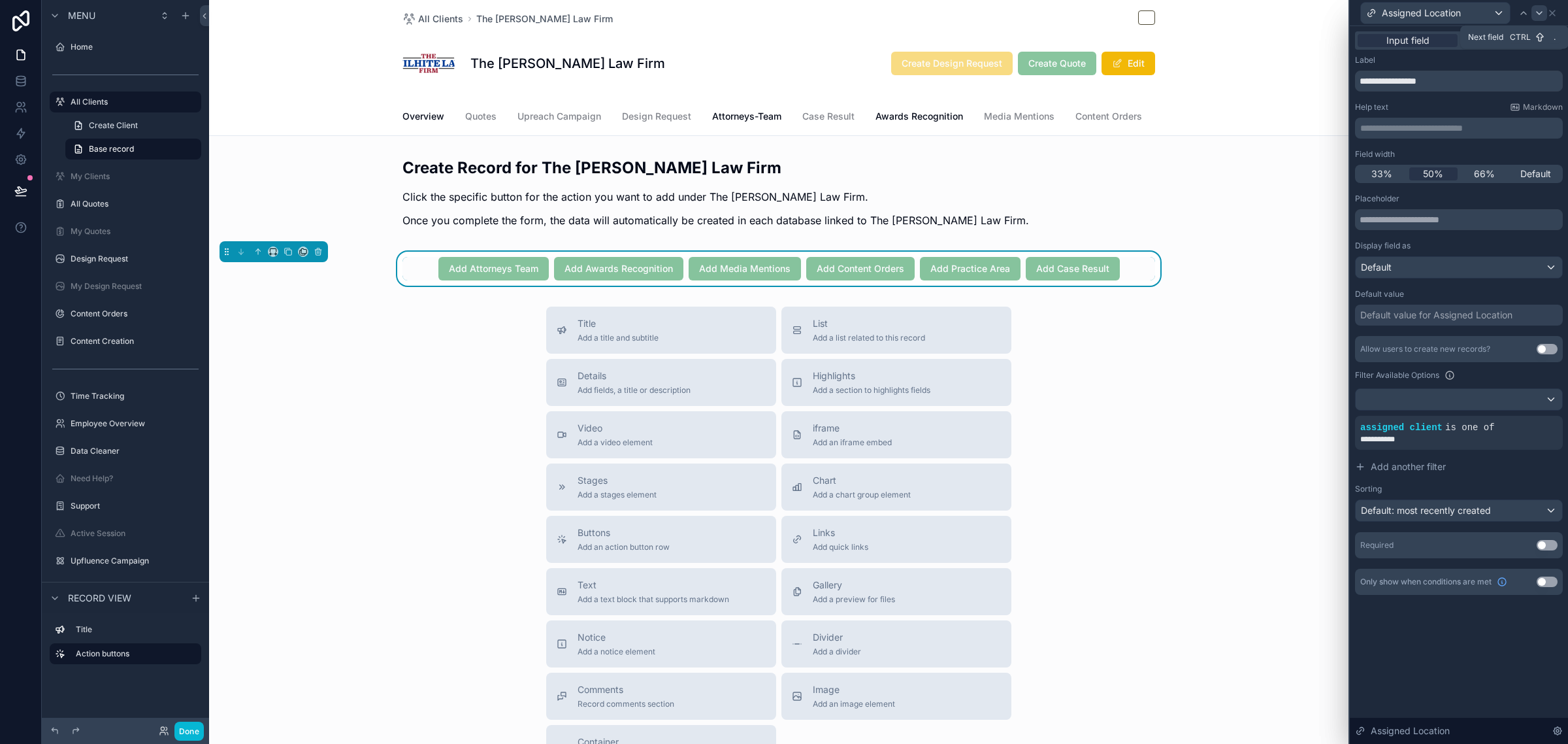
click at [1536, 14] on icon at bounding box center [1539, 13] width 10 height 10
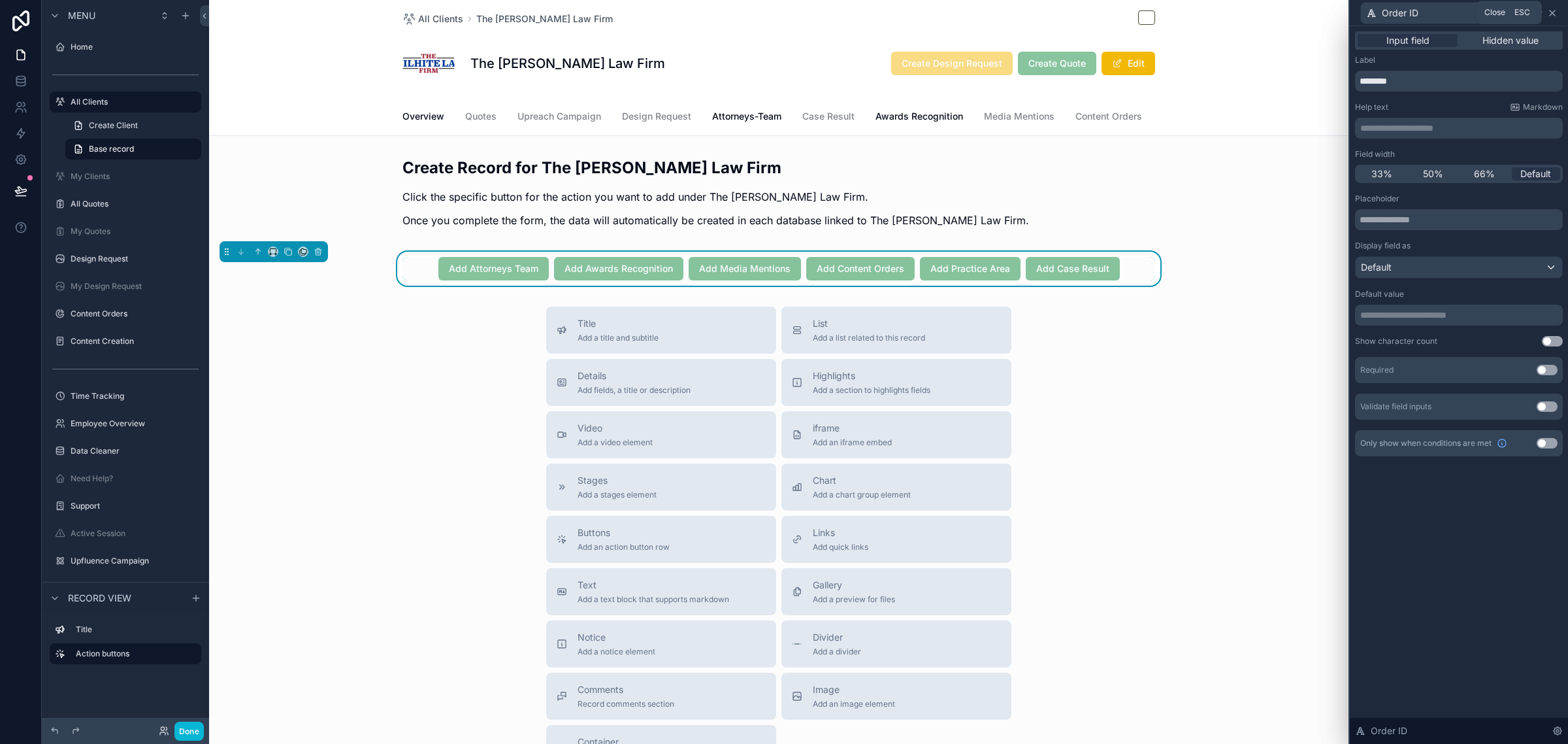
click at [1554, 15] on icon at bounding box center [1553, 13] width 10 height 10
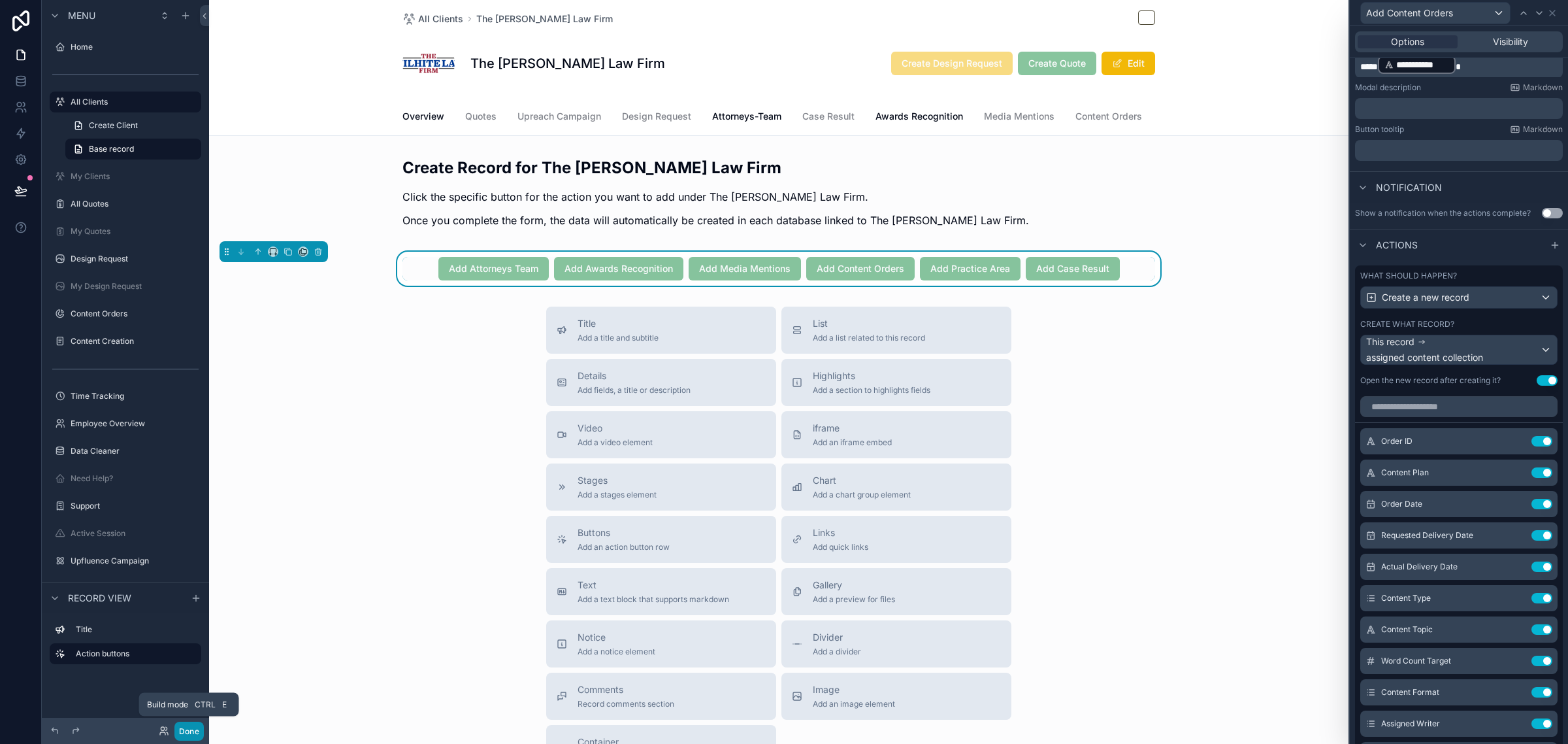
click at [187, 733] on button "Done" at bounding box center [189, 731] width 29 height 19
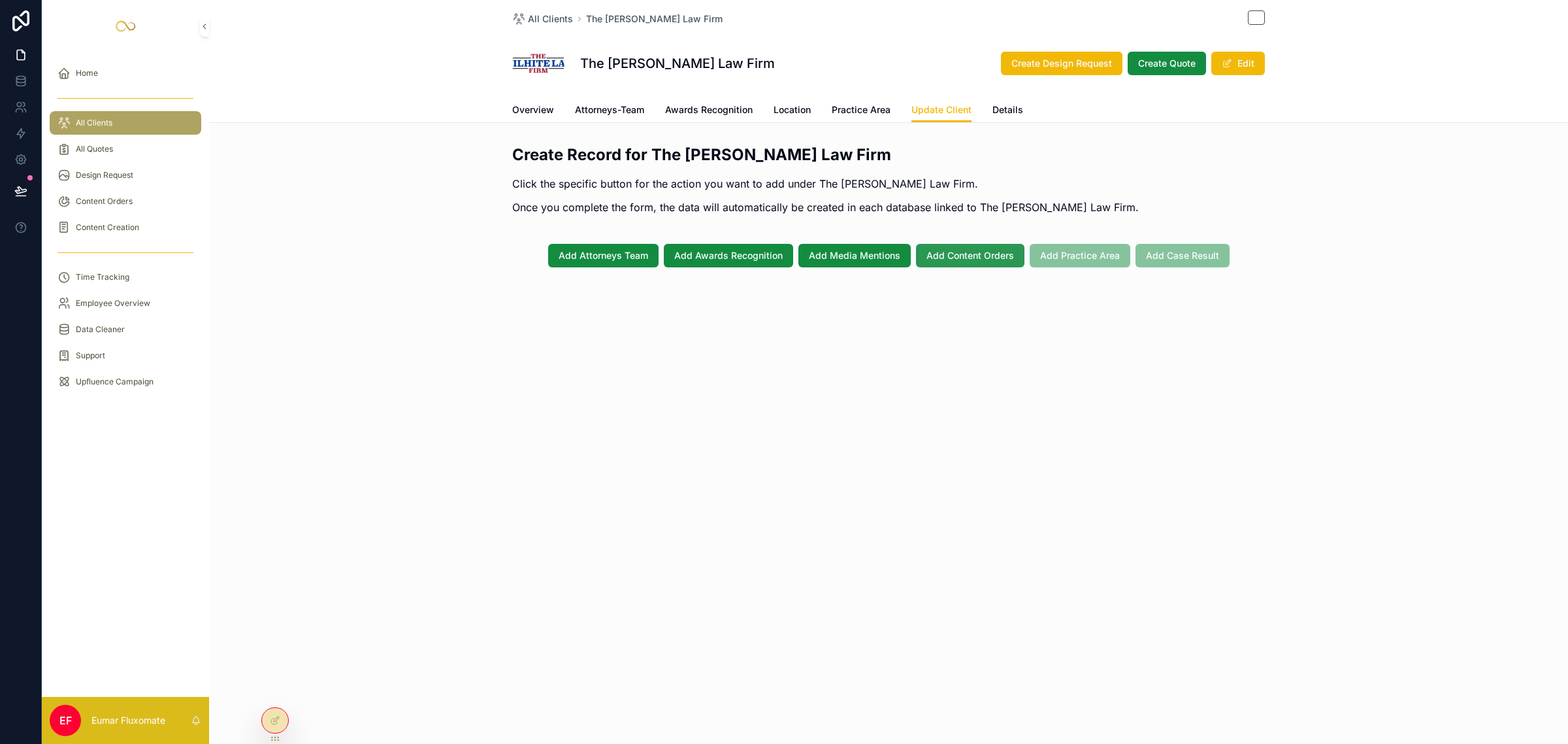
click at [958, 263] on button "Add Content Orders" at bounding box center [970, 256] width 108 height 24
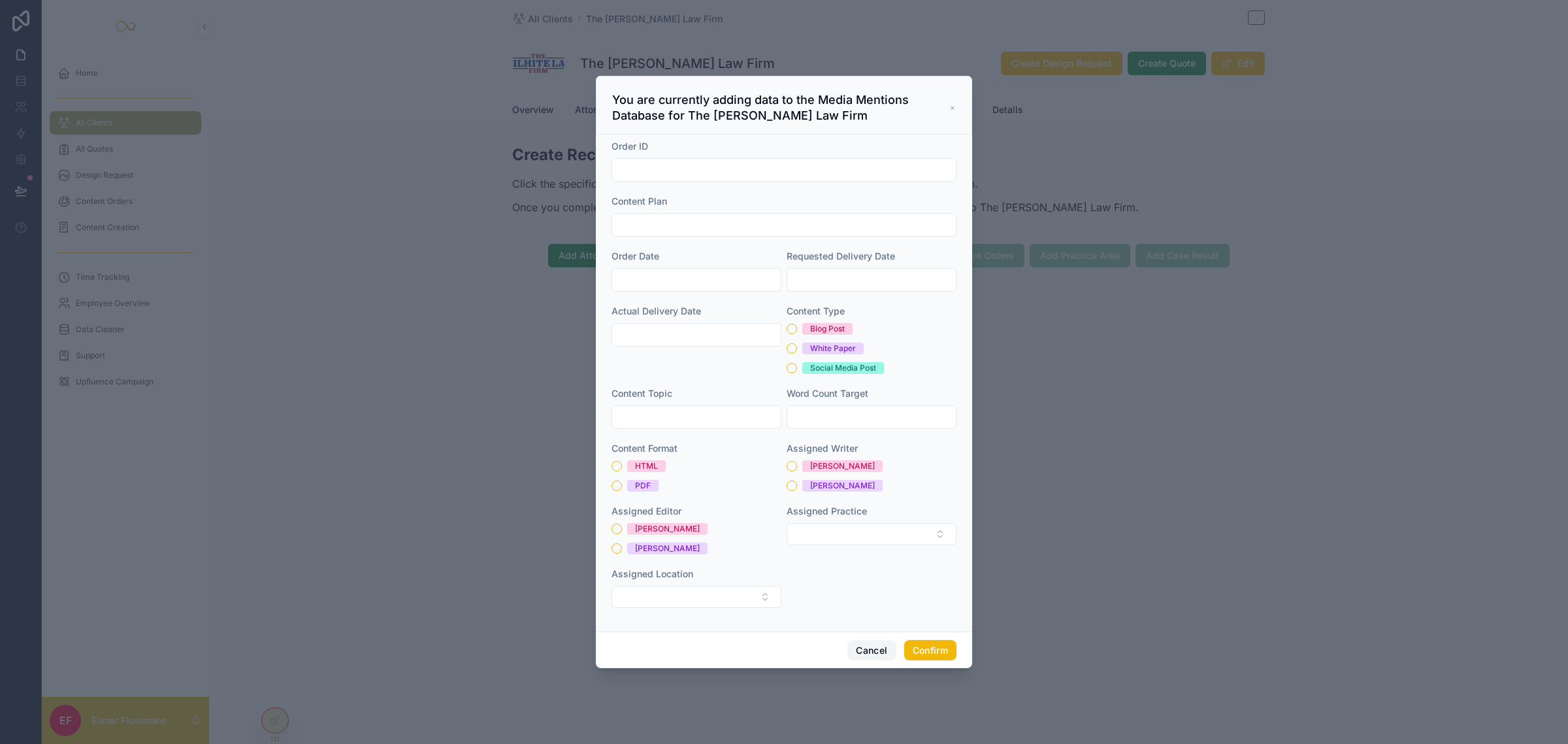
click at [848, 641] on button "Cancel" at bounding box center [872, 650] width 49 height 21
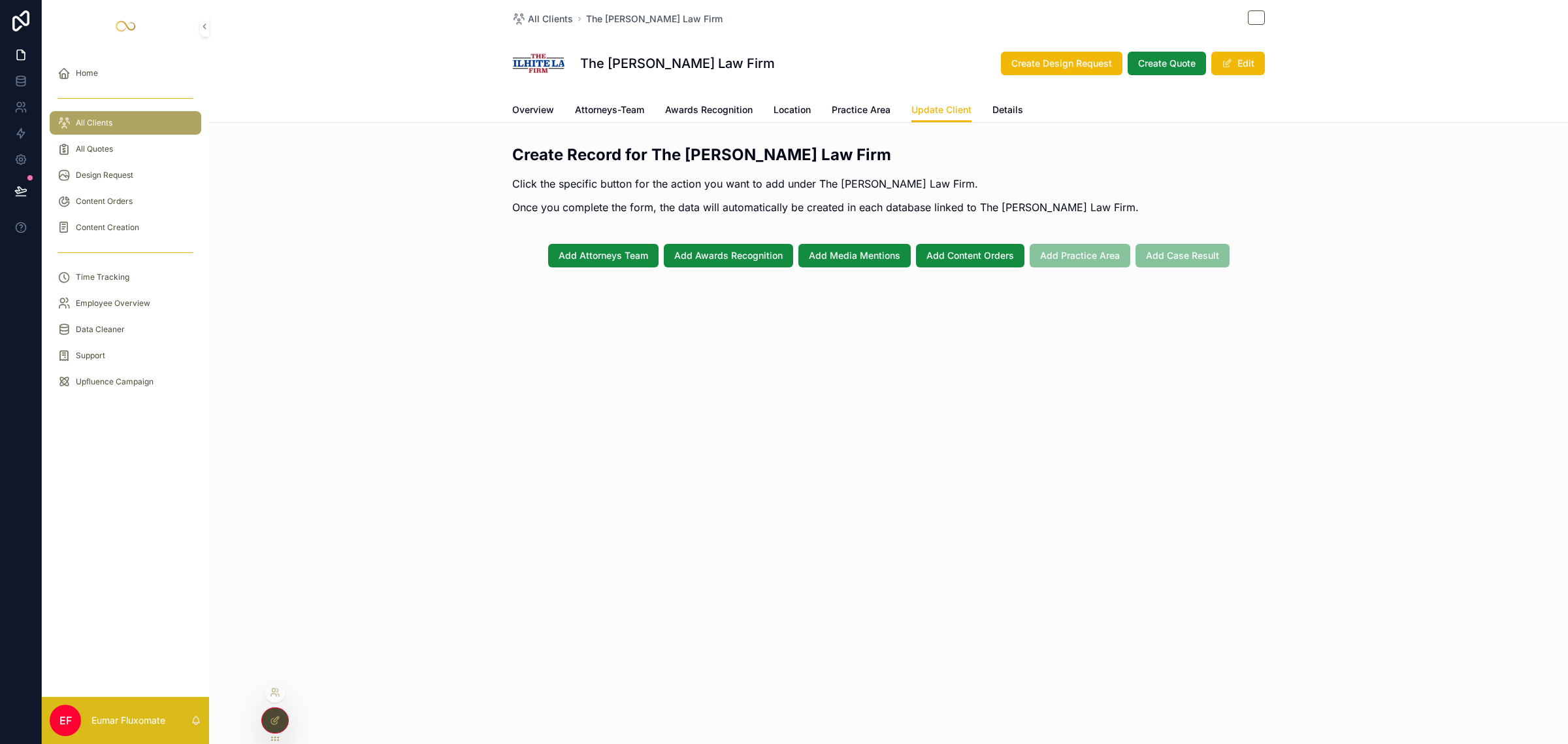
click at [283, 727] on div at bounding box center [274, 720] width 26 height 25
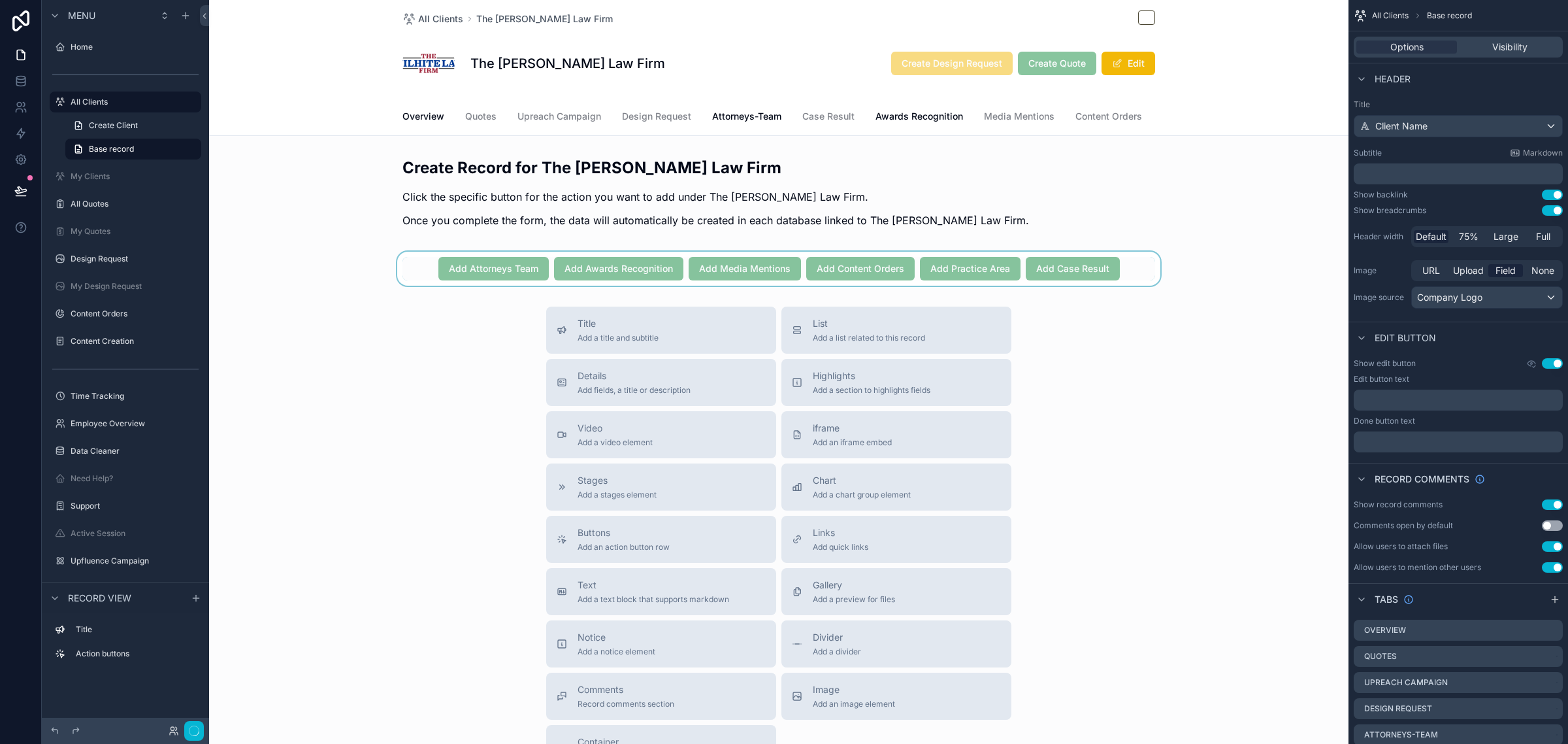
click at [1131, 271] on div "scrollable content" at bounding box center [779, 268] width 1140 height 34
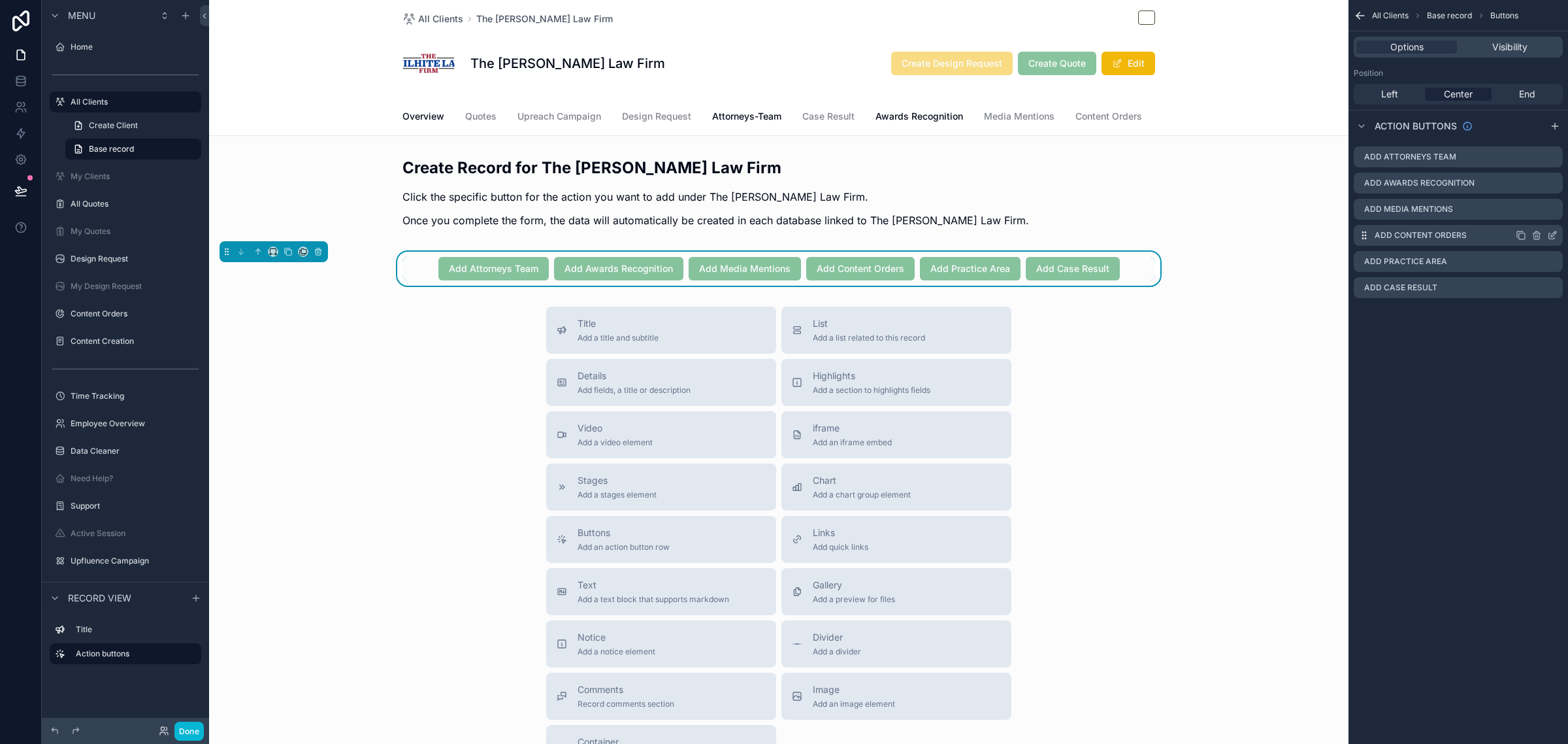
click at [1550, 233] on icon "scrollable content" at bounding box center [1553, 235] width 10 height 10
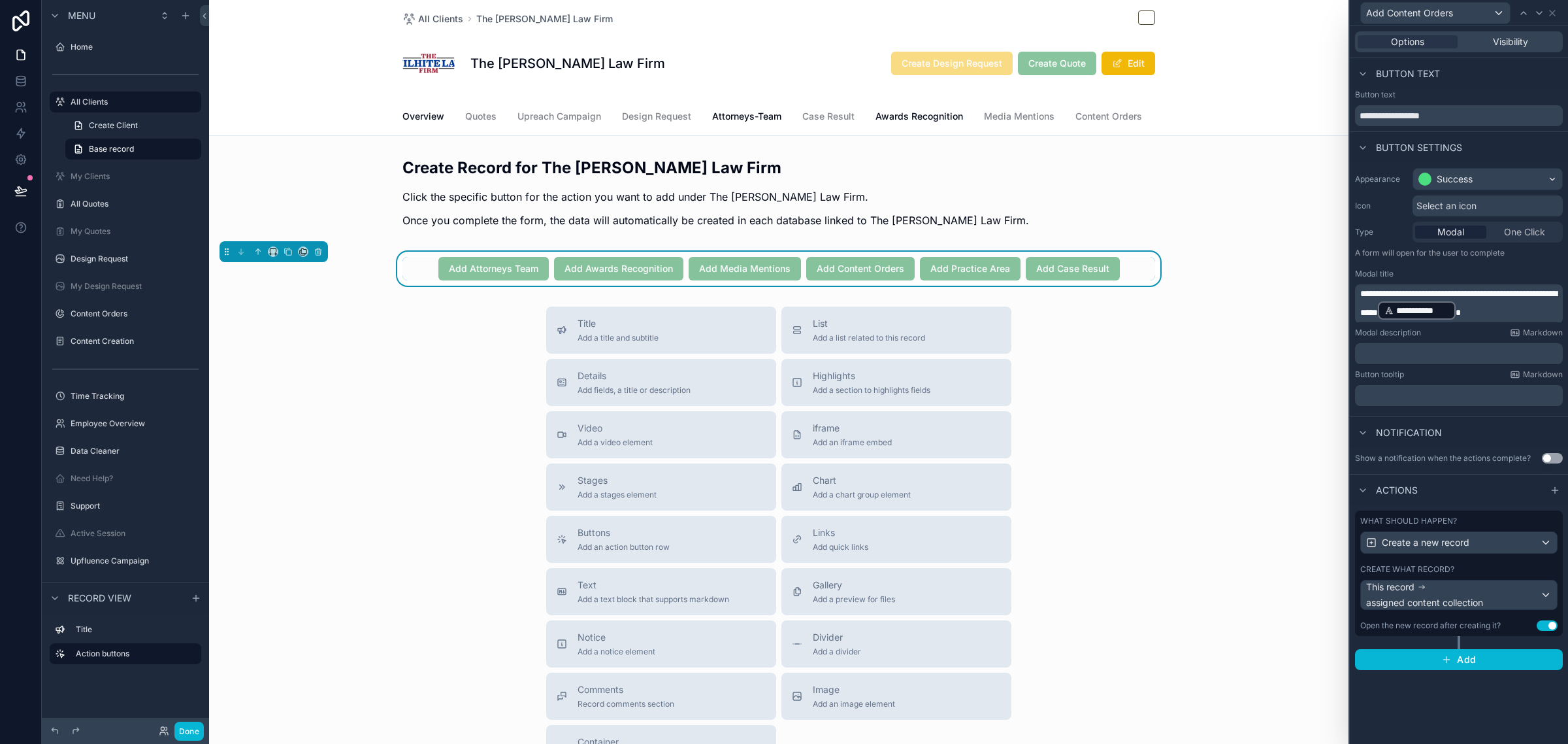
click at [1498, 569] on div "Create what record?" at bounding box center [1459, 569] width 198 height 10
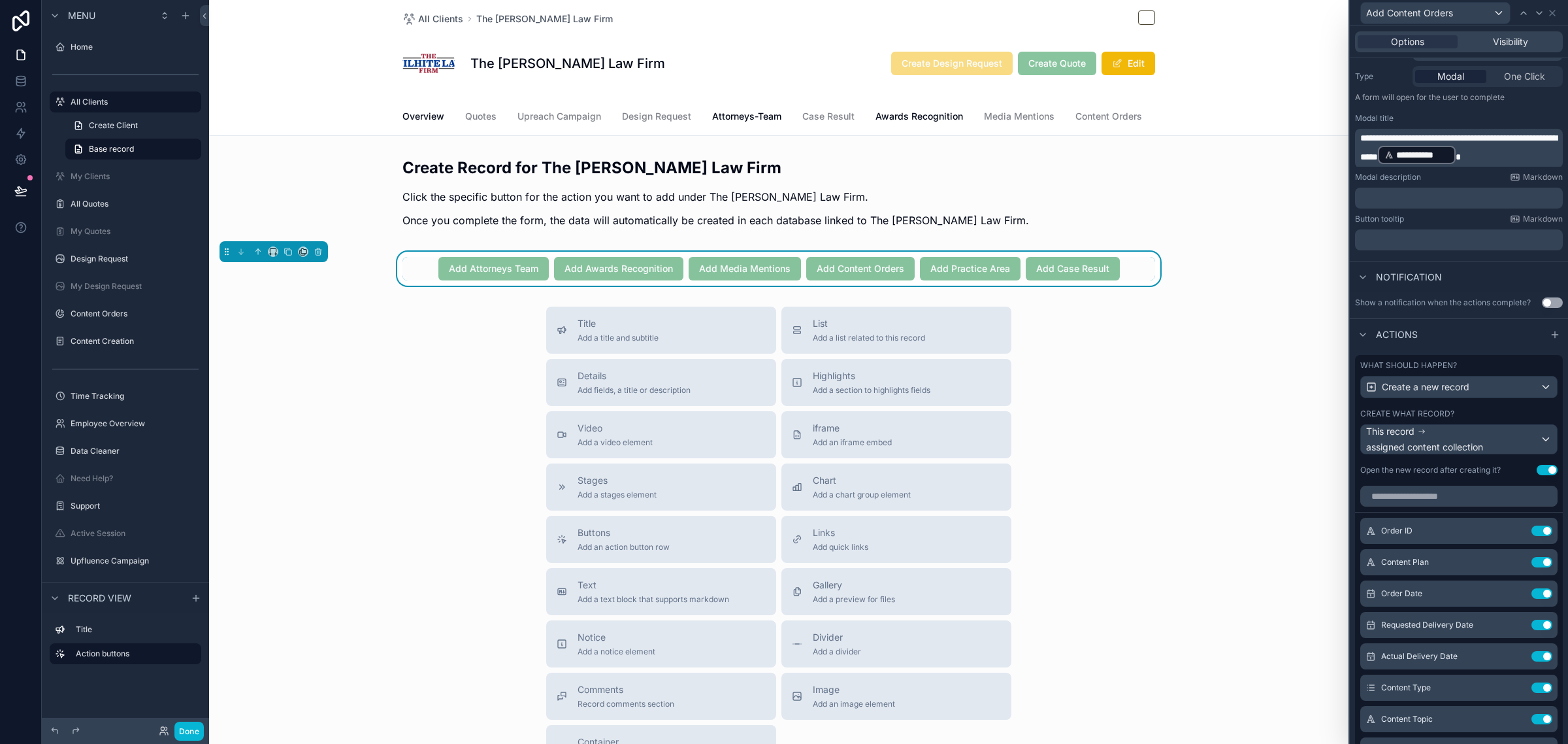
scroll to position [347, 0]
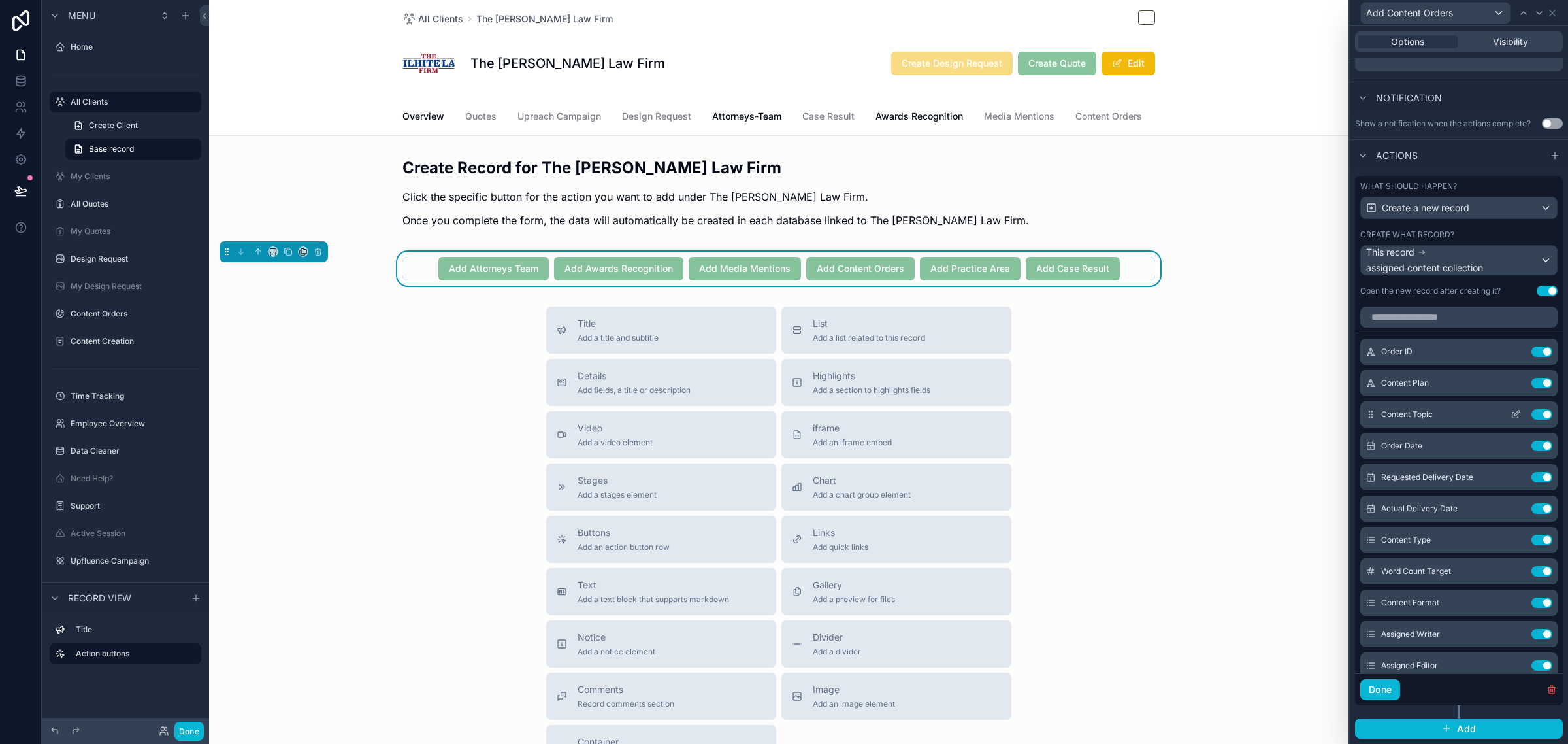
click at [1510, 409] on icon at bounding box center [1516, 414] width 10 height 10
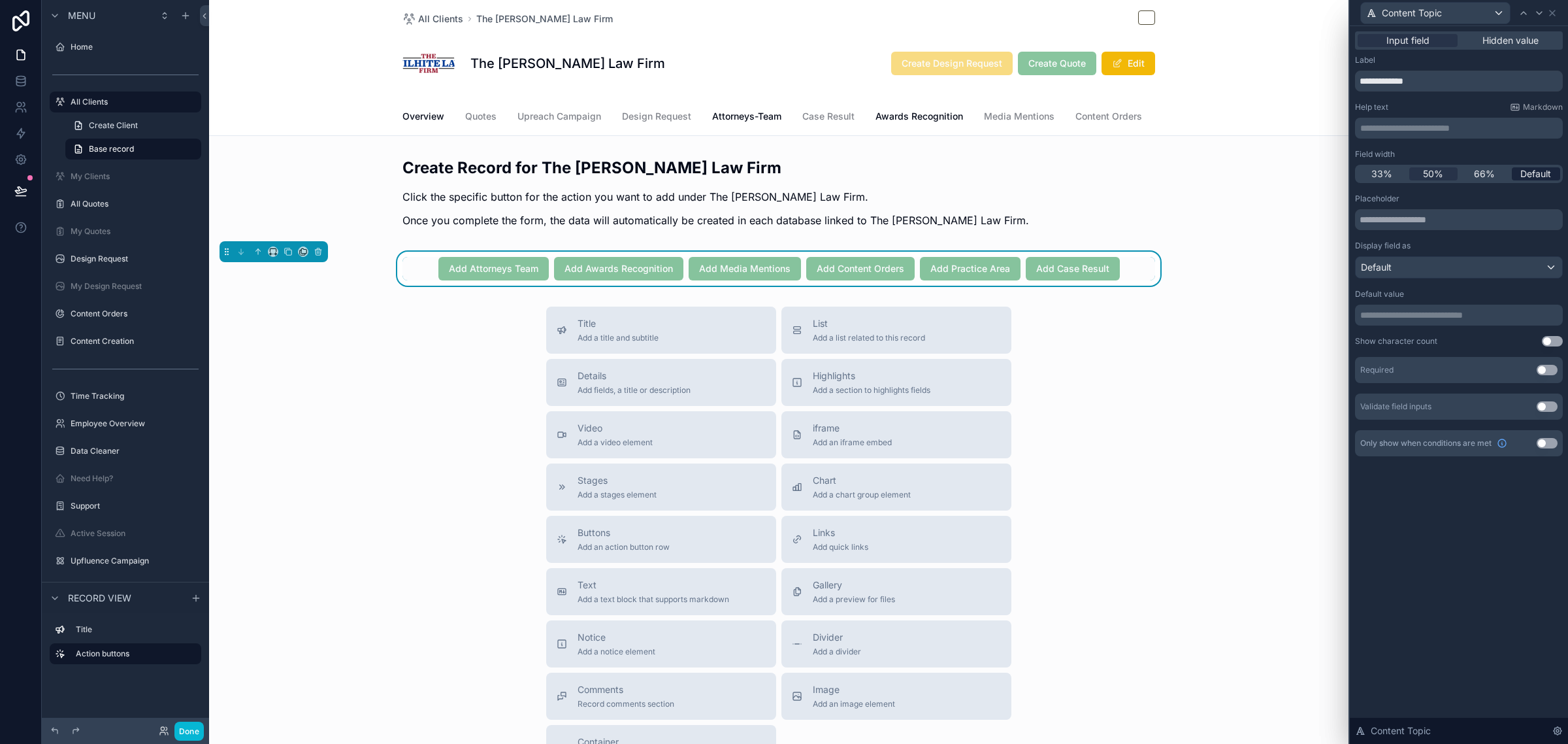
click at [1536, 173] on span "Default" at bounding box center [1536, 174] width 31 height 13
click at [1555, 8] on icon at bounding box center [1553, 13] width 10 height 10
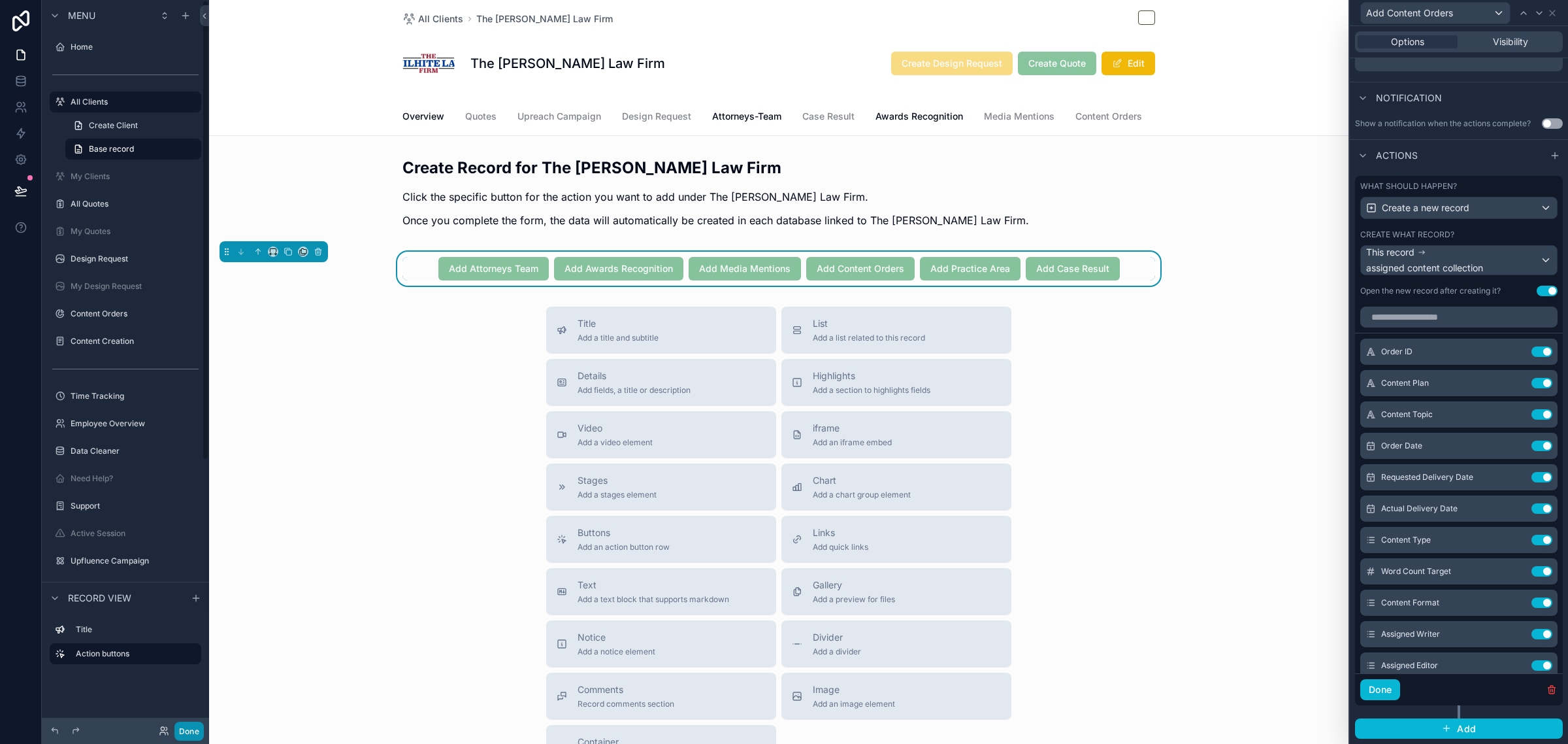
click at [194, 729] on button "Done" at bounding box center [189, 731] width 29 height 19
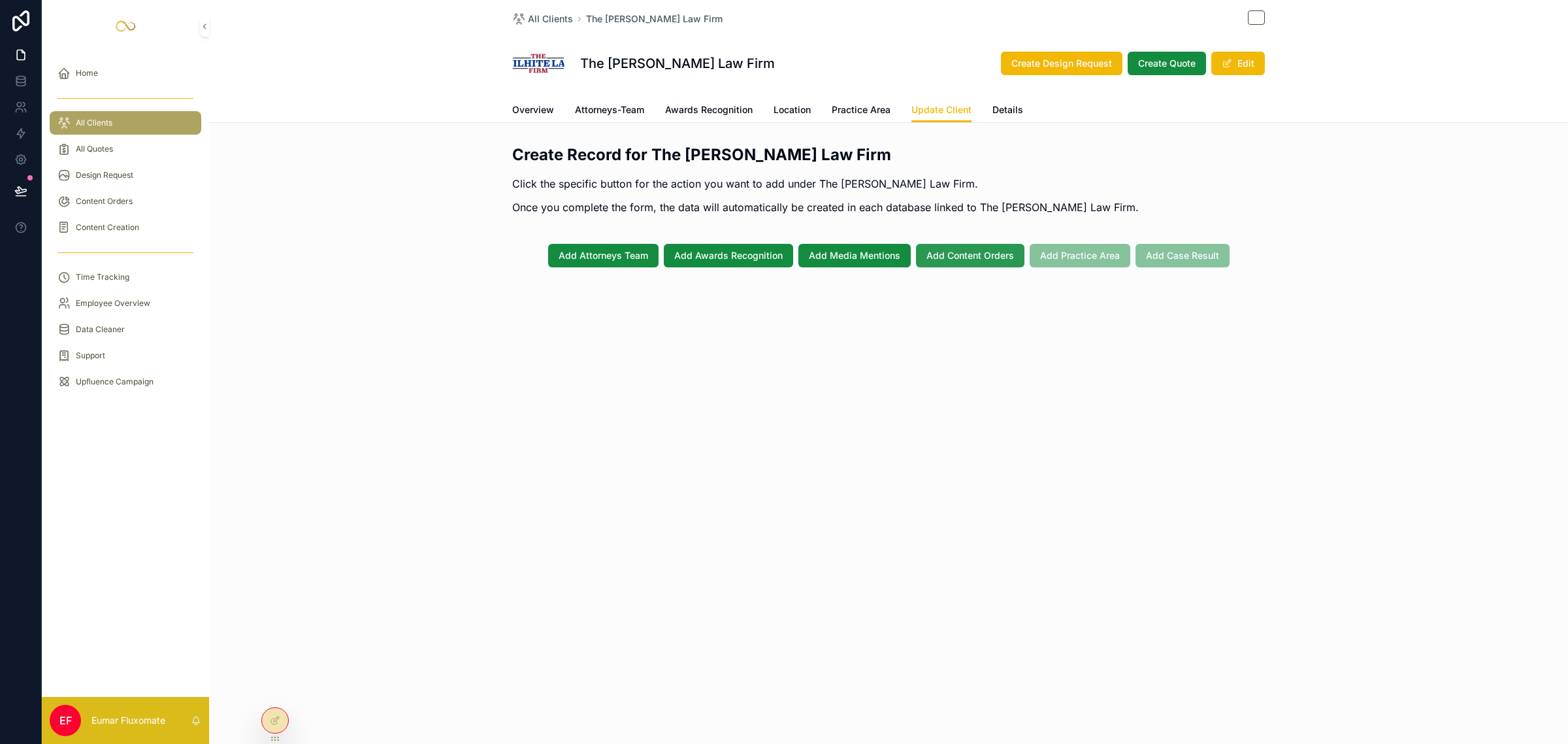
click at [964, 254] on span "Add Content Orders" at bounding box center [970, 256] width 88 height 13
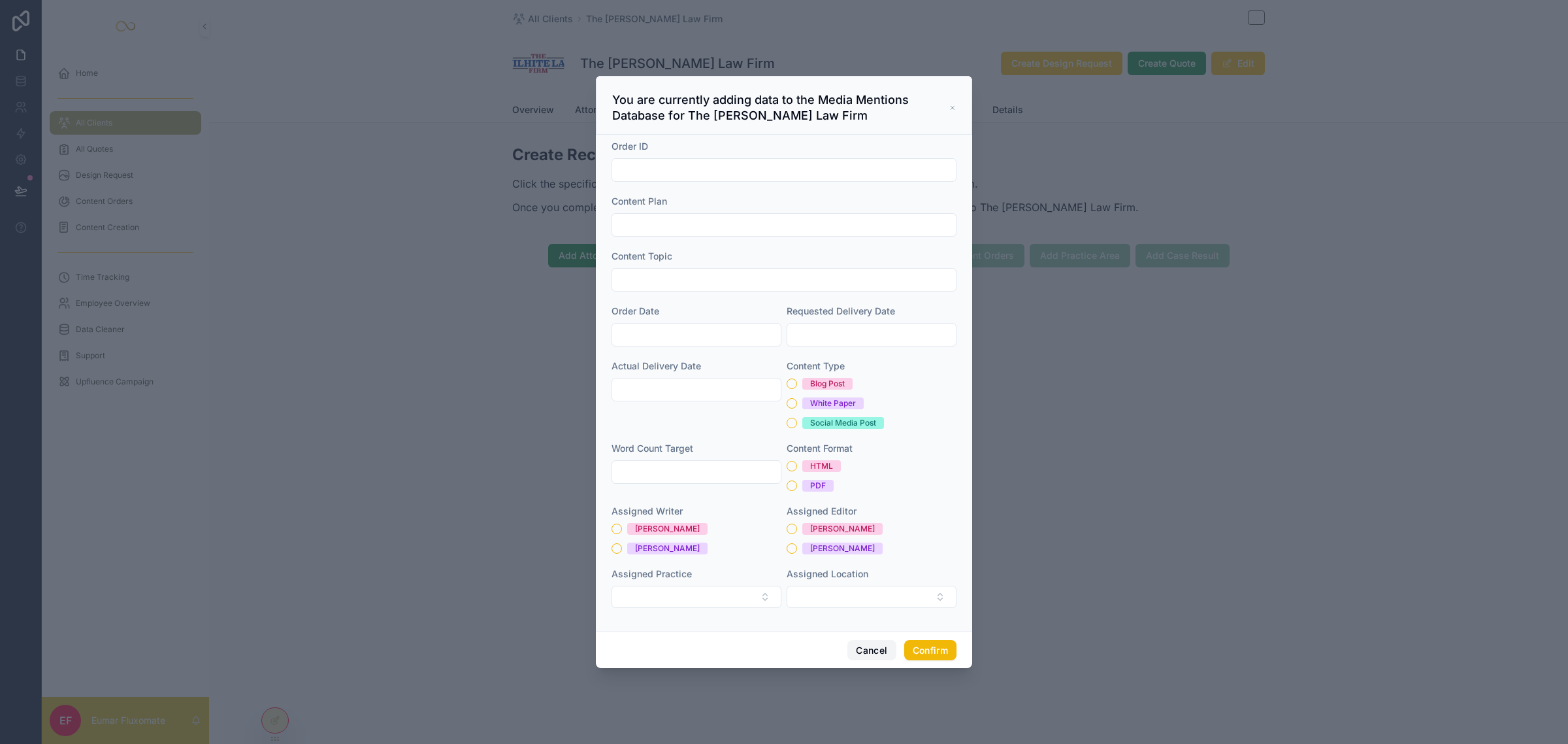
click at [869, 646] on button "Cancel" at bounding box center [872, 650] width 49 height 21
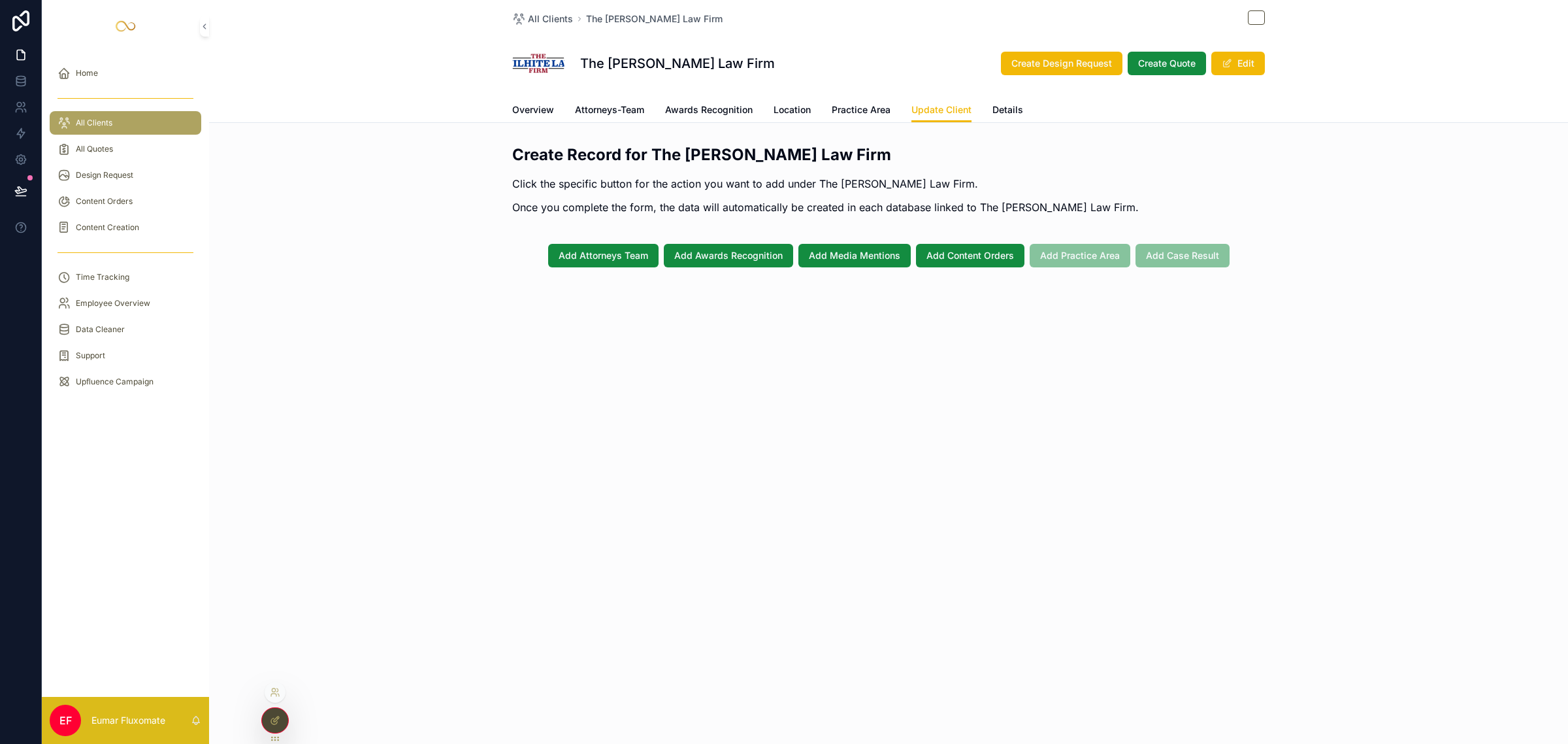
click at [276, 727] on div at bounding box center [274, 720] width 26 height 25
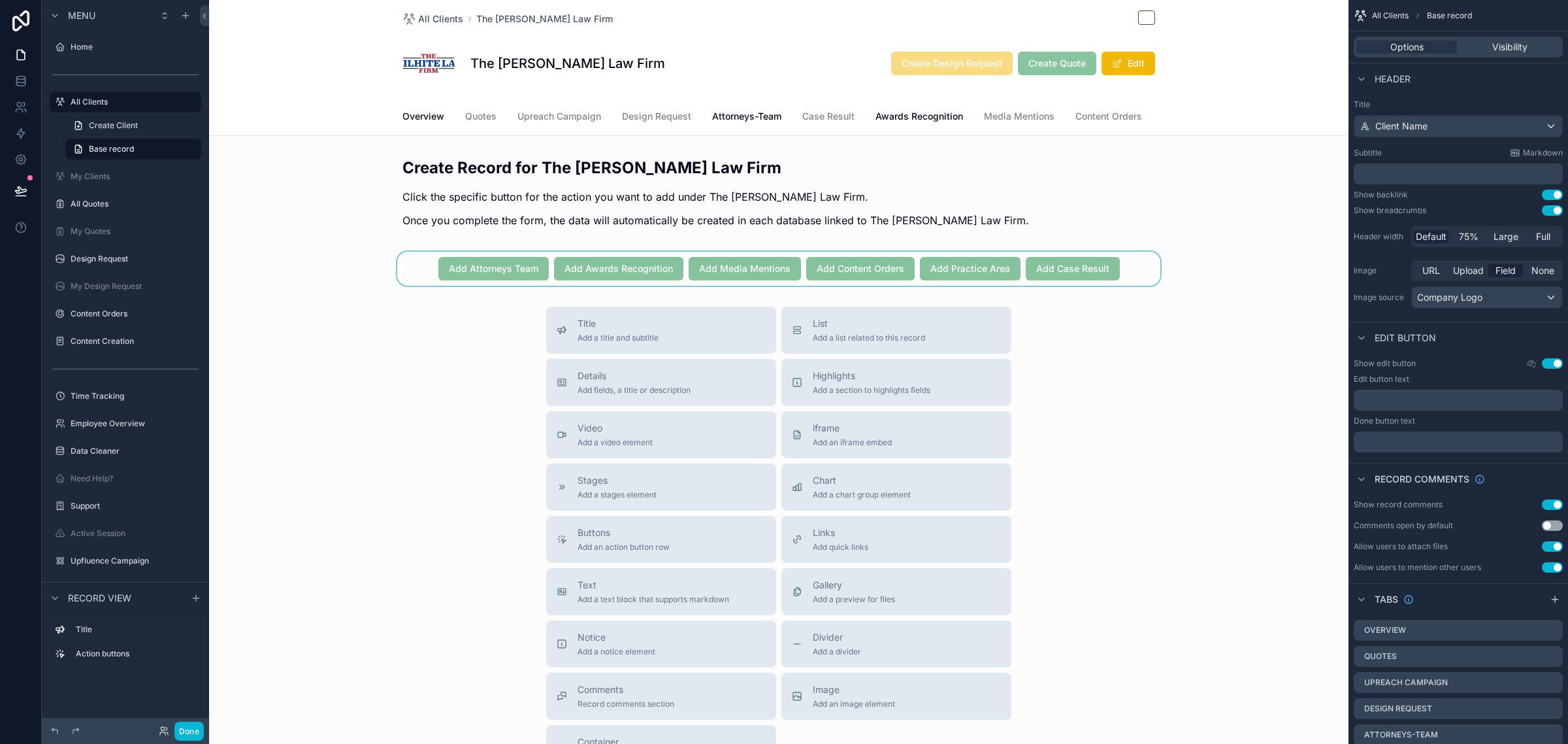
click at [1141, 282] on div "scrollable content" at bounding box center [779, 268] width 1140 height 34
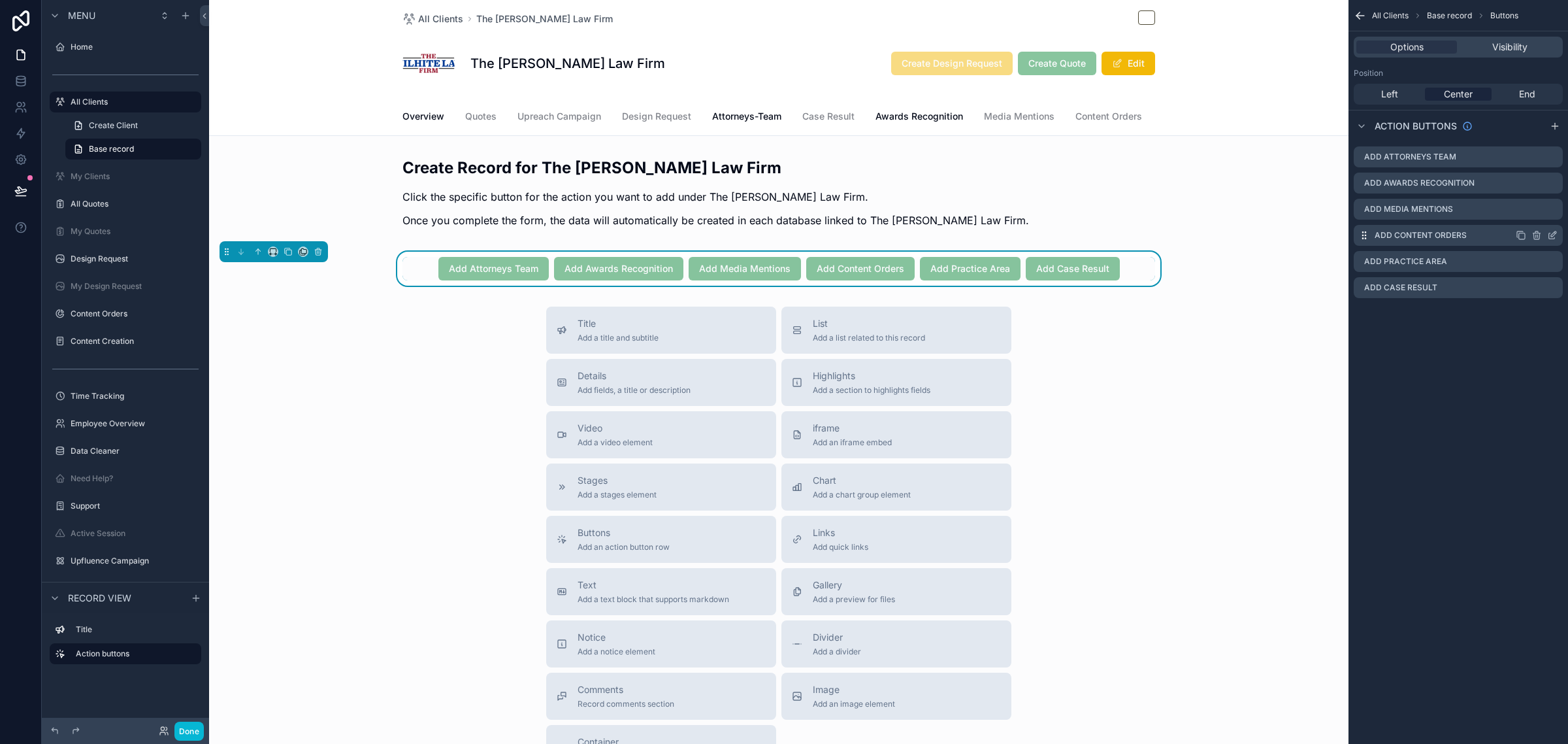
click at [1556, 231] on icon "scrollable content" at bounding box center [1553, 235] width 10 height 10
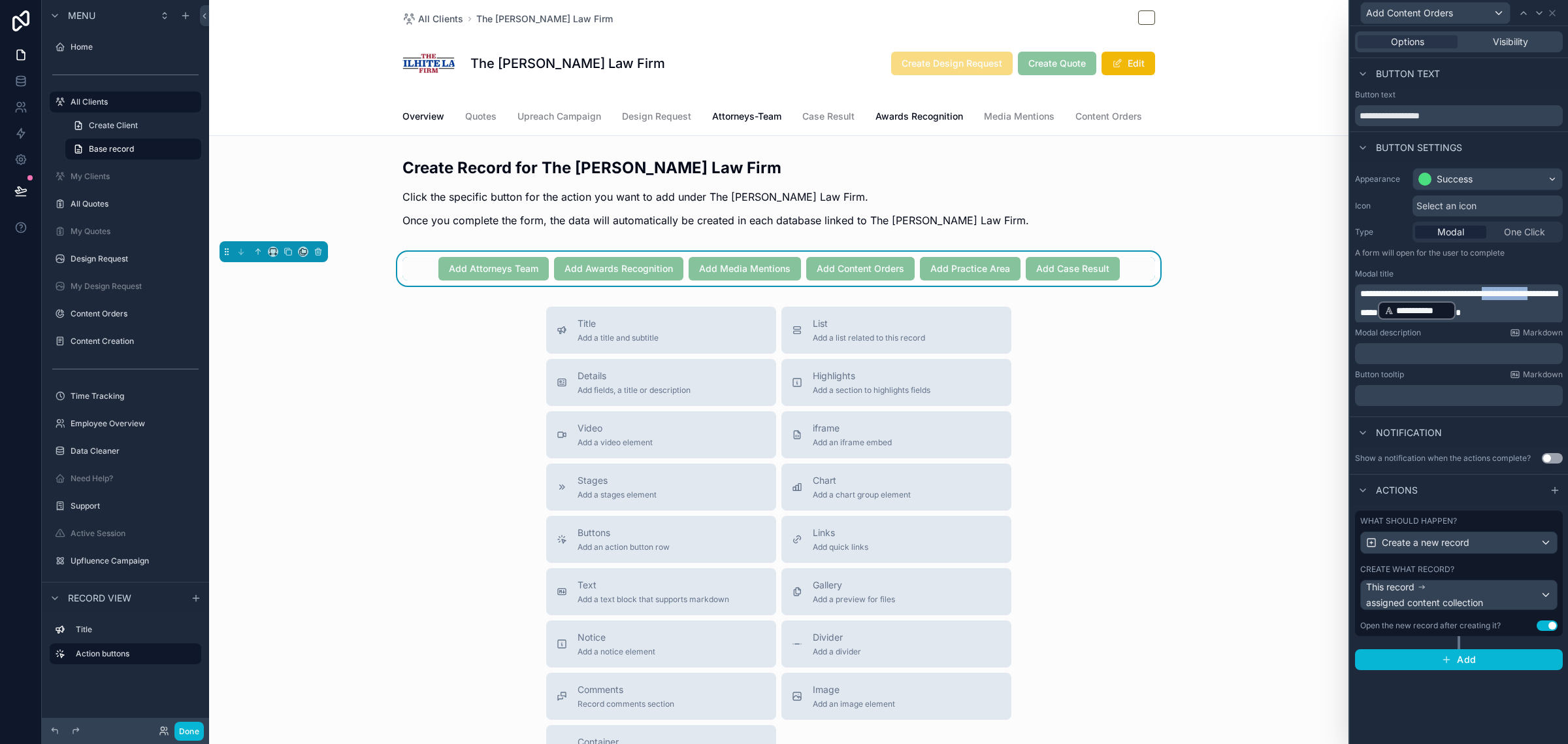
drag, startPoint x: 1398, startPoint y: 316, endPoint x: 1519, endPoint y: 294, distance: 123.0
click at [1519, 294] on span "**********" at bounding box center [1458, 303] width 197 height 28
click at [1462, 373] on div "Button tooltip Markdown" at bounding box center [1459, 375] width 208 height 10
click at [1544, 9] on icon at bounding box center [1539, 13] width 10 height 10
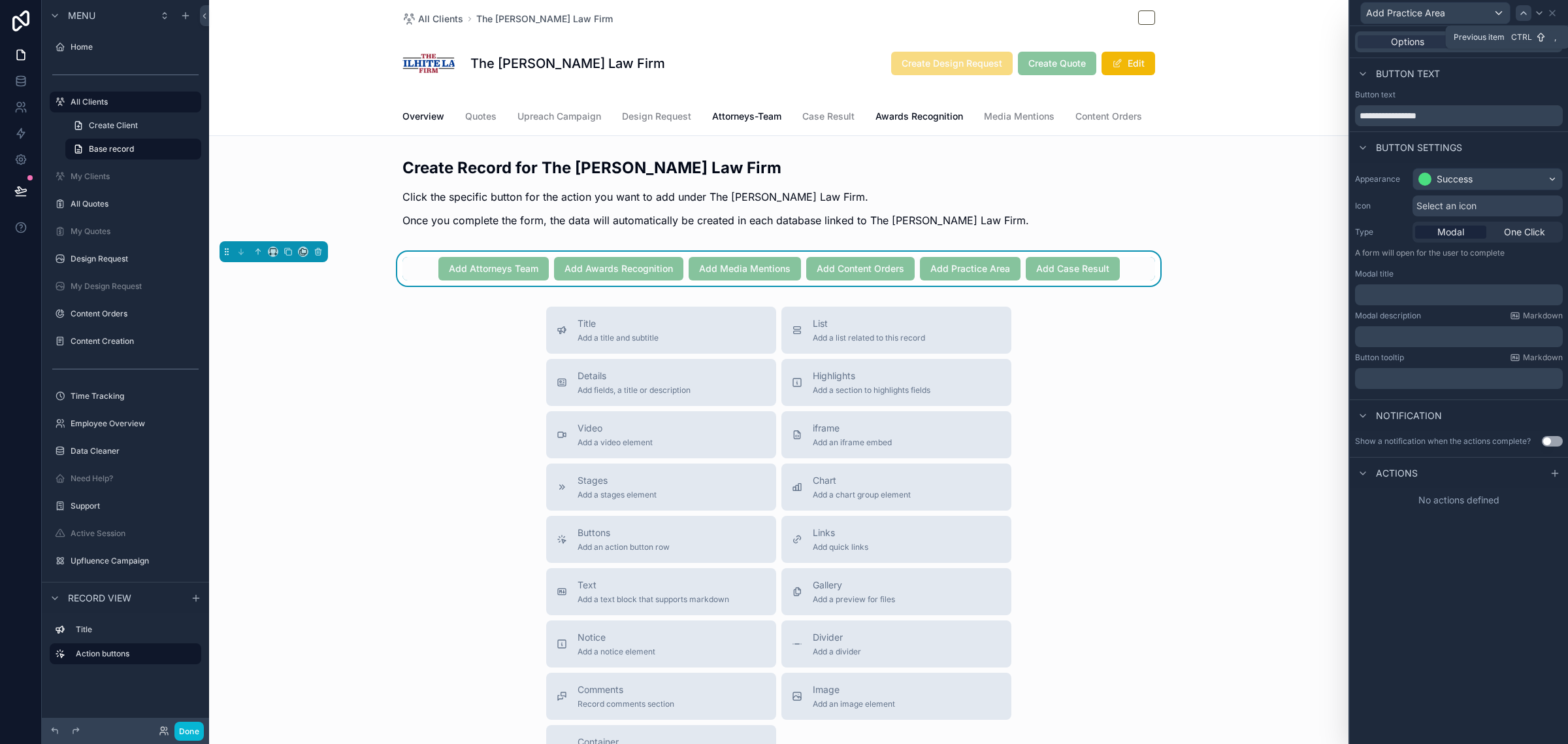
click at [1519, 10] on icon at bounding box center [1524, 13] width 10 height 10
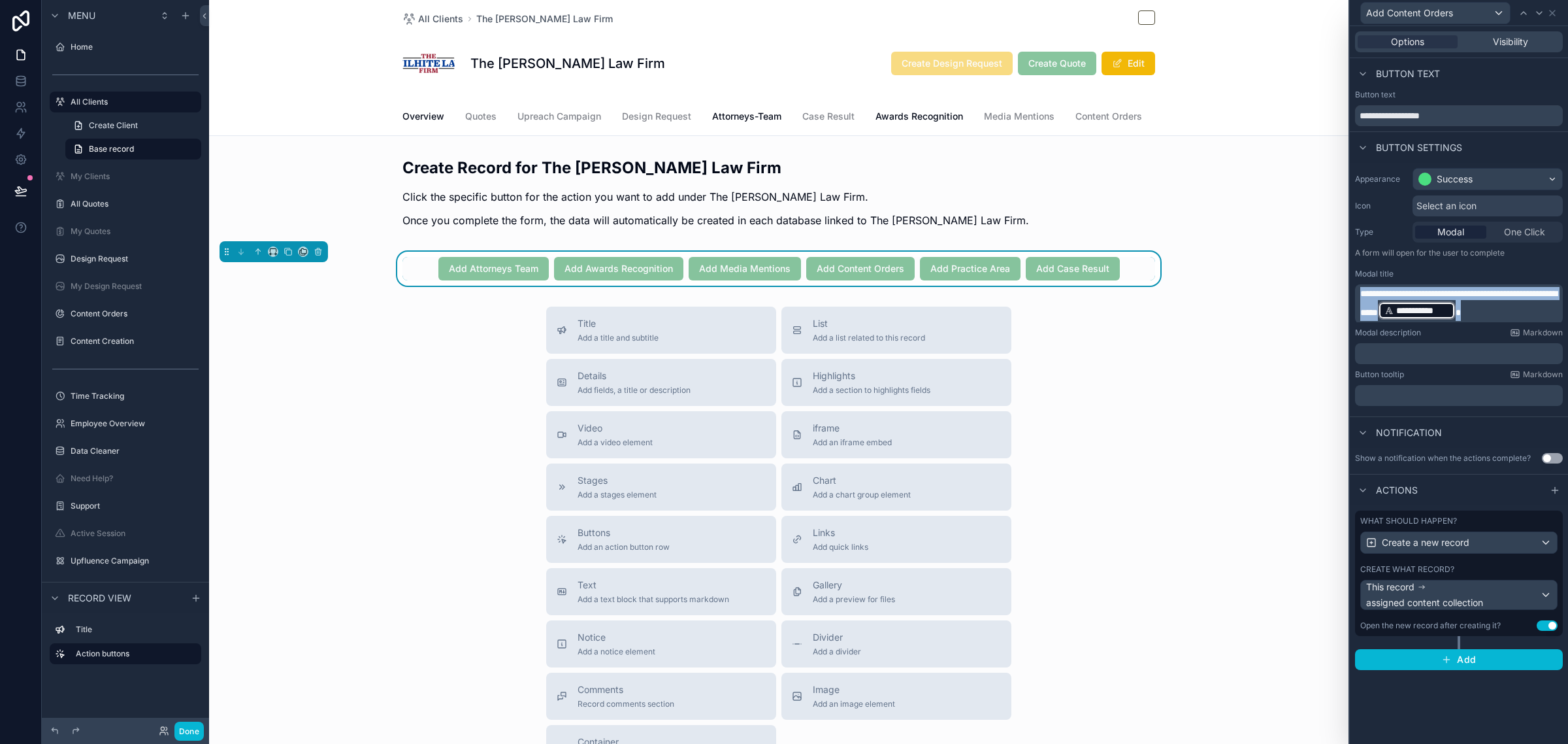
drag, startPoint x: 1539, startPoint y: 315, endPoint x: 1292, endPoint y: 278, distance: 249.8
click at [1294, 279] on div "**********" at bounding box center [784, 372] width 1568 height 744
copy p "**********"
click at [1539, 313] on p "**********" at bounding box center [1460, 304] width 200 height 34
drag, startPoint x: 1539, startPoint y: 313, endPoint x: 1346, endPoint y: 272, distance: 197.3
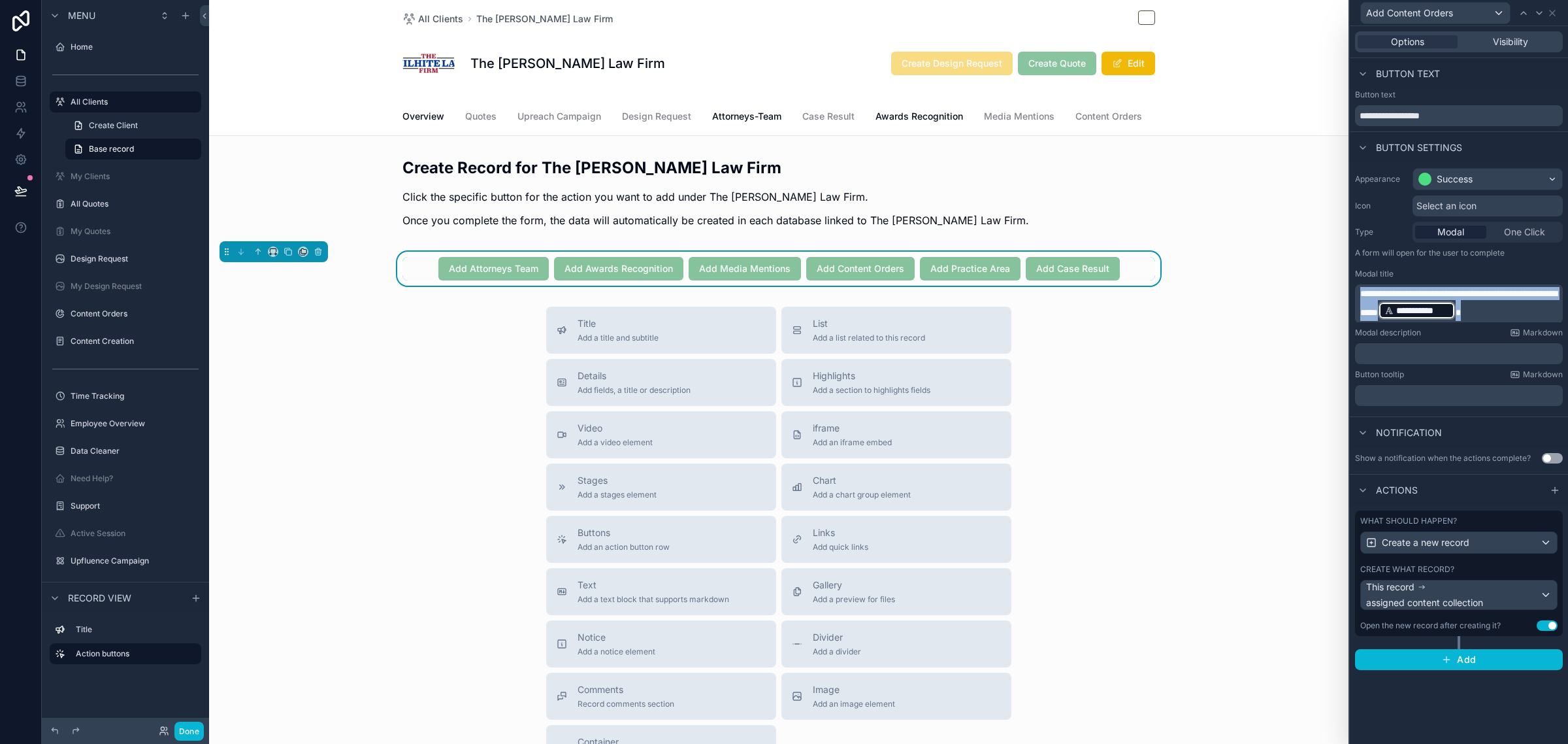
click at [1346, 272] on div "**********" at bounding box center [784, 372] width 1568 height 744
copy p "**********"
click at [1534, 14] on icon at bounding box center [1539, 13] width 10 height 10
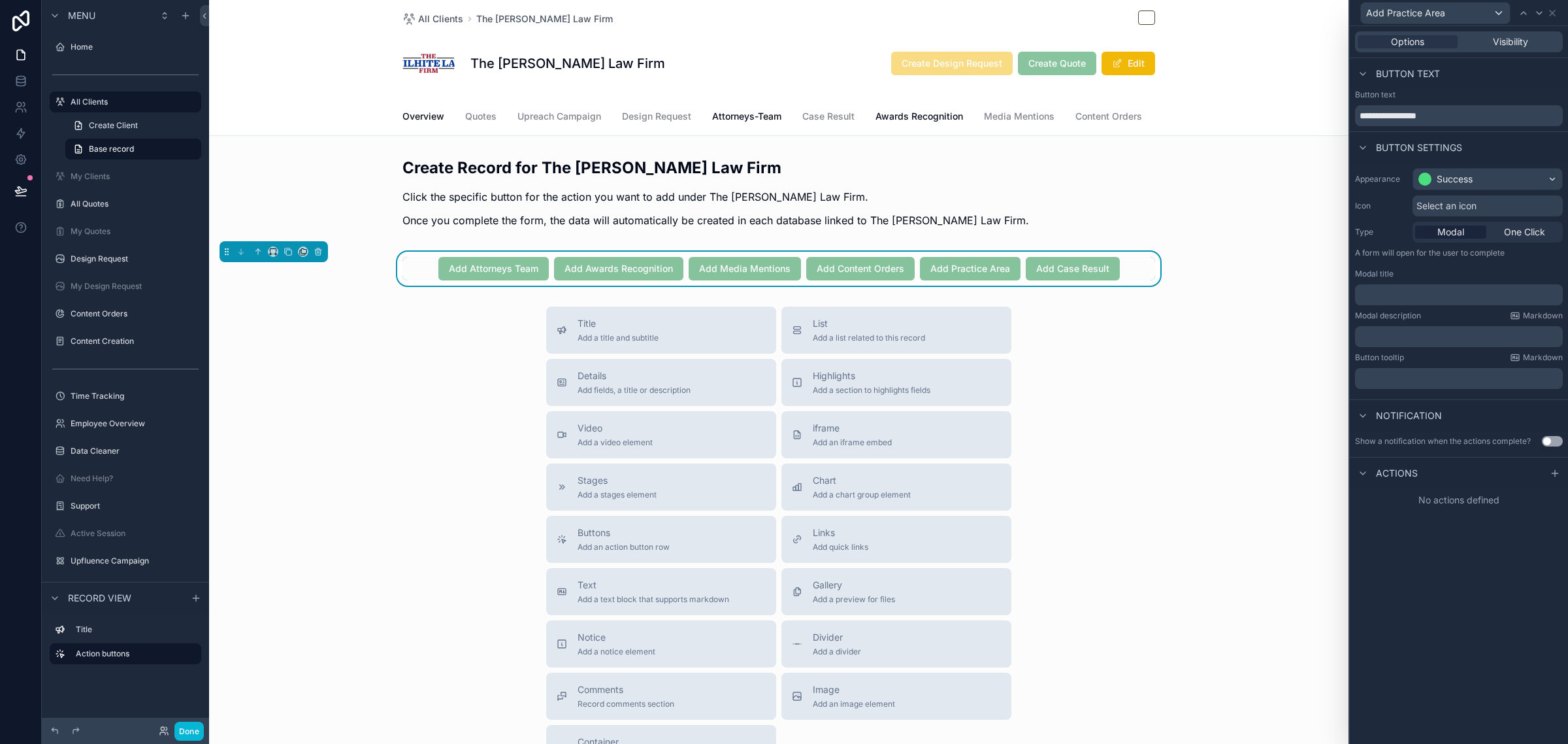
click at [1429, 294] on p "﻿" at bounding box center [1460, 295] width 200 height 13
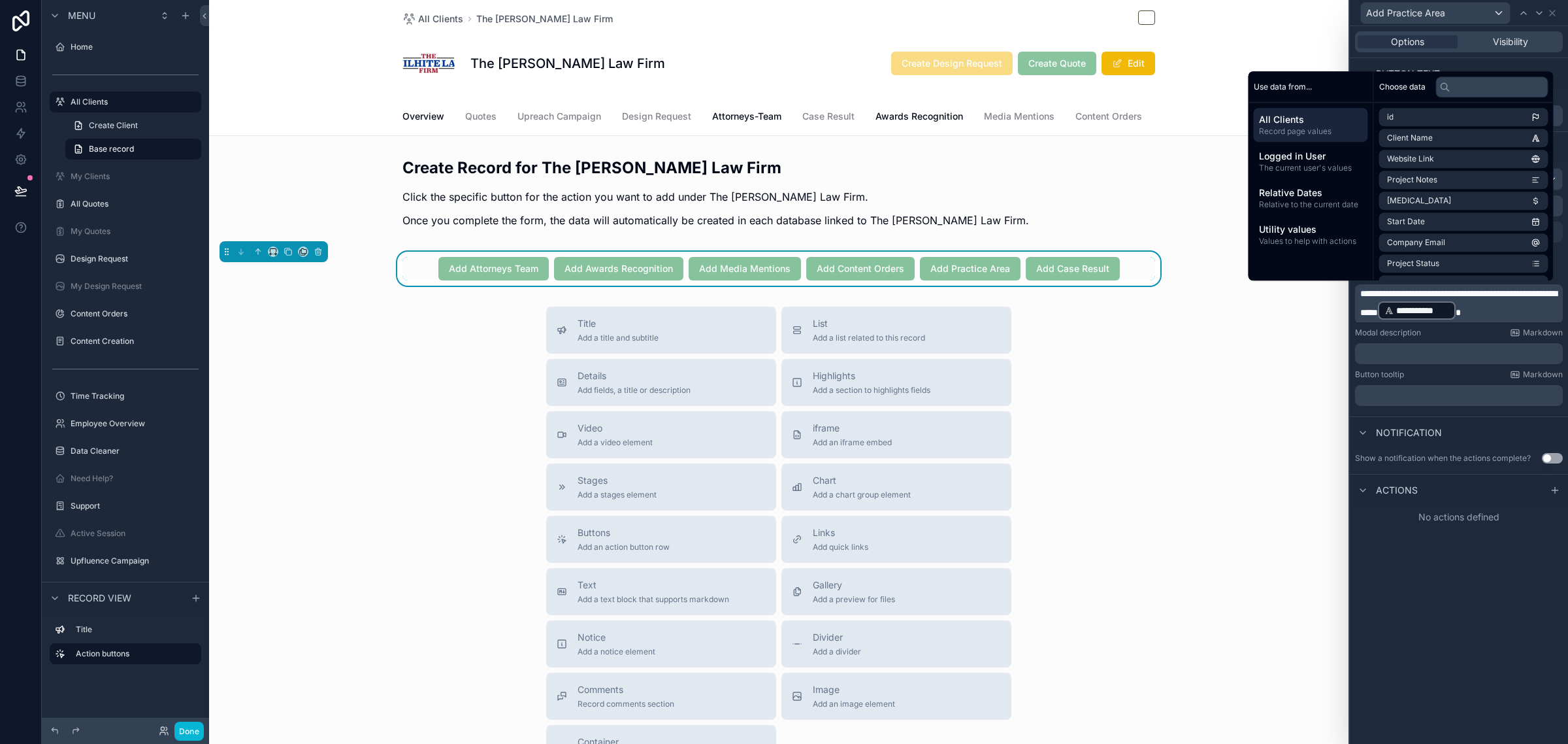
scroll to position [1, 0]
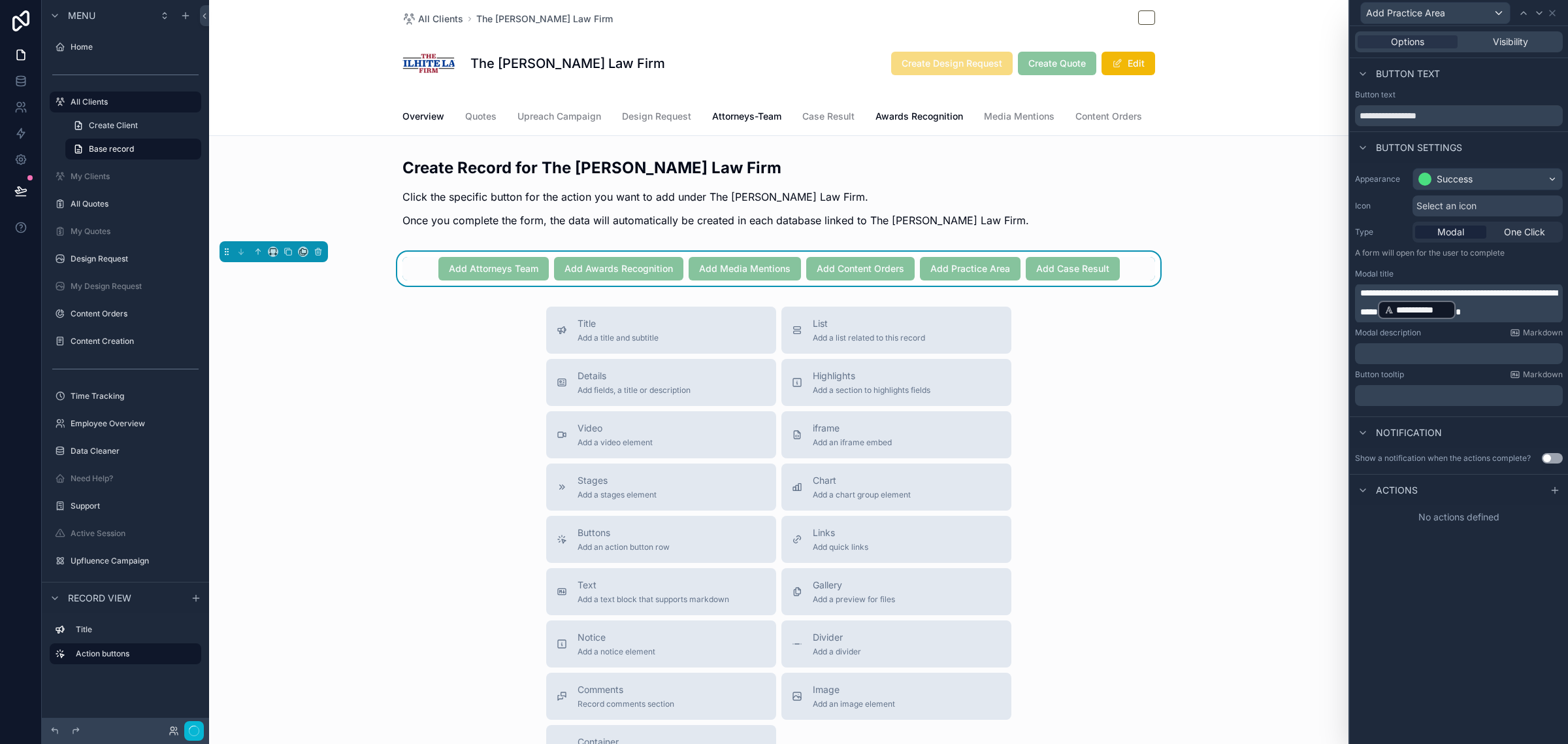
click at [1462, 667] on div "**********" at bounding box center [1459, 384] width 218 height 717
click at [1514, 491] on div "Actions" at bounding box center [1459, 490] width 218 height 32
click at [1543, 491] on div "Actions" at bounding box center [1459, 490] width 218 height 32
click at [1547, 491] on div at bounding box center [1555, 490] width 15 height 15
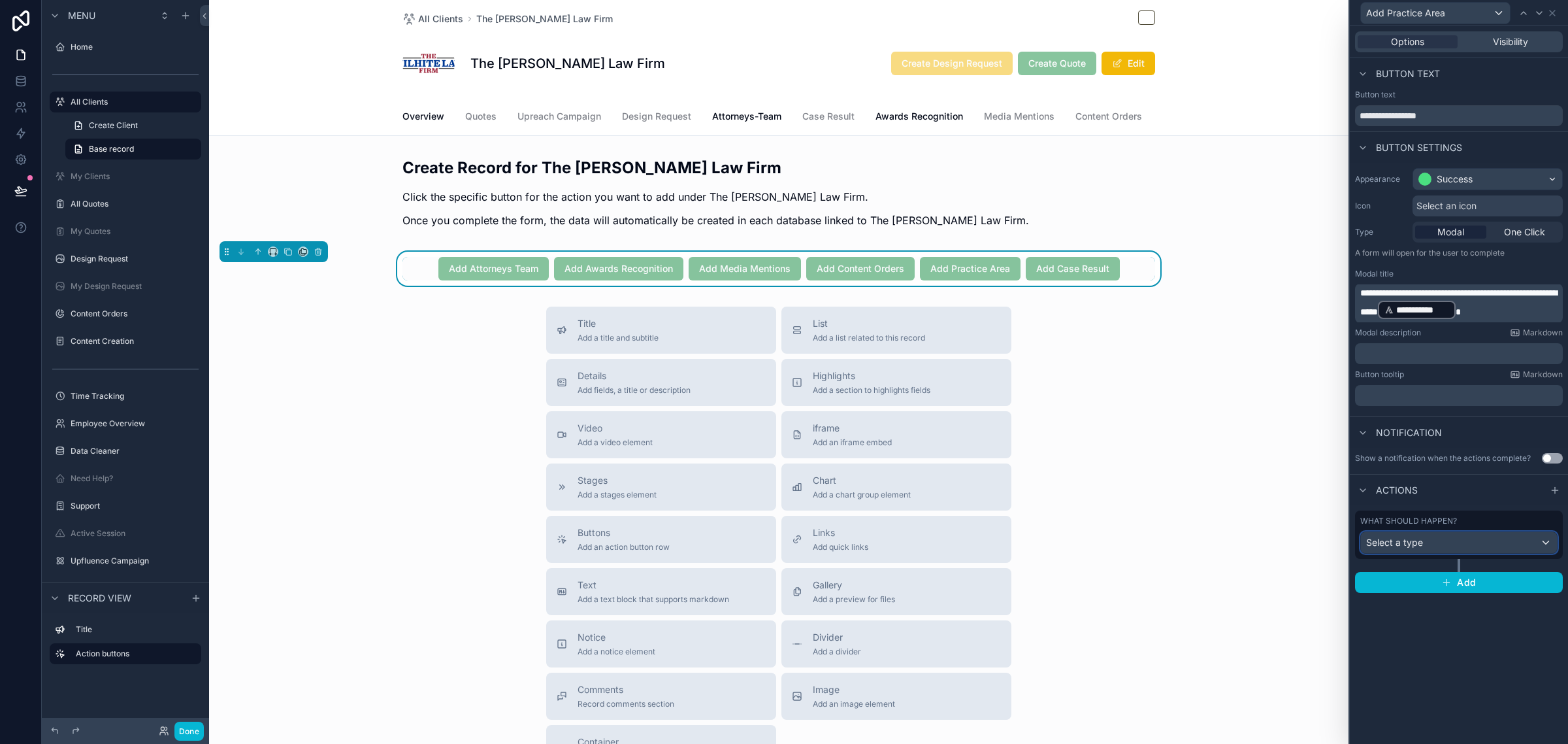
click at [1458, 544] on div "Select a type" at bounding box center [1459, 542] width 196 height 21
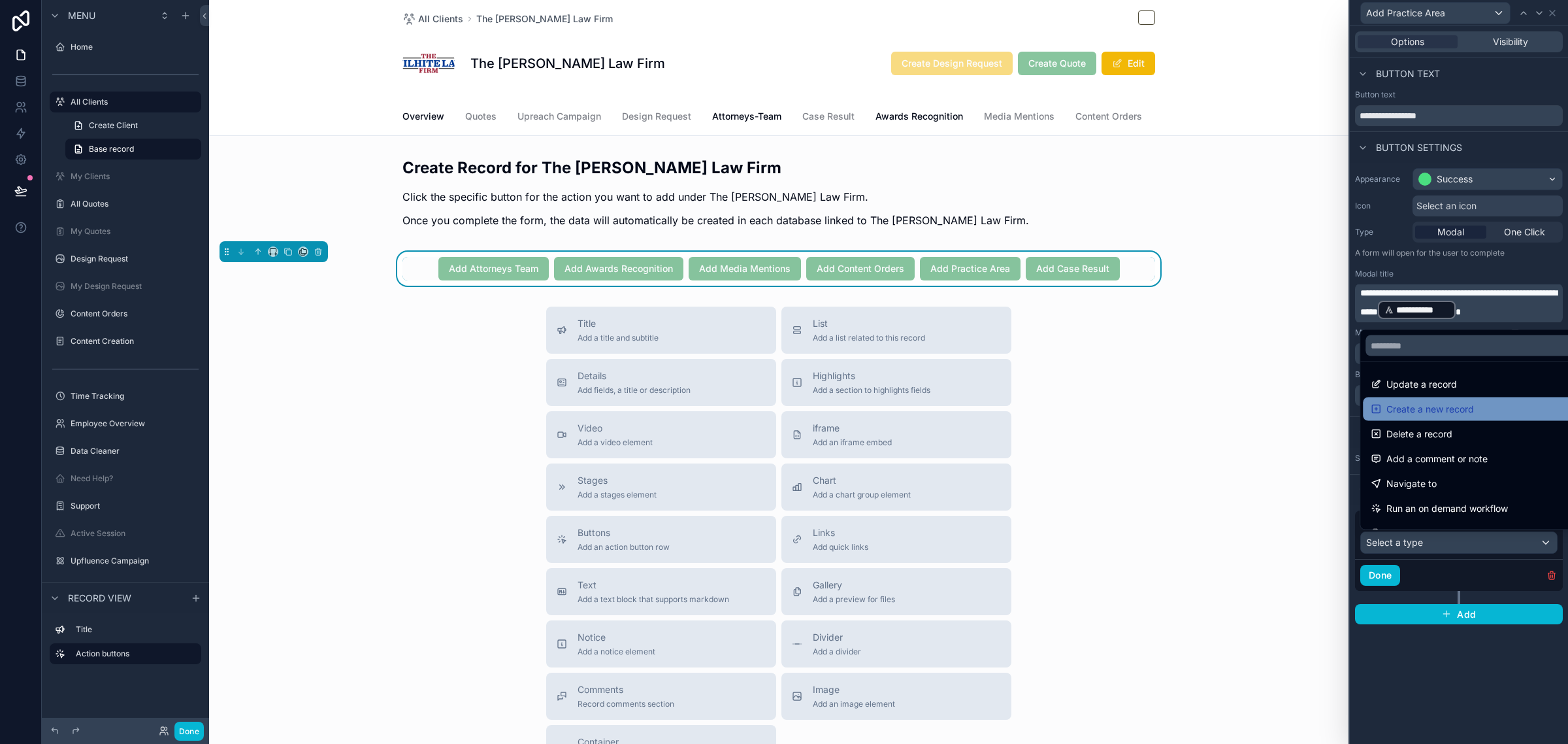
click at [1468, 417] on span "Create a new record" at bounding box center [1430, 408] width 88 height 15
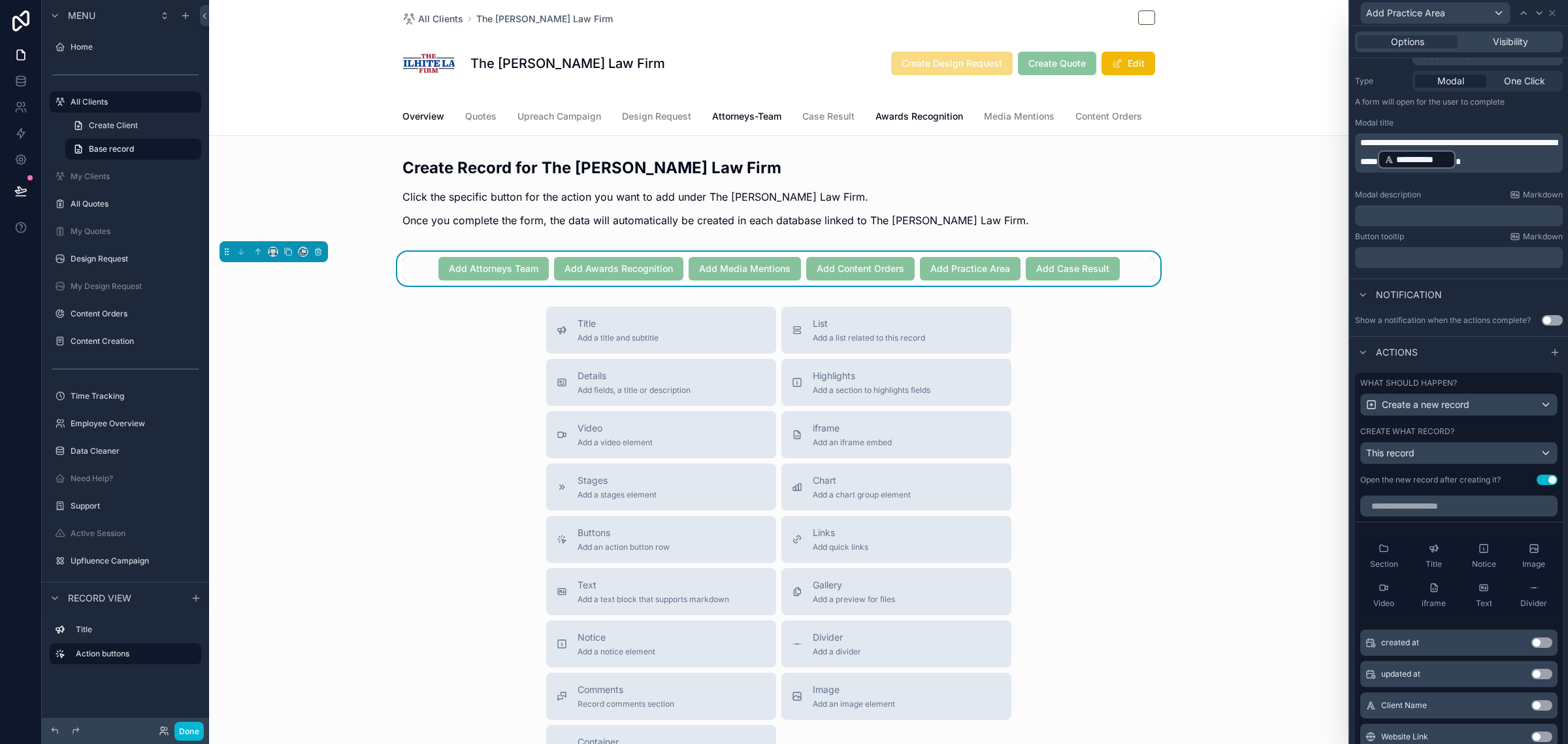
scroll to position [164, 0]
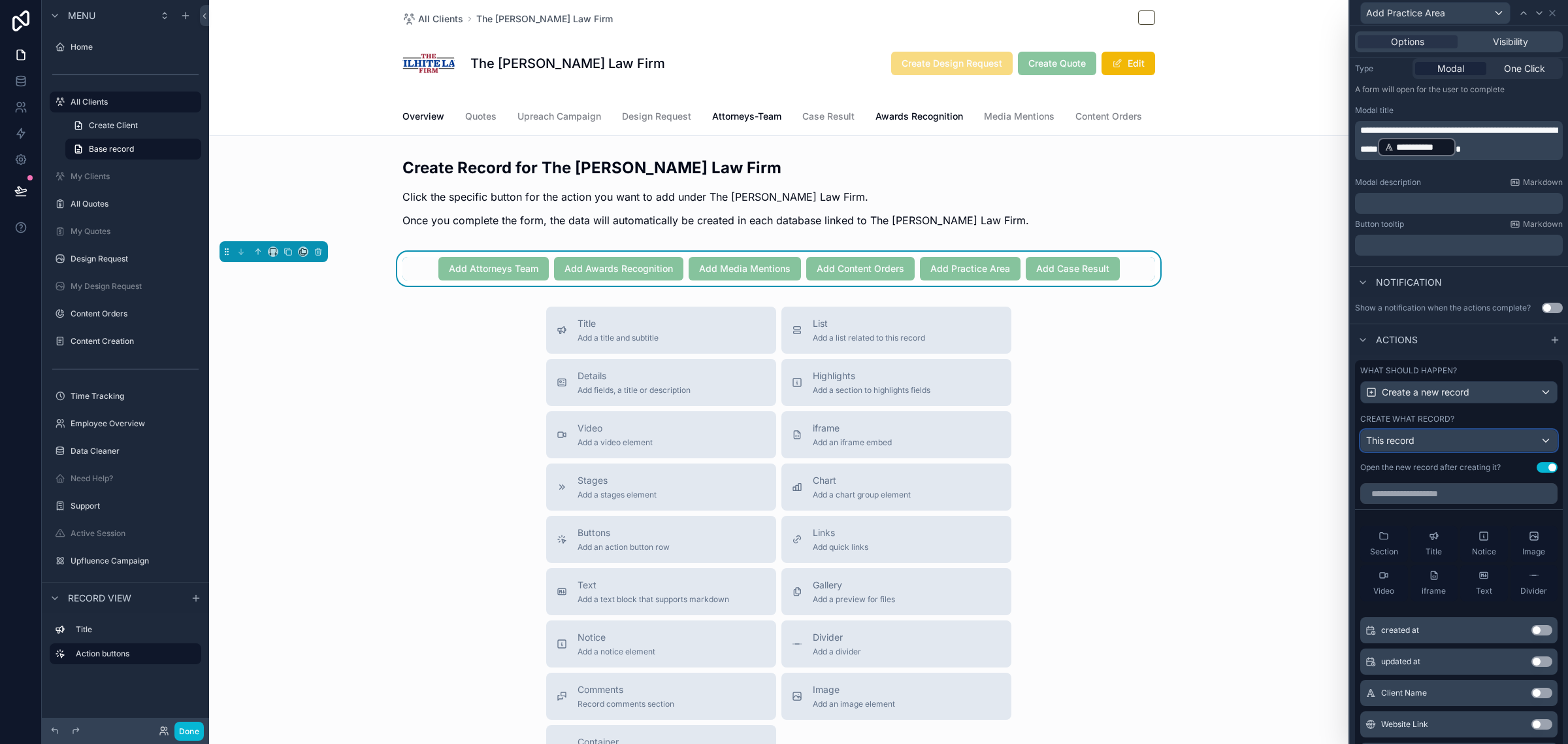
click at [1470, 451] on div "This record" at bounding box center [1459, 440] width 196 height 21
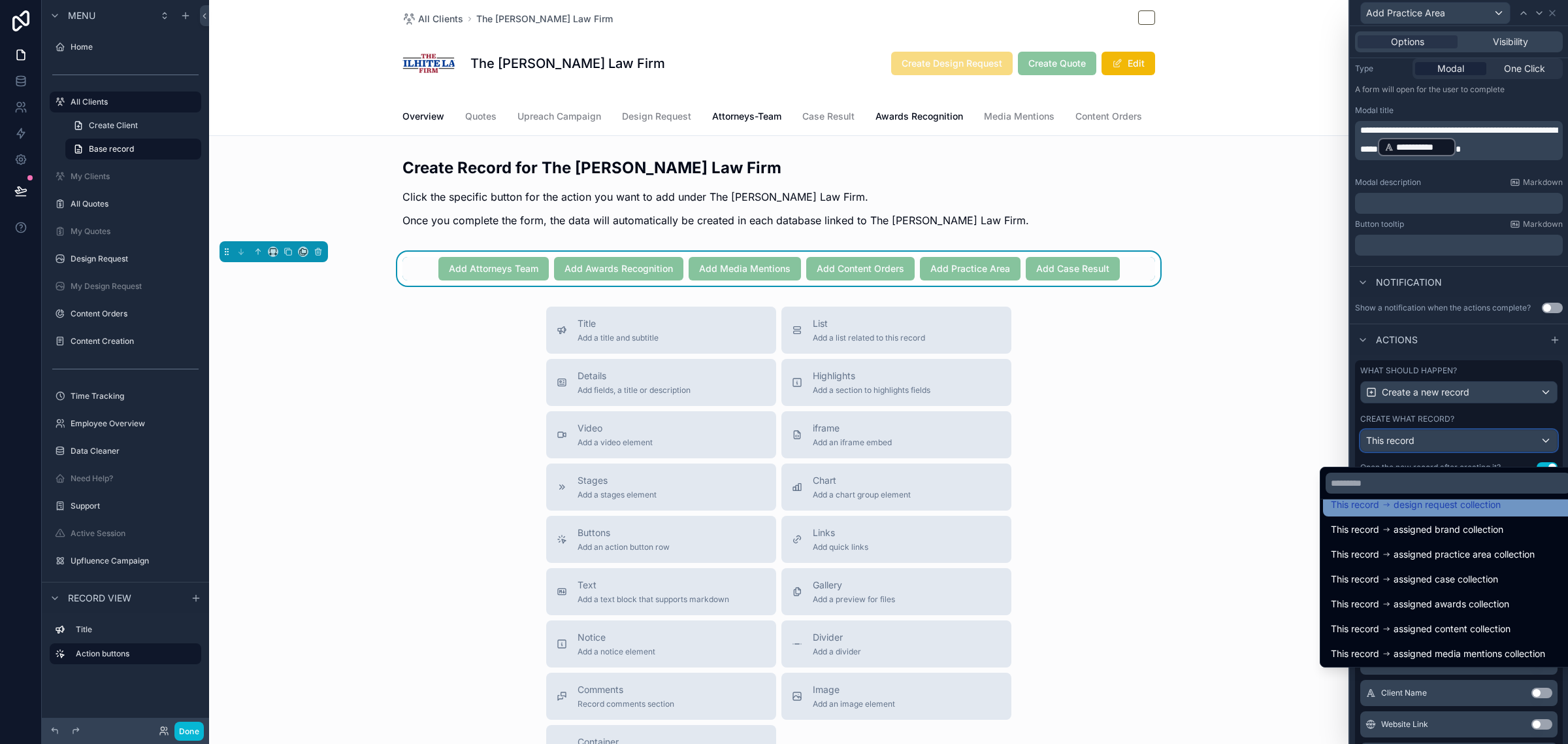
scroll to position [216, 0]
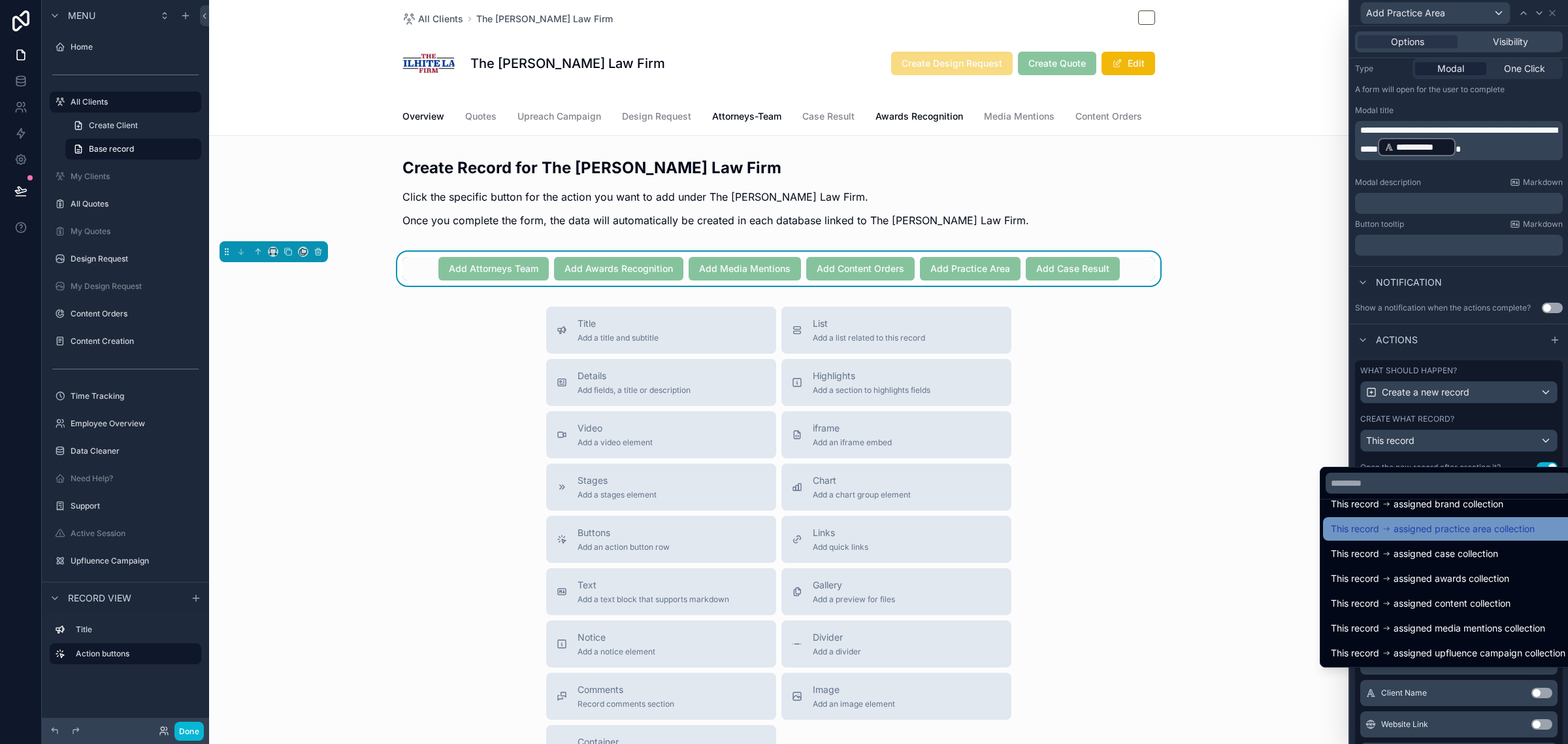
click at [1480, 535] on span "assigned practice area collection" at bounding box center [1463, 528] width 141 height 15
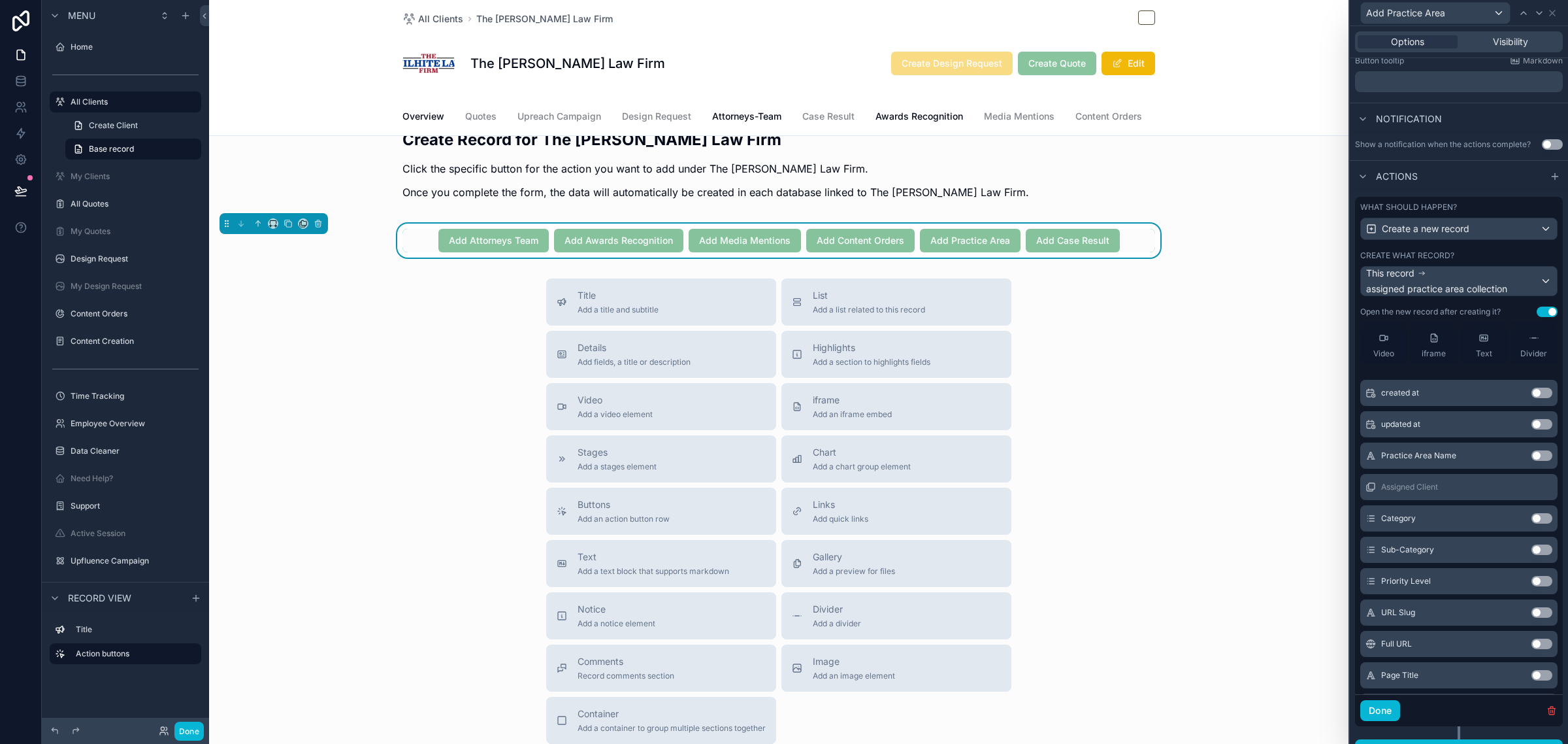
scroll to position [0, 0]
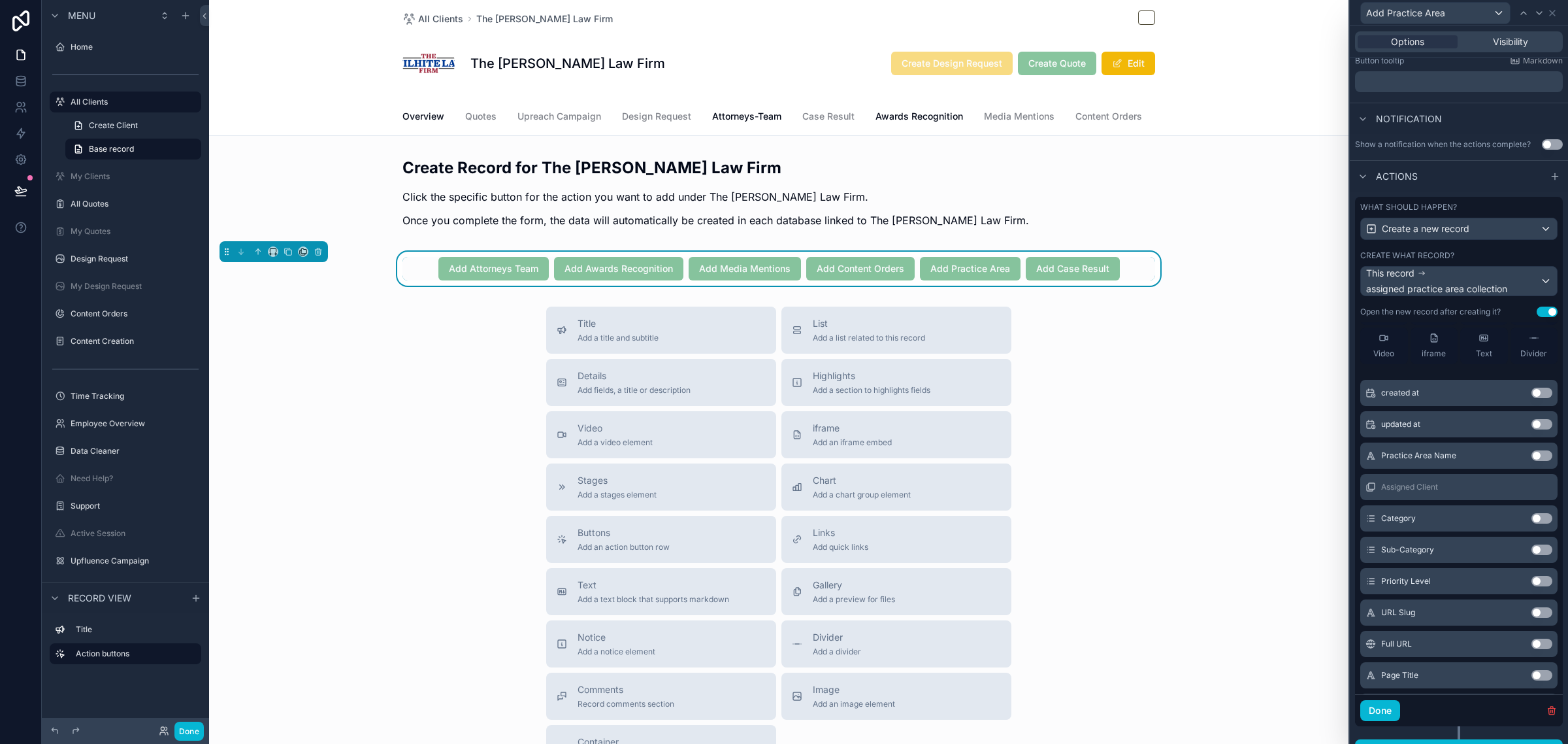
click at [1531, 461] on button "Use setting" at bounding box center [1541, 456] width 21 height 10
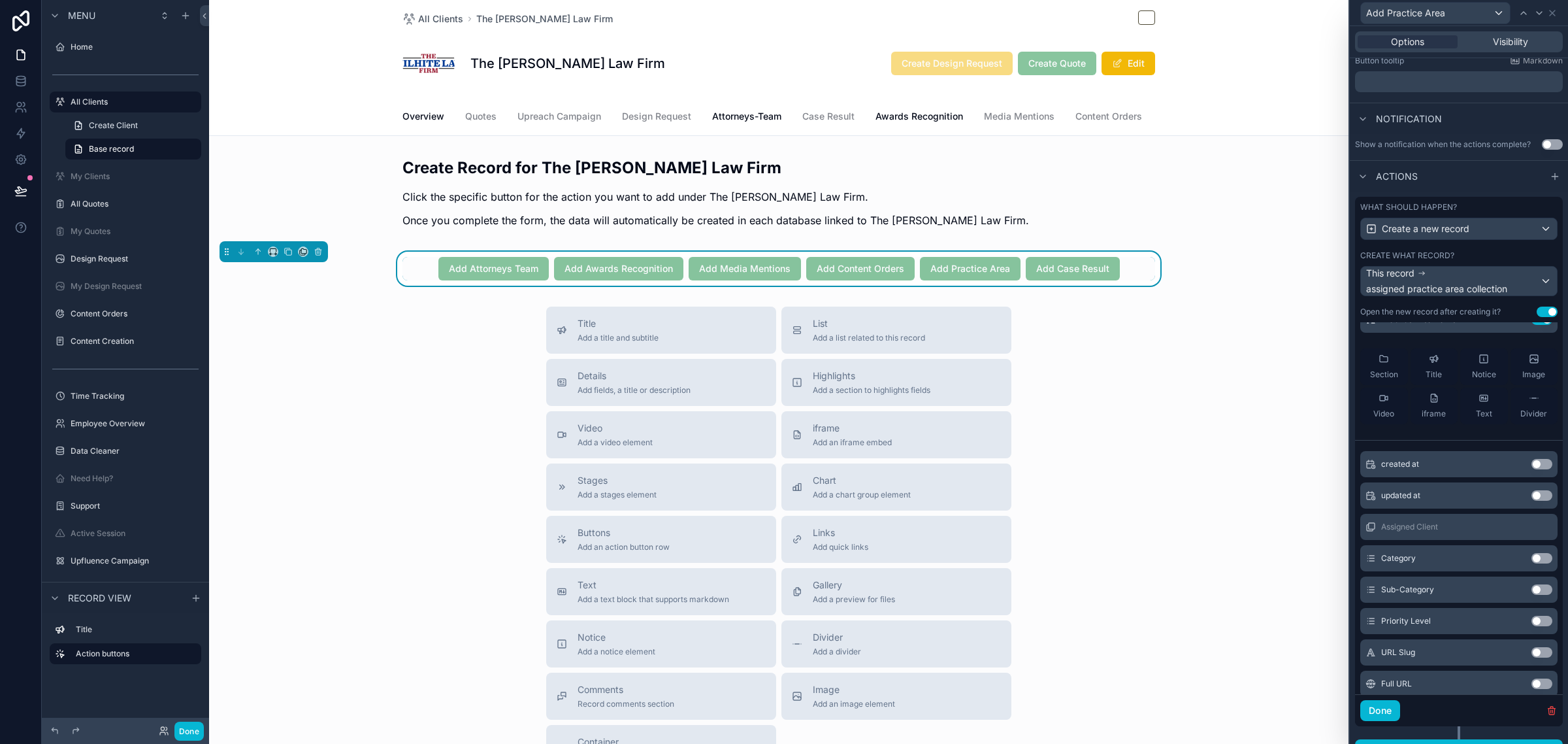
scroll to position [82, 0]
click at [1531, 535] on button "Use setting" at bounding box center [1541, 529] width 21 height 10
click at [1531, 566] on button "Use setting" at bounding box center [1541, 560] width 21 height 10
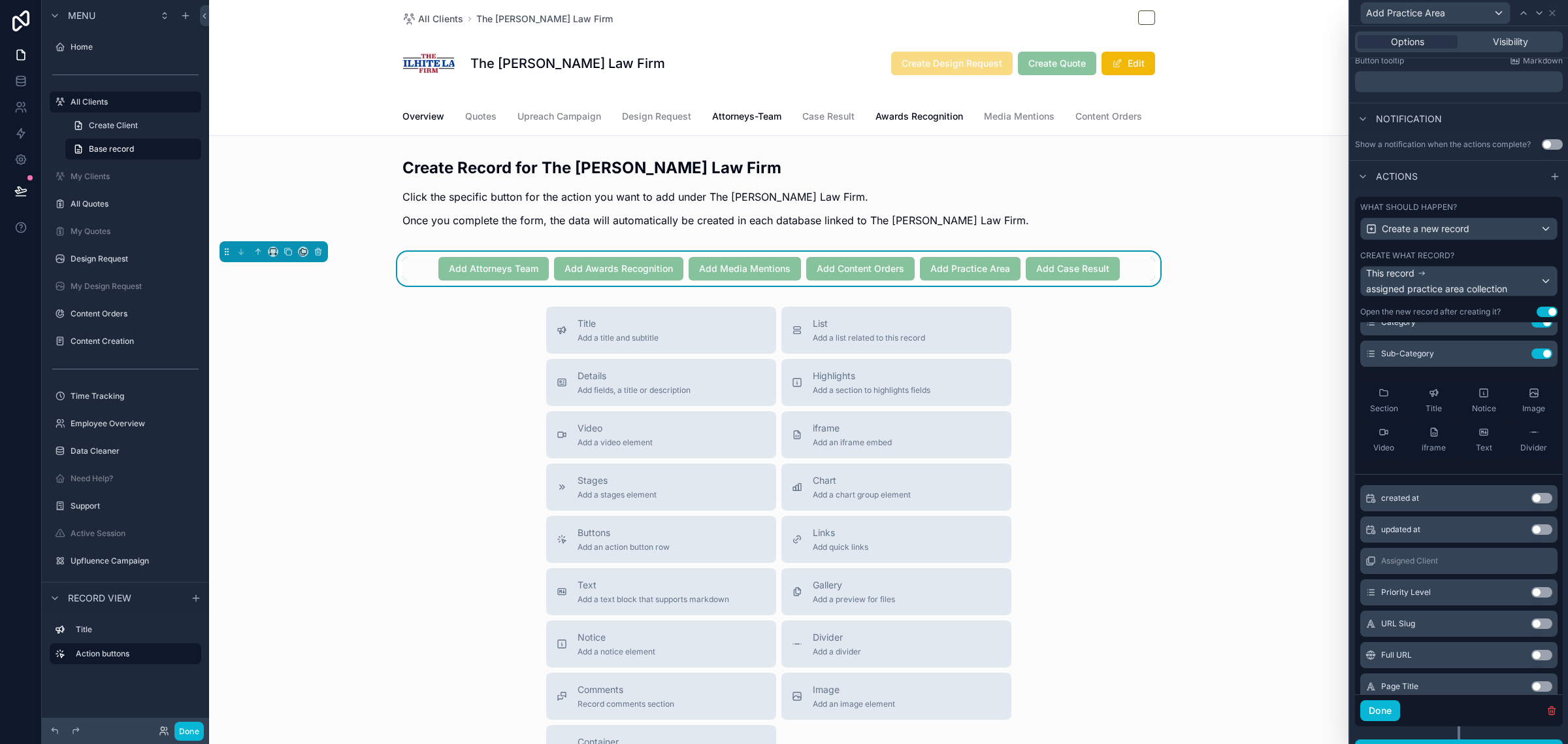
click at [1531, 597] on button "Use setting" at bounding box center [1541, 592] width 21 height 10
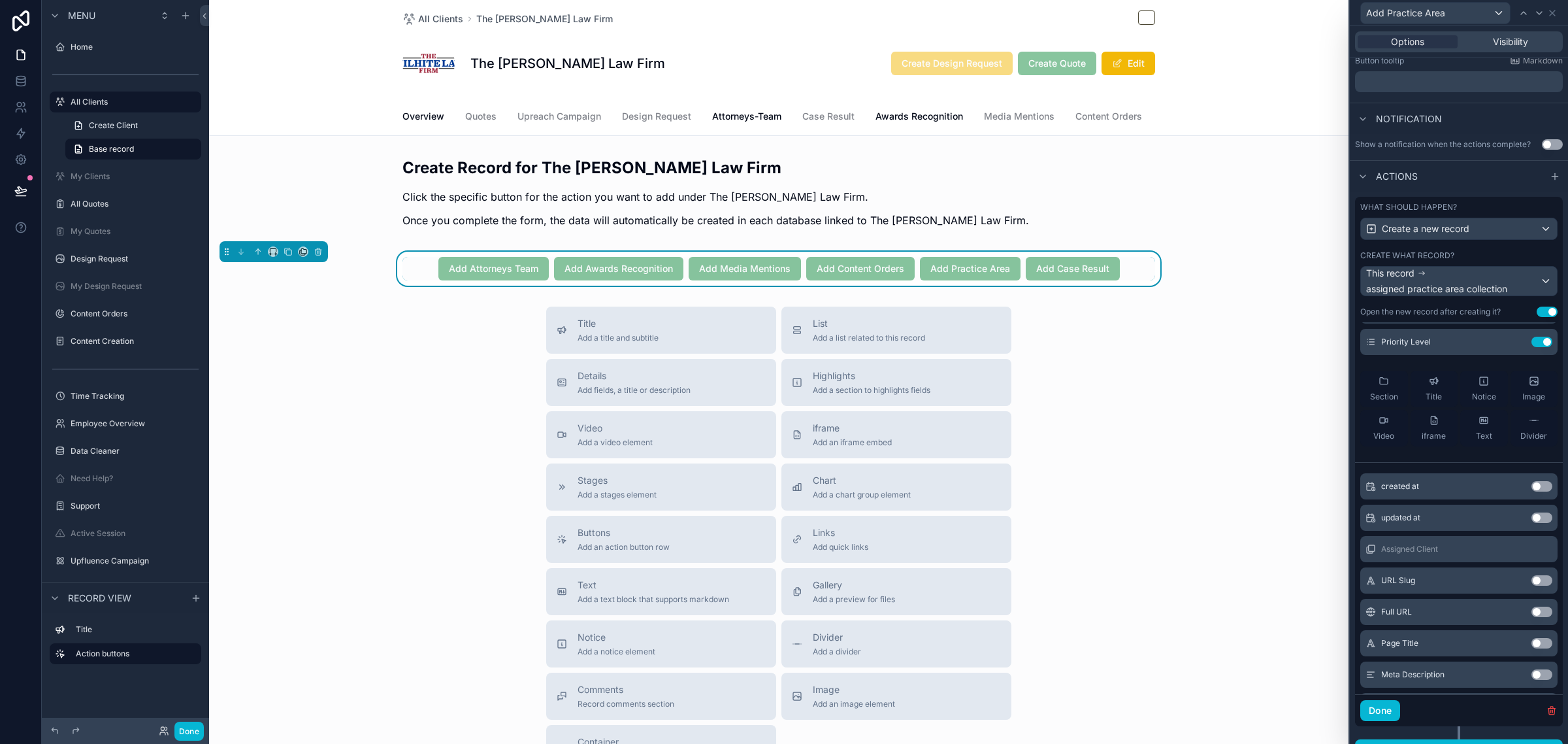
scroll to position [164, 0]
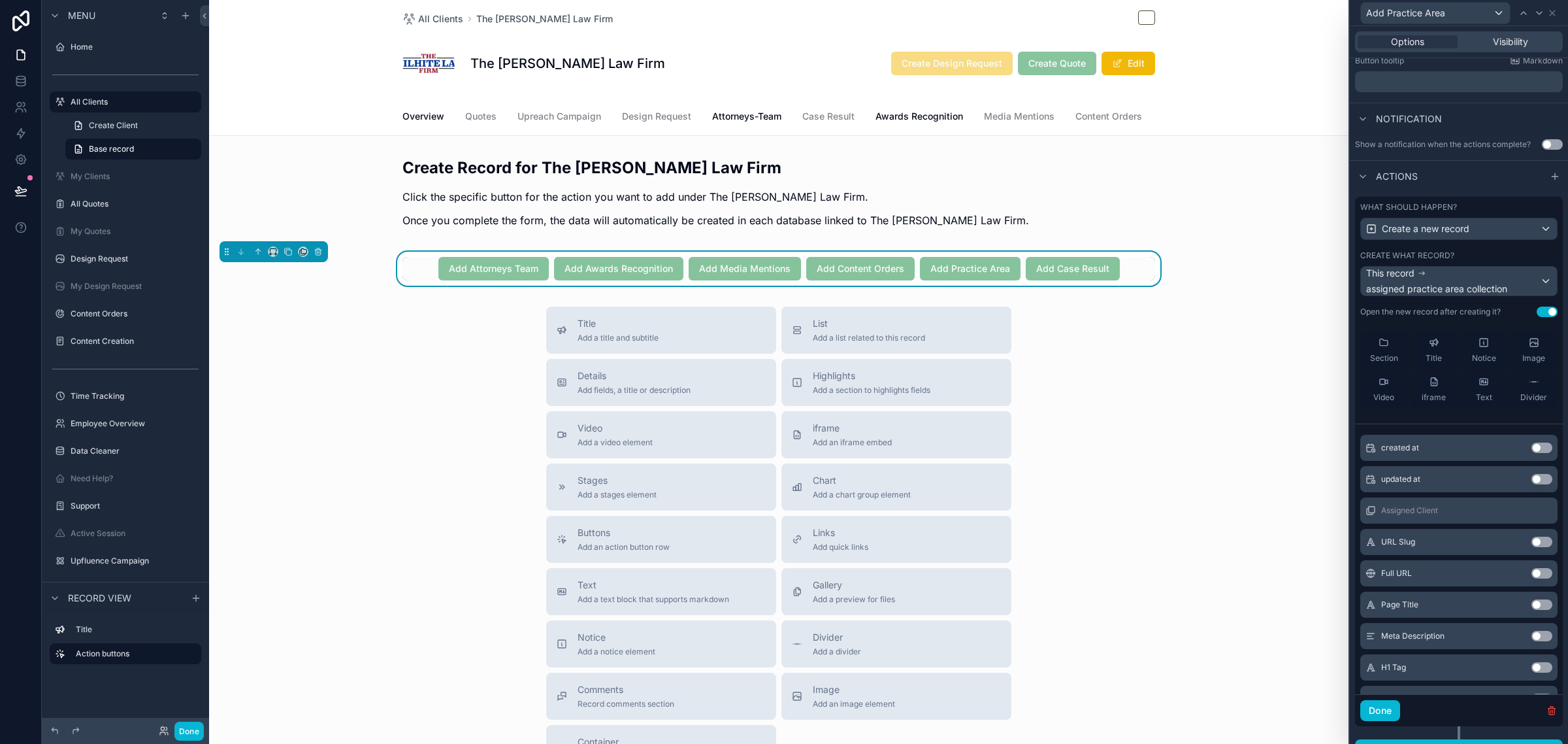
click at [1531, 610] on button "Use setting" at bounding box center [1541, 605] width 21 height 10
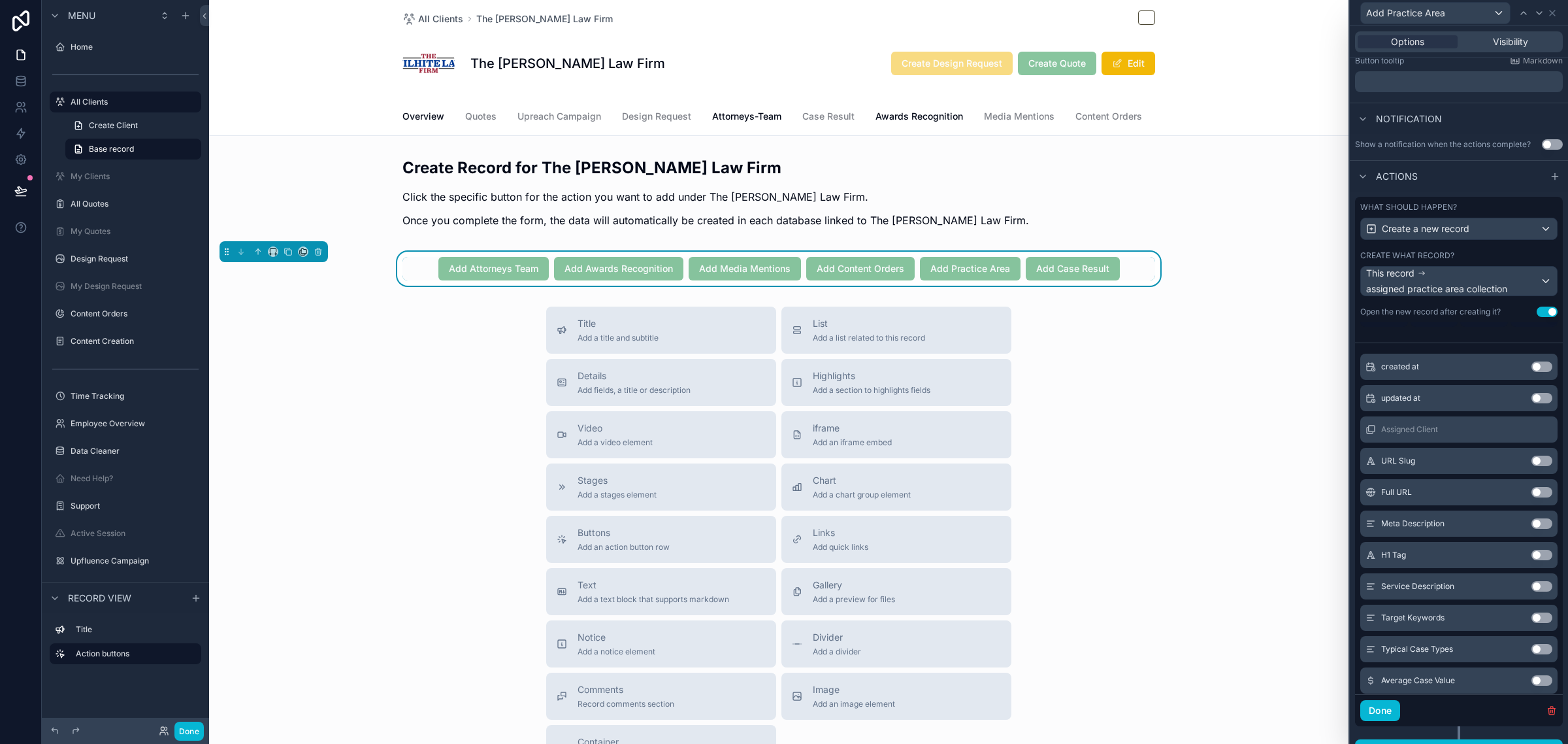
click at [1531, 529] on button "Use setting" at bounding box center [1541, 524] width 21 height 10
click at [1531, 465] on button "Use setting" at bounding box center [1541, 460] width 21 height 10
click at [1531, 466] on button "Use setting" at bounding box center [1541, 461] width 21 height 10
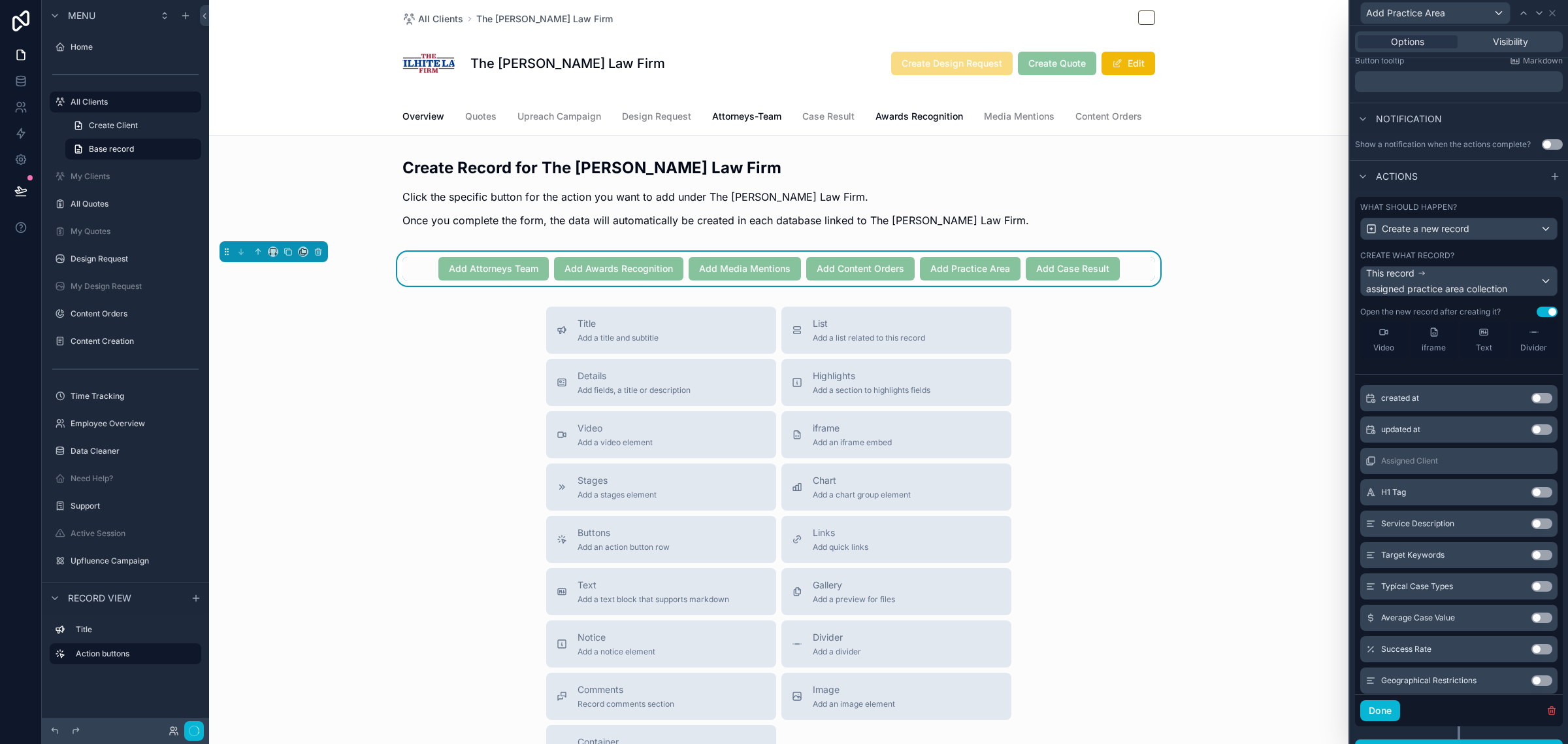
scroll to position [371, 0]
click at [1531, 465] on button "Use setting" at bounding box center [1541, 460] width 21 height 10
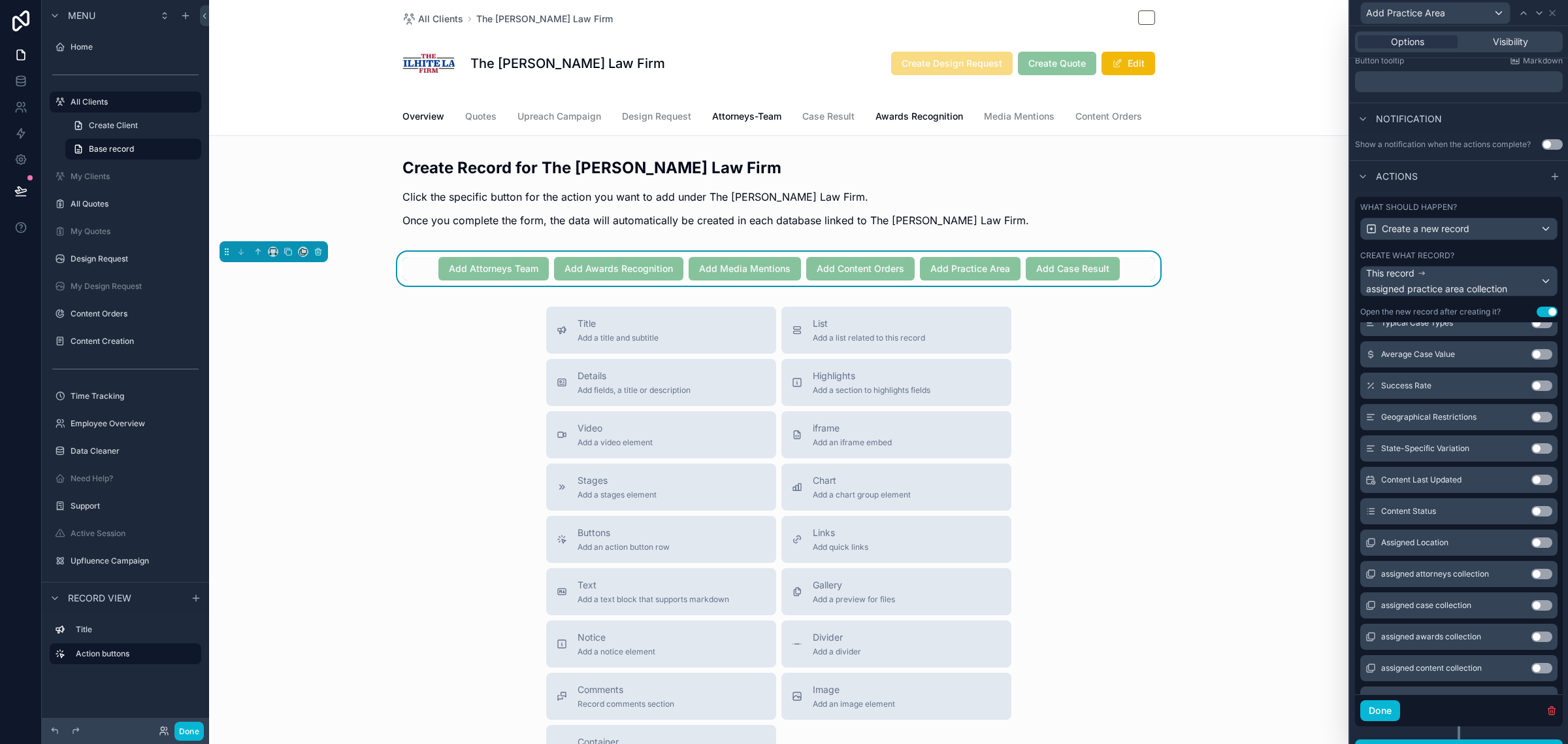
scroll to position [635, 0]
click at [1531, 515] on button "Use setting" at bounding box center [1541, 510] width 21 height 10
click at [1531, 546] on button "Use setting" at bounding box center [1541, 541] width 21 height 10
click at [1531, 577] on button "Use setting" at bounding box center [1541, 572] width 21 height 10
click at [1531, 609] on button "Use setting" at bounding box center [1541, 604] width 21 height 10
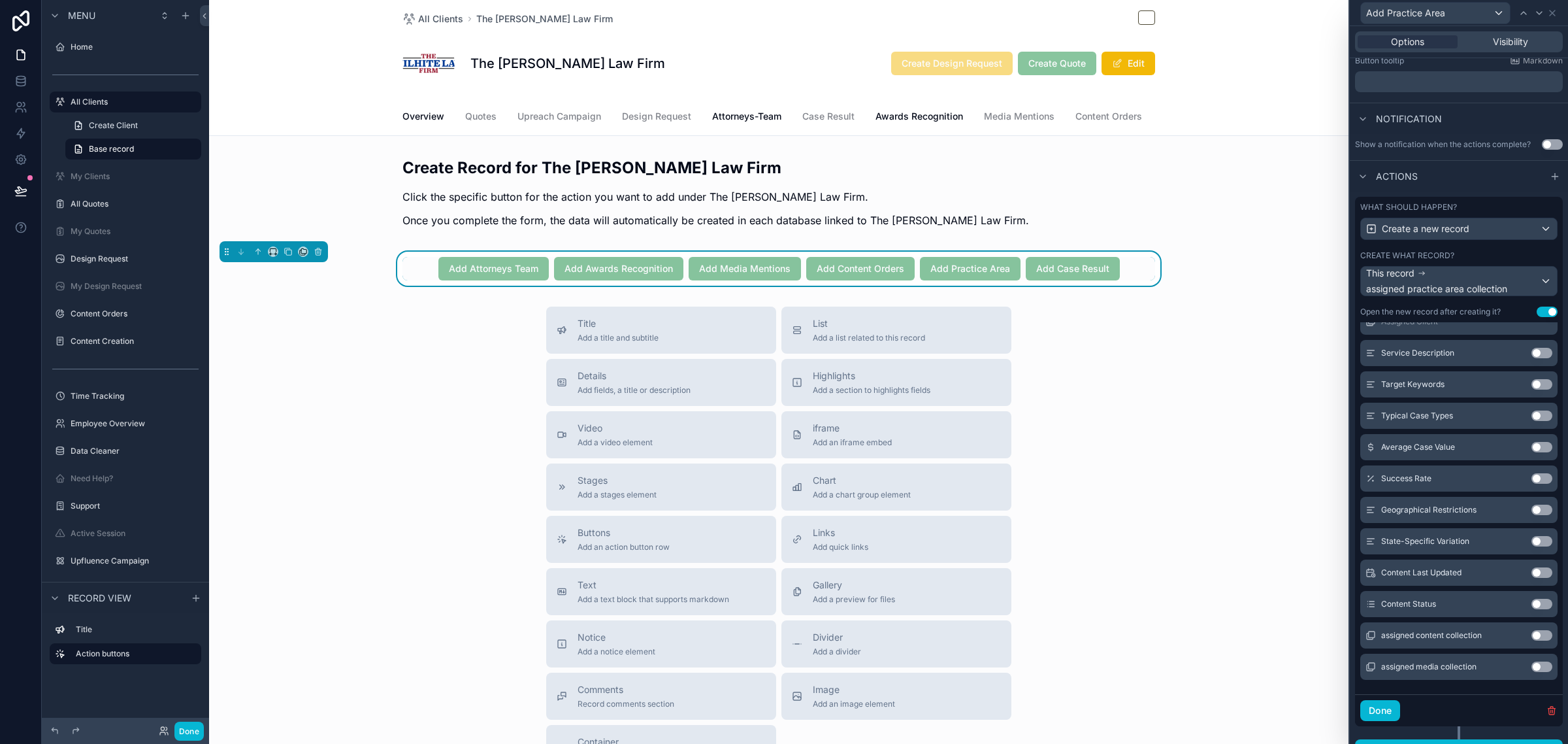
click at [1531, 641] on button "Use setting" at bounding box center [1541, 635] width 21 height 10
click at [1531, 672] on button "Use setting" at bounding box center [1541, 667] width 21 height 10
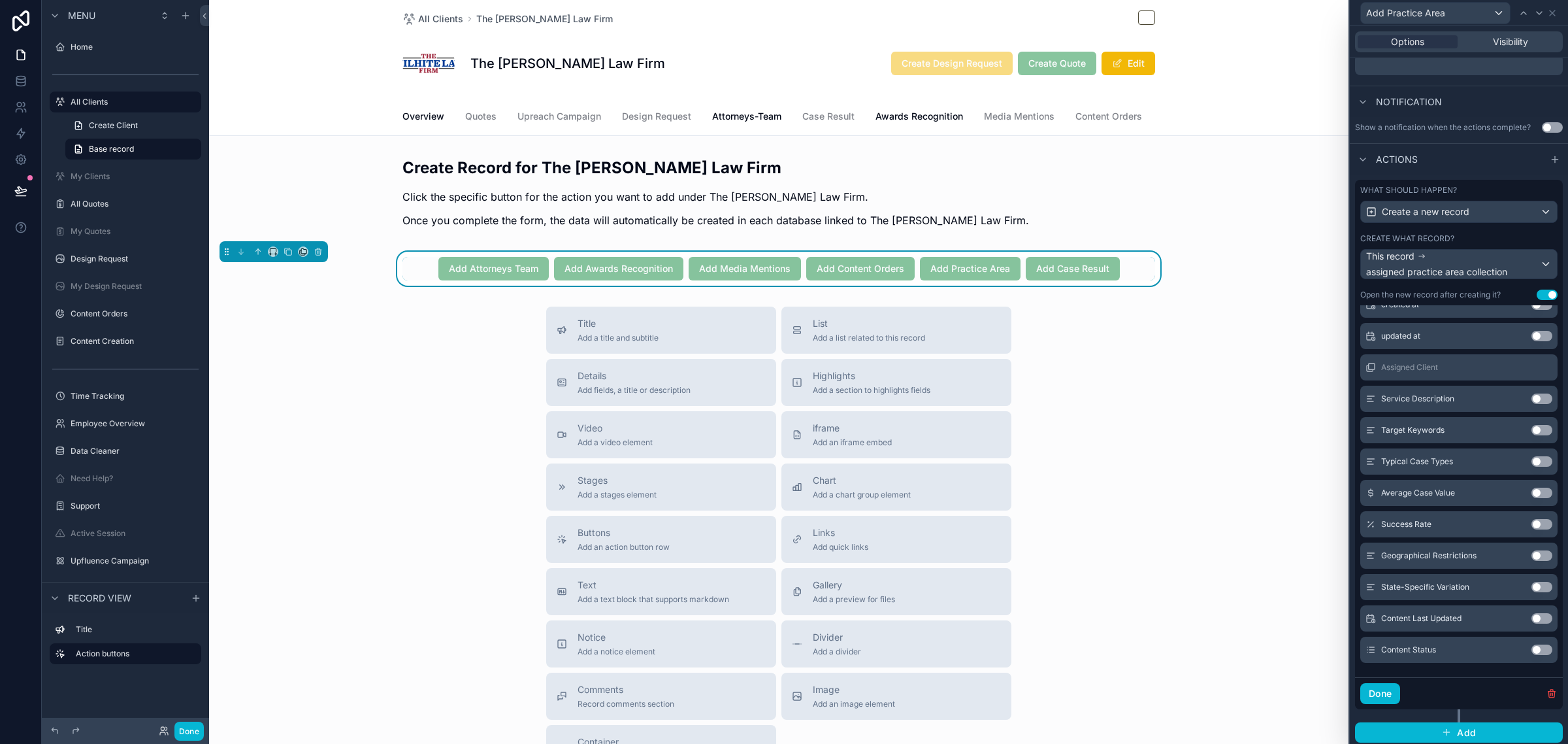
scroll to position [359, 0]
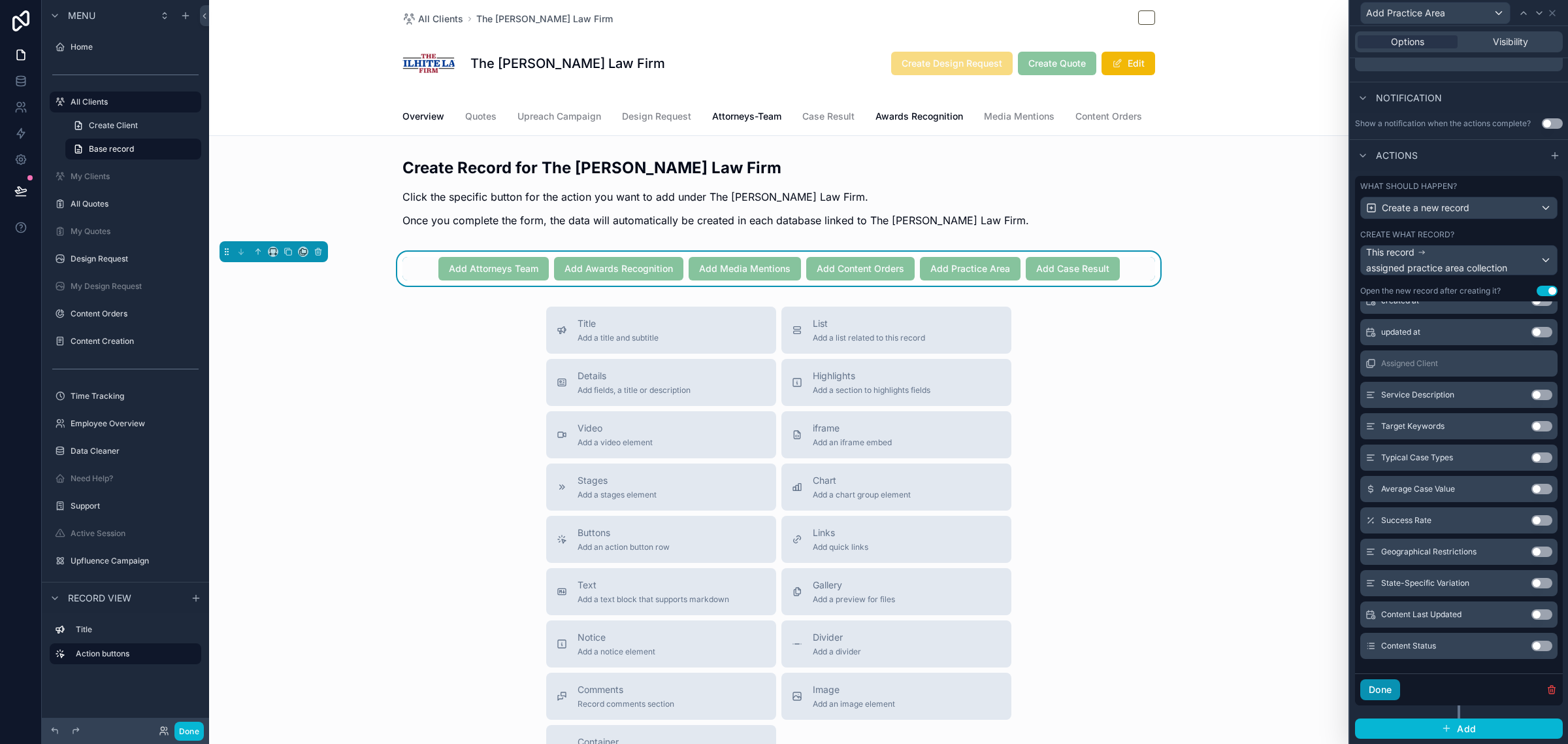
click at [1381, 688] on button "Done" at bounding box center [1380, 689] width 40 height 21
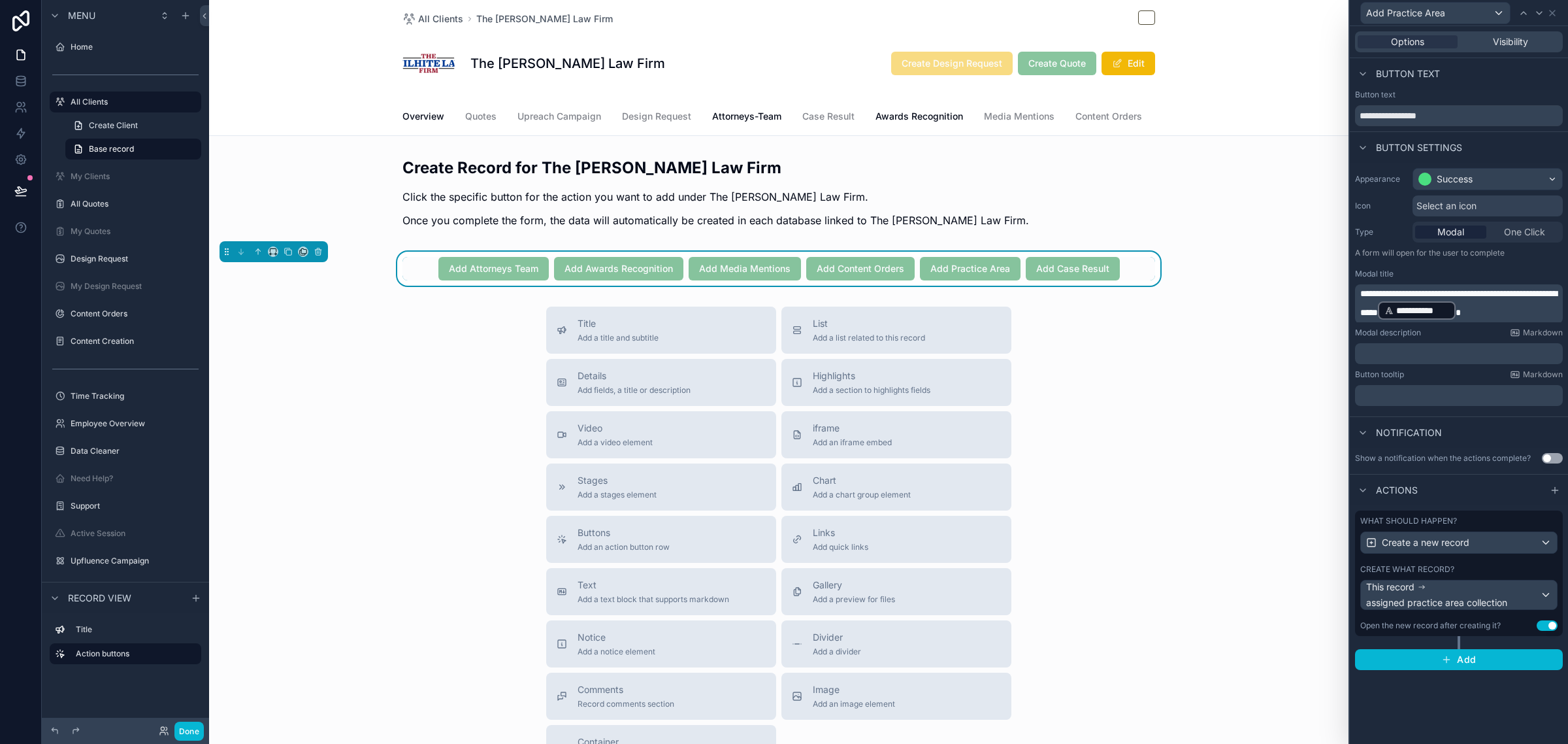
click at [1527, 566] on div "Create what record?" at bounding box center [1459, 569] width 198 height 10
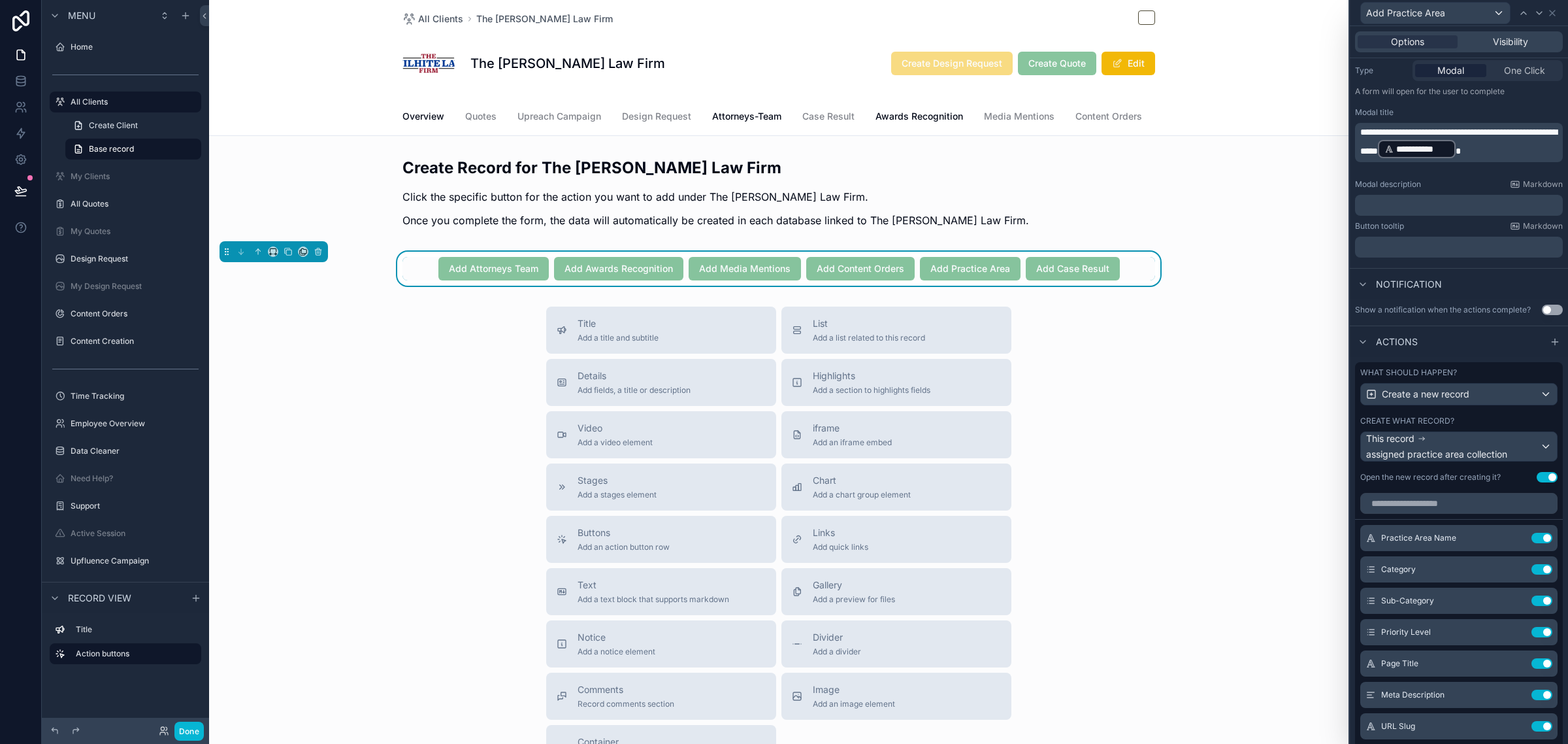
scroll to position [164, 0]
click at [1510, 541] on icon at bounding box center [1516, 536] width 10 height 10
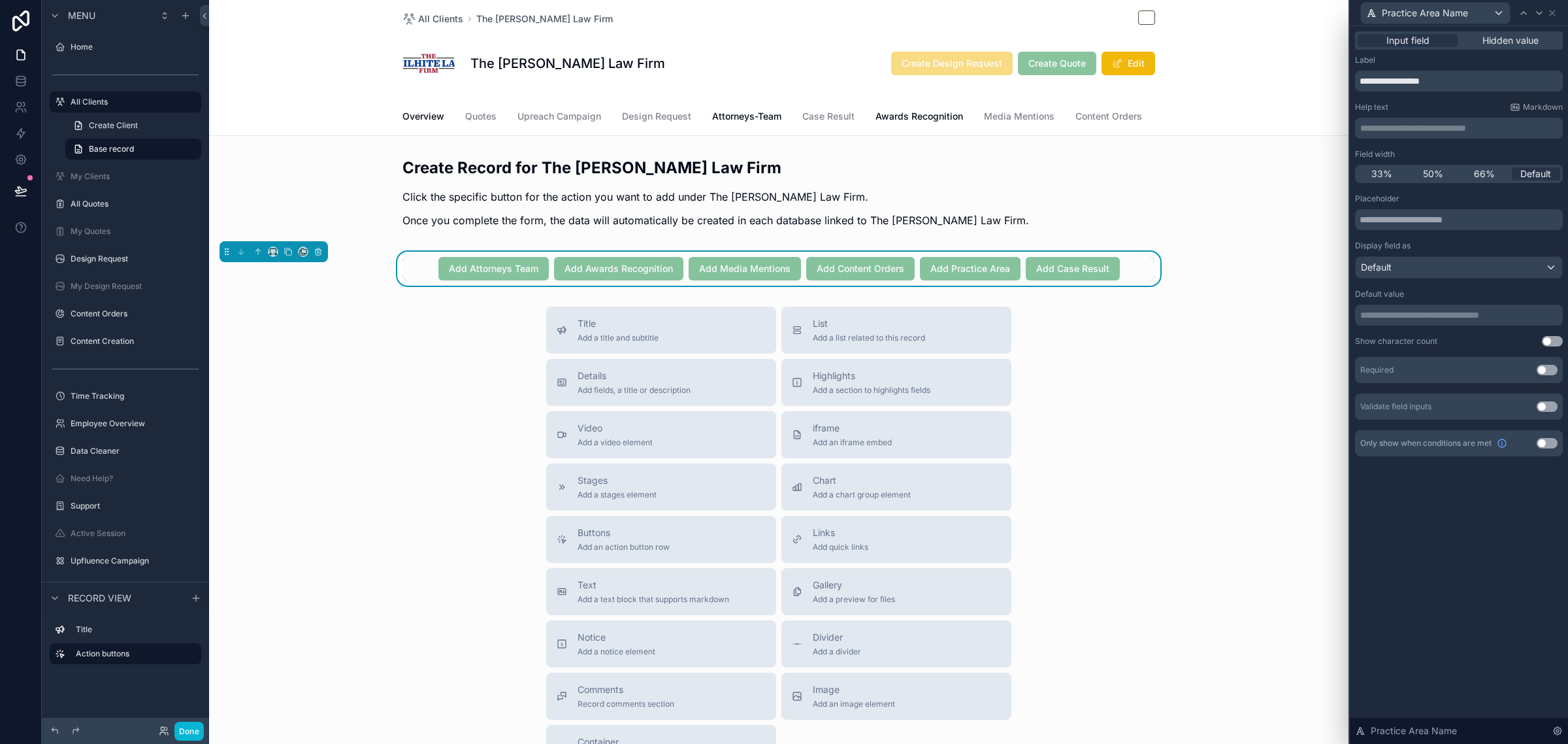
click at [1124, 280] on div "Add Attorneys Team Add Awards Recognition Add Media Mentions Add Content Orders…" at bounding box center [778, 268] width 753 height 24
click at [1554, 13] on icon at bounding box center [1553, 13] width 10 height 10
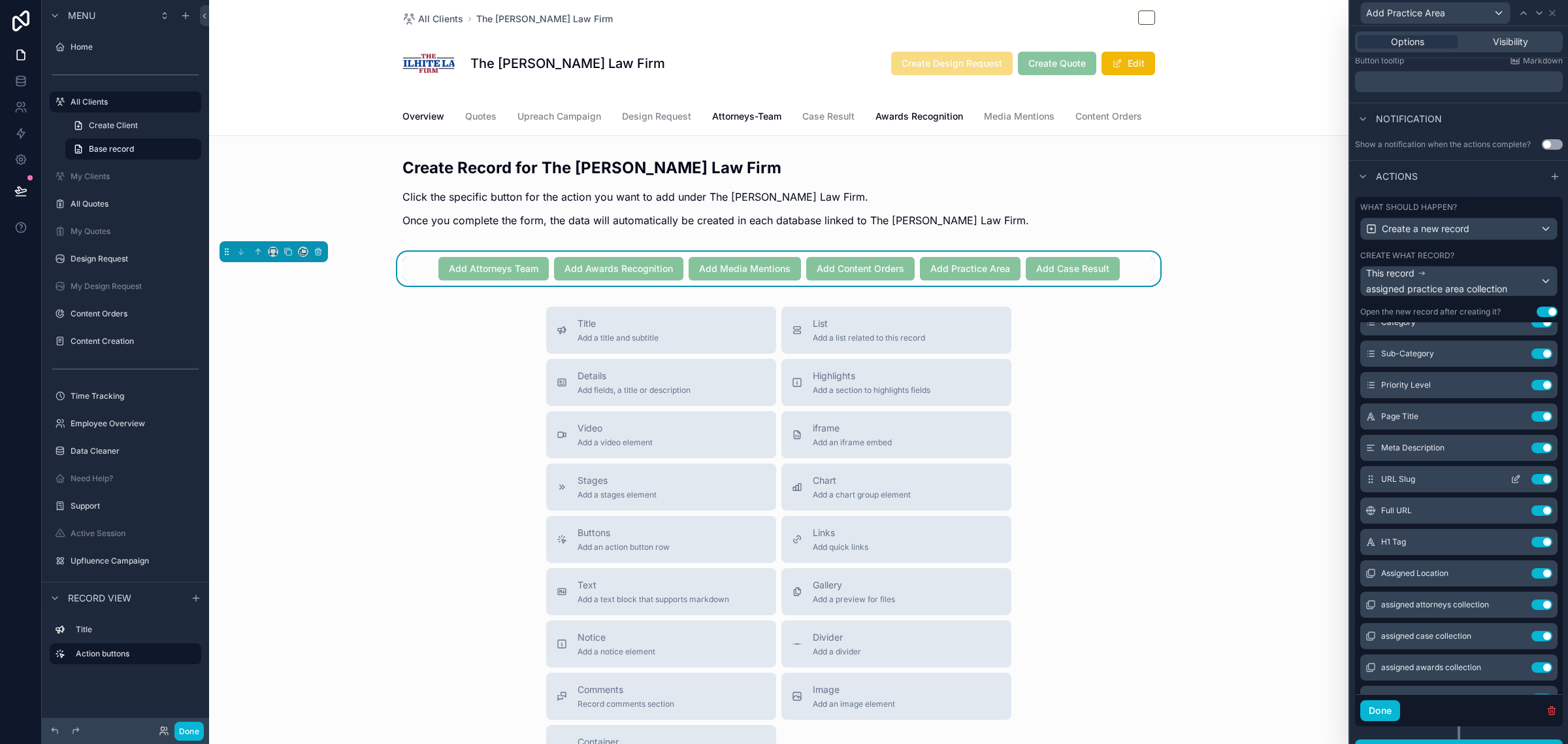
scroll to position [0, 0]
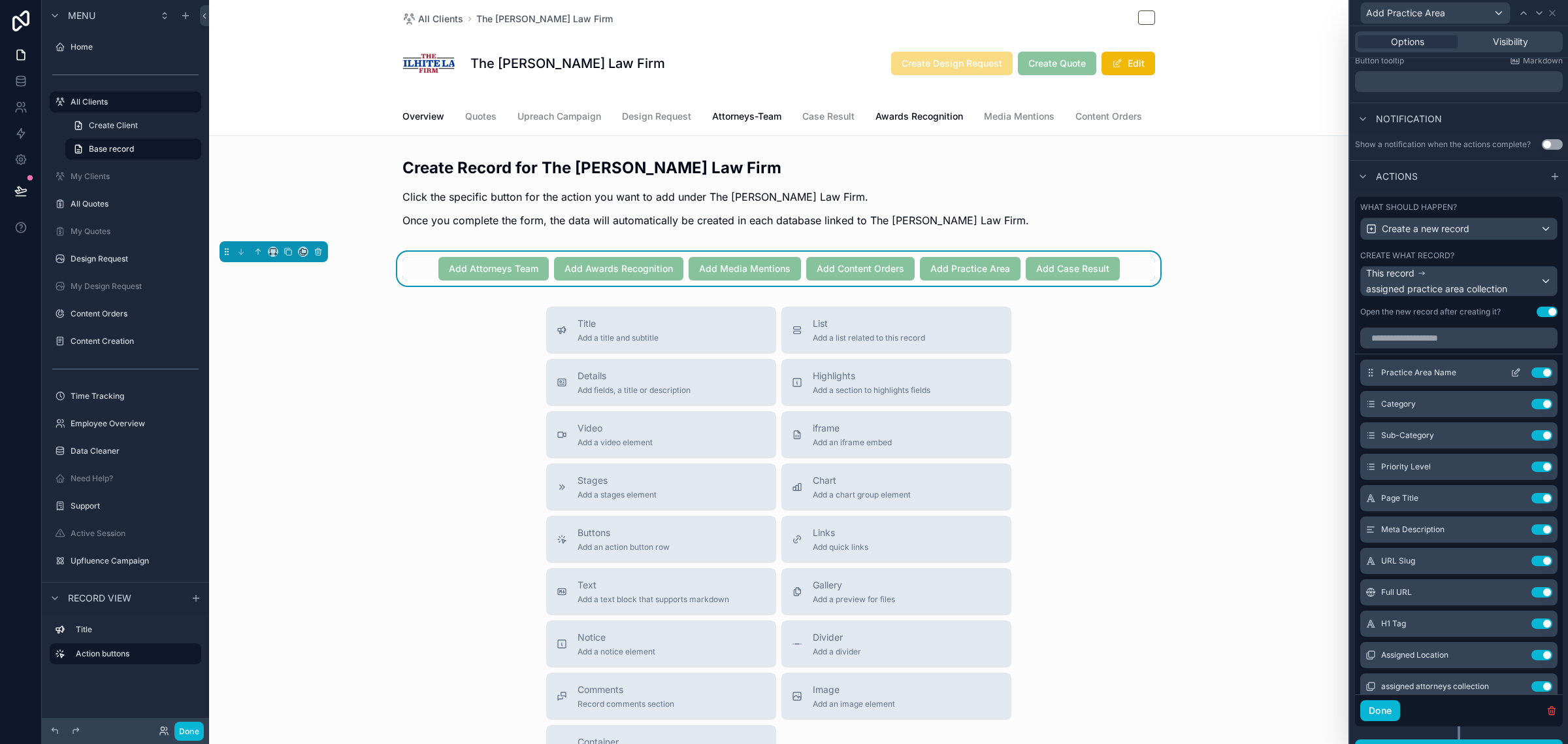
click at [1510, 378] on icon at bounding box center [1516, 372] width 10 height 10
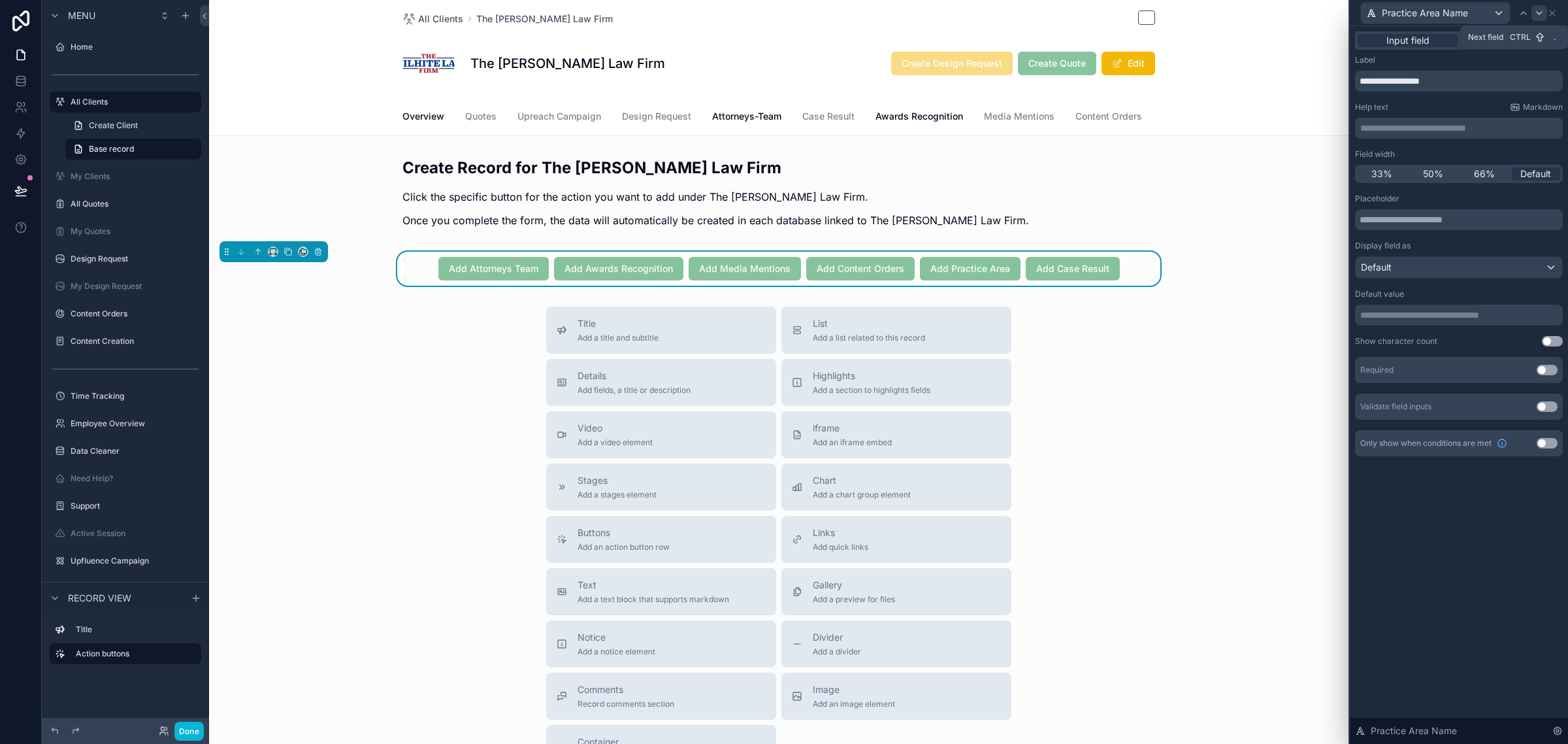
click at [1536, 13] on icon at bounding box center [1539, 13] width 10 height 10
click at [1442, 265] on div "Default" at bounding box center [1459, 267] width 206 height 21
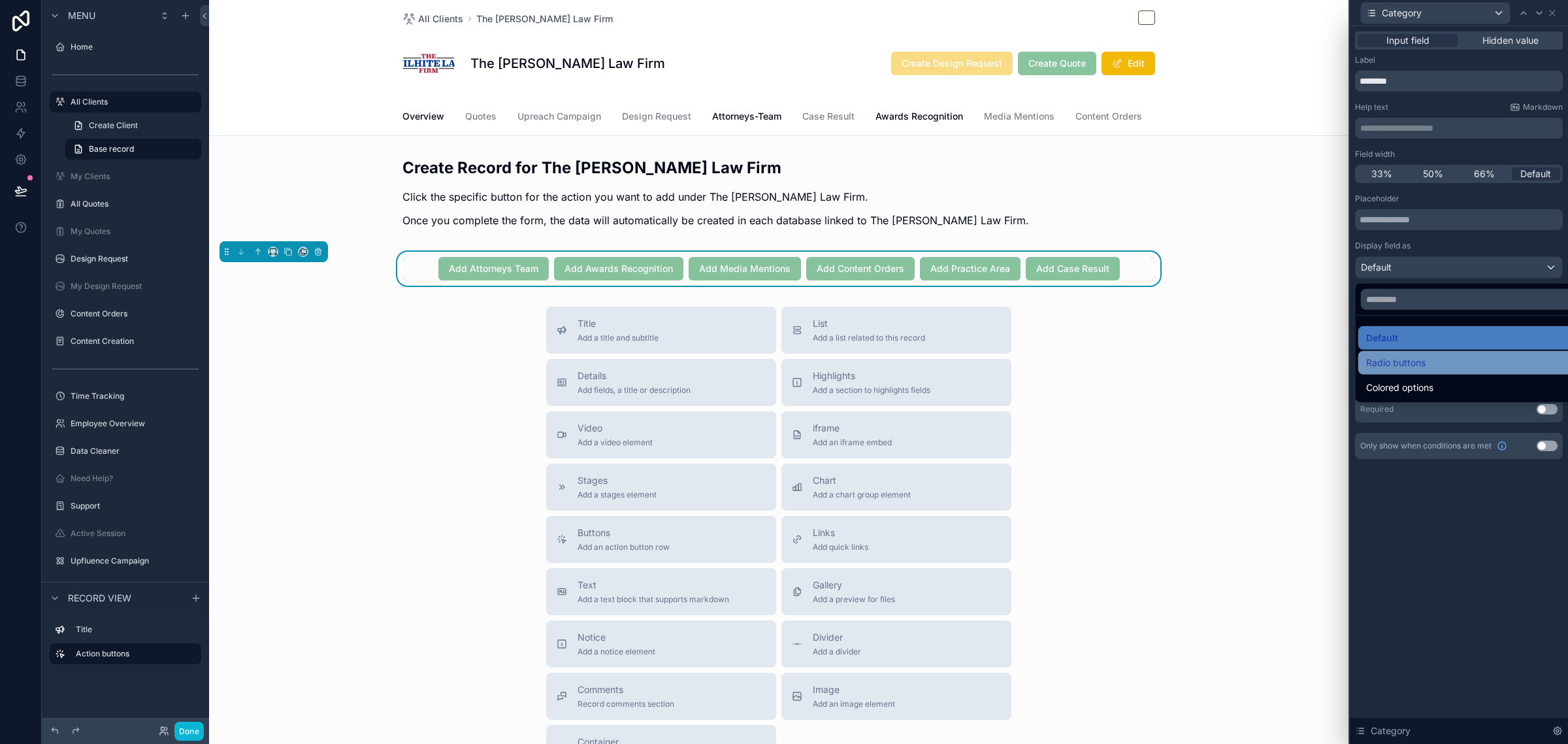
click at [1392, 360] on span "Radio buttons" at bounding box center [1395, 362] width 60 height 15
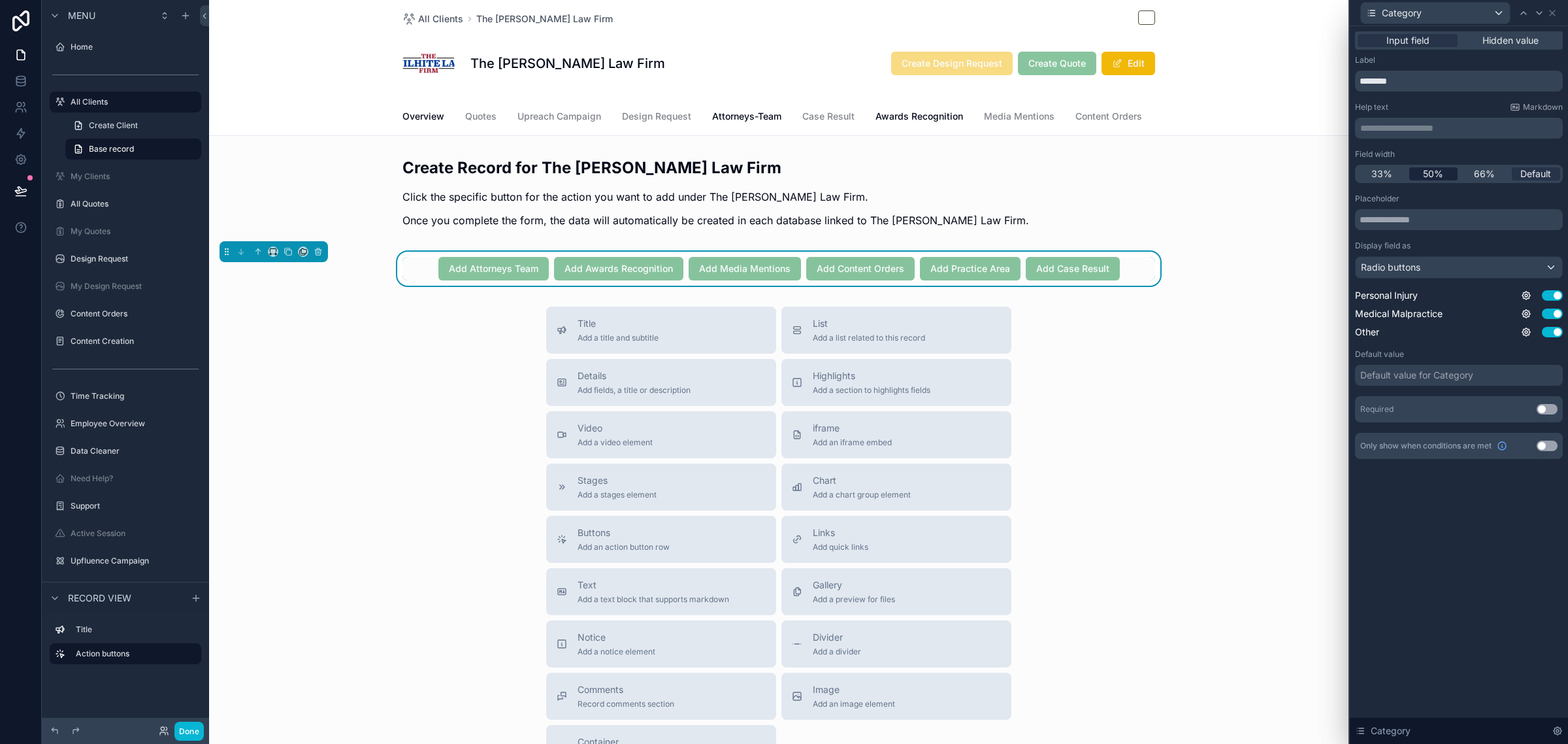
click at [1435, 171] on span "50%" at bounding box center [1432, 174] width 20 height 13
click at [1540, 13] on icon at bounding box center [1539, 13] width 5 height 3
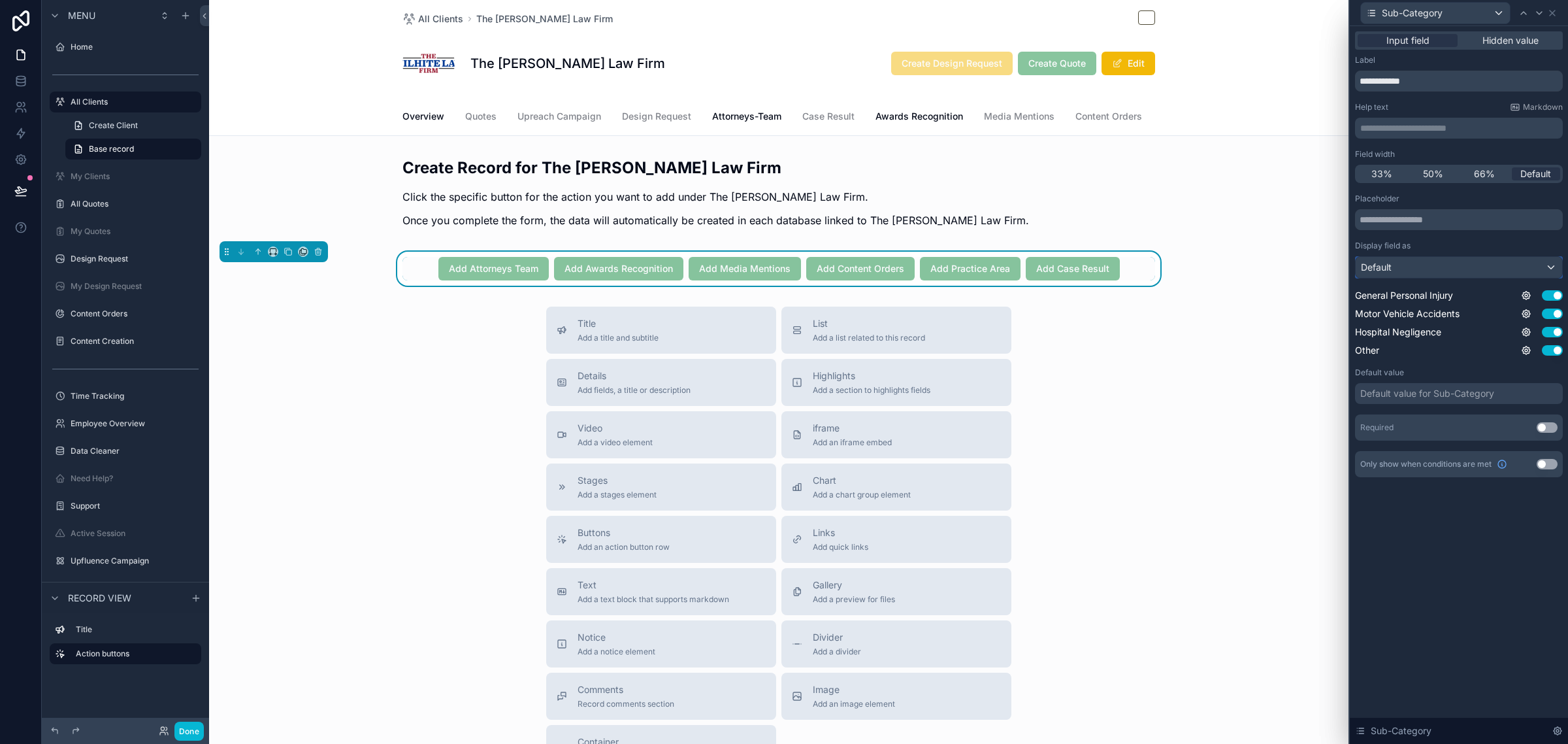
click at [1411, 263] on div "Default" at bounding box center [1459, 267] width 206 height 21
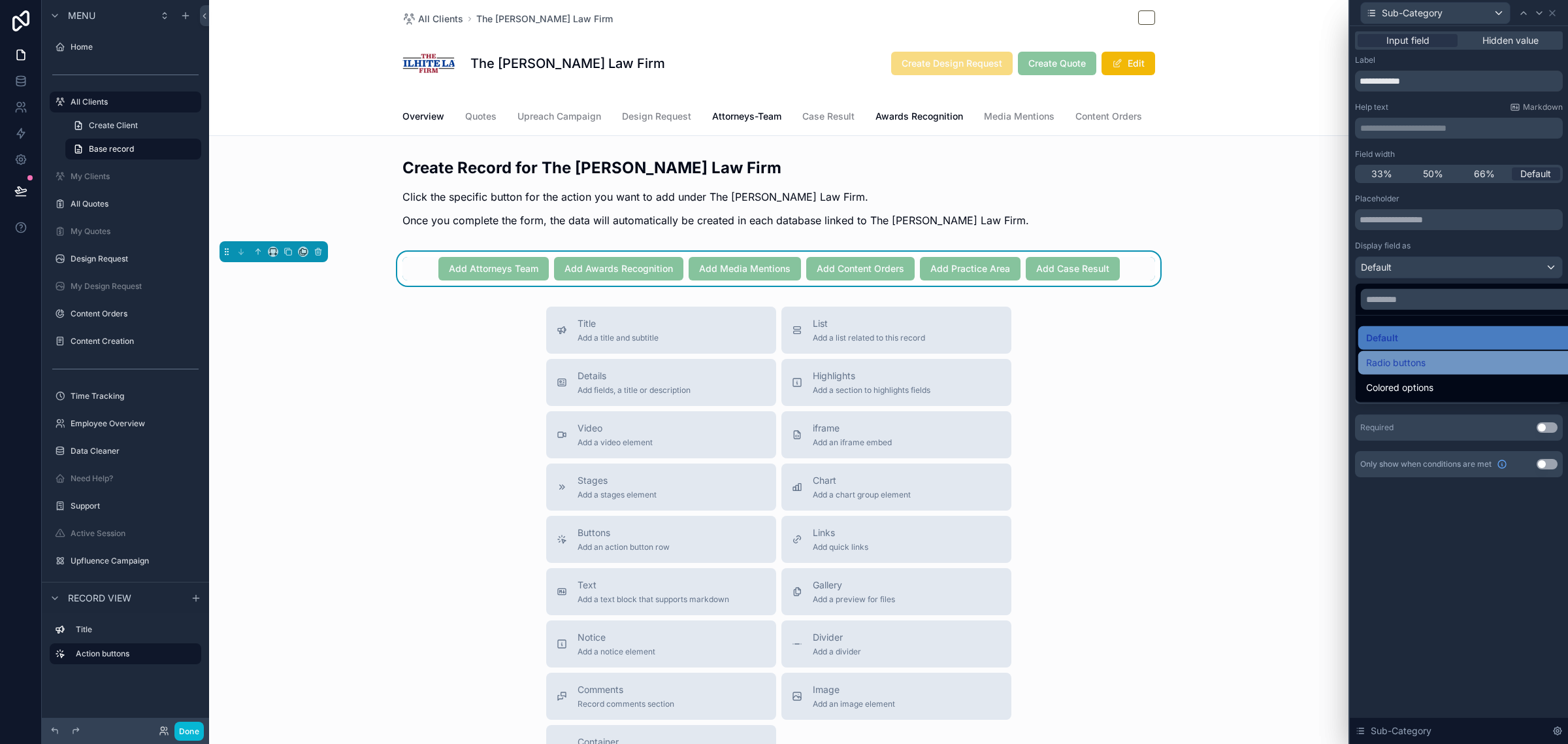
click at [1387, 358] on span "Radio buttons" at bounding box center [1395, 362] width 60 height 15
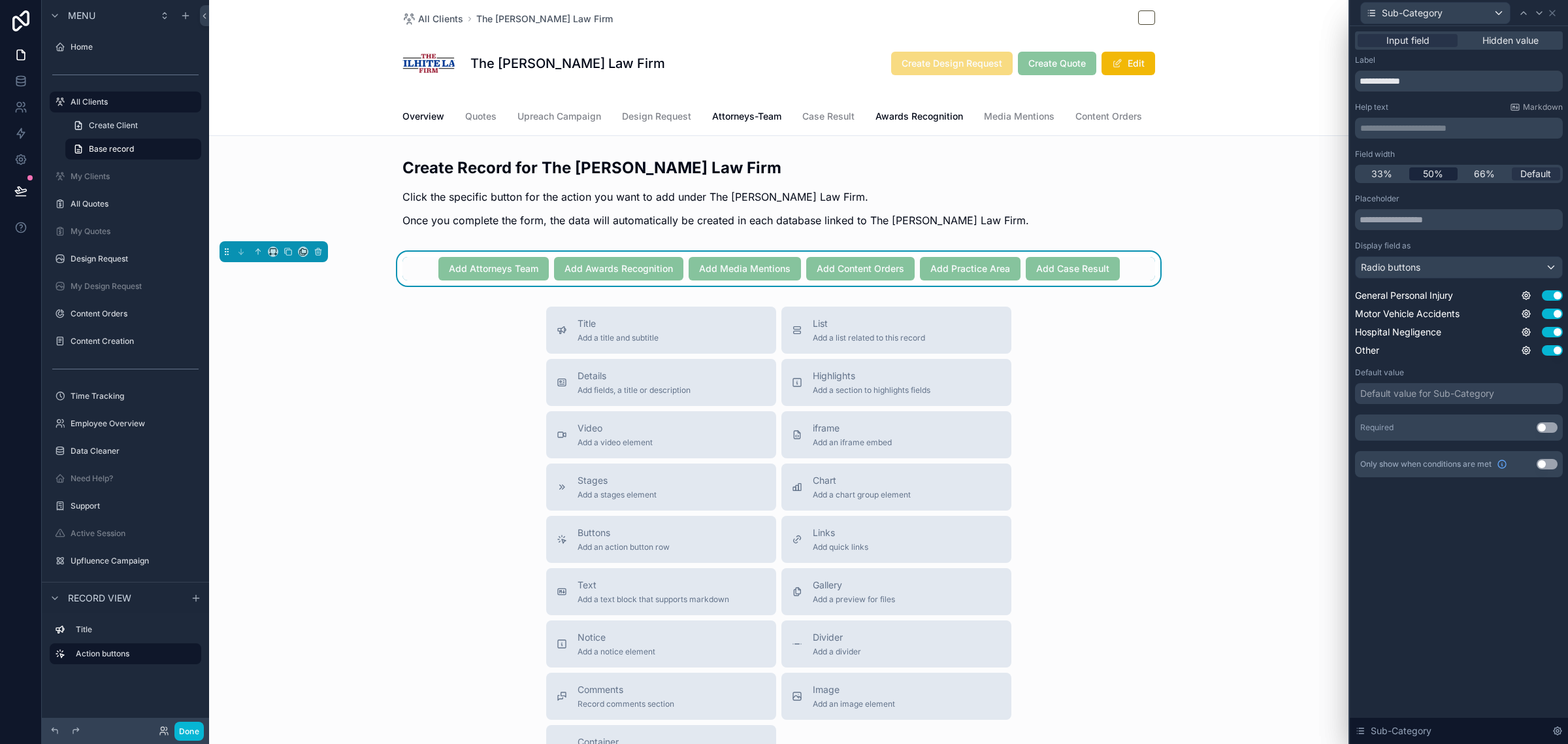
click at [1441, 172] on span "50%" at bounding box center [1432, 174] width 20 height 13
click at [1536, 7] on div at bounding box center [1539, 13] width 15 height 15
click at [1406, 275] on div "Default" at bounding box center [1459, 267] width 206 height 21
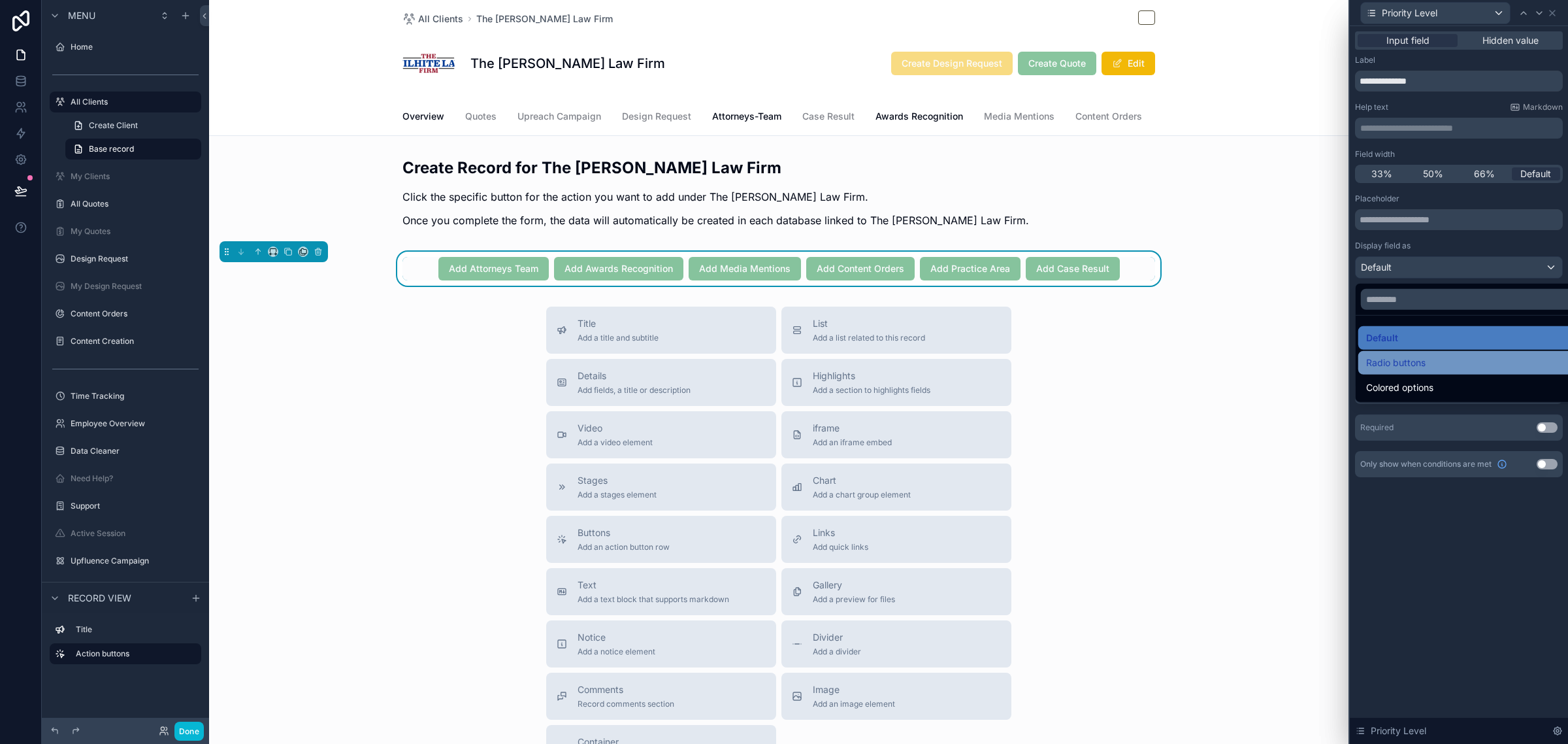
click at [1393, 363] on span "Radio buttons" at bounding box center [1395, 362] width 60 height 15
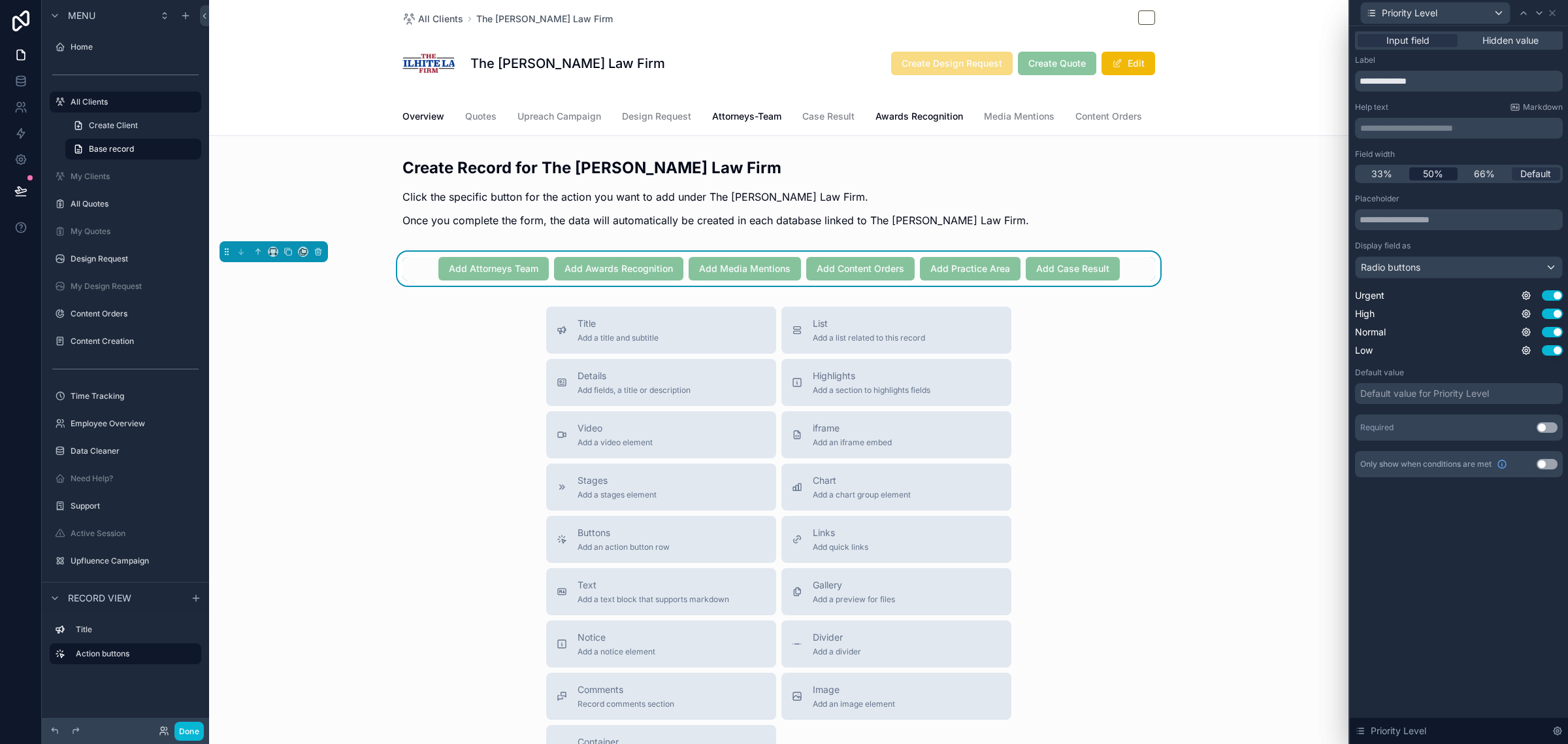
click at [1438, 175] on span "50%" at bounding box center [1432, 174] width 20 height 13
click at [1539, 9] on icon at bounding box center [1539, 13] width 10 height 10
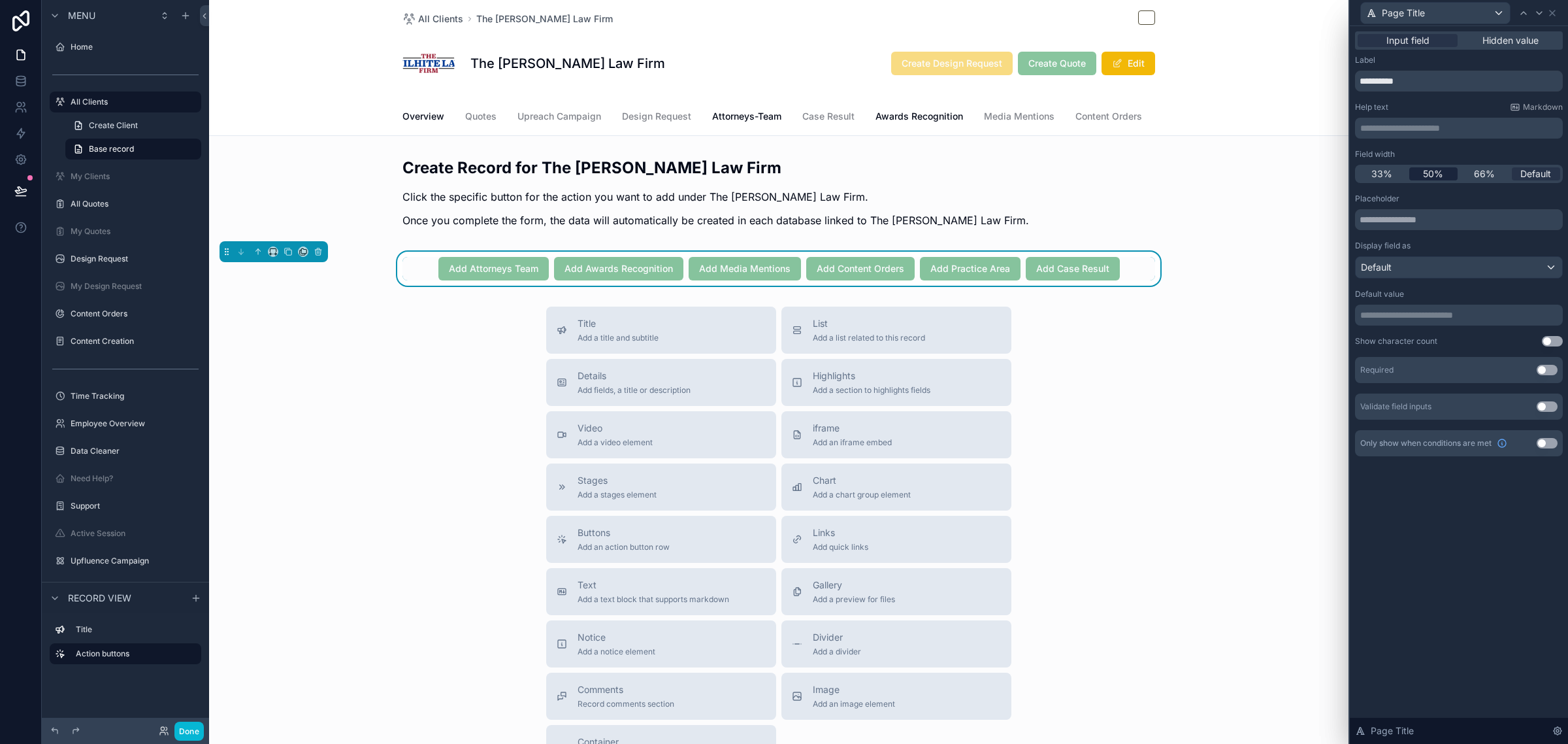
click at [1444, 176] on div "50%" at bounding box center [1434, 174] width 49 height 13
click at [1537, 15] on icon at bounding box center [1539, 13] width 10 height 10
click at [1537, 13] on icon at bounding box center [1539, 13] width 10 height 10
click at [1447, 175] on div "50%" at bounding box center [1434, 174] width 49 height 13
click at [1428, 266] on div "Default" at bounding box center [1459, 267] width 206 height 21
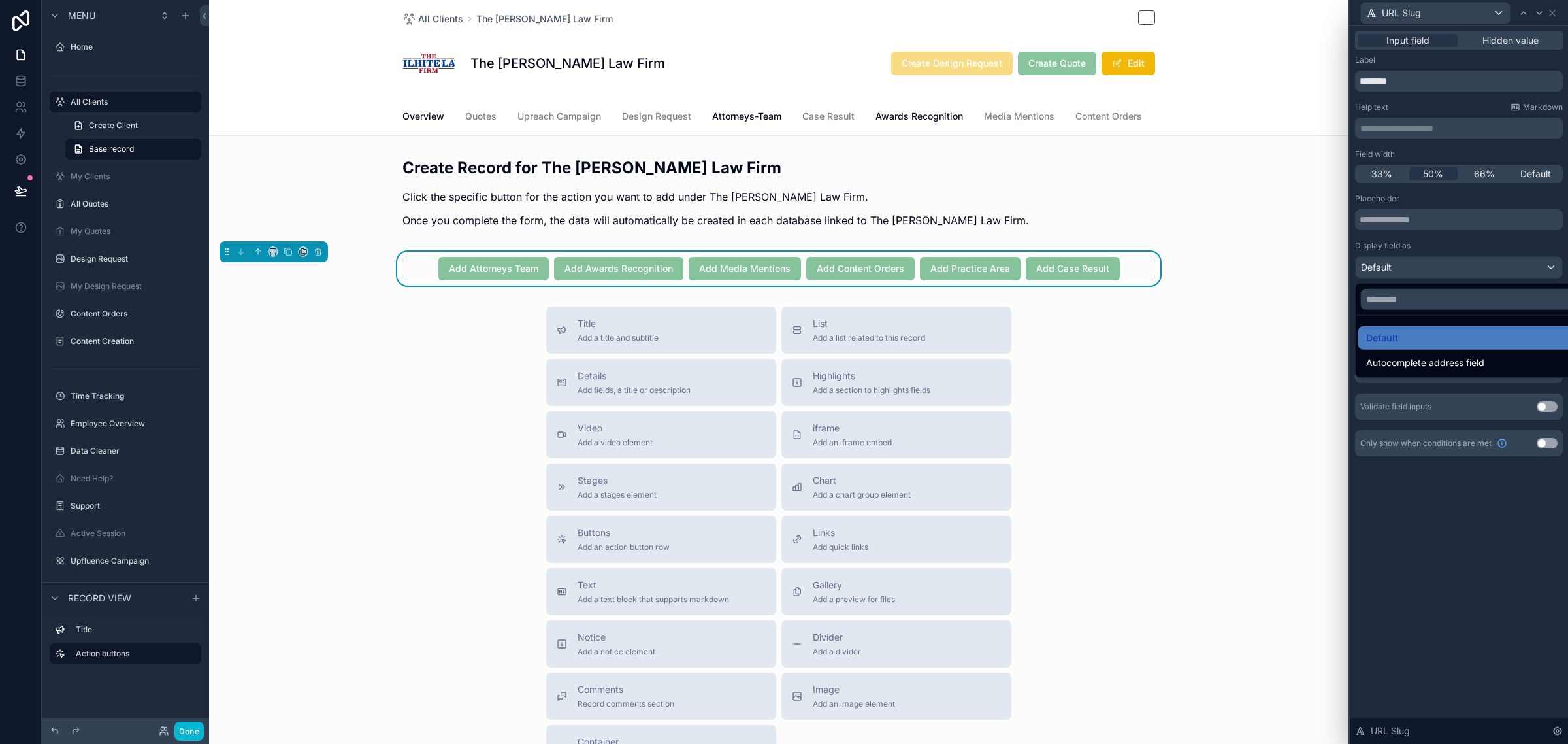
click at [1428, 266] on div at bounding box center [1459, 372] width 218 height 744
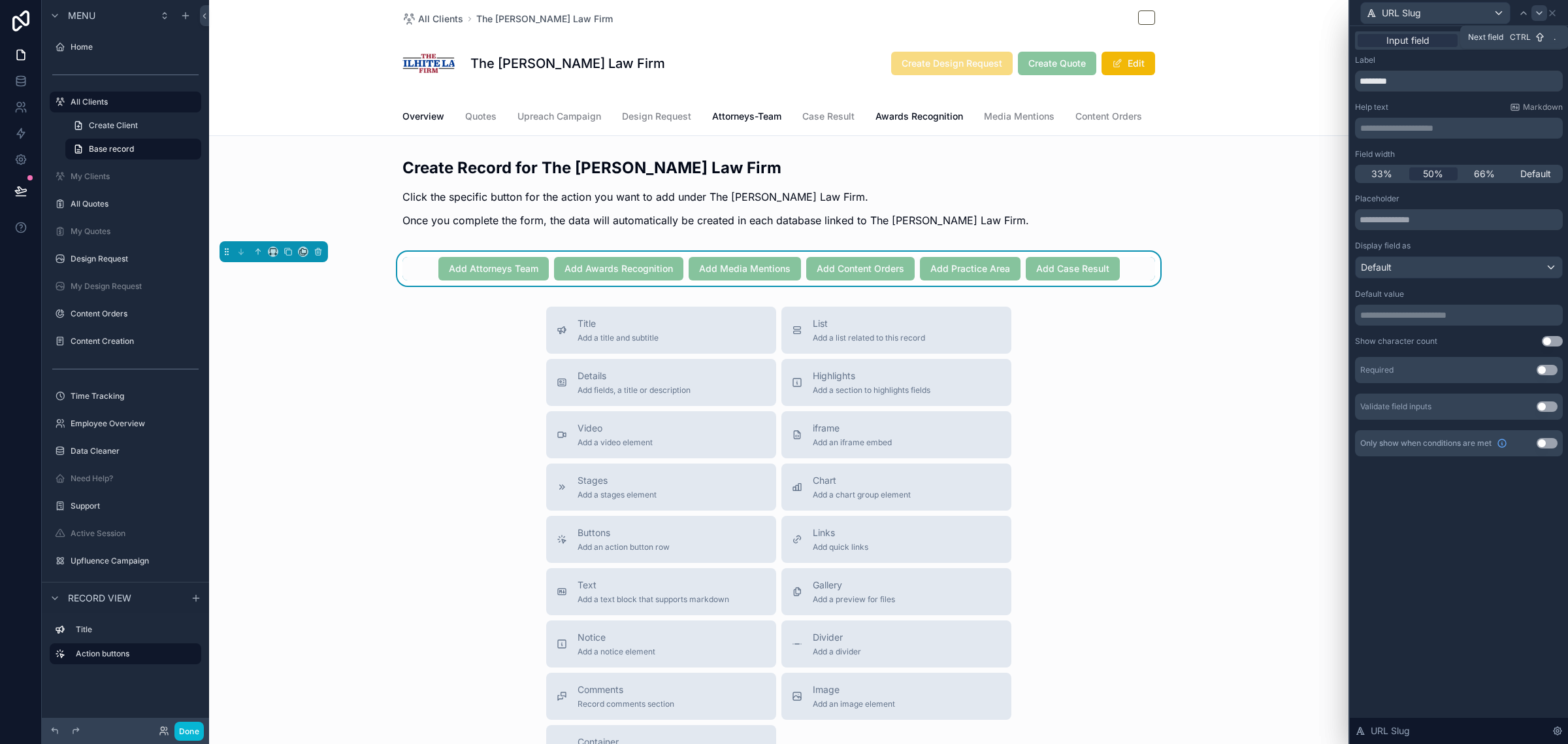
click at [1536, 14] on icon at bounding box center [1539, 13] width 10 height 10
click at [1435, 174] on span "50%" at bounding box center [1432, 174] width 20 height 13
click at [1537, 12] on icon at bounding box center [1539, 13] width 5 height 3
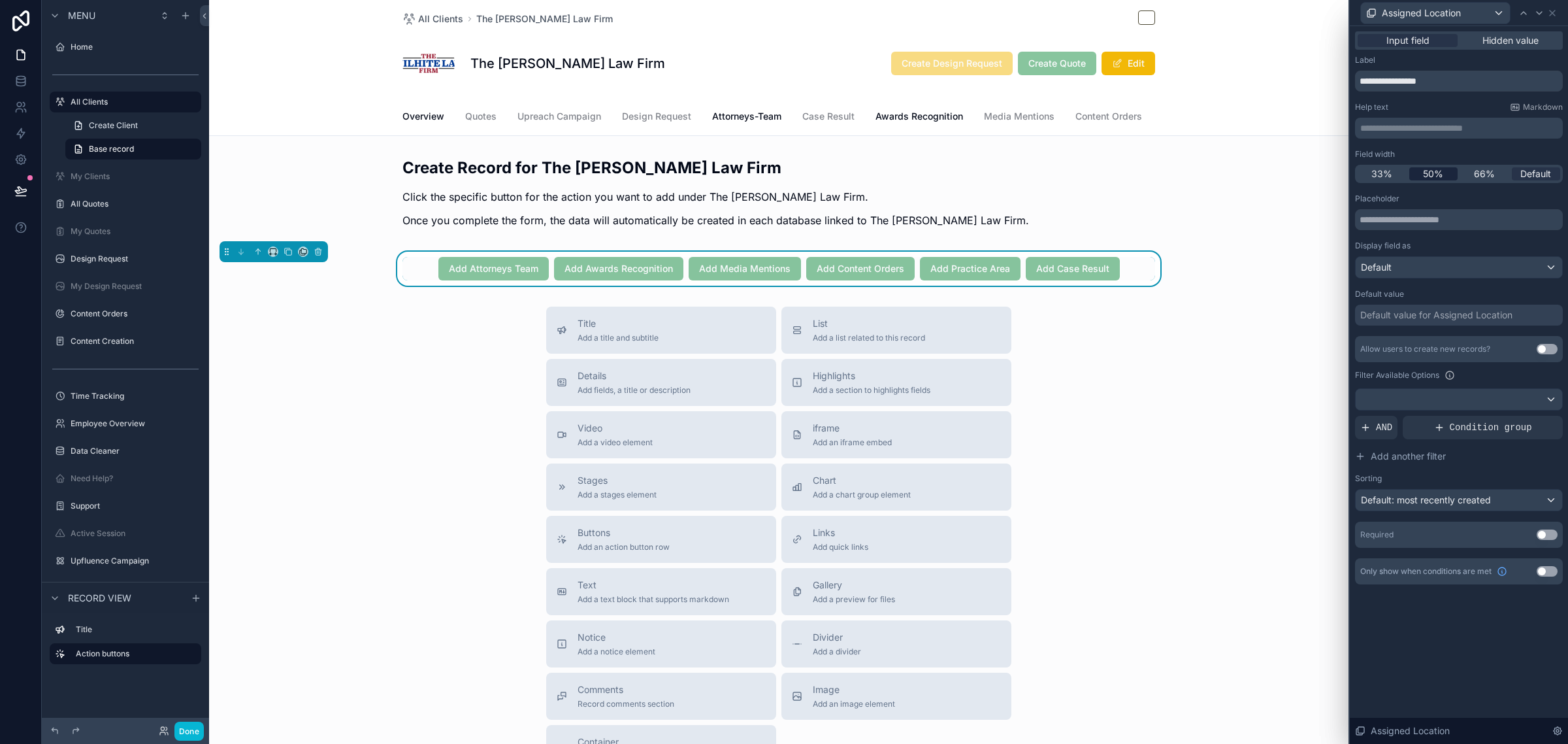
click at [1439, 178] on span "50%" at bounding box center [1432, 174] width 20 height 13
click at [1416, 406] on div at bounding box center [1459, 399] width 206 height 21
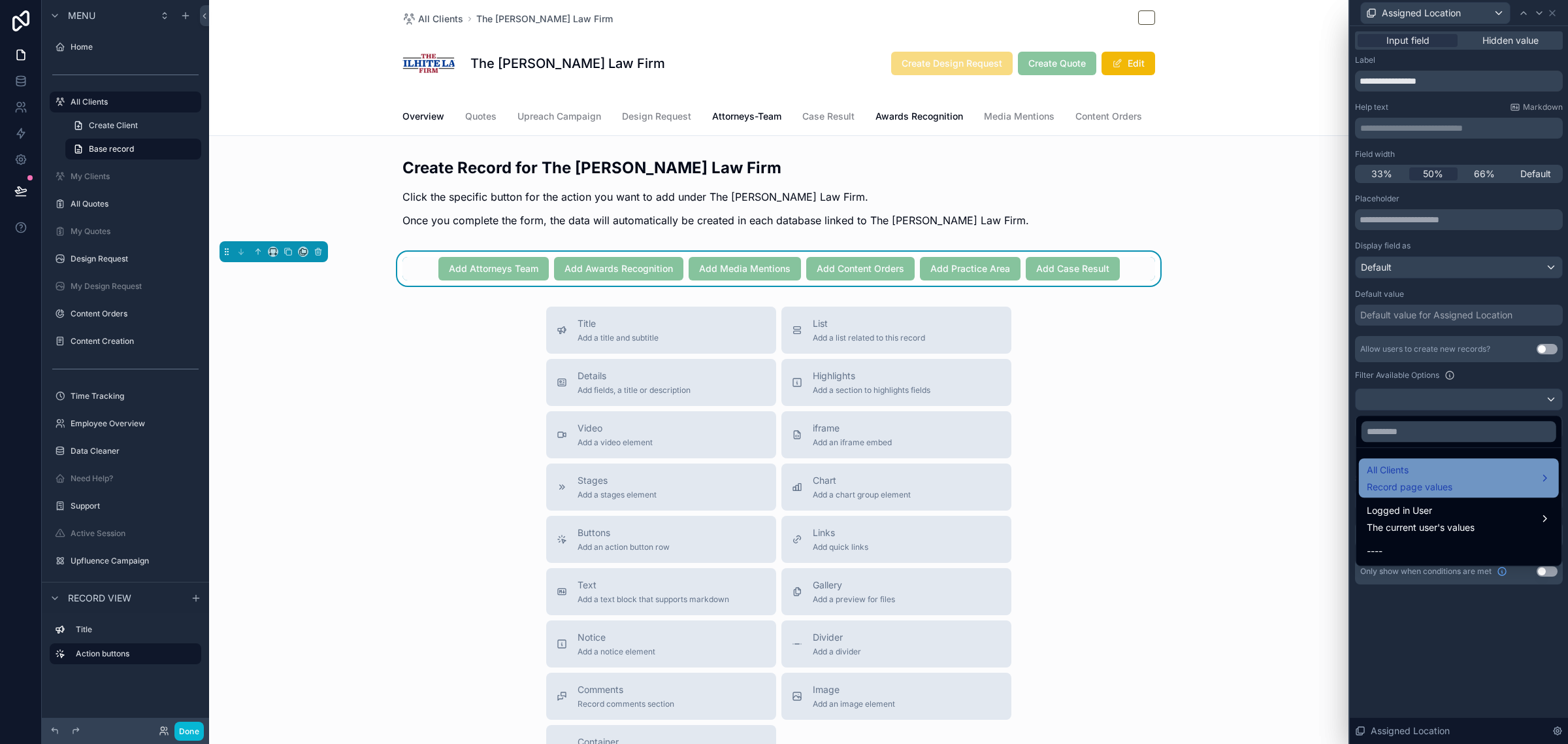
click at [1412, 478] on span "All Clients" at bounding box center [1410, 470] width 86 height 15
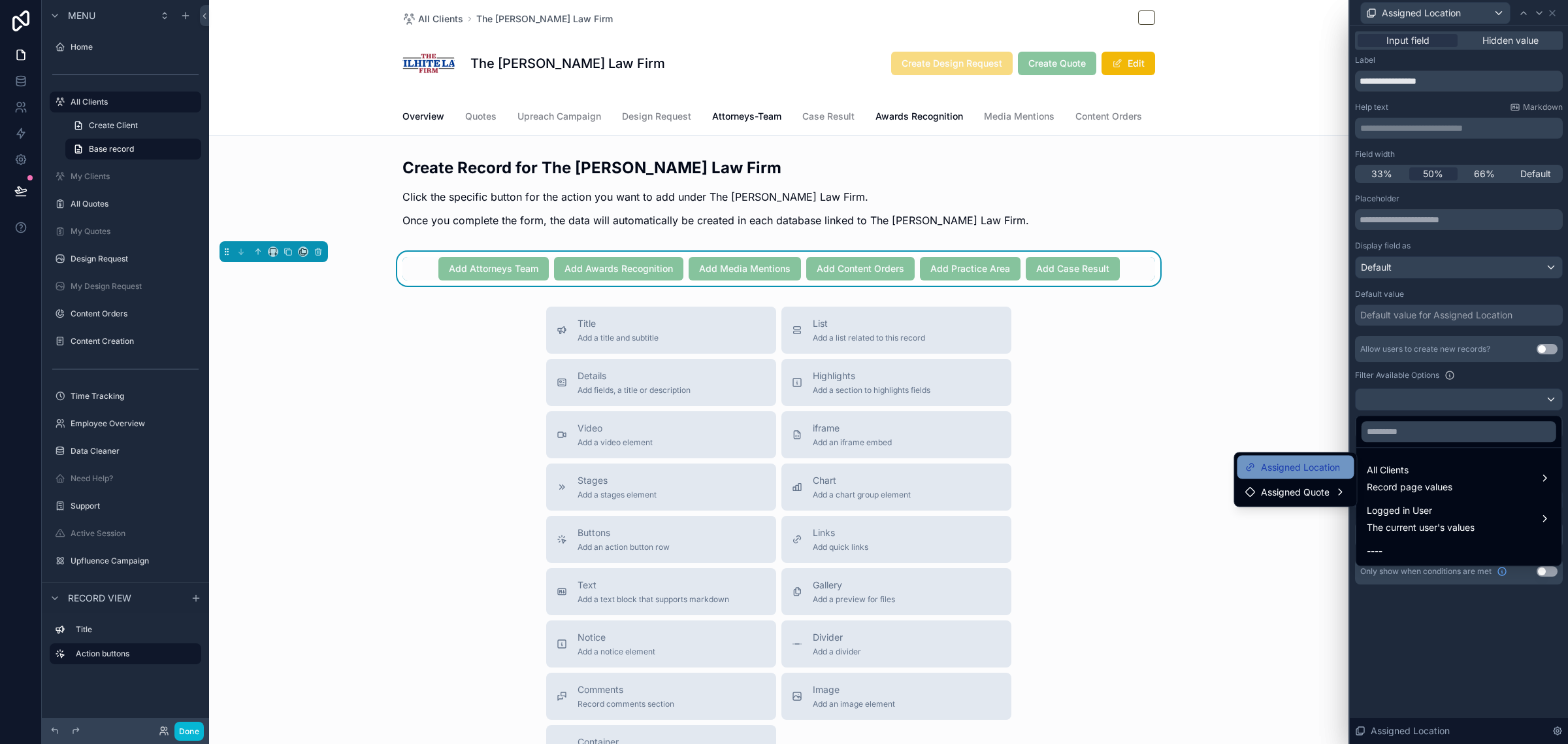
click at [1302, 470] on span "Assigned Location" at bounding box center [1300, 467] width 79 height 15
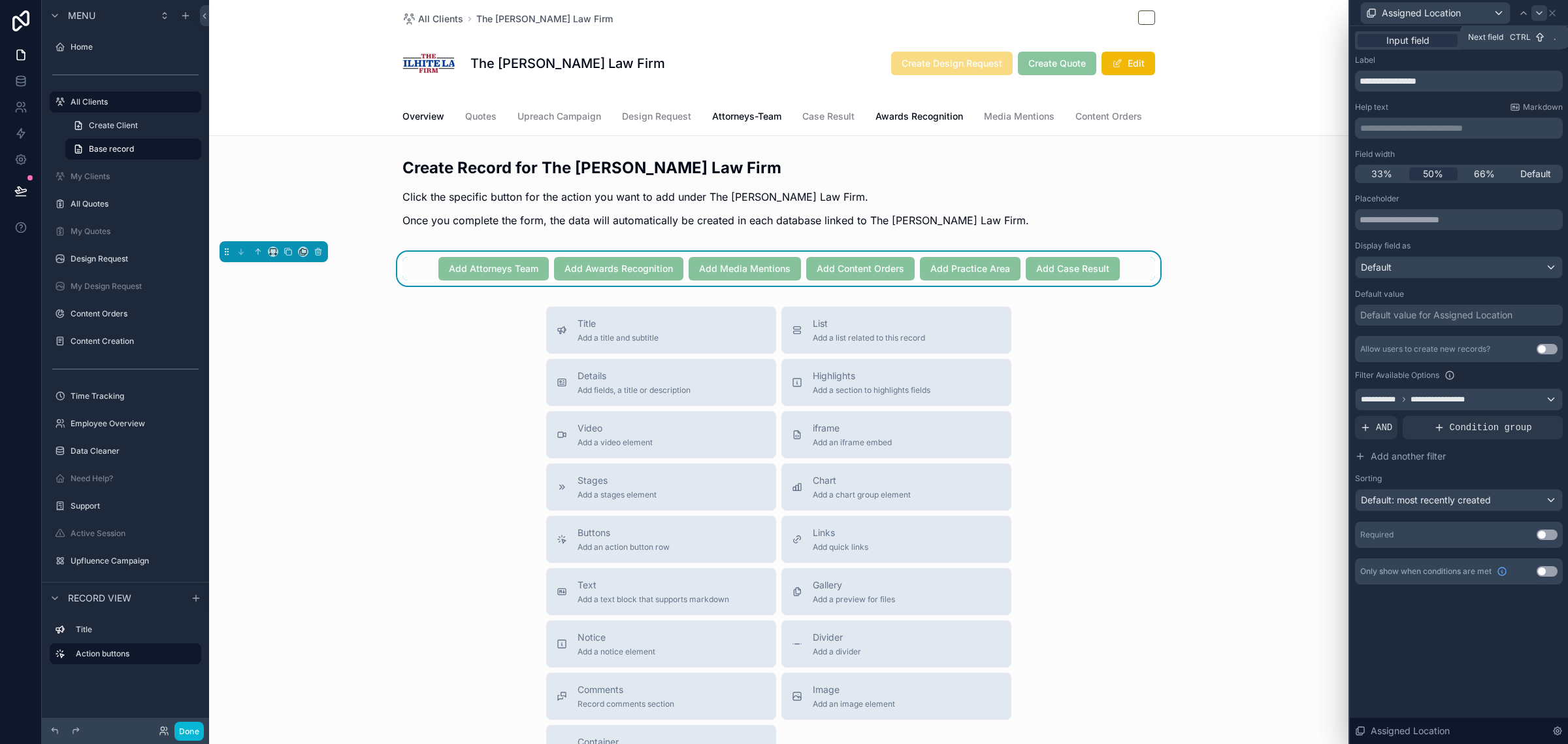
click at [1539, 10] on icon at bounding box center [1539, 13] width 10 height 10
click at [1439, 175] on span "50%" at bounding box center [1432, 174] width 20 height 13
click at [1431, 400] on div at bounding box center [1459, 399] width 206 height 21
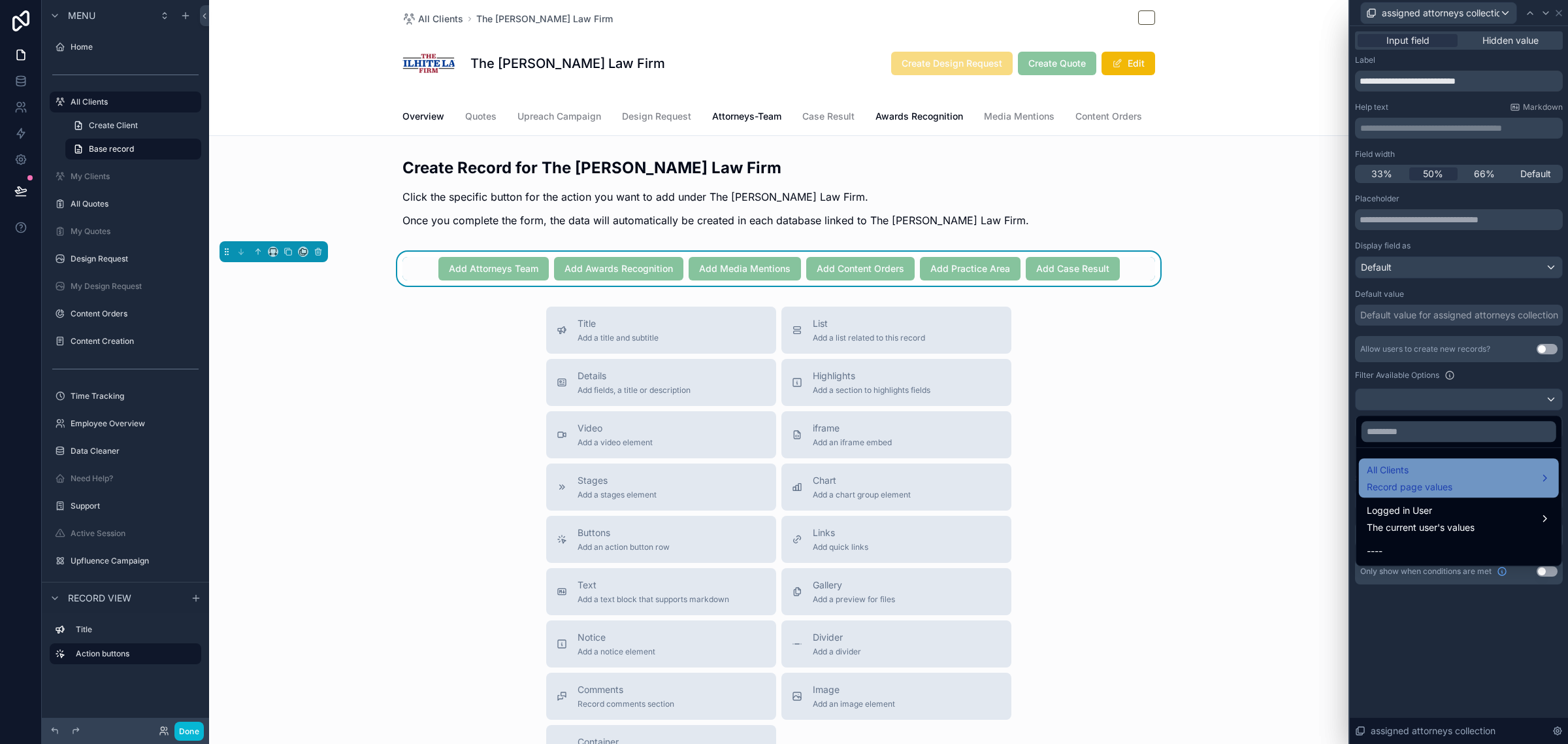
click at [1415, 477] on span "All Clients" at bounding box center [1410, 470] width 86 height 15
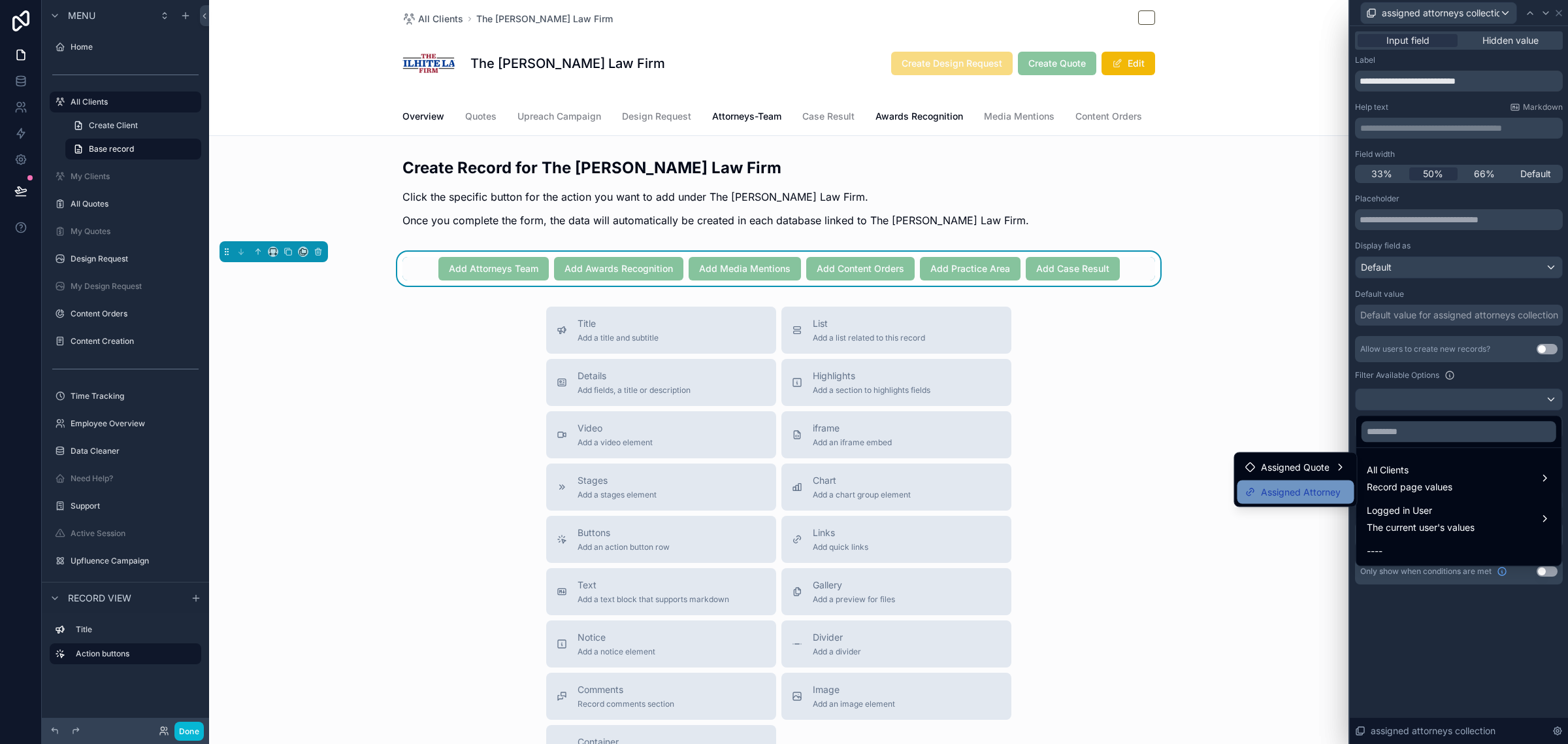
click at [1304, 492] on span "Assigned Attorney" at bounding box center [1301, 492] width 80 height 15
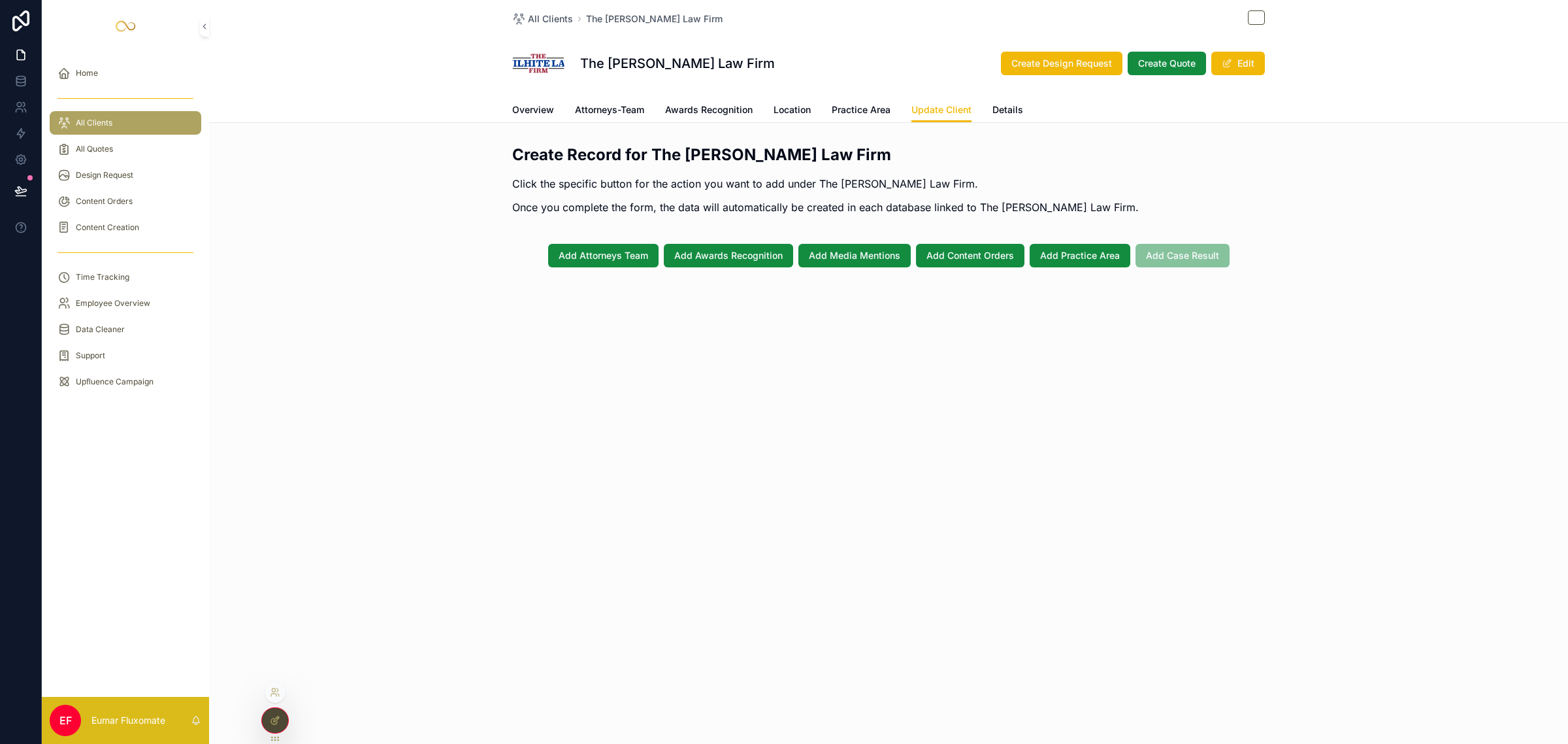
click at [273, 719] on icon at bounding box center [275, 720] width 10 height 10
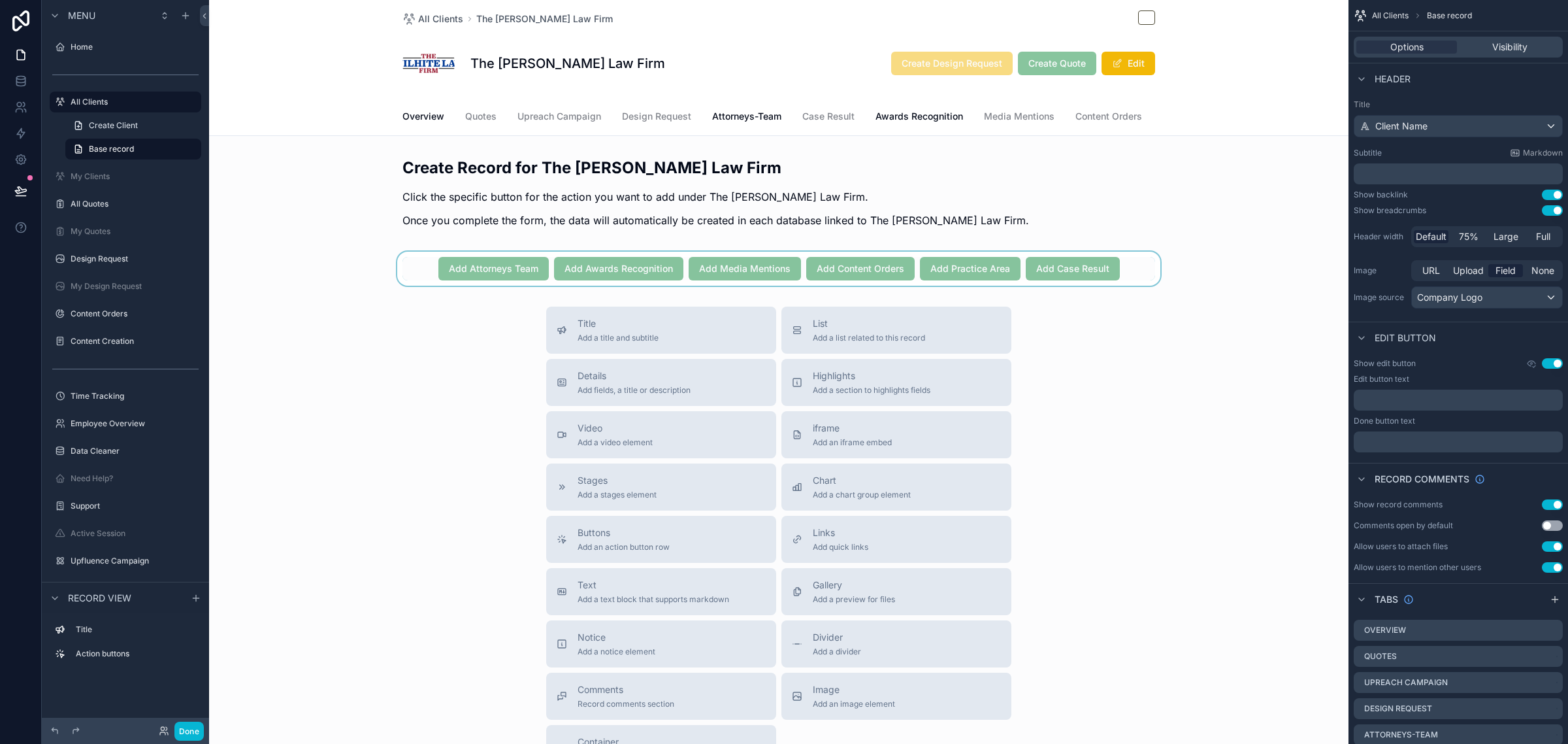
click at [1130, 285] on div "scrollable content" at bounding box center [779, 268] width 1140 height 34
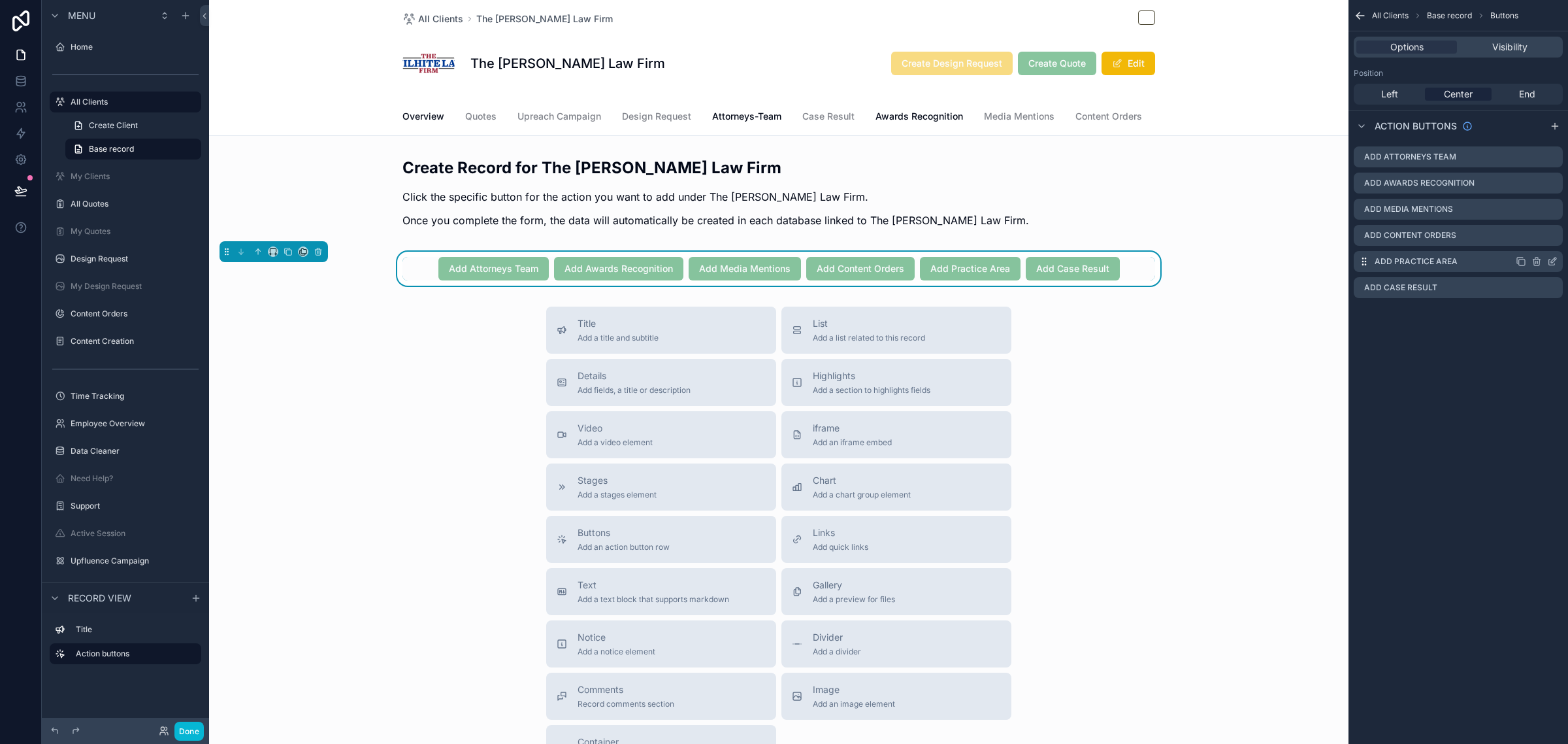
click at [1558, 262] on div "Add Practice Area" at bounding box center [1458, 261] width 209 height 21
click at [1551, 262] on icon "scrollable content" at bounding box center [1553, 260] width 5 height 5
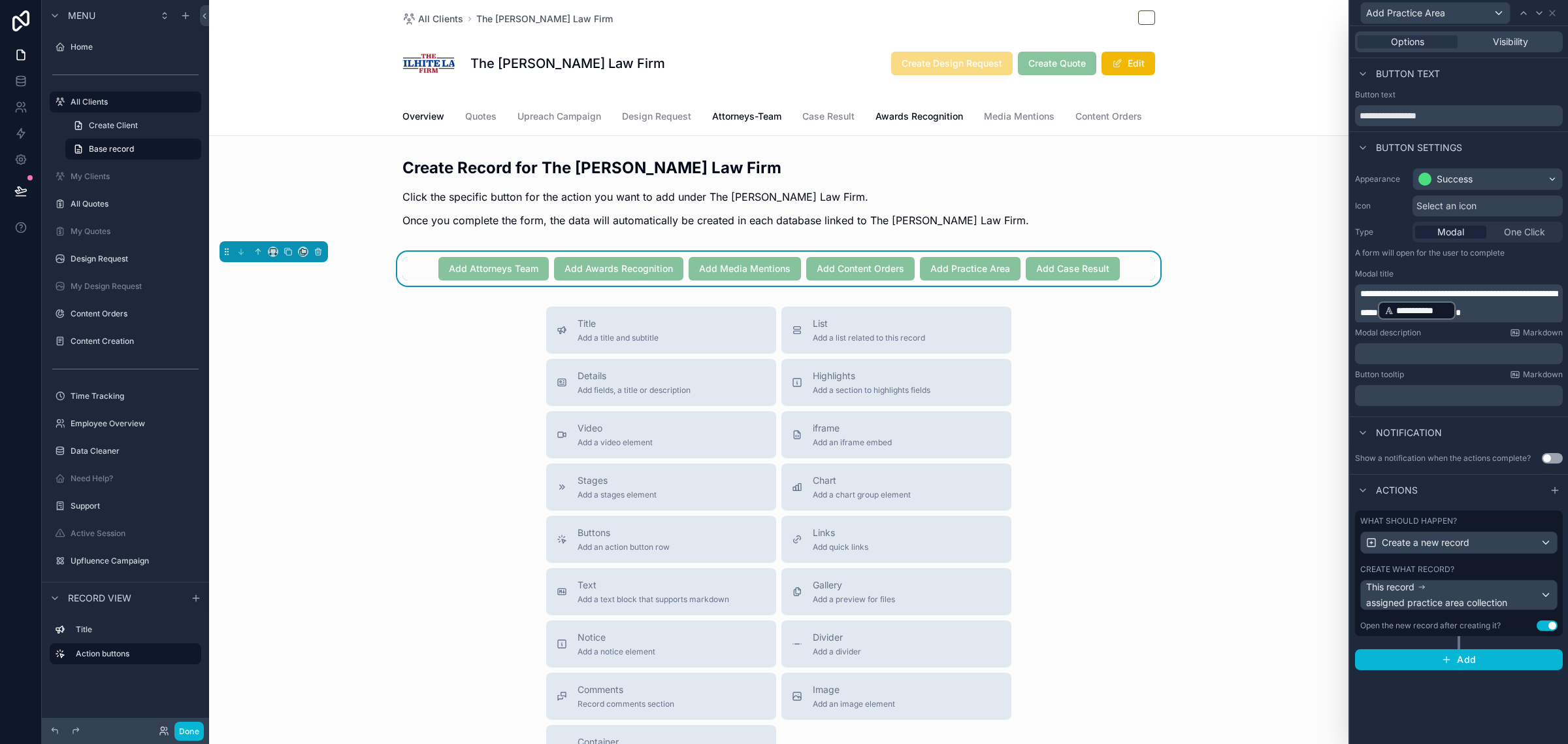
click at [1513, 564] on div "Create what record?" at bounding box center [1459, 569] width 198 height 10
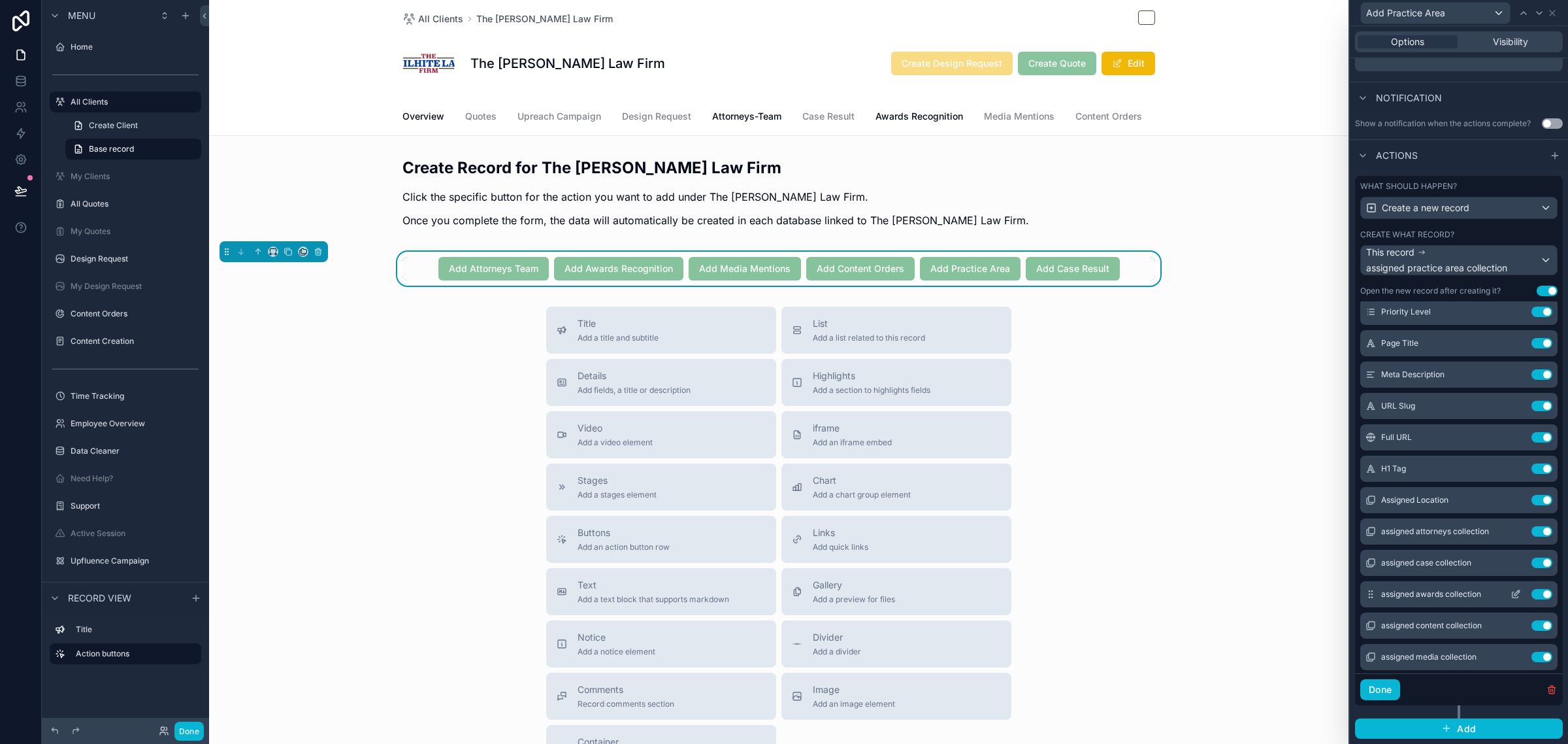
scroll to position [164, 0]
click at [1510, 470] on icon at bounding box center [1516, 470] width 10 height 10
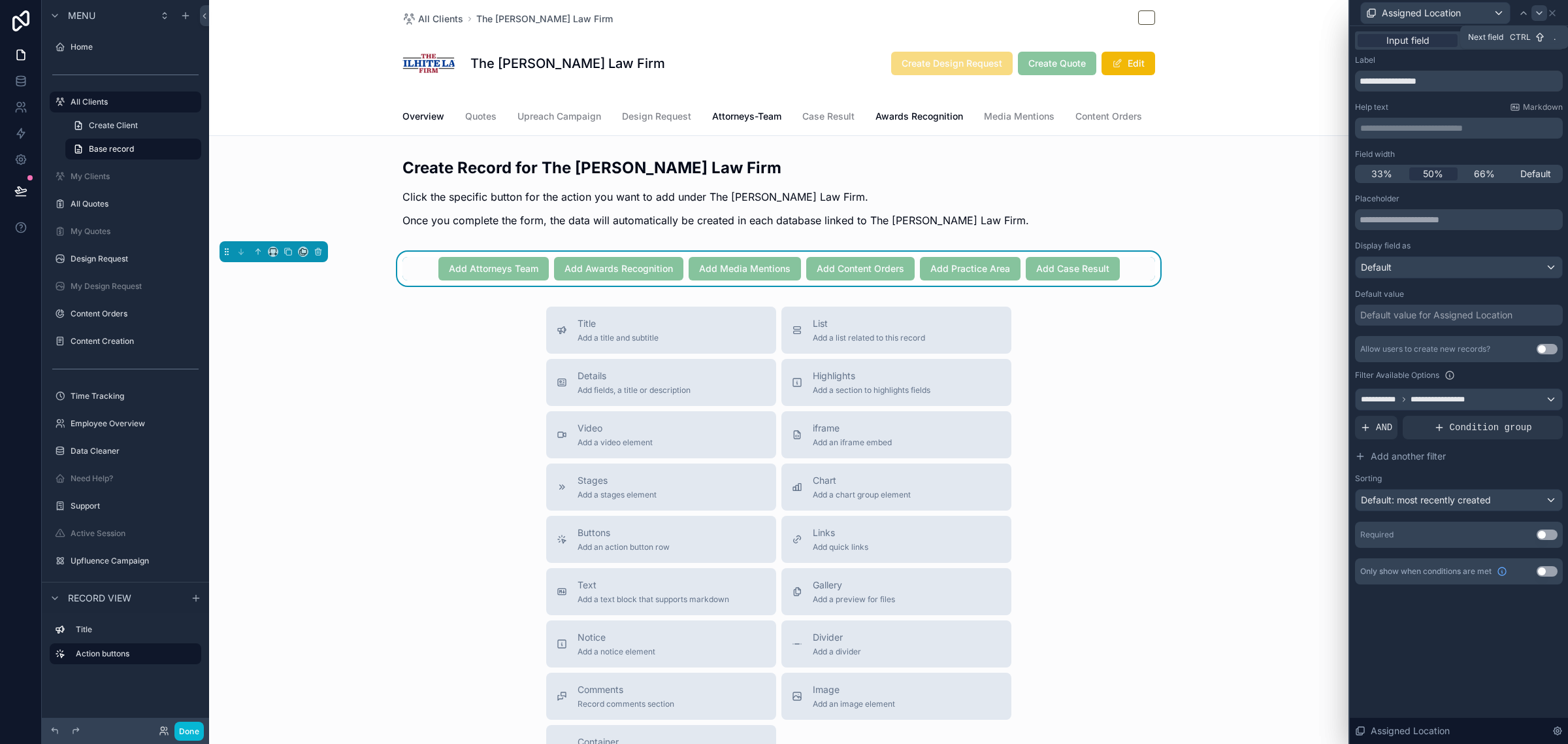
click at [1536, 8] on icon at bounding box center [1539, 13] width 10 height 10
click at [1439, 400] on div at bounding box center [1459, 399] width 206 height 21
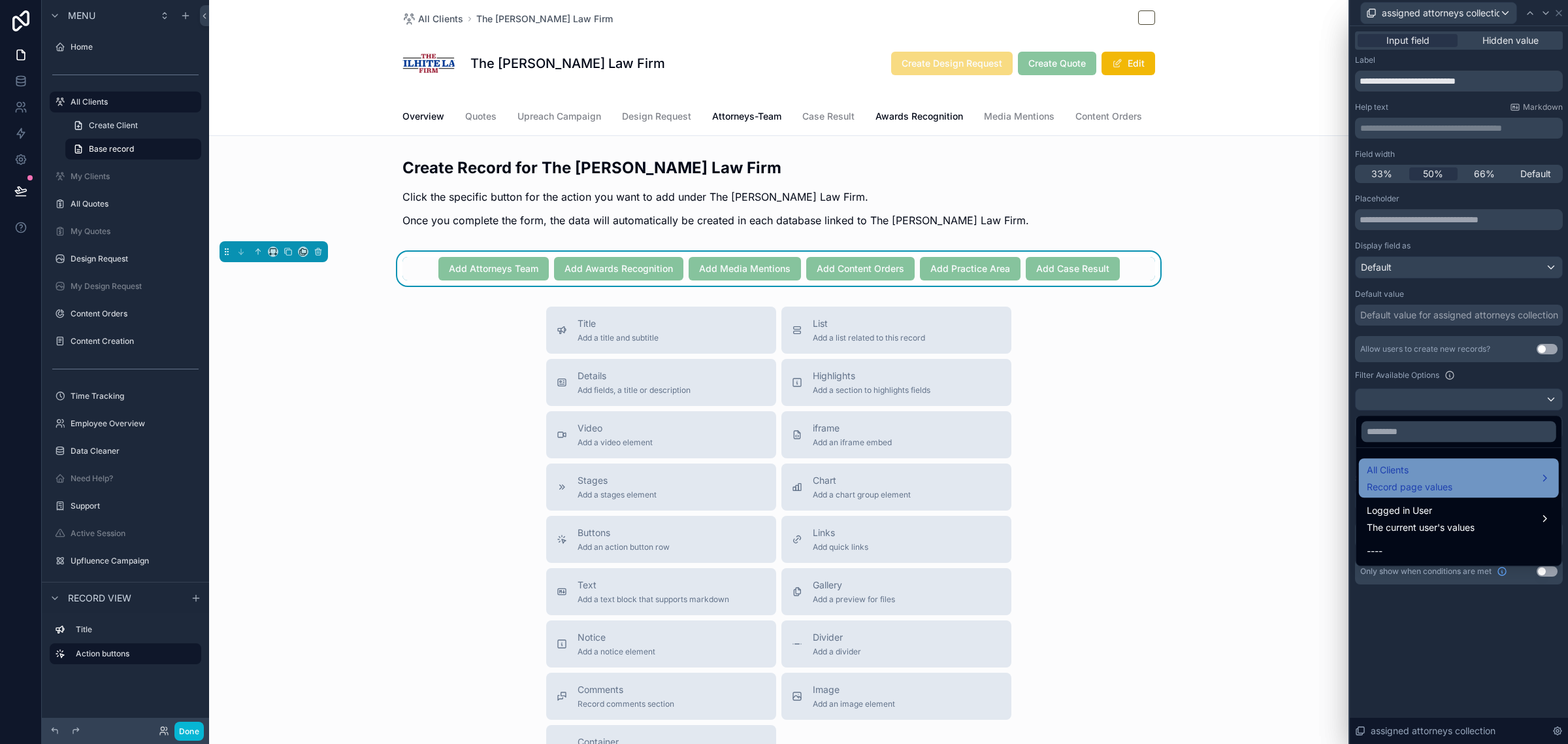
click at [1410, 479] on div "All Clients Record page values" at bounding box center [1410, 478] width 86 height 32
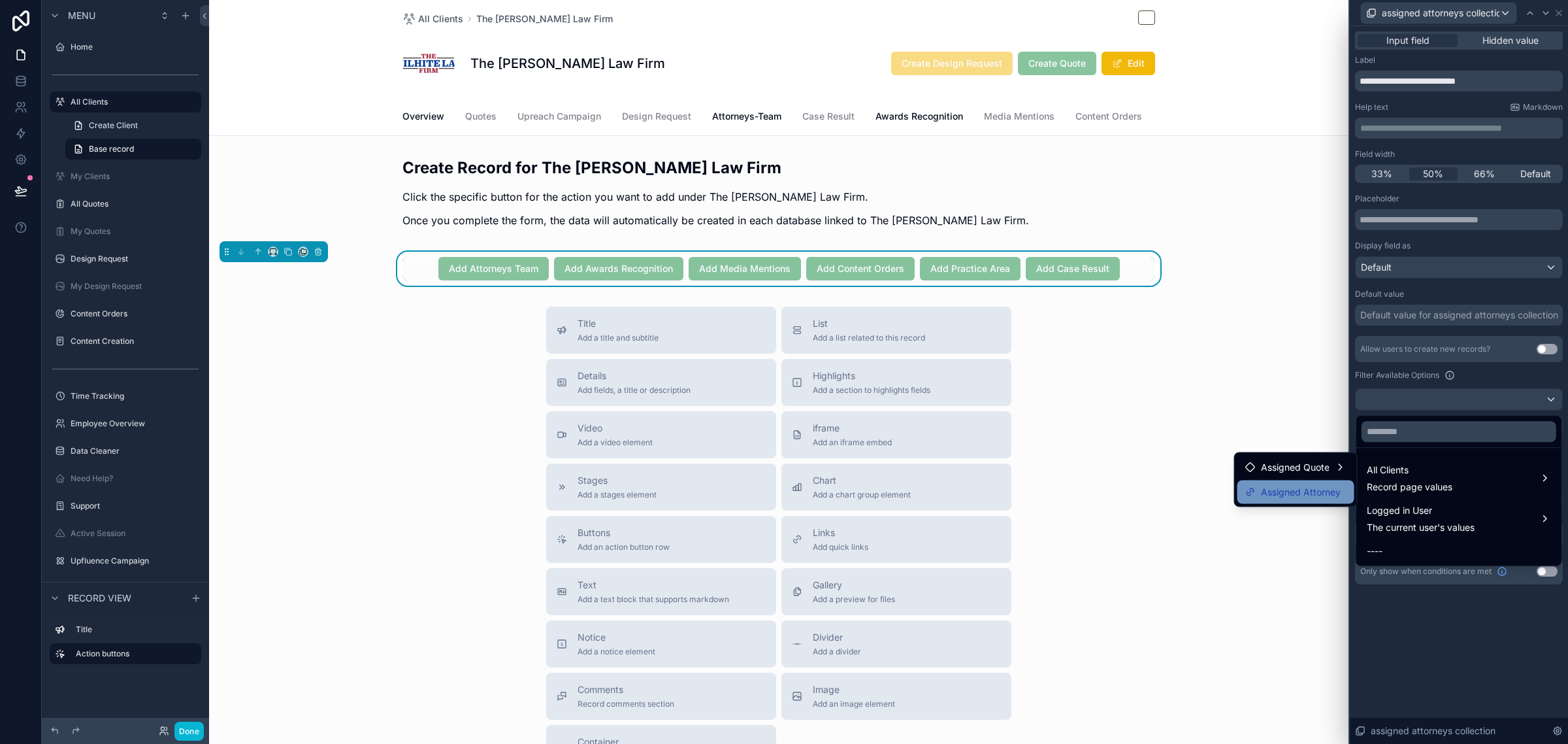
click at [1309, 490] on span "Assigned Attorney" at bounding box center [1301, 492] width 80 height 15
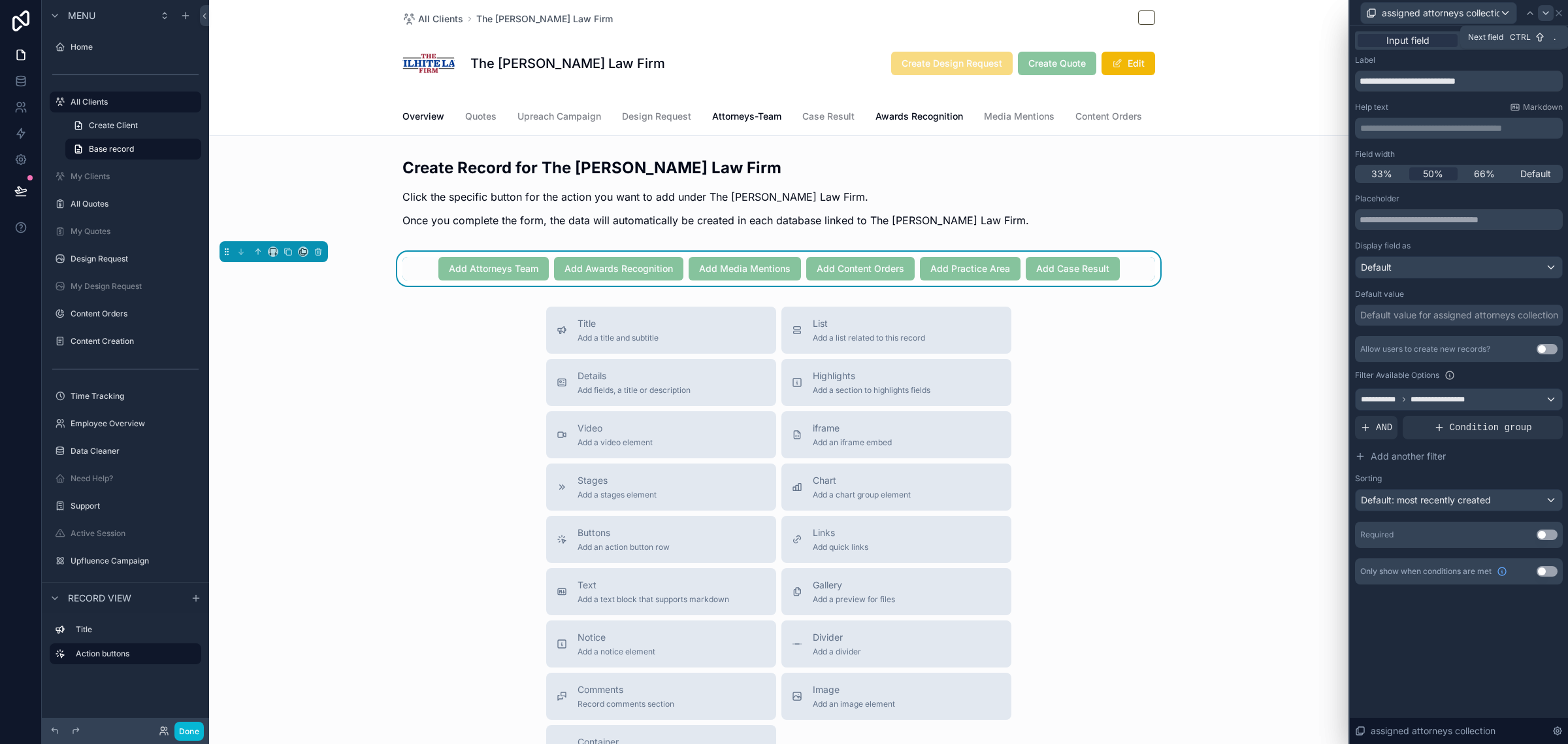
click at [1546, 14] on icon at bounding box center [1546, 13] width 10 height 10
click at [1434, 169] on span "50%" at bounding box center [1432, 174] width 20 height 13
click at [1458, 400] on div at bounding box center [1459, 399] width 206 height 21
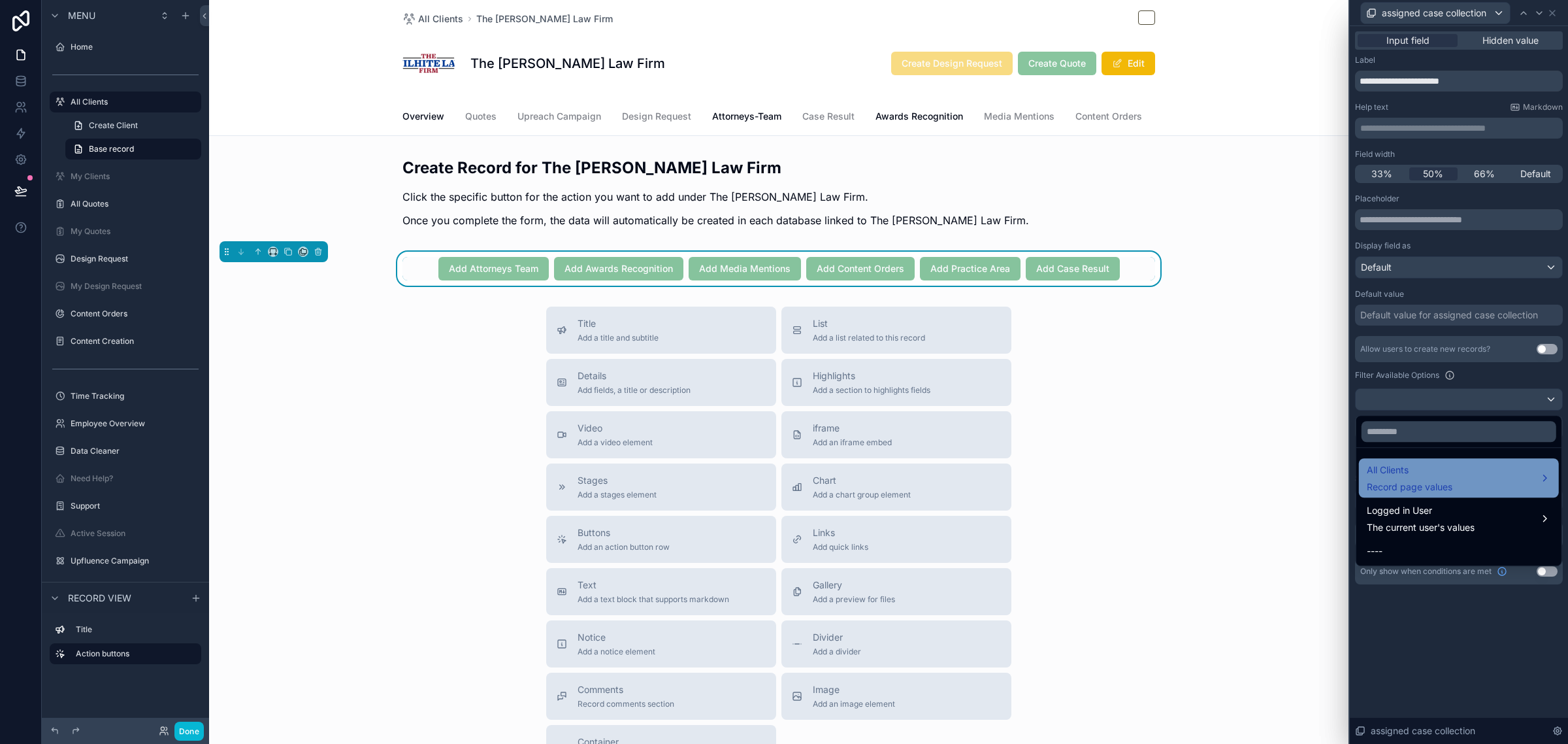
click at [1418, 479] on div "All Clients Record page values" at bounding box center [1410, 478] width 86 height 32
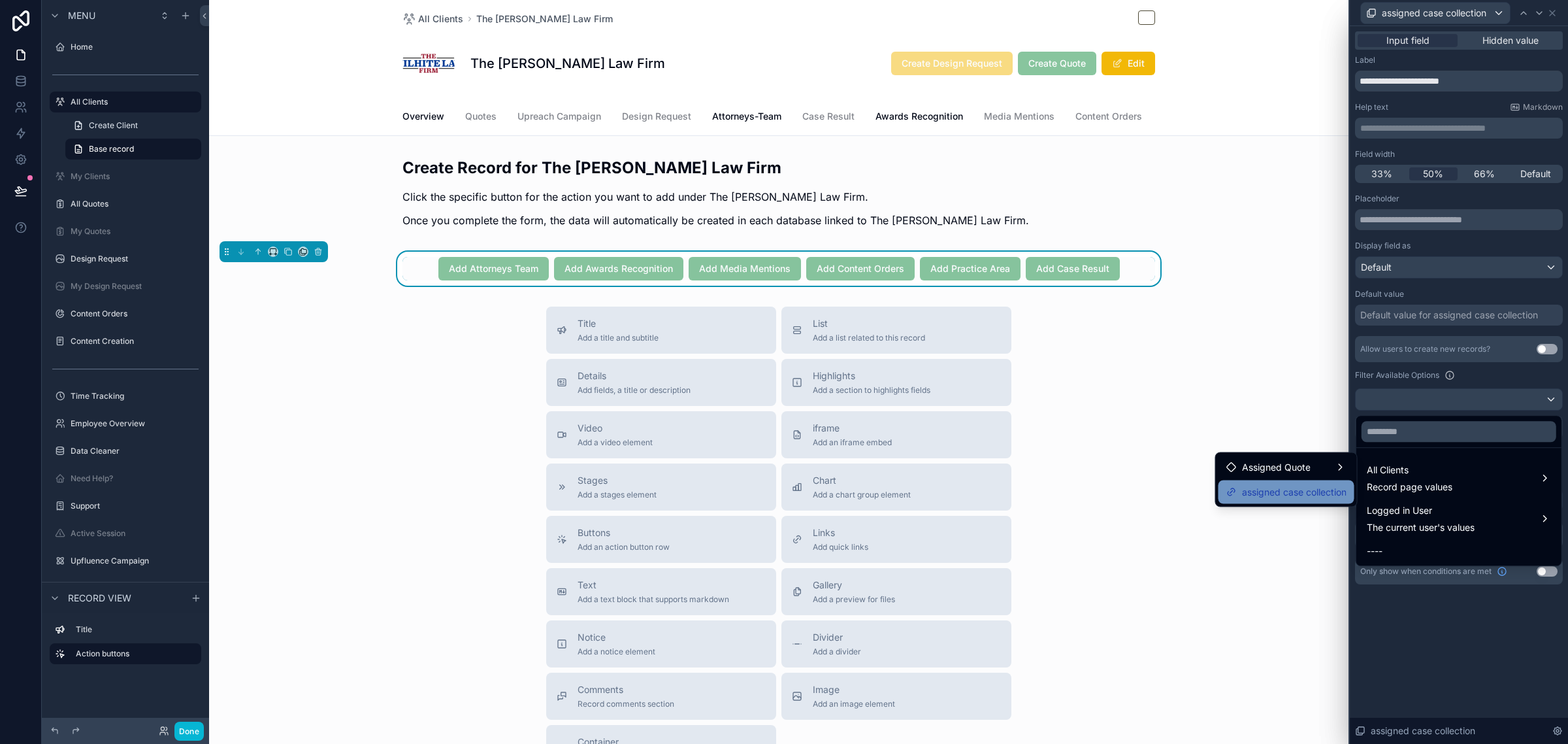
click at [1295, 491] on span "assigned case collection" at bounding box center [1295, 492] width 105 height 15
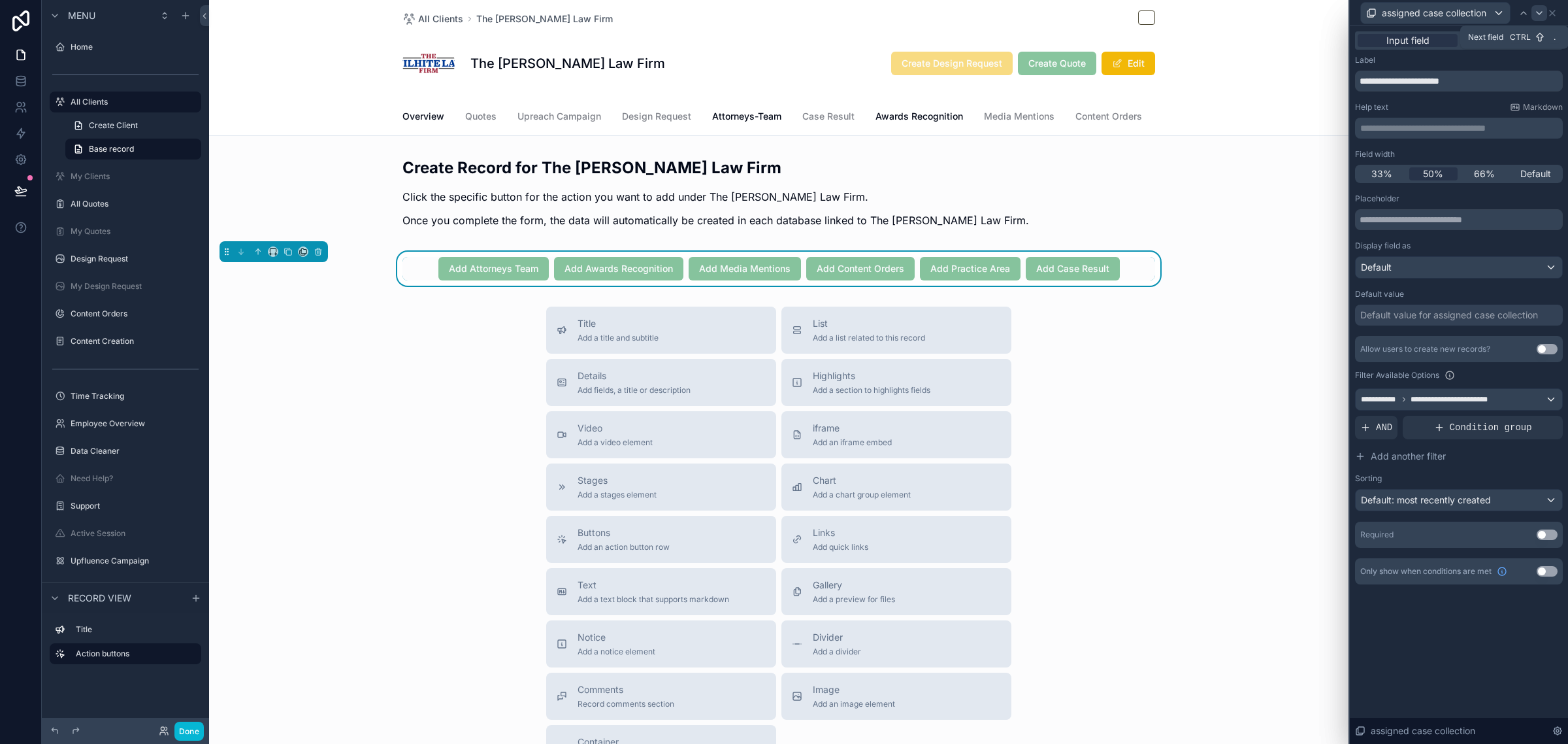
click at [1536, 12] on icon at bounding box center [1539, 13] width 10 height 10
click at [1452, 400] on div at bounding box center [1459, 399] width 206 height 21
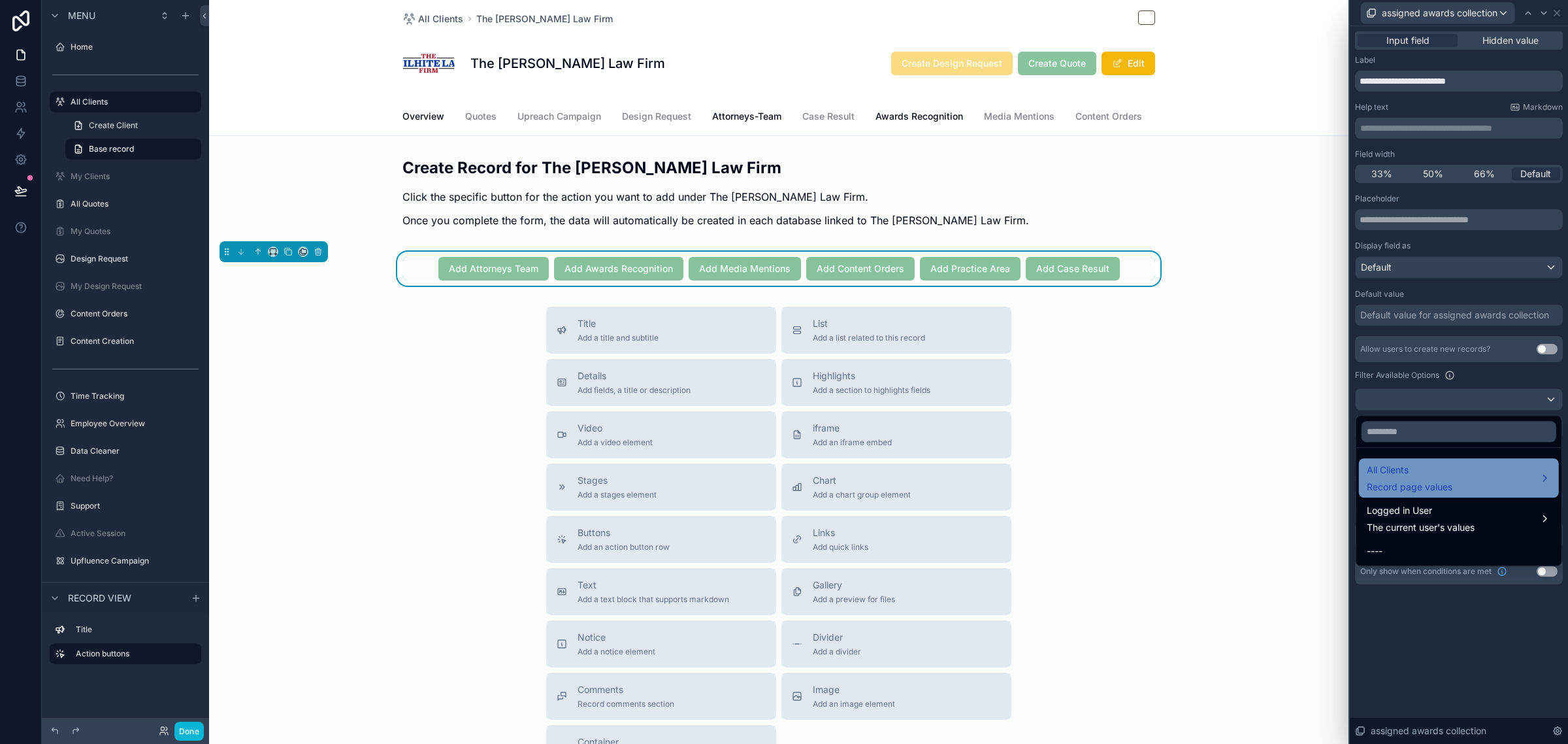
click at [1405, 470] on span "All Clients" at bounding box center [1410, 470] width 86 height 15
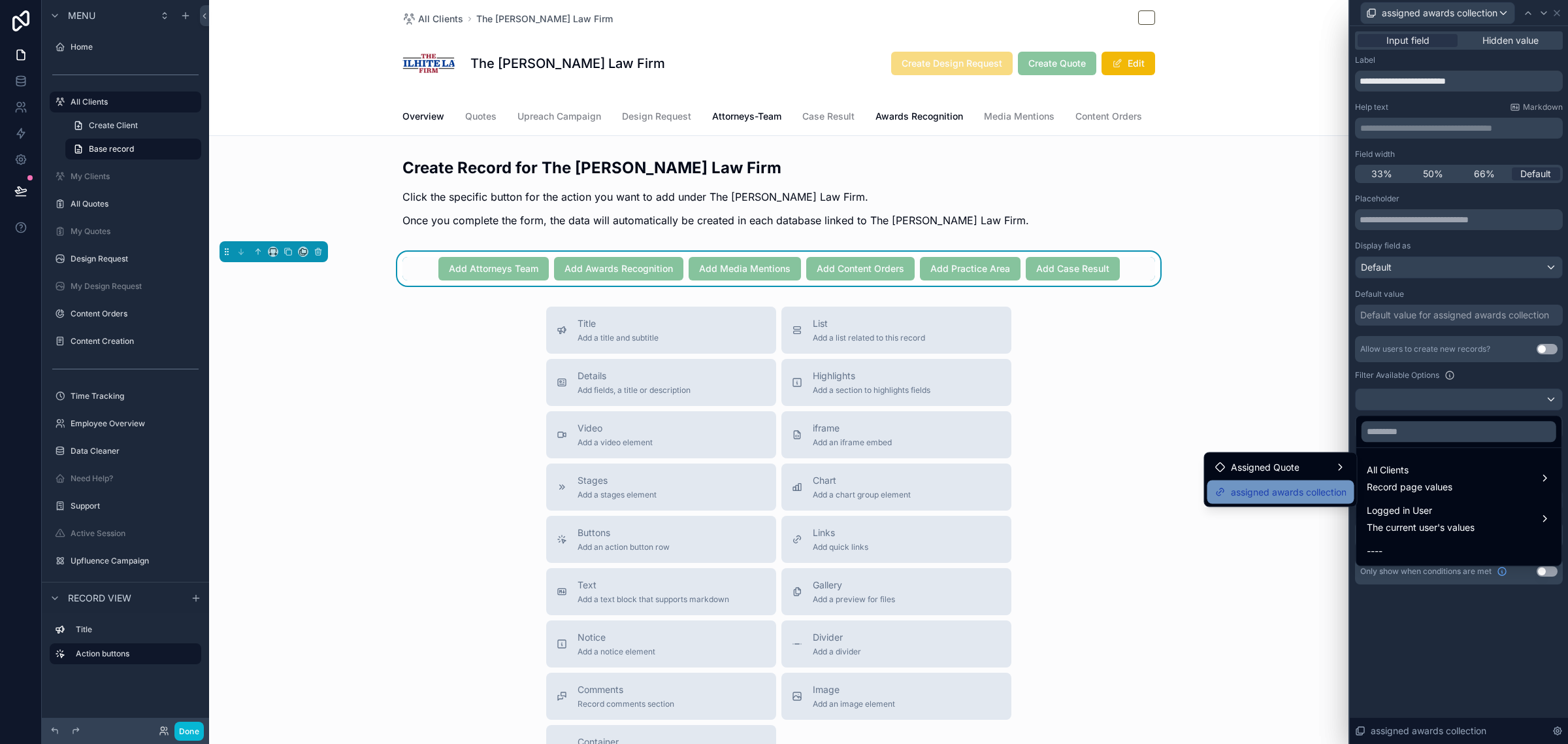
click at [1303, 494] on span "assigned awards collection" at bounding box center [1289, 492] width 116 height 15
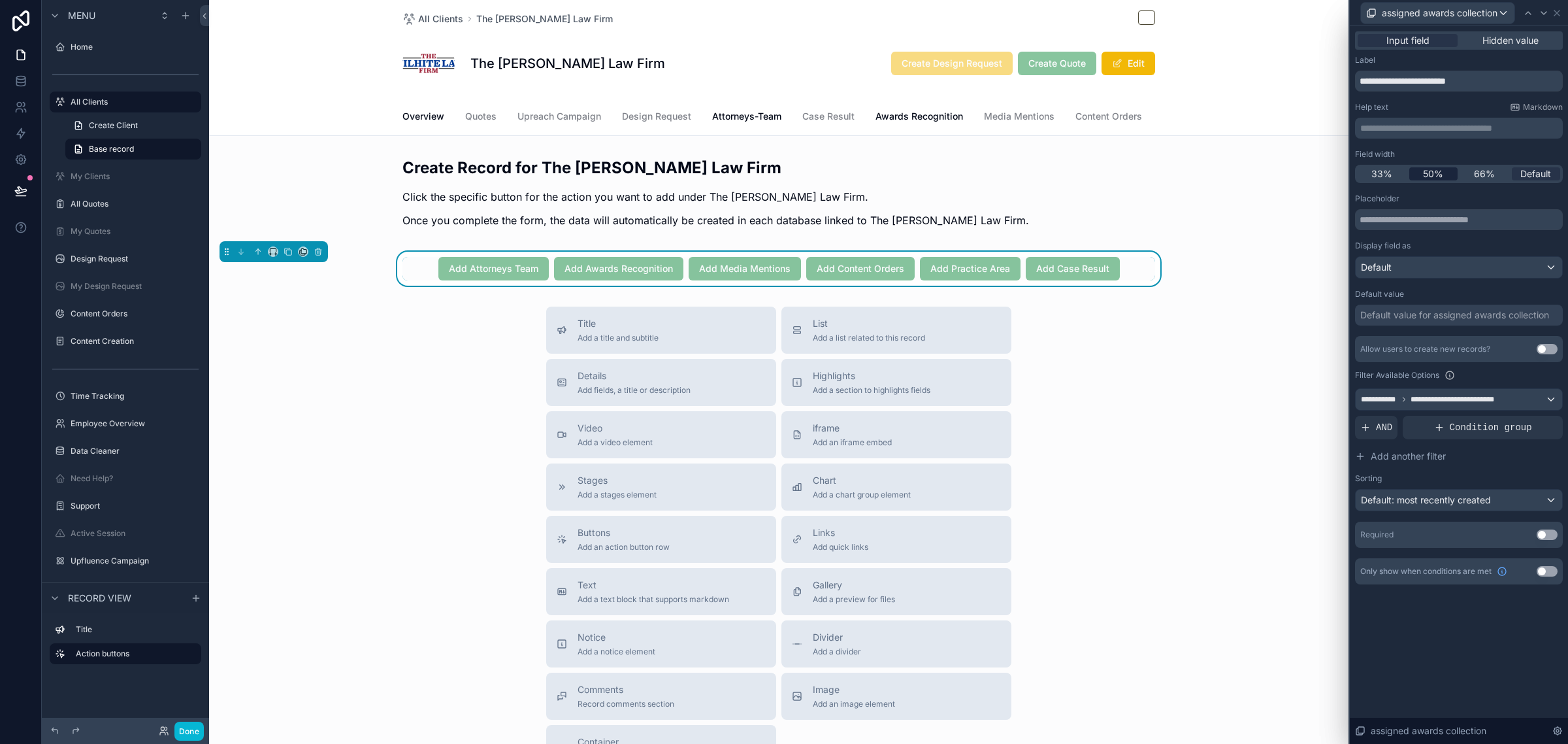
click at [1449, 176] on div "50%" at bounding box center [1434, 174] width 49 height 13
click at [1542, 10] on icon at bounding box center [1544, 13] width 10 height 10
click at [1444, 393] on div at bounding box center [1459, 399] width 206 height 21
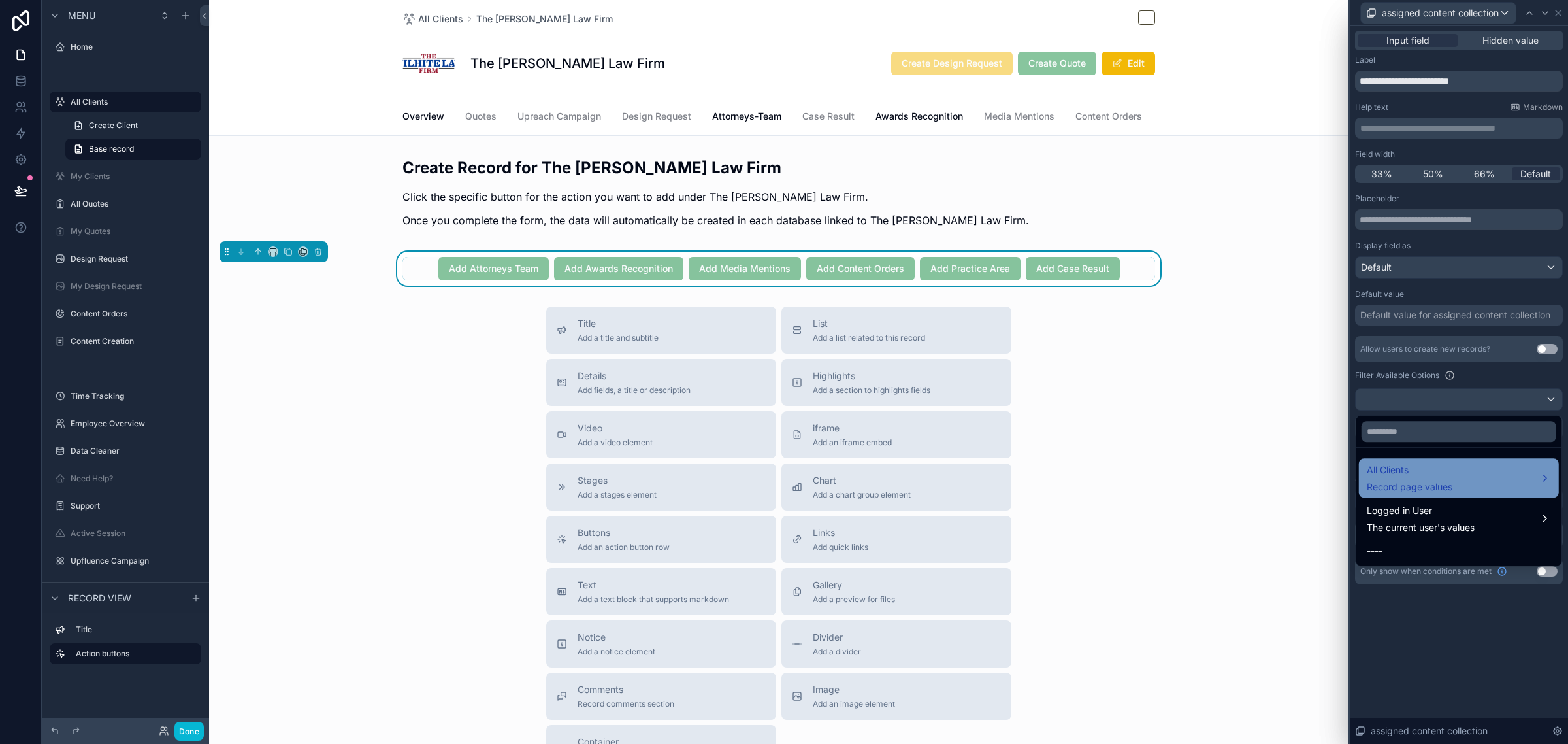
click at [1404, 489] on span "Record page values" at bounding box center [1410, 487] width 86 height 13
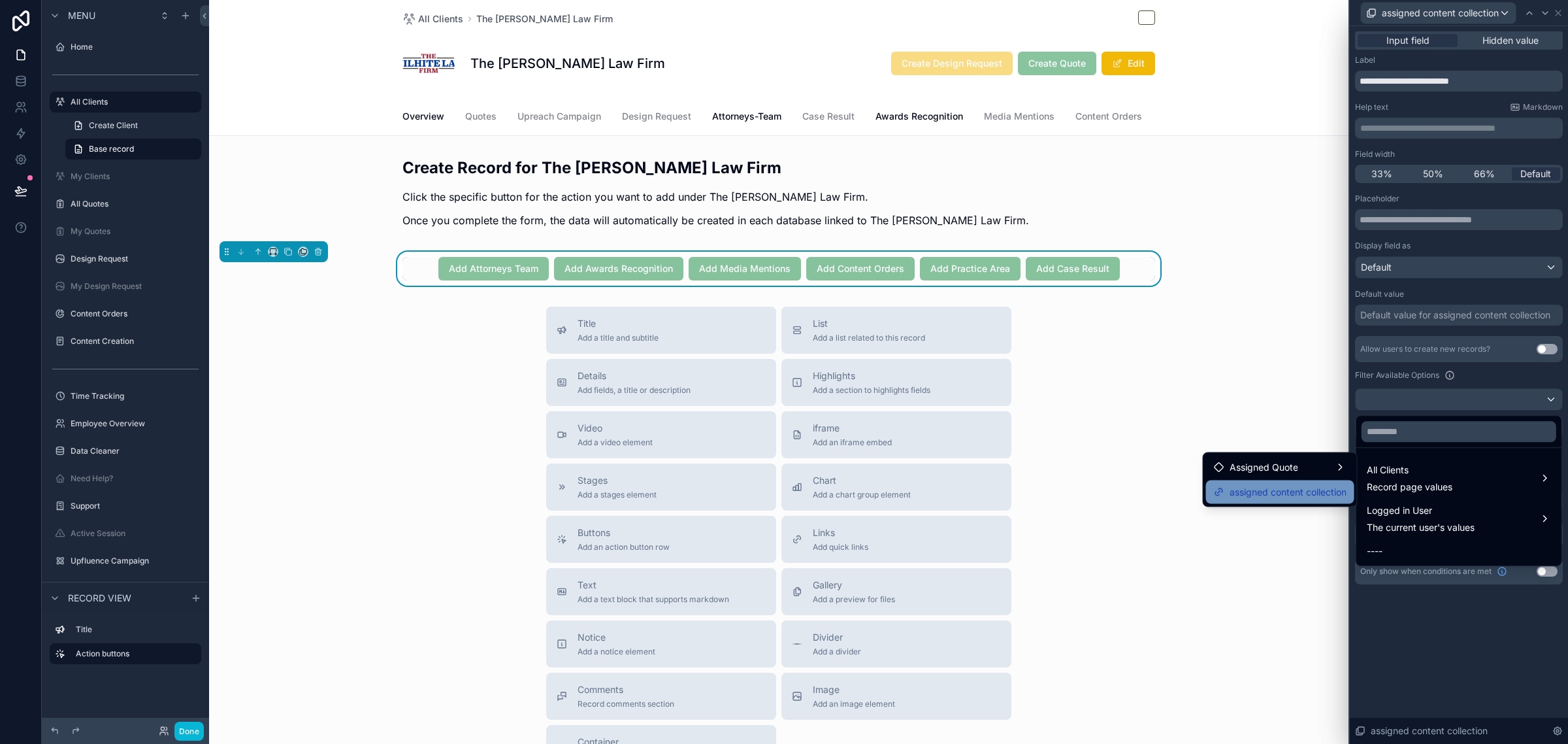
click at [1326, 490] on span "assigned content collection" at bounding box center [1288, 492] width 117 height 15
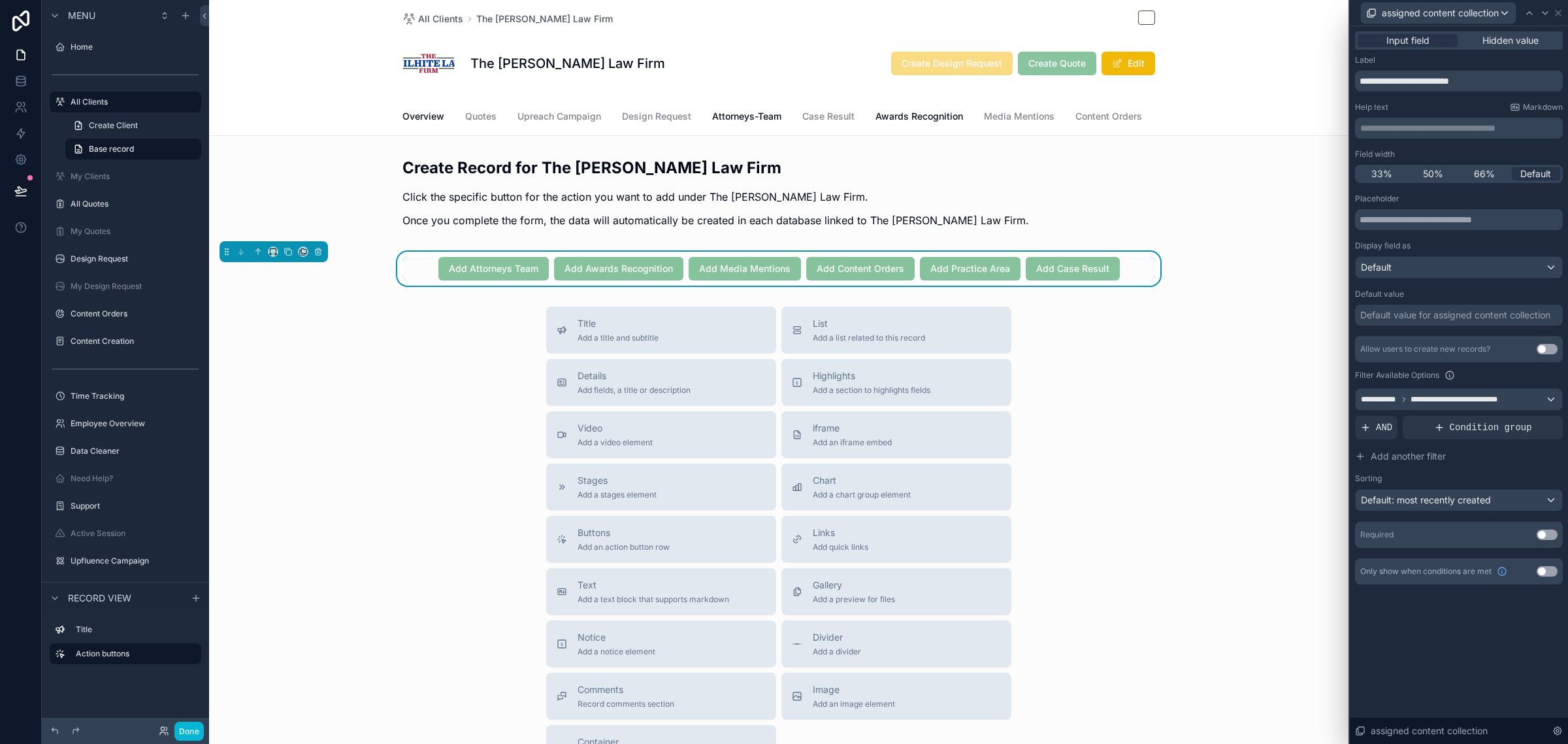
click at [1438, 172] on span "50%" at bounding box center [1432, 174] width 20 height 13
click at [1541, 11] on icon at bounding box center [1545, 13] width 10 height 10
click at [1433, 168] on span "50%" at bounding box center [1432, 174] width 20 height 13
click at [1439, 397] on div at bounding box center [1459, 399] width 206 height 21
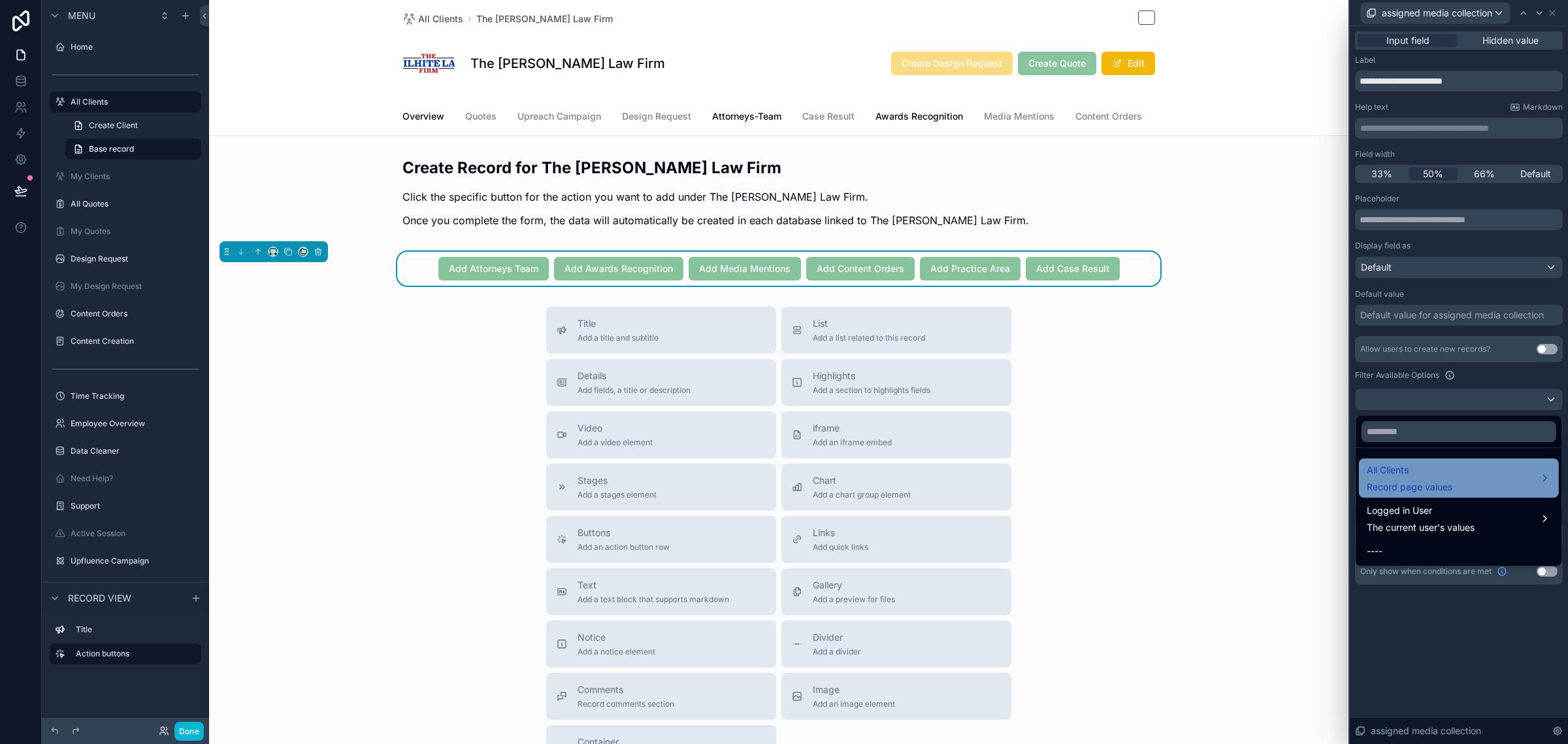
click at [1413, 477] on span "All Clients" at bounding box center [1410, 470] width 86 height 15
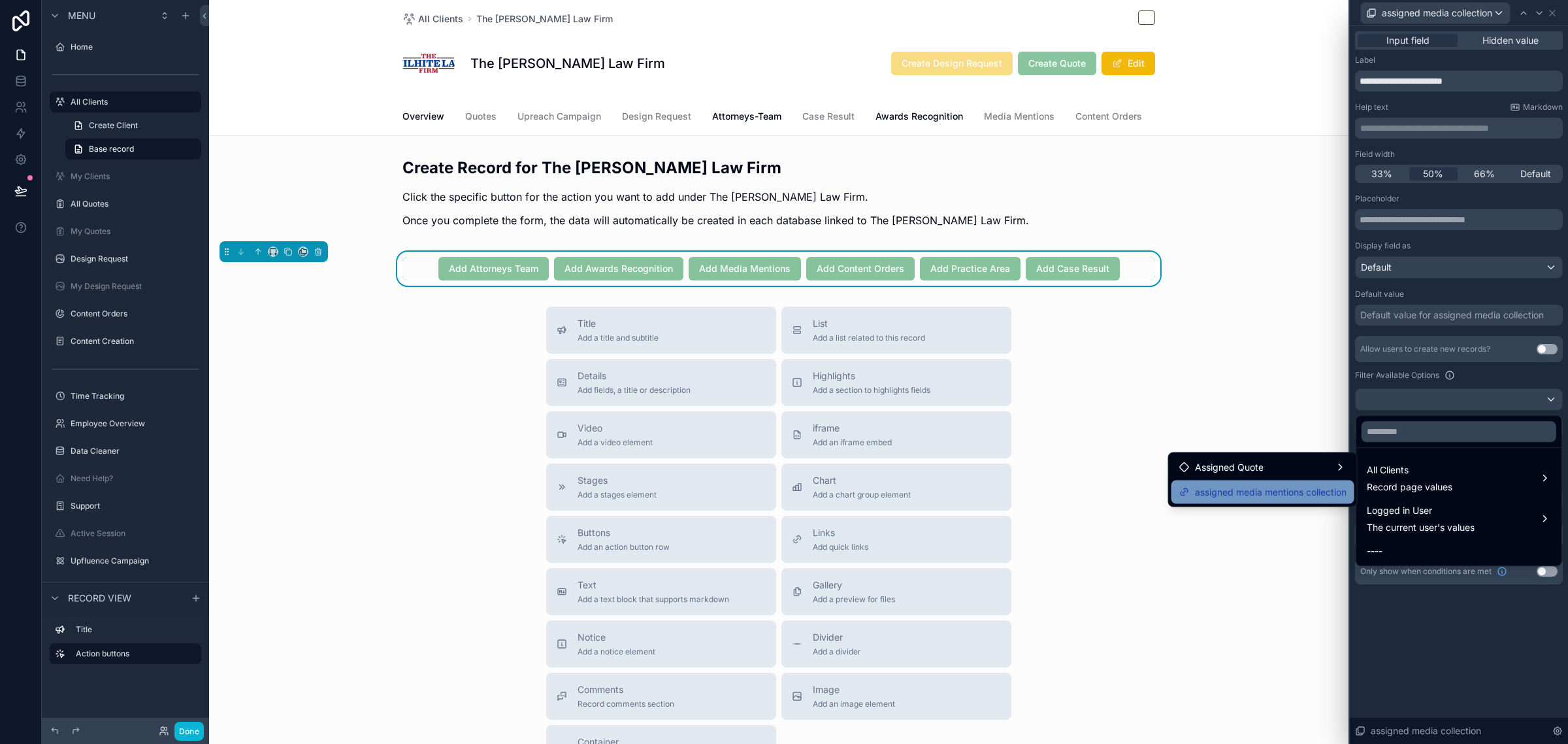
click at [1314, 490] on span "assigned media mentions collection" at bounding box center [1271, 492] width 152 height 15
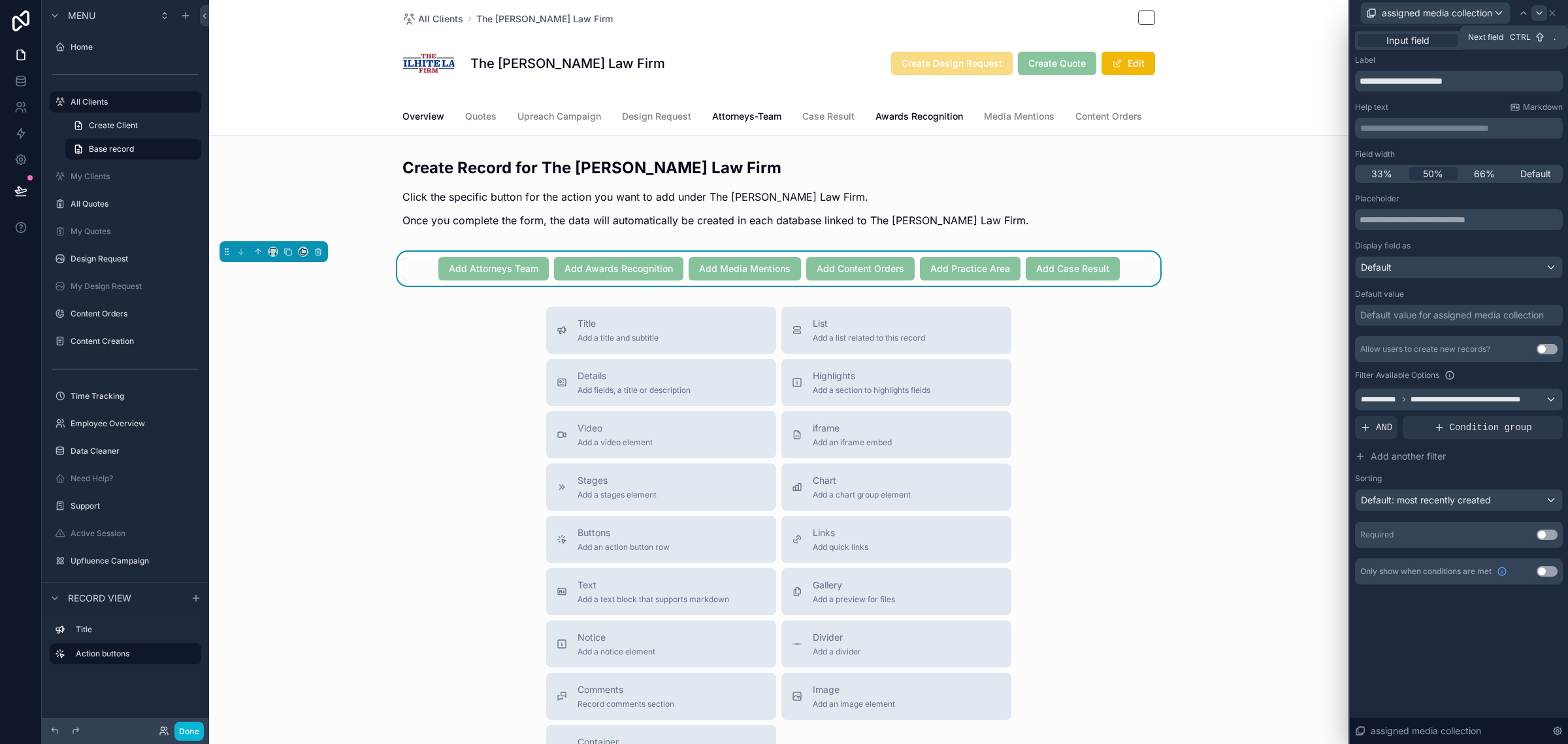
click at [1536, 14] on icon at bounding box center [1539, 13] width 10 height 10
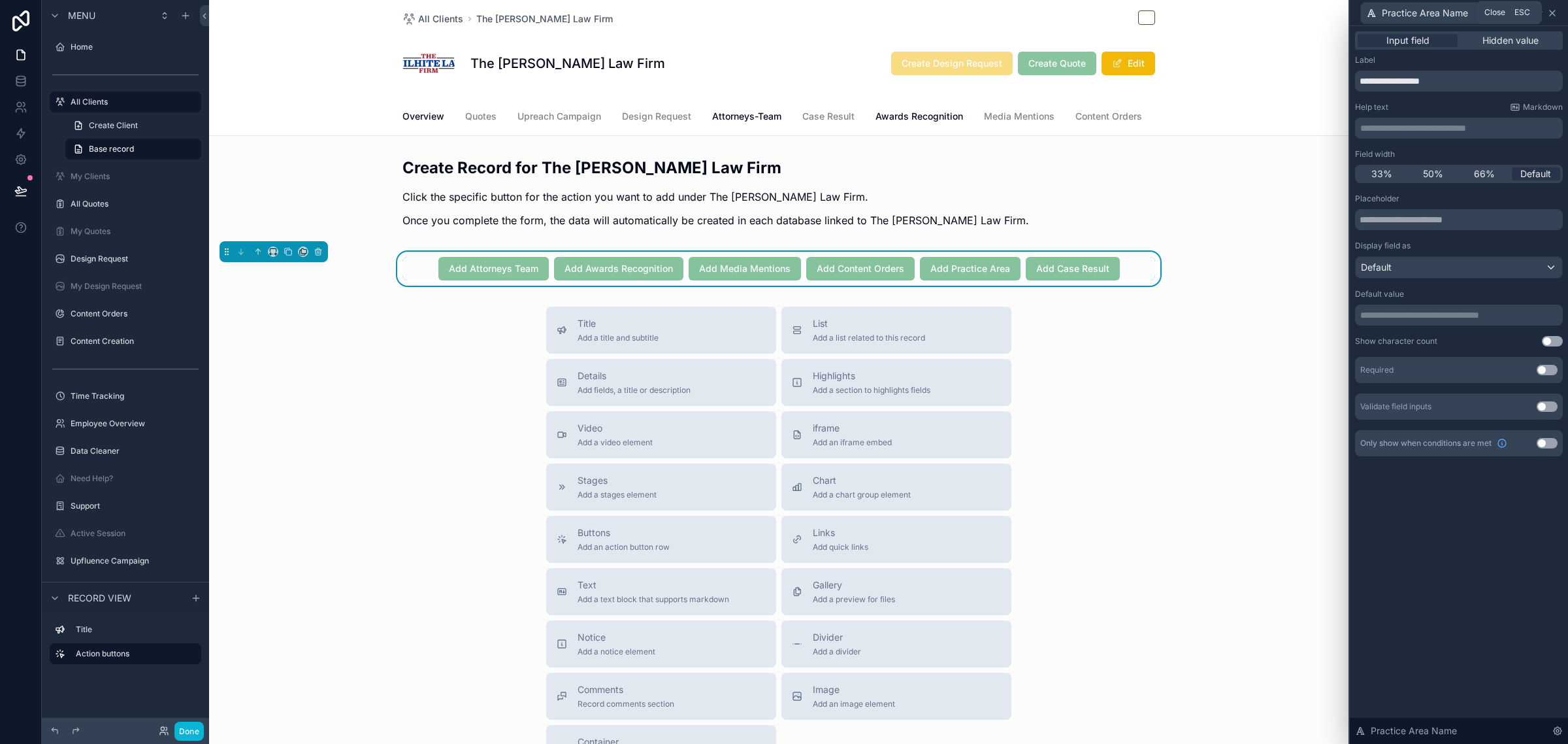
click at [1554, 14] on icon at bounding box center [1552, 13] width 5 height 5
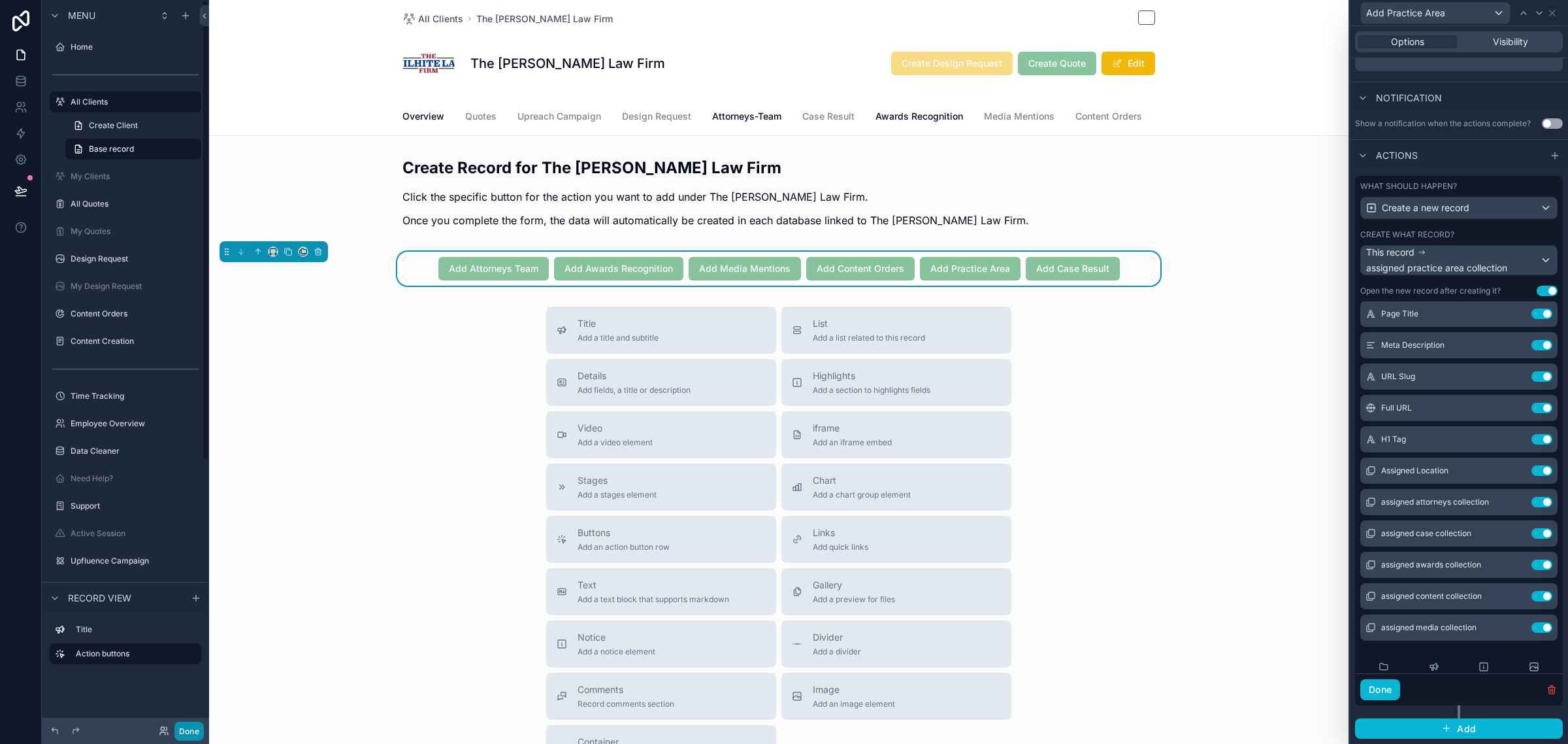
click at [191, 727] on button "Done" at bounding box center [189, 731] width 29 height 19
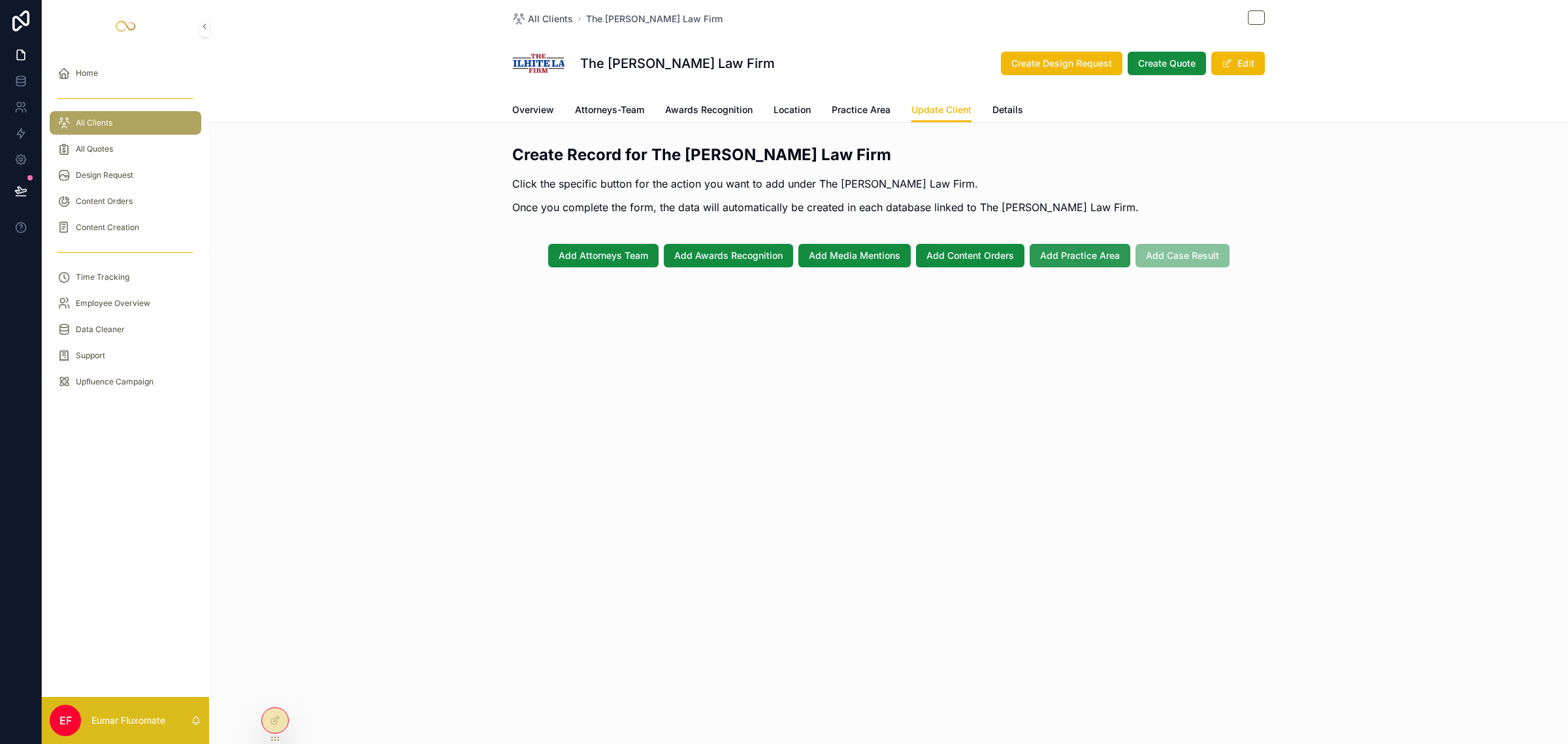
click at [1073, 258] on span "Add Practice Area" at bounding box center [1080, 256] width 80 height 13
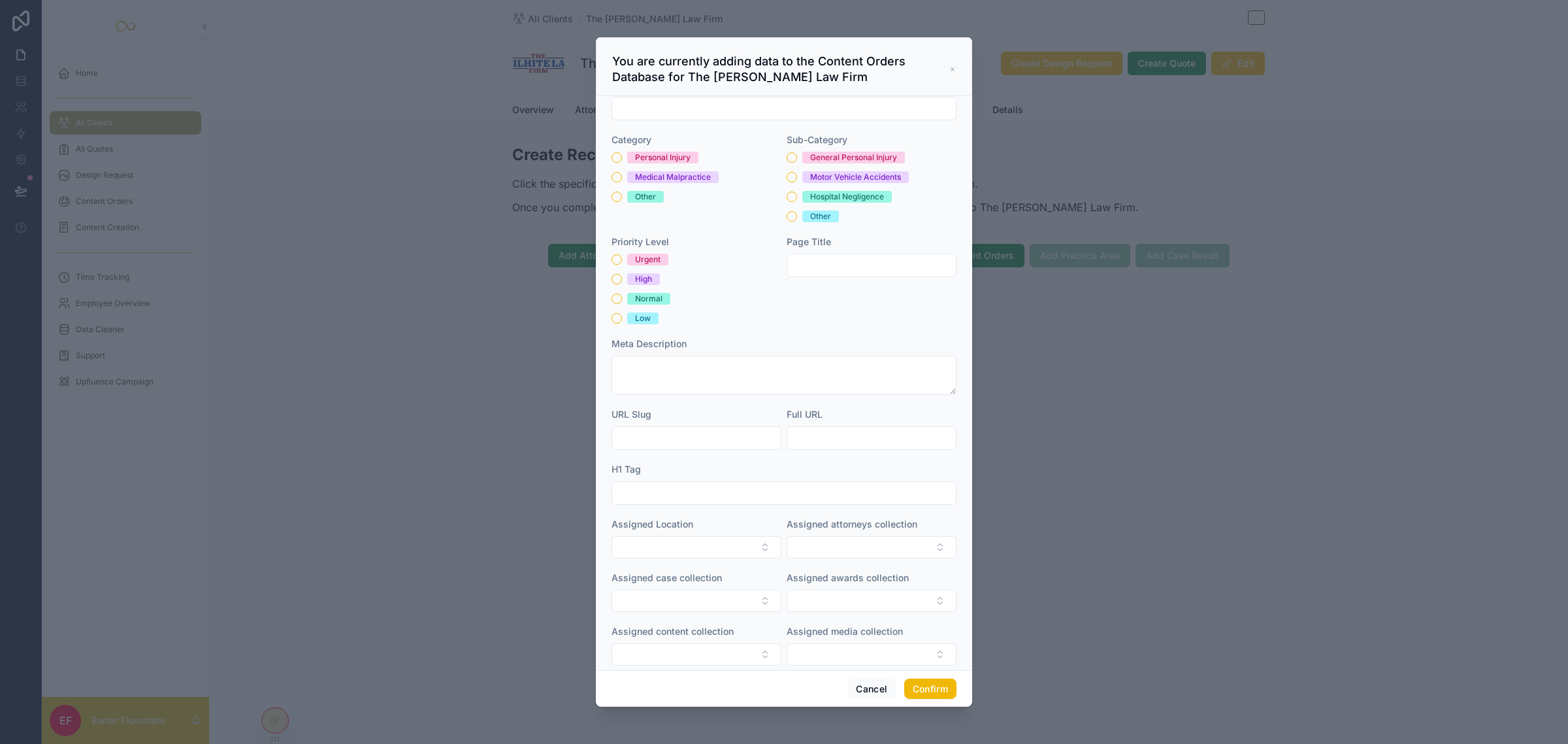
scroll to position [43, 0]
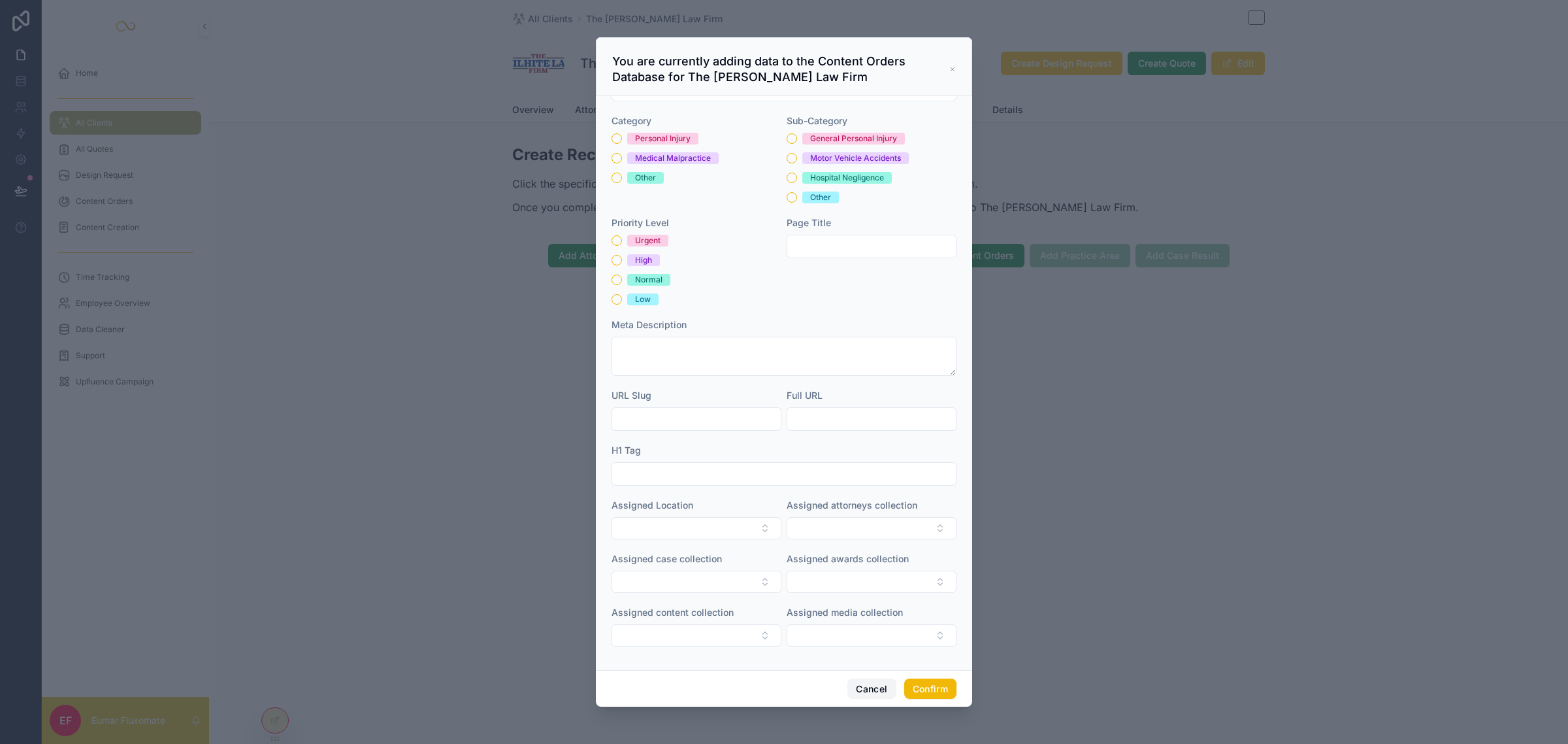
click at [854, 686] on button "Cancel" at bounding box center [872, 689] width 49 height 21
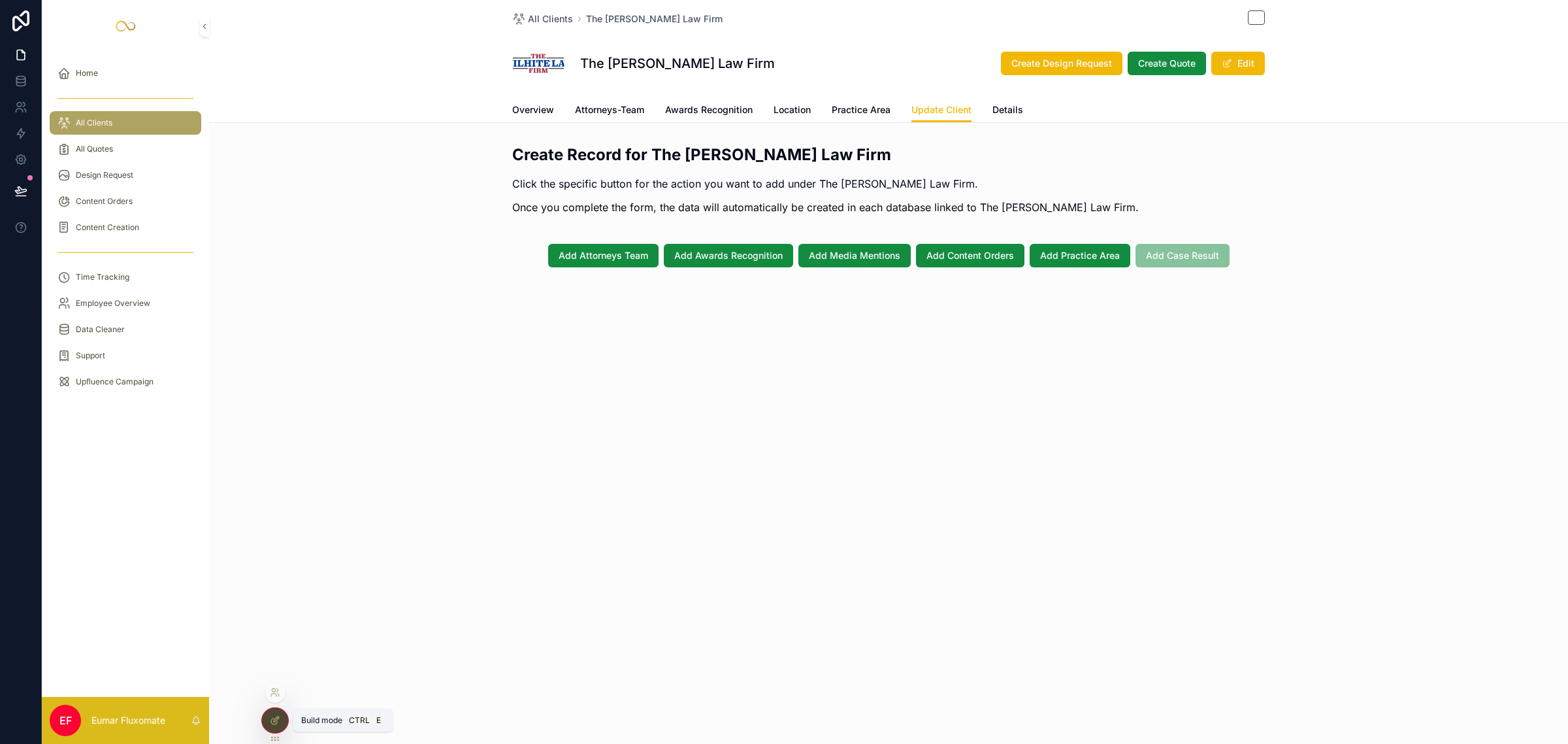
click at [275, 720] on icon at bounding box center [275, 720] width 10 height 10
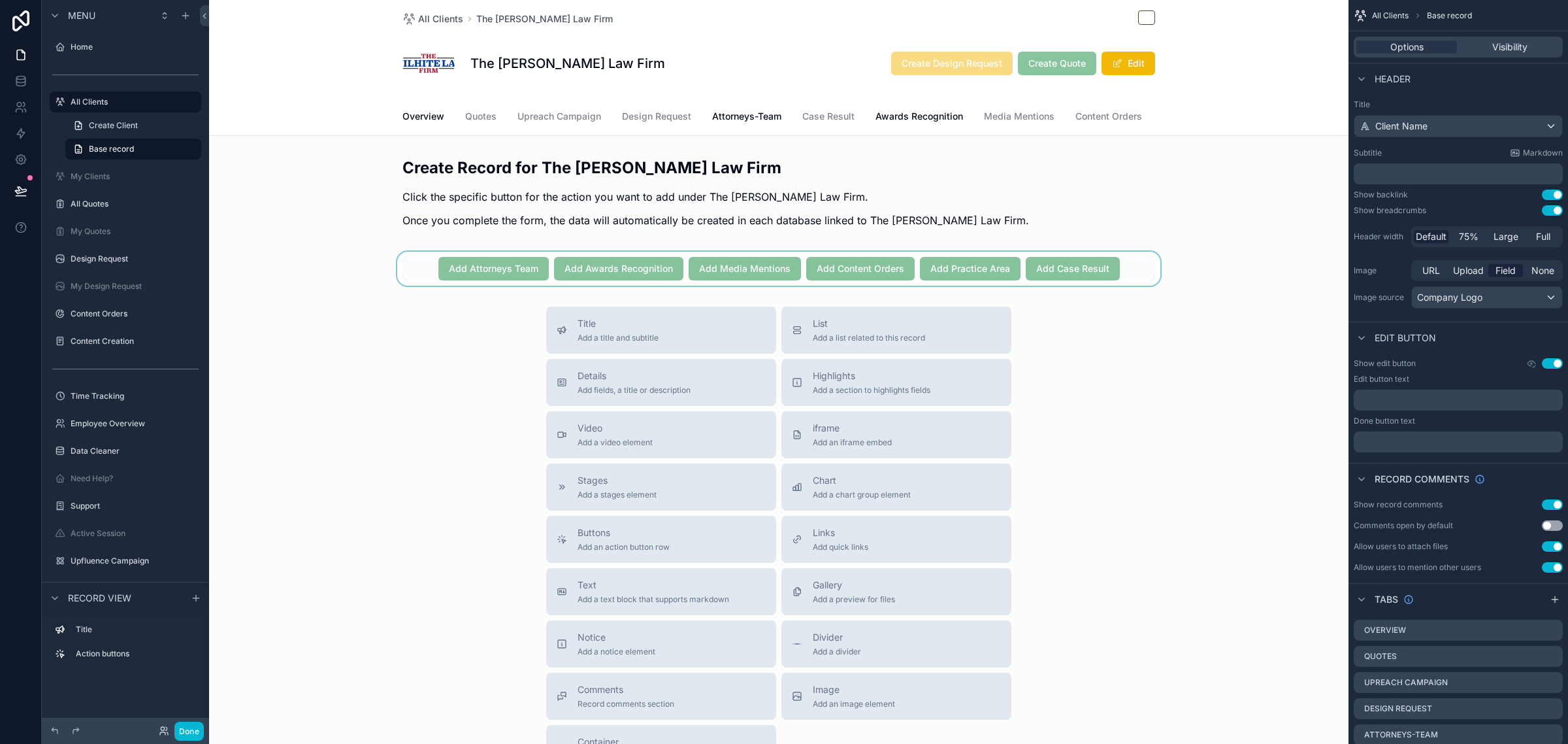
click at [1126, 279] on div "scrollable content" at bounding box center [779, 268] width 1140 height 34
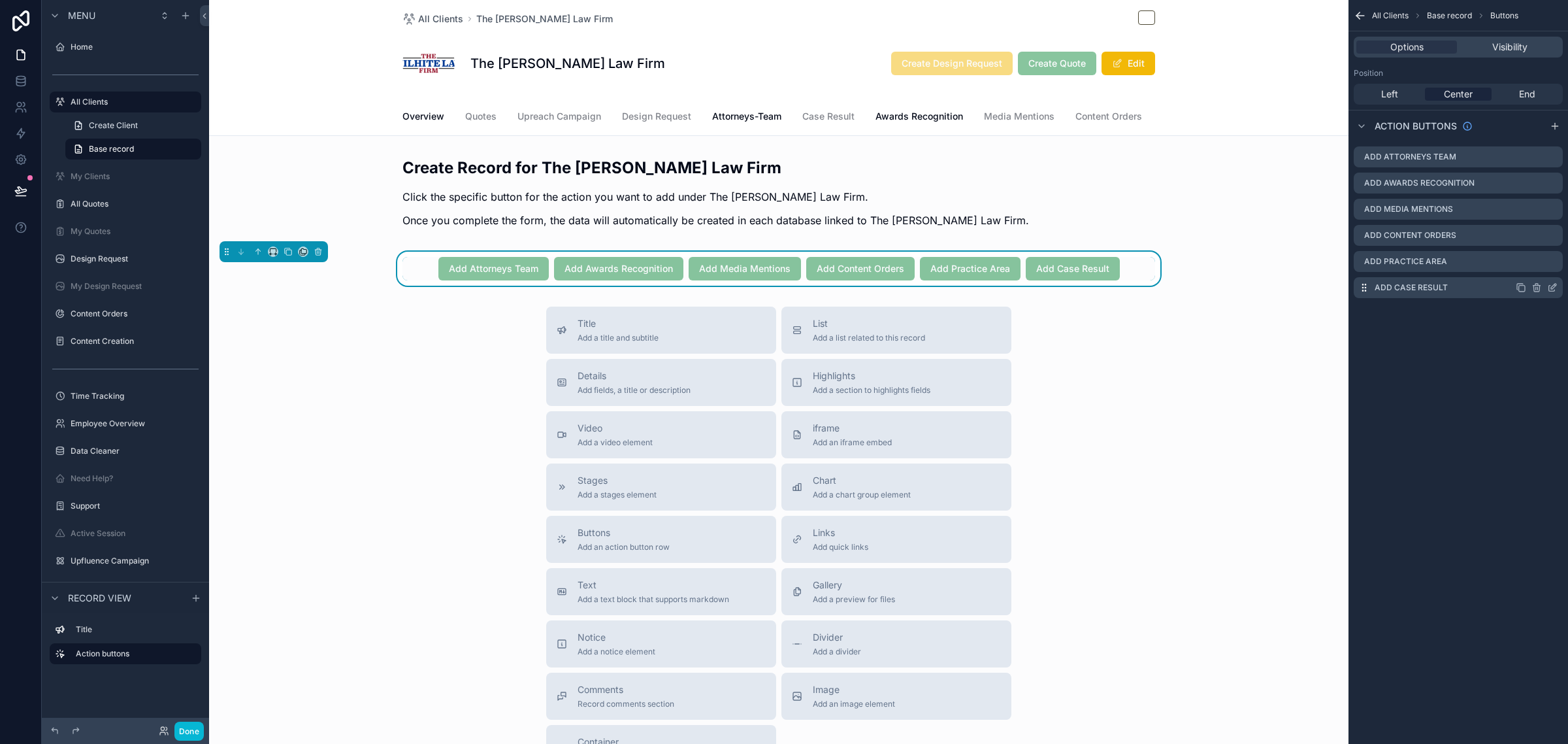
click at [1550, 285] on icon "scrollable content" at bounding box center [1553, 288] width 10 height 10
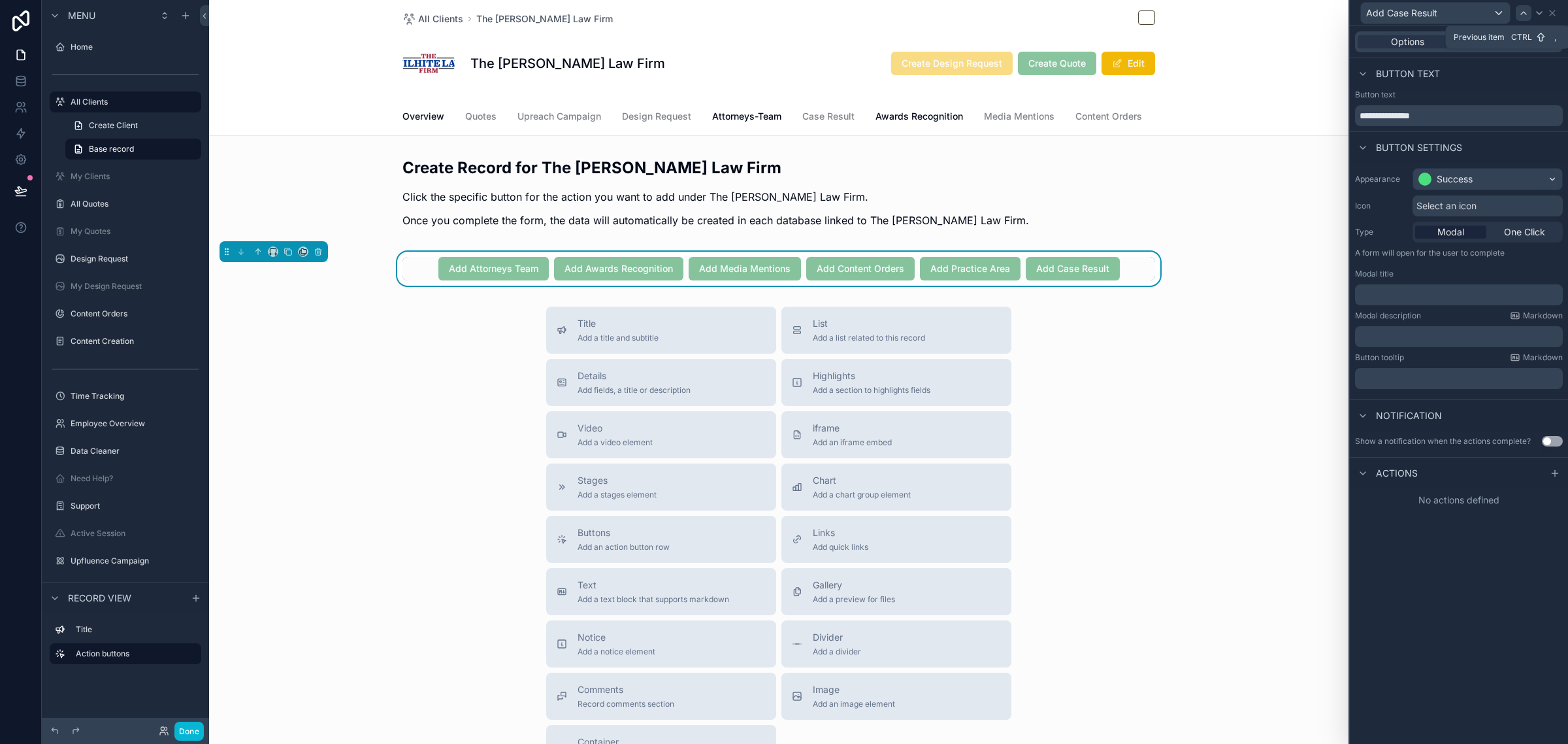
click at [1520, 12] on icon at bounding box center [1524, 13] width 10 height 10
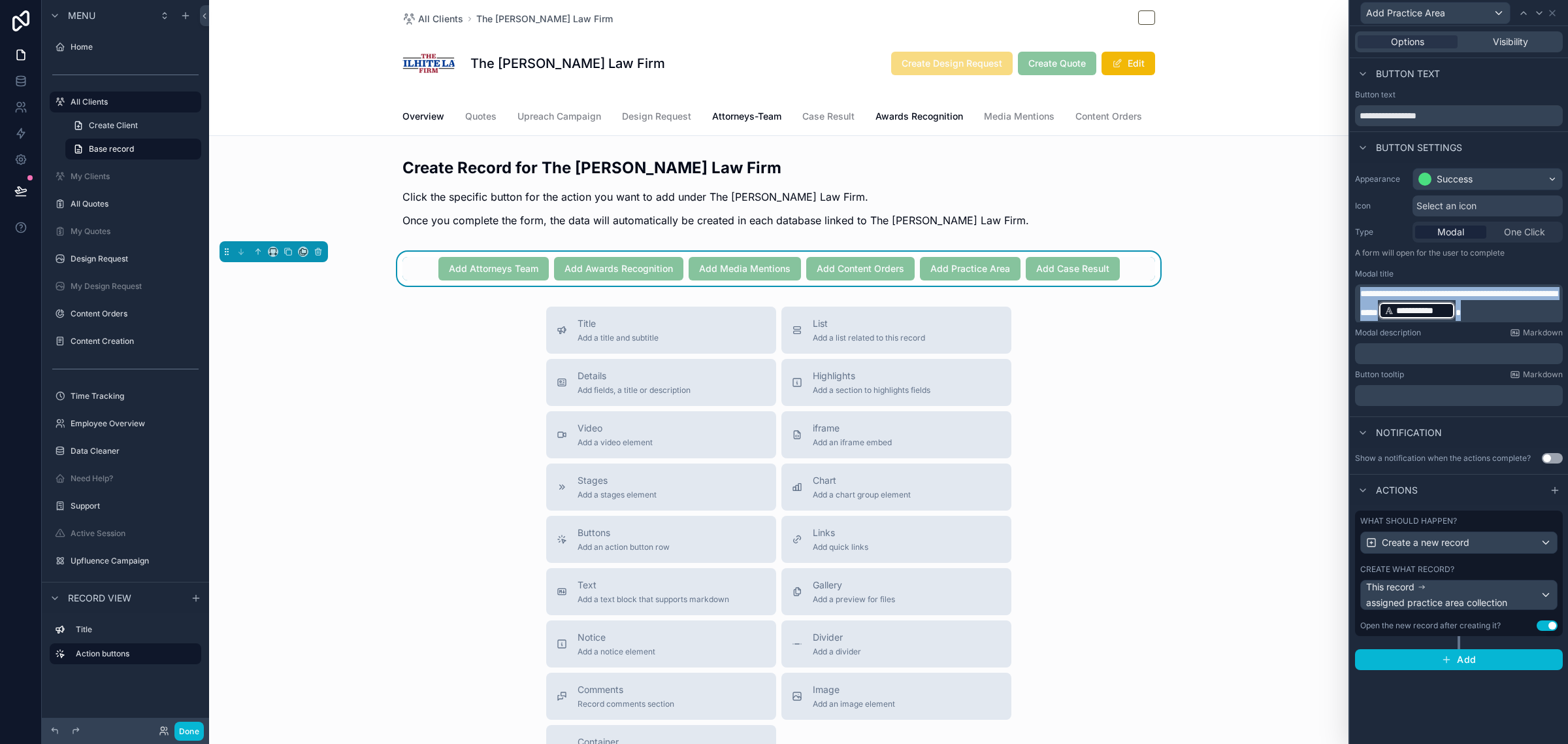
drag, startPoint x: 1529, startPoint y: 308, endPoint x: 1345, endPoint y: 293, distance: 184.6
click at [1345, 293] on div "**********" at bounding box center [784, 372] width 1568 height 744
copy p "**********"
click at [1534, 10] on icon at bounding box center [1539, 13] width 10 height 10
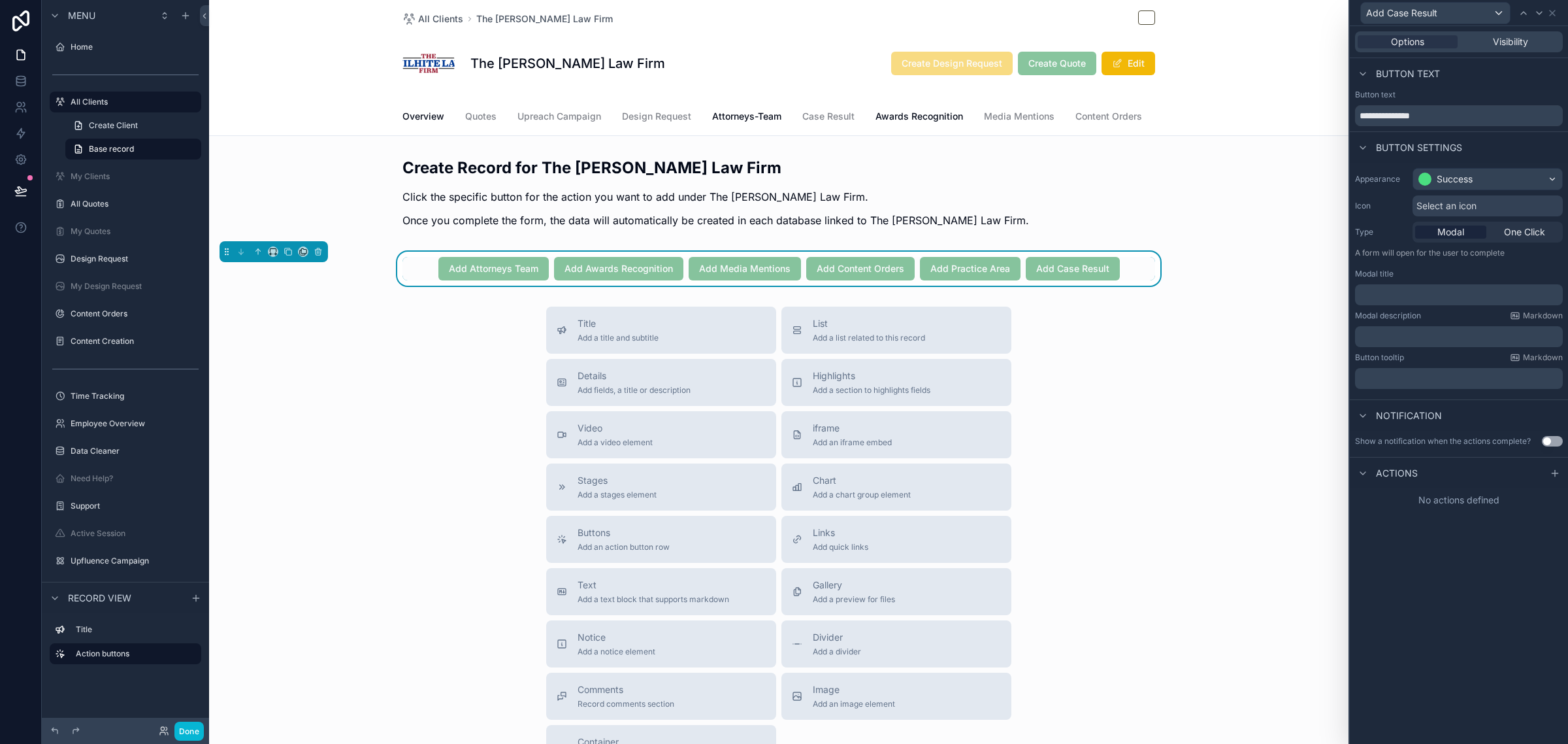
click at [1445, 296] on p "﻿" at bounding box center [1460, 295] width 200 height 13
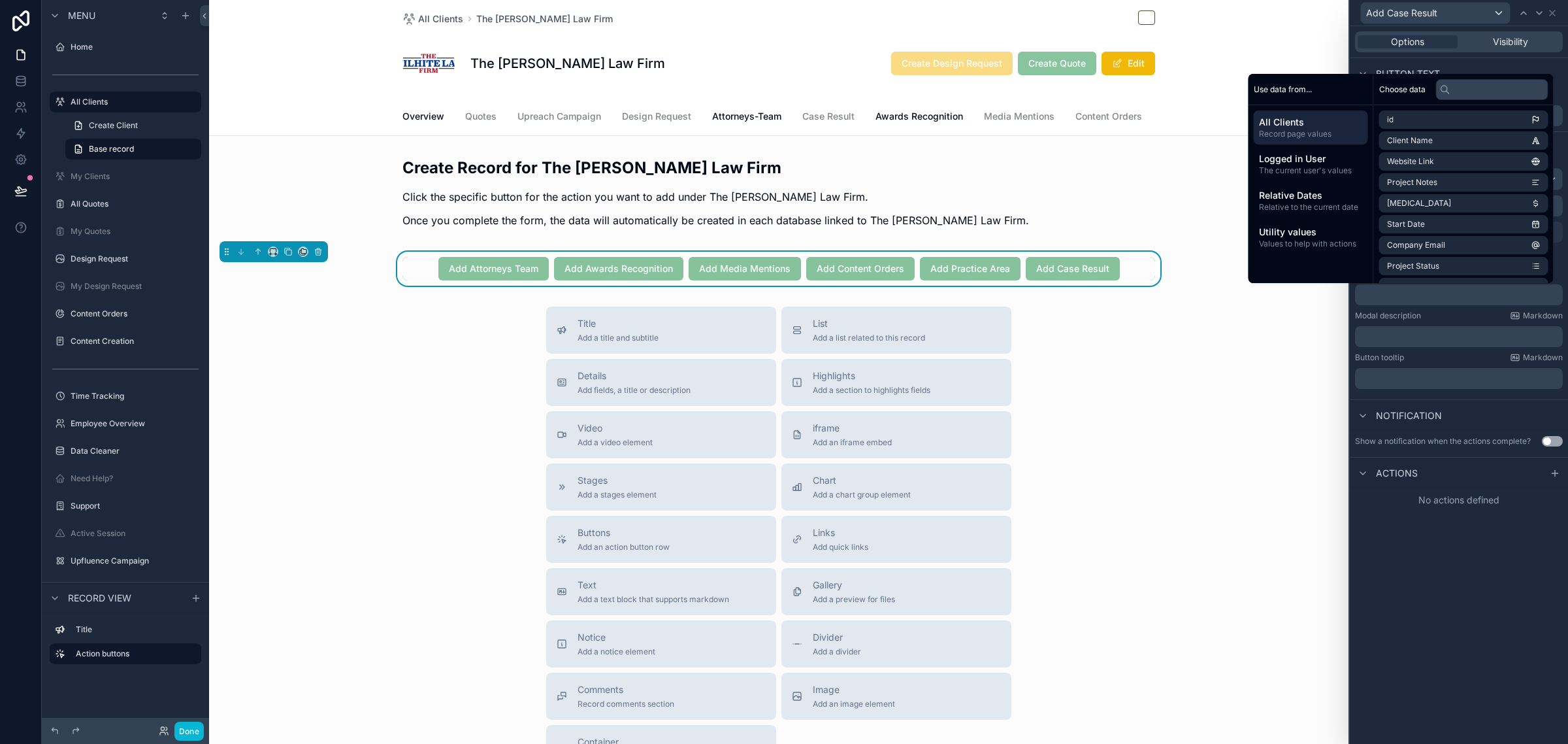
scroll to position [1, 0]
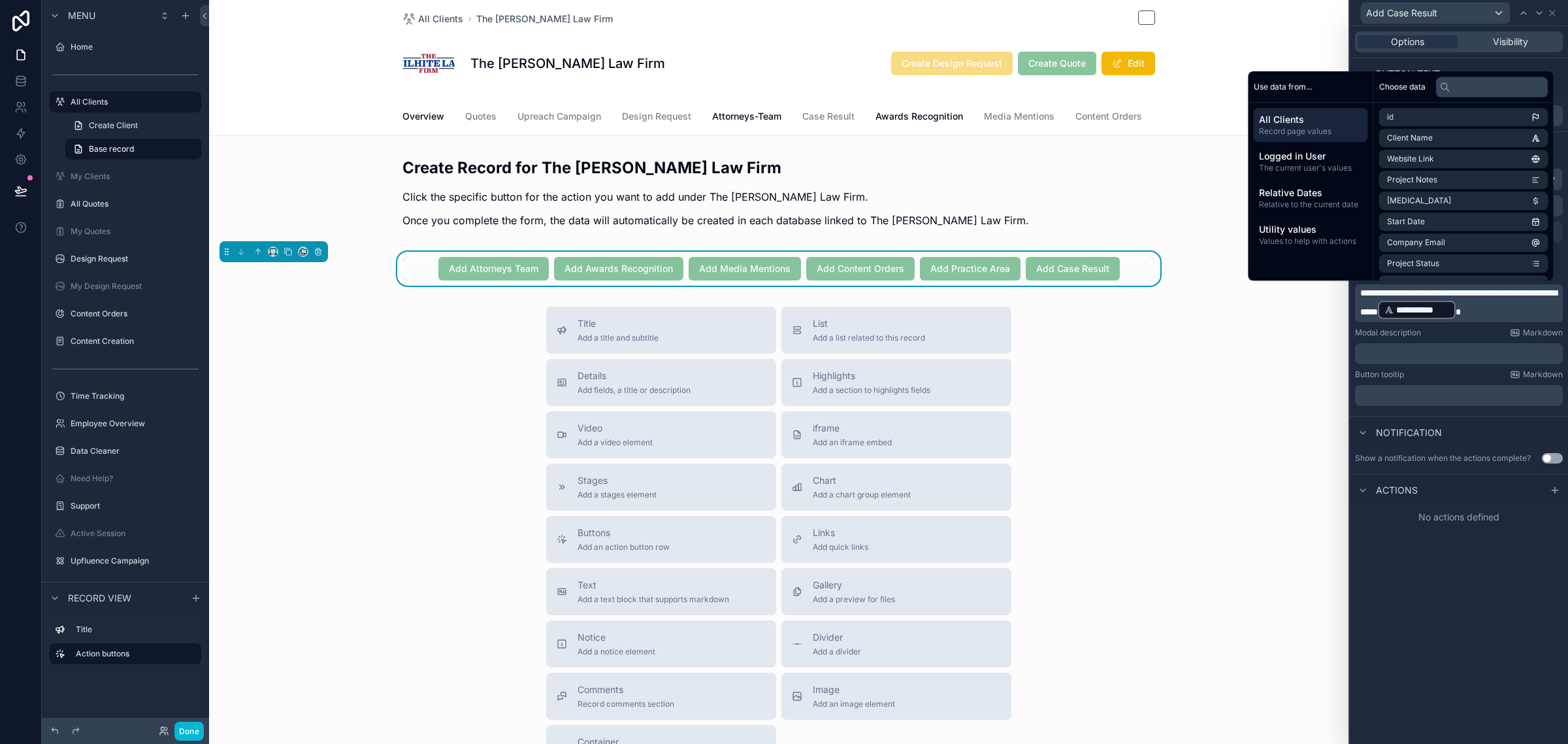
click at [1435, 614] on div "**********" at bounding box center [1459, 384] width 218 height 717
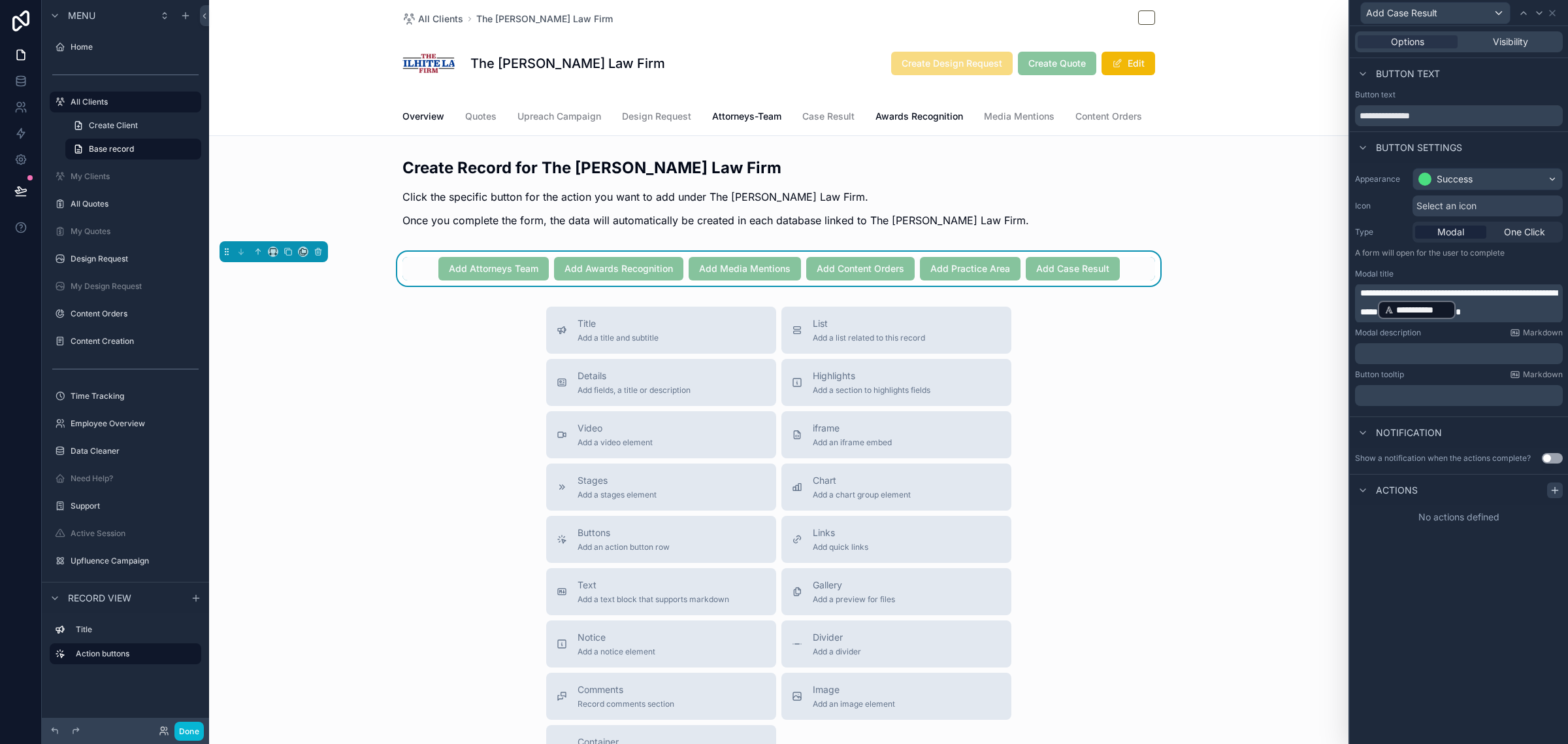
click at [1550, 487] on icon at bounding box center [1555, 490] width 10 height 10
click at [1441, 544] on div "Select a type" at bounding box center [1459, 542] width 196 height 21
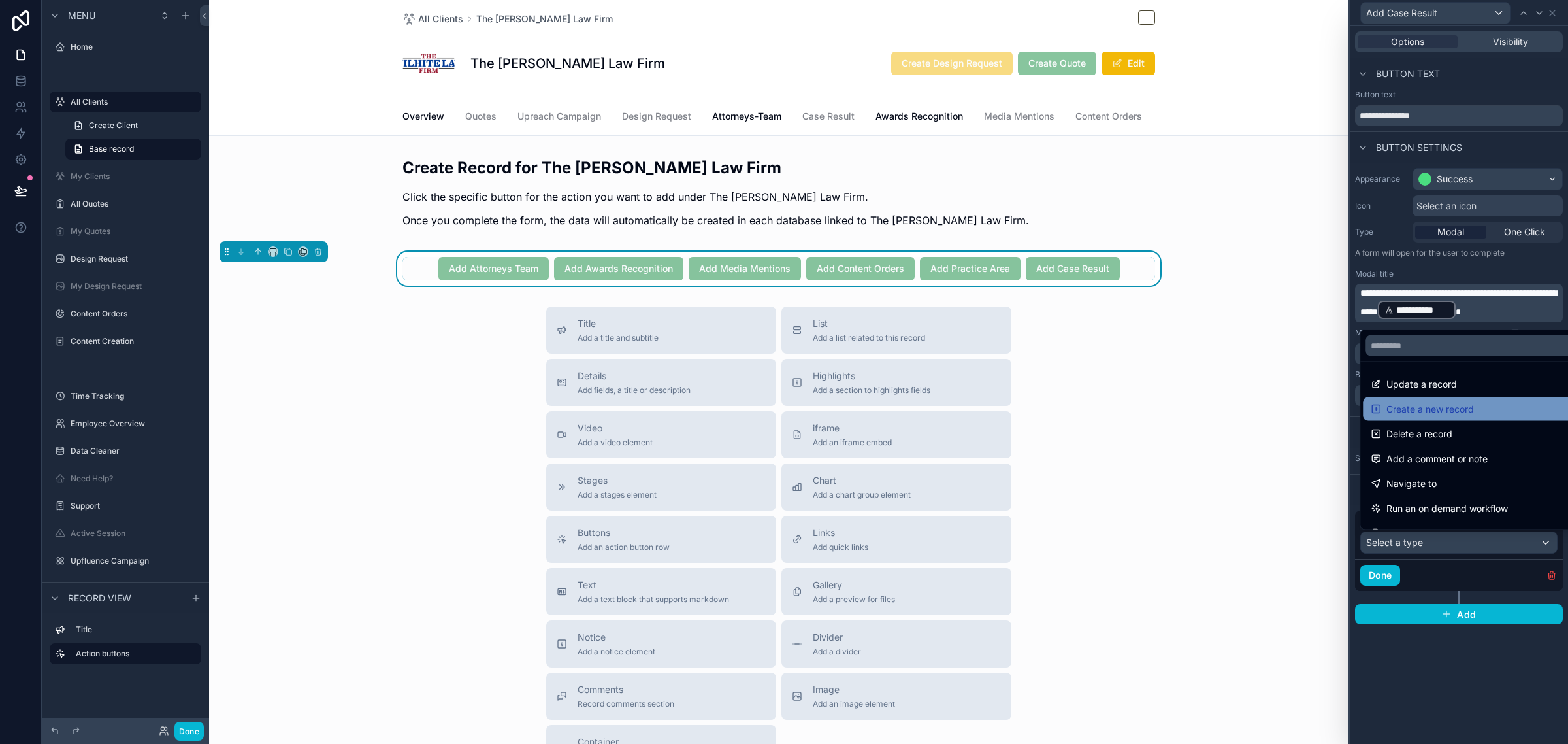
click at [1454, 417] on div "Create a new record" at bounding box center [1474, 409] width 221 height 24
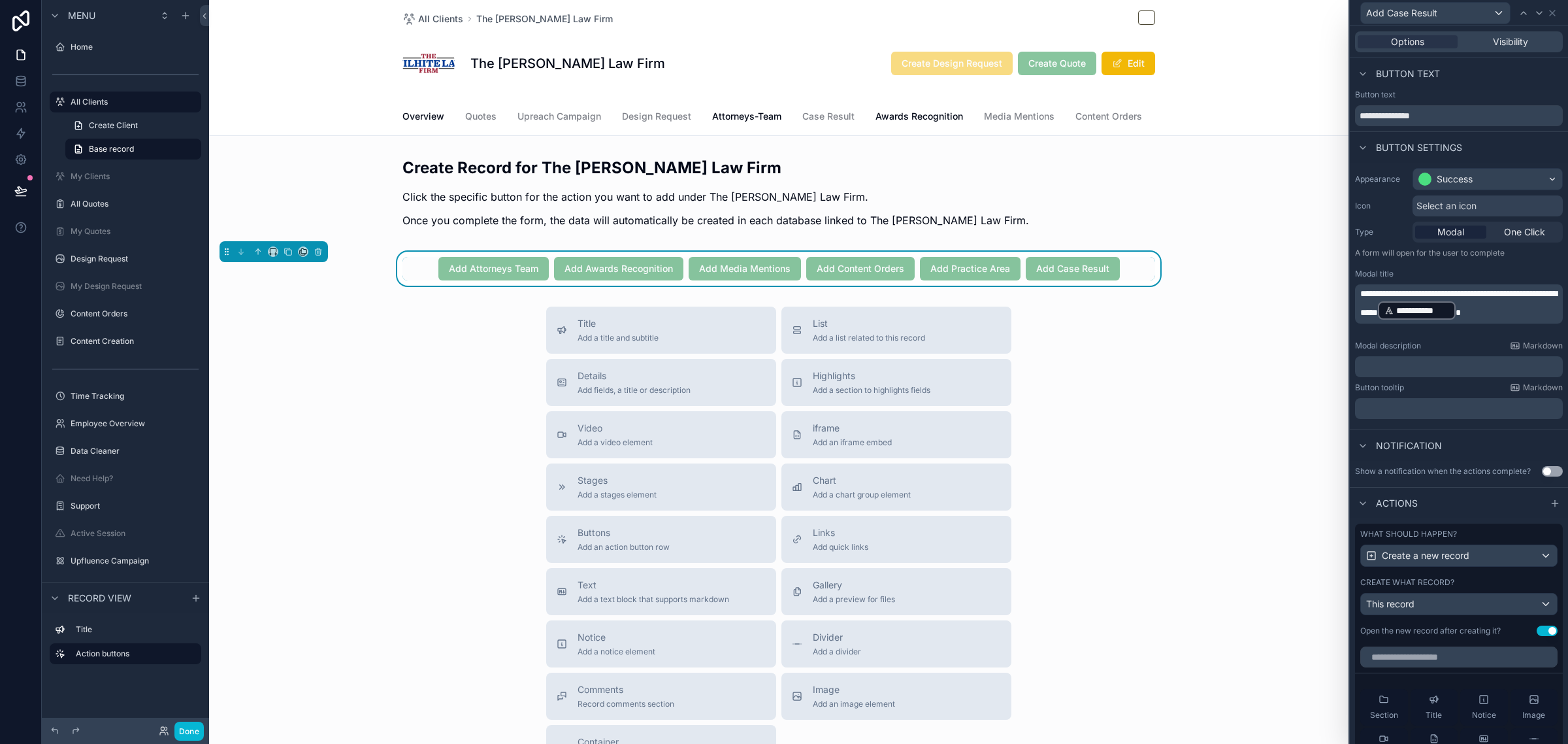
scroll to position [82, 0]
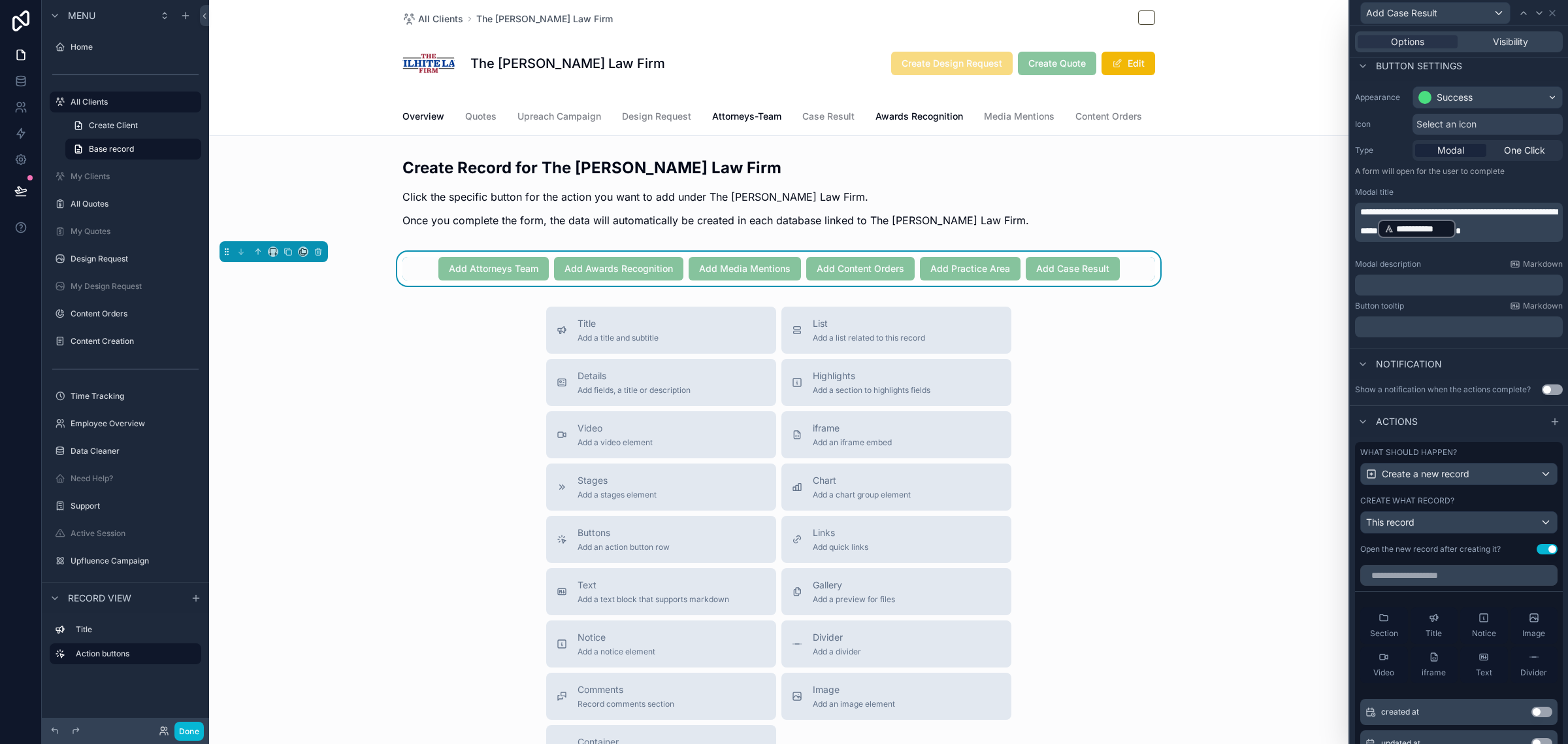
click at [1500, 504] on div "What should happen? Create a new record Create what record? This record Open th…" at bounding box center [1459, 501] width 208 height 118
click at [1484, 532] on div "This record" at bounding box center [1459, 522] width 196 height 21
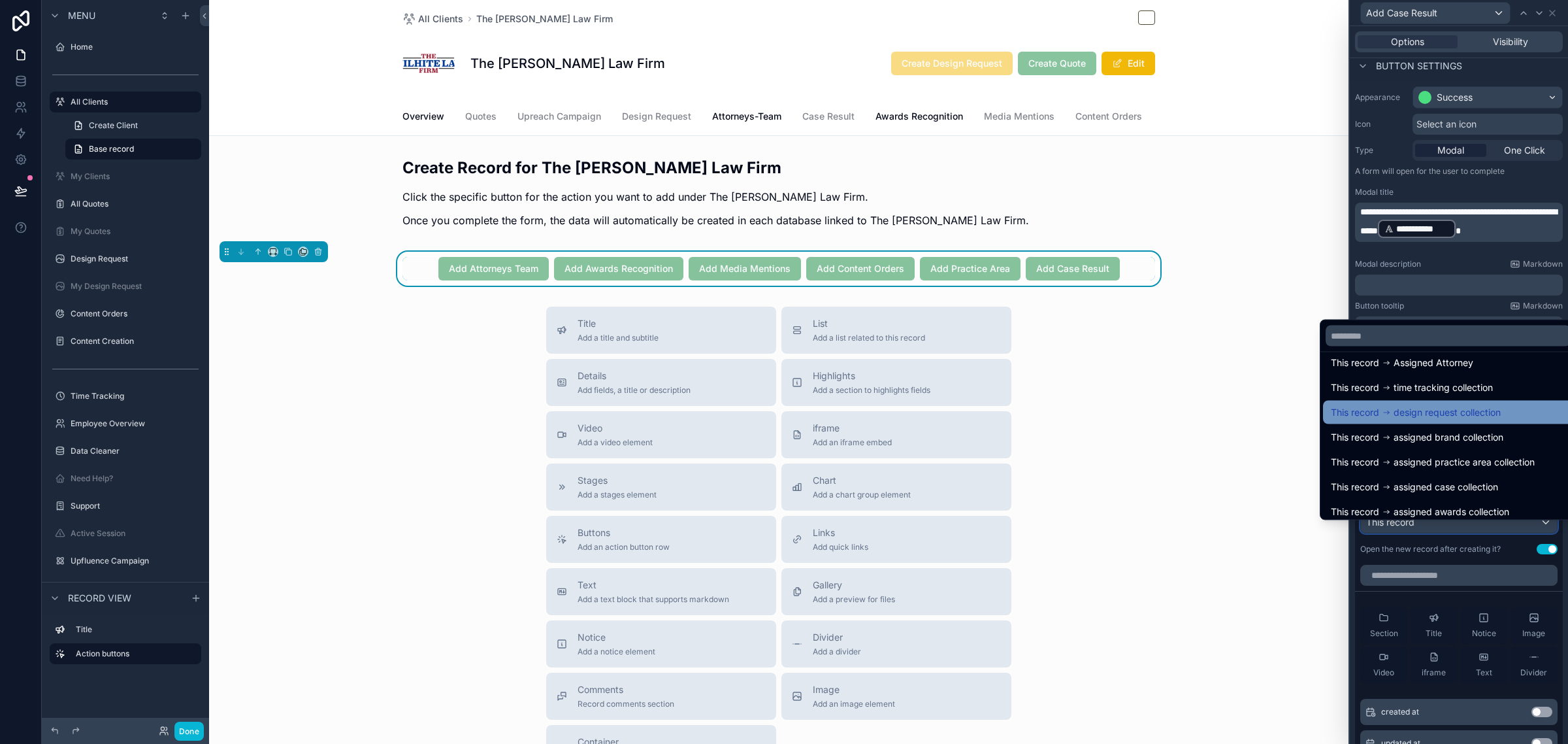
scroll to position [164, 0]
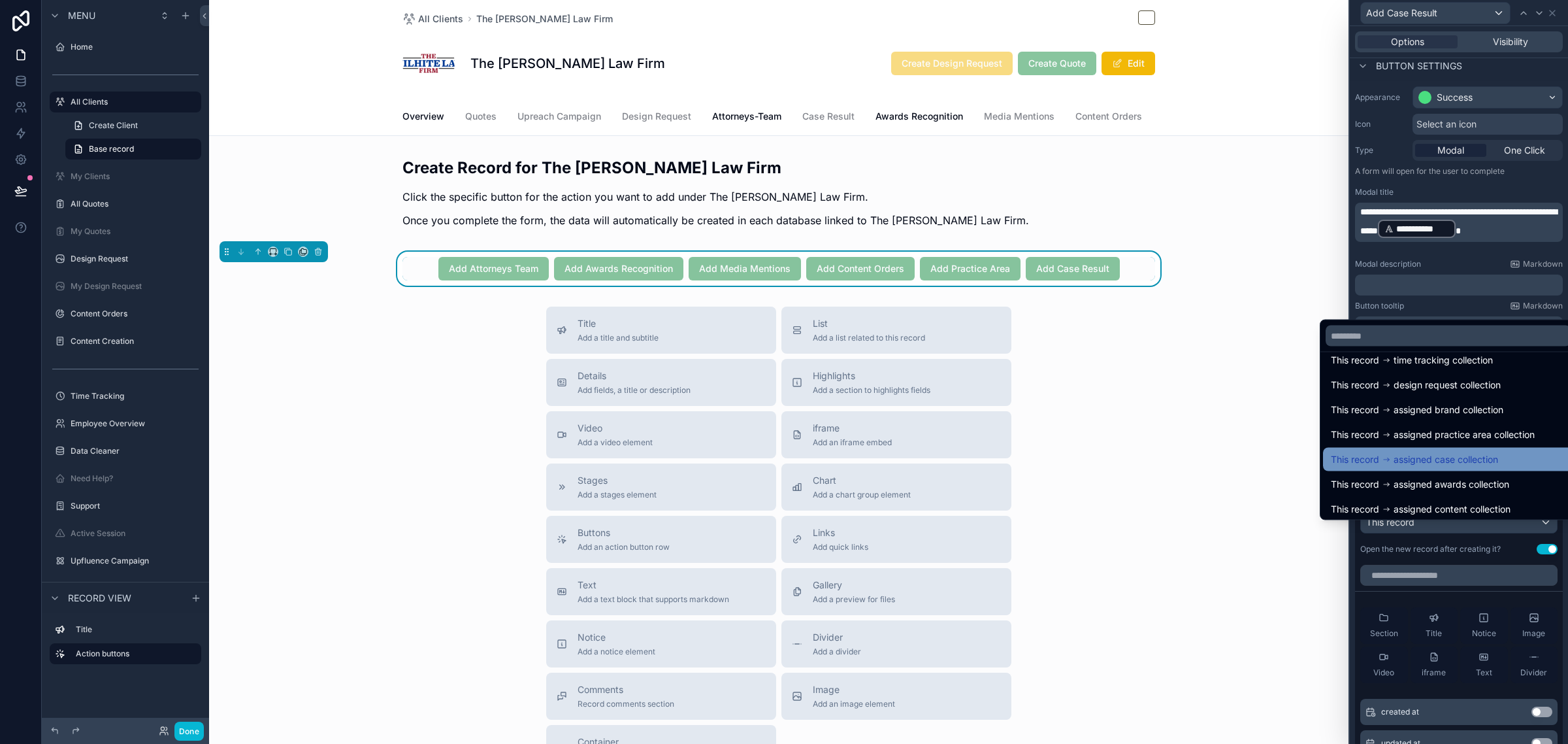
click at [1468, 456] on span "assigned case collection" at bounding box center [1446, 459] width 105 height 15
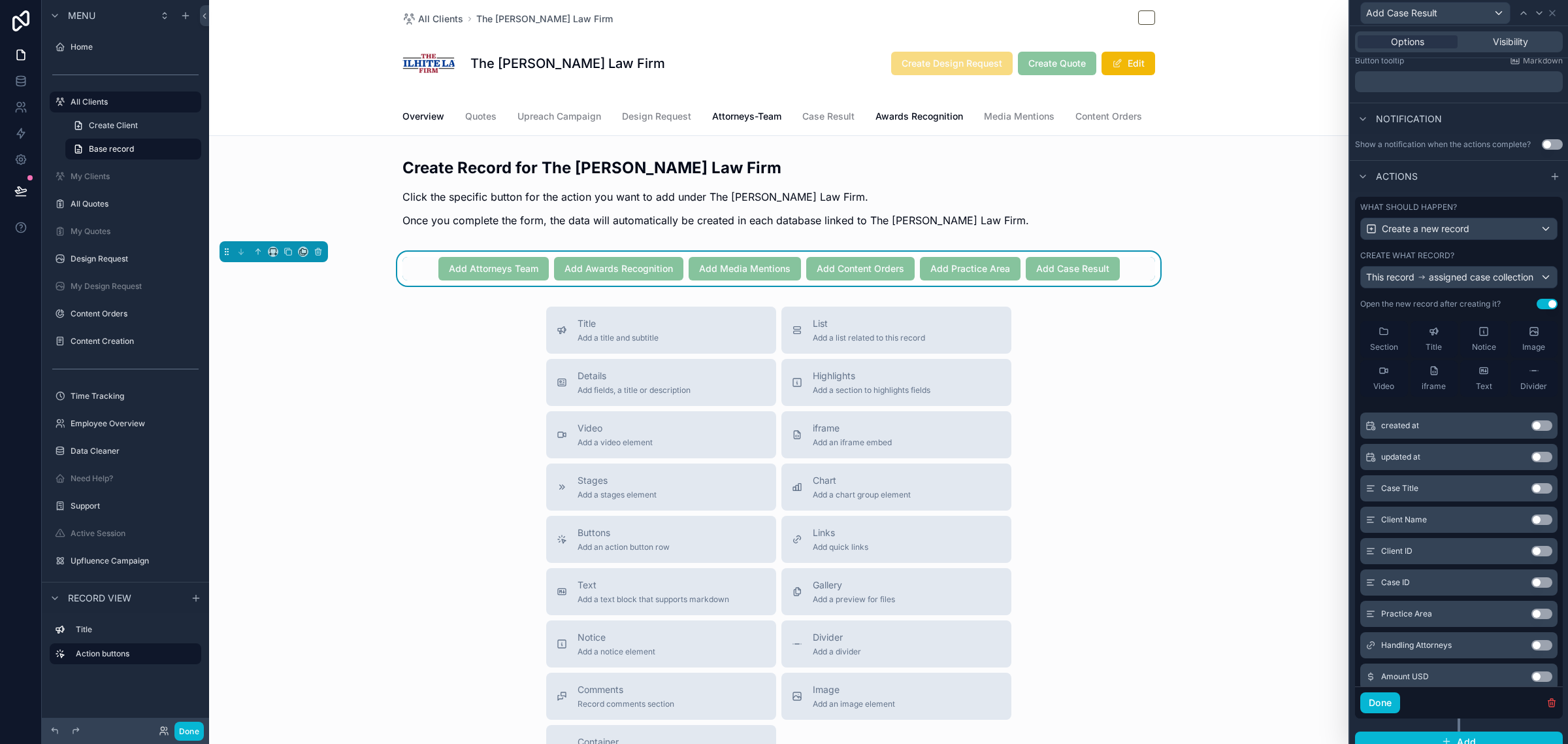
scroll to position [82, 0]
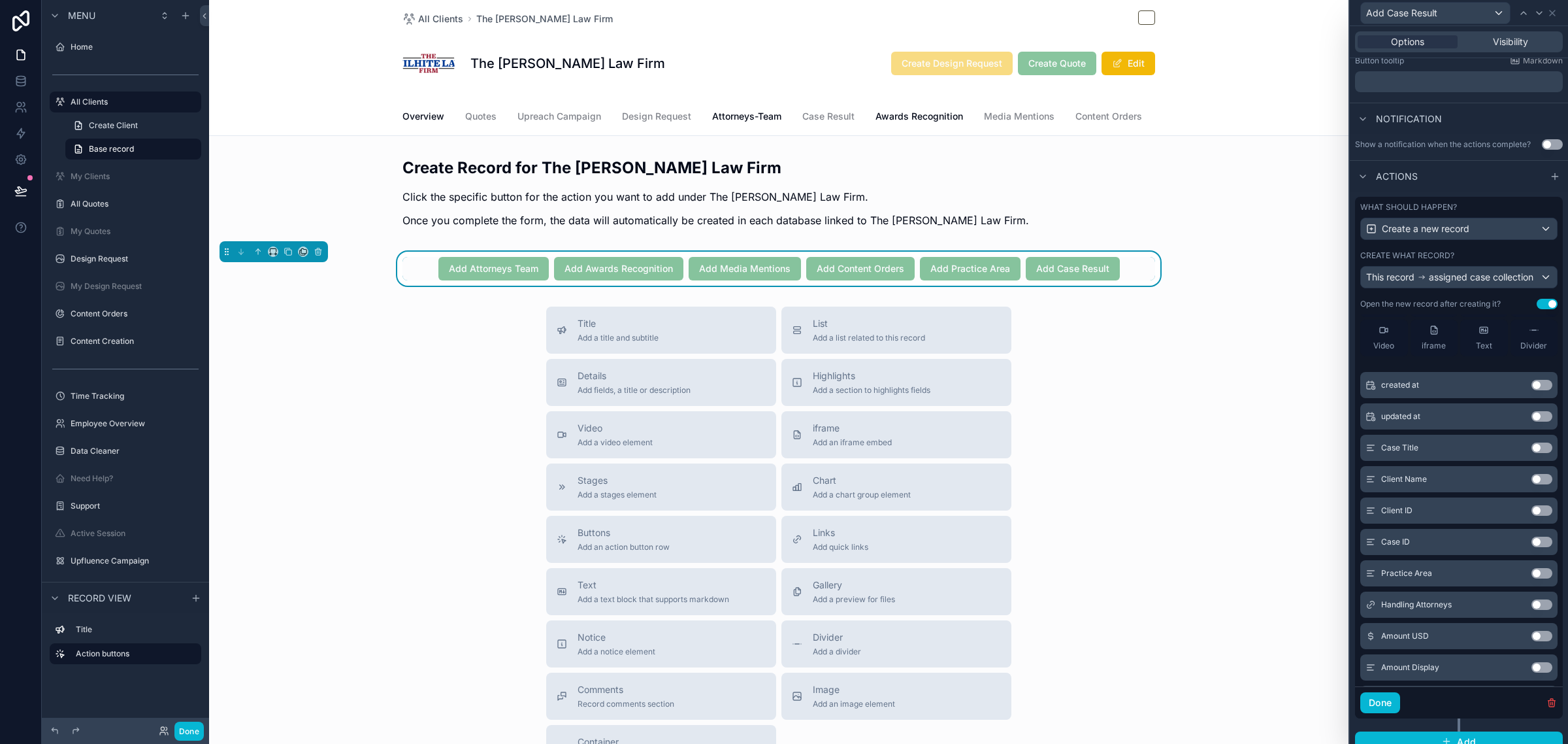
click at [1531, 453] on button "Use setting" at bounding box center [1541, 448] width 21 height 10
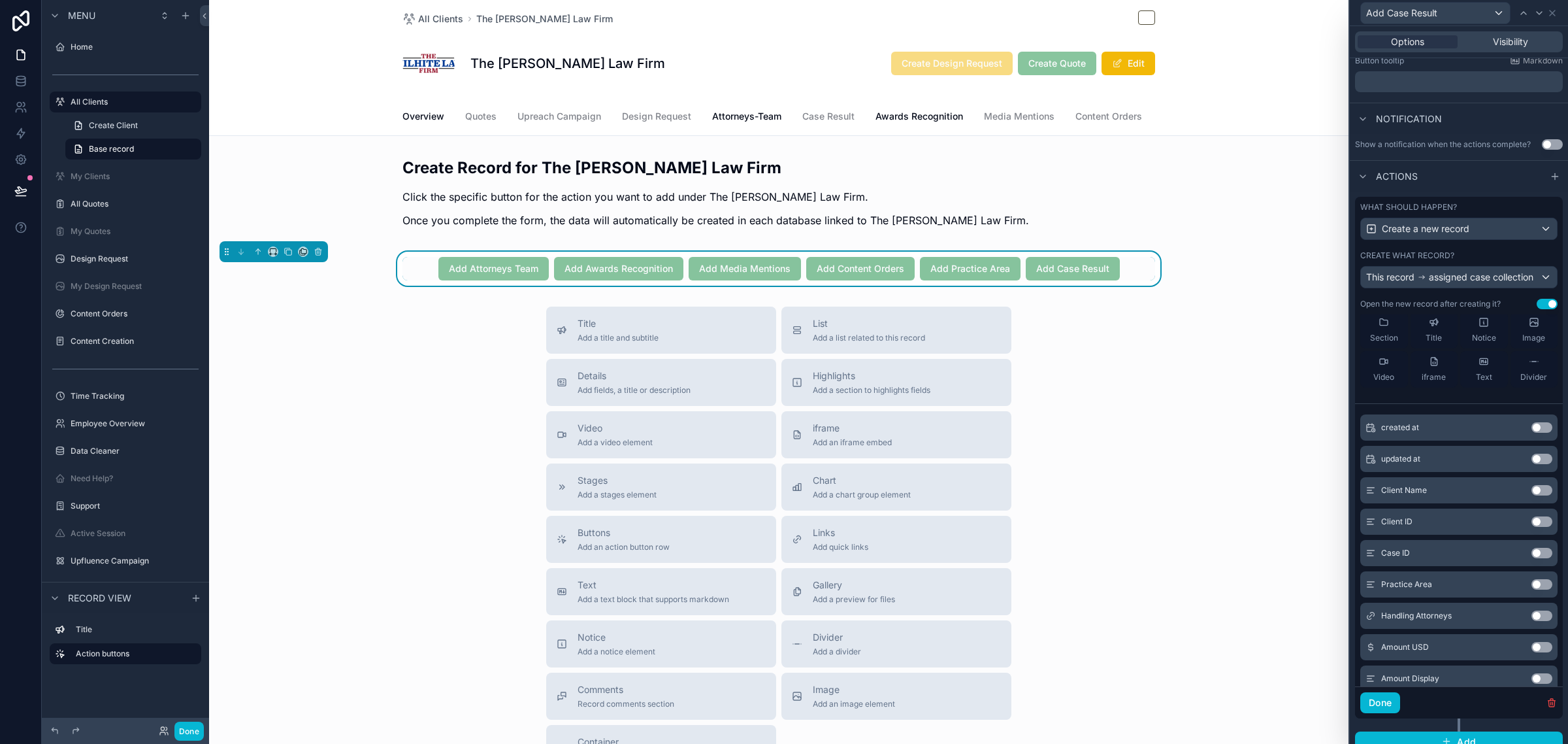
click at [1531, 558] on button "Use setting" at bounding box center [1541, 553] width 21 height 10
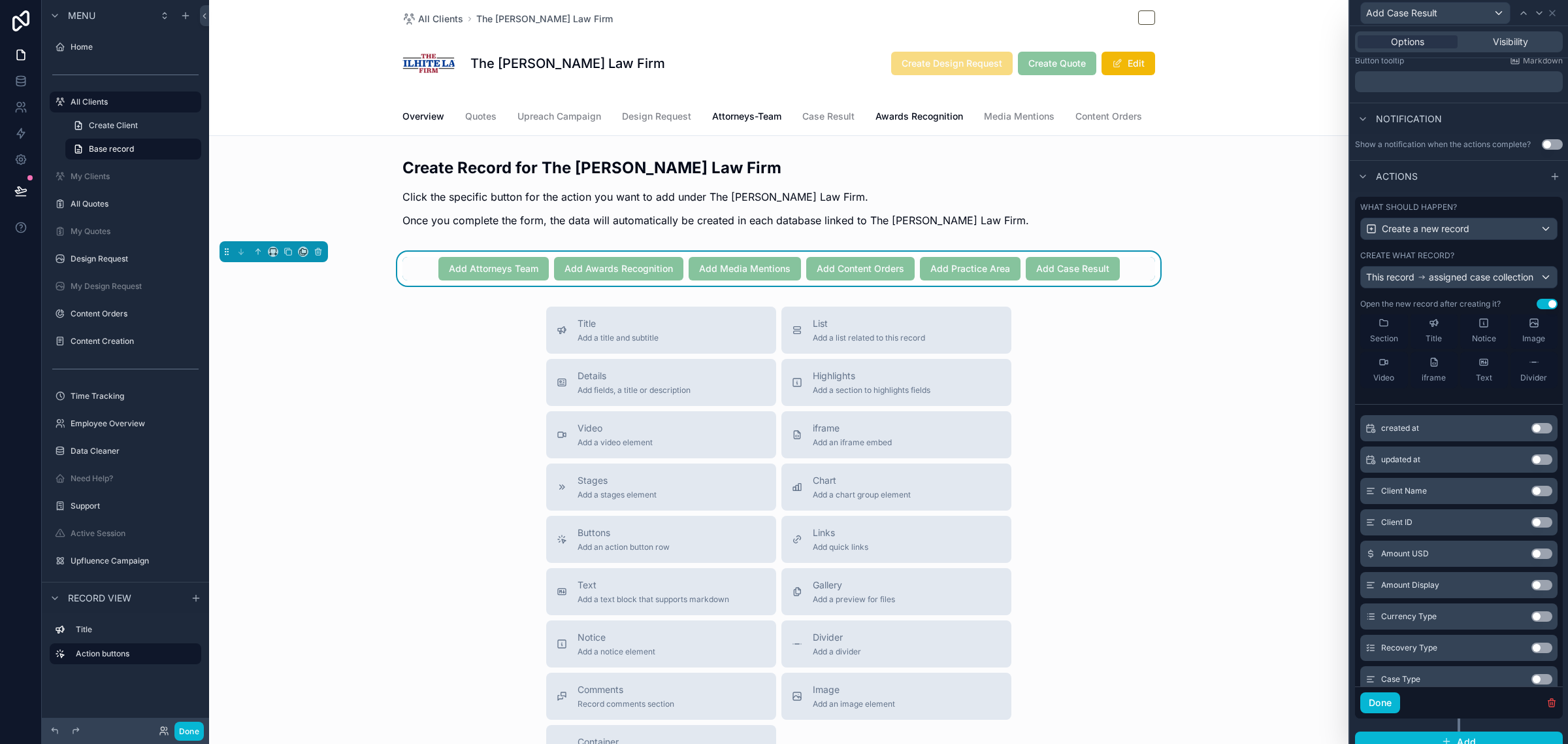
click at [1531, 559] on button "Use setting" at bounding box center [1541, 554] width 21 height 10
click at [1531, 558] on button "Use setting" at bounding box center [1541, 553] width 21 height 10
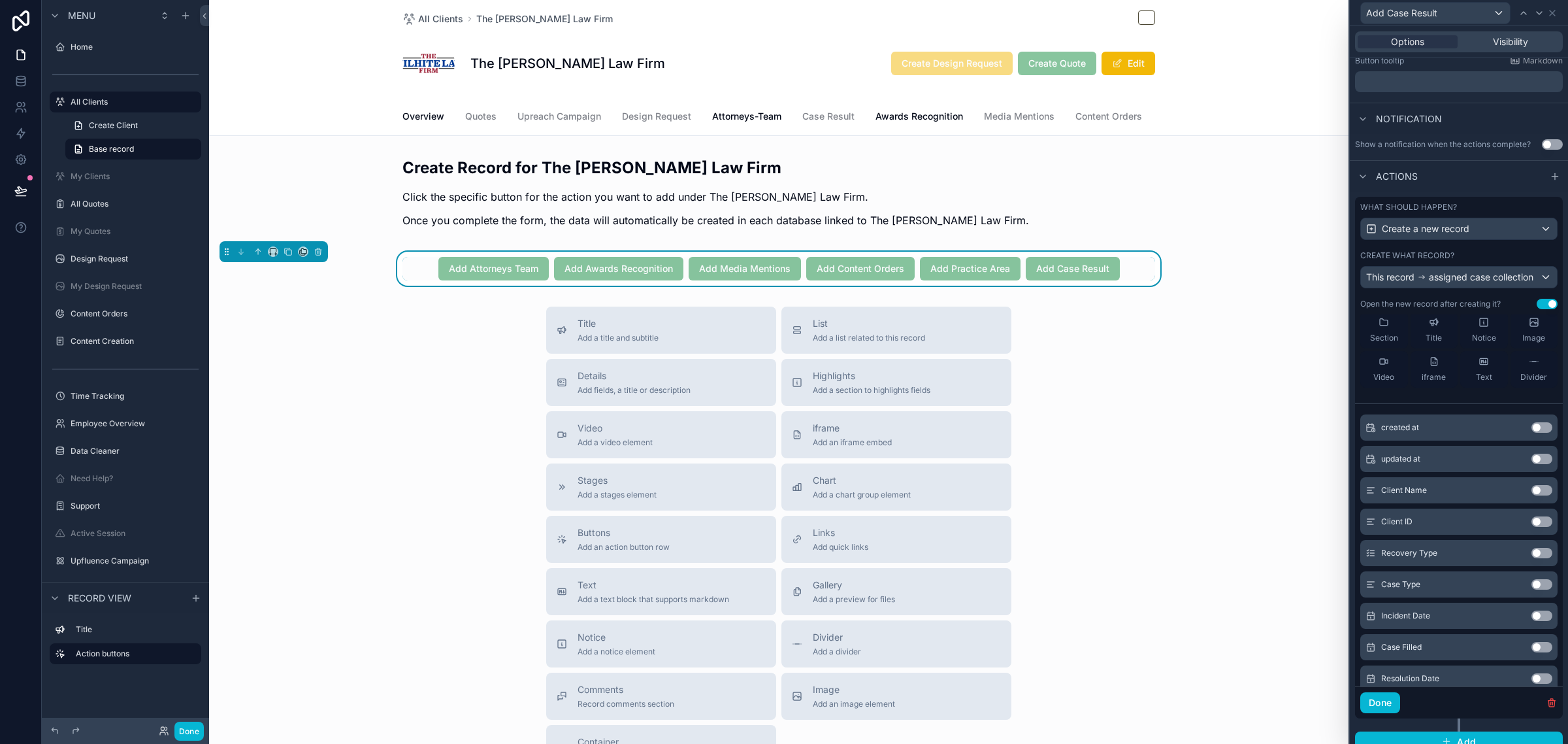
click at [1531, 558] on button "Use setting" at bounding box center [1541, 553] width 21 height 10
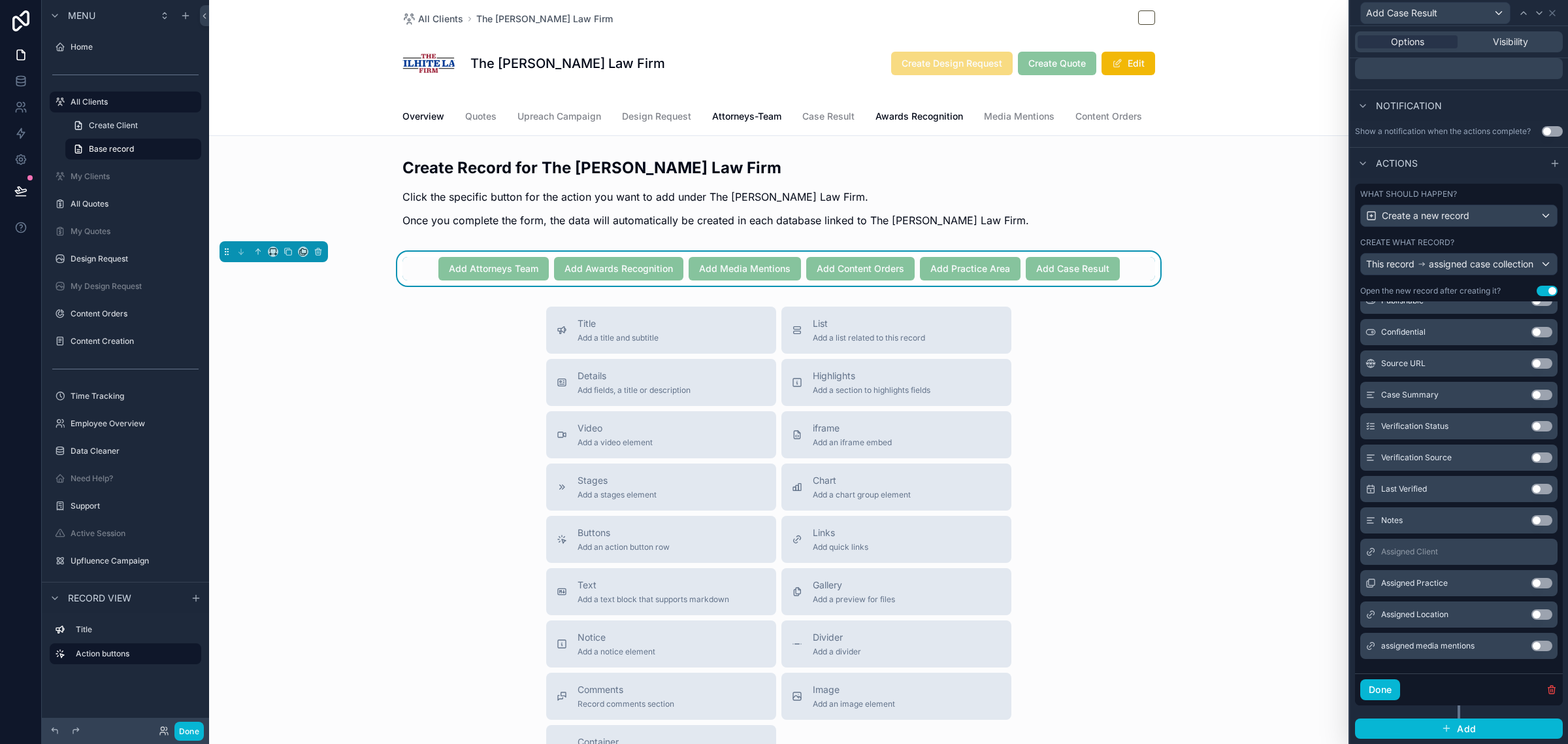
scroll to position [359, 0]
click at [1531, 579] on button "Use setting" at bounding box center [1541, 583] width 21 height 10
click at [1531, 611] on button "Use setting" at bounding box center [1541, 614] width 21 height 10
click at [1531, 644] on button "Use setting" at bounding box center [1541, 646] width 21 height 10
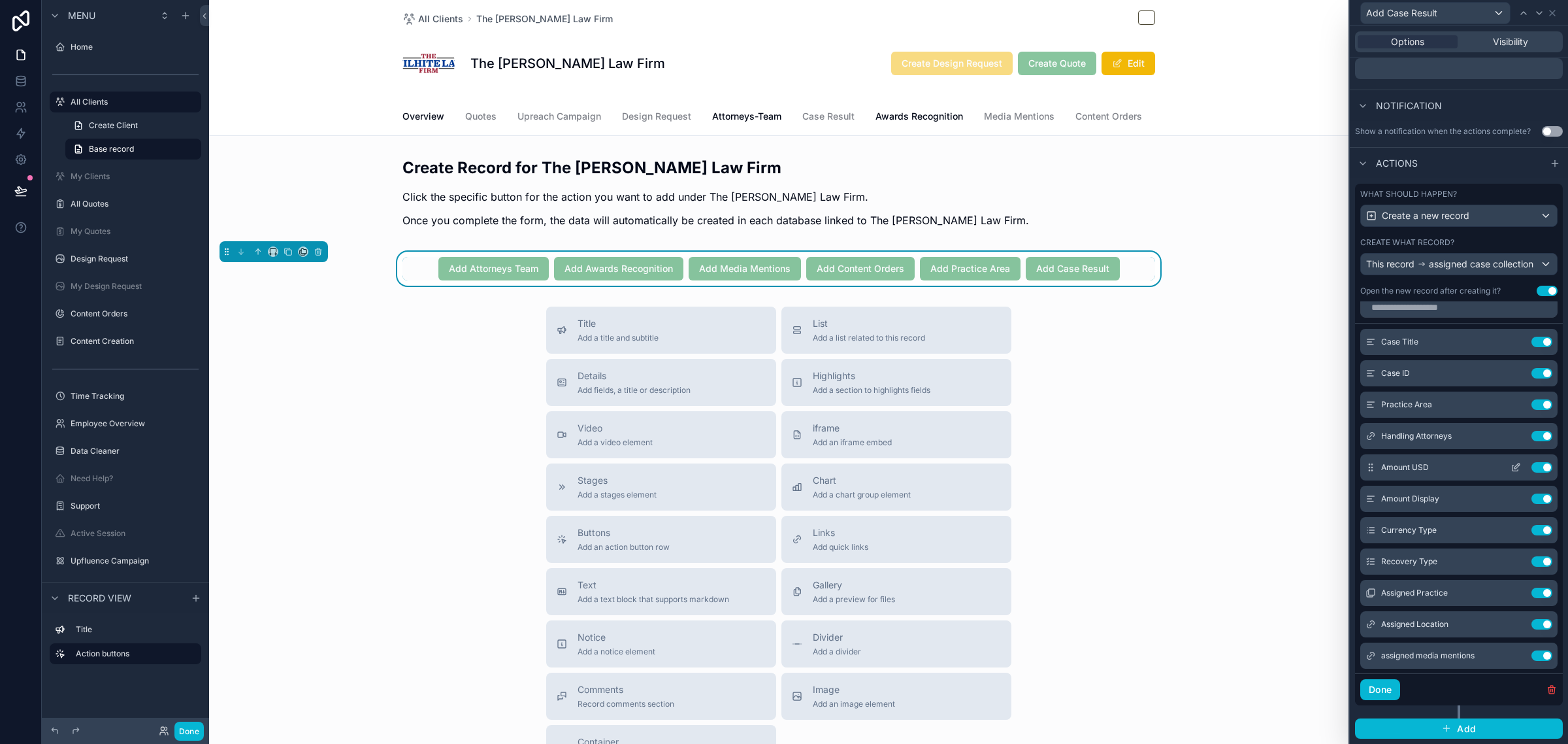
scroll to position [0, 0]
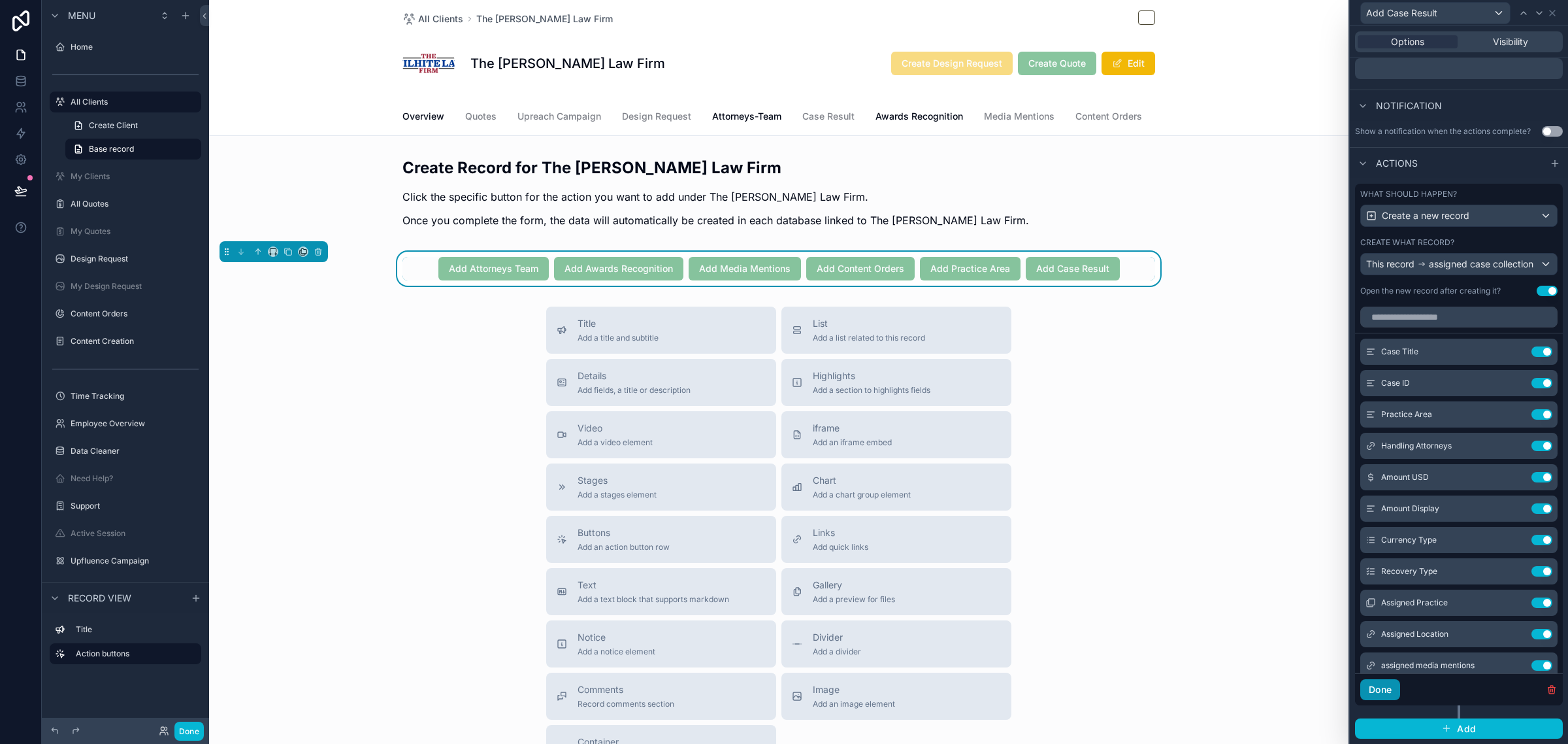
click at [1383, 692] on button "Done" at bounding box center [1380, 689] width 40 height 21
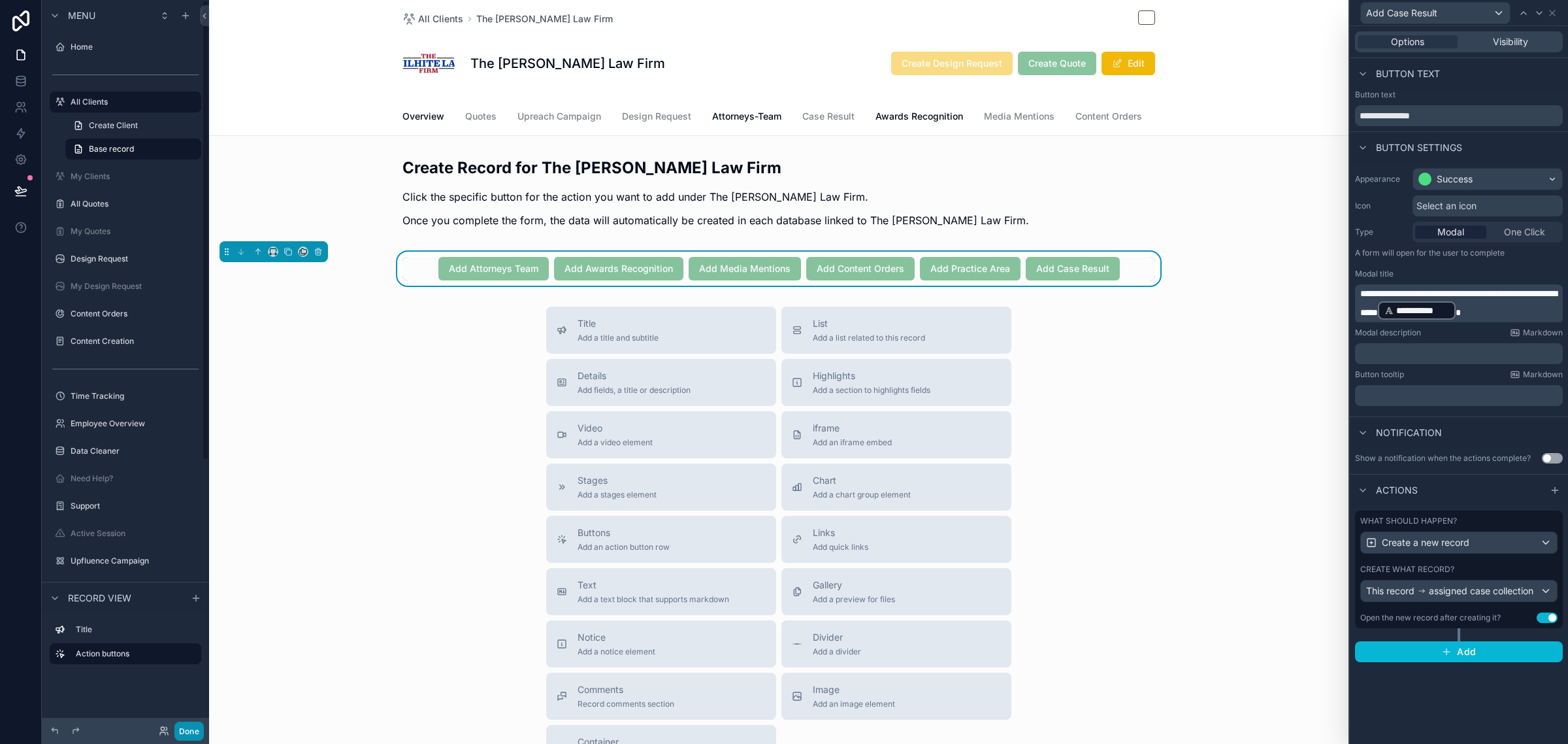
click at [187, 729] on button "Done" at bounding box center [189, 731] width 29 height 19
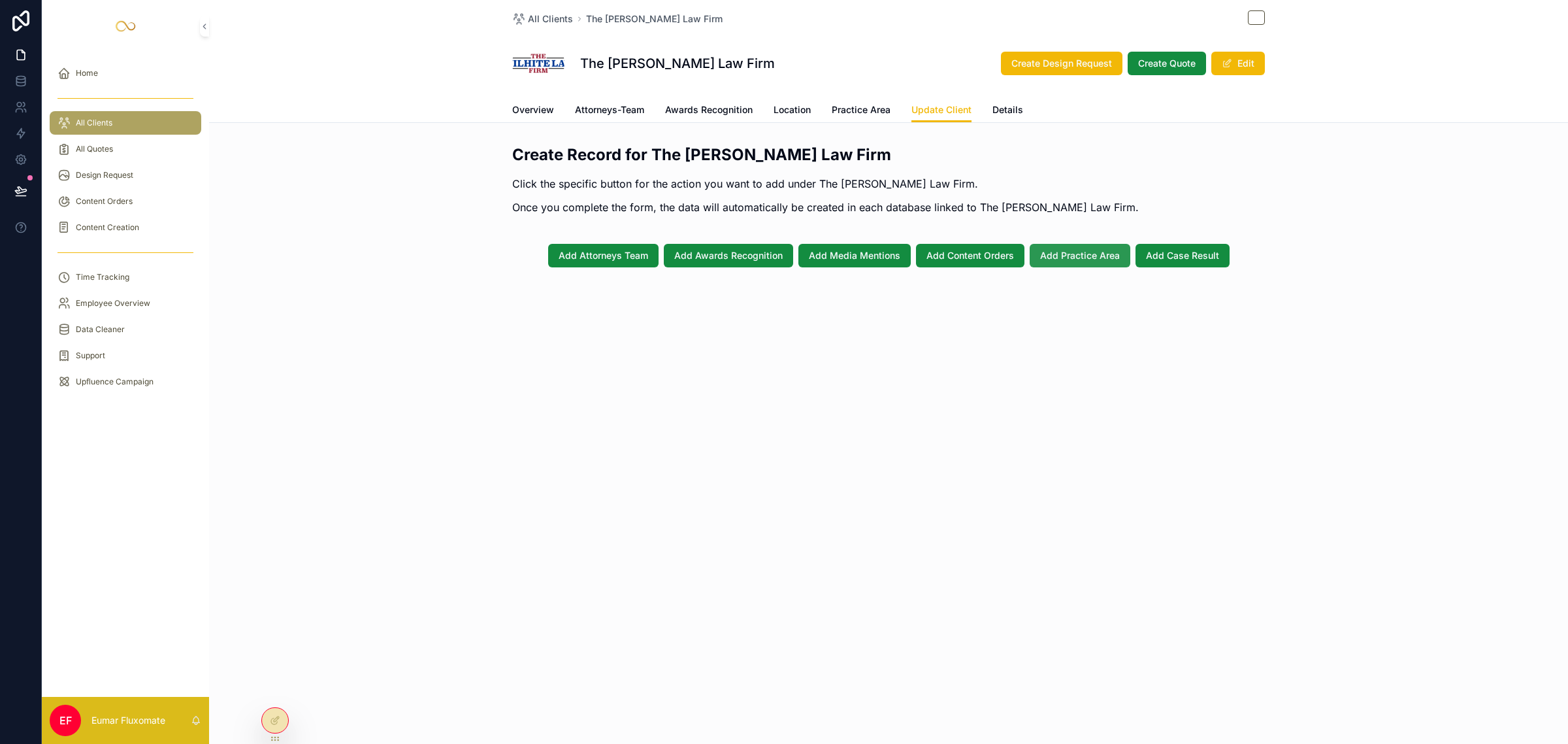
click at [1070, 255] on span "Add Practice Area" at bounding box center [1080, 256] width 80 height 13
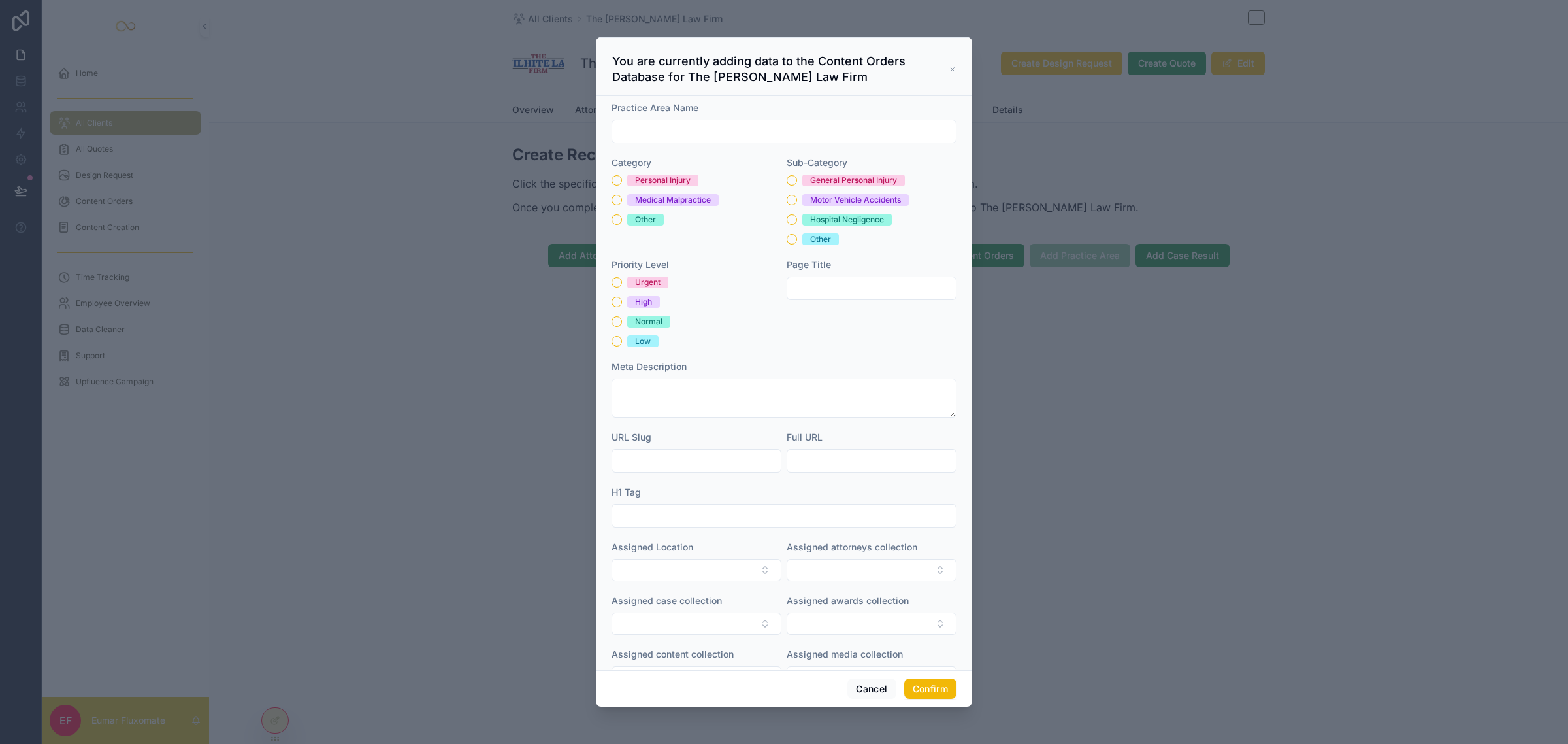
scroll to position [43, 0]
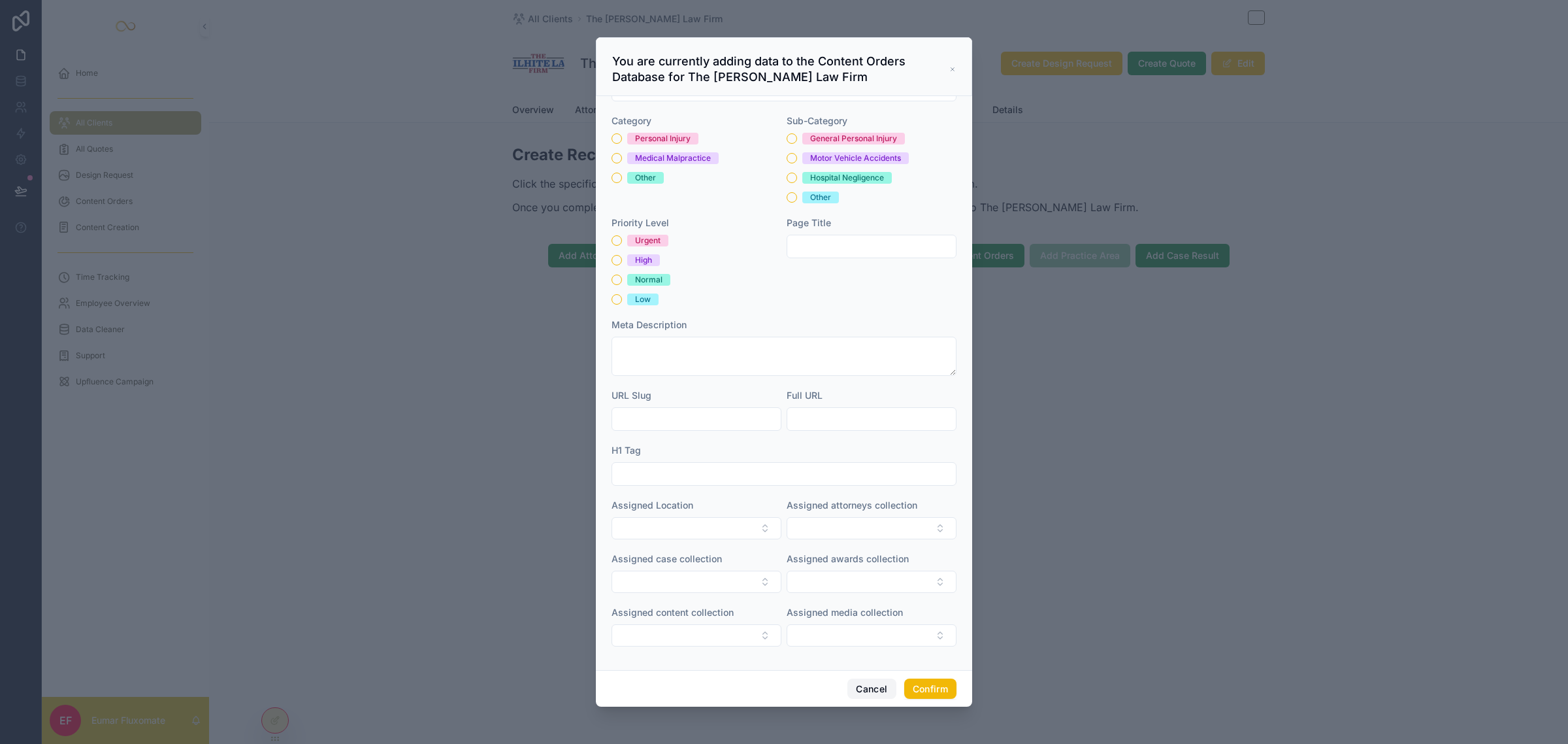
click at [864, 688] on button "Cancel" at bounding box center [872, 689] width 49 height 21
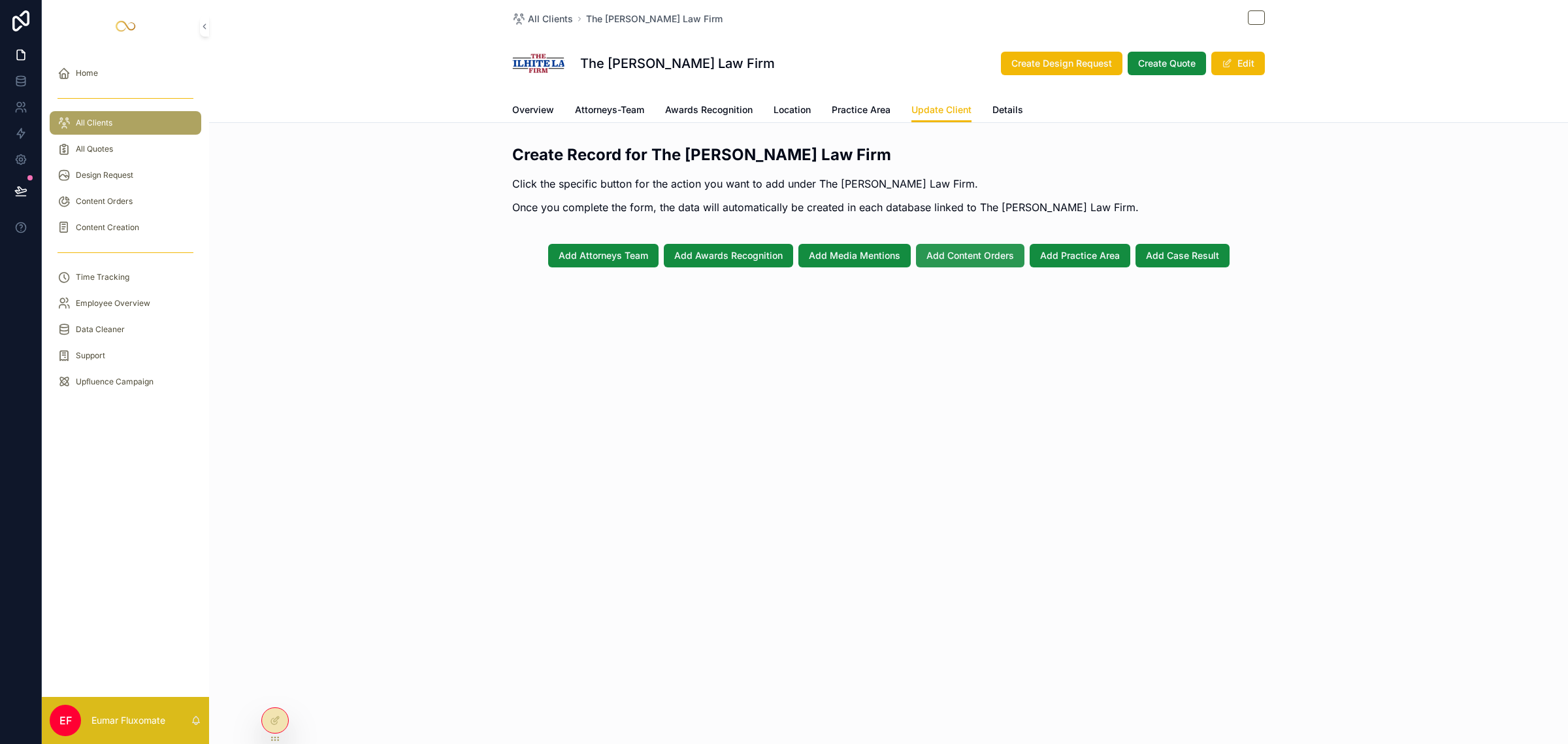
click at [974, 265] on button "Add Content Orders" at bounding box center [970, 256] width 108 height 24
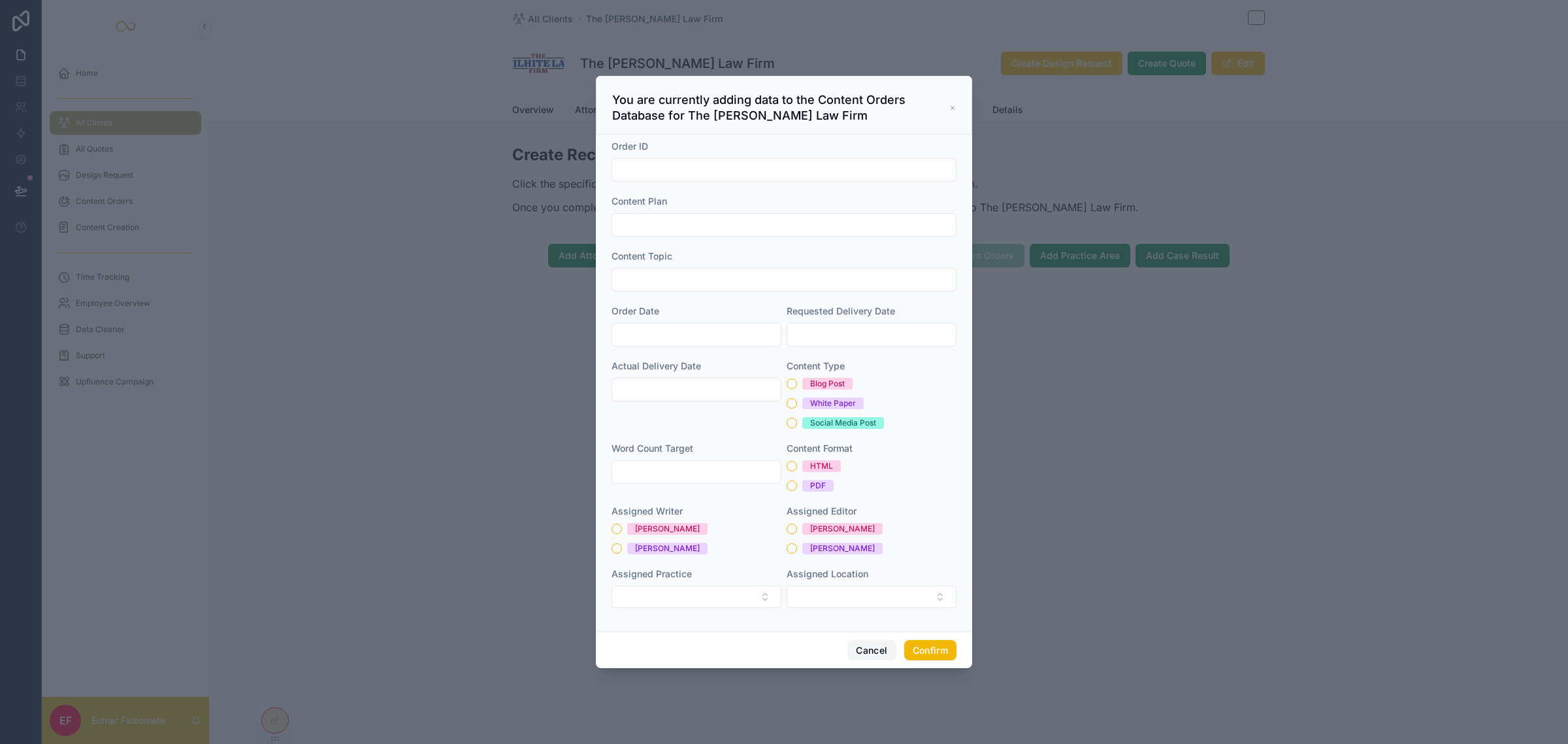
drag, startPoint x: 863, startPoint y: 650, endPoint x: 1002, endPoint y: 371, distance: 311.7
click at [864, 650] on button "Cancel" at bounding box center [872, 650] width 49 height 21
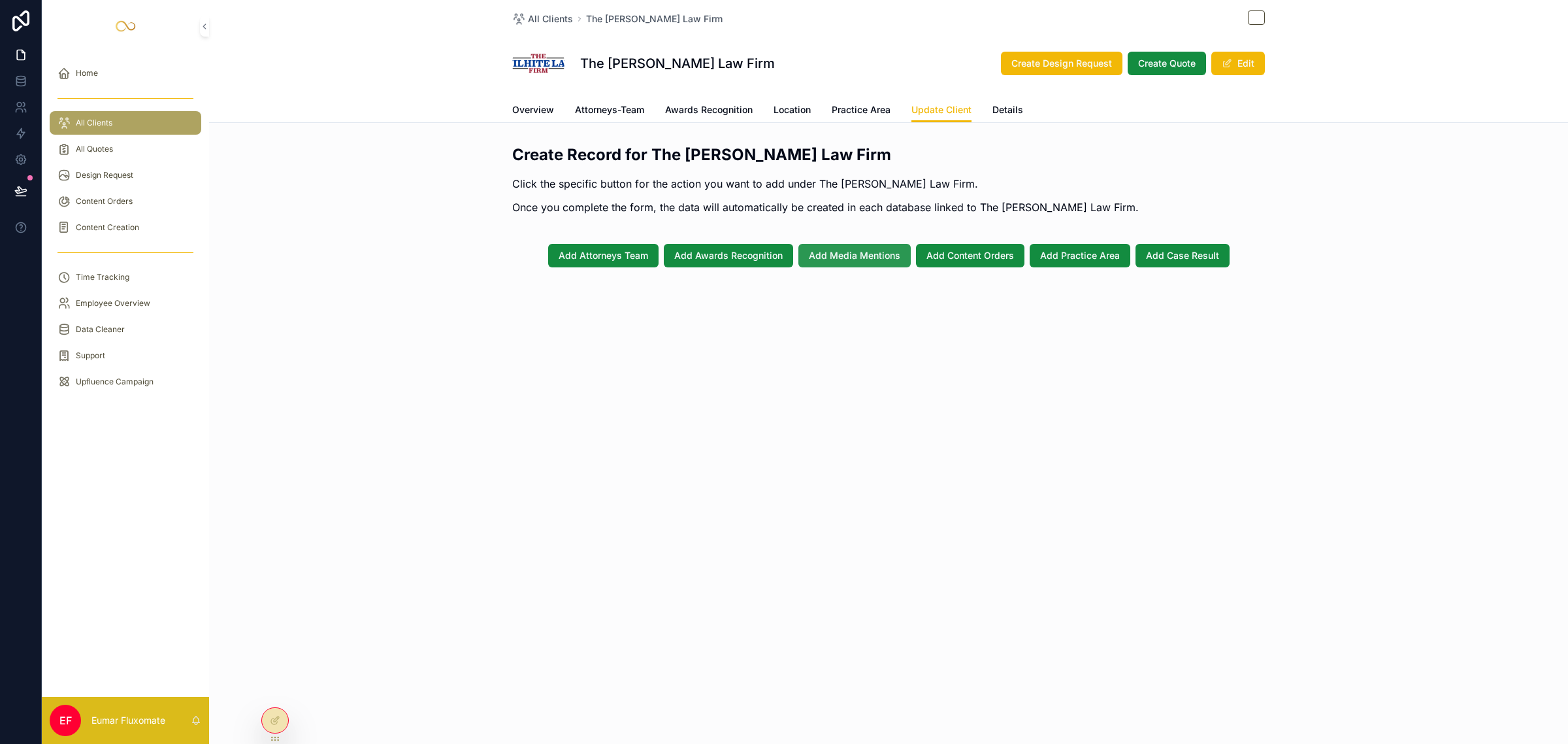
click at [865, 256] on span "Add Media Mentions" at bounding box center [854, 256] width 91 height 13
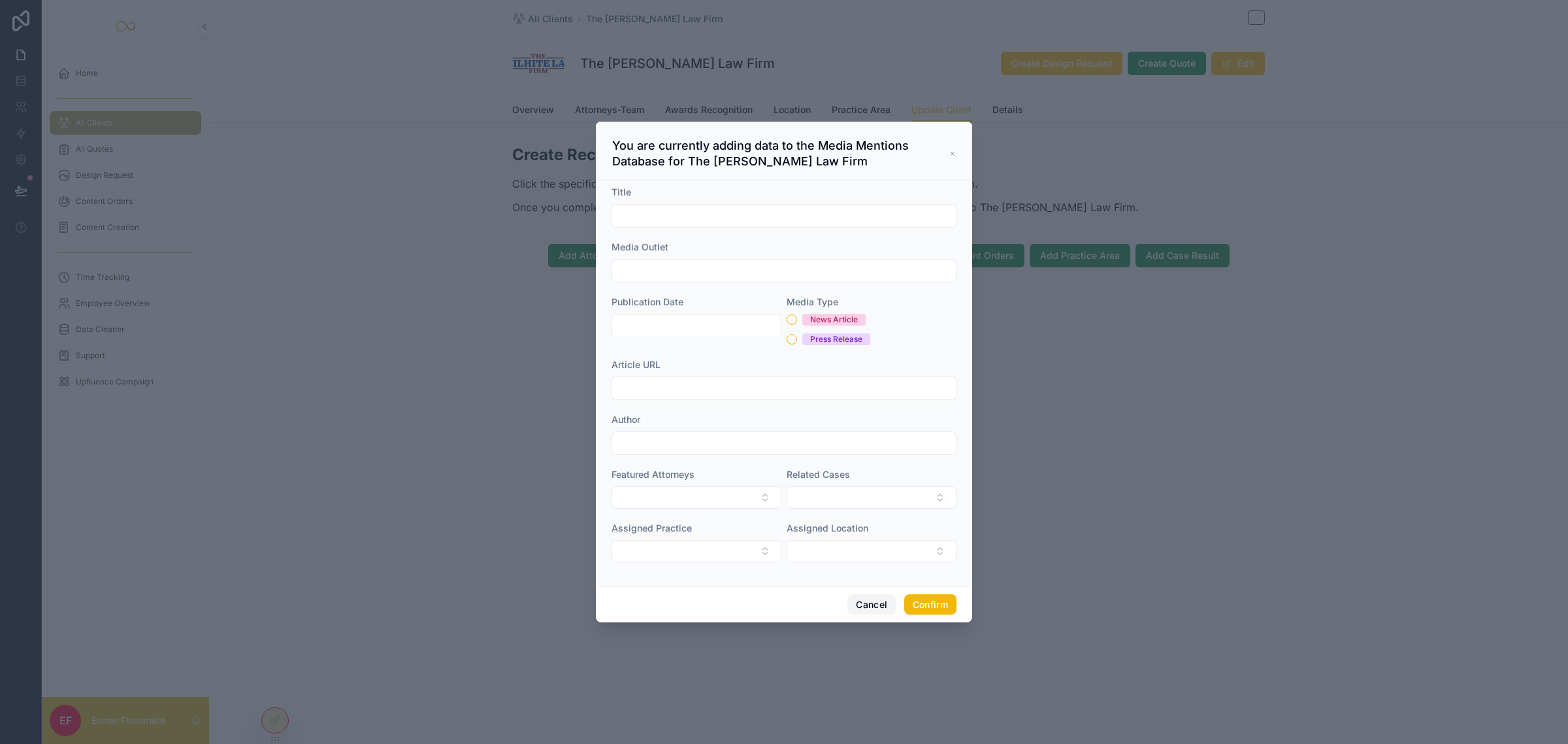
click at [863, 612] on button "Cancel" at bounding box center [872, 605] width 49 height 21
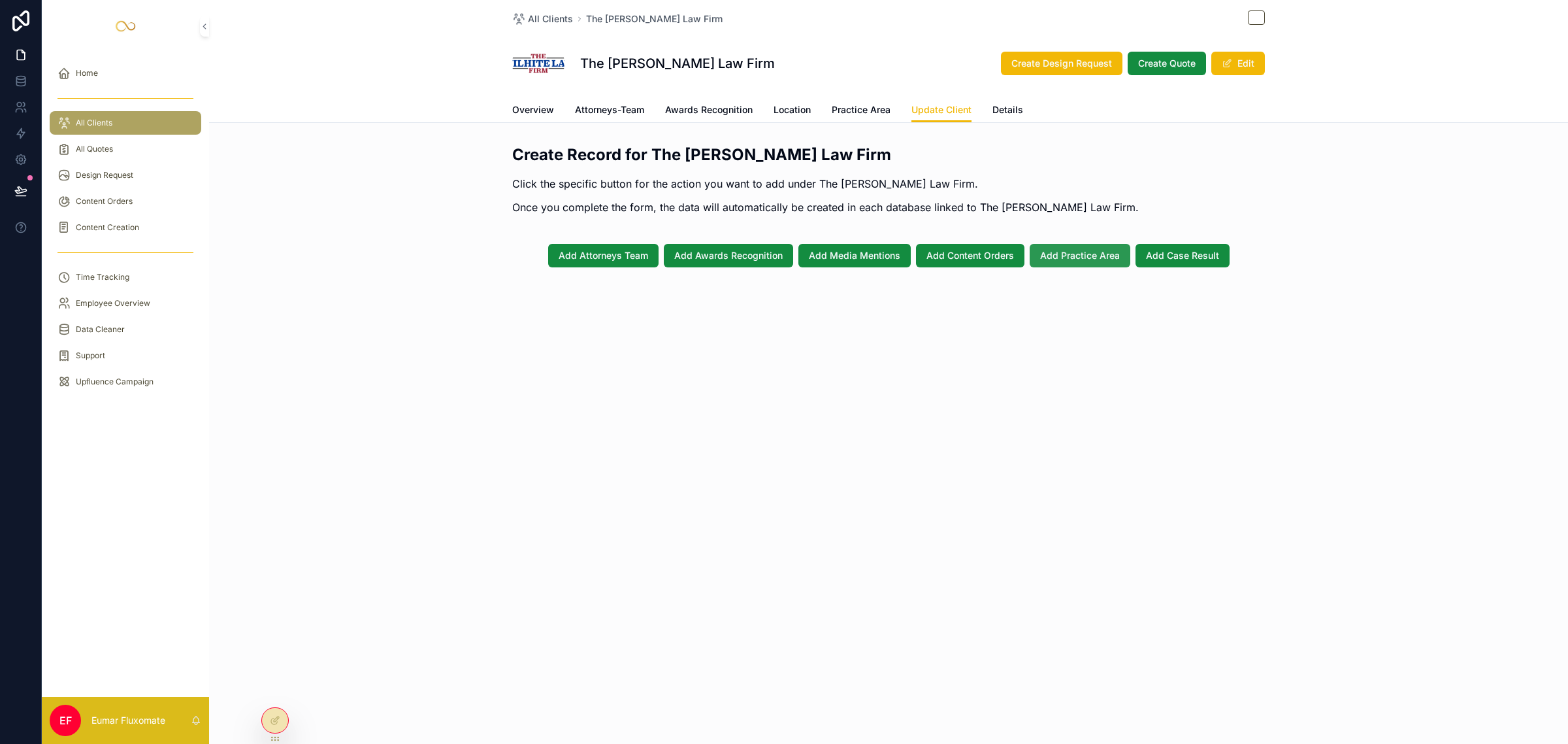
click at [1062, 256] on span "Add Practice Area" at bounding box center [1080, 256] width 80 height 13
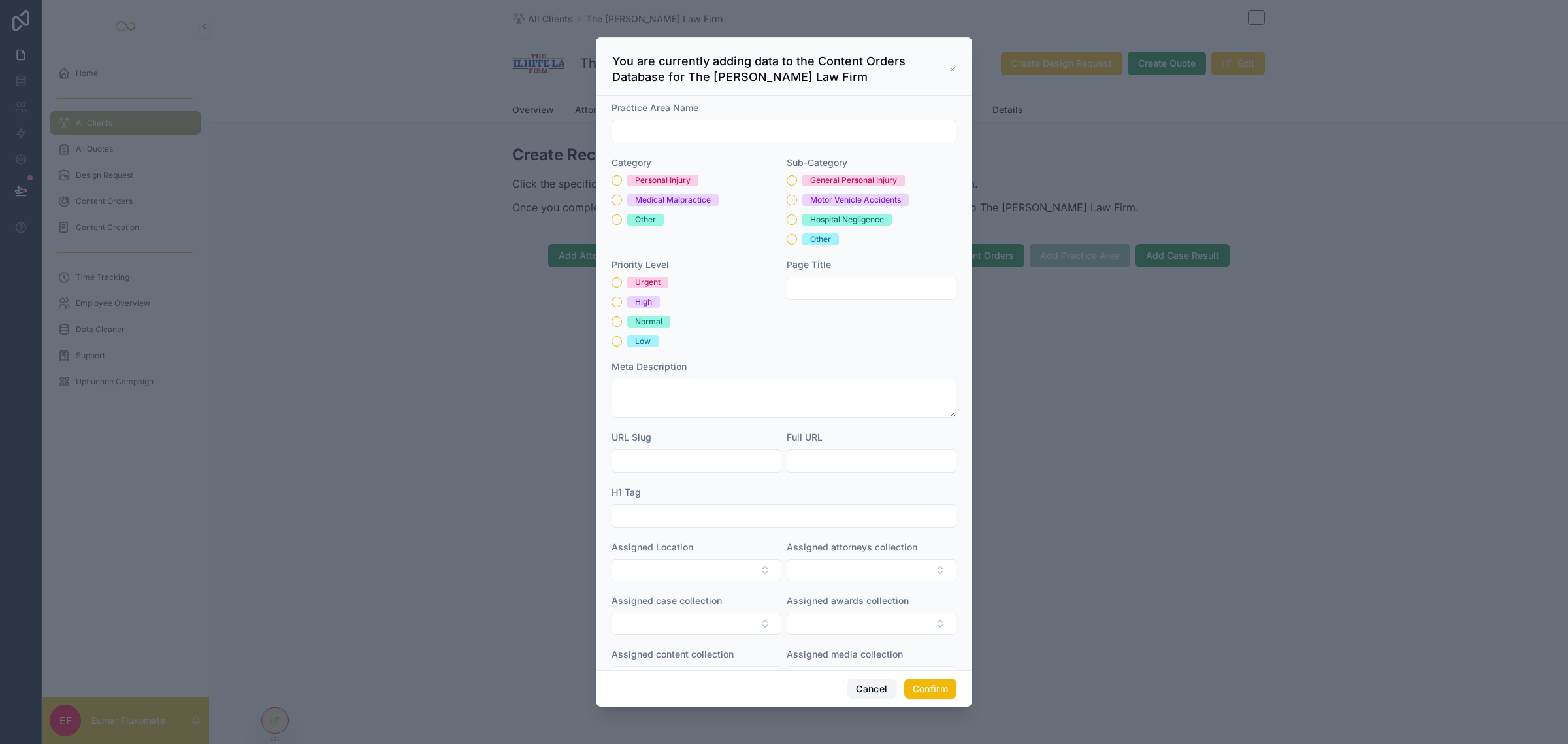
click at [857, 692] on button "Cancel" at bounding box center [872, 689] width 49 height 21
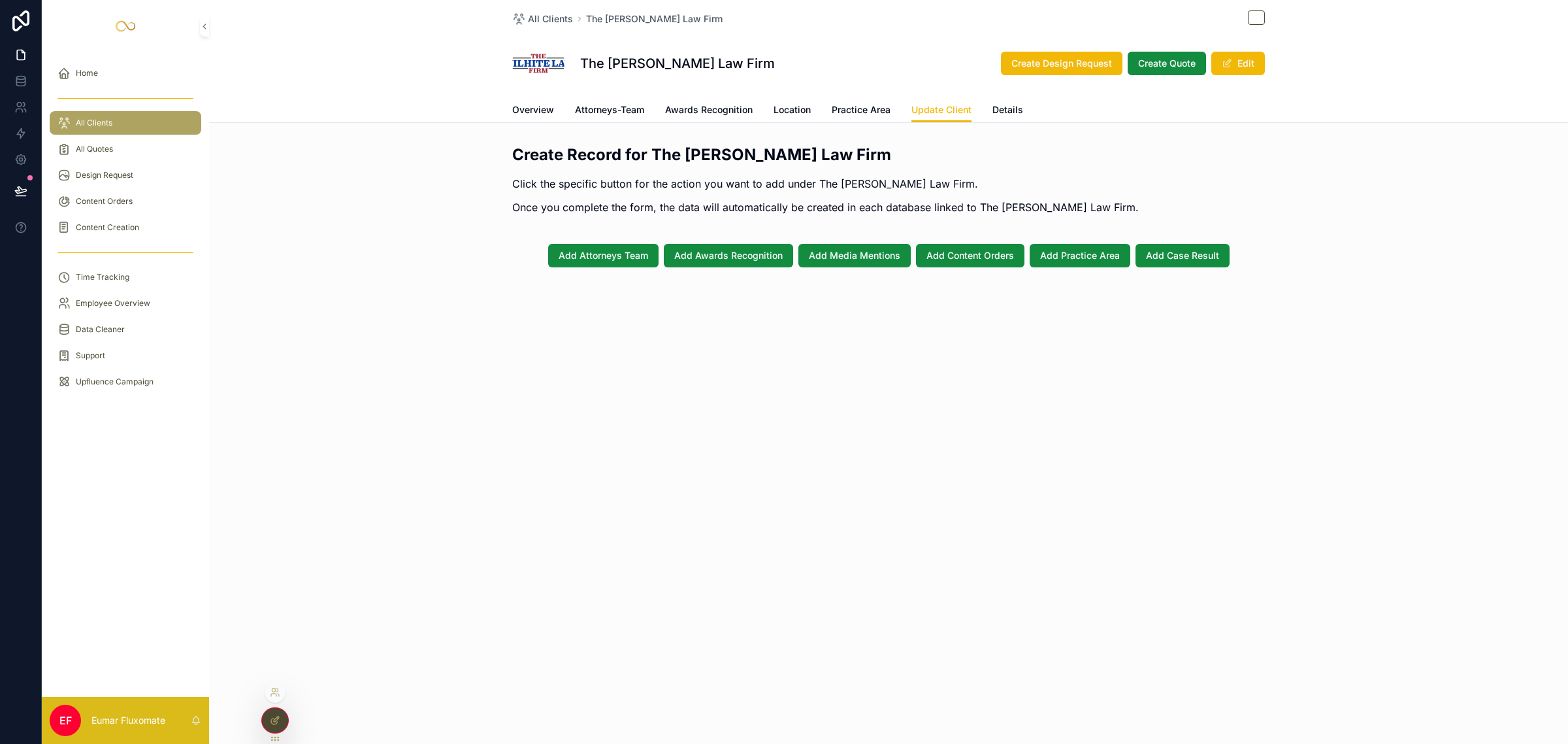
click at [276, 726] on div at bounding box center [274, 720] width 26 height 25
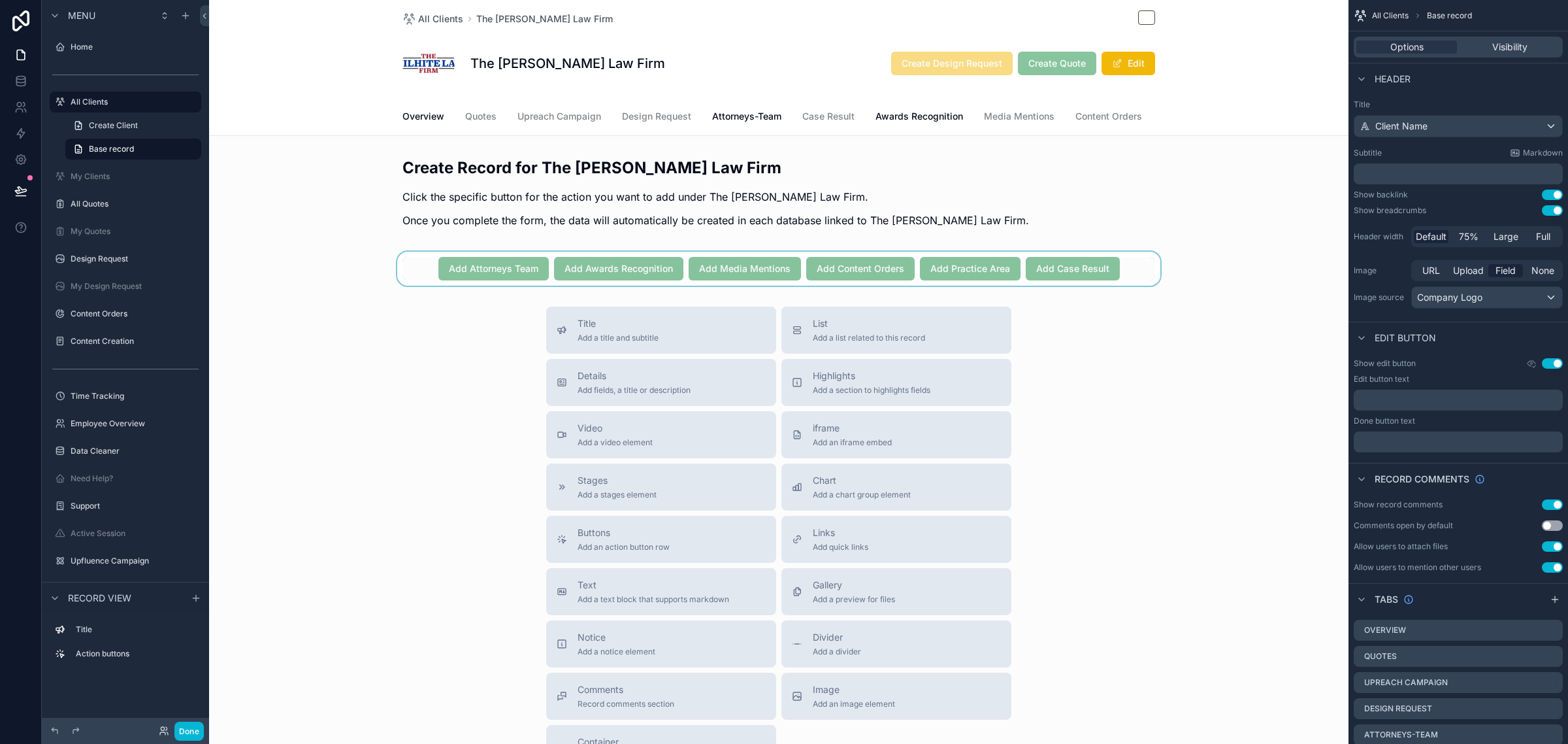
click at [1124, 273] on div "scrollable content" at bounding box center [779, 268] width 1140 height 34
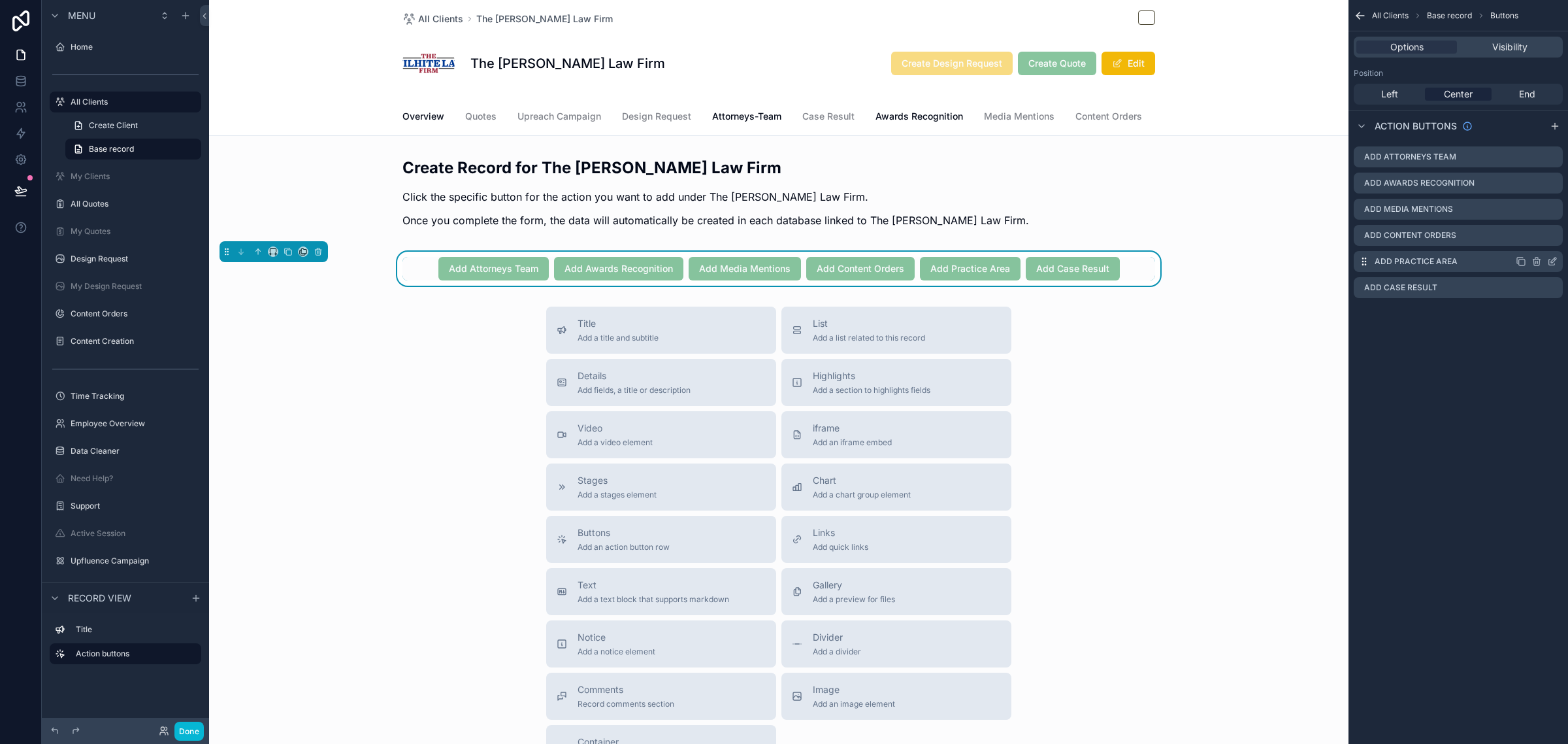
click at [1555, 259] on icon "scrollable content" at bounding box center [1555, 259] width 1 height 1
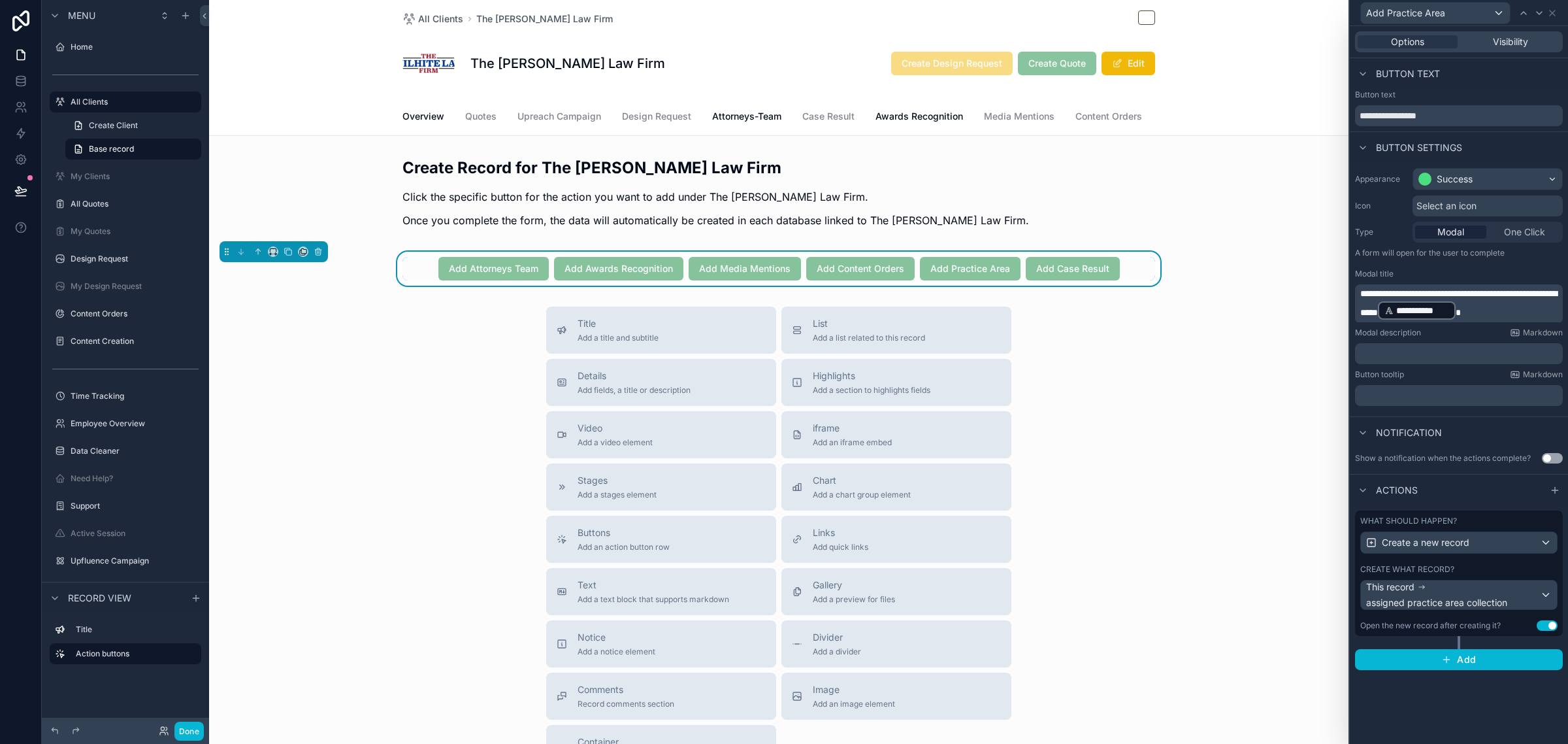
click at [1496, 569] on div "Create what record?" at bounding box center [1459, 569] width 198 height 10
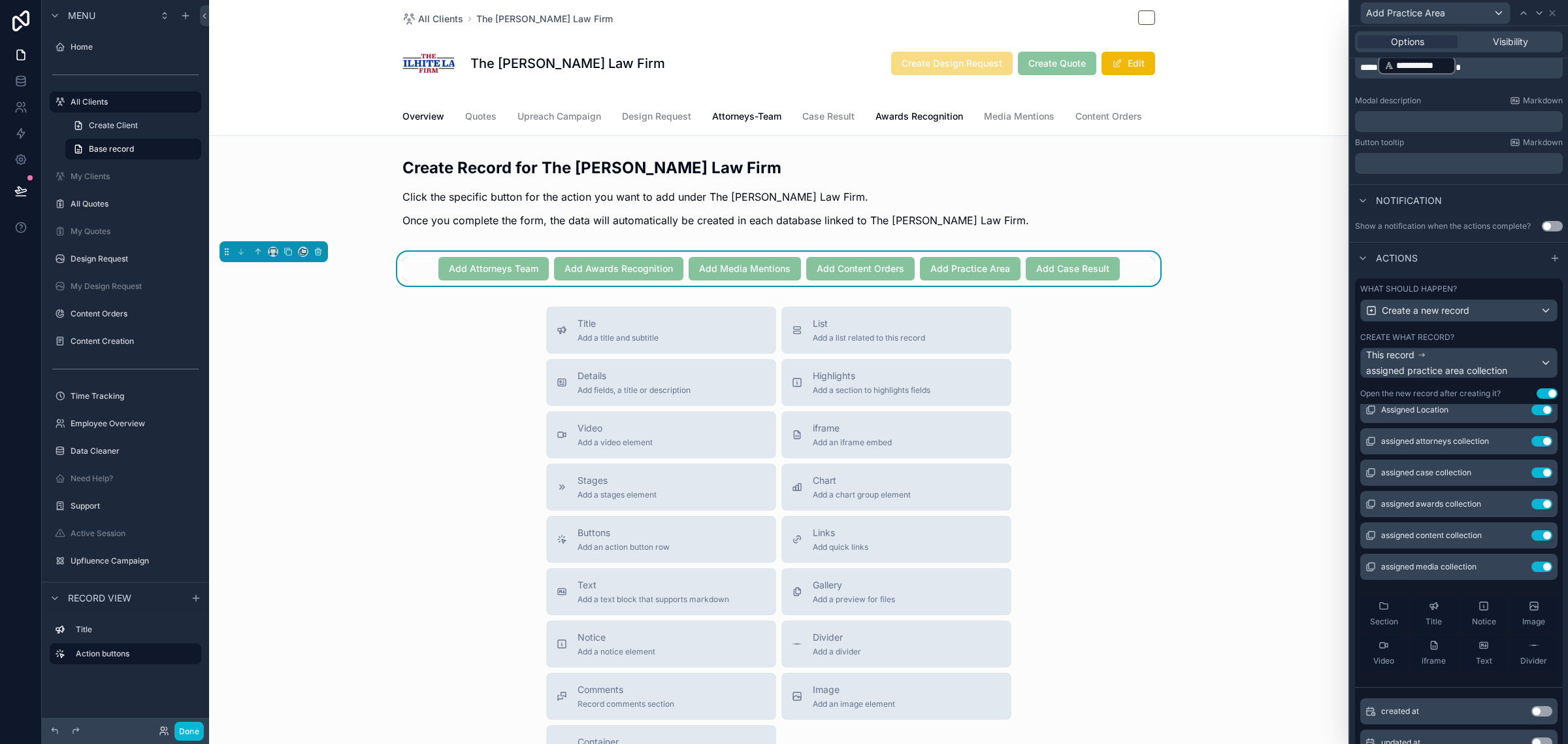
scroll to position [245, 0]
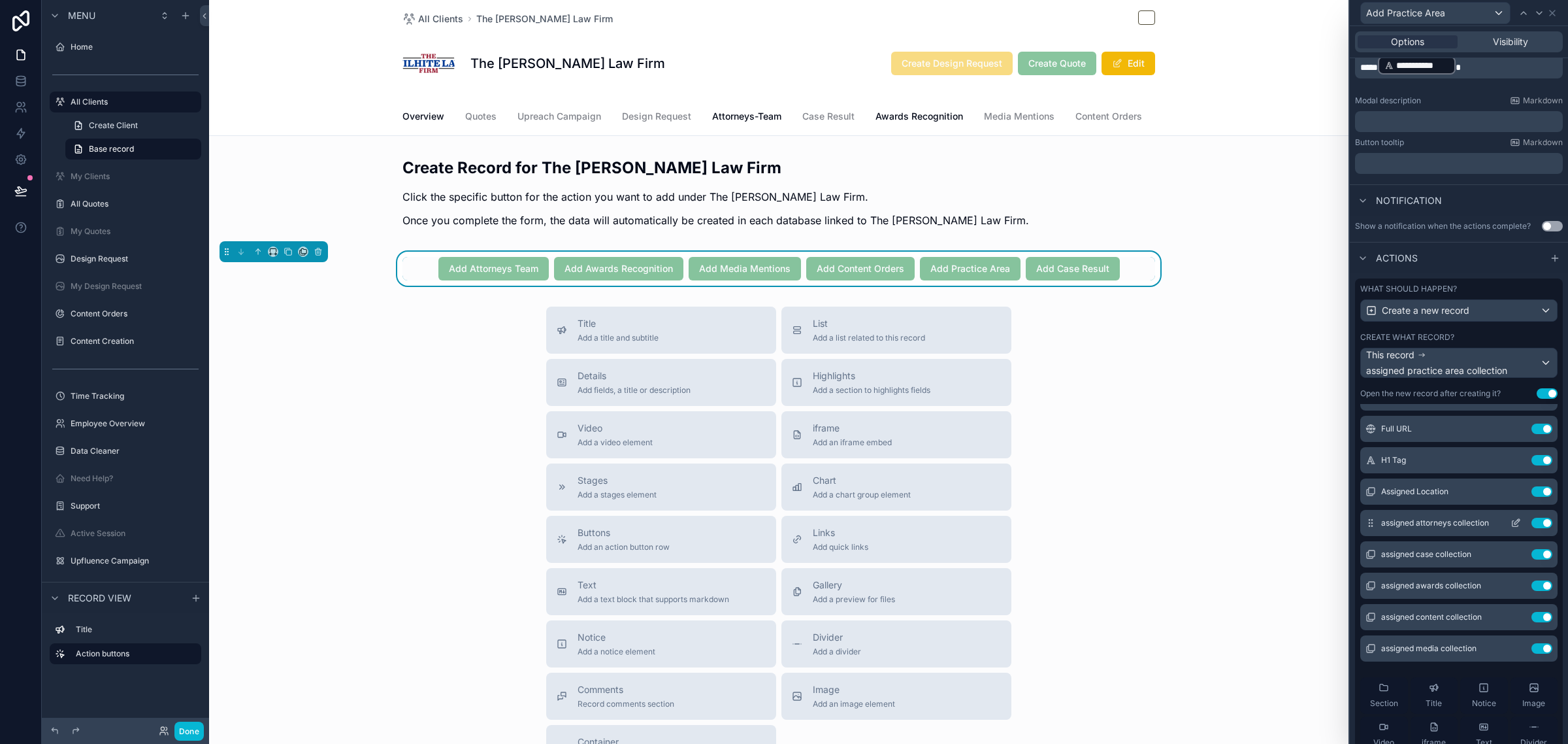
click at [1510, 528] on icon at bounding box center [1516, 523] width 10 height 10
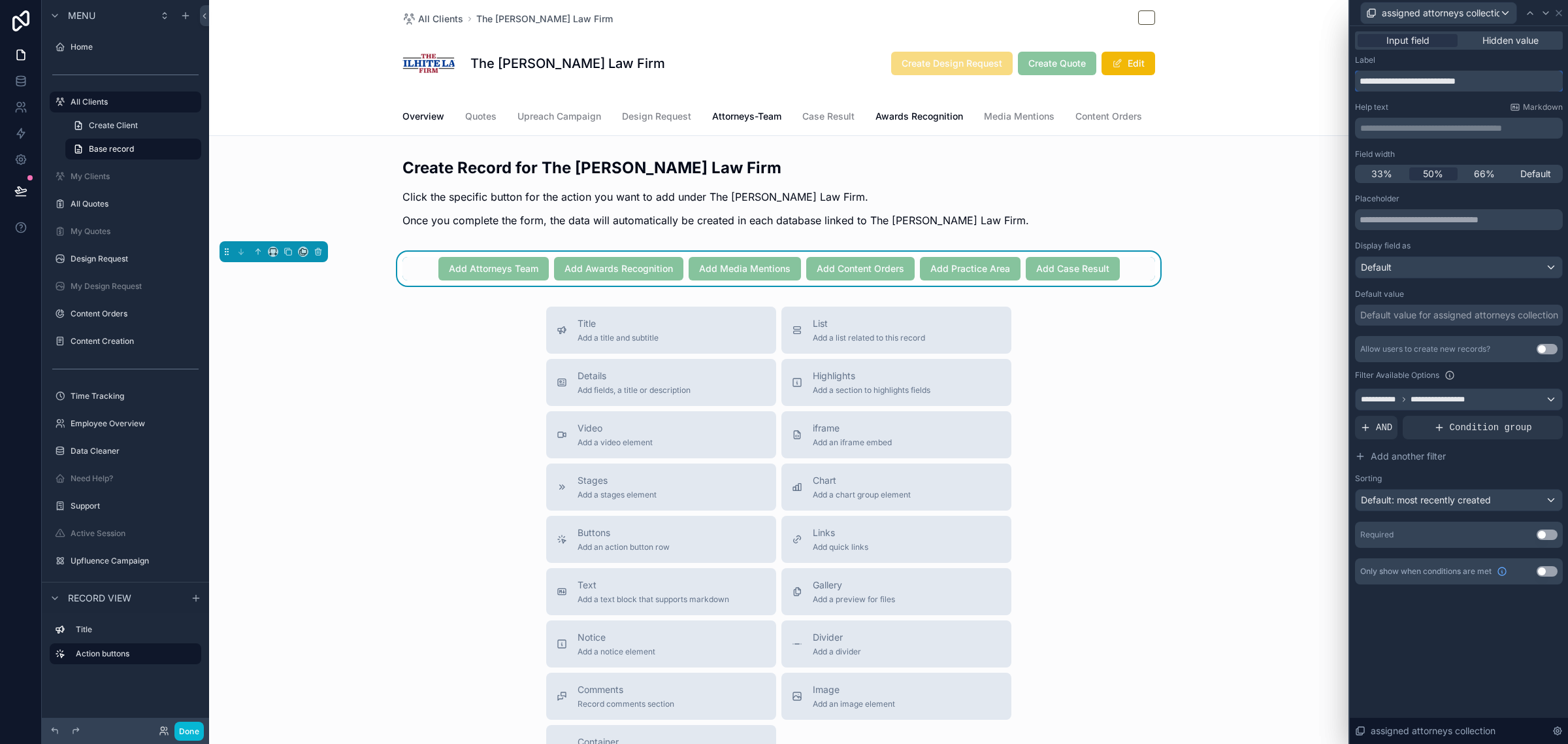
drag, startPoint x: 1442, startPoint y: 82, endPoint x: 1513, endPoint y: 83, distance: 71.0
click at [1513, 83] on input "**********" at bounding box center [1459, 81] width 208 height 21
type input "**********"
click at [1545, 16] on icon at bounding box center [1546, 13] width 10 height 10
drag, startPoint x: 1422, startPoint y: 83, endPoint x: 1479, endPoint y: 85, distance: 57.0
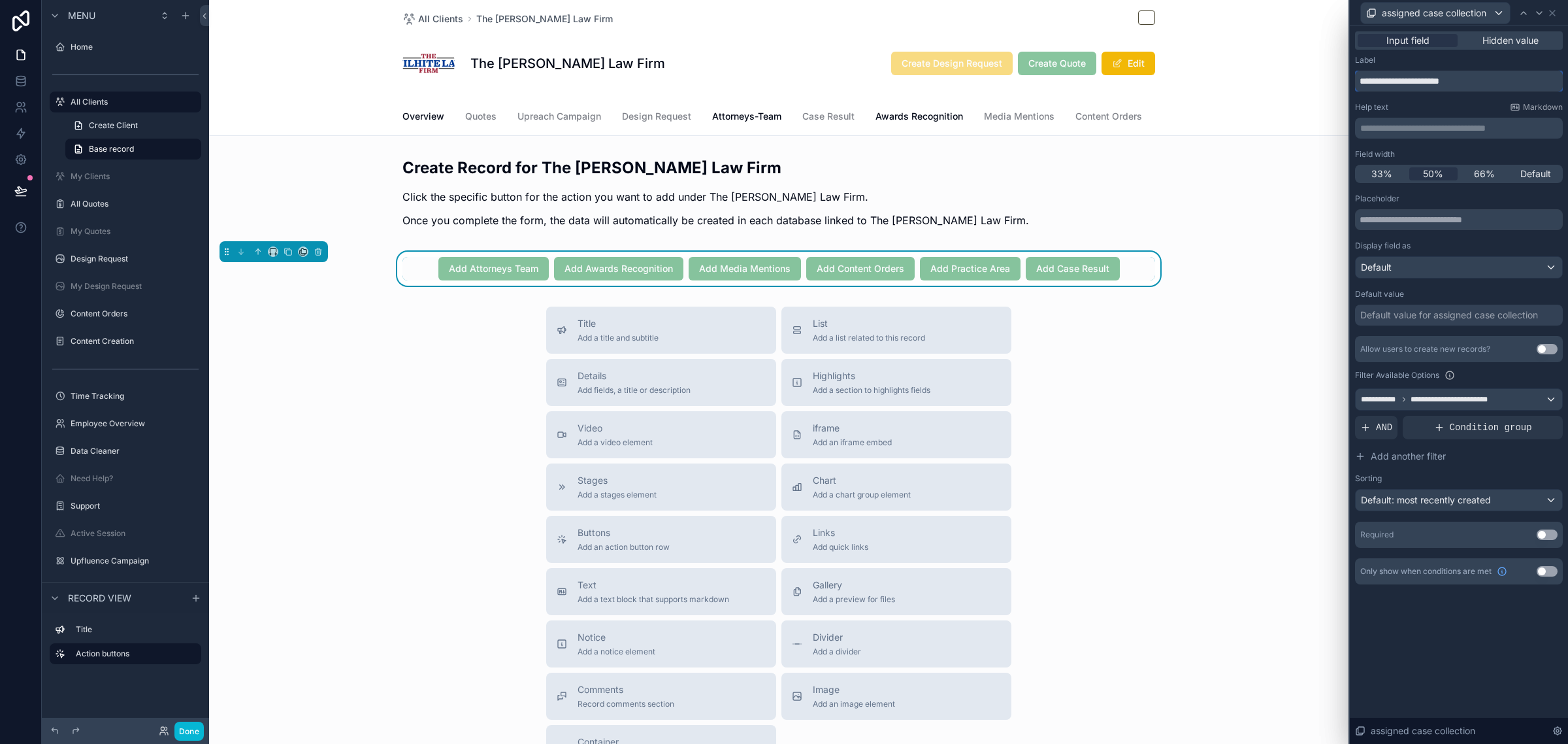
click at [1479, 85] on input "**********" at bounding box center [1459, 81] width 208 height 21
type input "**********"
click at [1537, 15] on icon at bounding box center [1539, 13] width 10 height 10
drag, startPoint x: 1434, startPoint y: 79, endPoint x: 1508, endPoint y: 87, distance: 74.4
click at [1508, 87] on input "**********" at bounding box center [1459, 81] width 208 height 21
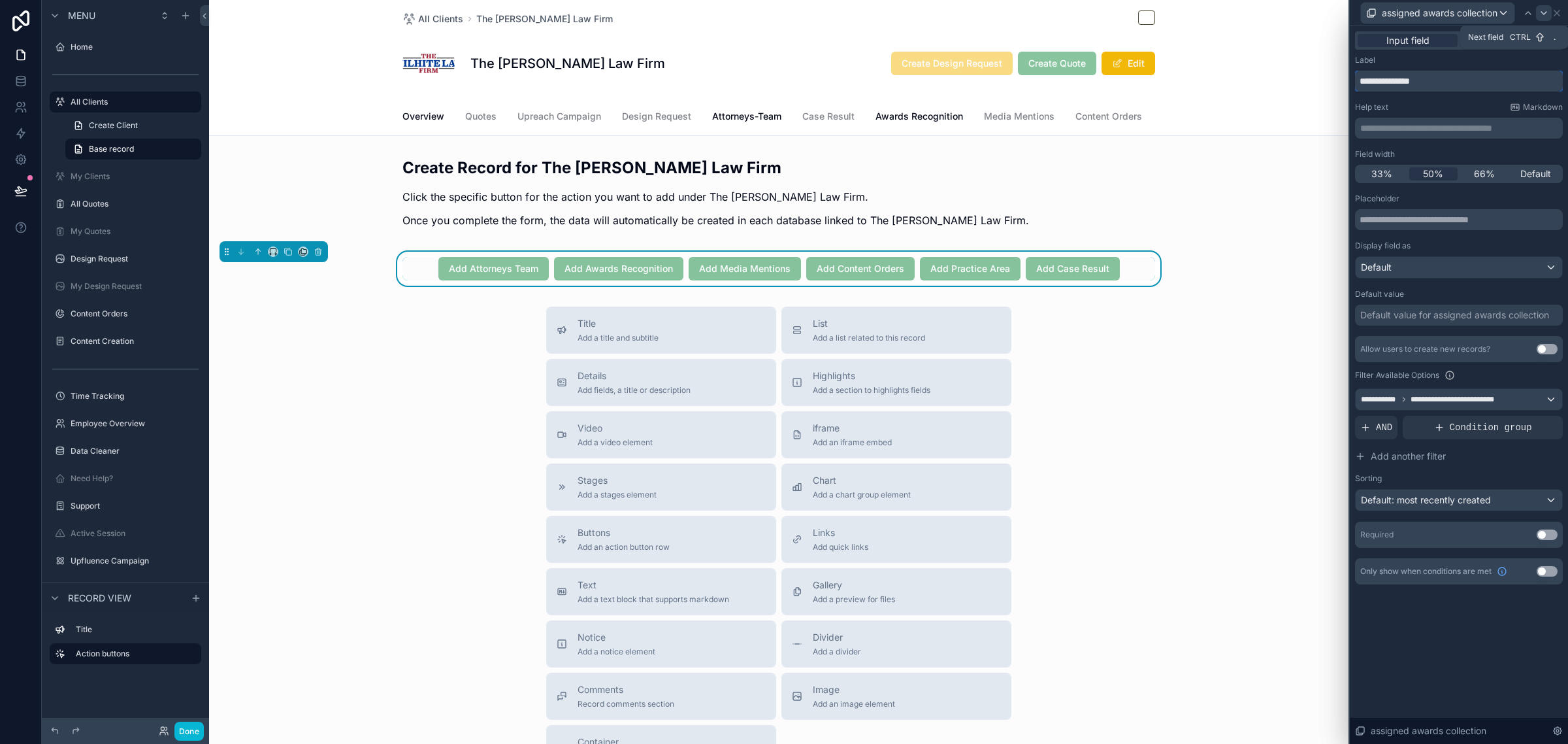
type input "**********"
click at [1545, 14] on icon at bounding box center [1544, 13] width 5 height 3
drag, startPoint x: 1435, startPoint y: 83, endPoint x: 1510, endPoint y: 83, distance: 75.0
click at [1510, 83] on input "**********" at bounding box center [1459, 81] width 208 height 21
type input "**********"
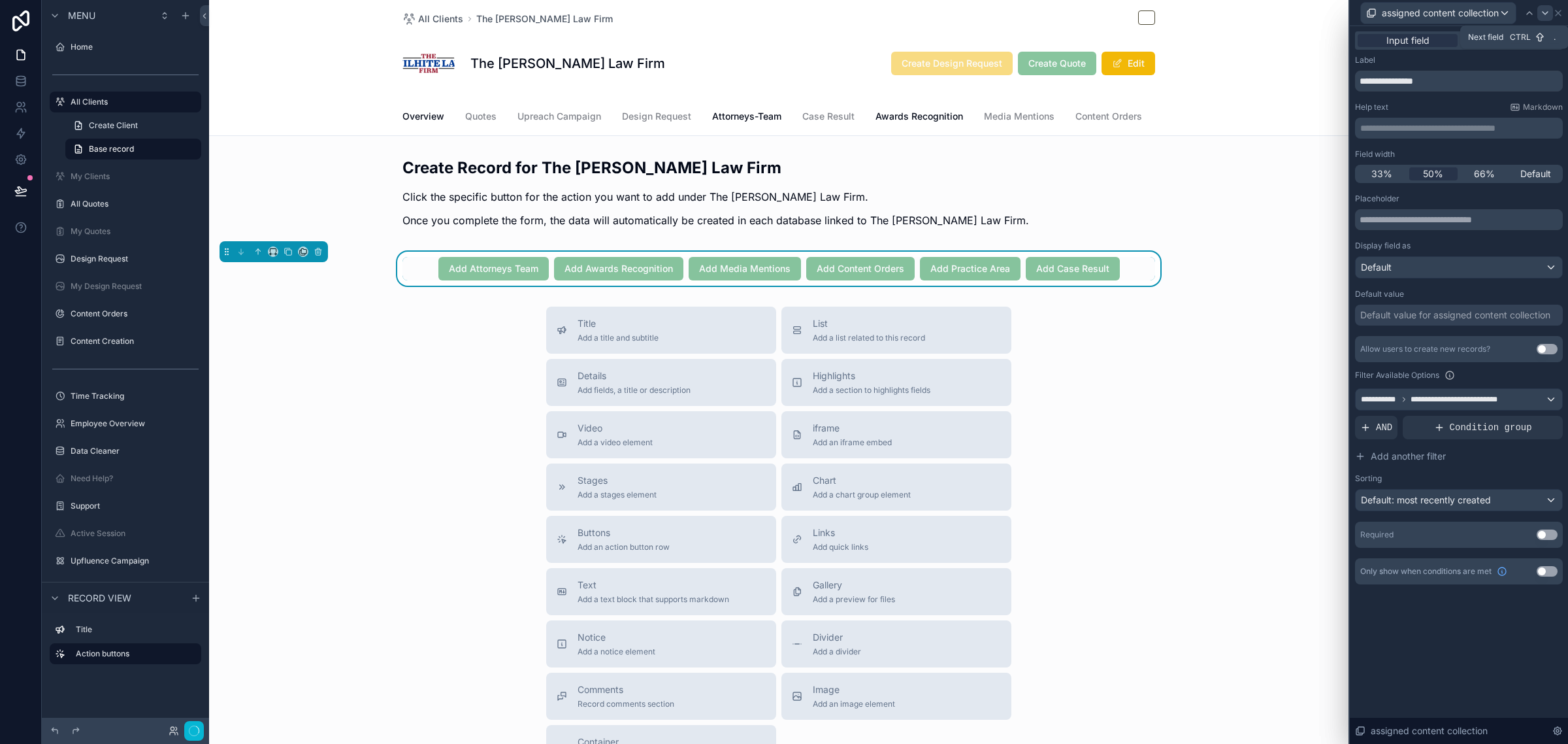
click at [1544, 11] on icon at bounding box center [1545, 13] width 10 height 10
drag, startPoint x: 1428, startPoint y: 80, endPoint x: 1510, endPoint y: 80, distance: 82.0
click at [1510, 80] on input "**********" at bounding box center [1459, 81] width 208 height 21
type input "**********"
click at [1539, 13] on icon at bounding box center [1539, 13] width 5 height 3
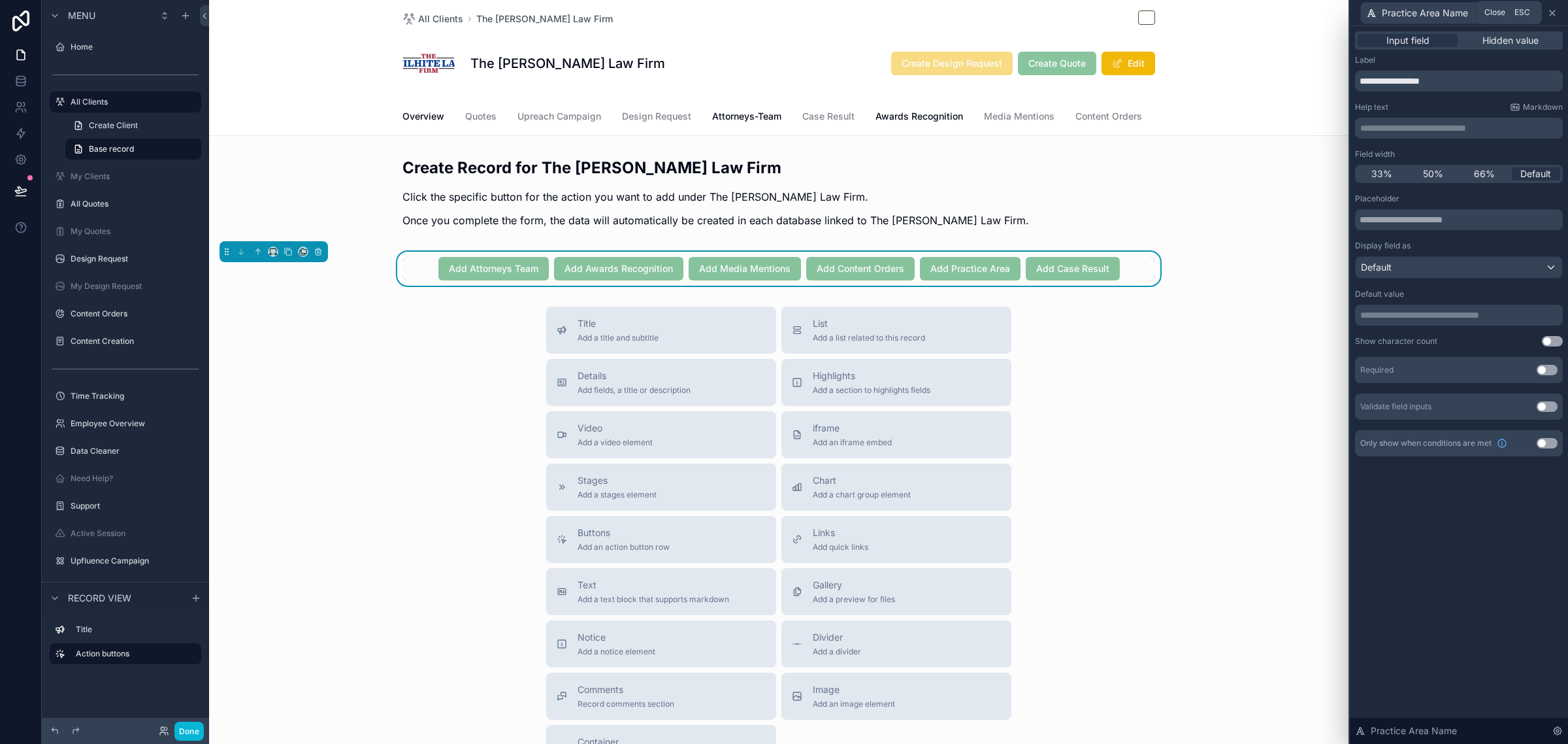
click at [1553, 14] on icon at bounding box center [1552, 13] width 5 height 5
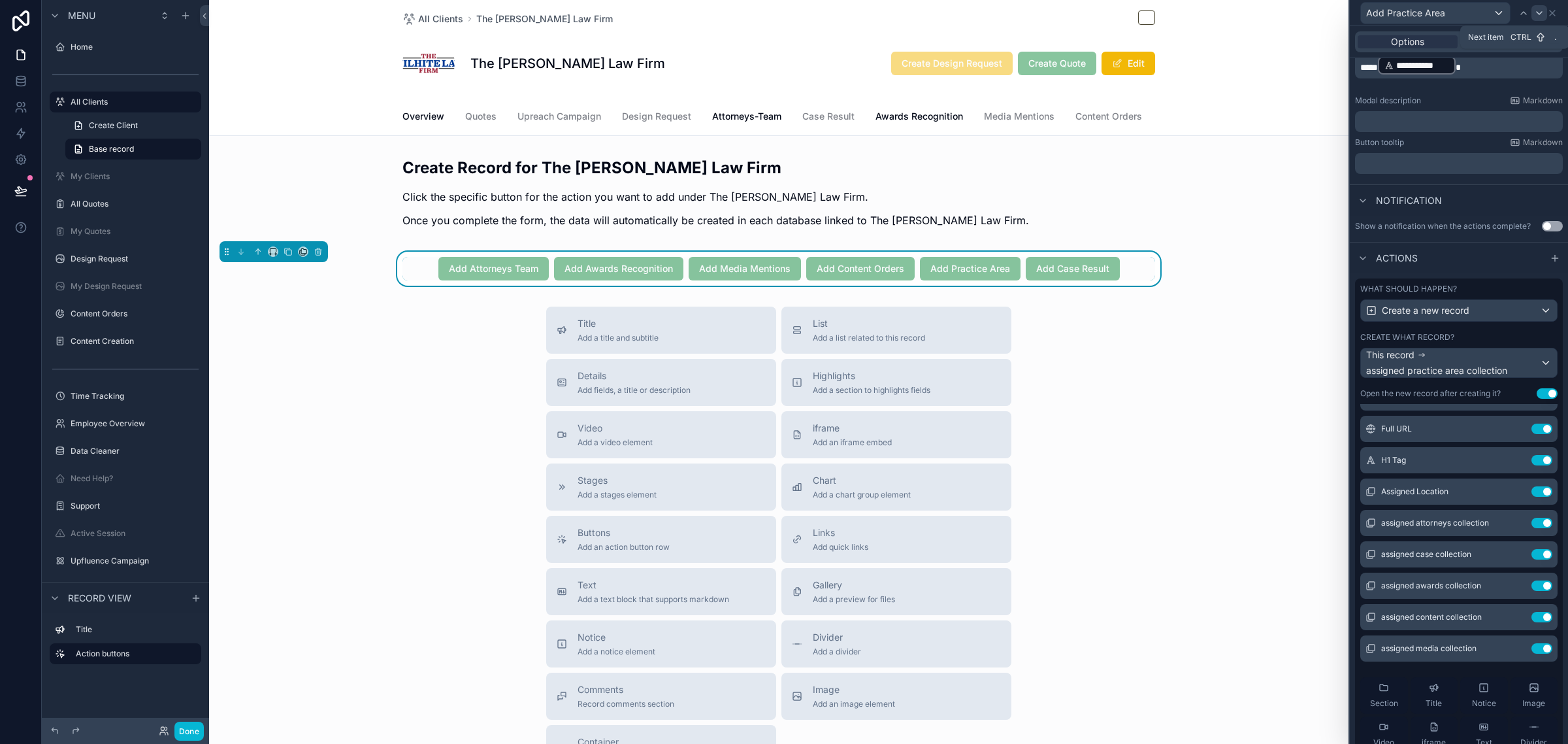
click at [1539, 16] on icon at bounding box center [1539, 13] width 10 height 10
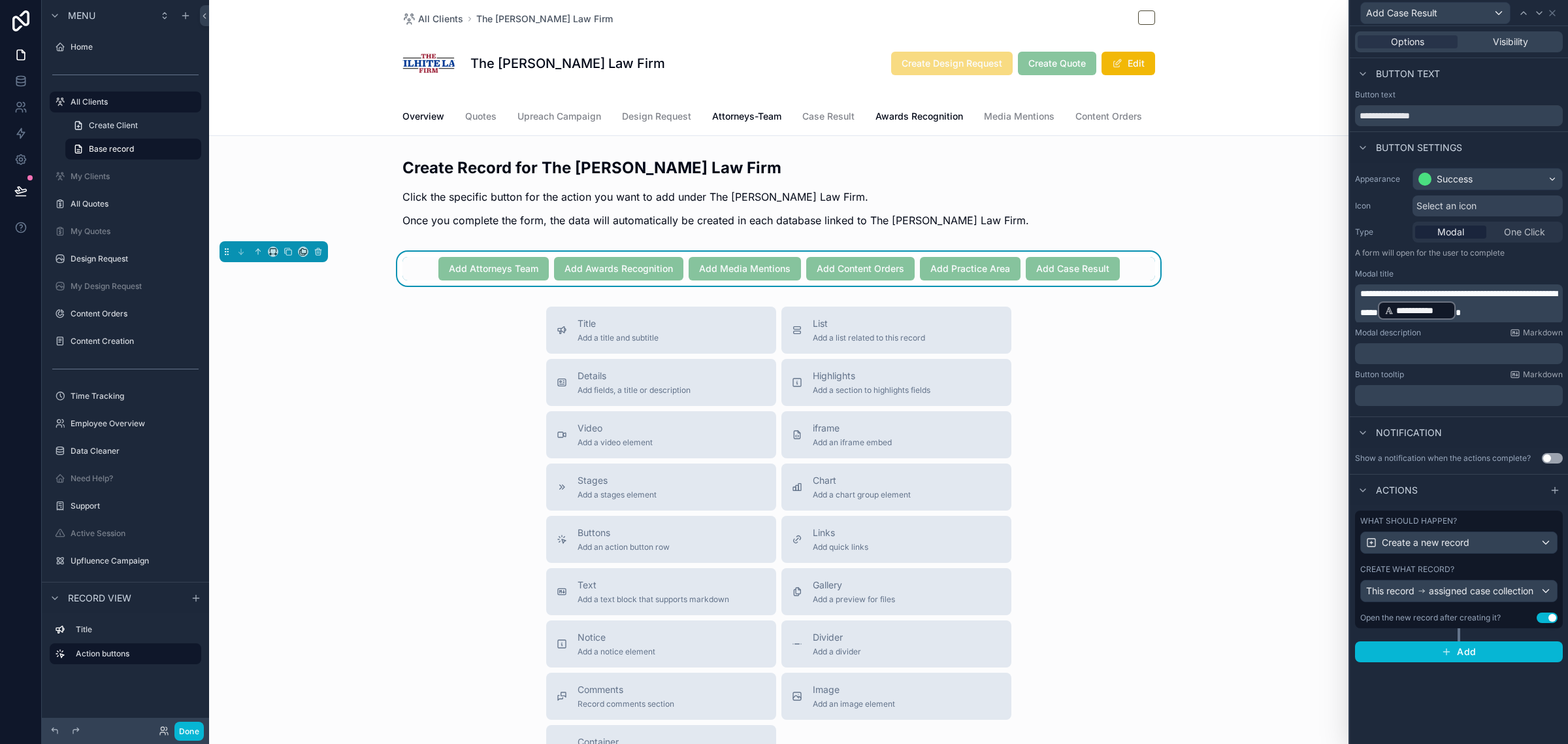
click at [1504, 570] on div "Create what record?" at bounding box center [1459, 569] width 198 height 10
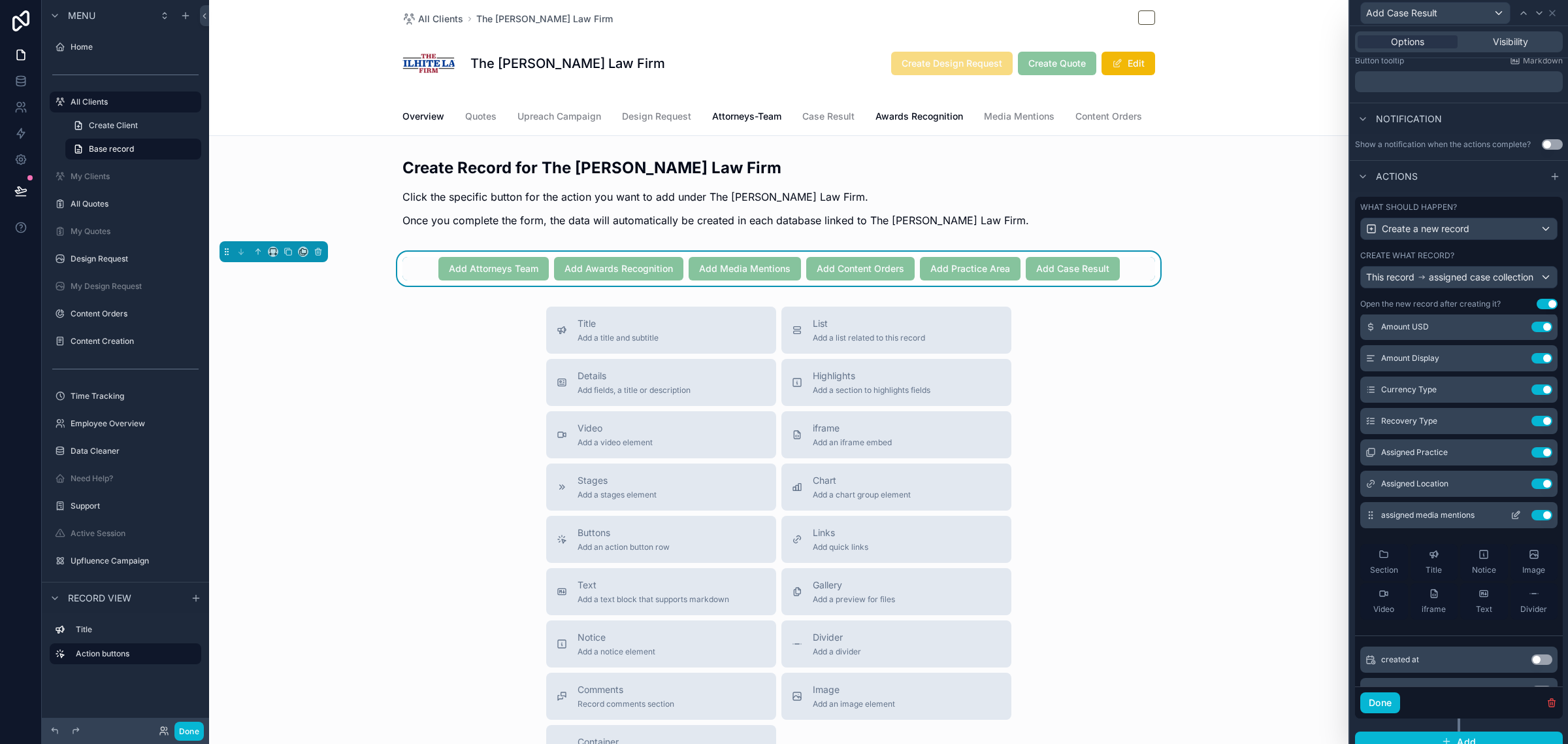
scroll to position [82, 0]
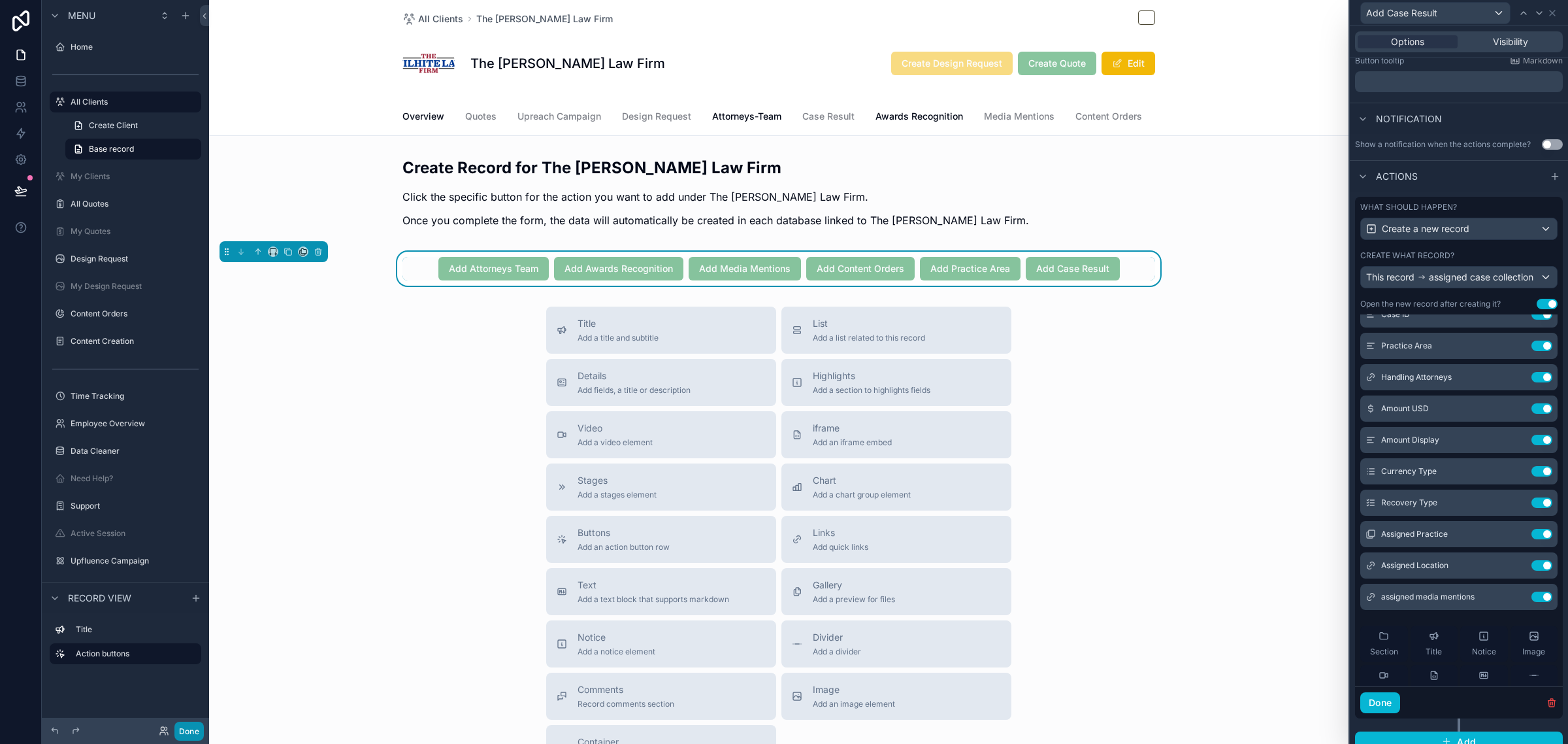
click at [184, 729] on button "Done" at bounding box center [189, 731] width 29 height 19
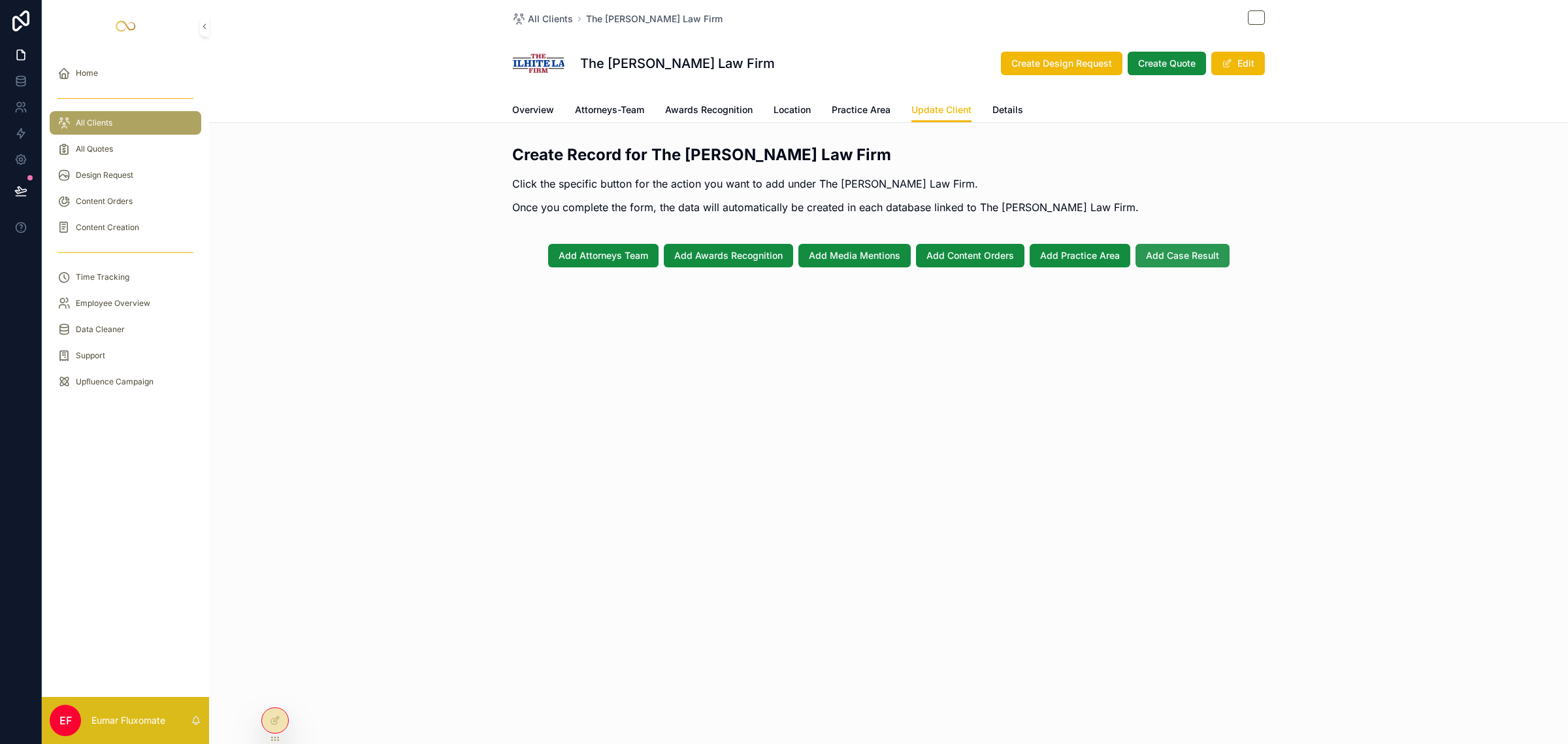
click at [1160, 265] on button "Add Case Result" at bounding box center [1182, 256] width 94 height 24
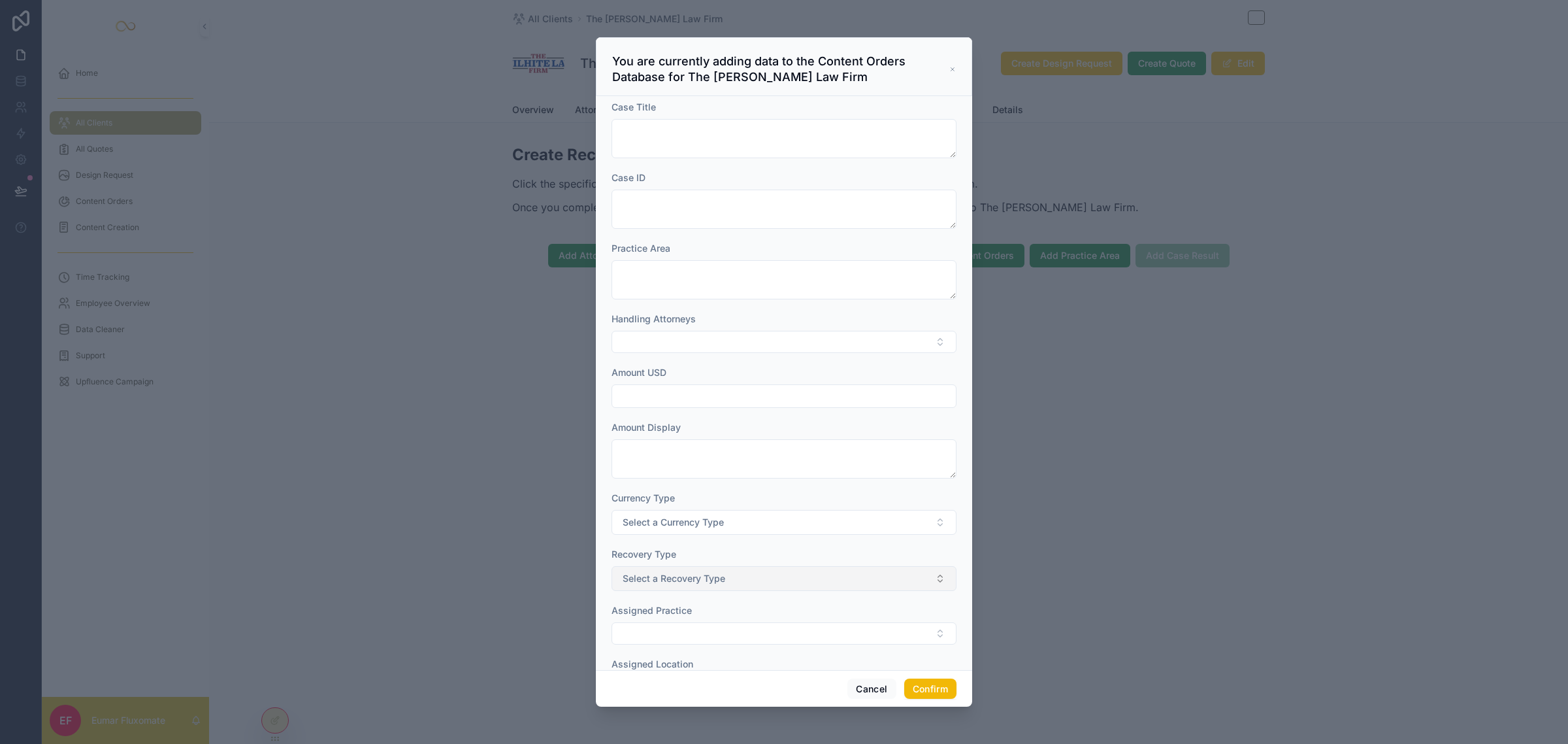
scroll to position [0, 0]
click at [866, 691] on button "Cancel" at bounding box center [872, 689] width 49 height 21
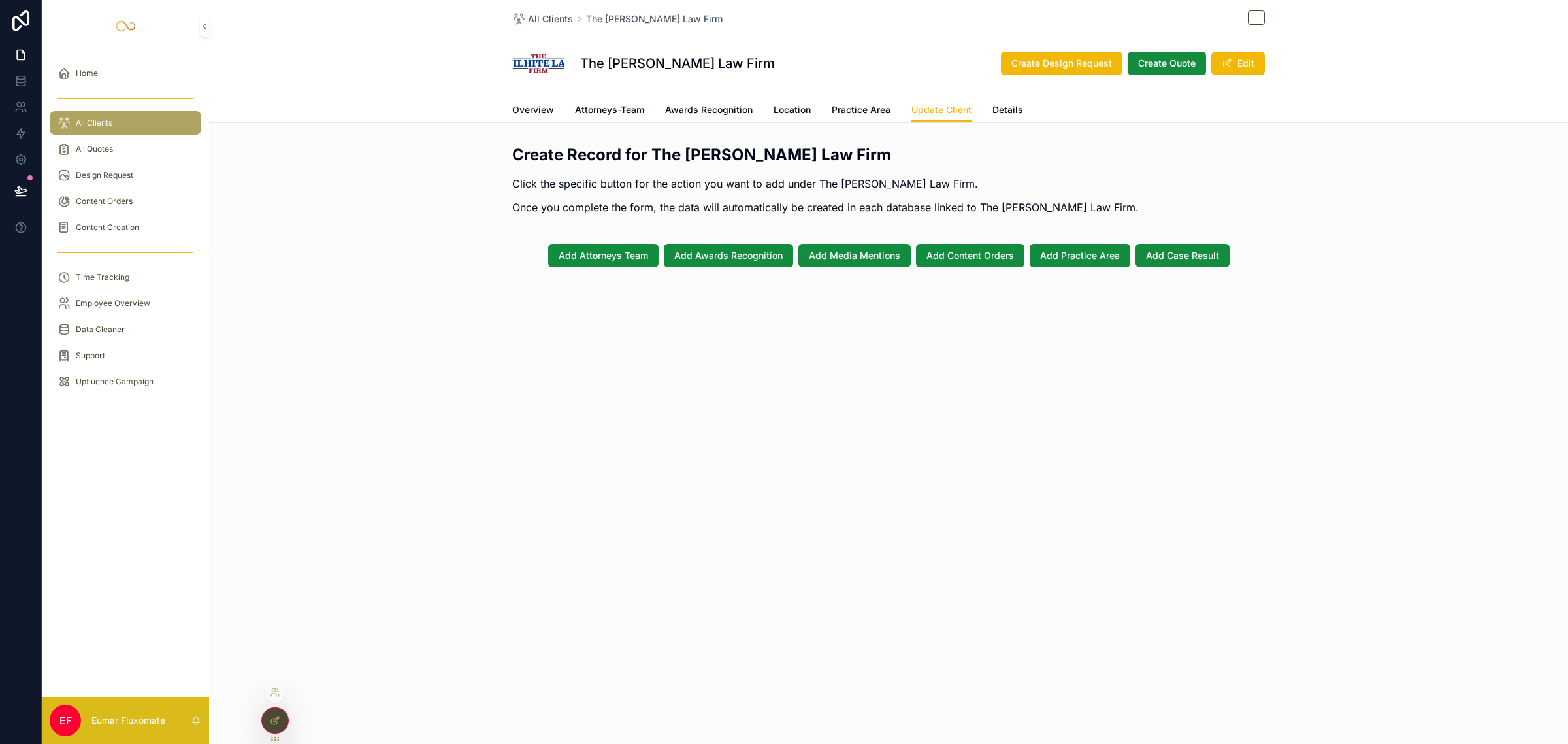
click at [274, 717] on icon at bounding box center [275, 720] width 10 height 10
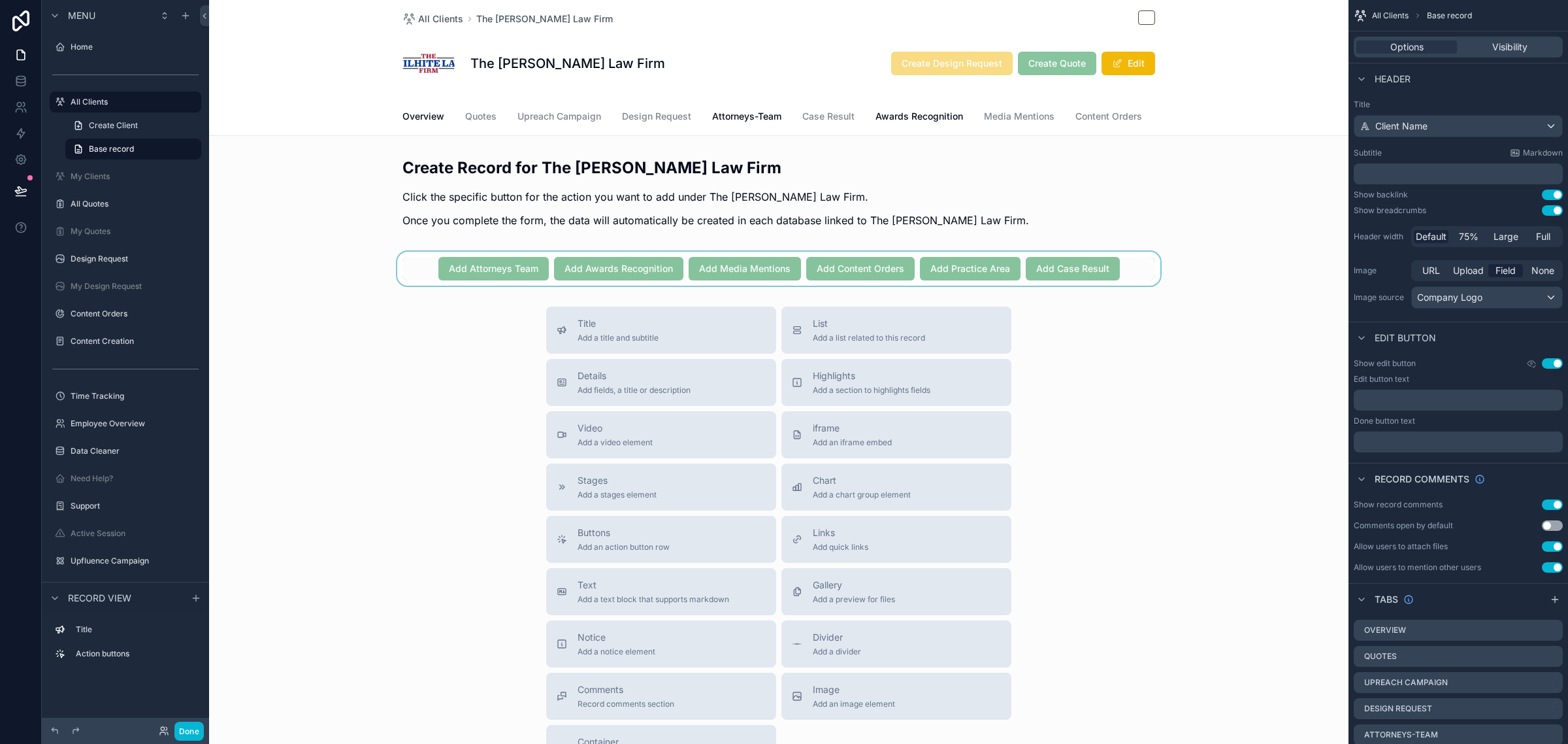
click at [1124, 285] on div "scrollable content" at bounding box center [779, 268] width 1140 height 34
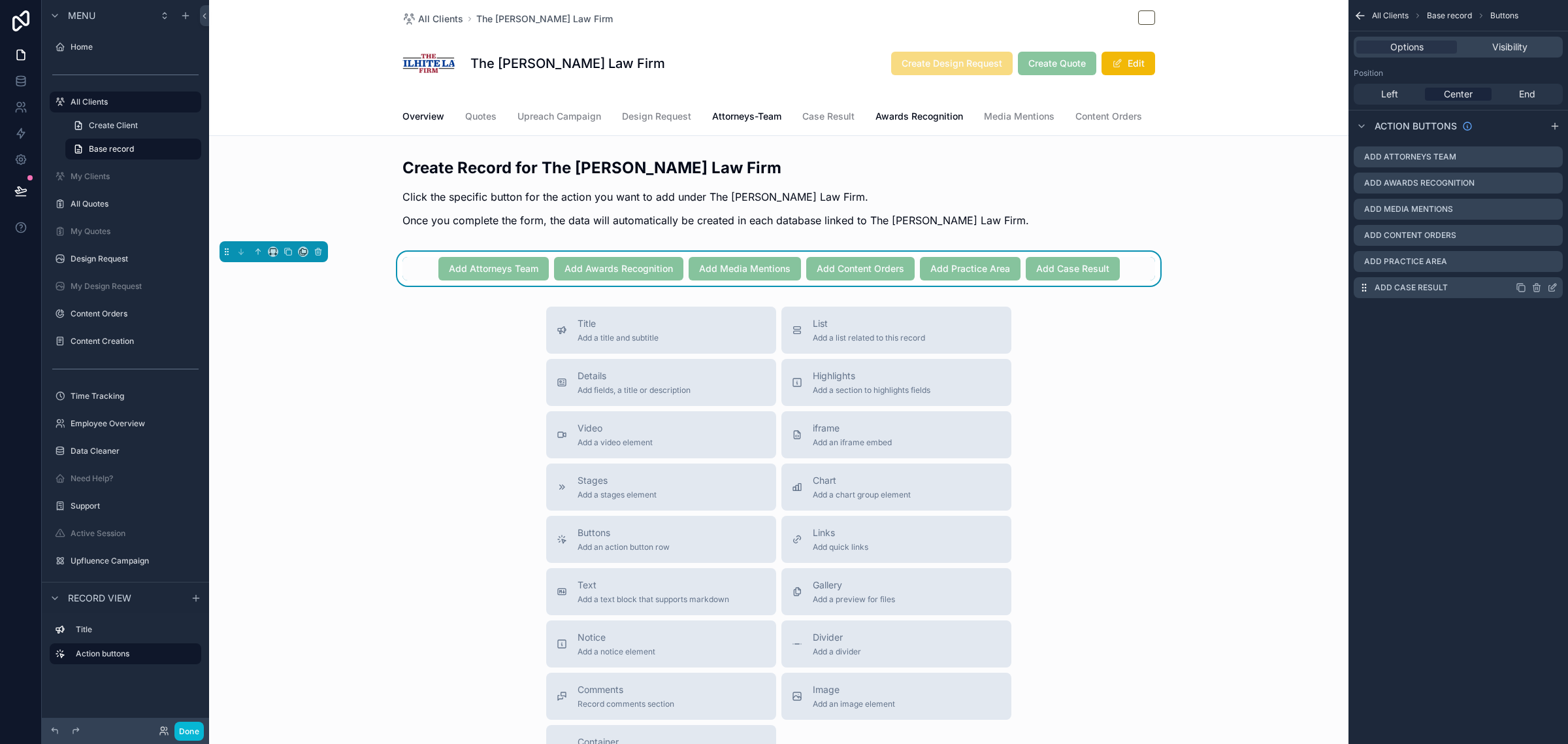
click at [1549, 286] on icon "scrollable content" at bounding box center [1552, 288] width 6 height 6
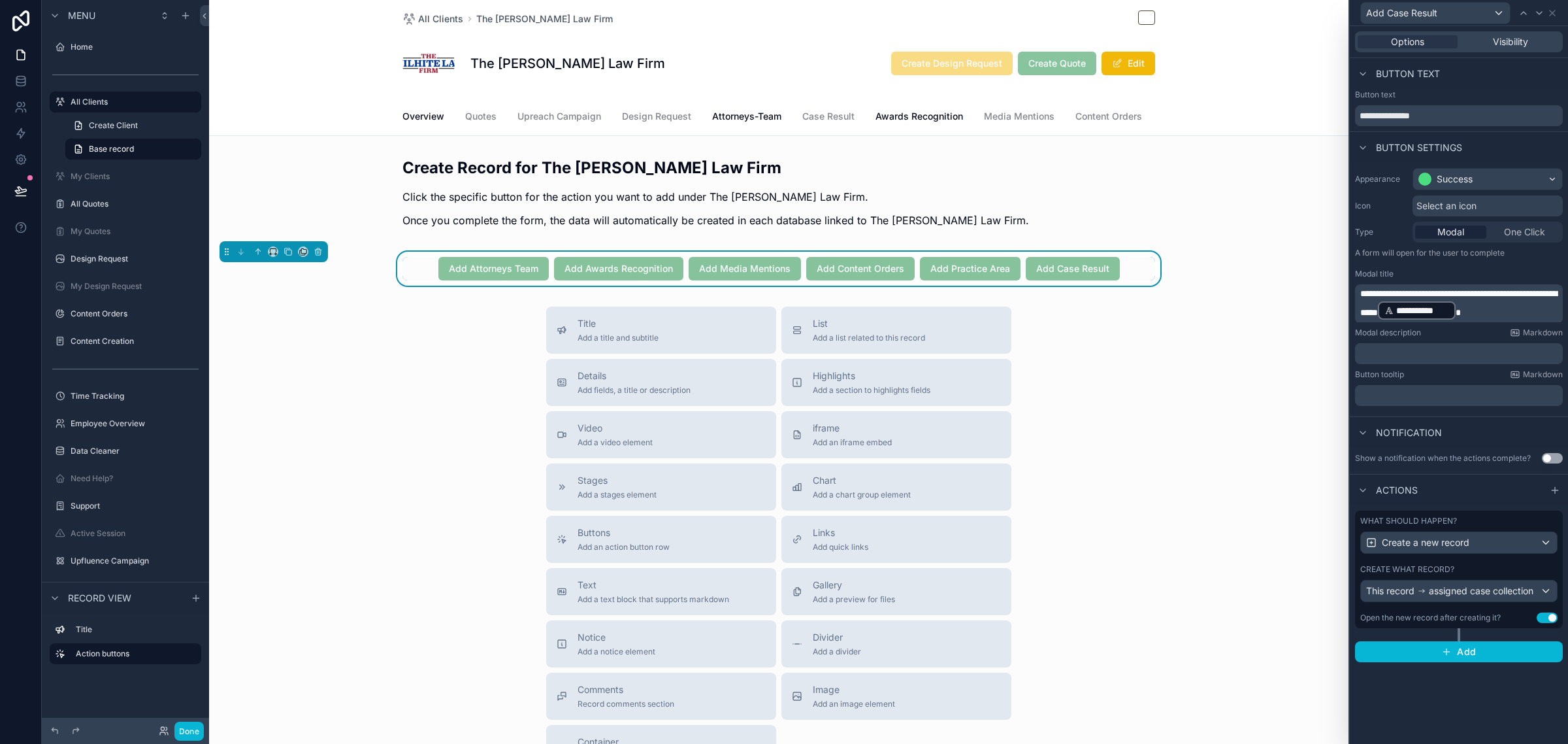
click at [1480, 559] on div "What should happen? Create a new record Create what record? This record assigne…" at bounding box center [1459, 569] width 208 height 118
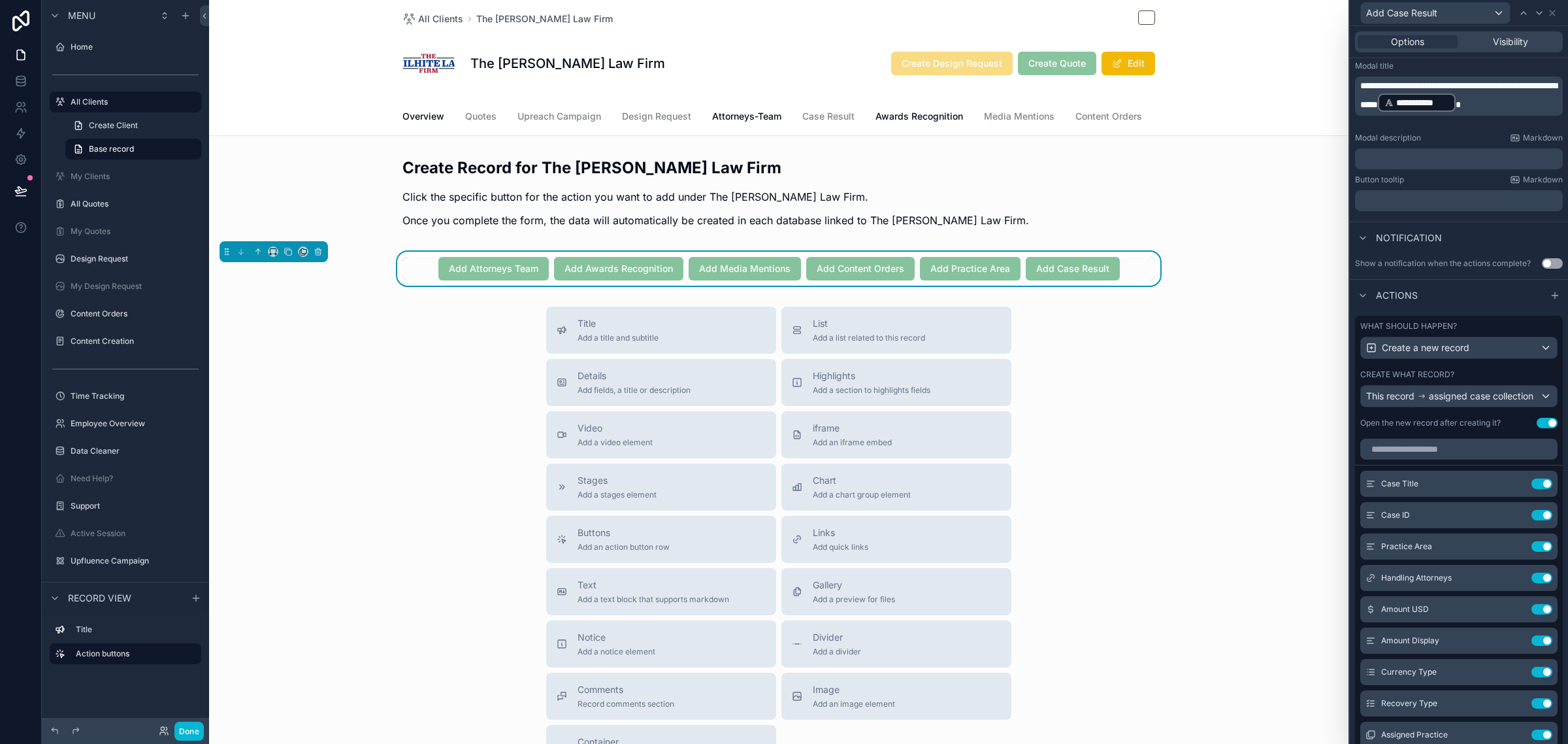
scroll to position [245, 0]
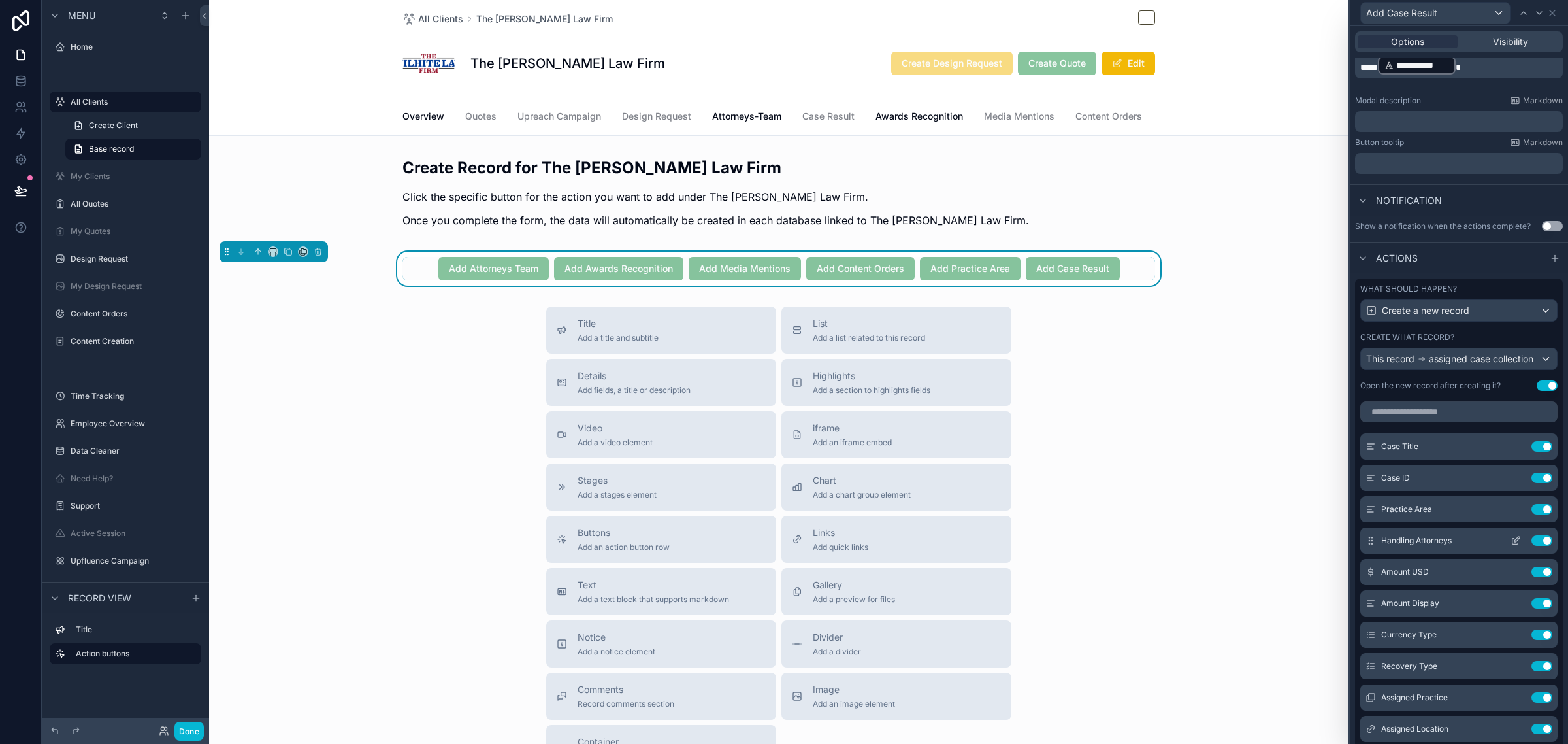
click at [1518, 538] on icon at bounding box center [1519, 538] width 1 height 1
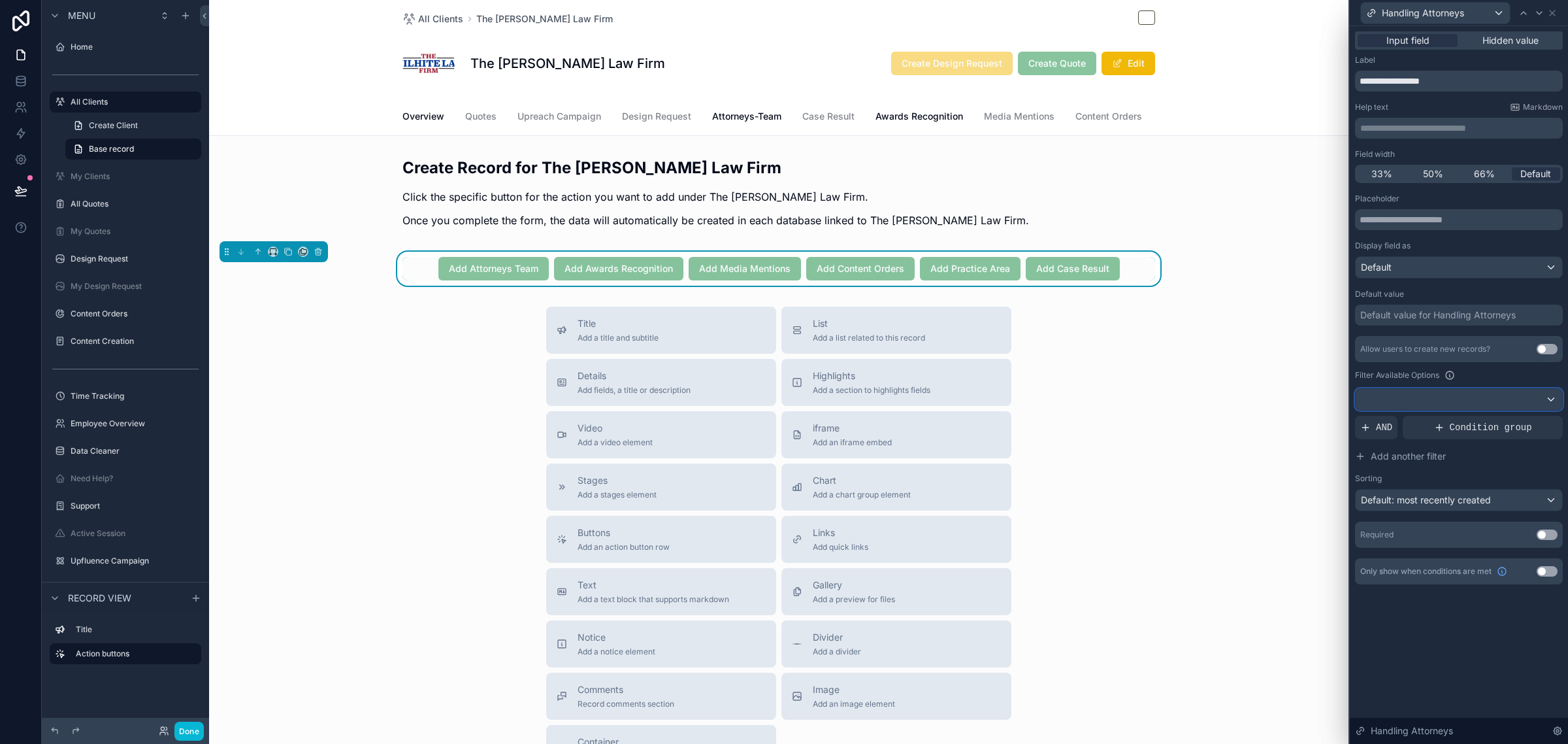
click at [1461, 392] on div at bounding box center [1459, 399] width 206 height 21
click at [1545, 371] on div at bounding box center [1459, 372] width 218 height 744
click at [1379, 428] on span "AND" at bounding box center [1384, 428] width 16 height 13
click at [1530, 420] on icon at bounding box center [1530, 418] width 4 height 4
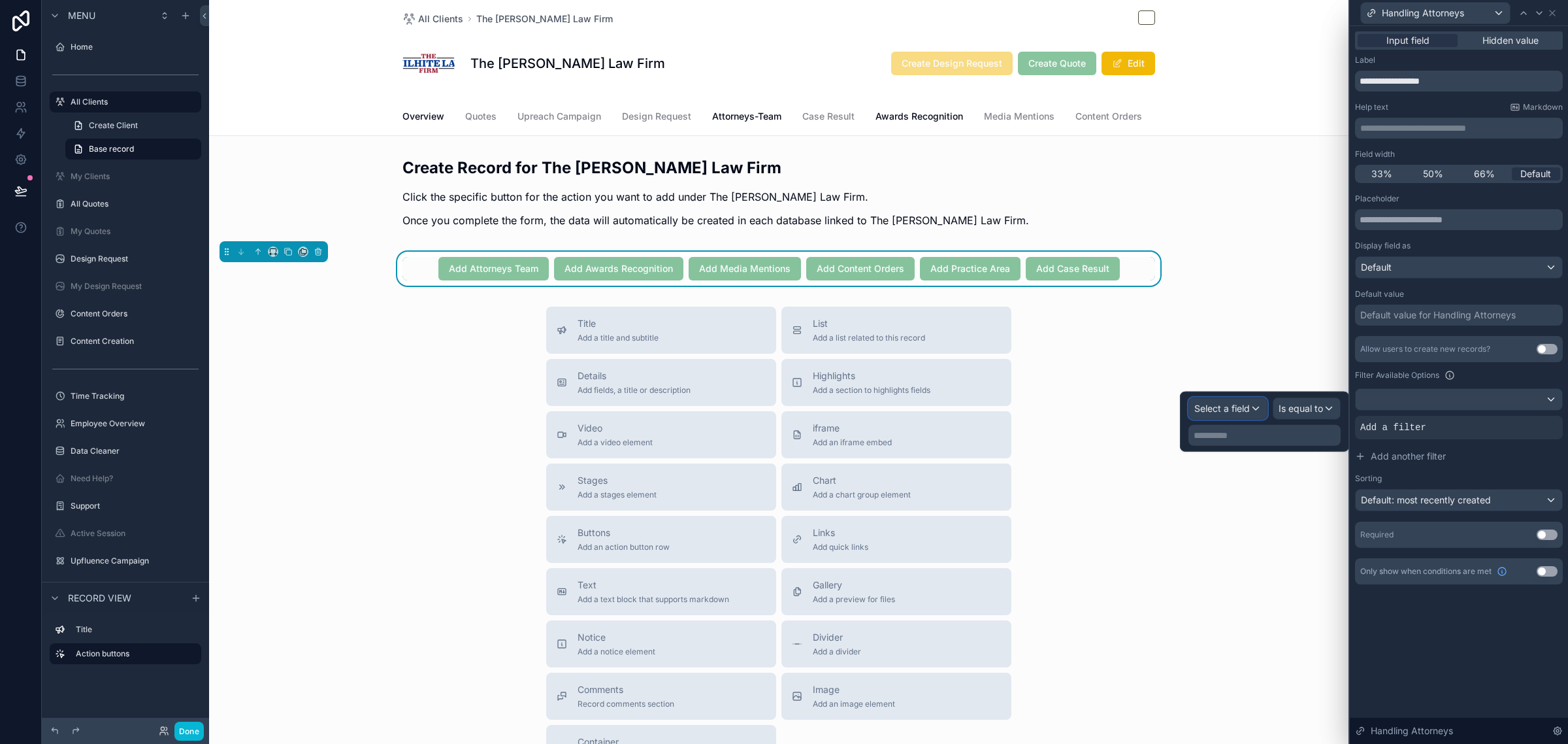
click at [1252, 415] on div "Select a field" at bounding box center [1227, 408] width 77 height 21
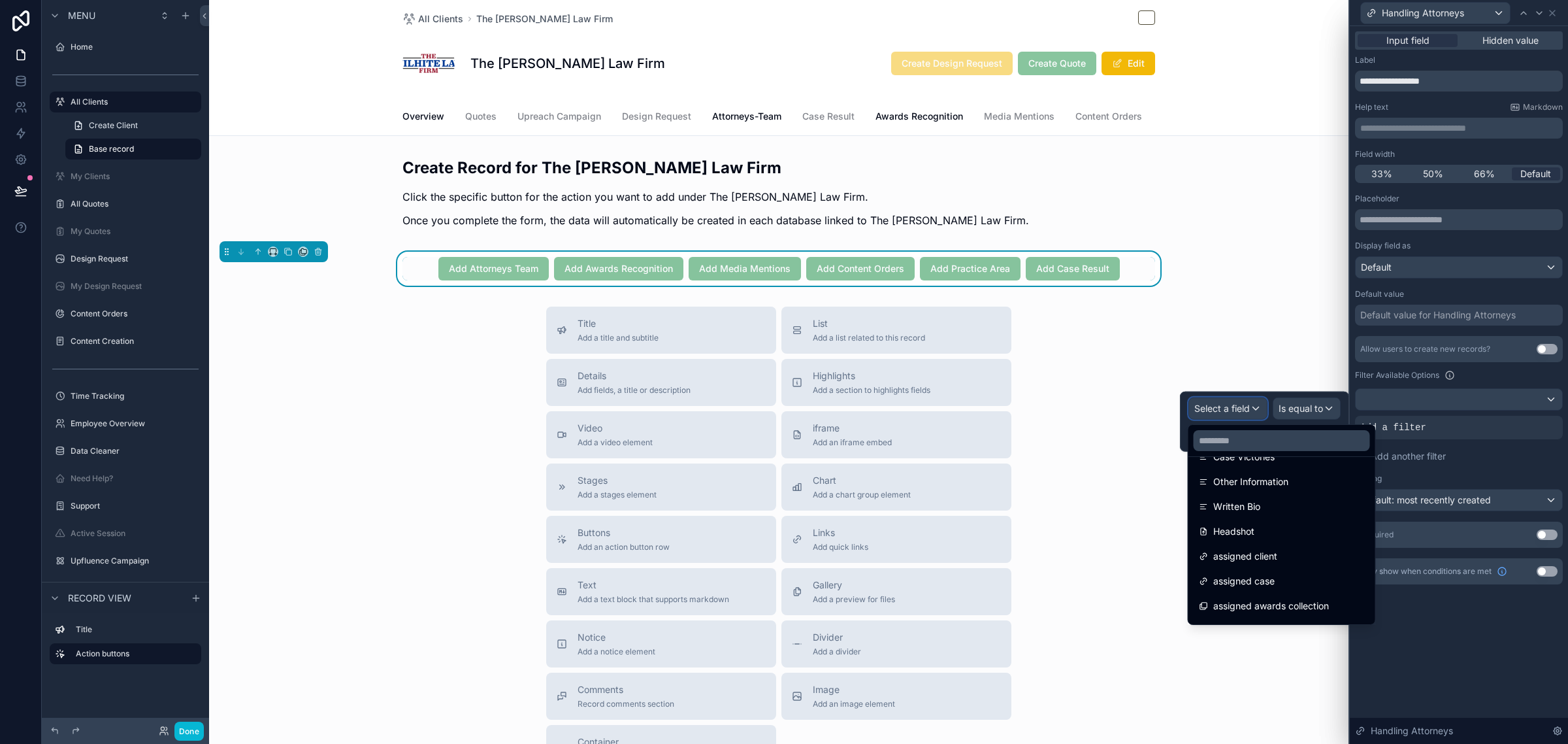
scroll to position [837, 0]
click at [1294, 538] on div "assigned client" at bounding box center [1281, 535] width 166 height 15
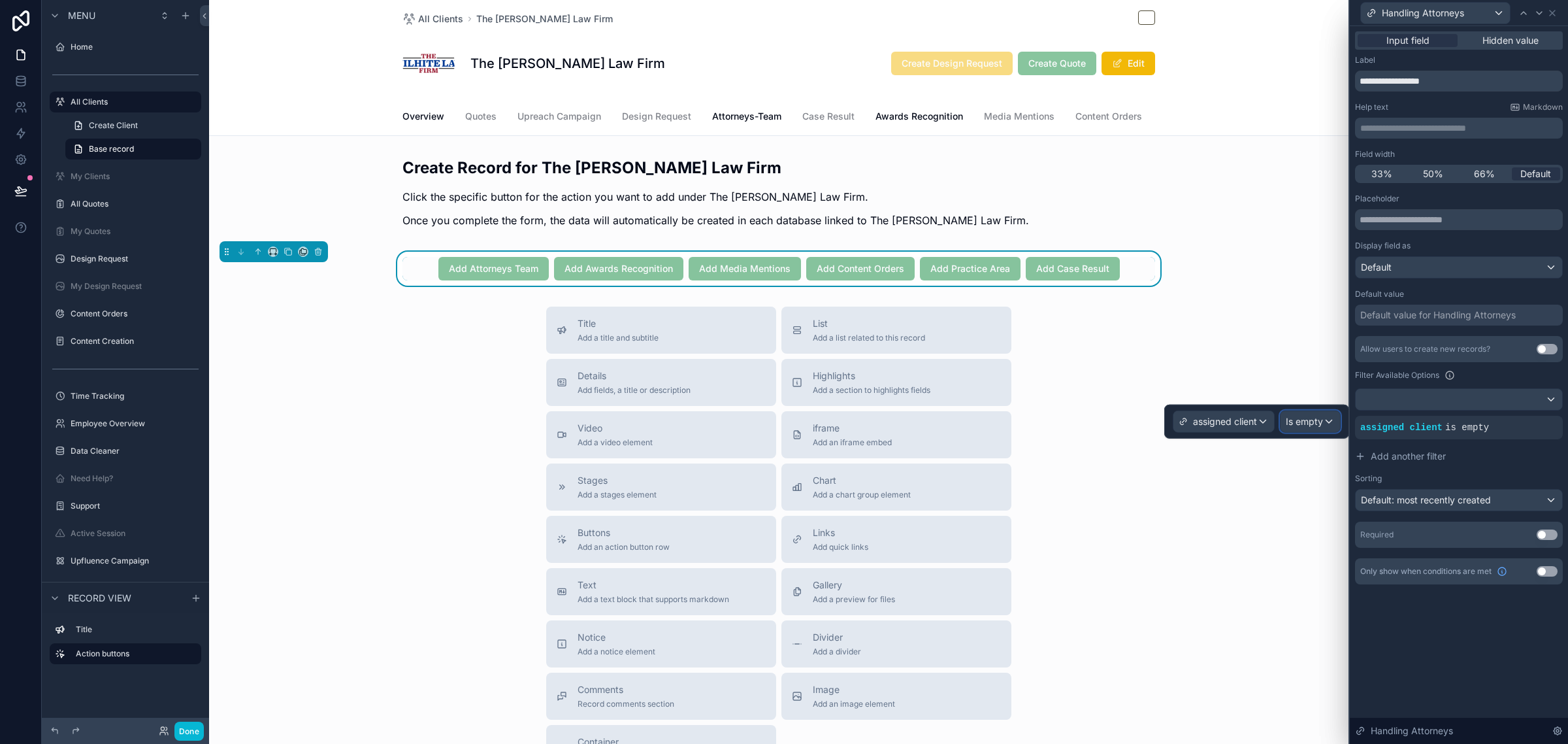
click at [1300, 417] on span "Is empty" at bounding box center [1304, 422] width 38 height 13
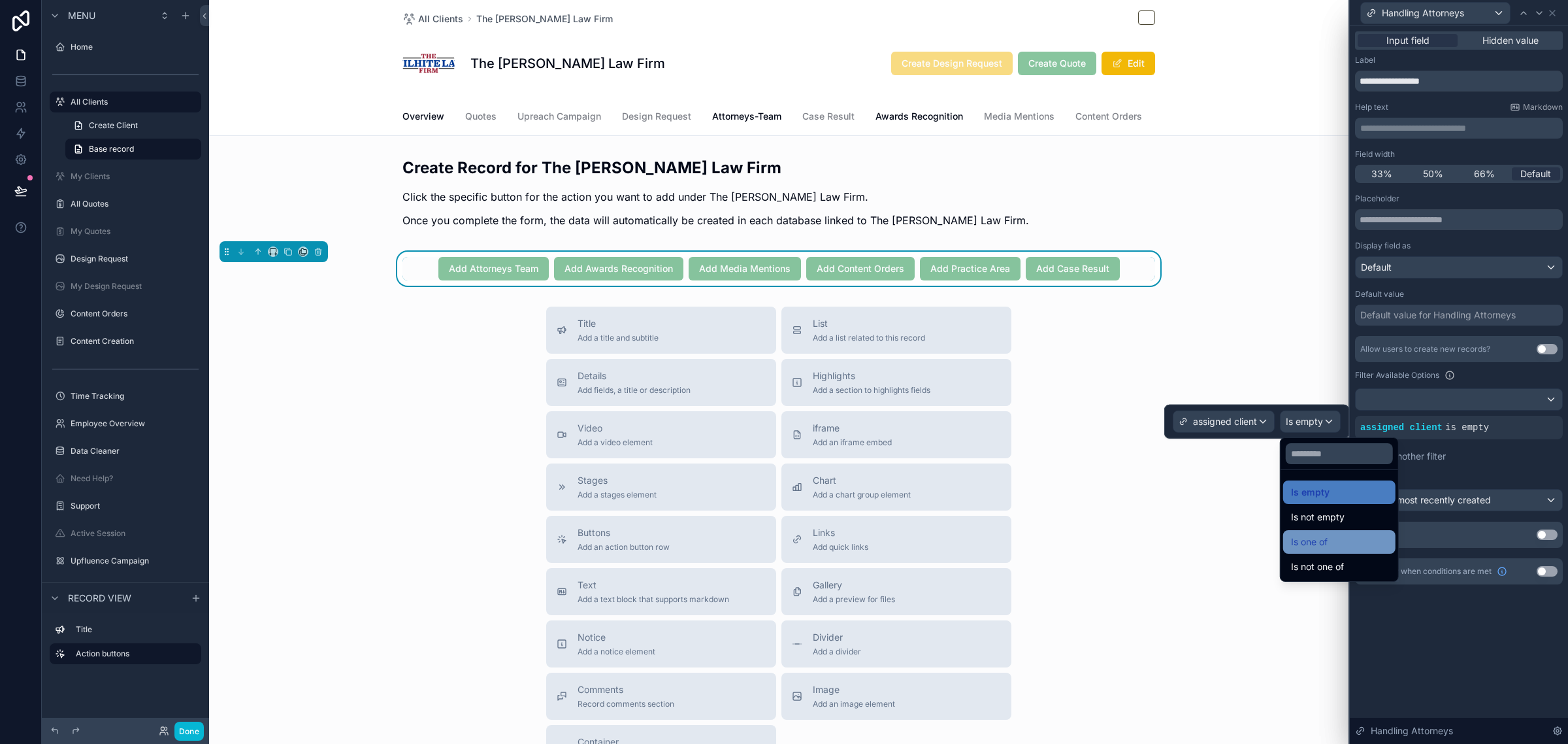
click at [1323, 535] on span "Is one of" at bounding box center [1309, 541] width 37 height 15
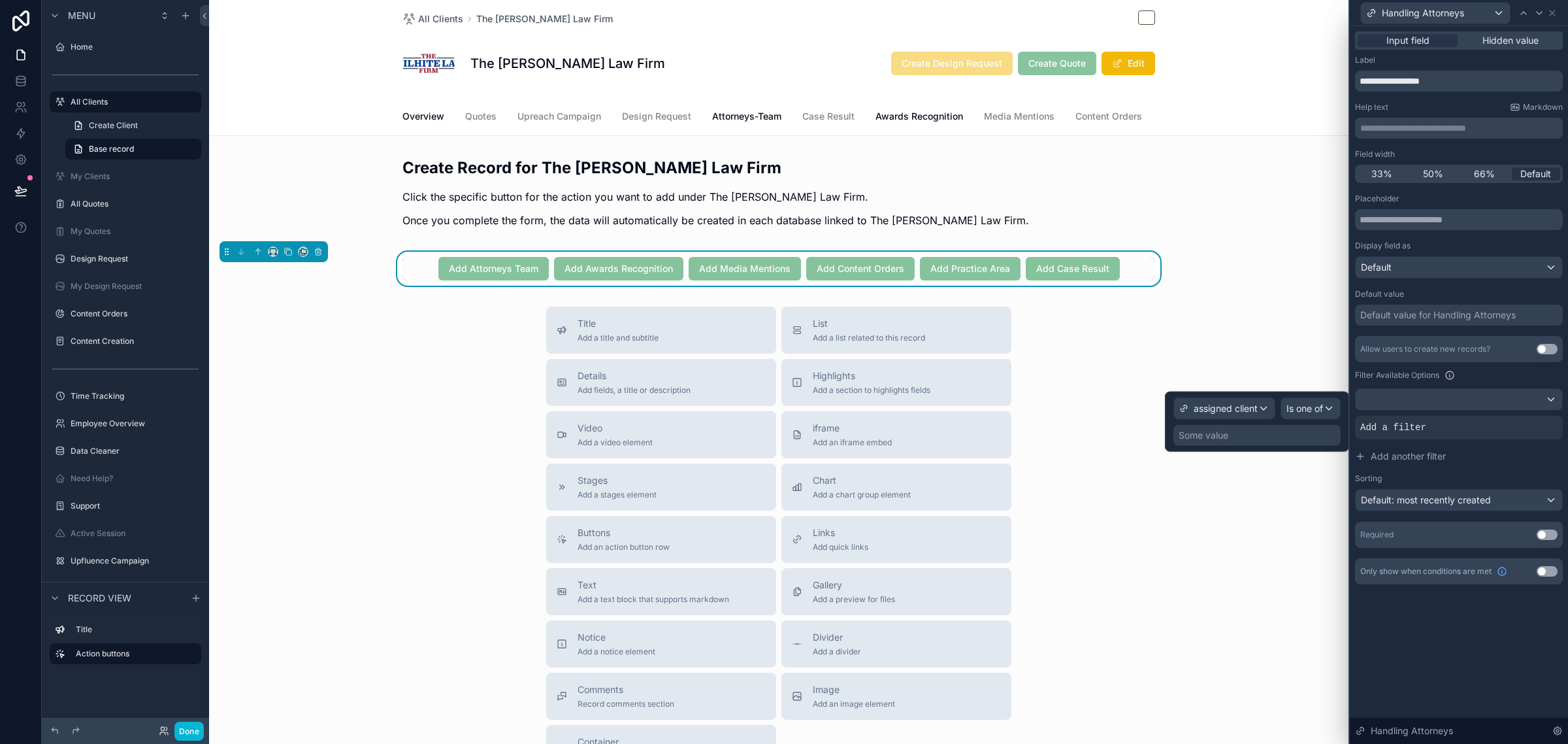
click at [1284, 439] on div "Some value" at bounding box center [1257, 435] width 167 height 21
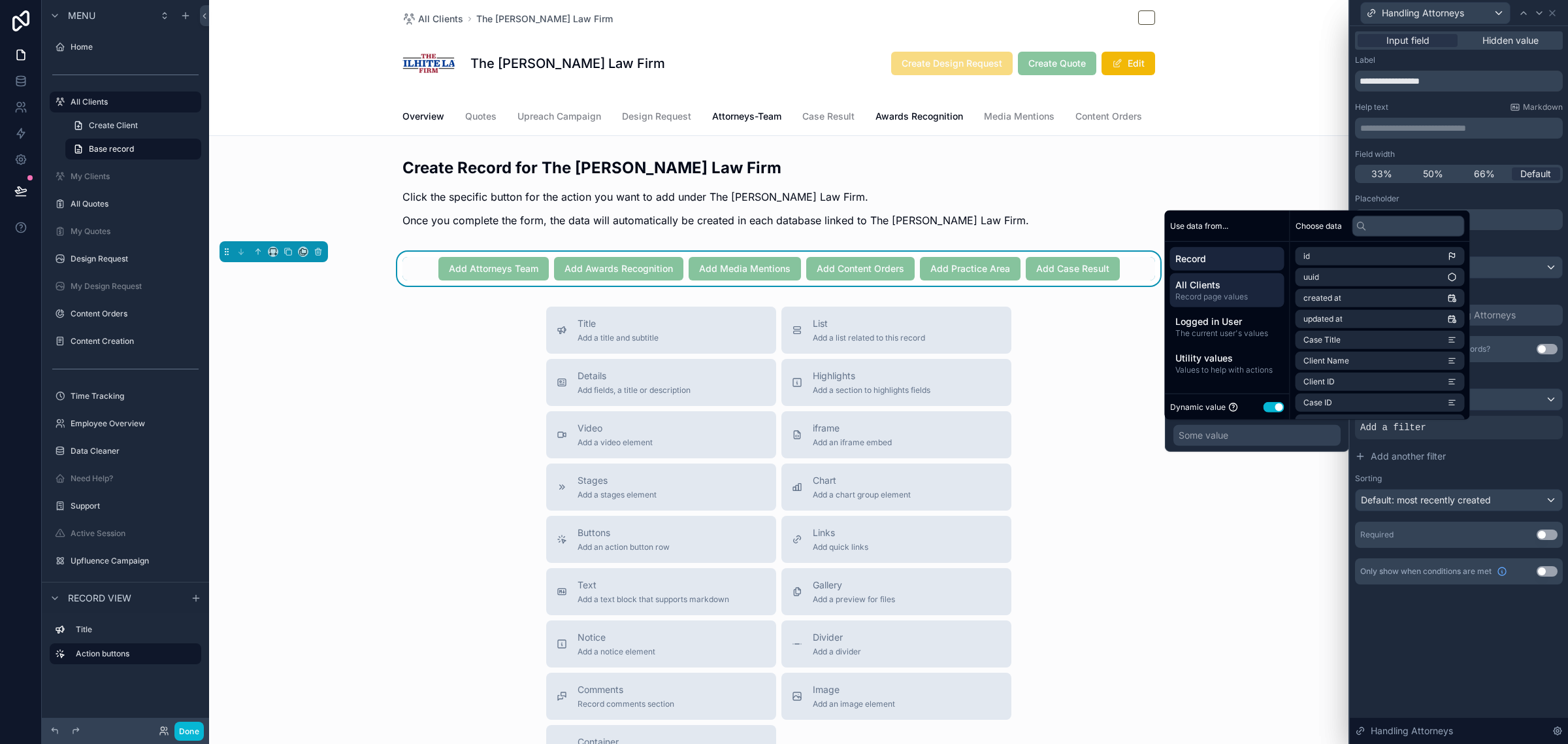
click at [1236, 288] on span "All Clients" at bounding box center [1227, 285] width 104 height 13
click at [1364, 258] on span "Client Database item" at bounding box center [1342, 256] width 77 height 10
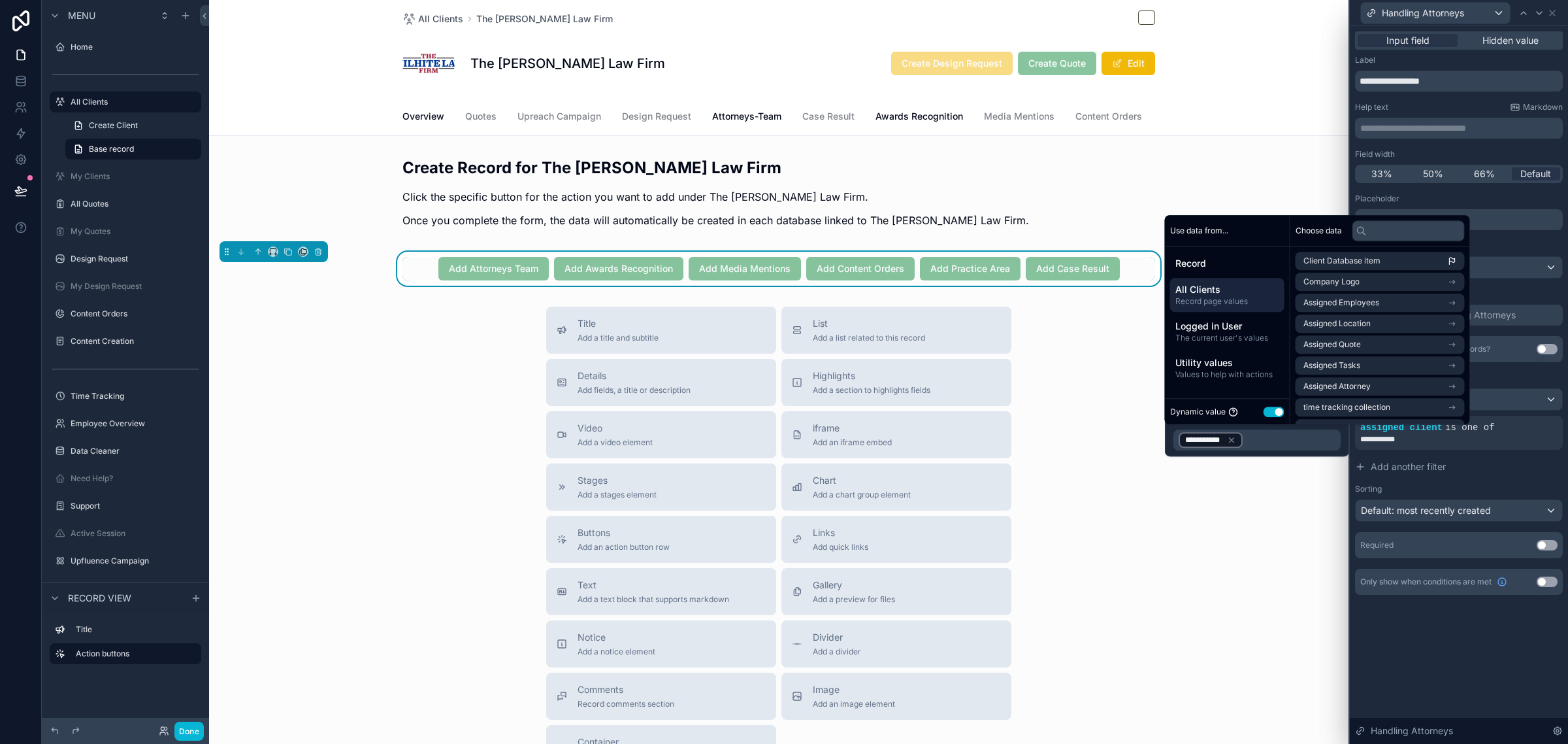
click at [1518, 63] on div "Label" at bounding box center [1459, 60] width 208 height 10
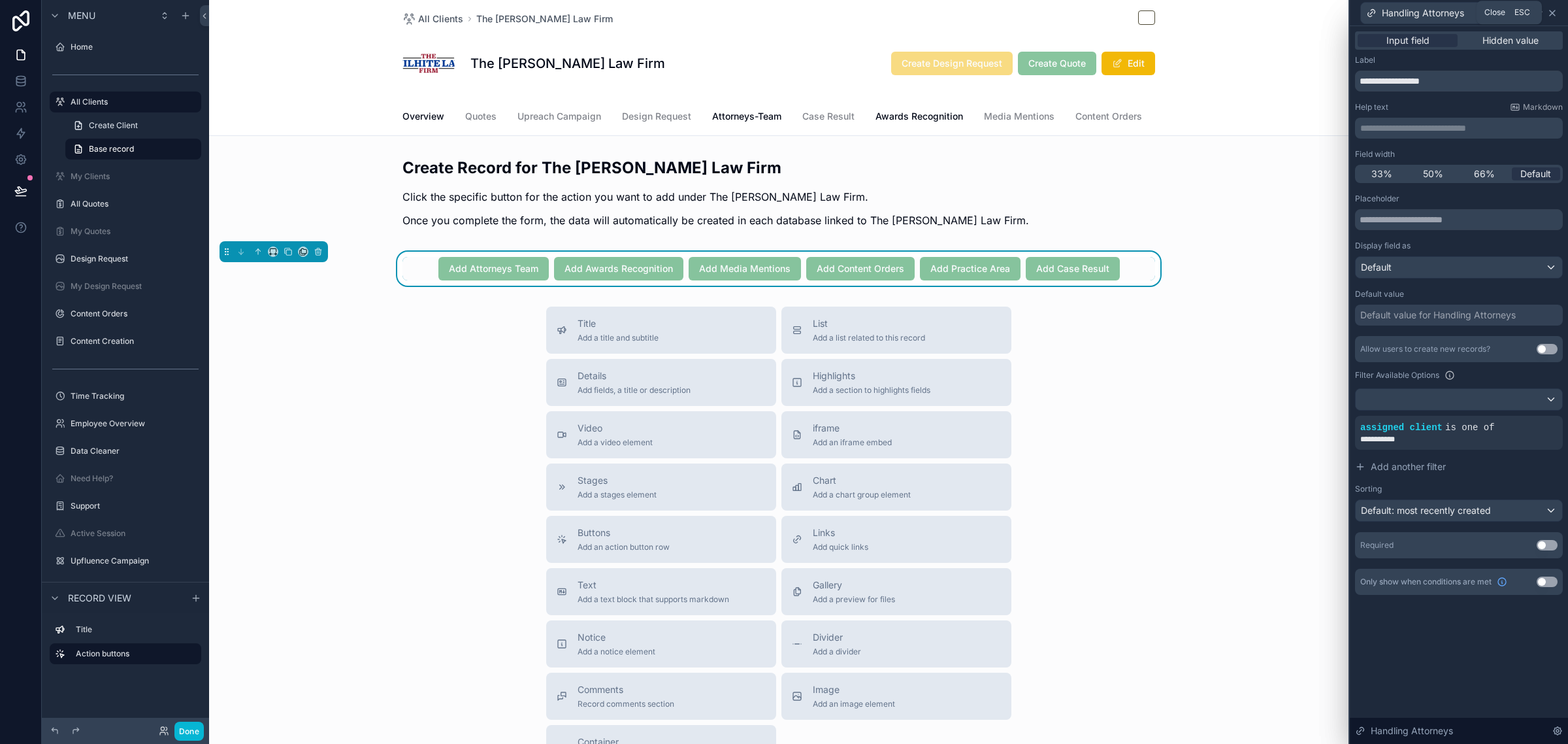
click at [1550, 11] on icon at bounding box center [1552, 13] width 5 height 5
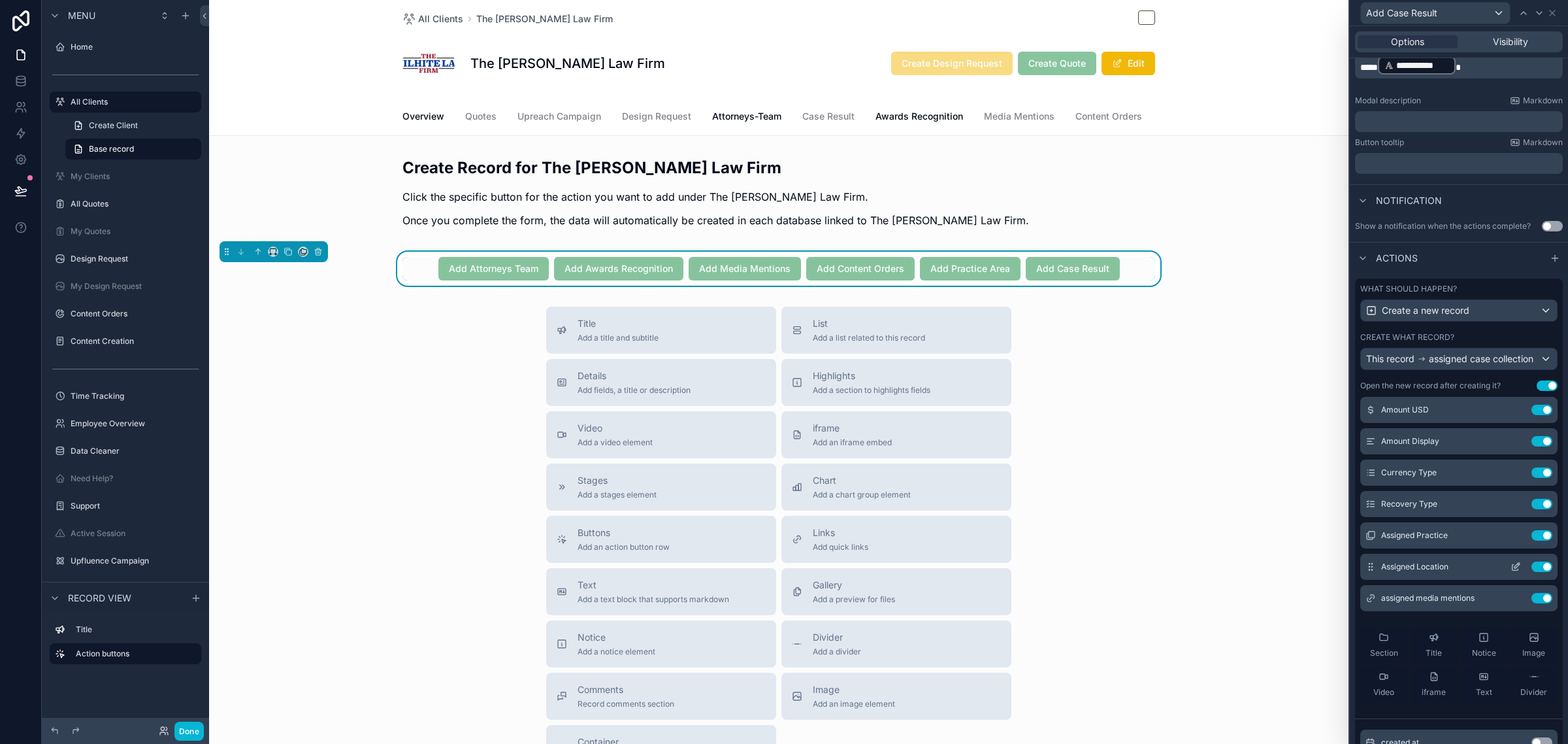
scroll to position [164, 0]
click at [1510, 539] on icon at bounding box center [1516, 534] width 10 height 10
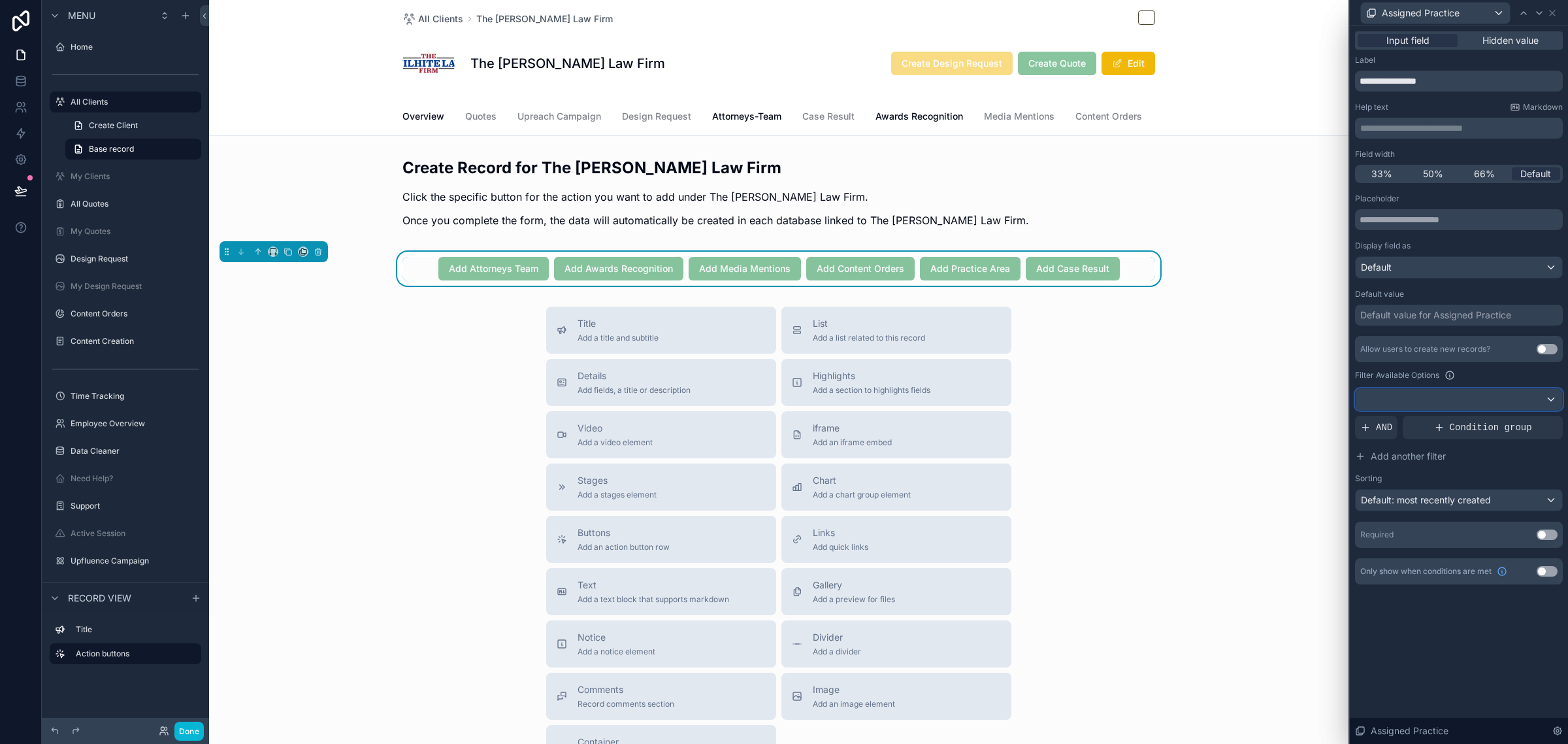
click at [1460, 396] on div at bounding box center [1459, 399] width 206 height 21
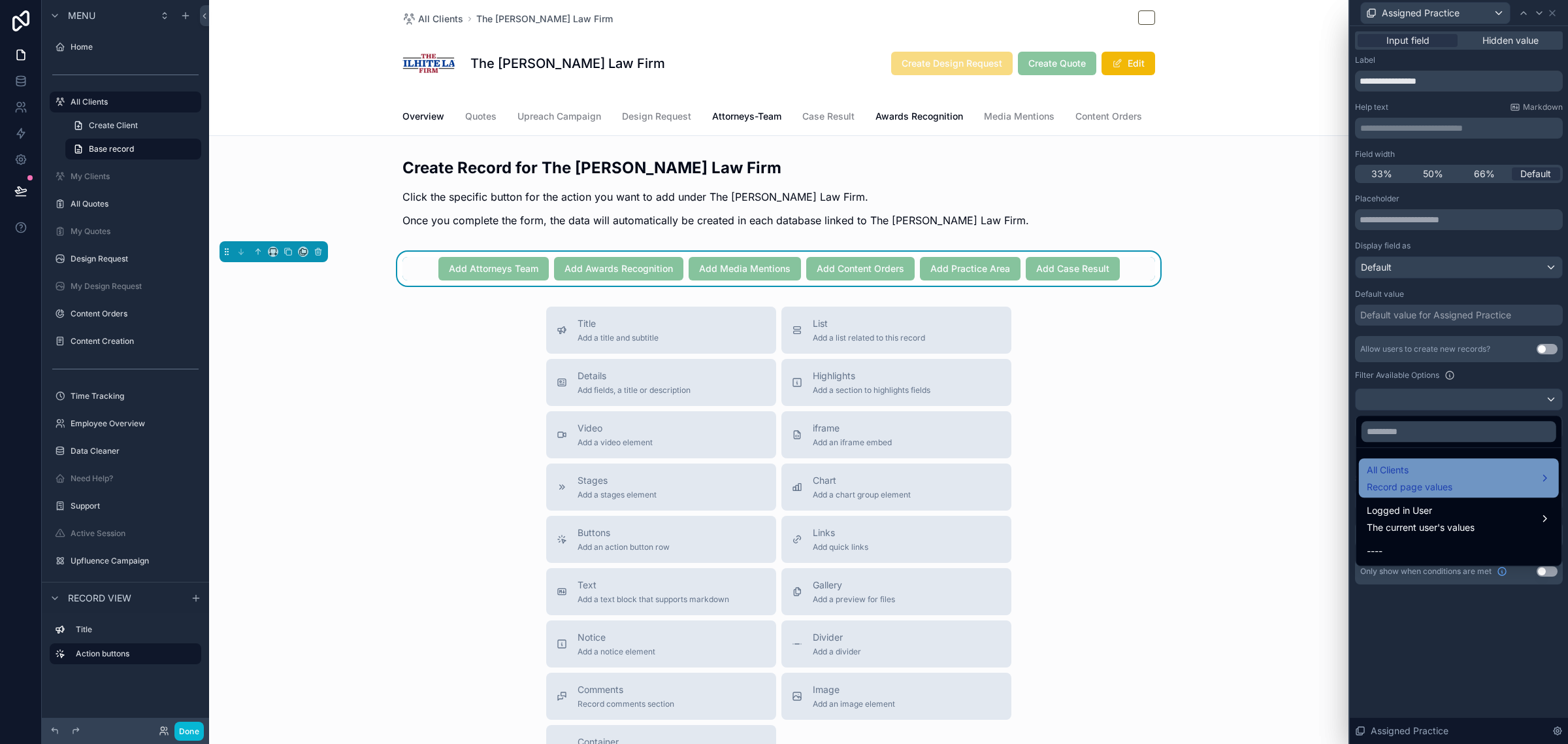
click at [1407, 474] on span "All Clients" at bounding box center [1410, 470] width 86 height 15
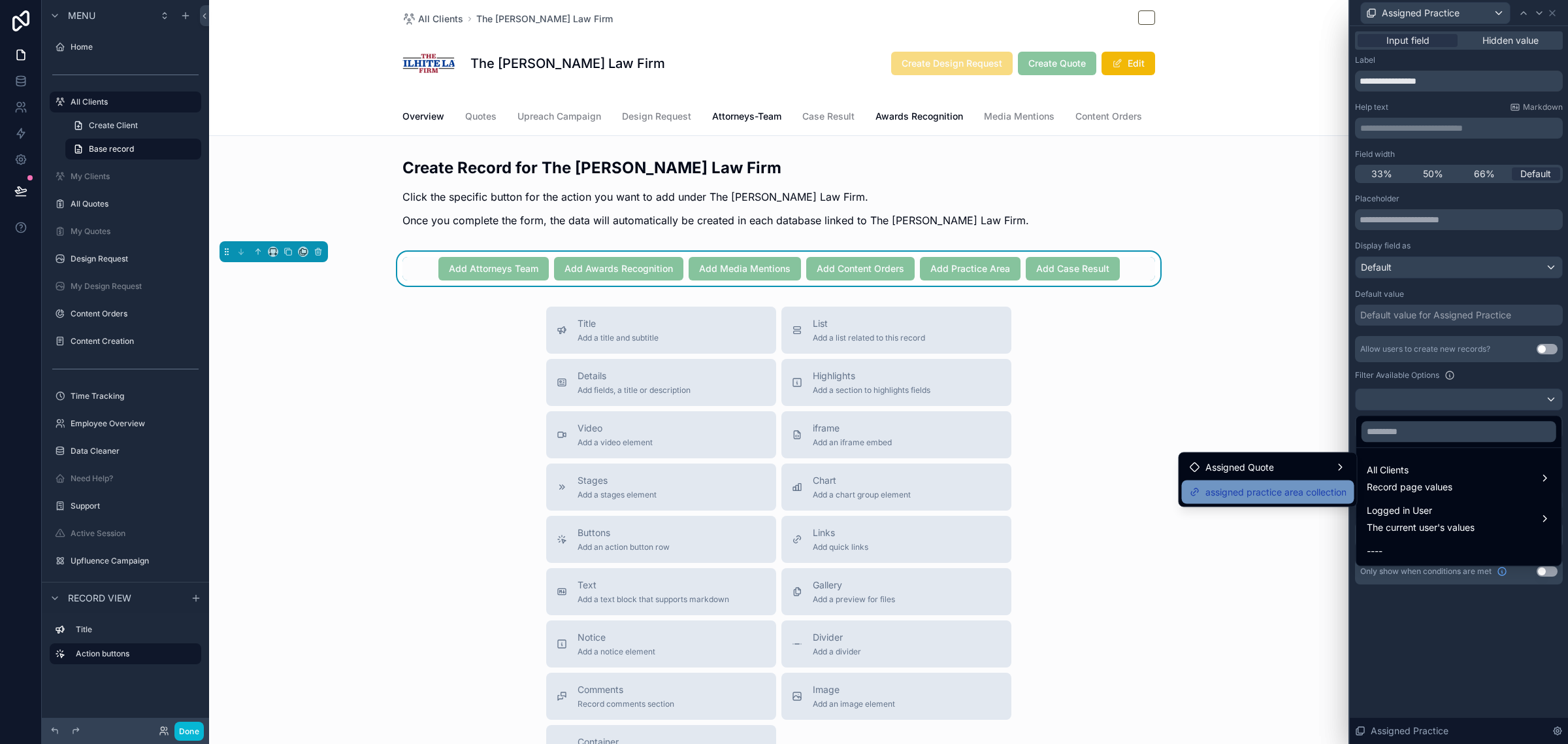
click at [1272, 496] on span "assigned practice area collection" at bounding box center [1275, 492] width 141 height 15
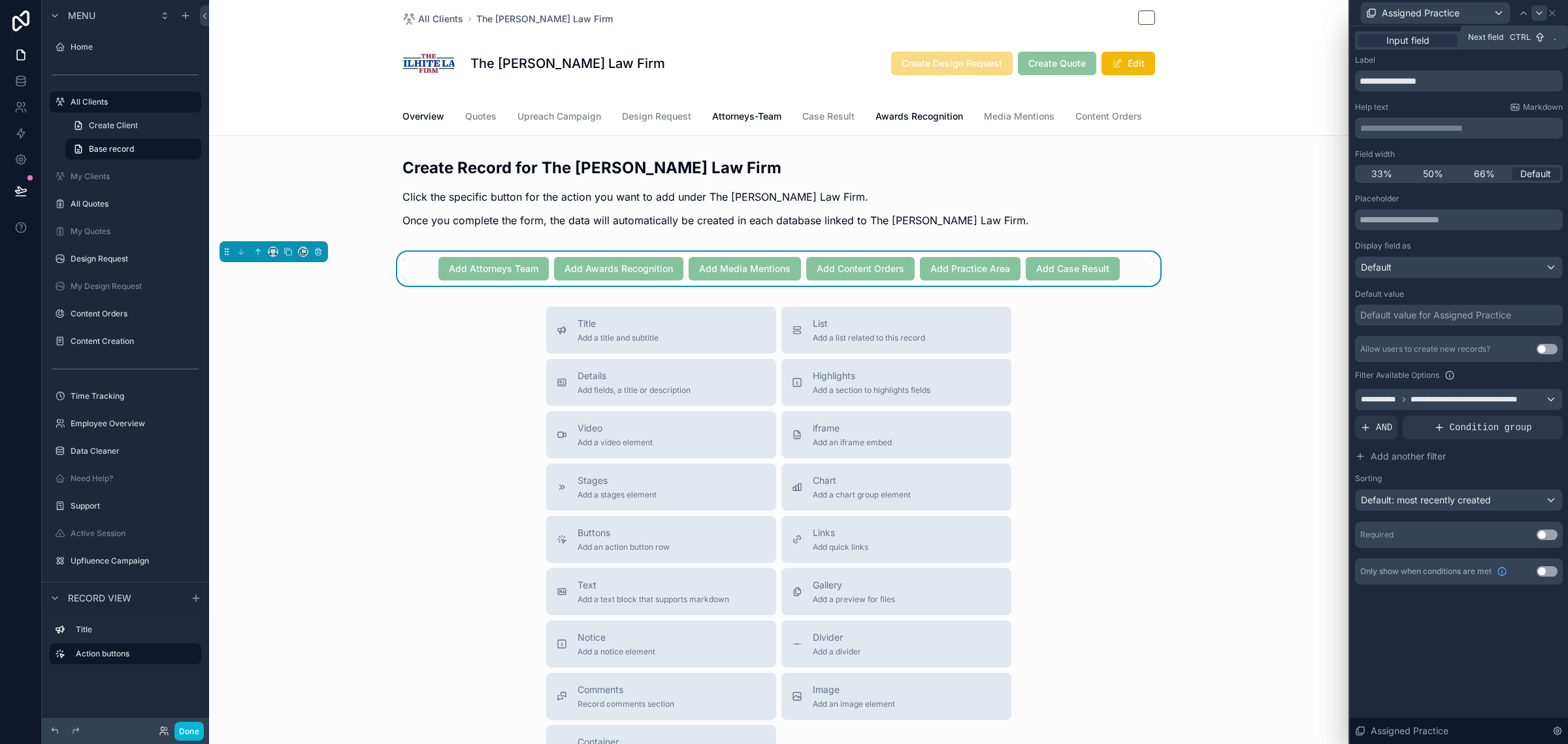
click at [1541, 14] on icon at bounding box center [1539, 13] width 10 height 10
click at [1449, 391] on div at bounding box center [1459, 399] width 206 height 21
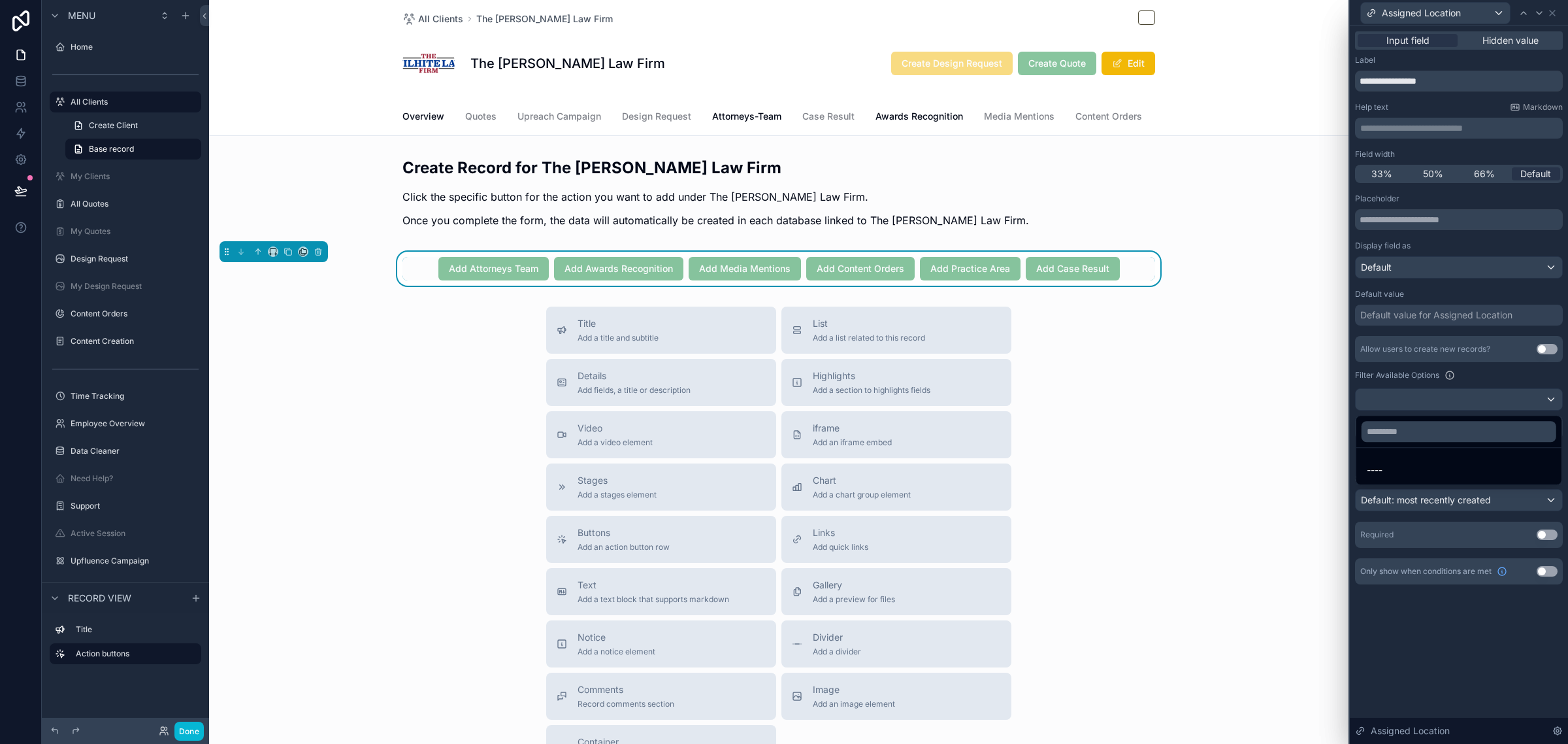
click at [1522, 366] on div at bounding box center [1459, 372] width 218 height 744
click at [1387, 435] on div "AND" at bounding box center [1376, 428] width 43 height 24
click at [1530, 417] on icon at bounding box center [1531, 415] width 4 height 4
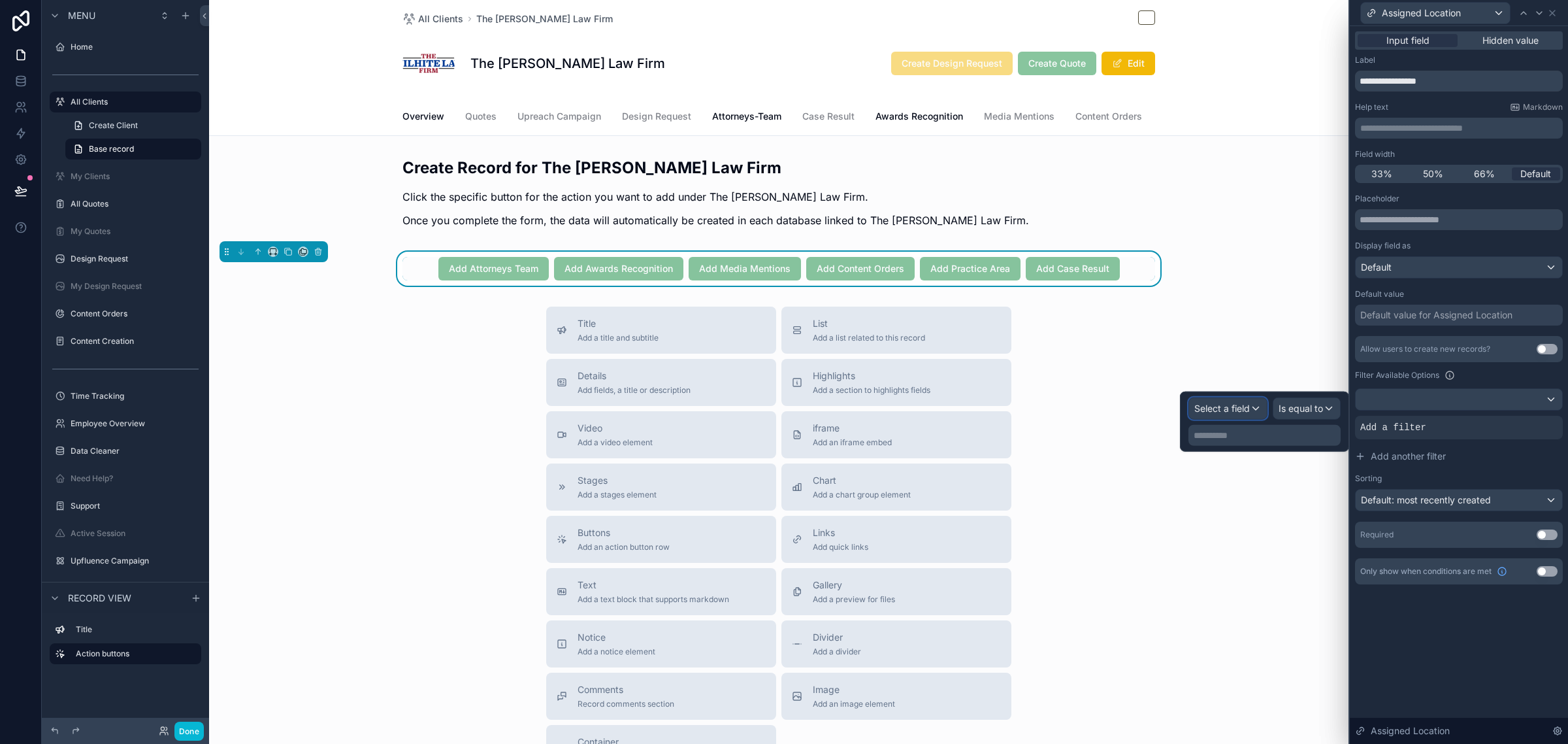
click at [1233, 406] on span "Select a field" at bounding box center [1222, 408] width 55 height 11
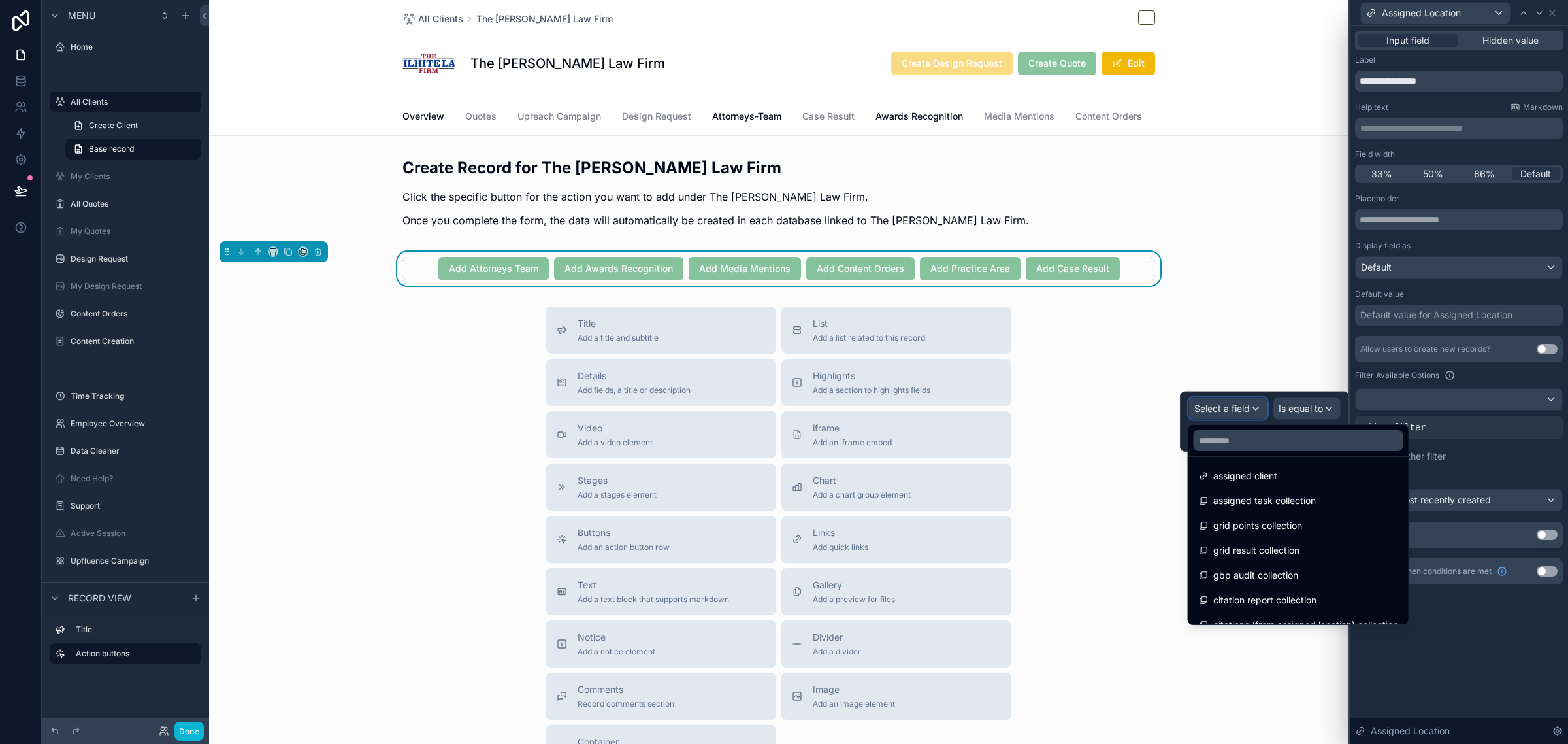
scroll to position [899, 0]
click at [1294, 480] on div "assigned client" at bounding box center [1298, 474] width 199 height 15
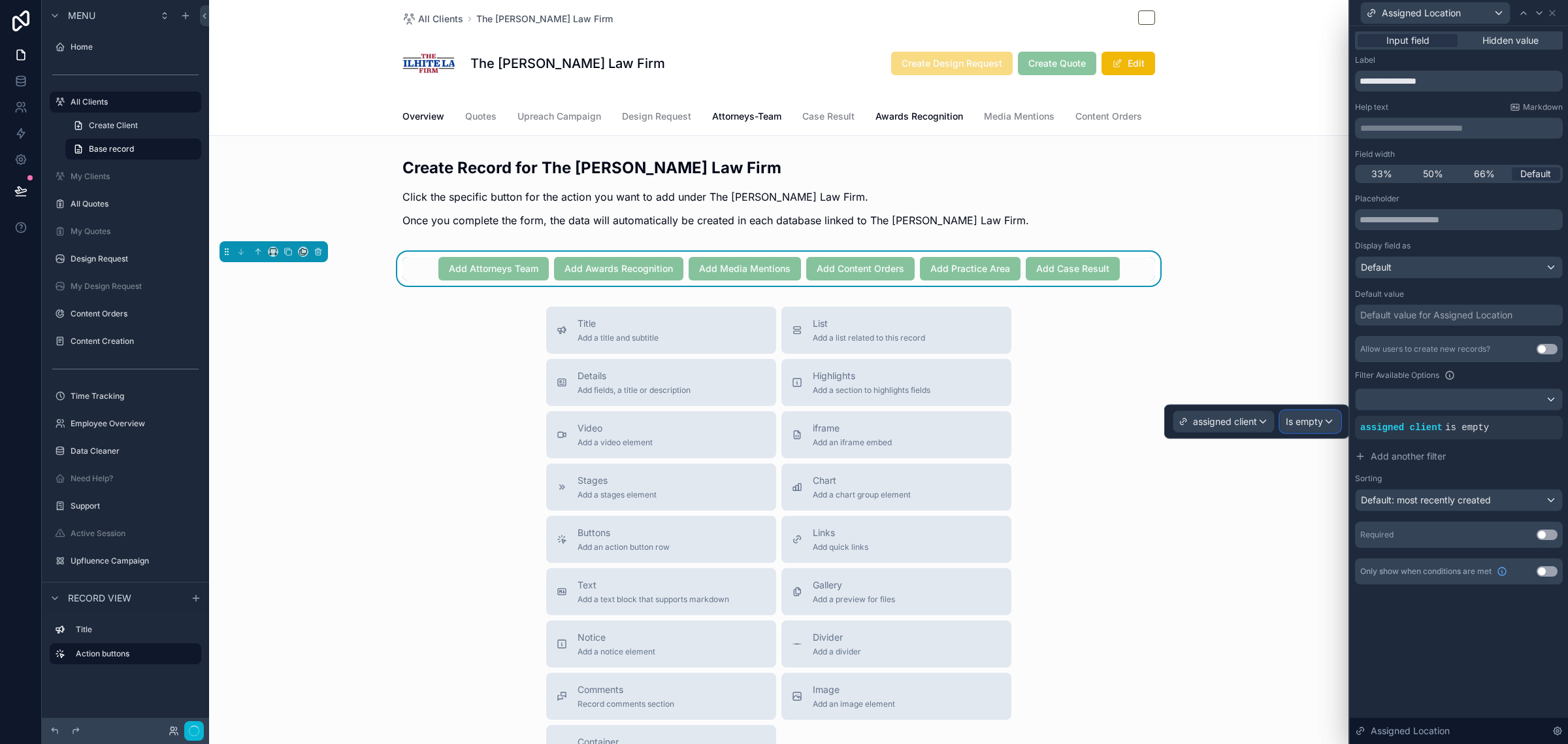
click at [1314, 428] on div "Is empty" at bounding box center [1310, 421] width 60 height 21
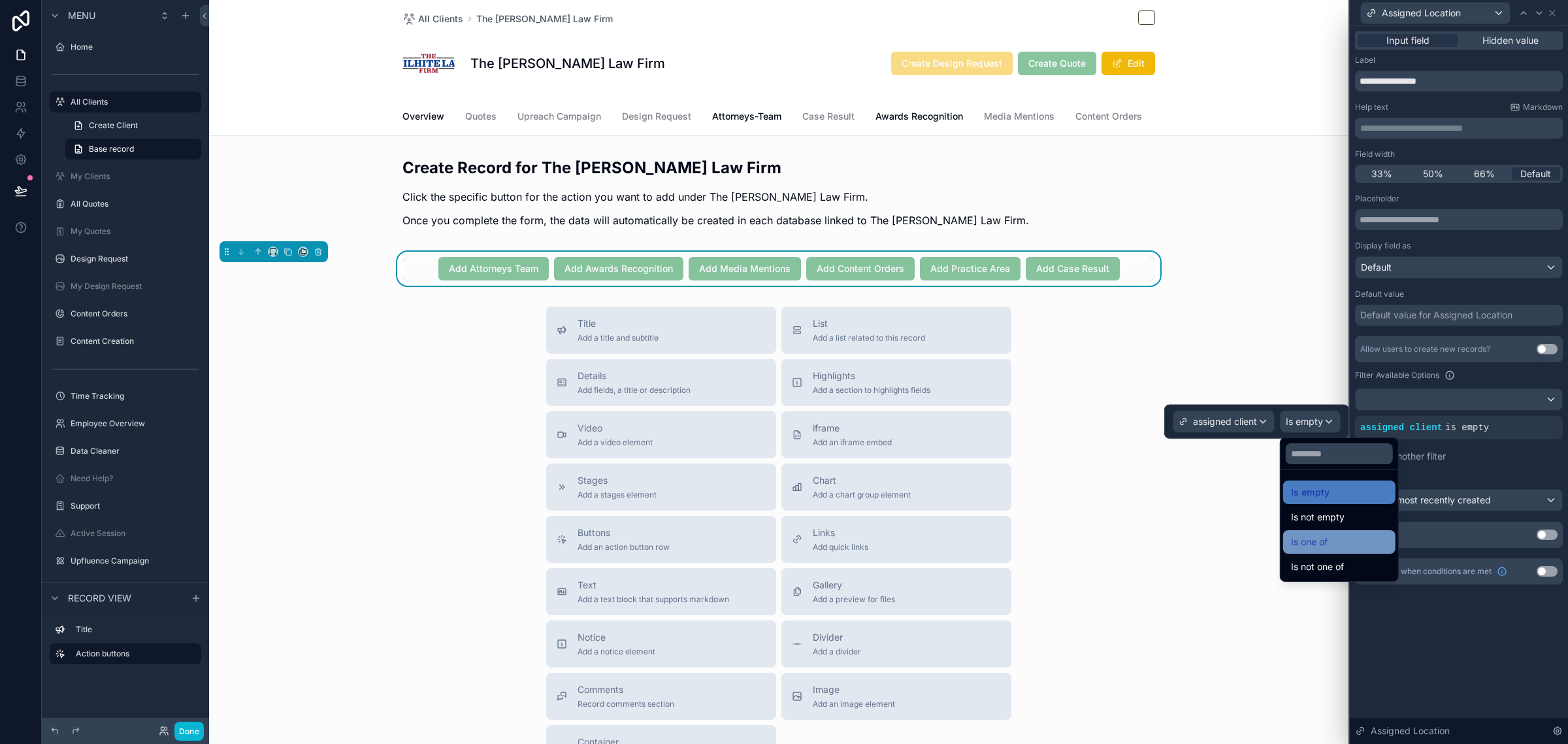
click at [1301, 538] on span "Is one of" at bounding box center [1309, 541] width 37 height 15
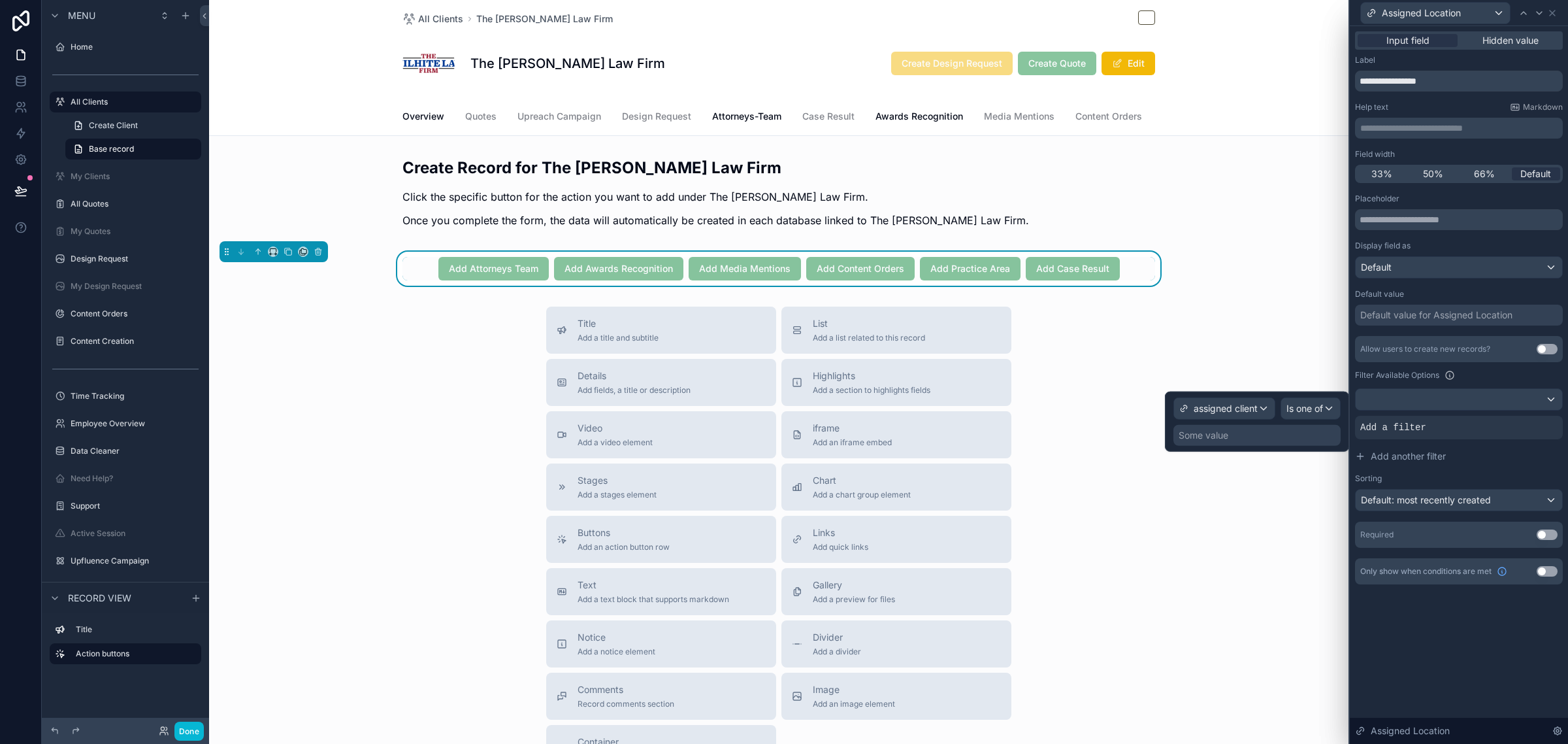
click at [1284, 437] on div "Some value" at bounding box center [1257, 435] width 167 height 21
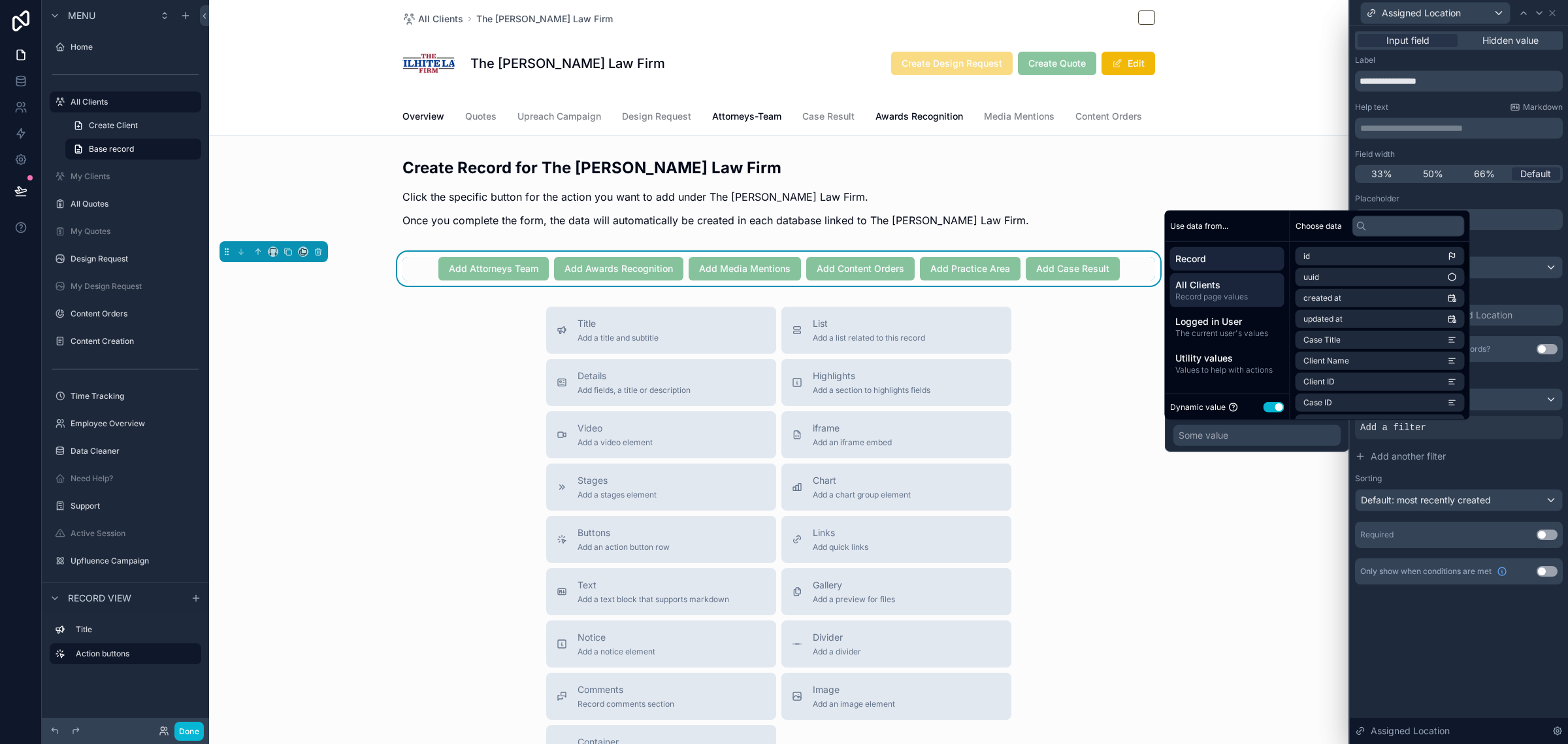
drag, startPoint x: 1272, startPoint y: 302, endPoint x: 1278, endPoint y: 297, distance: 7.8
click at [1272, 302] on div "All Clients Record page values" at bounding box center [1227, 290] width 114 height 34
click at [1342, 258] on span "Client Database item" at bounding box center [1342, 256] width 77 height 10
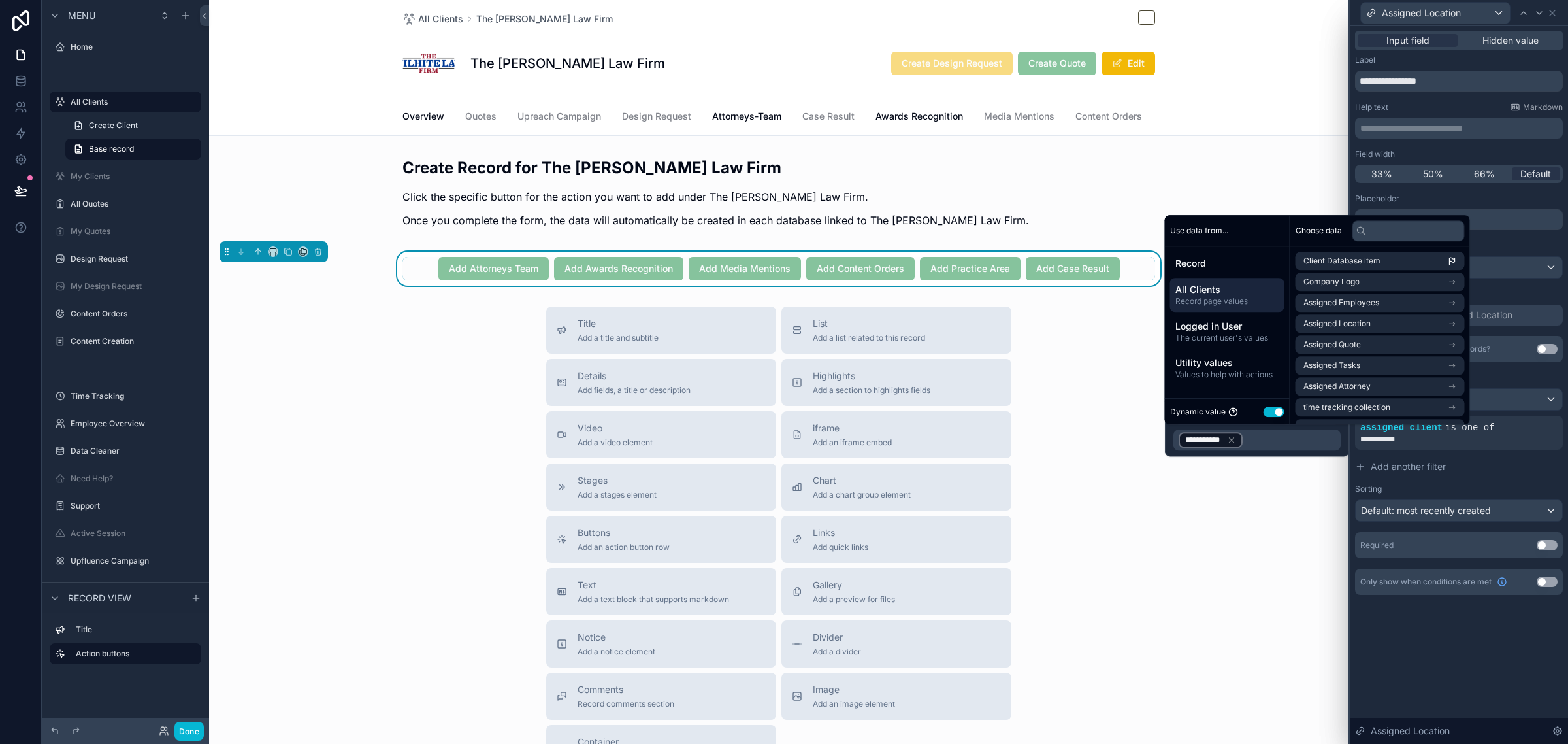
click at [1511, 63] on div "Label" at bounding box center [1459, 60] width 208 height 10
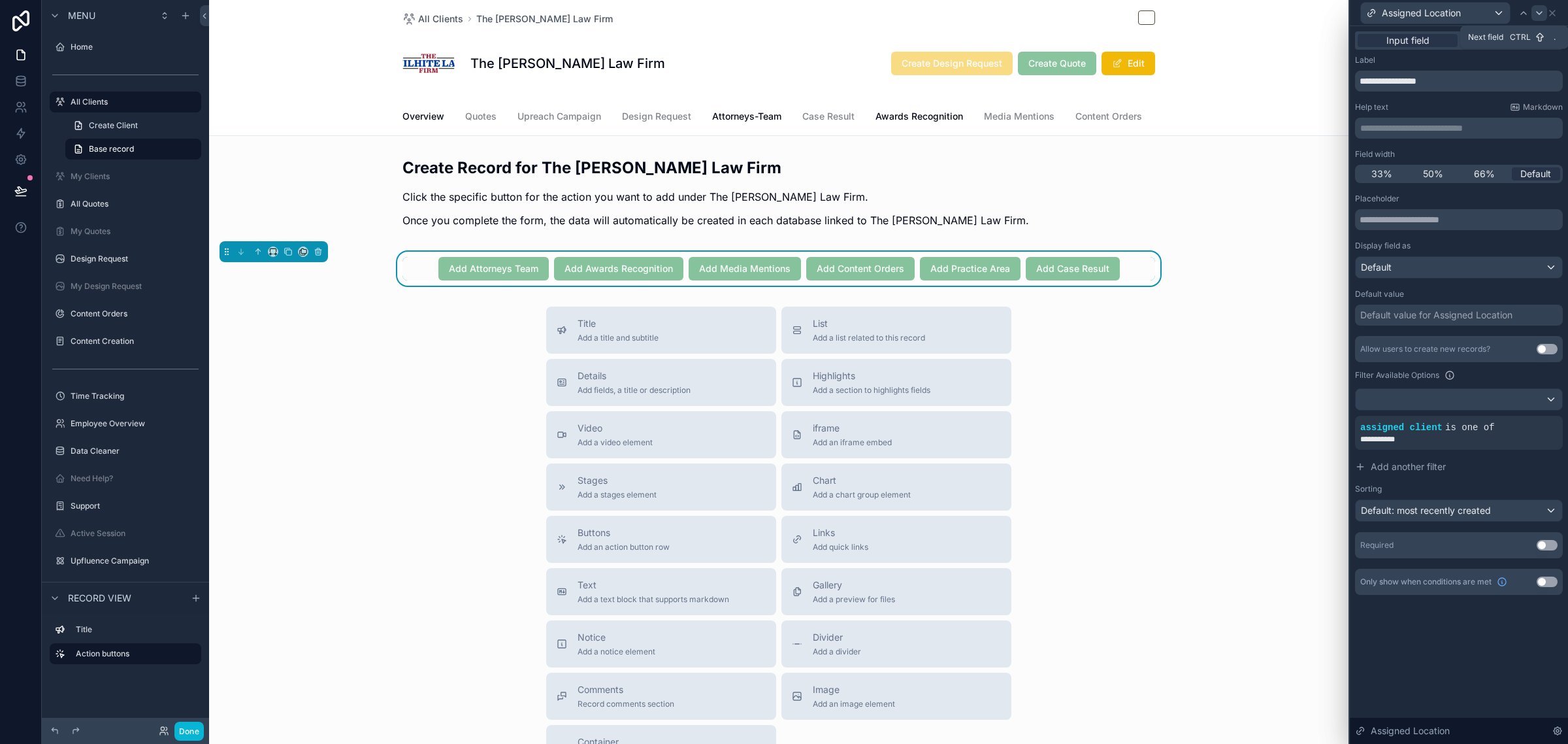
click at [1537, 14] on icon at bounding box center [1539, 13] width 10 height 10
click at [1432, 403] on div at bounding box center [1459, 399] width 206 height 21
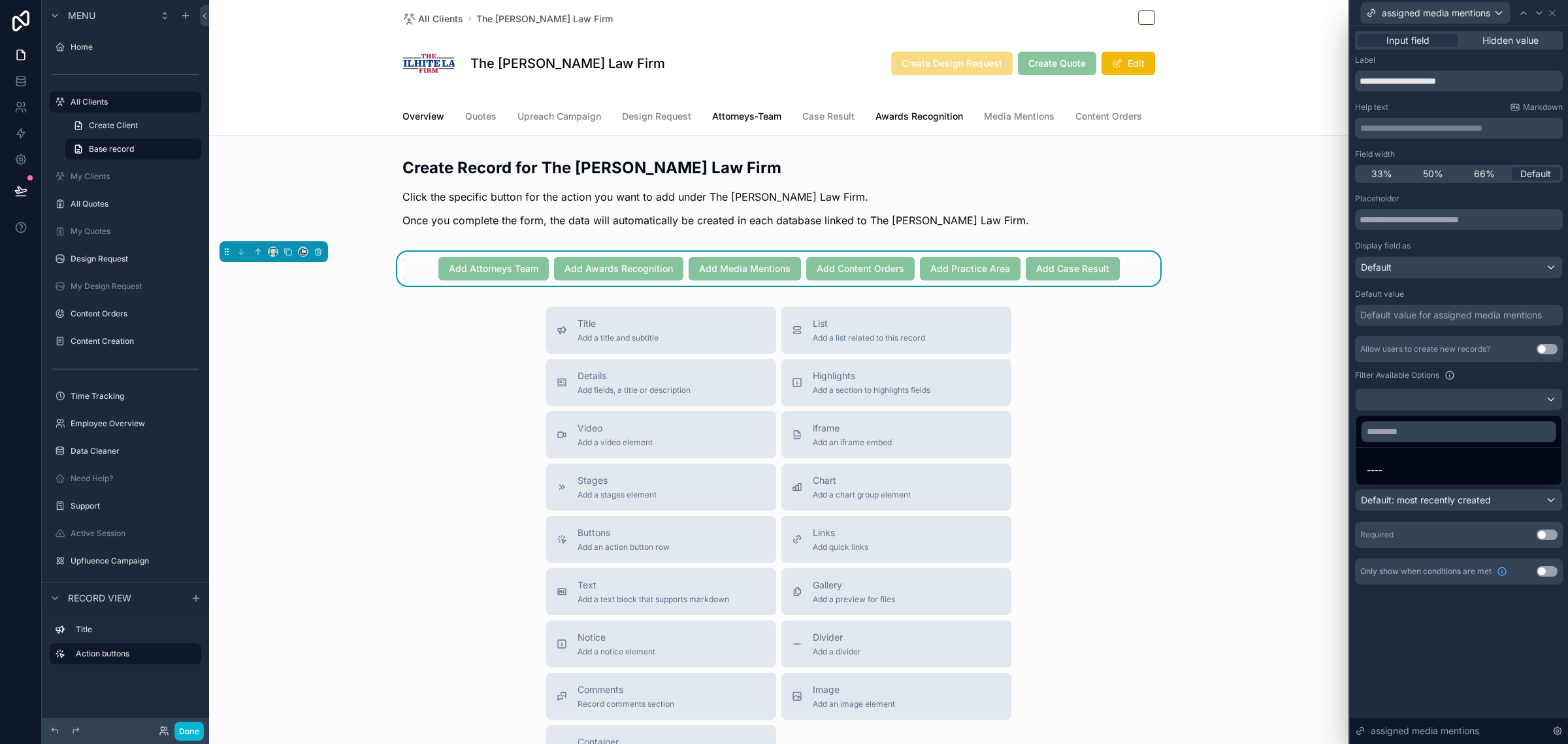
click at [1523, 373] on div at bounding box center [1459, 372] width 218 height 744
click at [1382, 432] on span "AND" at bounding box center [1384, 428] width 16 height 13
click at [1526, 415] on icon at bounding box center [1530, 417] width 8 height 8
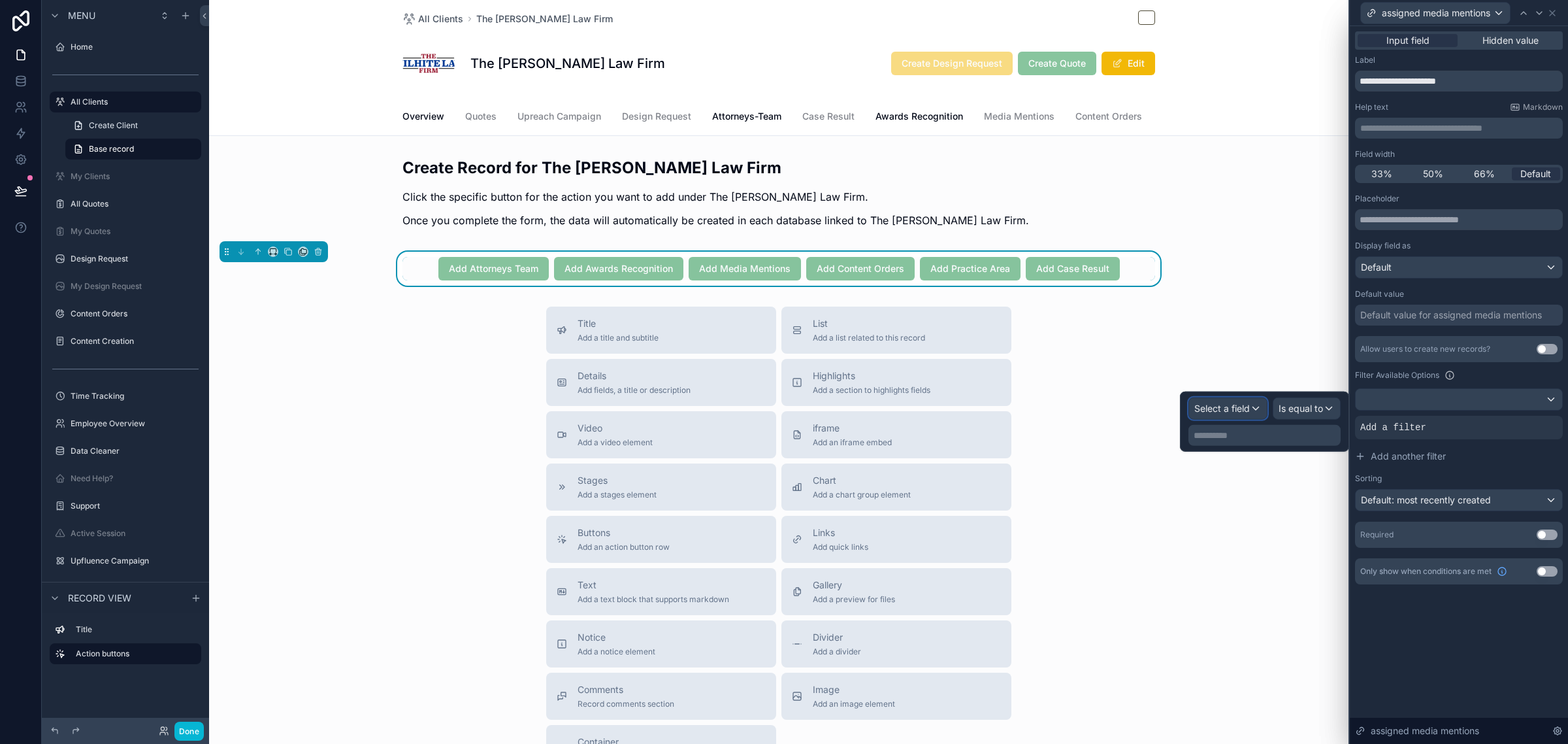
click at [1253, 414] on div "Select a field" at bounding box center [1227, 408] width 77 height 21
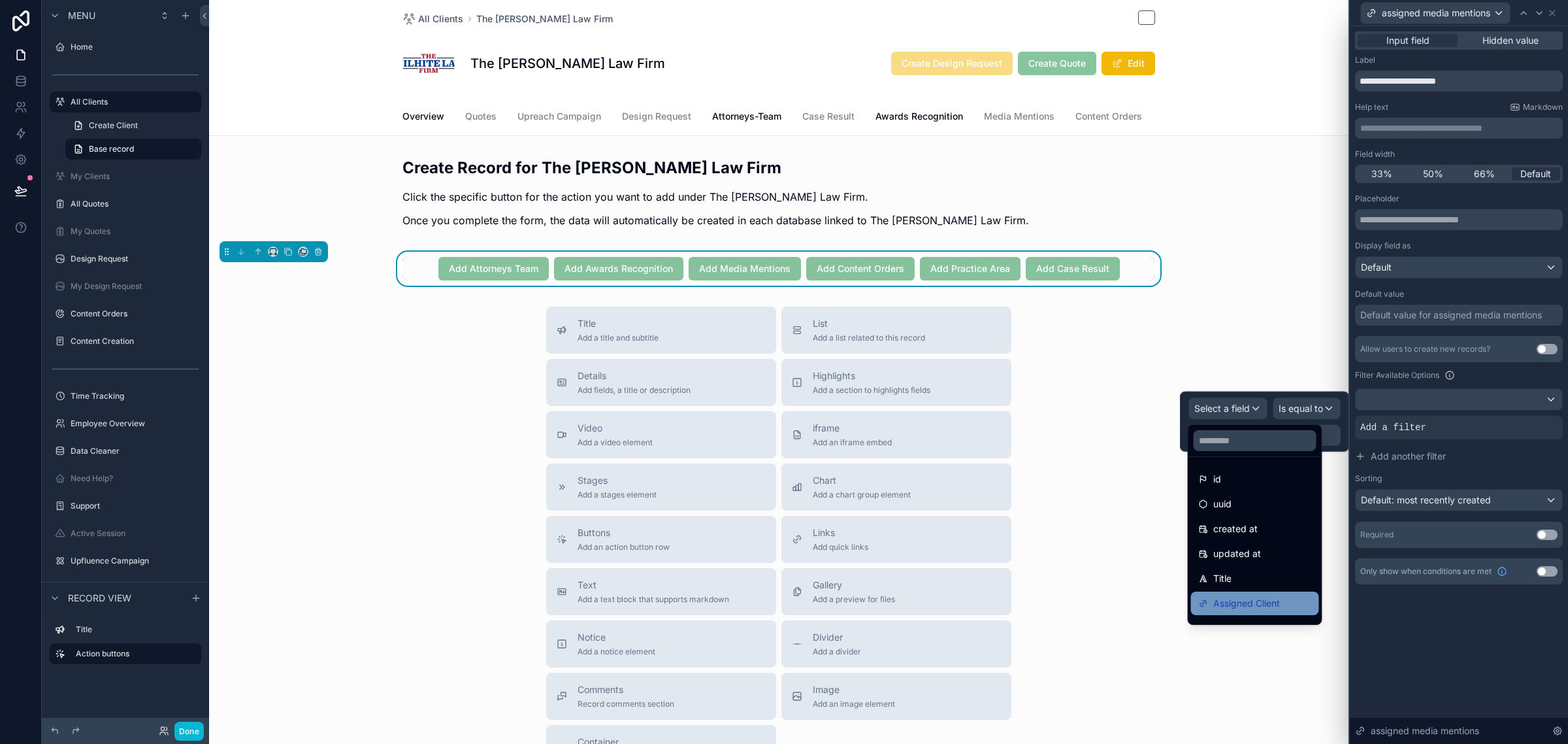
click at [1266, 602] on span "Assigned Client" at bounding box center [1247, 602] width 66 height 15
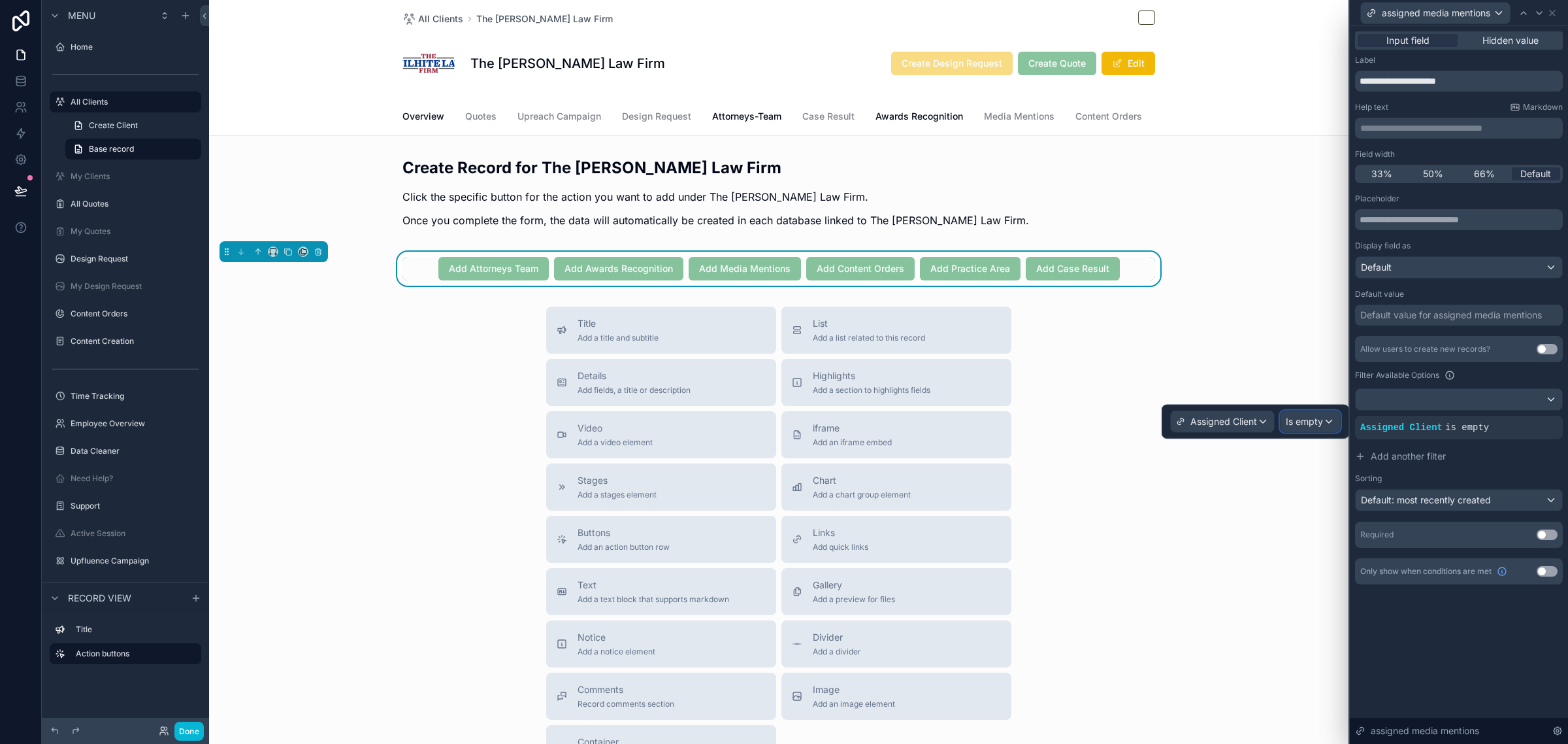
click at [1312, 412] on div "Is empty" at bounding box center [1310, 421] width 60 height 21
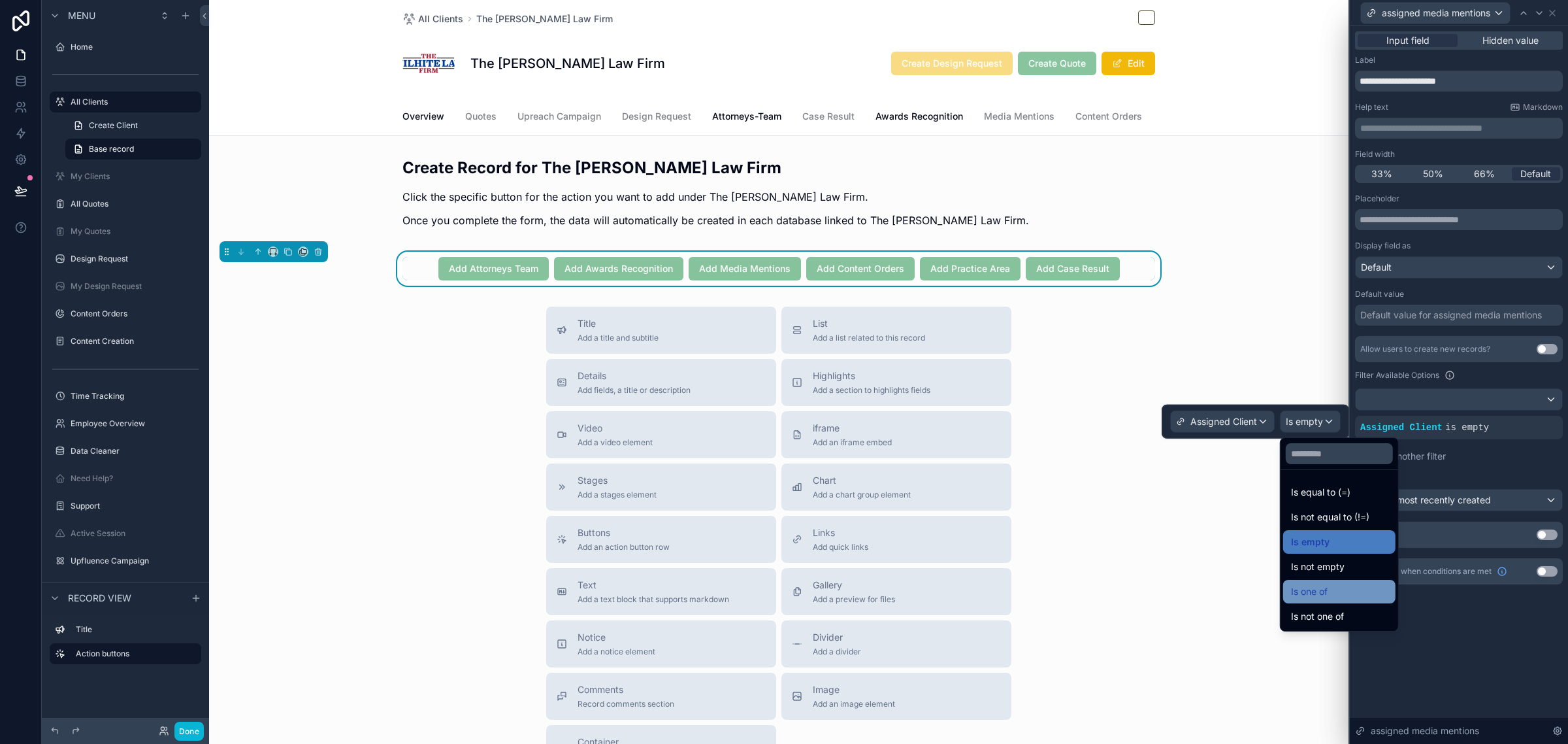
click at [1334, 585] on div "Is one of" at bounding box center [1339, 591] width 97 height 15
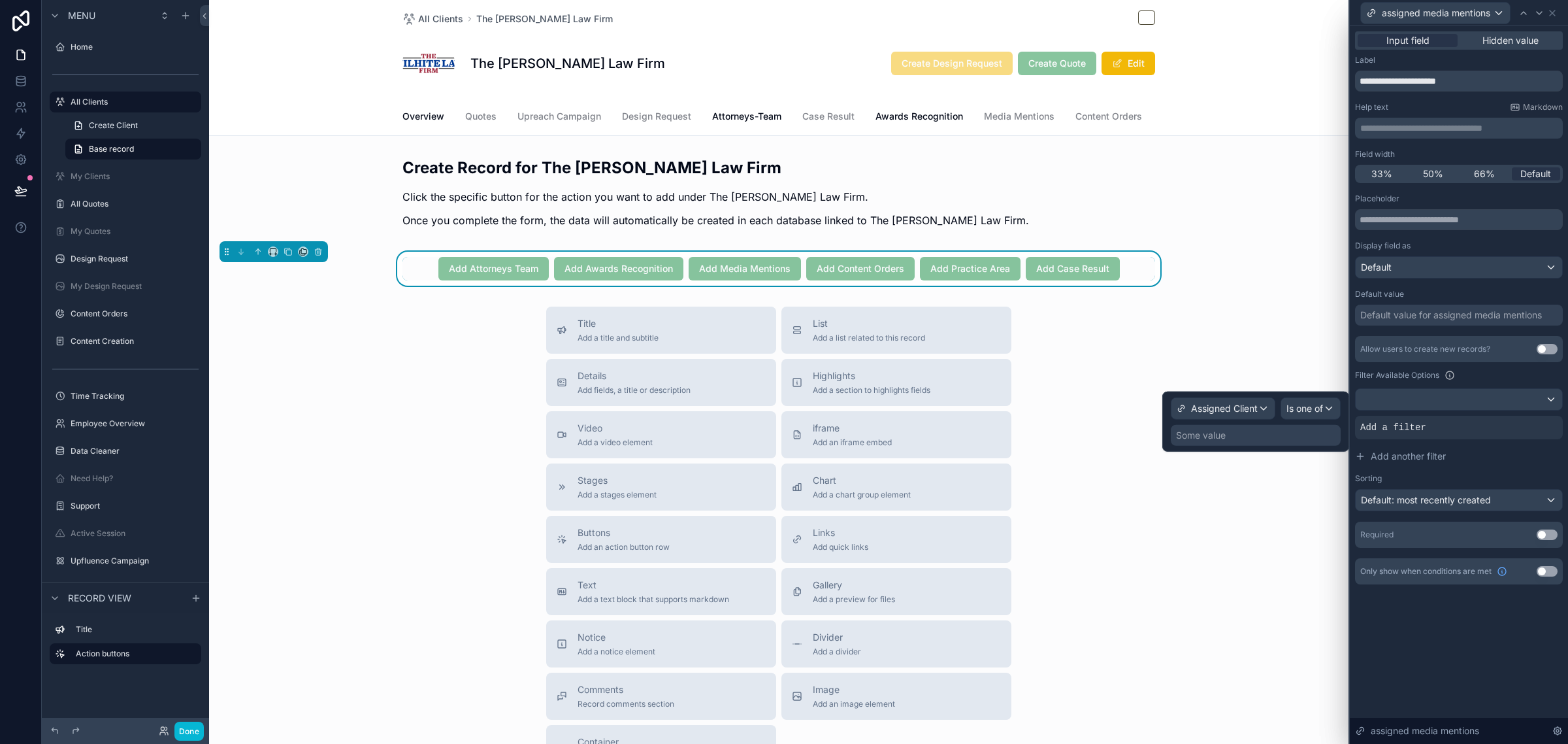
click at [1275, 434] on div "Some value" at bounding box center [1255, 435] width 170 height 21
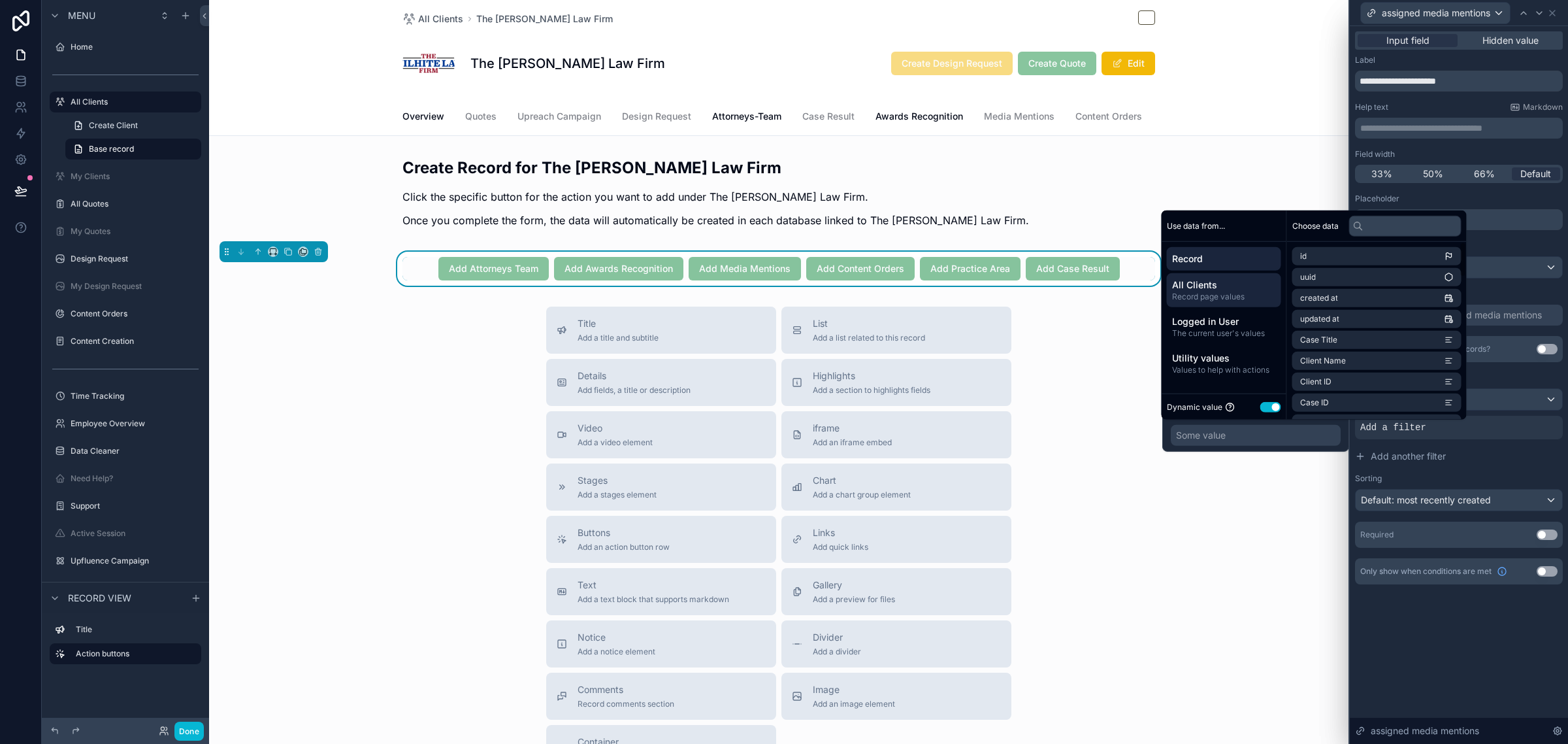
click at [1242, 290] on span "All Clients" at bounding box center [1224, 285] width 104 height 13
click at [1348, 254] on span "Client Database item" at bounding box center [1339, 256] width 77 height 10
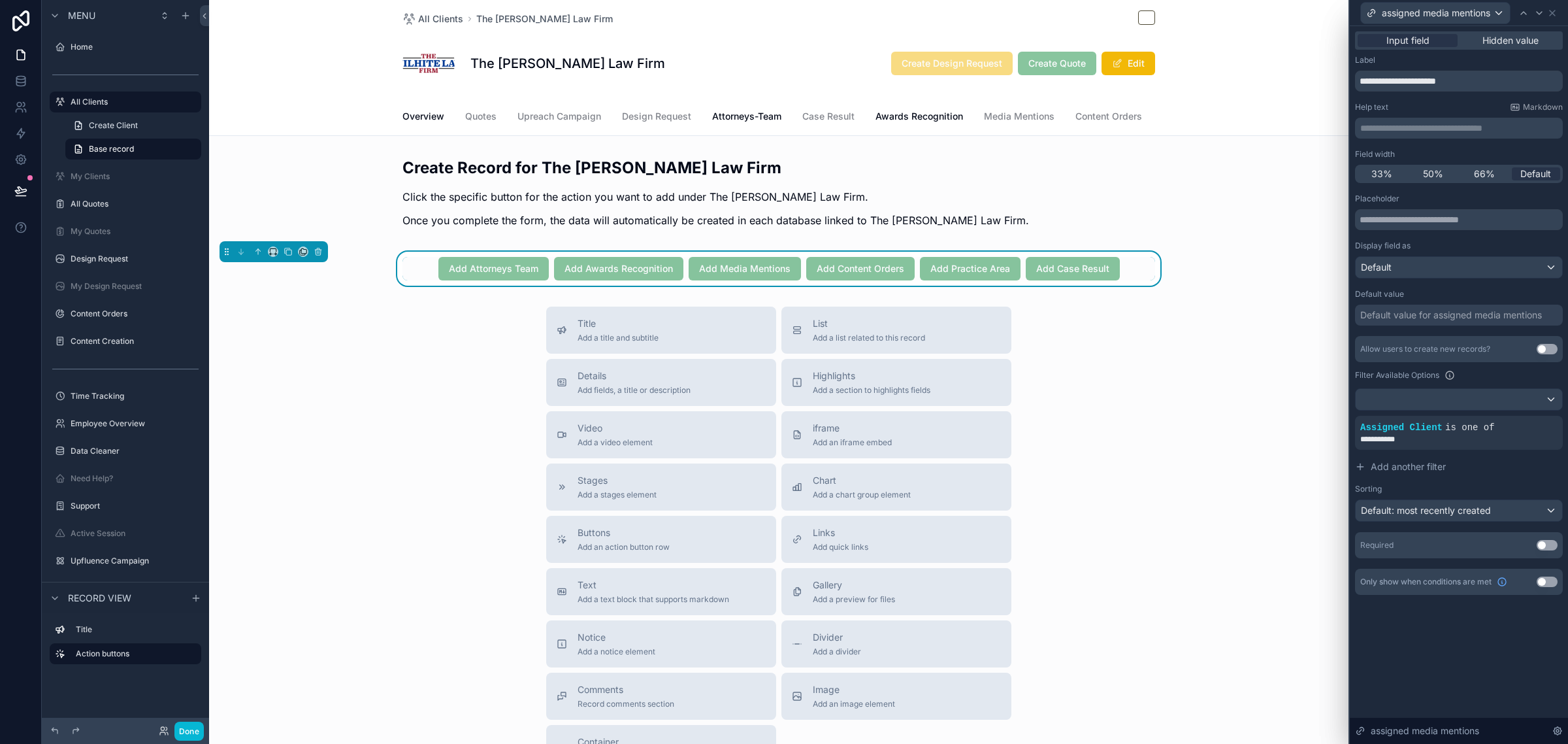
click at [1524, 58] on div "Label" at bounding box center [1459, 60] width 208 height 10
click at [1539, 9] on icon at bounding box center [1539, 13] width 10 height 10
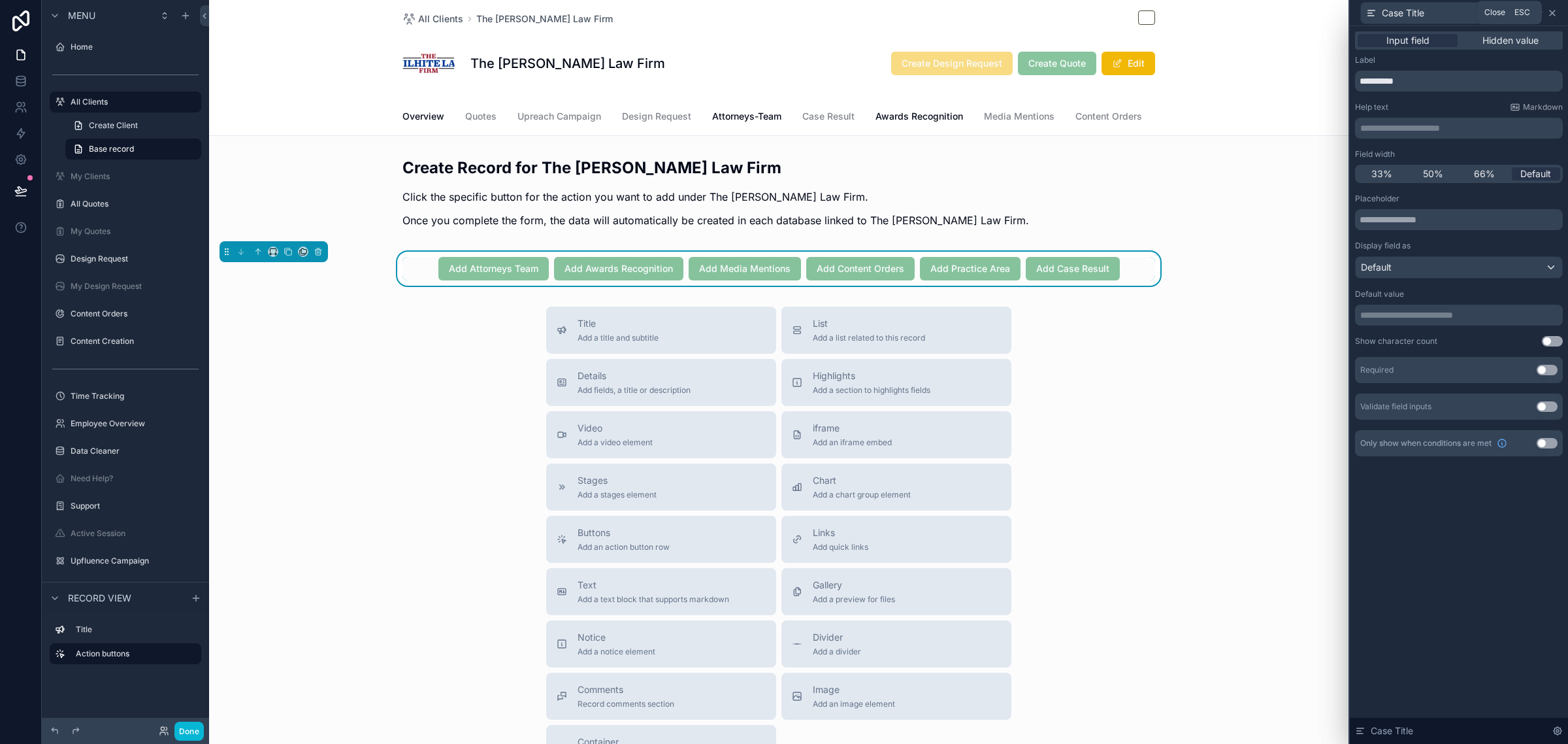
click at [1553, 10] on icon at bounding box center [1553, 13] width 10 height 10
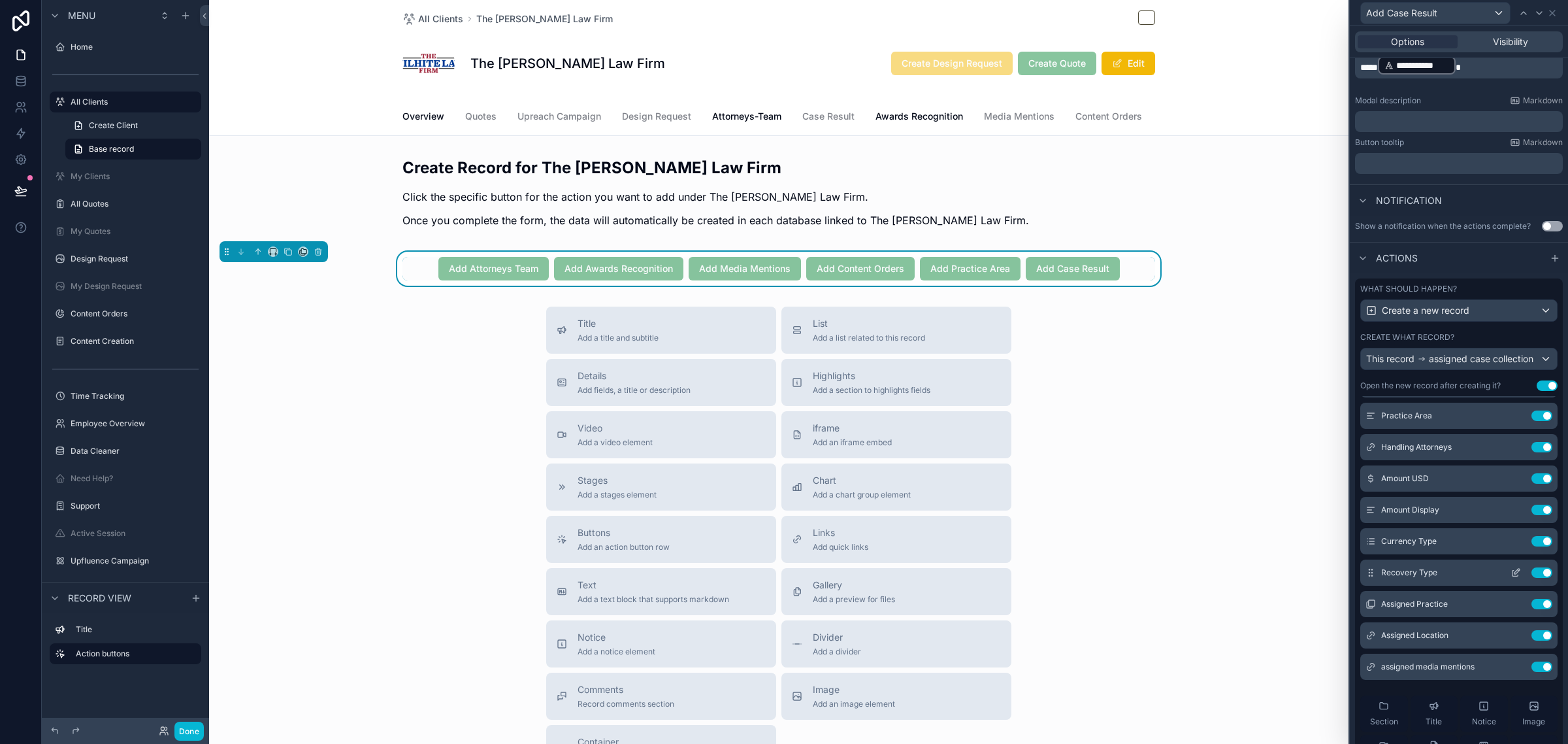
scroll to position [0, 0]
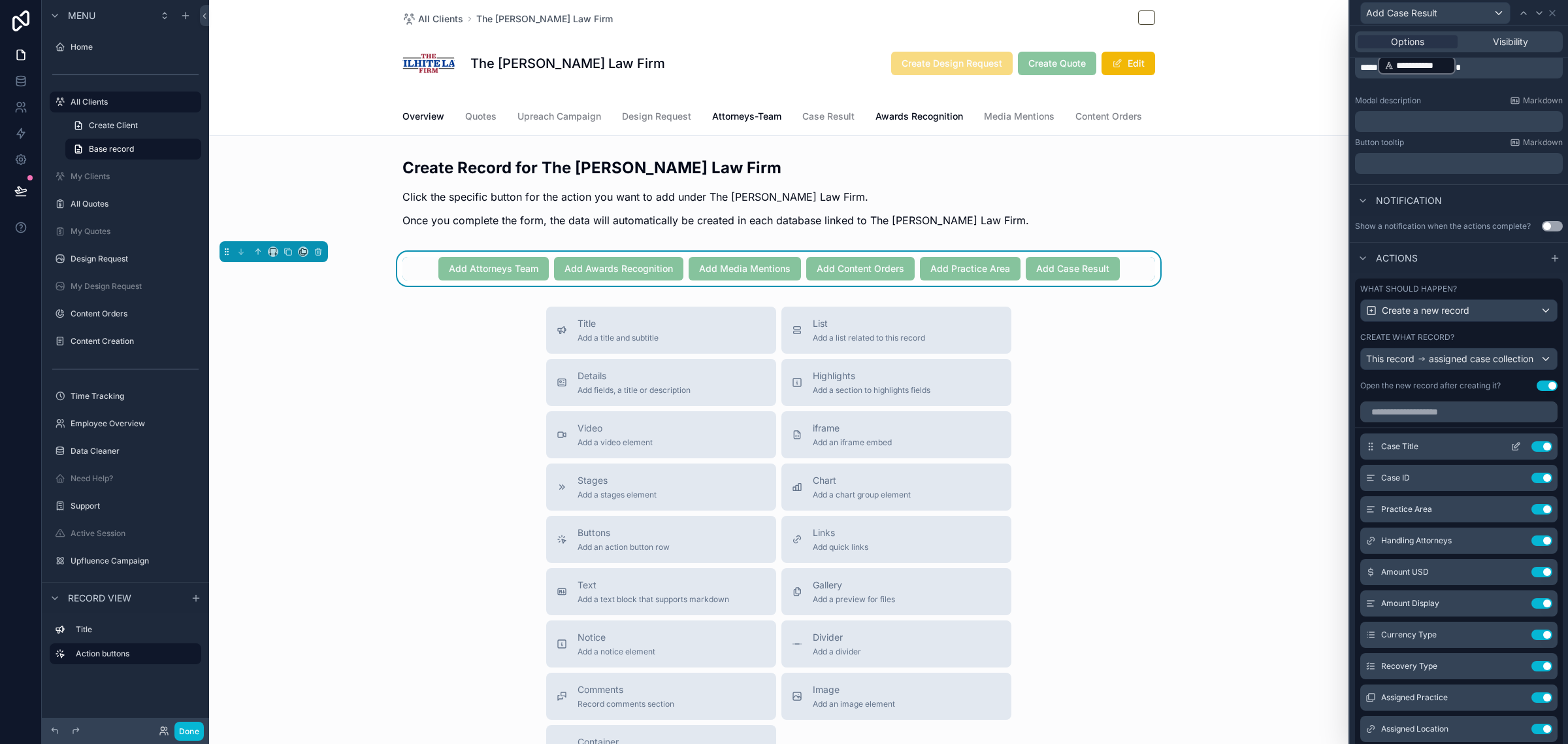
click at [1514, 448] on icon at bounding box center [1516, 445] width 5 height 5
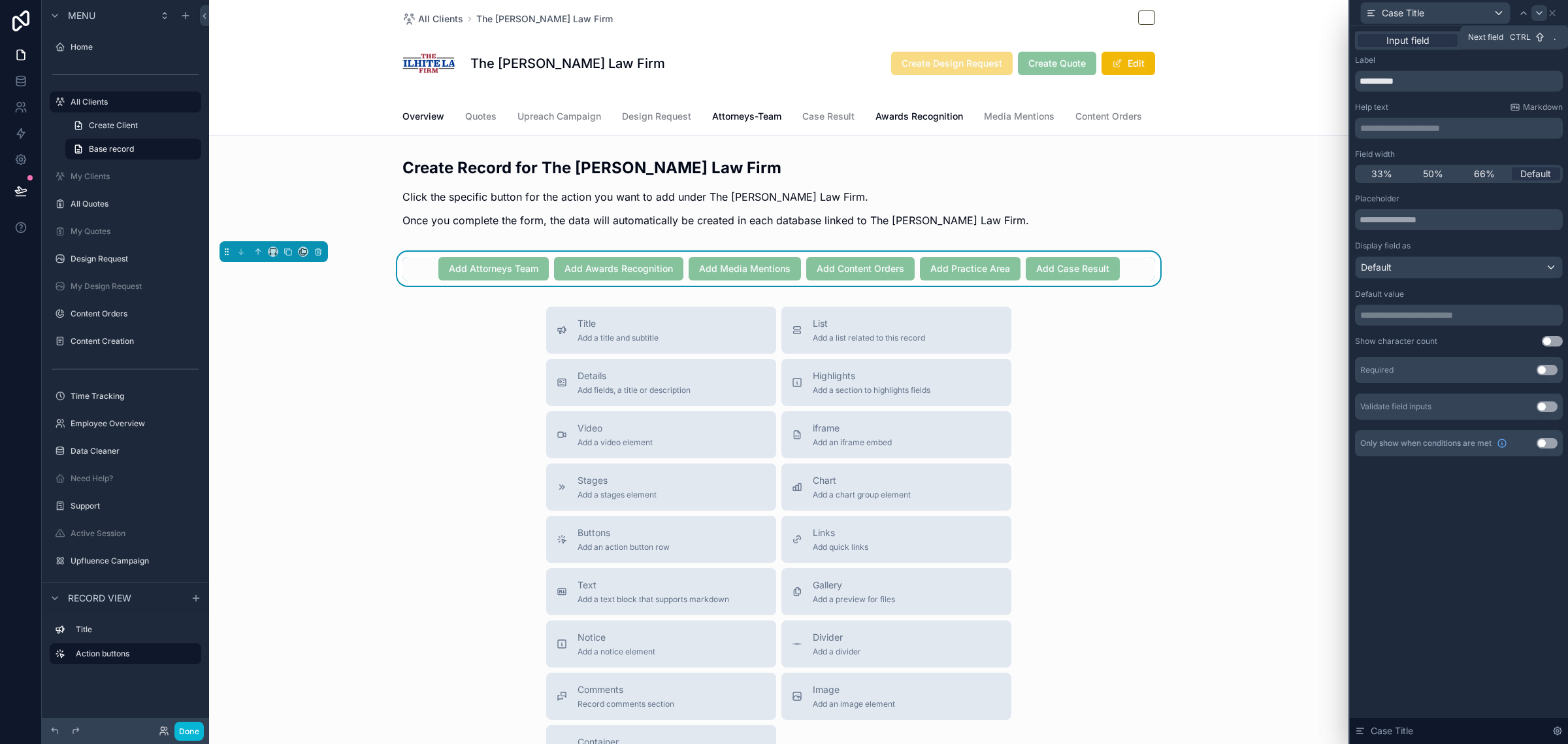
click at [1537, 8] on icon at bounding box center [1539, 13] width 10 height 10
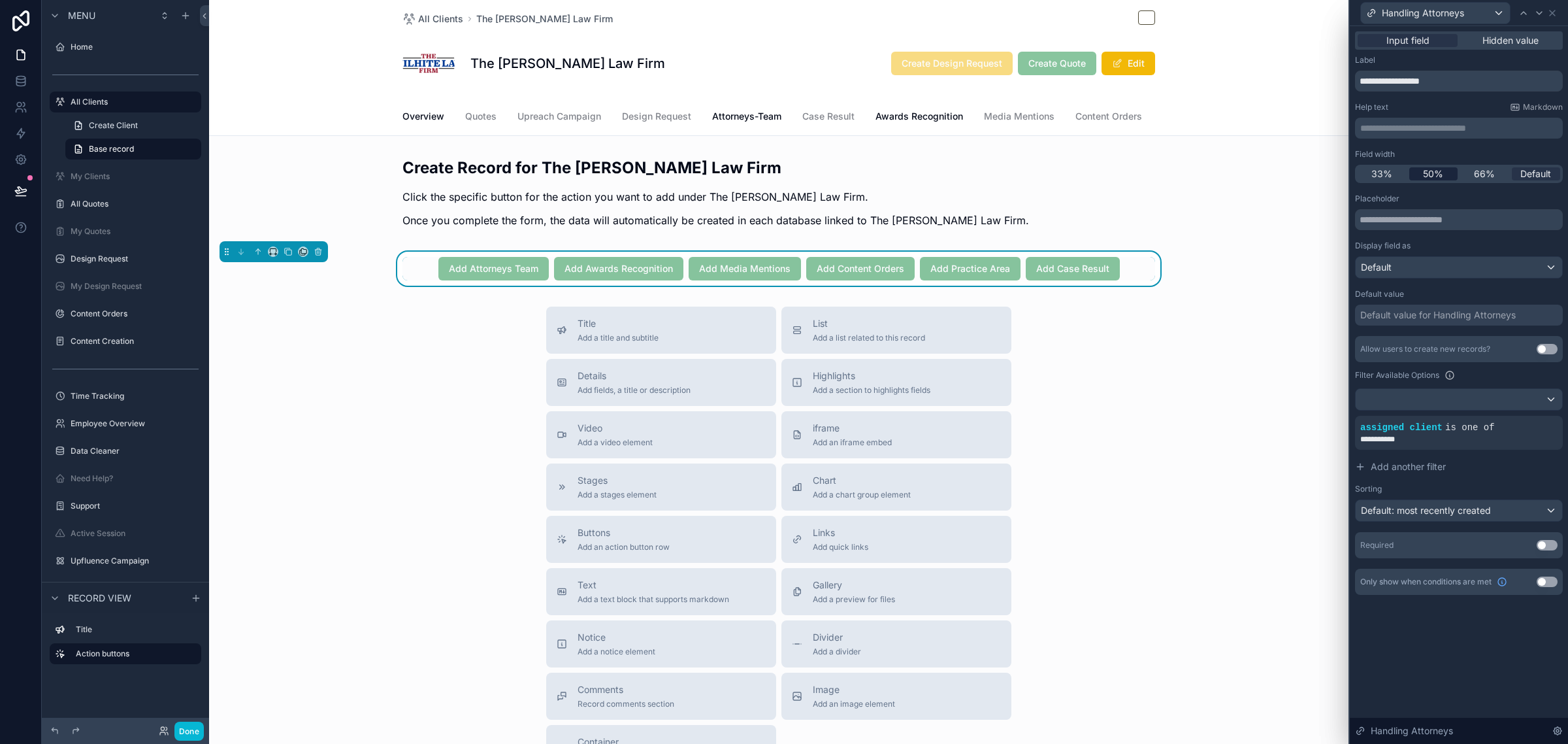
click at [1442, 173] on span "50%" at bounding box center [1432, 174] width 20 height 13
click at [1534, 13] on icon at bounding box center [1539, 13] width 10 height 10
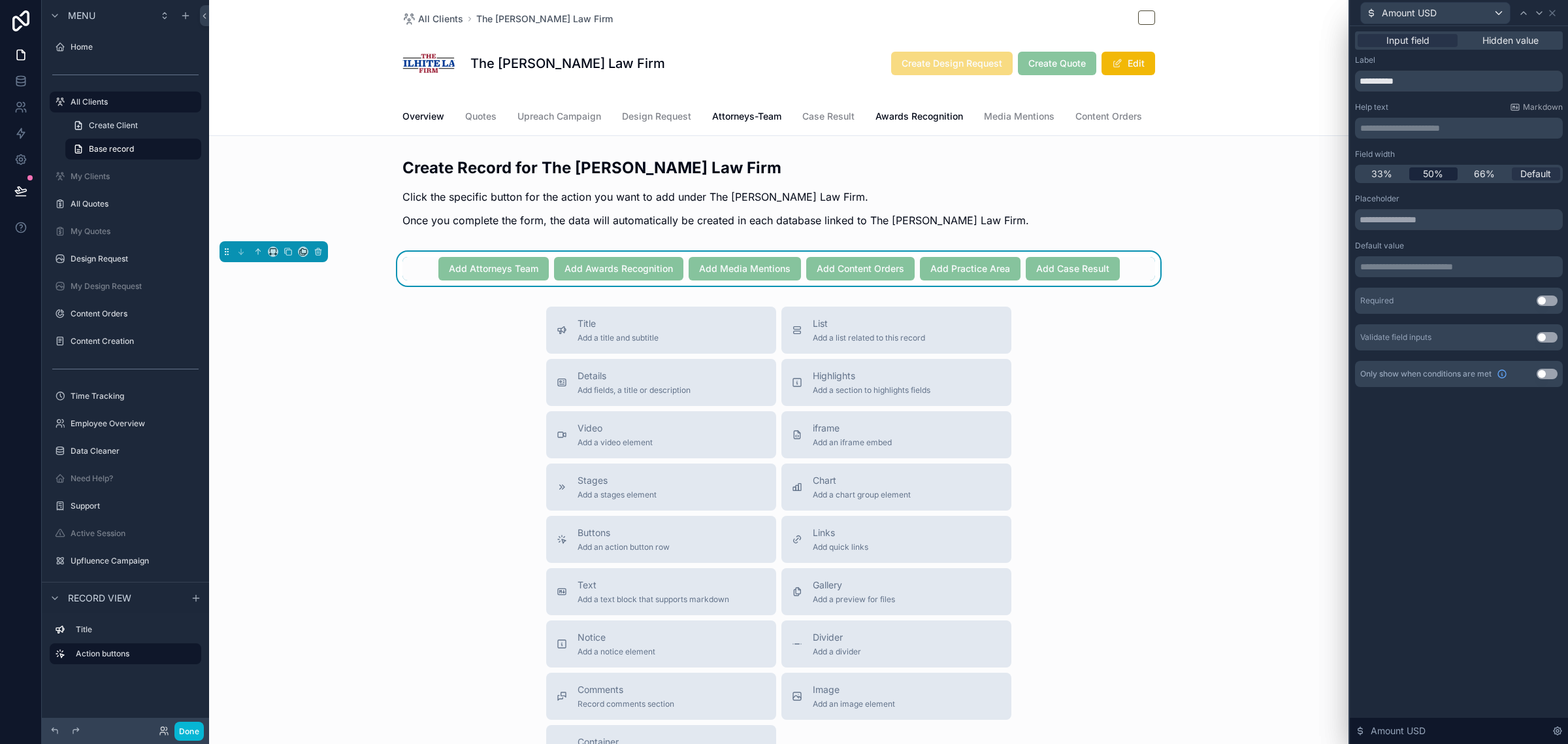
click at [1434, 170] on span "50%" at bounding box center [1432, 174] width 20 height 13
click at [1533, 11] on div at bounding box center [1539, 13] width 15 height 15
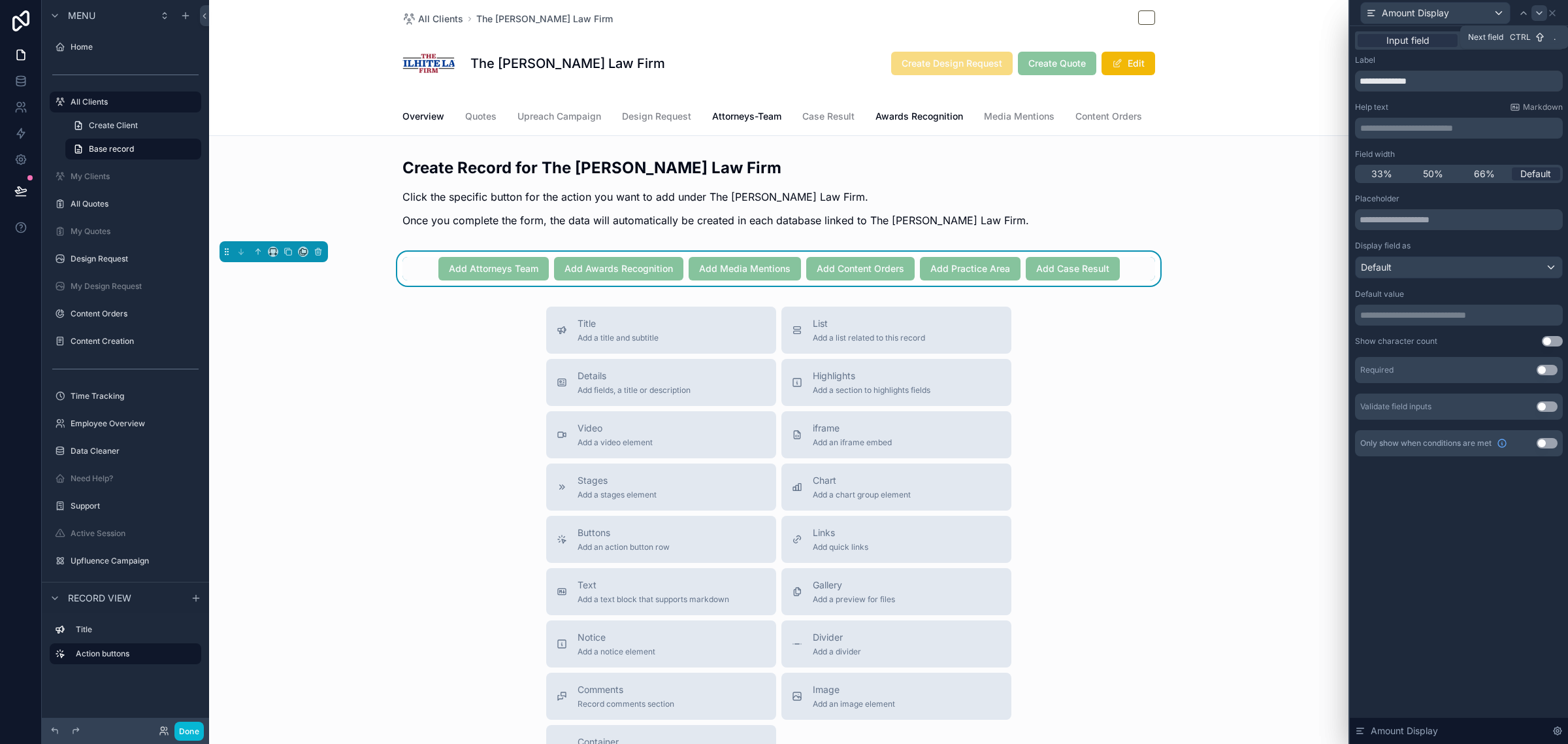
click at [1534, 11] on icon at bounding box center [1539, 13] width 10 height 10
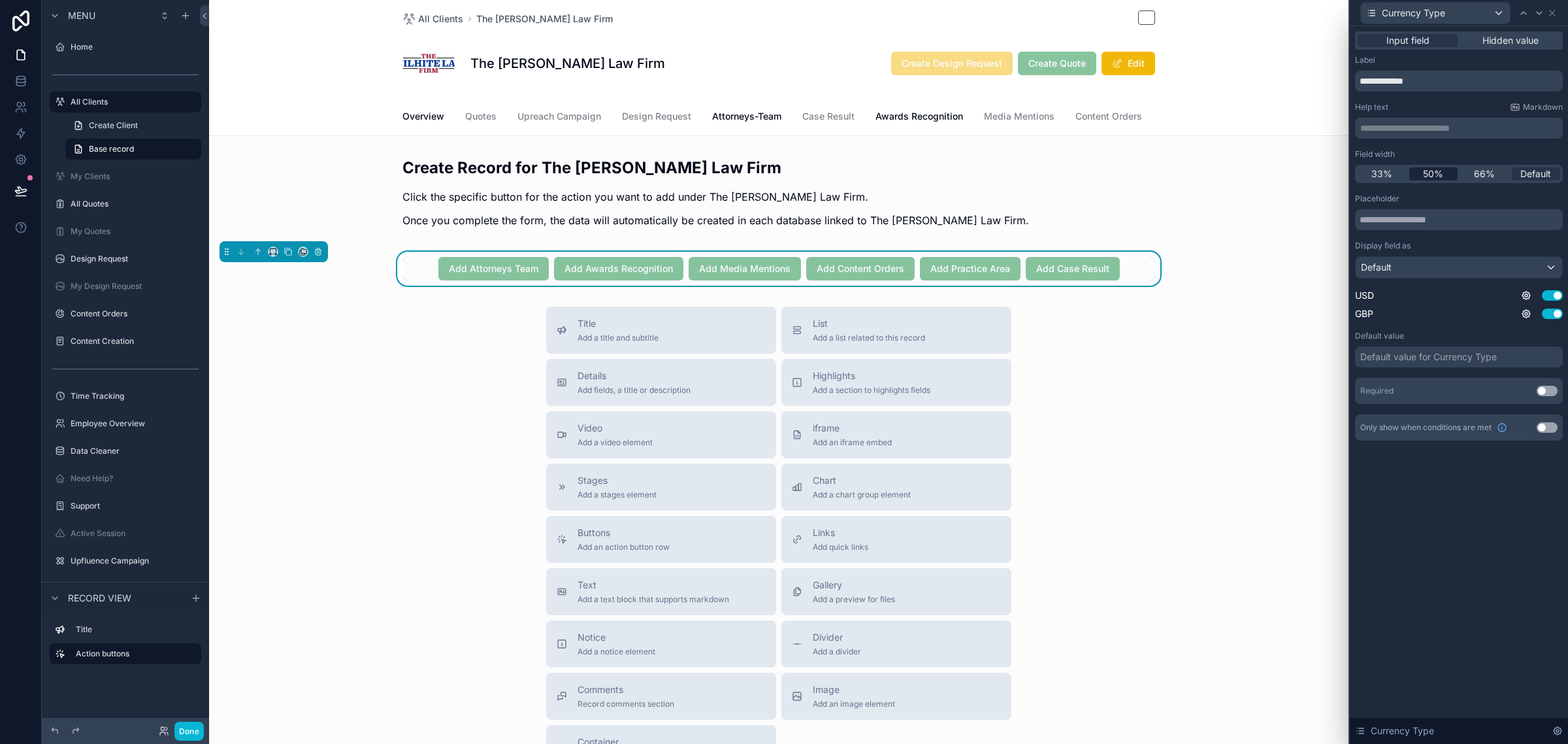
click at [1436, 175] on span "50%" at bounding box center [1432, 174] width 20 height 13
click at [1411, 265] on div "Default" at bounding box center [1459, 267] width 206 height 21
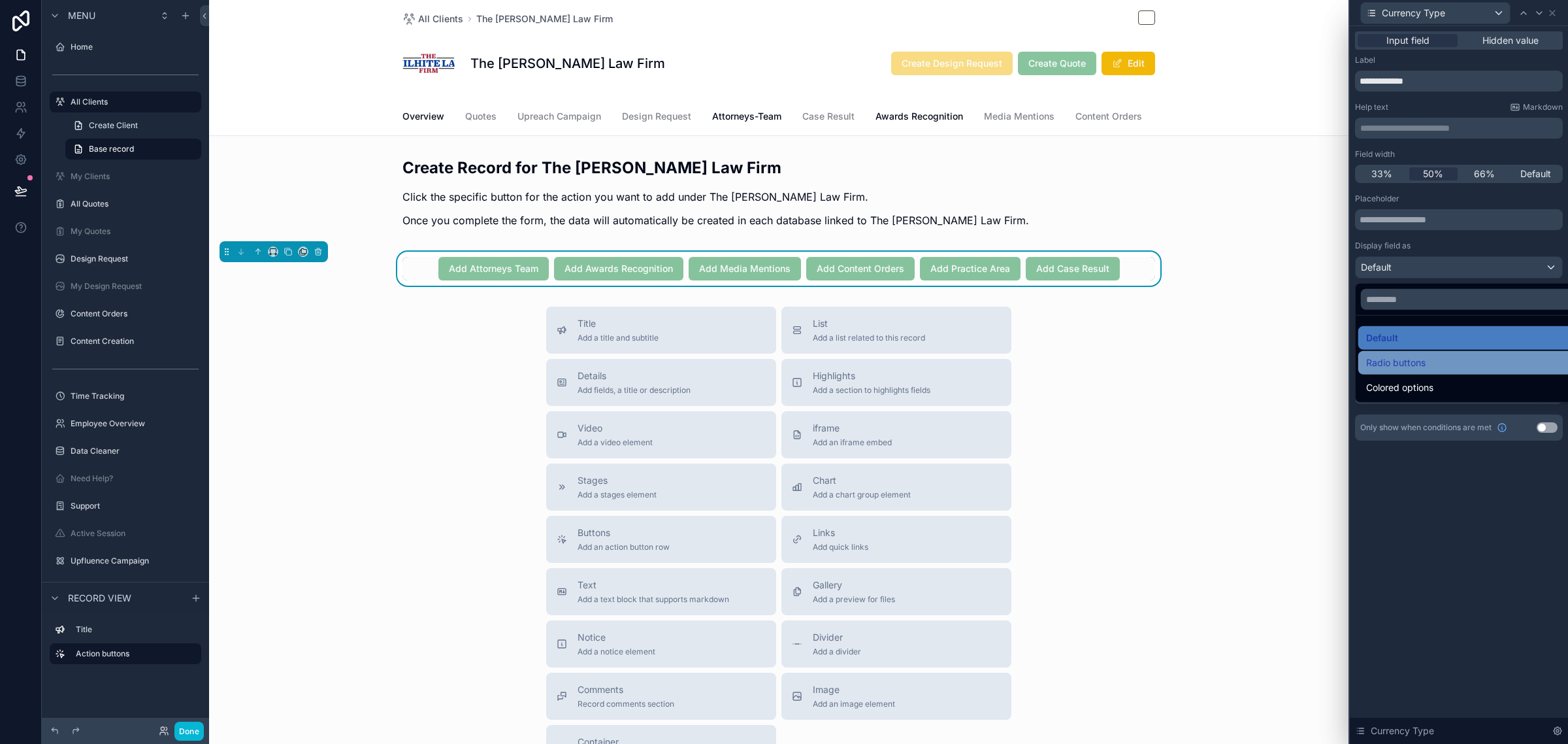
click at [1396, 368] on span "Radio buttons" at bounding box center [1395, 362] width 60 height 15
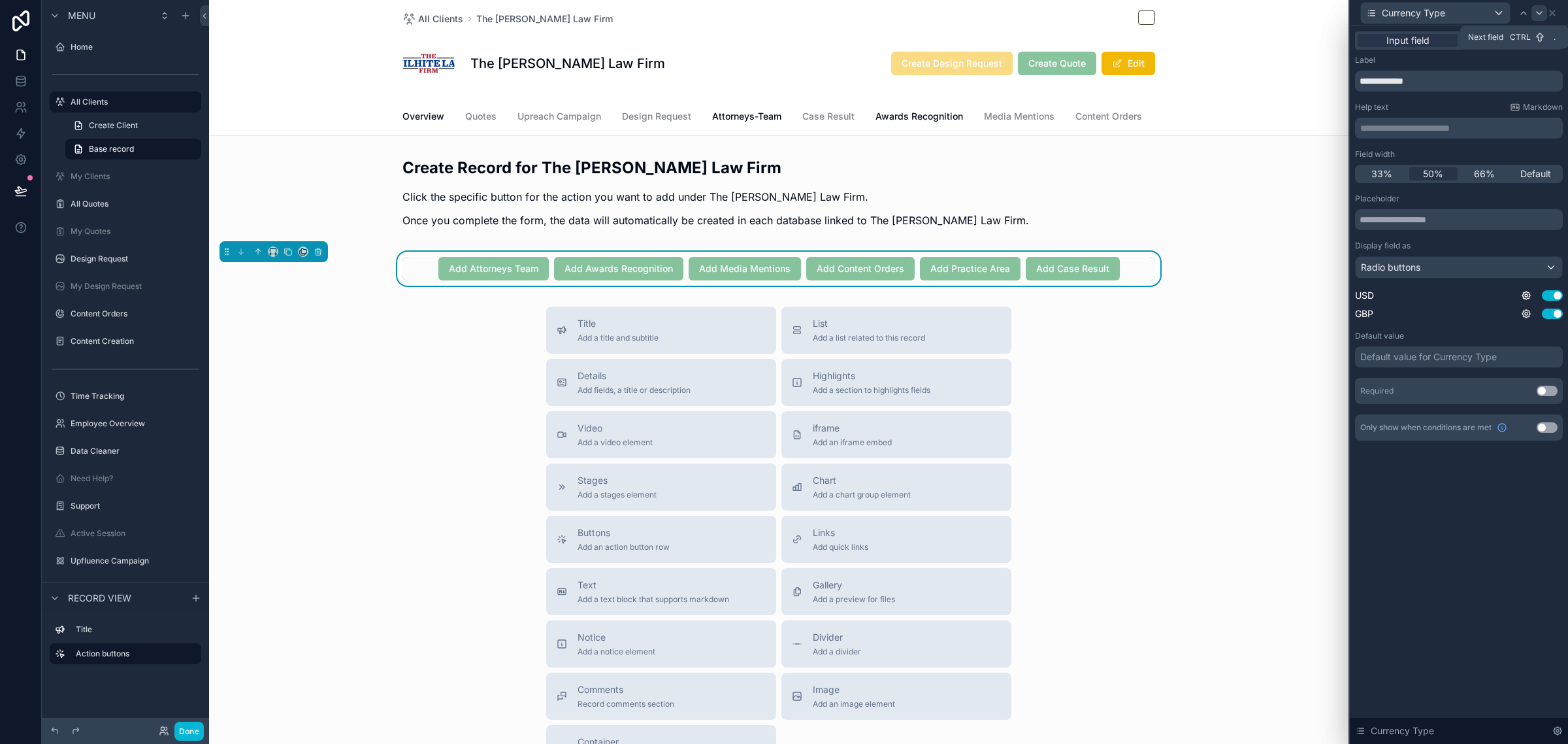
click at [1537, 12] on icon at bounding box center [1539, 13] width 5 height 3
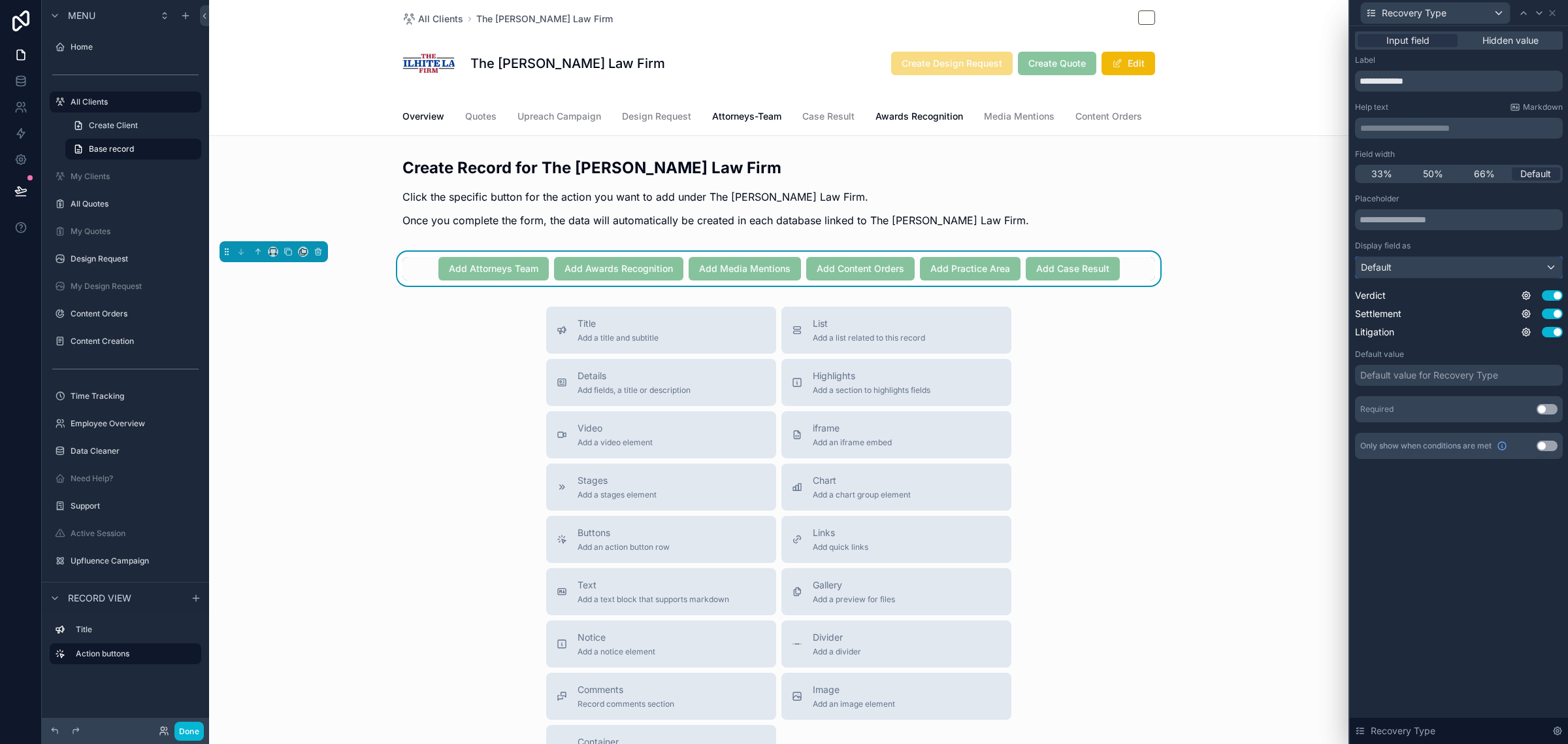
click at [1429, 263] on div "Default" at bounding box center [1459, 267] width 206 height 21
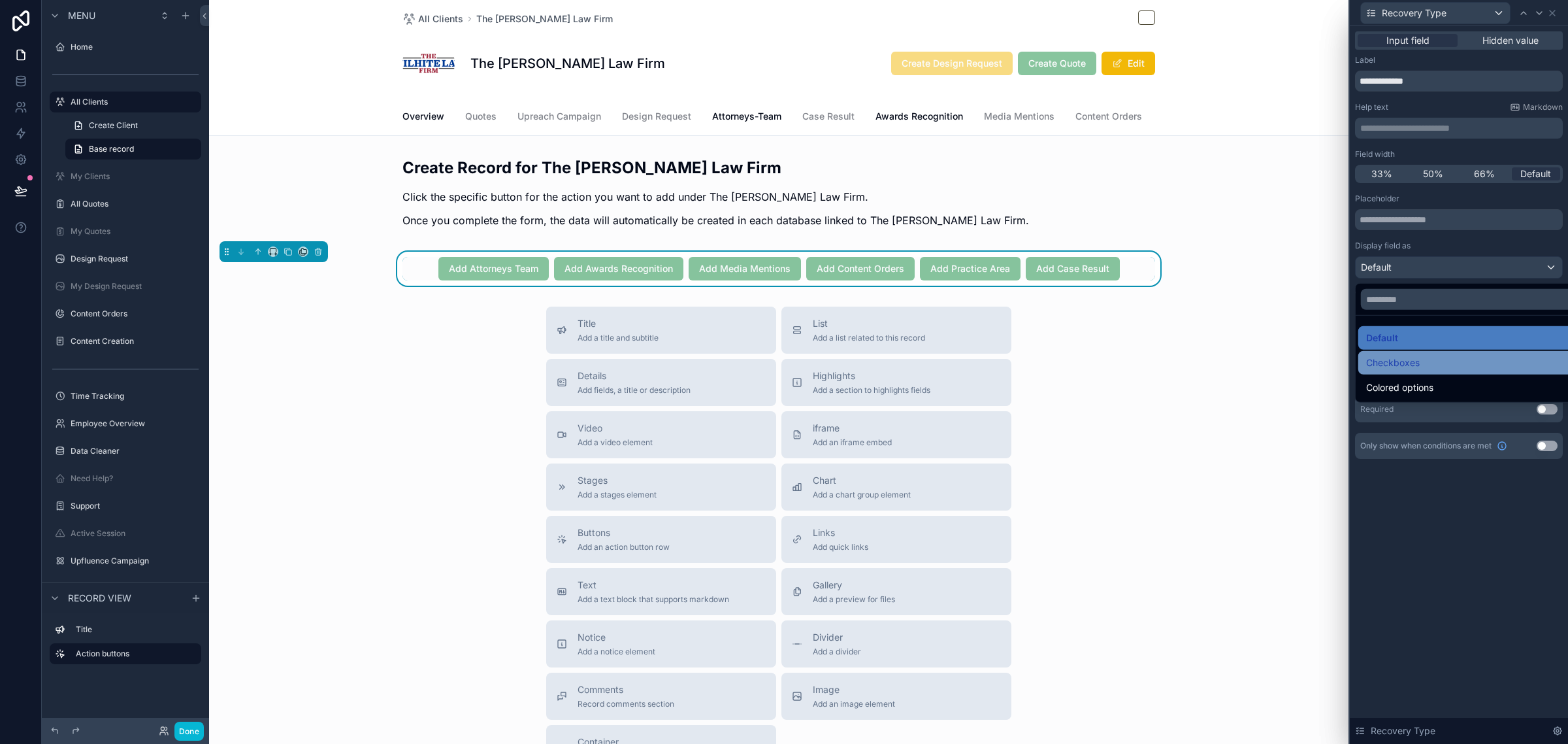
click at [1393, 361] on span "Checkboxes" at bounding box center [1393, 362] width 54 height 15
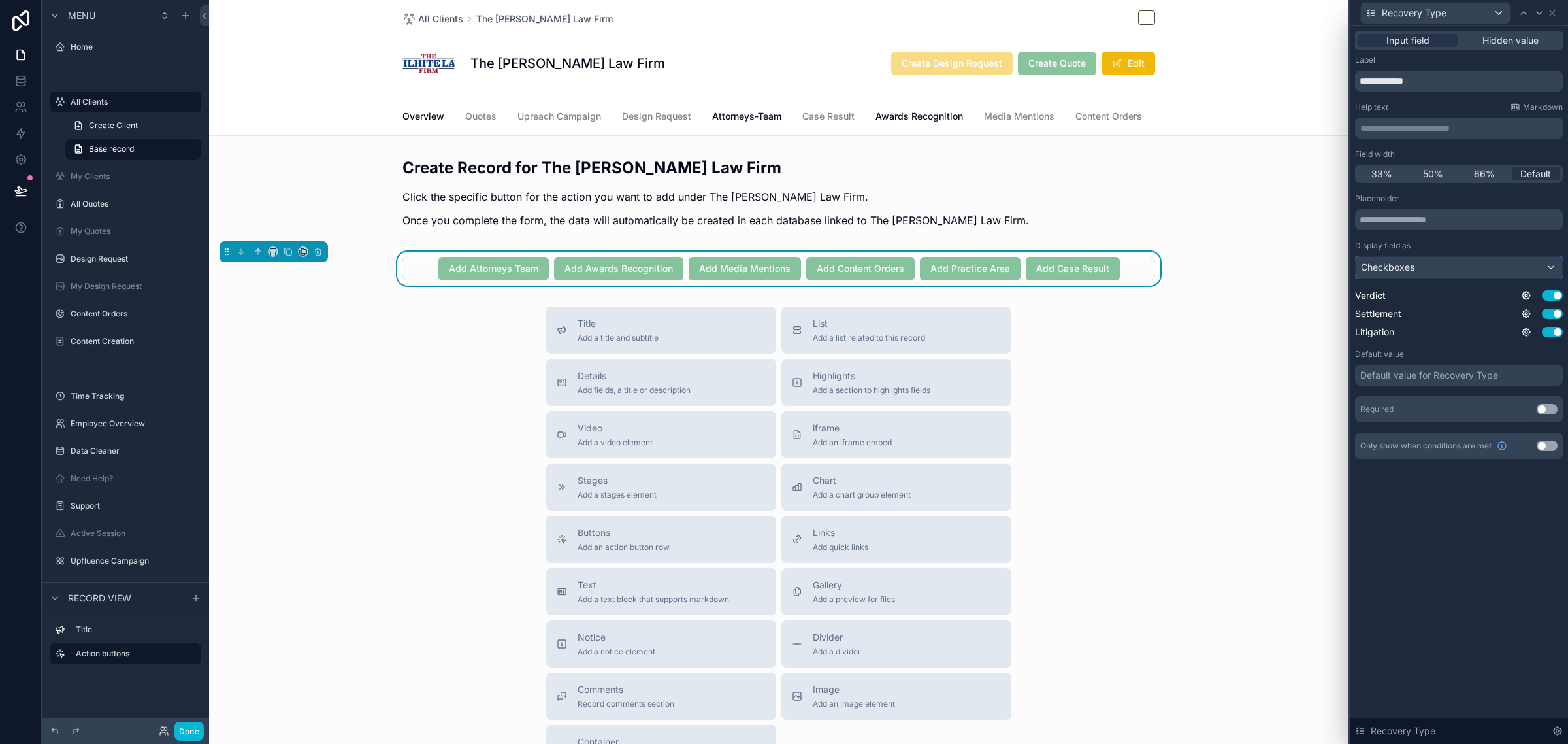
click at [1423, 269] on div "Checkboxes" at bounding box center [1459, 267] width 206 height 21
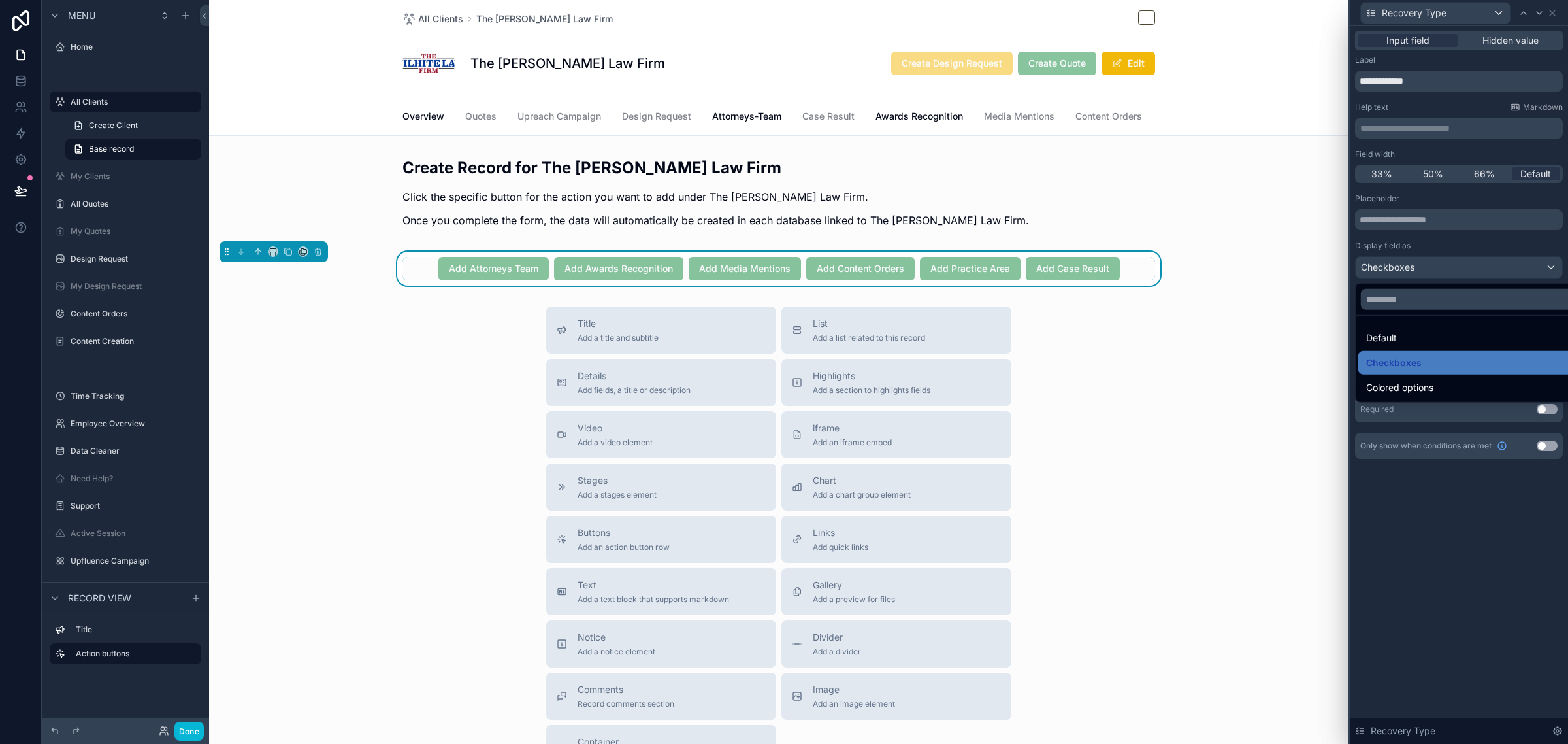
click at [1423, 269] on div at bounding box center [1459, 372] width 218 height 744
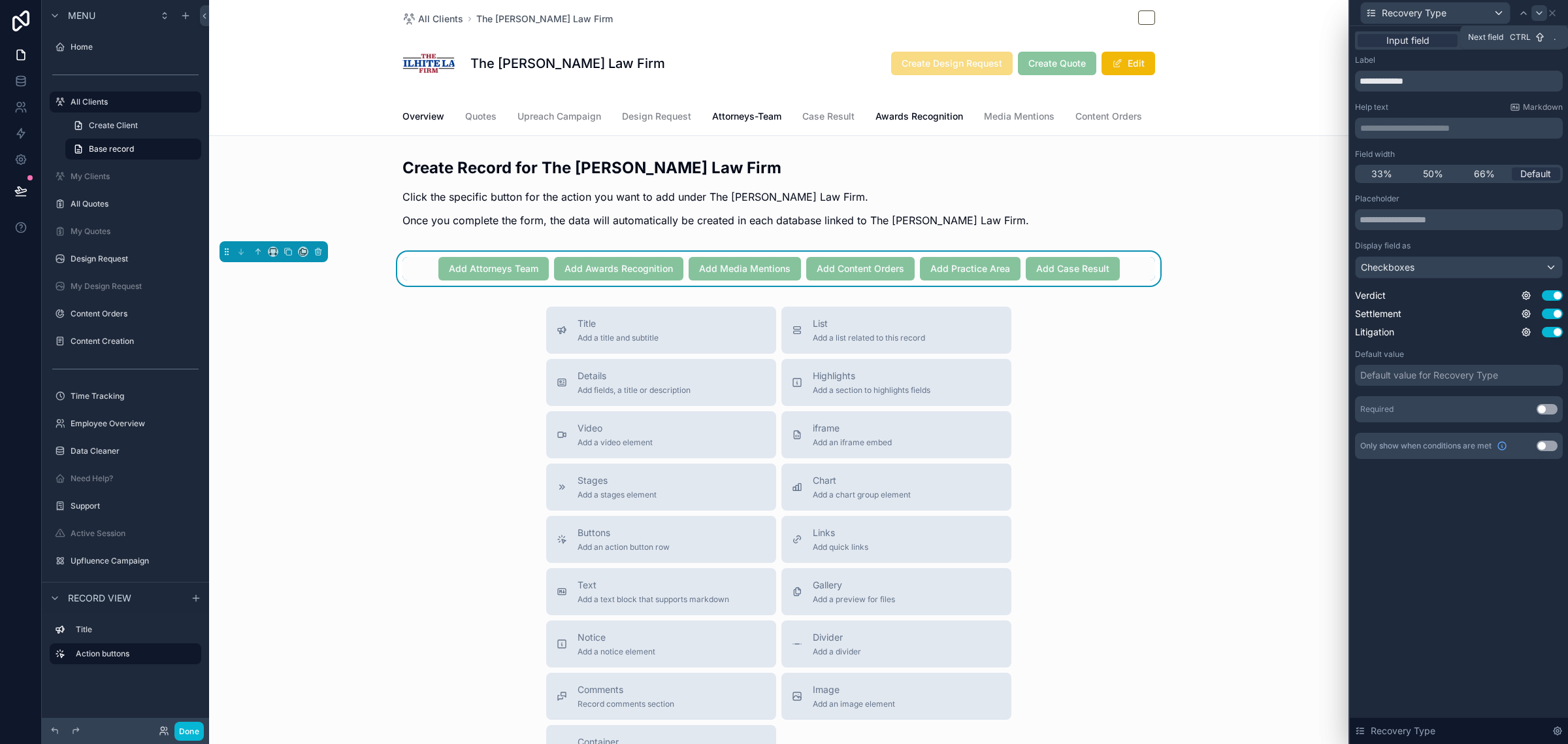
click at [1537, 13] on icon at bounding box center [1539, 13] width 5 height 3
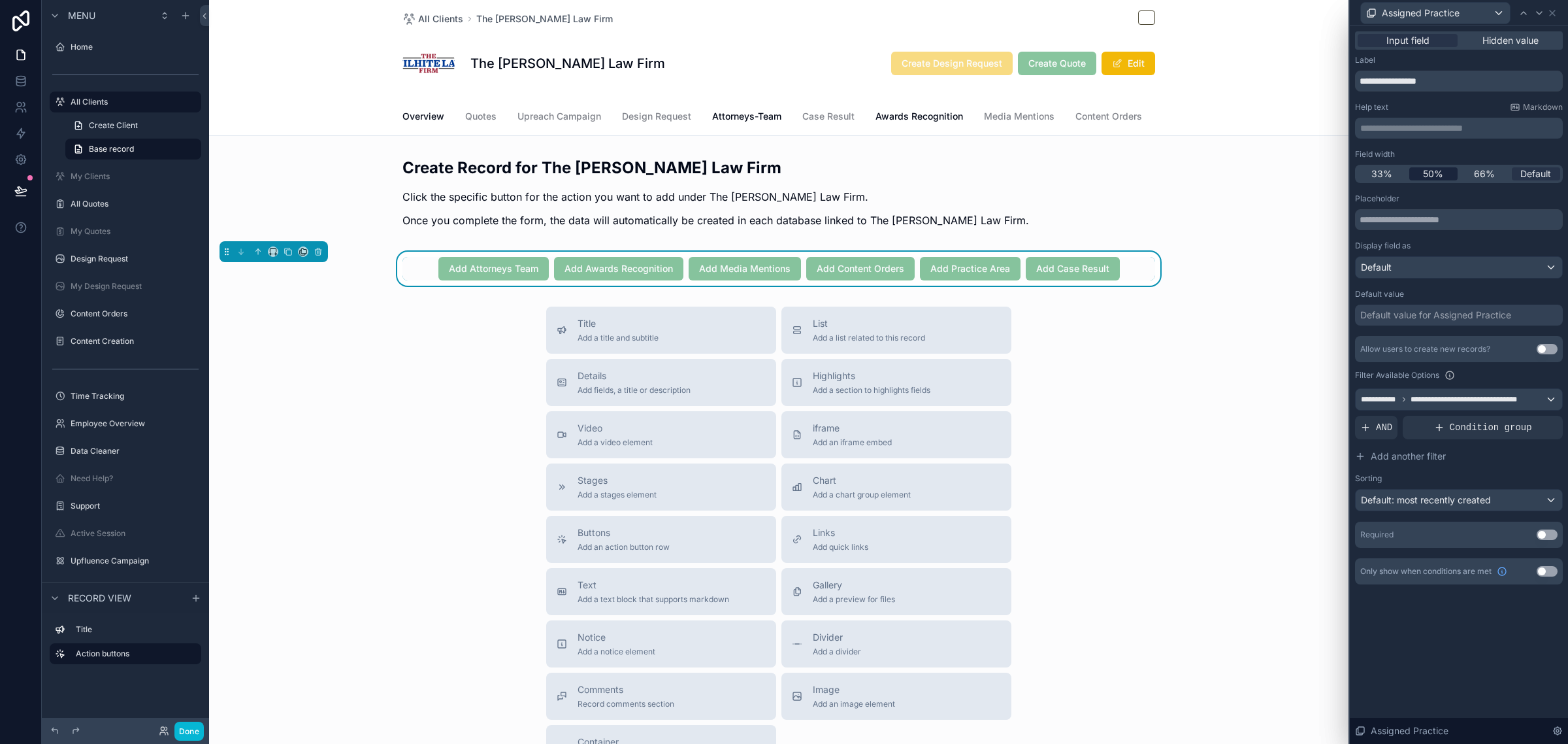
click at [1443, 178] on div "50%" at bounding box center [1434, 174] width 49 height 13
click at [1539, 5] on div at bounding box center [1539, 13] width 15 height 15
click at [1438, 178] on span "50%" at bounding box center [1432, 174] width 20 height 13
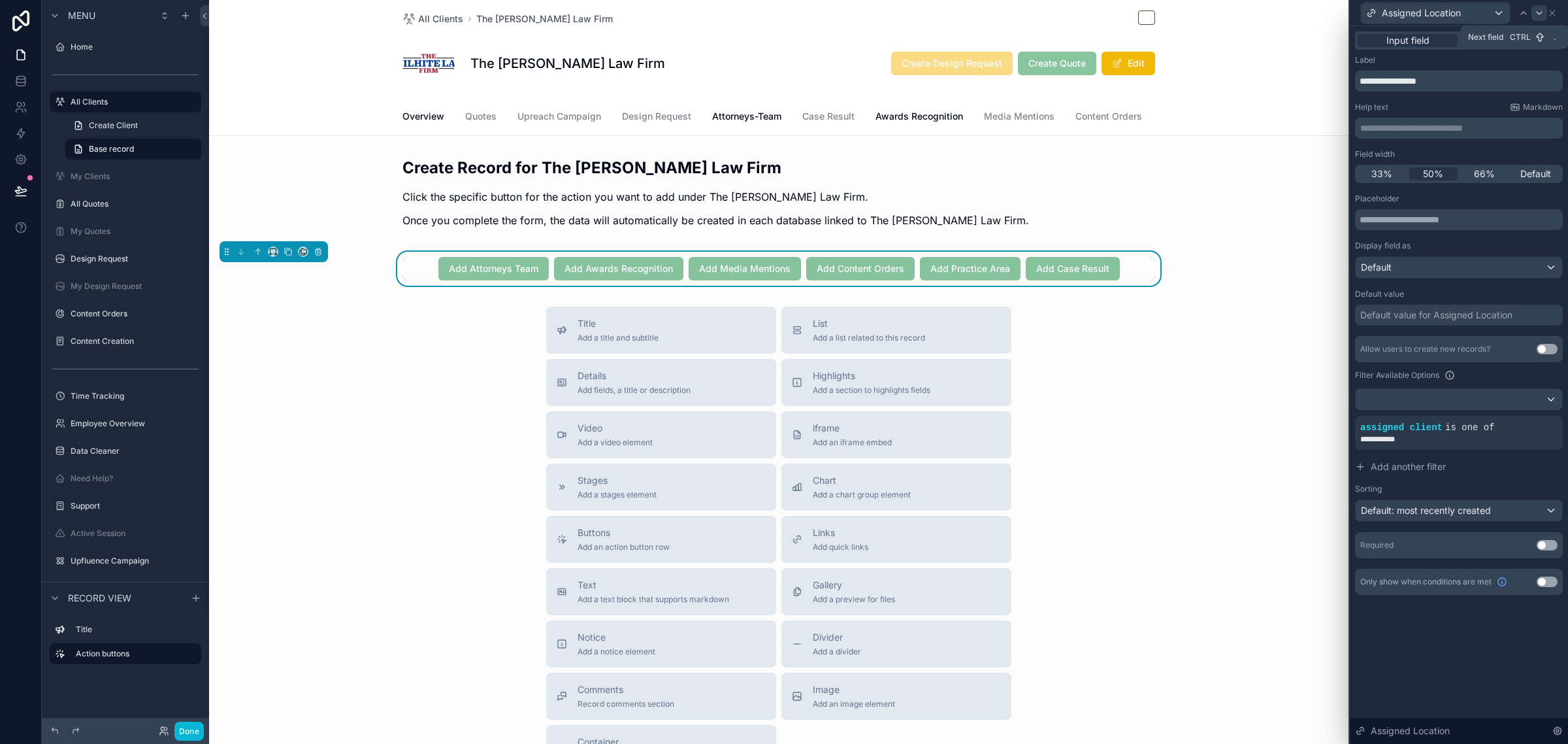
click at [1537, 15] on icon at bounding box center [1539, 13] width 10 height 10
click at [1440, 175] on span "50%" at bounding box center [1432, 174] width 20 height 13
click at [1539, 14] on icon at bounding box center [1539, 13] width 5 height 3
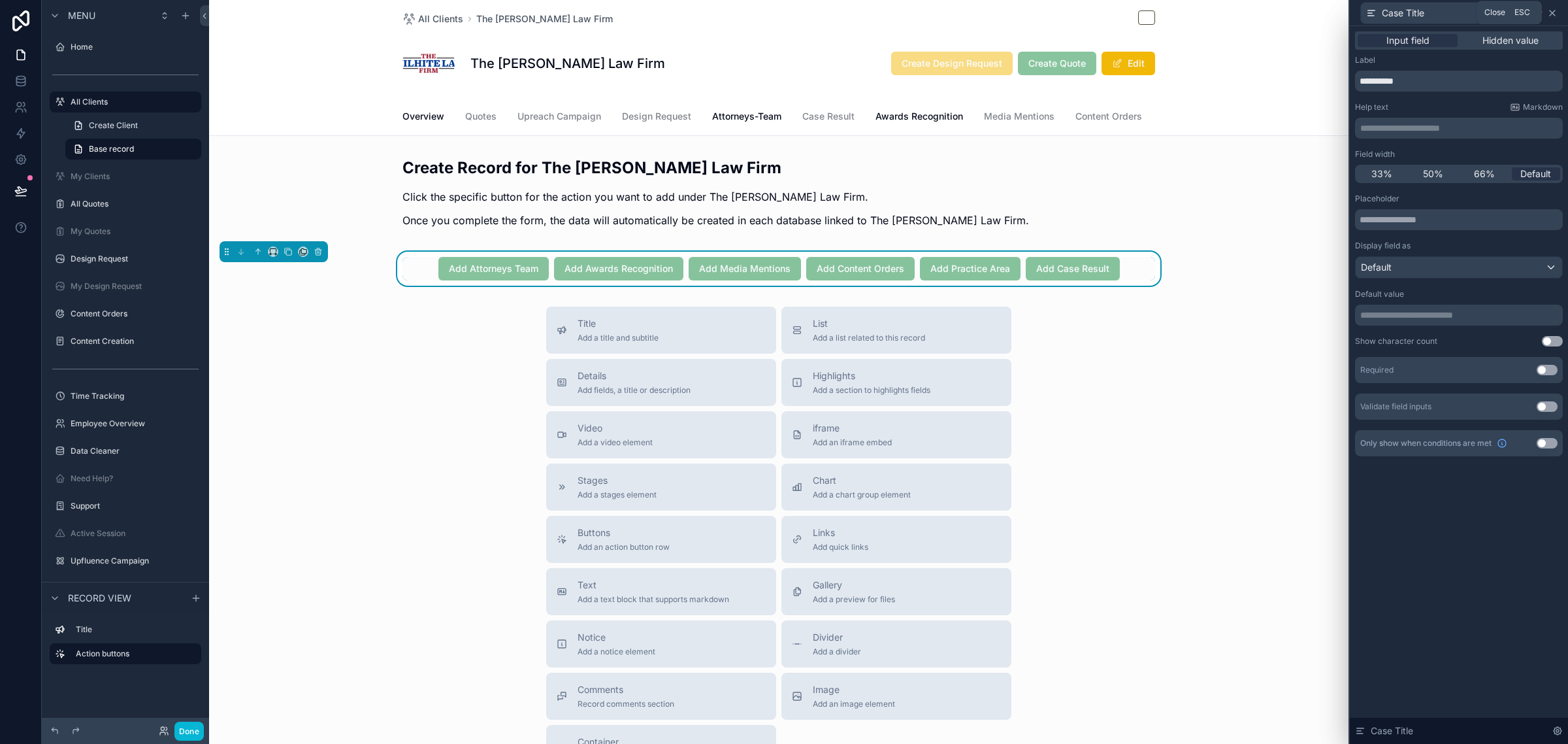
click at [1557, 13] on icon at bounding box center [1553, 13] width 10 height 10
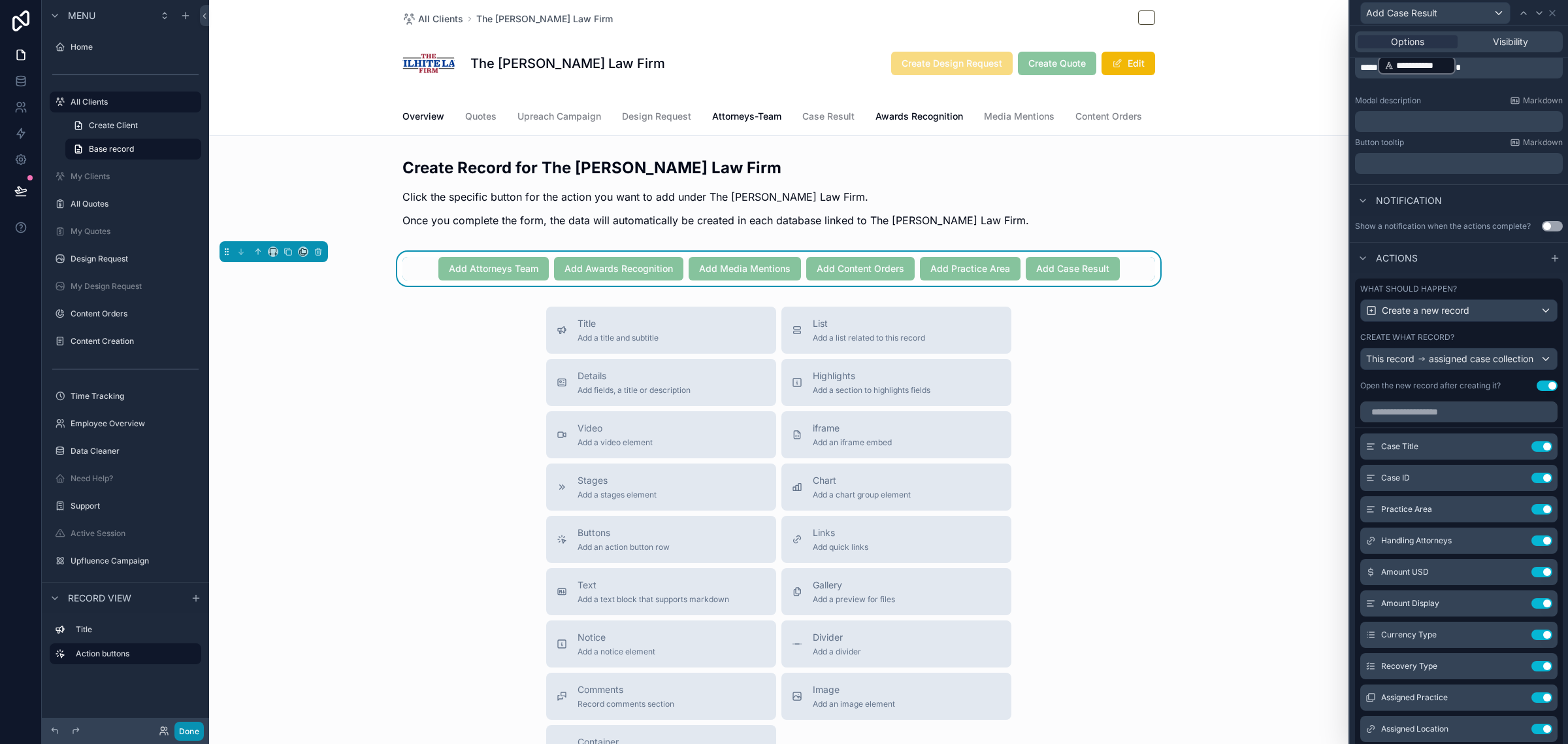
drag, startPoint x: 196, startPoint y: 733, endPoint x: 346, endPoint y: 689, distance: 156.3
click at [196, 732] on button "Done" at bounding box center [189, 731] width 29 height 19
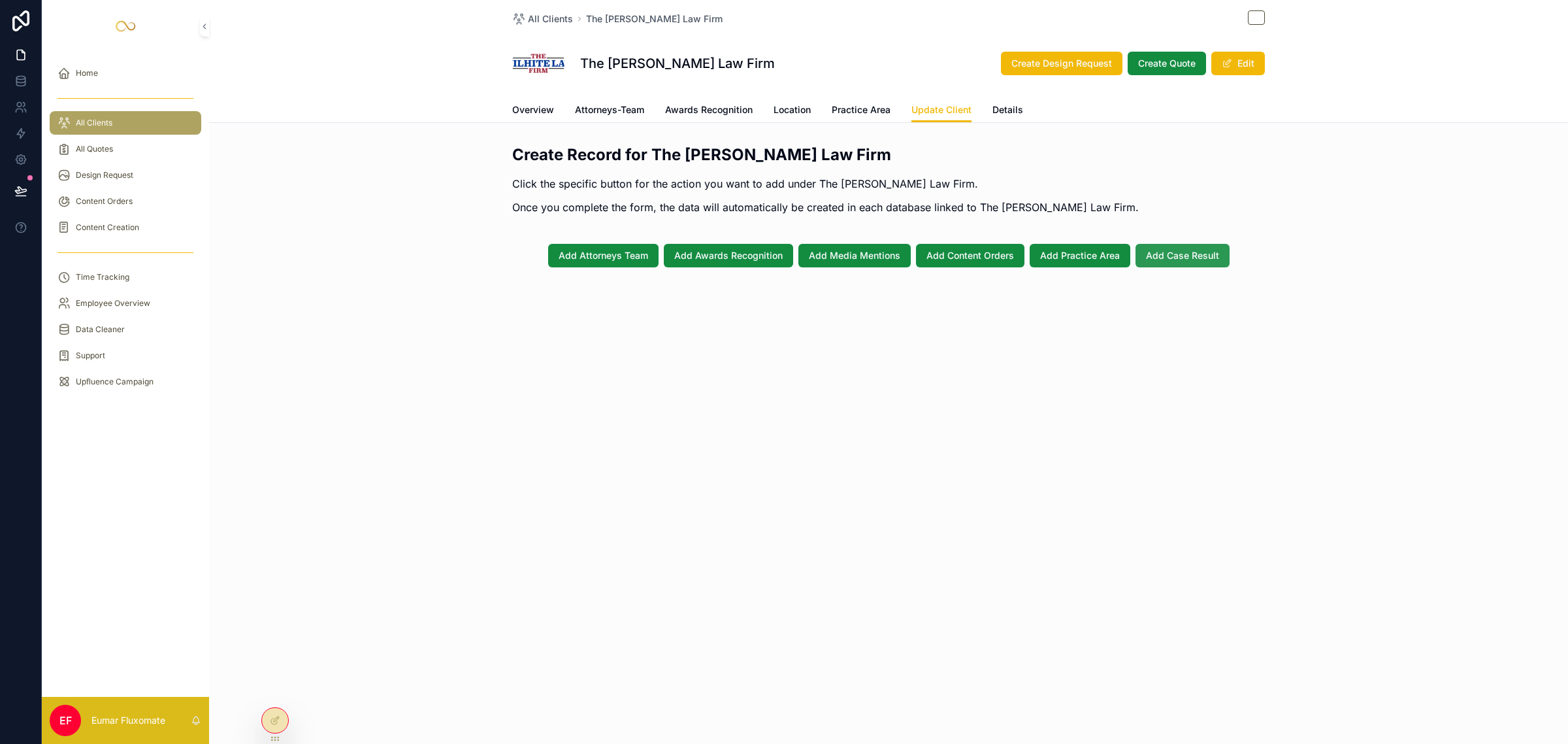
click at [1191, 265] on button "Add Case Result" at bounding box center [1182, 256] width 94 height 24
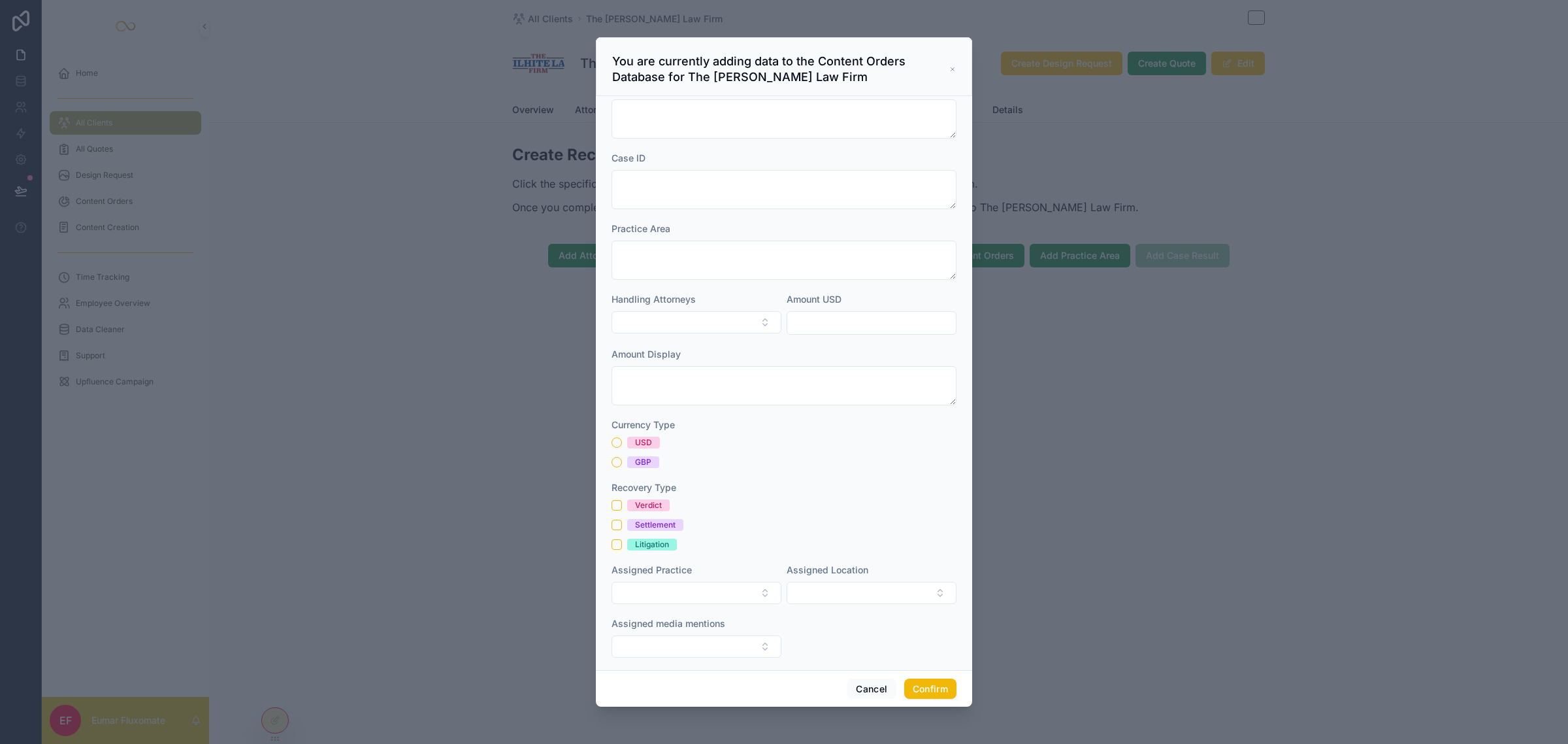
scroll to position [32, 0]
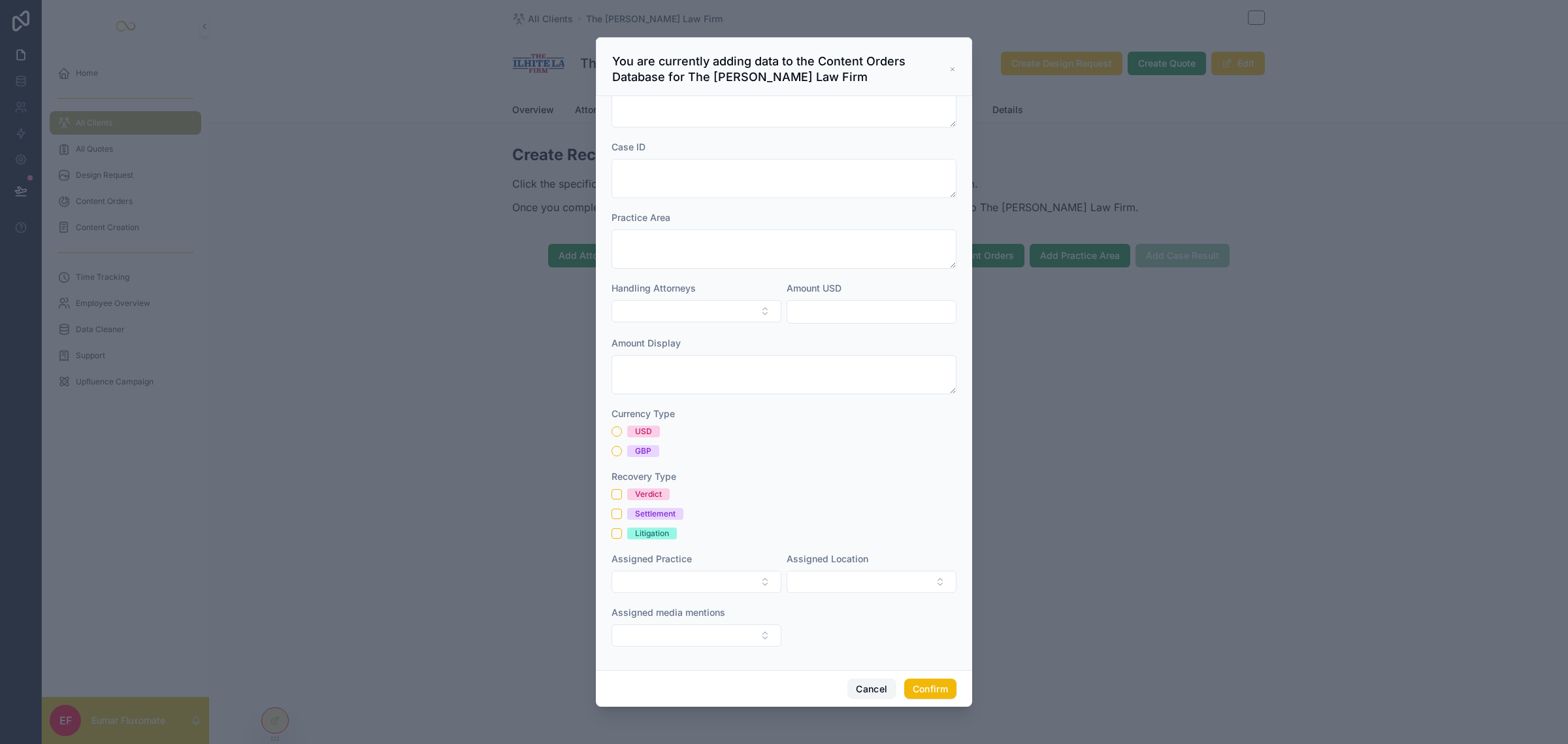
click at [870, 688] on button "Cancel" at bounding box center [872, 689] width 49 height 21
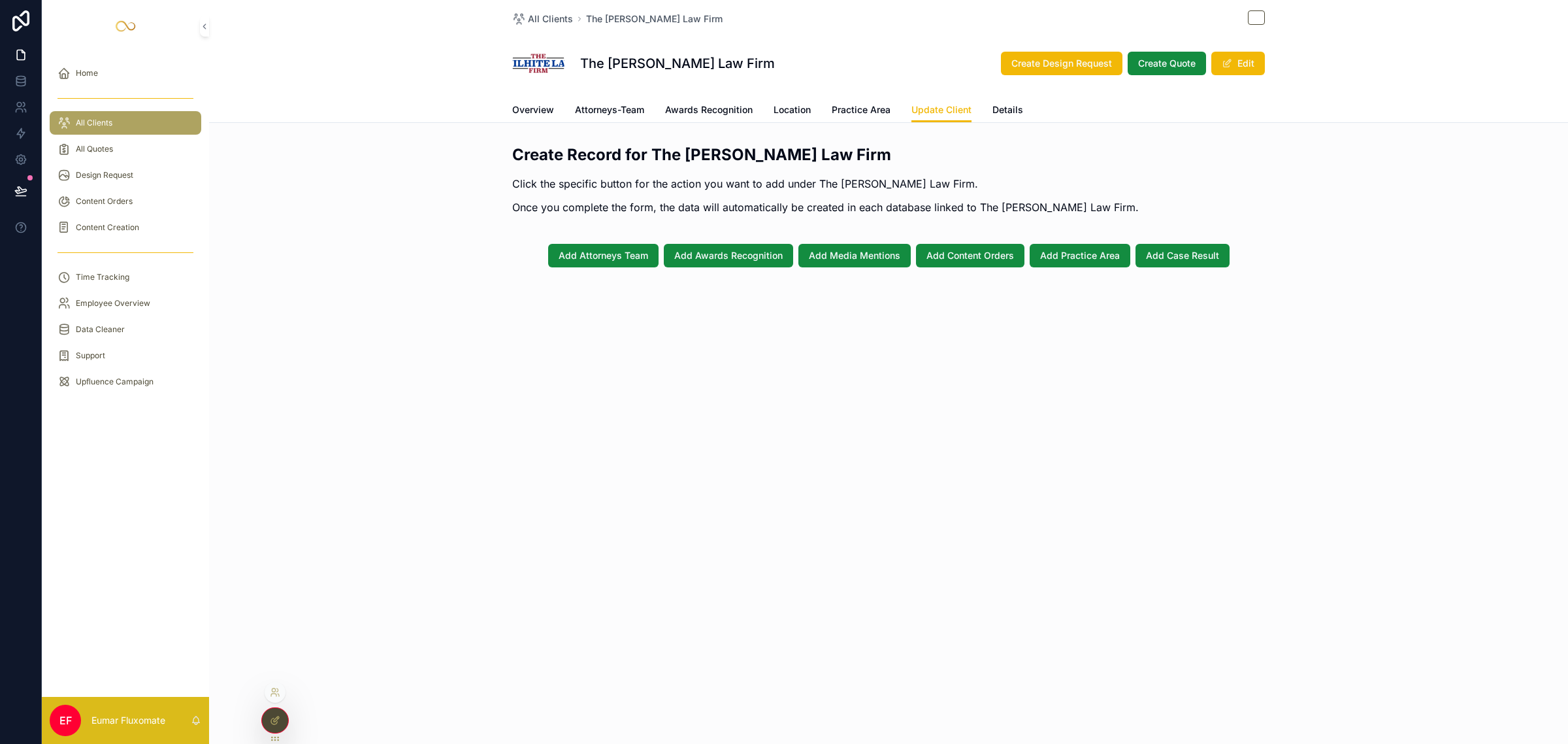
click at [274, 714] on div at bounding box center [274, 720] width 26 height 25
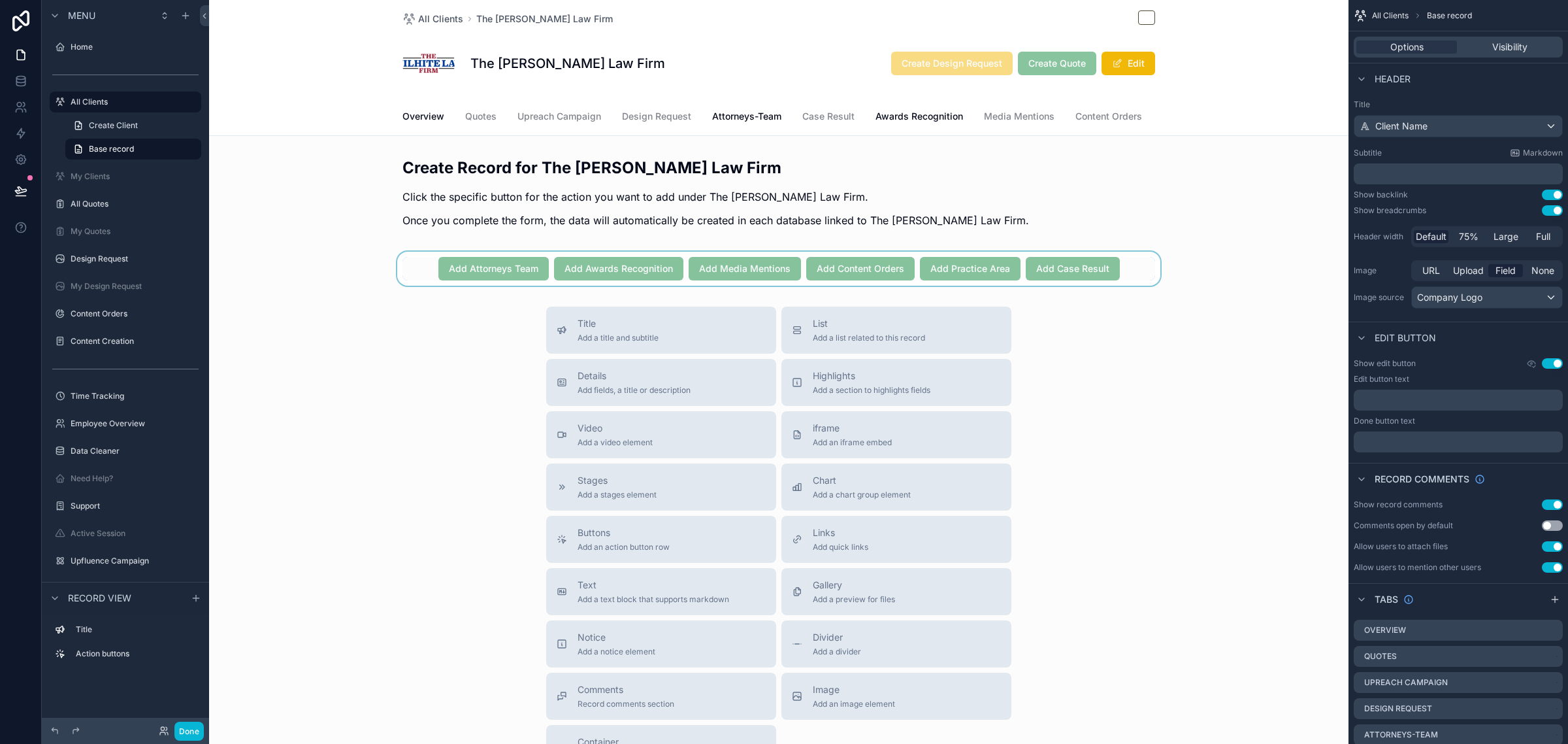
click at [1140, 281] on div "scrollable content" at bounding box center [779, 268] width 1140 height 34
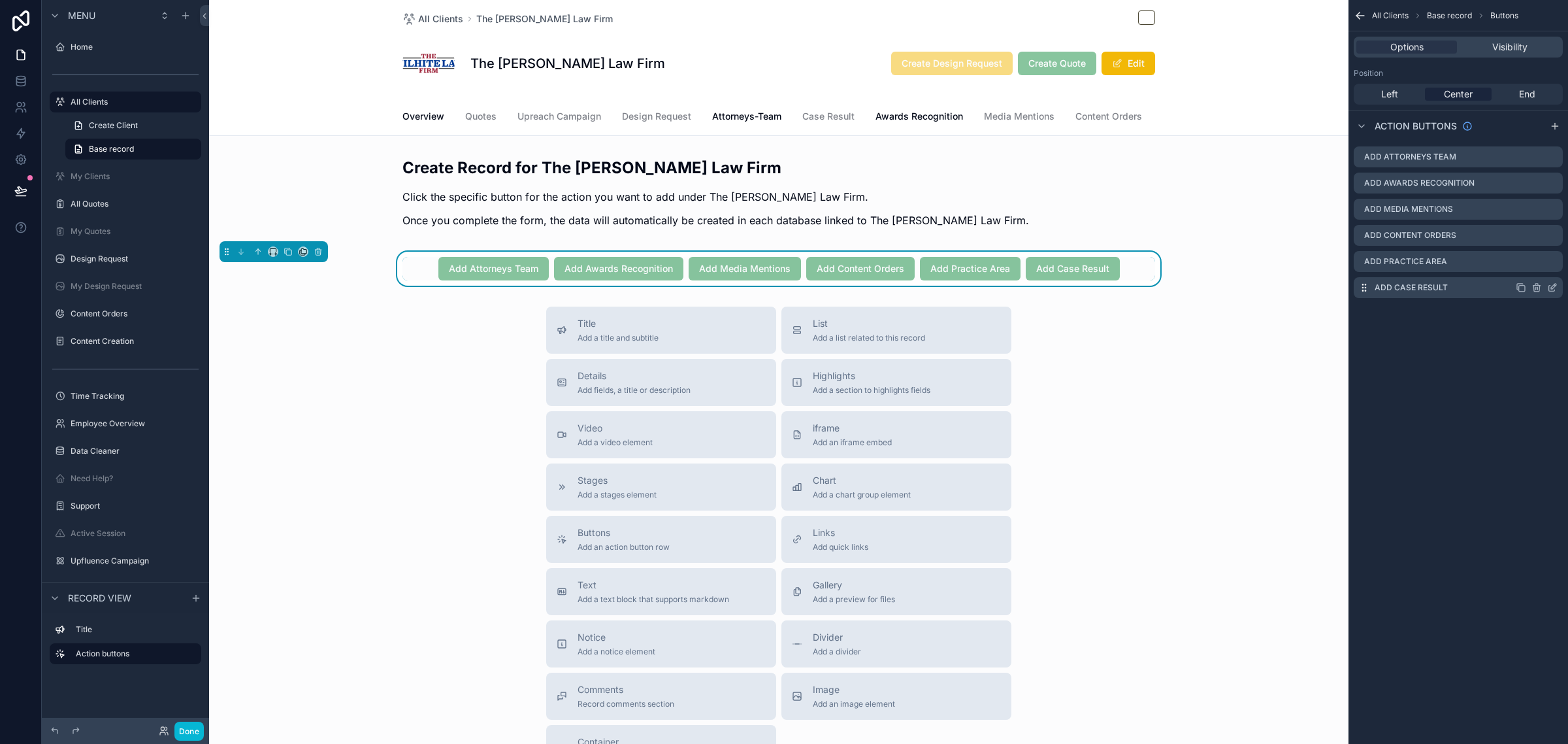
click at [1553, 285] on icon "scrollable content" at bounding box center [1553, 286] width 5 height 5
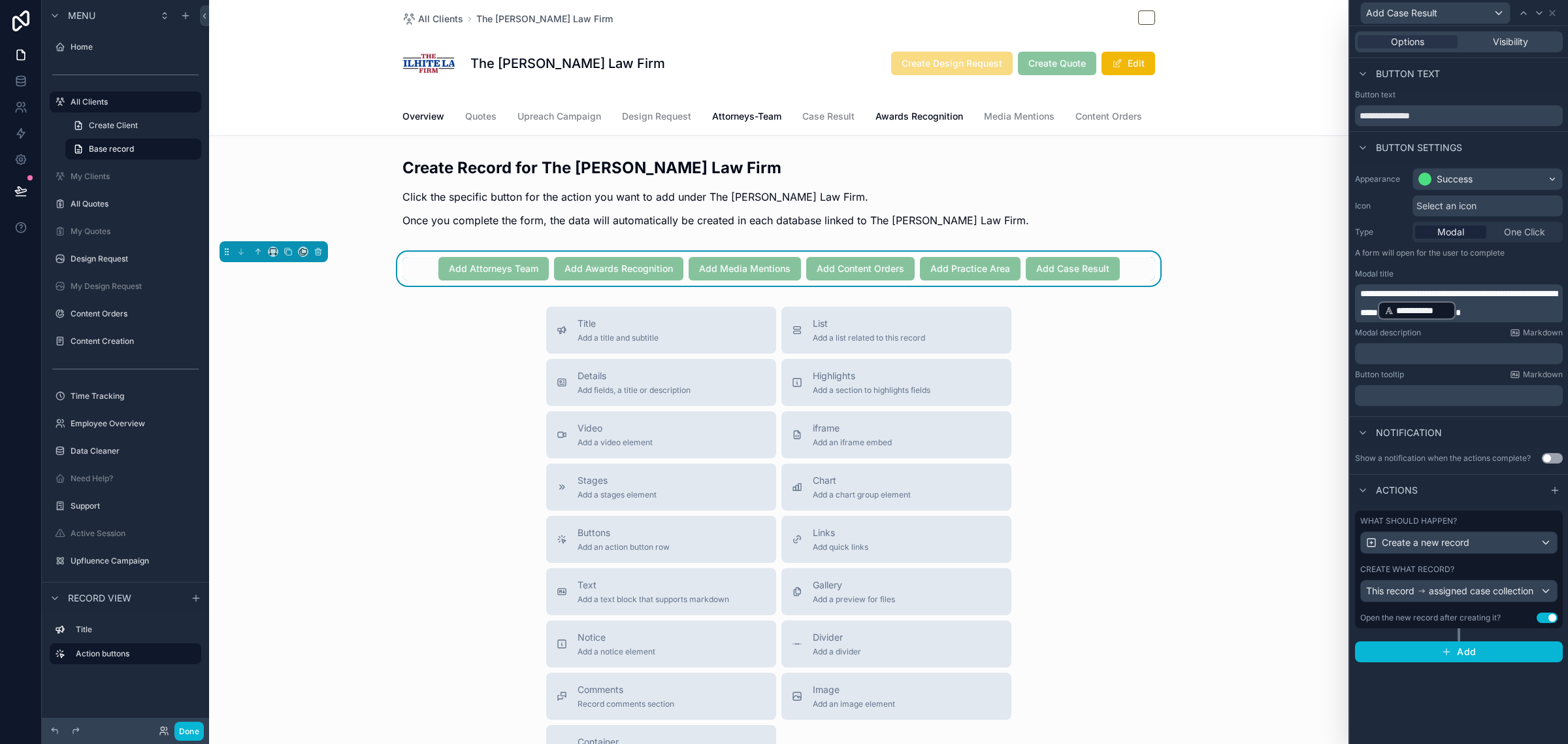
click at [1502, 579] on div "Create what record? This record assigned case collection" at bounding box center [1459, 583] width 198 height 38
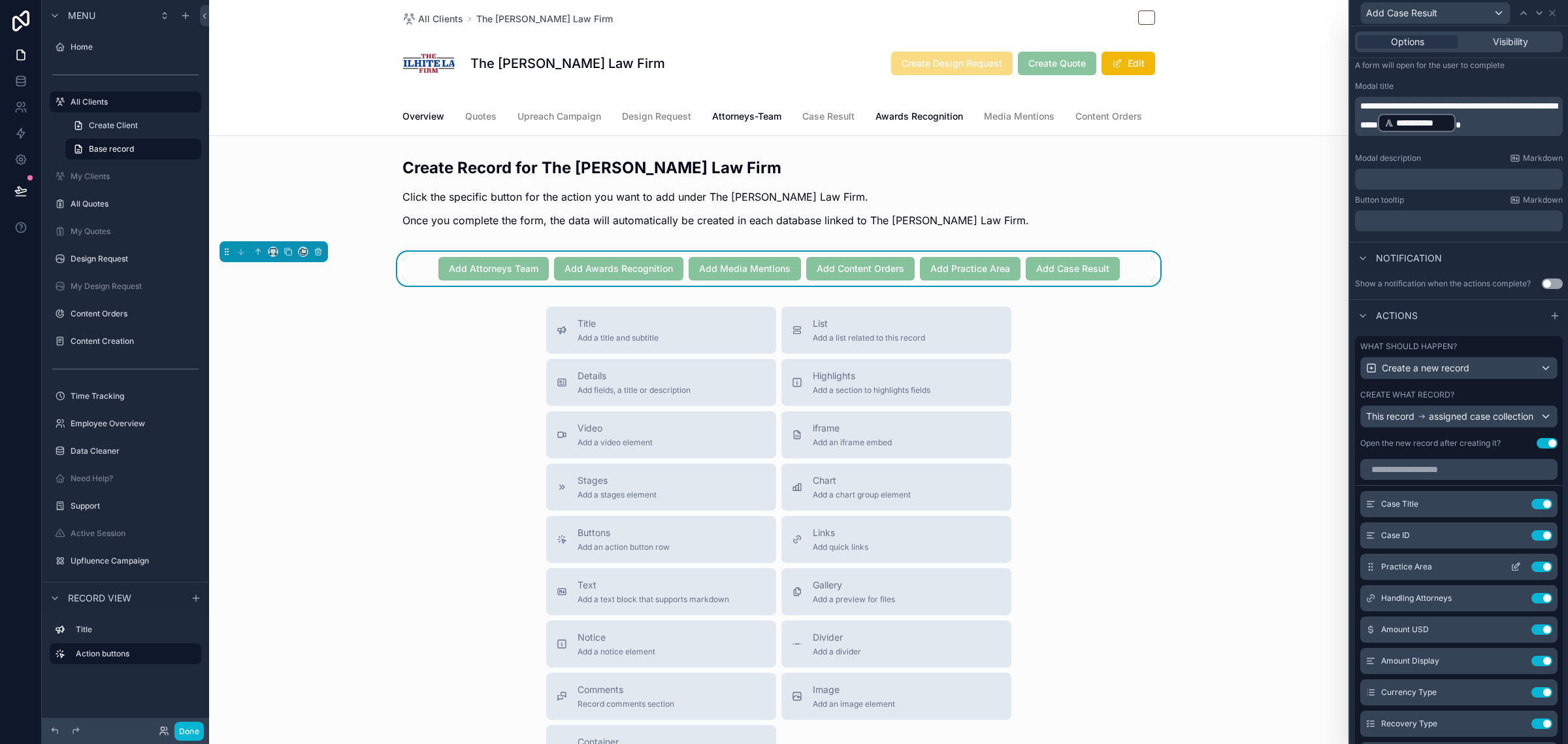
scroll to position [359, 0]
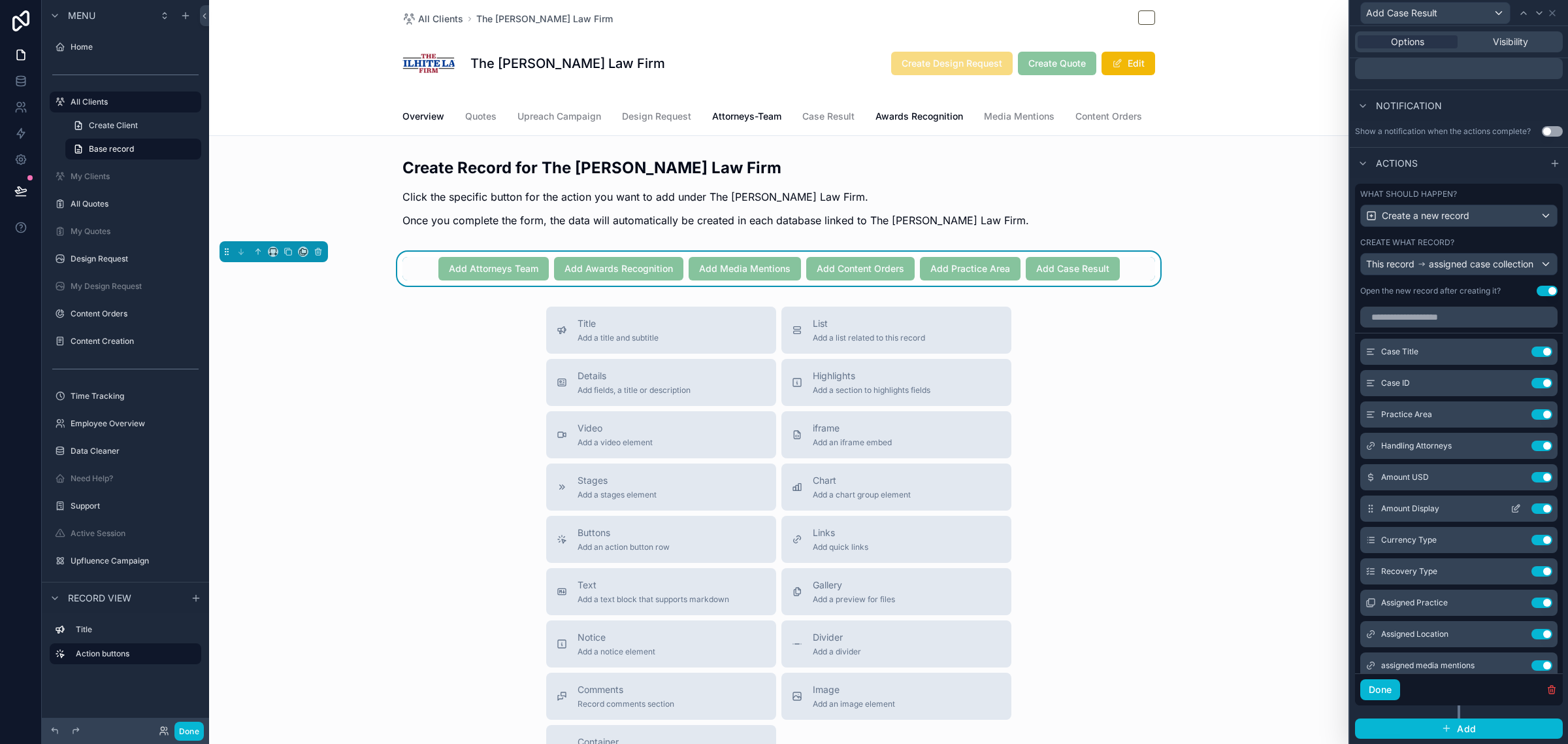
click at [1510, 504] on icon at bounding box center [1516, 508] width 10 height 10
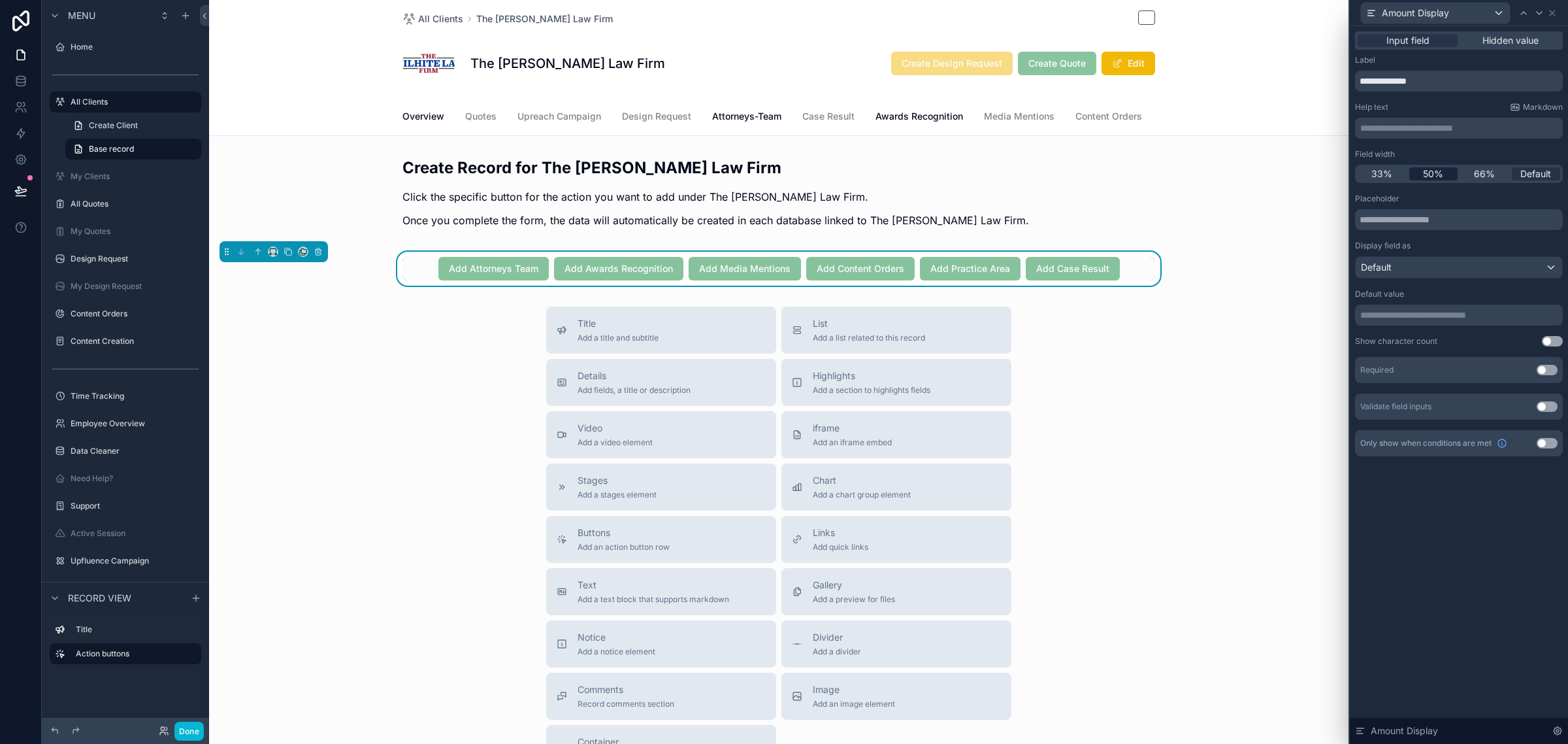
click at [1436, 178] on span "50%" at bounding box center [1432, 174] width 20 height 13
click at [1555, 9] on icon at bounding box center [1553, 13] width 10 height 10
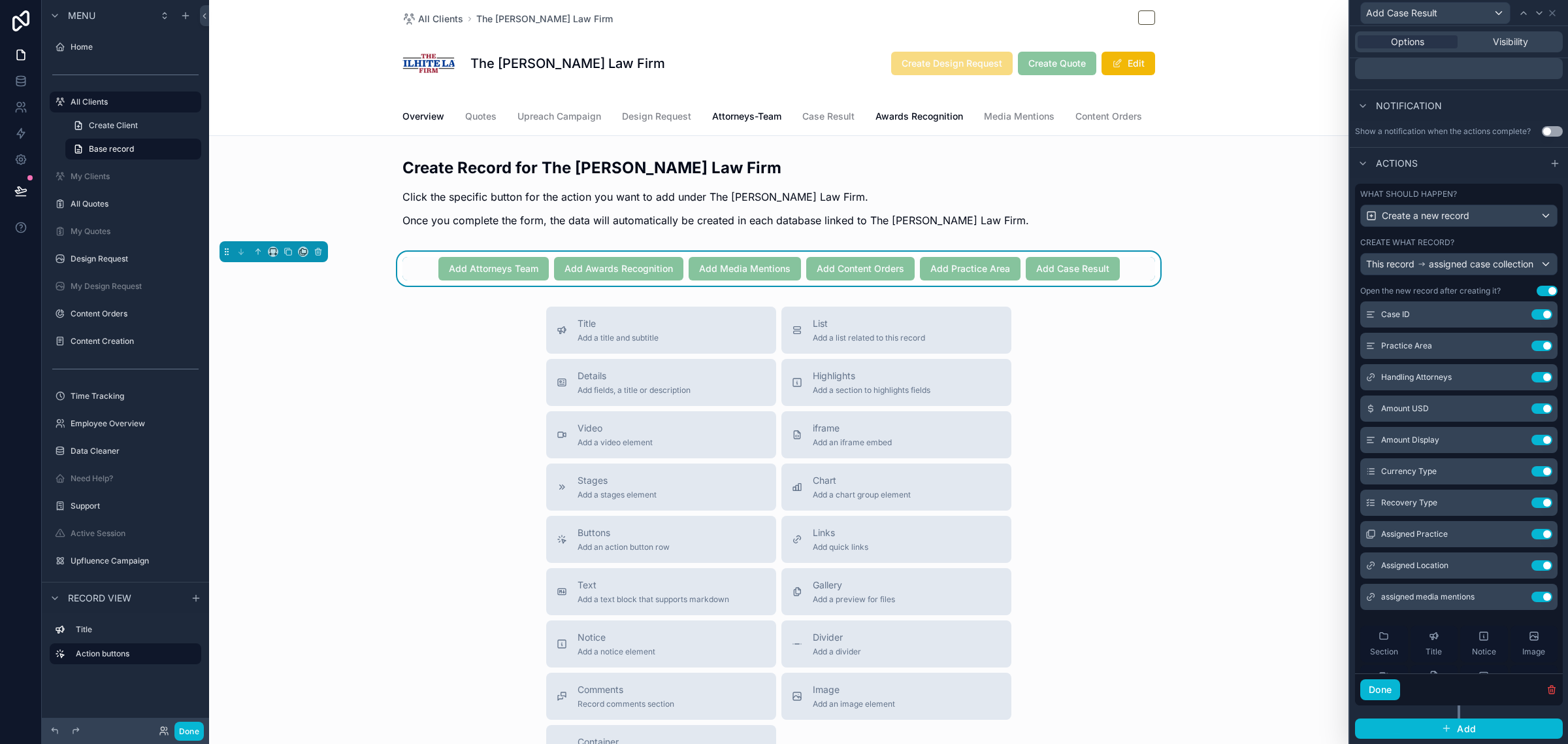
scroll to position [164, 0]
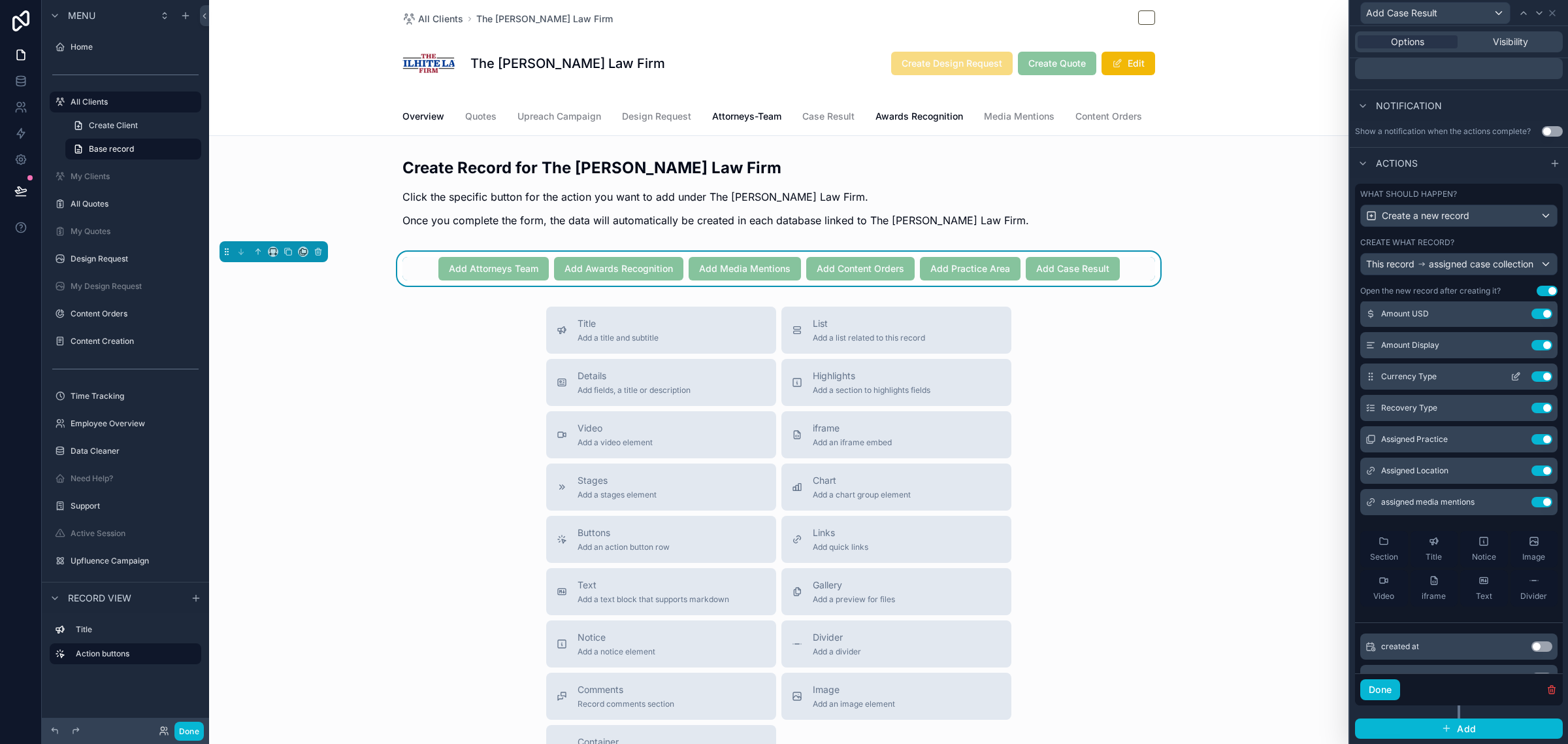
click at [1510, 377] on icon at bounding box center [1516, 376] width 10 height 10
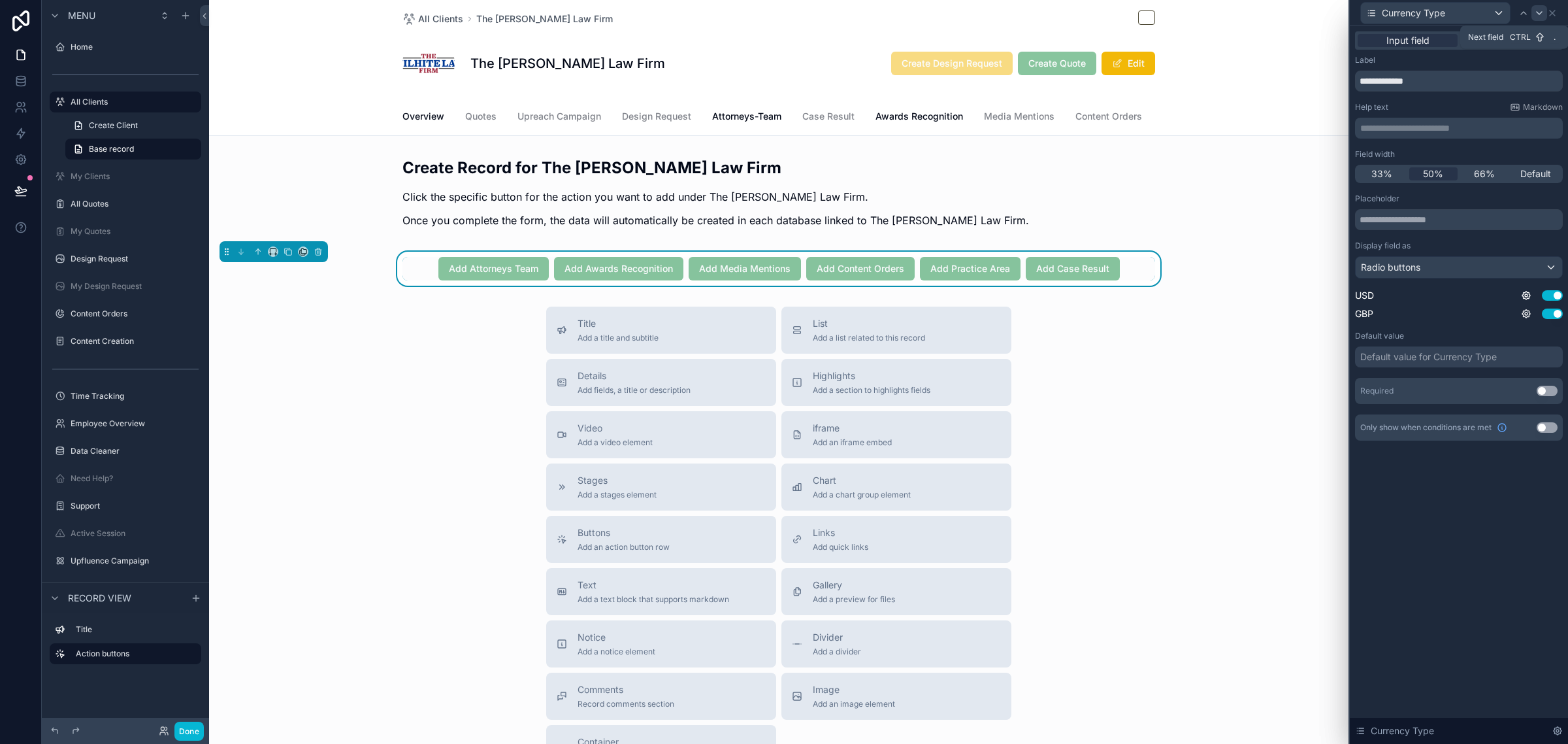
click at [1537, 8] on icon at bounding box center [1539, 13] width 10 height 10
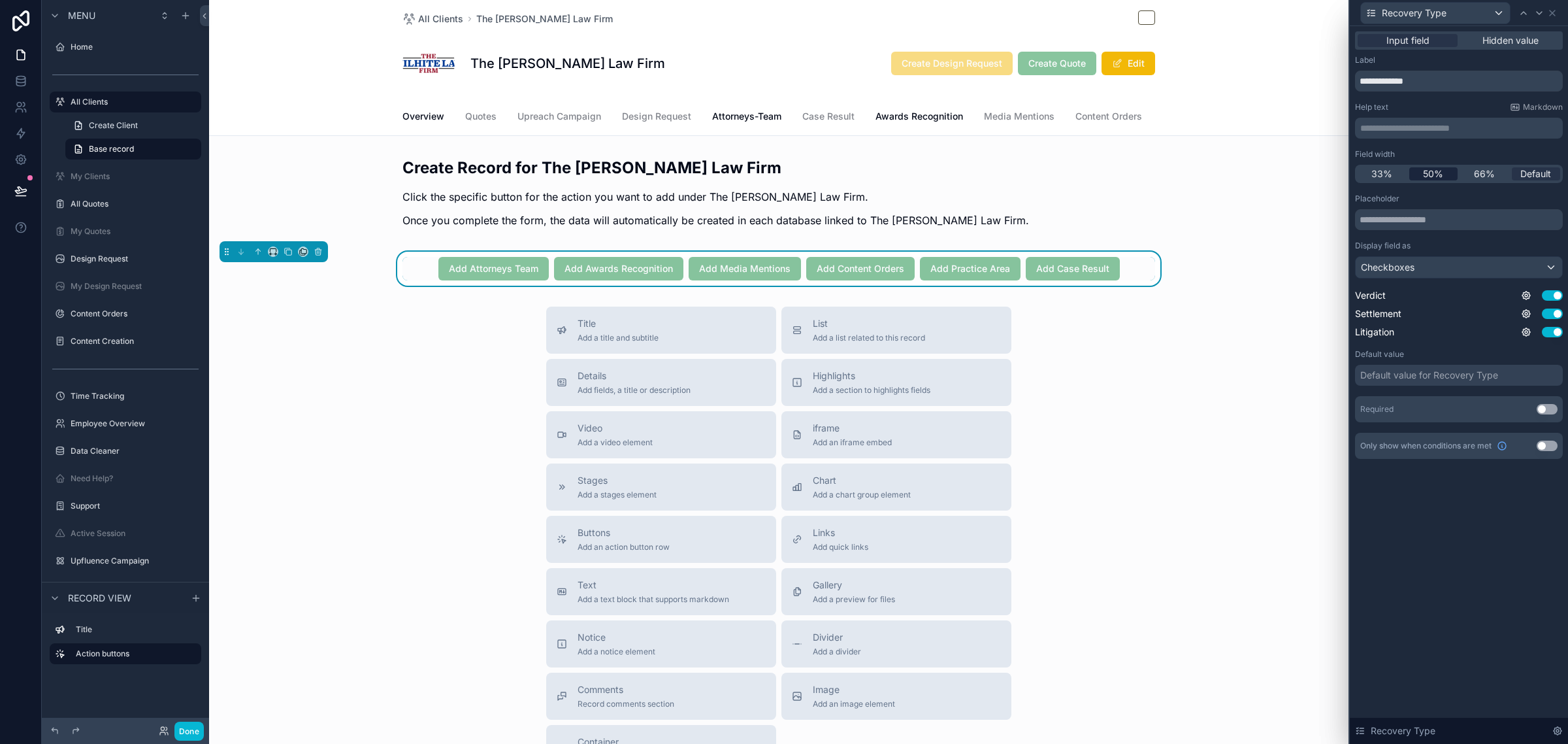
click at [1433, 168] on span "50%" at bounding box center [1432, 174] width 20 height 13
click at [1553, 11] on icon at bounding box center [1553, 13] width 10 height 10
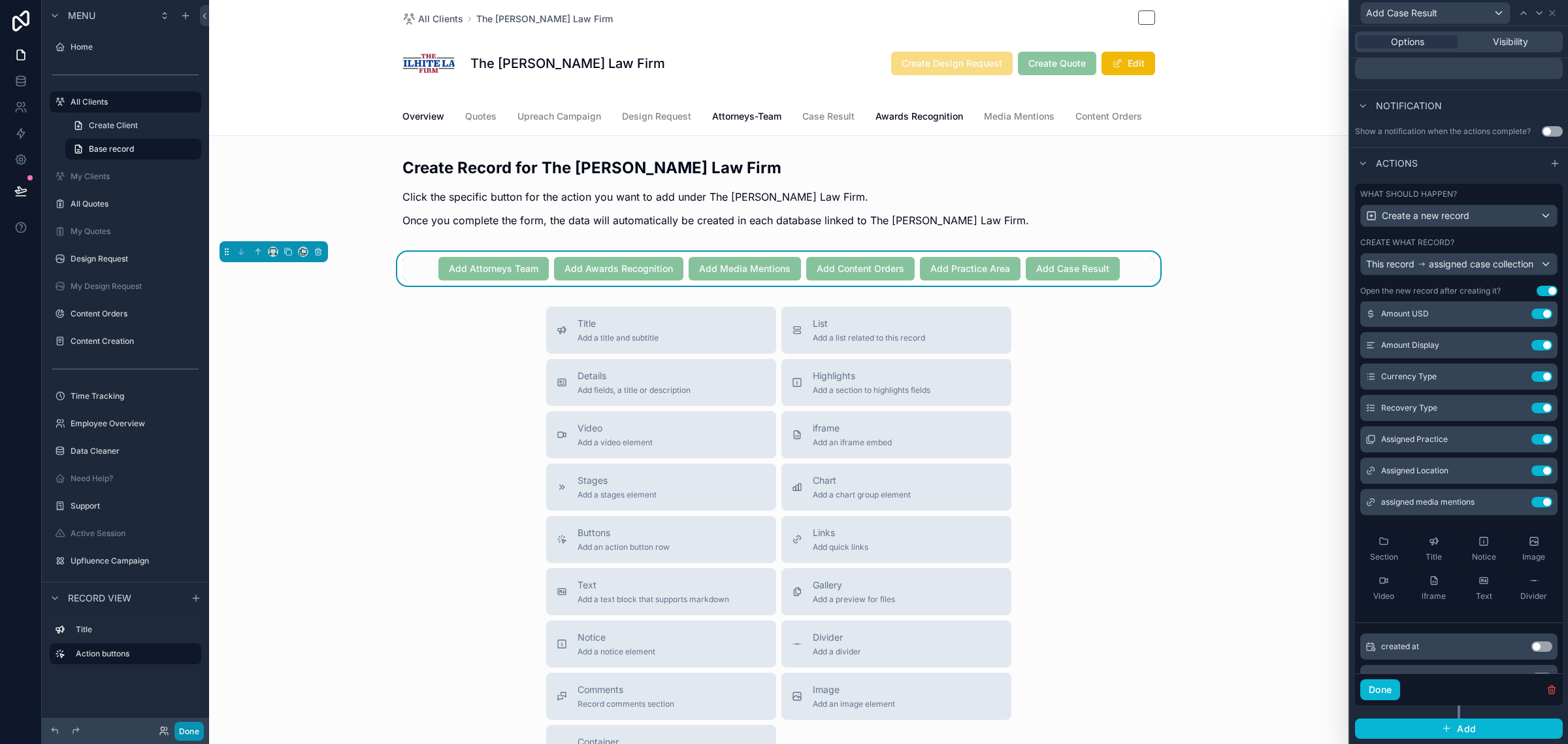
drag, startPoint x: 183, startPoint y: 726, endPoint x: 232, endPoint y: 726, distance: 49.0
click at [184, 726] on button "Done" at bounding box center [189, 731] width 29 height 19
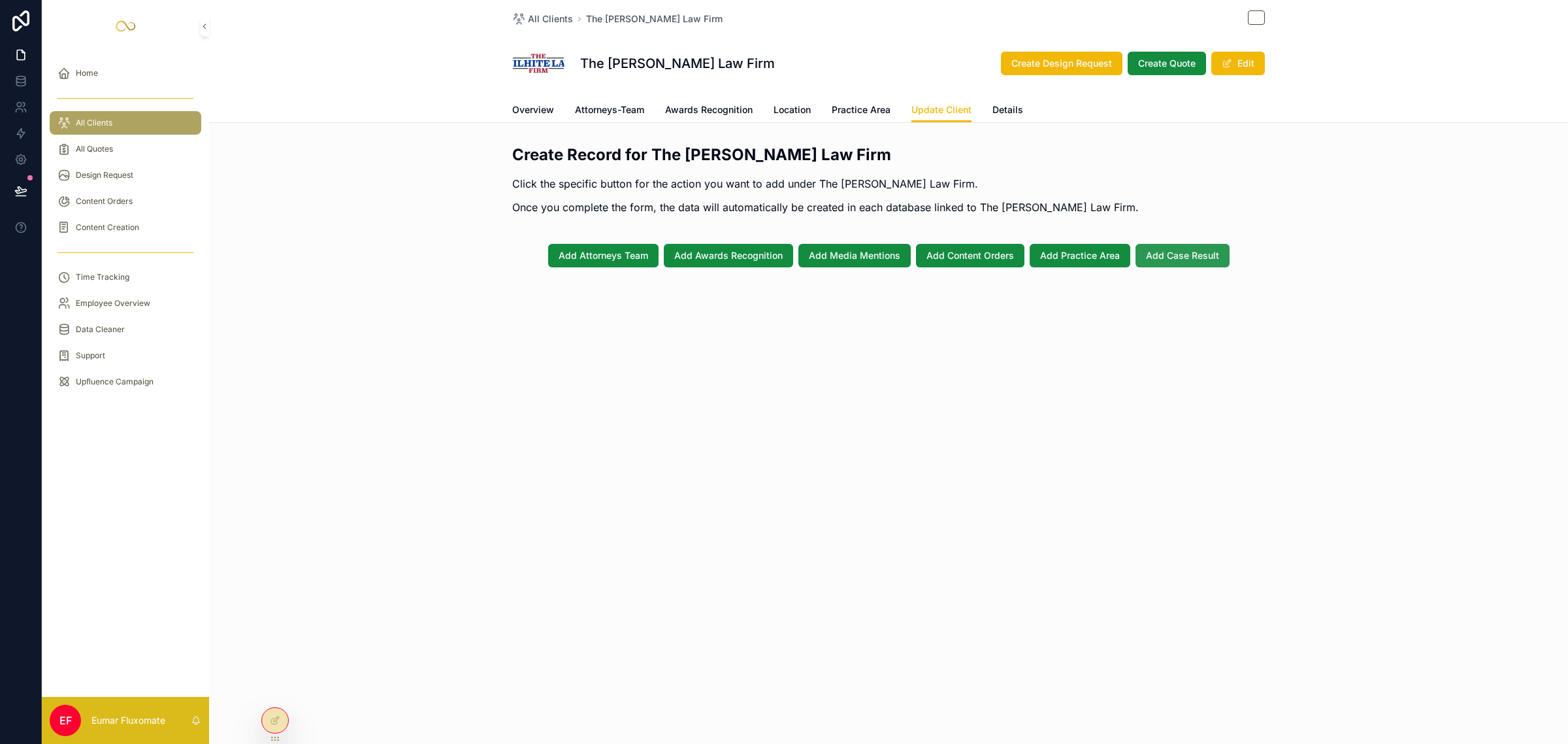
click at [1177, 251] on button "Add Case Result" at bounding box center [1182, 256] width 94 height 24
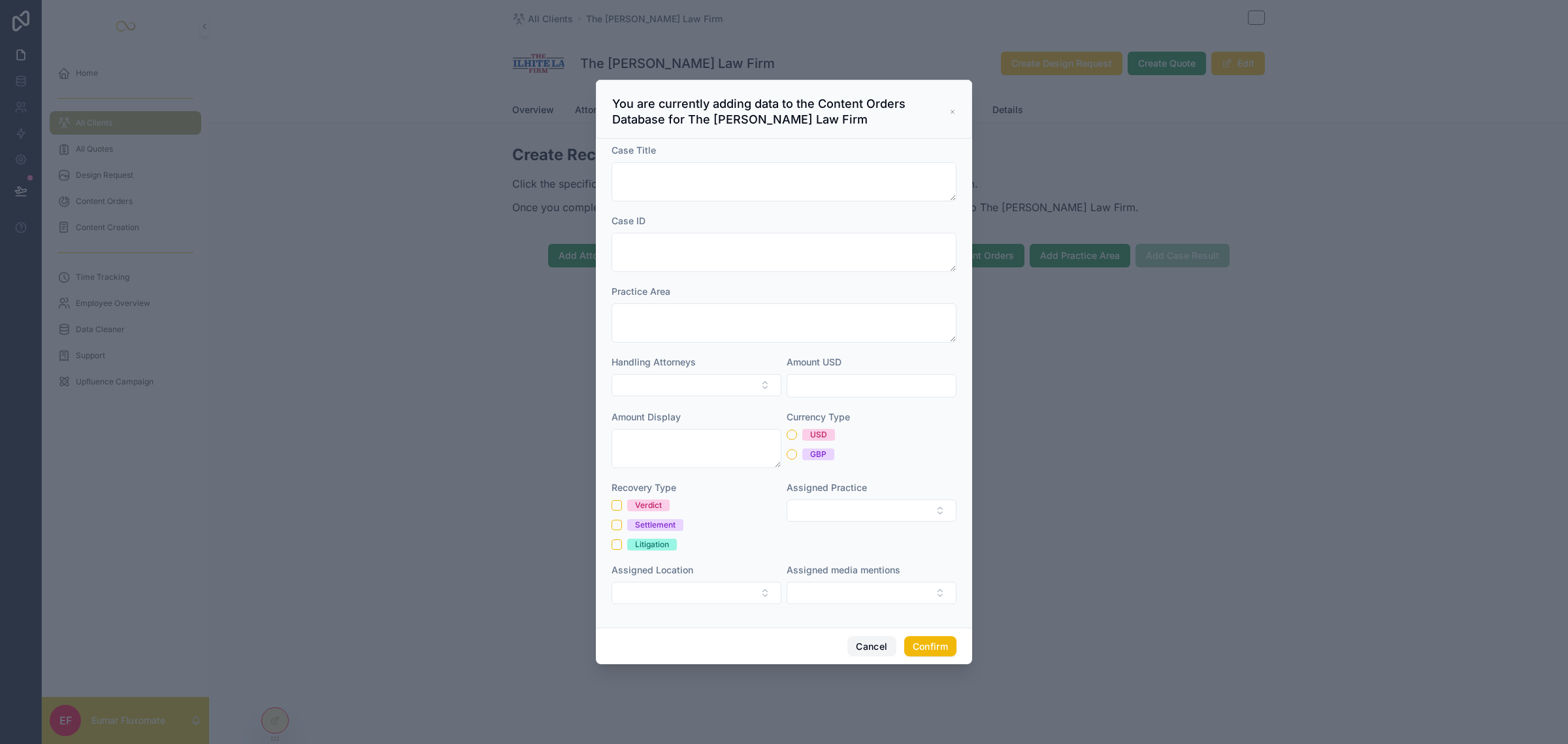
click at [872, 645] on button "Cancel" at bounding box center [872, 646] width 49 height 21
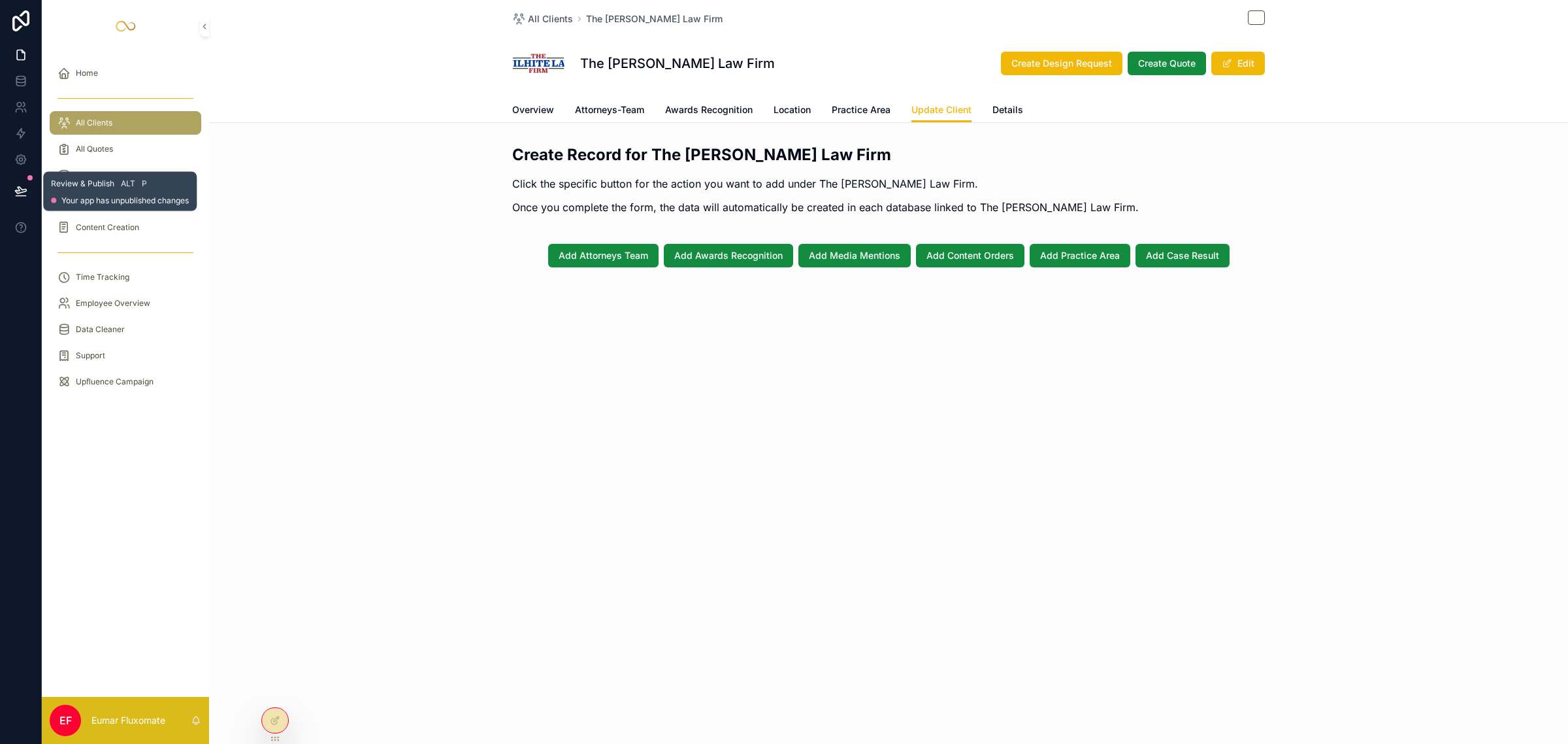
click at [24, 184] on icon at bounding box center [21, 191] width 13 height 13
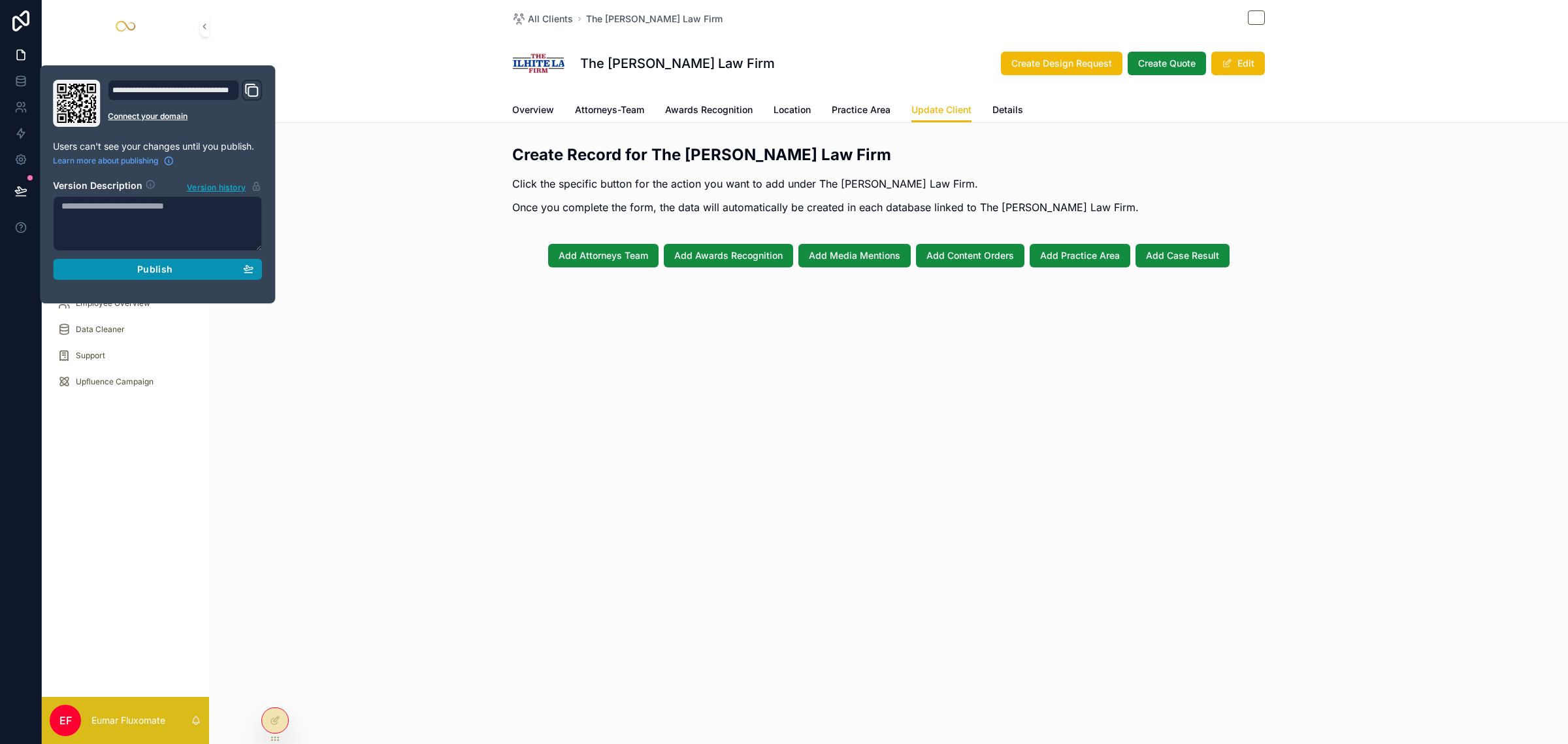
click at [187, 263] on button "Publish" at bounding box center [158, 269] width 209 height 21
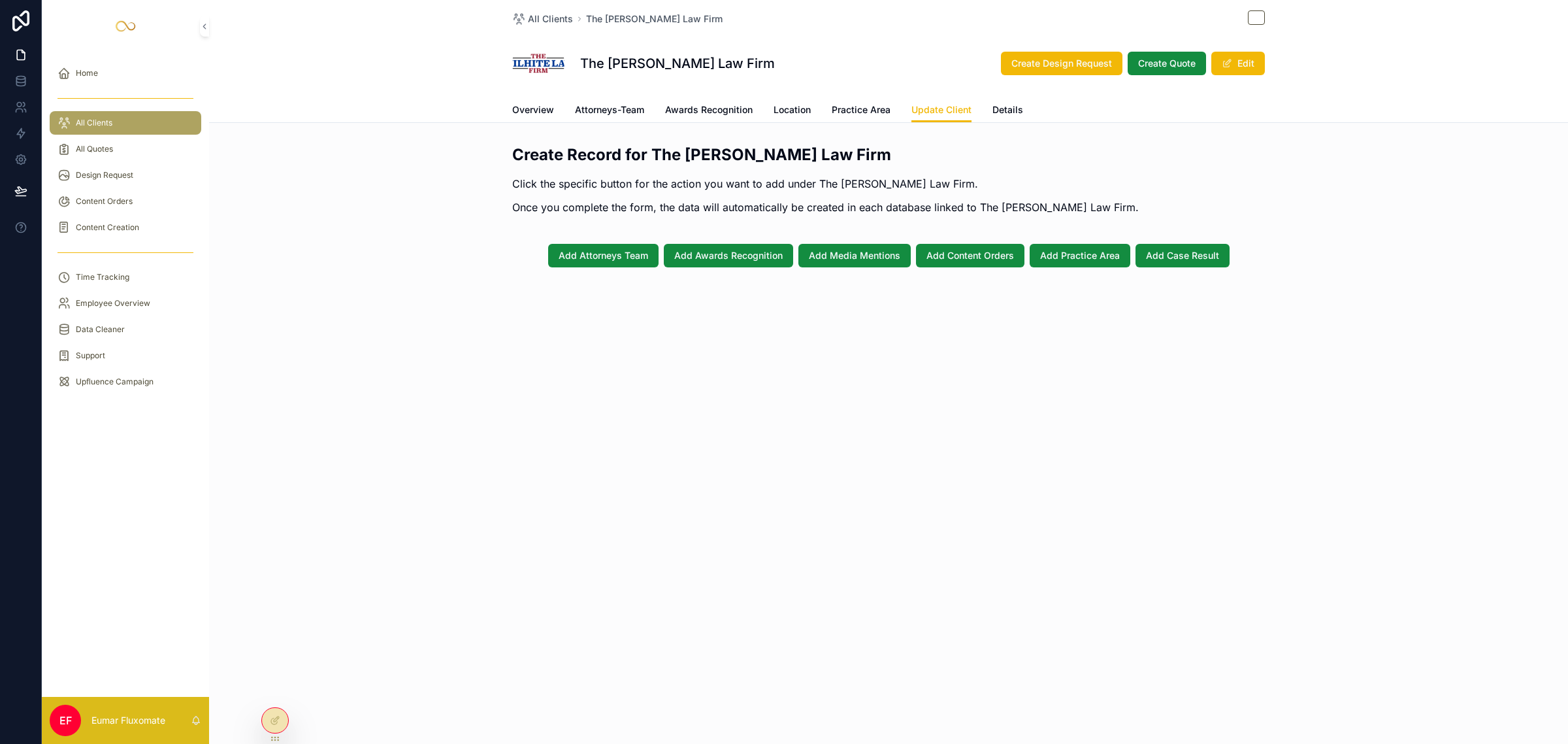
click at [333, 450] on div "All Clients The Wilhite Law Firm The Wilhite Law Firm Create Design Request Cre…" at bounding box center [888, 372] width 1359 height 744
click at [1169, 252] on span "Add Case Result" at bounding box center [1182, 256] width 73 height 13
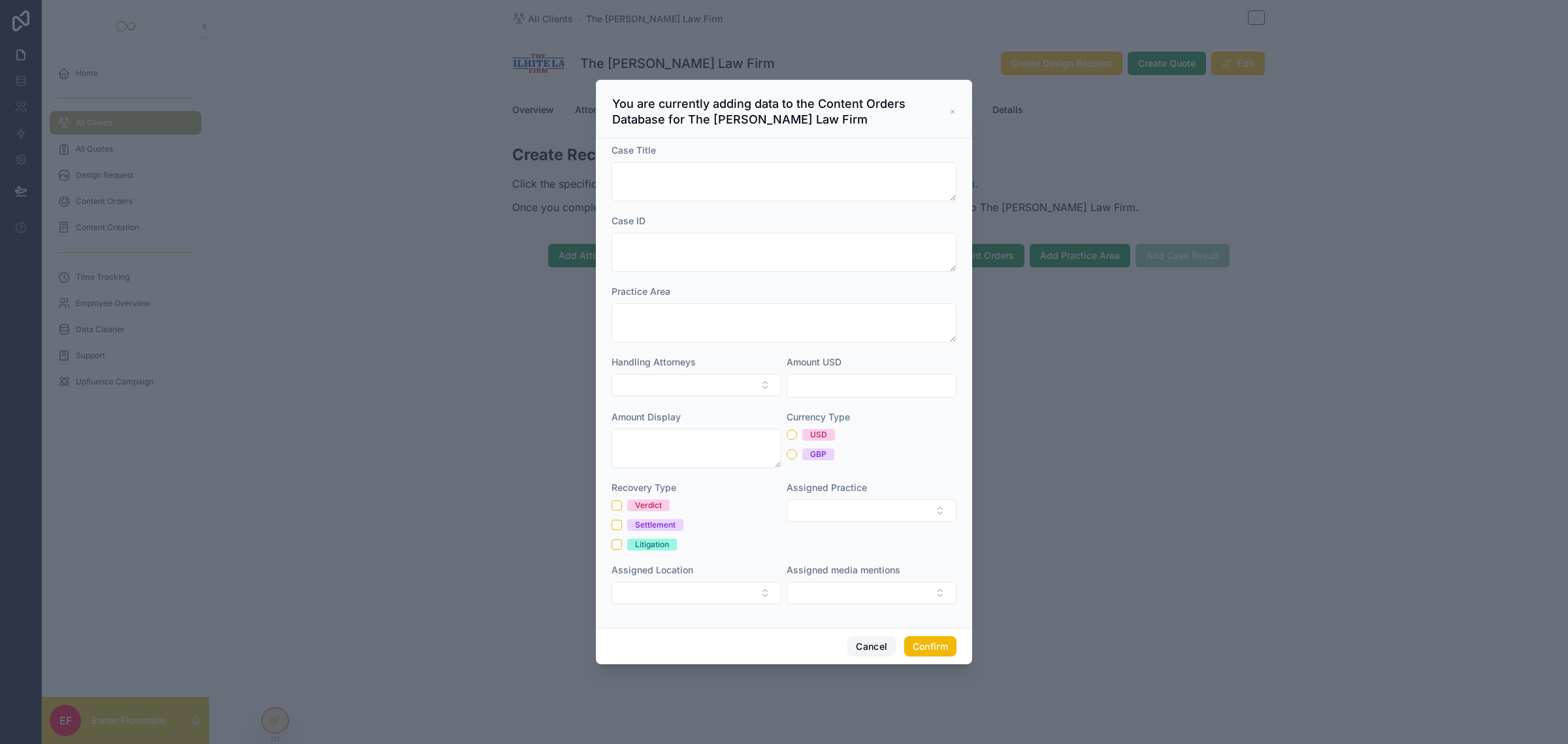
click at [871, 649] on button "Cancel" at bounding box center [872, 646] width 49 height 21
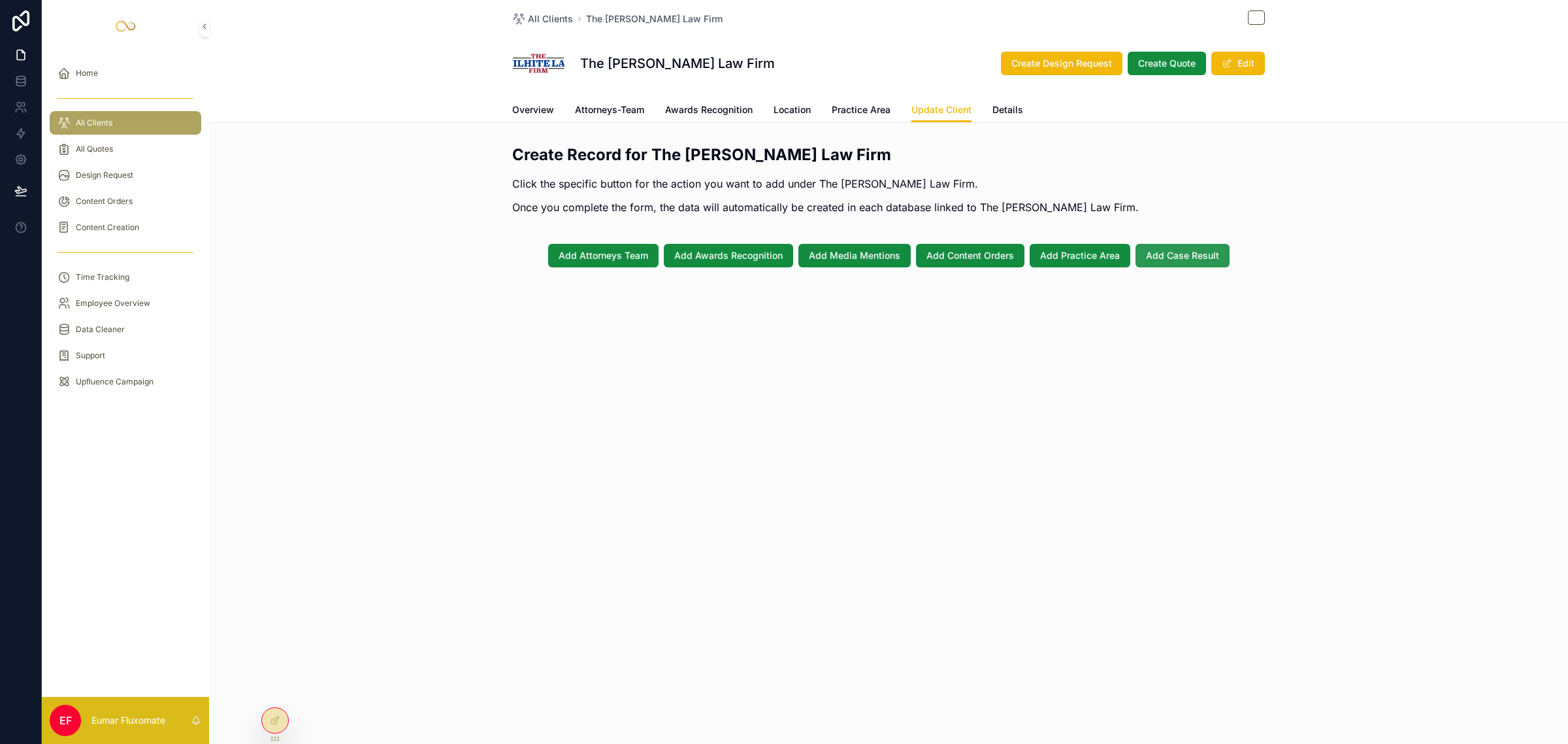
click at [1191, 250] on span "Add Case Result" at bounding box center [1182, 256] width 73 height 13
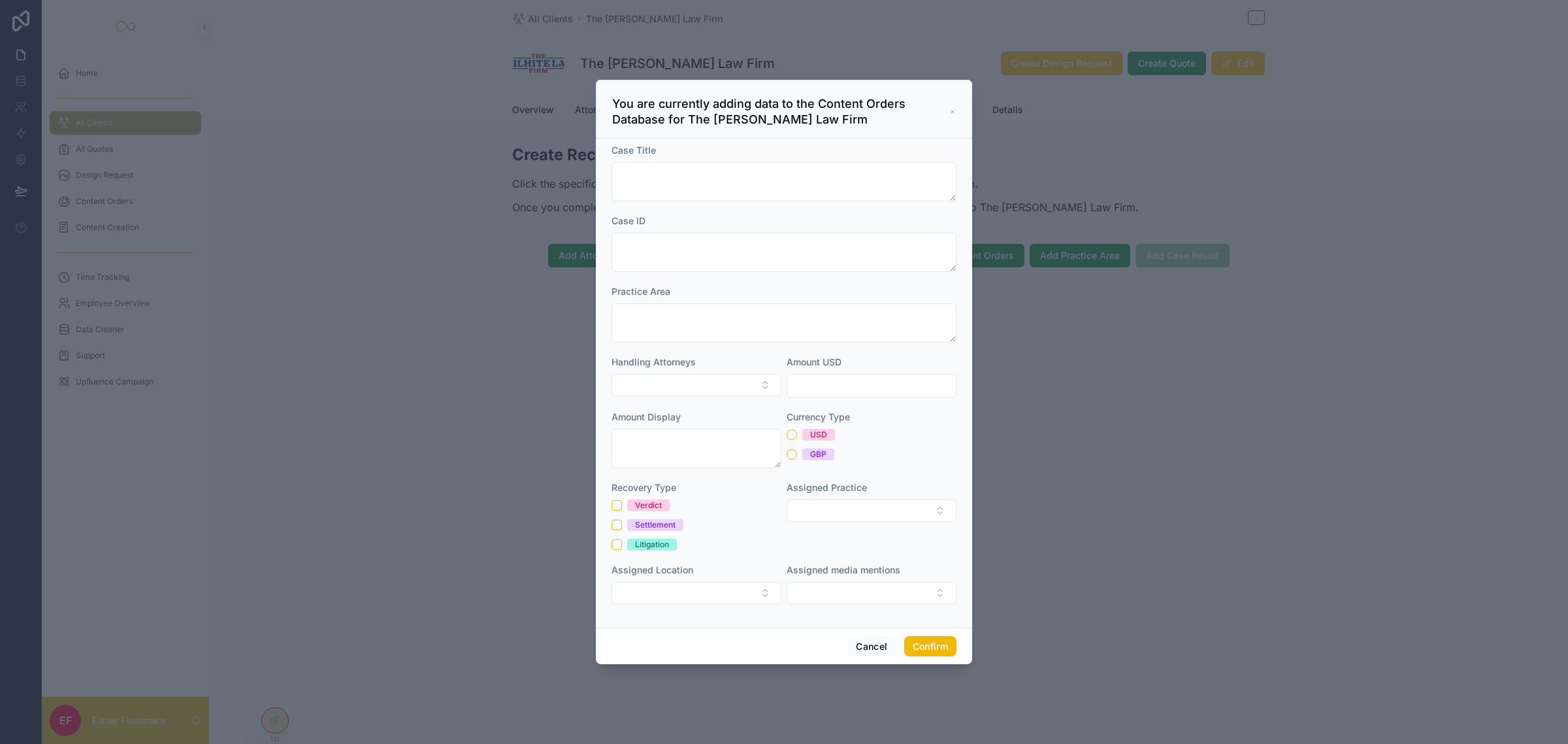
click at [951, 109] on icon at bounding box center [952, 111] width 7 height 10
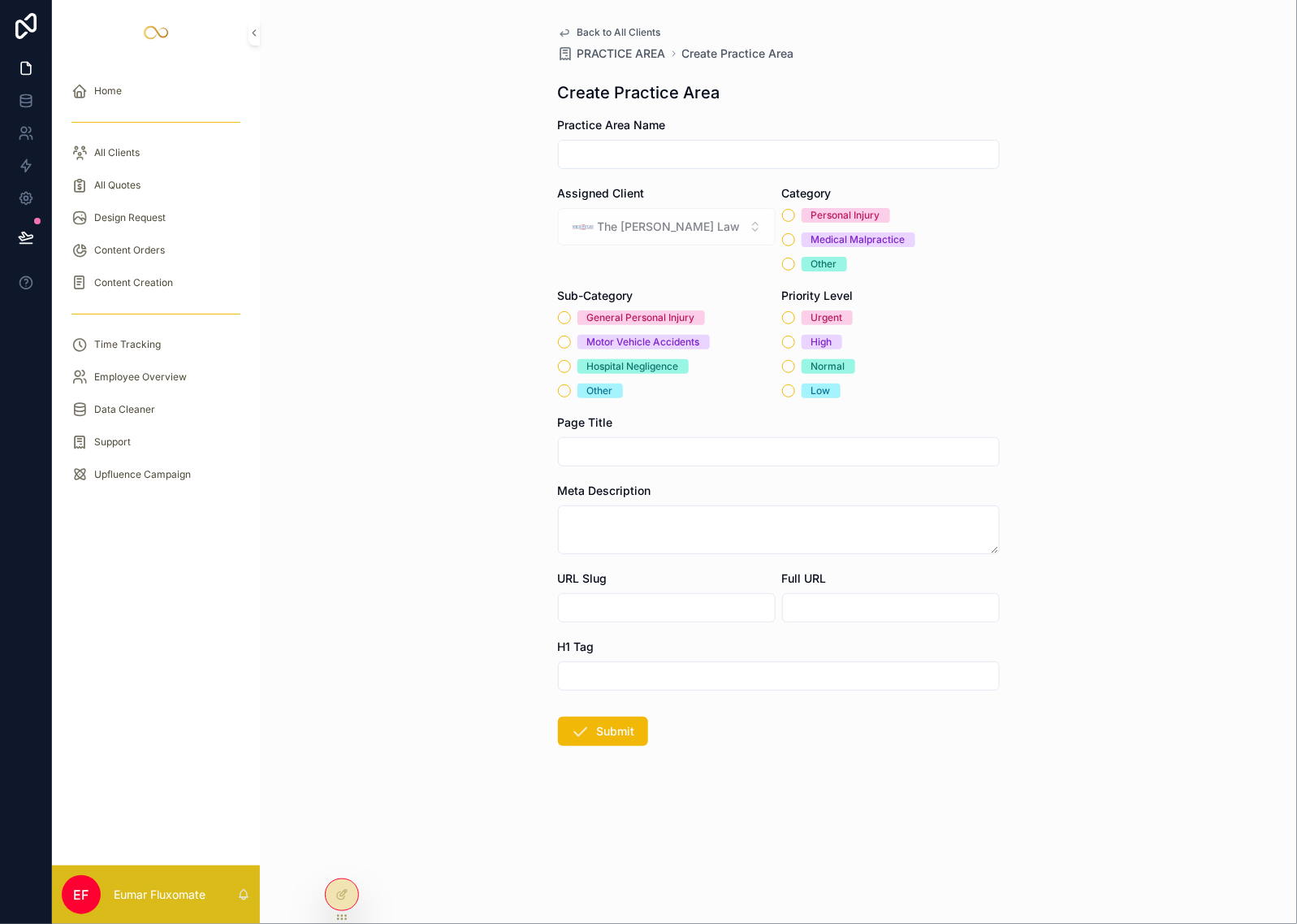
click at [633, 33] on span "Back to All Clients" at bounding box center [619, 32] width 83 height 13
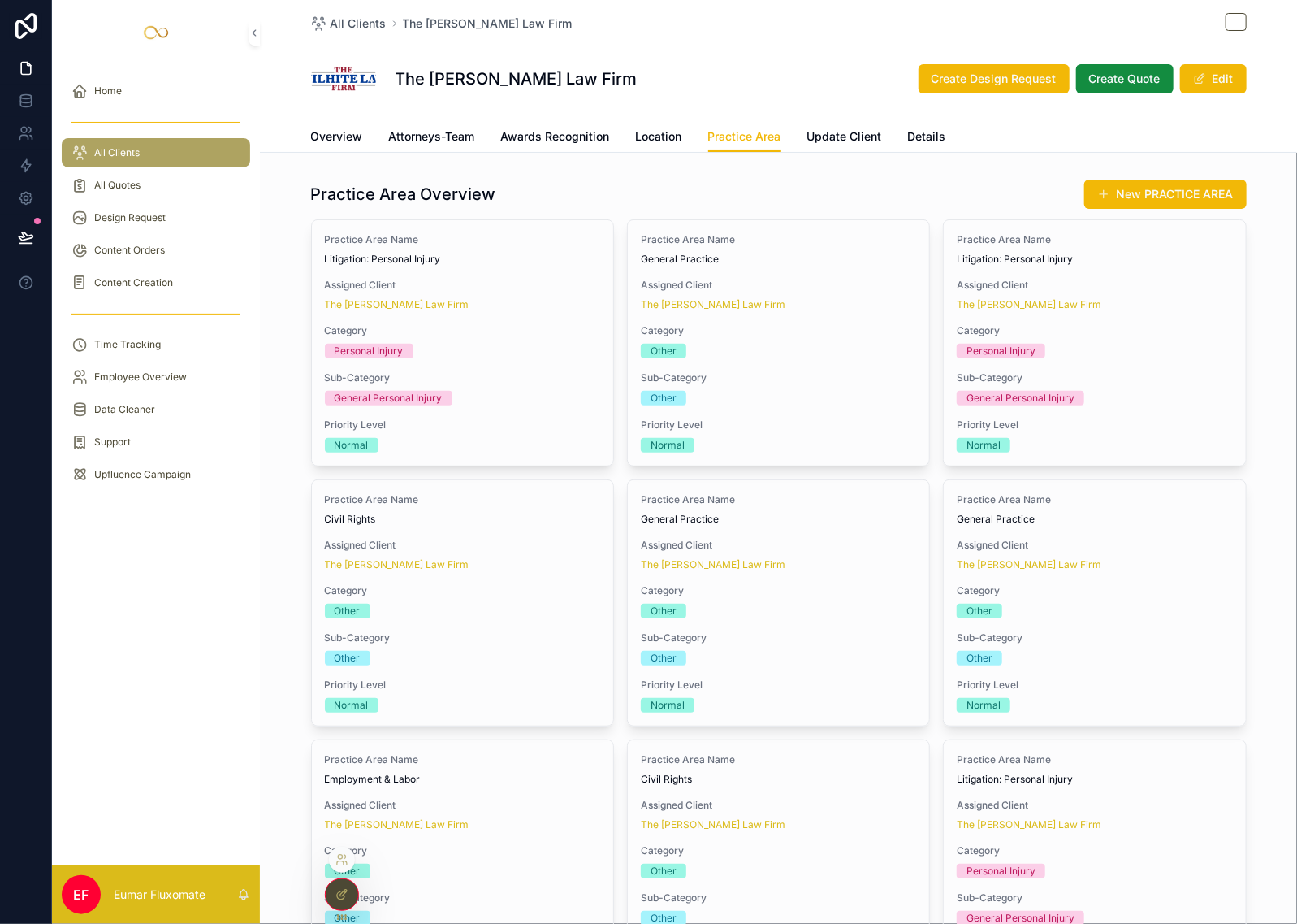
click at [333, 892] on div at bounding box center [341, 895] width 32 height 31
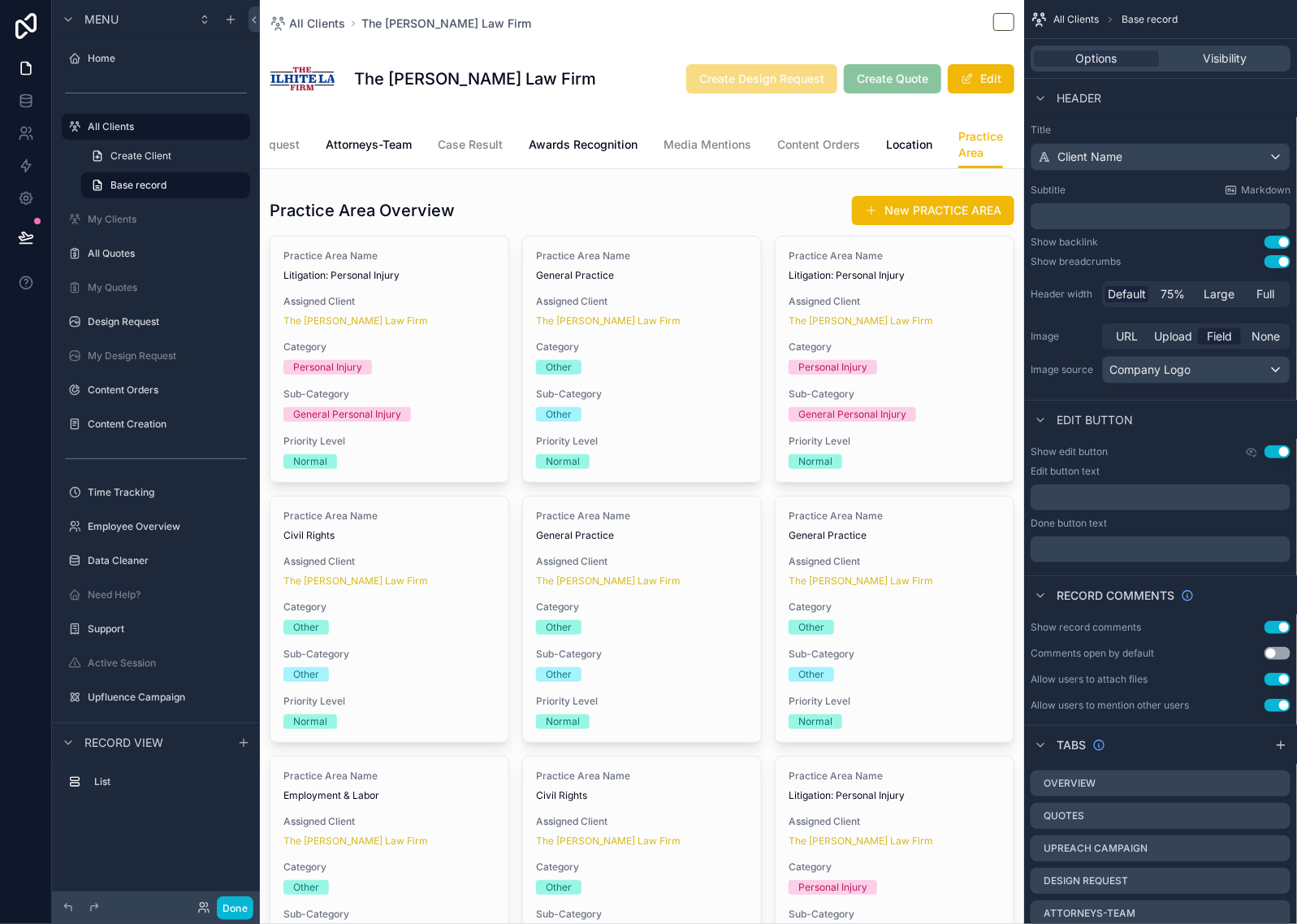
scroll to position [0, 260]
click at [549, 147] on span "Case Result" at bounding box center [538, 145] width 65 height 16
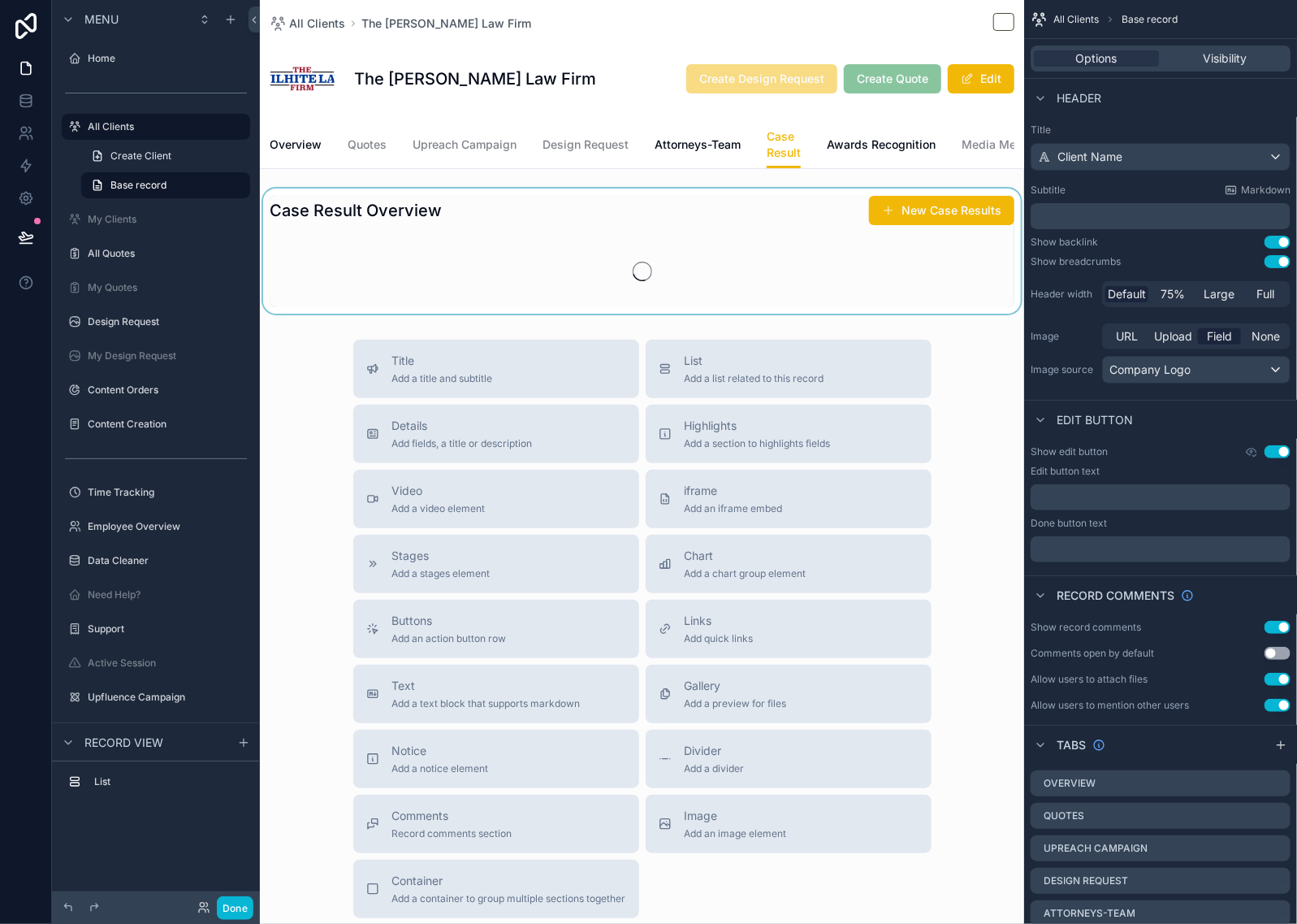
click at [932, 220] on div "scrollable content" at bounding box center [643, 251] width 764 height 125
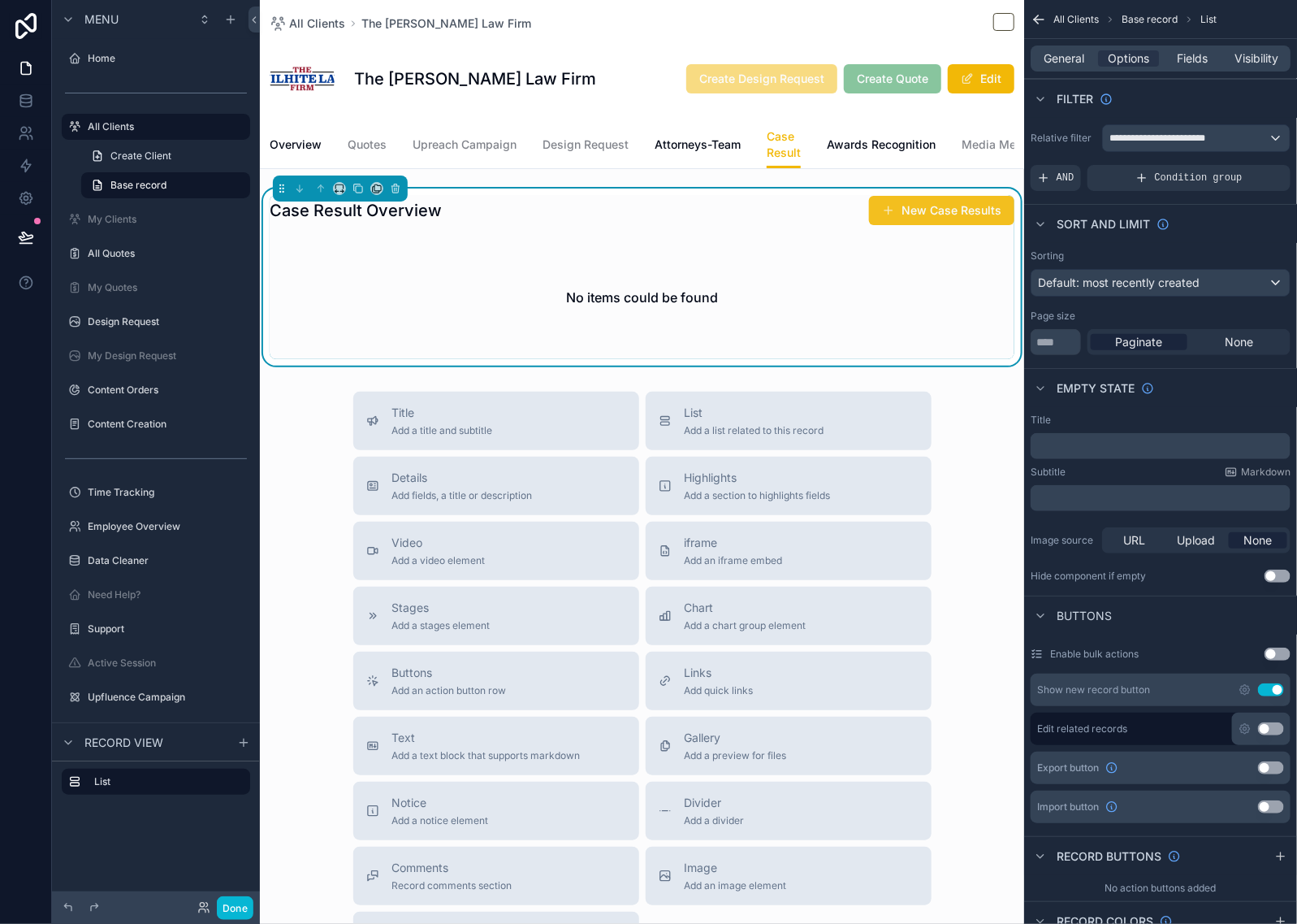
click at [934, 221] on button "New Case Results" at bounding box center [941, 211] width 146 height 29
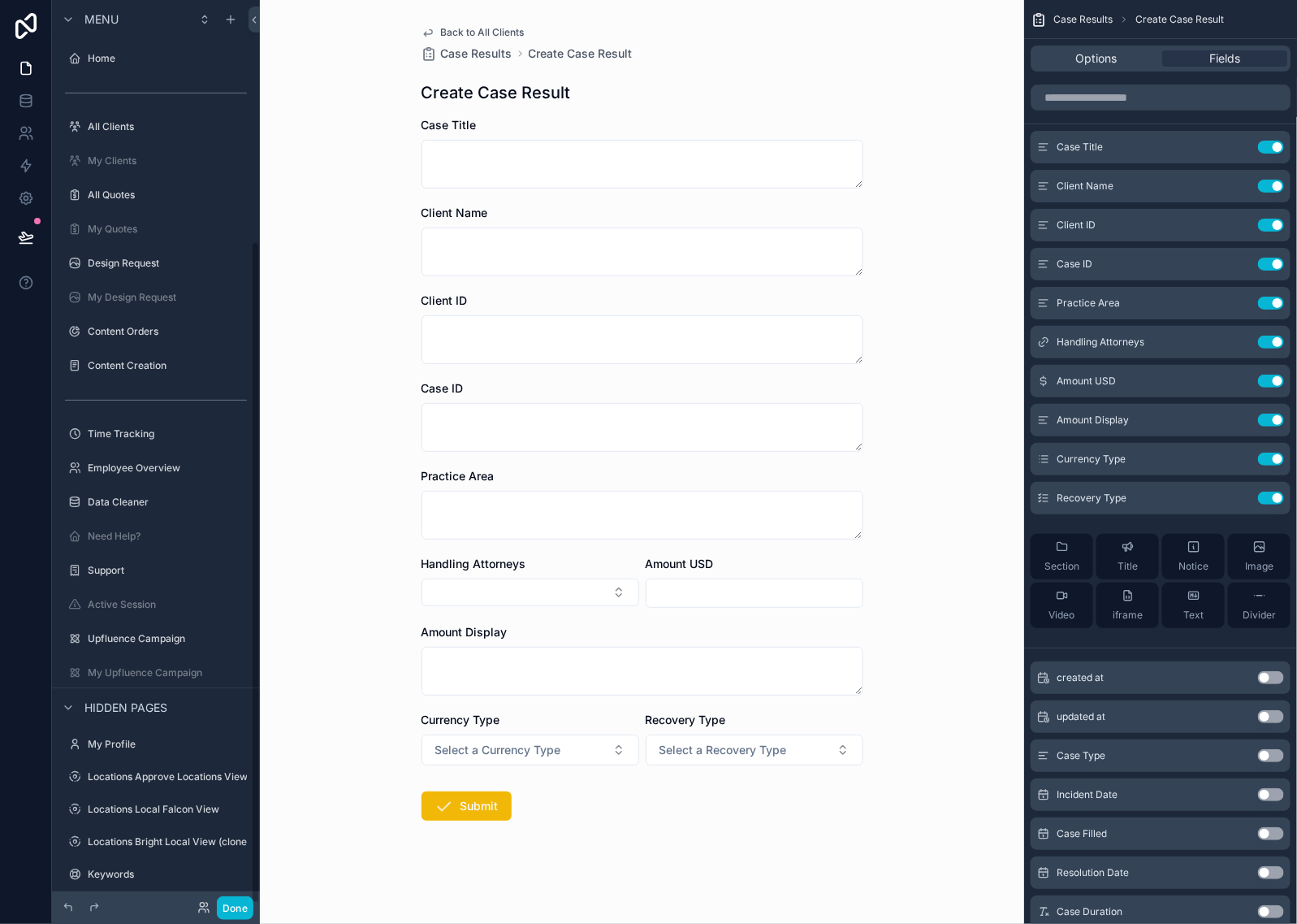
scroll to position [330, 0]
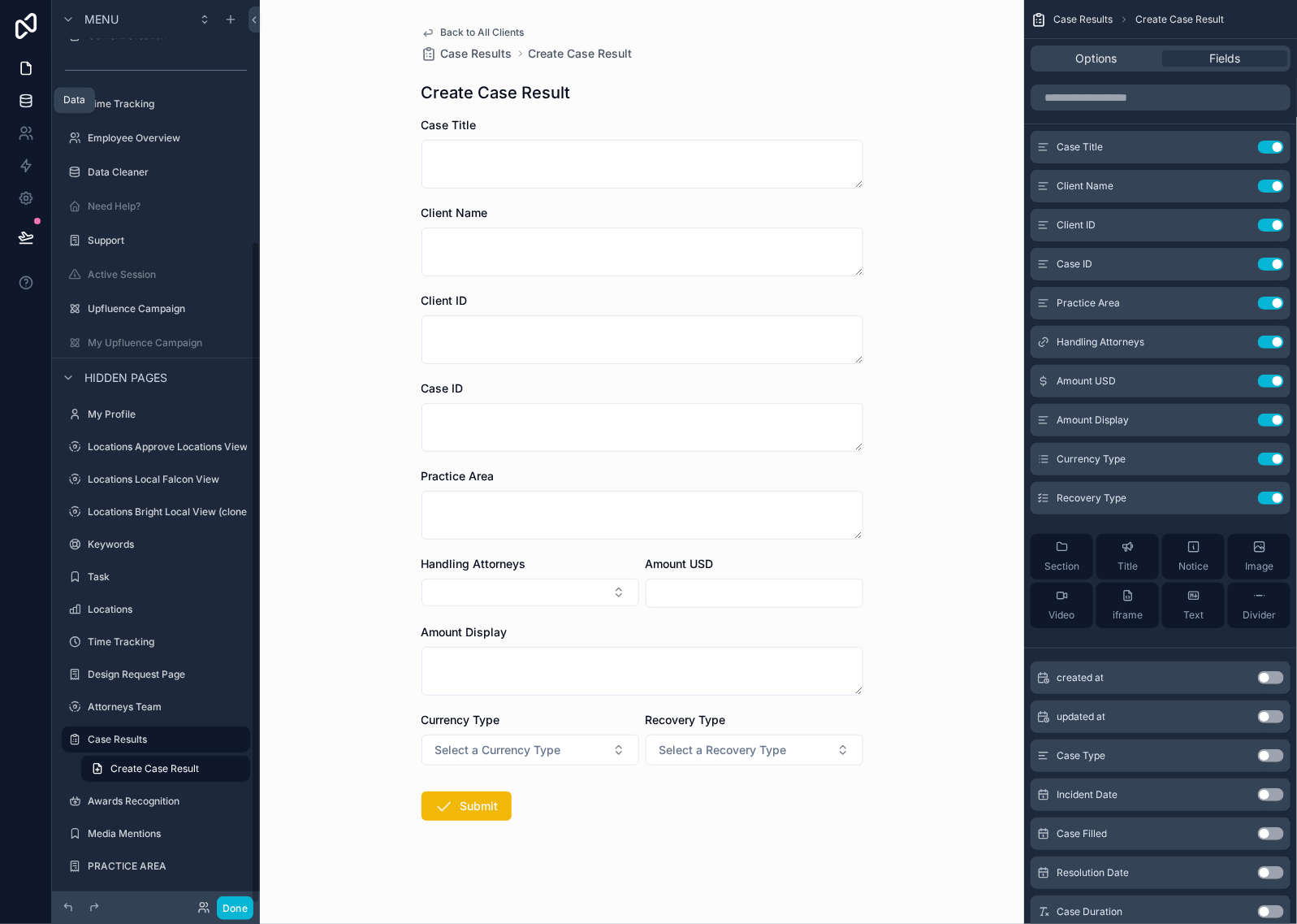
click at [16, 90] on link at bounding box center [26, 100] width 51 height 32
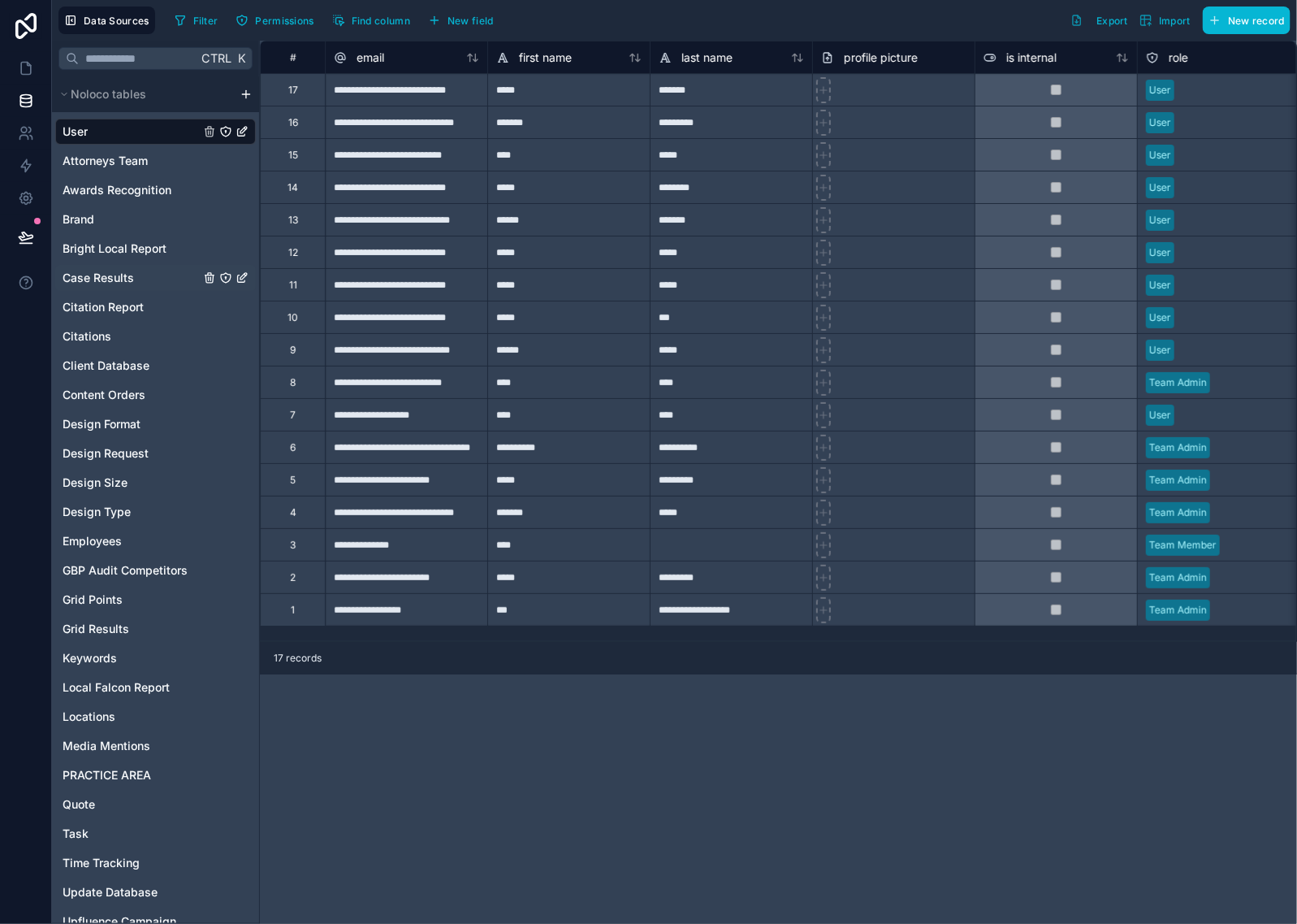
click at [144, 272] on div "Case Results" at bounding box center [155, 278] width 201 height 26
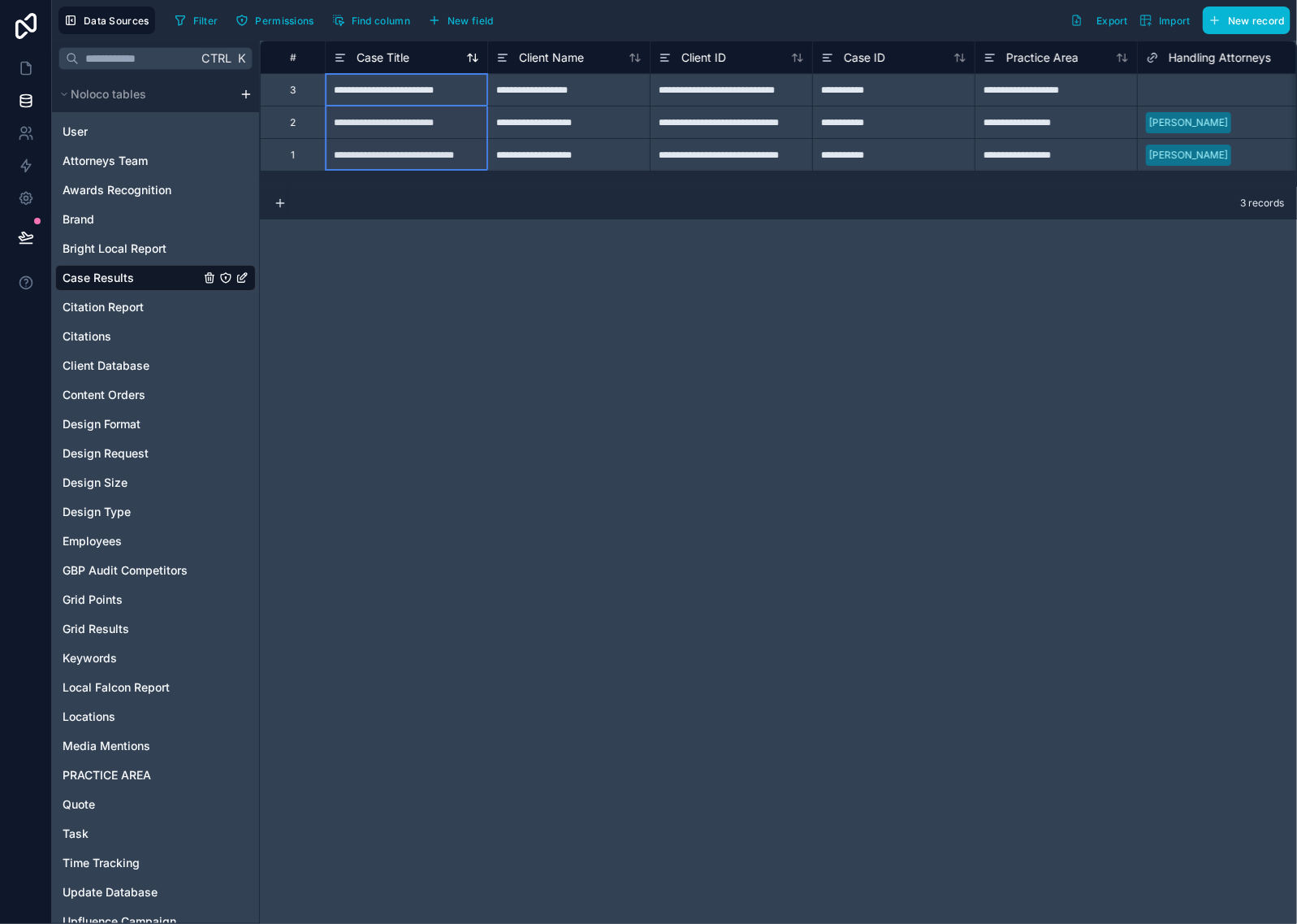
click at [387, 57] on span "Case Title" at bounding box center [383, 58] width 53 height 16
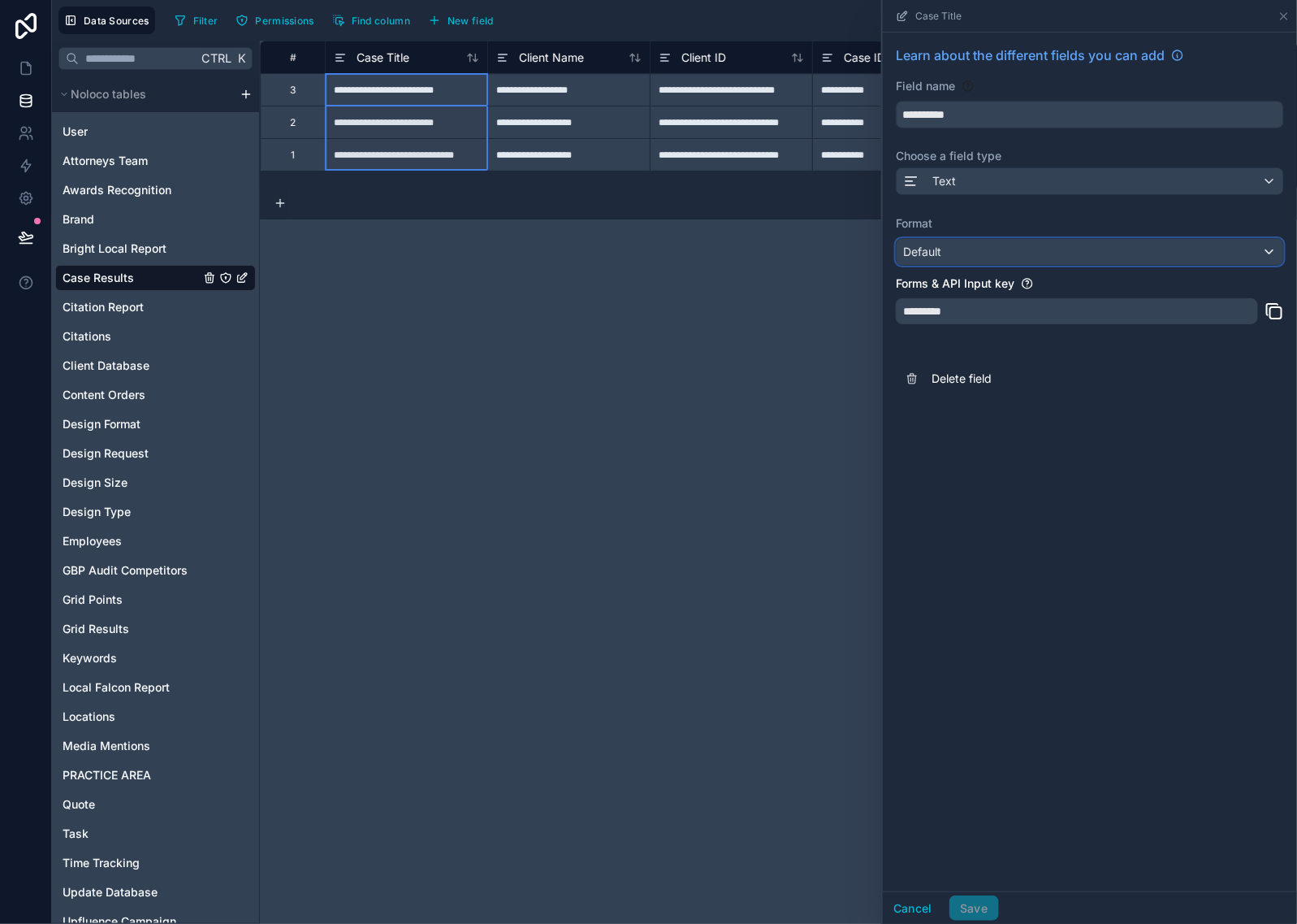
click at [981, 253] on div "Default" at bounding box center [1090, 252] width 387 height 26
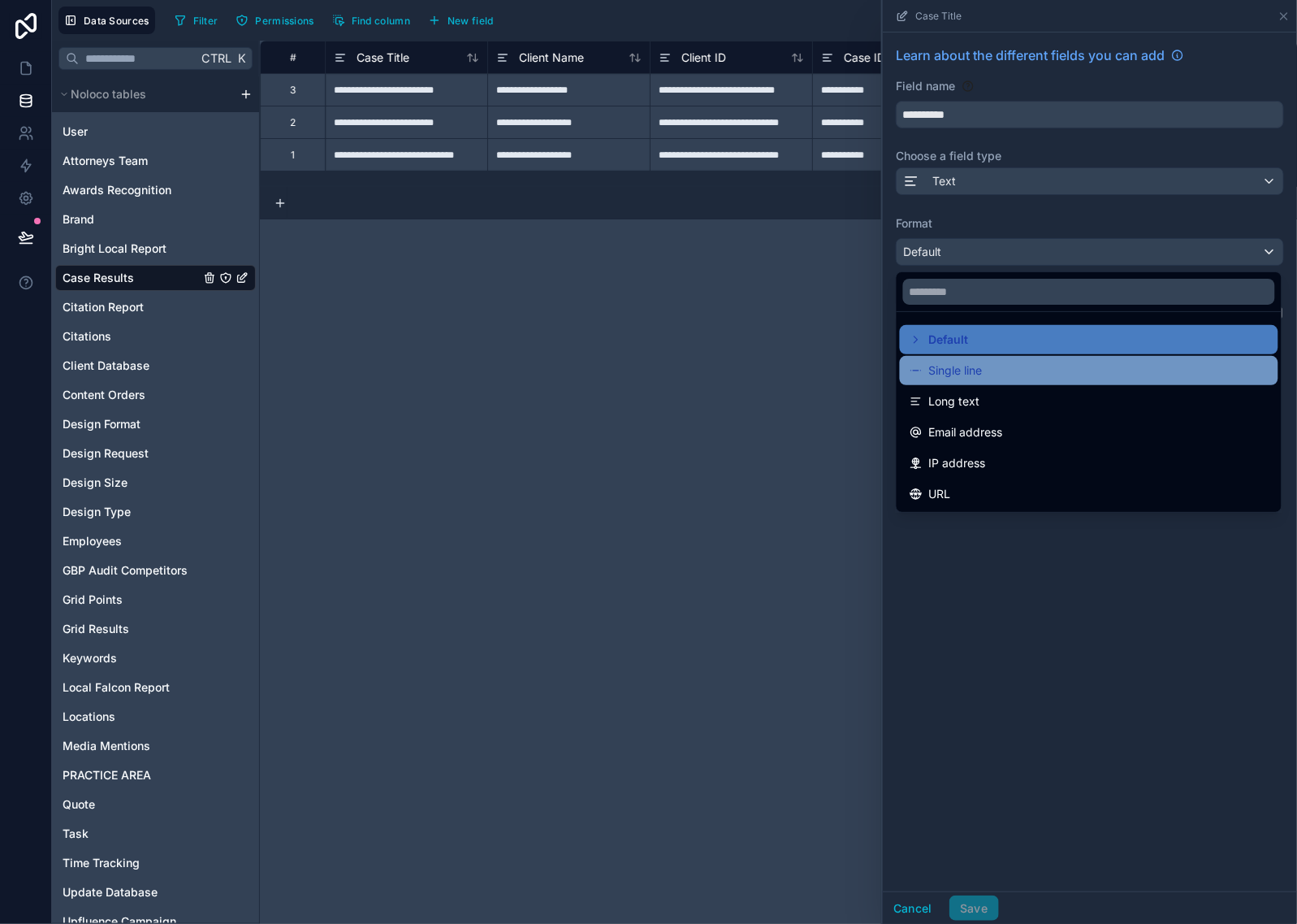
click at [968, 370] on span "Single line" at bounding box center [956, 370] width 53 height 19
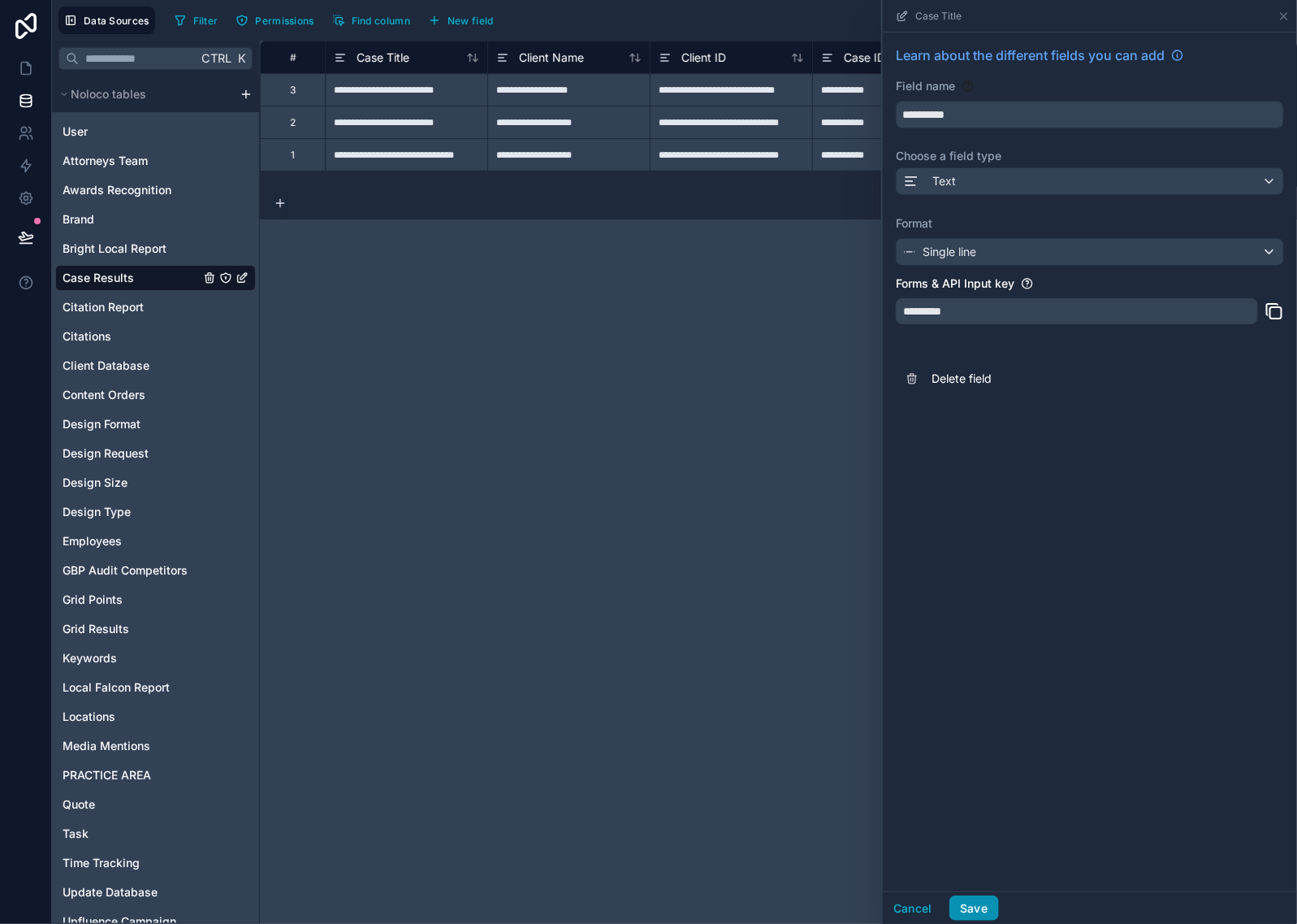
click at [984, 904] on button "Save" at bounding box center [973, 908] width 49 height 26
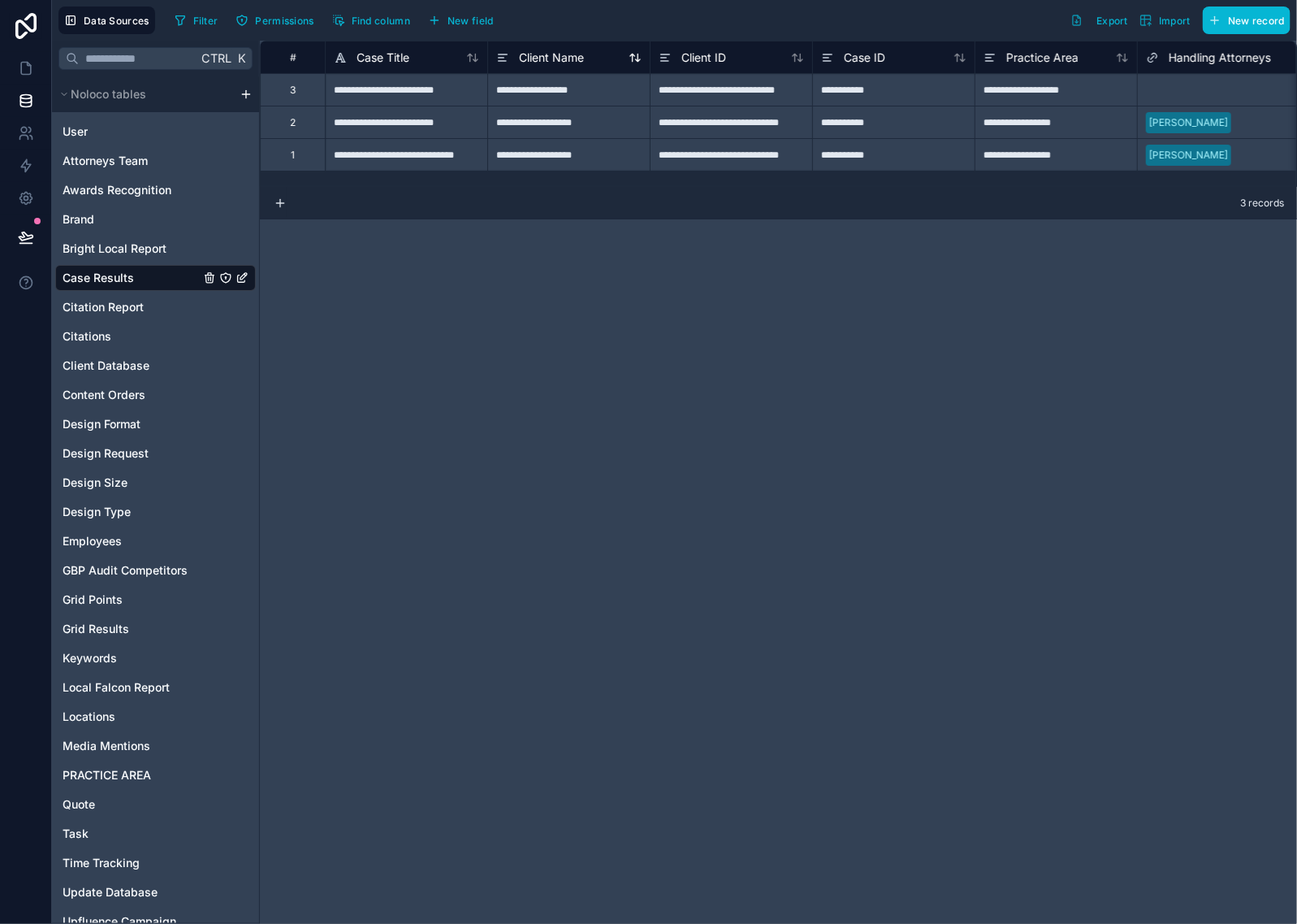
click at [540, 57] on span "Client Name" at bounding box center [551, 58] width 65 height 16
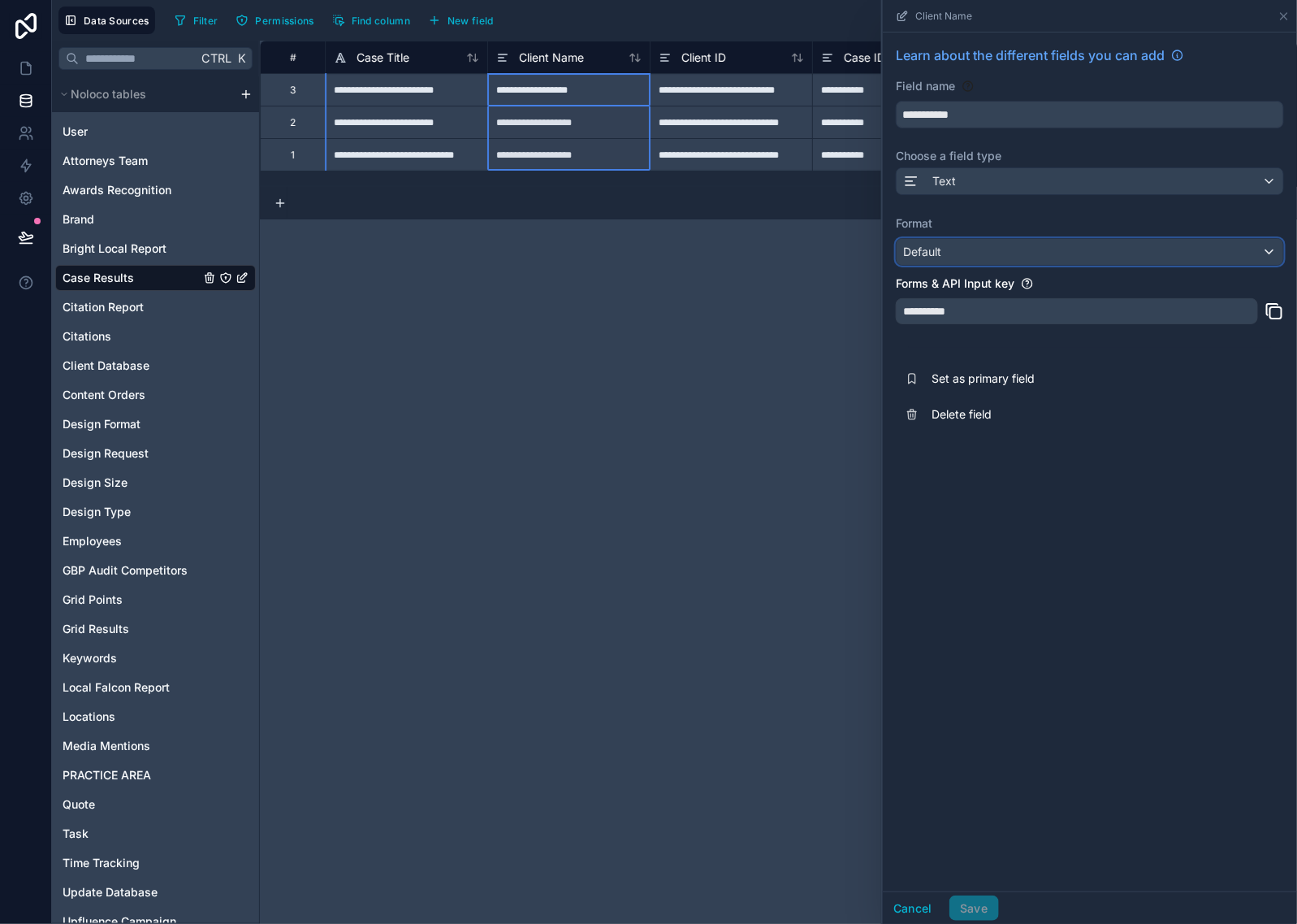
click at [1034, 253] on div "Default" at bounding box center [1090, 252] width 387 height 26
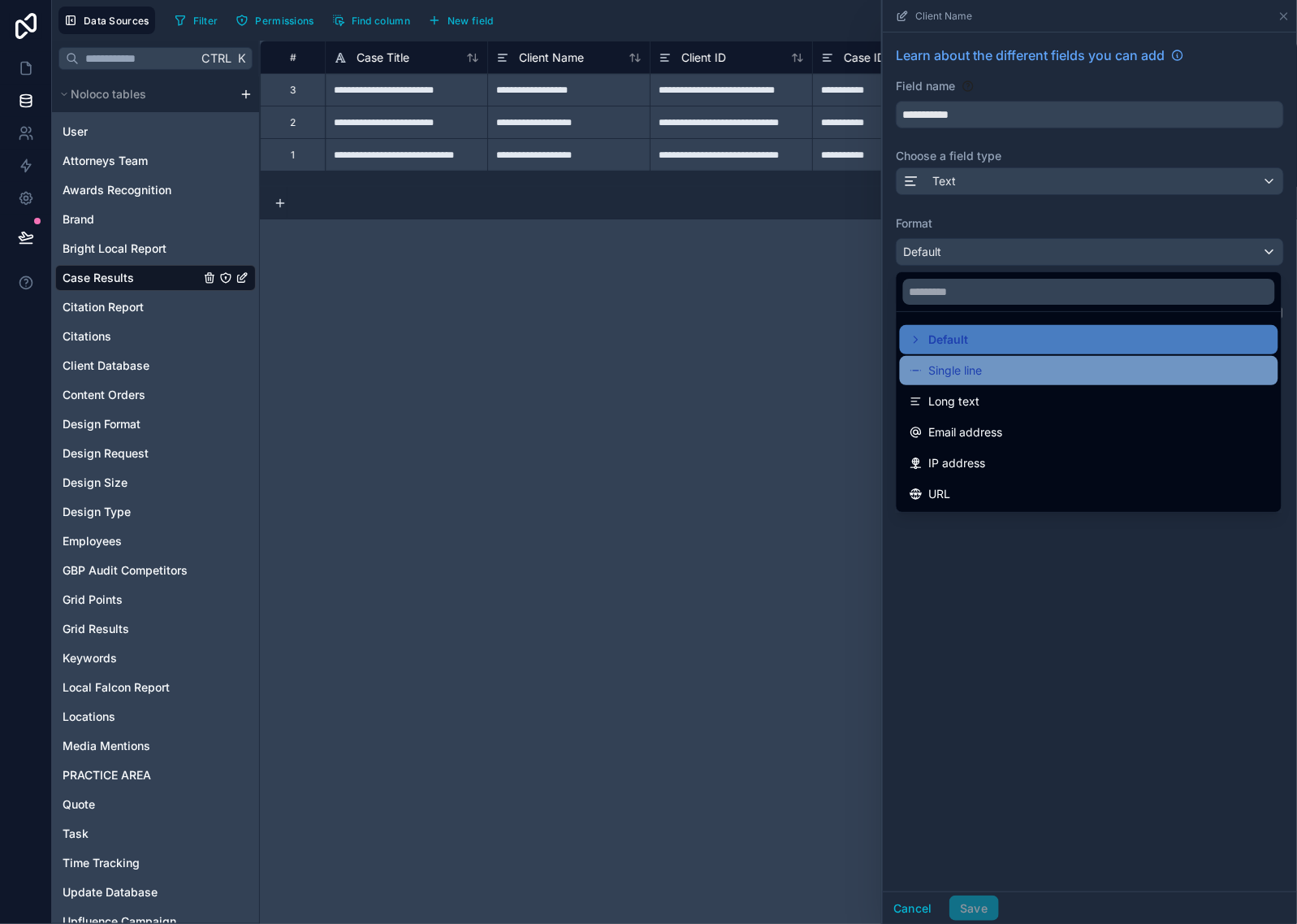
click at [983, 366] on span "Single line" at bounding box center [956, 370] width 53 height 19
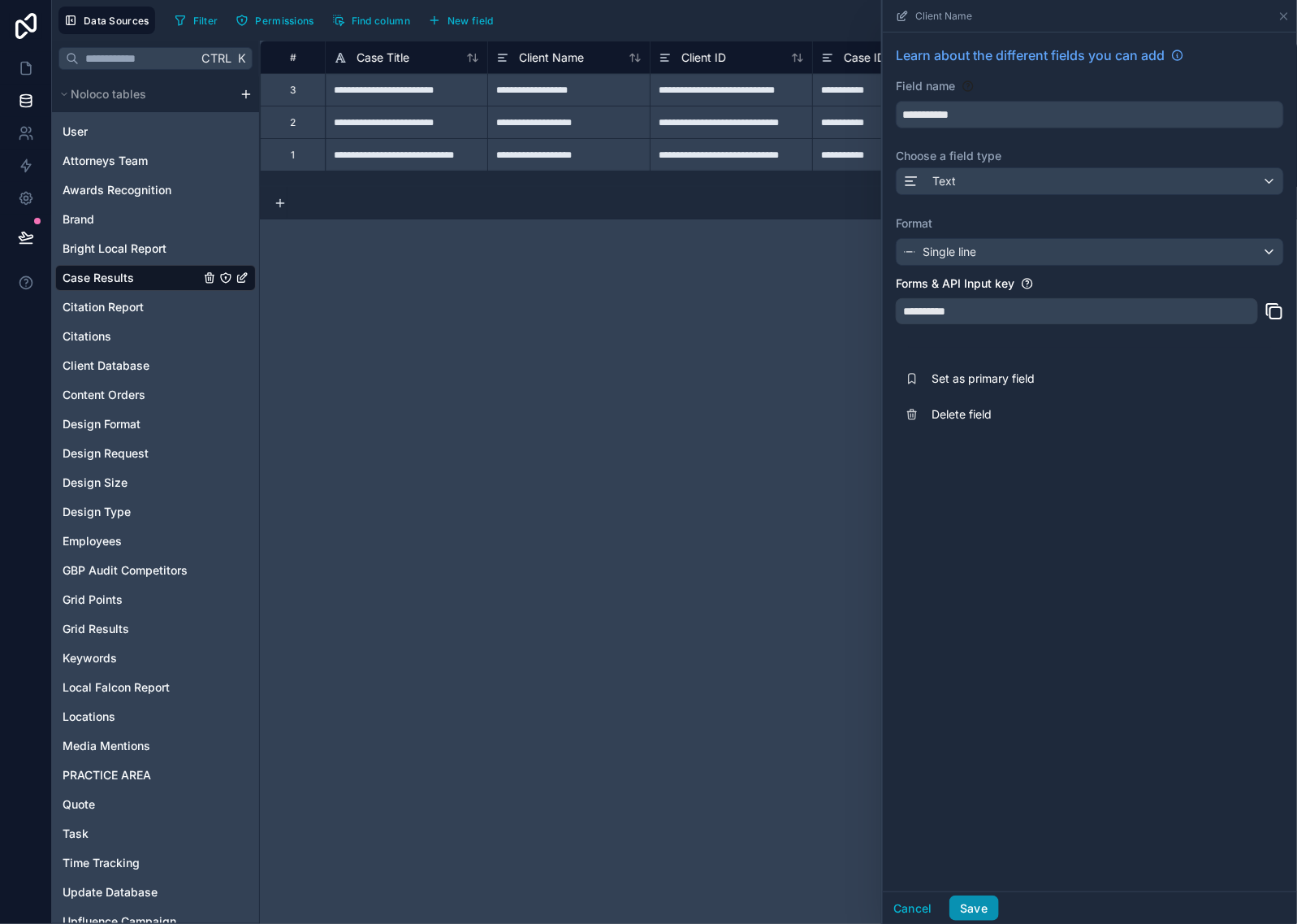
click at [977, 900] on button "Save" at bounding box center [973, 908] width 49 height 26
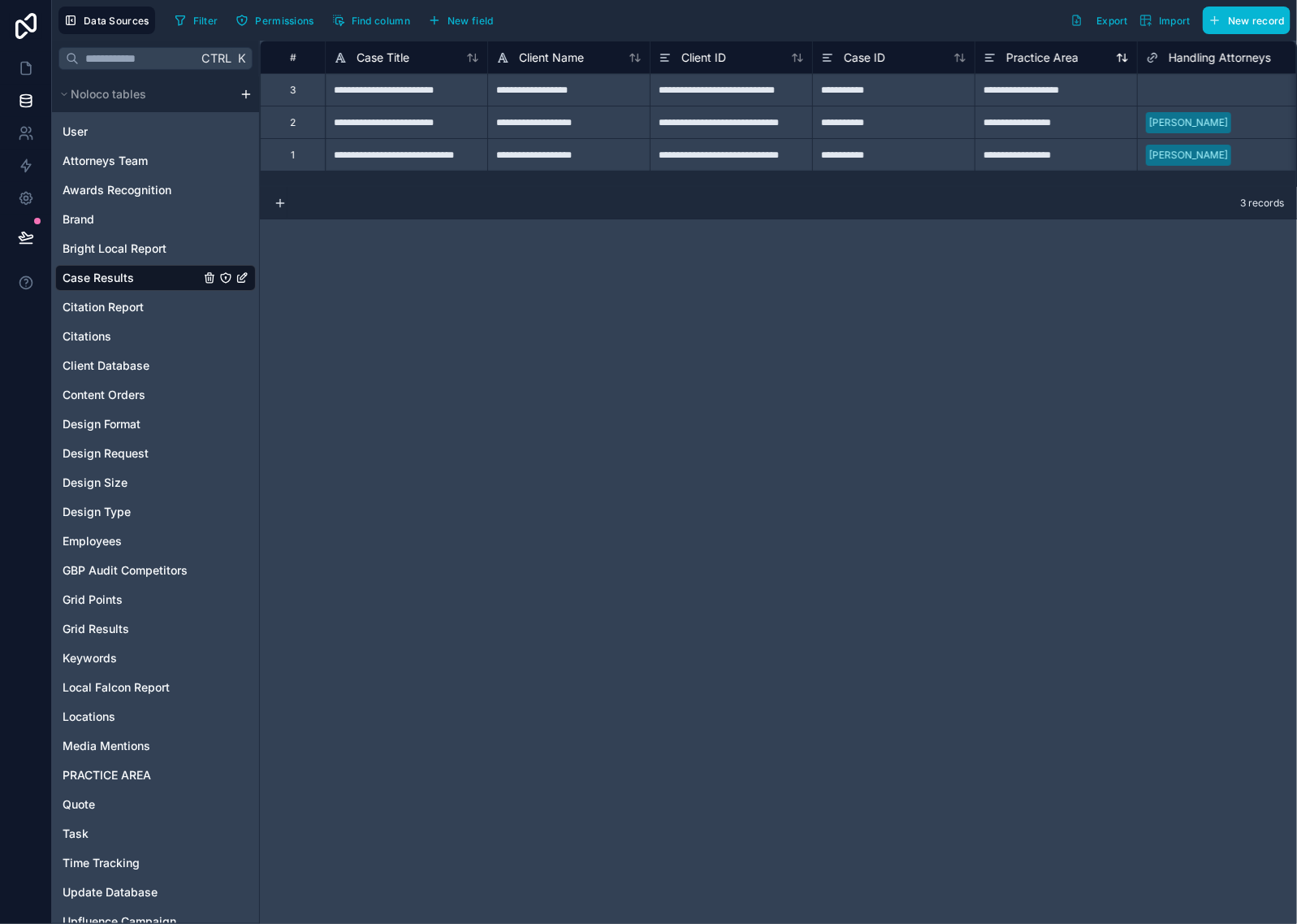
click at [1025, 53] on span "Practice Area" at bounding box center [1042, 58] width 72 height 16
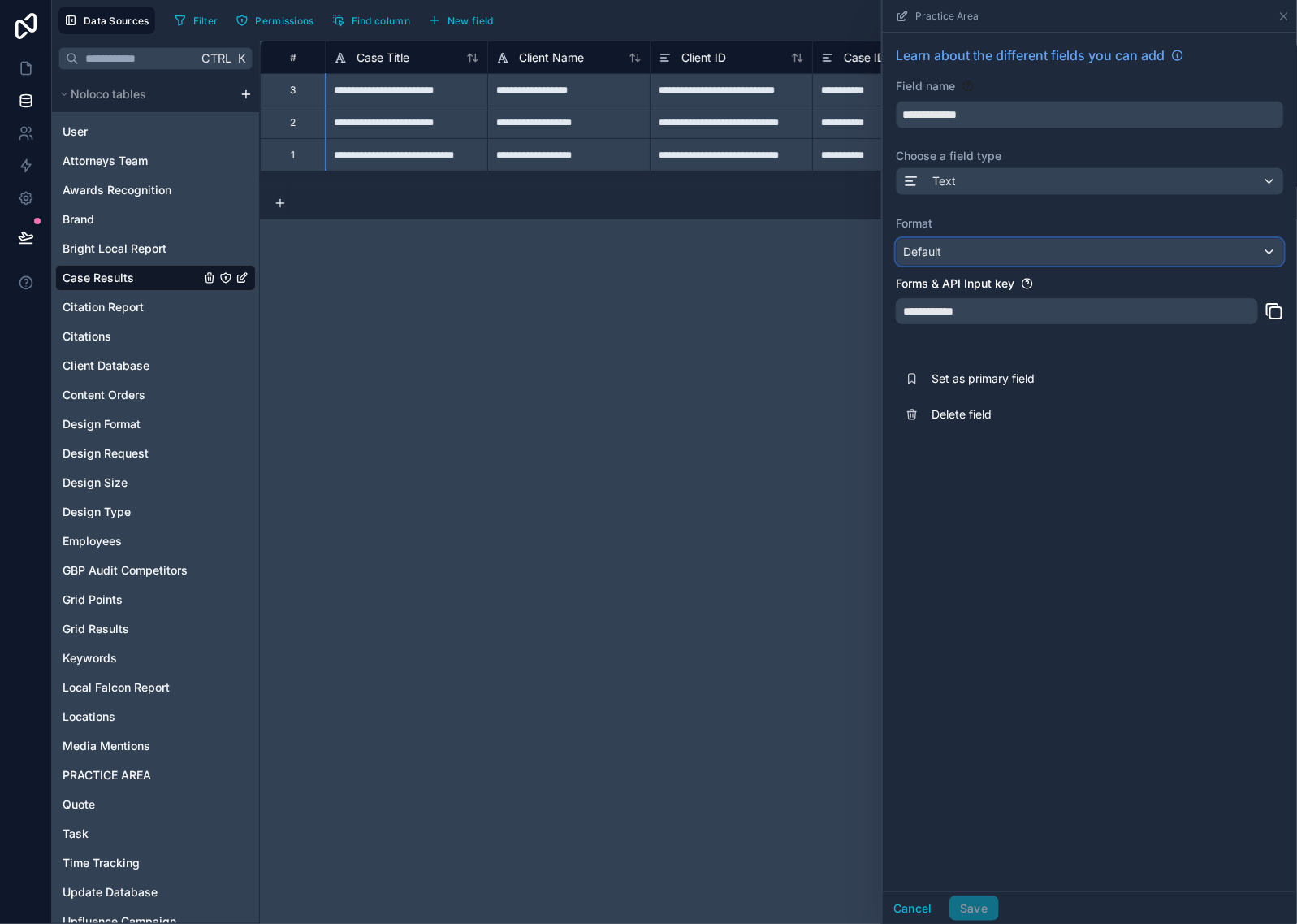
click at [953, 257] on div "Default" at bounding box center [1090, 252] width 387 height 26
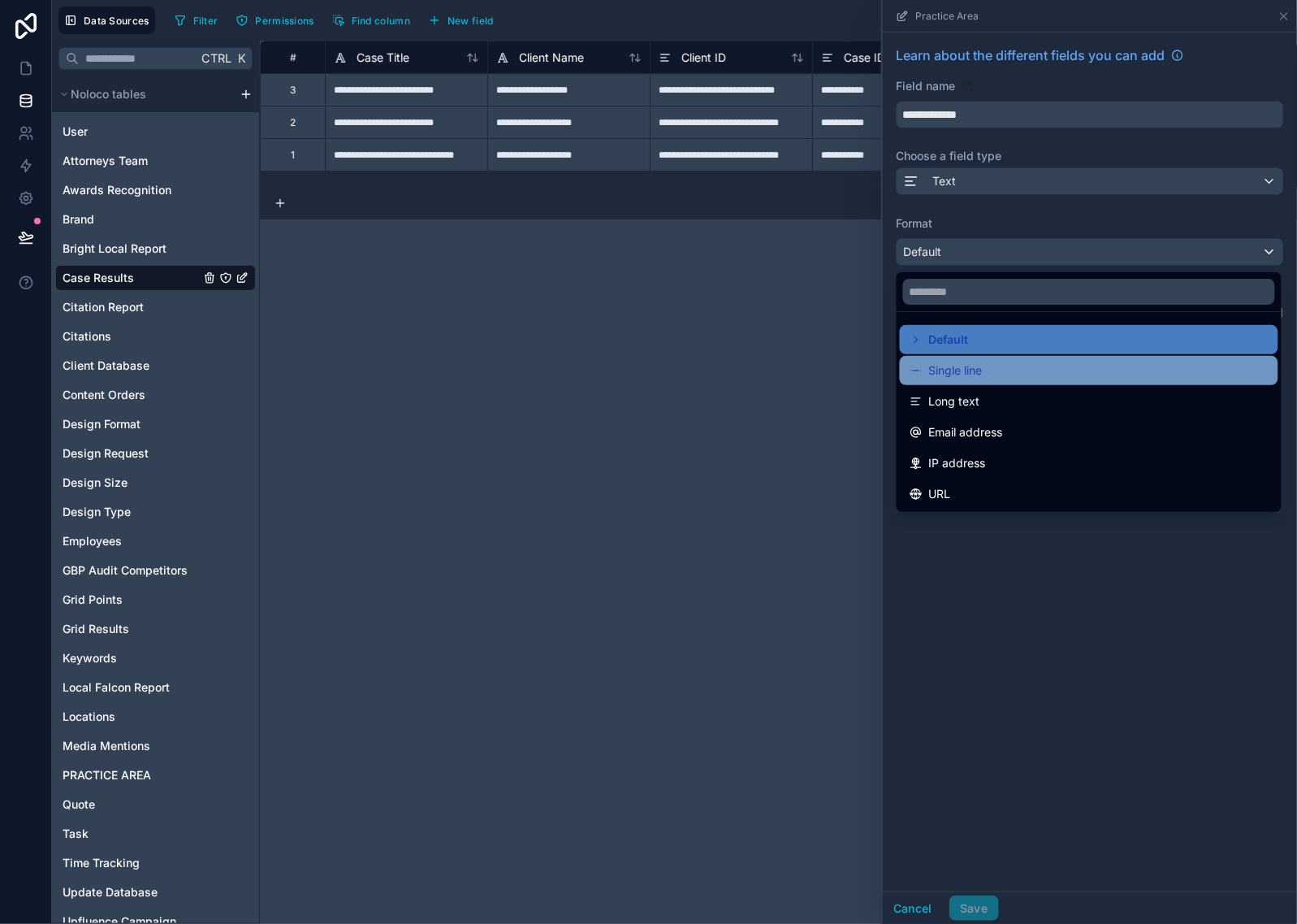
click at [953, 375] on span "Single line" at bounding box center [956, 370] width 53 height 19
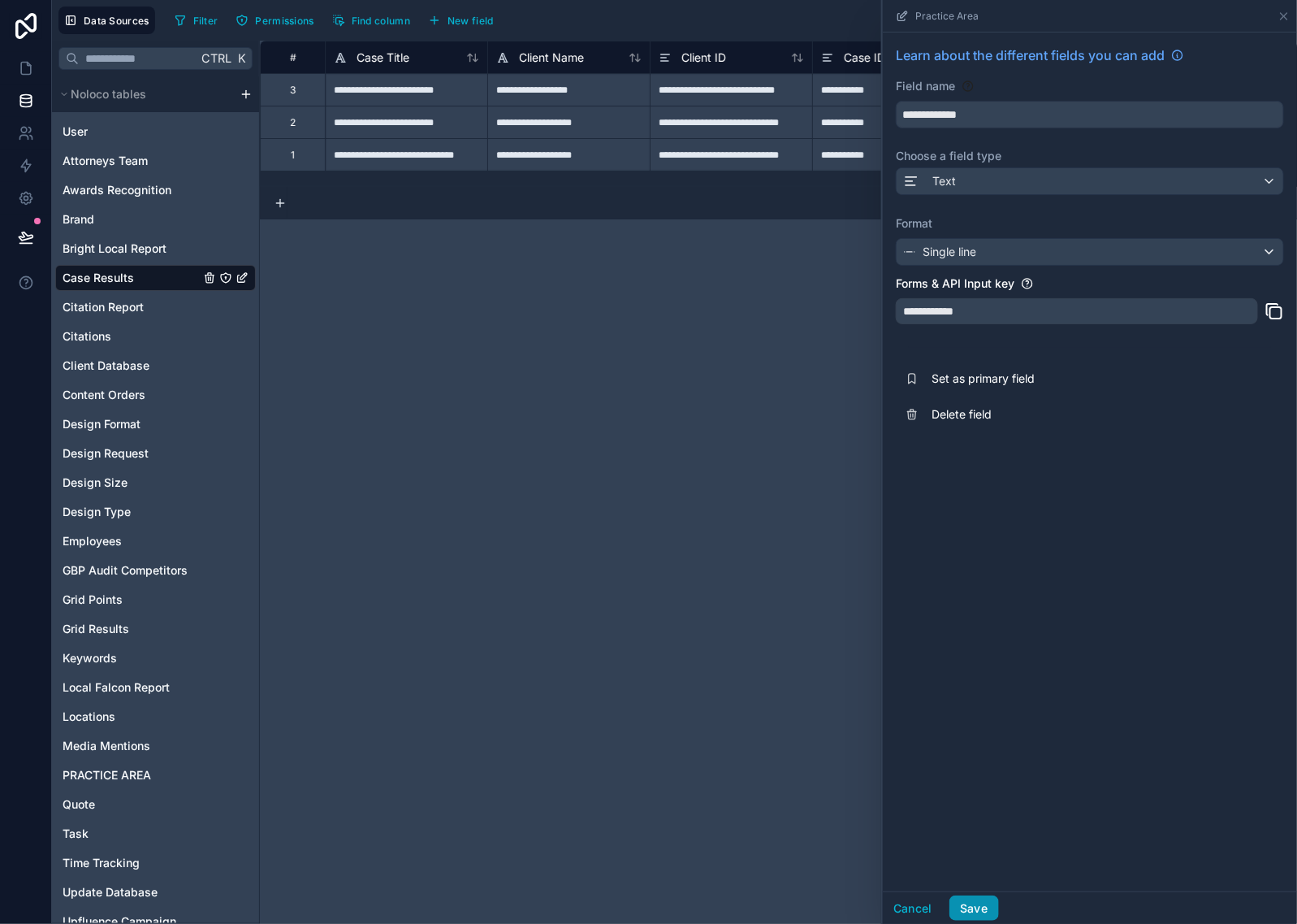
click at [976, 904] on button "Save" at bounding box center [973, 908] width 49 height 26
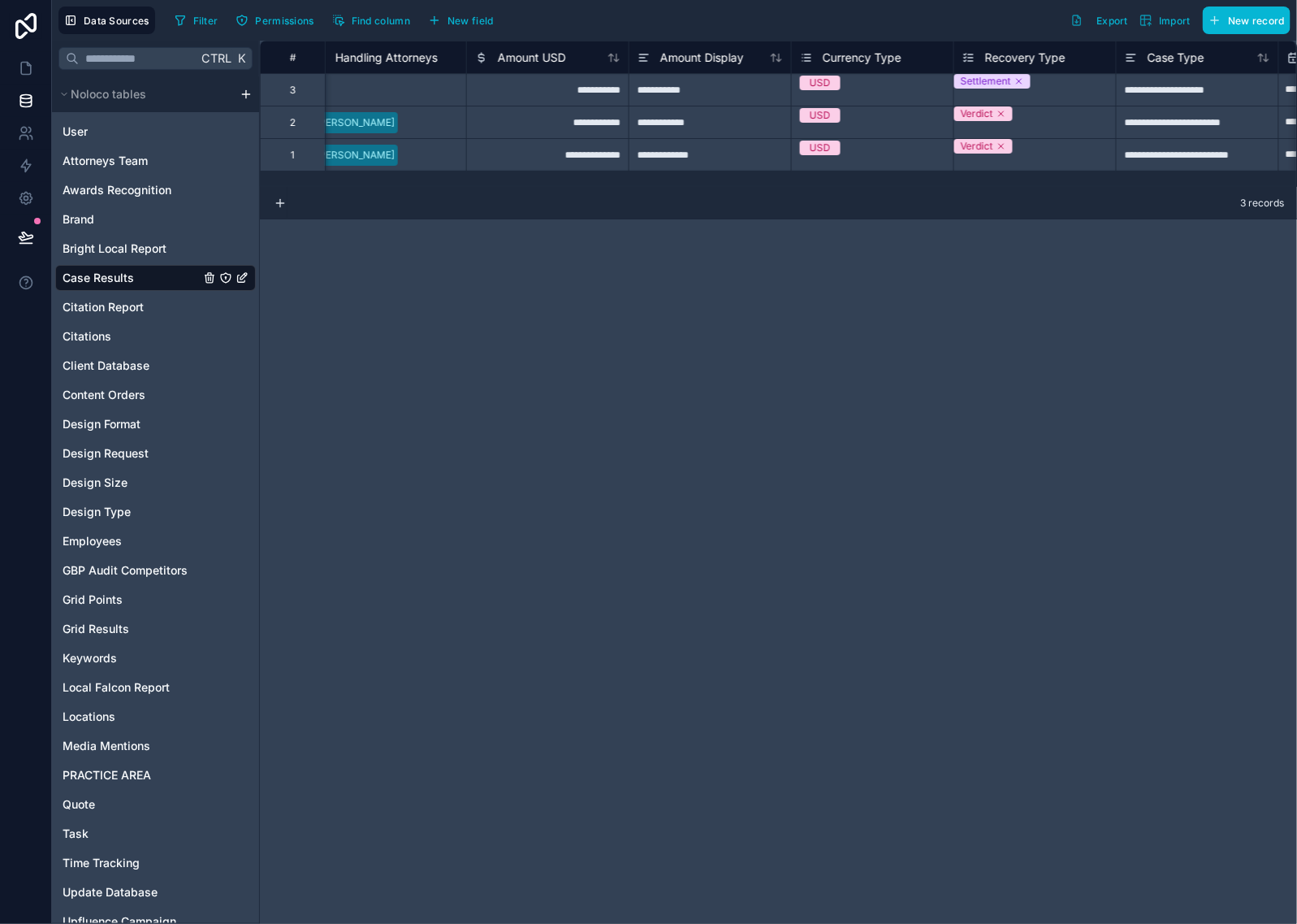
scroll to position [0, 826]
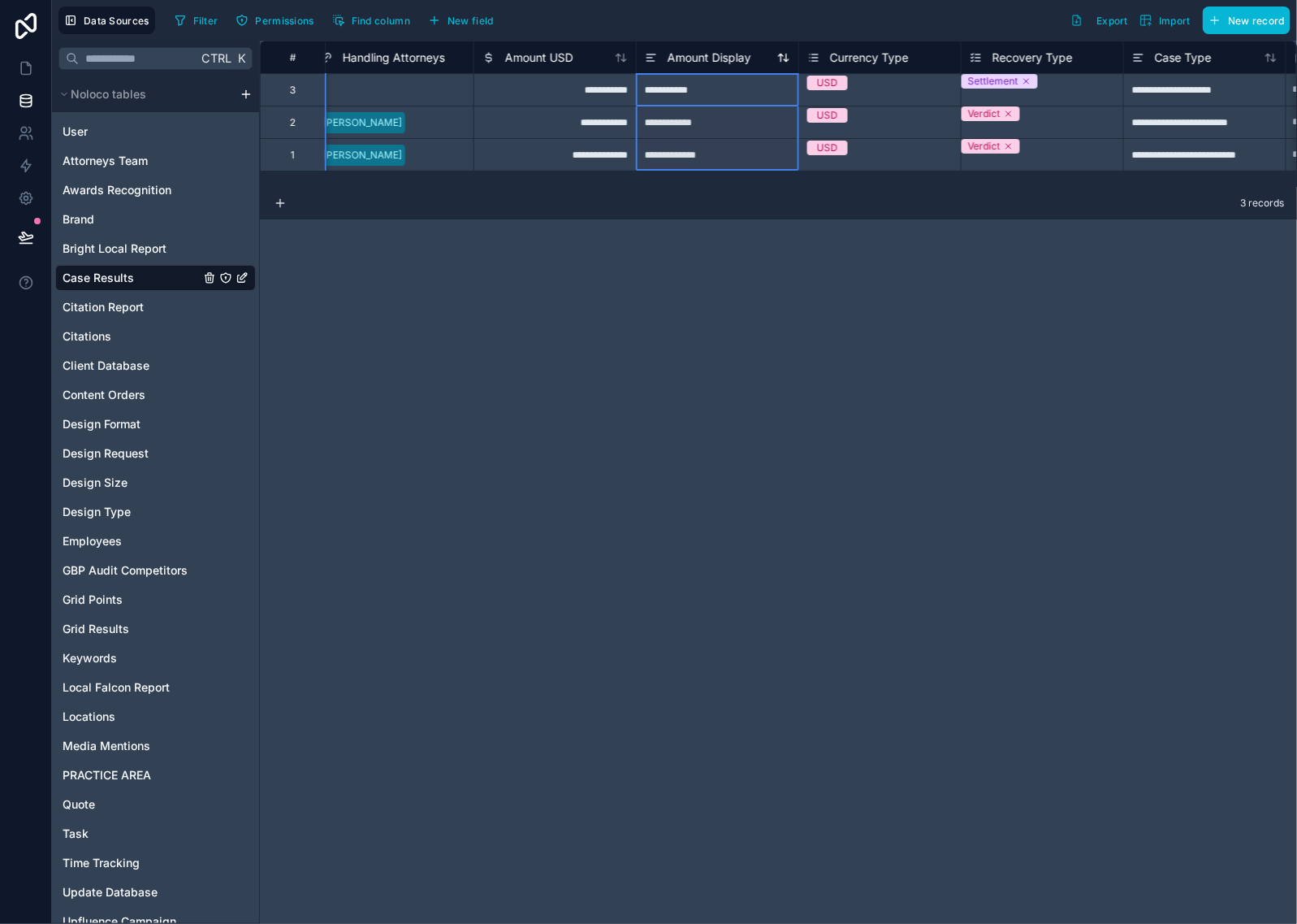
click at [717, 57] on span "Amount Display" at bounding box center [709, 58] width 83 height 16
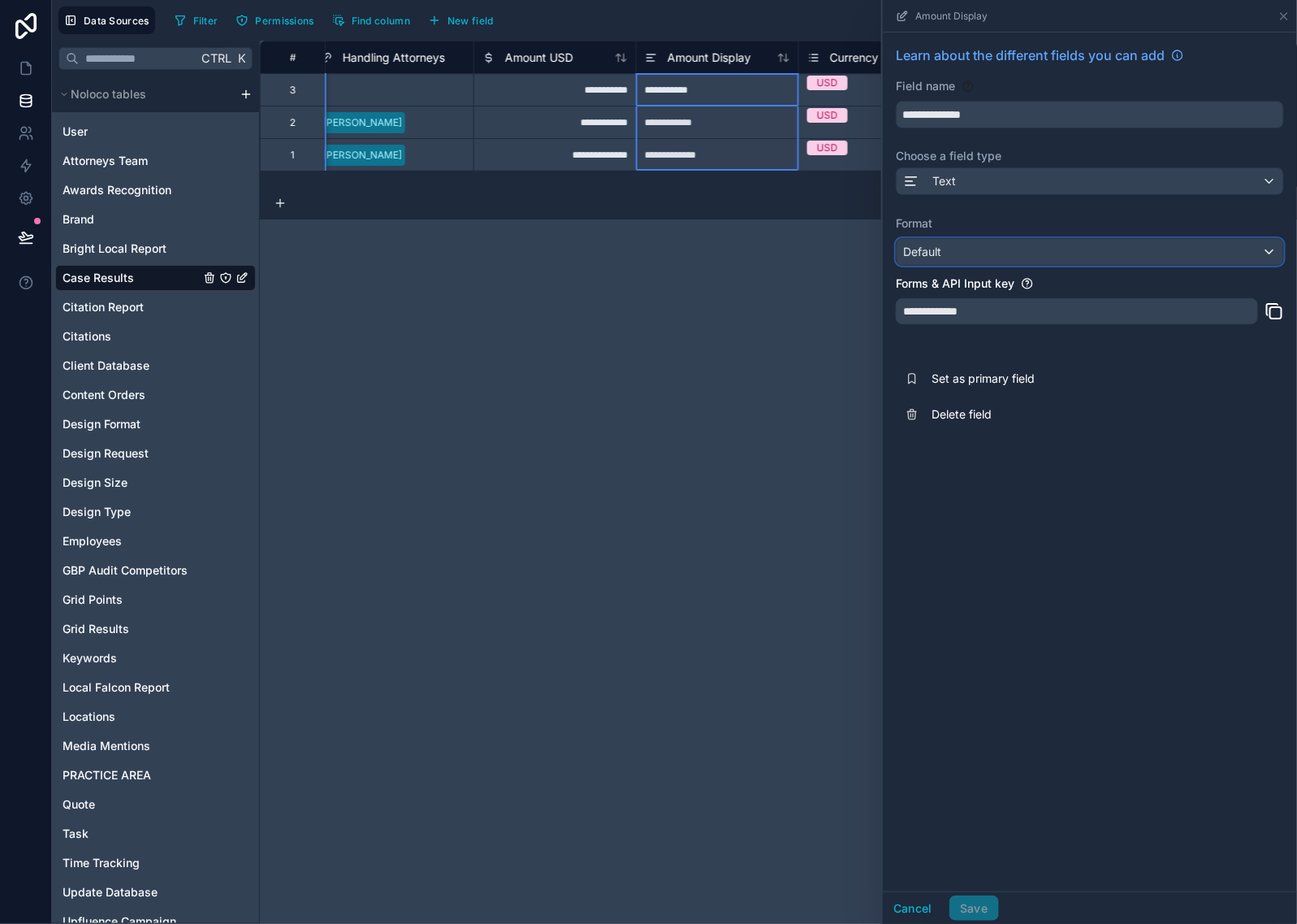
click at [979, 250] on div "Default" at bounding box center [1090, 252] width 387 height 26
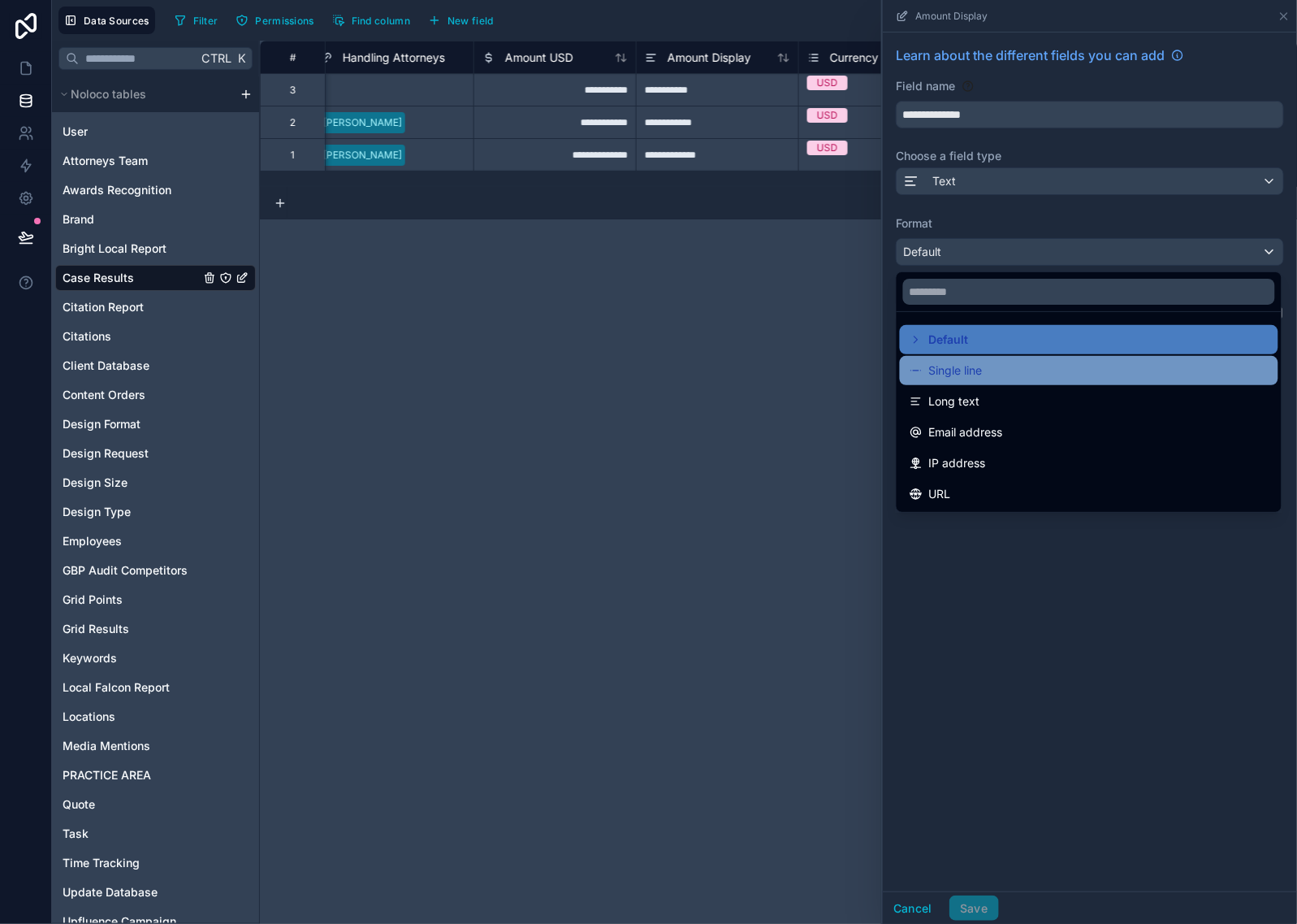
click at [962, 367] on span "Single line" at bounding box center [956, 370] width 53 height 19
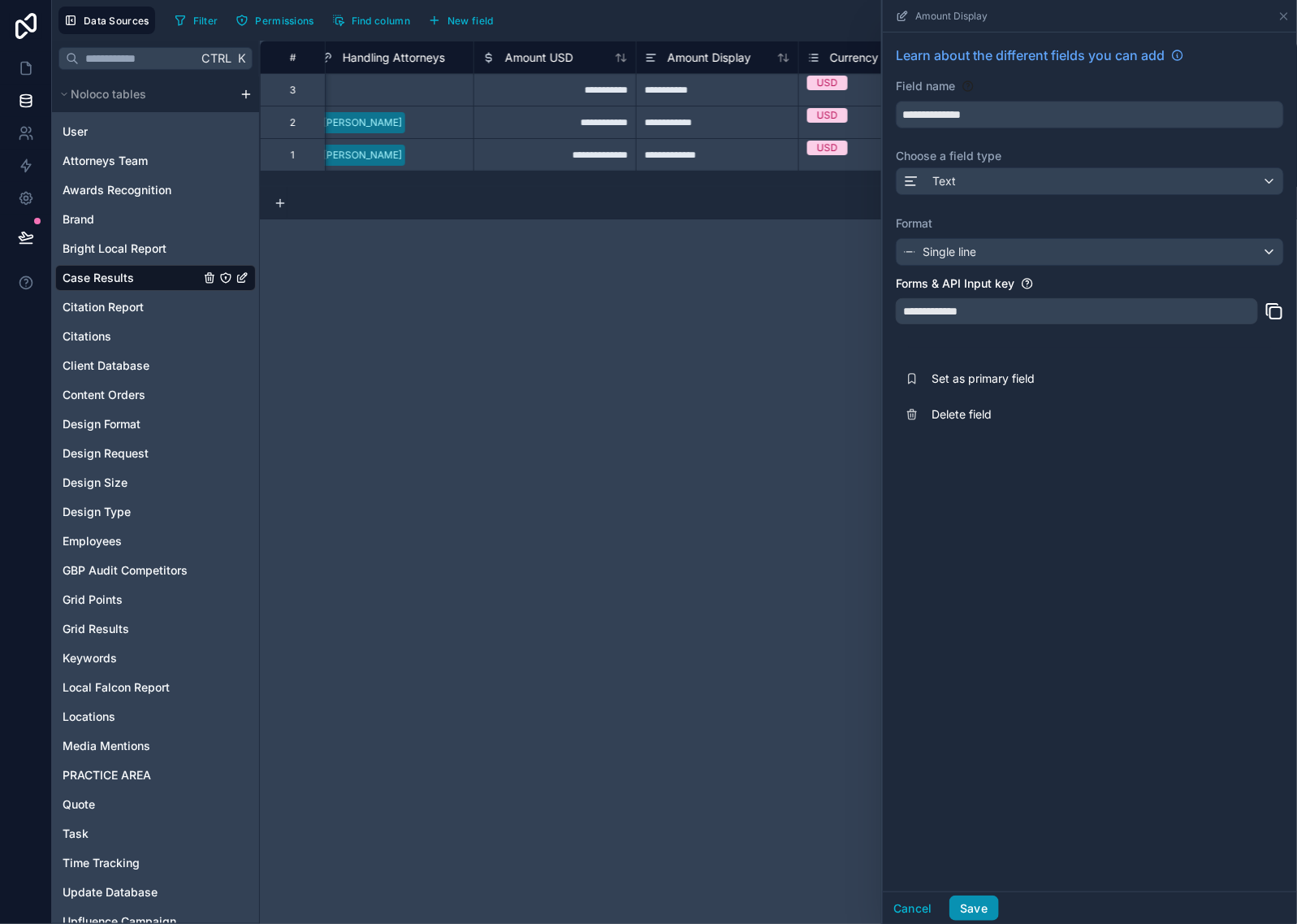
click at [984, 904] on button "Save" at bounding box center [973, 908] width 49 height 26
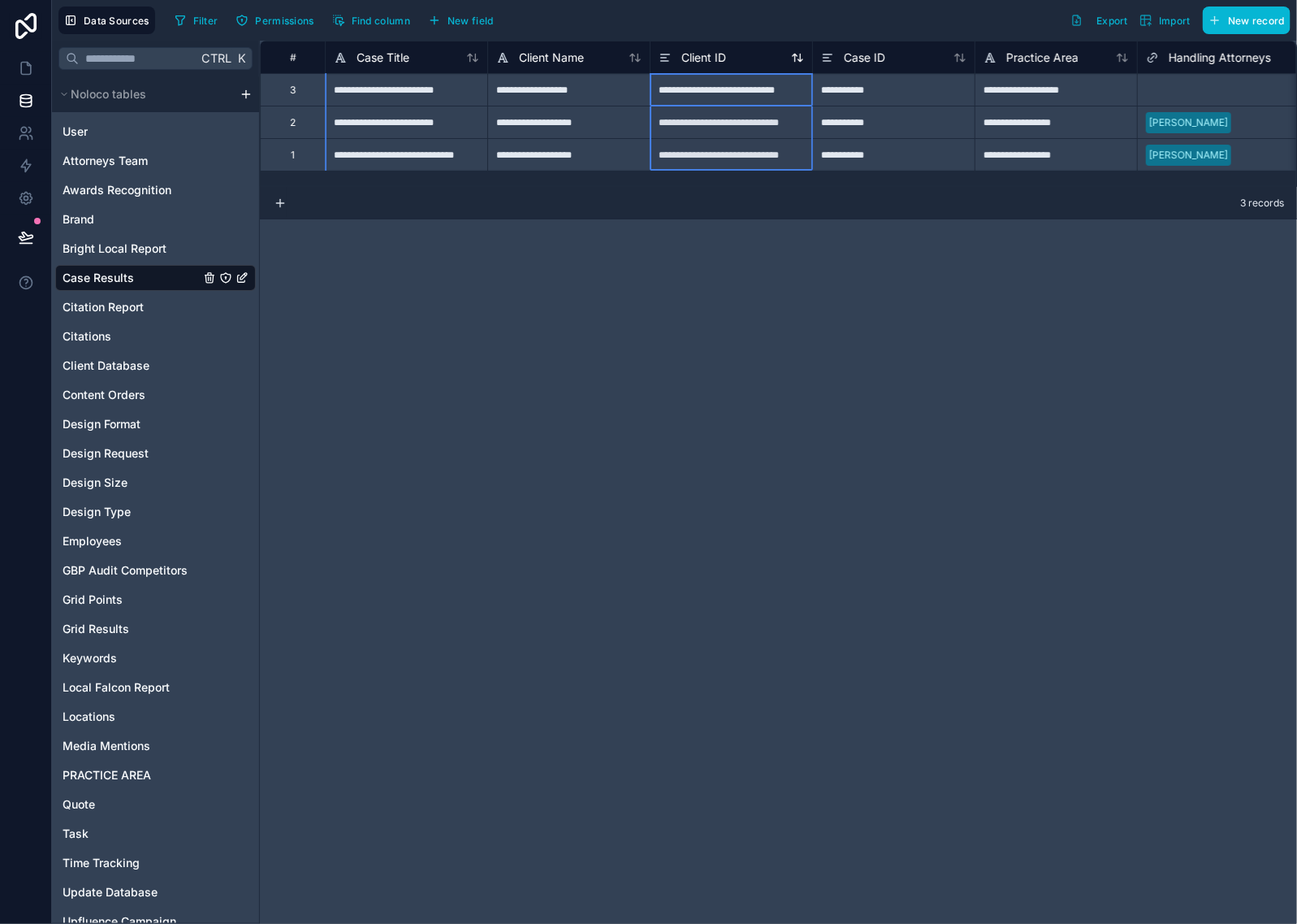
click at [745, 62] on div "Client ID" at bounding box center [731, 57] width 146 height 19
click at [700, 82] on div "**********" at bounding box center [731, 89] width 162 height 32
click at [693, 53] on span "Client ID" at bounding box center [704, 58] width 45 height 16
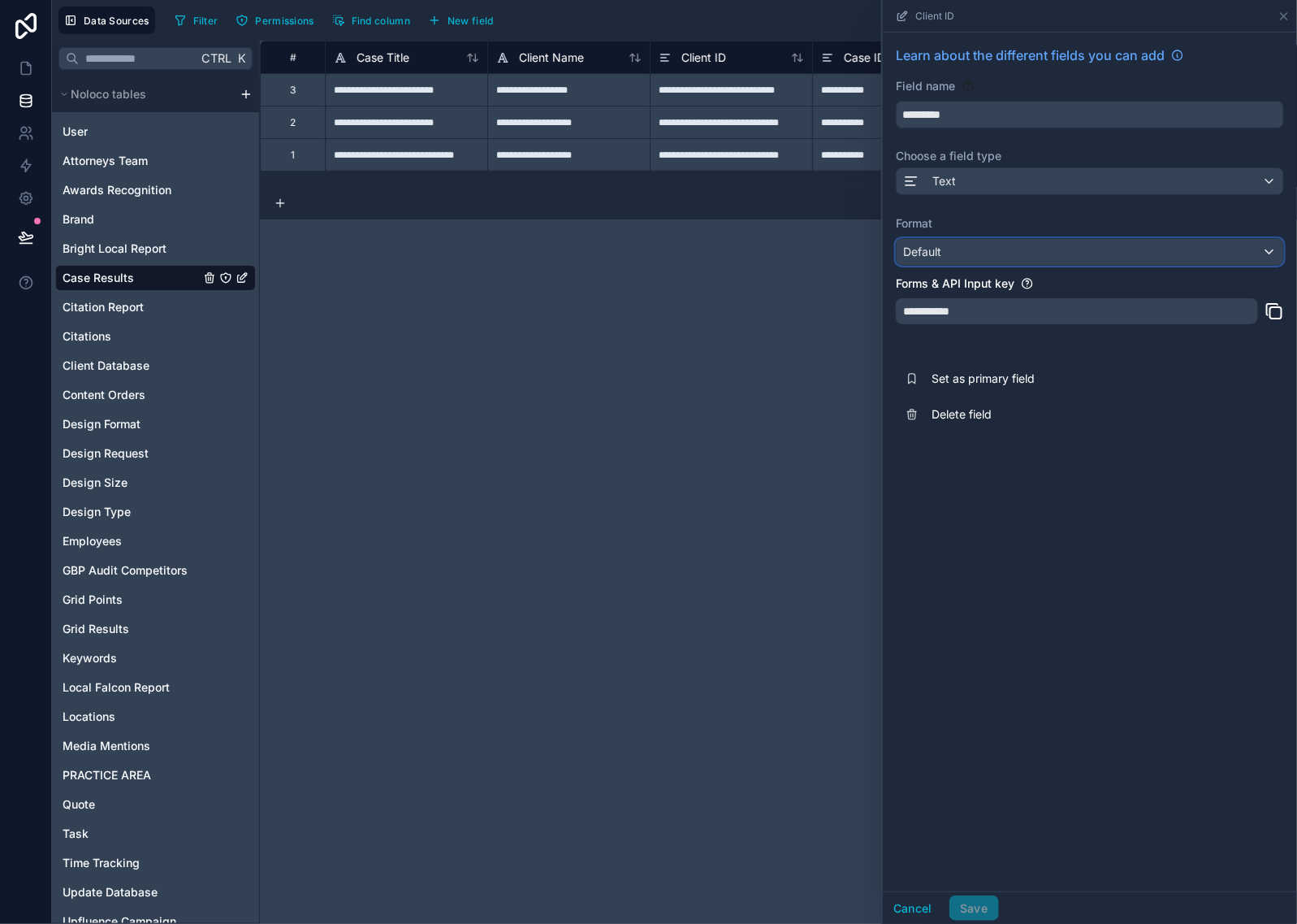
click at [985, 247] on div "Default" at bounding box center [1090, 252] width 387 height 26
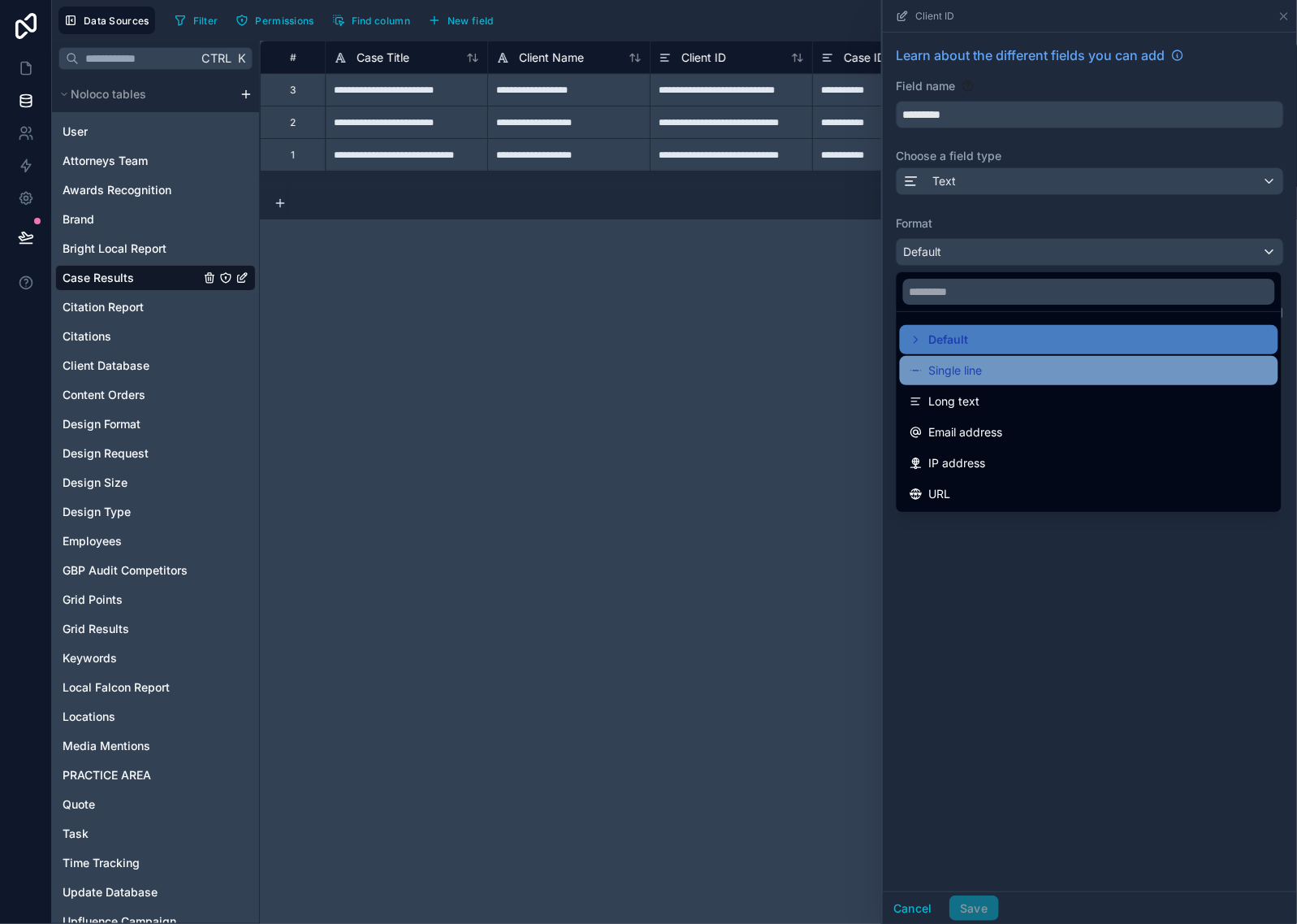
click at [972, 380] on div "Single line" at bounding box center [1089, 370] width 379 height 29
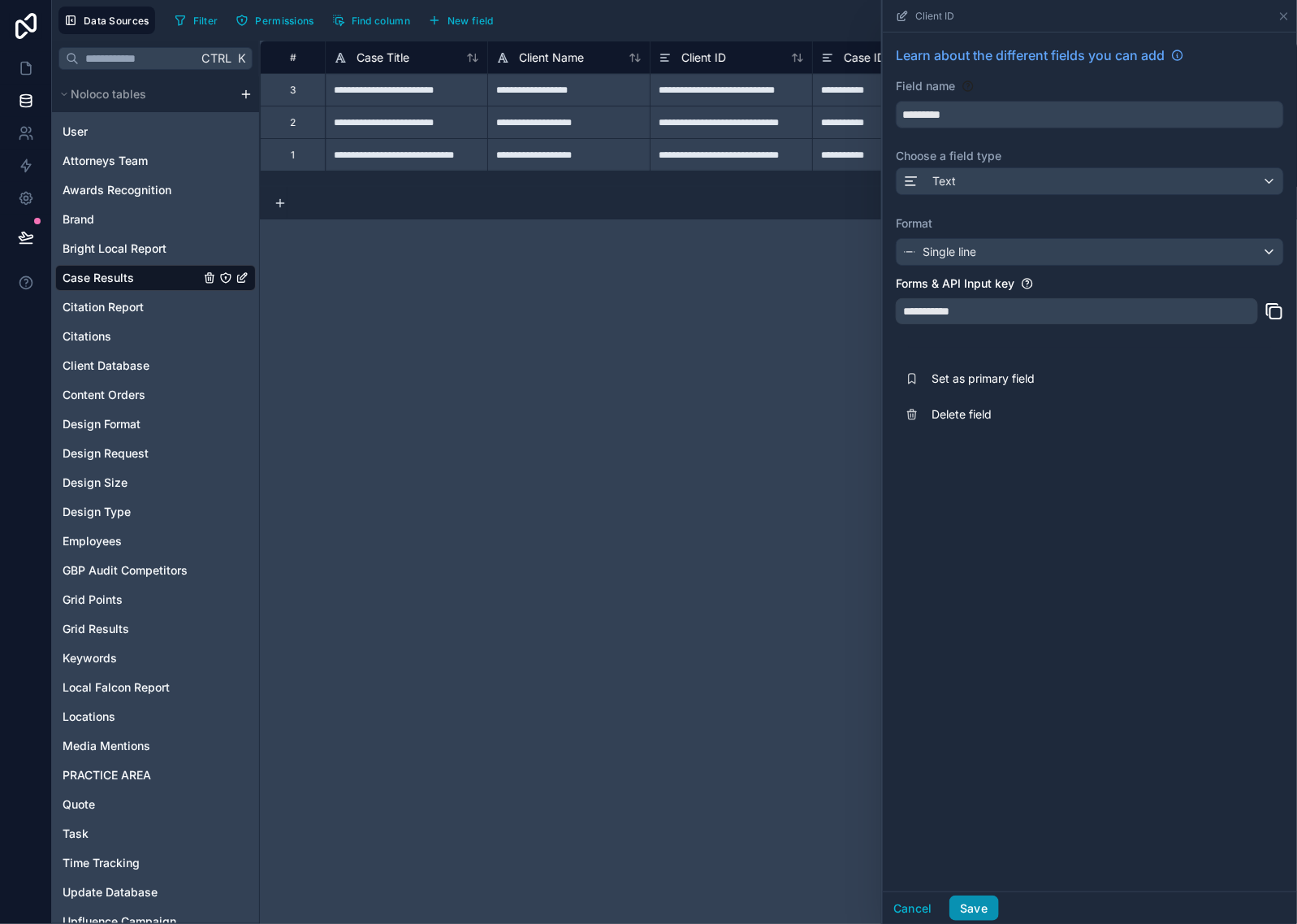
click at [977, 915] on button "Save" at bounding box center [973, 908] width 49 height 26
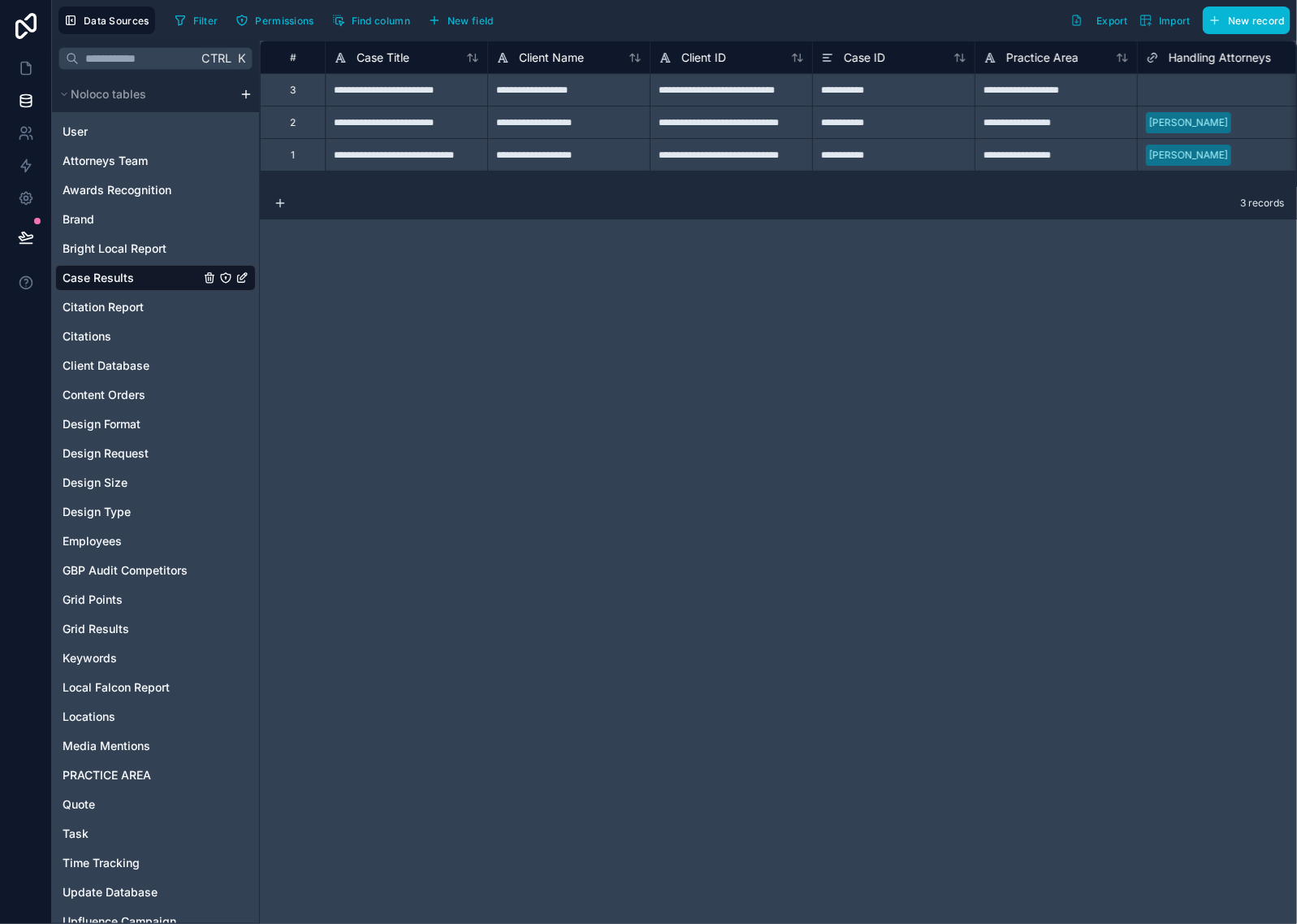
click at [904, 268] on div "**********" at bounding box center [779, 481] width 1038 height 883
click at [28, 234] on icon at bounding box center [26, 237] width 16 height 16
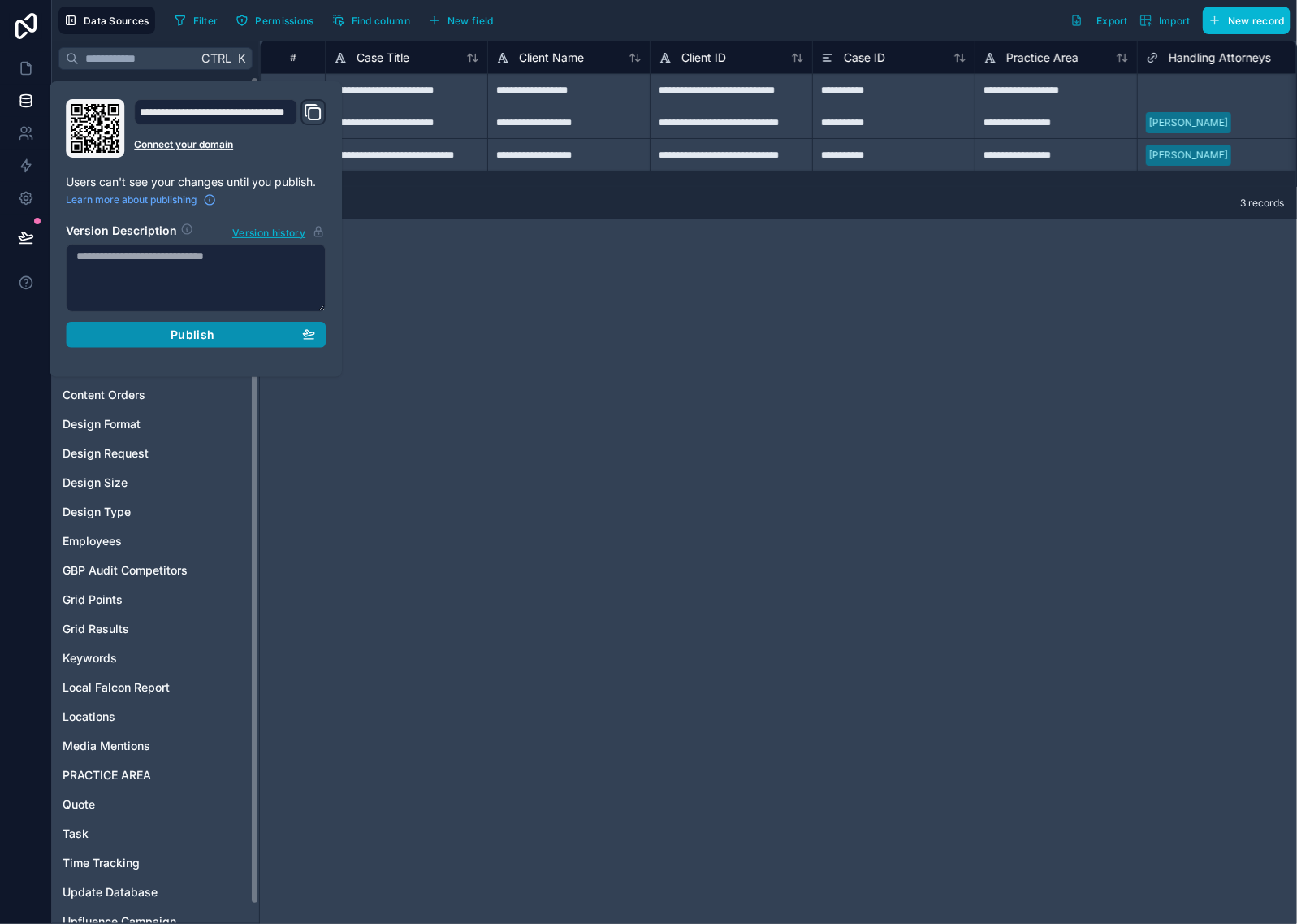
click at [250, 334] on div "Publish" at bounding box center [195, 335] width 239 height 15
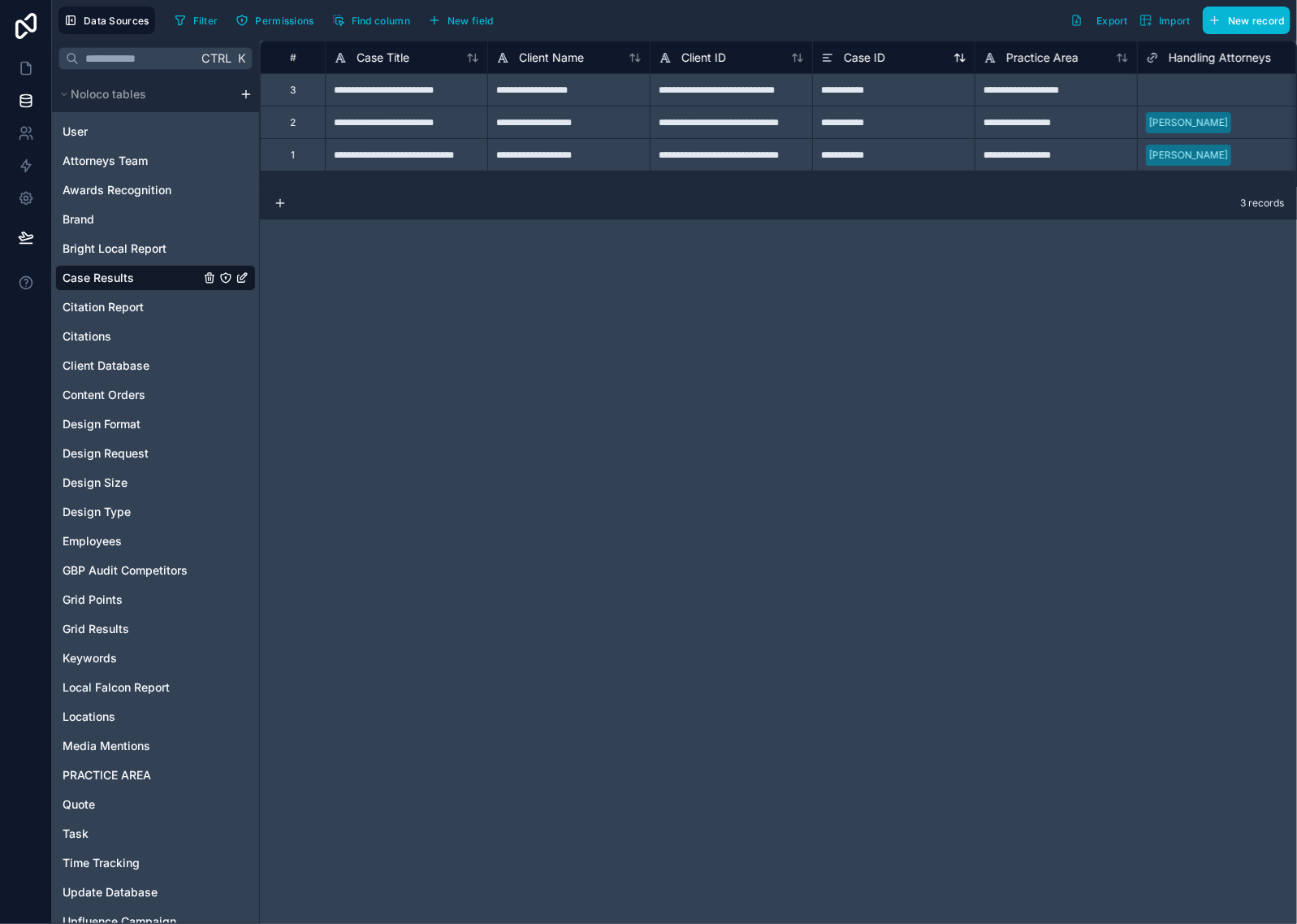
click at [846, 57] on span "Case ID" at bounding box center [864, 58] width 41 height 16
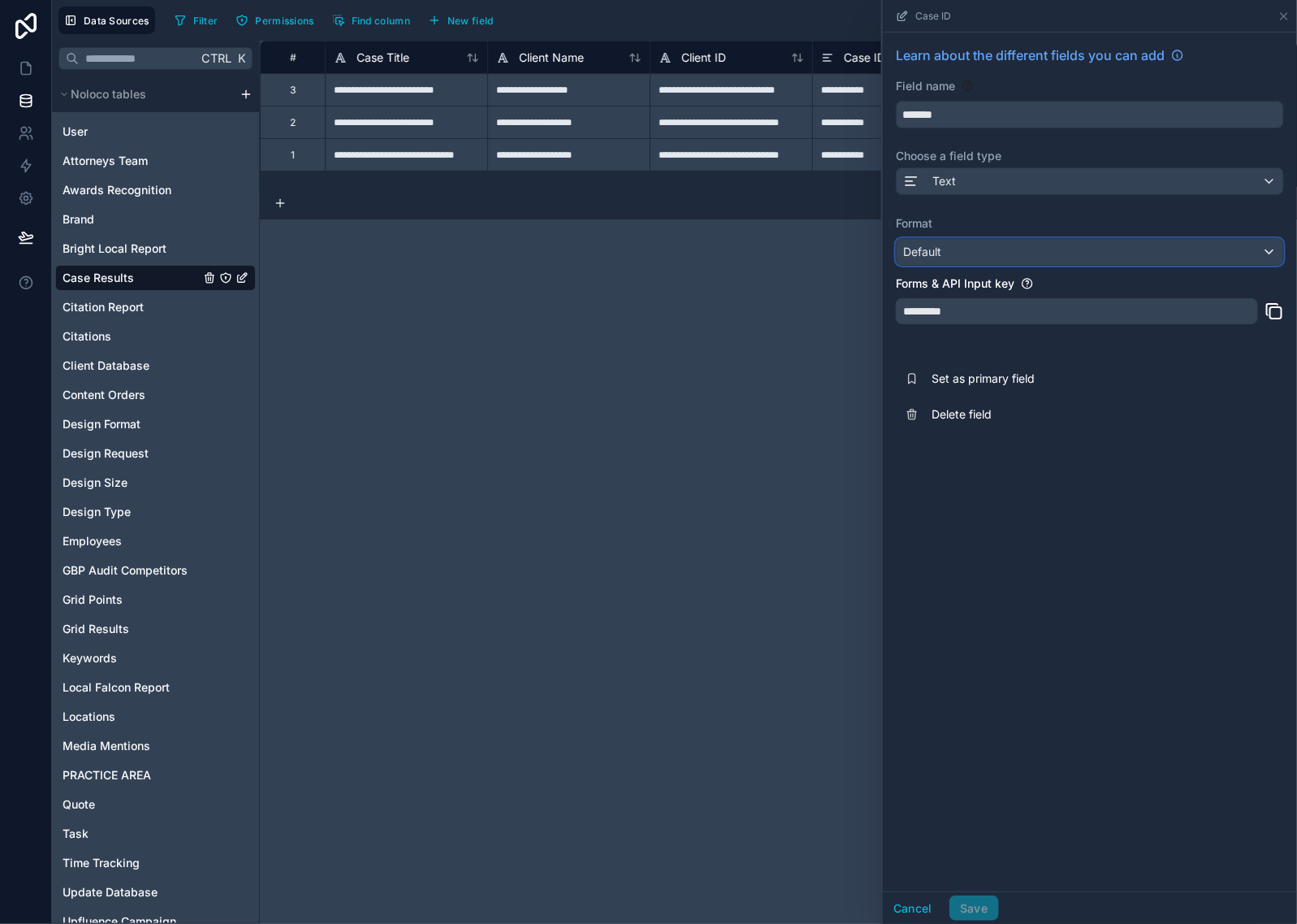
click at [984, 252] on div "Default" at bounding box center [1090, 252] width 387 height 26
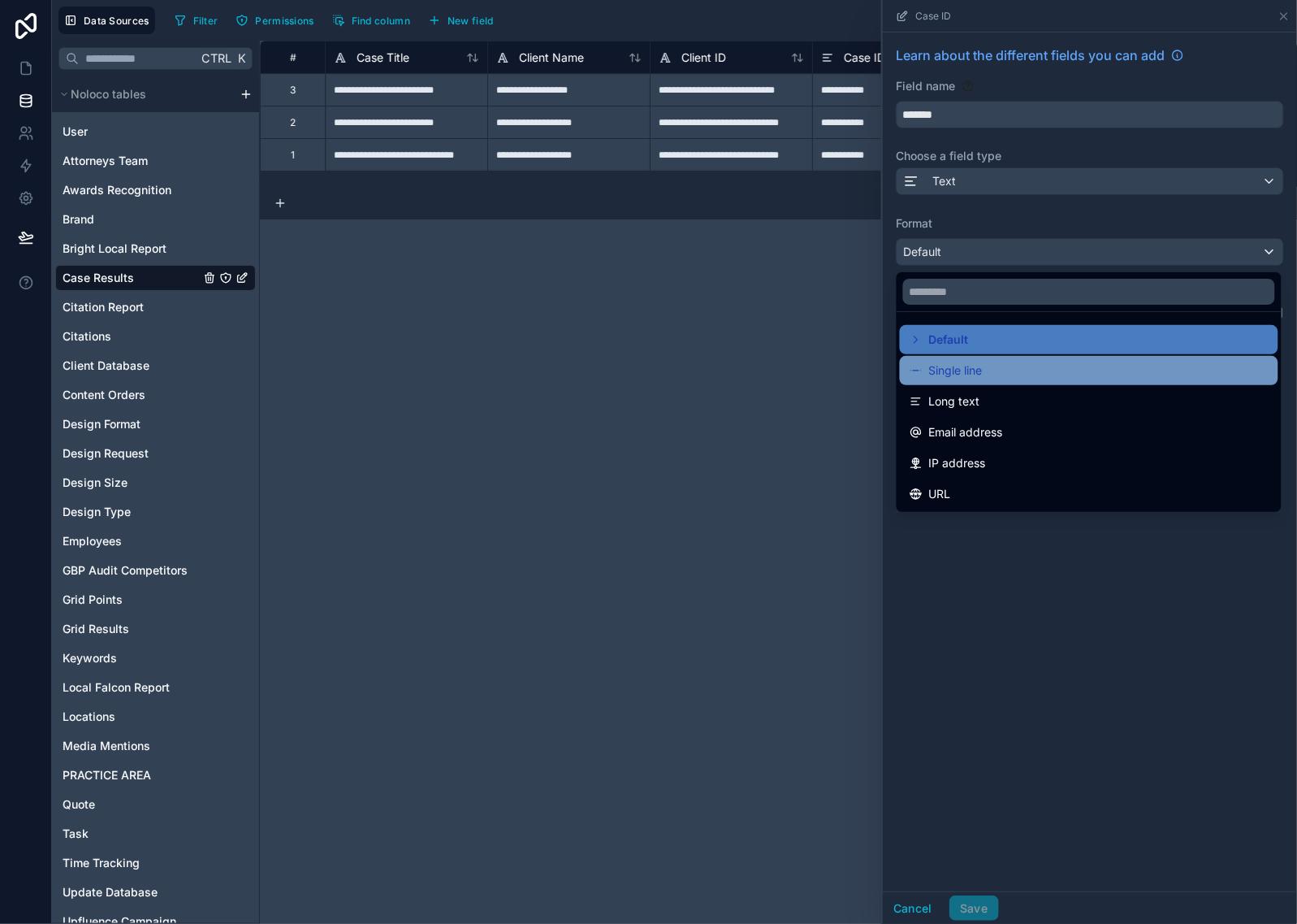
click at [951, 367] on span "Single line" at bounding box center [956, 370] width 53 height 19
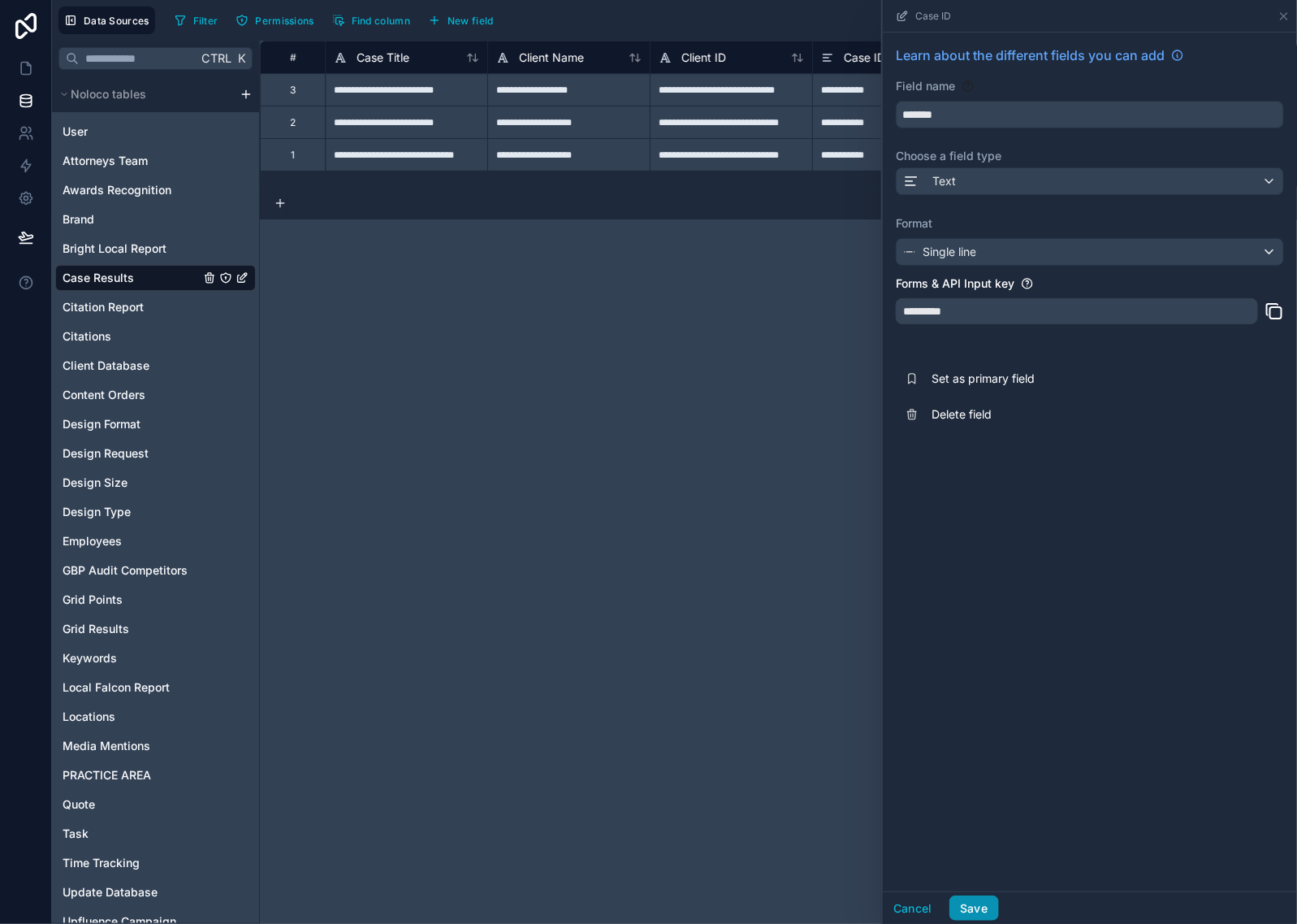
click at [981, 903] on button "Save" at bounding box center [973, 908] width 49 height 26
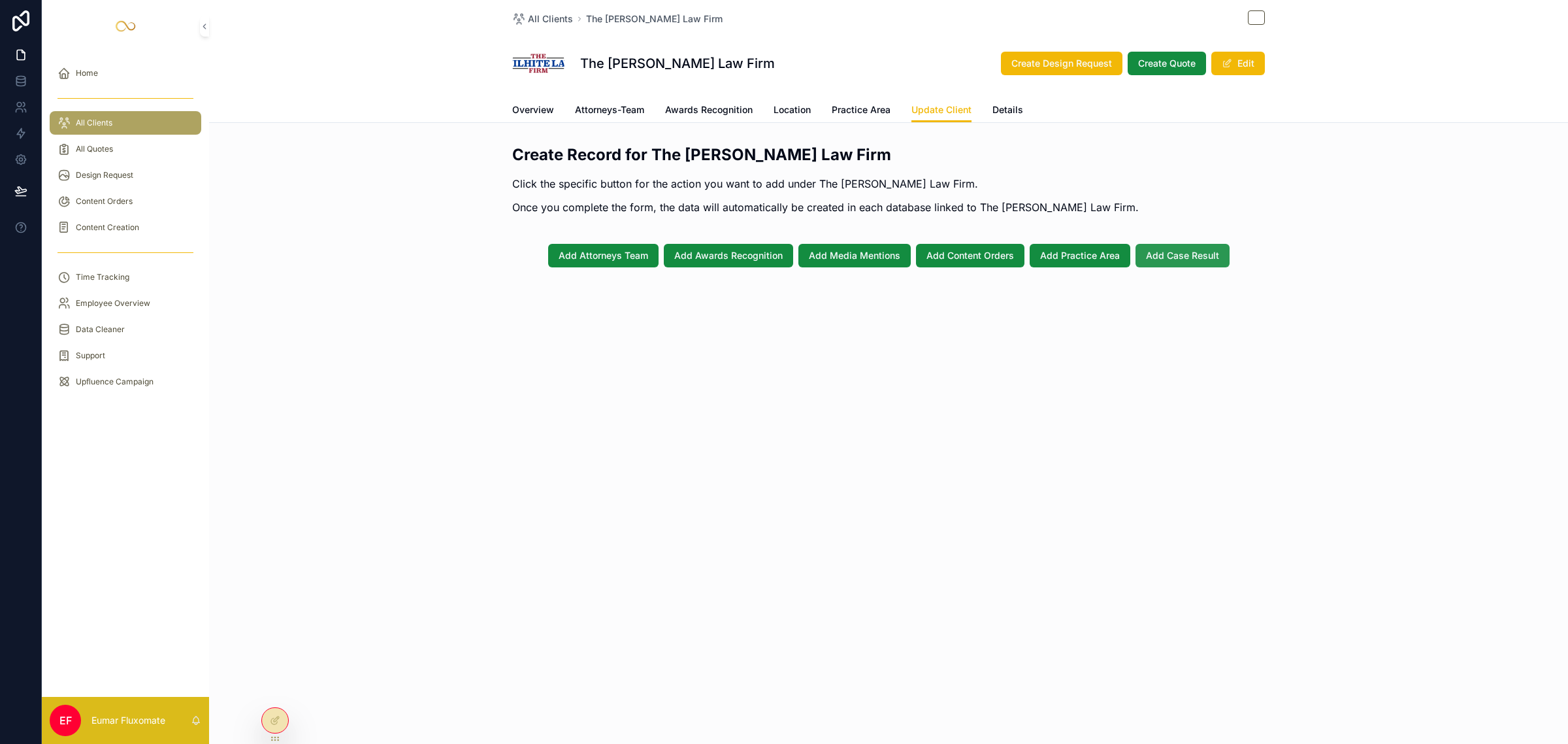
click at [1181, 253] on span "Add Case Result" at bounding box center [1182, 256] width 73 height 13
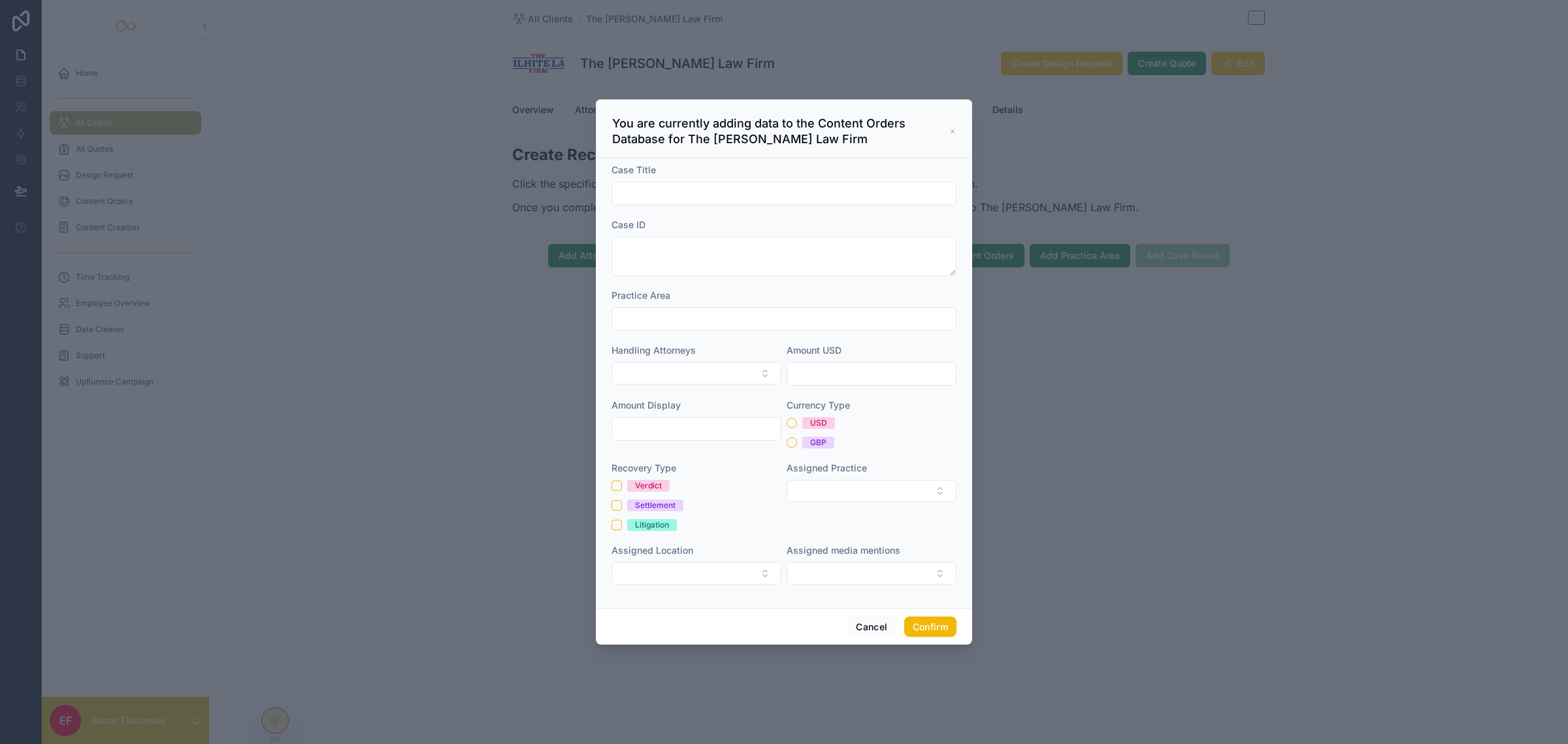
click at [949, 131] on icon at bounding box center [952, 131] width 7 height 10
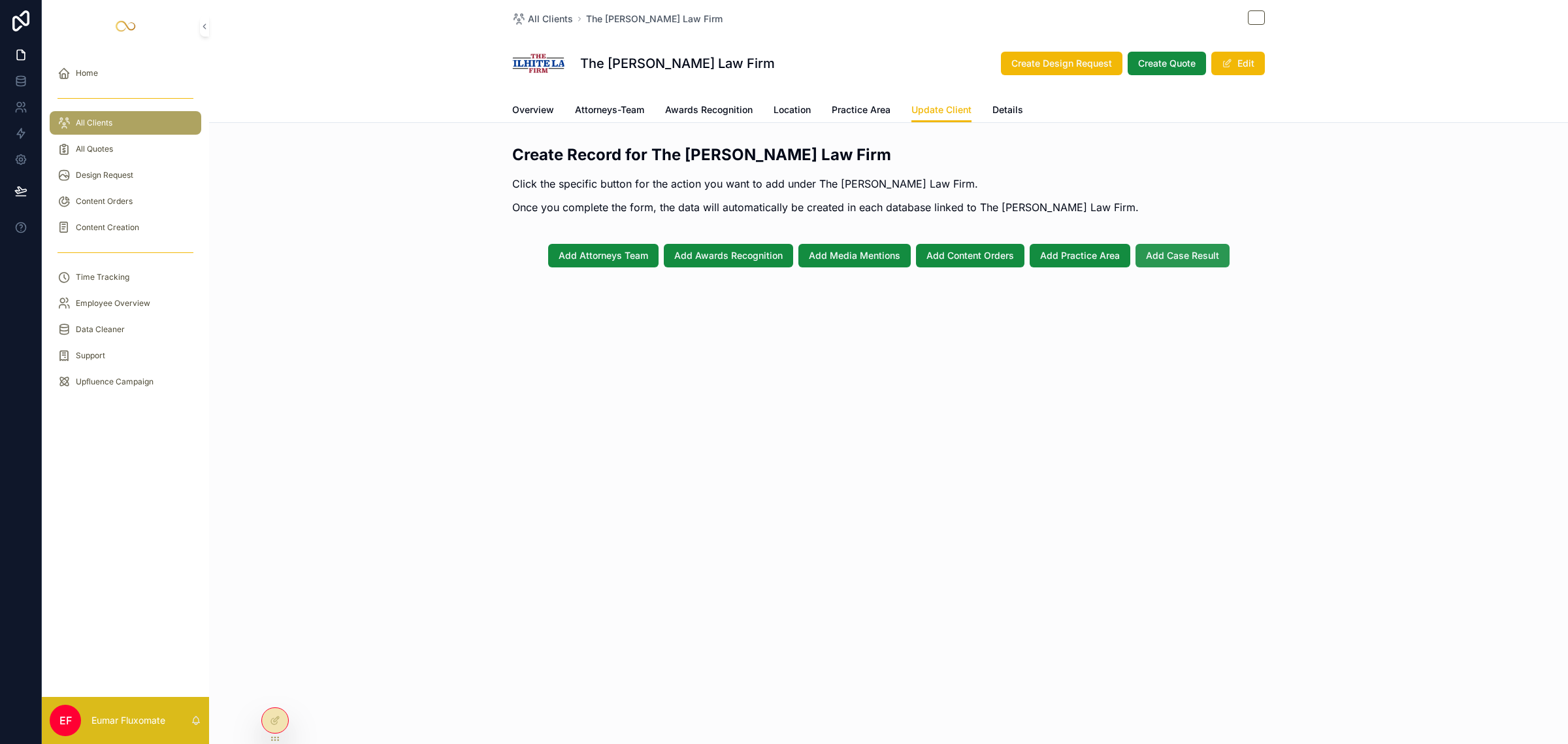
click at [1174, 249] on span "Add Case Result" at bounding box center [1182, 256] width 73 height 13
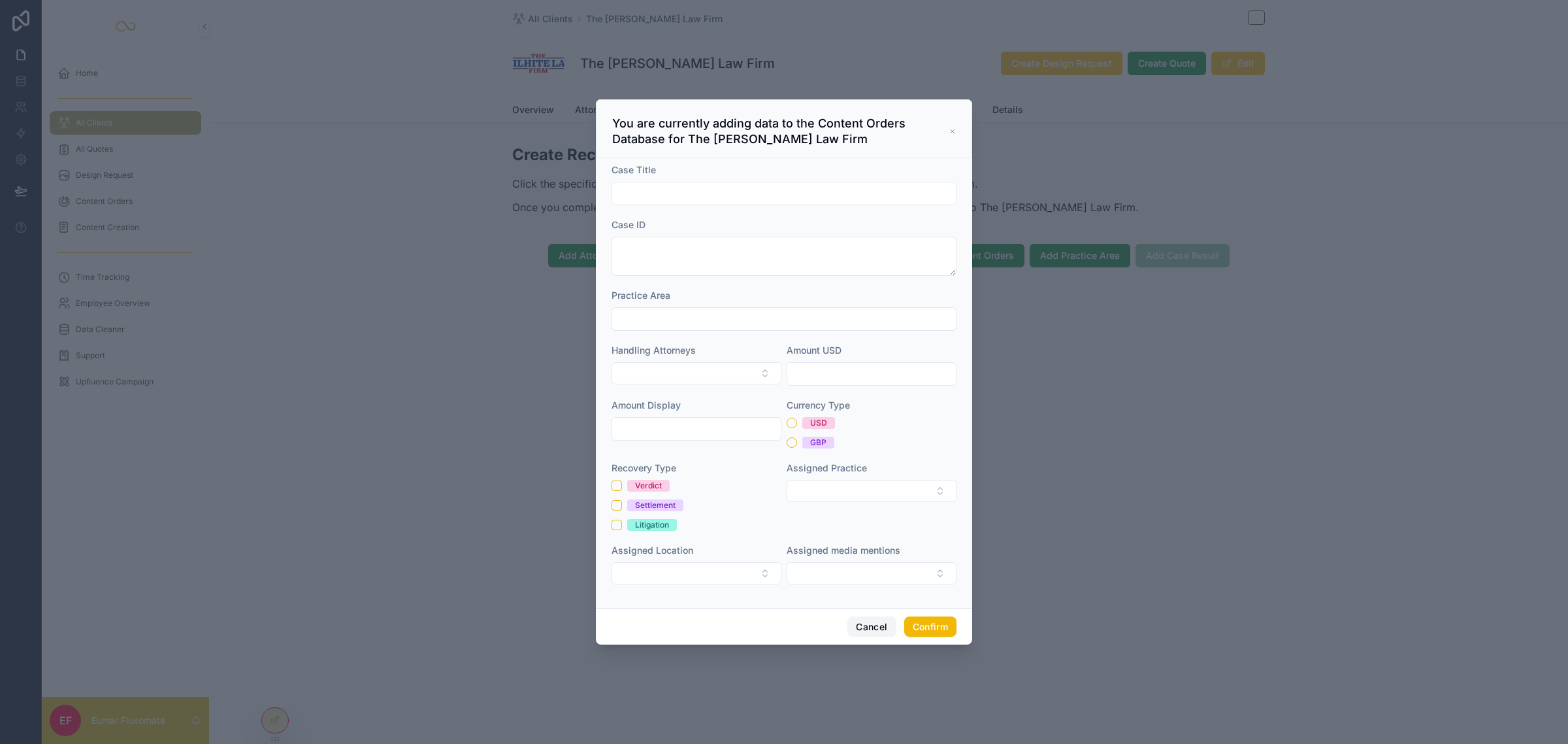
click at [863, 623] on button "Cancel" at bounding box center [872, 627] width 49 height 21
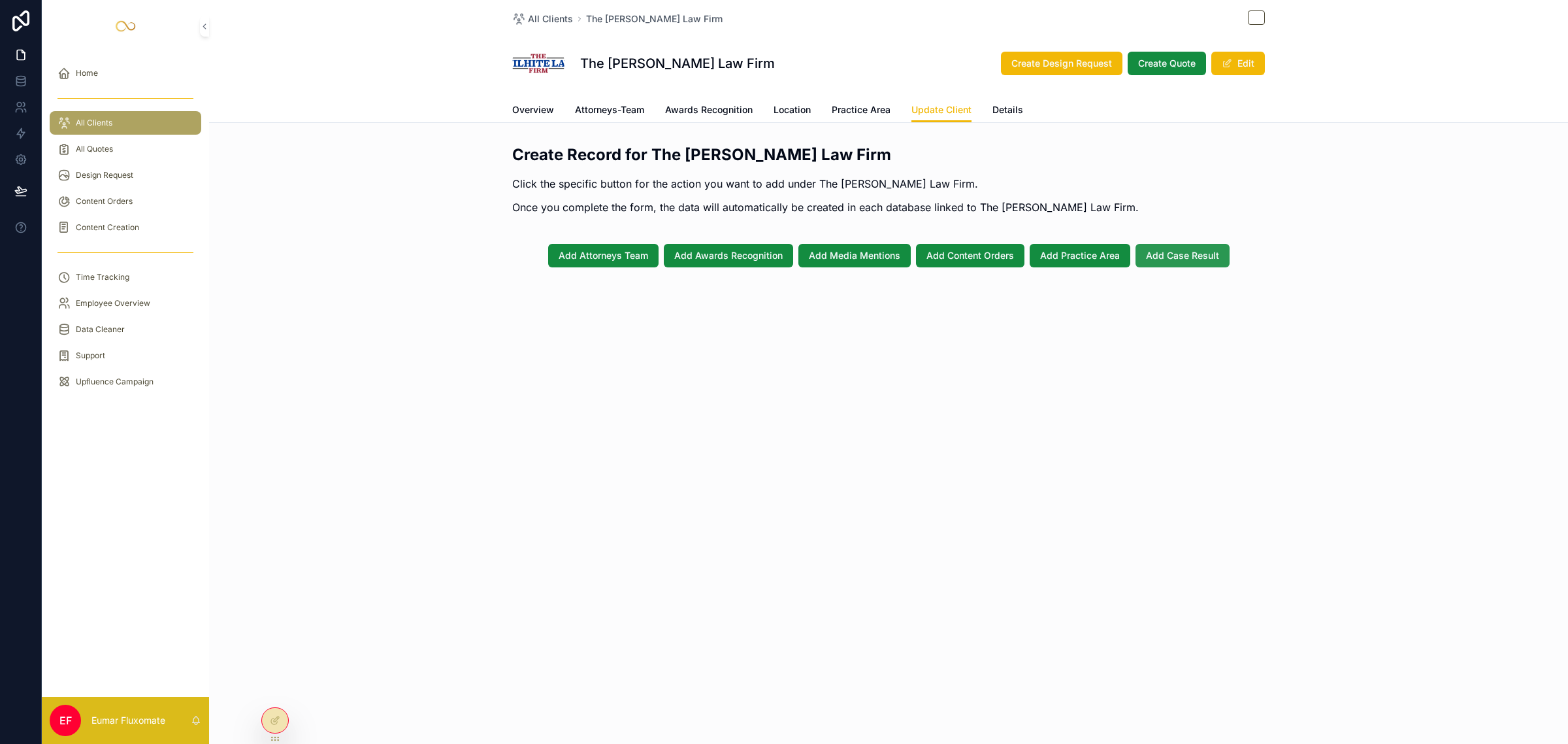
click at [1177, 250] on span "Add Case Result" at bounding box center [1182, 256] width 73 height 13
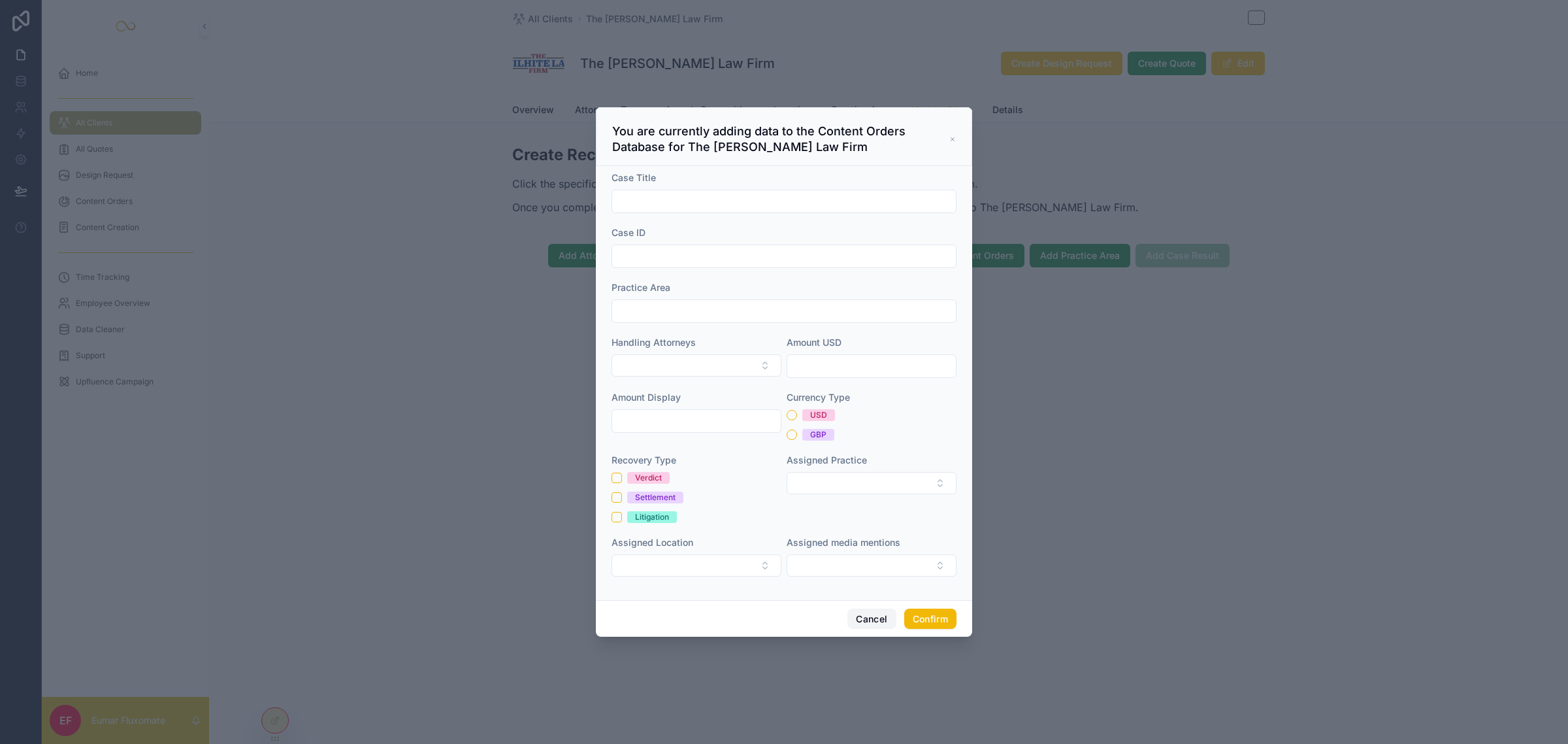
click at [877, 628] on button "Cancel" at bounding box center [872, 619] width 49 height 21
